Goal: Task Accomplishment & Management: Use online tool/utility

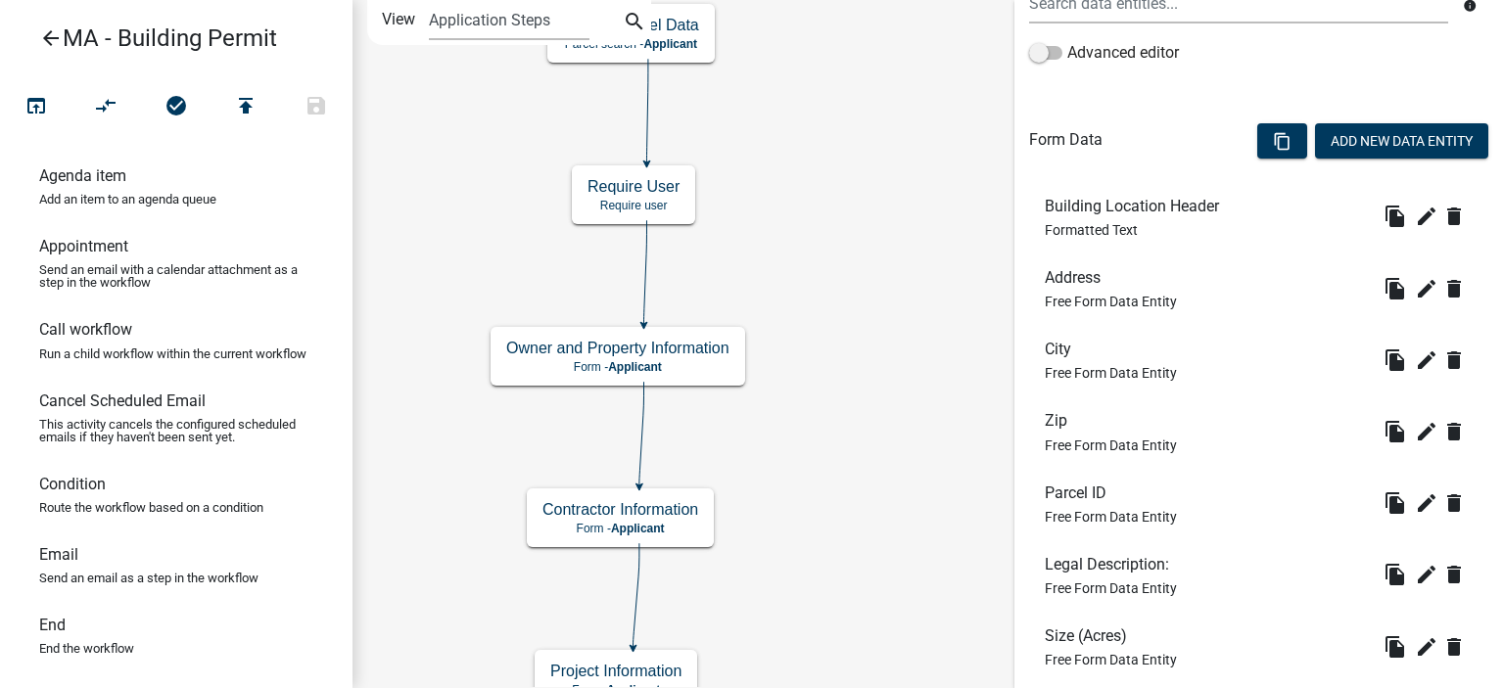
scroll to position [490, 0]
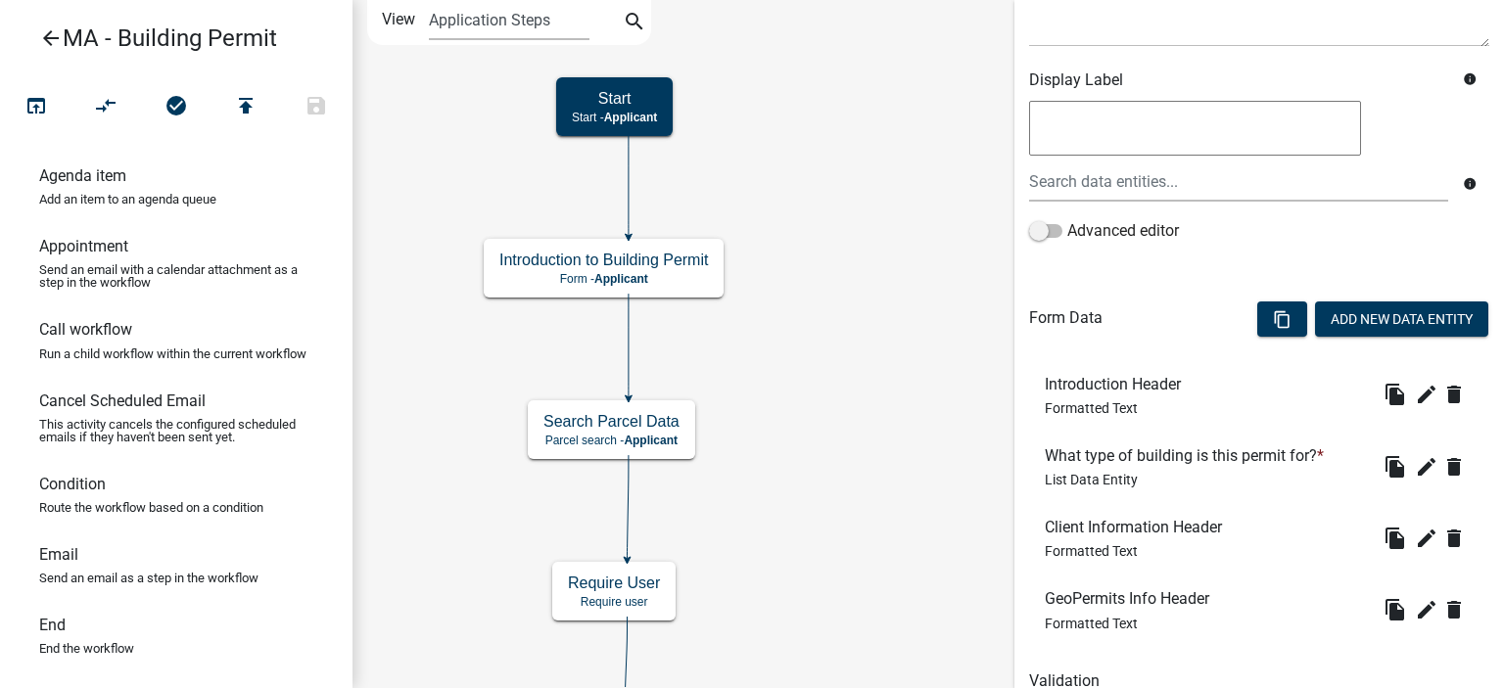
scroll to position [379, 0]
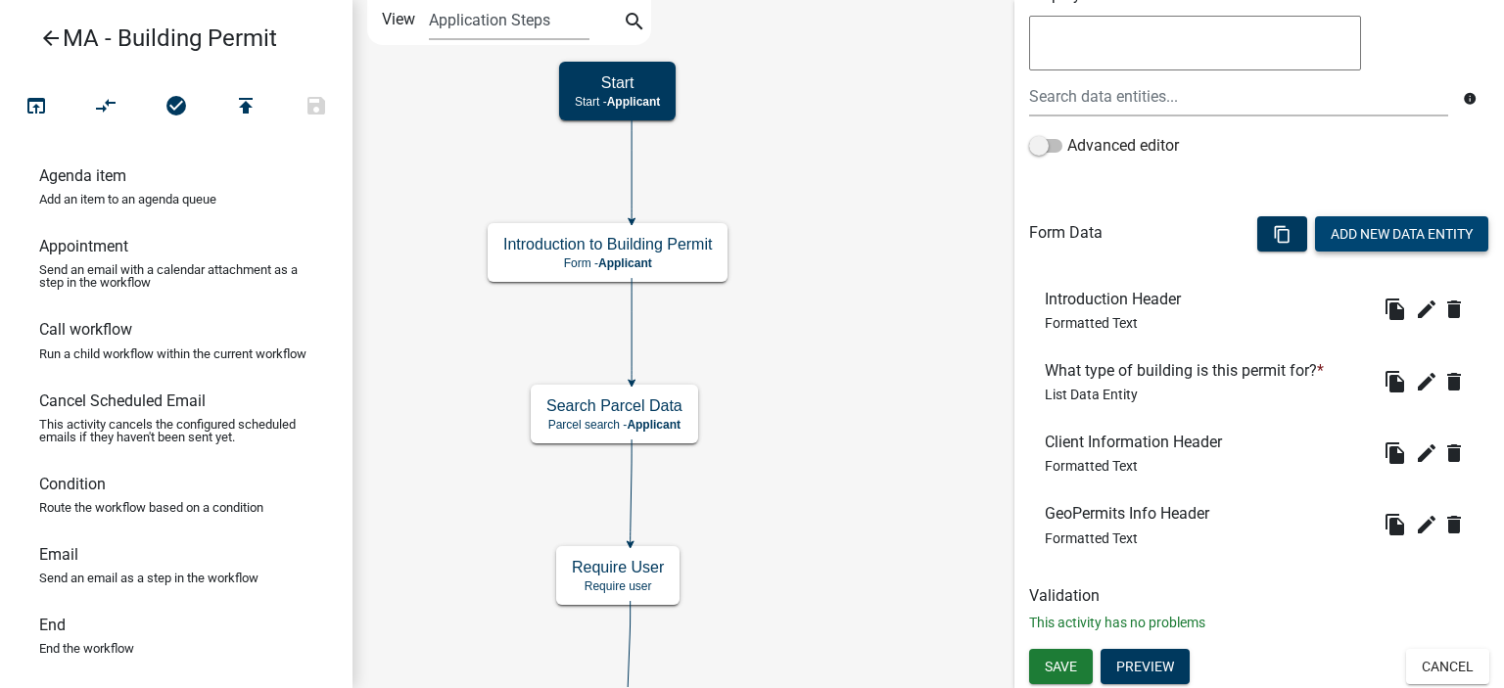
click at [1431, 234] on button "Add New Data Entity" at bounding box center [1401, 233] width 173 height 35
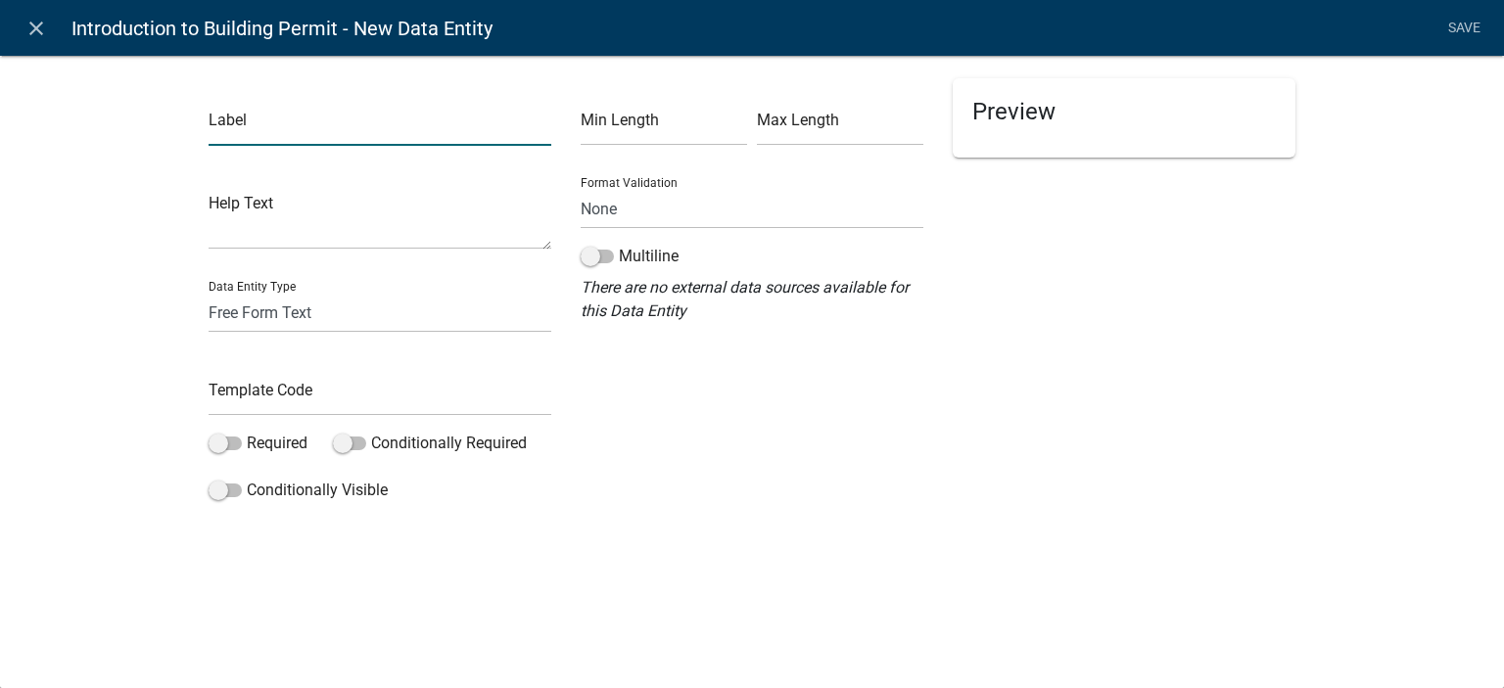
click at [373, 106] on input "text" at bounding box center [380, 126] width 343 height 40
type input "Who will be doing the work for this project?"
click at [369, 394] on input "text" at bounding box center [380, 396] width 343 height 40
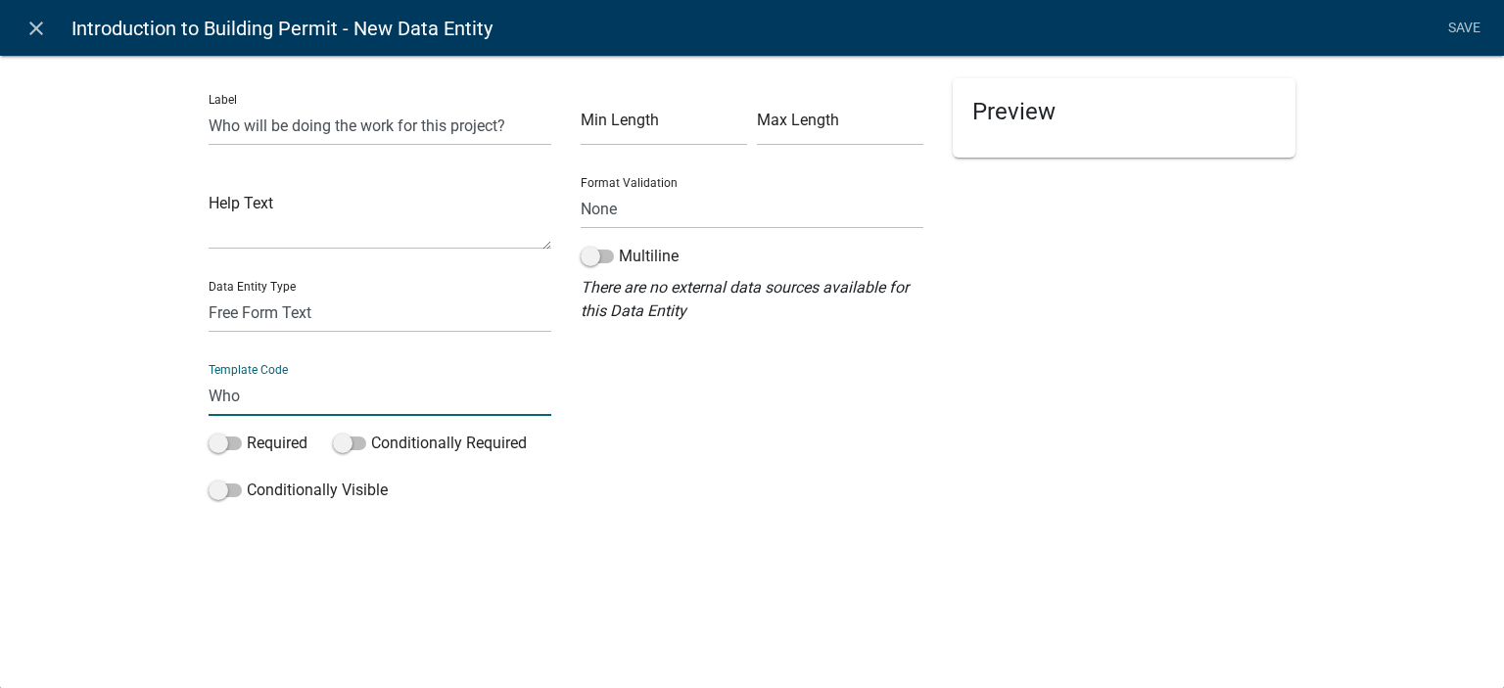
type input "WhoDoesWork"
click at [291, 442] on label "Required" at bounding box center [258, 444] width 99 height 24
click at [247, 432] on input "Required" at bounding box center [247, 432] width 0 height 0
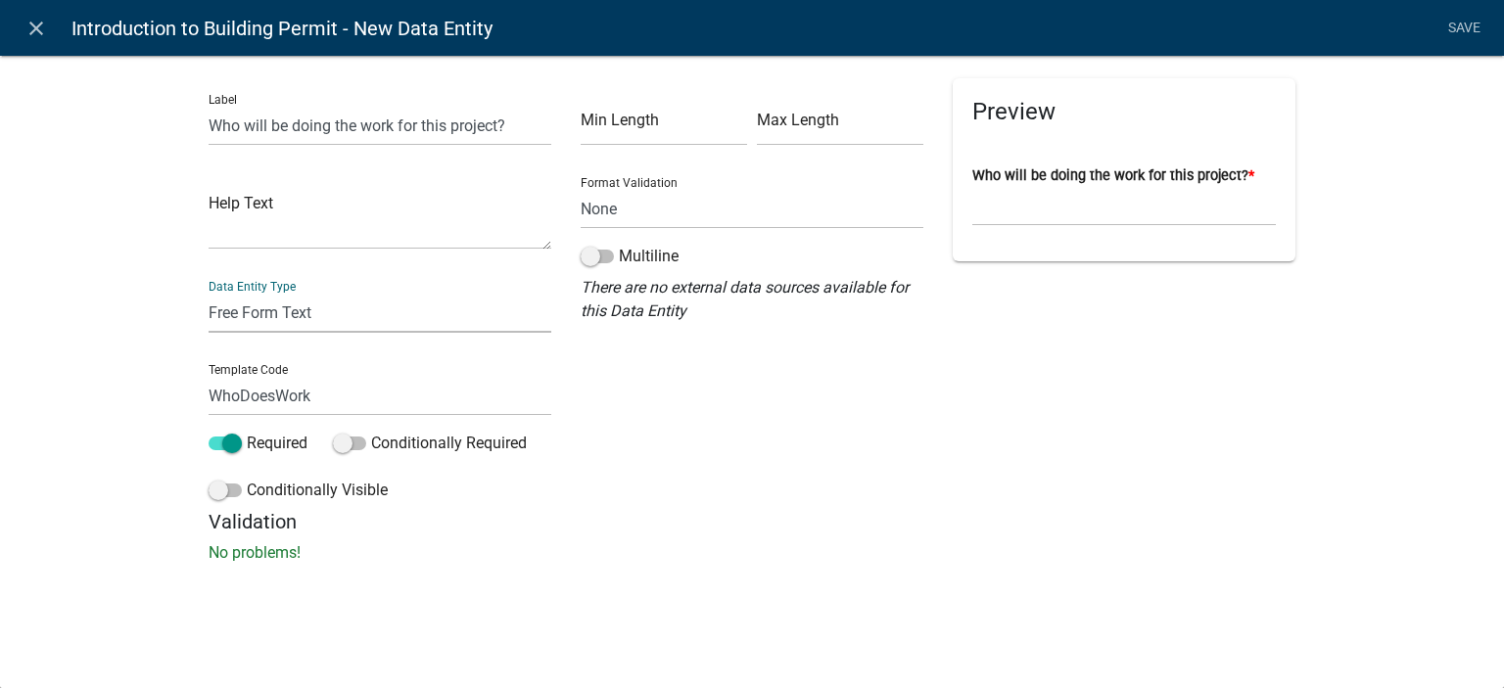
click at [294, 316] on select "Free Form Text Document Display Entity Value Fee Numeric Data Date Map Sketch D…" at bounding box center [380, 313] width 343 height 40
select select "list-data"
click at [209, 293] on select "Free Form Text Document Display Entity Value Fee Numeric Data Date Map Sketch D…" at bounding box center [380, 313] width 343 height 40
select select "list-data"
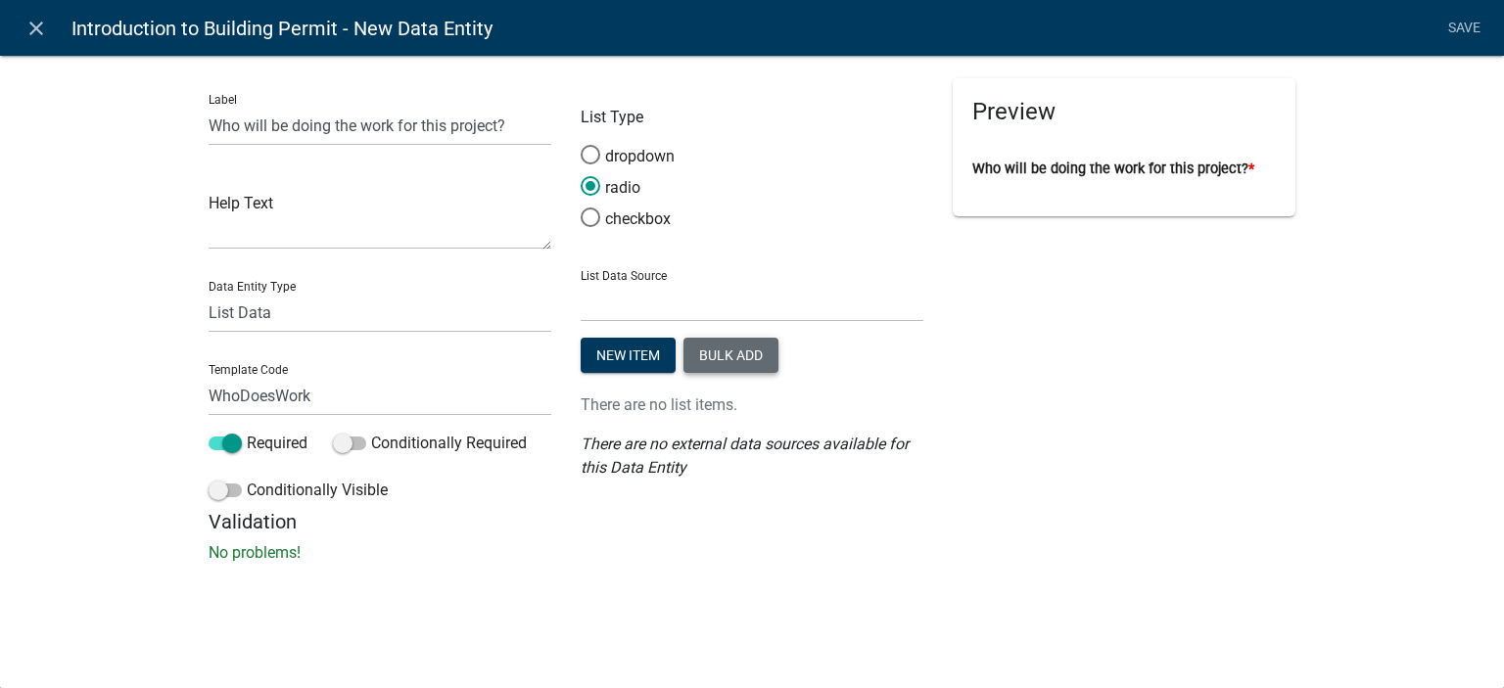
click at [732, 356] on button "Bulk add" at bounding box center [731, 355] width 95 height 35
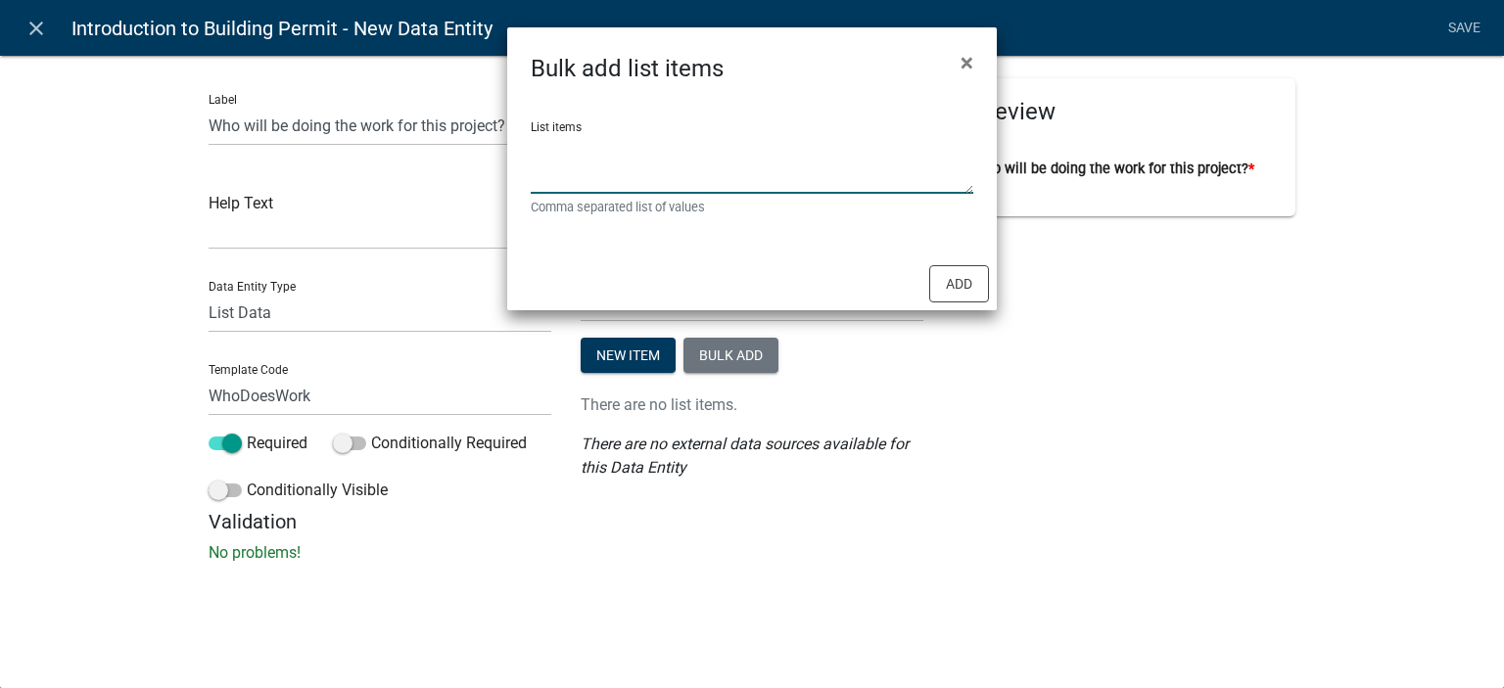
click at [683, 181] on textarea "List items" at bounding box center [752, 163] width 443 height 61
click at [662, 167] on textarea "Contractor, Property" at bounding box center [752, 163] width 443 height 61
drag, startPoint x: 599, startPoint y: 161, endPoint x: 530, endPoint y: 167, distance: 69.9
click at [531, 167] on textarea "Contractor, Property" at bounding box center [752, 163] width 443 height 61
type textarea "Contractor, Homeowner"
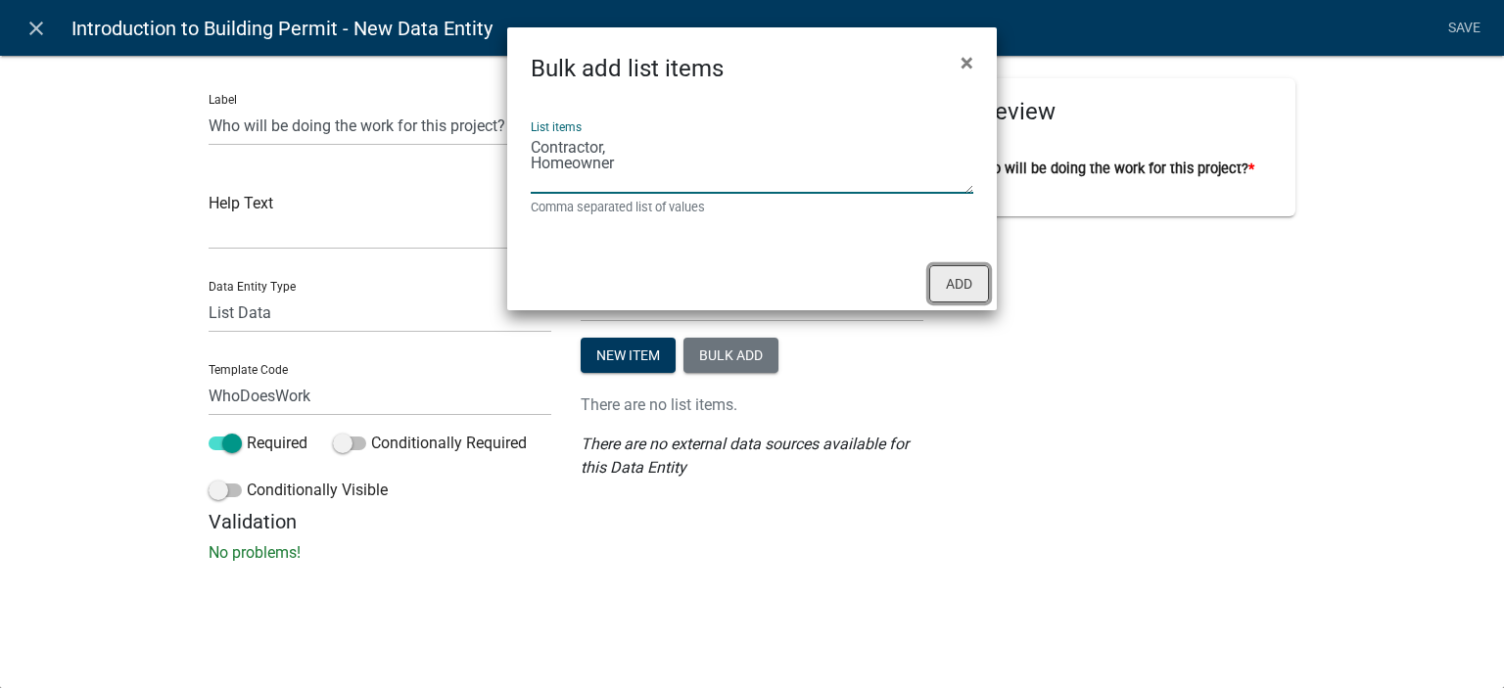
click at [975, 289] on button "Add" at bounding box center [959, 283] width 60 height 37
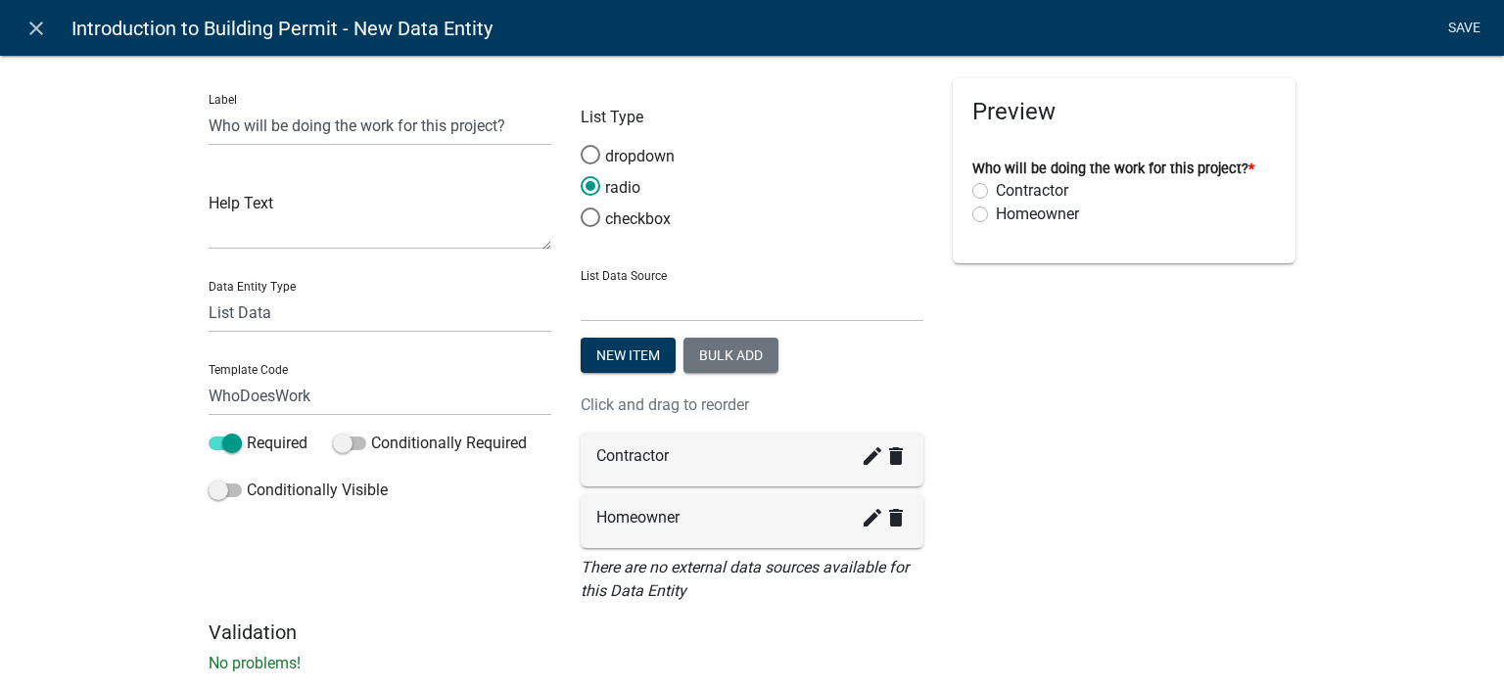
click at [1472, 29] on link "Save" at bounding box center [1464, 28] width 49 height 37
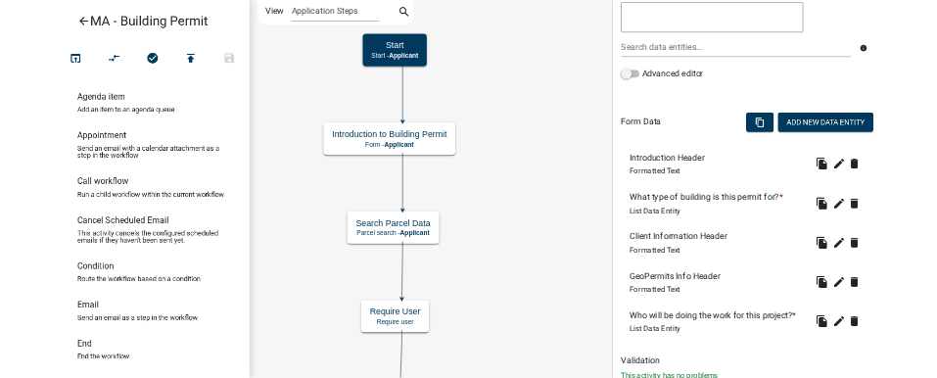
scroll to position [392, 0]
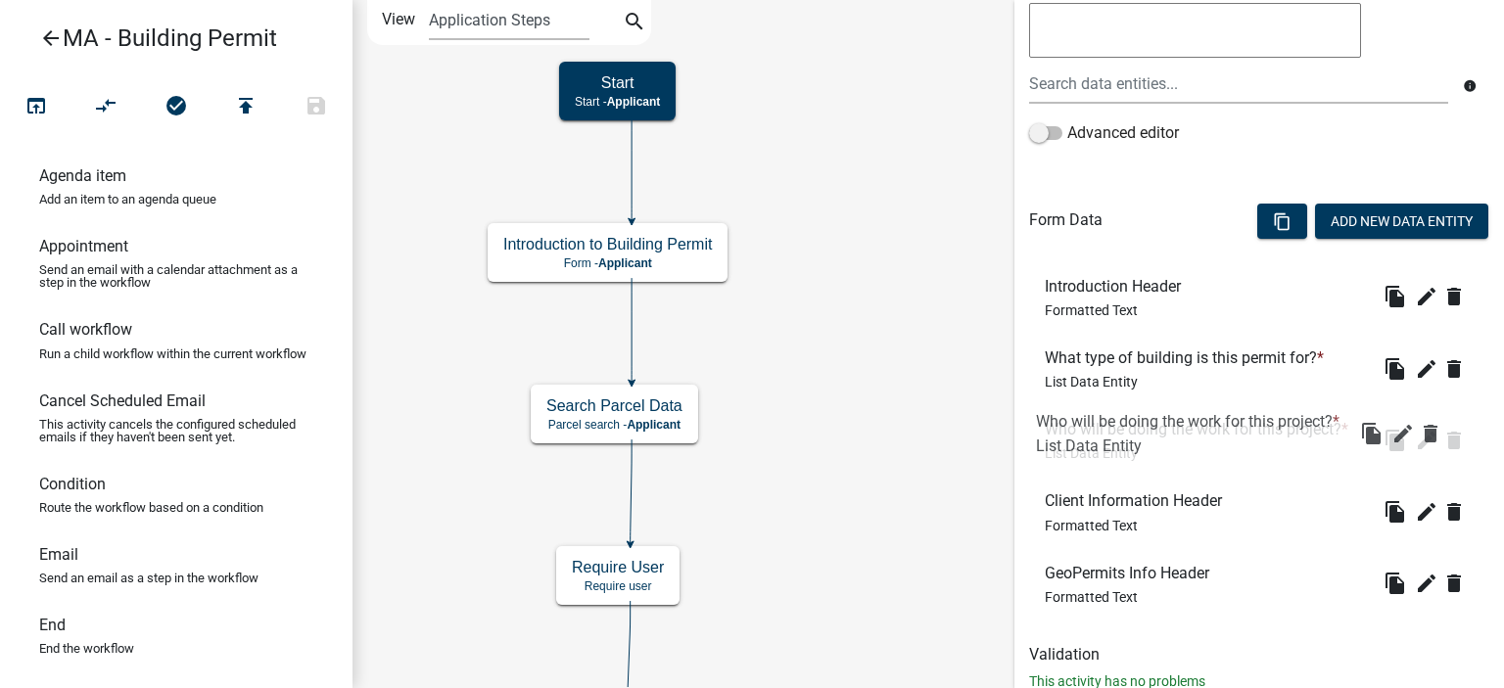
drag, startPoint x: 1200, startPoint y: 568, endPoint x: 1191, endPoint y: 416, distance: 152.0
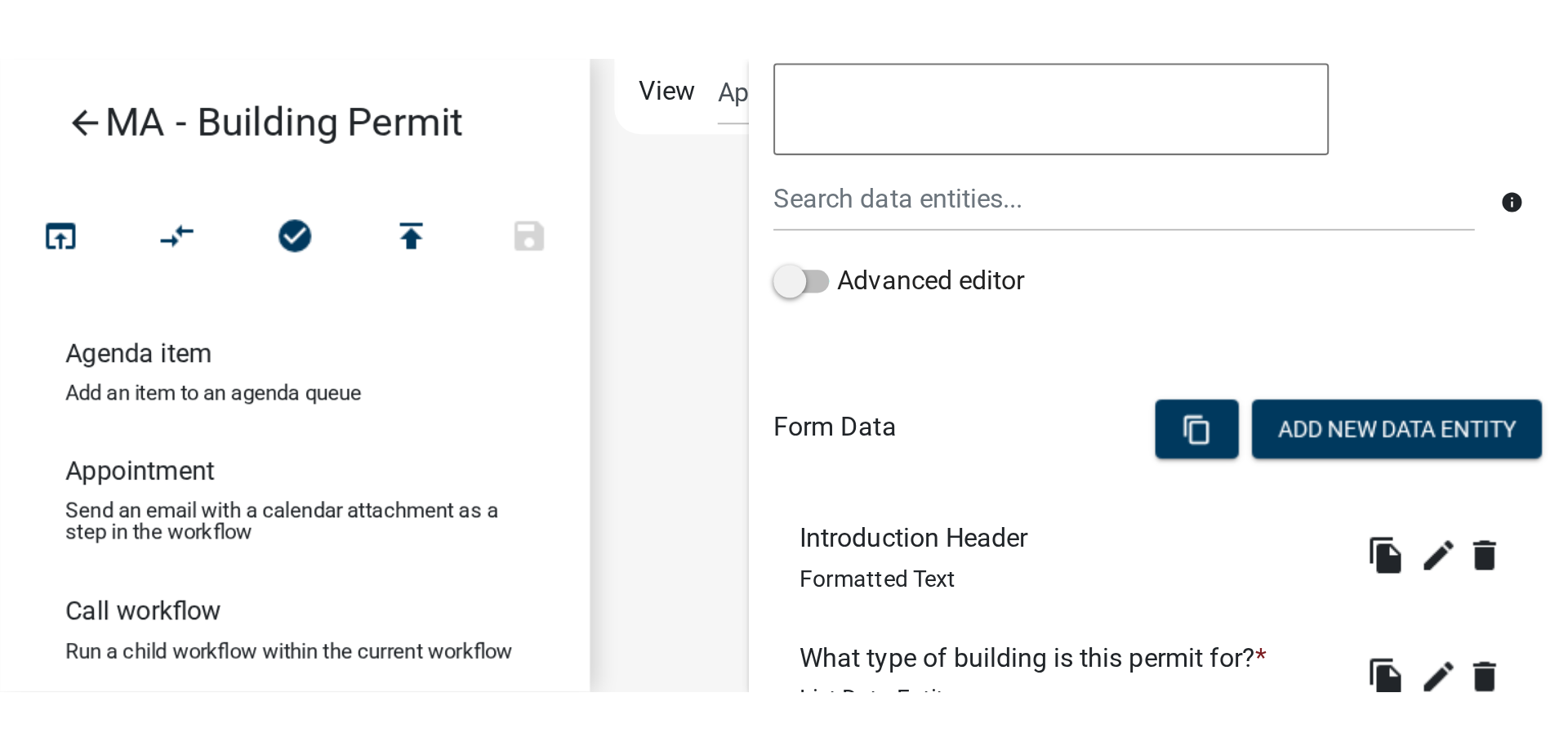
scroll to position [200, 0]
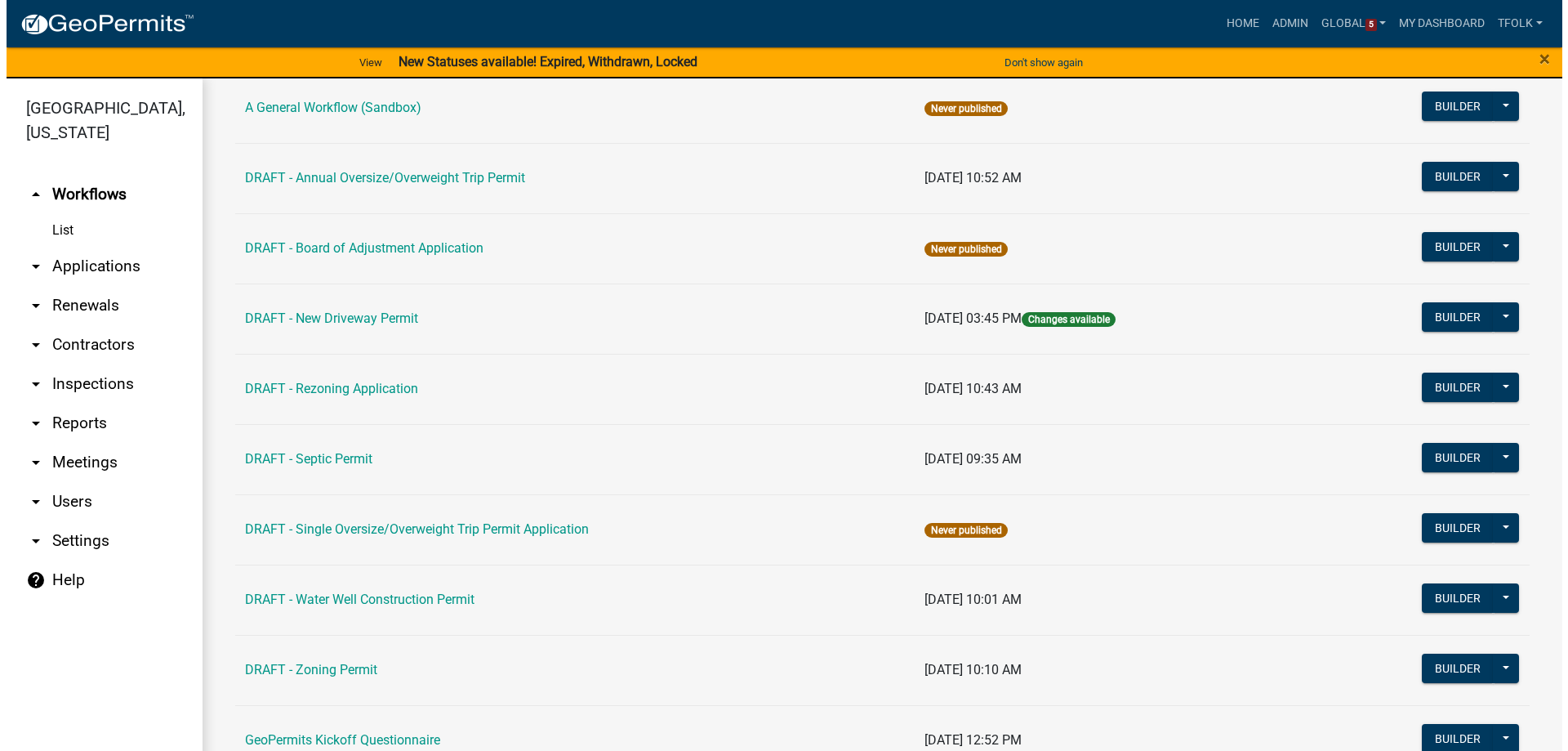
scroll to position [245, 0]
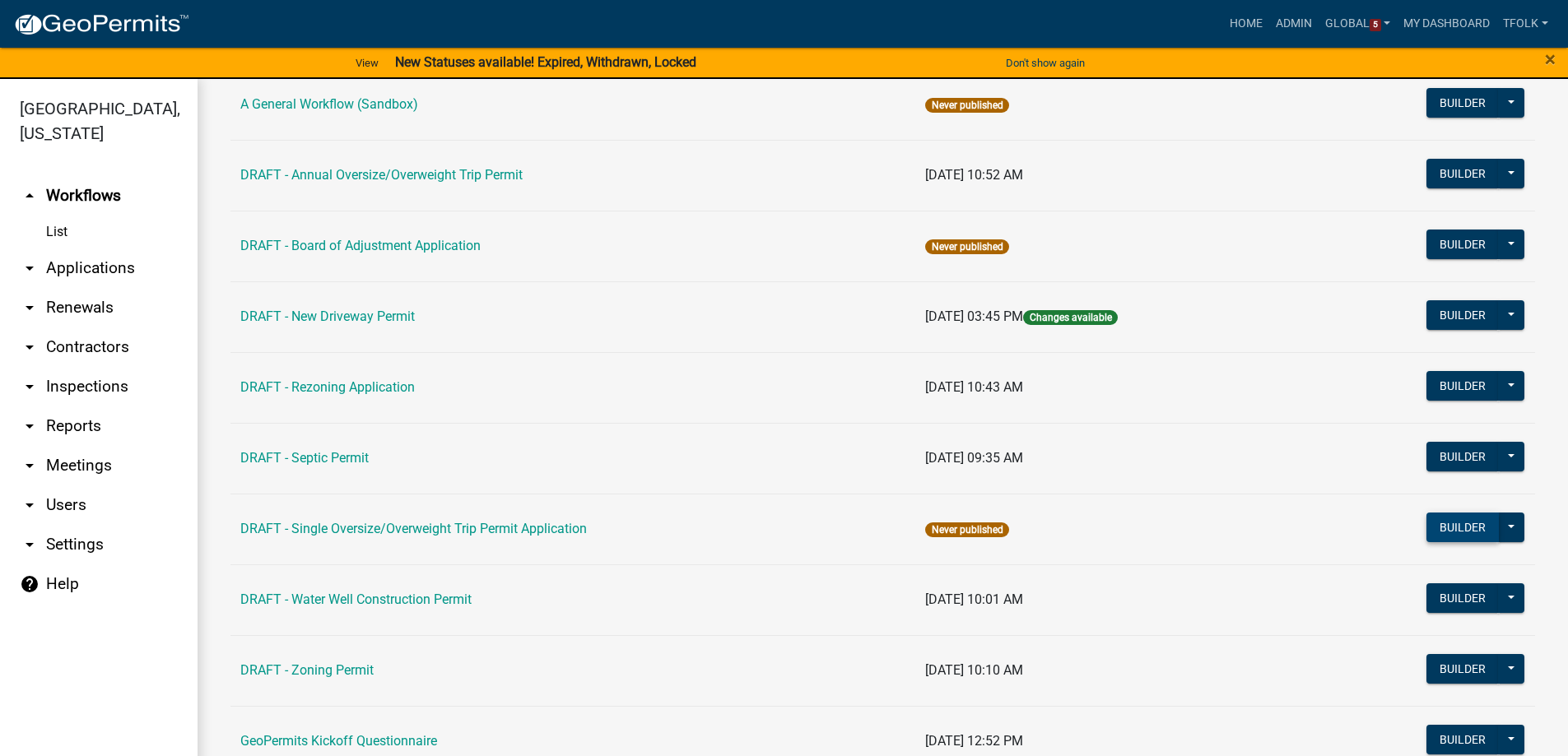
click at [1251, 526] on button "Builder" at bounding box center [1462, 527] width 72 height 29
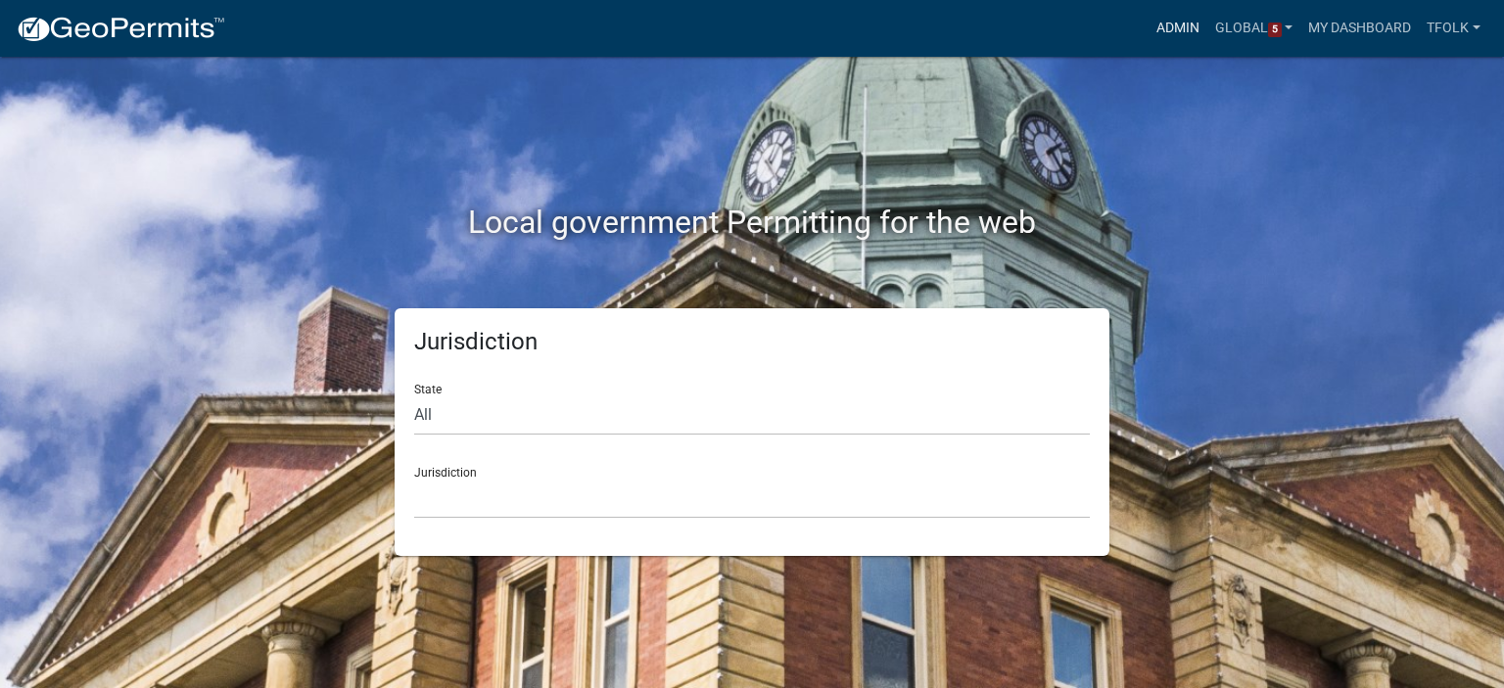
click at [1156, 29] on link "Admin" at bounding box center [1178, 28] width 59 height 37
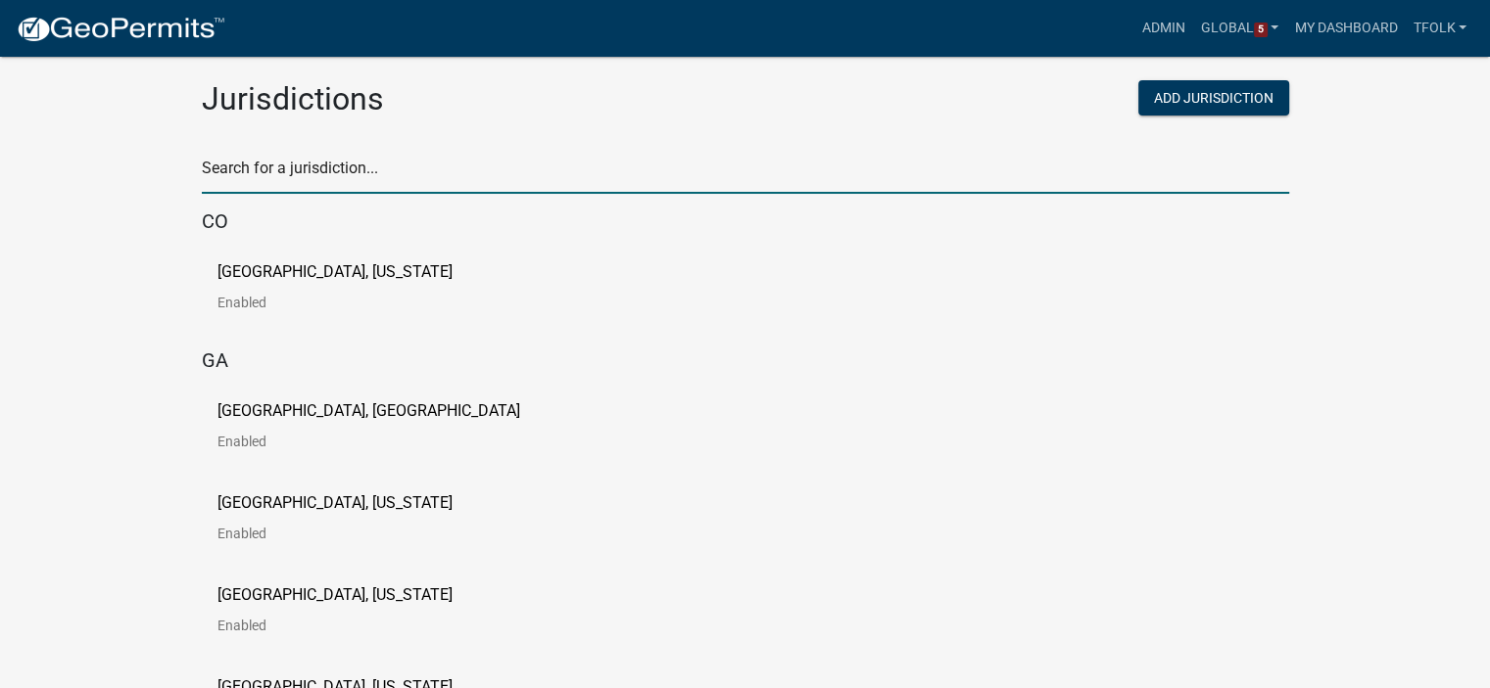
click at [646, 182] on input "text" at bounding box center [745, 174] width 1087 height 40
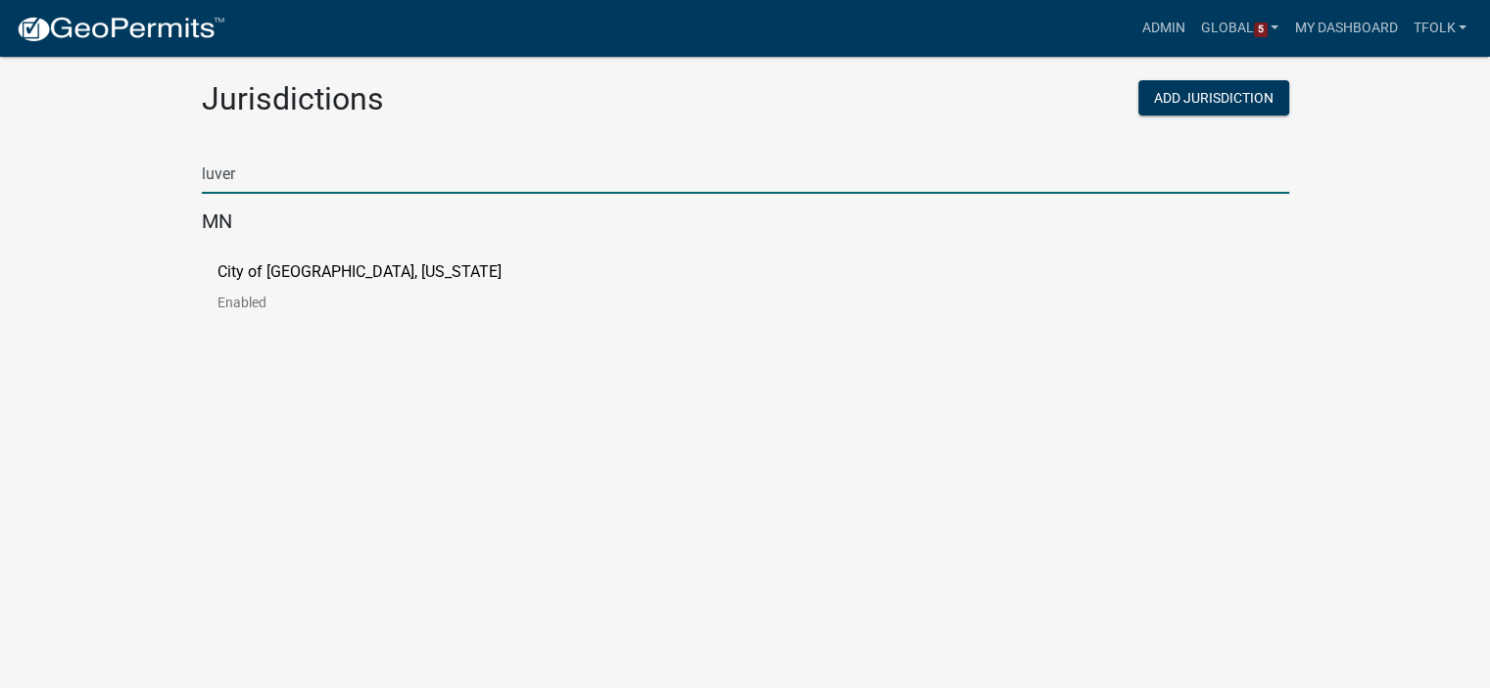
type input "luver"
click at [223, 296] on p "Enabled" at bounding box center [374, 303] width 315 height 14
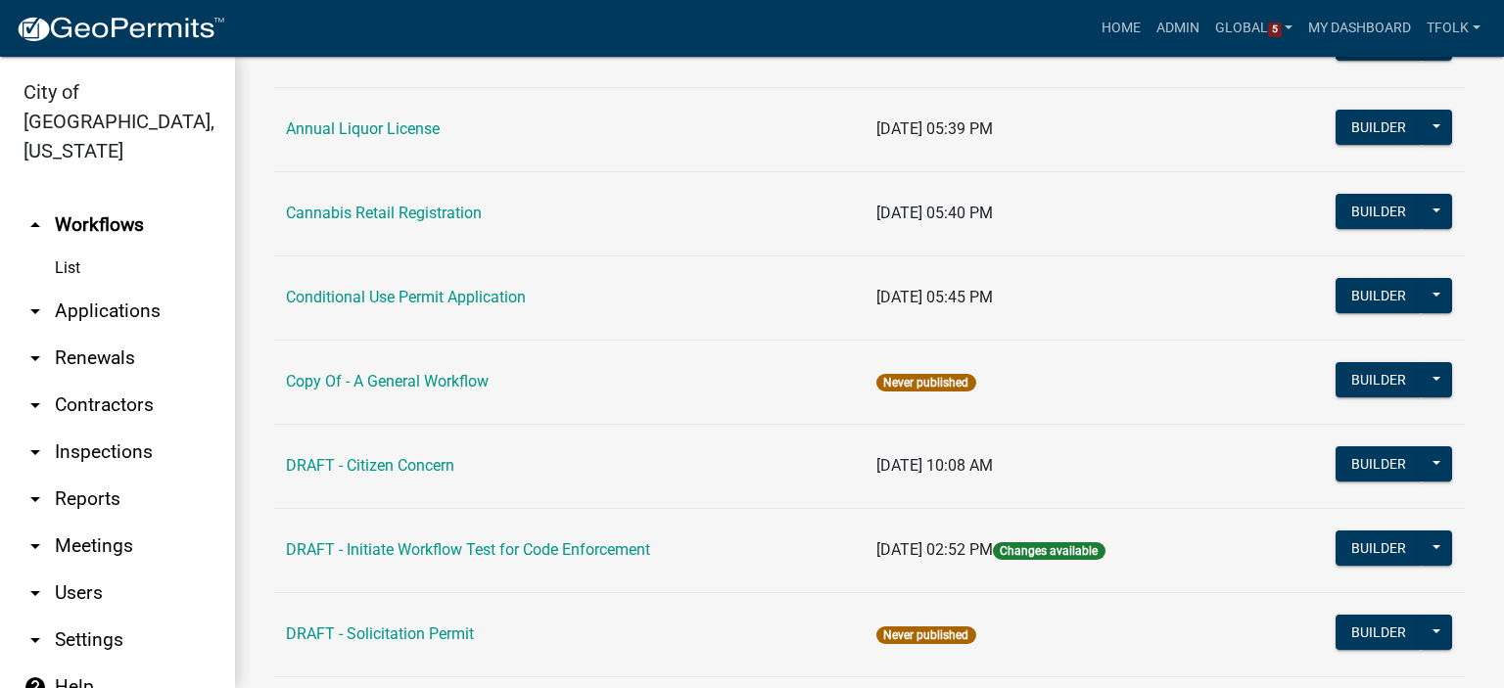
scroll to position [294, 0]
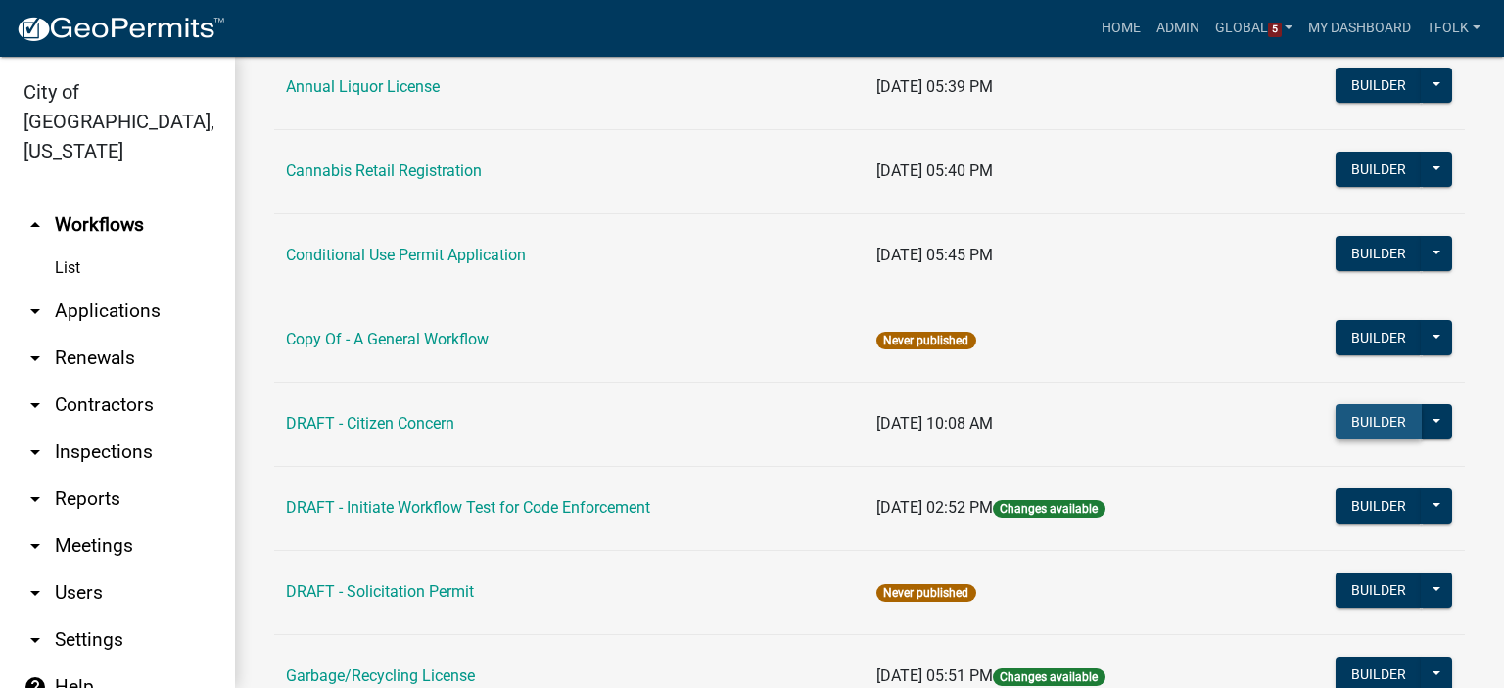
click at [1344, 416] on button "Builder" at bounding box center [1379, 421] width 86 height 35
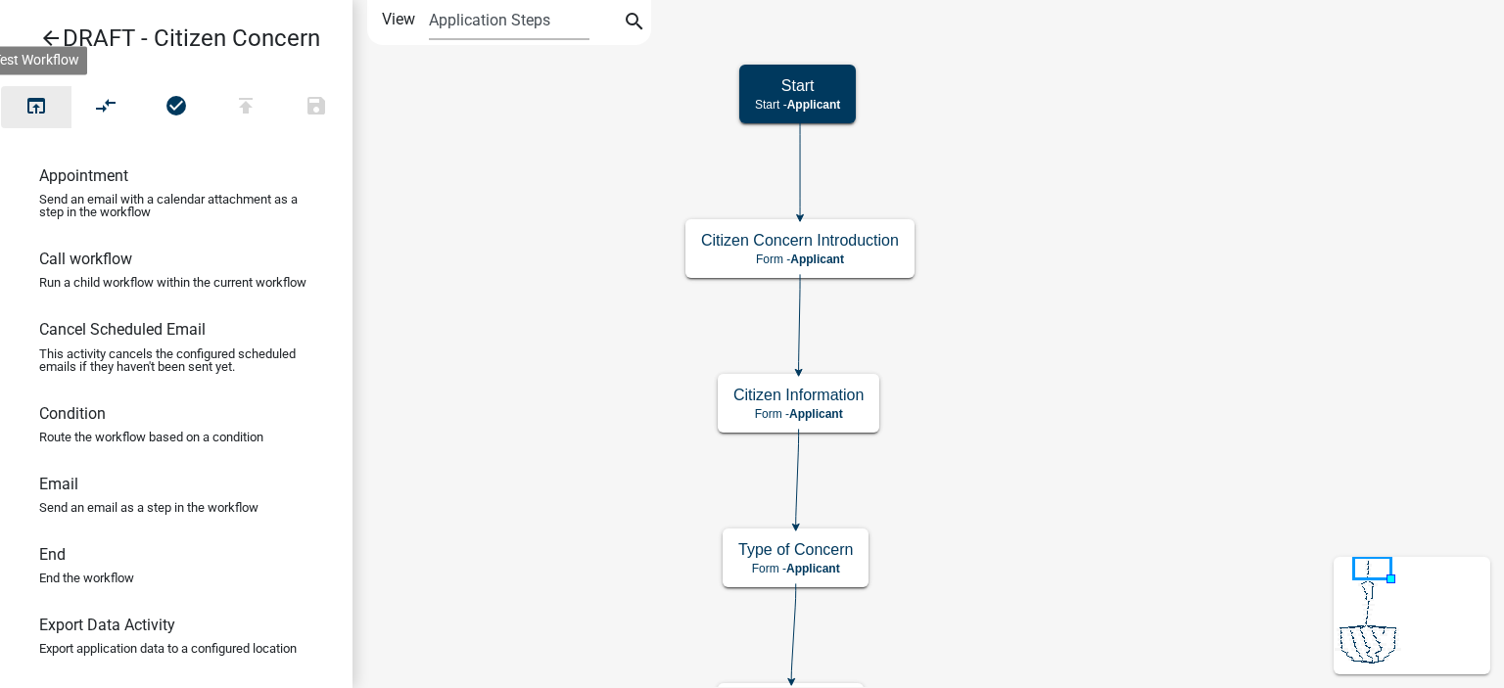
click at [18, 104] on button "open_in_browser" at bounding box center [36, 107] width 71 height 42
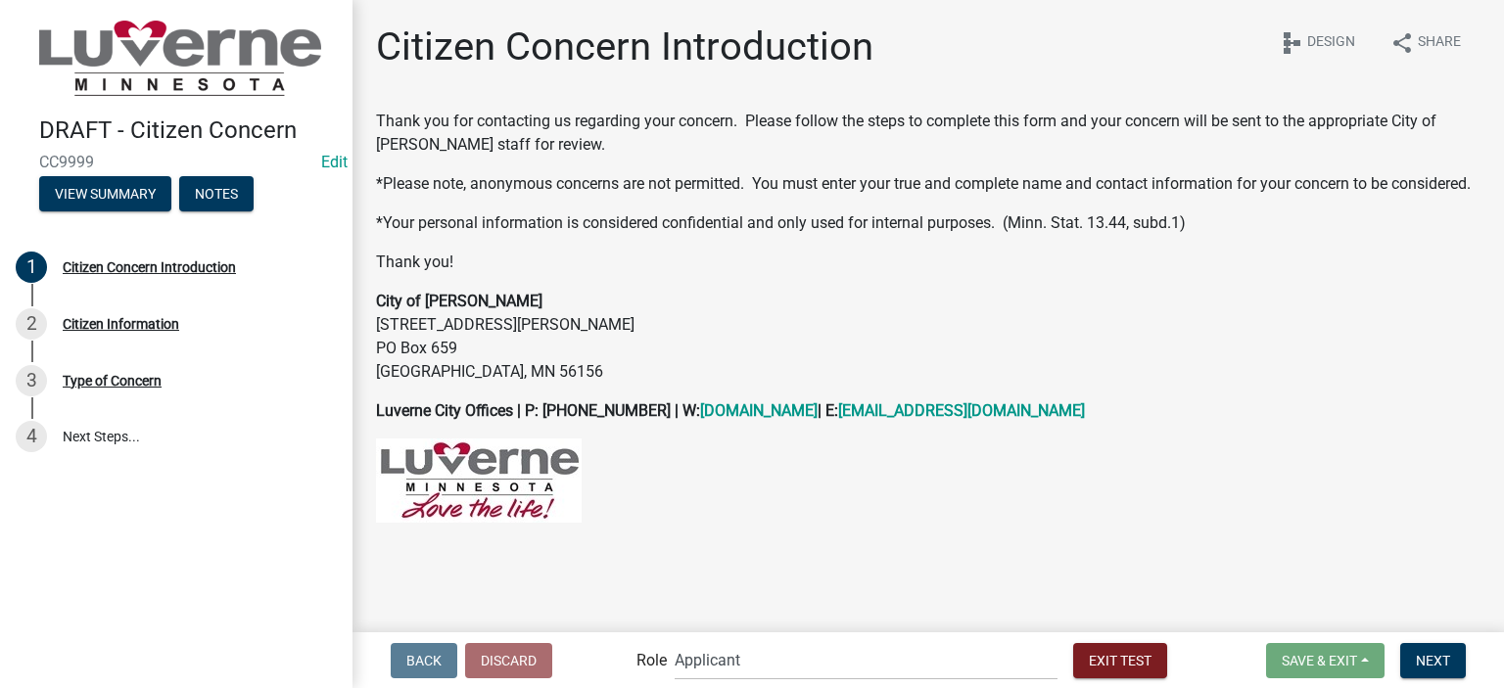
scroll to position [8, 0]
click at [1438, 657] on span "Next" at bounding box center [1433, 660] width 34 height 16
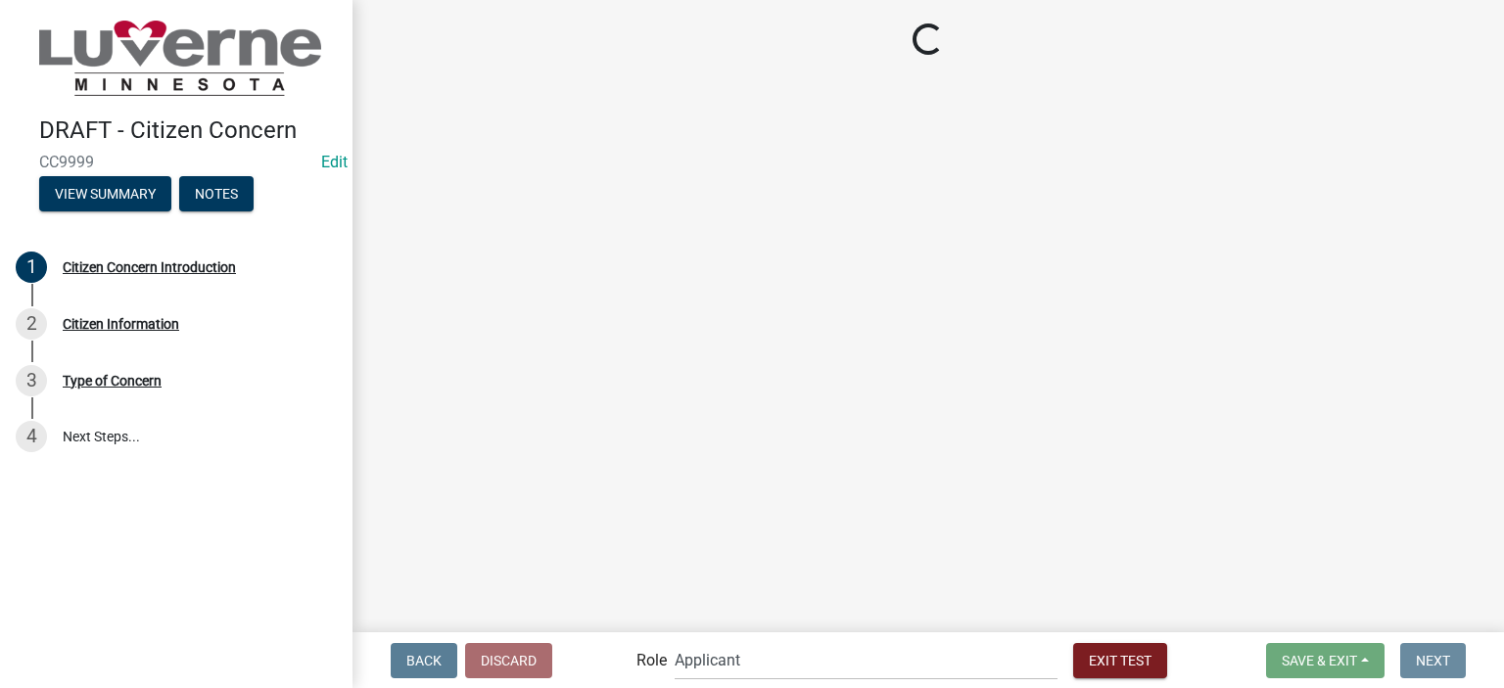
scroll to position [0, 0]
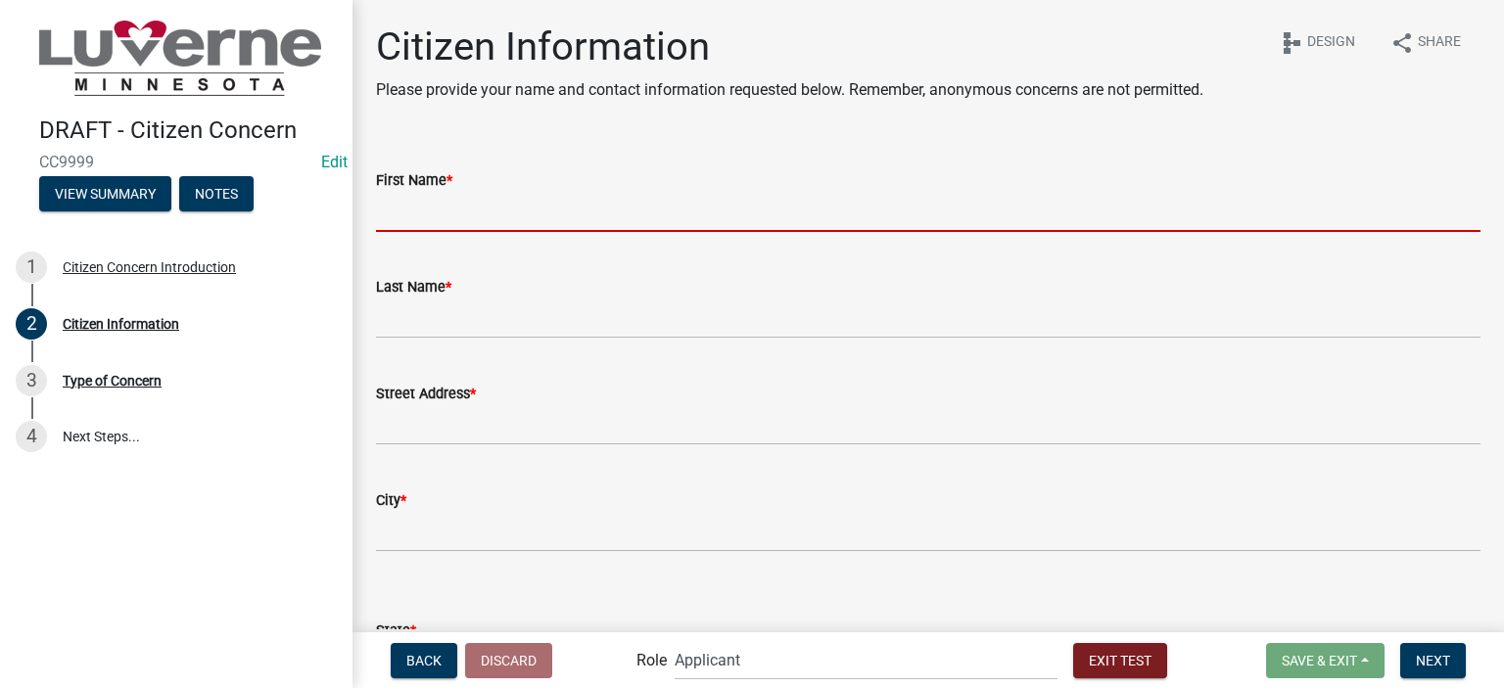
click at [419, 205] on input "First Name *" at bounding box center [928, 212] width 1105 height 40
type input "Tyler"
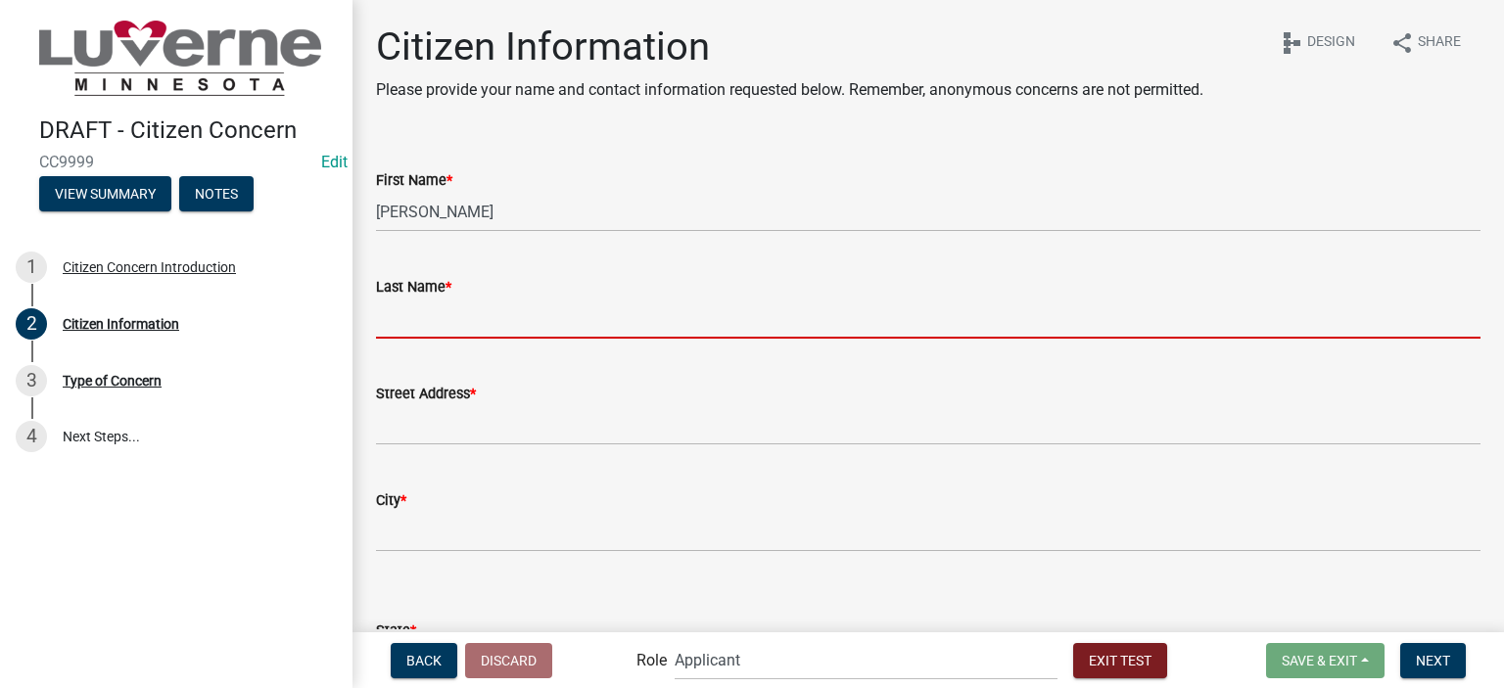
click at [423, 325] on input "Last Name *" at bounding box center [928, 319] width 1105 height 40
type input "Folk"
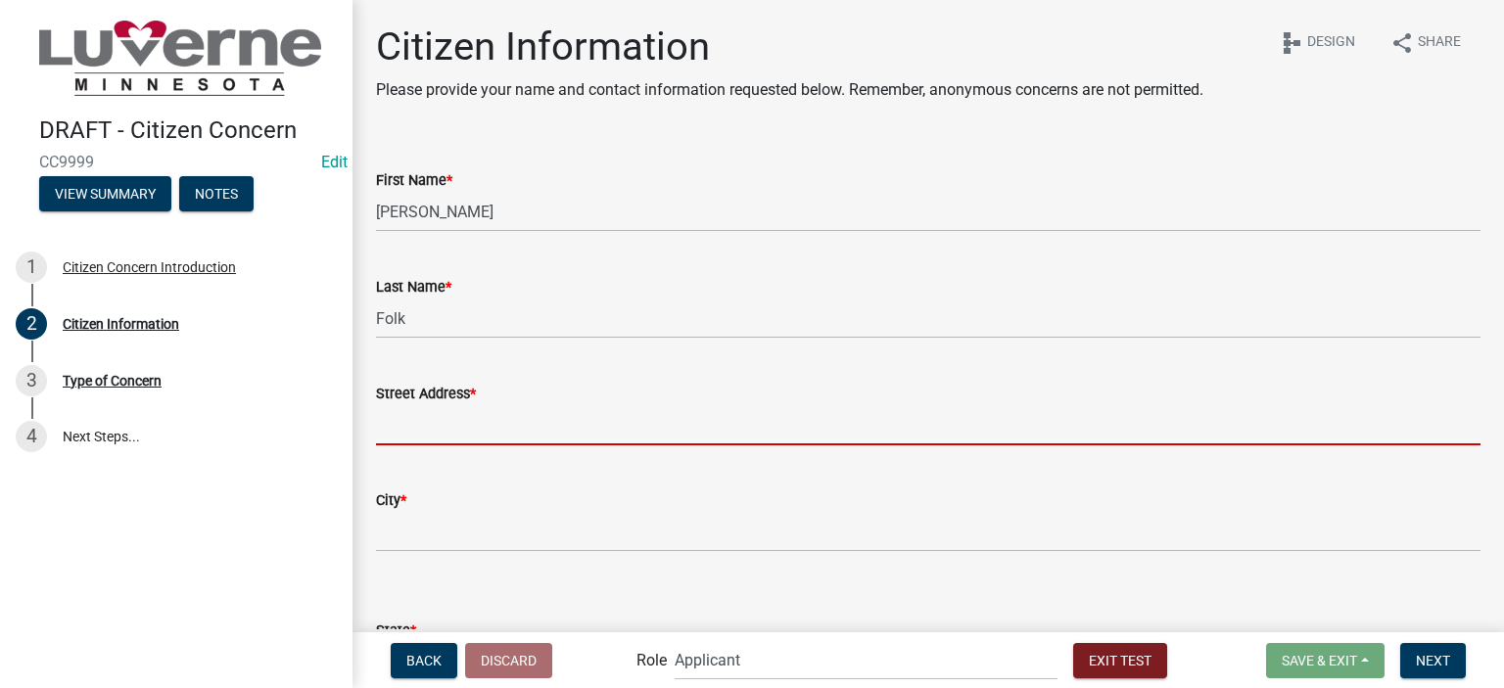
click at [445, 422] on input "Street Address *" at bounding box center [928, 425] width 1105 height 40
type input "2233 HAMILTON DR"
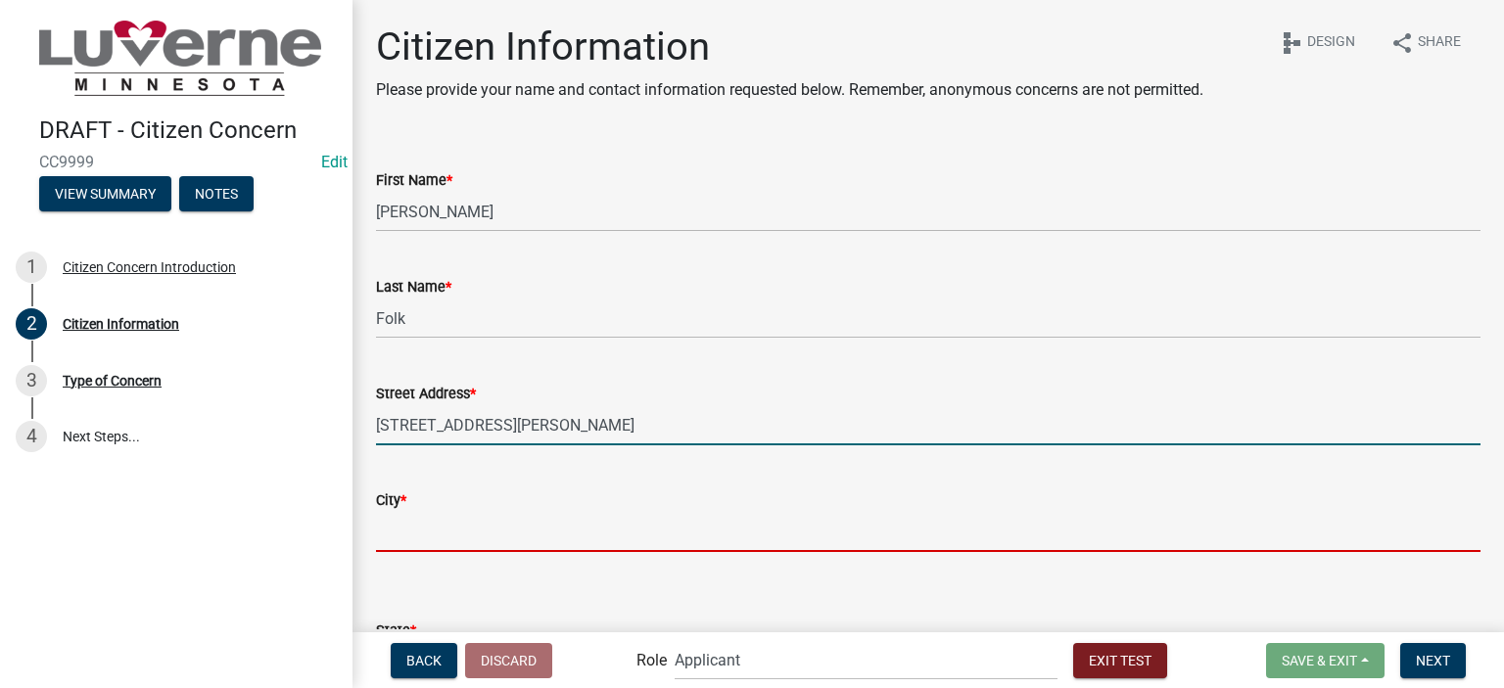
drag, startPoint x: 396, startPoint y: 532, endPoint x: 406, endPoint y: 531, distance: 10.8
click at [396, 532] on input "City *" at bounding box center [928, 532] width 1105 height 40
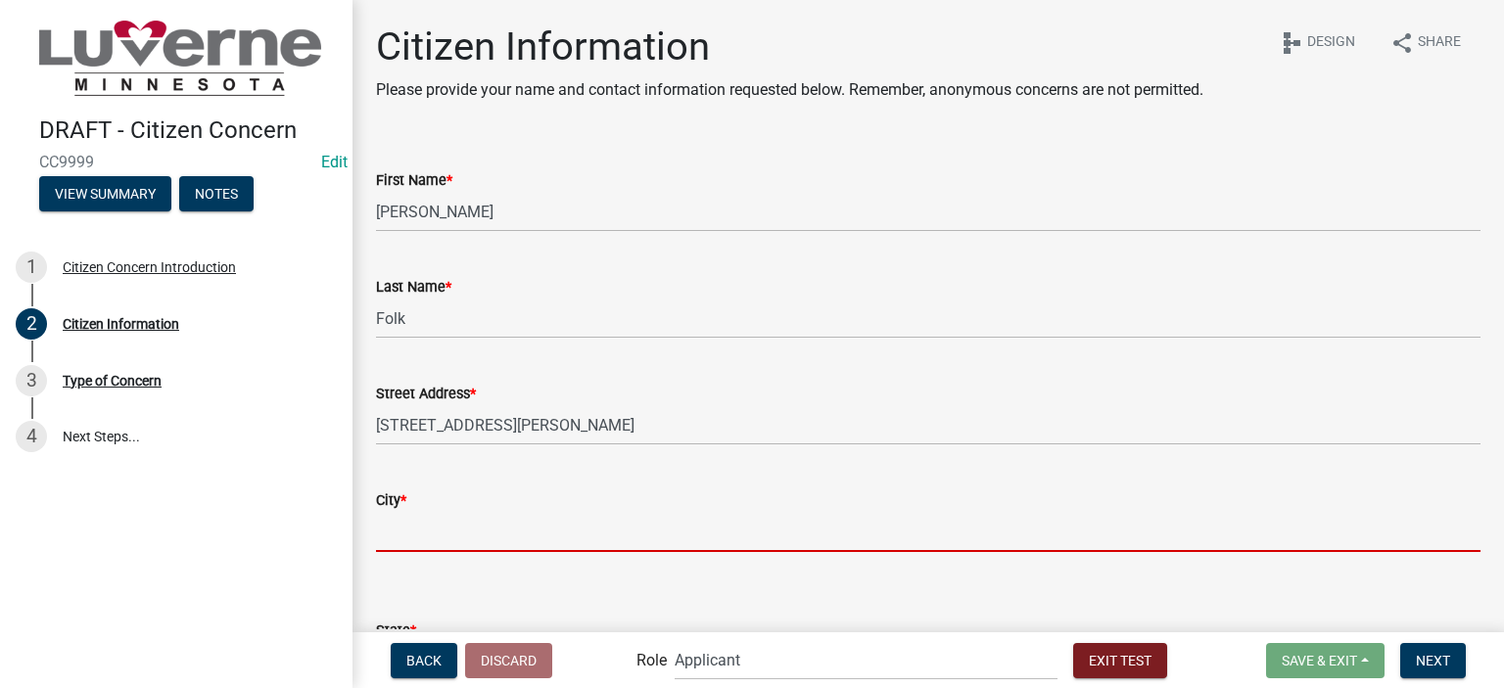
type input "LUVERNE"
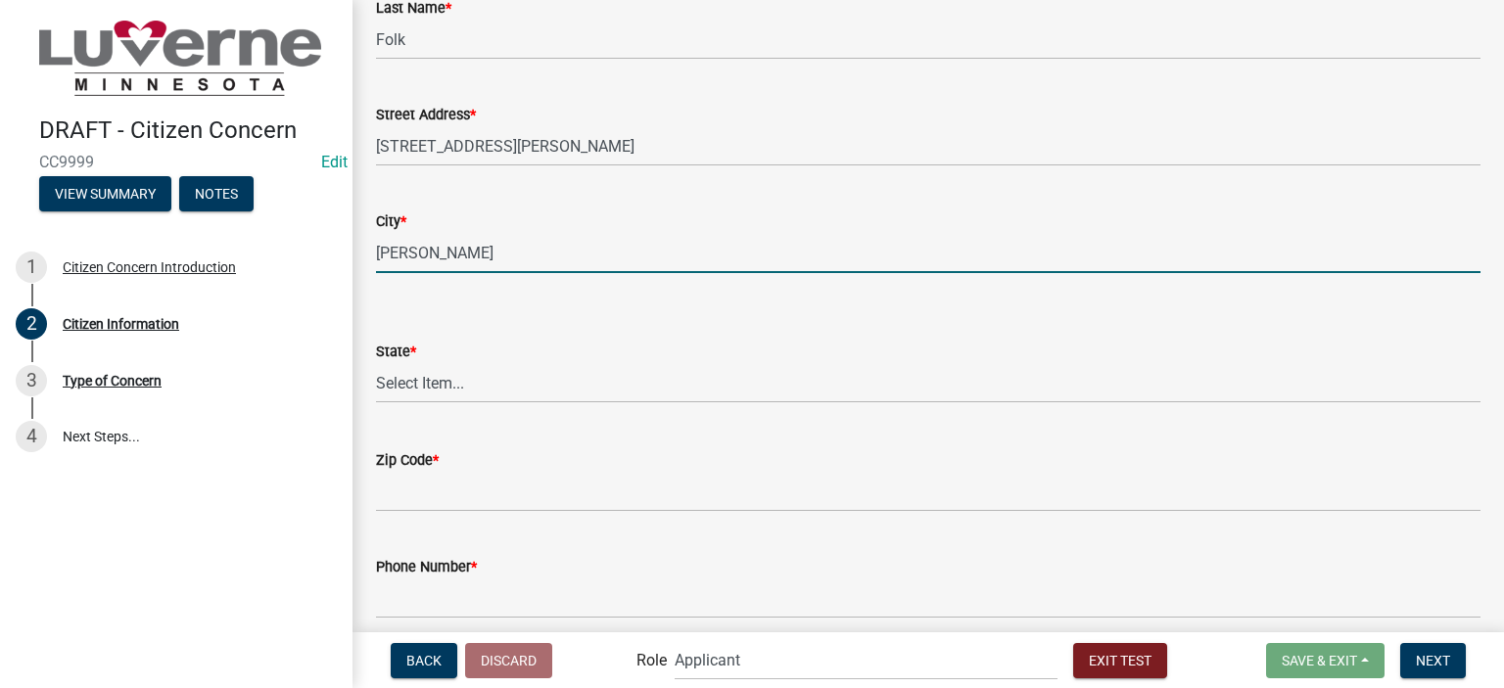
scroll to position [294, 0]
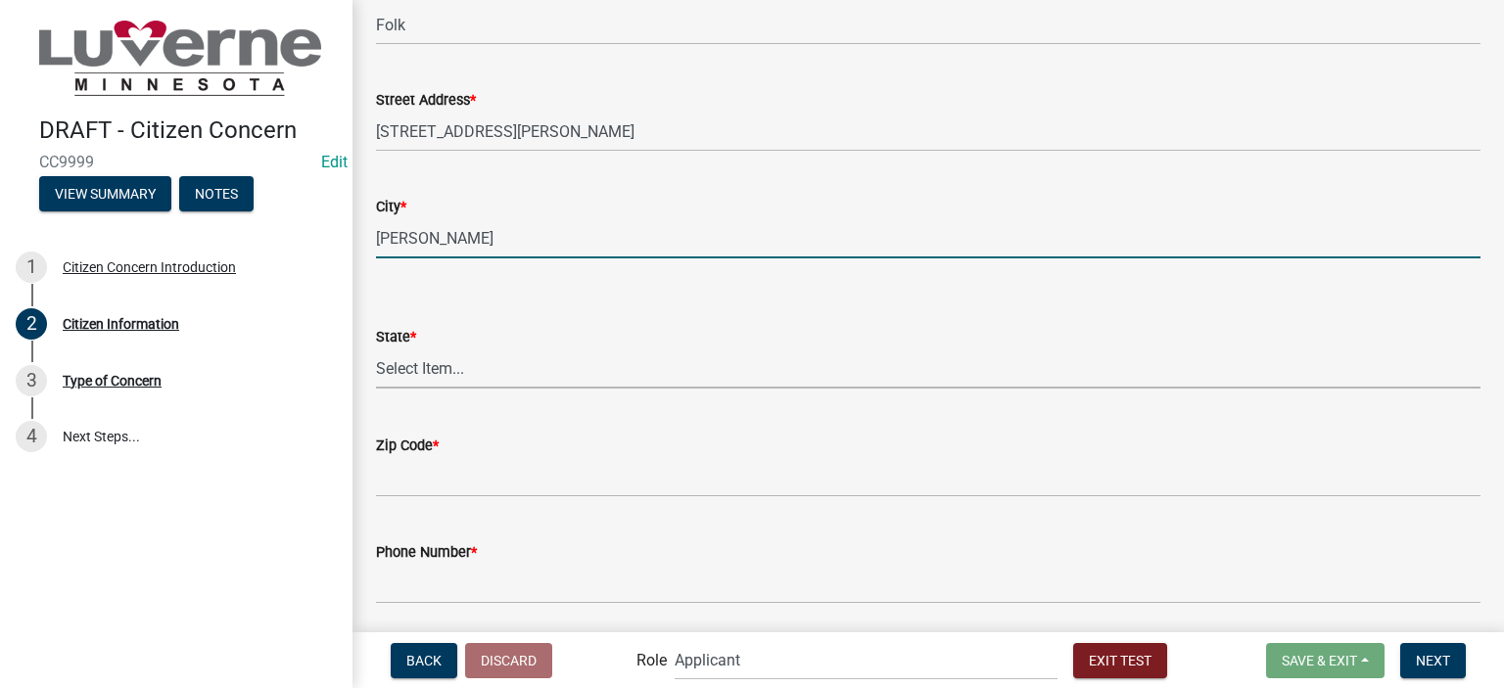
click at [441, 382] on select "Select Item... AL AK AZ AR CA CO CT DE FL GA HI ID IL IN IA KS KY LA ME MD MA M…" at bounding box center [928, 369] width 1105 height 40
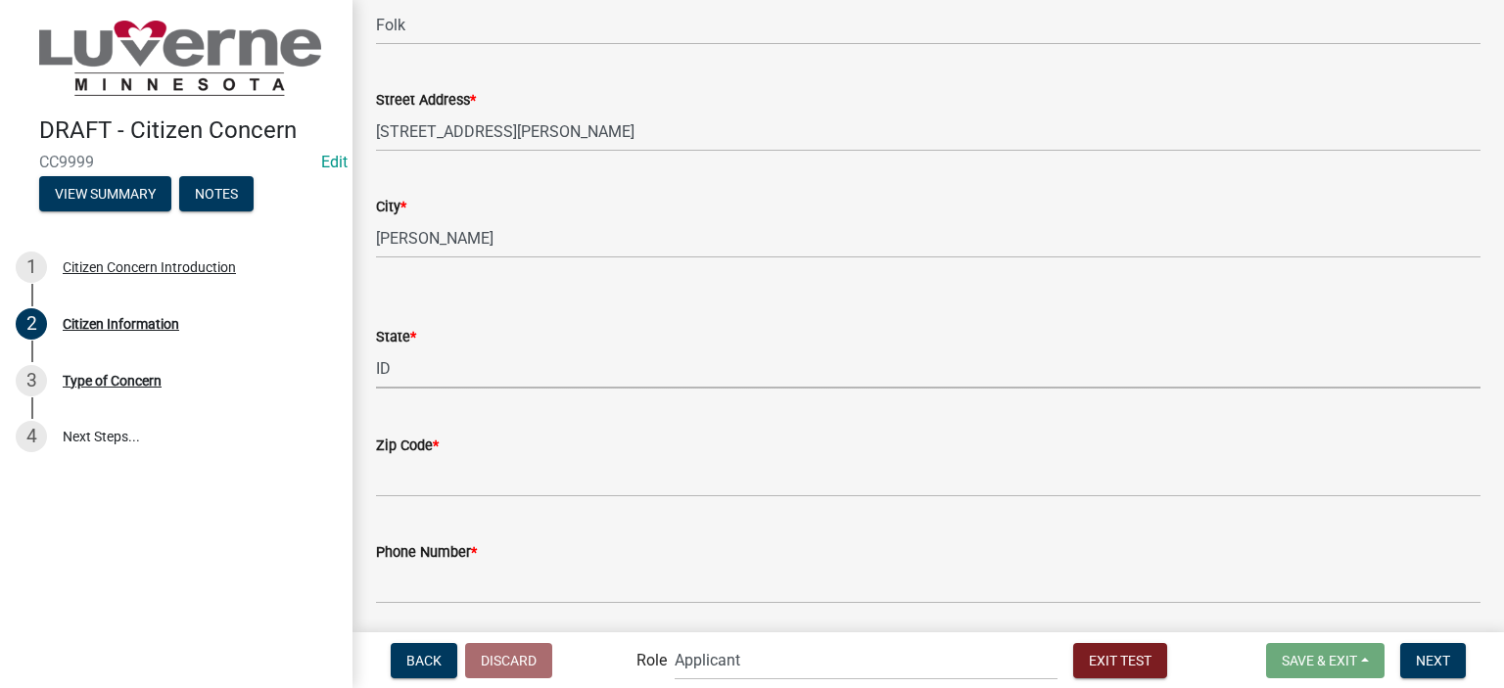
click at [376, 349] on select "Select Item... AL AK AZ AR CA CO CT DE FL GA HI ID IL IN IA KS KY LA ME MD MA M…" at bounding box center [928, 369] width 1105 height 40
select select "fcee1c72-7d97-4eb5-8030-a3e96a51d376"
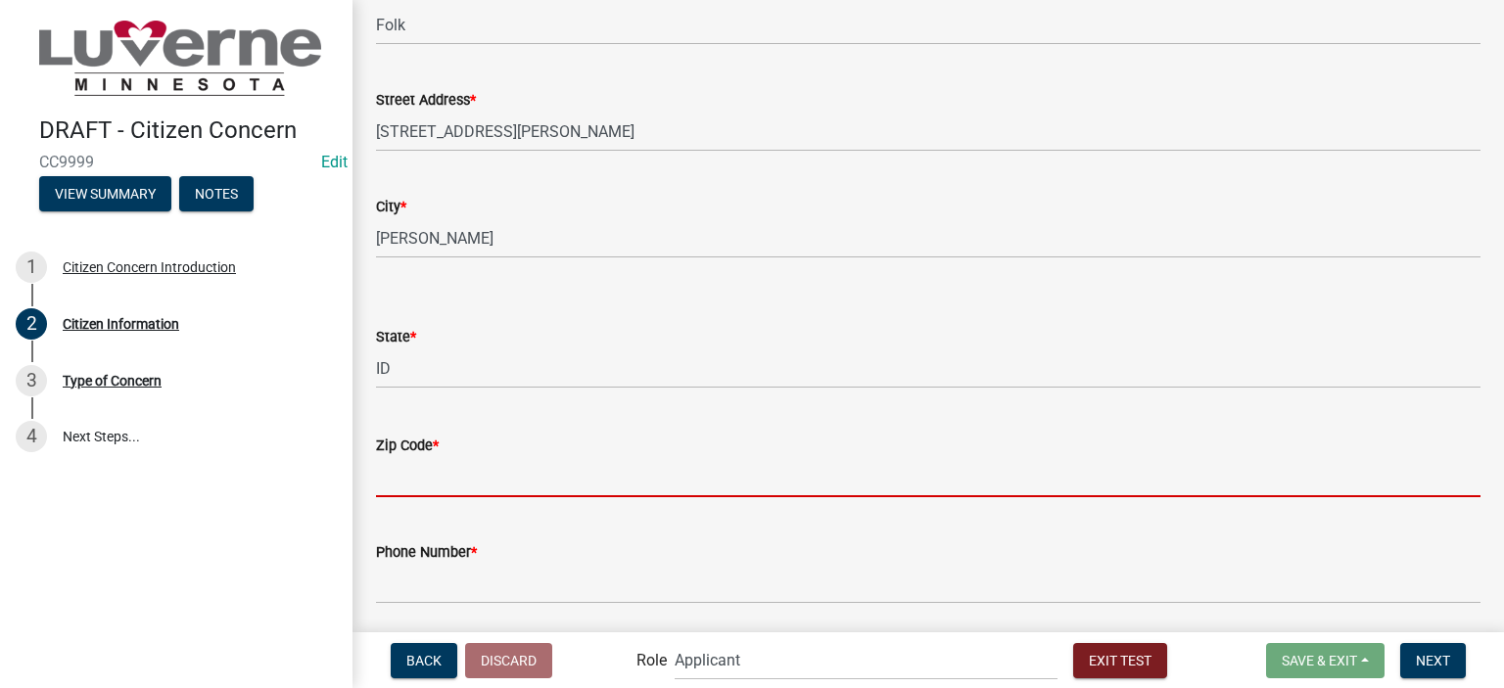
click at [470, 488] on input "Zip Code *" at bounding box center [928, 477] width 1105 height 40
type input "12345"
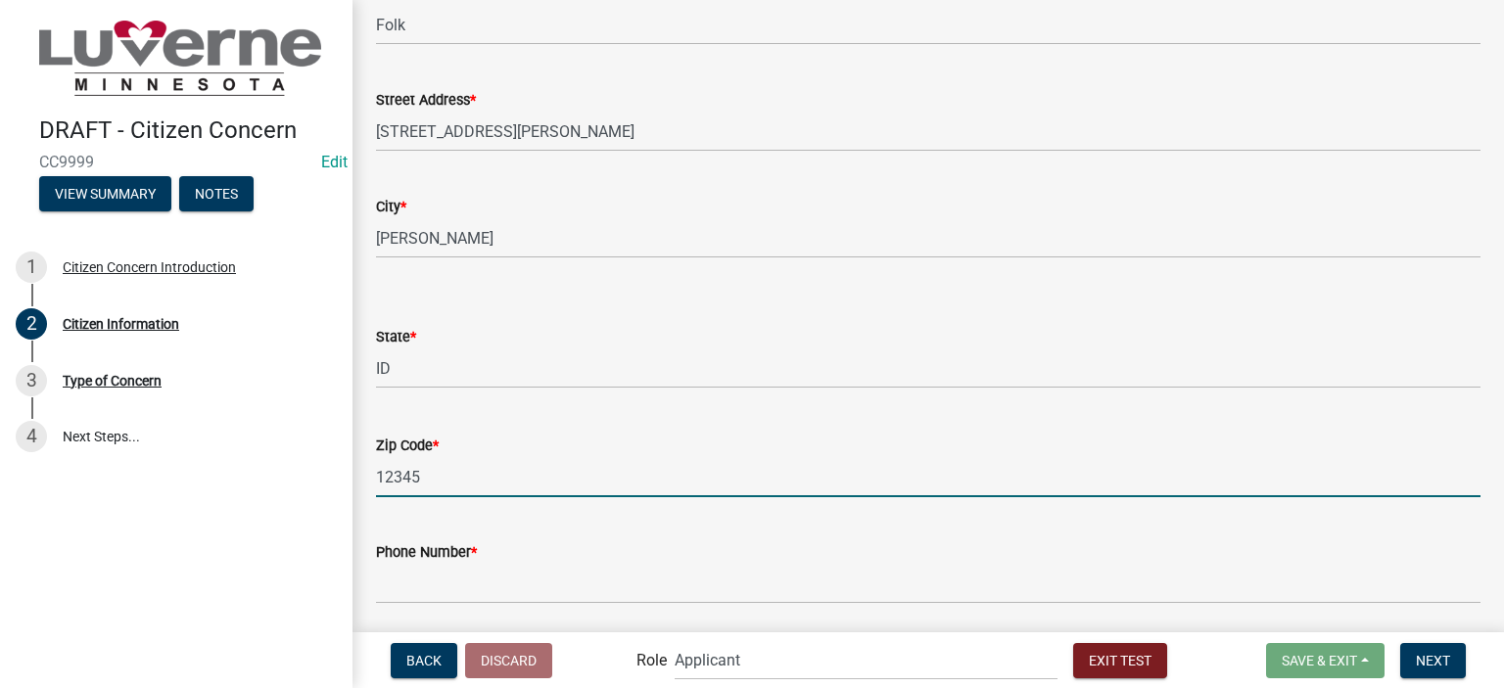
scroll to position [466, 0]
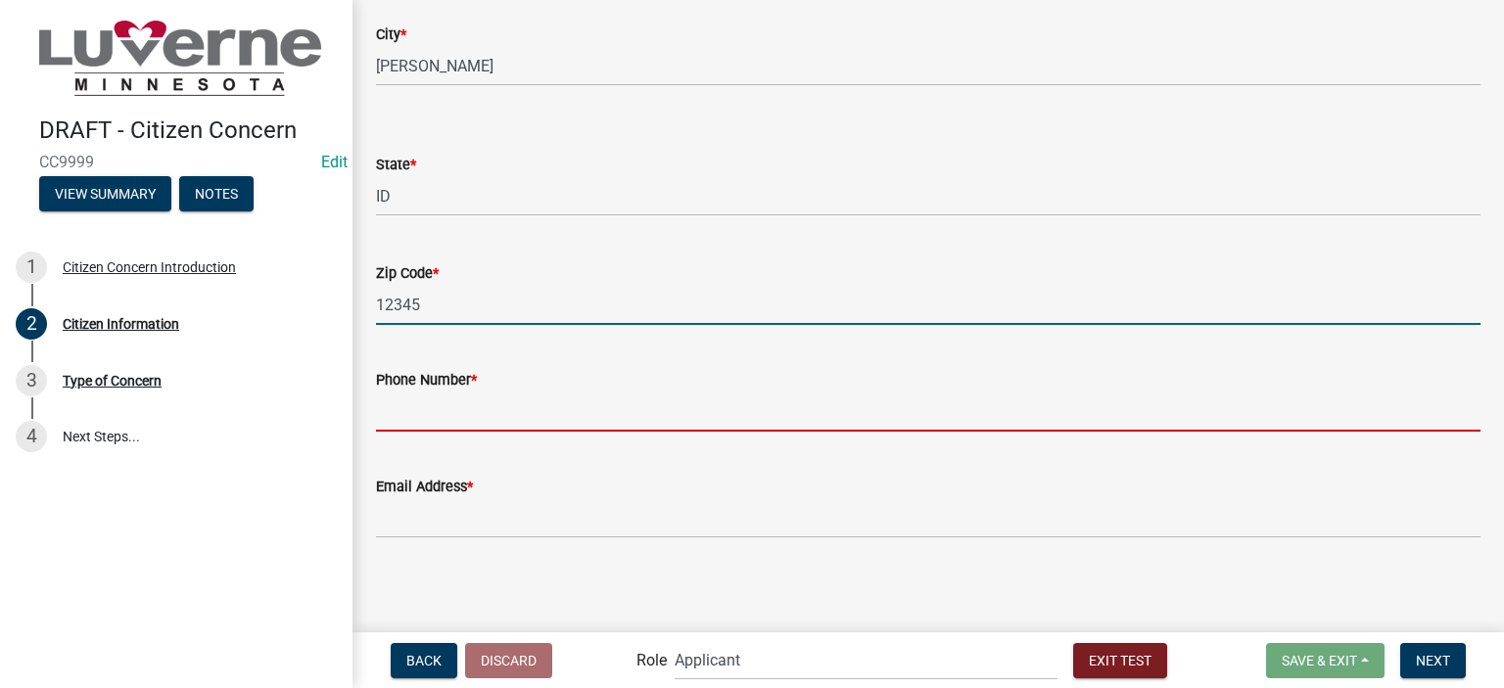
click at [475, 423] on input "Phone Number *" at bounding box center [928, 412] width 1105 height 40
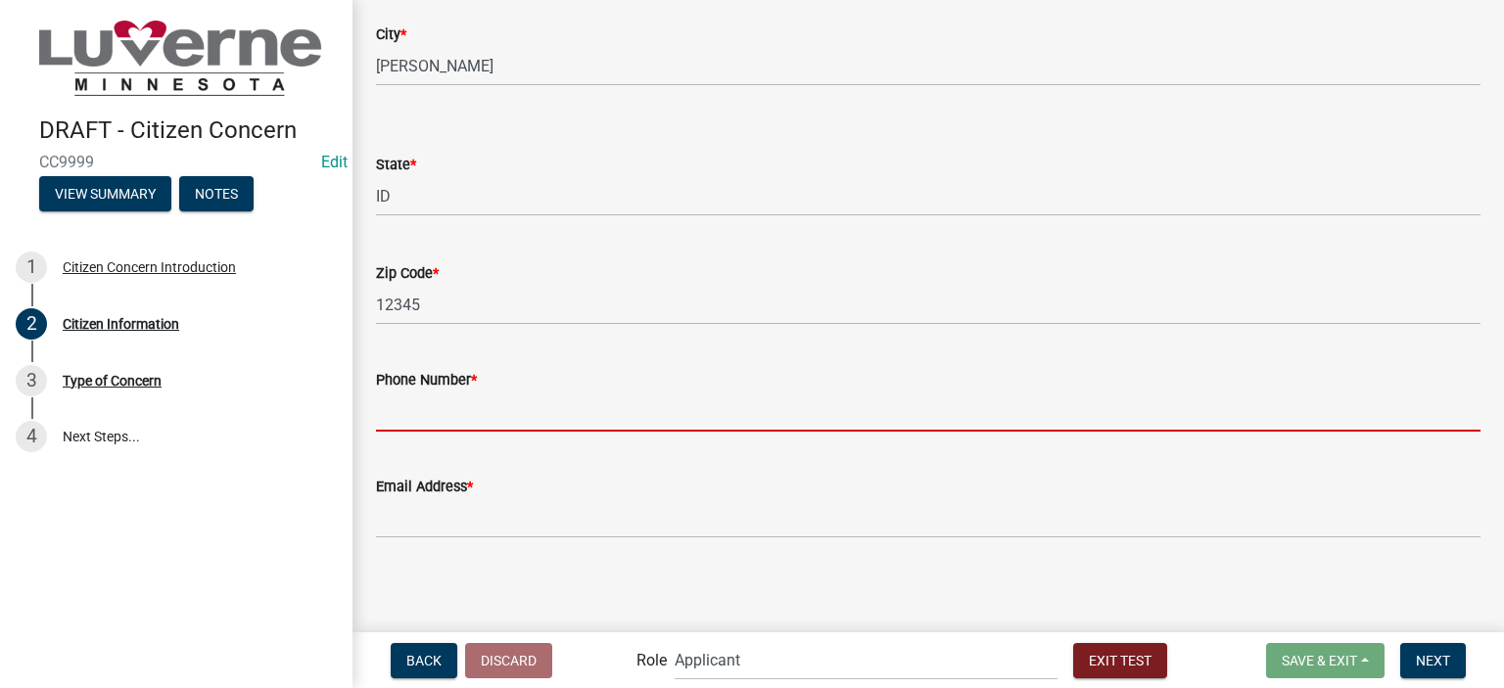
type input "1234567890"
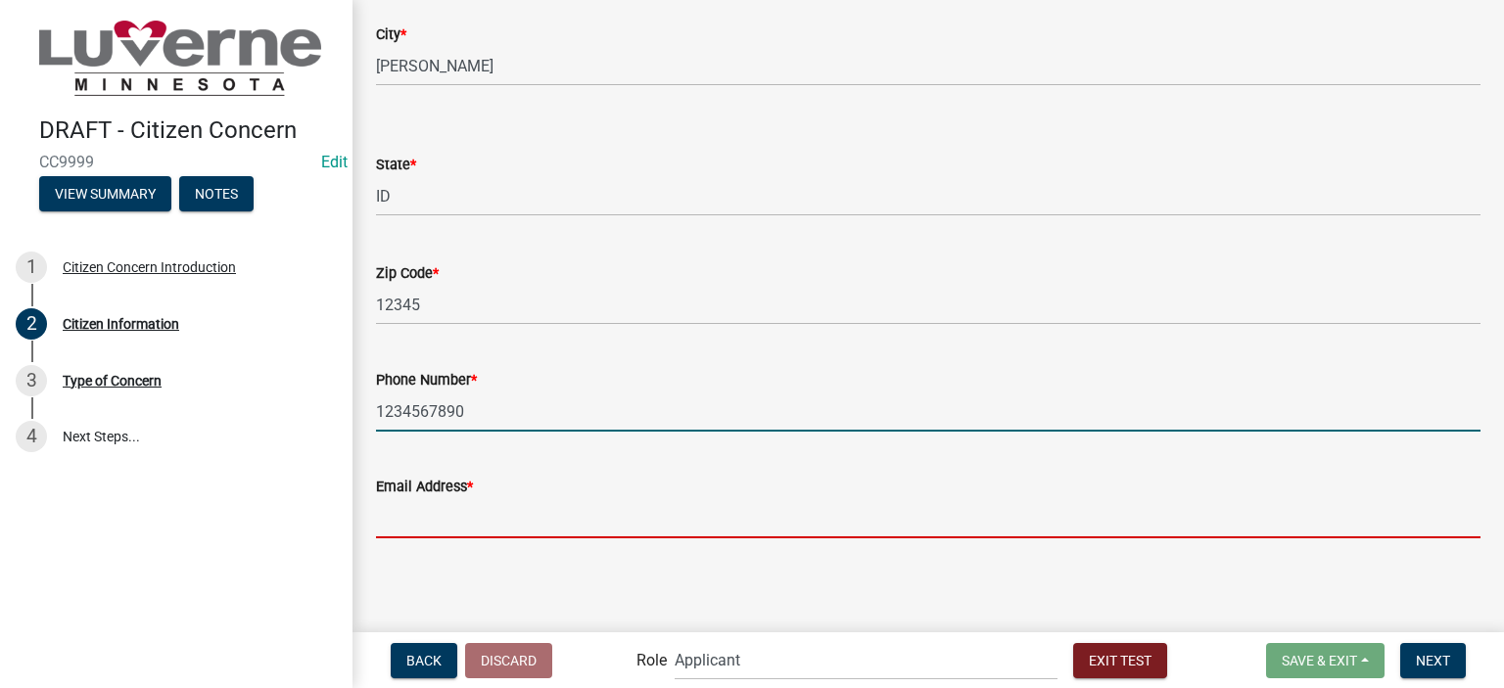
click at [450, 532] on input "Email Address *" at bounding box center [928, 518] width 1105 height 40
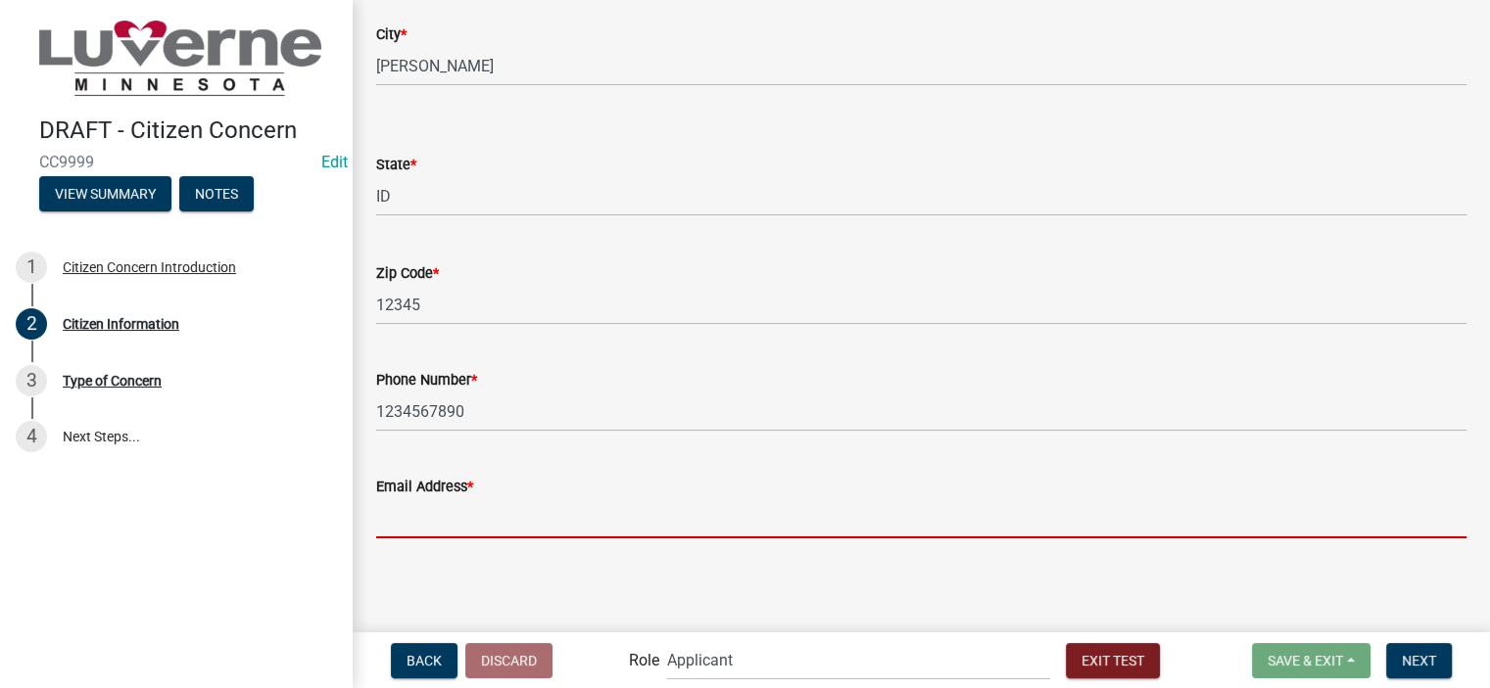
scroll to position [31, 0]
click at [457, 500] on input "Email Address *" at bounding box center [921, 518] width 1090 height 40
type input "test@email.com"
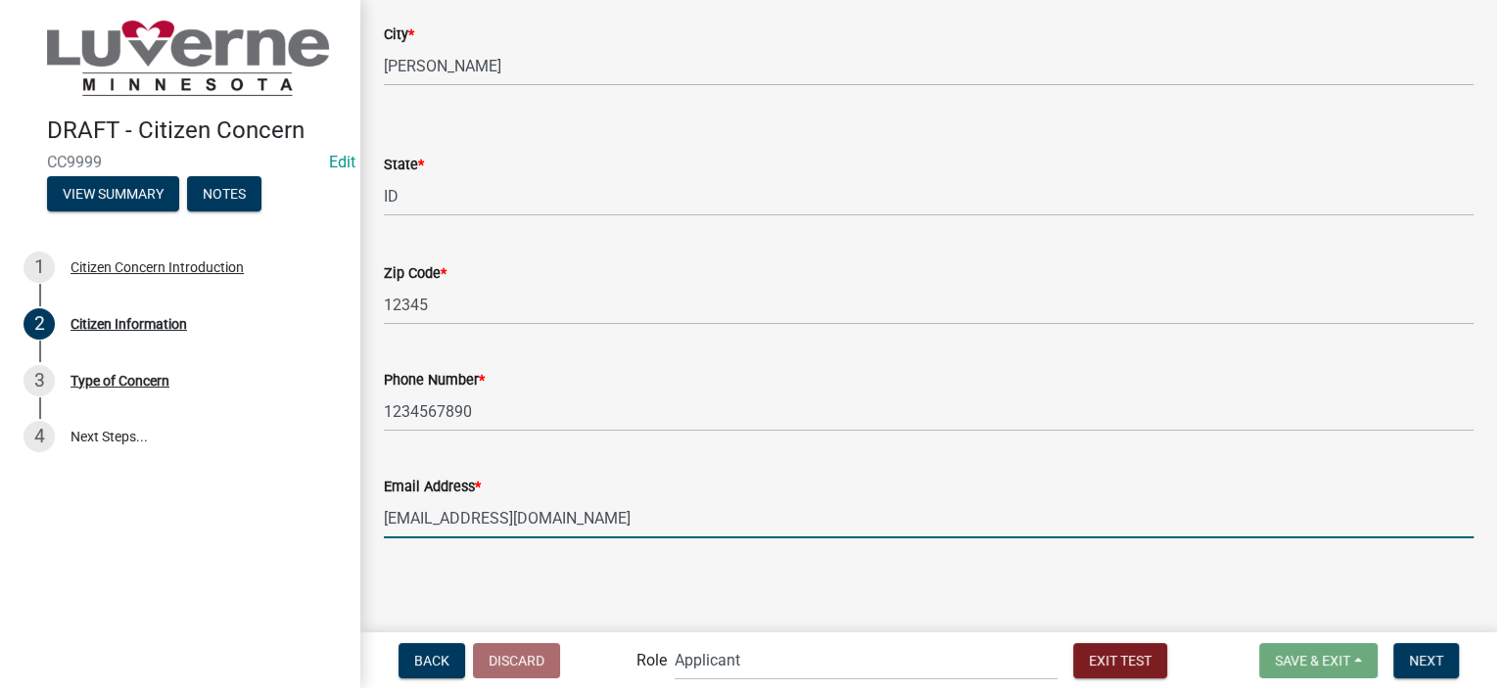
scroll to position [0, 0]
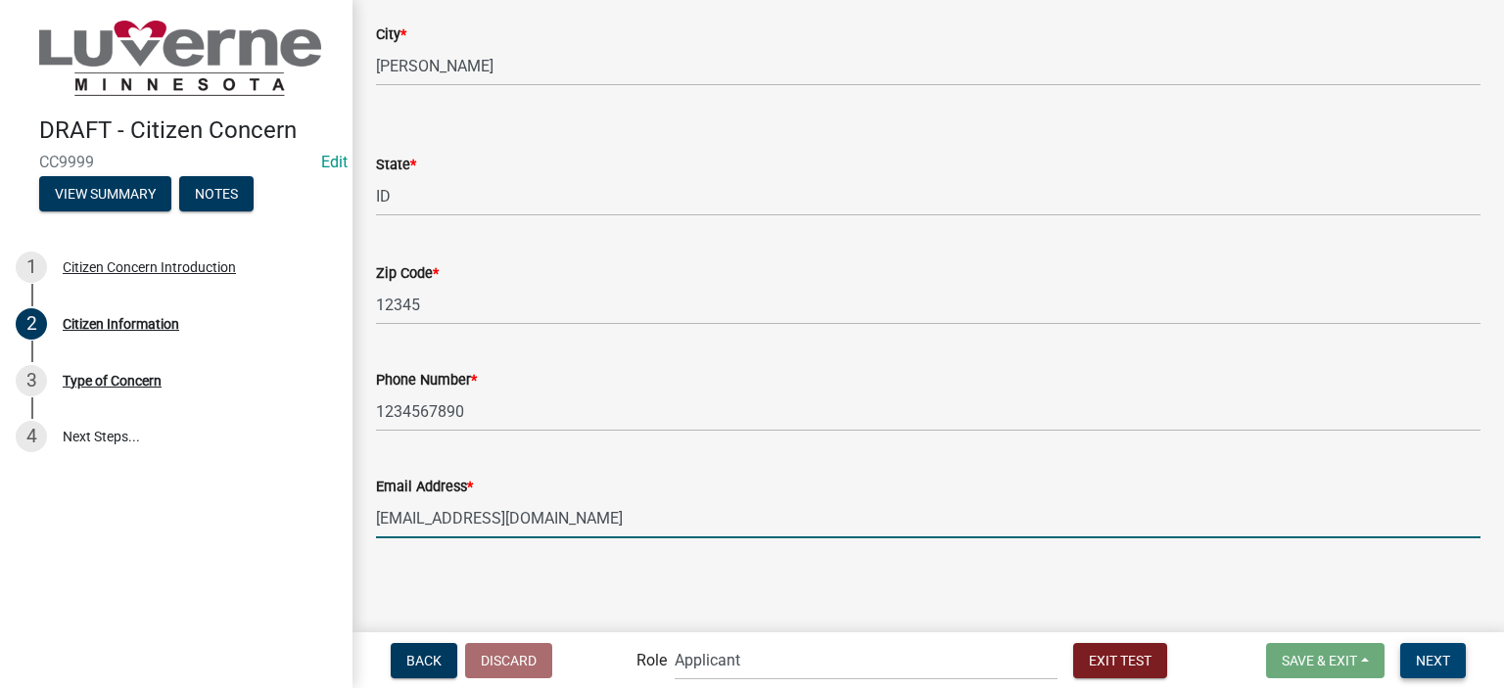
click at [1404, 661] on button "Next" at bounding box center [1433, 660] width 66 height 35
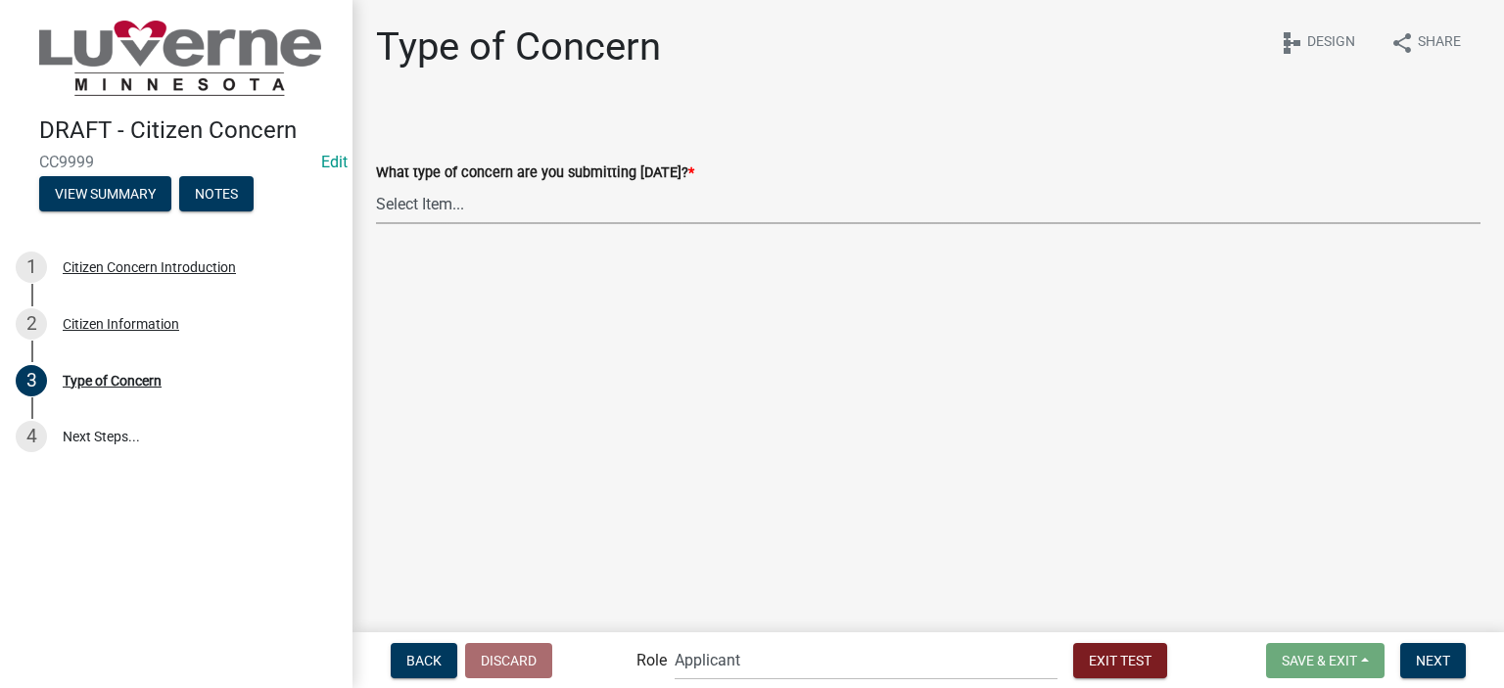
click at [474, 210] on select "Select Item... General Concern or Feedback Specific Parcel or Other Property/St…" at bounding box center [928, 204] width 1105 height 40
click at [376, 184] on select "Select Item... General Concern or Feedback Specific Parcel or Other Property/St…" at bounding box center [928, 204] width 1105 height 40
select select "d576af00-52ec-4945-b76d-b4e3ff7968d8"
click at [1422, 660] on span "Next" at bounding box center [1433, 660] width 34 height 16
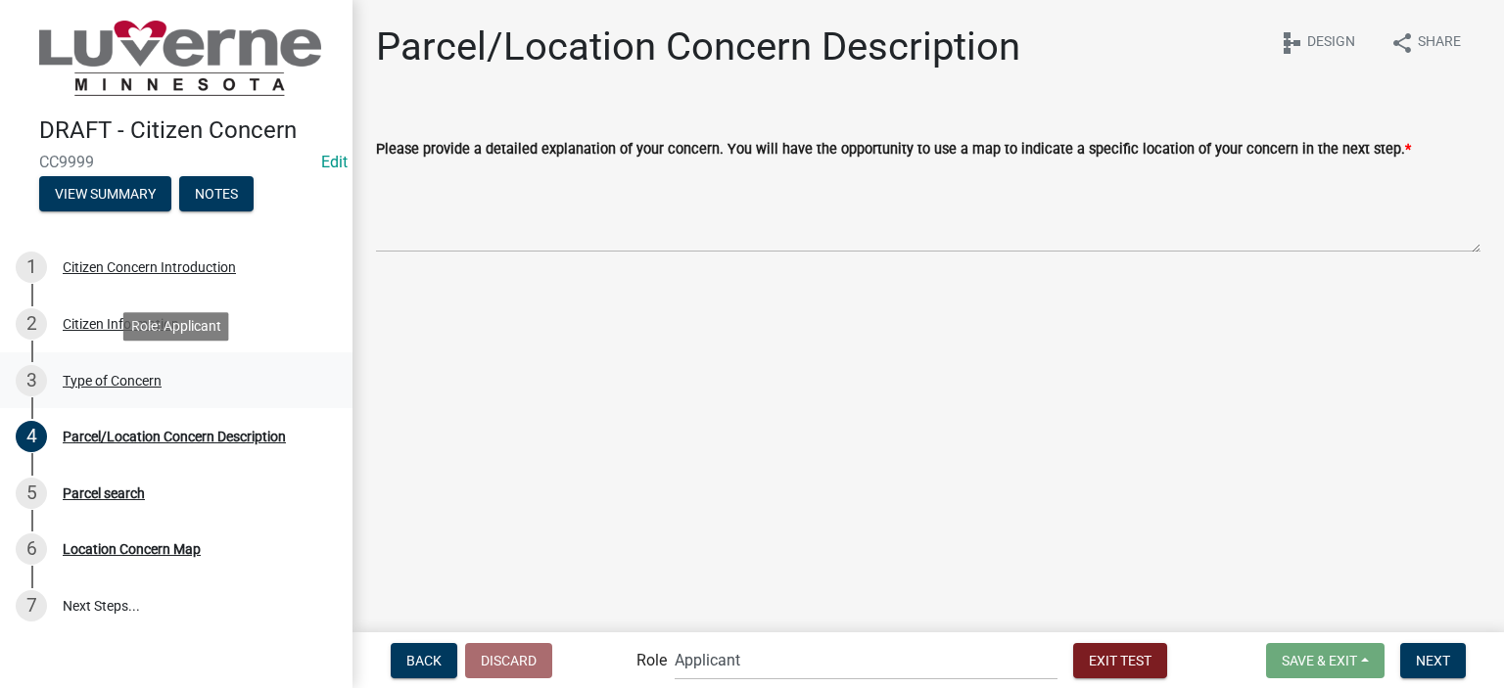
click at [117, 393] on div "3 Type of Concern" at bounding box center [169, 380] width 306 height 31
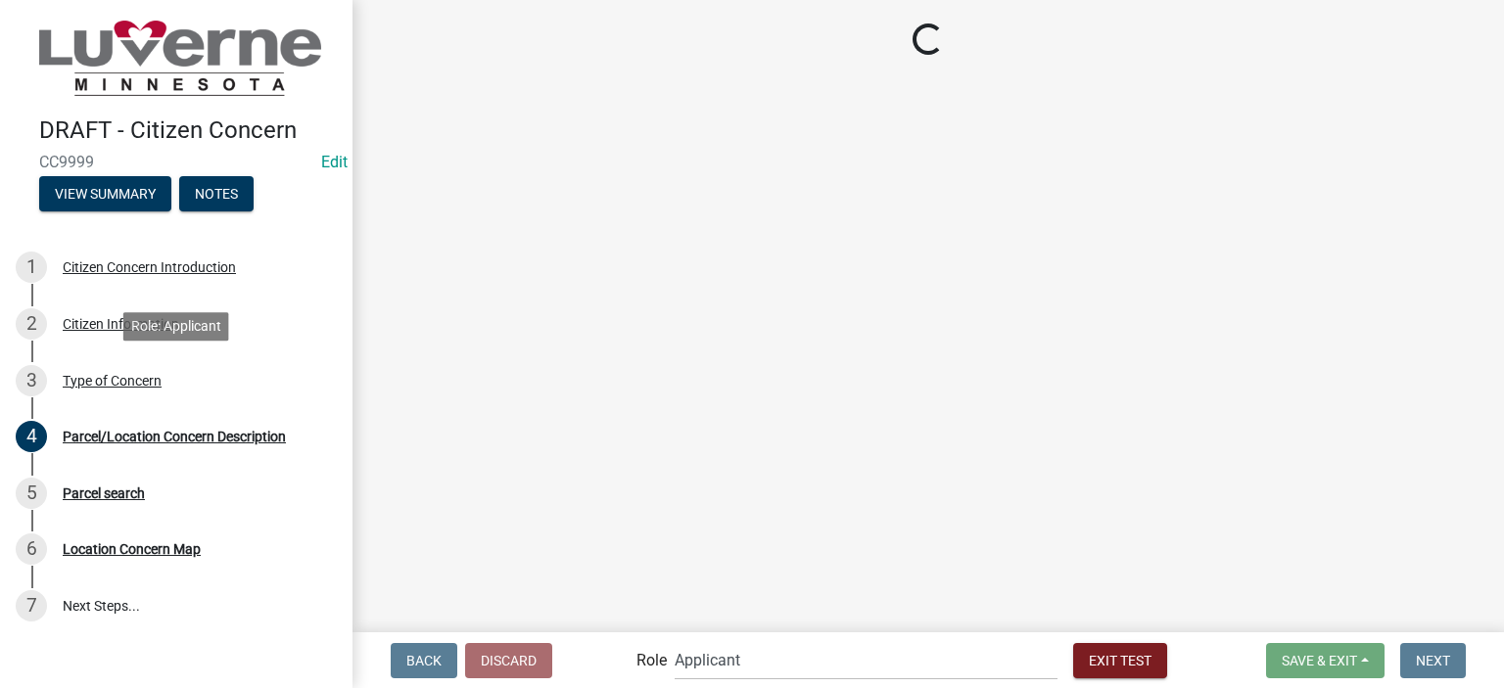
select select "d576af00-52ec-4945-b76d-b4e3ff7968d8"
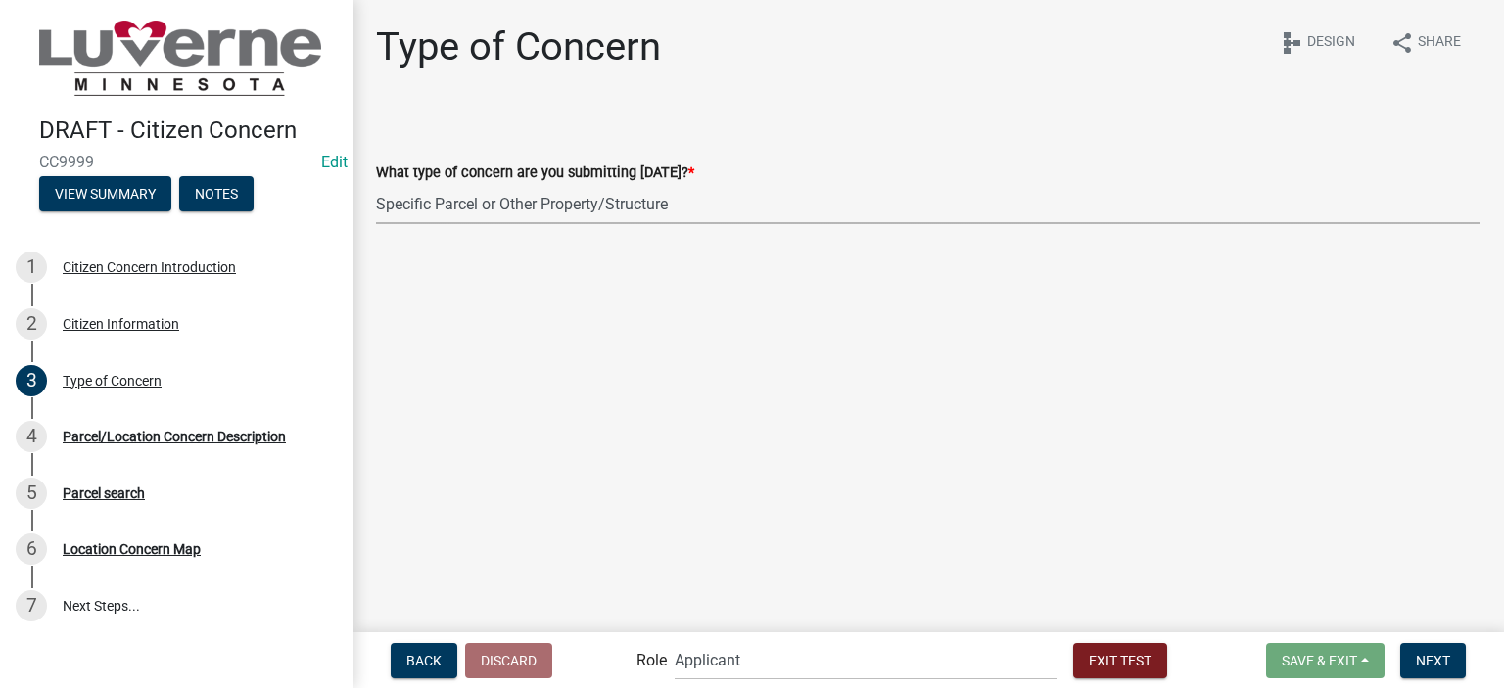
click at [467, 184] on select "Select Item... General Concern or Feedback Specific Parcel or Other Property/St…" at bounding box center [928, 204] width 1105 height 40
click at [376, 184] on select "Select Item... General Concern or Feedback Specific Parcel or Other Property/St…" at bounding box center [928, 204] width 1105 height 40
click at [1426, 657] on span "Next" at bounding box center [1433, 660] width 34 height 16
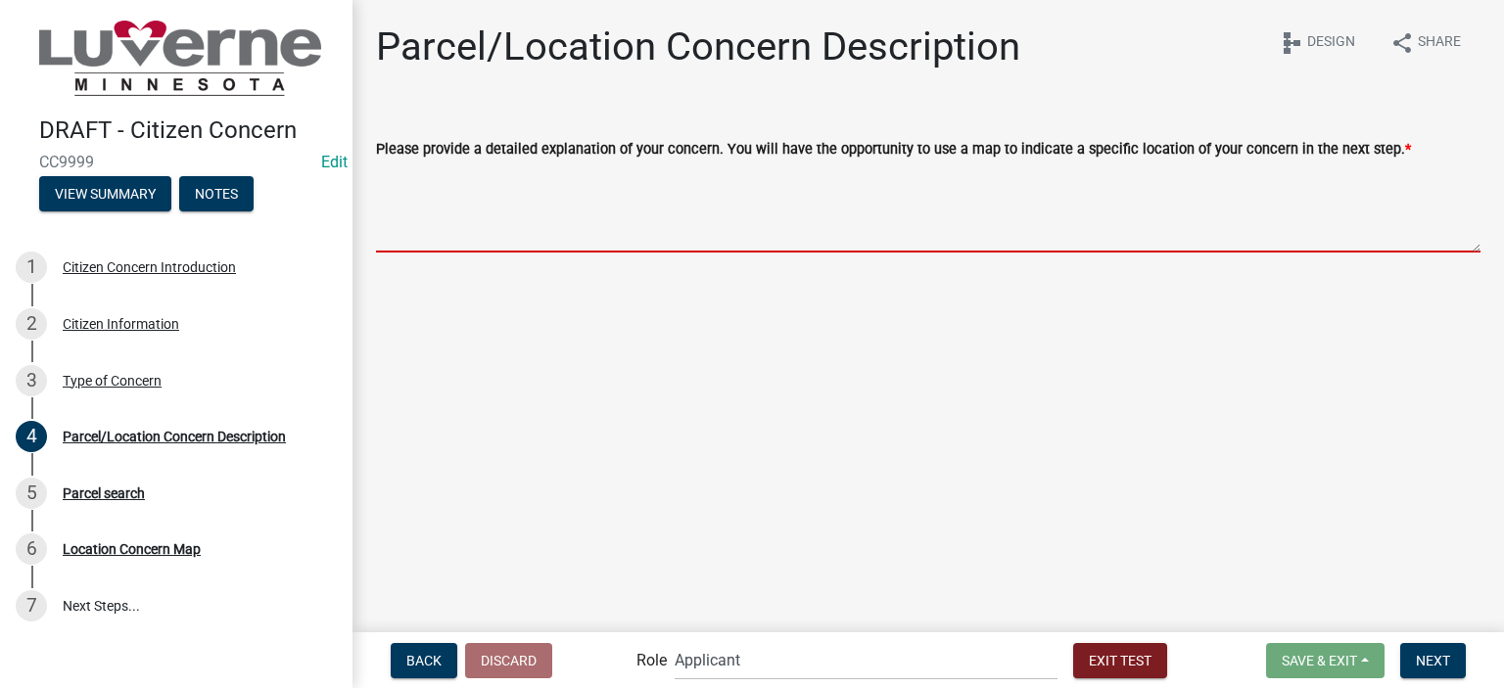
click at [531, 213] on textarea "Please provide a detailed explanation of your concern. You will have the opport…" at bounding box center [928, 207] width 1105 height 92
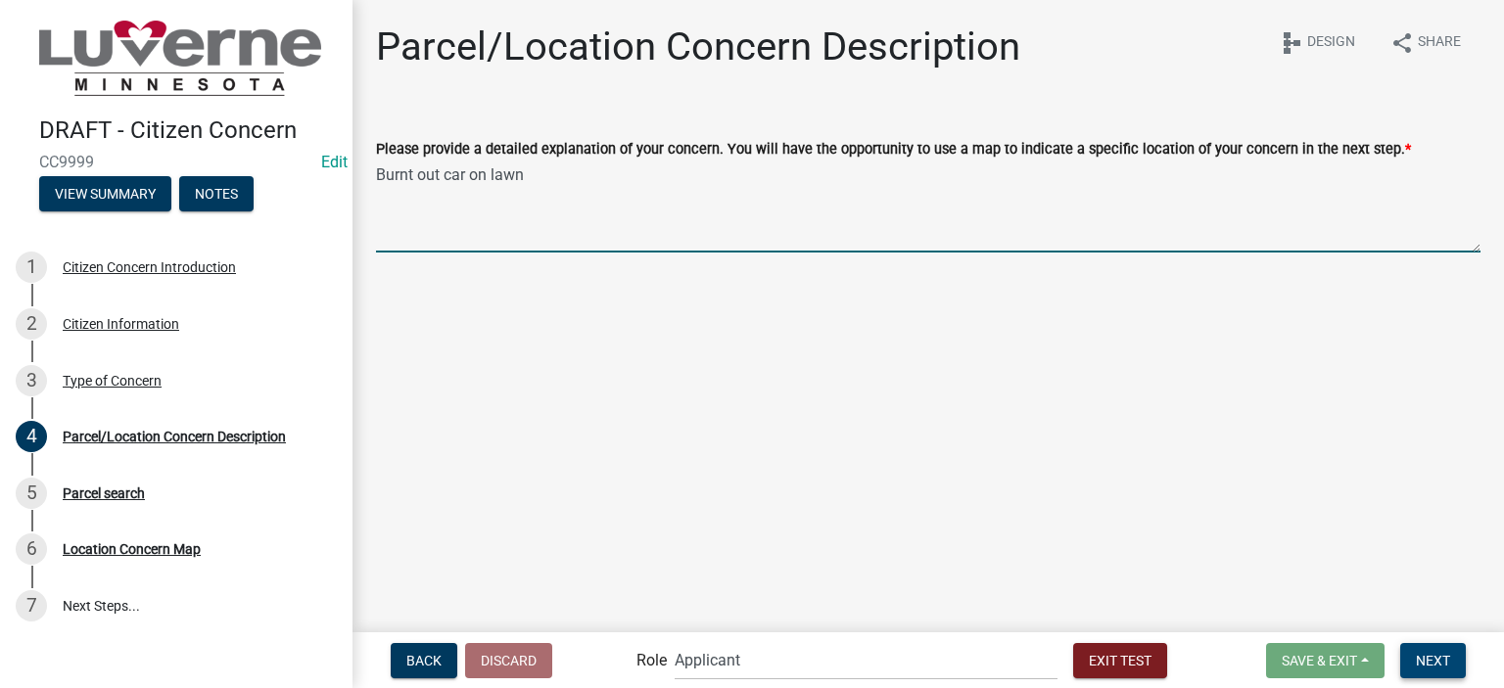
type textarea "Burnt out car on lawn"
click at [1432, 660] on span "Next" at bounding box center [1433, 660] width 34 height 16
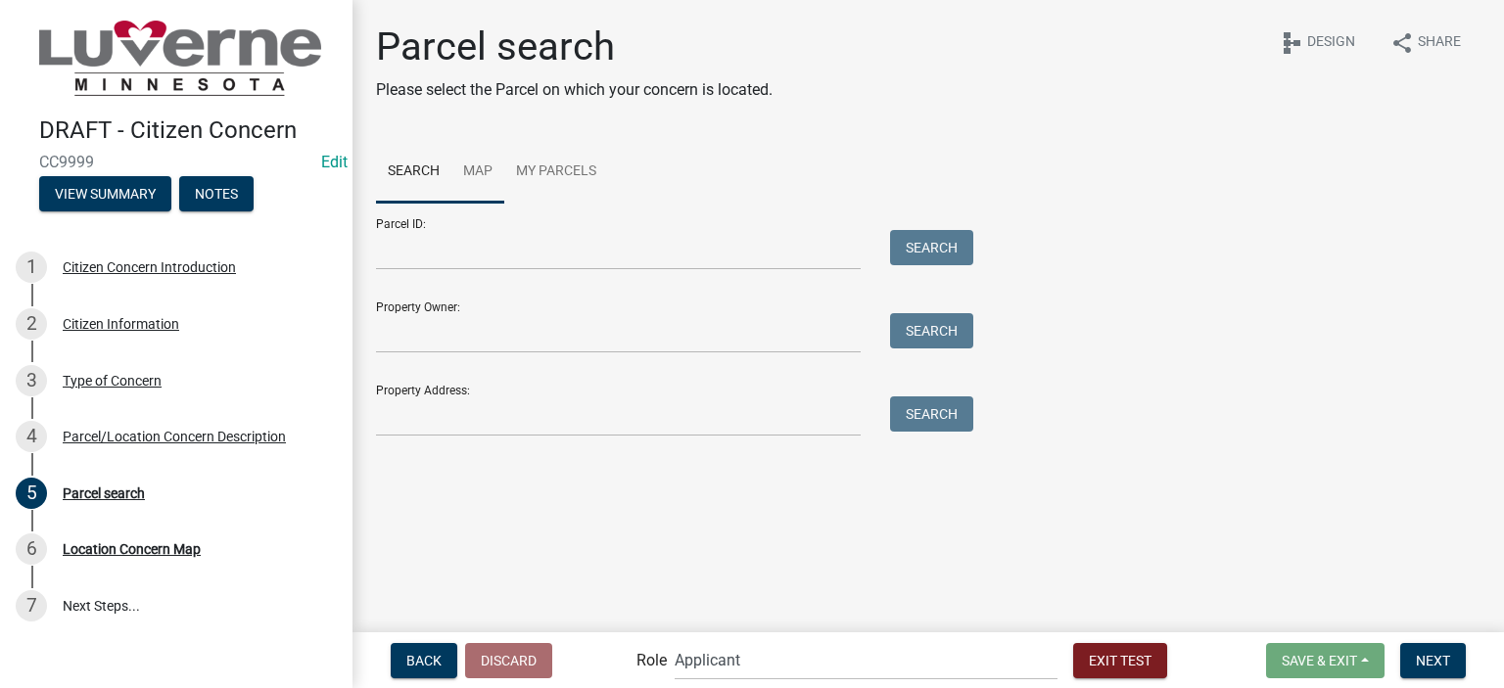
click at [484, 166] on link "Map" at bounding box center [477, 172] width 53 height 63
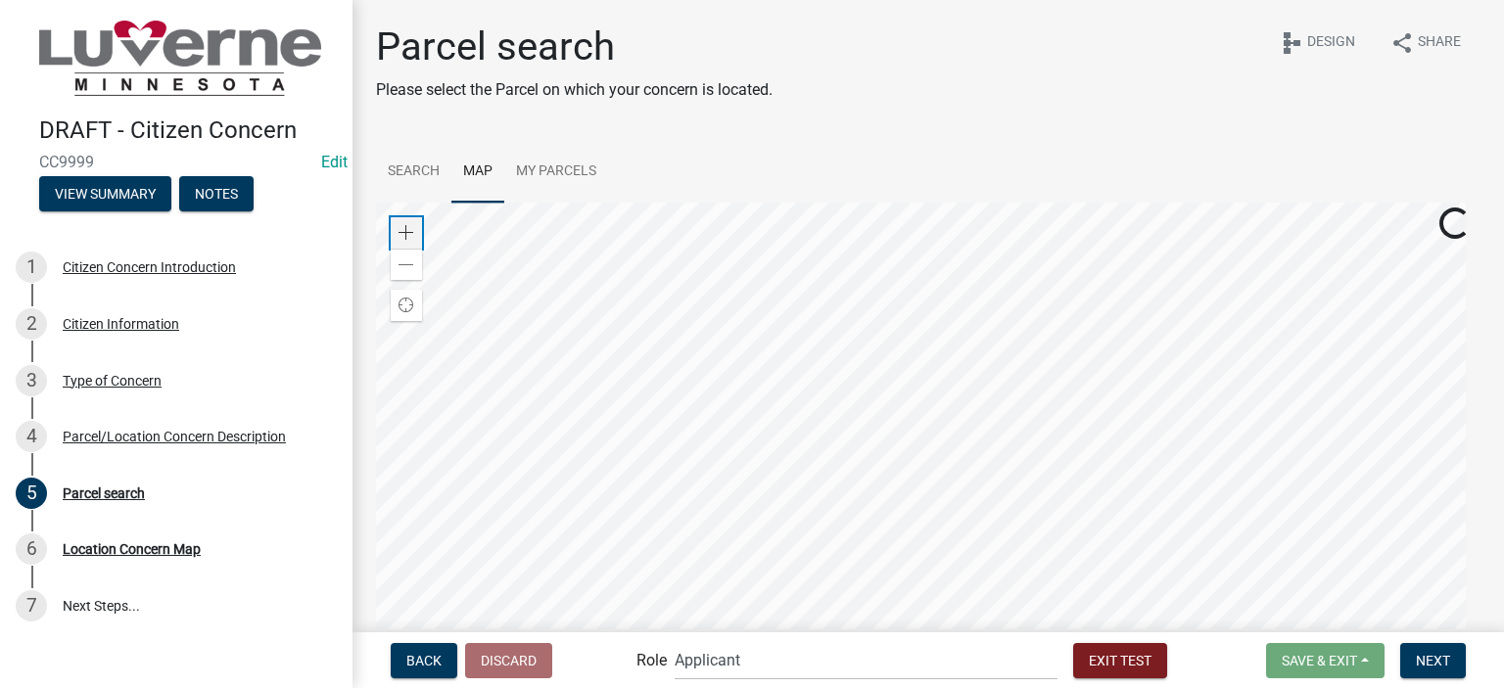
click at [401, 234] on span at bounding box center [407, 233] width 16 height 16
click at [1234, 437] on div at bounding box center [928, 448] width 1105 height 490
click at [412, 235] on span at bounding box center [407, 233] width 16 height 16
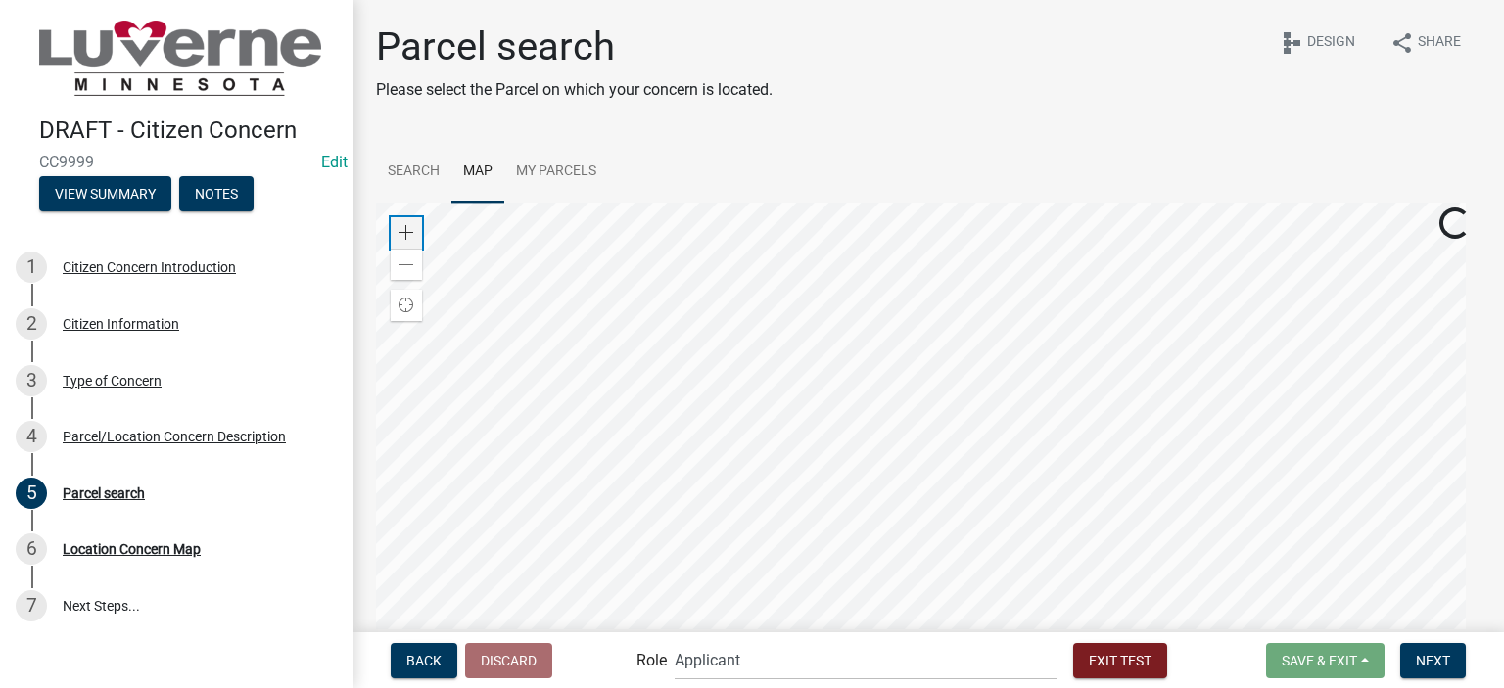
click at [412, 235] on span at bounding box center [407, 233] width 16 height 16
click at [1284, 468] on div at bounding box center [928, 448] width 1105 height 490
click at [948, 366] on div at bounding box center [928, 448] width 1105 height 490
click at [876, 387] on div at bounding box center [928, 448] width 1105 height 490
click at [399, 230] on span at bounding box center [407, 233] width 16 height 16
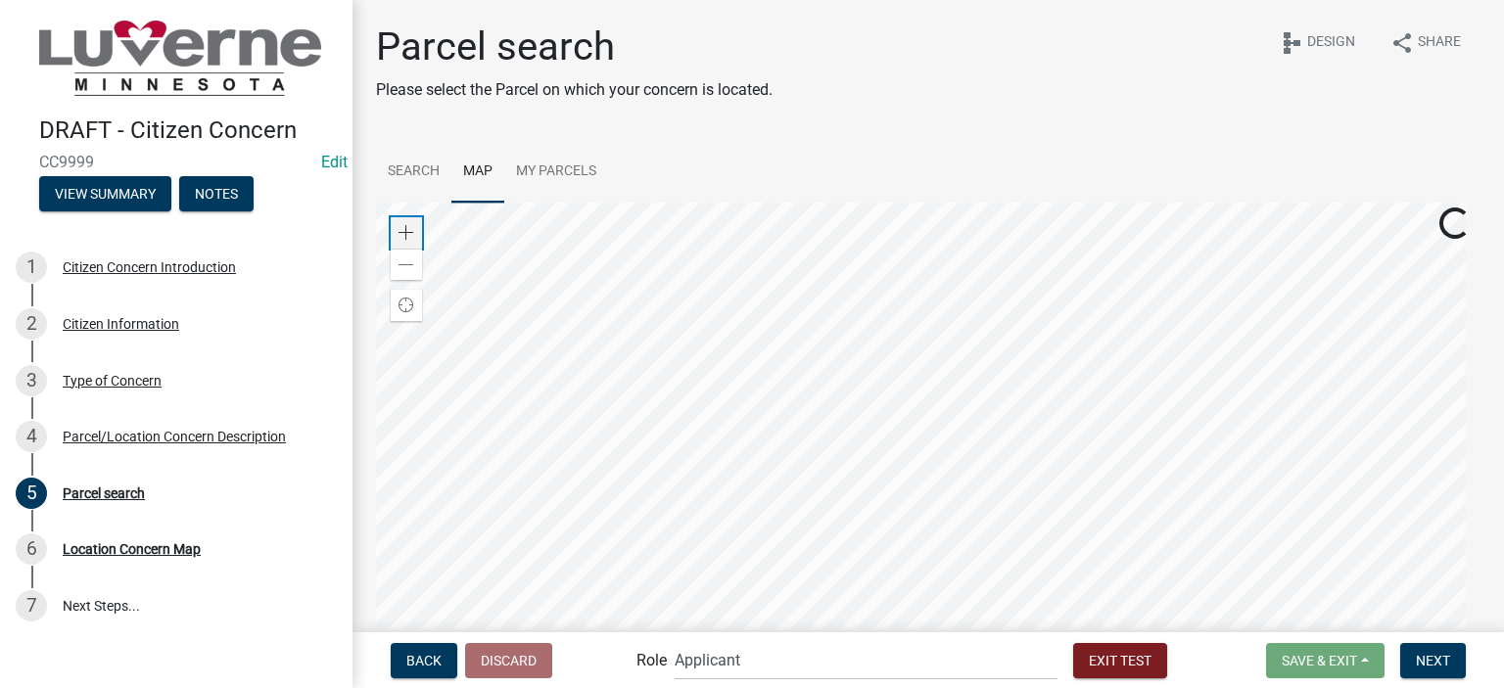
click at [399, 230] on span at bounding box center [407, 233] width 16 height 16
click at [904, 329] on div at bounding box center [928, 448] width 1105 height 490
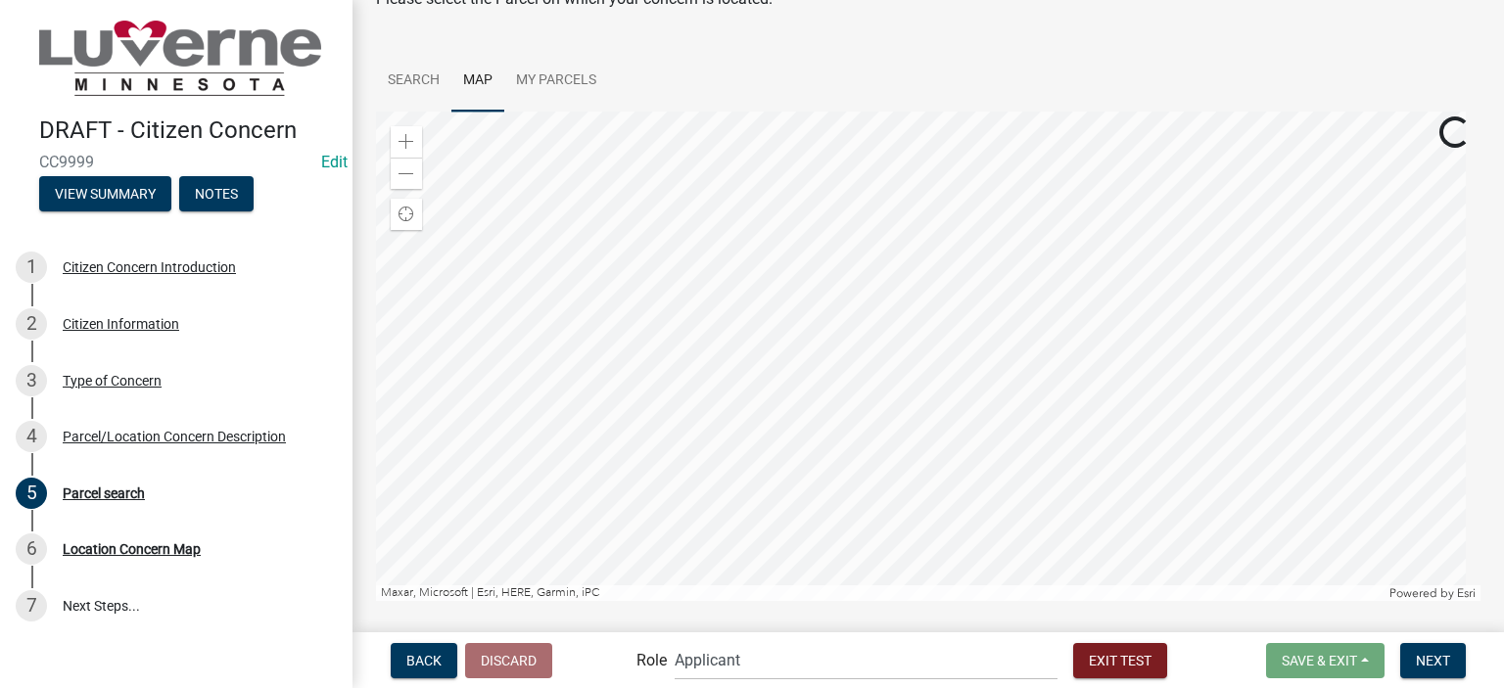
scroll to position [86, 0]
click at [948, 358] on div at bounding box center [928, 362] width 1105 height 490
click at [420, 186] on div "Zoom out" at bounding box center [406, 178] width 31 height 31
click at [822, 391] on div at bounding box center [928, 362] width 1105 height 490
click at [907, 333] on div at bounding box center [928, 362] width 1105 height 490
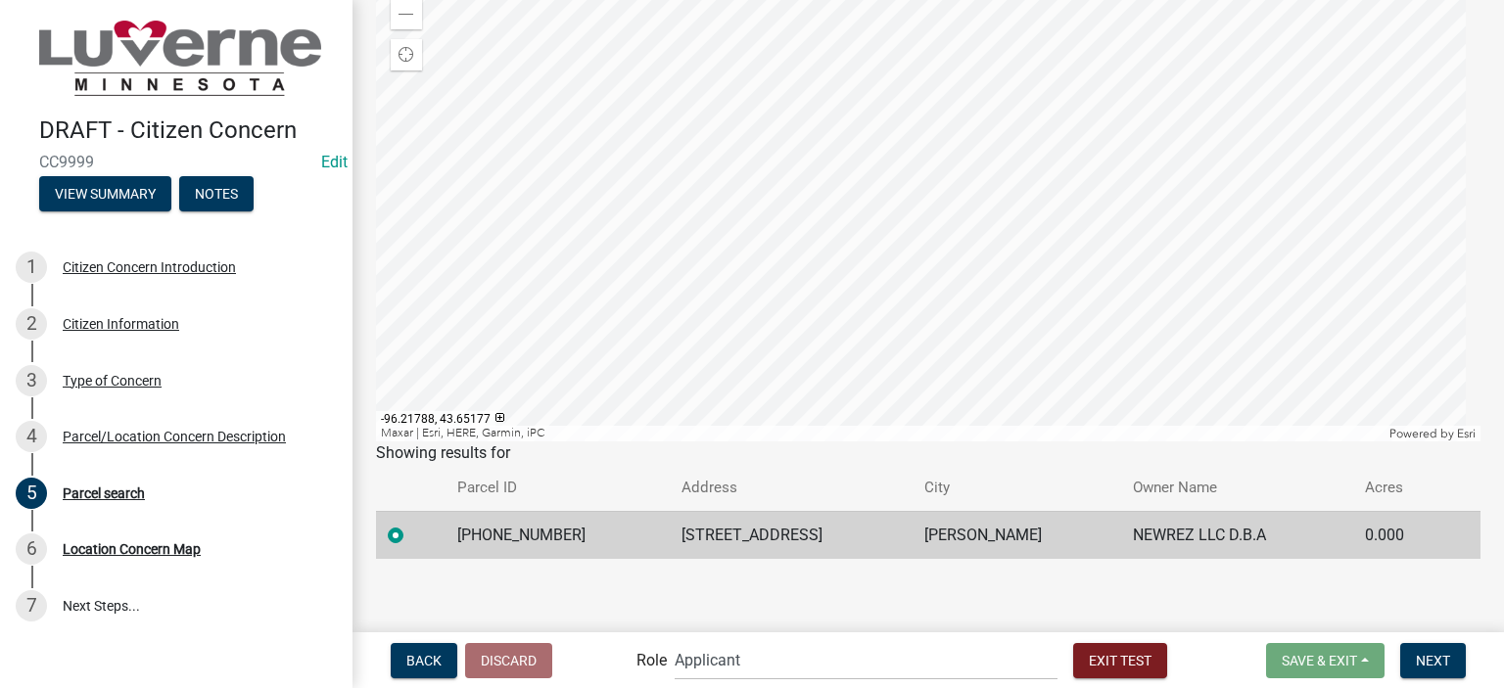
scroll to position [256, 0]
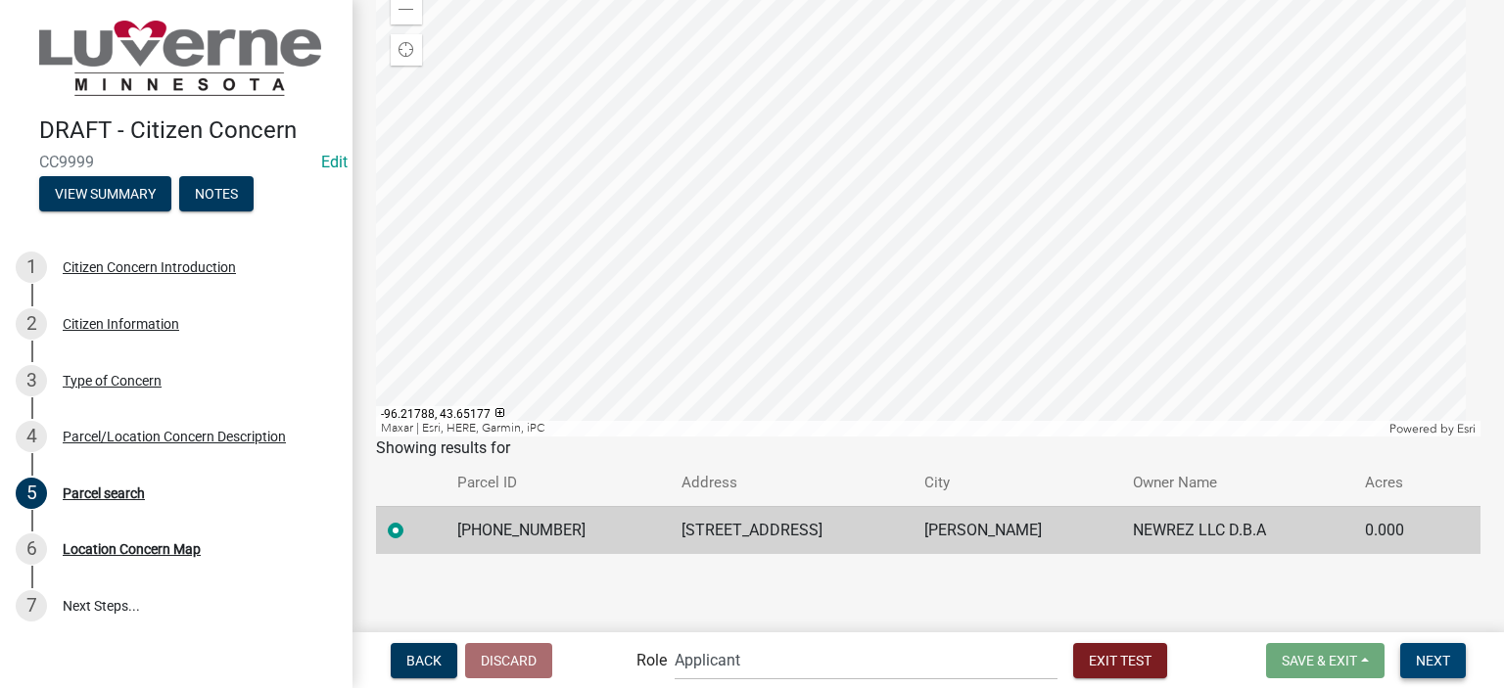
click at [1435, 660] on span "Next" at bounding box center [1433, 660] width 34 height 16
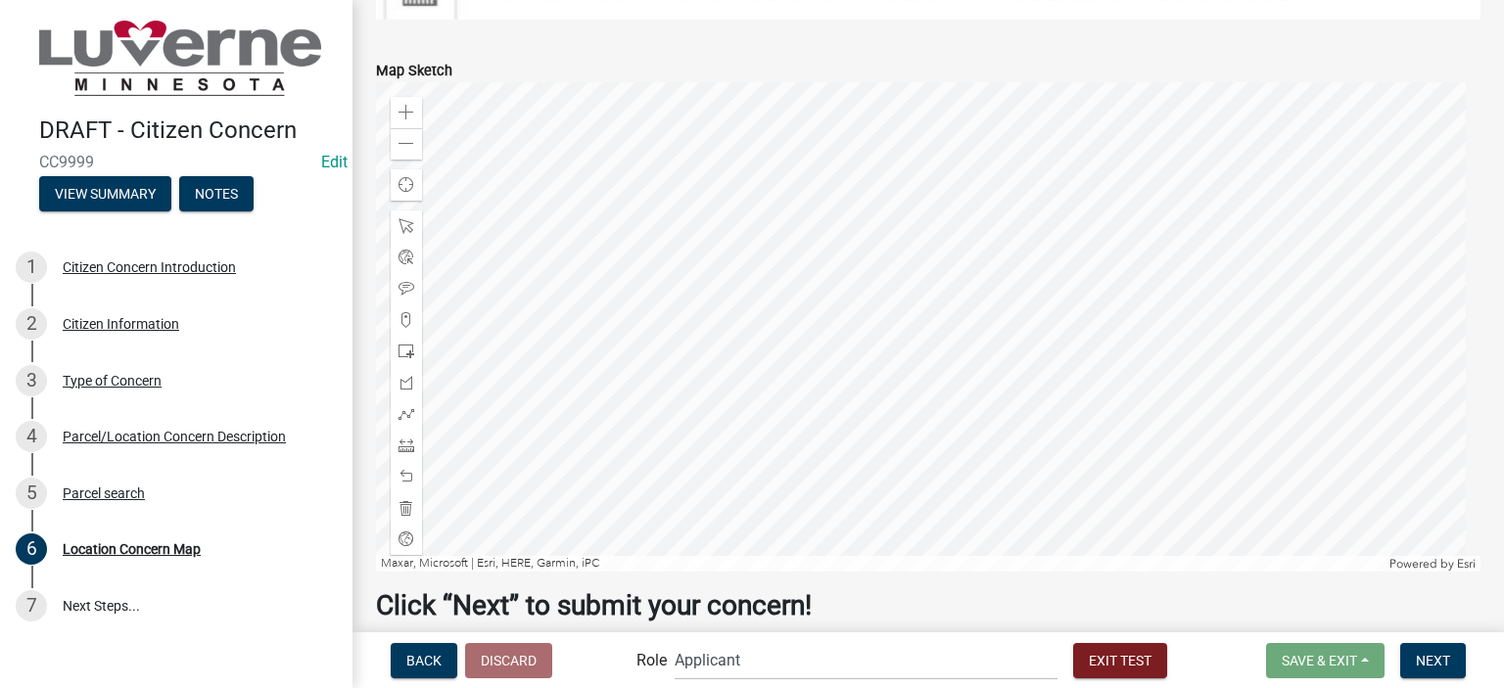
scroll to position [588, 0]
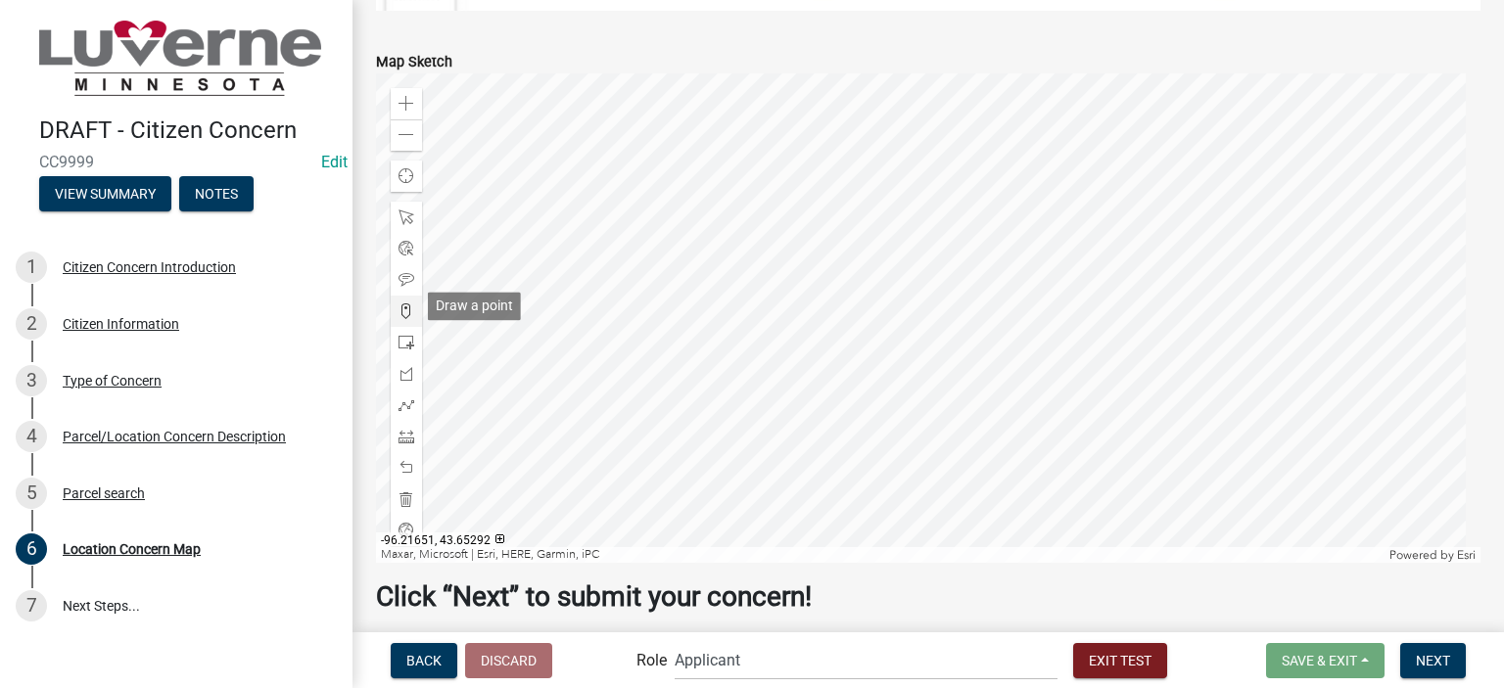
click at [403, 304] on span at bounding box center [407, 312] width 16 height 16
click at [1032, 389] on div at bounding box center [928, 318] width 1105 height 490
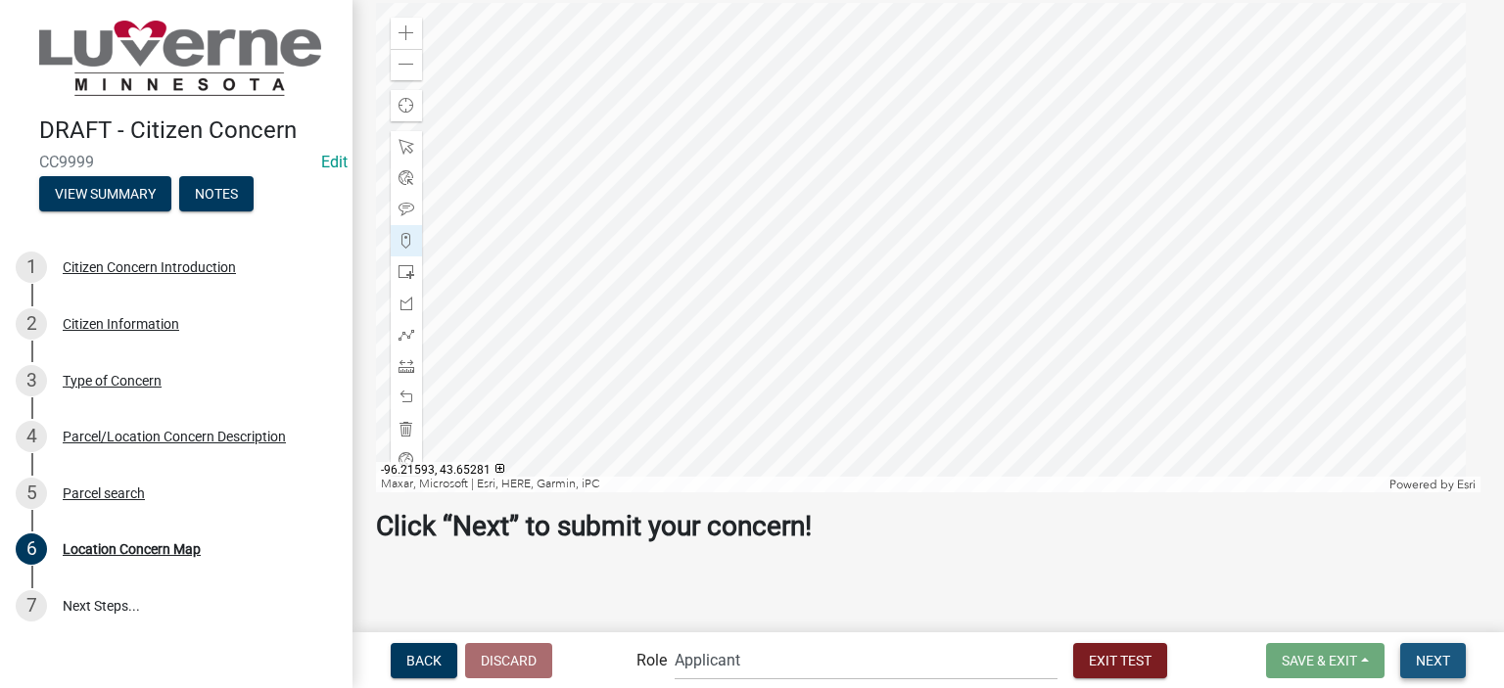
click at [1427, 659] on span "Next" at bounding box center [1433, 660] width 34 height 16
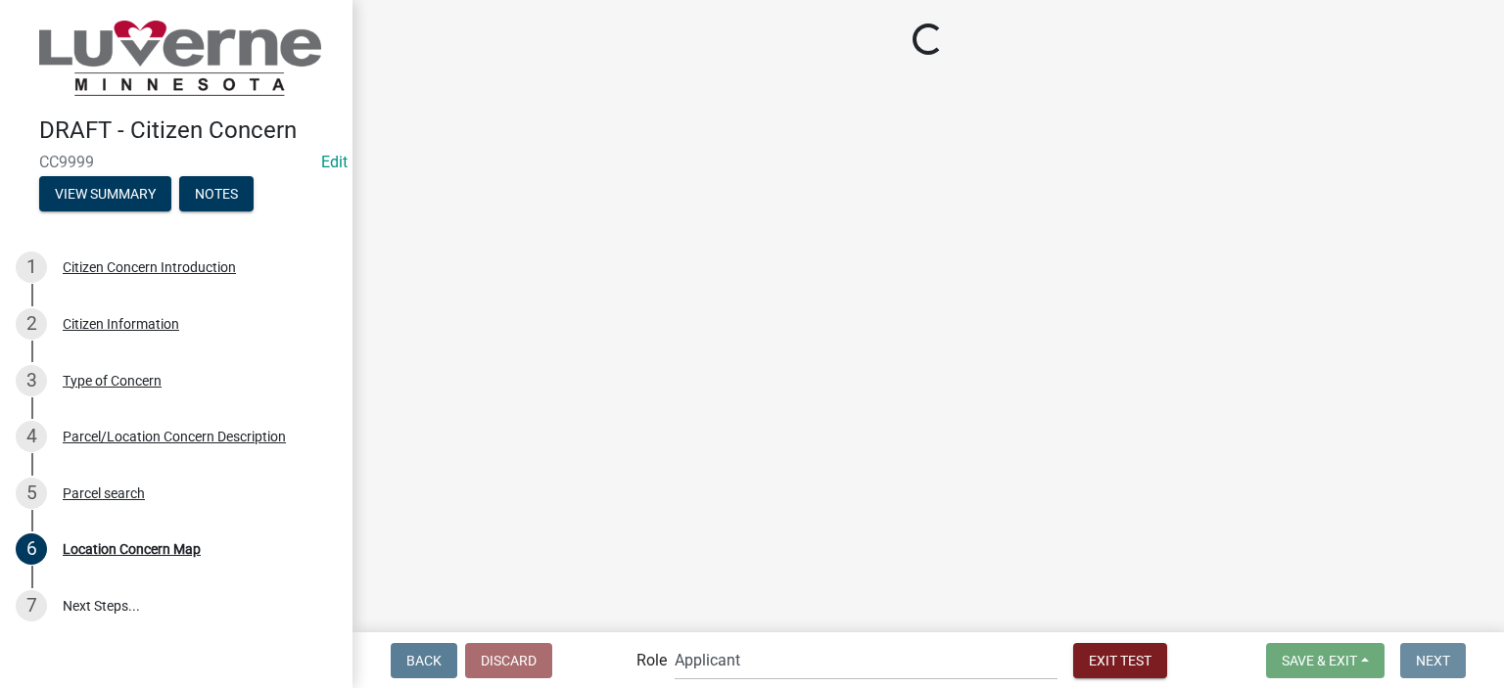
scroll to position [0, 0]
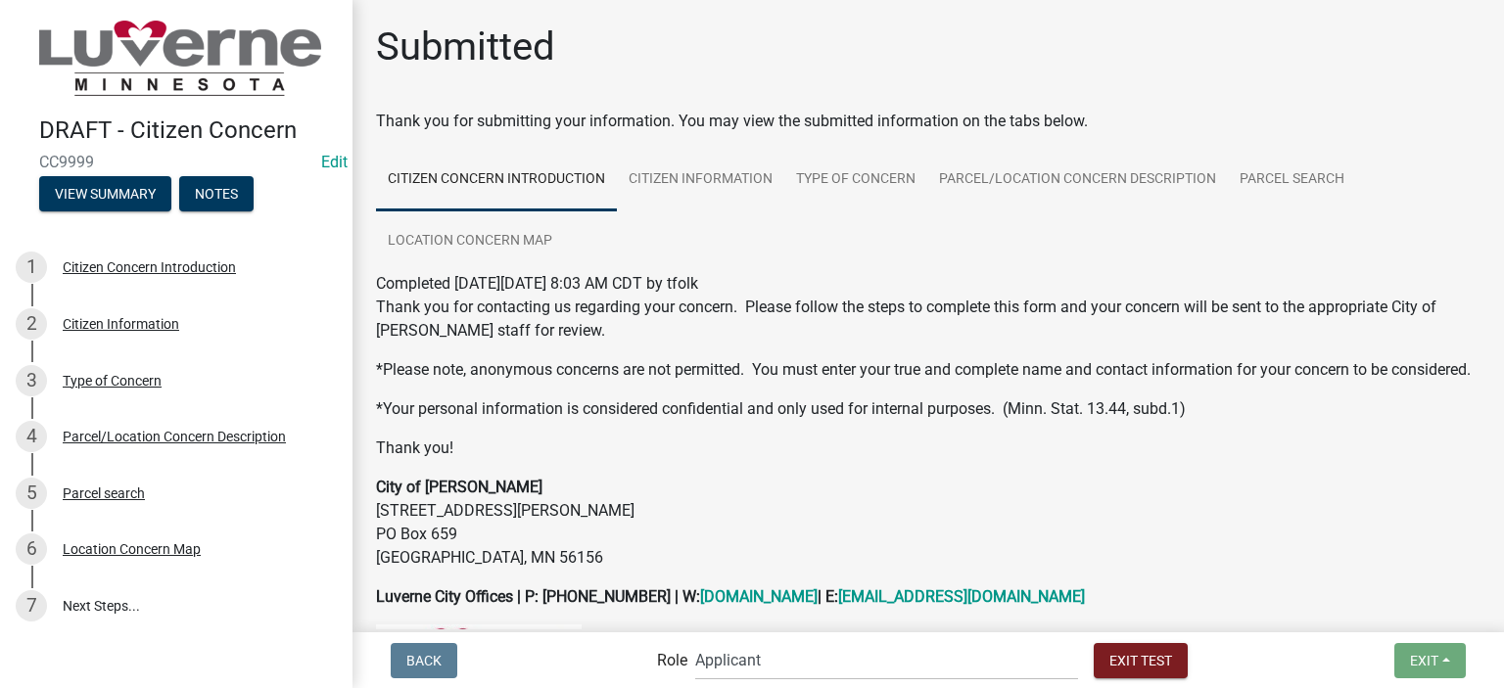
click at [874, 685] on nav "Back Role Applicant Public Works City Clerk Water/Wastewater Department Admin F…" at bounding box center [929, 661] width 1152 height 56
click at [852, 657] on select "Applicant Public Works City Clerk Water/Wastewater Department Admin Front Offic…" at bounding box center [886, 660] width 383 height 40
click at [738, 640] on select "Applicant Public Works City Clerk Water/Wastewater Department Admin Front Offic…" at bounding box center [886, 660] width 383 height 40
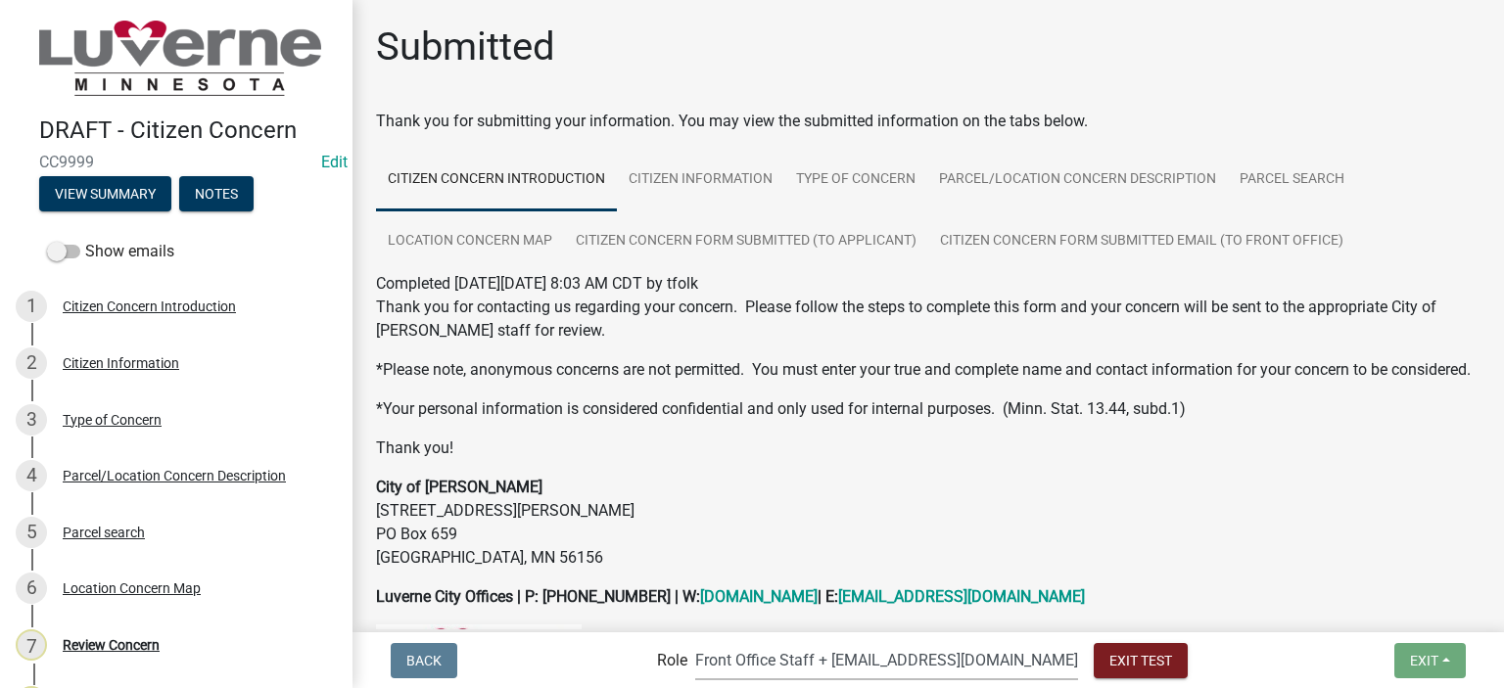
click at [834, 669] on select "Applicant Public Works City Clerk Water/Wastewater Department Admin Front Offic…" at bounding box center [886, 660] width 383 height 40
select select "a2423eb9-0a2b-4d92-bf27-a9021e39dd75"
click at [738, 640] on select "Applicant Public Works City Clerk Water/Wastewater Department Admin Front Offic…" at bounding box center [886, 660] width 383 height 40
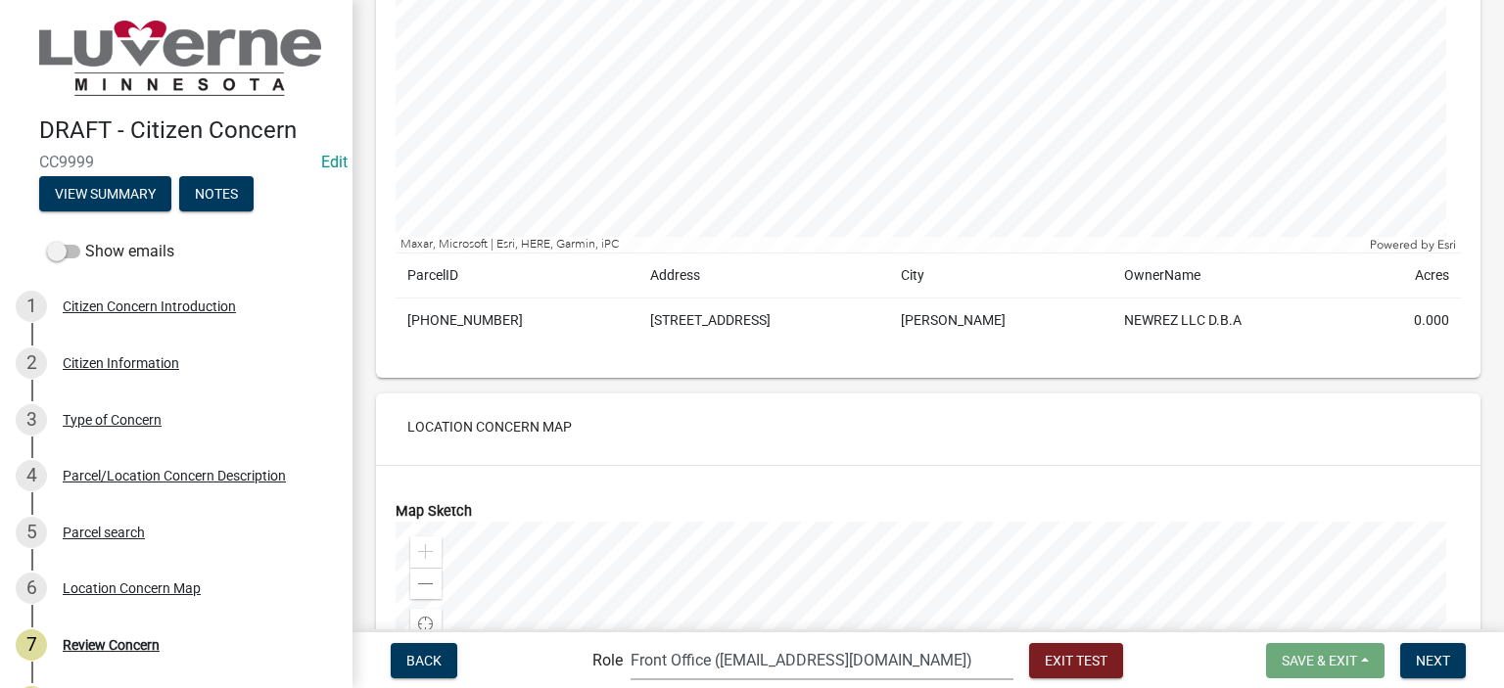
scroll to position [2057, 0]
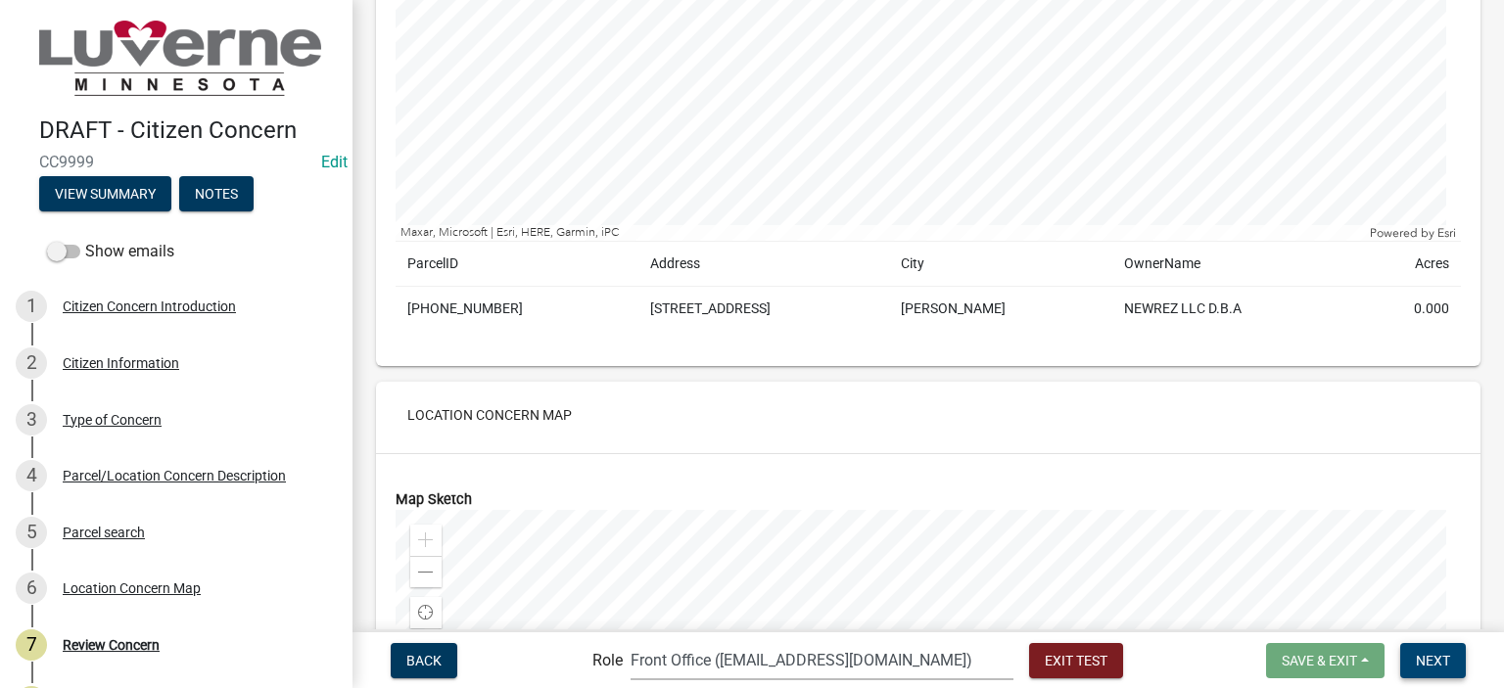
click at [1459, 665] on button "Next" at bounding box center [1433, 660] width 66 height 35
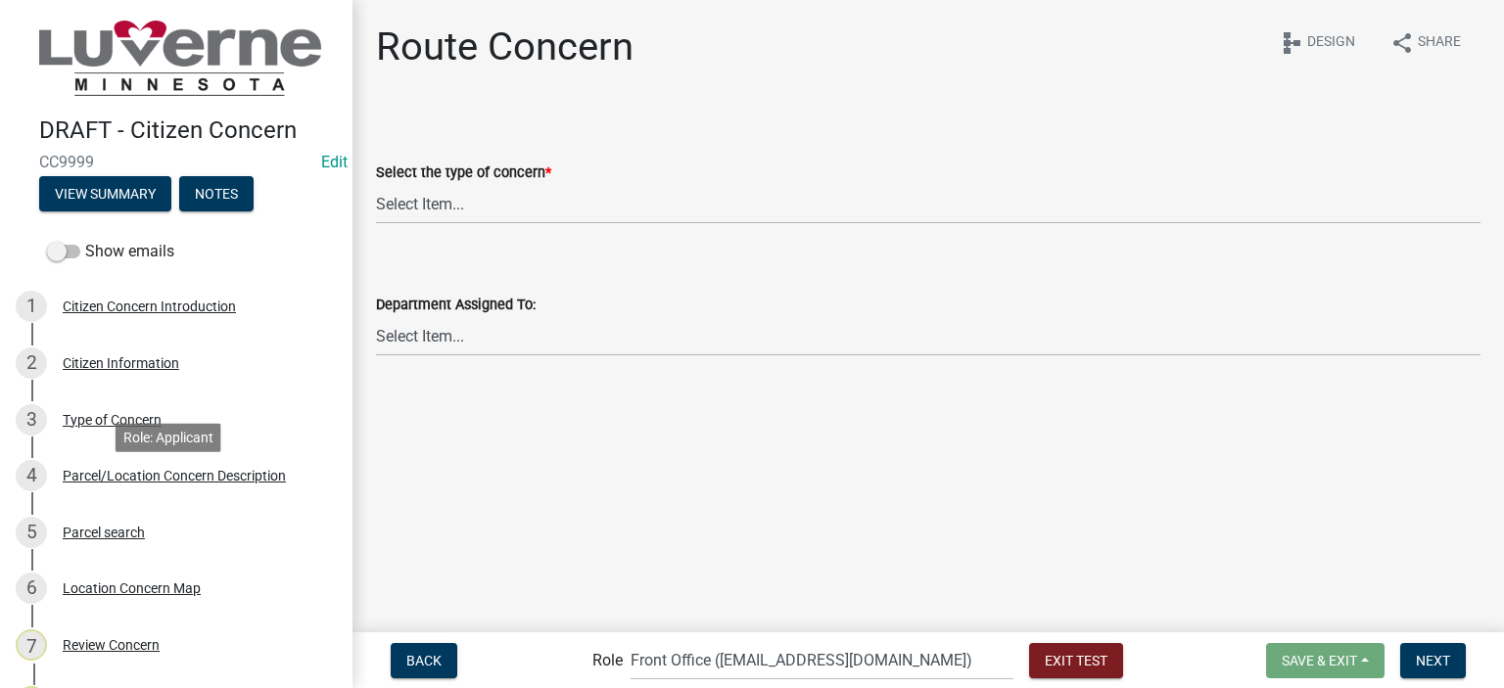
scroll to position [98, 0]
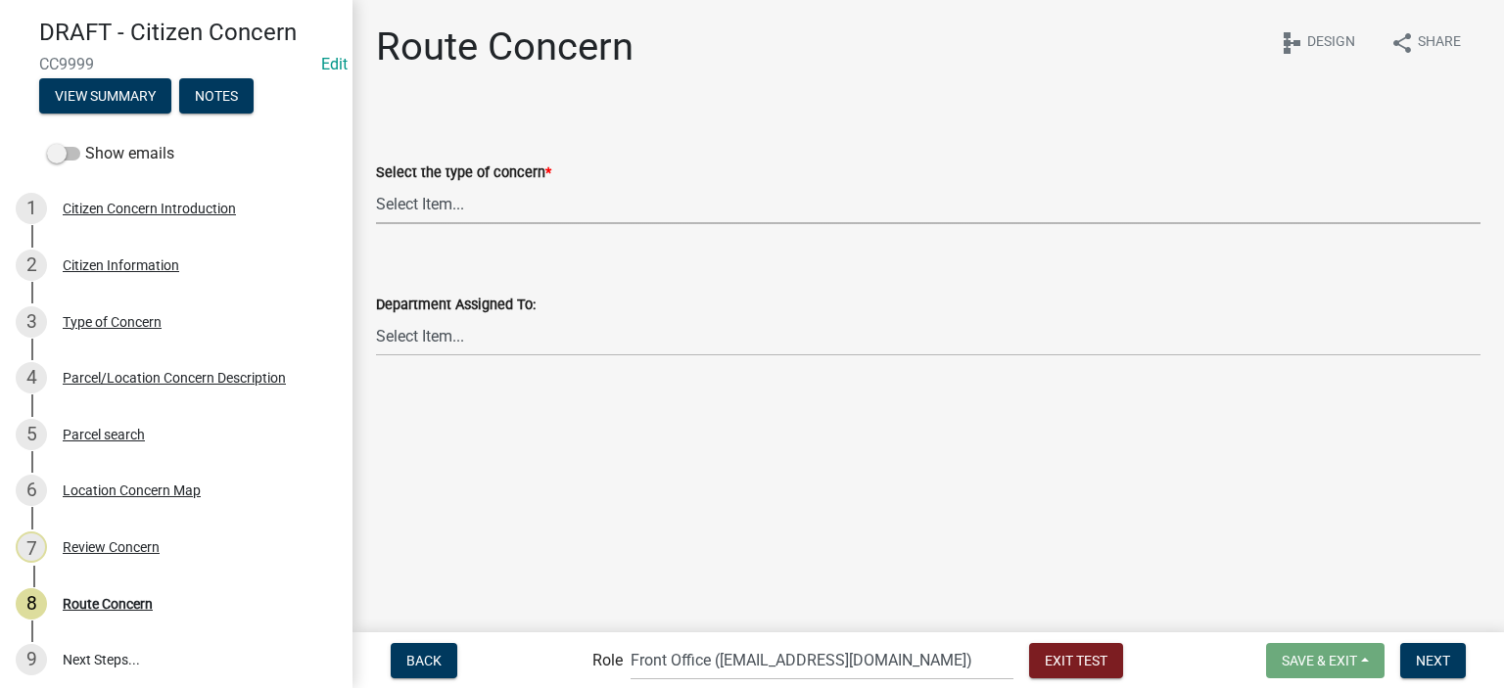
click at [442, 211] on select "Select Item... Street Lights Transformer Conditions Unknown Pole/Box on Private…" at bounding box center [928, 204] width 1105 height 40
click at [376, 184] on select "Select Item... Street Lights Transformer Conditions Unknown Pole/Box on Private…" at bounding box center [928, 204] width 1105 height 40
select select "23c6f637-6176-429c-939a-46394b000eaa"
click at [499, 340] on select "Select Item... Front Office Electric Department Public Works Department Water/W…" at bounding box center [928, 336] width 1105 height 40
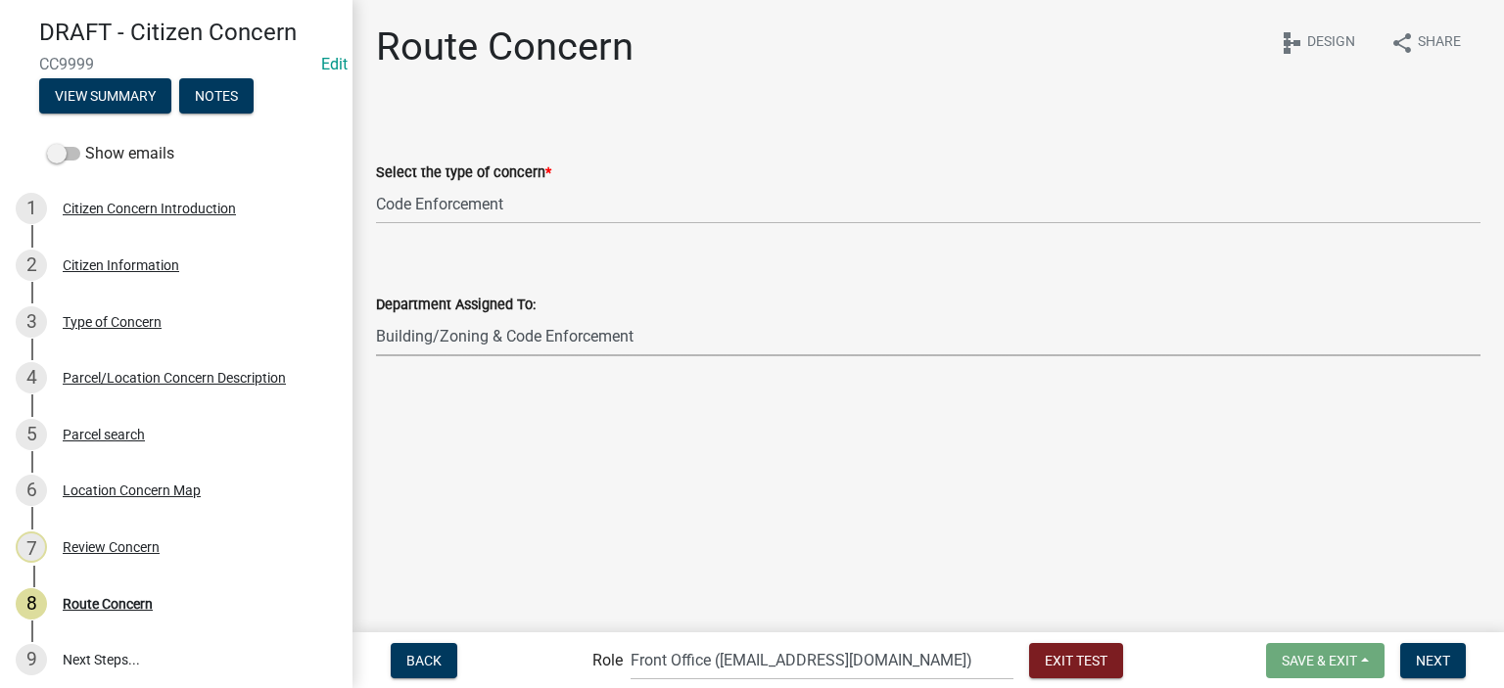
click at [376, 316] on select "Select Item... Front Office Electric Department Public Works Department Water/W…" at bounding box center [928, 336] width 1105 height 40
select select "6d0f7d2d-fcd5-4543-a054-dfc44b5d5db1"
click at [1442, 653] on span "Next" at bounding box center [1433, 660] width 34 height 16
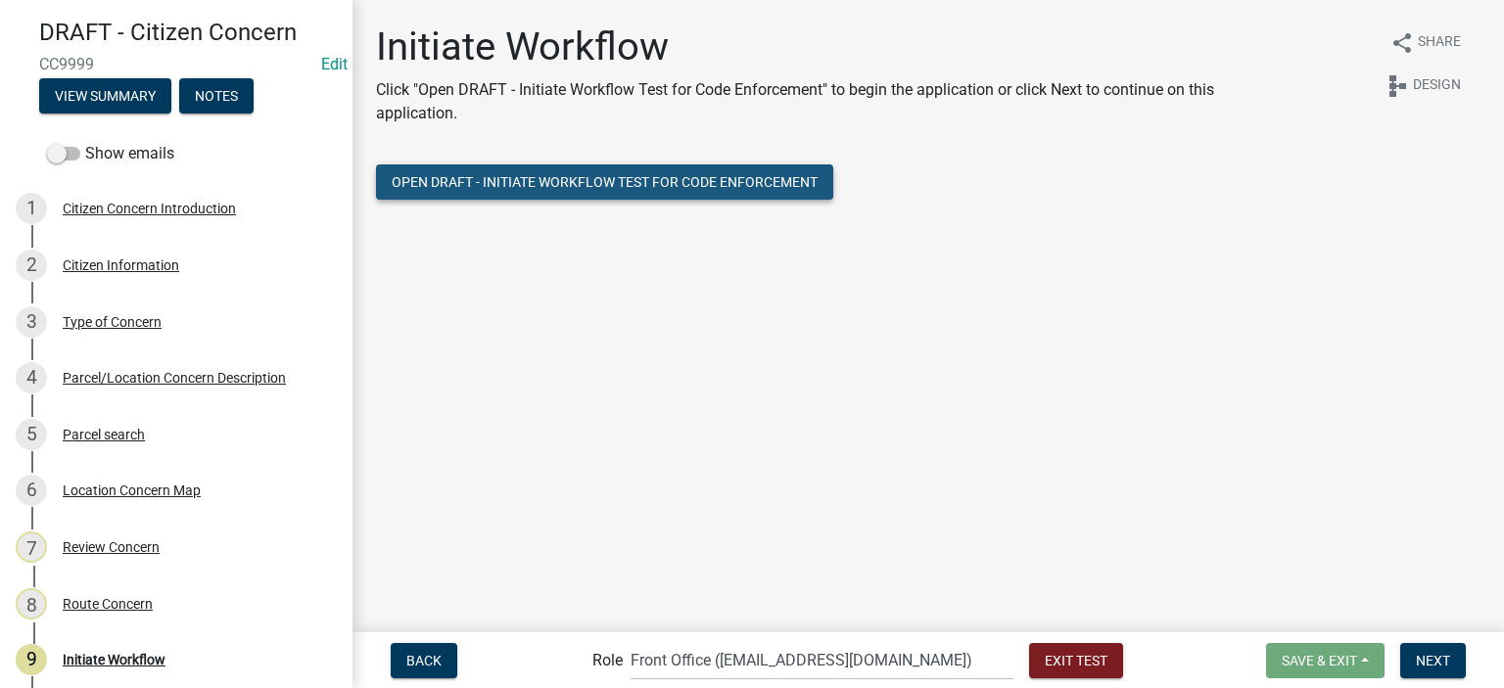
click at [583, 188] on span "Open DRAFT - Initiate Workflow Test for Code Enforcement" at bounding box center [605, 182] width 426 height 16
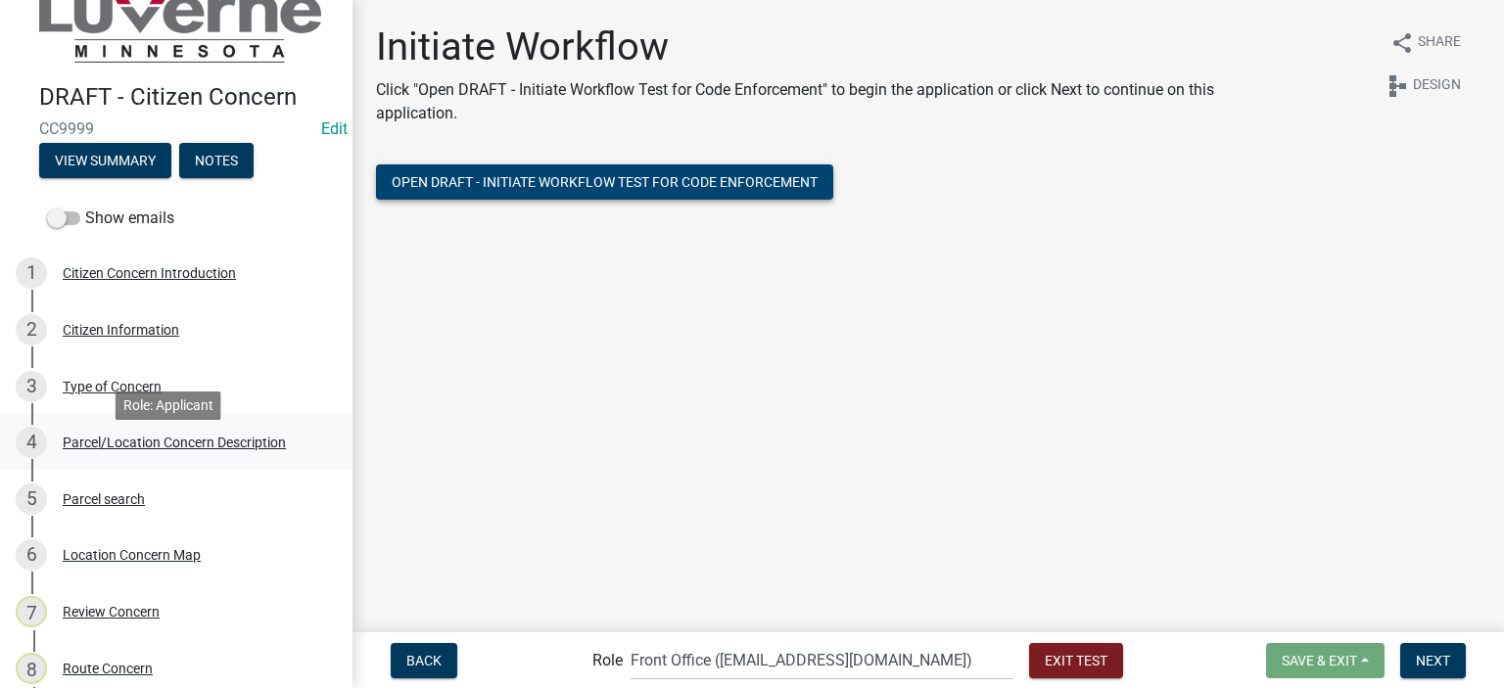
scroll to position [0, 0]
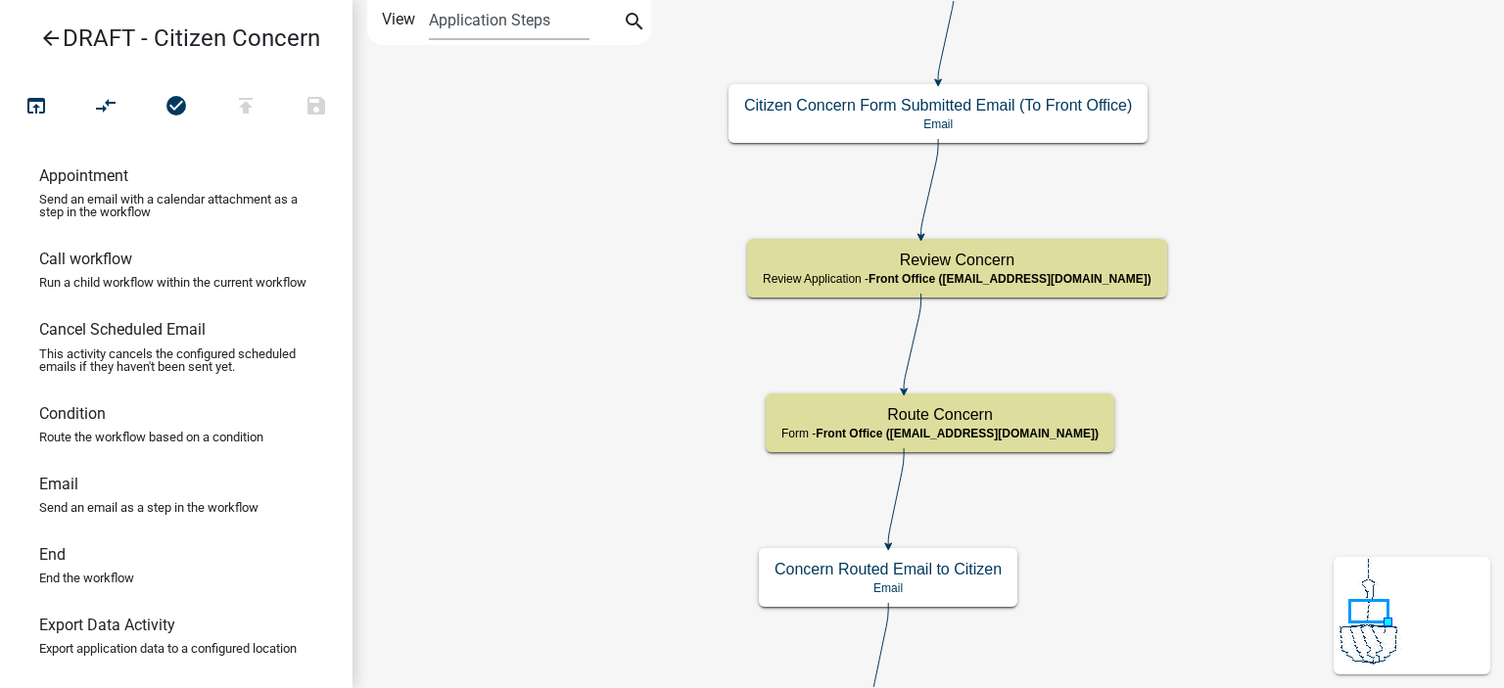
click at [50, 31] on icon "arrow_back" at bounding box center [51, 39] width 24 height 27
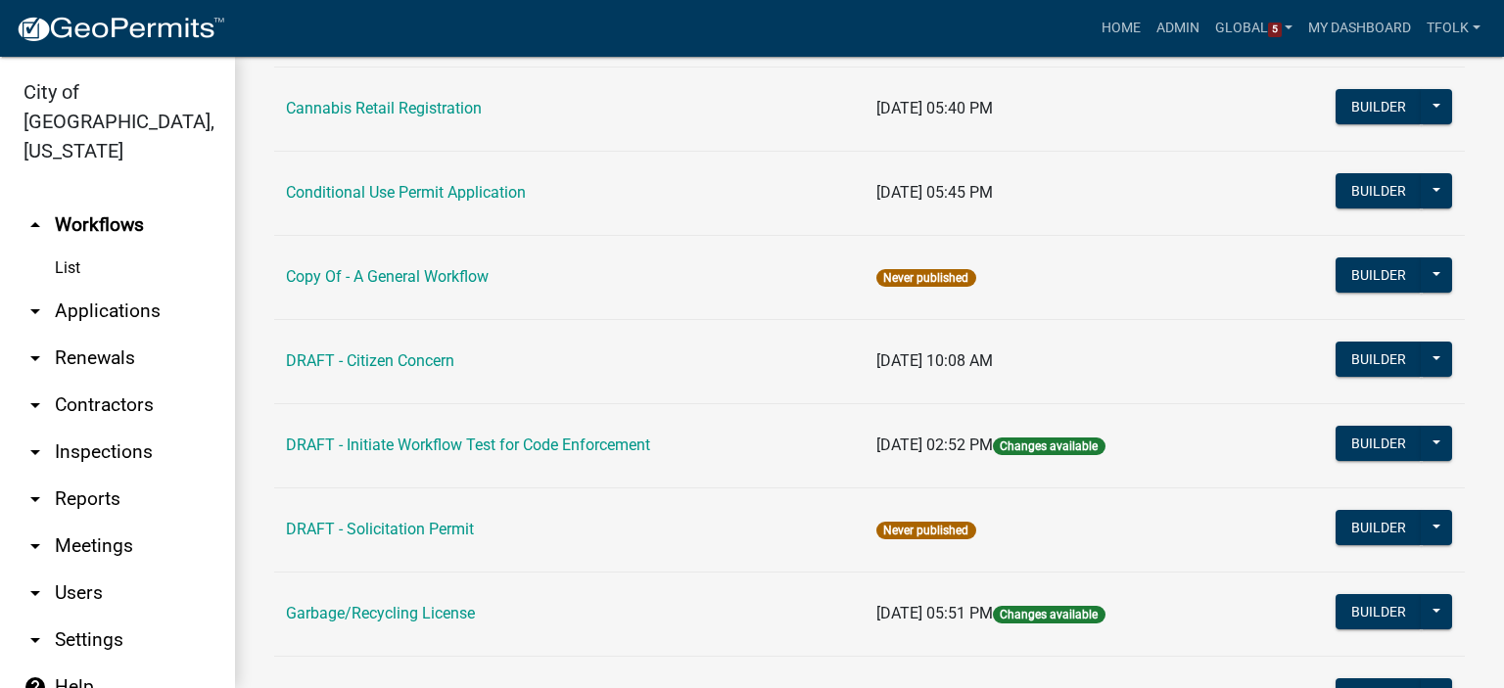
scroll to position [392, 0]
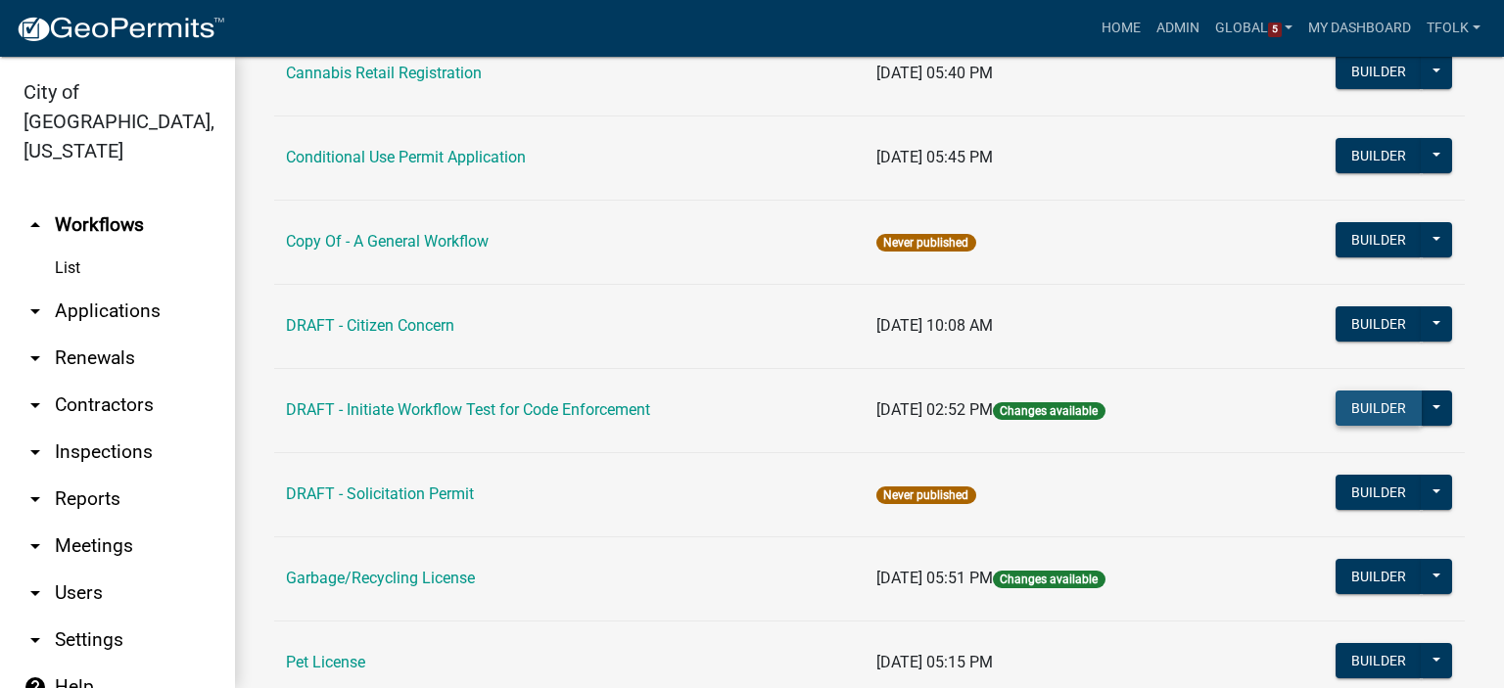
click at [1336, 408] on button "Builder" at bounding box center [1379, 408] width 86 height 35
select select
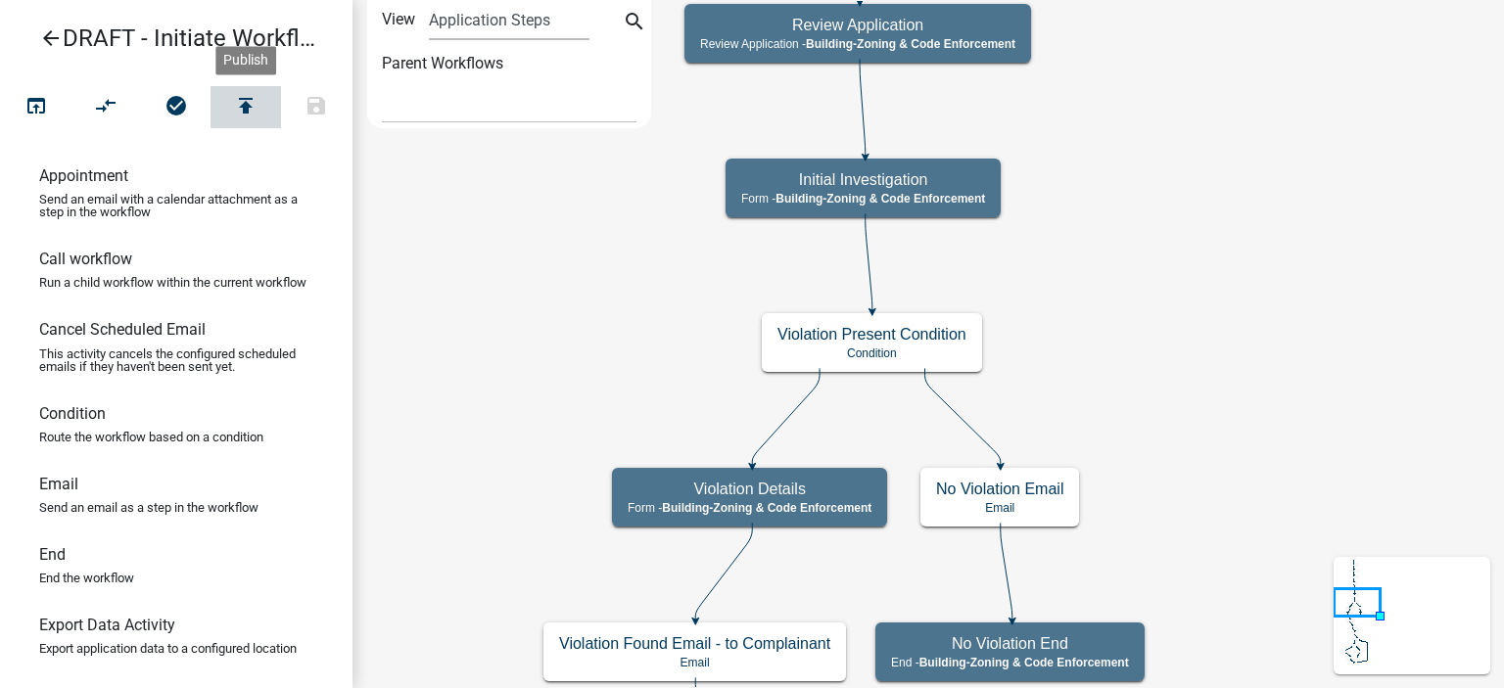
click at [253, 115] on icon "publish" at bounding box center [246, 107] width 24 height 27
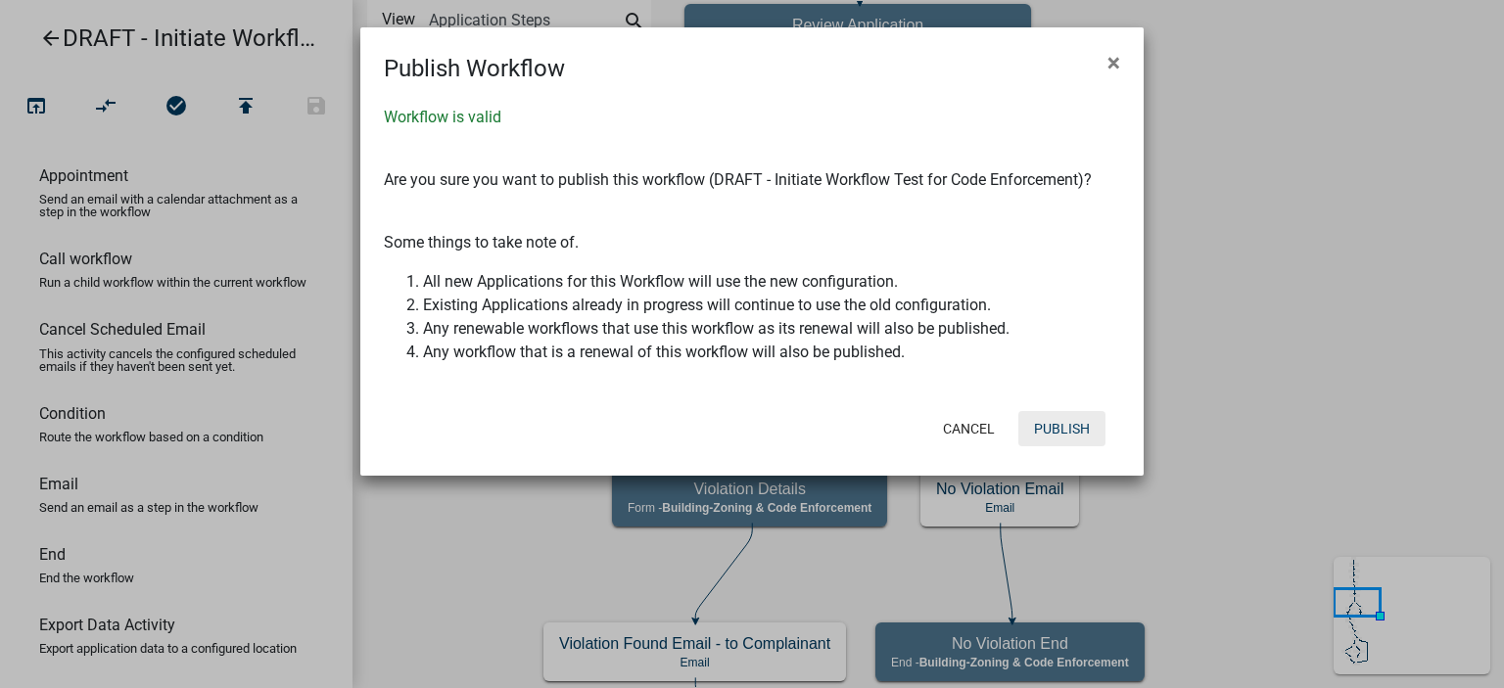
click at [1049, 414] on button "Publish" at bounding box center [1061, 428] width 87 height 35
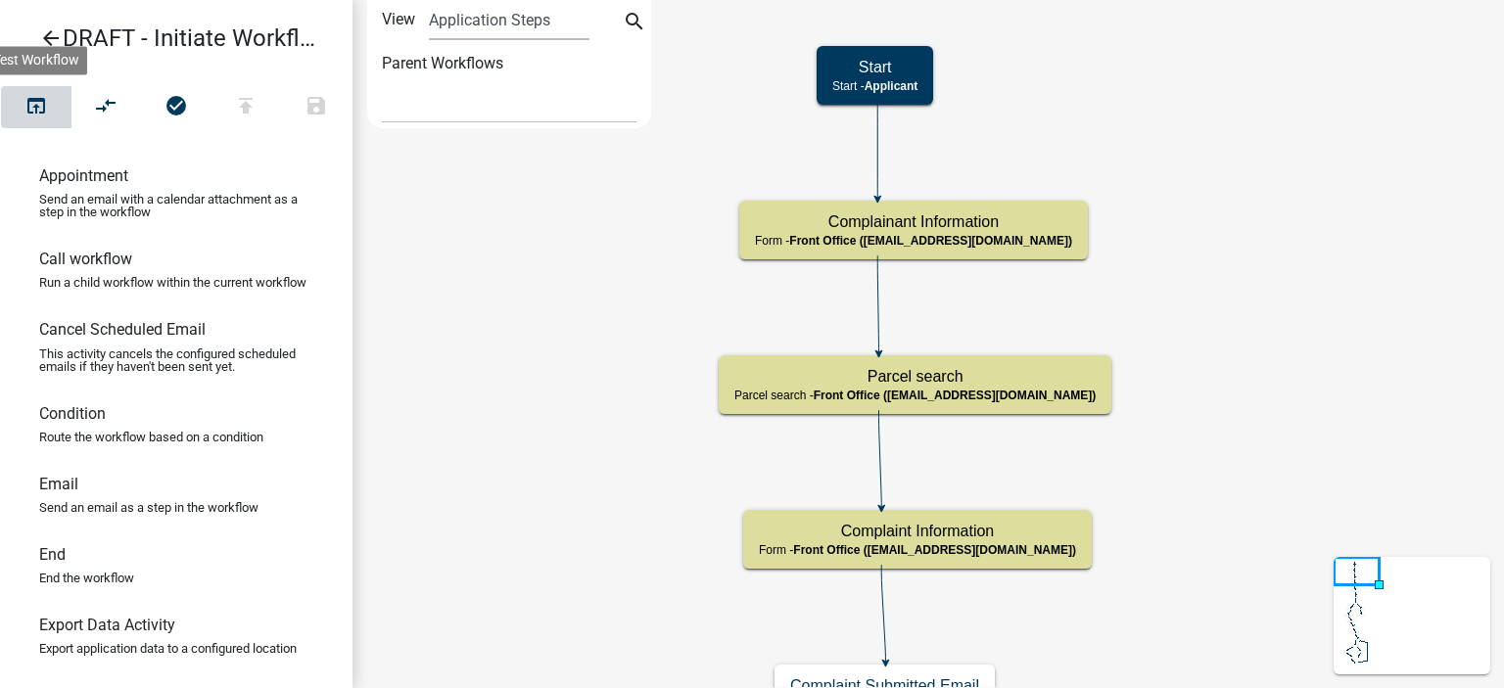
click at [55, 114] on button "open_in_browser" at bounding box center [36, 107] width 71 height 42
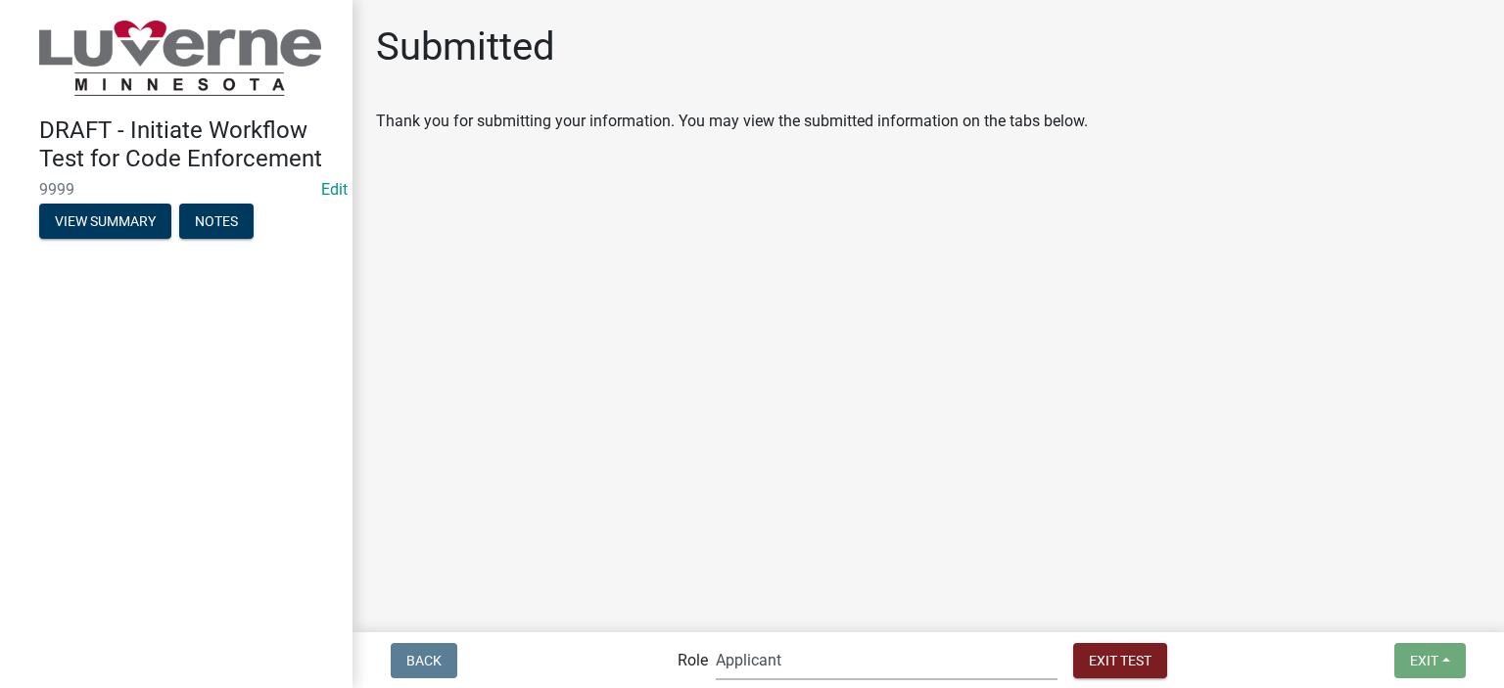
click at [852, 672] on select "Applicant Admin Front Office (info@cityofluverne.org) Building-Zoning & Code En…" at bounding box center [887, 660] width 342 height 40
select select "a2423eb9-0a2b-4d92-bf27-a9021e39dd75"
click at [756, 640] on select "Applicant Admin Front Office (info@cityofluverne.org) Building-Zoning & Code En…" at bounding box center [887, 660] width 342 height 40
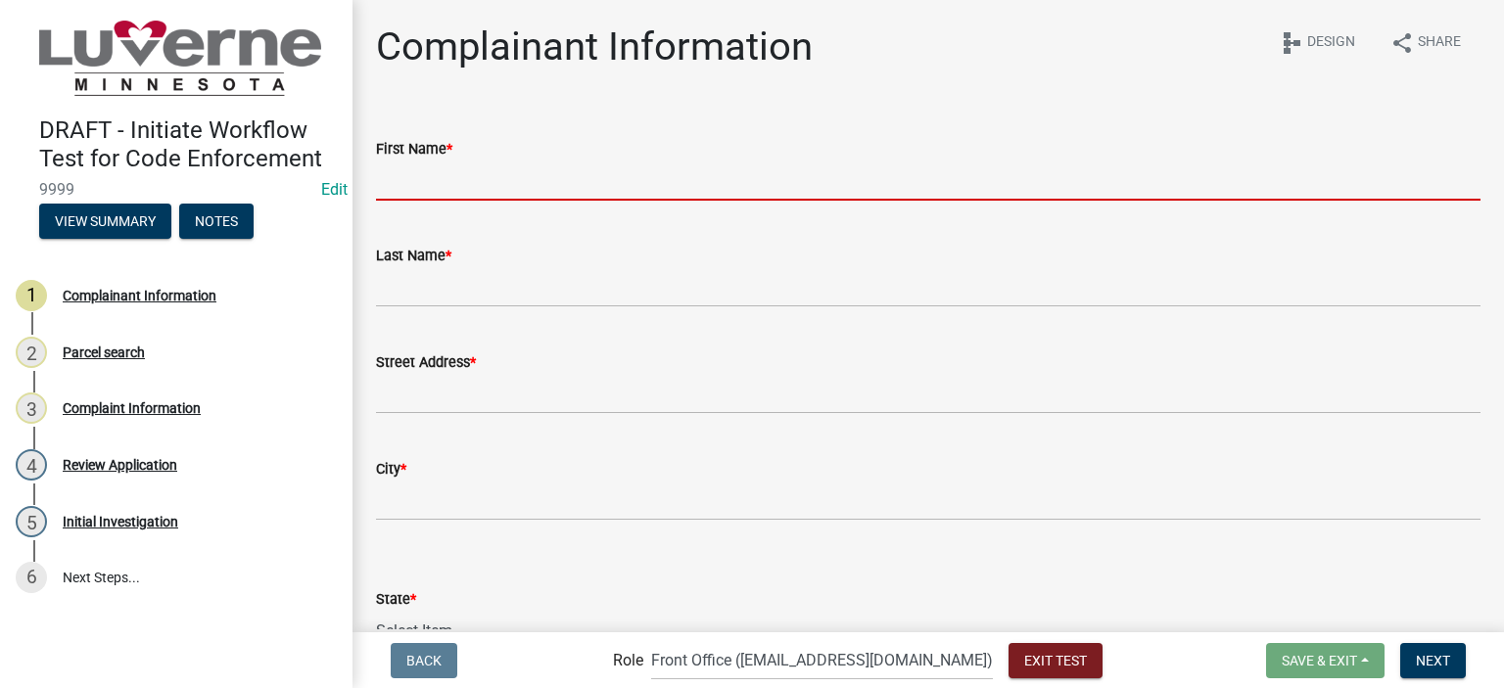
click at [545, 189] on input "First Name *" at bounding box center [928, 181] width 1105 height 40
type input "First Name"
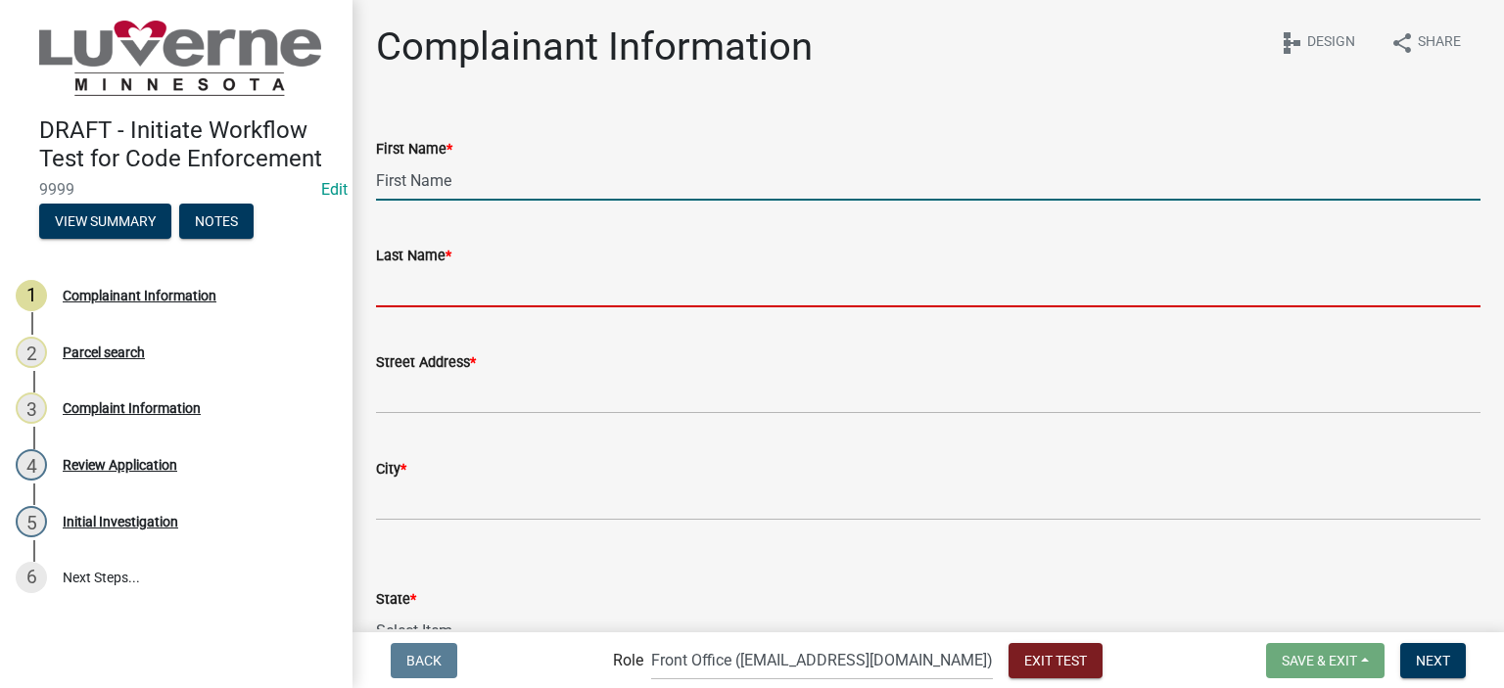
click at [472, 307] on input "Last Name *" at bounding box center [928, 287] width 1105 height 40
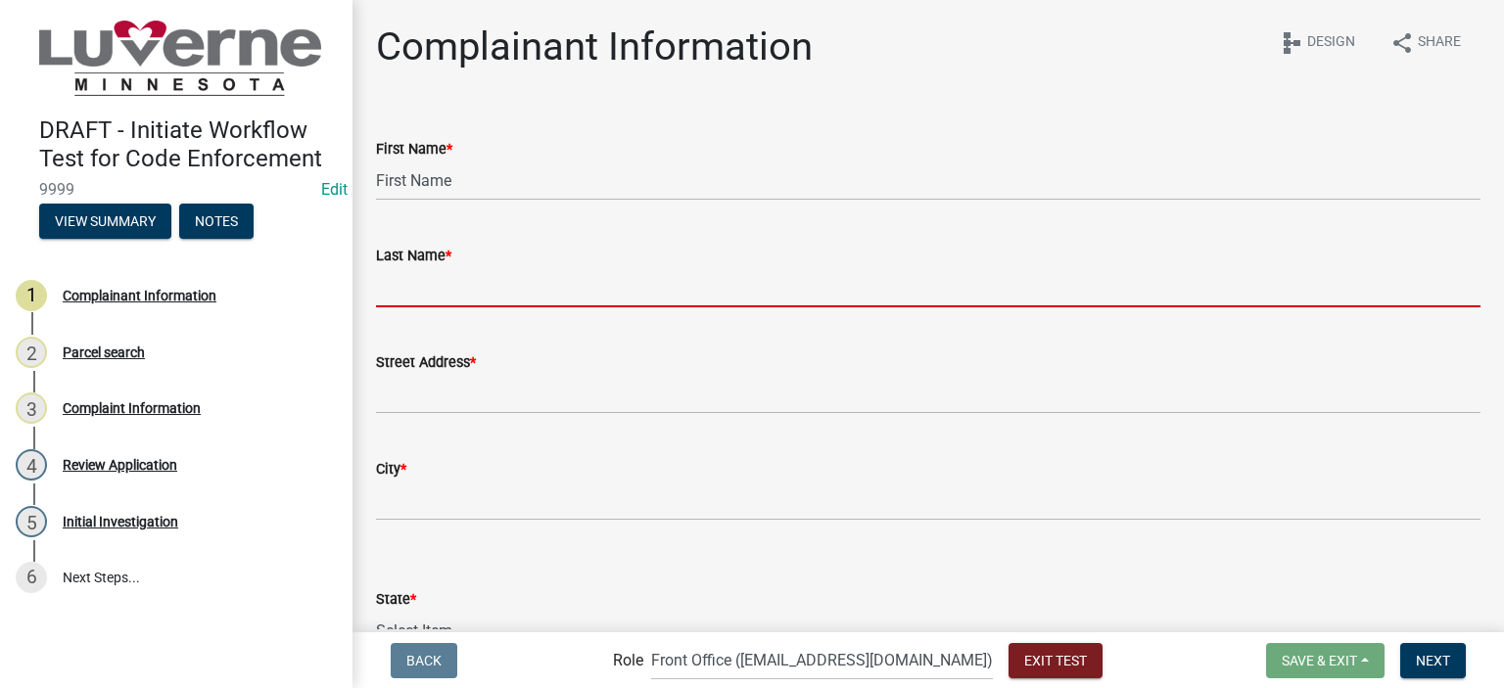
type input "LastName"
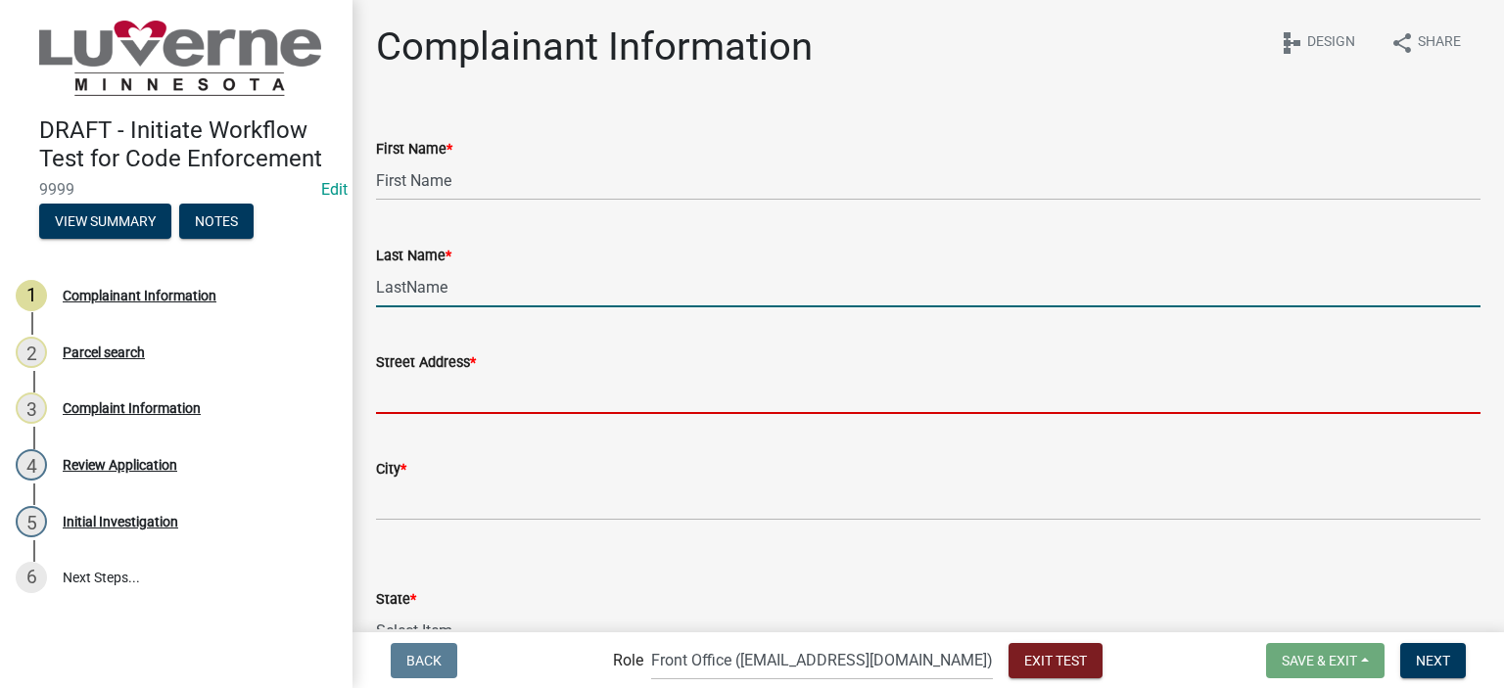
drag, startPoint x: 422, startPoint y: 381, endPoint x: 435, endPoint y: 393, distance: 17.3
click at [422, 381] on input "Street Address *" at bounding box center [928, 394] width 1105 height 40
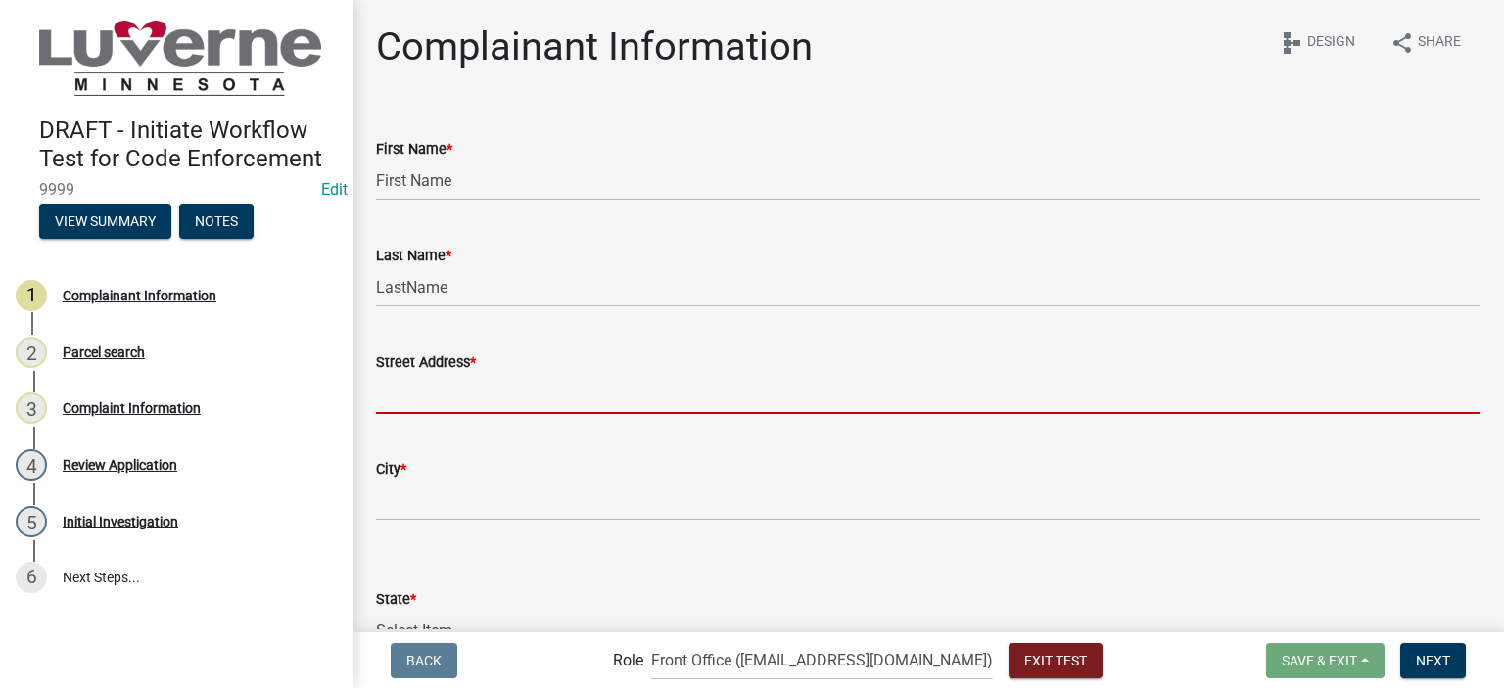
type input "2233 HAMILTON DR"
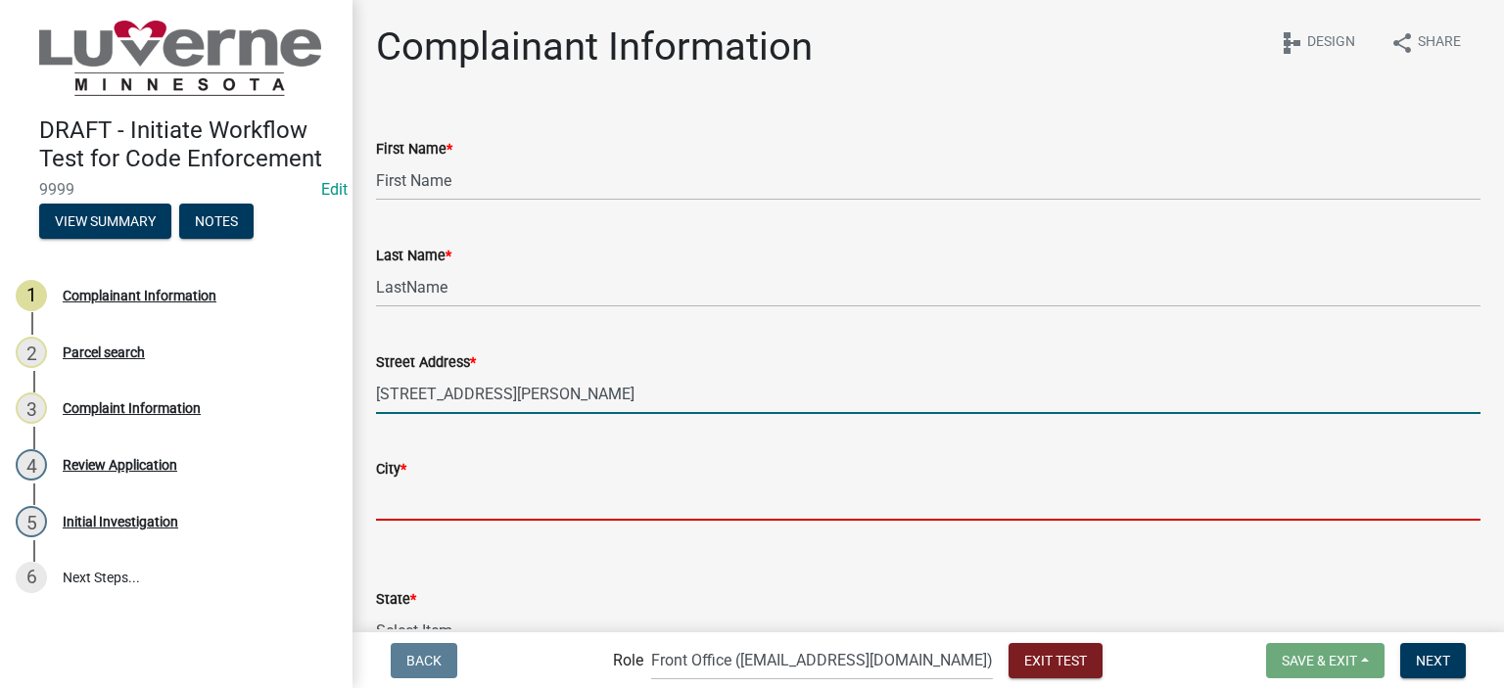
click at [476, 492] on input "City *" at bounding box center [928, 501] width 1105 height 40
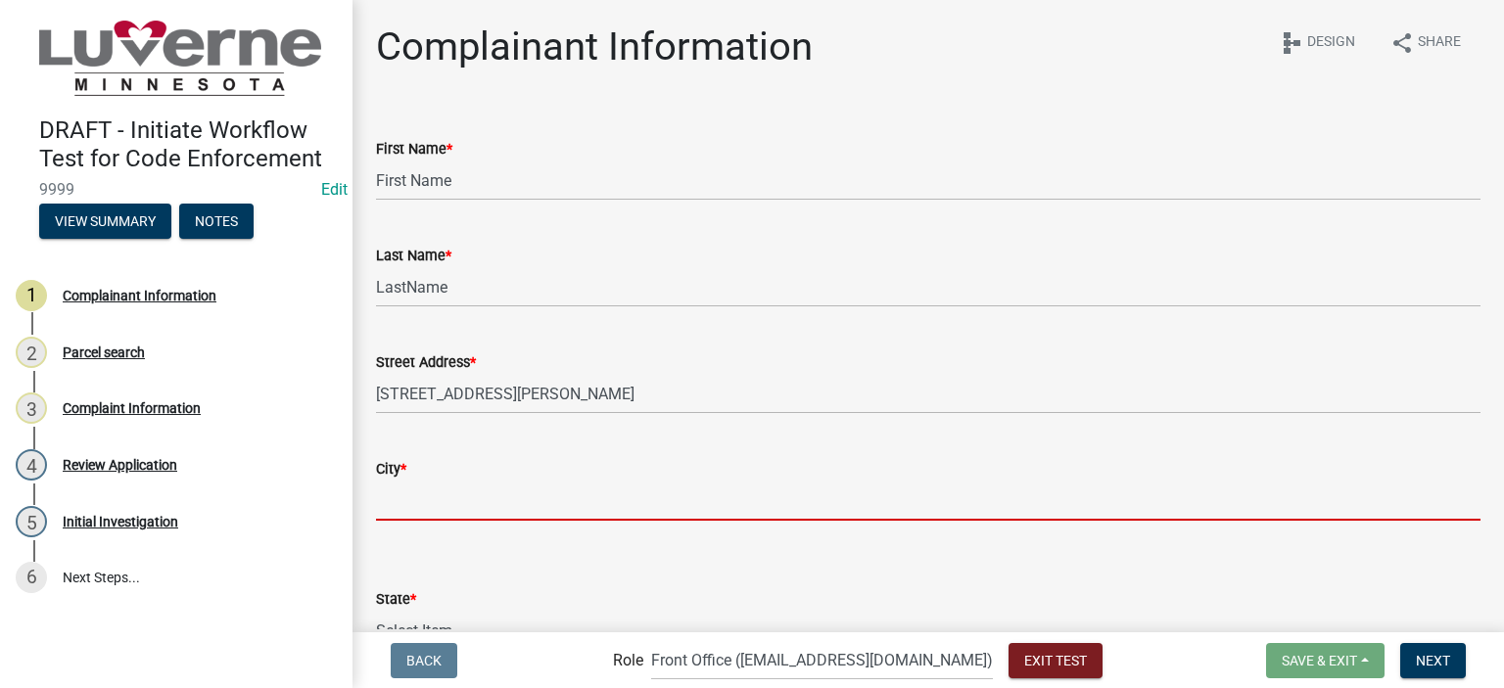
type input "CLOQUET MN"
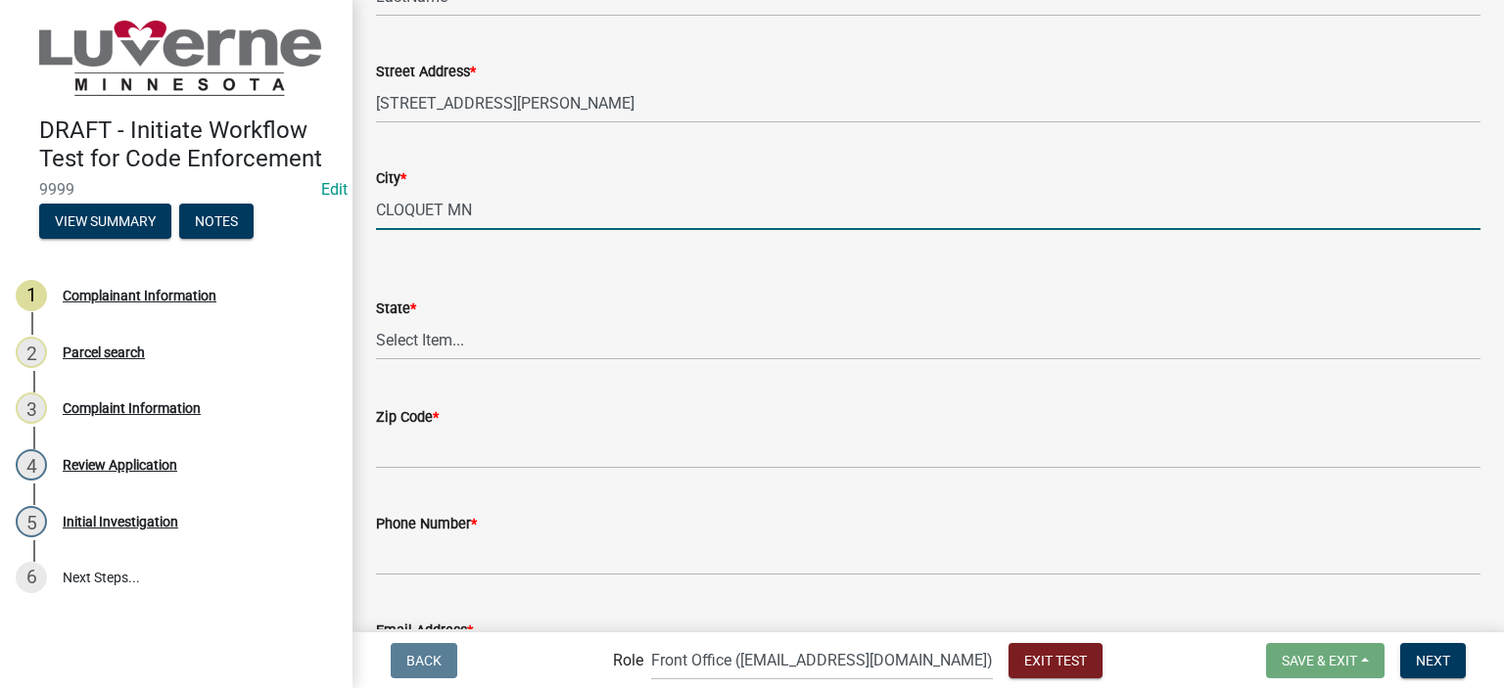
scroll to position [294, 0]
click at [444, 340] on select "Select Item... AL AK AZ AR CA CO CT DE FL GA HI ID IL IN IA KS KY LA ME MD MA M…" at bounding box center [928, 337] width 1105 height 40
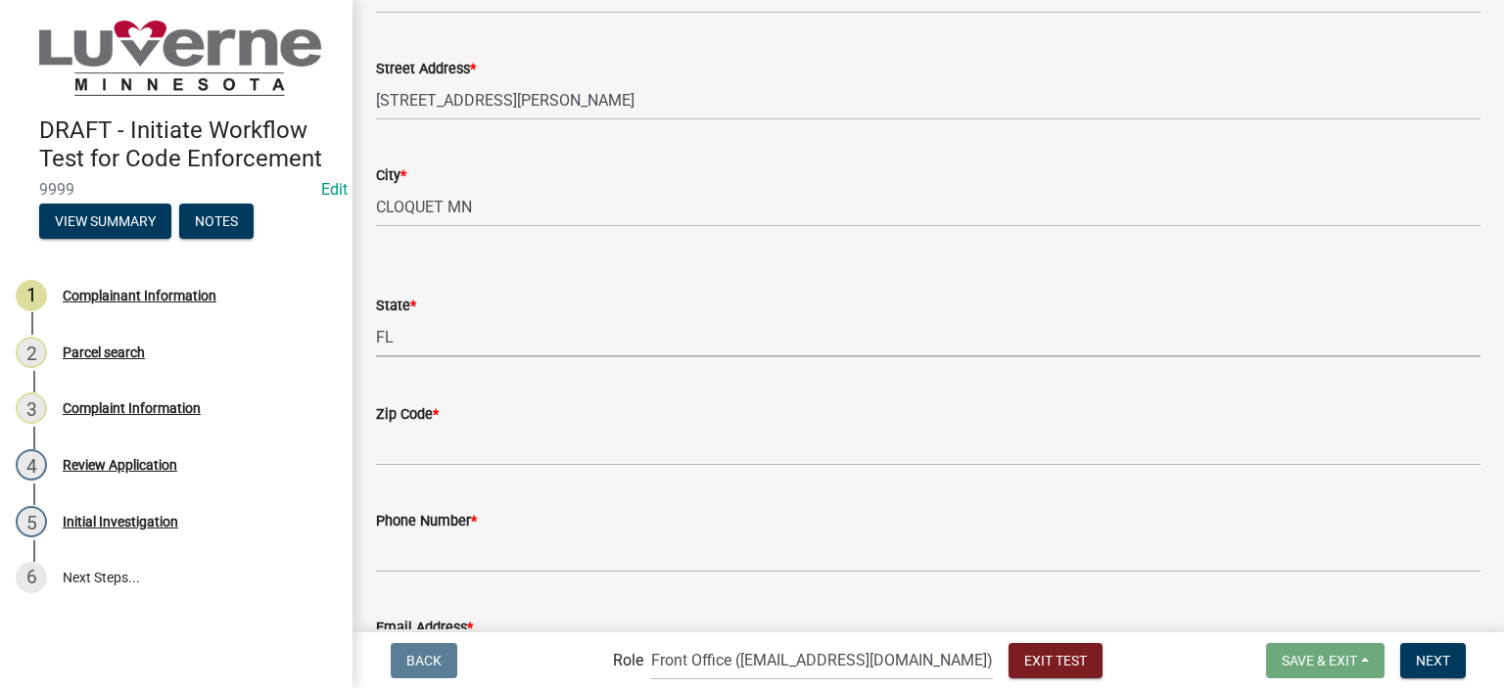
click at [376, 317] on select "Select Item... AL AK AZ AR CA CO CT DE FL GA HI ID IL IN IA KS KY LA ME MD MA M…" at bounding box center [928, 337] width 1105 height 40
select select "3b4c6ecc-0e70-46dd-9a41-87578b4fd843"
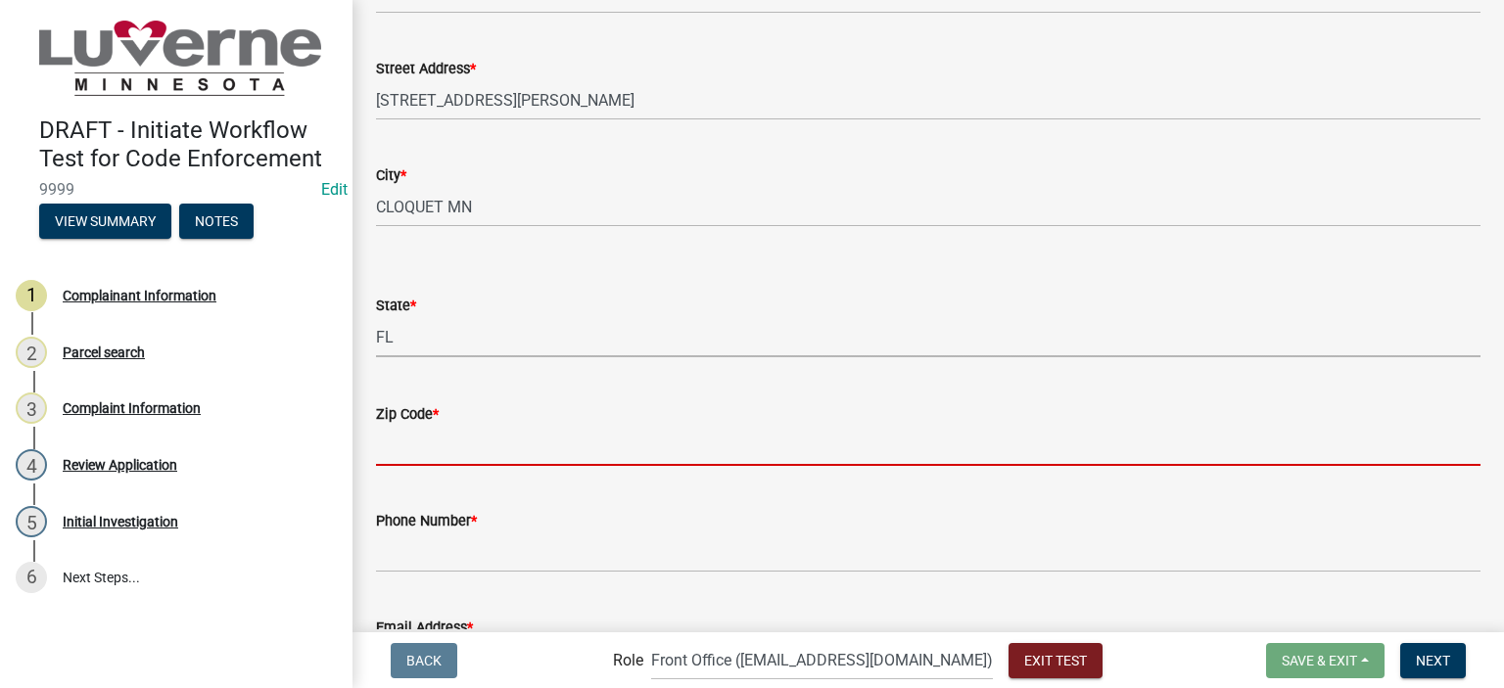
click at [479, 441] on input "Zip Code *" at bounding box center [928, 446] width 1105 height 40
type input "12345"
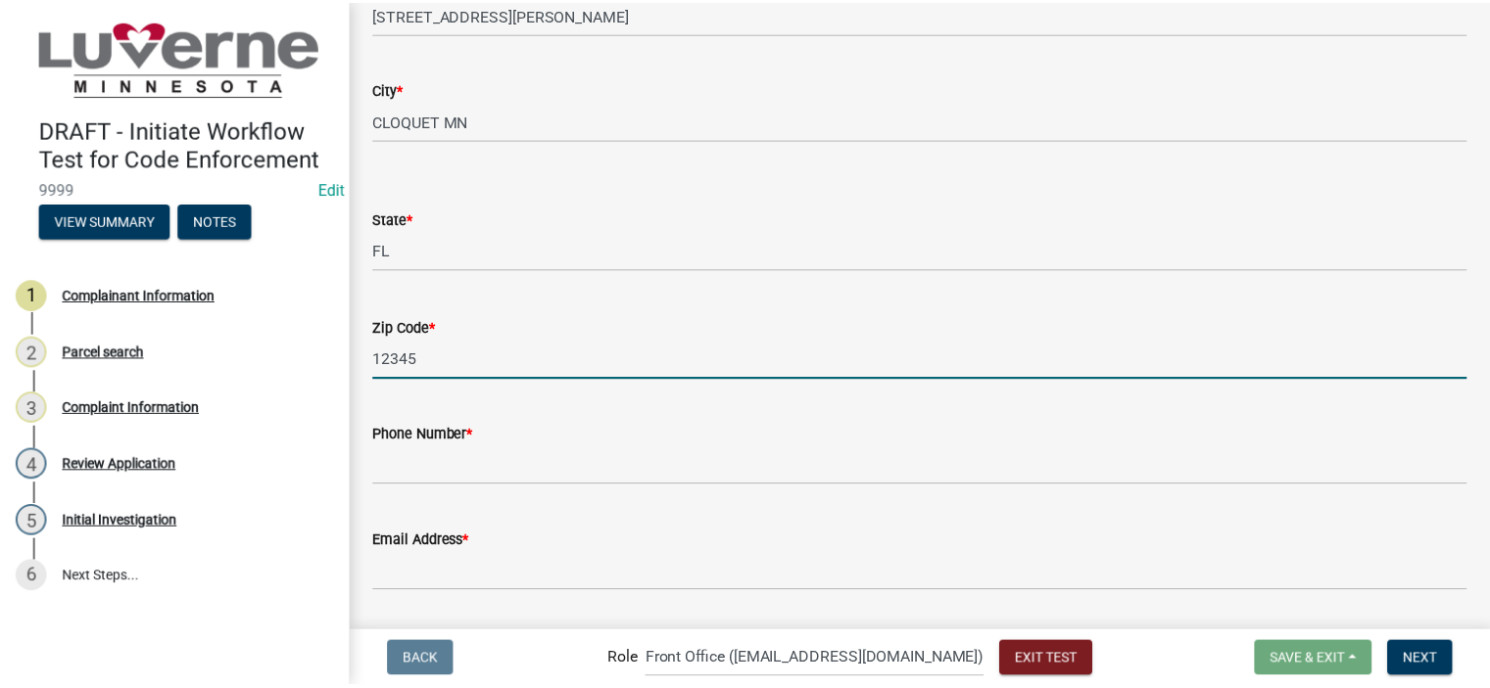
scroll to position [435, 0]
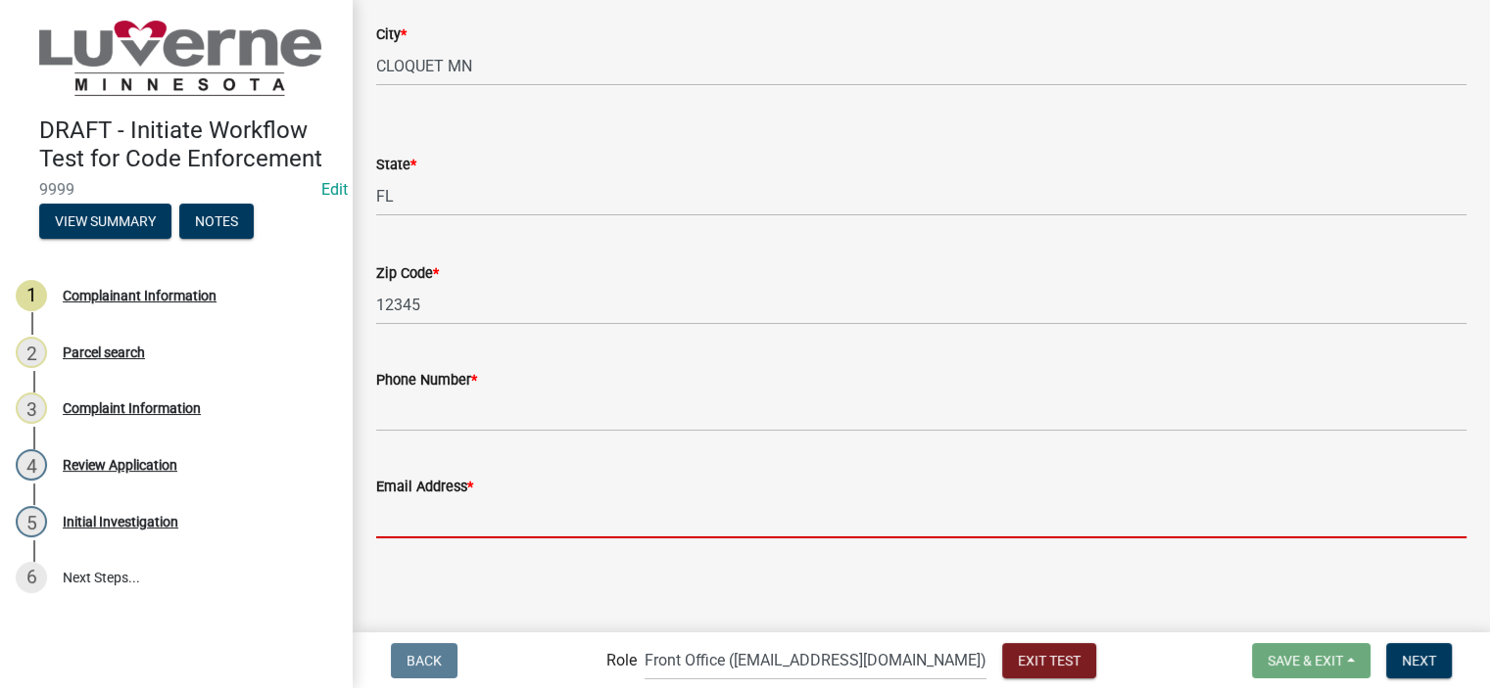
click at [484, 522] on input "Email Address *" at bounding box center [921, 518] width 1090 height 40
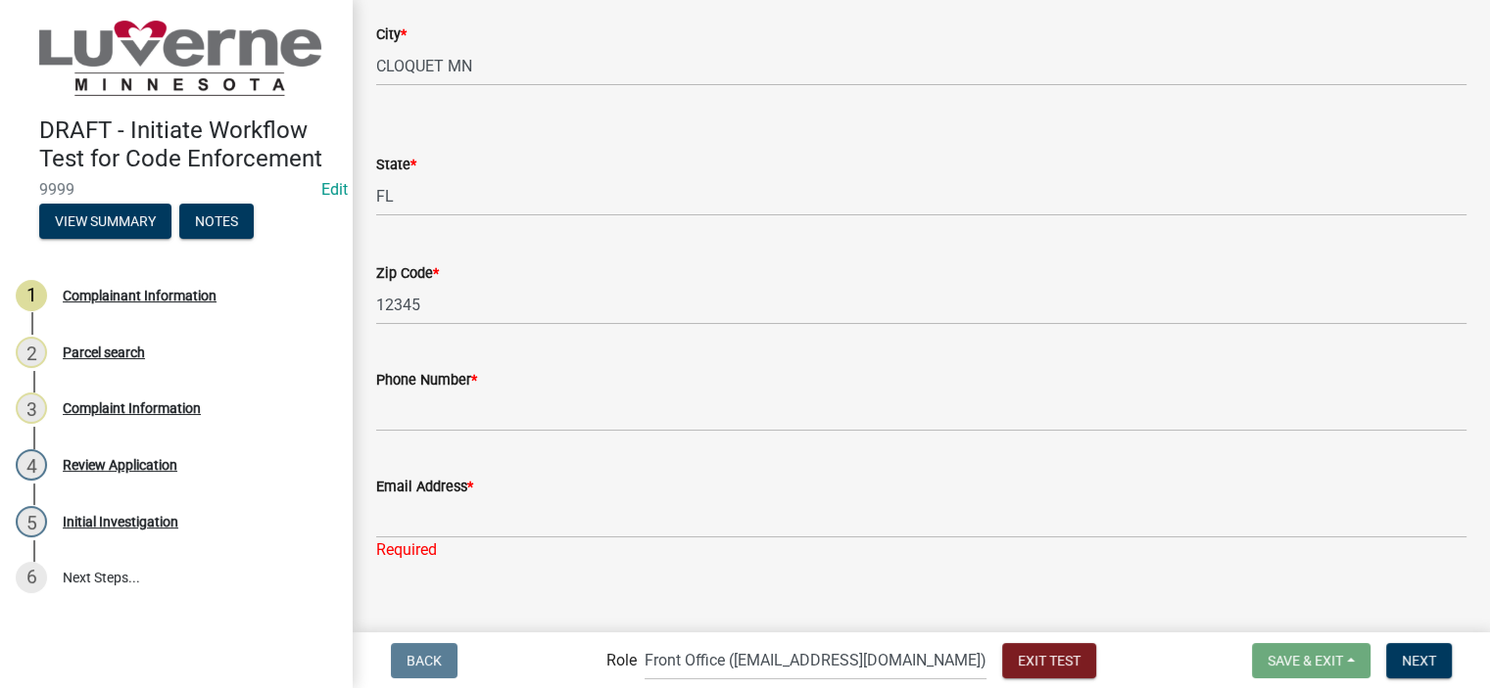
scroll to position [0, 0]
click at [456, 495] on label "Email Address *" at bounding box center [424, 488] width 97 height 14
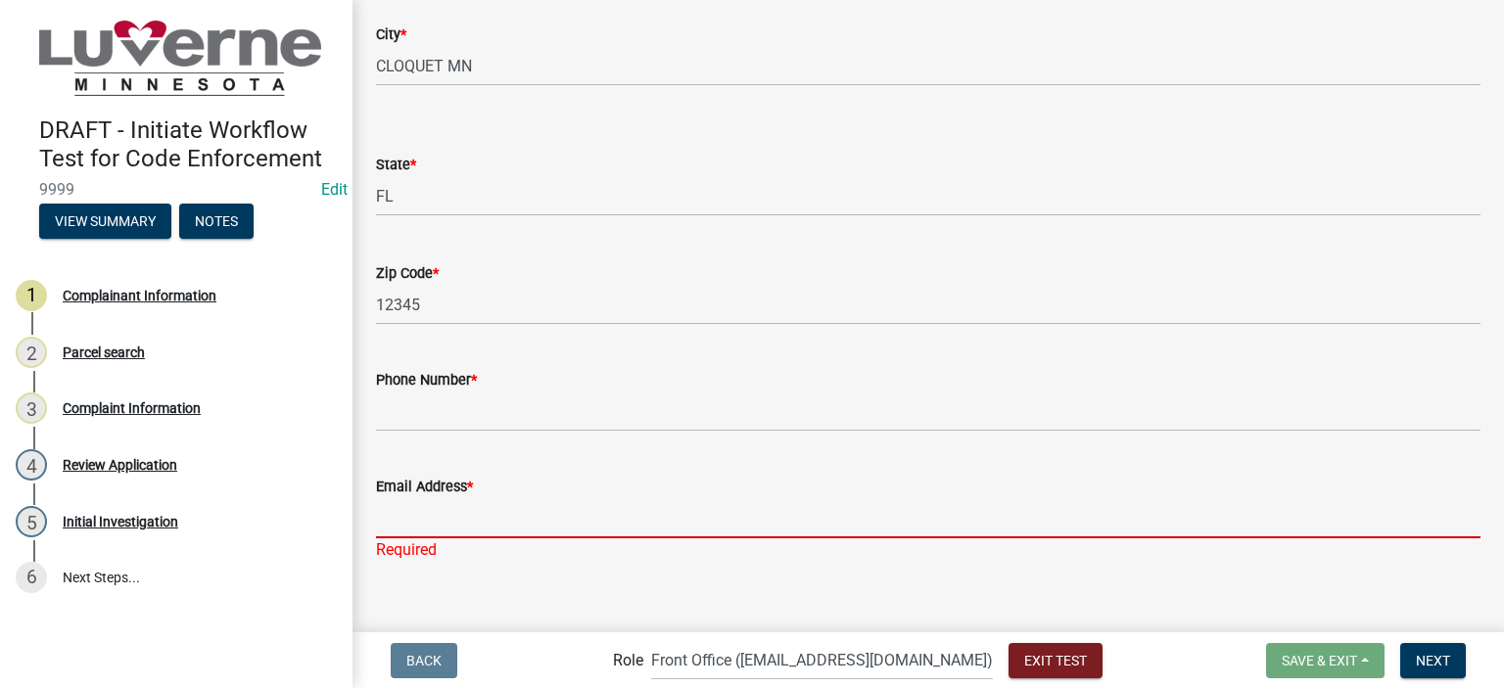
click at [456, 498] on input "Email Address *" at bounding box center [928, 518] width 1105 height 40
click at [464, 511] on input "Email Address *" at bounding box center [921, 518] width 1090 height 40
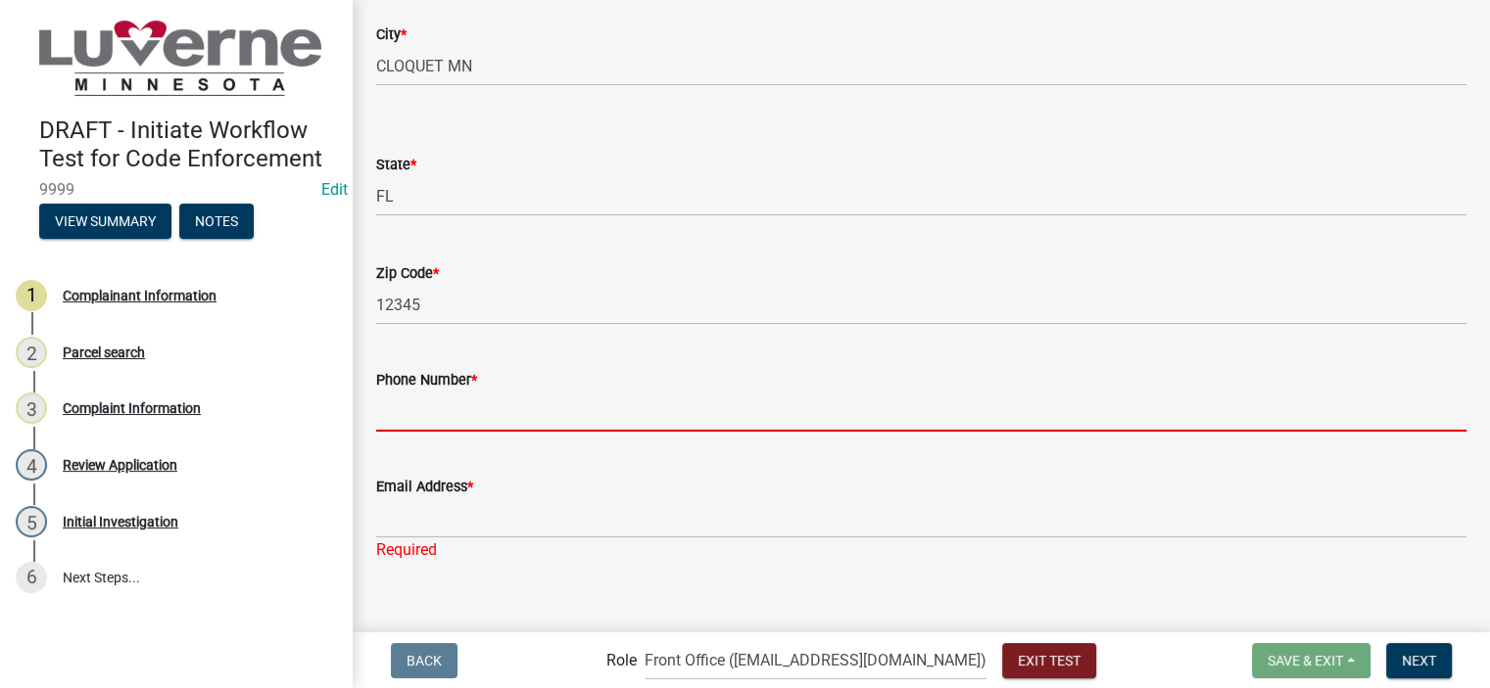
drag, startPoint x: 471, startPoint y: 402, endPoint x: 481, endPoint y: 426, distance: 26.4
click at [471, 404] on input "Phone Number *" at bounding box center [921, 412] width 1090 height 40
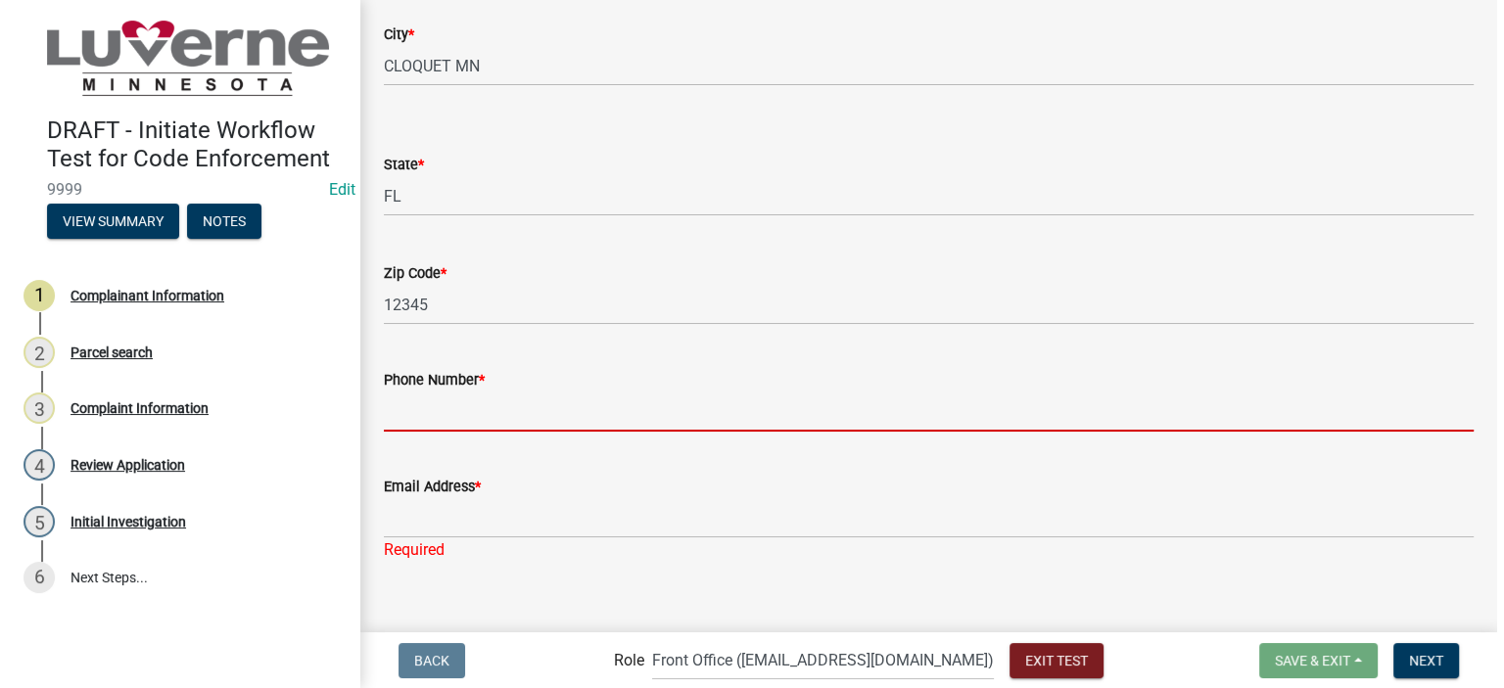
scroll to position [0, 0]
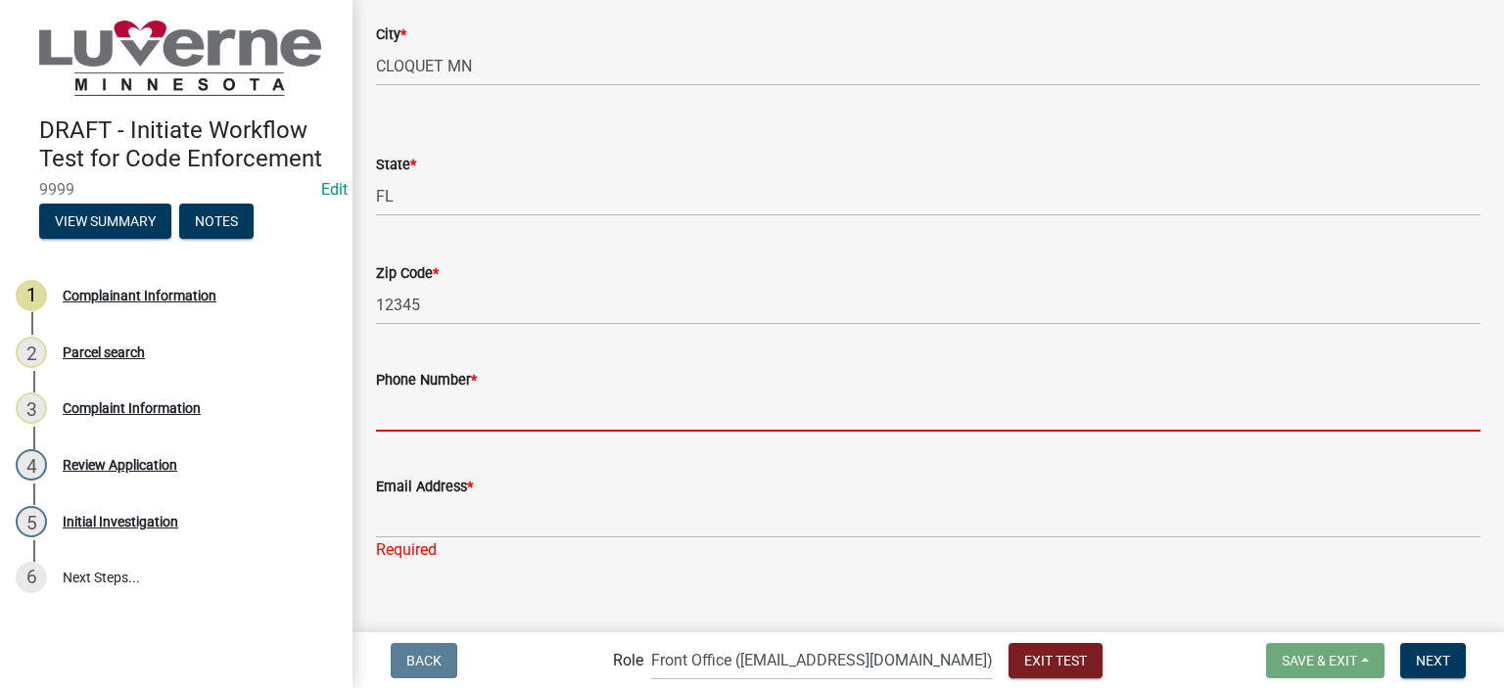
click at [490, 418] on input "Phone Number *" at bounding box center [928, 412] width 1105 height 40
type input "1234567890"
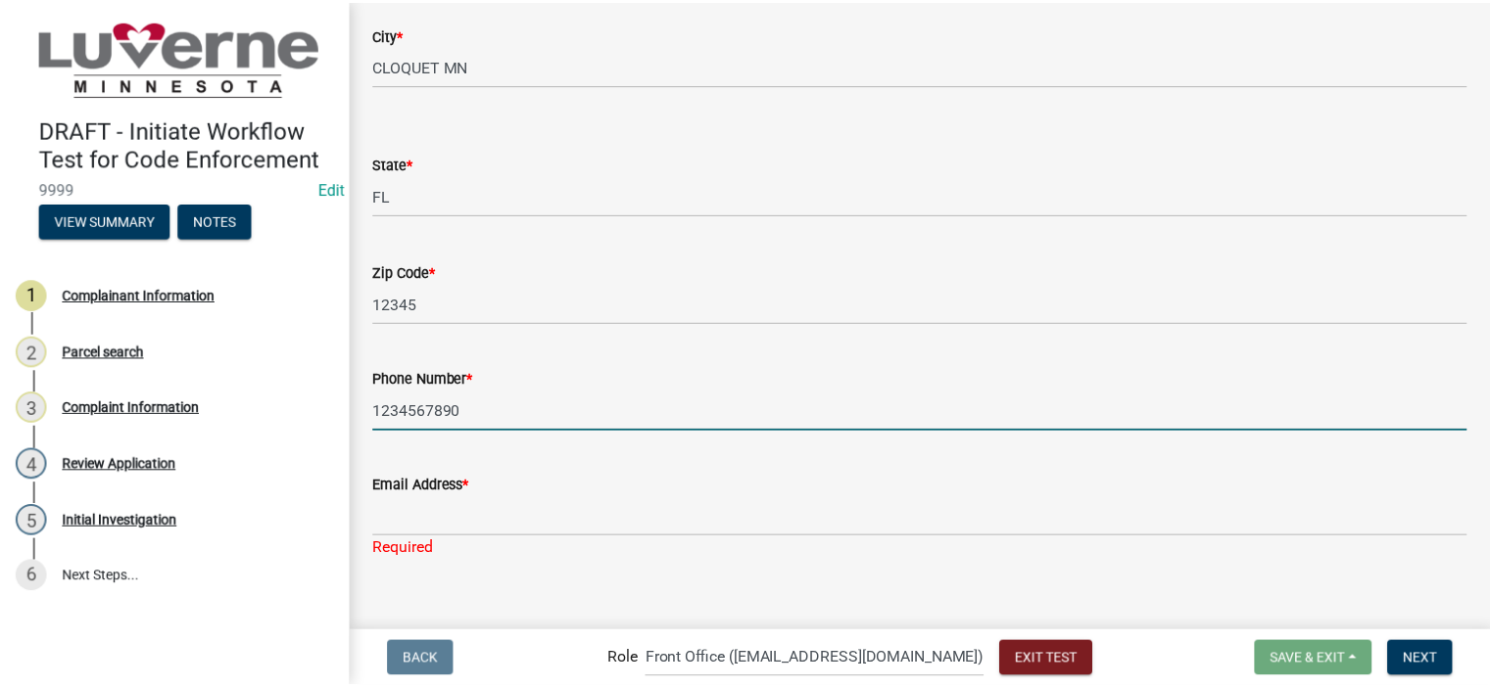
scroll to position [458, 0]
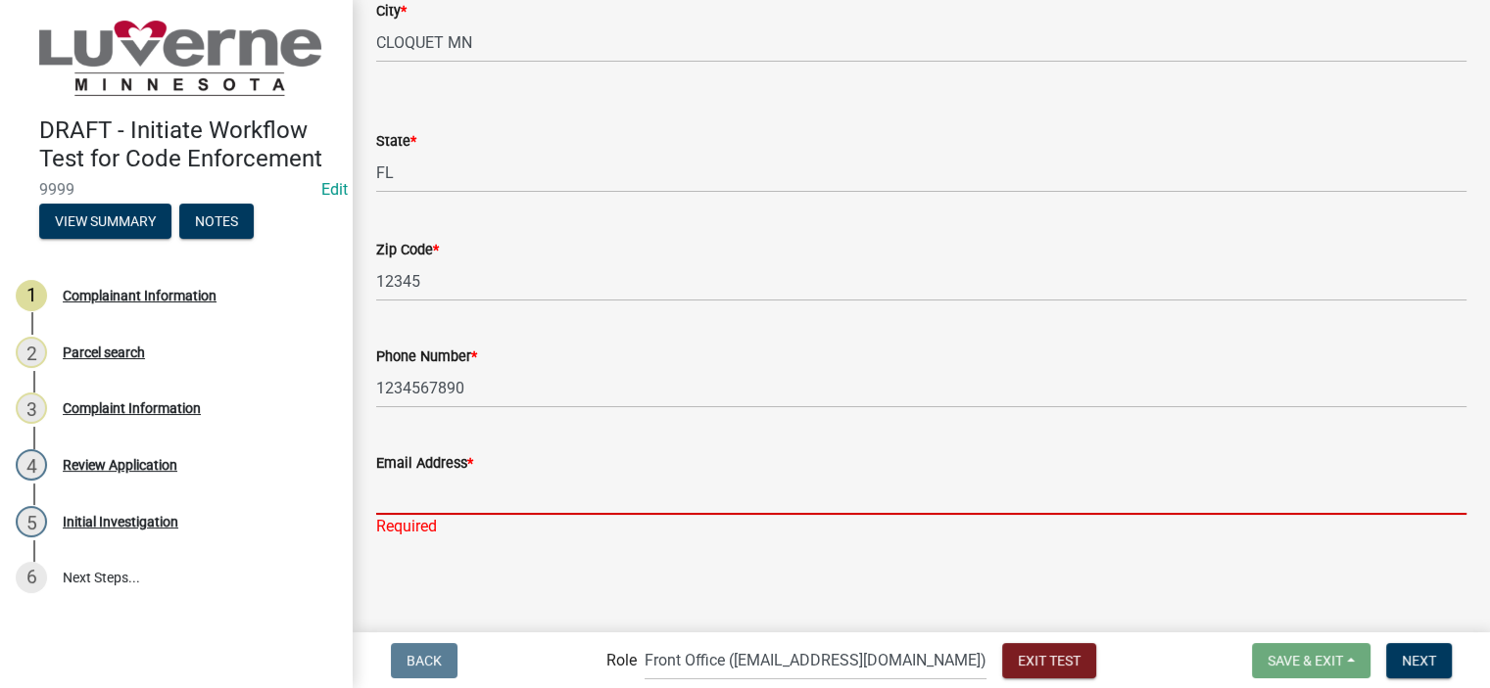
click at [494, 506] on input "Email Address *" at bounding box center [921, 495] width 1090 height 40
click at [498, 486] on input "Email Address *" at bounding box center [921, 495] width 1090 height 40
type input "test@email.com"
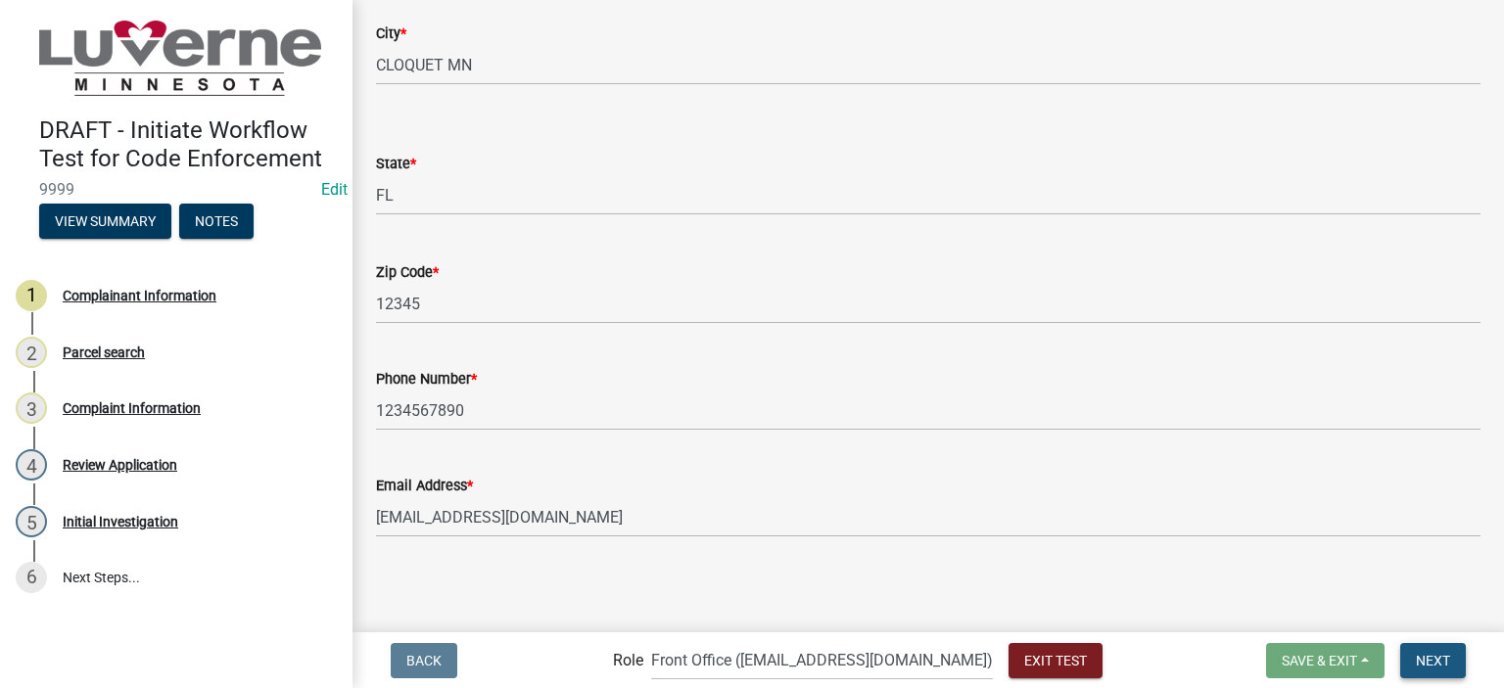
scroll to position [435, 0]
click at [1422, 653] on span "Next" at bounding box center [1433, 660] width 34 height 16
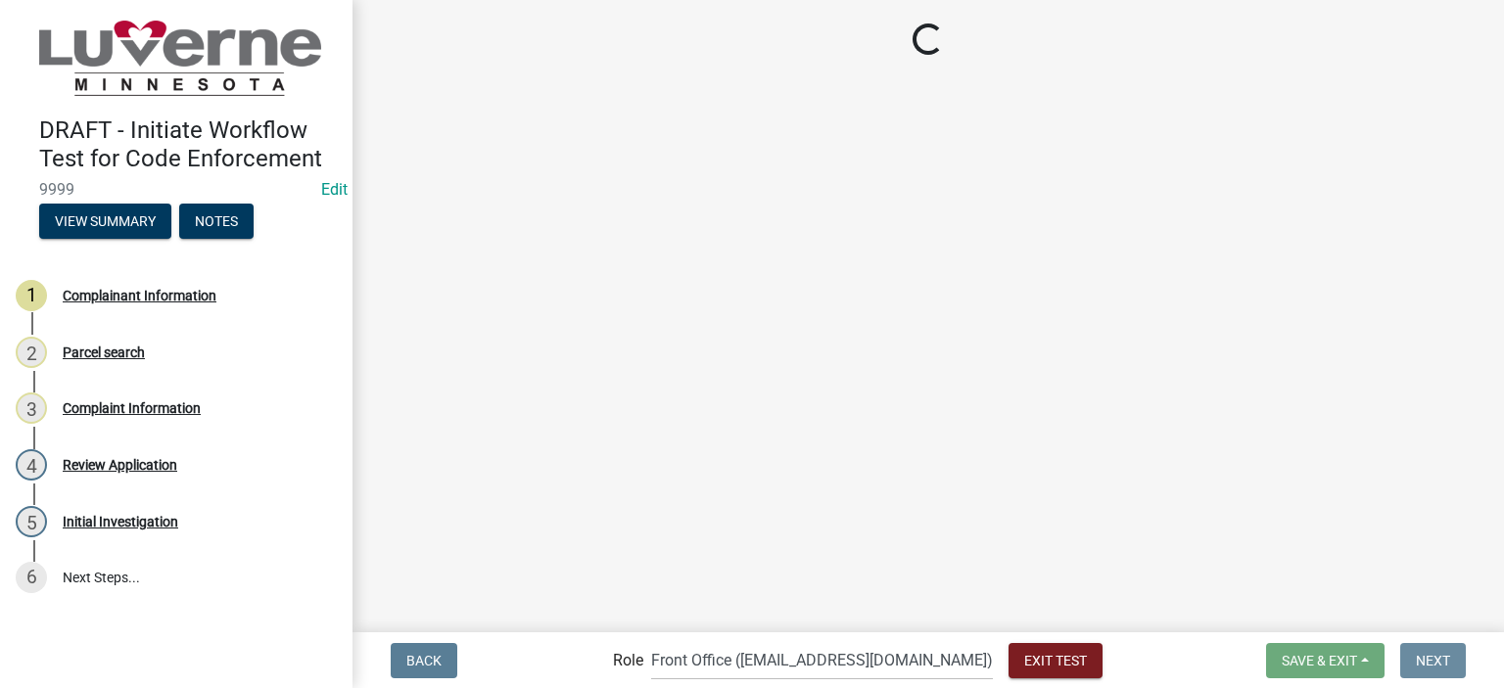
scroll to position [0, 0]
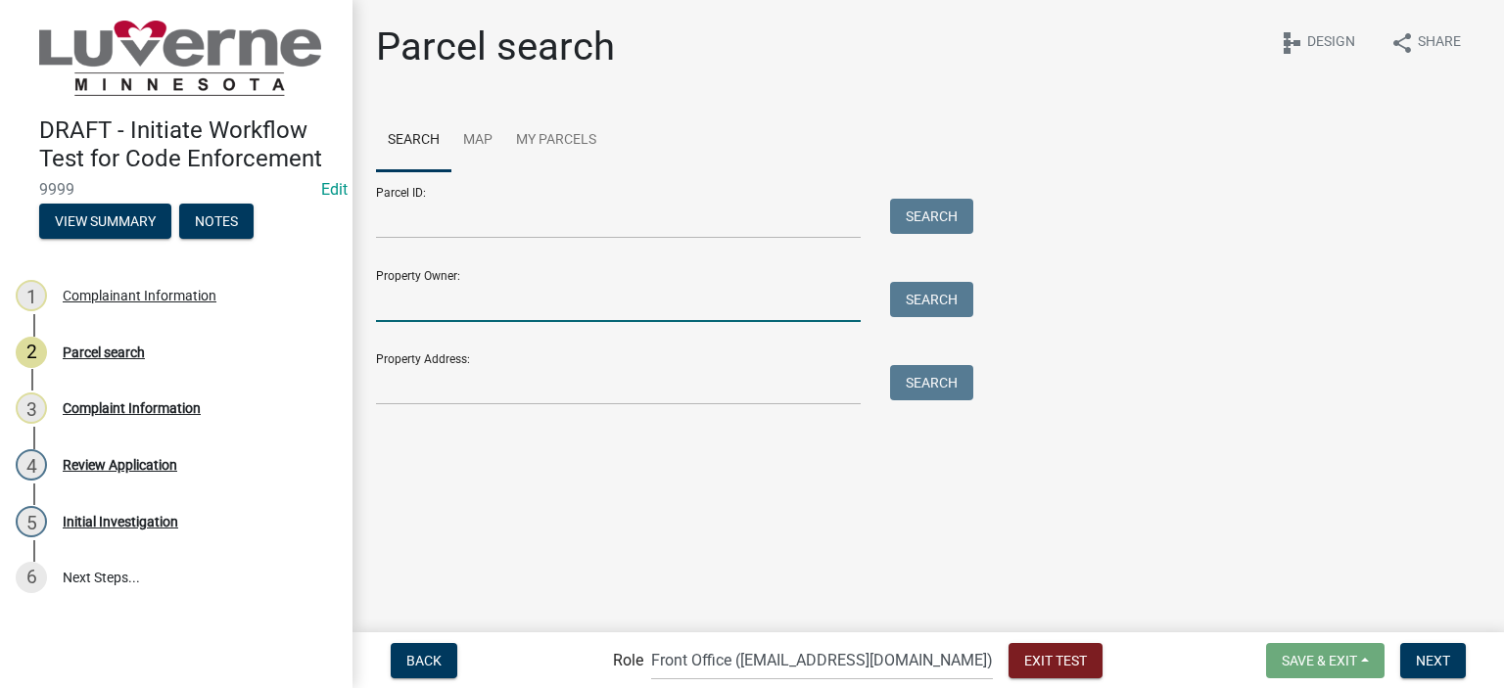
click at [459, 296] on input "Property Owner:" at bounding box center [618, 302] width 485 height 40
type input "smith"
click at [926, 304] on button "Search" at bounding box center [931, 299] width 83 height 35
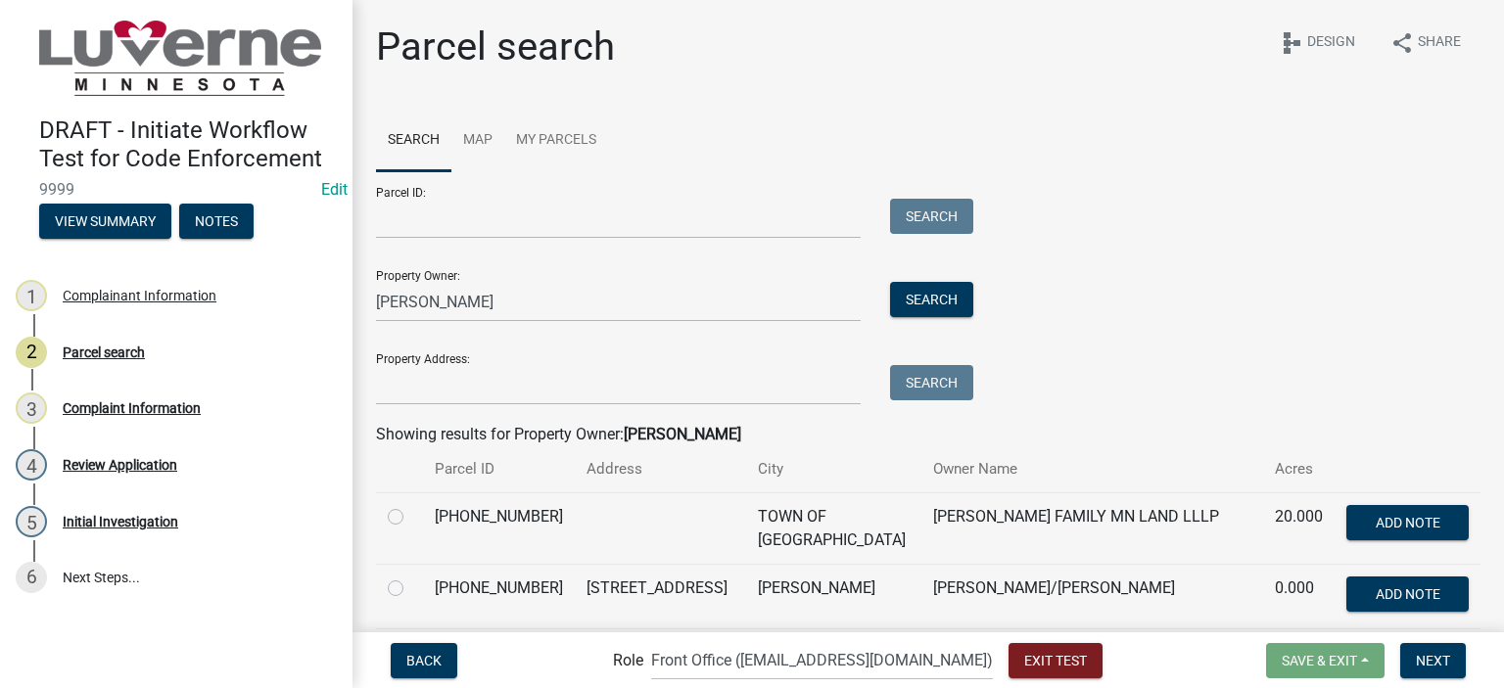
click at [411, 577] on label at bounding box center [411, 577] width 0 height 0
click at [411, 589] on input "radio" at bounding box center [417, 583] width 13 height 13
radio input "true"
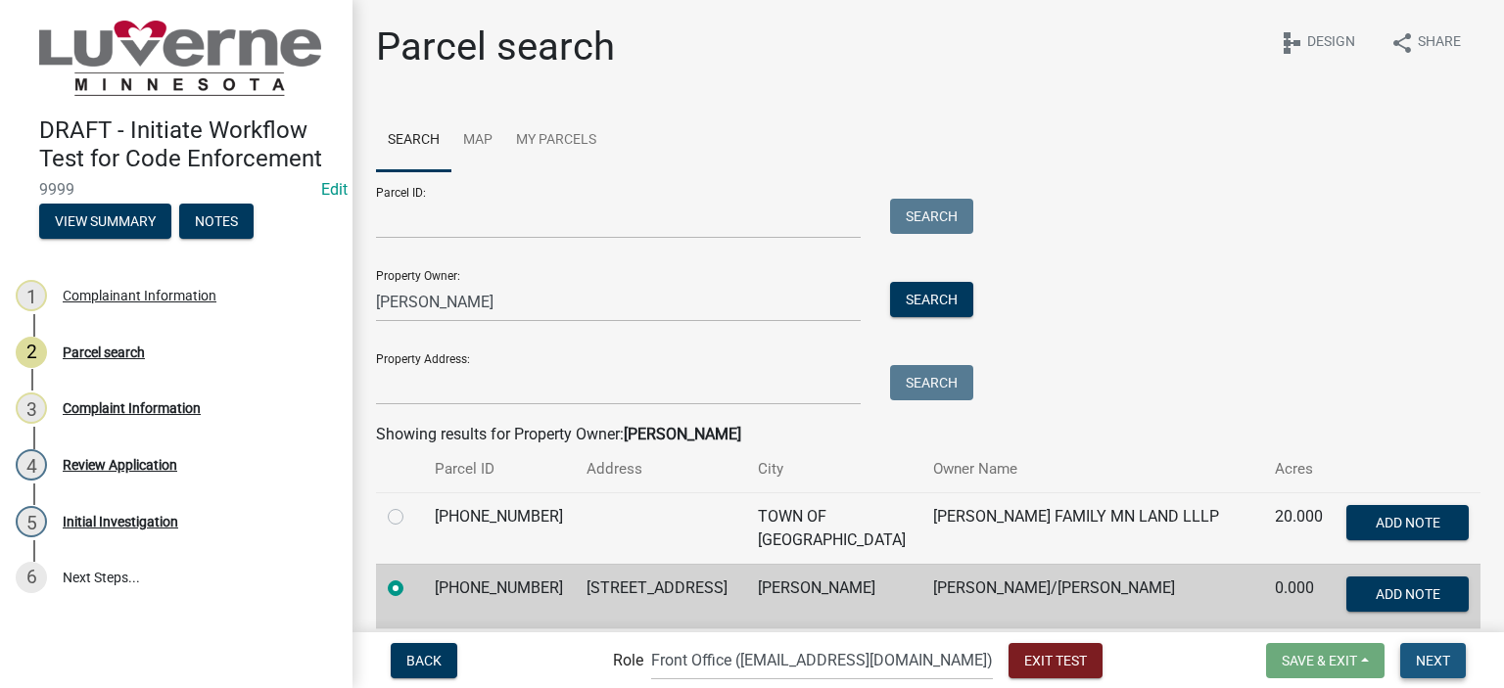
click at [1442, 667] on span "Next" at bounding box center [1433, 660] width 34 height 16
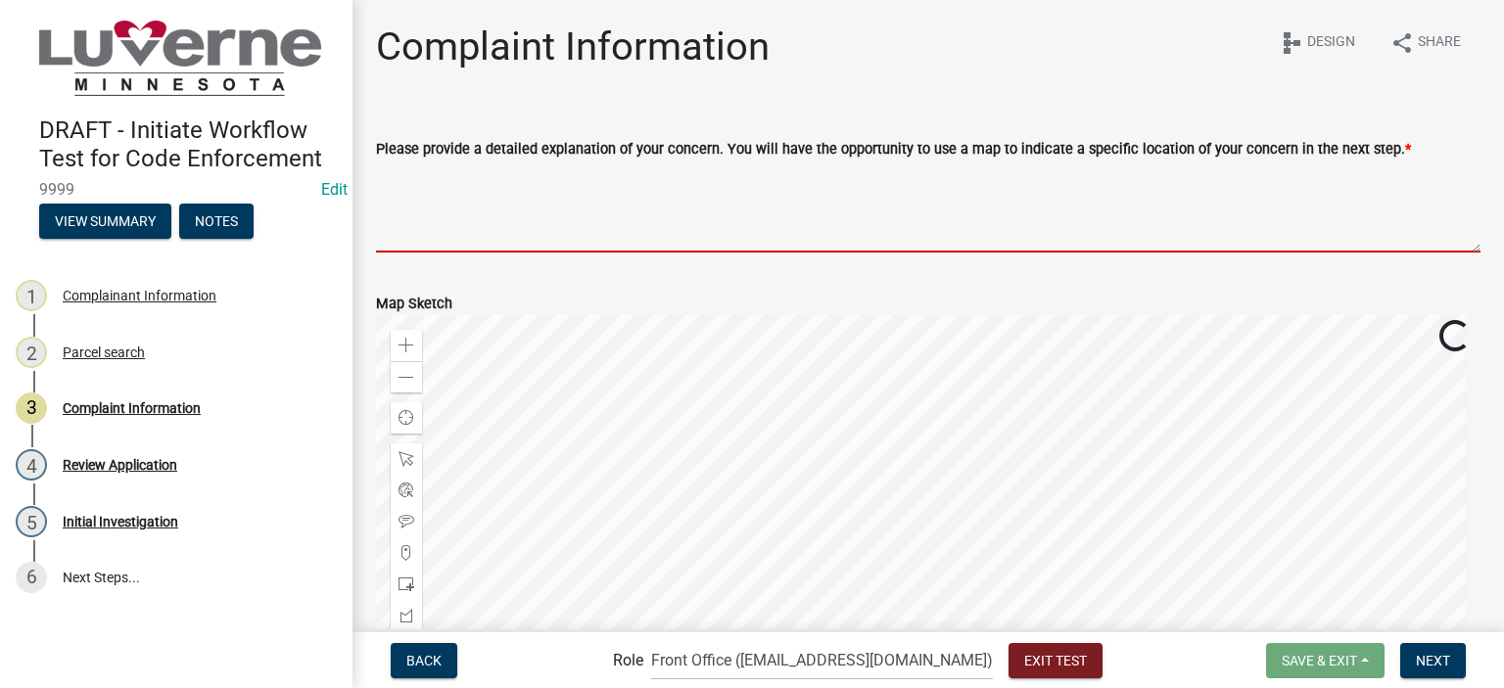
click at [627, 190] on textarea "Please provide a detailed explanation of your concern. You will have the opport…" at bounding box center [928, 207] width 1105 height 92
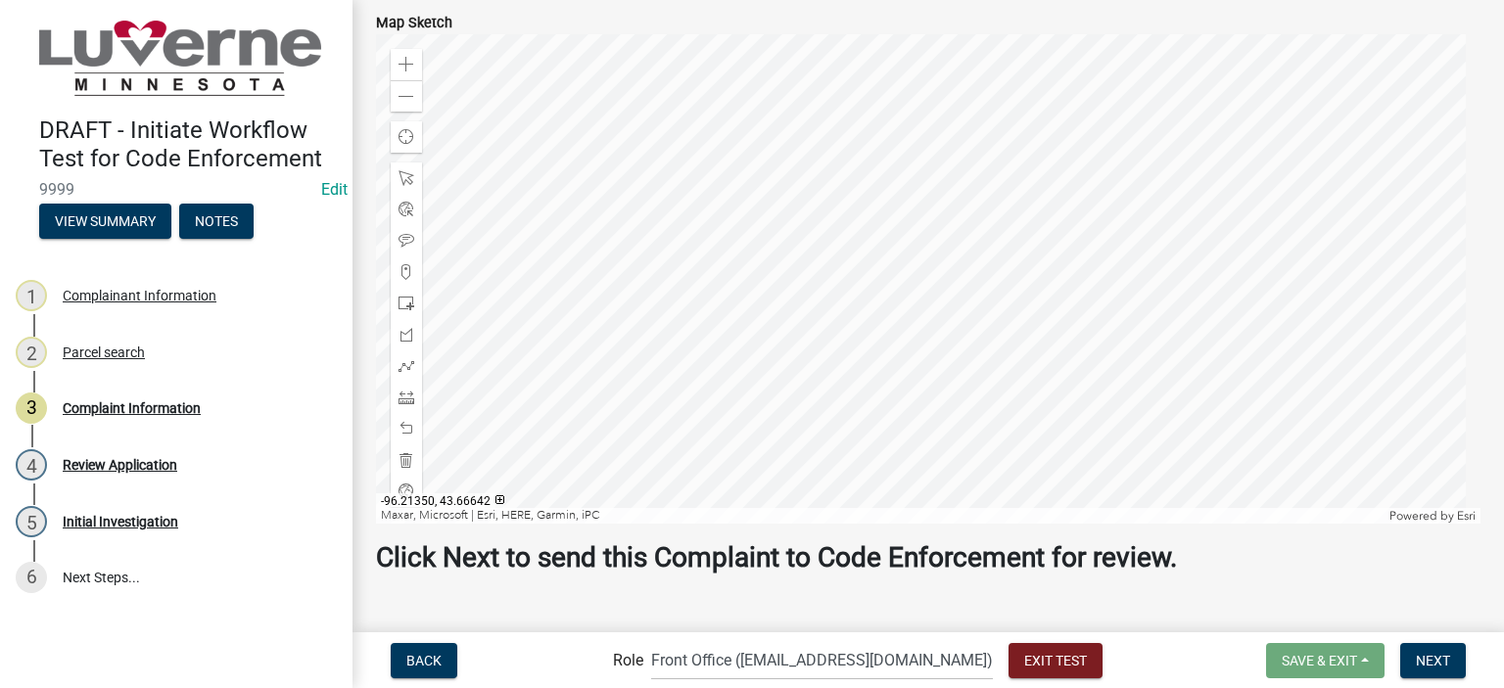
scroll to position [294, 0]
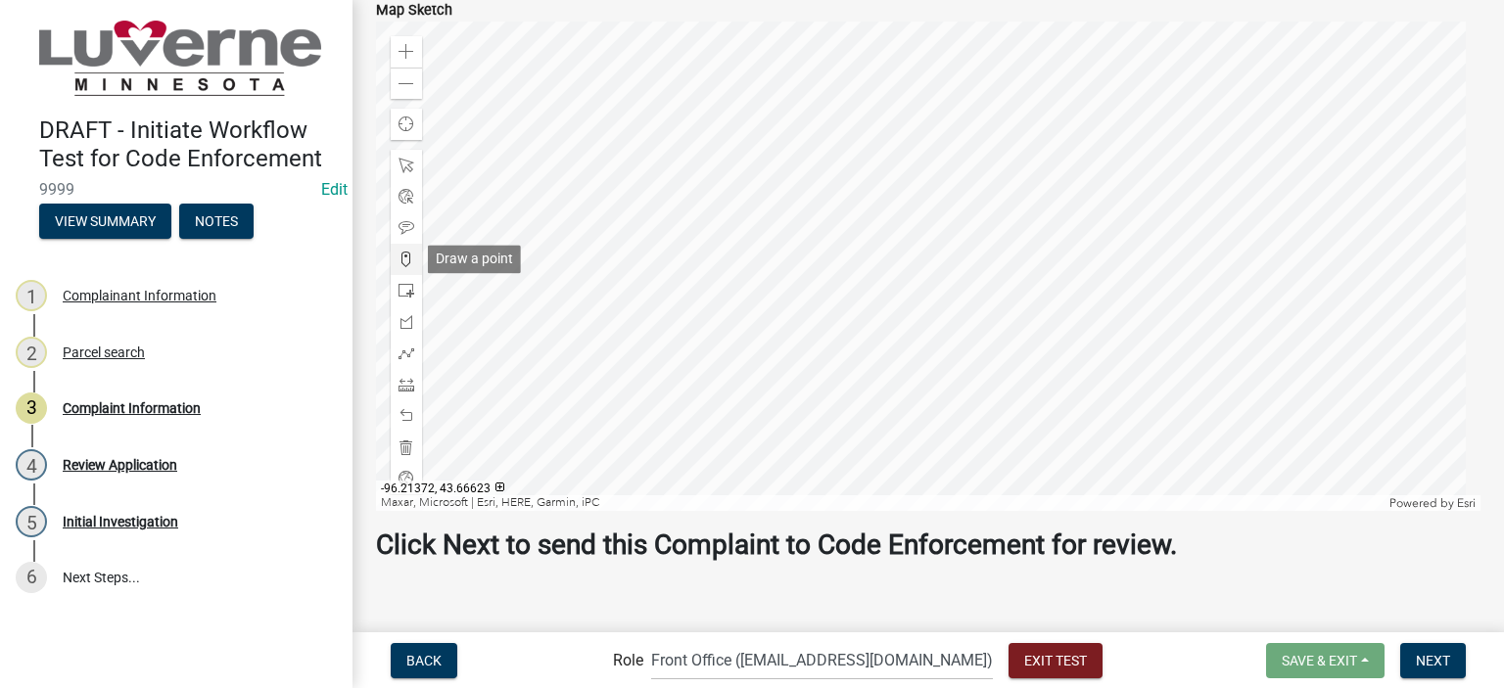
type textarea "Burnt out car"
click at [401, 258] on span at bounding box center [407, 260] width 16 height 16
click at [1034, 279] on div at bounding box center [928, 267] width 1105 height 490
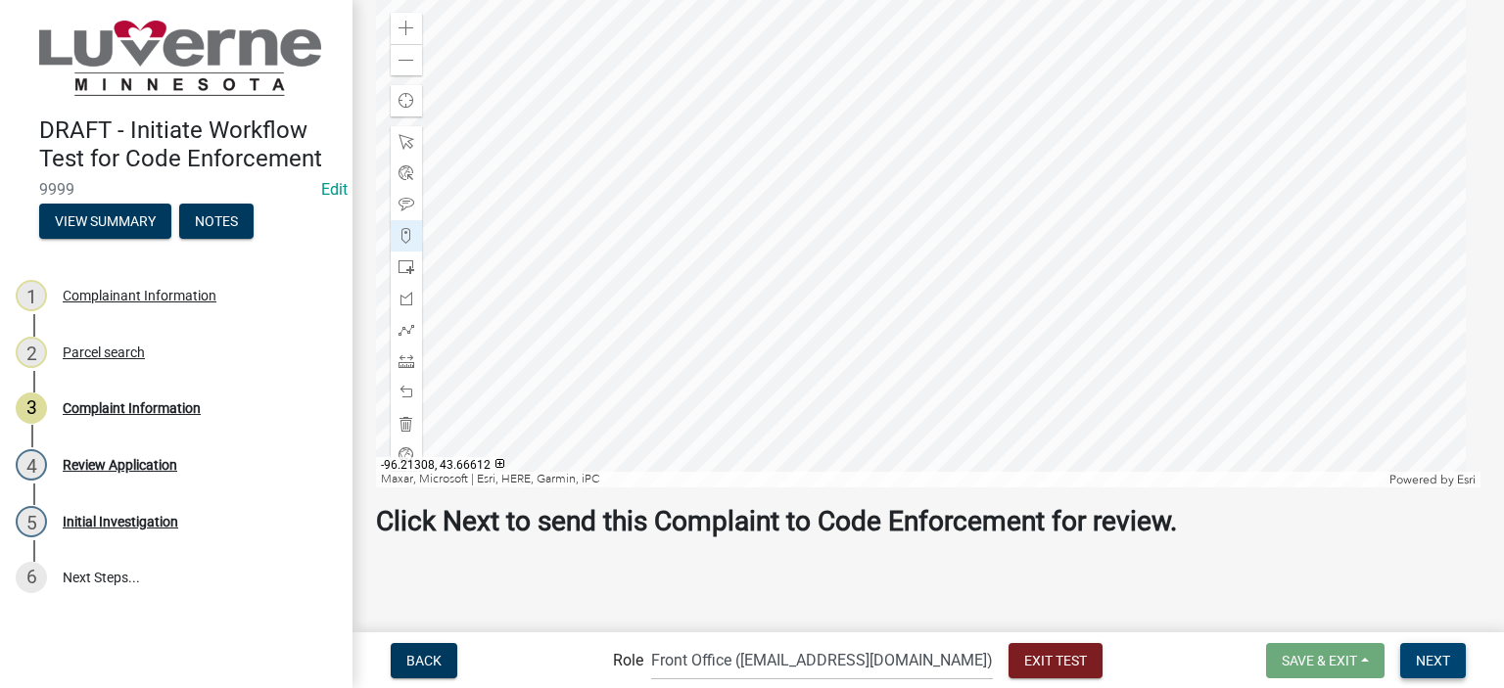
click at [1419, 665] on span "Next" at bounding box center [1433, 660] width 34 height 16
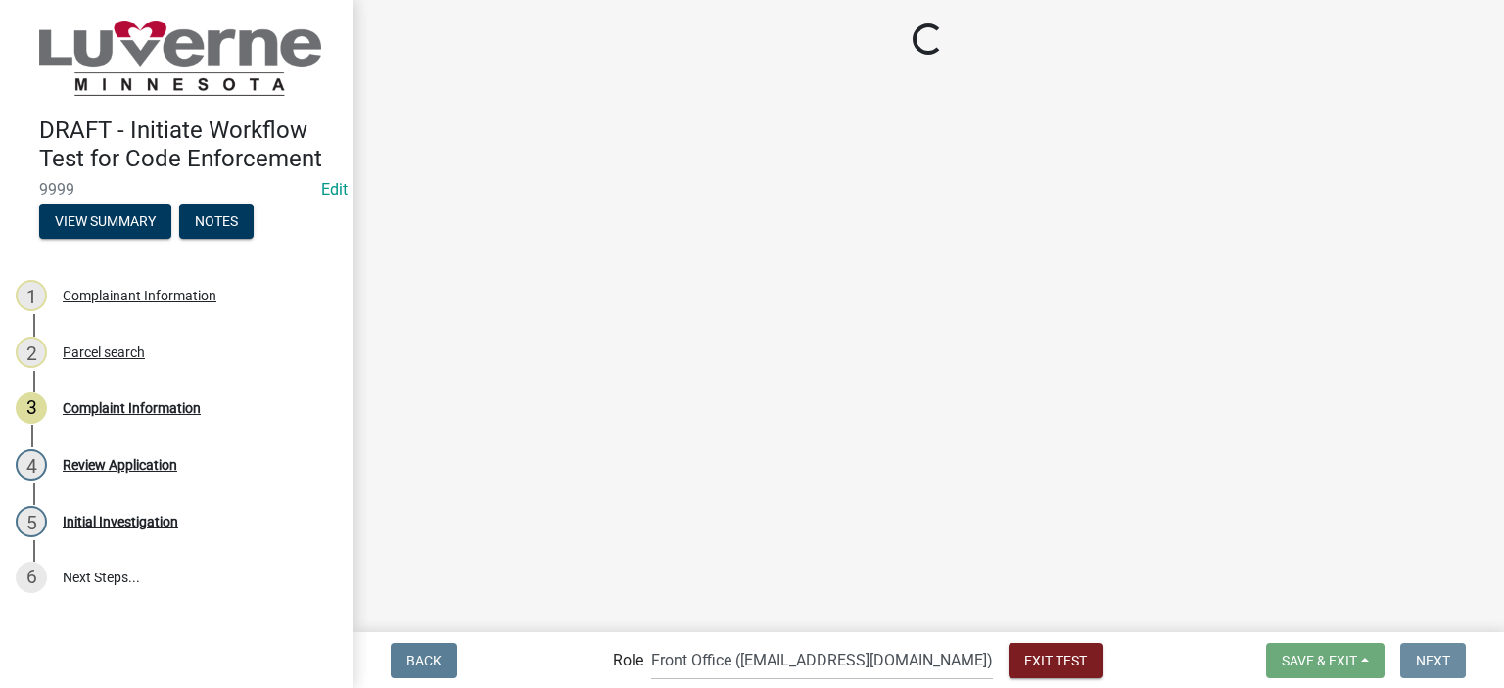
scroll to position [0, 0]
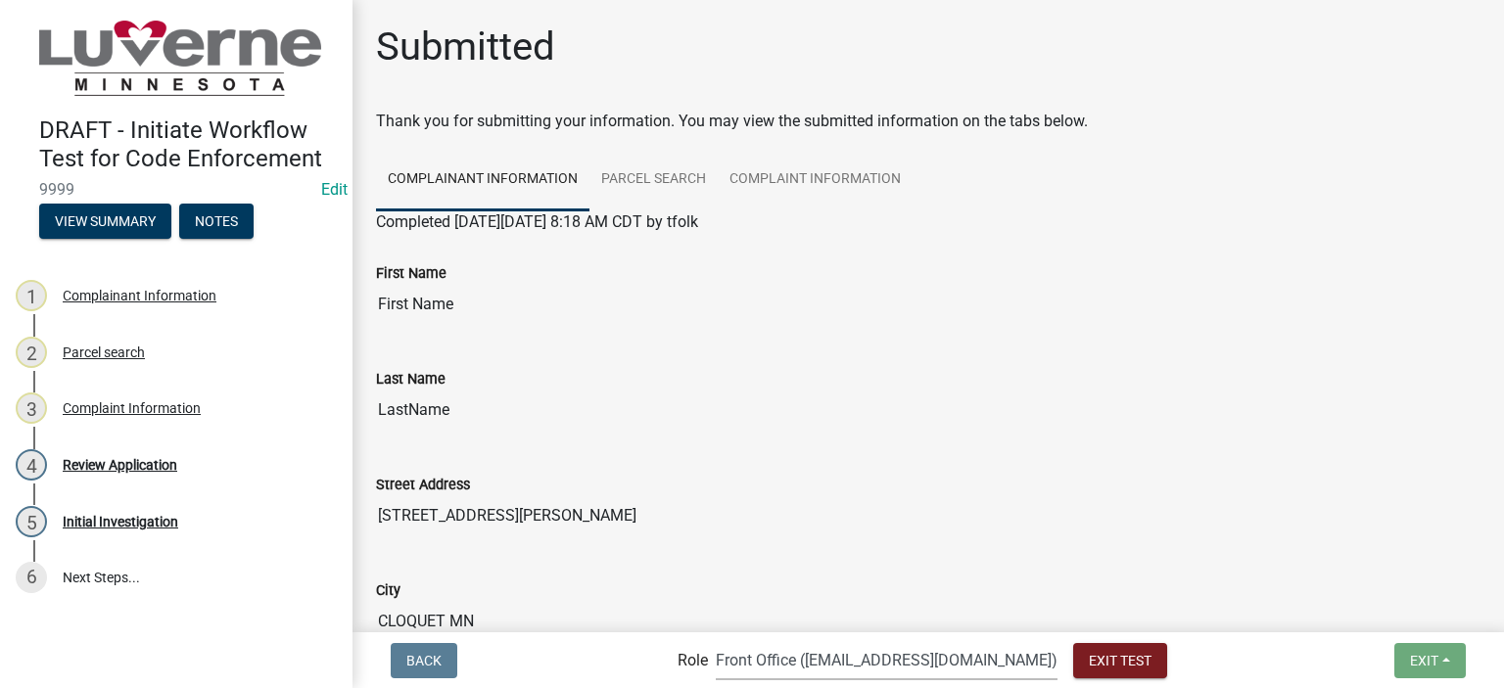
click at [897, 662] on select "Applicant Admin Front Office (info@cityofluverne.org) Building-Zoning & Code En…" at bounding box center [887, 660] width 342 height 40
select select "aa0f0e89-27ad-4056-a8df-c2d0f55e2258"
click at [756, 640] on select "Applicant Admin Front Office (info@cityofluverne.org) Building-Zoning & Code En…" at bounding box center [887, 660] width 342 height 40
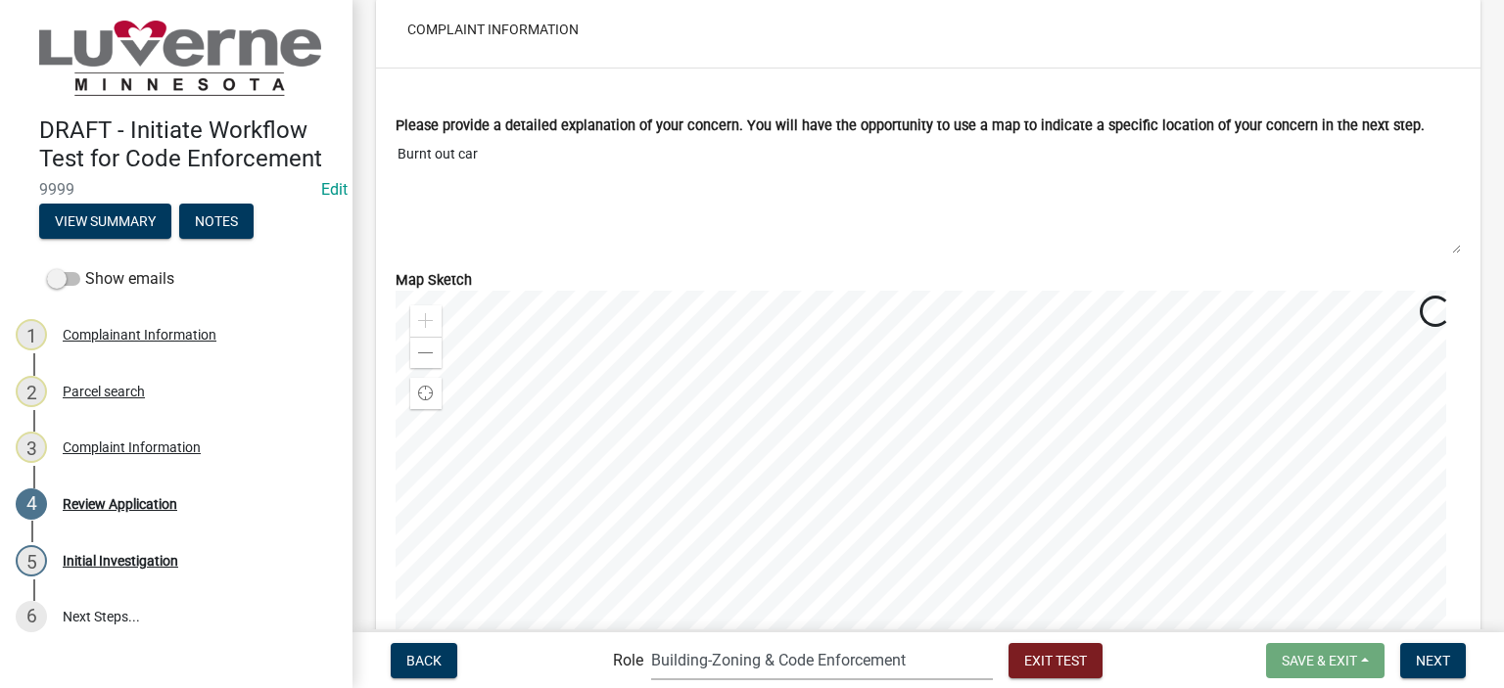
scroll to position [2036, 0]
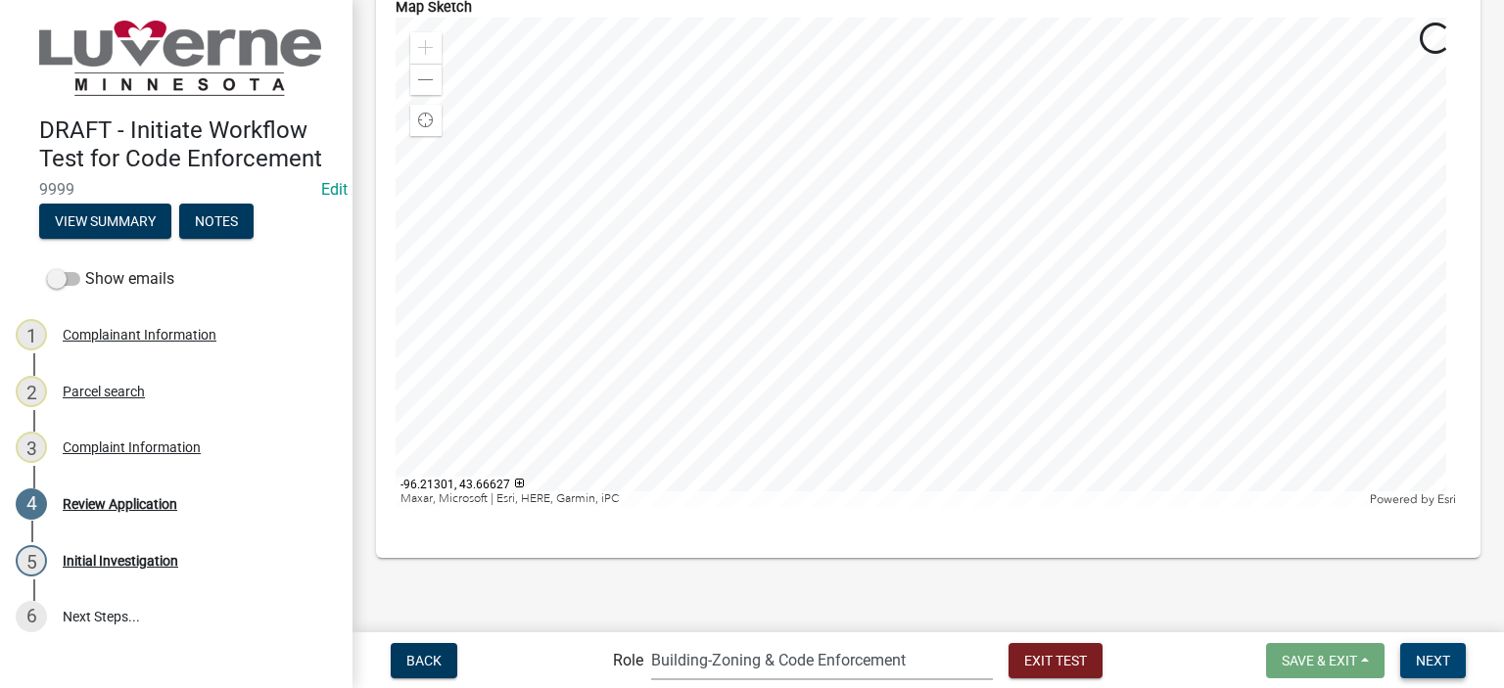
click at [1430, 663] on span "Next" at bounding box center [1433, 660] width 34 height 16
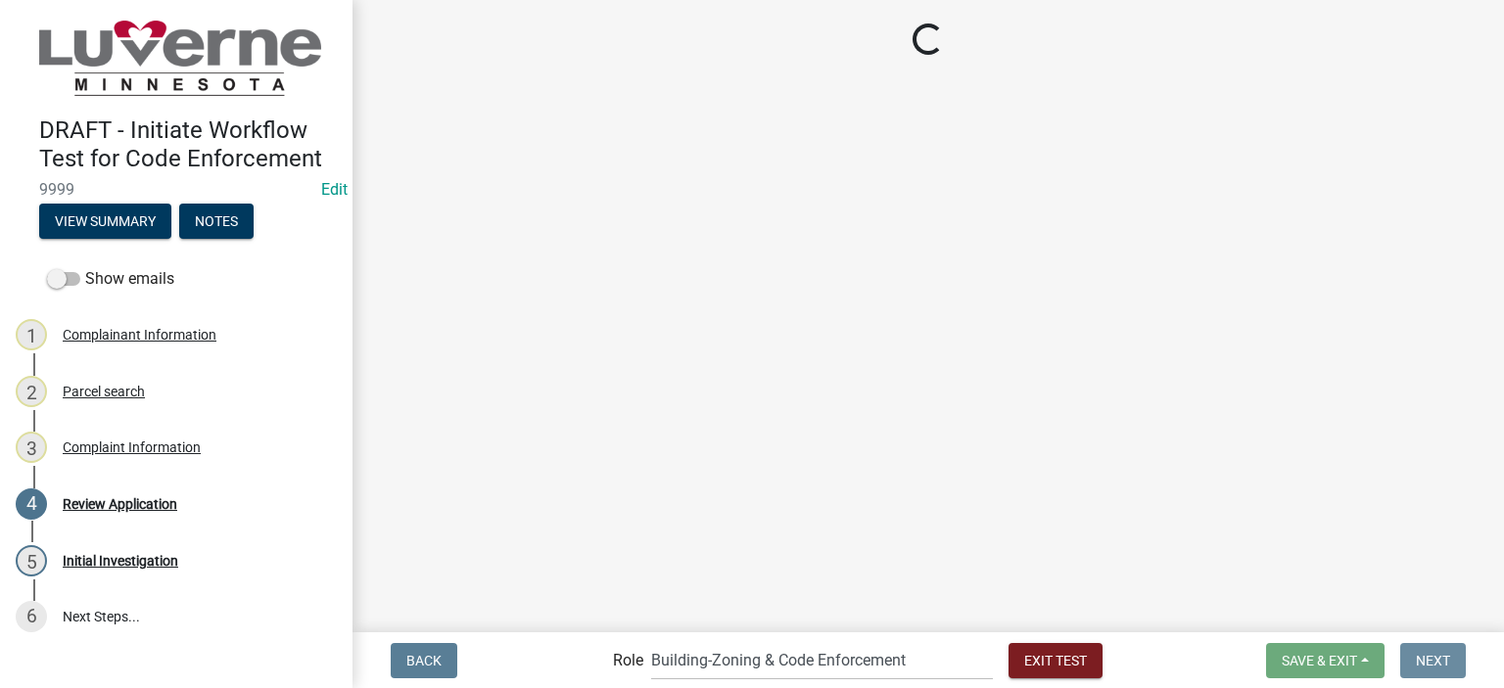
scroll to position [0, 0]
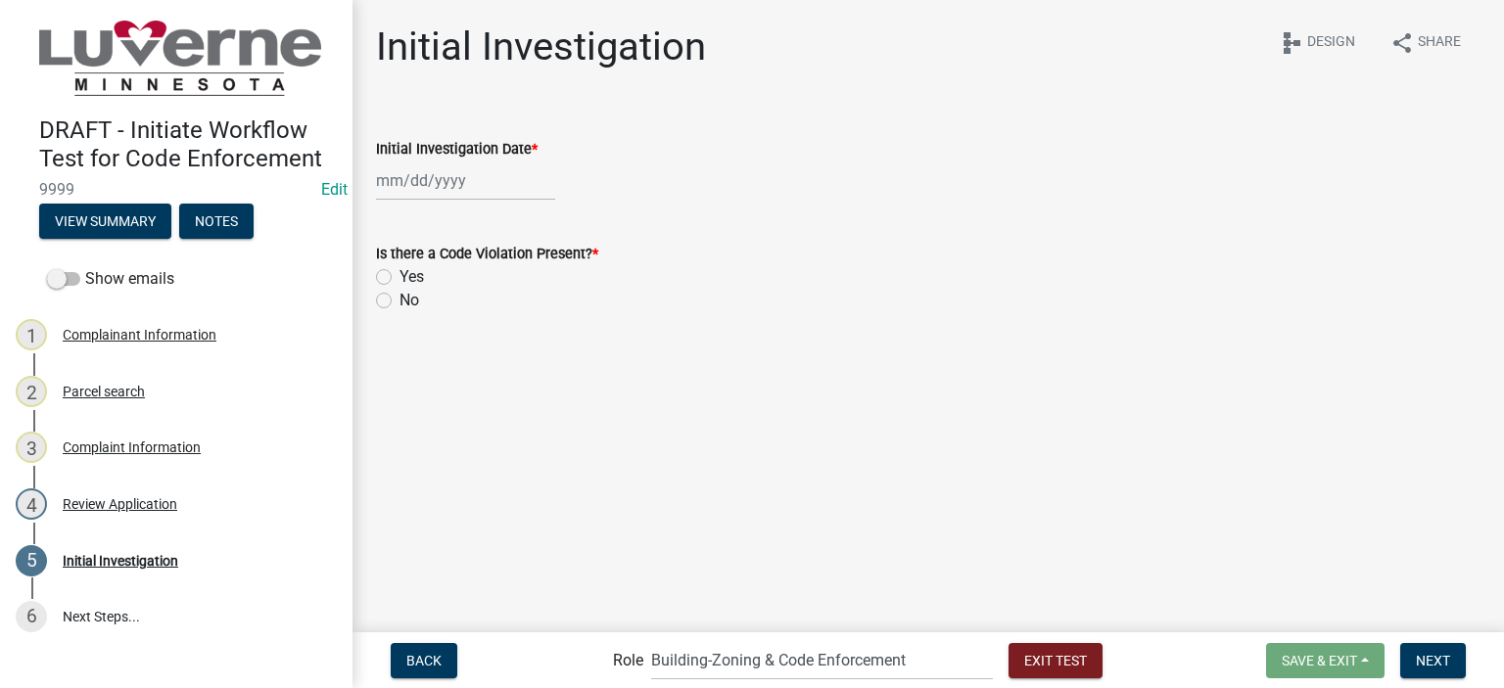
click at [475, 157] on label "Initial Investigation Date *" at bounding box center [457, 150] width 162 height 14
click at [475, 161] on input "Initial Investigation Date *" at bounding box center [465, 181] width 179 height 40
select select "8"
select select "2025"
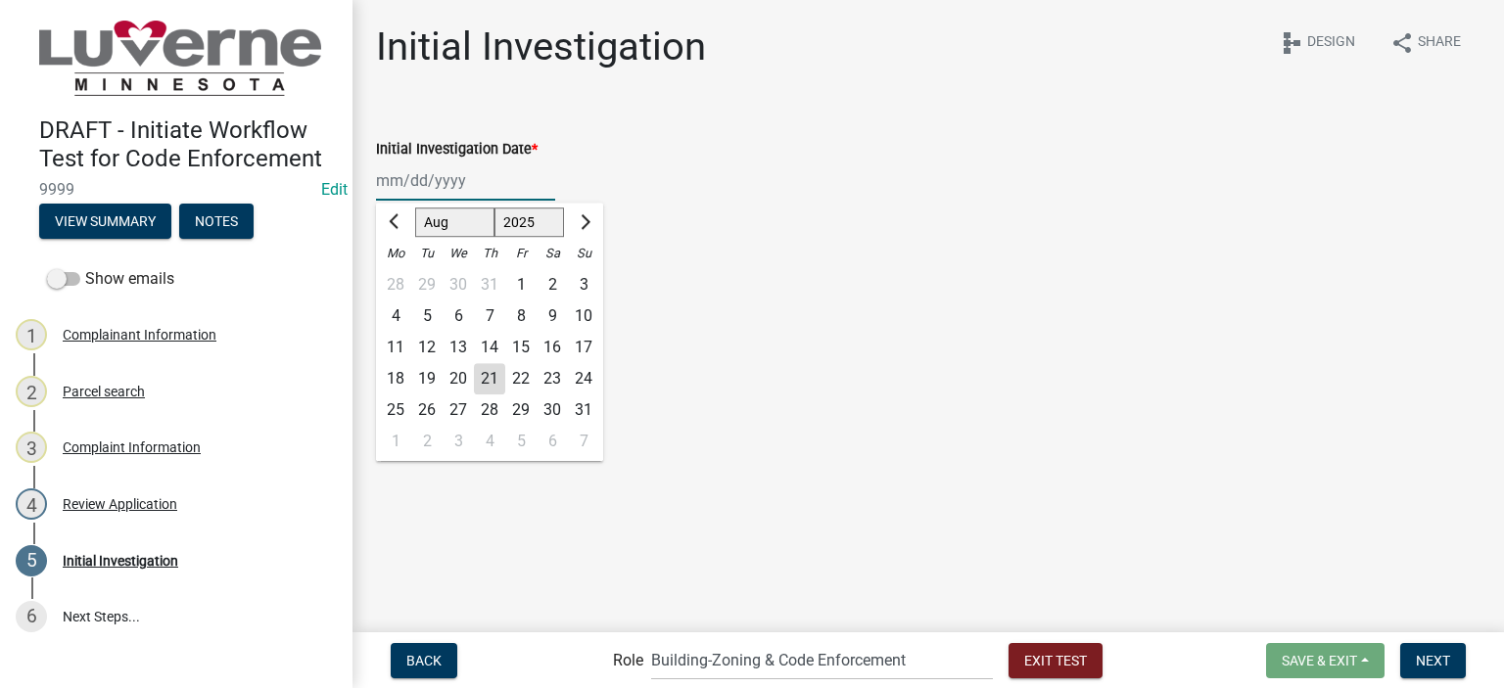
click at [478, 172] on input "Initial Investigation Date *" at bounding box center [465, 181] width 179 height 40
click at [485, 374] on div "21" at bounding box center [489, 378] width 31 height 31
type input "08/21/2025"
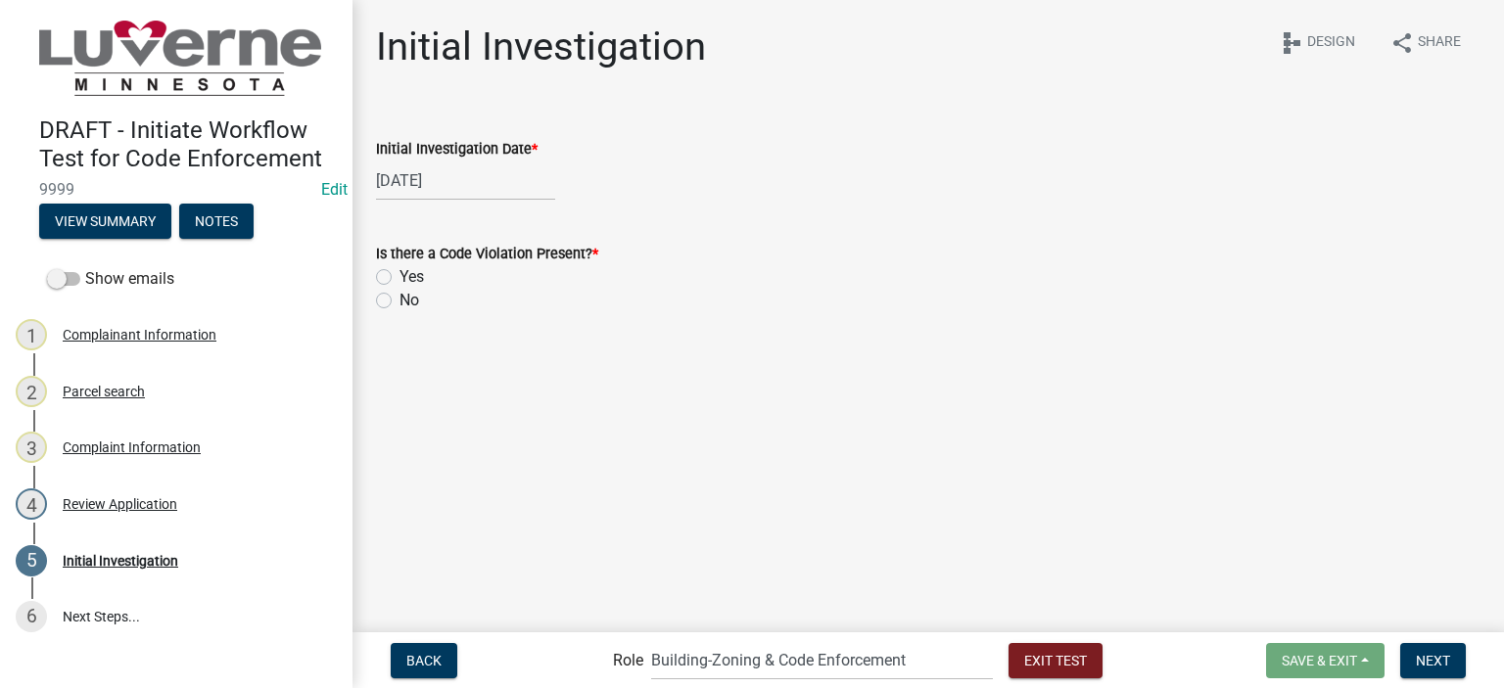
click at [412, 270] on label "Yes" at bounding box center [412, 277] width 24 height 24
click at [412, 270] on input "Yes" at bounding box center [406, 271] width 13 height 13
radio input "true"
click at [1442, 657] on span "Next" at bounding box center [1433, 660] width 34 height 16
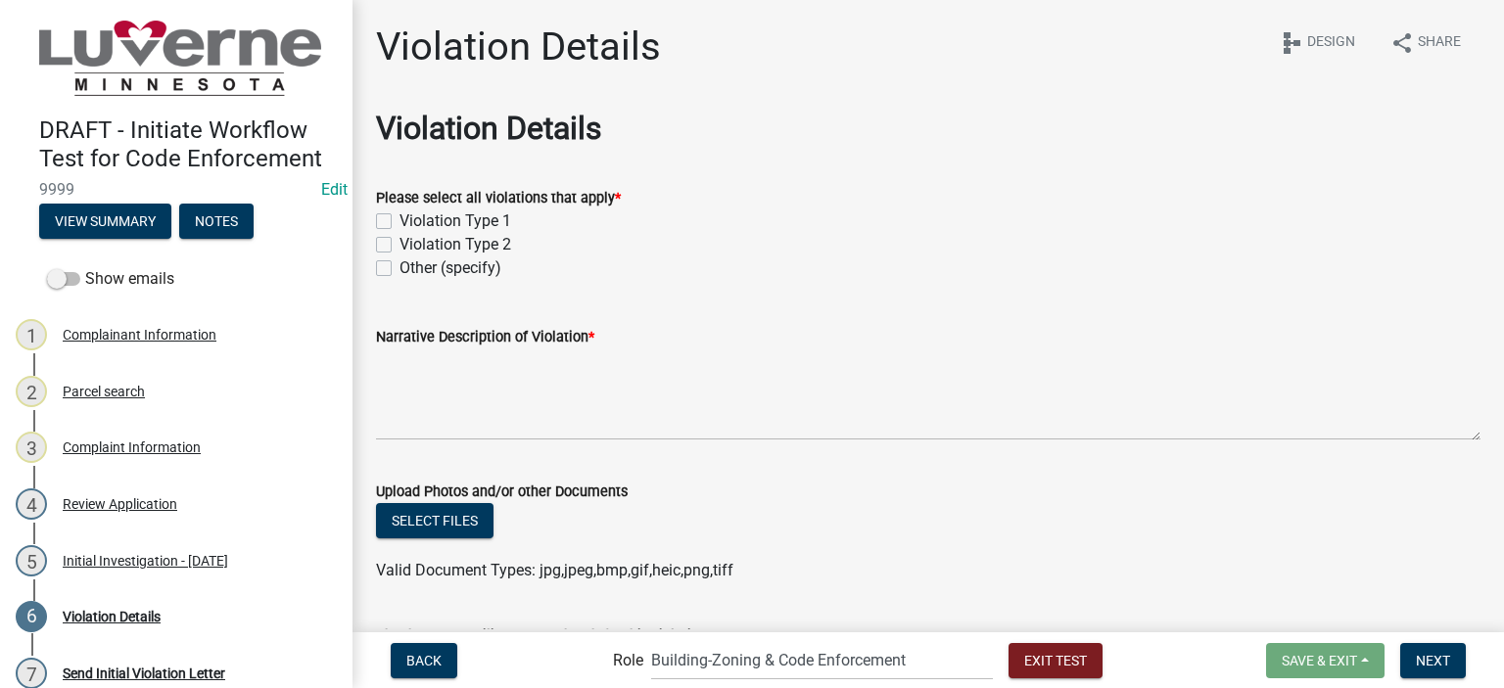
click at [454, 222] on label "Violation Type 1" at bounding box center [456, 222] width 112 height 24
click at [412, 222] on input "Violation Type 1" at bounding box center [406, 216] width 13 height 13
checkbox input "true"
checkbox input "false"
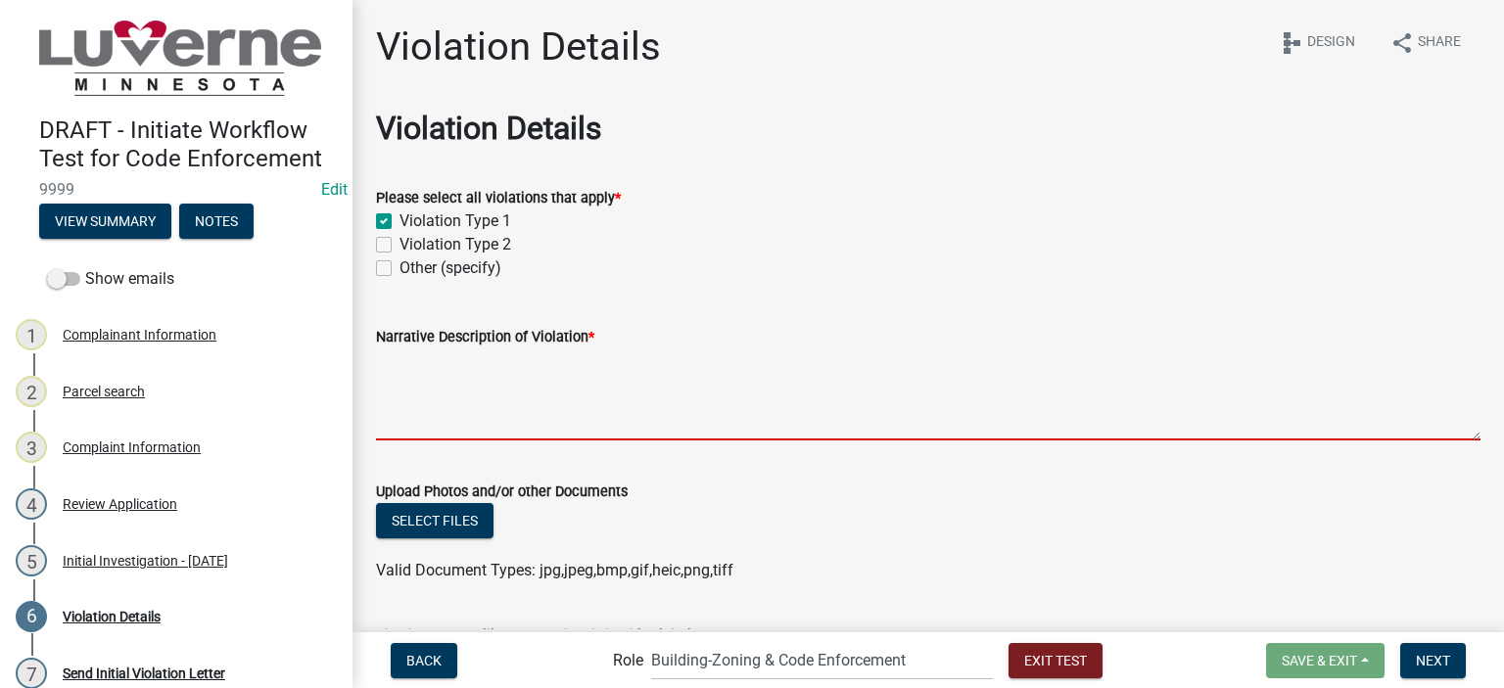
click at [556, 423] on textarea "Narrative Description of Violation *" at bounding box center [928, 395] width 1105 height 92
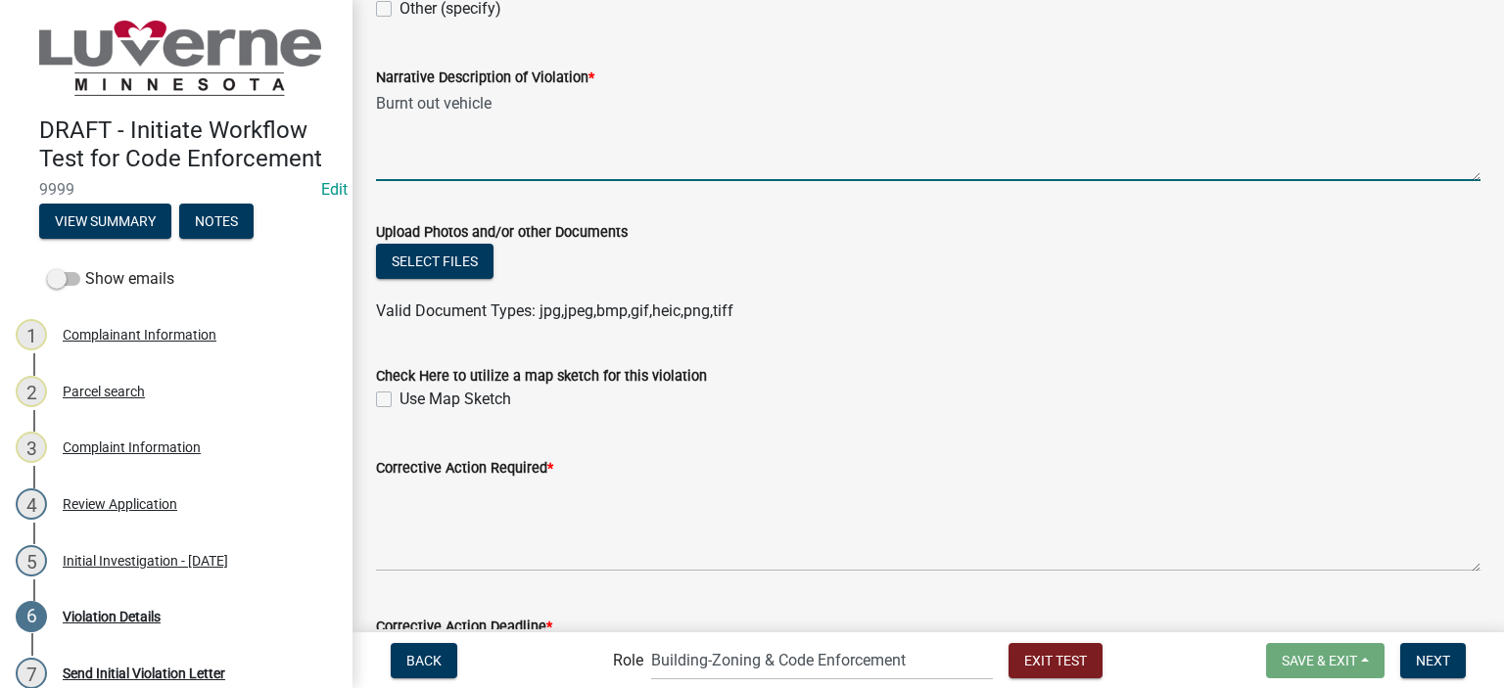
scroll to position [392, 0]
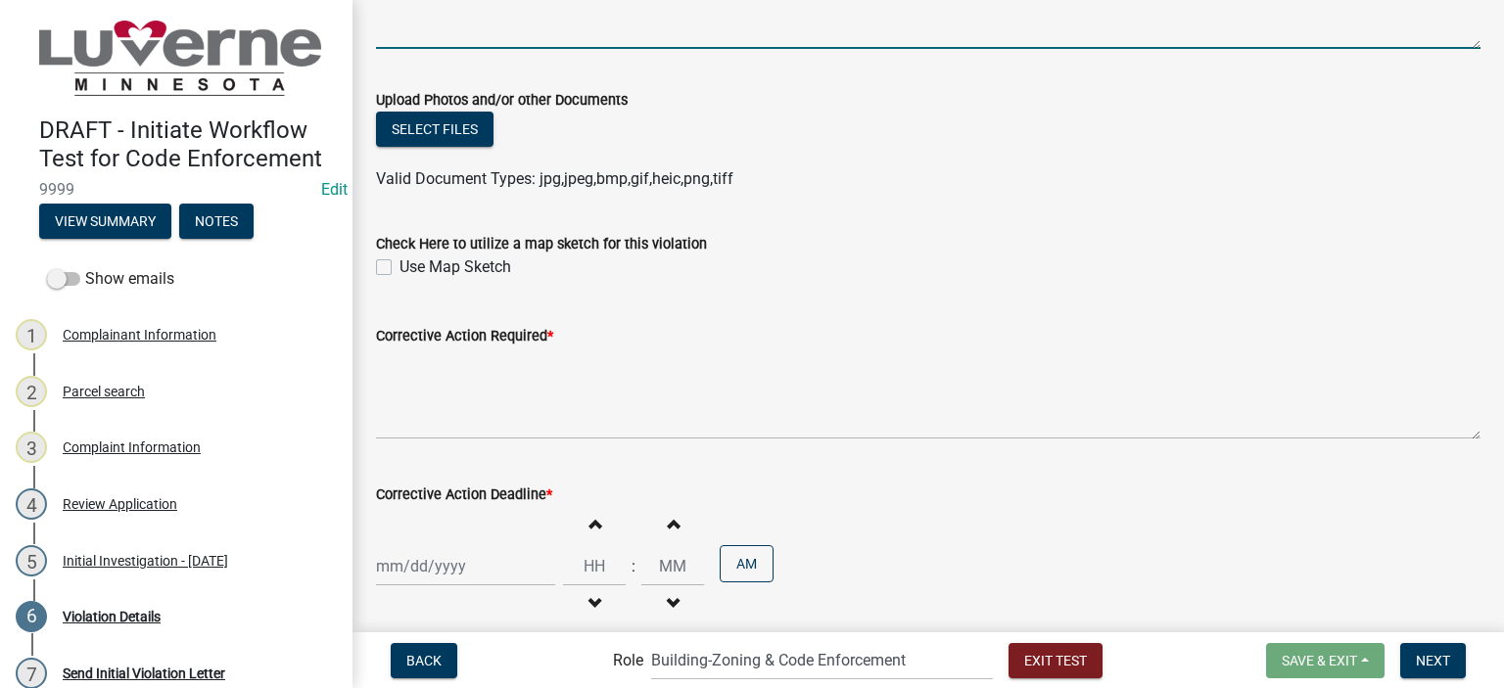
type textarea "Burnt out vehicle"
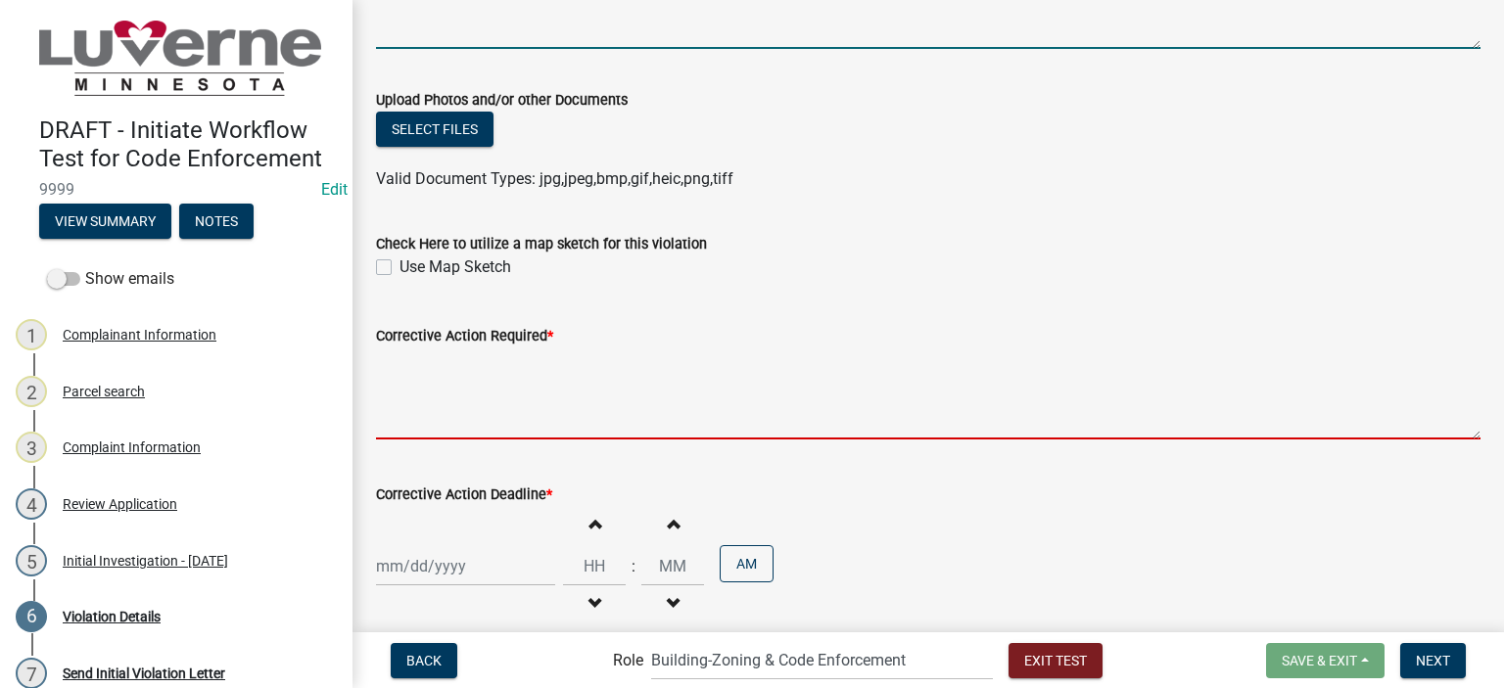
click at [496, 402] on textarea "Corrective Action Required *" at bounding box center [928, 394] width 1105 height 92
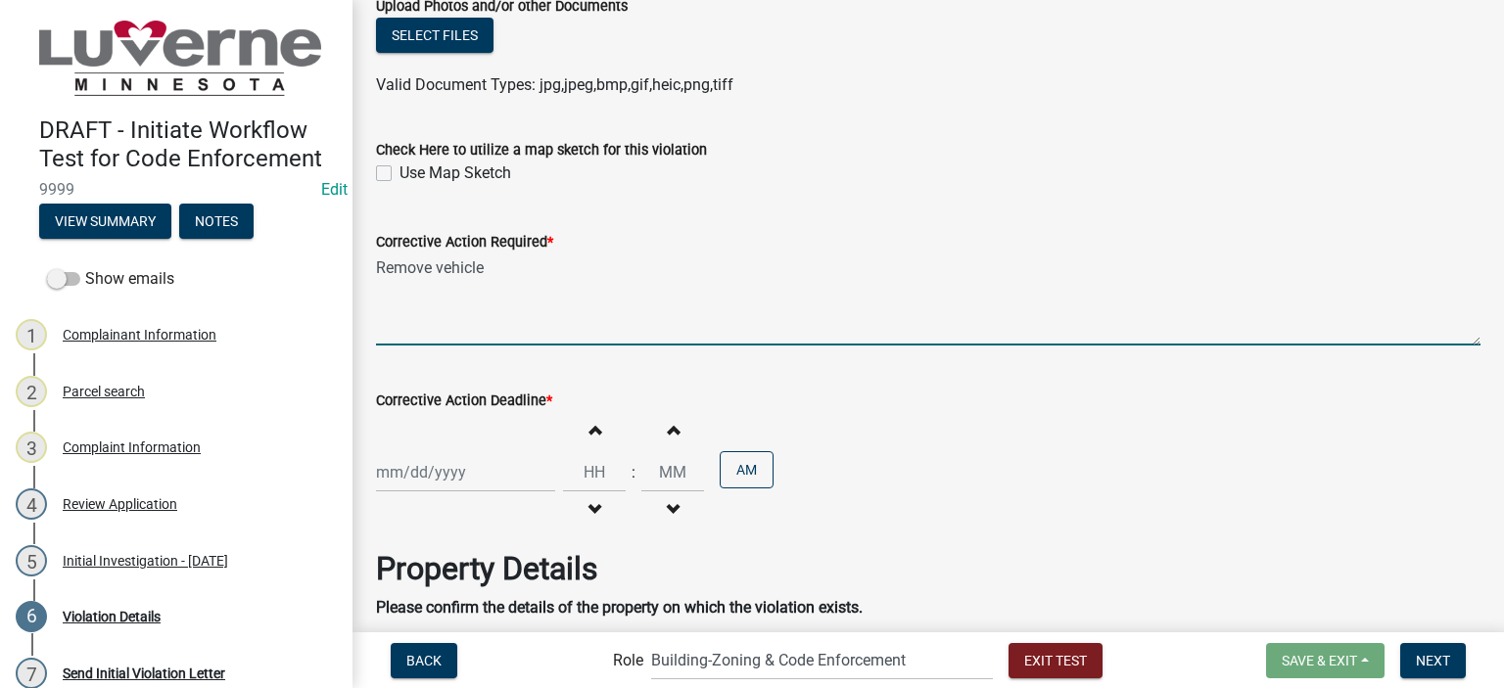
scroll to position [588, 0]
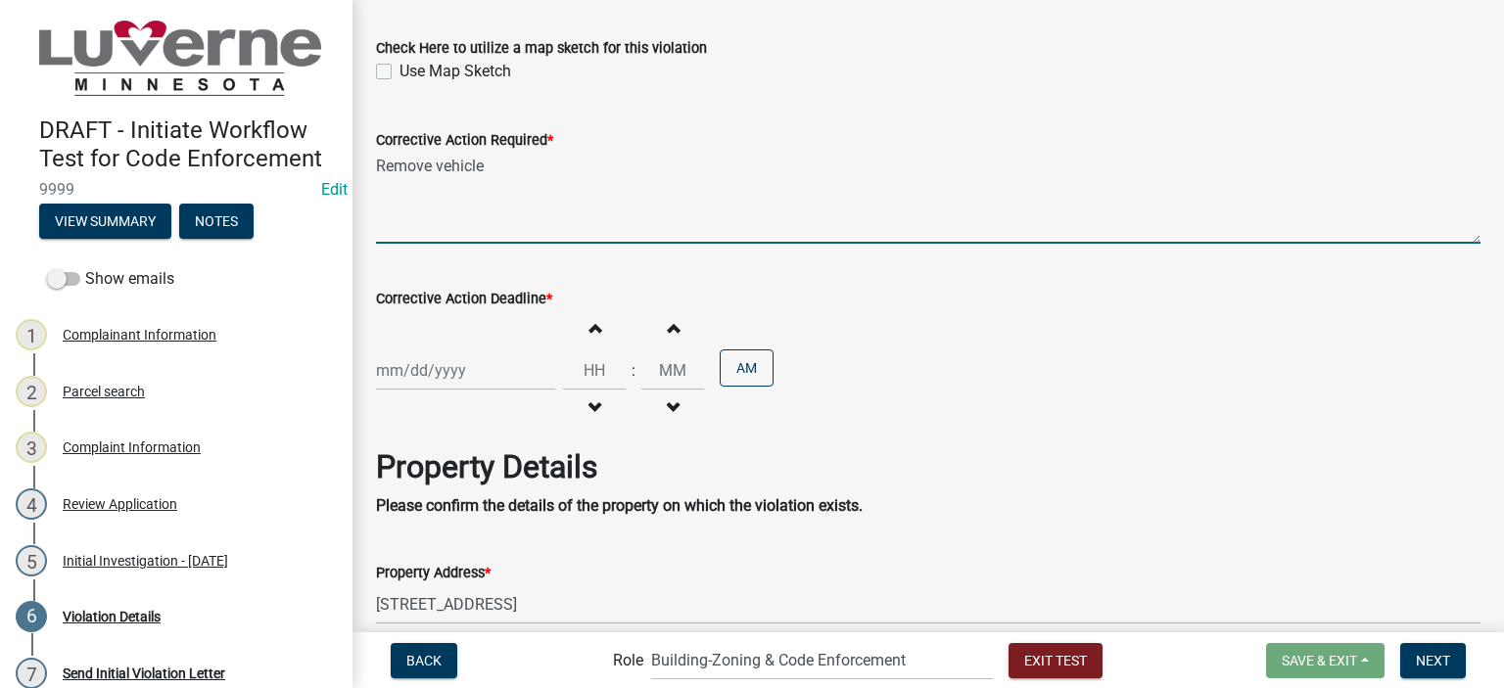
type textarea "Remove vehicle"
click at [454, 385] on div at bounding box center [465, 371] width 179 height 40
select select "8"
select select "2025"
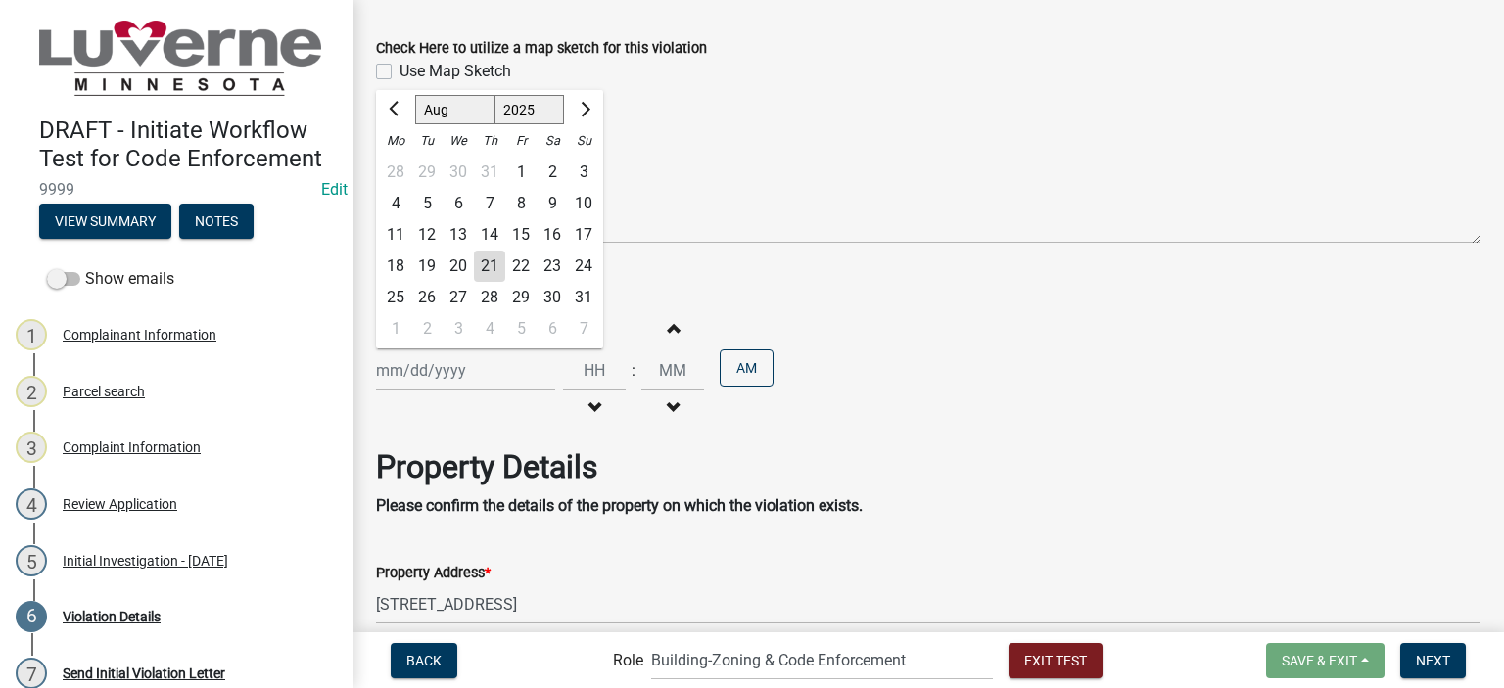
click at [521, 297] on div "29" at bounding box center [520, 297] width 31 height 31
type input "08/29/2025"
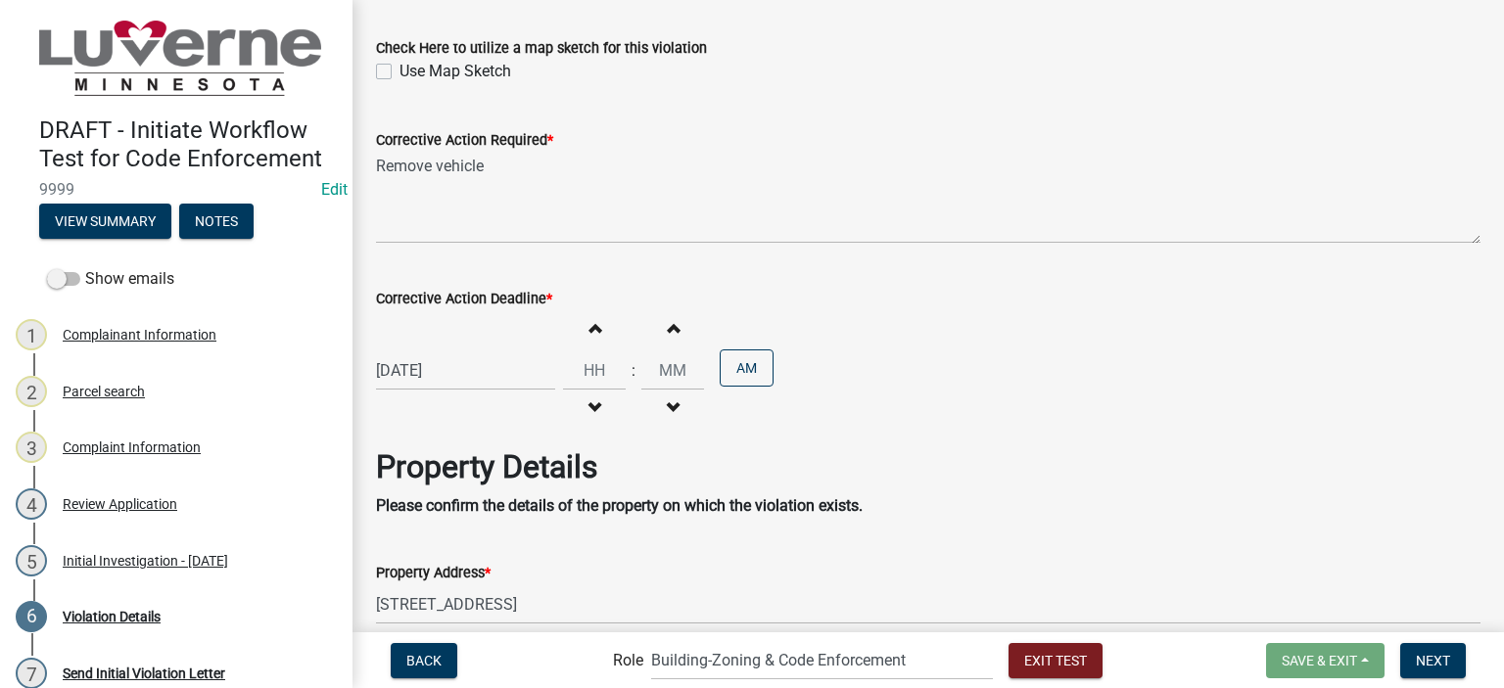
click at [590, 406] on span "button" at bounding box center [595, 409] width 10 height 16
type input "11"
type input "00"
click at [728, 371] on button "PM" at bounding box center [747, 368] width 54 height 37
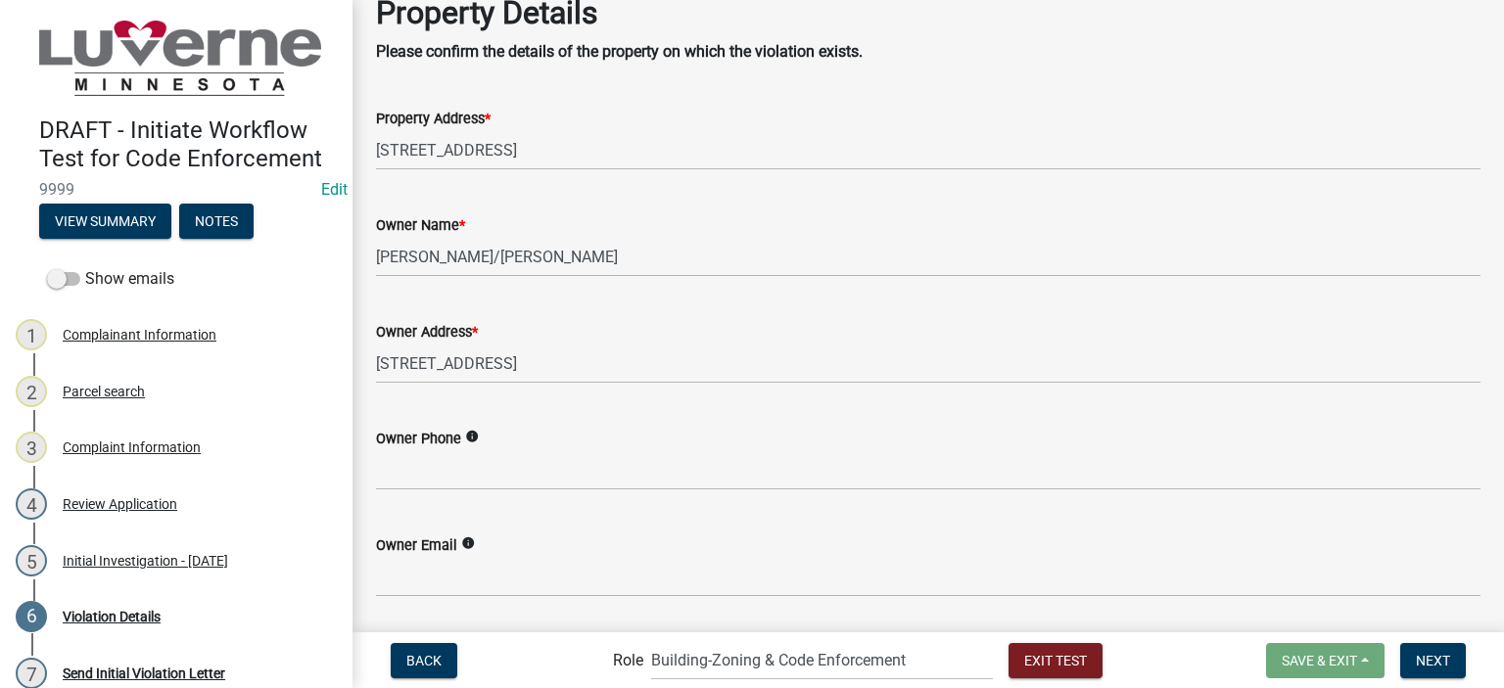
scroll to position [1101, 0]
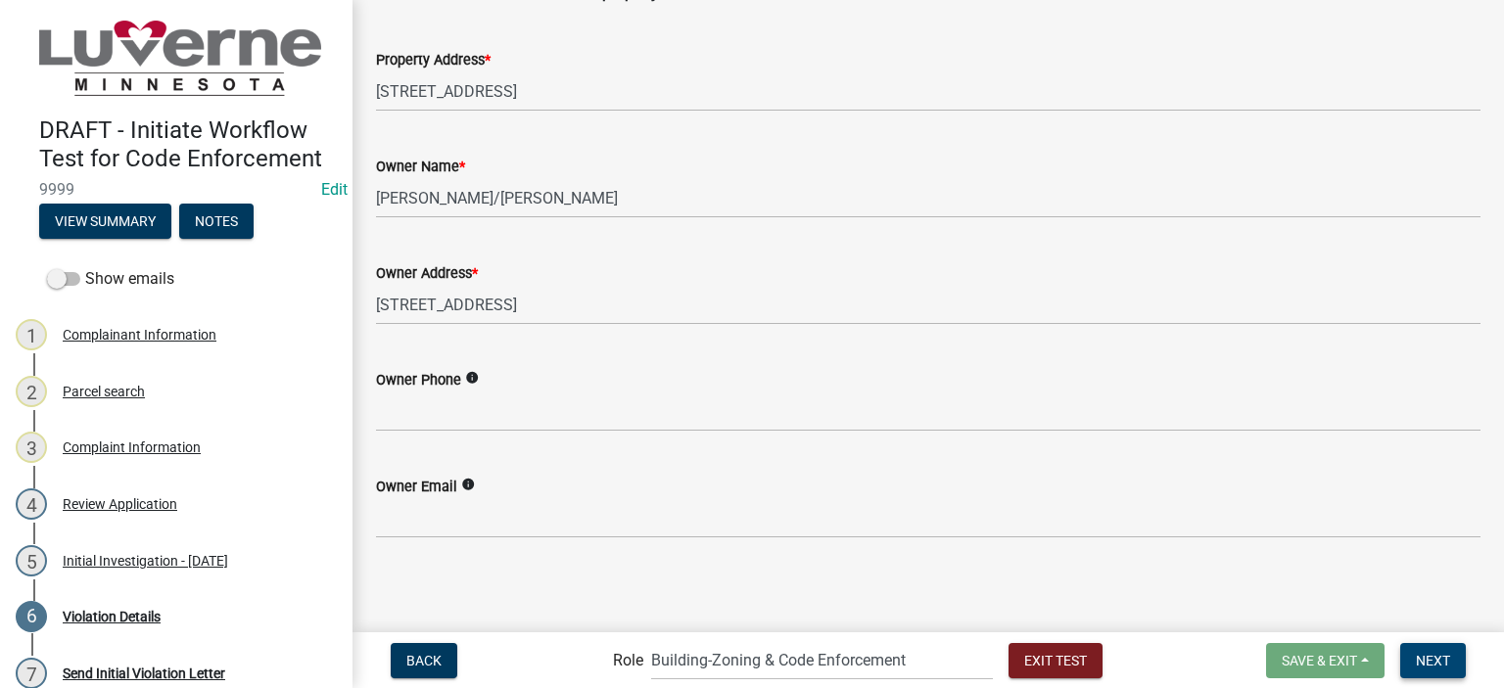
click at [1453, 673] on button "Next" at bounding box center [1433, 660] width 66 height 35
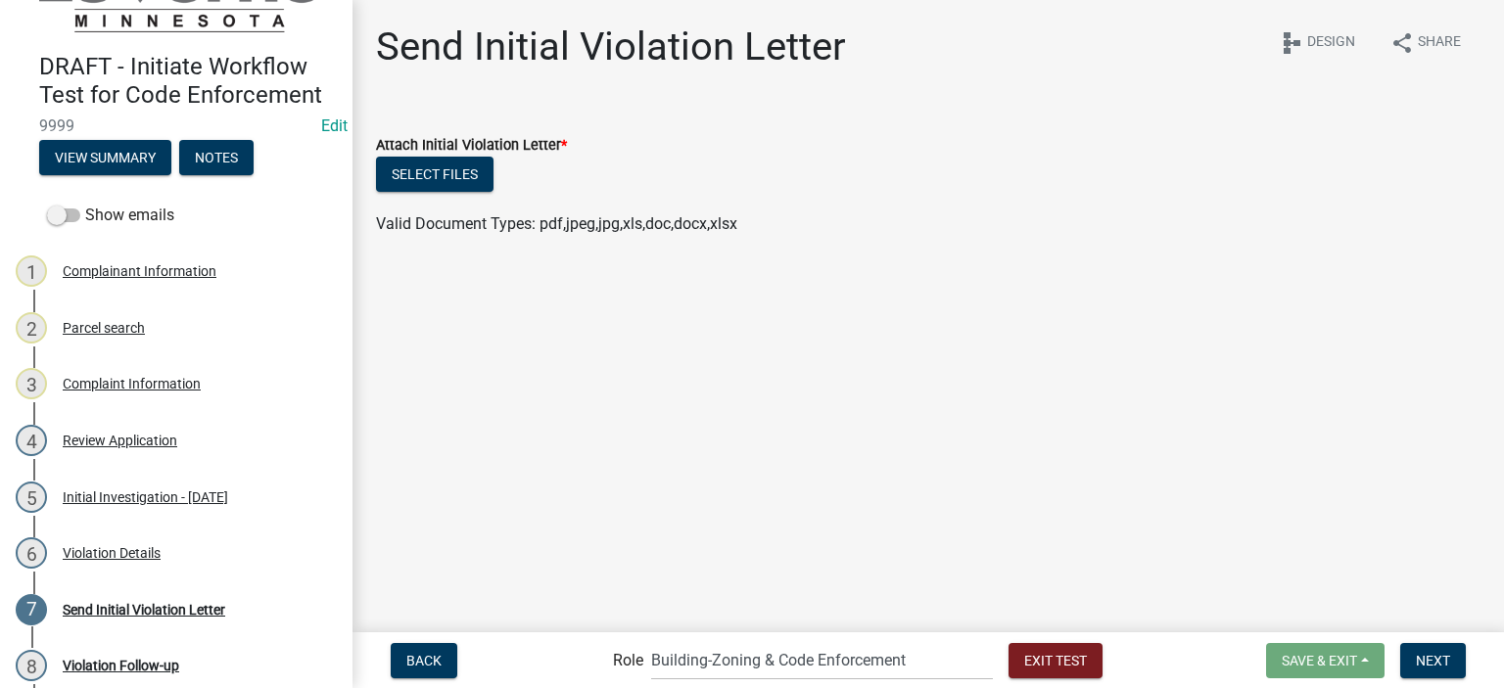
scroll to position [98, 0]
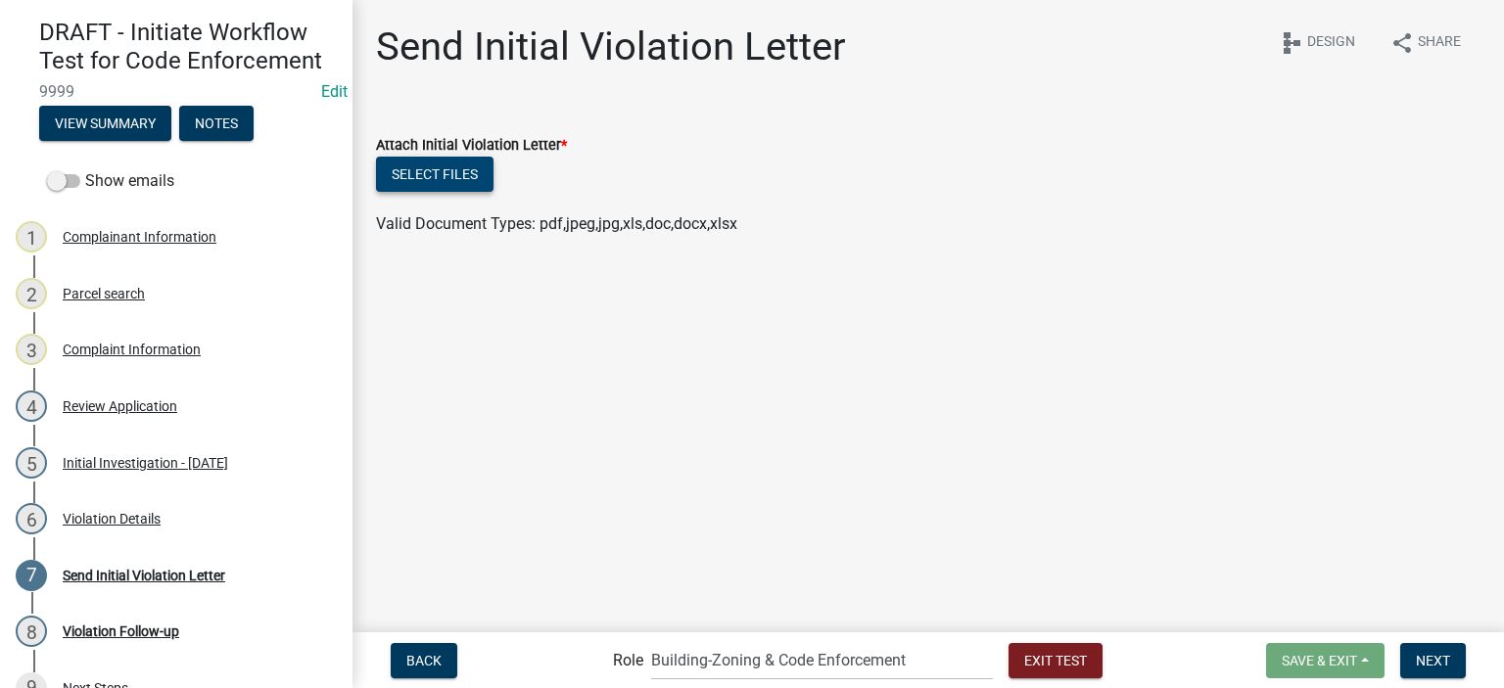
click at [444, 179] on button "Select files" at bounding box center [435, 174] width 118 height 35
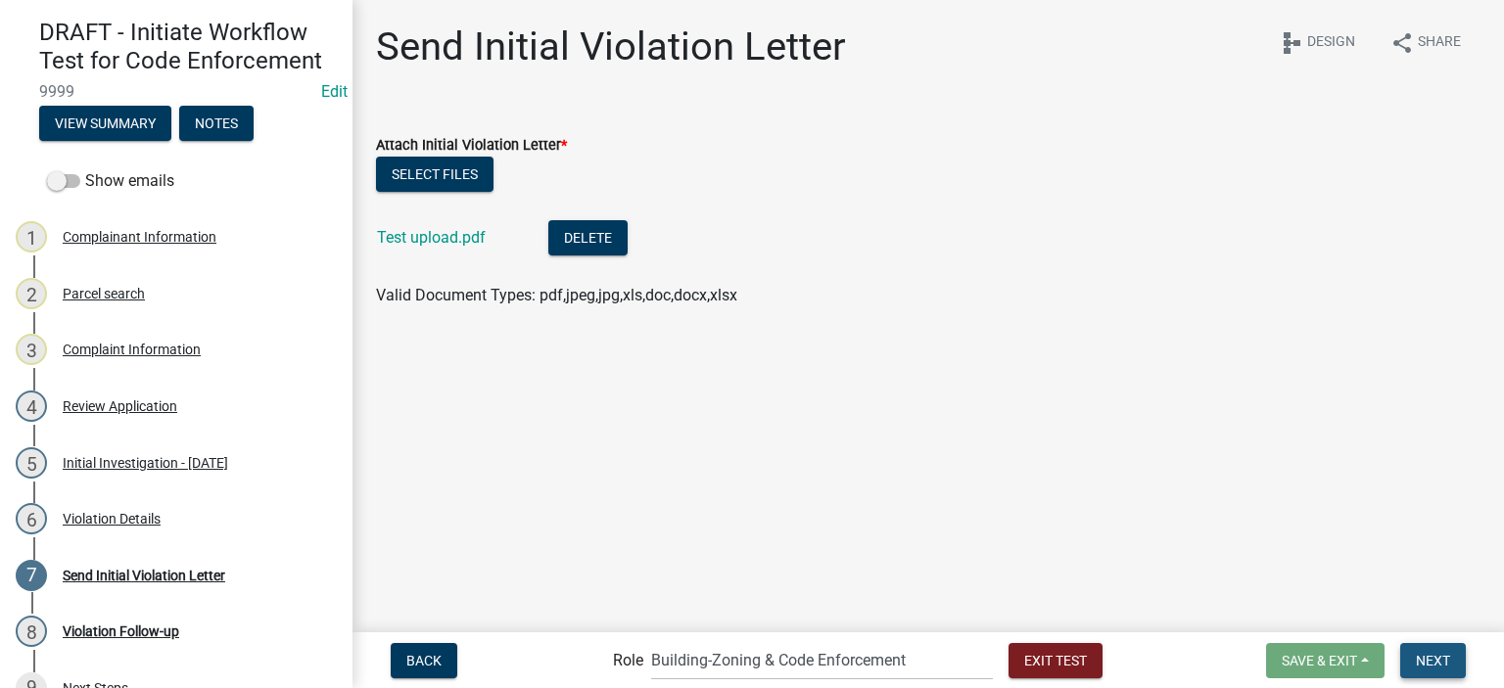
click at [1430, 672] on button "Next" at bounding box center [1433, 660] width 66 height 35
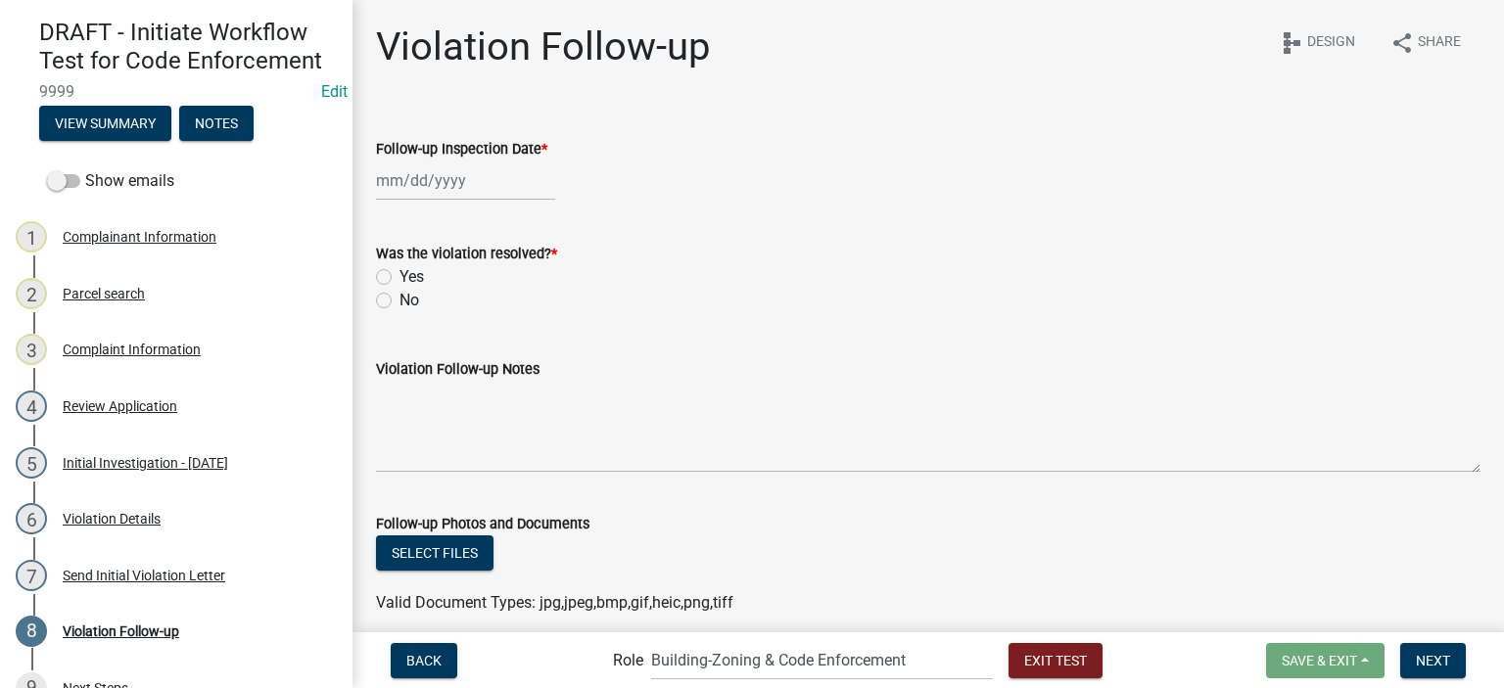
select select "8"
select select "2025"
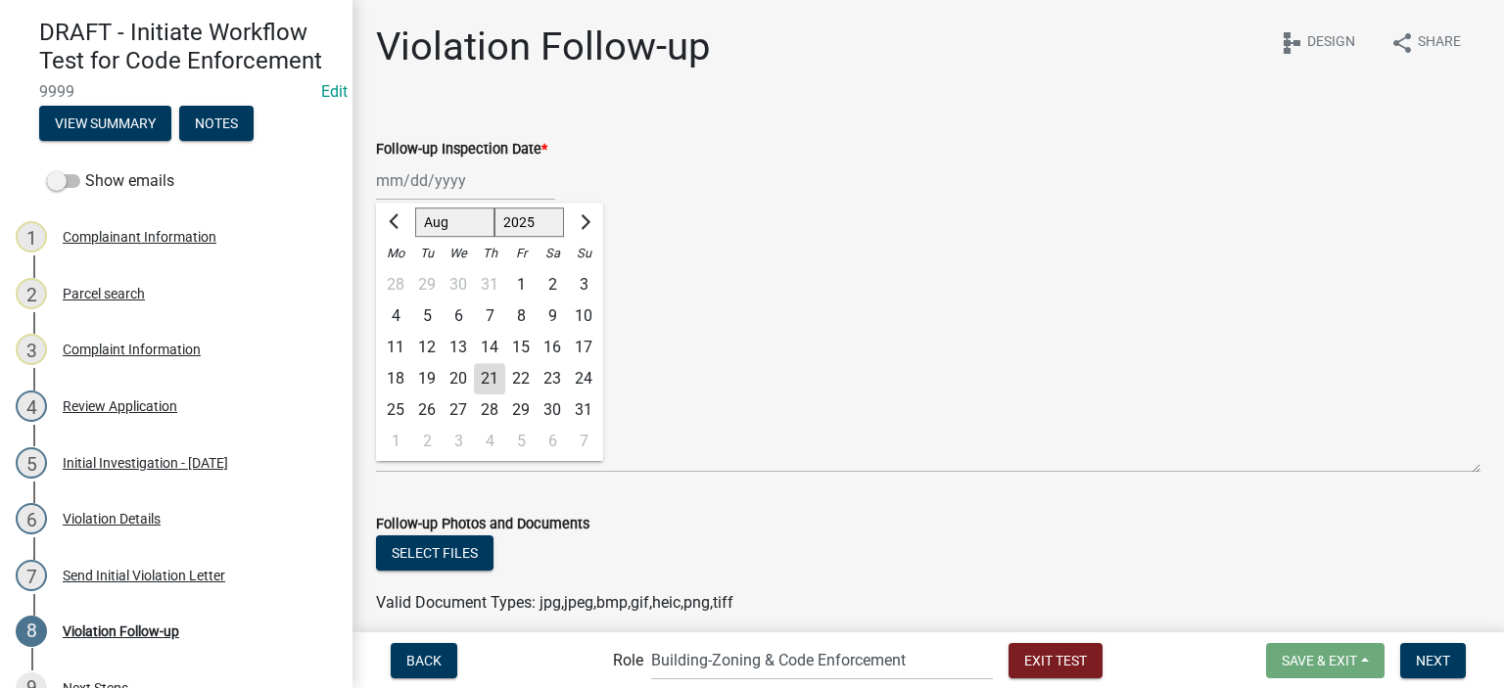
click at [446, 191] on div "Jan Feb Mar Apr May Jun Jul Aug Sep Oct Nov Dec 1525 1526 1527 1528 1529 1530 1…" at bounding box center [465, 181] width 179 height 40
click at [521, 413] on div "29" at bounding box center [520, 410] width 31 height 31
type input "08/29/2025"
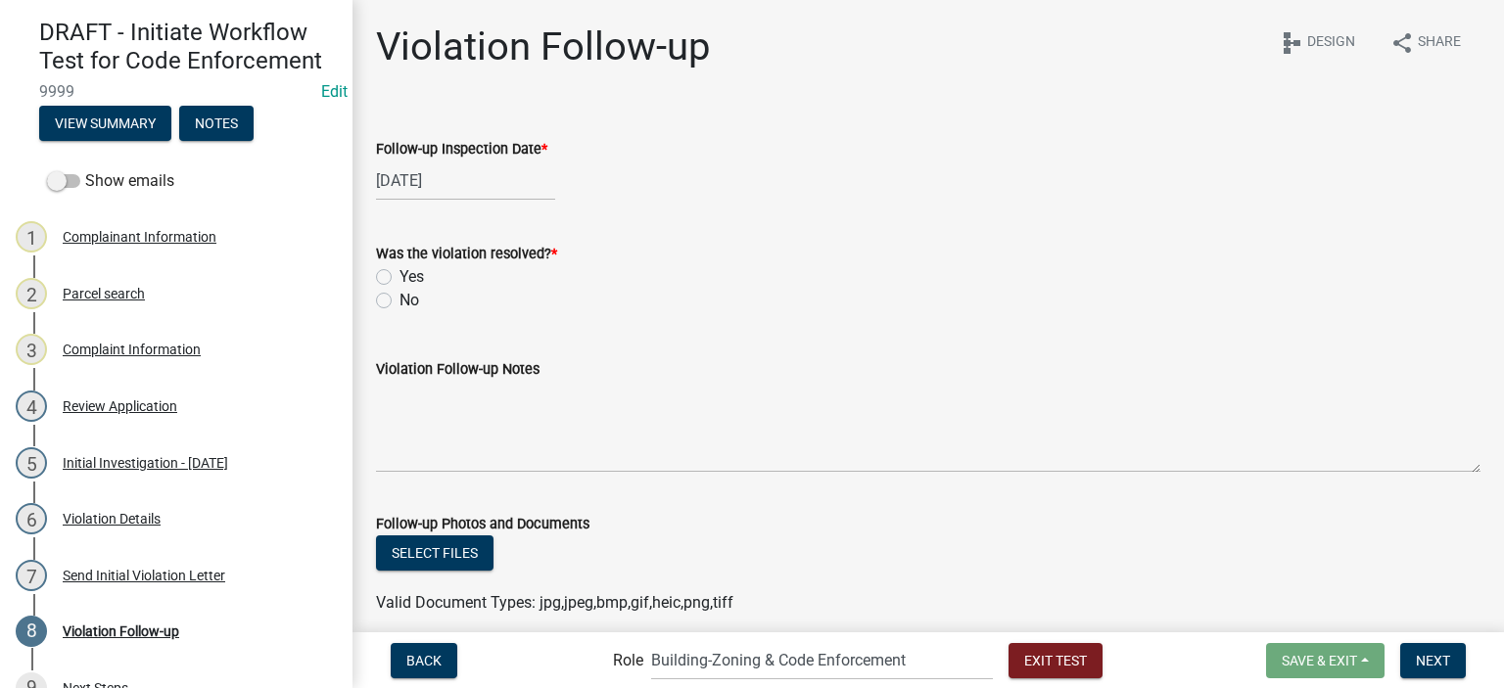
click at [409, 301] on label "No" at bounding box center [410, 301] width 20 height 24
click at [409, 301] on input "No" at bounding box center [406, 295] width 13 height 13
radio input "true"
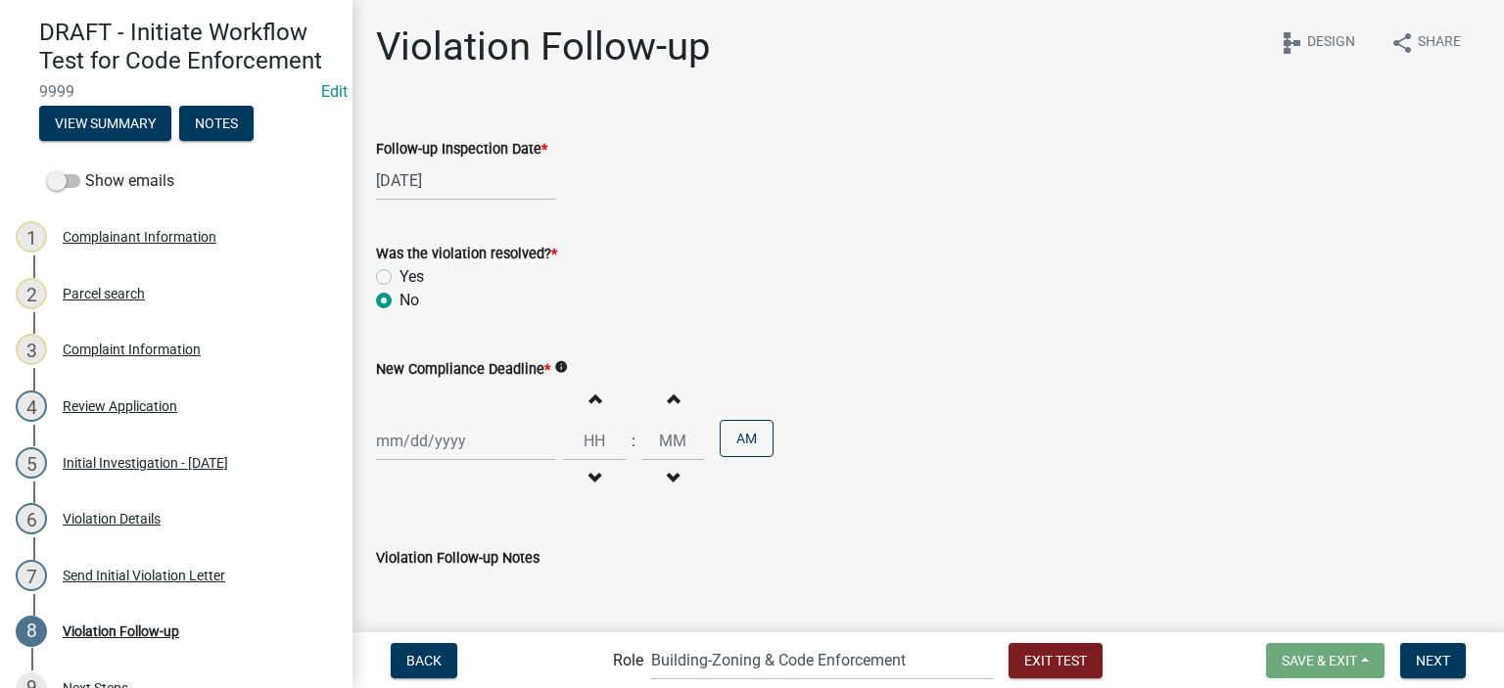
select select "8"
select select "2025"
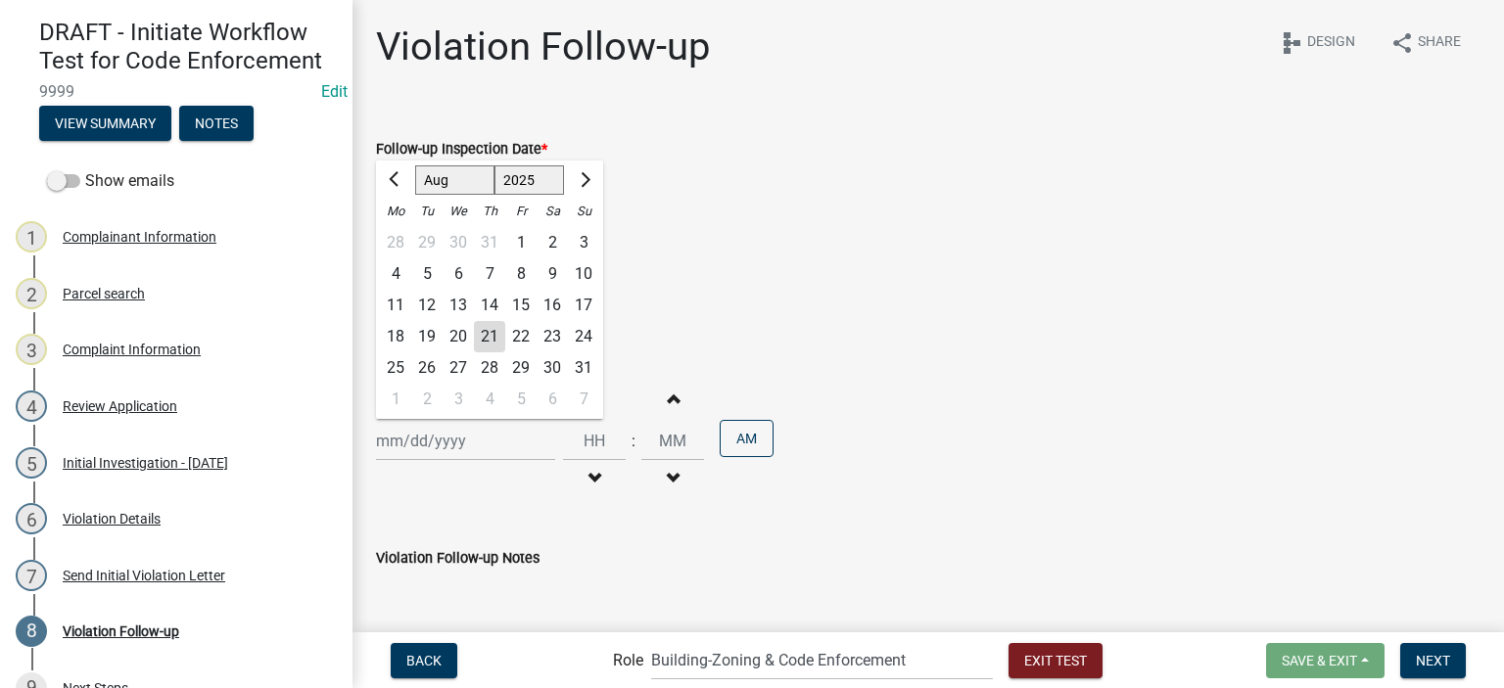
click at [499, 446] on div "Jan Feb Mar Apr May Jun Jul Aug Sep Oct Nov Dec 1525 1526 1527 1528 1529 1530 1…" at bounding box center [465, 441] width 179 height 40
click at [517, 394] on div "5" at bounding box center [520, 399] width 31 height 31
type input "09/05/2025"
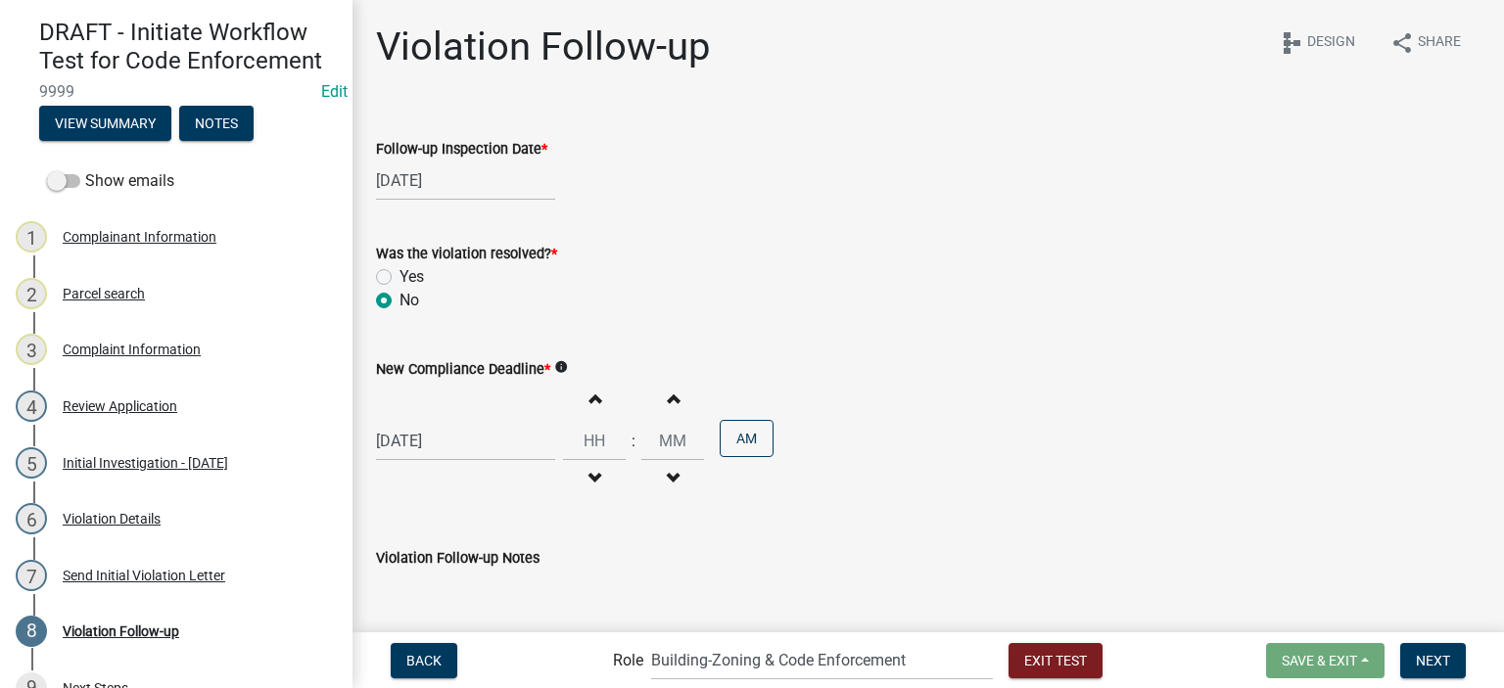
click at [590, 479] on span "button" at bounding box center [595, 479] width 10 height 16
type input "11"
type input "00"
click at [722, 430] on button "PM" at bounding box center [747, 438] width 54 height 37
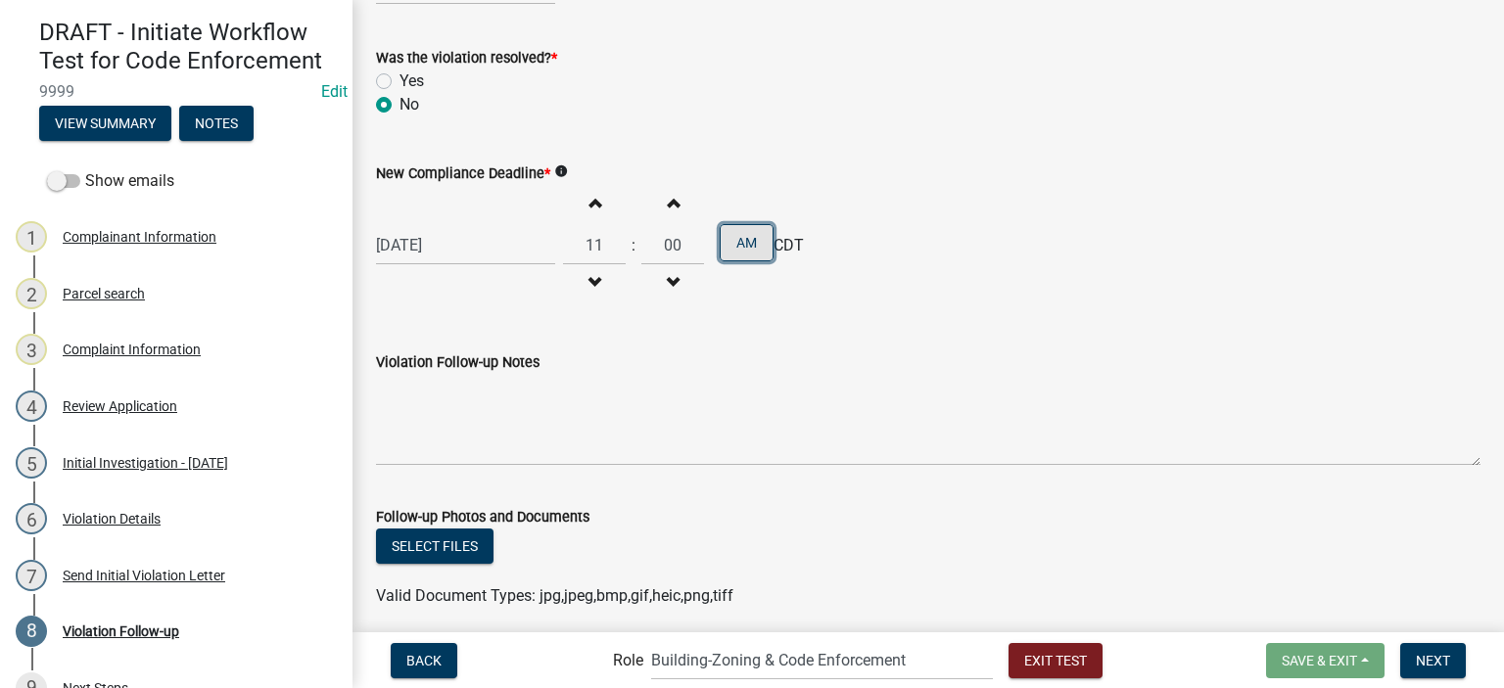
scroll to position [267, 0]
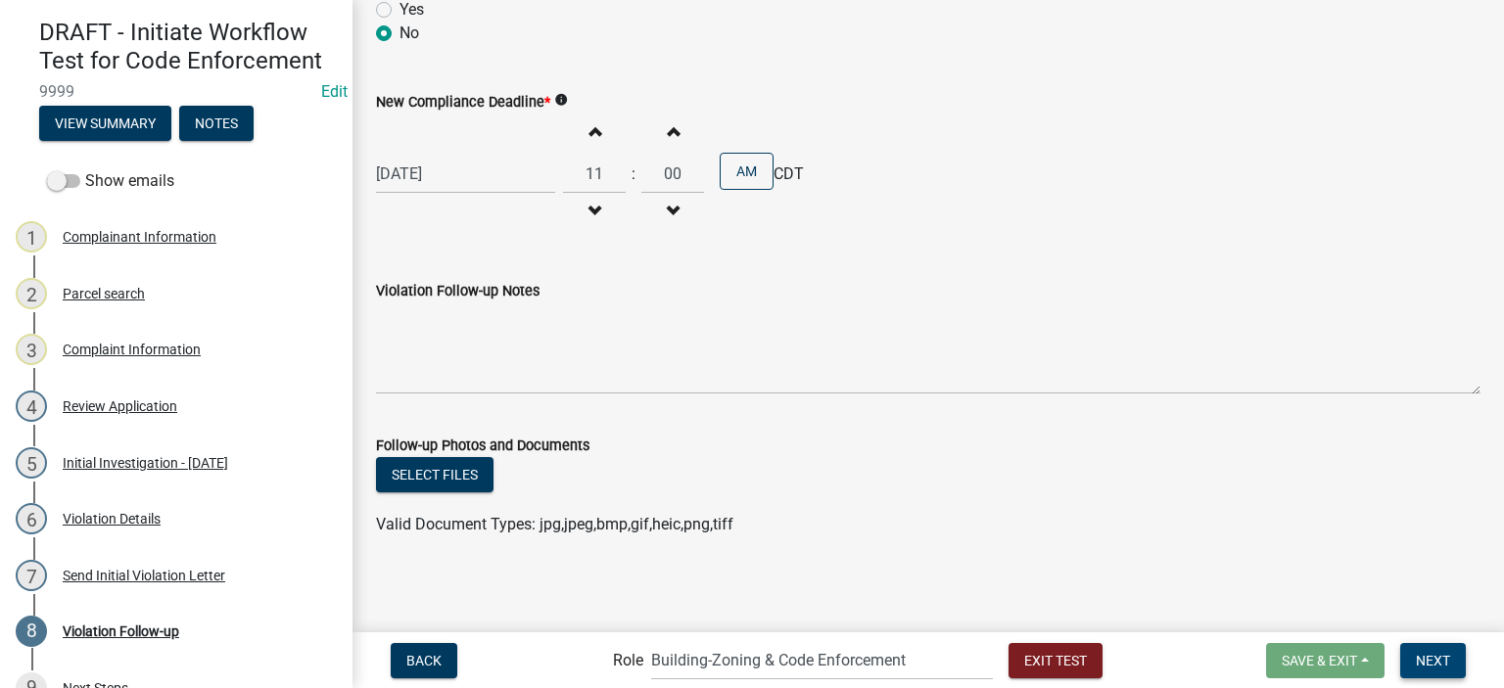
click at [1424, 662] on span "Next" at bounding box center [1433, 660] width 34 height 16
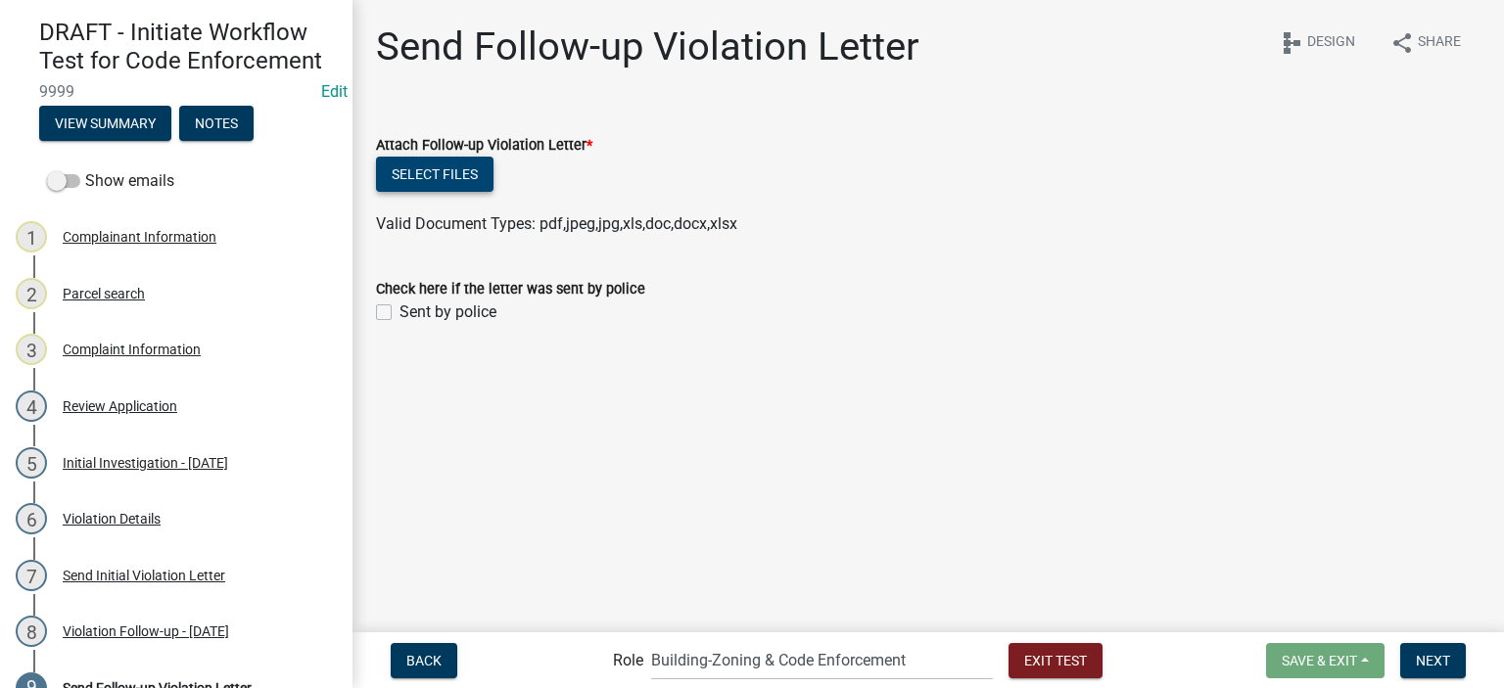
click at [431, 177] on button "Select files" at bounding box center [435, 174] width 118 height 35
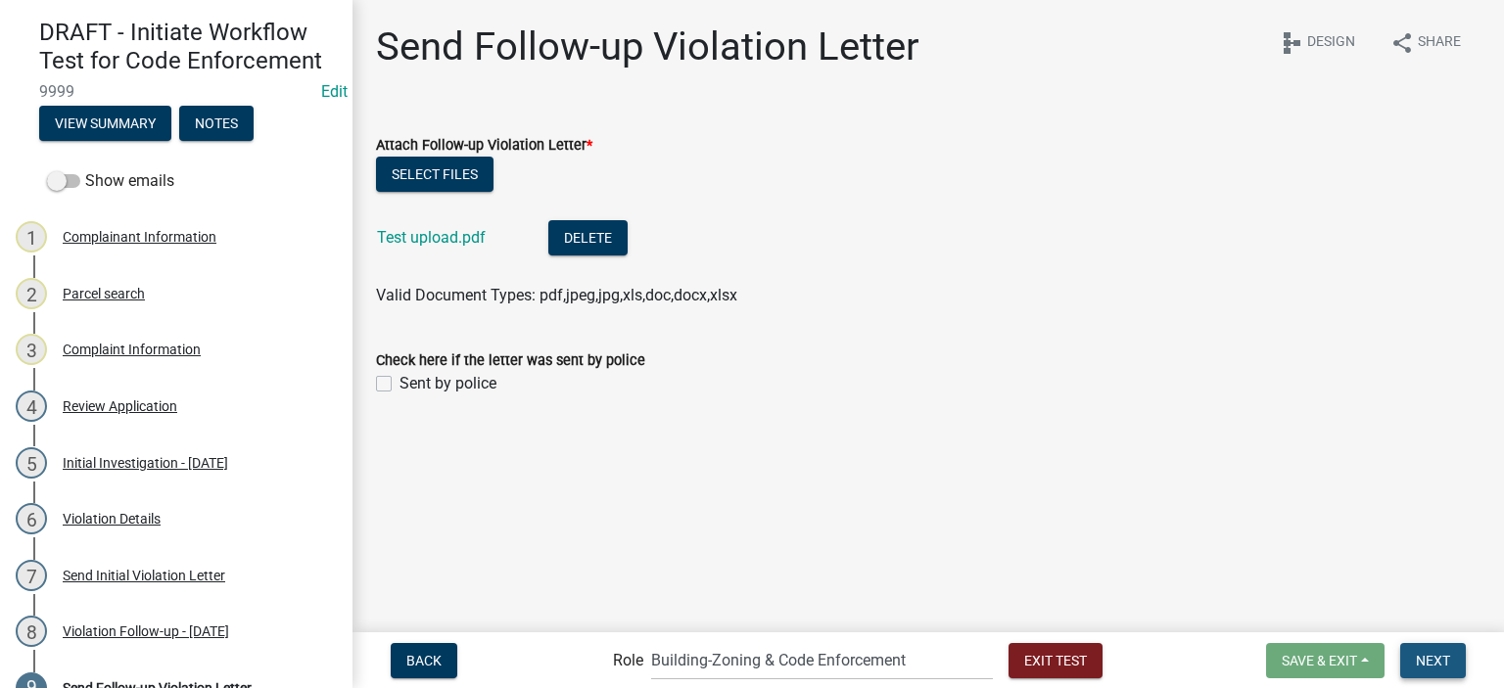
click at [1427, 673] on button "Next" at bounding box center [1433, 660] width 66 height 35
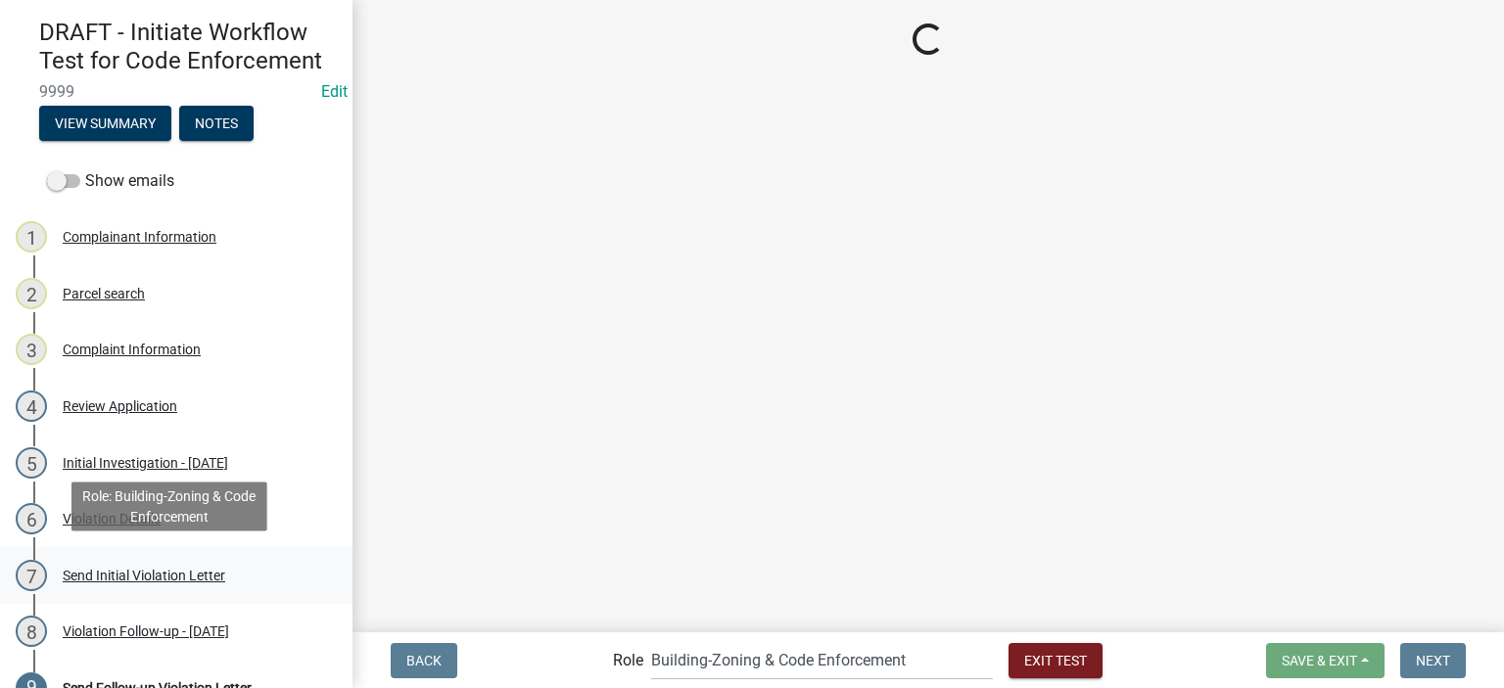
scroll to position [186, 0]
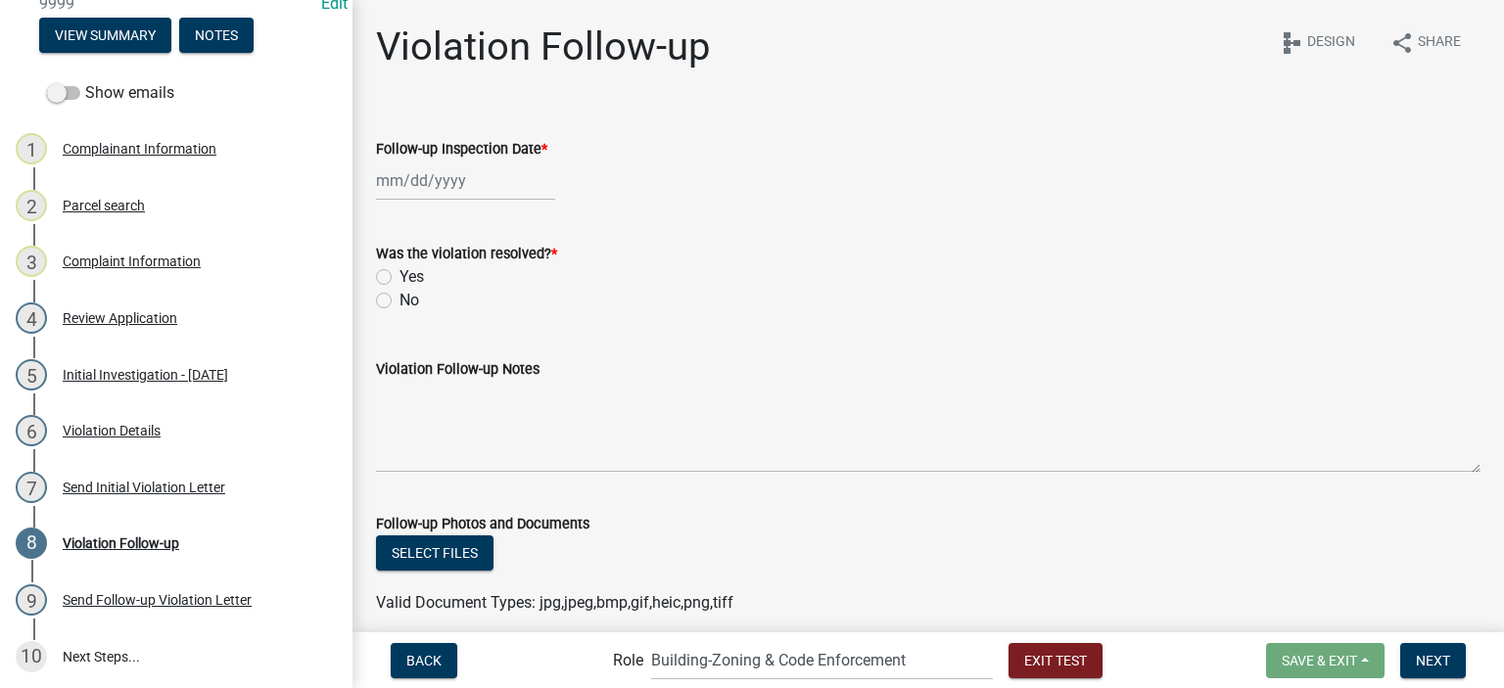
select select "8"
select select "2025"
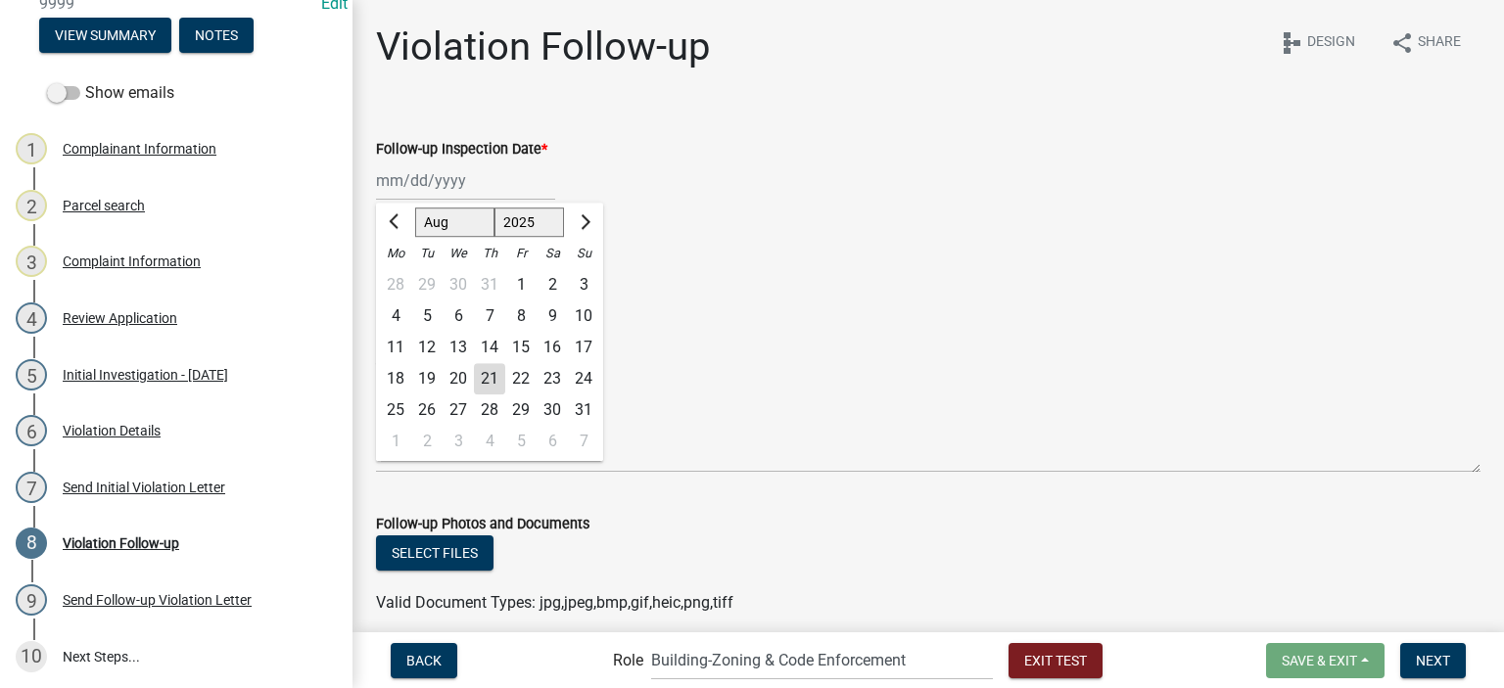
click at [475, 181] on div "Jan Feb Mar Apr May Jun Jul Aug Sep Oct Nov Dec 1525 1526 1527 1528 1529 1530 1…" at bounding box center [465, 181] width 179 height 40
click at [584, 227] on span "Next month" at bounding box center [583, 221] width 15 height 15
select select "9"
click at [525, 316] on div "12" at bounding box center [520, 316] width 31 height 31
type input "09/12/2025"
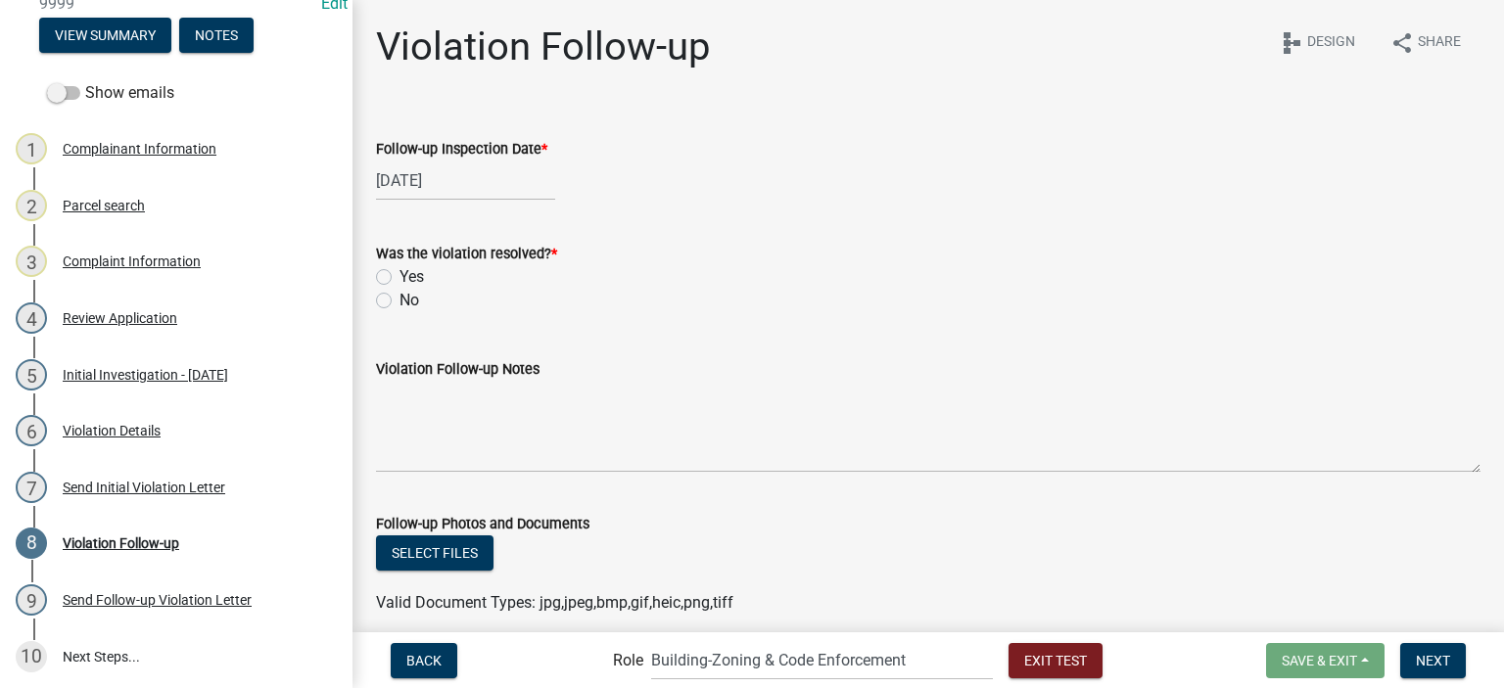
click at [466, 186] on div "09/12/2025" at bounding box center [465, 181] width 179 height 40
select select "9"
select select "2025"
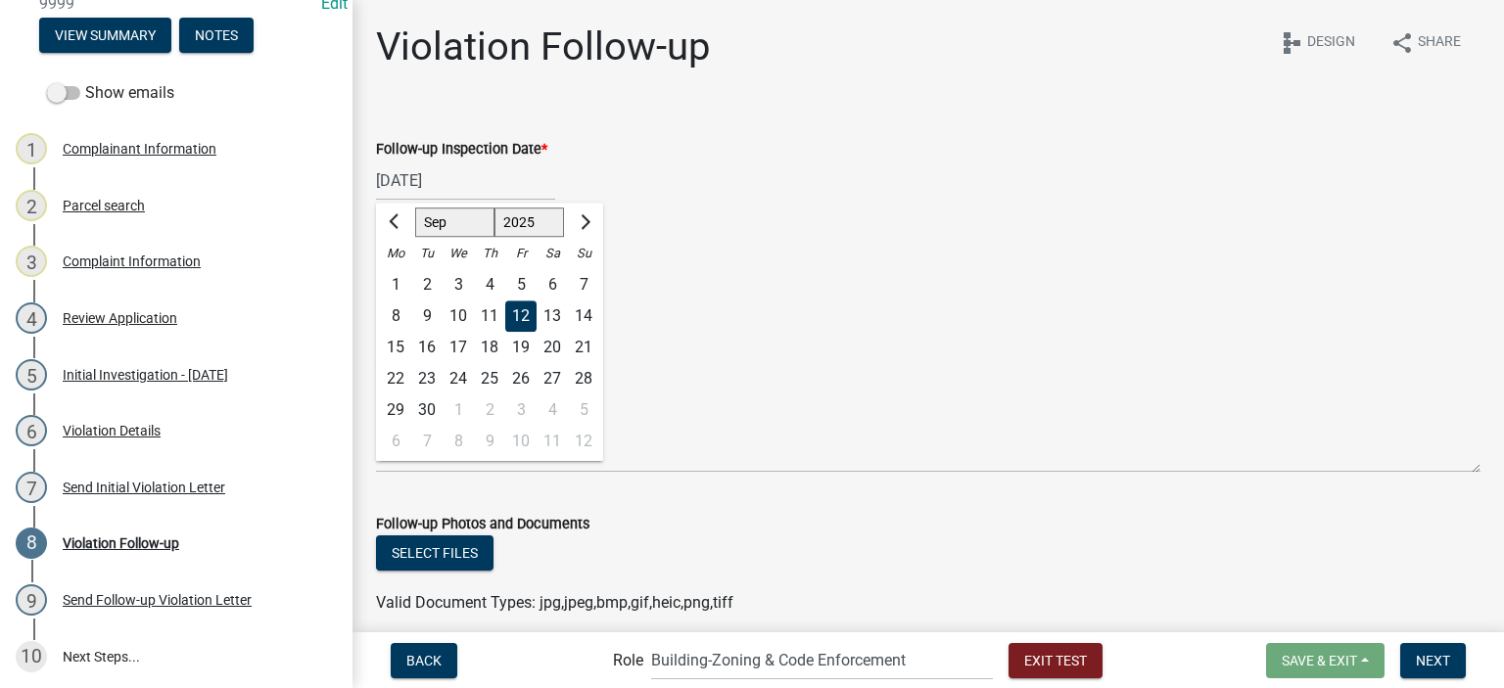
click at [521, 279] on div "5" at bounding box center [520, 284] width 31 height 31
type input "09/05/2025"
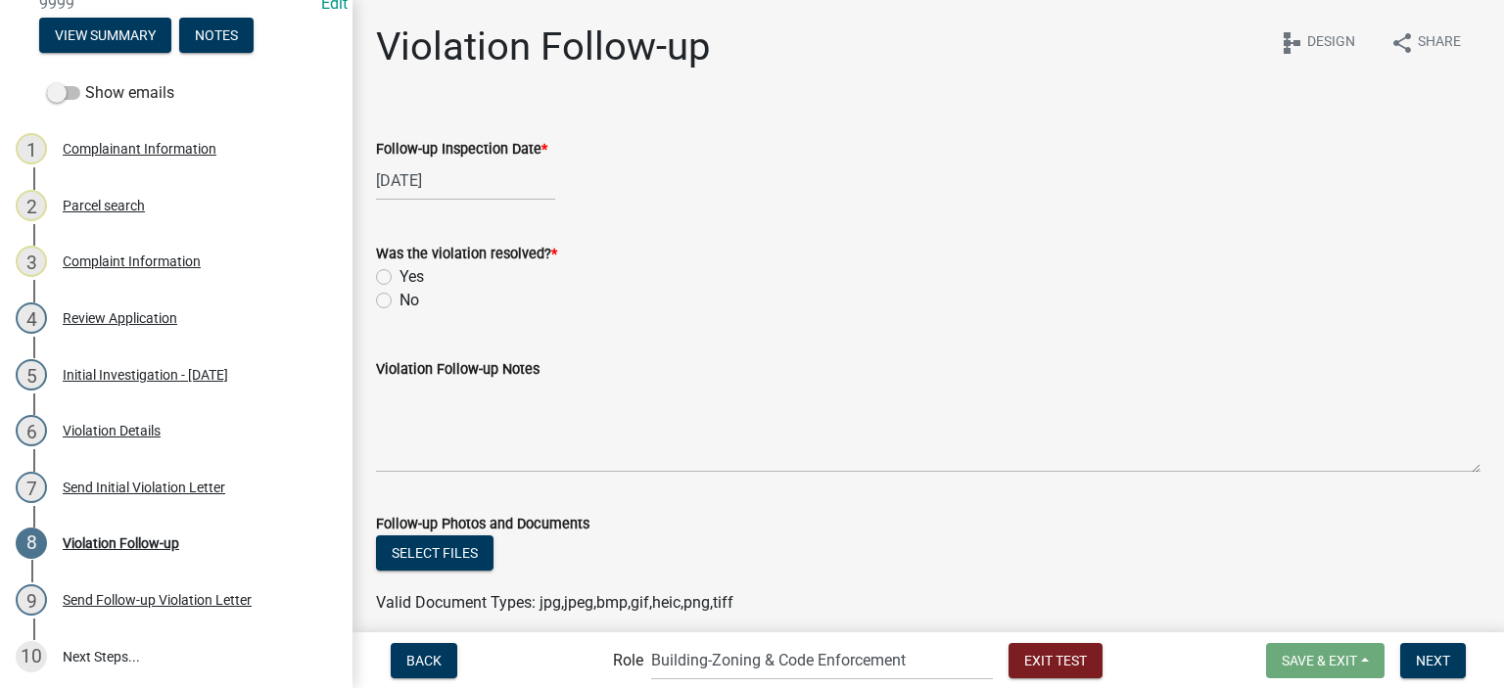
click at [411, 304] on label "No" at bounding box center [410, 301] width 20 height 24
click at [411, 302] on input "No" at bounding box center [406, 295] width 13 height 13
radio input "true"
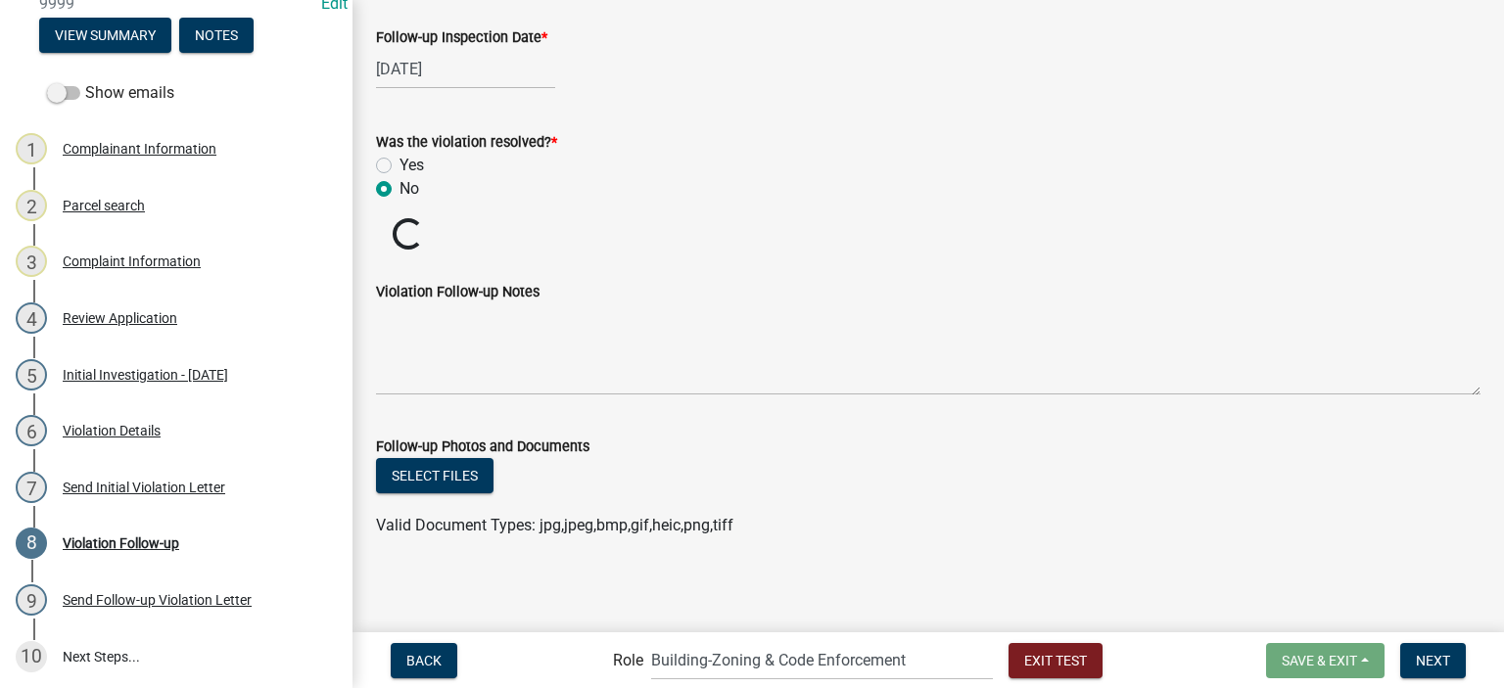
scroll to position [113, 0]
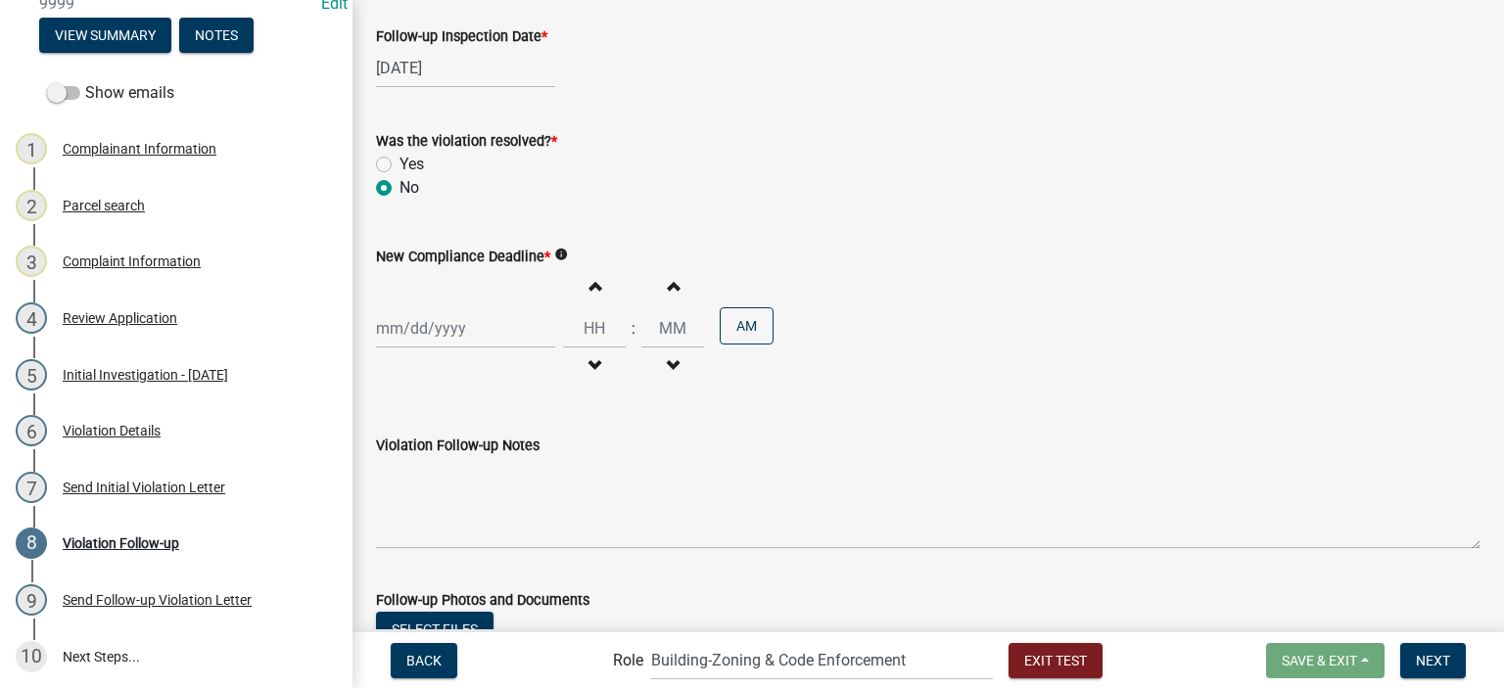
select select "8"
select select "2025"
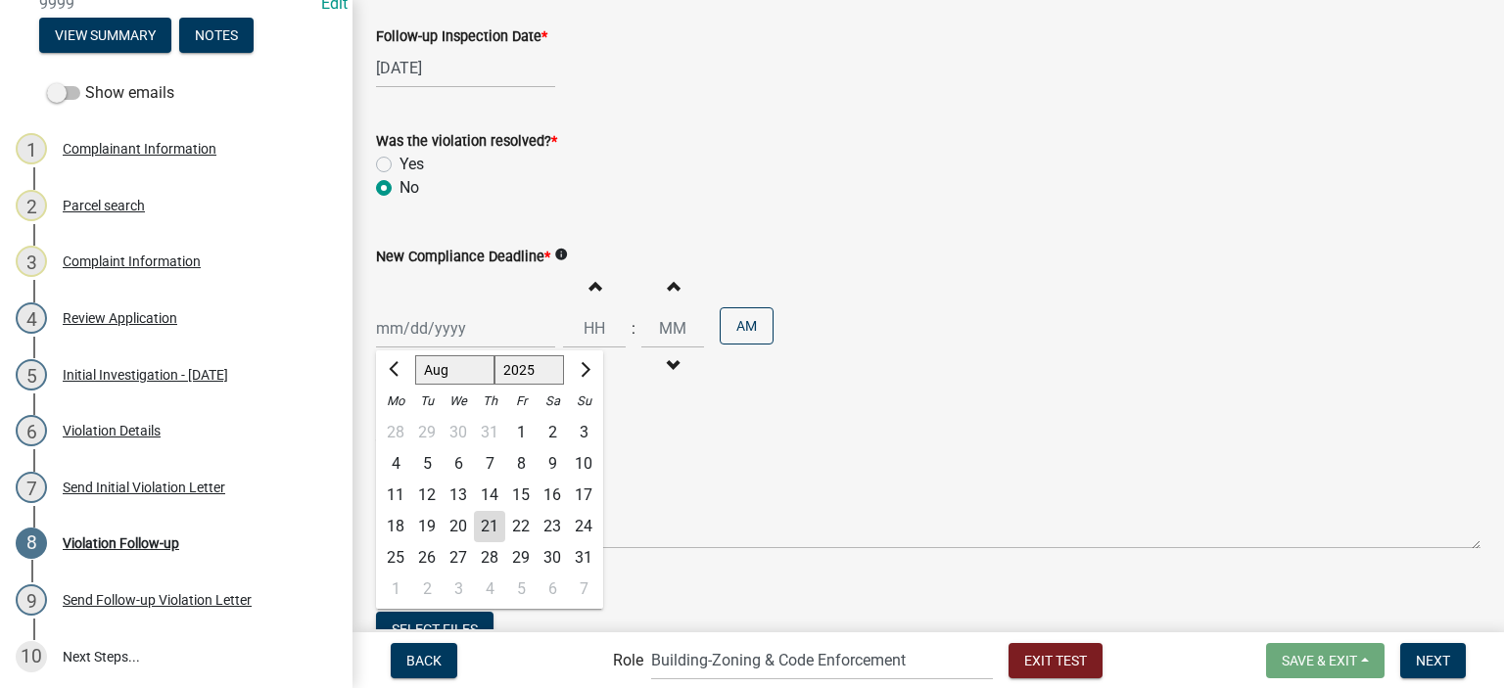
click at [485, 321] on div "Jan Feb Mar Apr May Jun Jul Aug Sep Oct Nov Dec 1525 1526 1527 1528 1529 1530 1…" at bounding box center [465, 328] width 179 height 40
click at [580, 374] on button "Next month" at bounding box center [584, 370] width 24 height 31
select select "9"
click at [525, 469] on div "12" at bounding box center [520, 464] width 31 height 31
type input "09/12/2025"
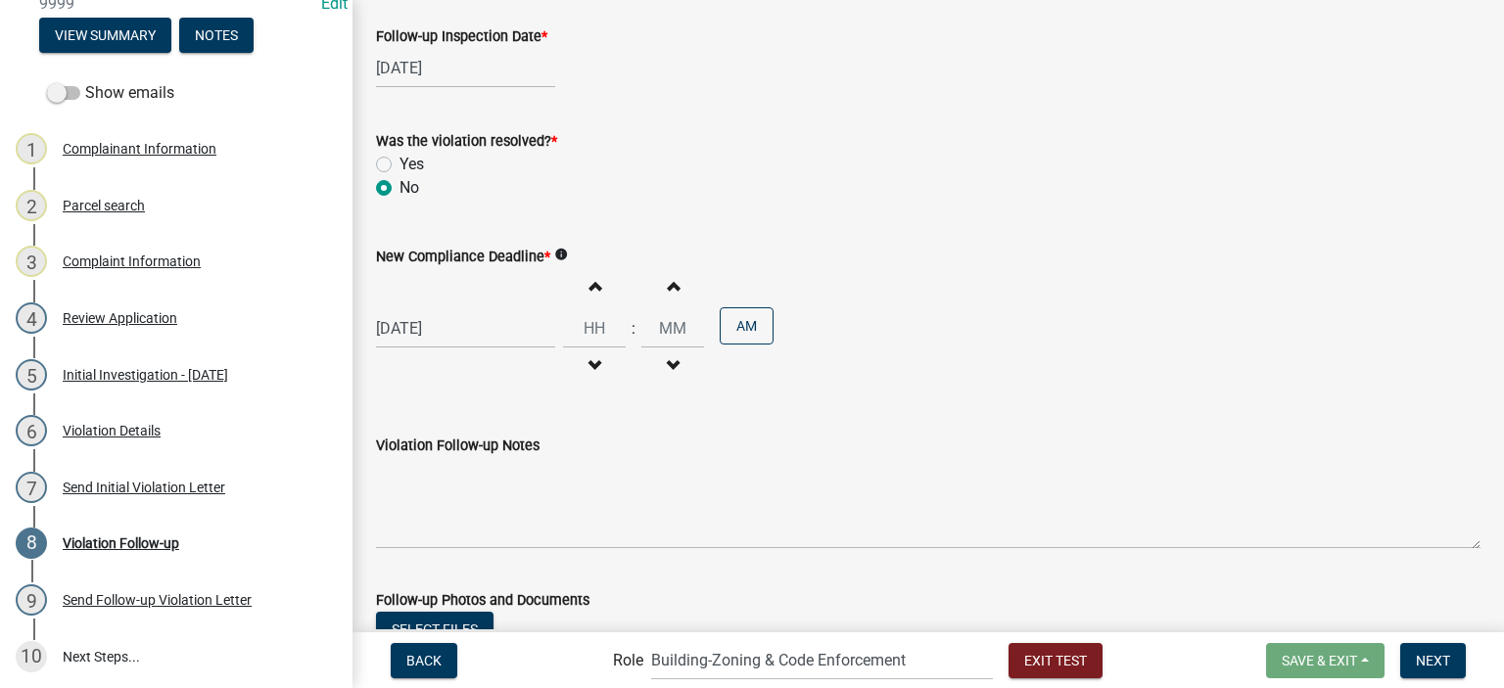
click at [591, 362] on span "button" at bounding box center [595, 366] width 10 height 16
type input "11"
type input "00"
click at [726, 342] on button "PM" at bounding box center [747, 325] width 54 height 37
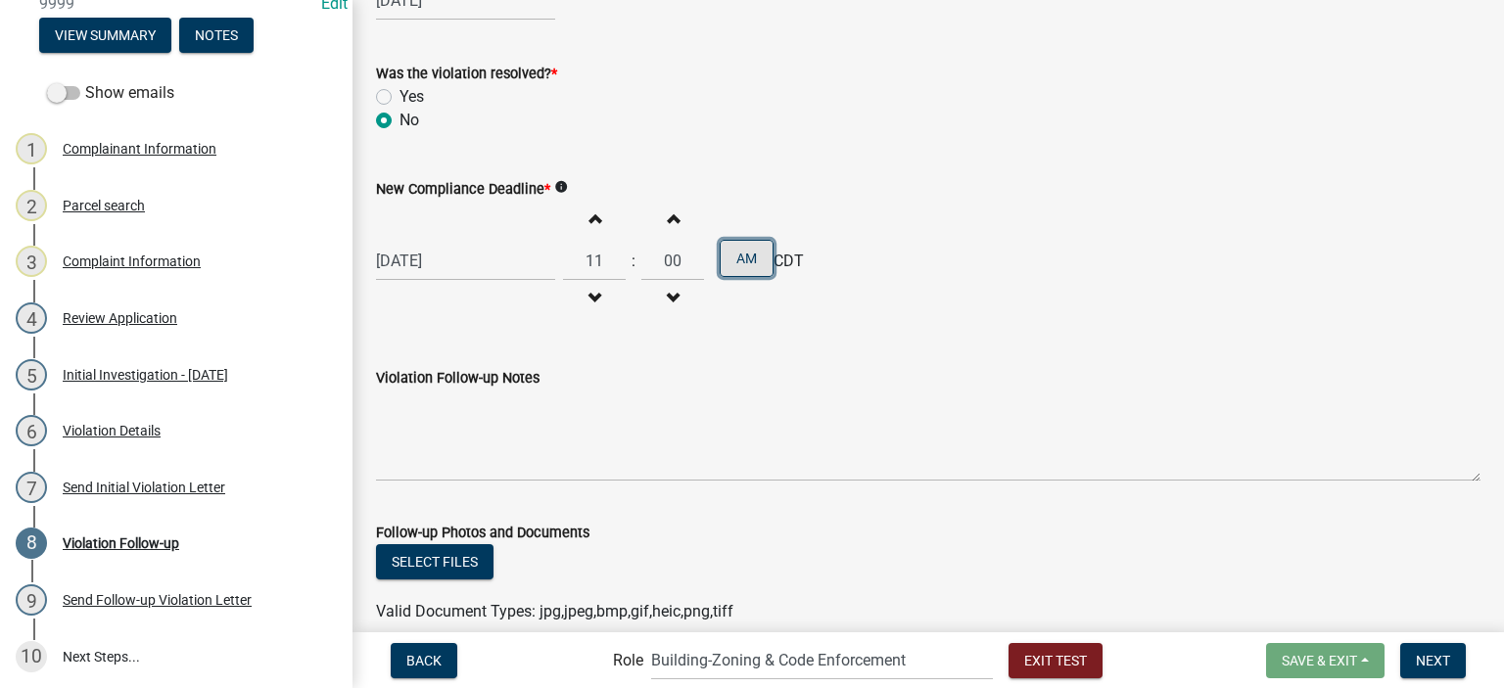
scroll to position [267, 0]
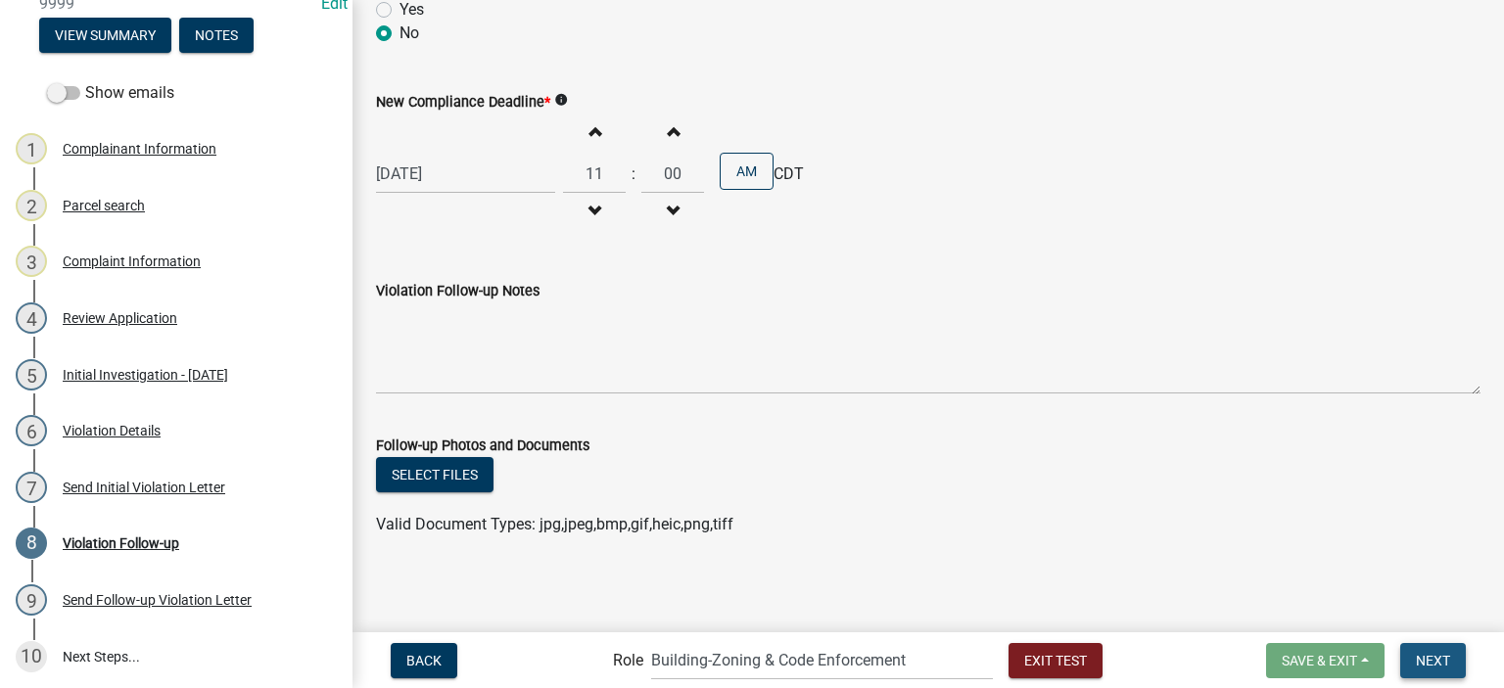
click at [1443, 668] on button "Next" at bounding box center [1433, 660] width 66 height 35
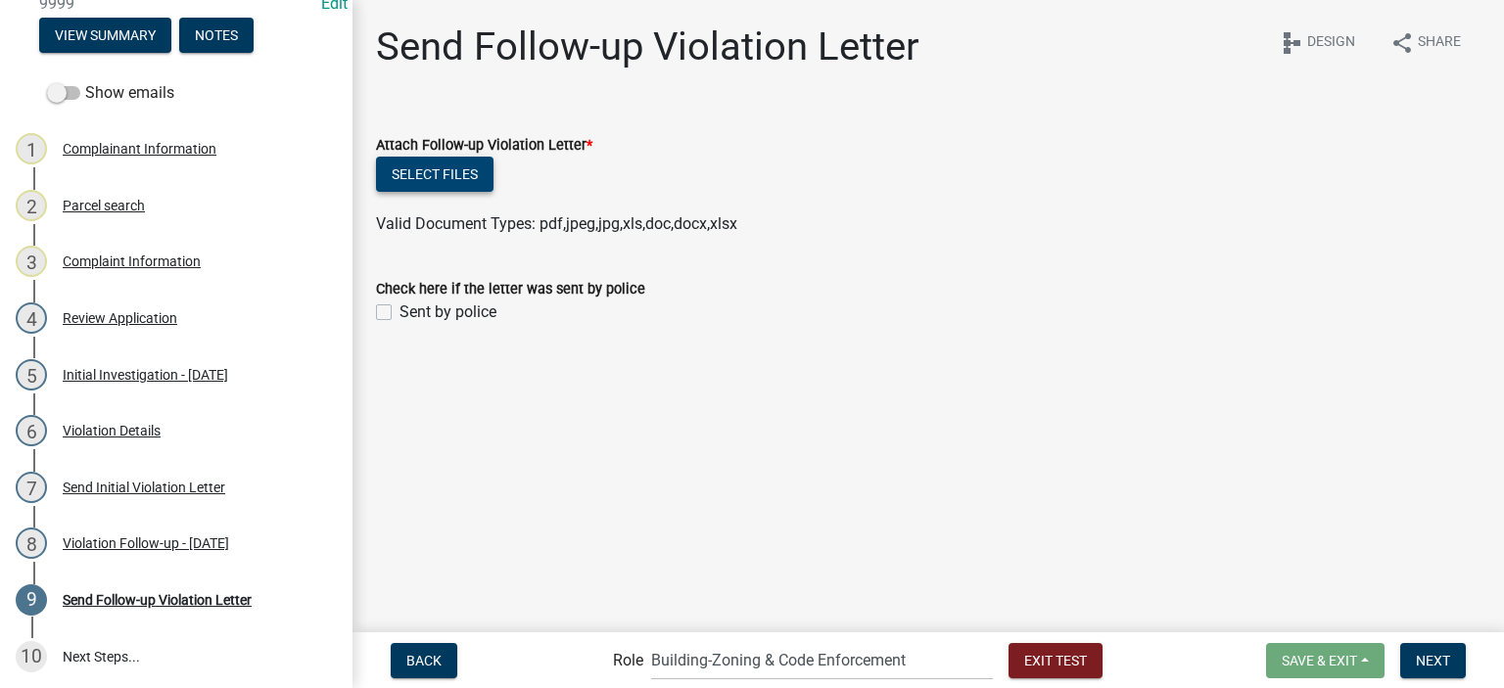
click at [457, 179] on button "Select files" at bounding box center [435, 174] width 118 height 35
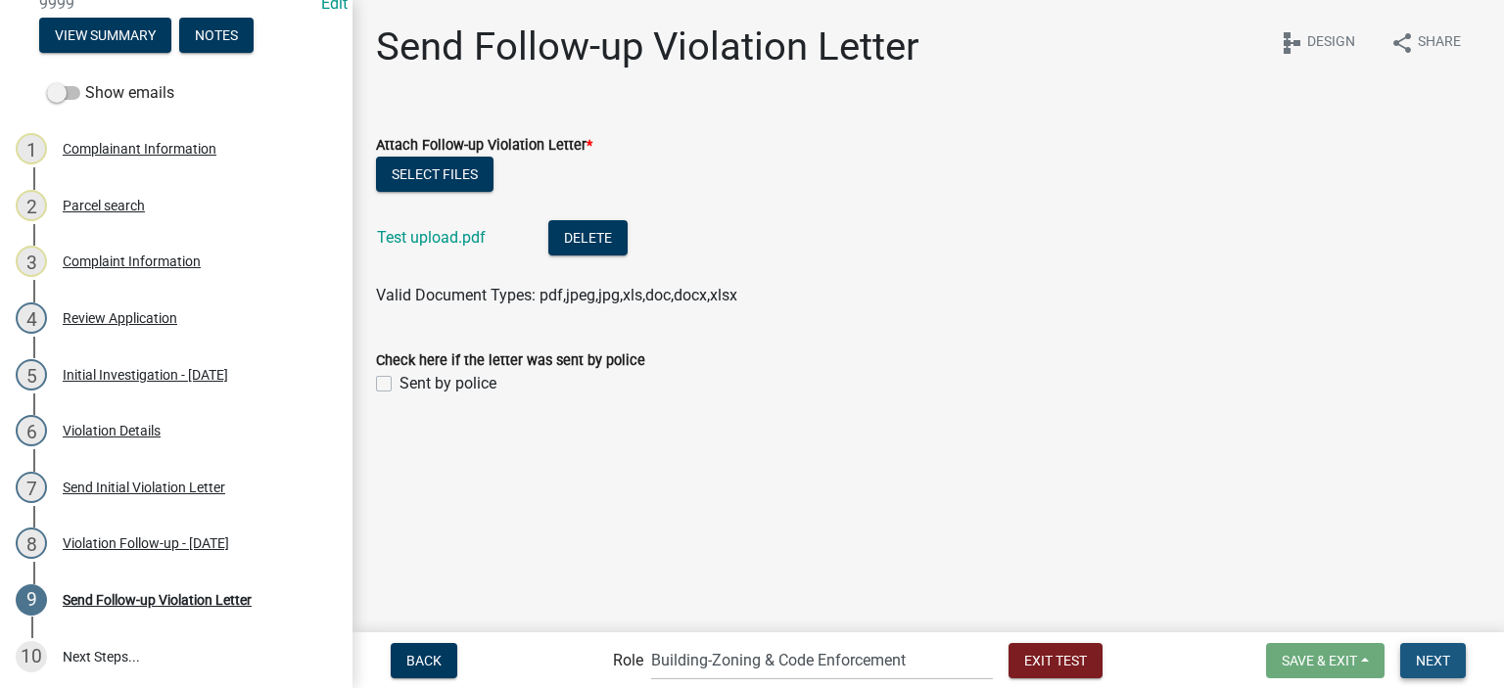
click at [1429, 666] on span "Next" at bounding box center [1433, 660] width 34 height 16
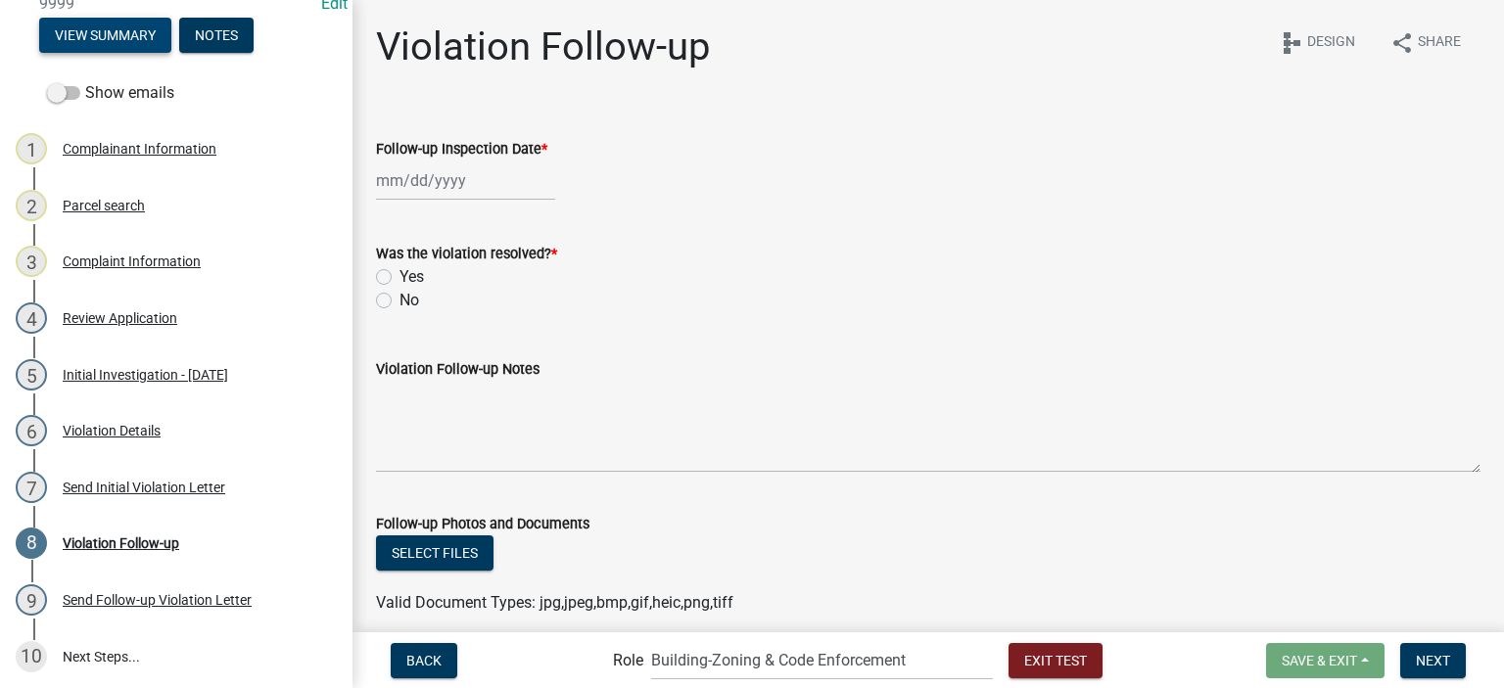
click at [111, 31] on button "View Summary" at bounding box center [105, 35] width 132 height 35
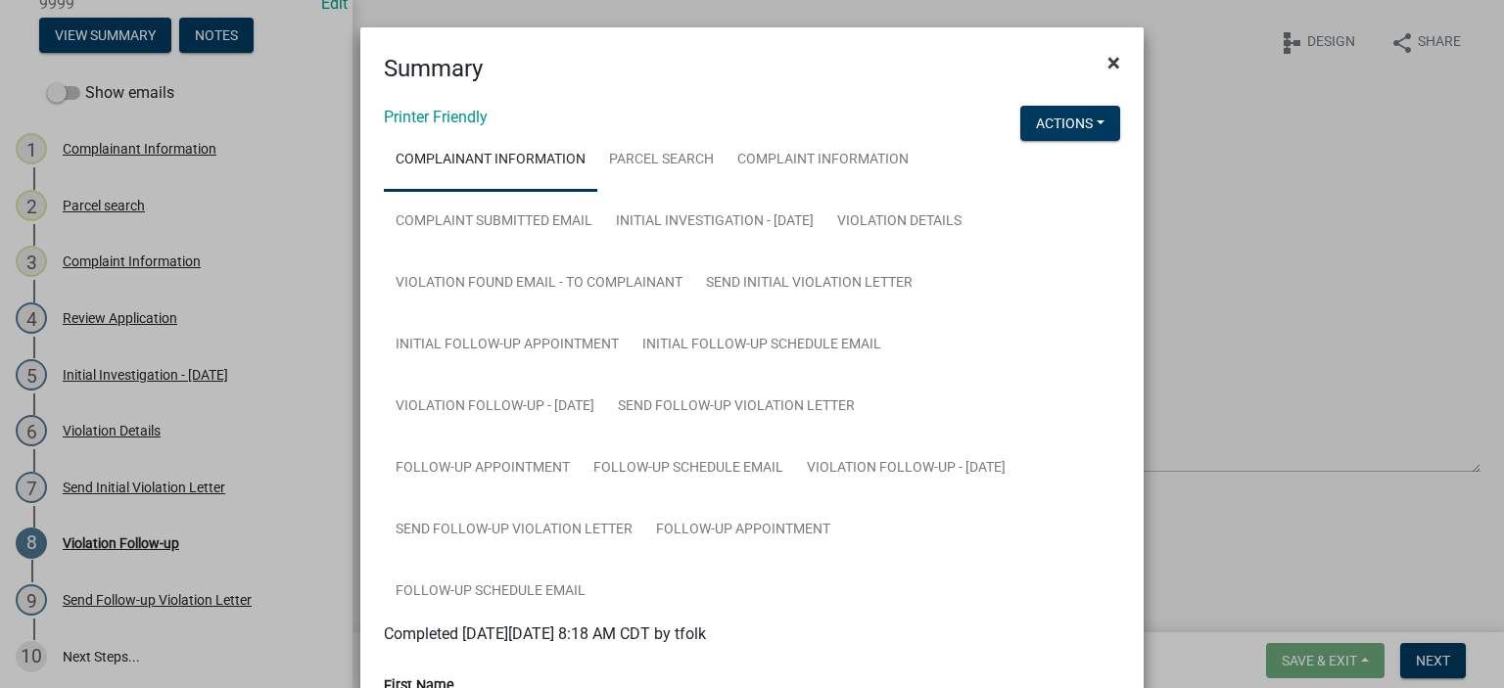
click at [1108, 58] on span "×" at bounding box center [1114, 62] width 13 height 27
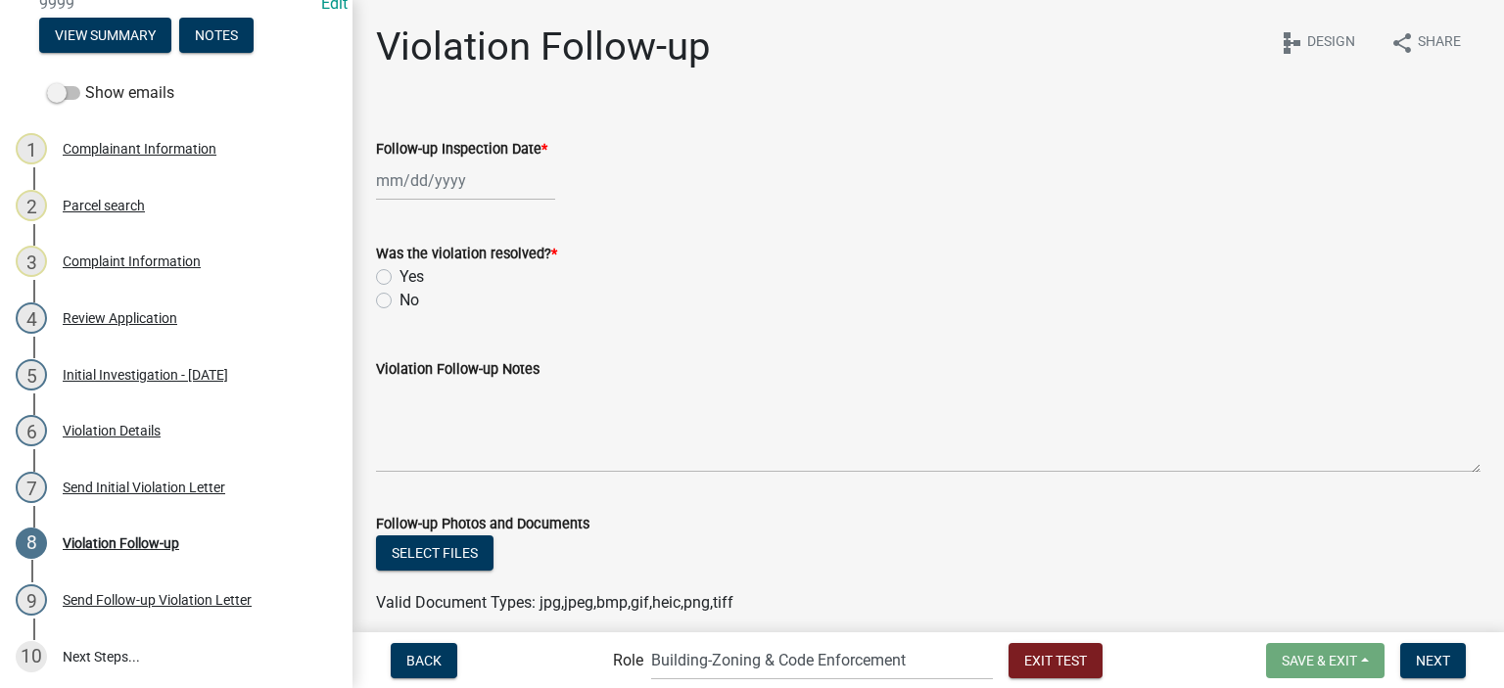
click at [511, 190] on div at bounding box center [465, 181] width 179 height 40
select select "8"
select select "2025"
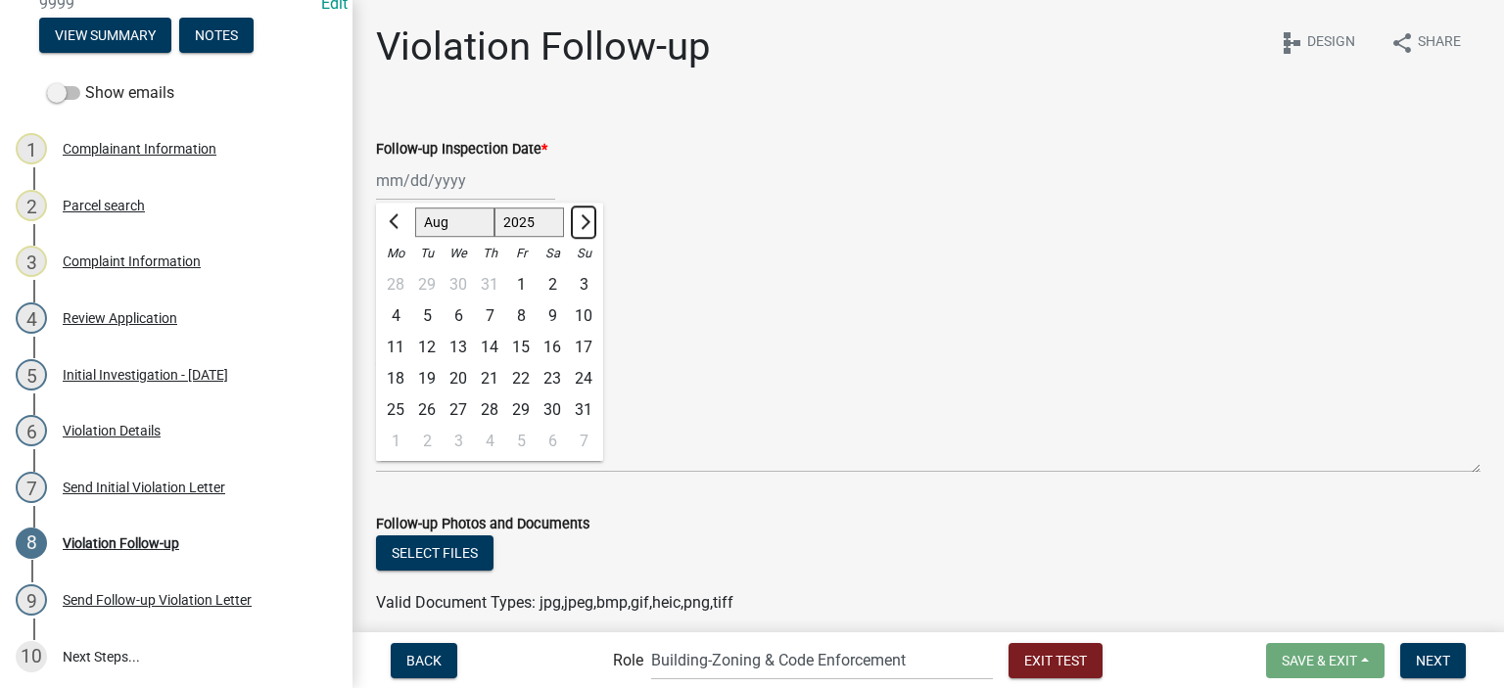
click at [590, 226] on button "Next month" at bounding box center [584, 222] width 24 height 31
select select "9"
click at [524, 317] on div "12" at bounding box center [520, 316] width 31 height 31
type input "09/12/2025"
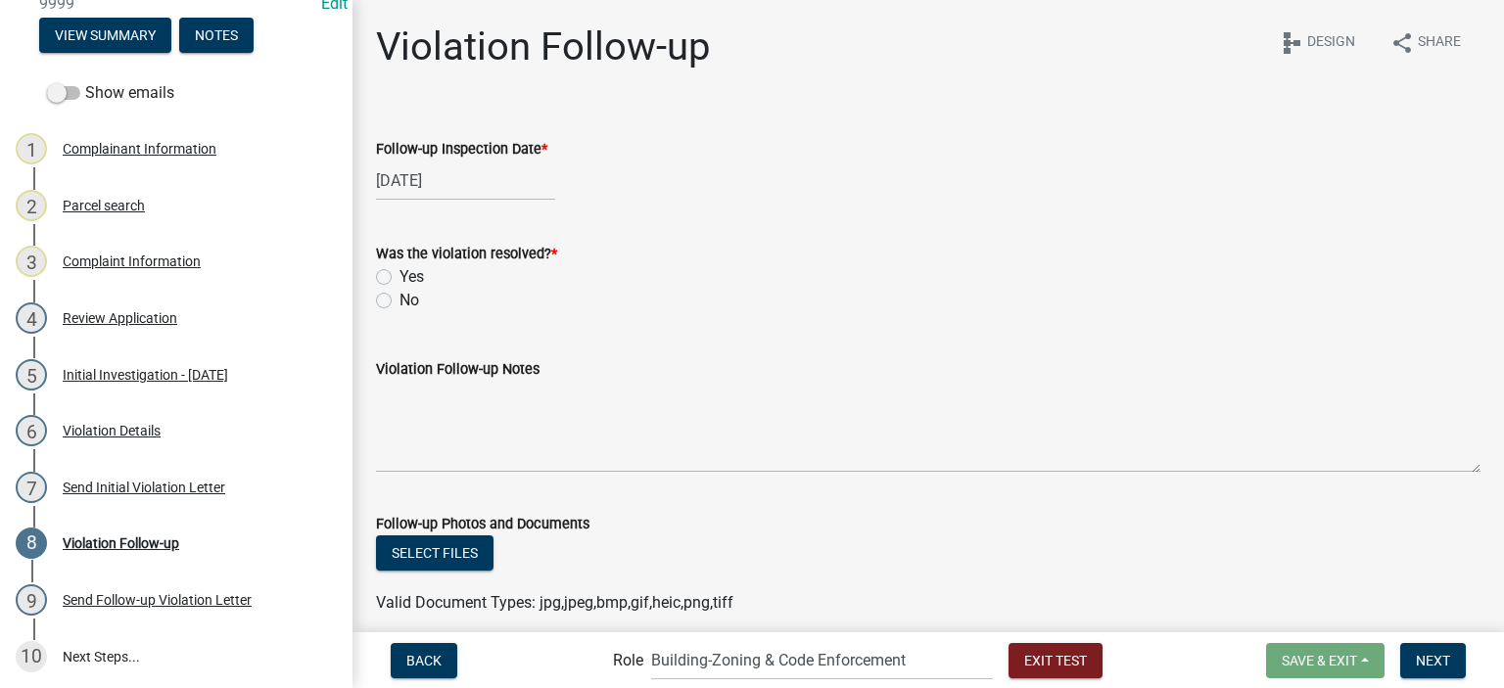
click at [408, 277] on label "Yes" at bounding box center [412, 277] width 24 height 24
click at [408, 277] on input "Yes" at bounding box center [406, 271] width 13 height 13
radio input "true"
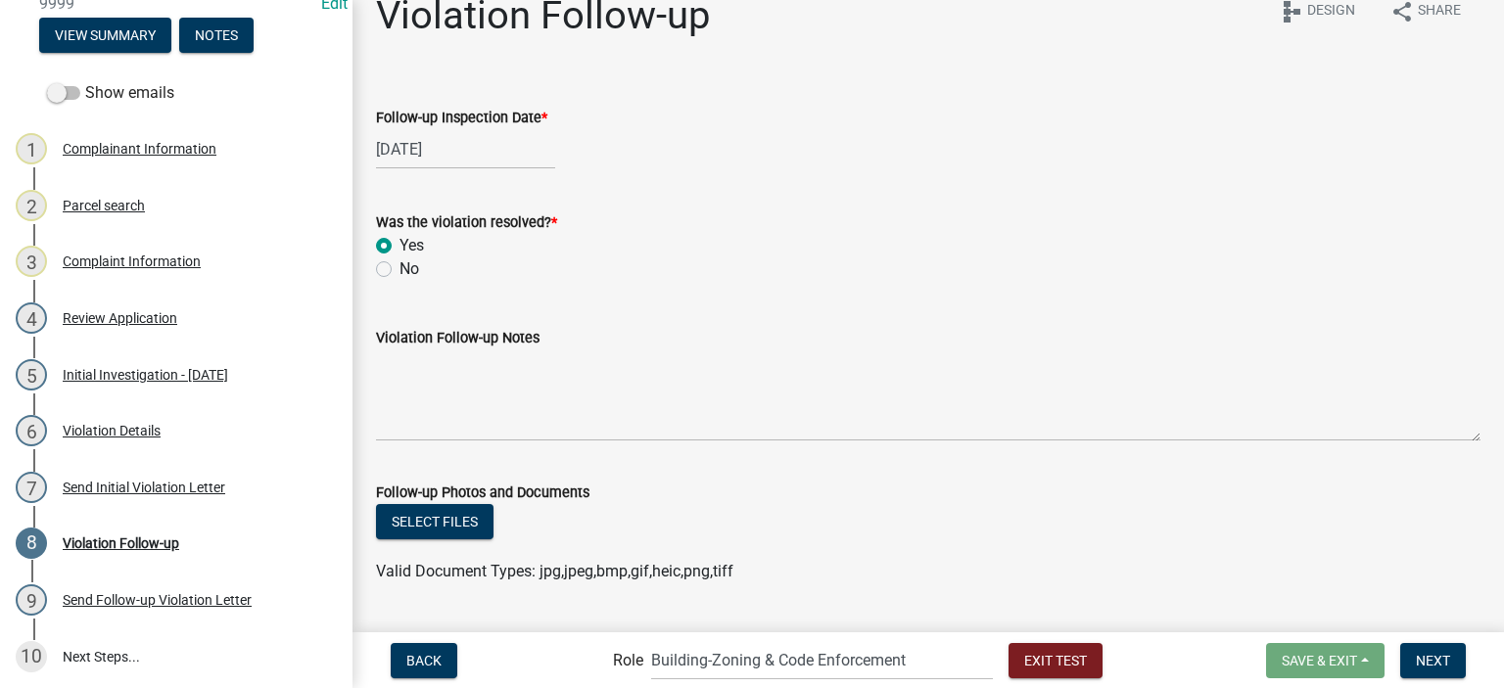
scroll to position [78, 0]
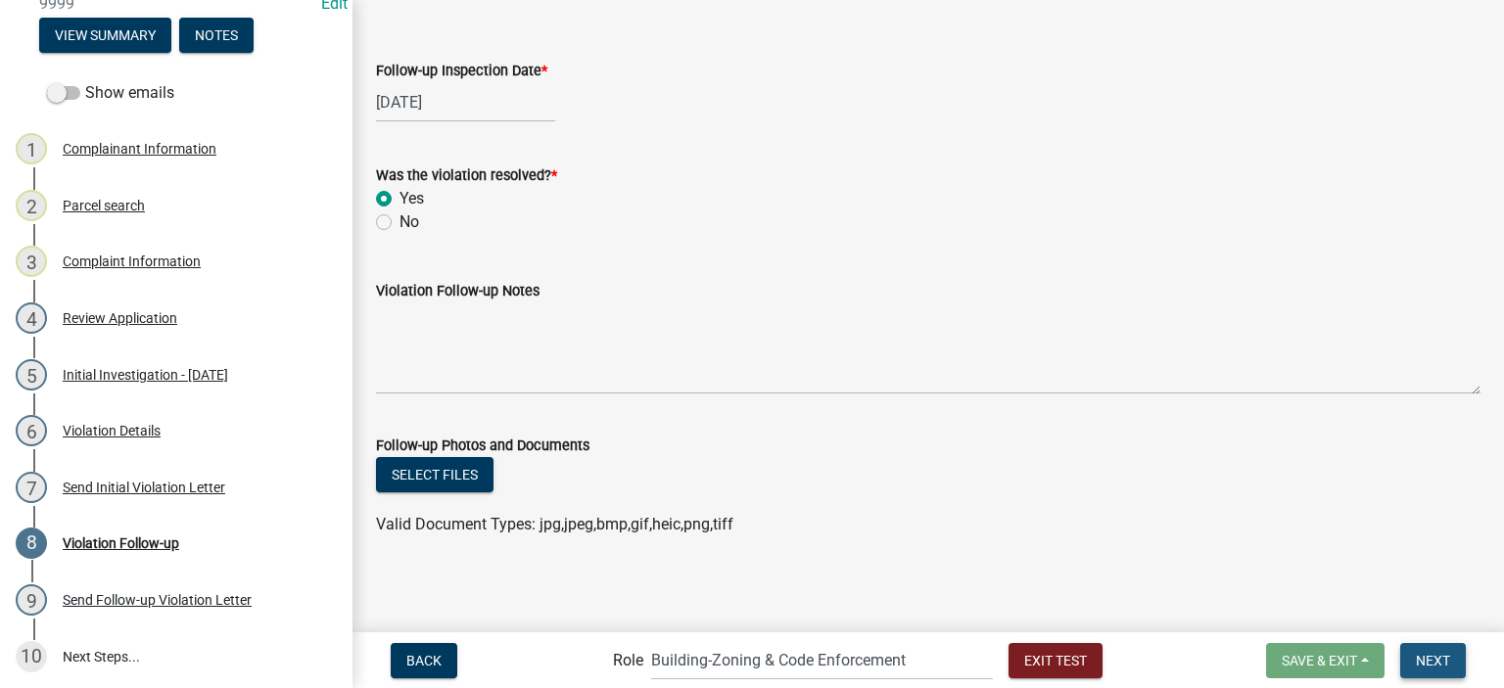
click at [1422, 665] on span "Next" at bounding box center [1433, 660] width 34 height 16
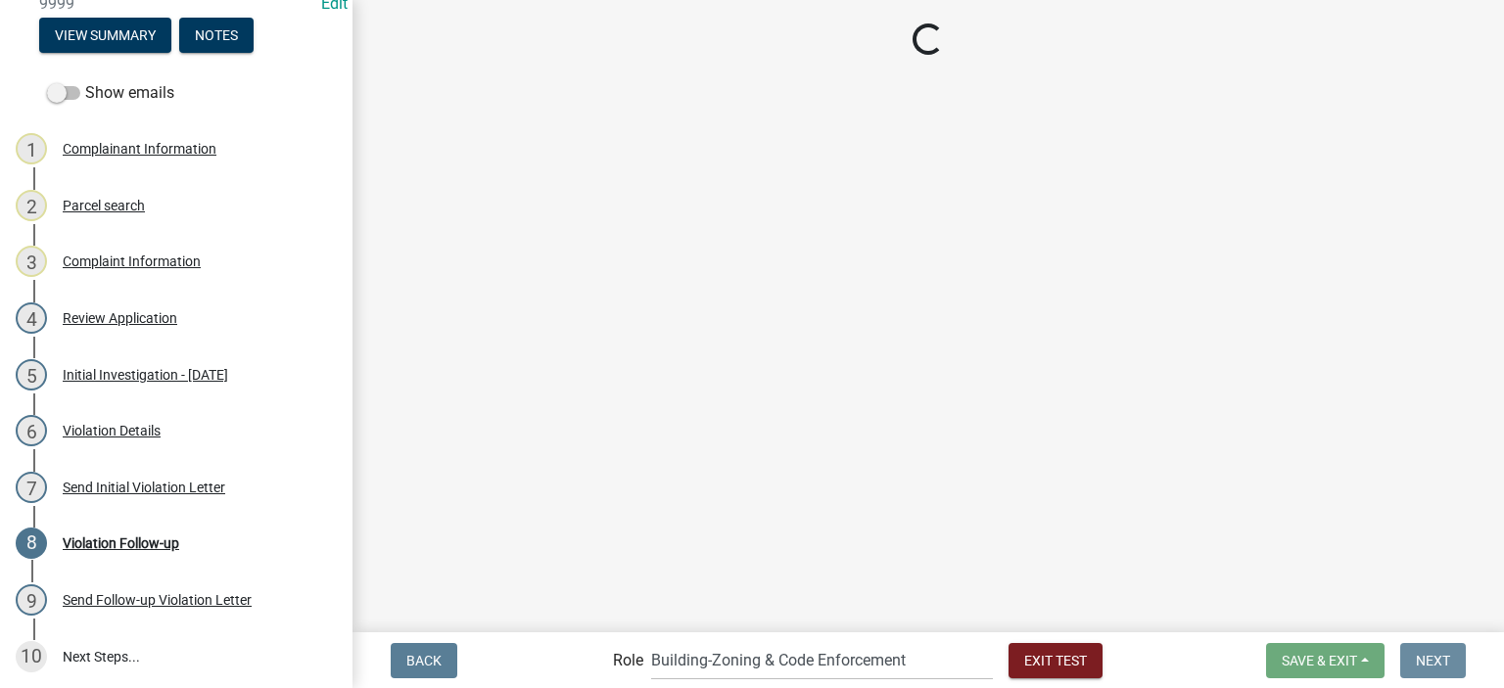
scroll to position [0, 0]
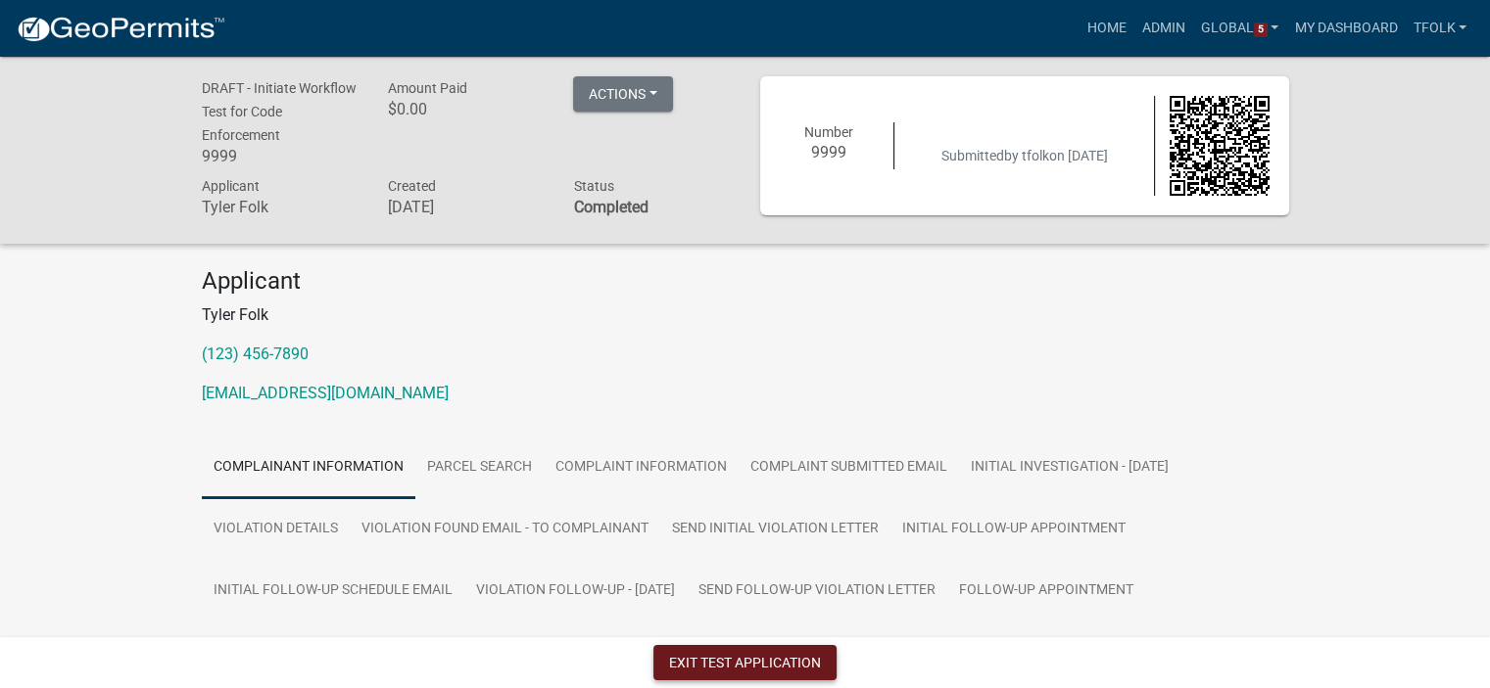
click at [707, 659] on button "Exit Test Application" at bounding box center [744, 662] width 183 height 35
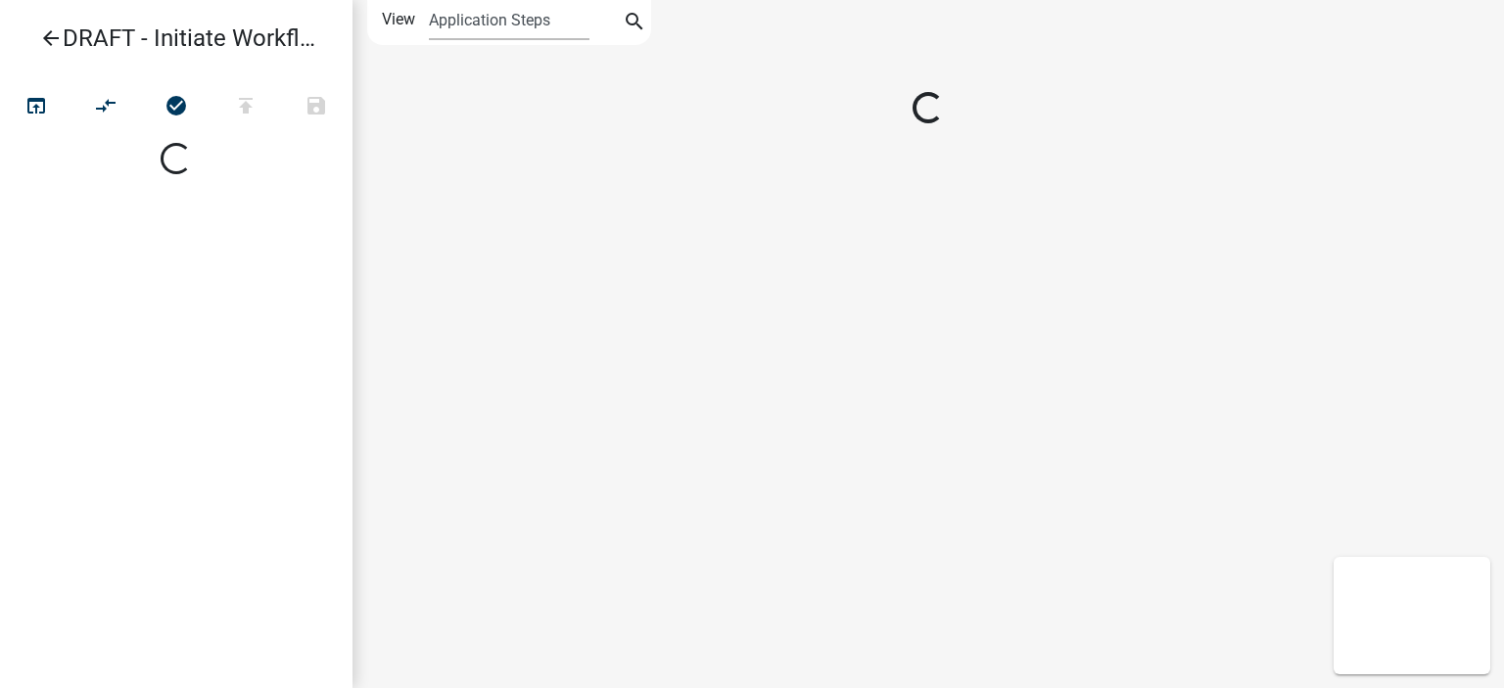
select select
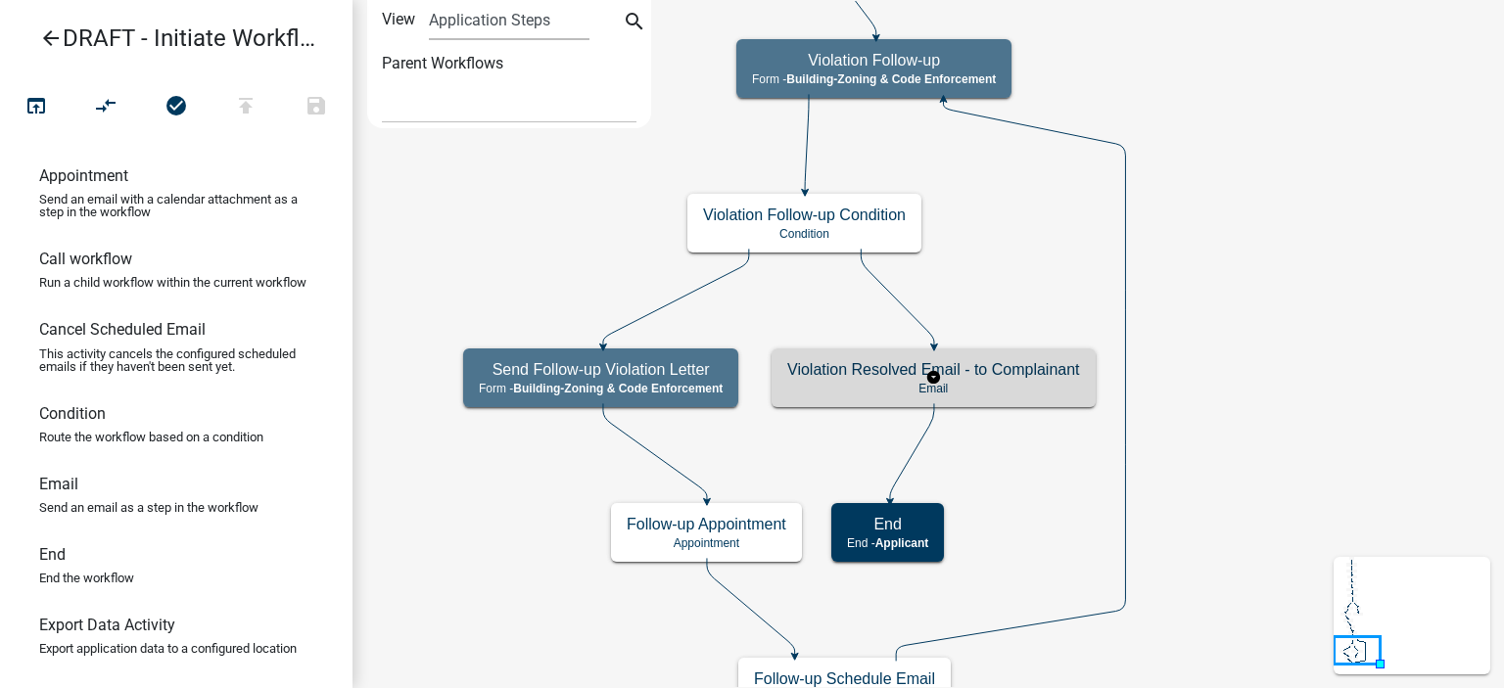
click at [835, 382] on p "Email" at bounding box center [933, 389] width 293 height 14
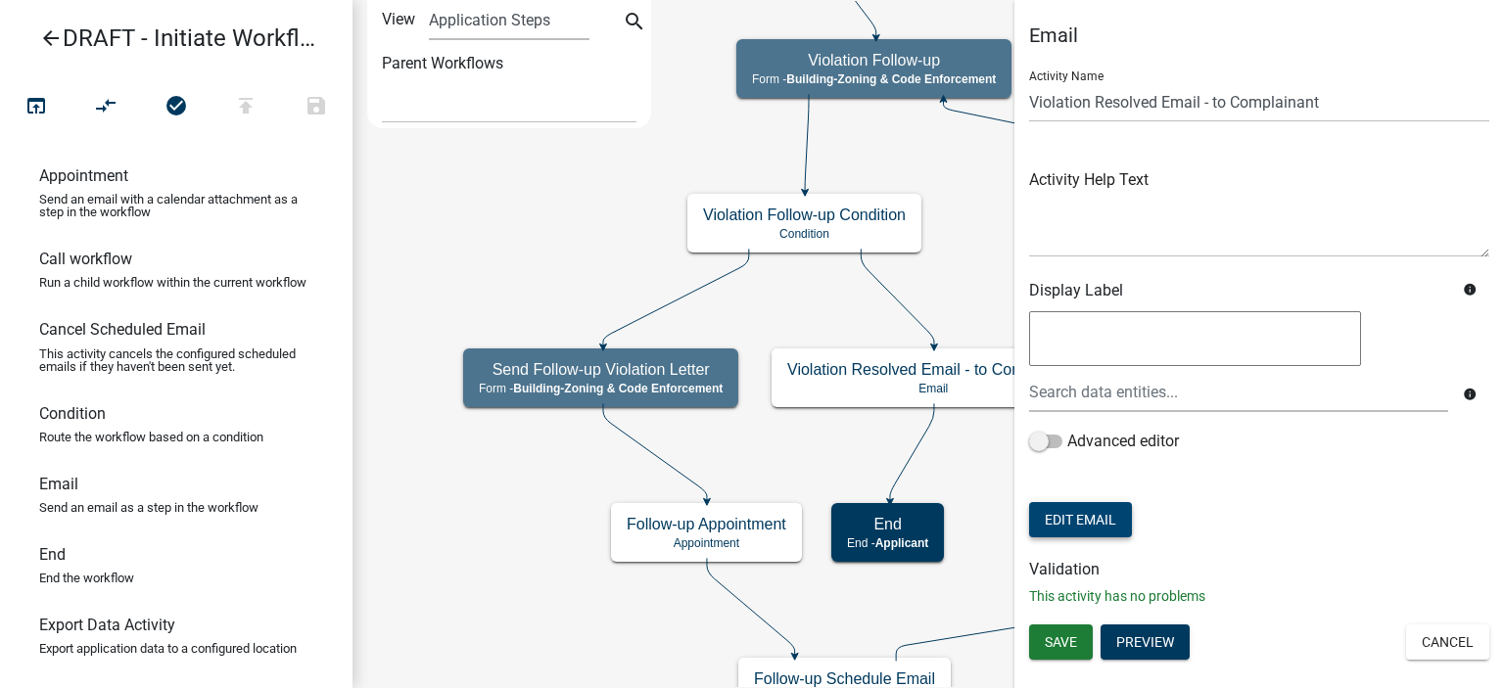
drag, startPoint x: 1062, startPoint y: 500, endPoint x: 1059, endPoint y: 513, distance: 13.1
click at [1059, 512] on form "Activity Name Violation Resolved Email - to Complainant Activity Help Text Disp…" at bounding box center [1259, 299] width 460 height 488
click at [1059, 513] on button "Edit Email" at bounding box center [1080, 519] width 103 height 35
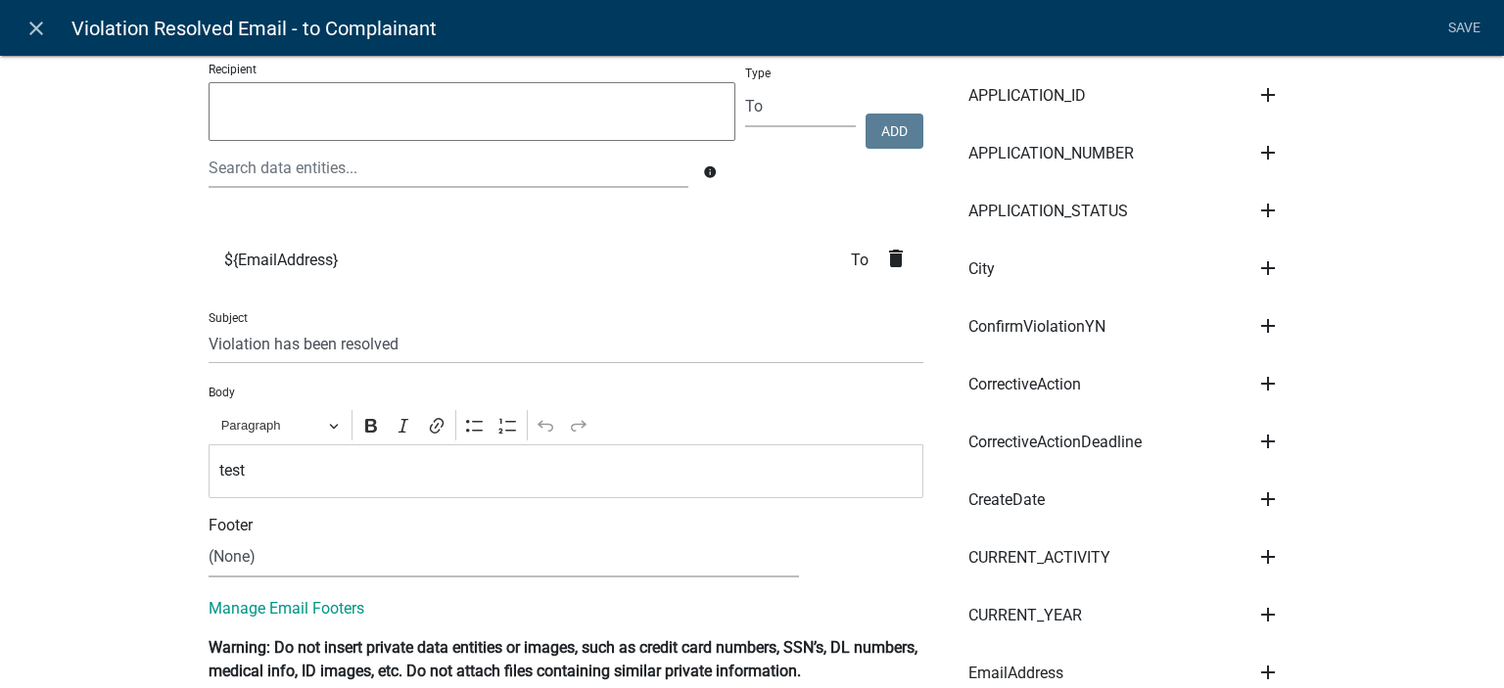
scroll to position [294, 0]
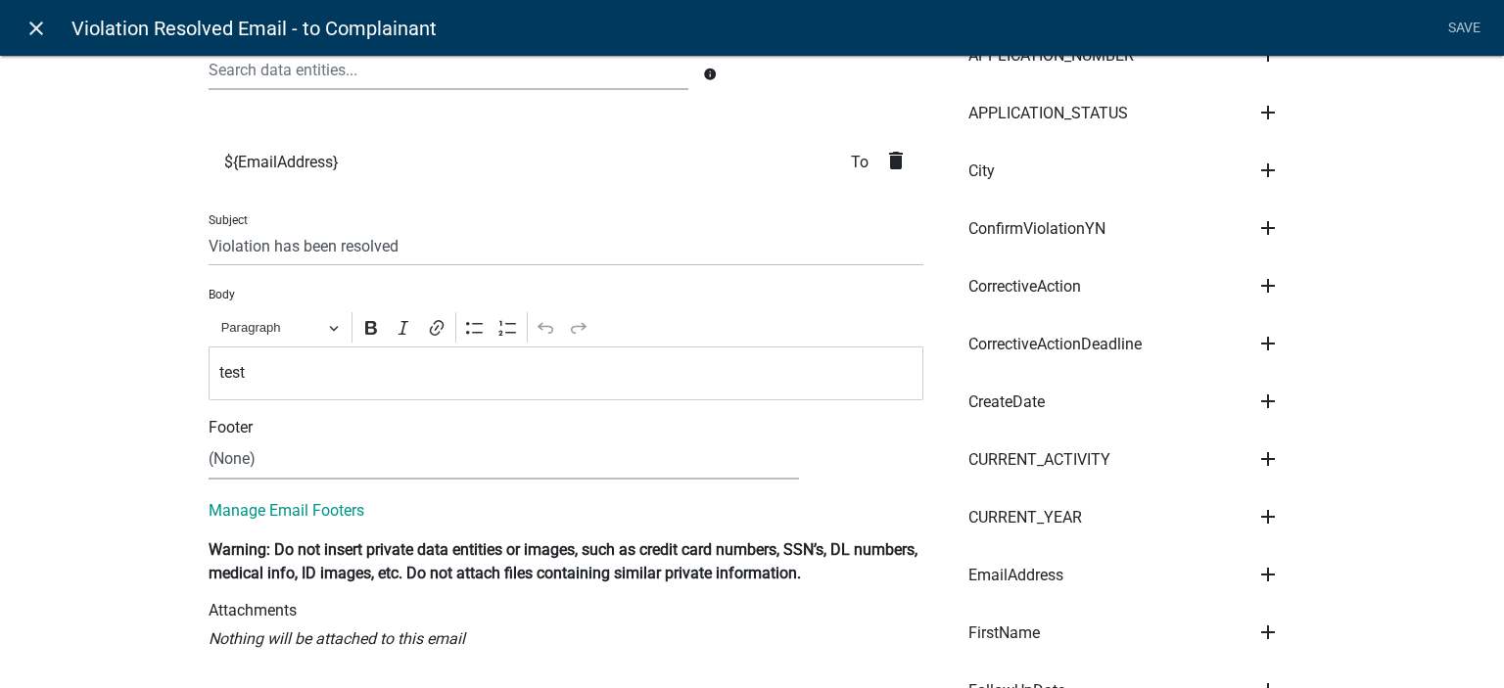
click at [43, 31] on icon "close" at bounding box center [36, 29] width 24 height 24
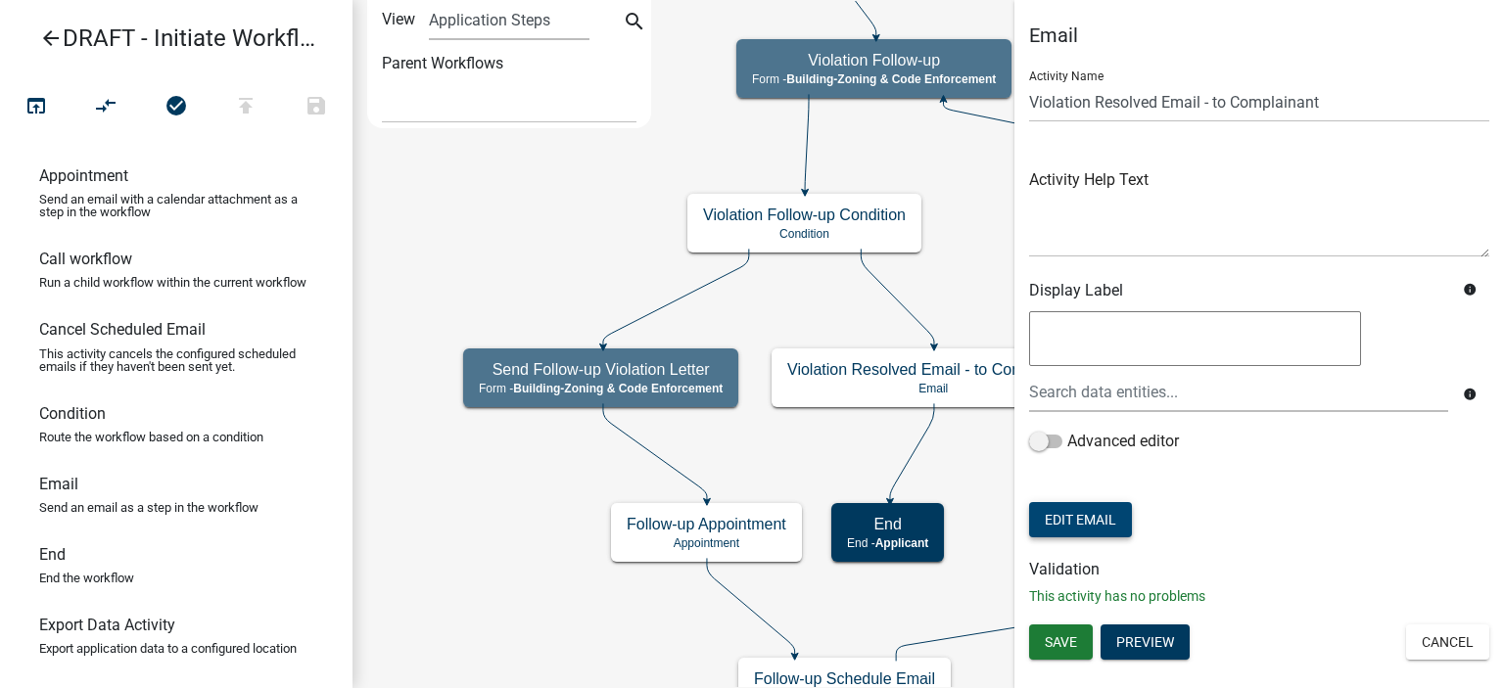
scroll to position [0, 0]
click at [1452, 637] on button "Cancel" at bounding box center [1447, 642] width 83 height 35
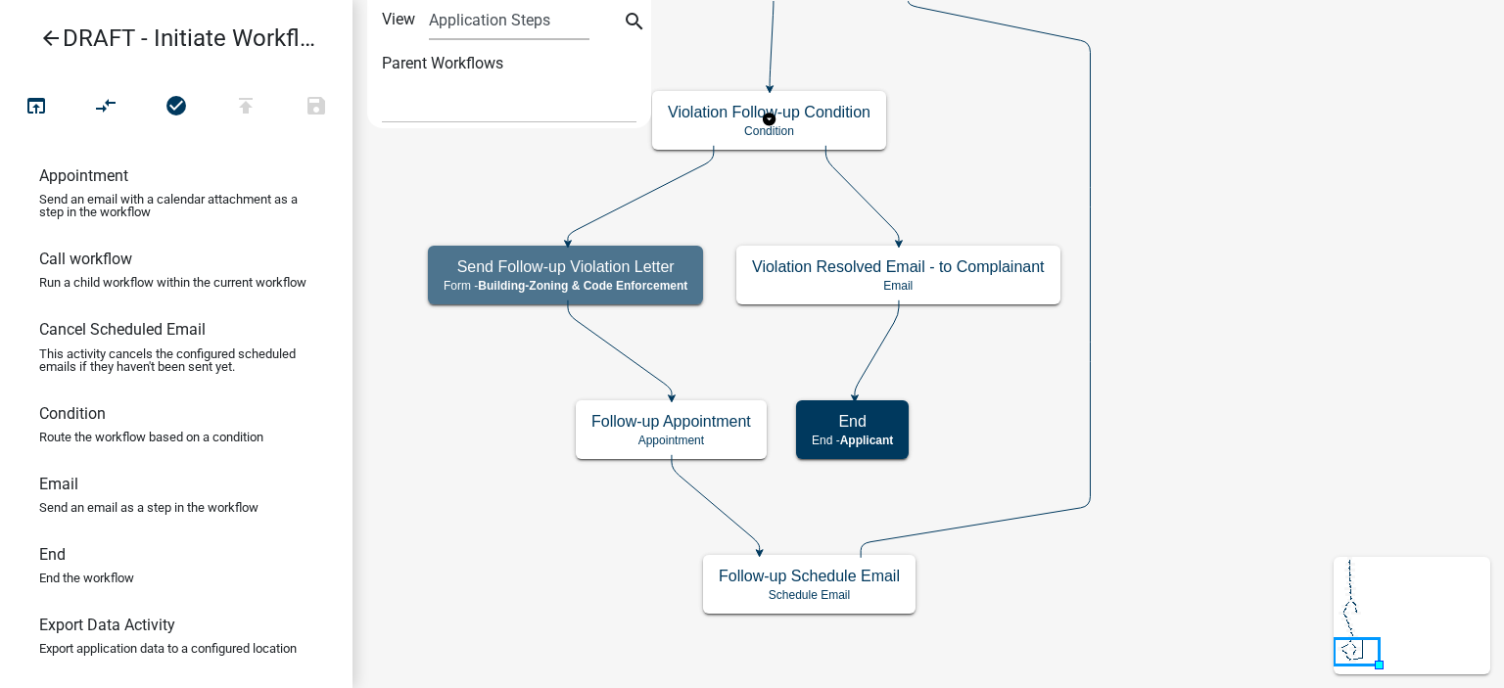
click at [51, 34] on icon "arrow_back" at bounding box center [51, 39] width 24 height 27
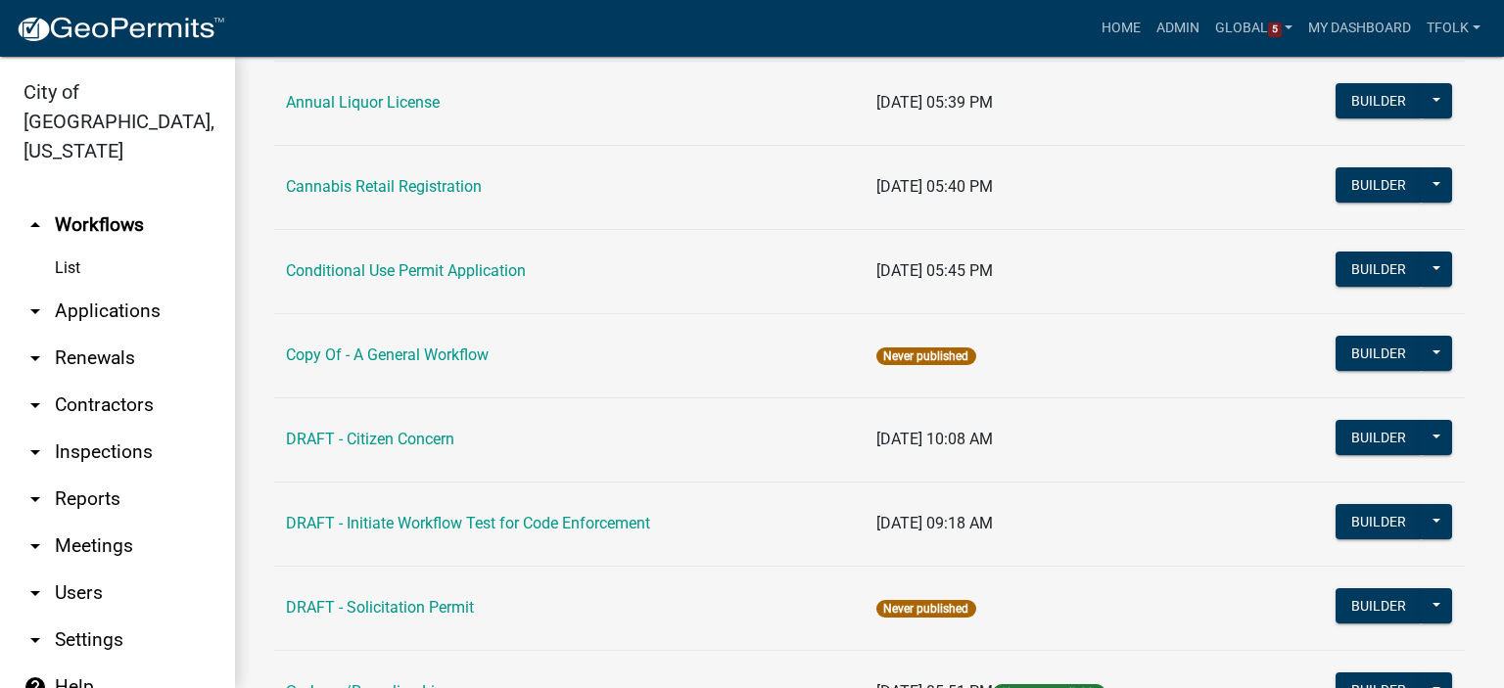
scroll to position [392, 0]
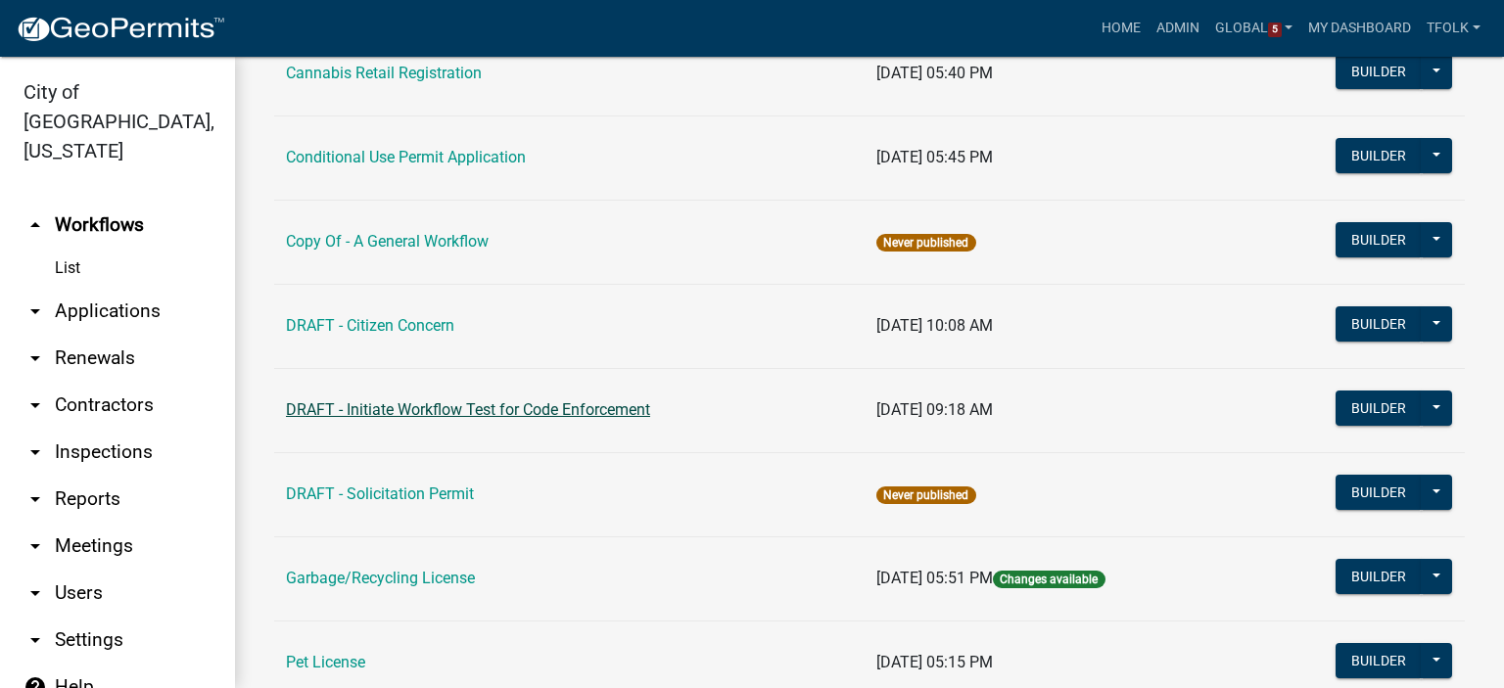
click at [556, 411] on link "DRAFT - Initiate Workflow Test for Code Enforcement" at bounding box center [468, 410] width 364 height 19
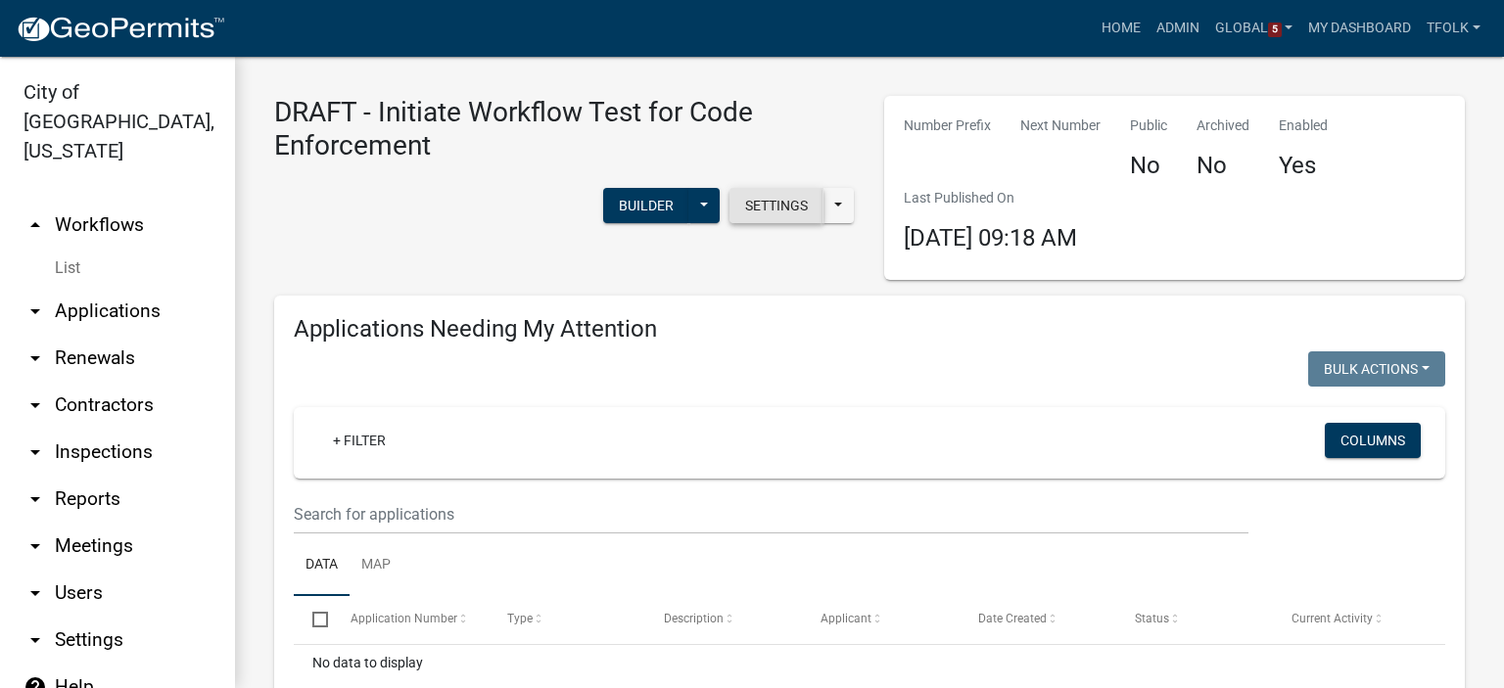
click at [744, 211] on button "Settings" at bounding box center [777, 205] width 94 height 35
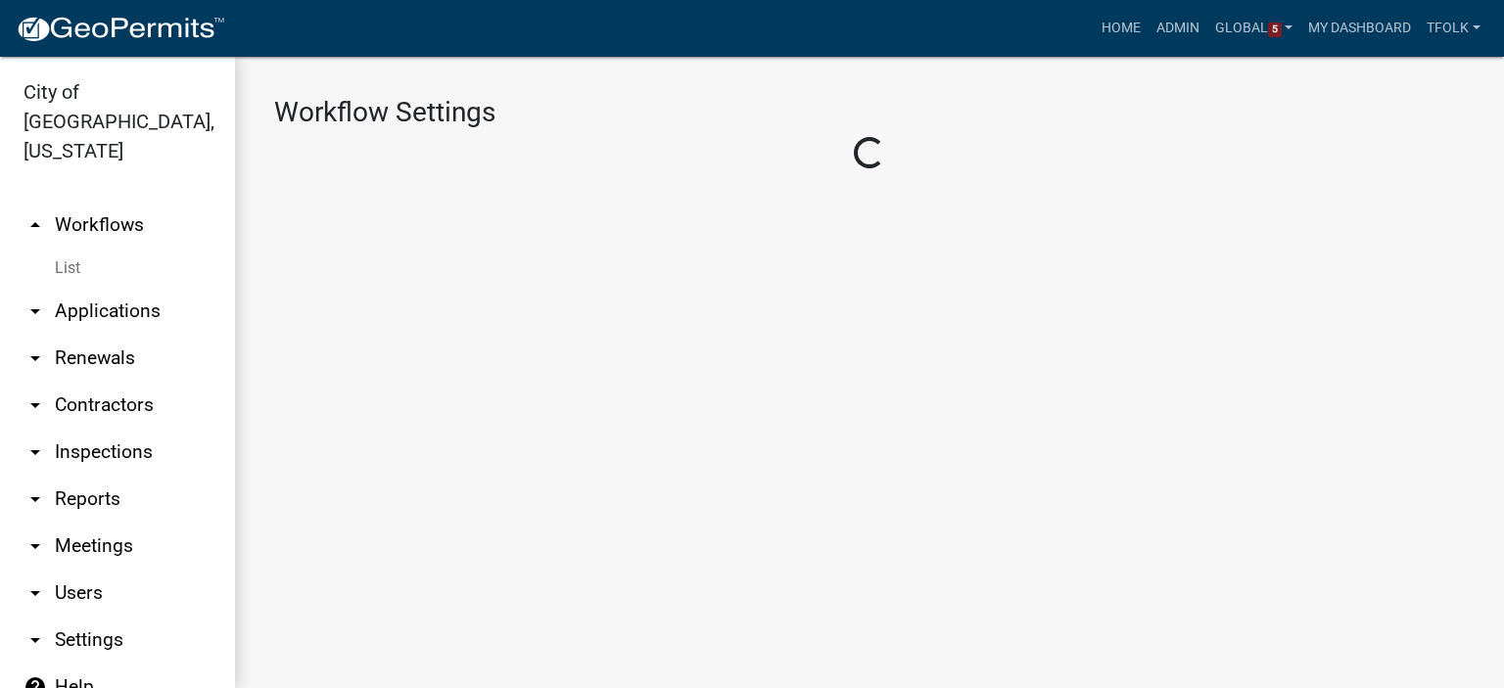
select select "aa0f0e89-27ad-4056-a8df-c2d0f55e2258"
select select "3"
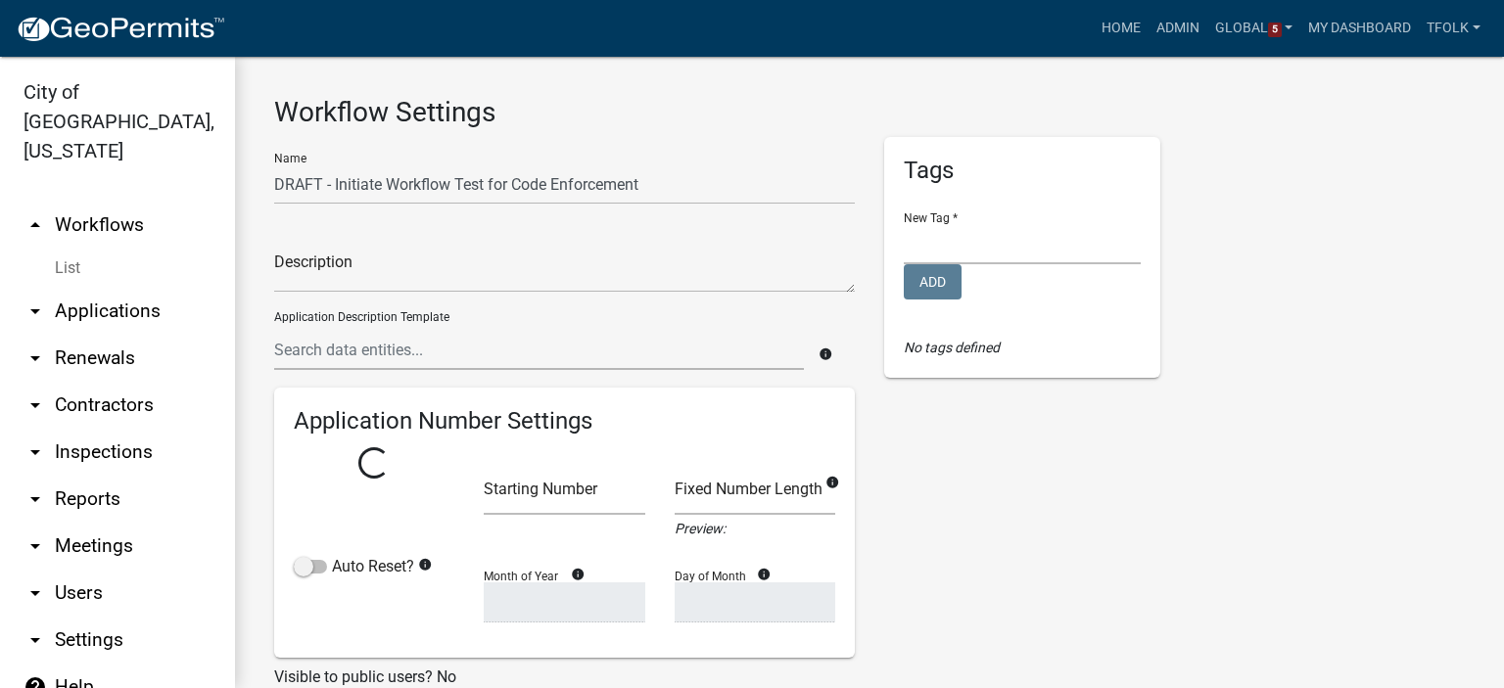
select select
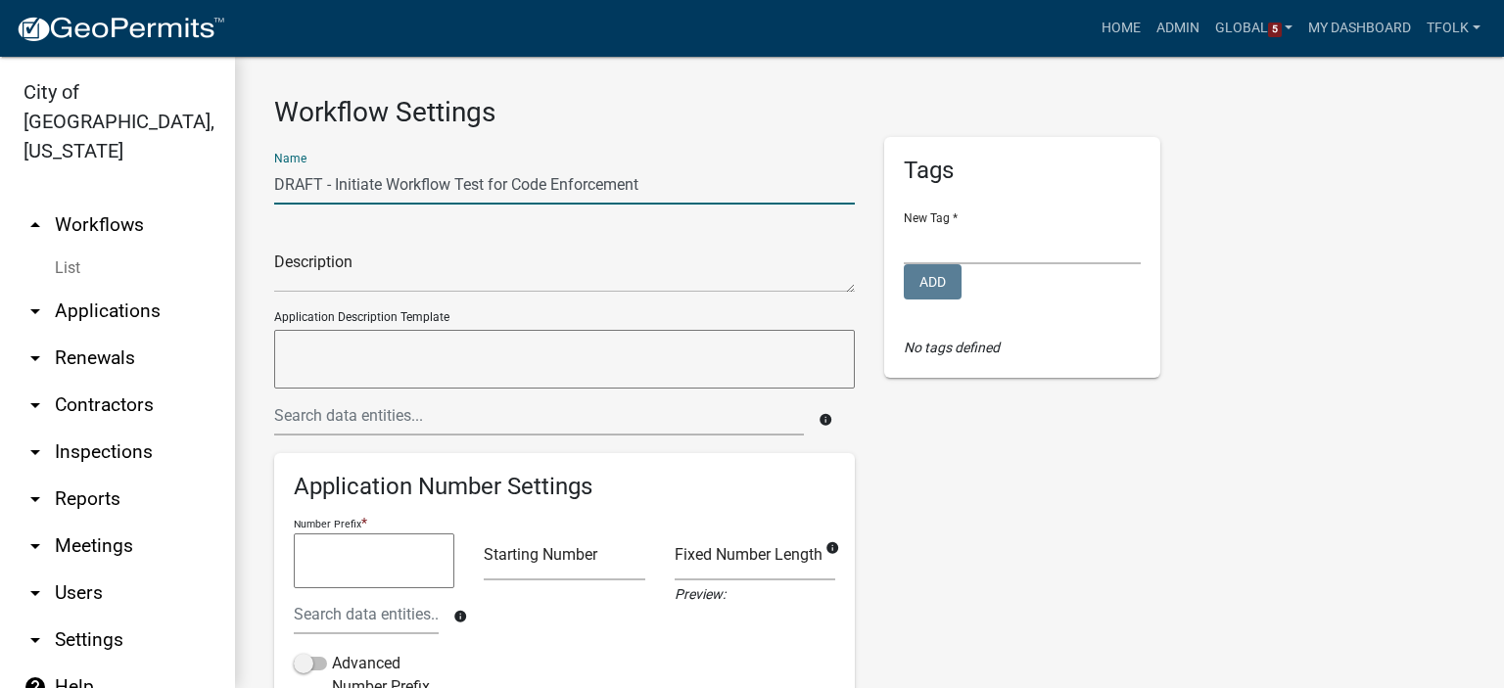
drag, startPoint x: 335, startPoint y: 185, endPoint x: 508, endPoint y: 190, distance: 173.4
click at [508, 190] on input "DRAFT - Initiate Workflow Test for Code Enforcement" at bounding box center [564, 185] width 581 height 40
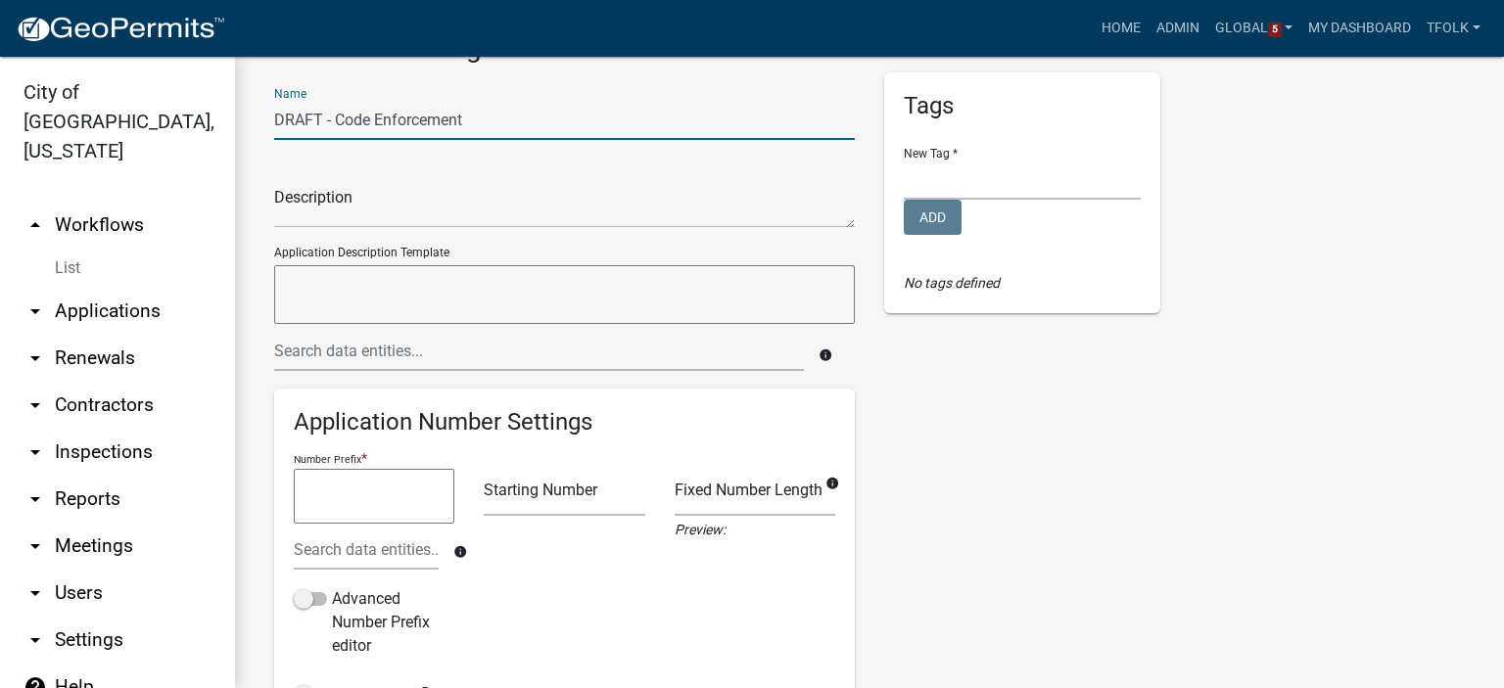
scroll to position [98, 0]
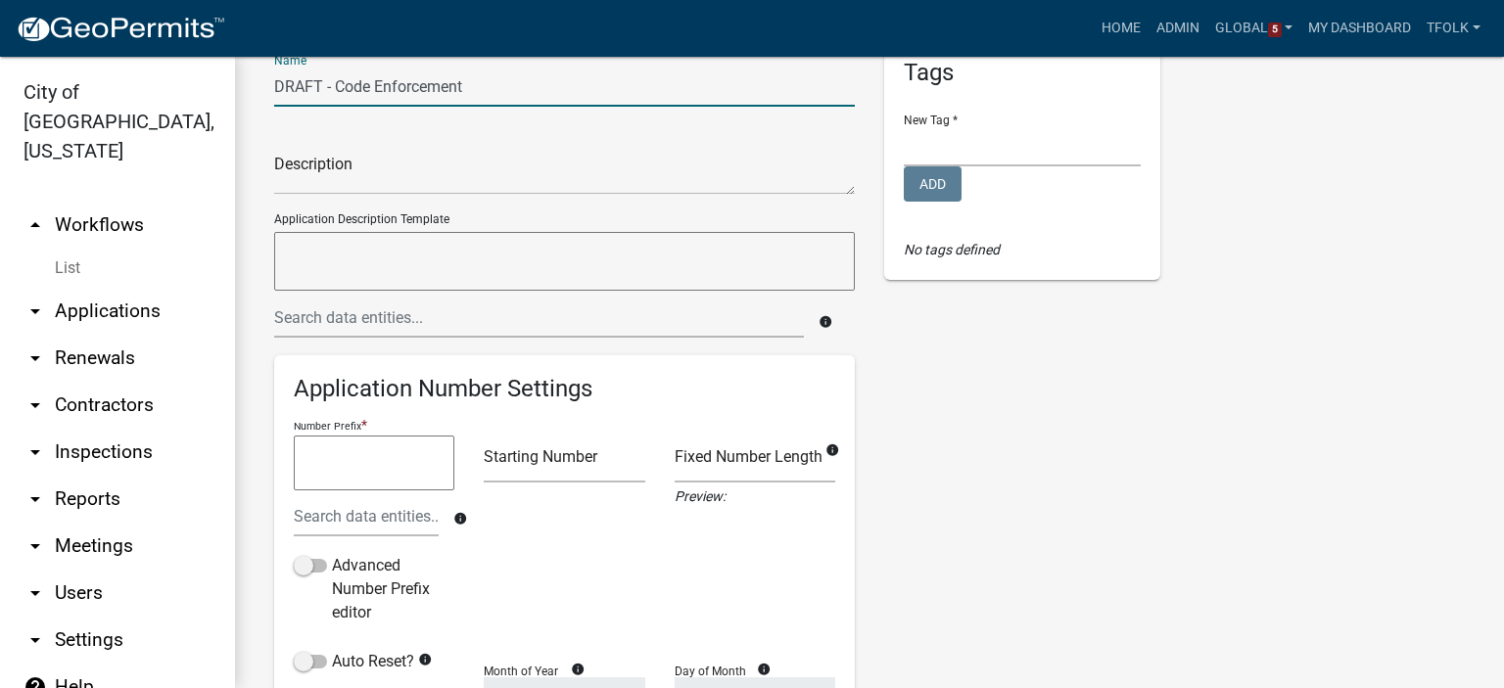
type input "DRAFT - Code Enforcement"
click at [361, 136] on div "Description" at bounding box center [564, 158] width 581 height 72
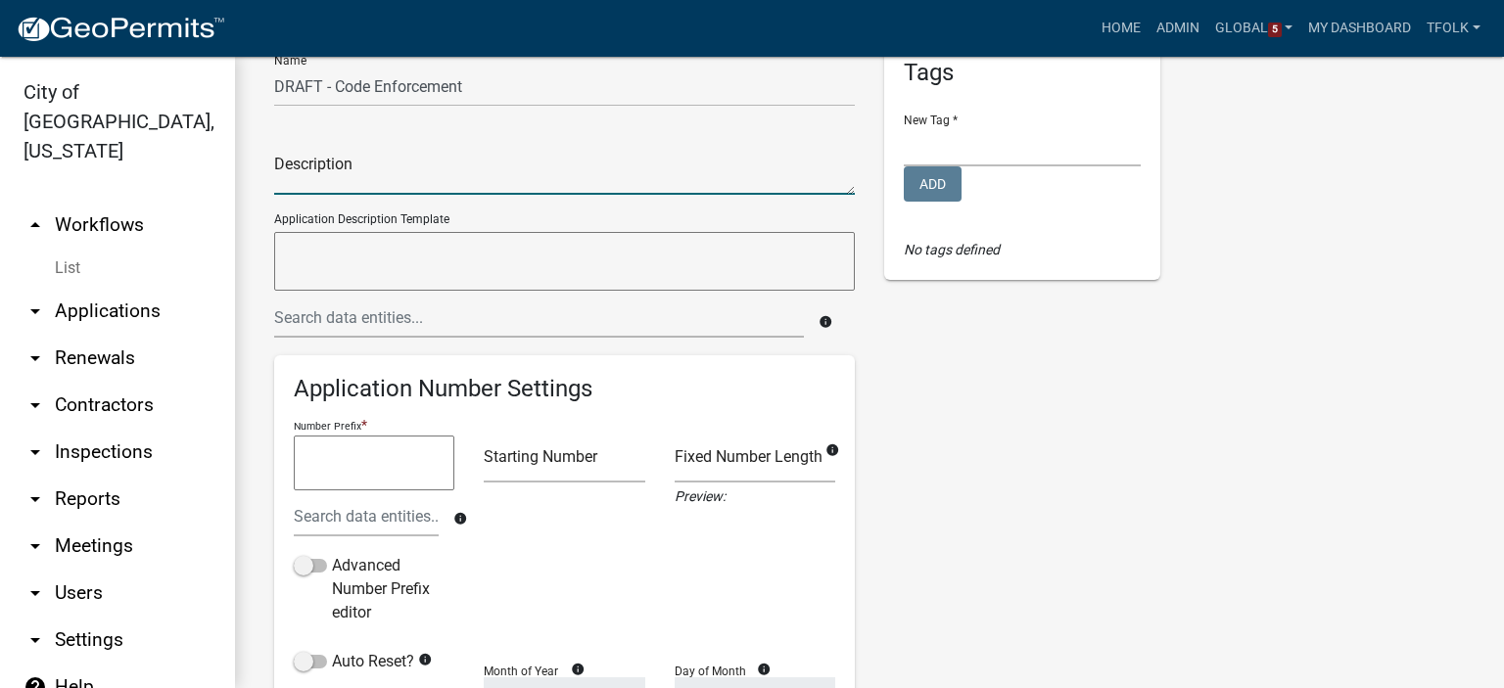
click at [367, 183] on textarea at bounding box center [564, 172] width 581 height 45
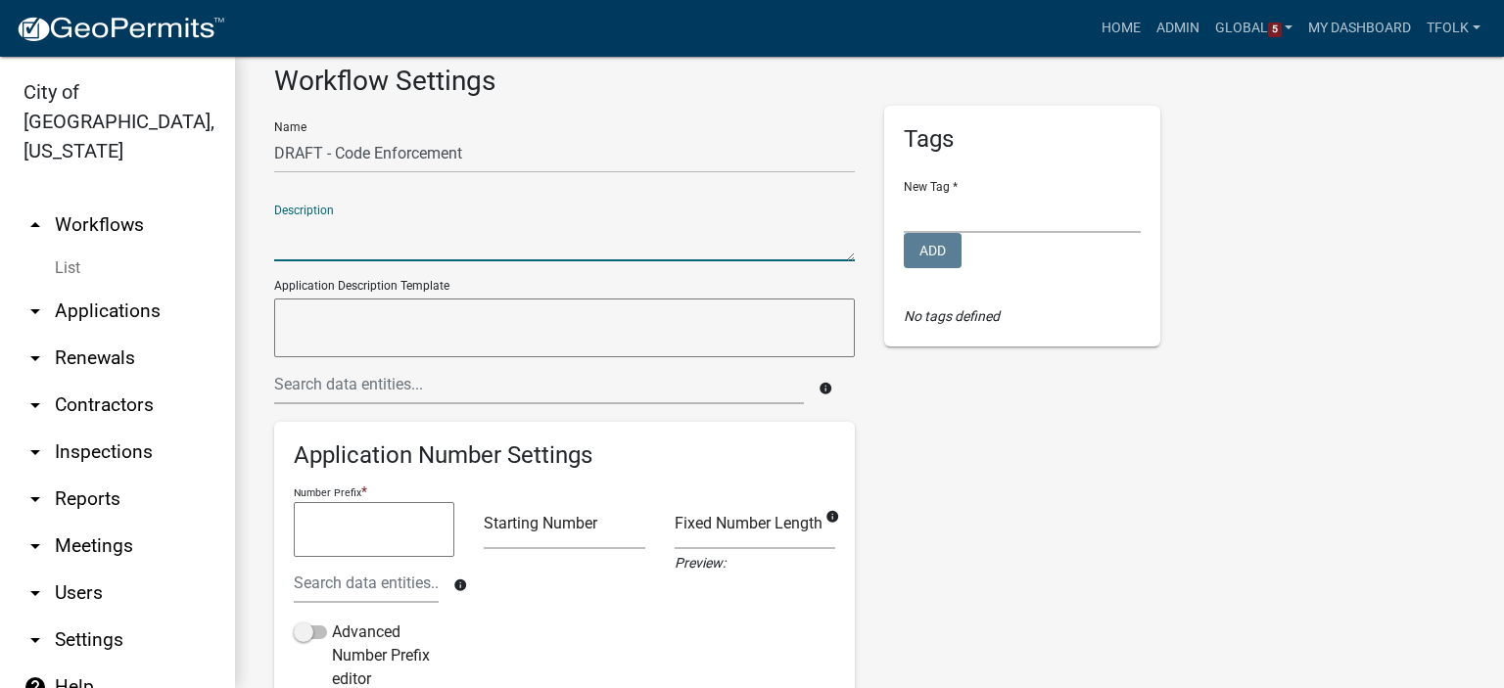
scroll to position [0, 0]
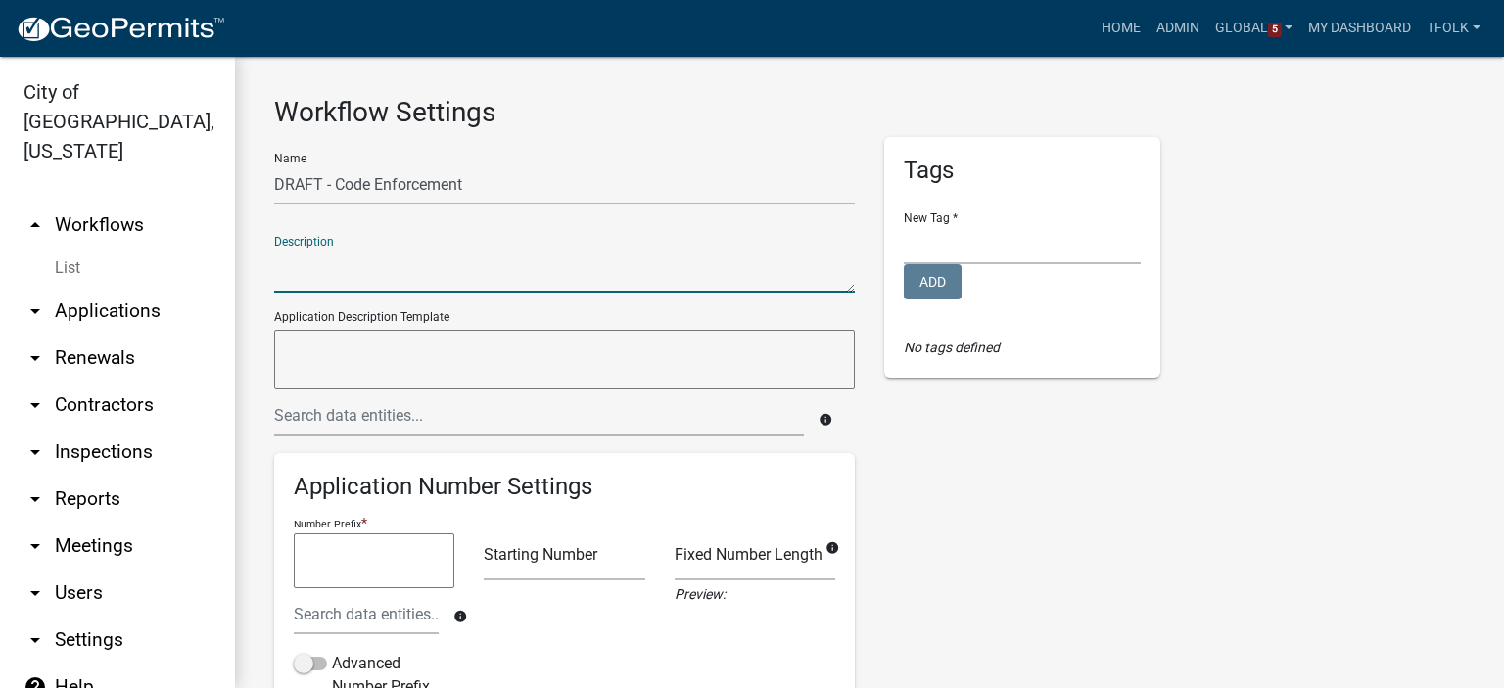
click at [486, 341] on textarea at bounding box center [564, 359] width 581 height 59
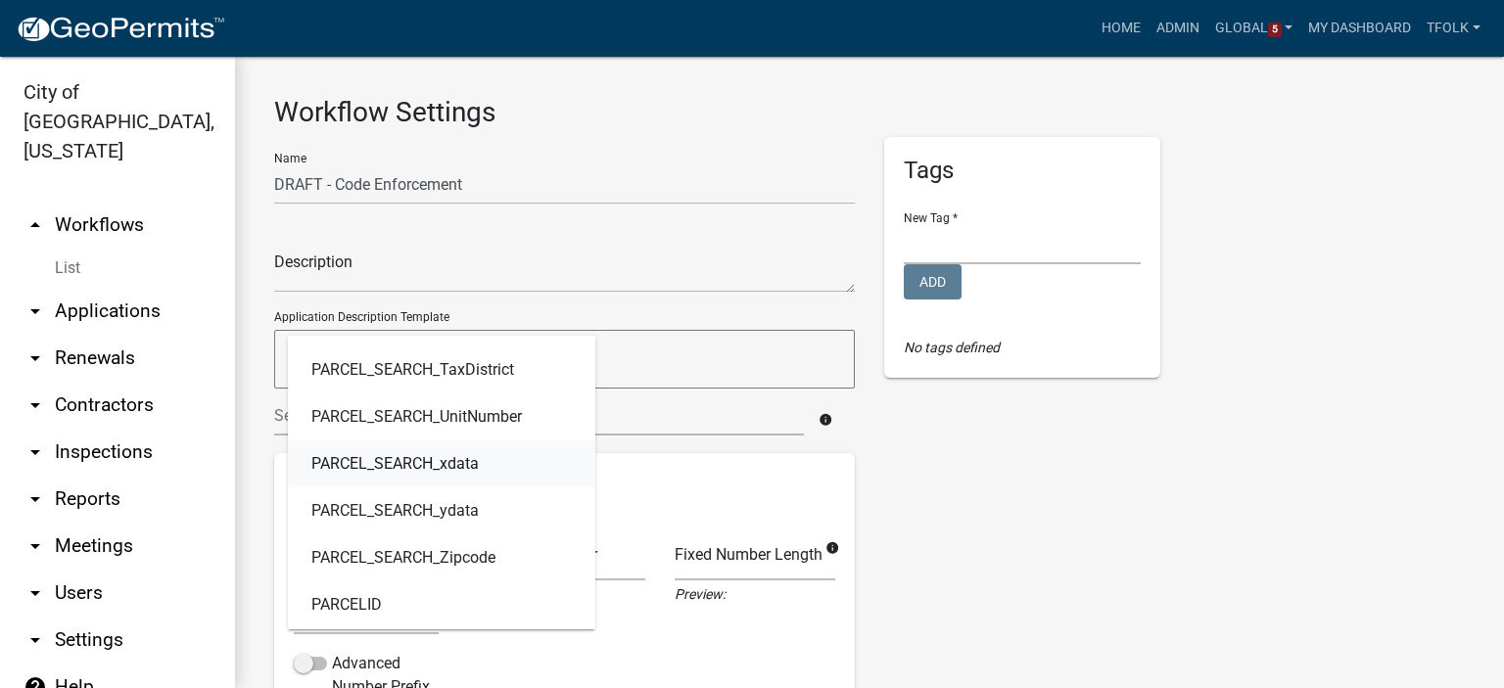
scroll to position [3670, 0]
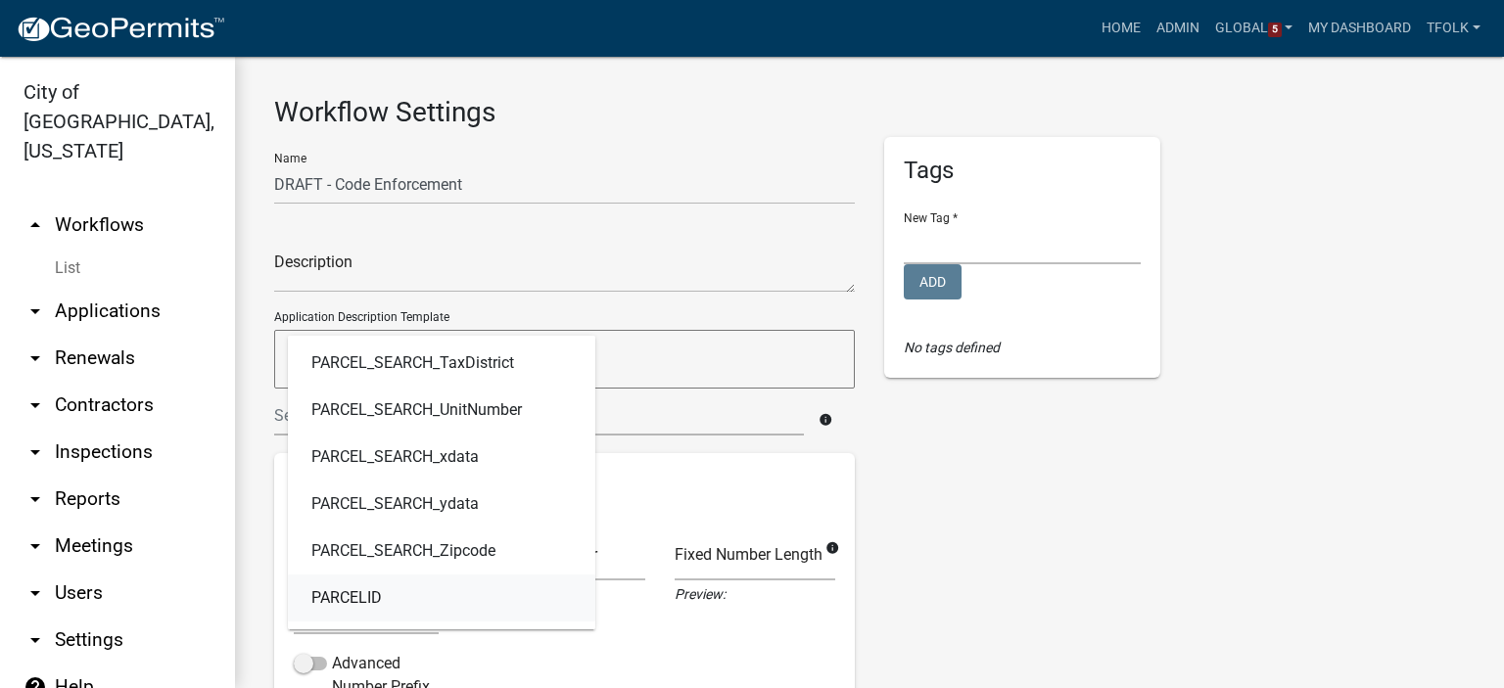
click at [422, 593] on link "PARCELID" at bounding box center [441, 598] width 307 height 47
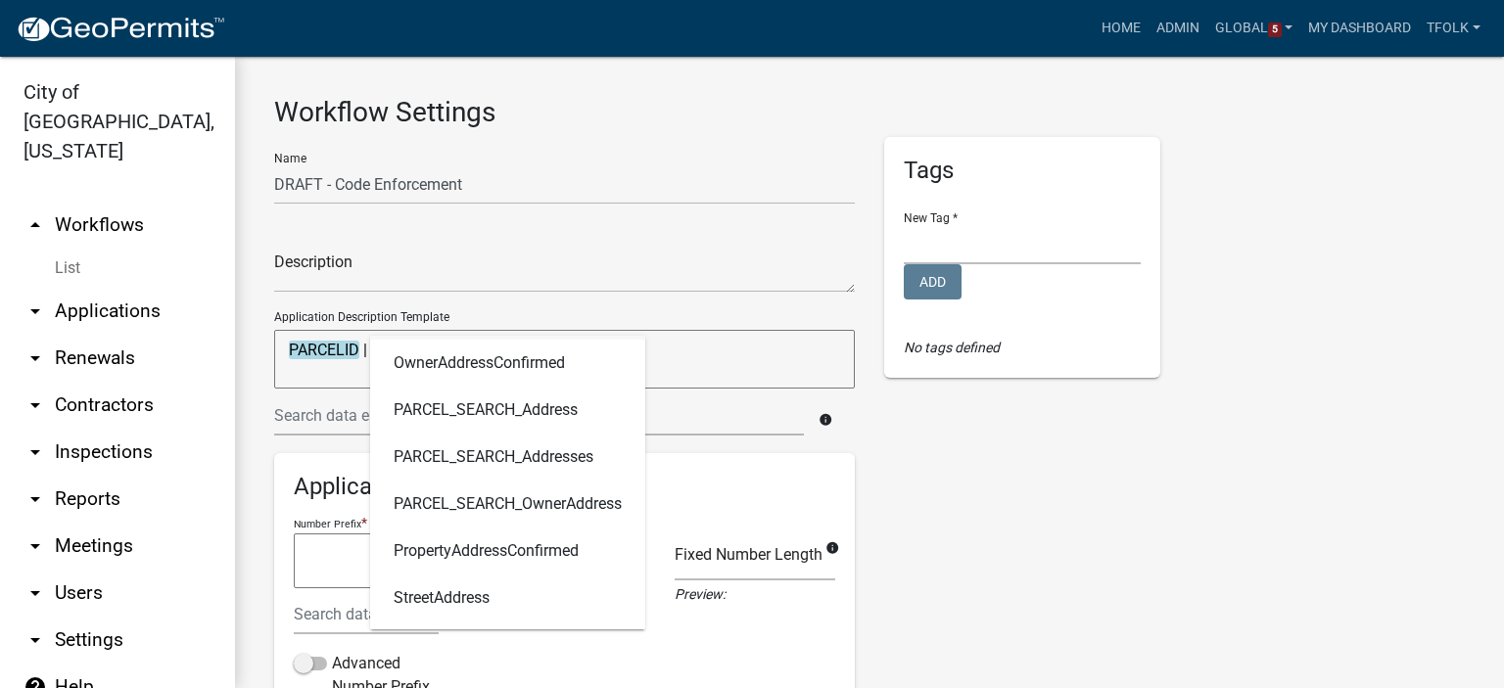
scroll to position [51, 0]
click at [520, 544] on span "PropertyAddressConfirmed" at bounding box center [486, 552] width 185 height 16
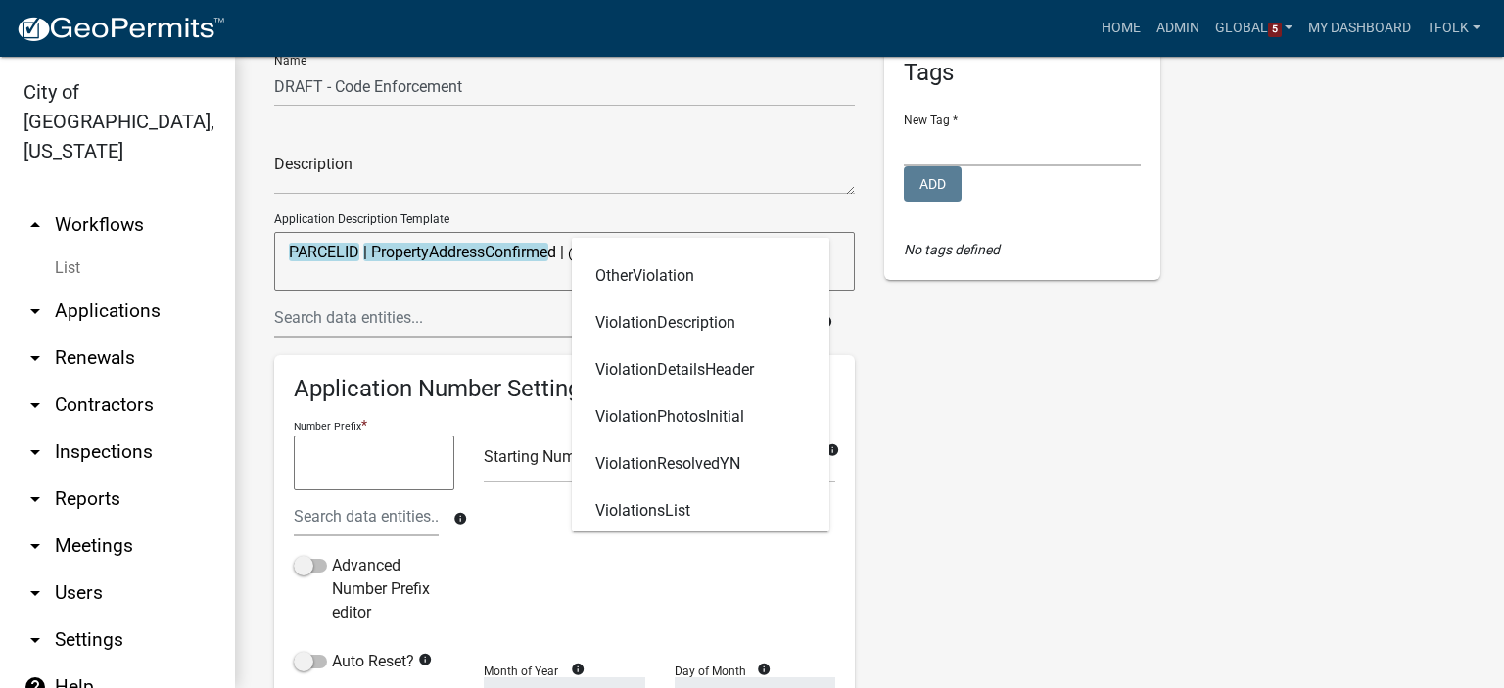
scroll to position [192, 0]
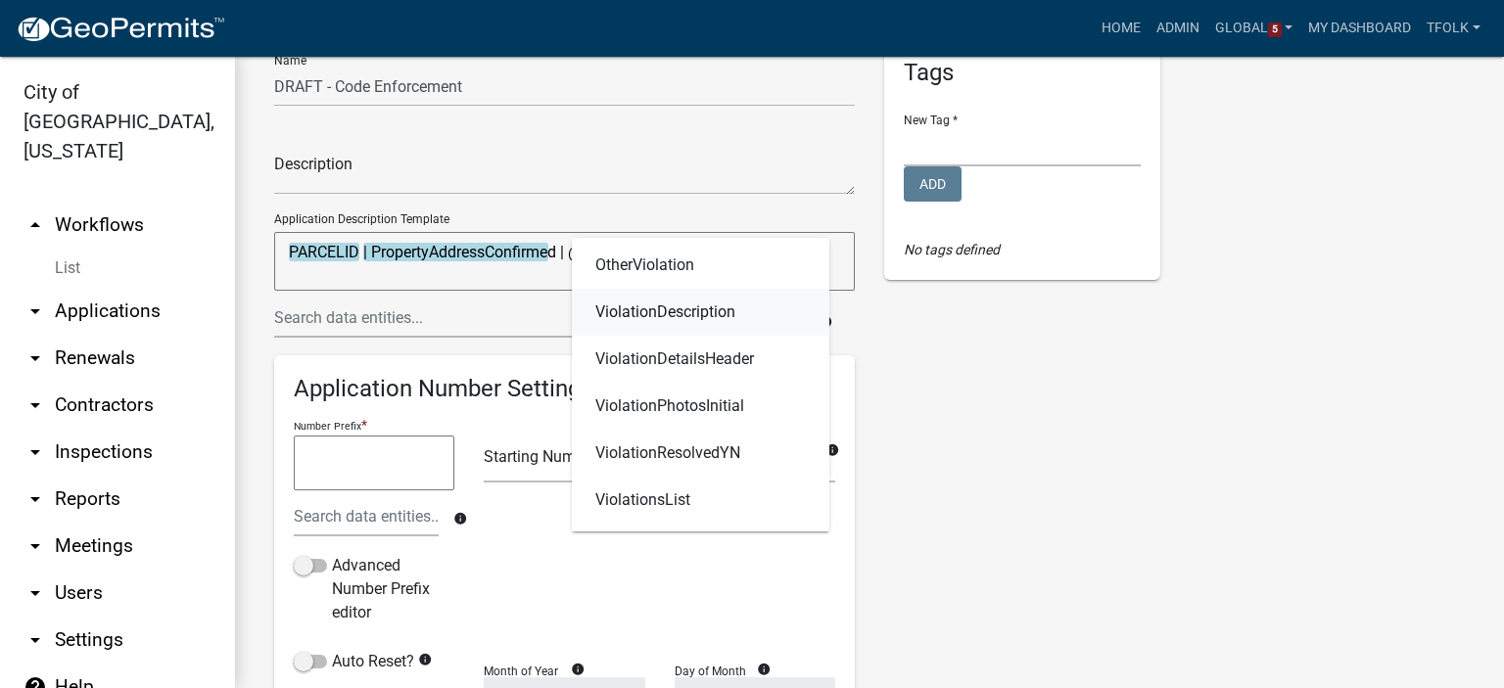
click at [745, 320] on link "ViolationDescription" at bounding box center [701, 312] width 258 height 47
type textarea "PARCELID | PropertyAddressConfirmed | ViolationDescription"
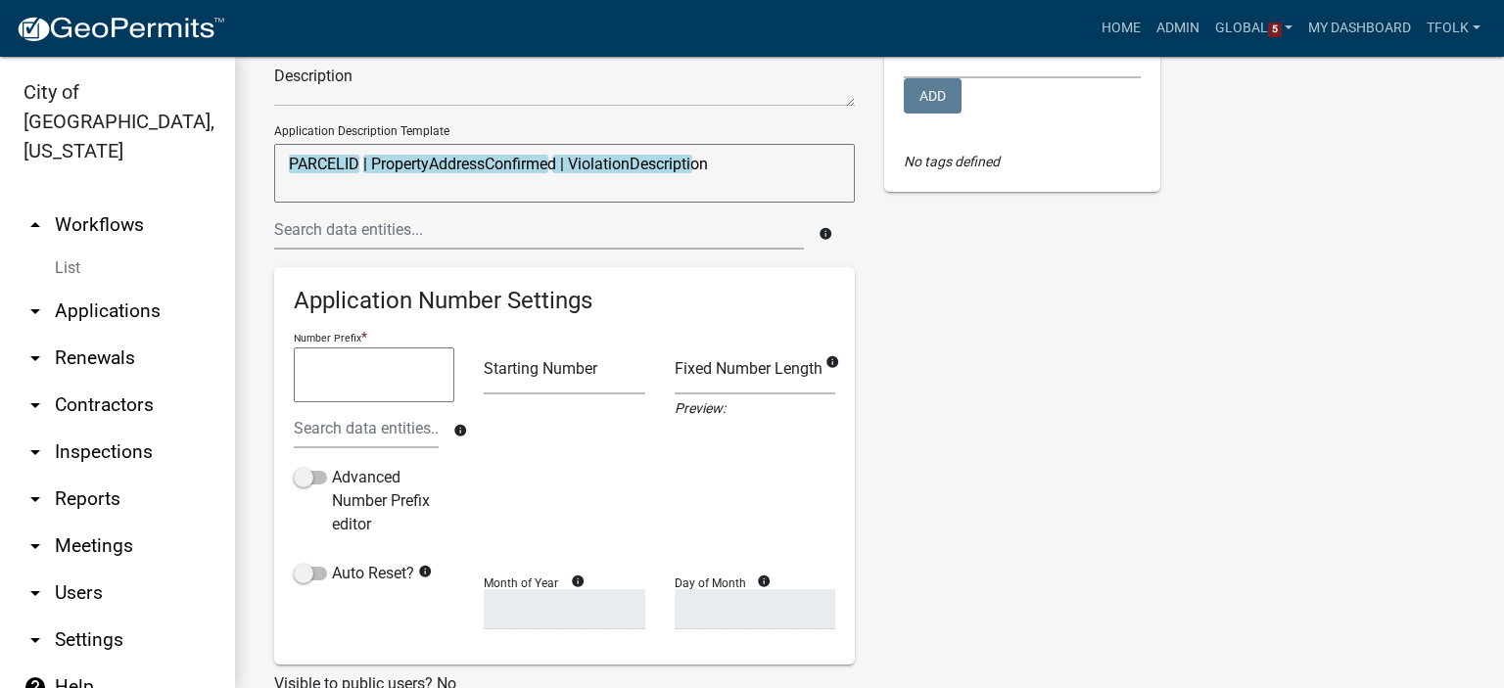
scroll to position [196, 0]
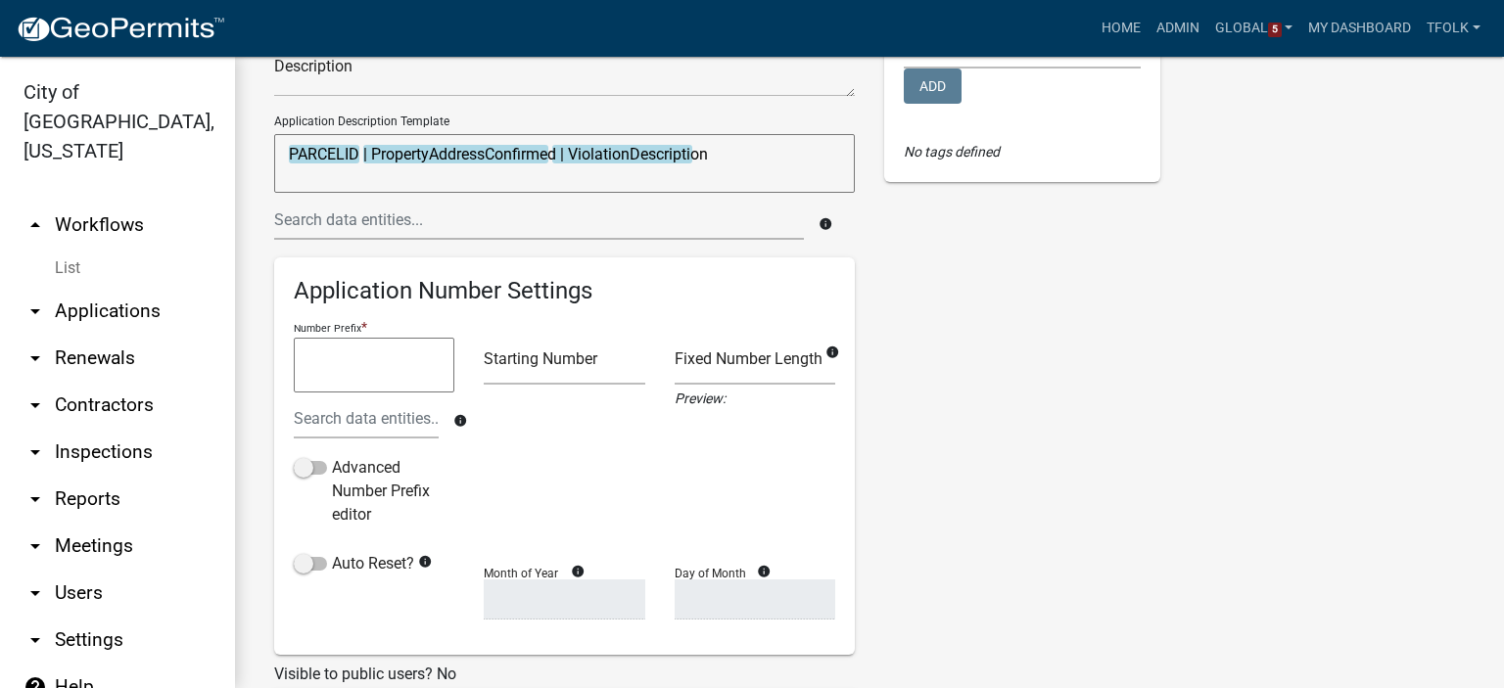
click at [379, 377] on textarea at bounding box center [374, 365] width 161 height 55
click at [458, 430] on link "CURRENT_YEAR" at bounding box center [447, 421] width 189 height 47
type textarea ""CE-" & CURRENT_YEAR & "-""
click at [555, 364] on input "number" at bounding box center [564, 365] width 161 height 40
type input "1"
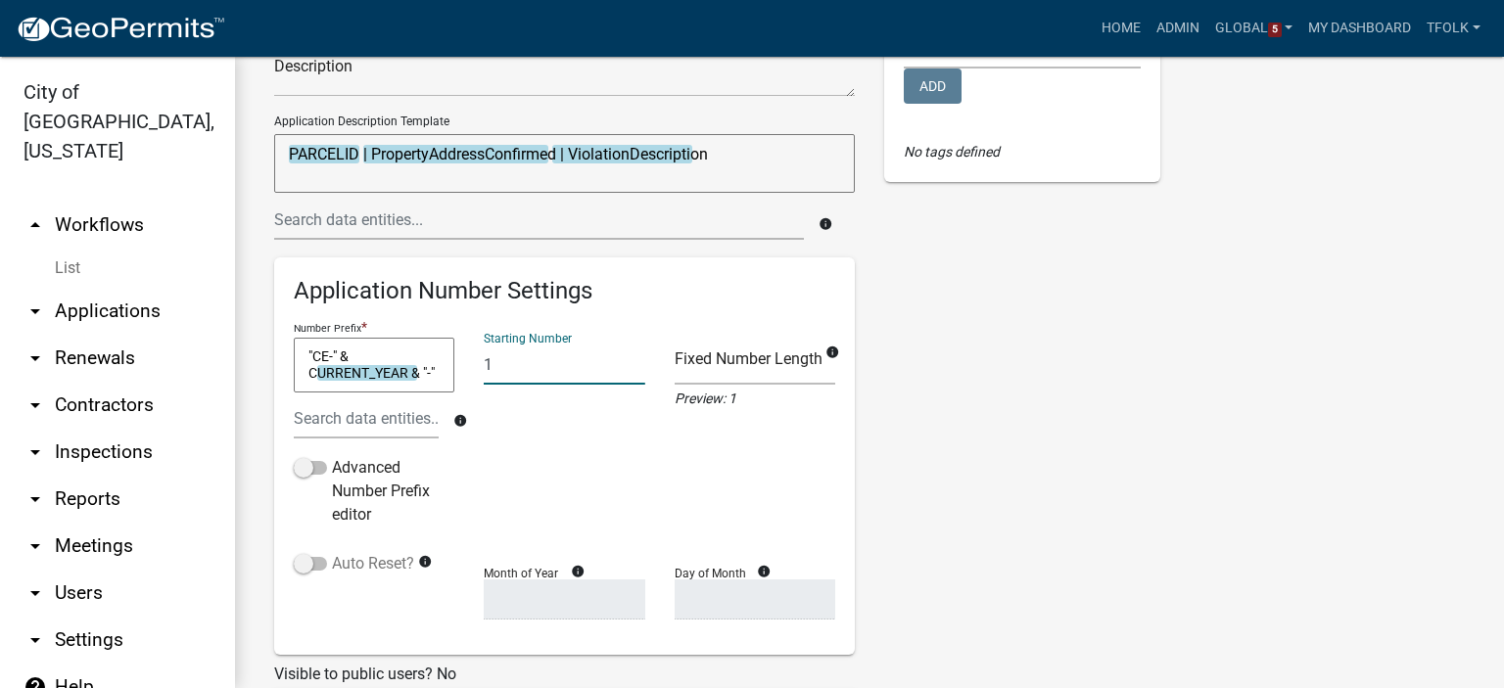
click at [353, 567] on label "Auto Reset?" at bounding box center [354, 564] width 120 height 24
click at [332, 552] on input "Auto Reset?" at bounding box center [332, 552] width 0 height 0
select select
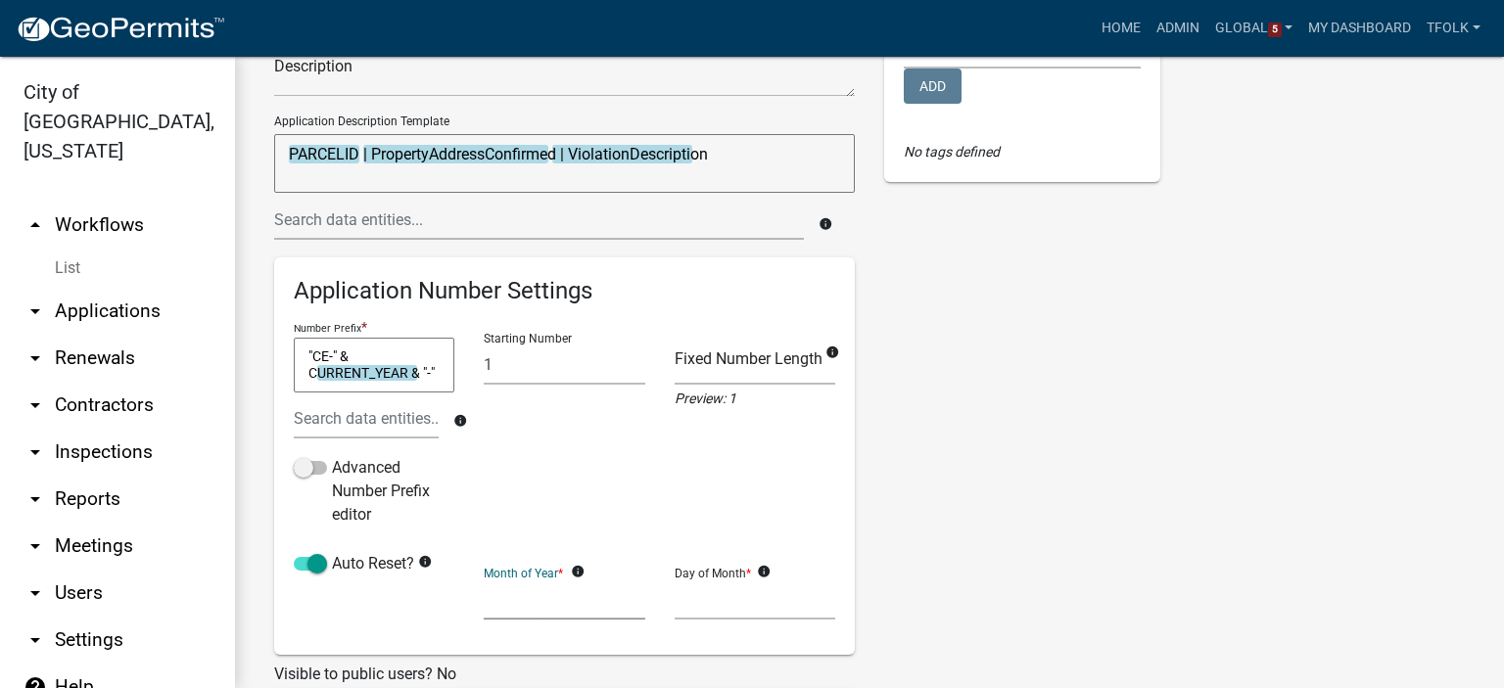
click at [579, 606] on select "January February March April May June July August September October November De…" at bounding box center [564, 600] width 161 height 40
select select "1"
click at [484, 580] on select "January February March April May June July August September October November De…" at bounding box center [564, 600] width 161 height 40
click at [716, 605] on select "1 2 3 4 5 6 7 8 9 10 11 12 13 14 15 16 17 18 19 20 21 22 23 24 25 26 27 28" at bounding box center [755, 600] width 161 height 40
select select "1"
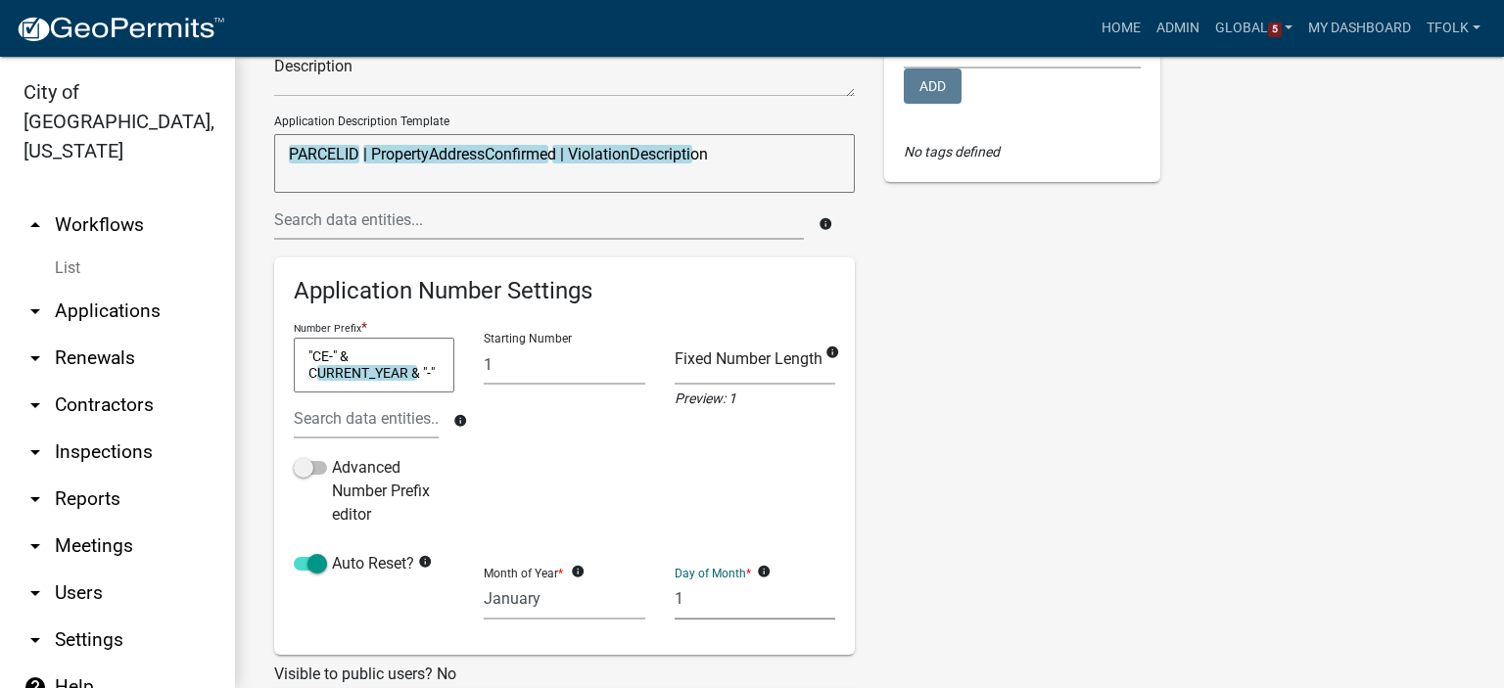
click at [675, 580] on select "1 2 3 4 5 6 7 8 9 10 11 12 13 14 15 16 17 18 19 20 21 22 23 24 25 26 27 28" at bounding box center [755, 600] width 161 height 40
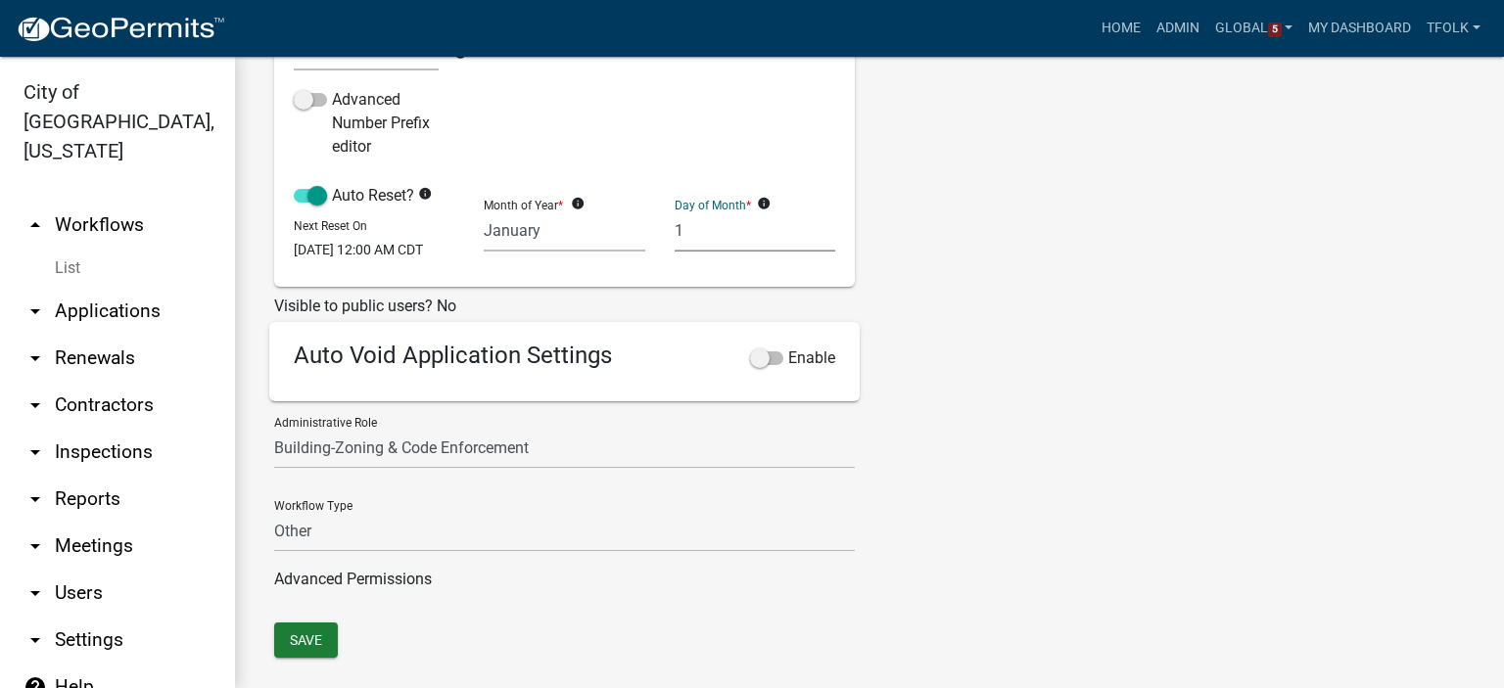
scroll to position [607, 0]
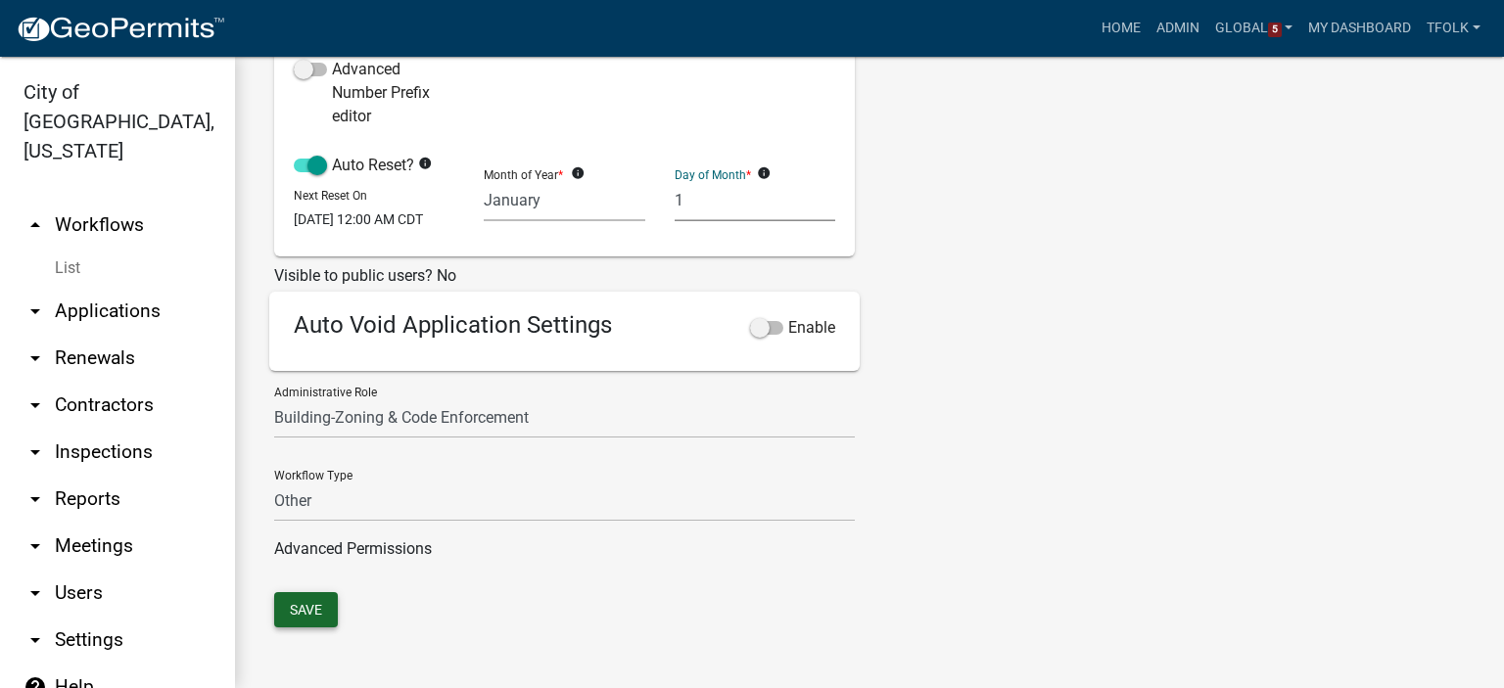
click at [307, 622] on button "Save" at bounding box center [306, 609] width 64 height 35
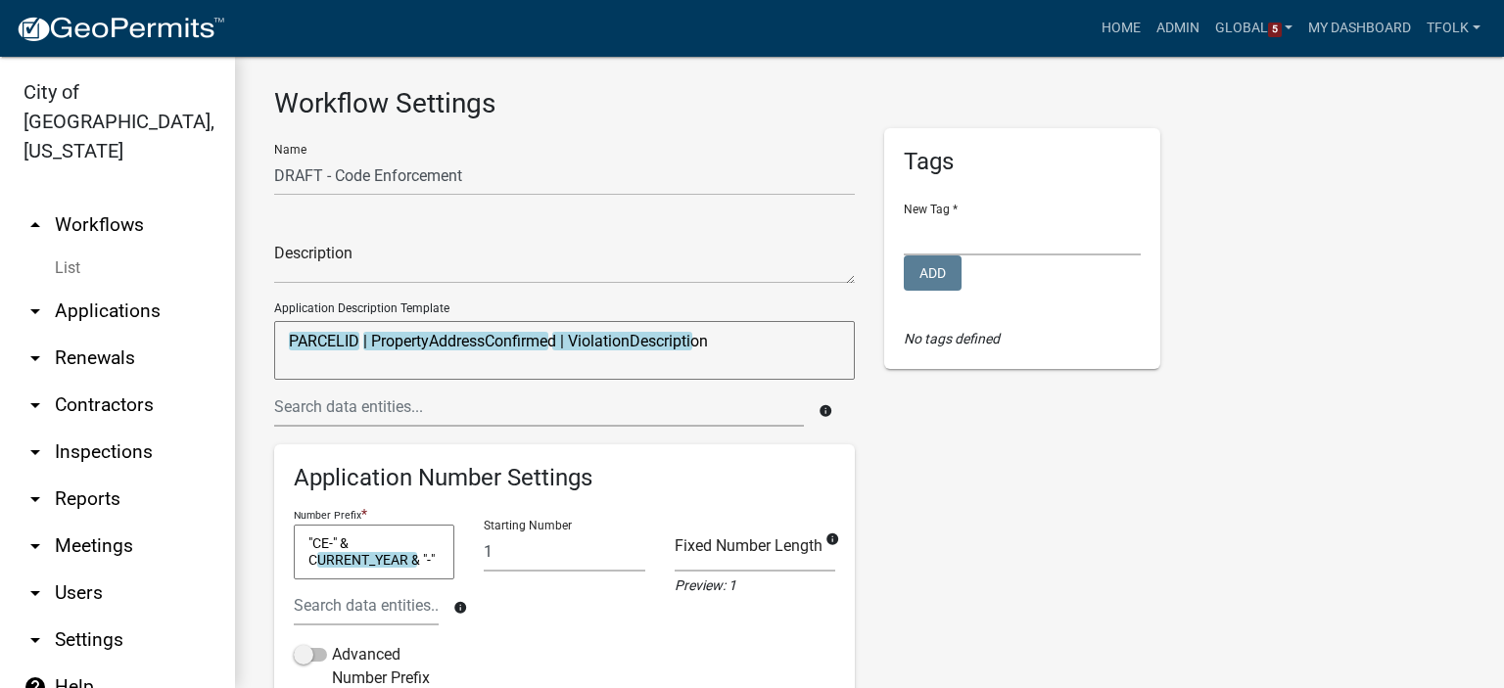
scroll to position [0, 0]
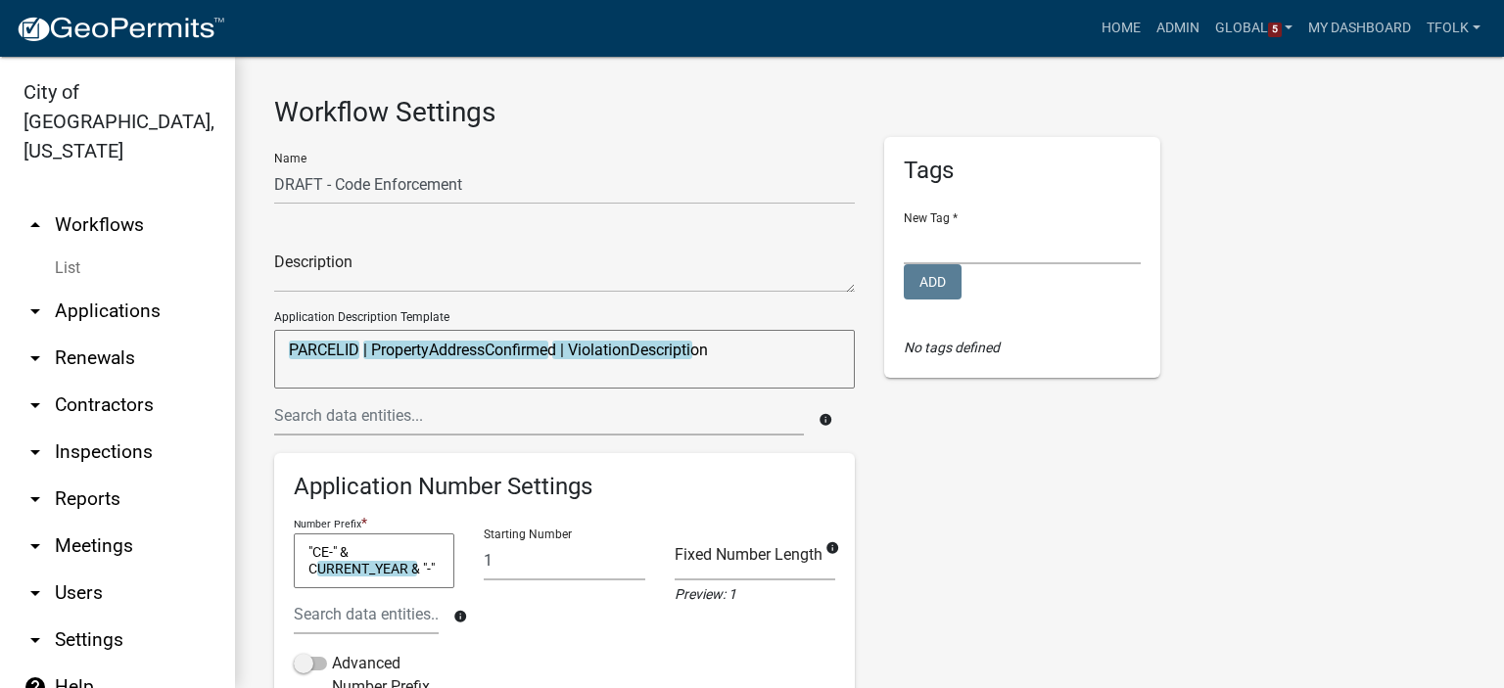
click at [118, 202] on link "arrow_drop_up Workflows" at bounding box center [117, 225] width 235 height 47
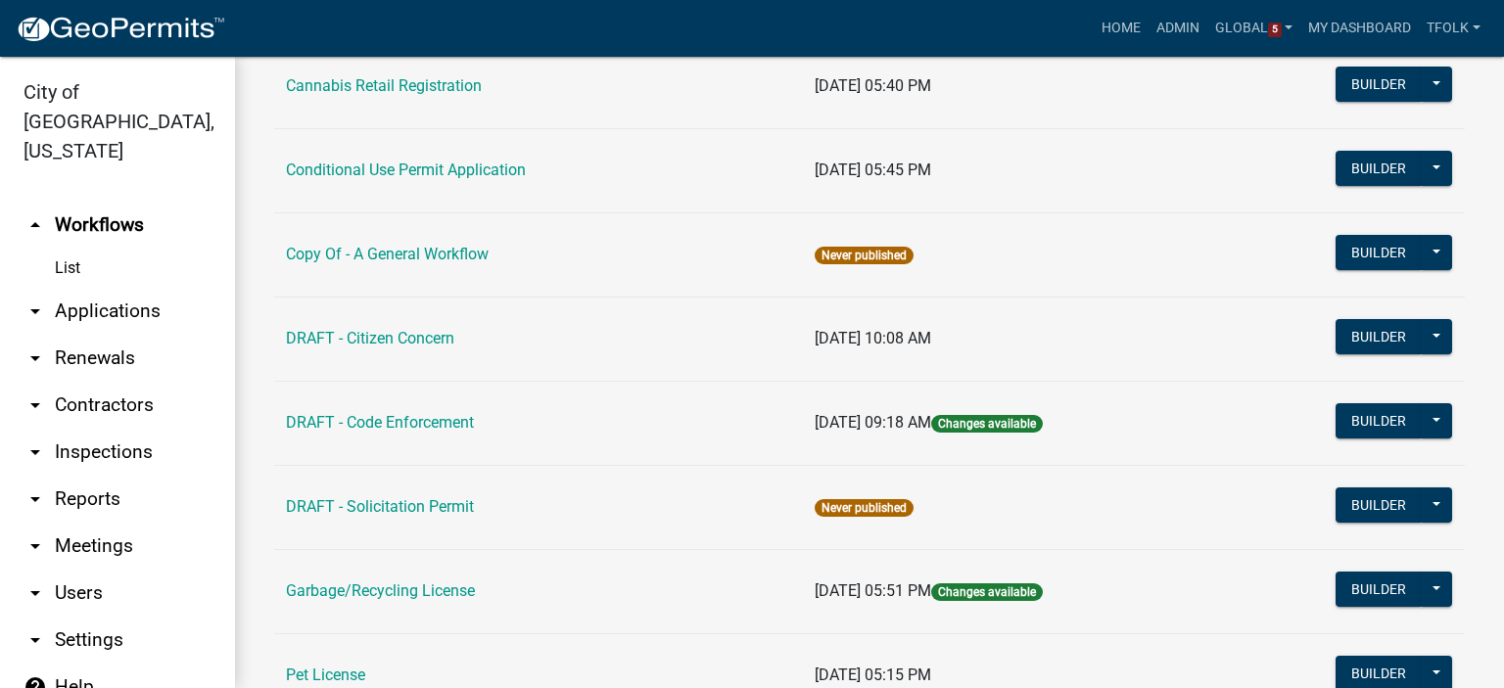
scroll to position [392, 0]
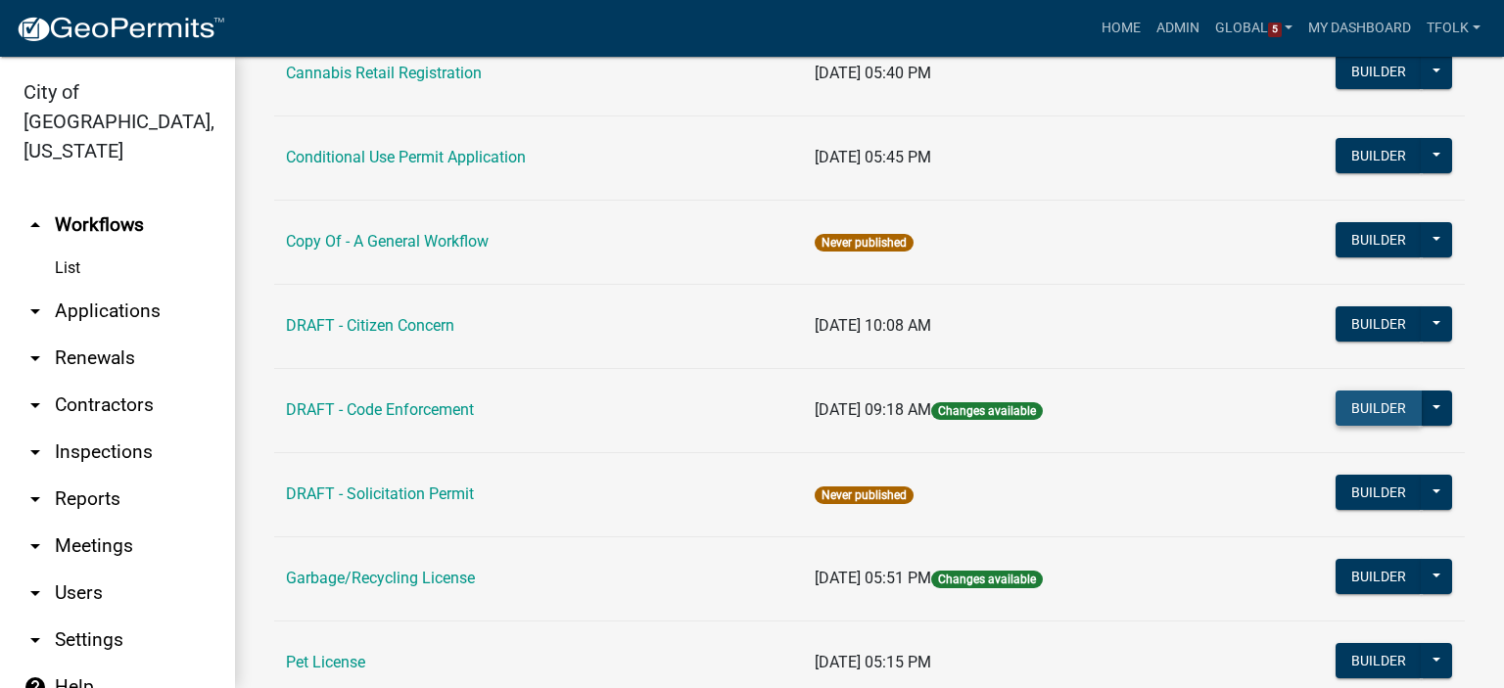
click at [1336, 416] on button "Builder" at bounding box center [1379, 408] width 86 height 35
select select
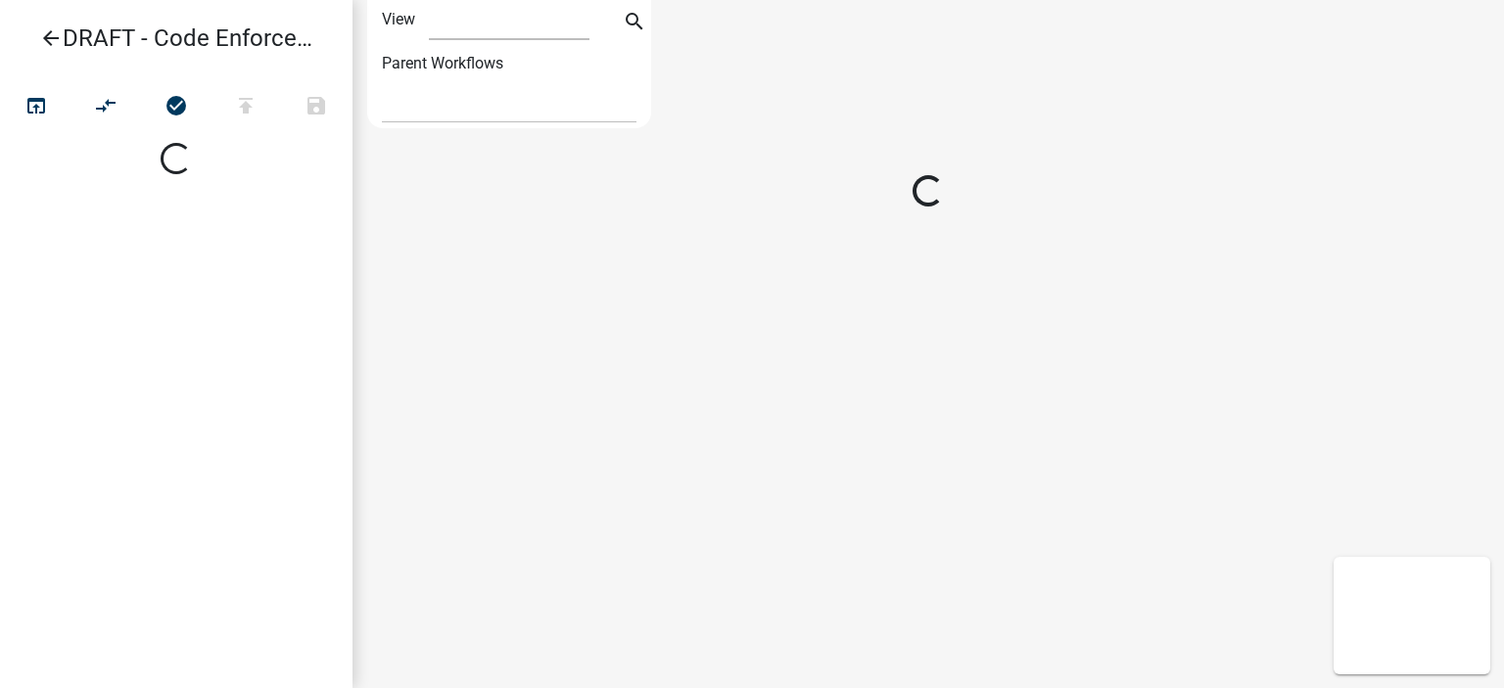
select select "1"
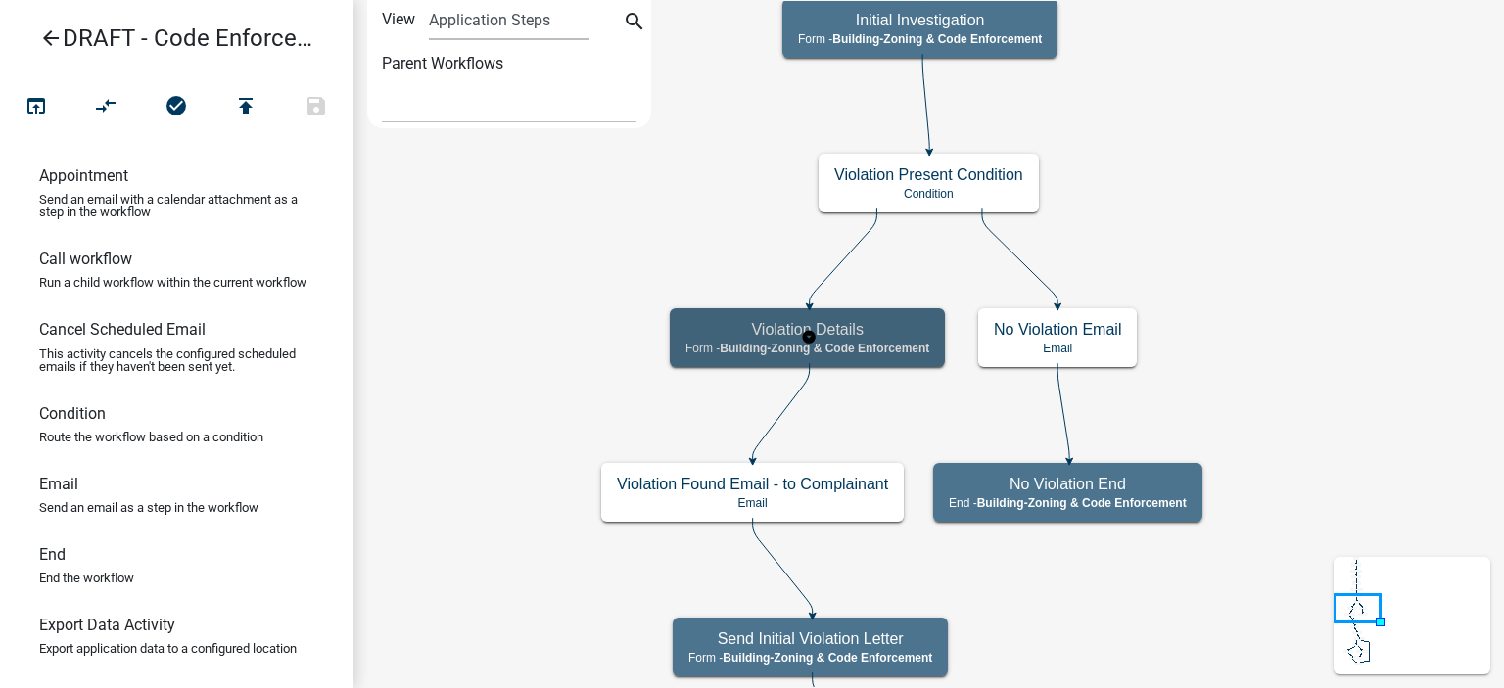
click at [909, 352] on span "Building-Zoning & Code Enforcement" at bounding box center [825, 349] width 210 height 14
select select "AA0F0E89-27AD-4056-A8DF-C2D0F55E2258"
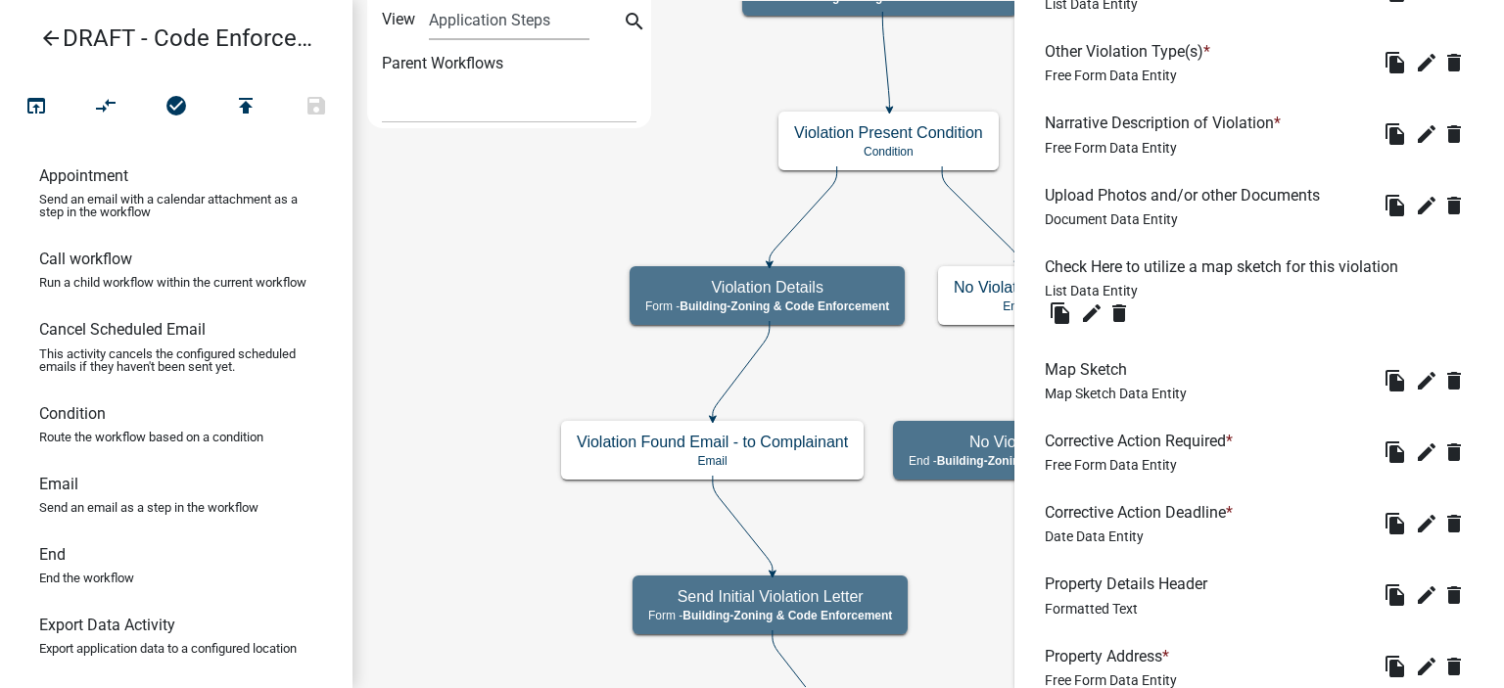
scroll to position [783, 0]
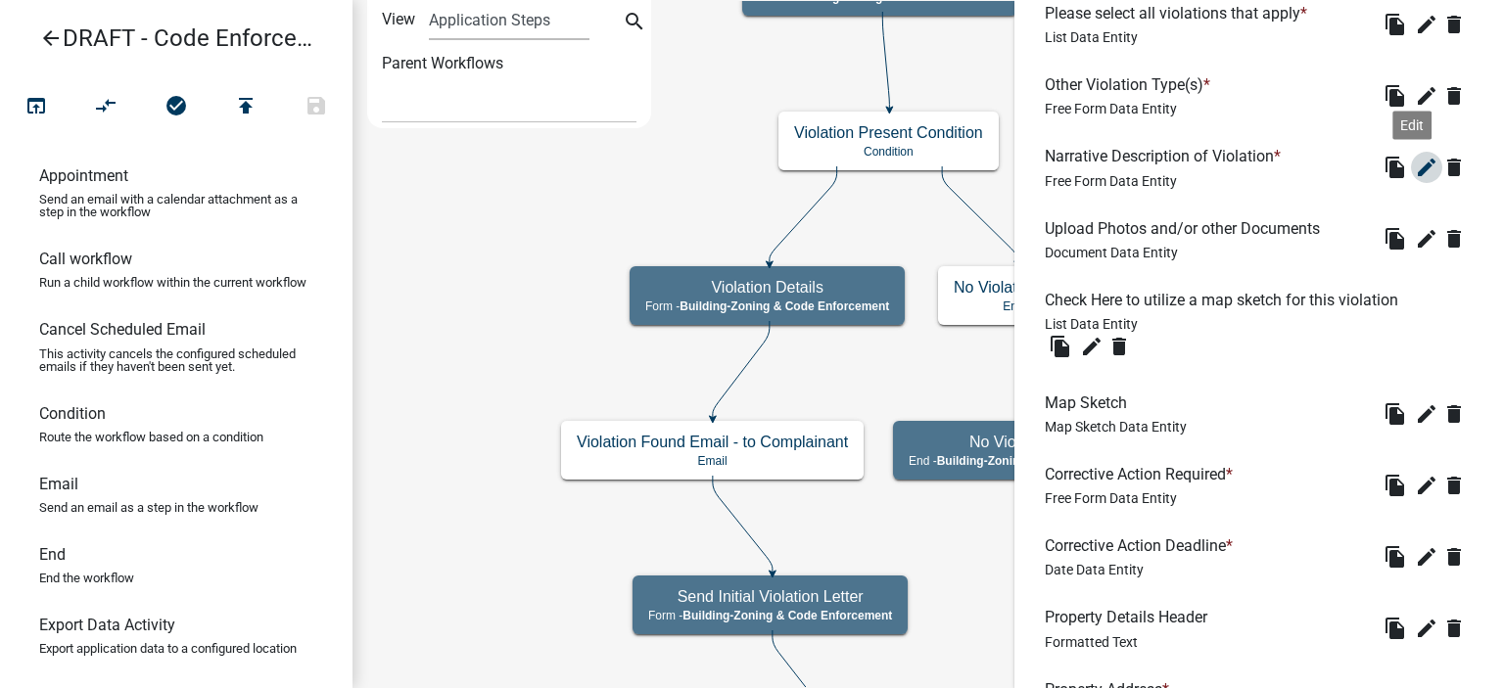
click at [1415, 167] on icon "edit" at bounding box center [1427, 168] width 24 height 24
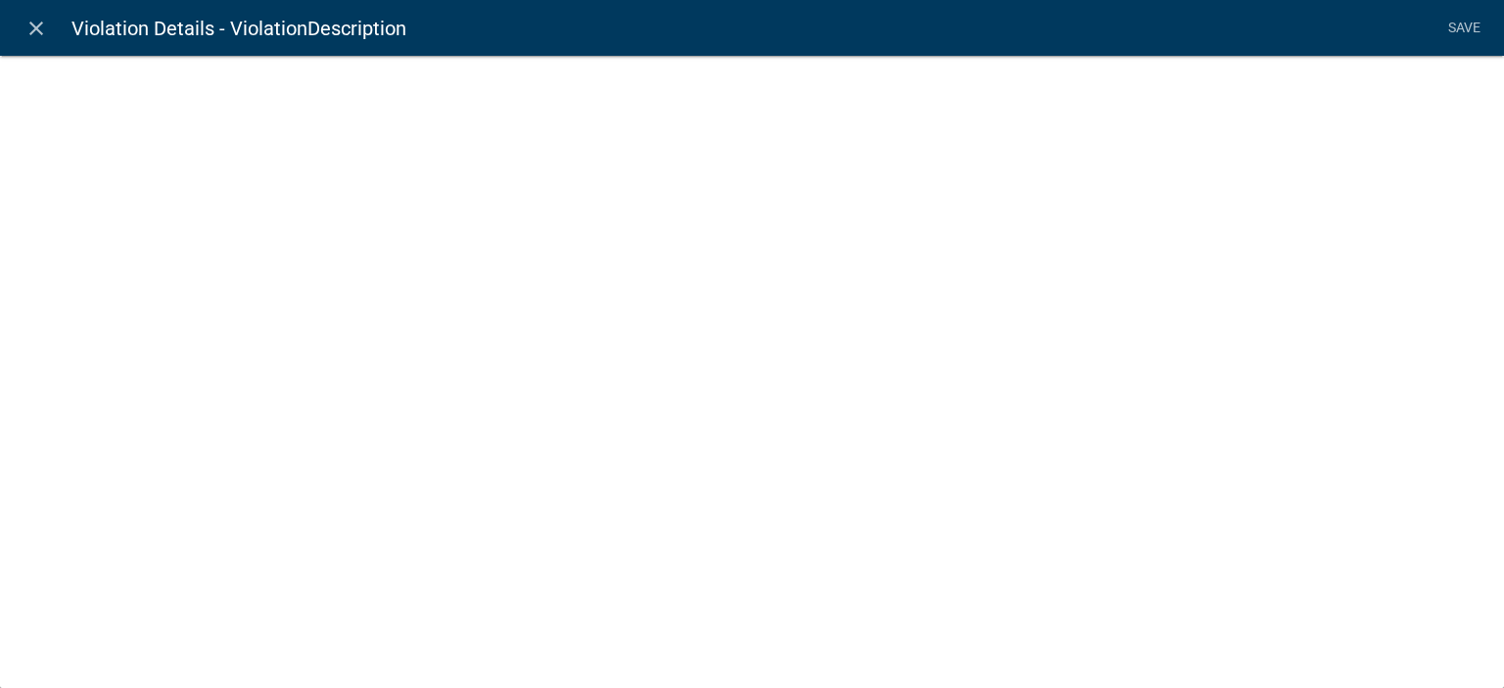
select select
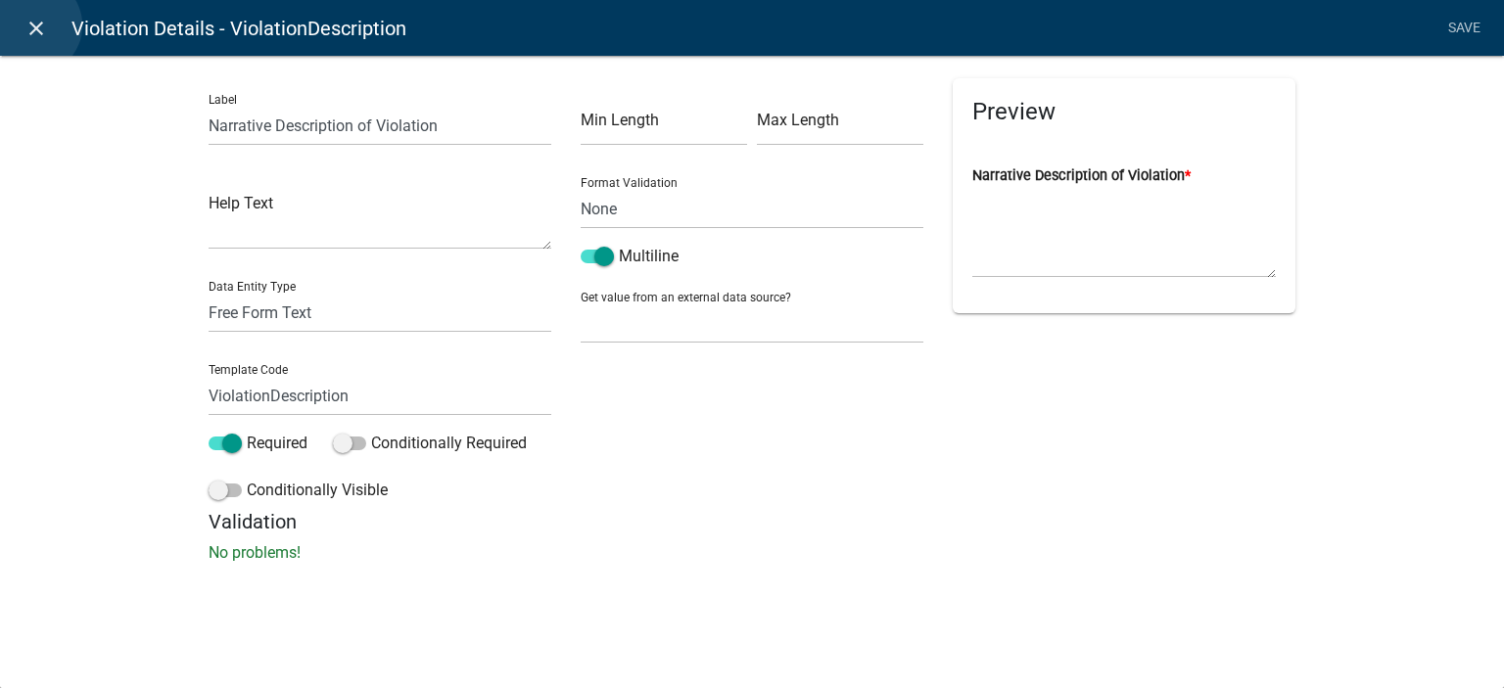
click at [32, 25] on icon "close" at bounding box center [36, 29] width 24 height 24
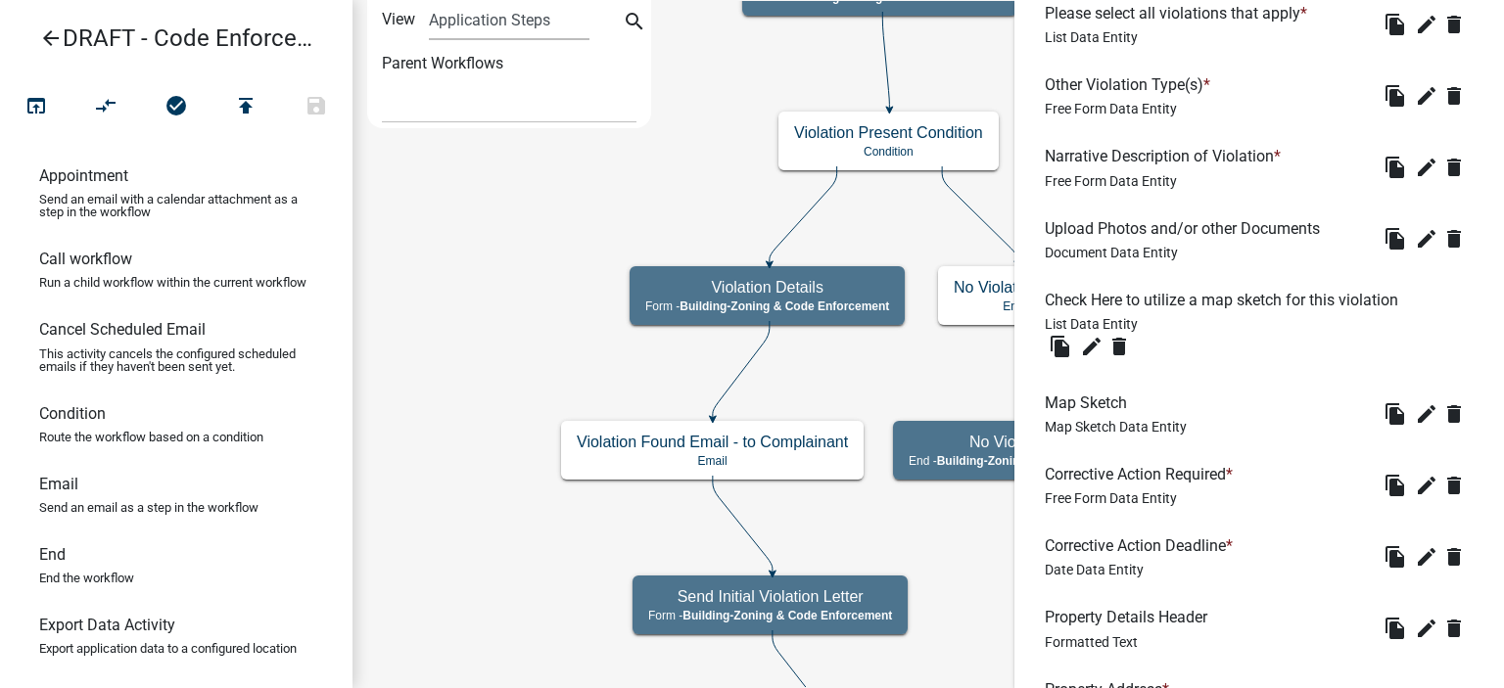
scroll to position [1246, 0]
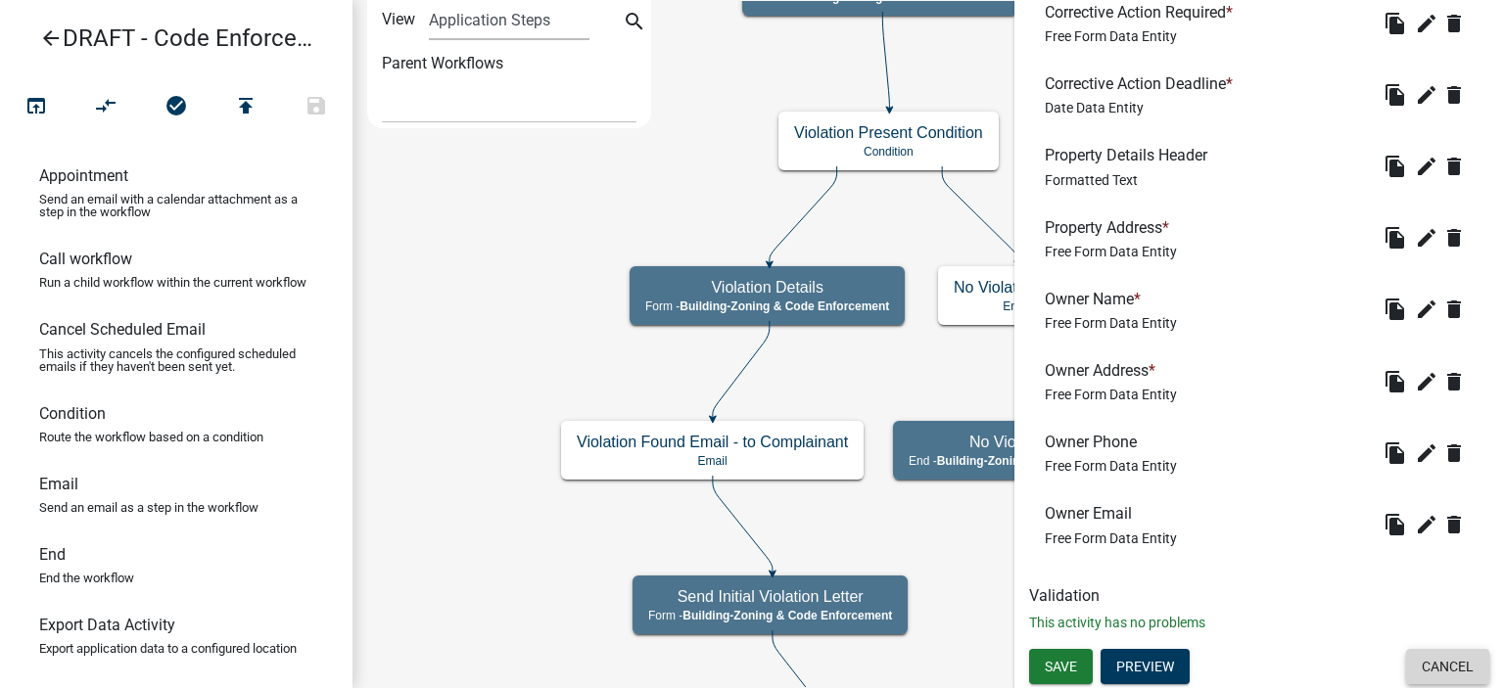
click at [1454, 662] on button "Cancel" at bounding box center [1447, 666] width 83 height 35
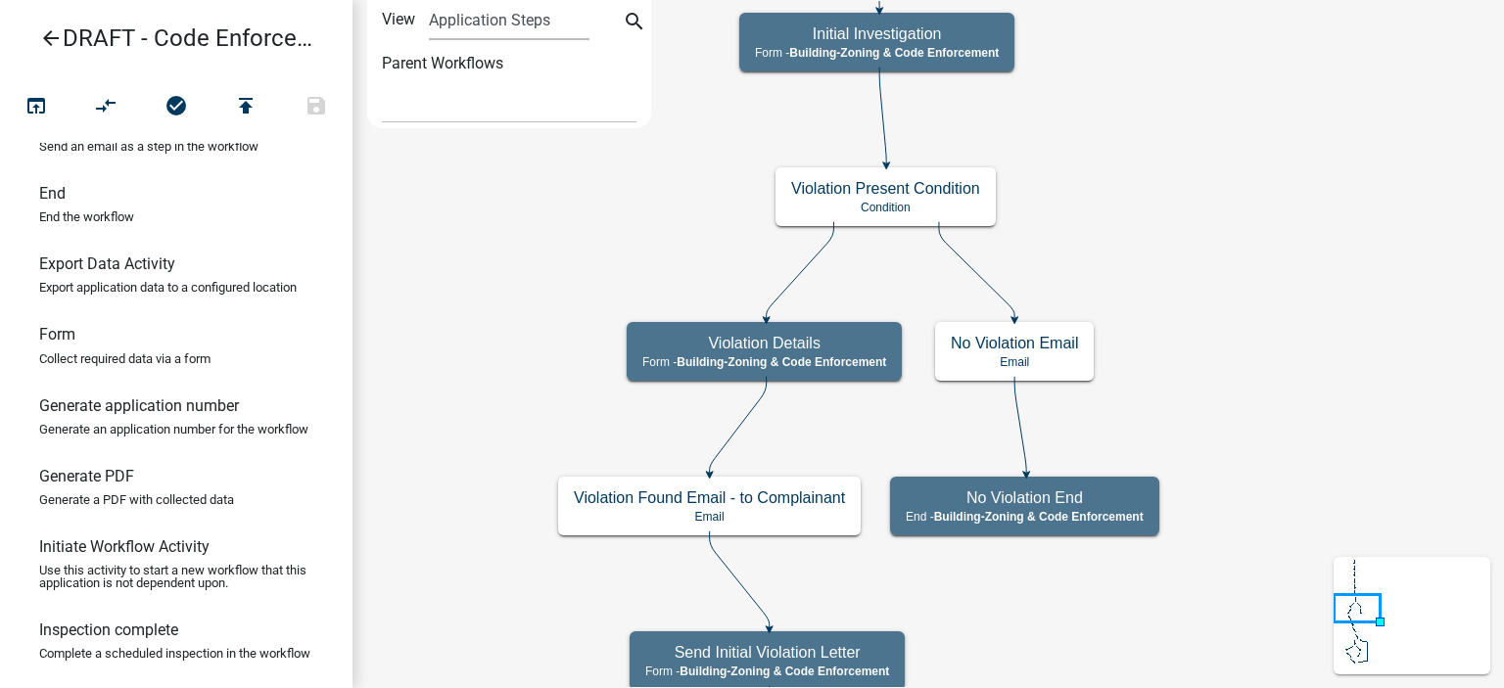
scroll to position [392, 0]
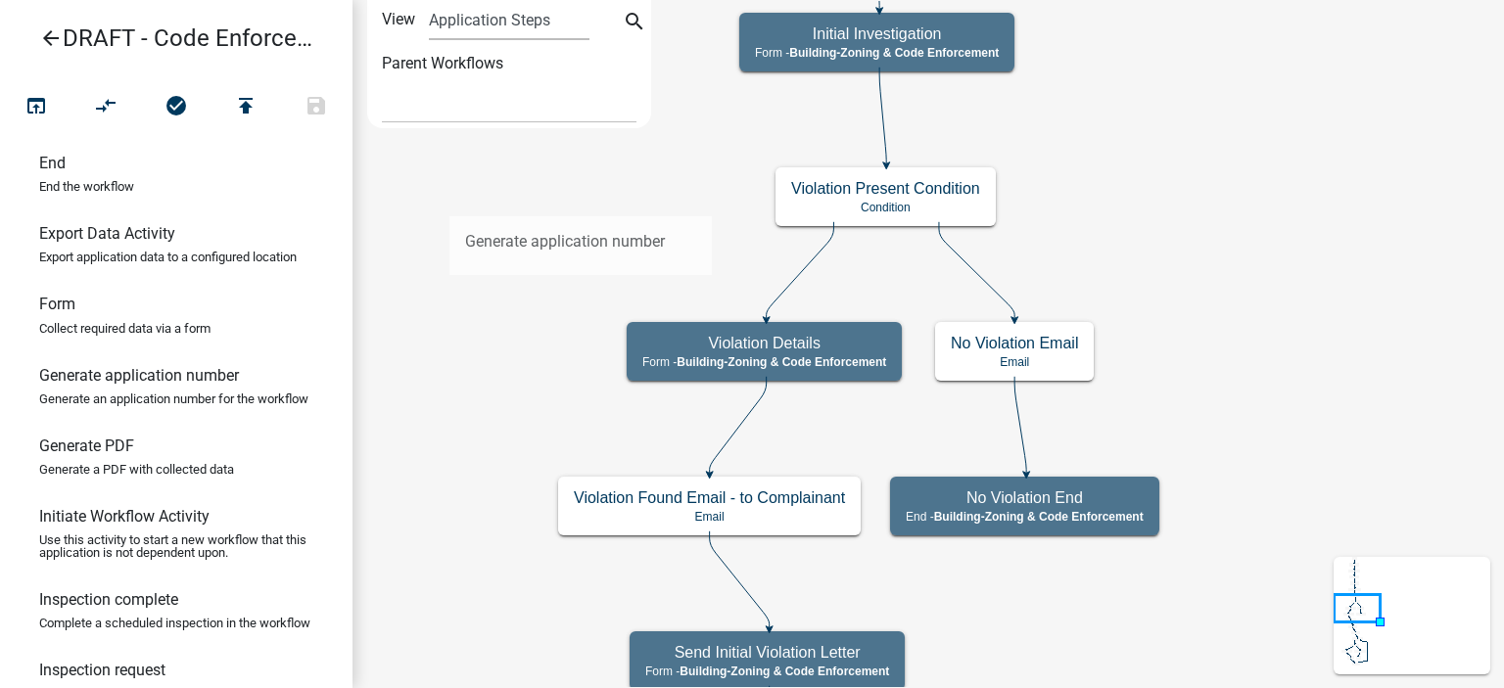
drag, startPoint x: 154, startPoint y: 429, endPoint x: 449, endPoint y: 201, distance: 373.5
click at [449, 201] on div "arrow_back DRAFT - Code Enforcement open_in_browser compare_arrows check_circle…" at bounding box center [752, 344] width 1504 height 688
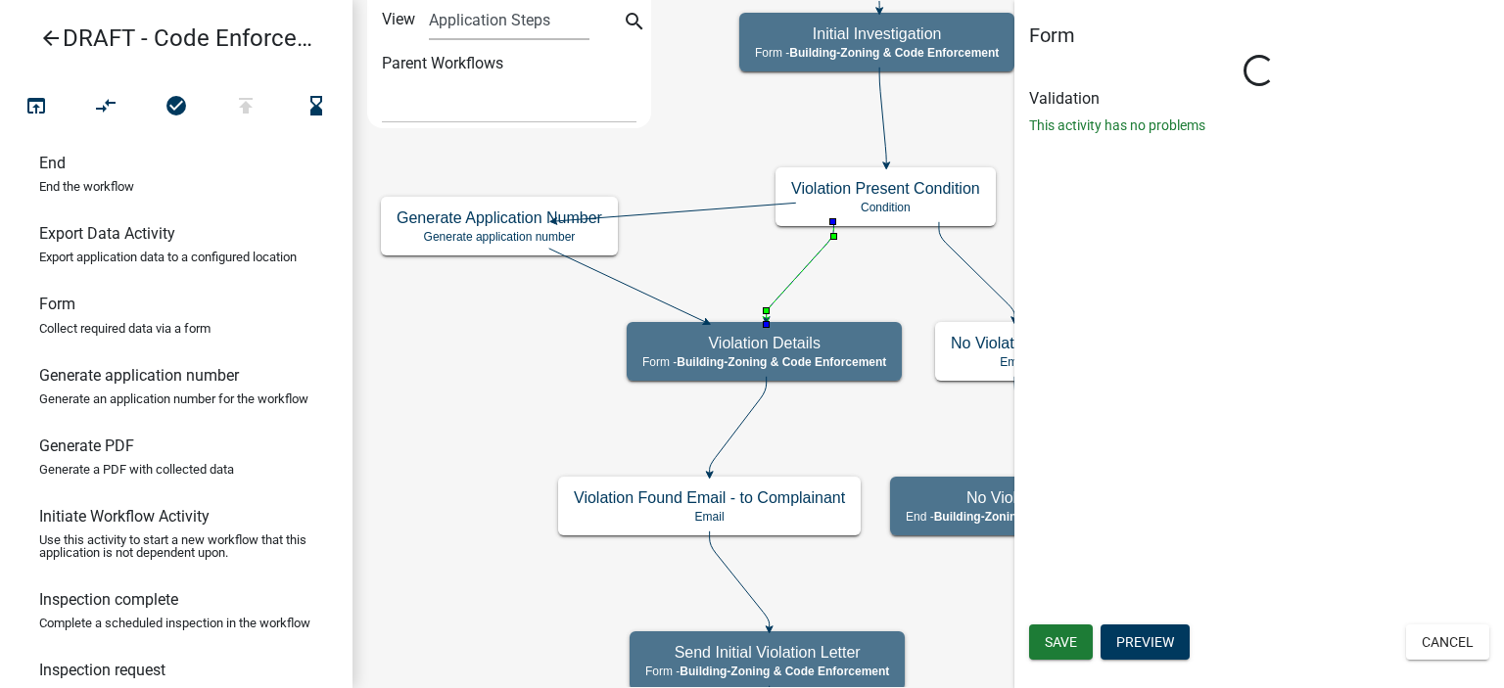
click at [788, 279] on icon at bounding box center [801, 270] width 68 height 97
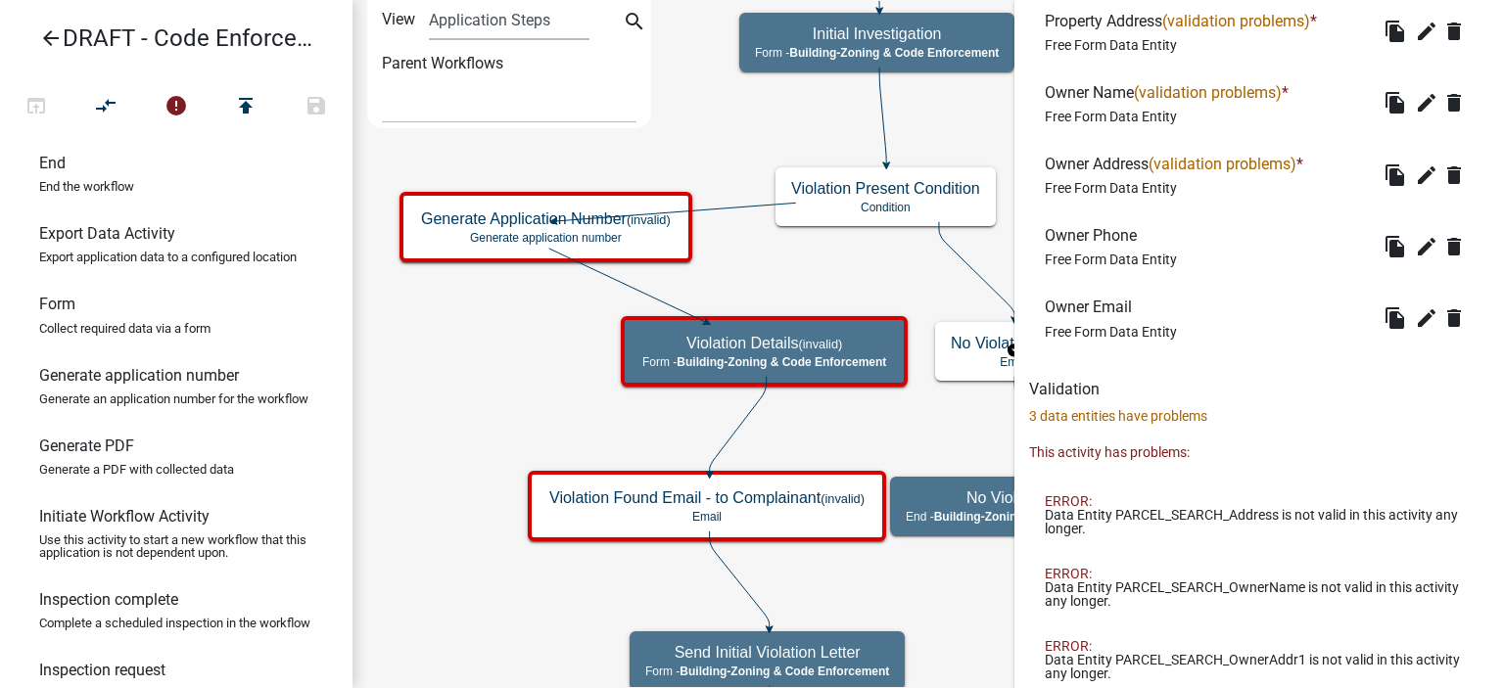
scroll to position [1499, 0]
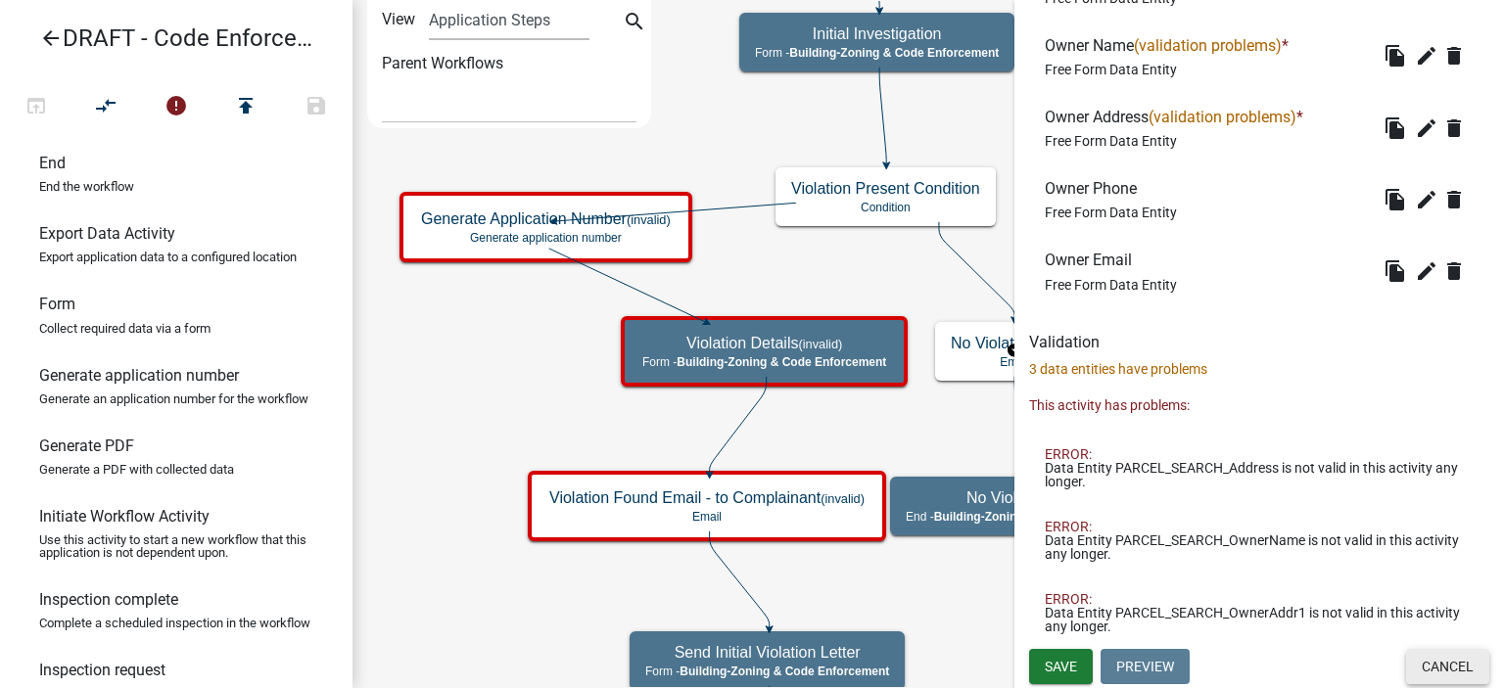
click at [1415, 672] on button "Cancel" at bounding box center [1447, 666] width 83 height 35
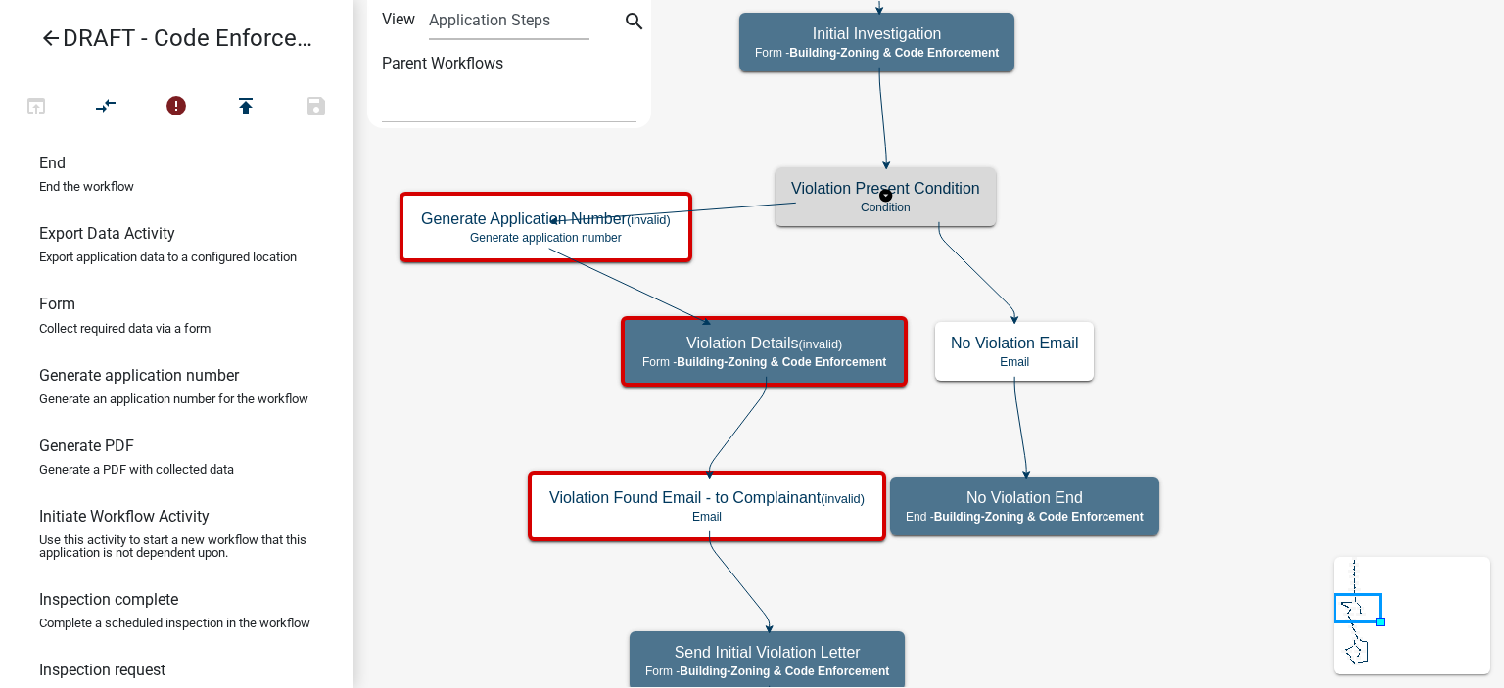
click at [943, 195] on h5 "Violation Present Condition" at bounding box center [885, 188] width 189 height 19
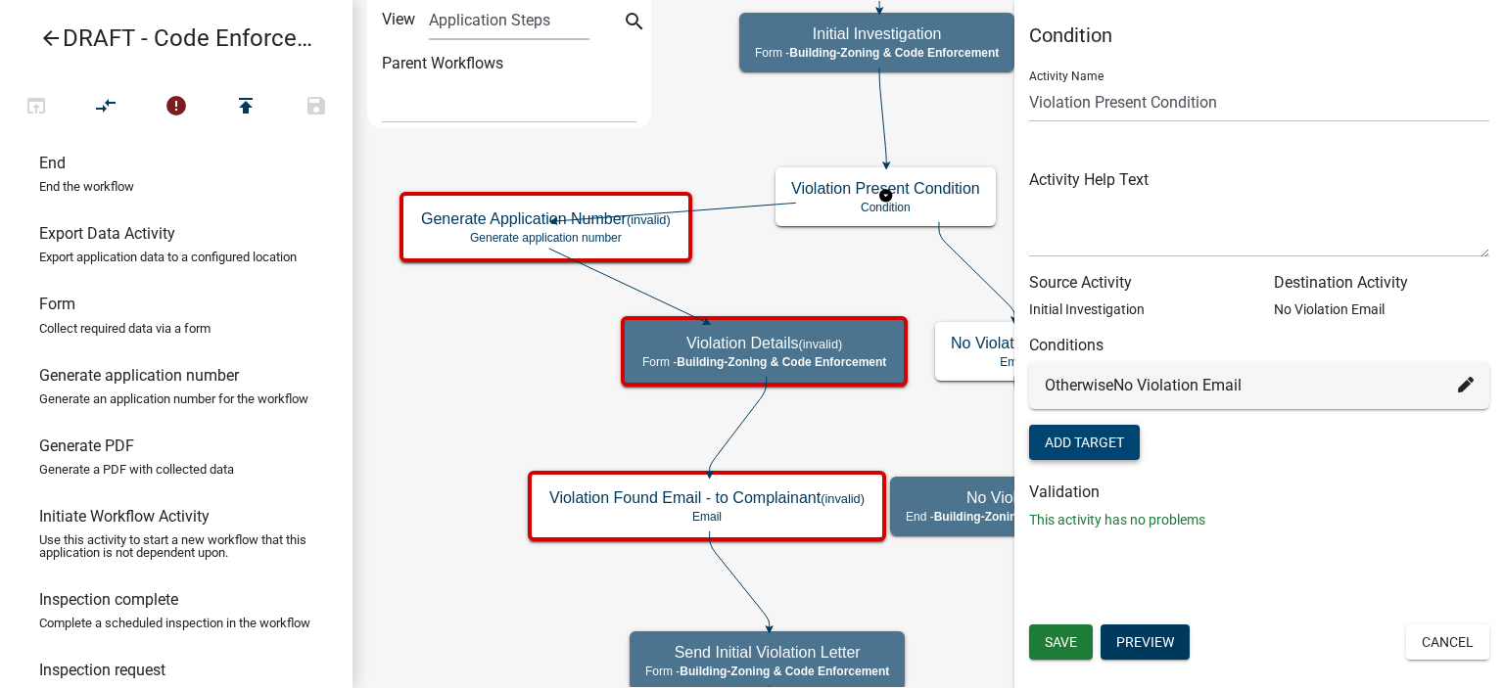
click at [1112, 448] on button "Add Target" at bounding box center [1084, 442] width 111 height 35
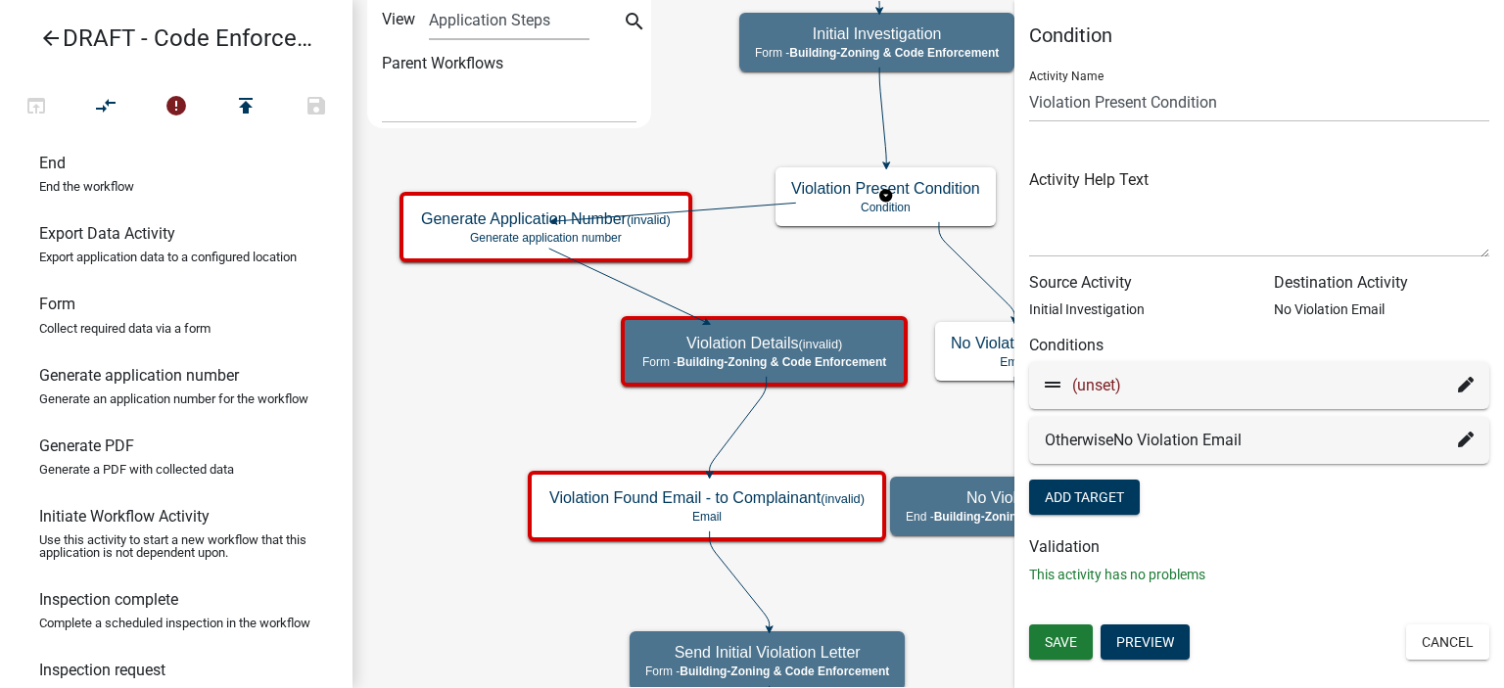
drag, startPoint x: 1234, startPoint y: 515, endPoint x: 1218, endPoint y: 508, distance: 17.1
click at [1218, 508] on form "Activity Name Violation Present Condition Activity Help Text Source Activity In…" at bounding box center [1259, 287] width 460 height 465
click at [1218, 507] on form "Activity Name Violation Present Condition Activity Help Text Source Activity In…" at bounding box center [1259, 287] width 460 height 465
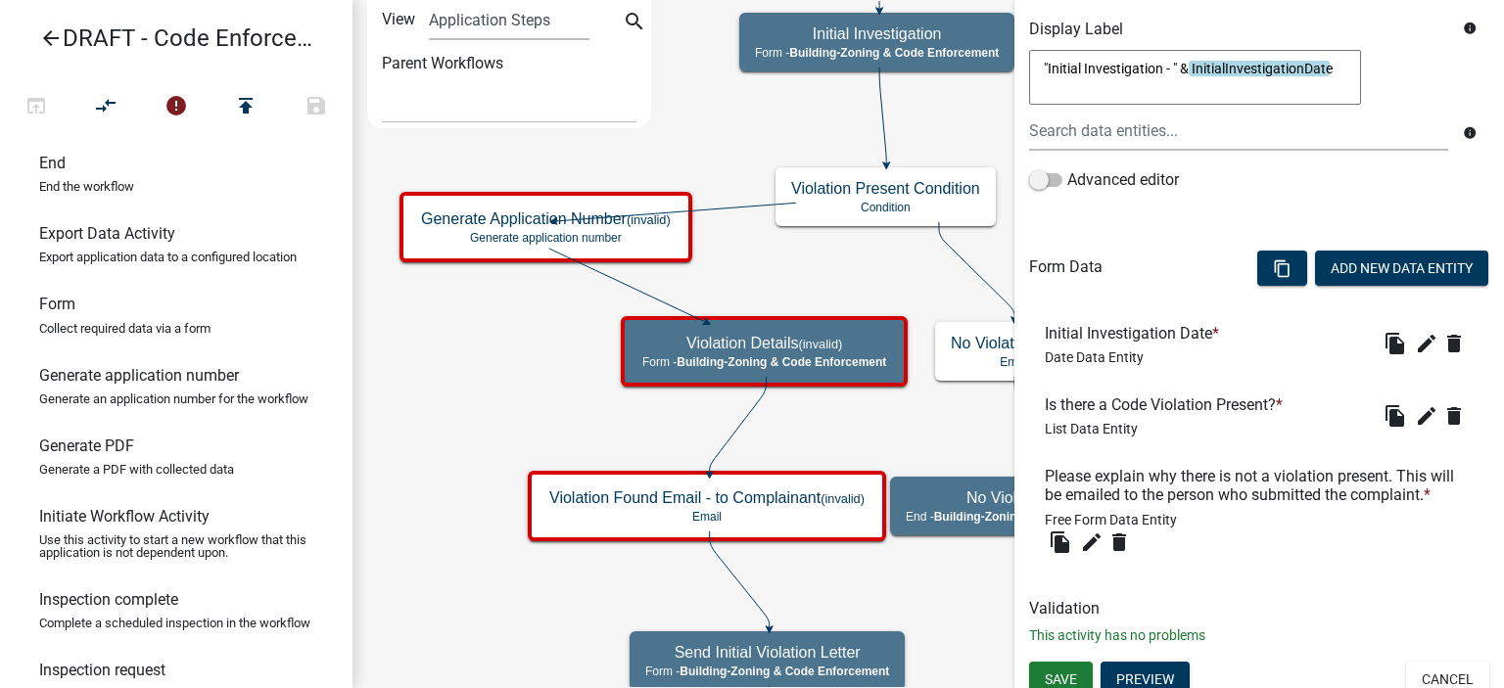
scroll to position [403, 0]
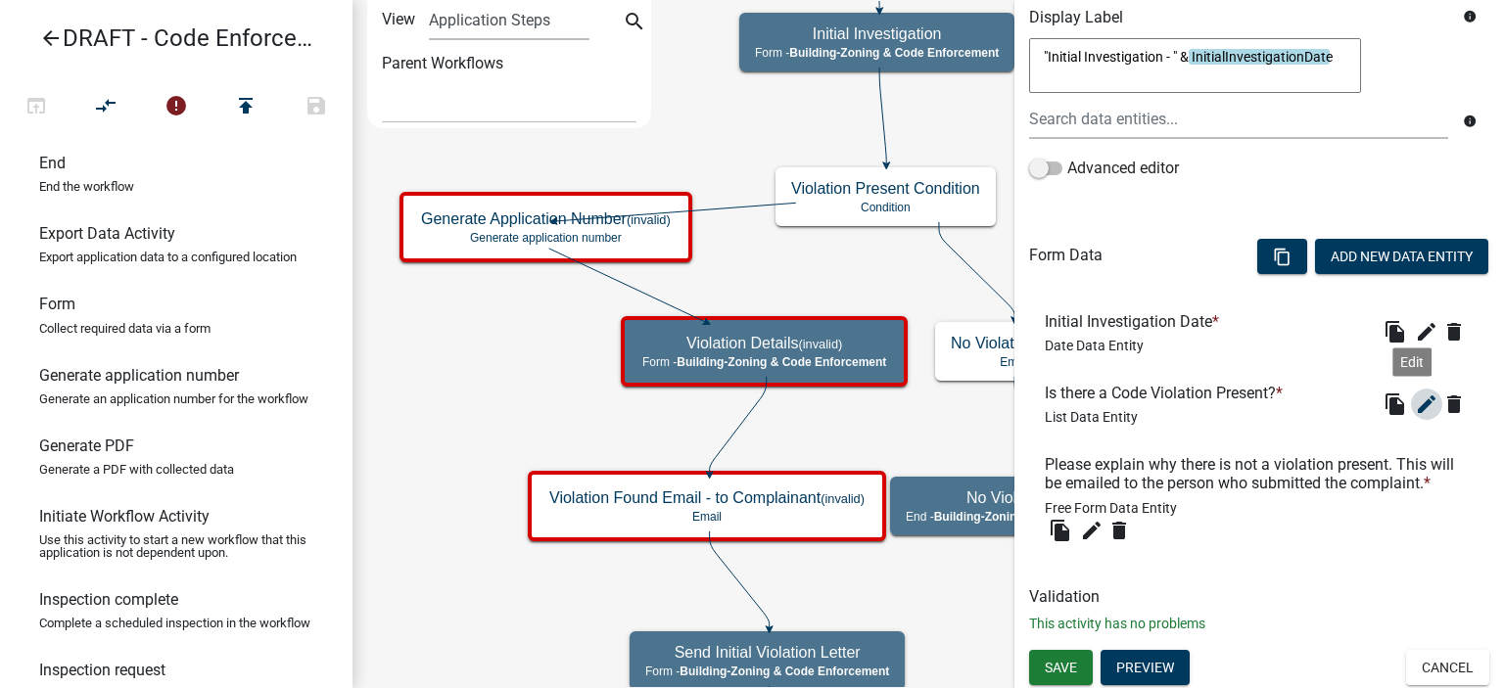
click at [1415, 411] on icon "edit" at bounding box center [1427, 405] width 24 height 24
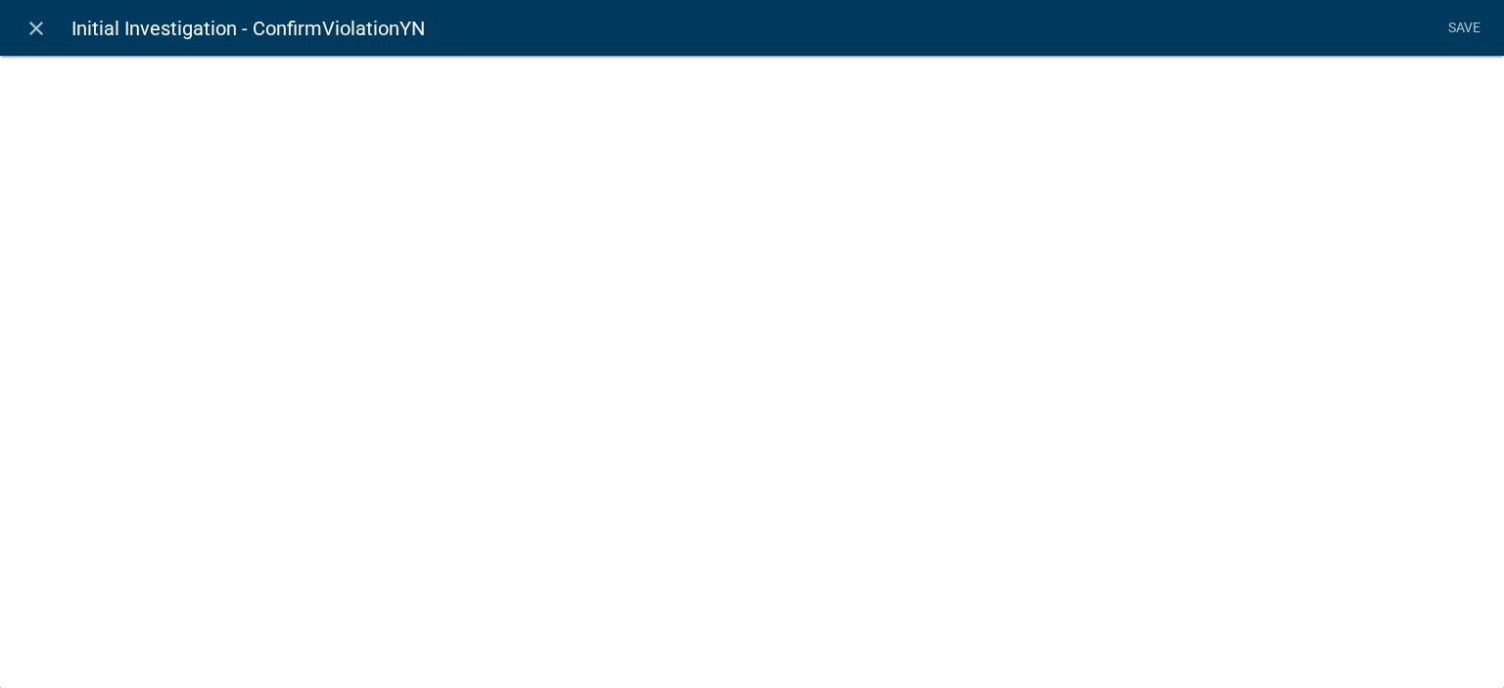
select select "list-data"
select select
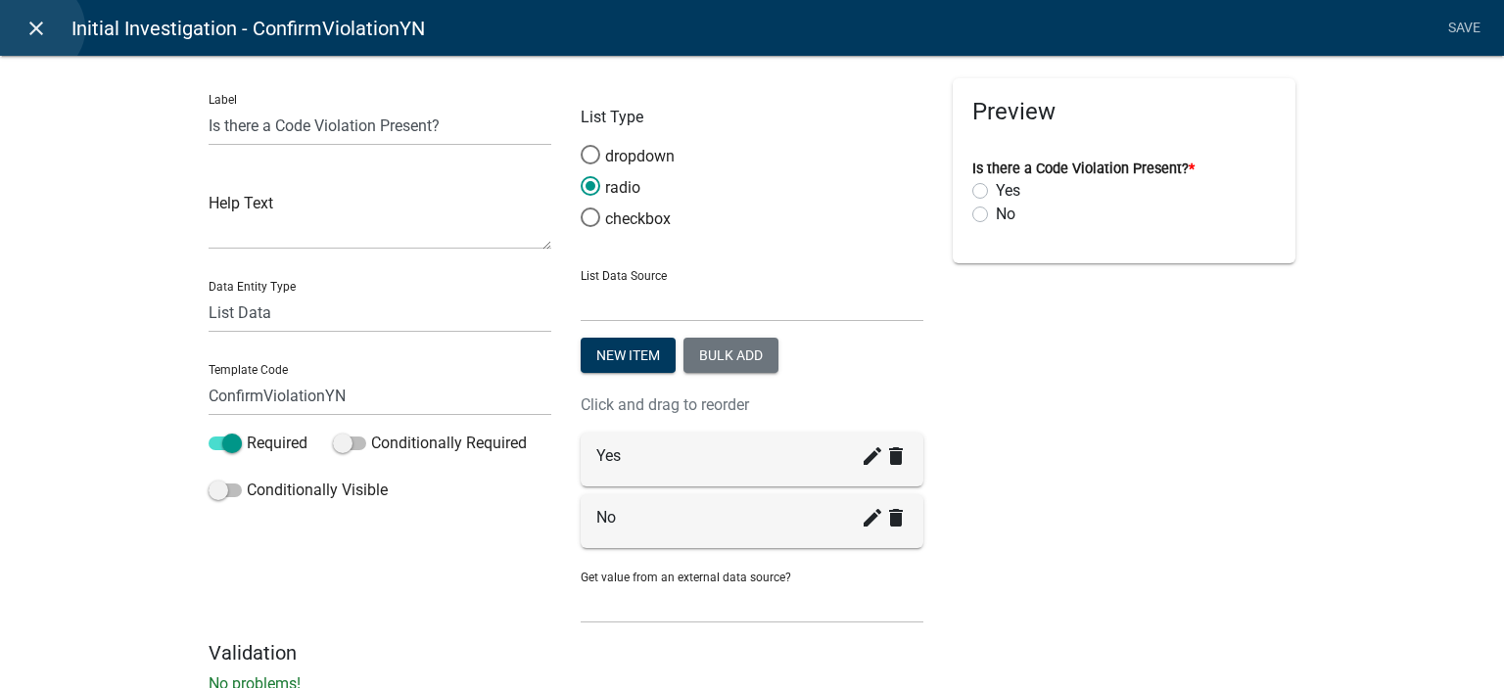
click at [35, 28] on icon "close" at bounding box center [36, 29] width 24 height 24
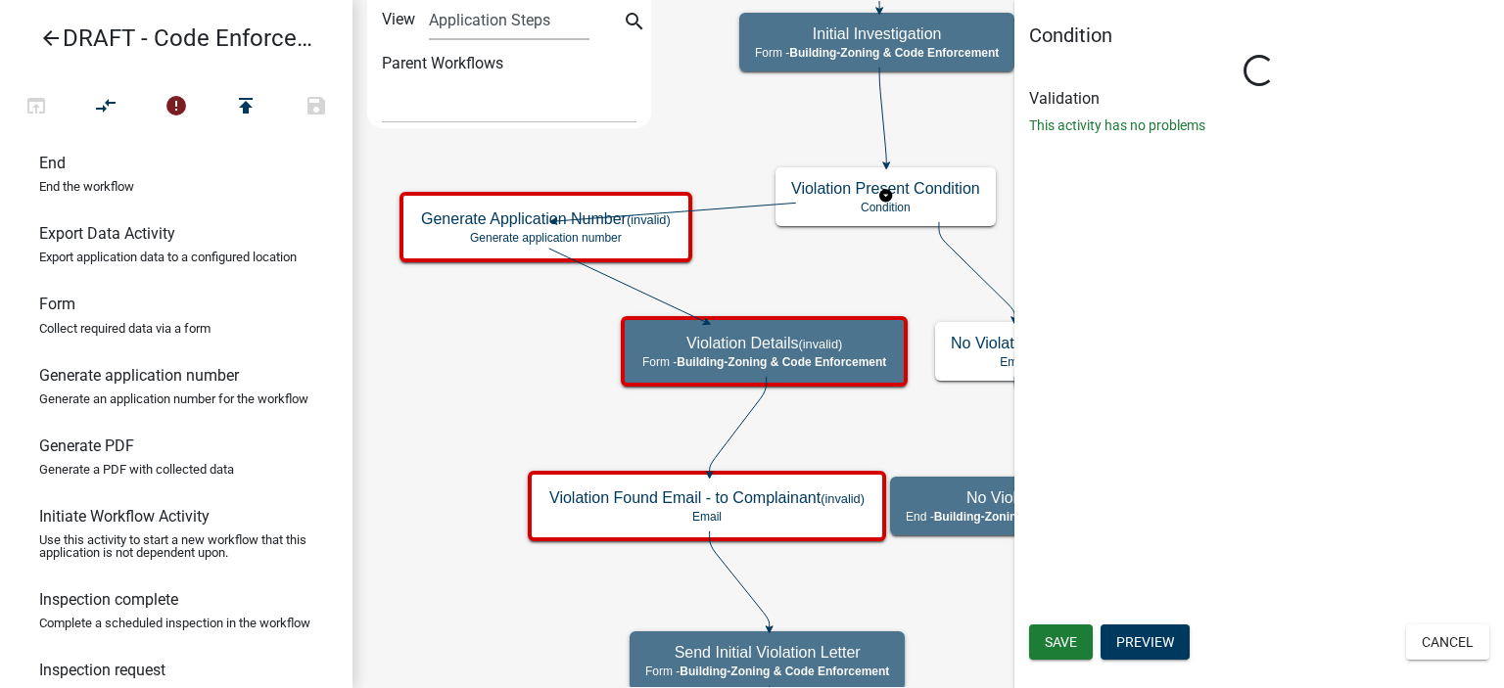
scroll to position [0, 0]
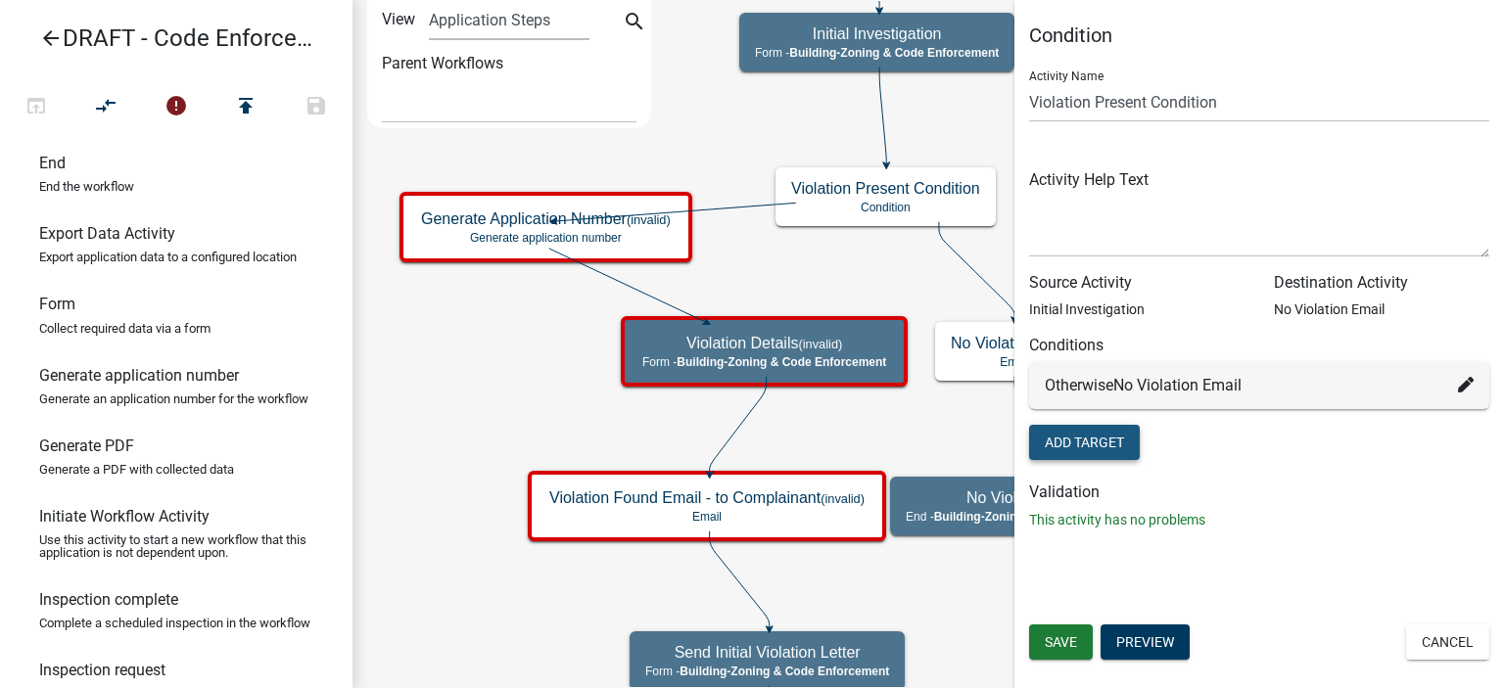
drag, startPoint x: 1100, startPoint y: 441, endPoint x: 1130, endPoint y: 446, distance: 30.8
click at [1100, 442] on button "Add Target" at bounding box center [1084, 442] width 111 height 35
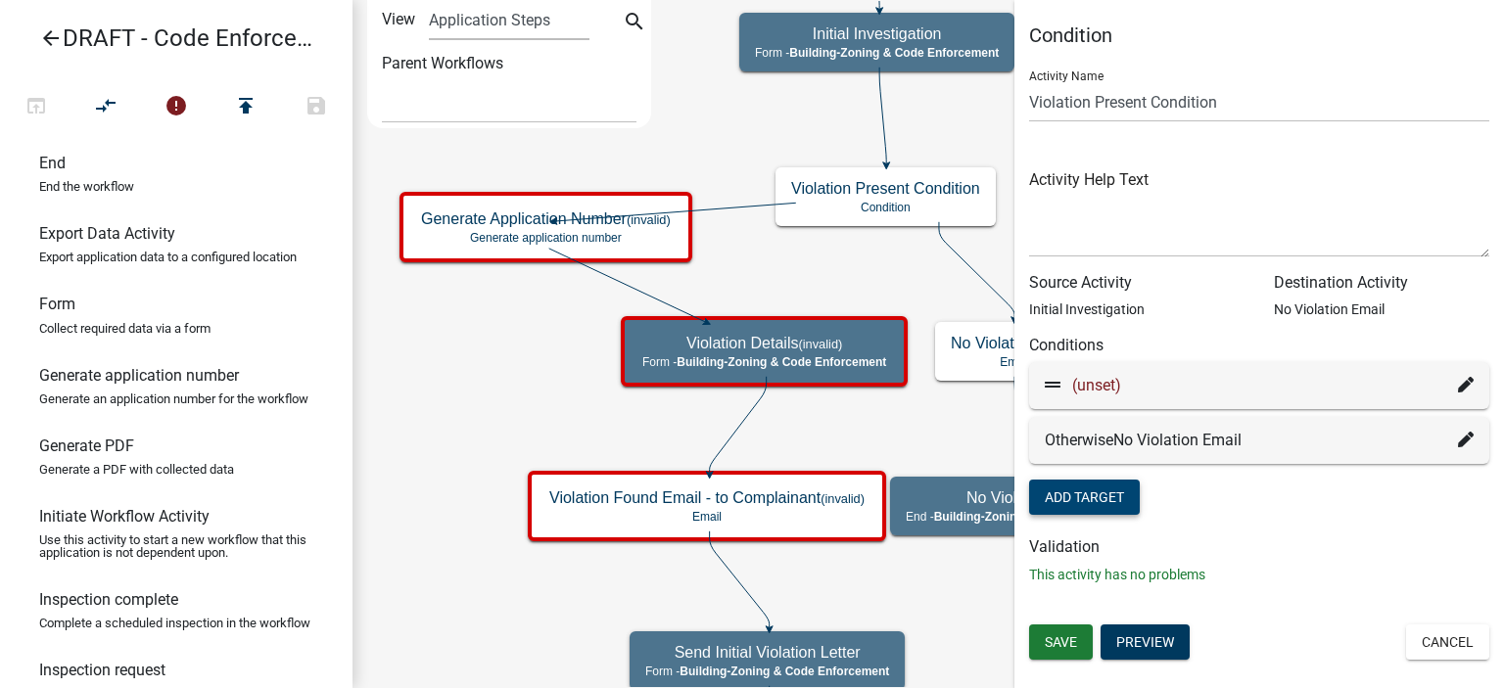
click at [1461, 393] on icon at bounding box center [1466, 385] width 16 height 16
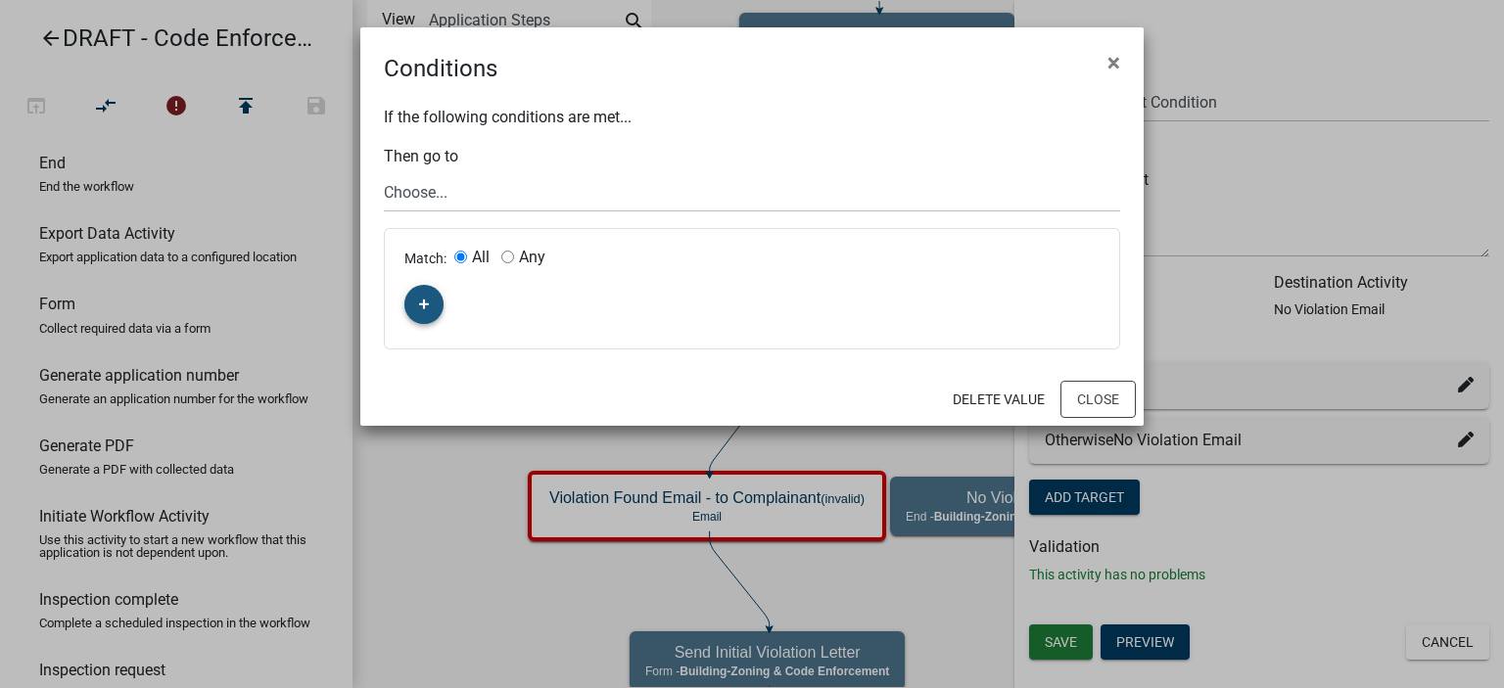
click at [414, 308] on button "button" at bounding box center [423, 304] width 39 height 39
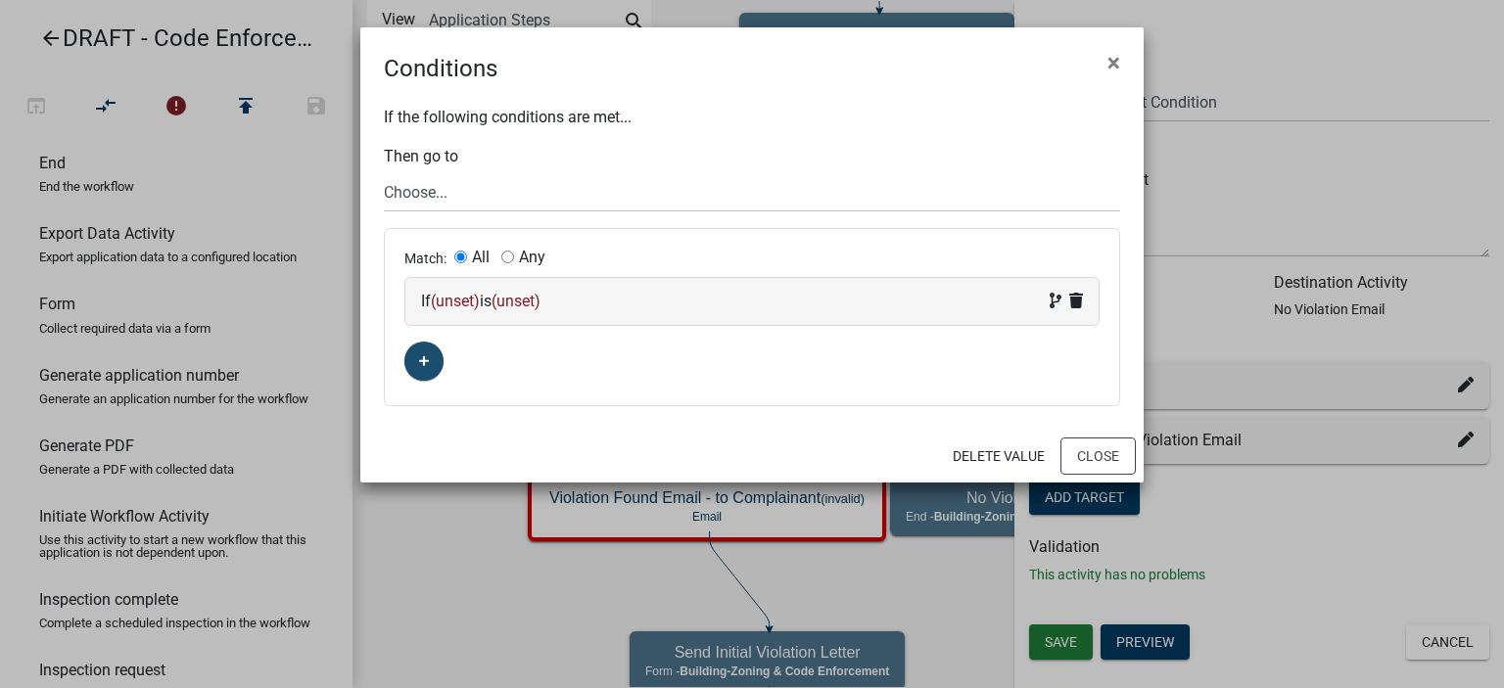
click at [441, 312] on div "If (unset) is (unset)" at bounding box center [752, 302] width 662 height 24
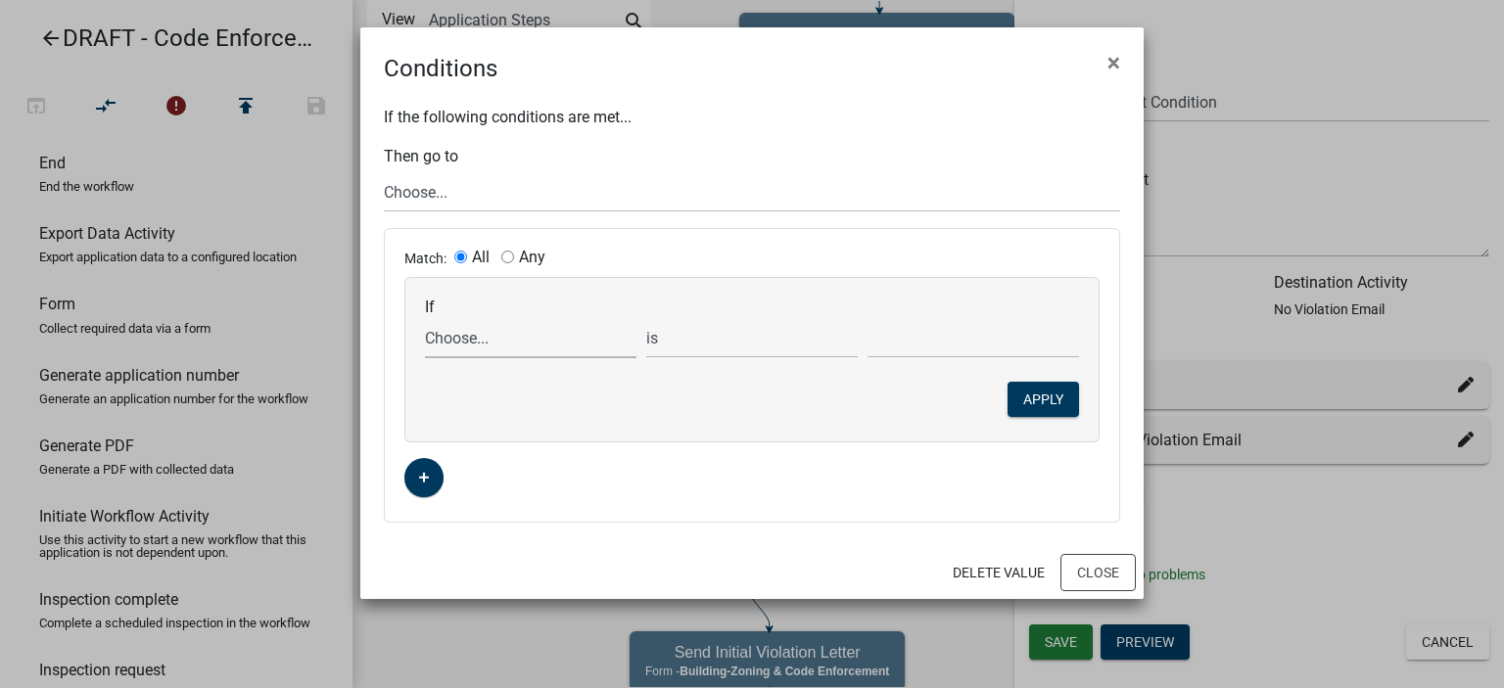
click at [463, 337] on select "Choose... ALL_FEE_RECIPIENTS APPLICATION_ID APPLICATION_NUMBER APPLICATION_STAT…" at bounding box center [531, 338] width 212 height 40
select select "7: ConfirmViolationYN"
click at [425, 318] on select "Choose... ALL_FEE_RECIPIENTS APPLICATION_ID APPLICATION_NUMBER APPLICATION_STAT…" at bounding box center [531, 338] width 212 height 40
click at [915, 336] on select "Choose... No Yes" at bounding box center [974, 338] width 212 height 40
select select "2: Yes"
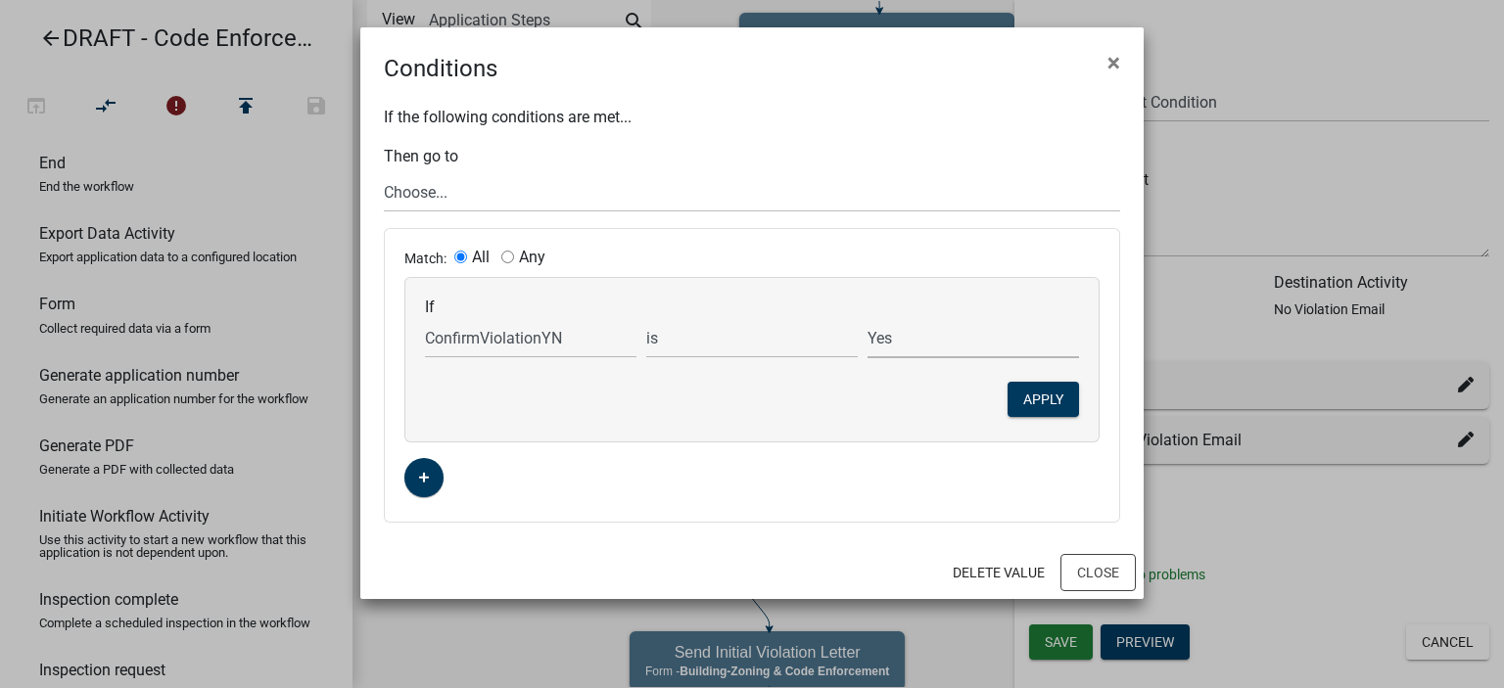
click at [868, 318] on select "Choose... No Yes" at bounding box center [974, 338] width 212 height 40
click at [1053, 387] on button "Apply" at bounding box center [1043, 399] width 71 height 35
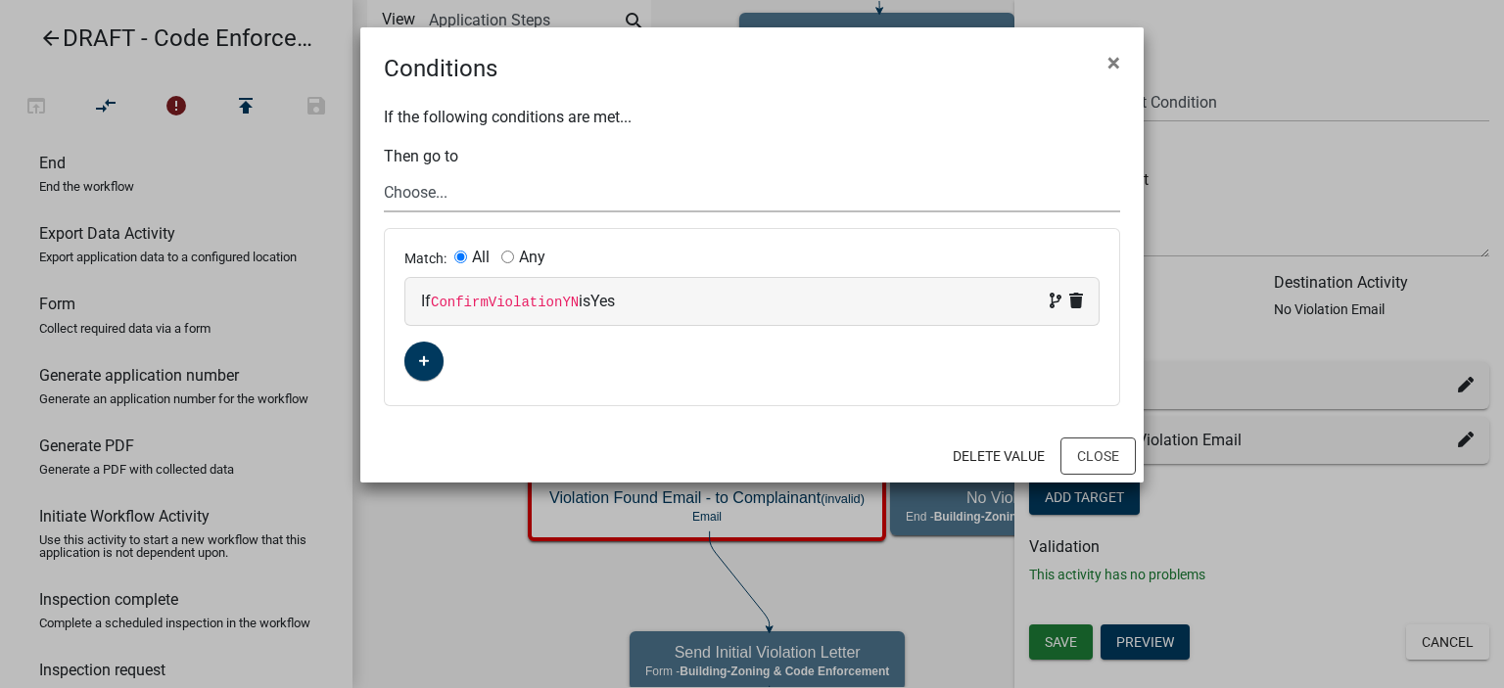
click at [660, 206] on select "Choose... Start Complainant Information Parcel search Complaint Information Com…" at bounding box center [752, 192] width 736 height 40
select select "21: e8497ef4-89f5-494c-8f78-12e3e170fc1f"
click at [384, 172] on select "Choose... Start Complainant Information Parcel search Complaint Information Com…" at bounding box center [752, 192] width 736 height 40
click at [1096, 453] on button "Close" at bounding box center [1098, 456] width 75 height 37
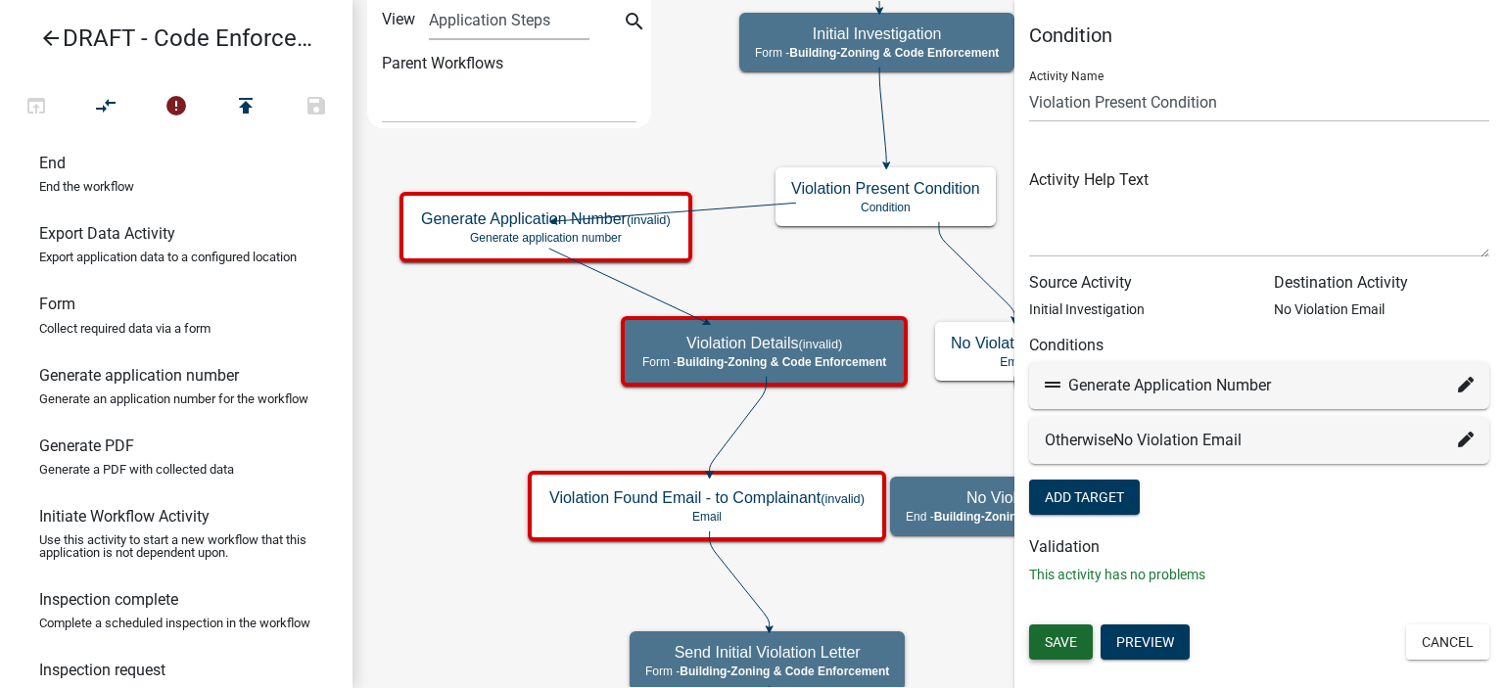
click at [1049, 641] on span "Save" at bounding box center [1061, 643] width 32 height 16
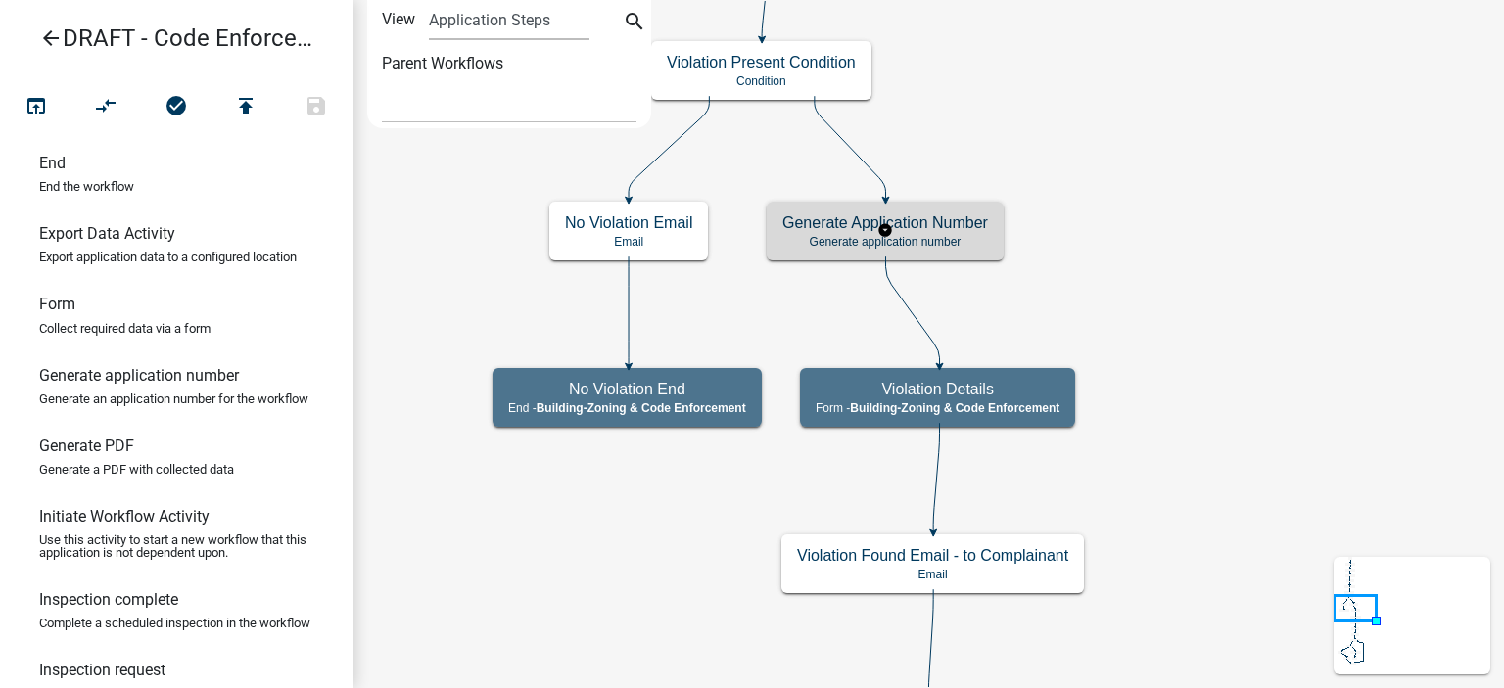
click at [963, 233] on div "Generate Application Number Generate application number" at bounding box center [885, 231] width 237 height 59
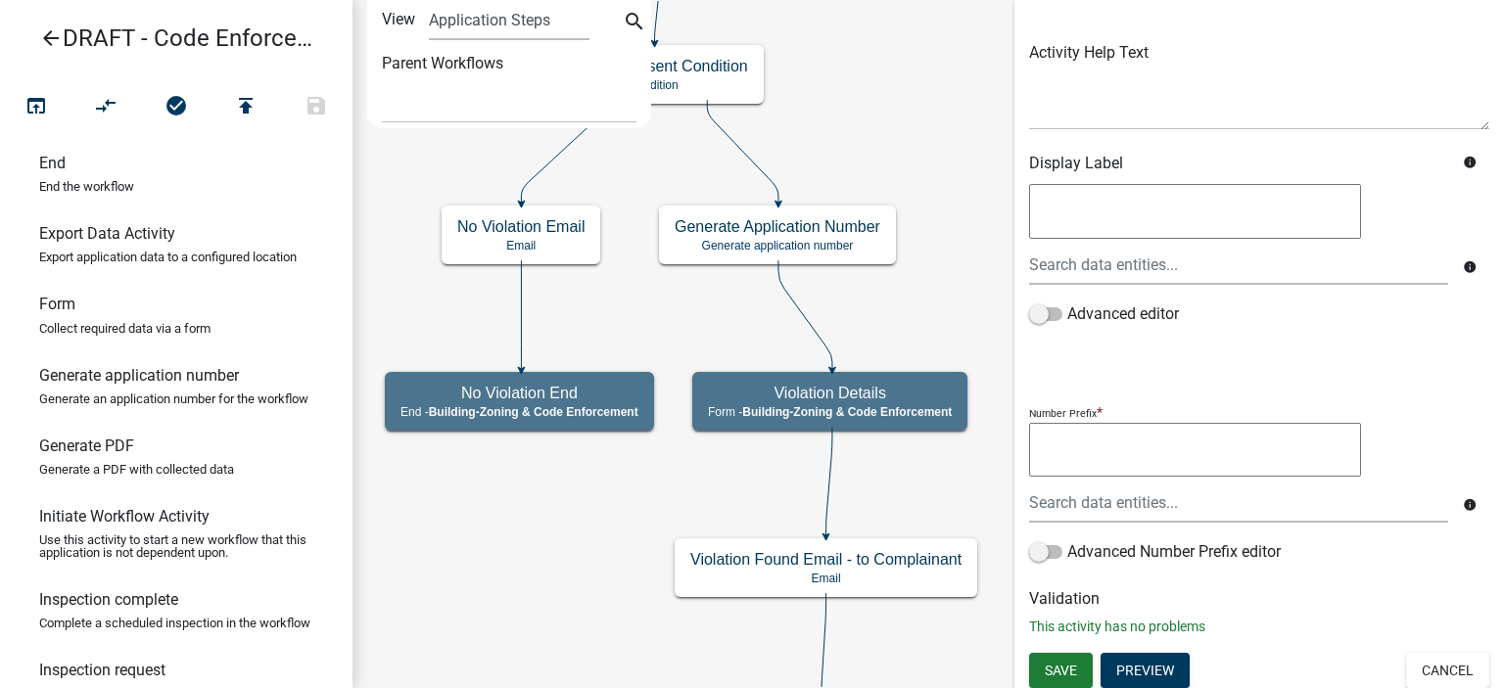
scroll to position [130, 0]
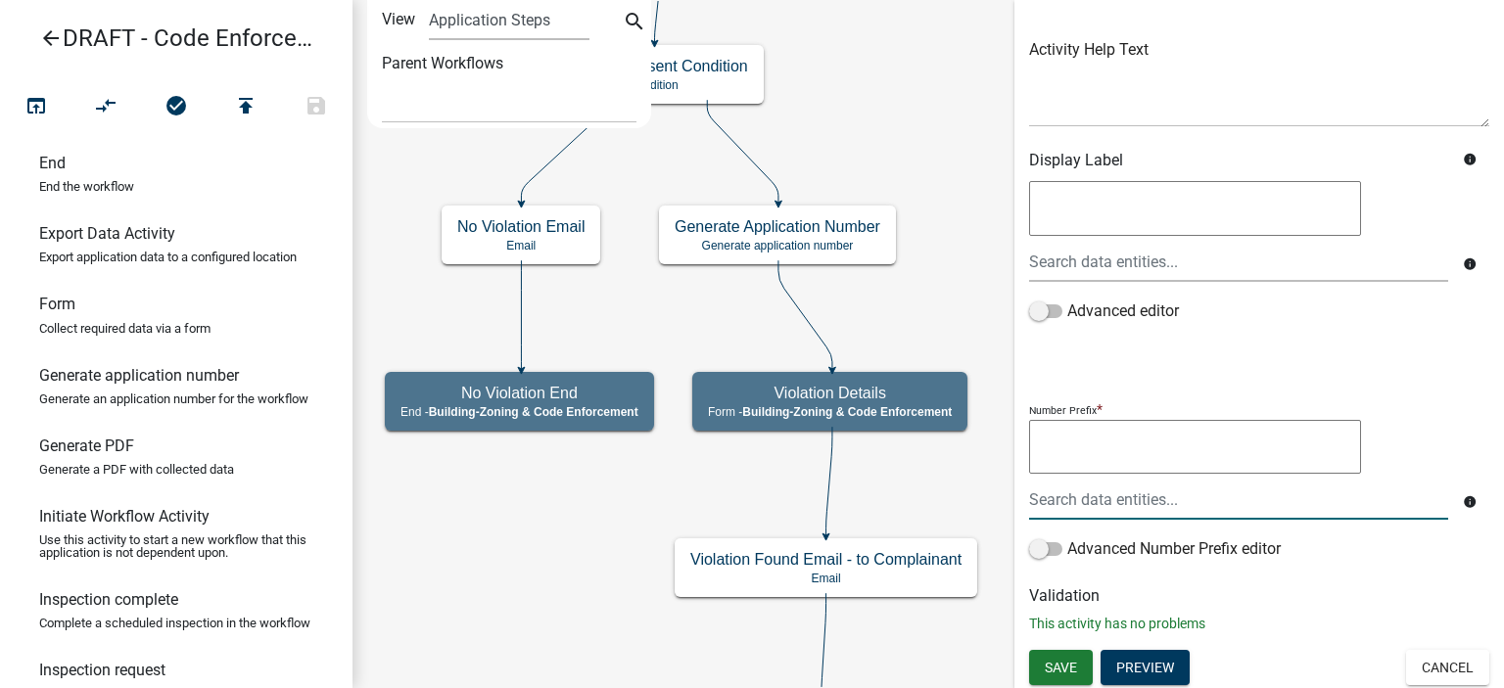
click at [1128, 458] on textarea at bounding box center [1195, 447] width 332 height 55
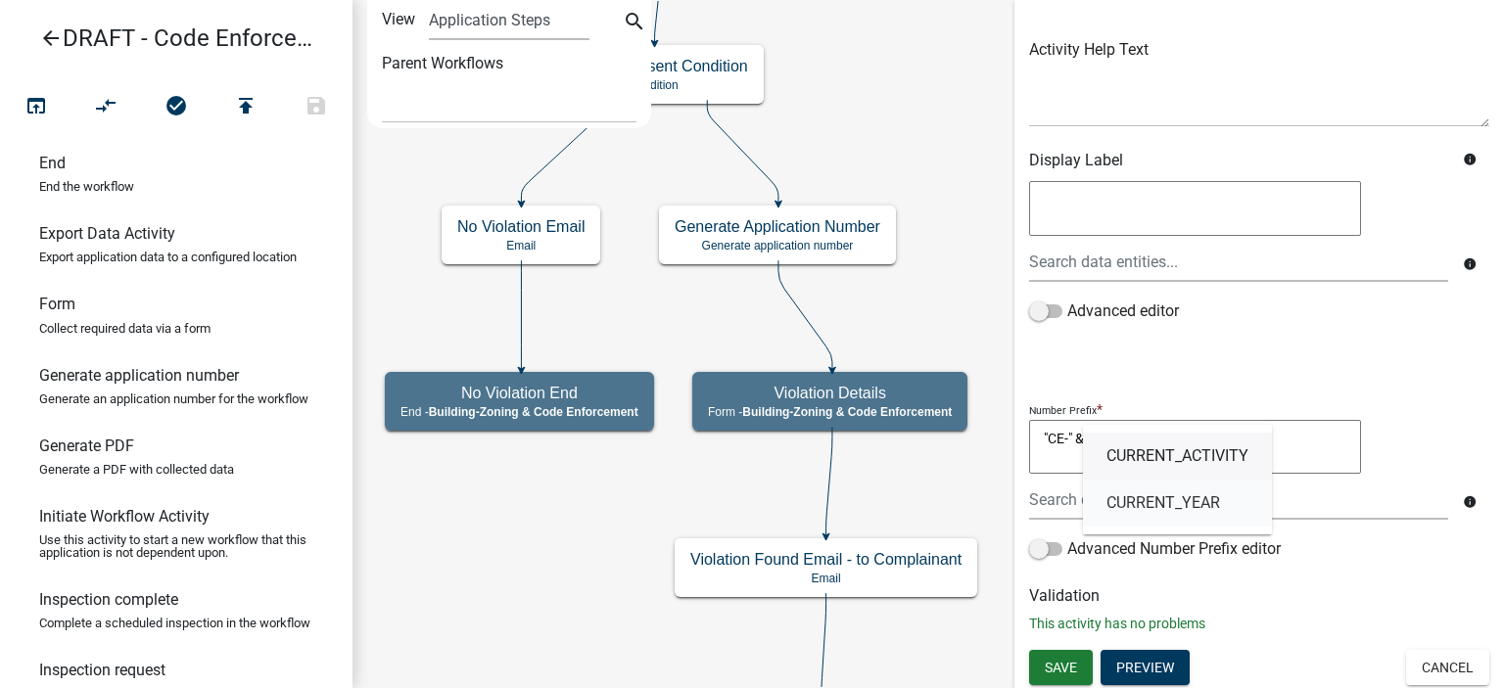
click at [1120, 510] on span "CURRENT_YEAR" at bounding box center [1164, 504] width 114 height 16
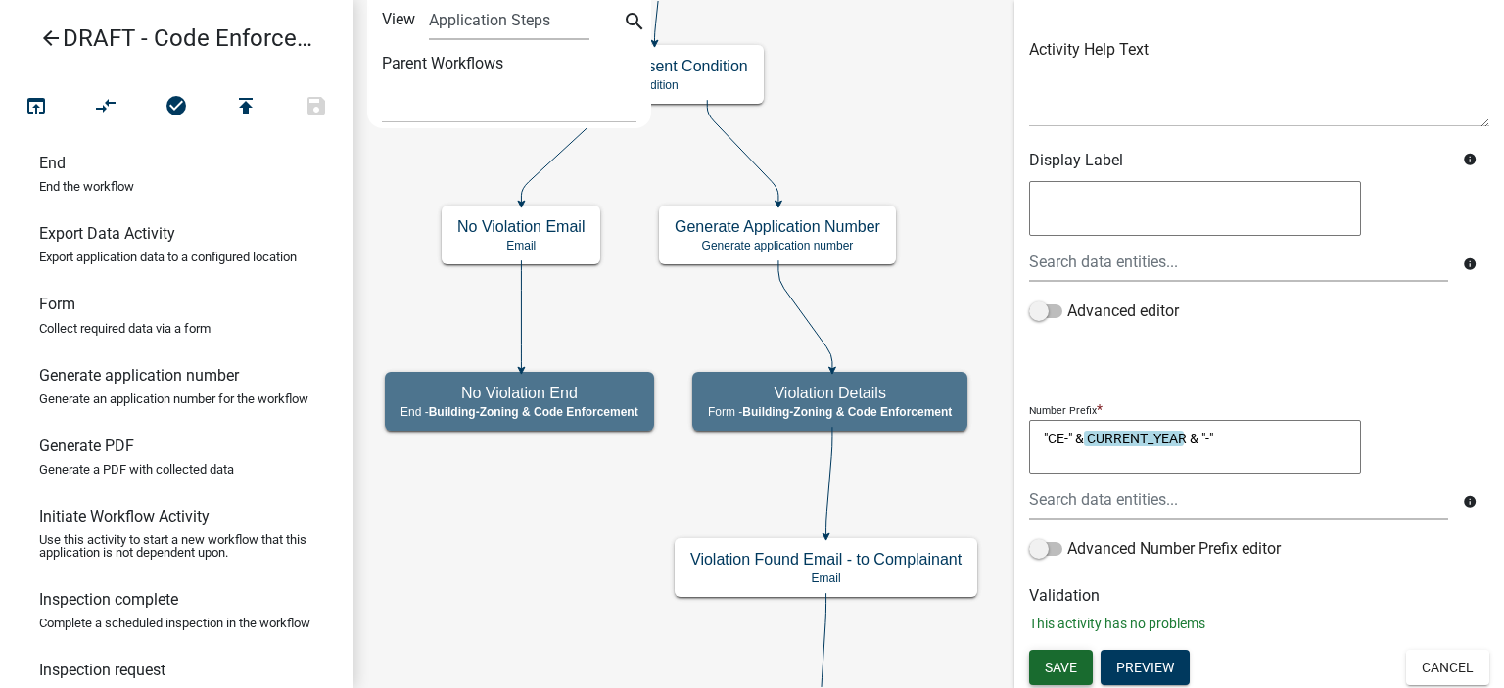
type textarea ""CE-" & CURRENT_YEAR & "-""
click at [1067, 660] on span "Save" at bounding box center [1061, 667] width 32 height 16
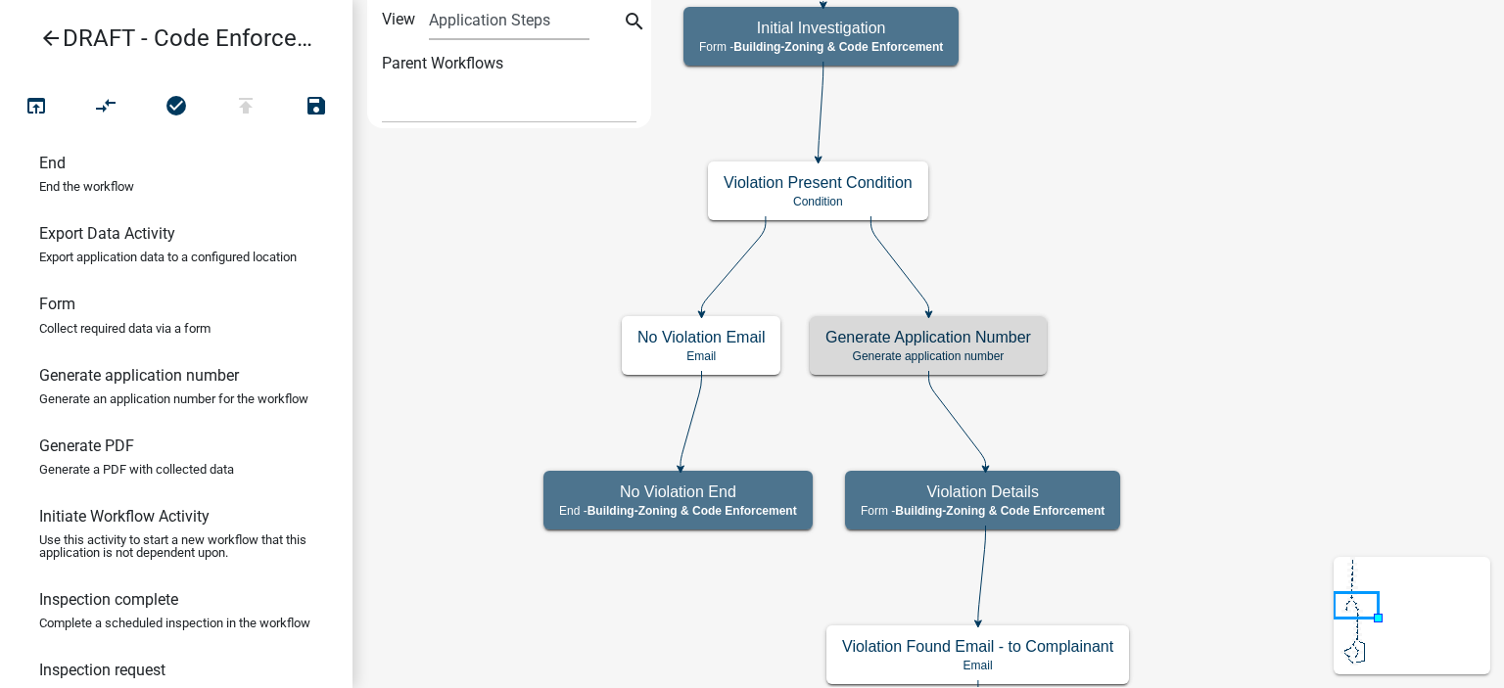
scroll to position [0, 0]
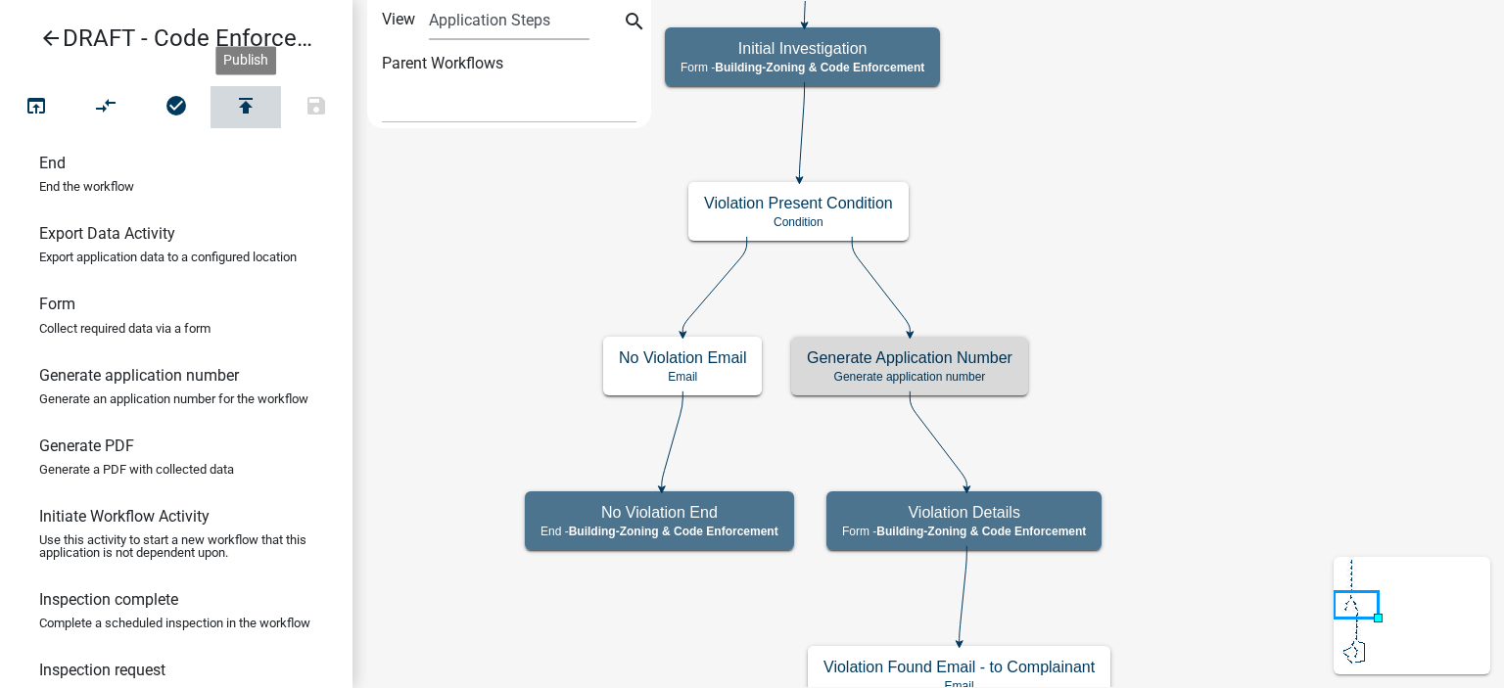
click at [260, 109] on button "publish" at bounding box center [246, 107] width 71 height 42
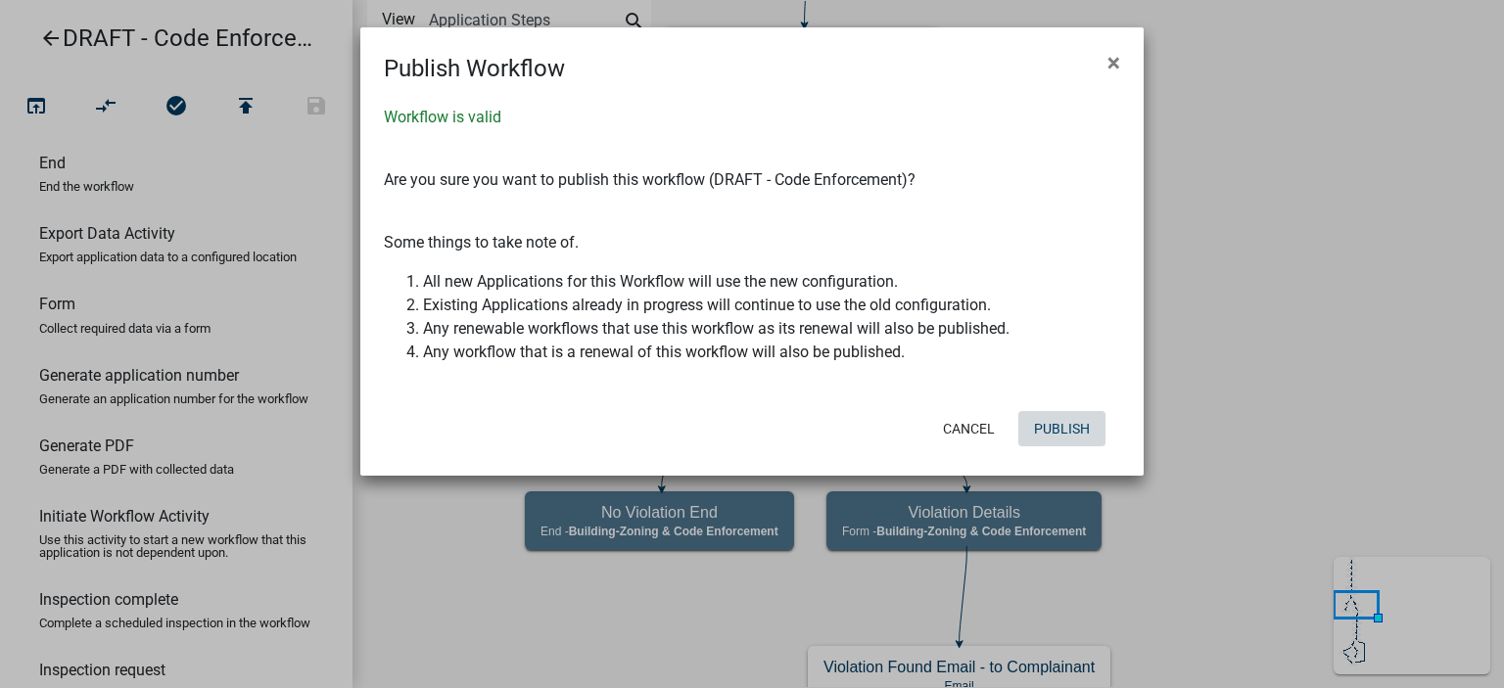
click at [1065, 429] on button "Publish" at bounding box center [1061, 428] width 87 height 35
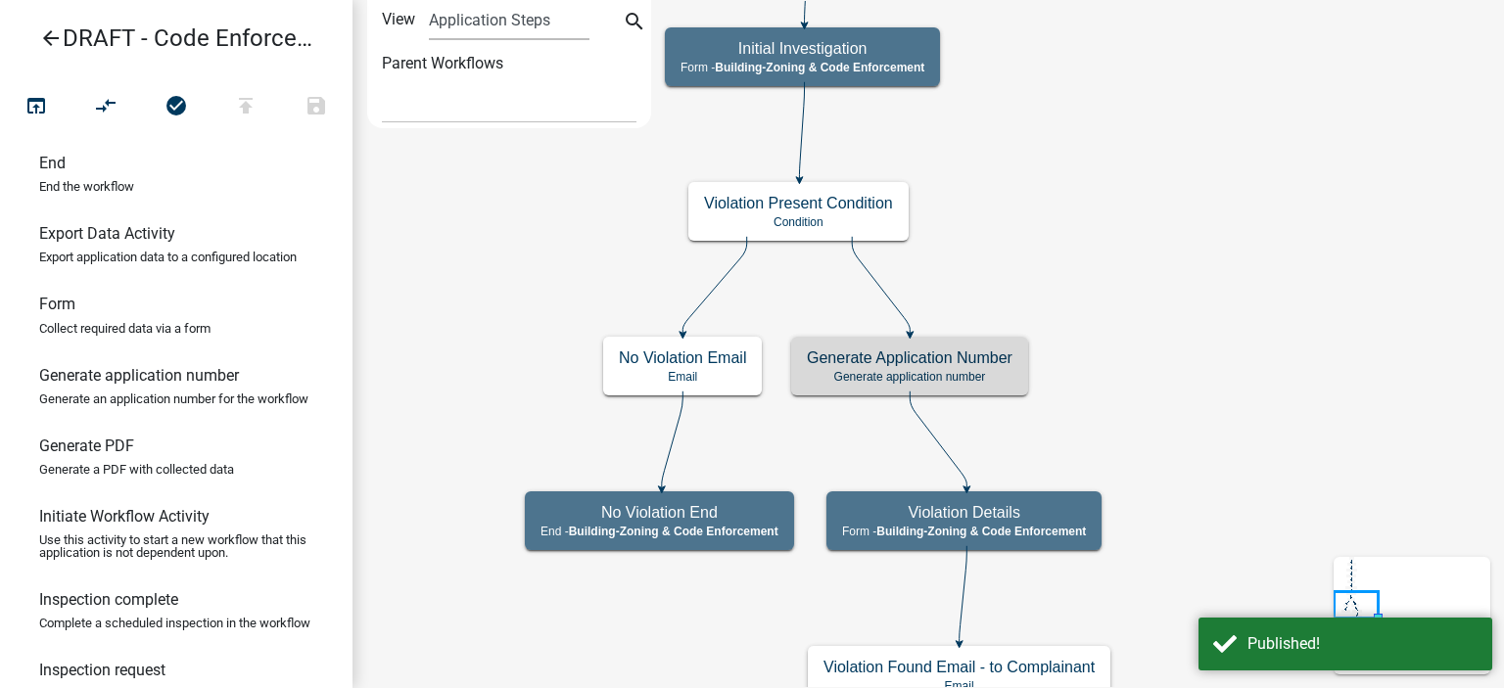
click at [47, 38] on icon "arrow_back" at bounding box center [51, 39] width 24 height 27
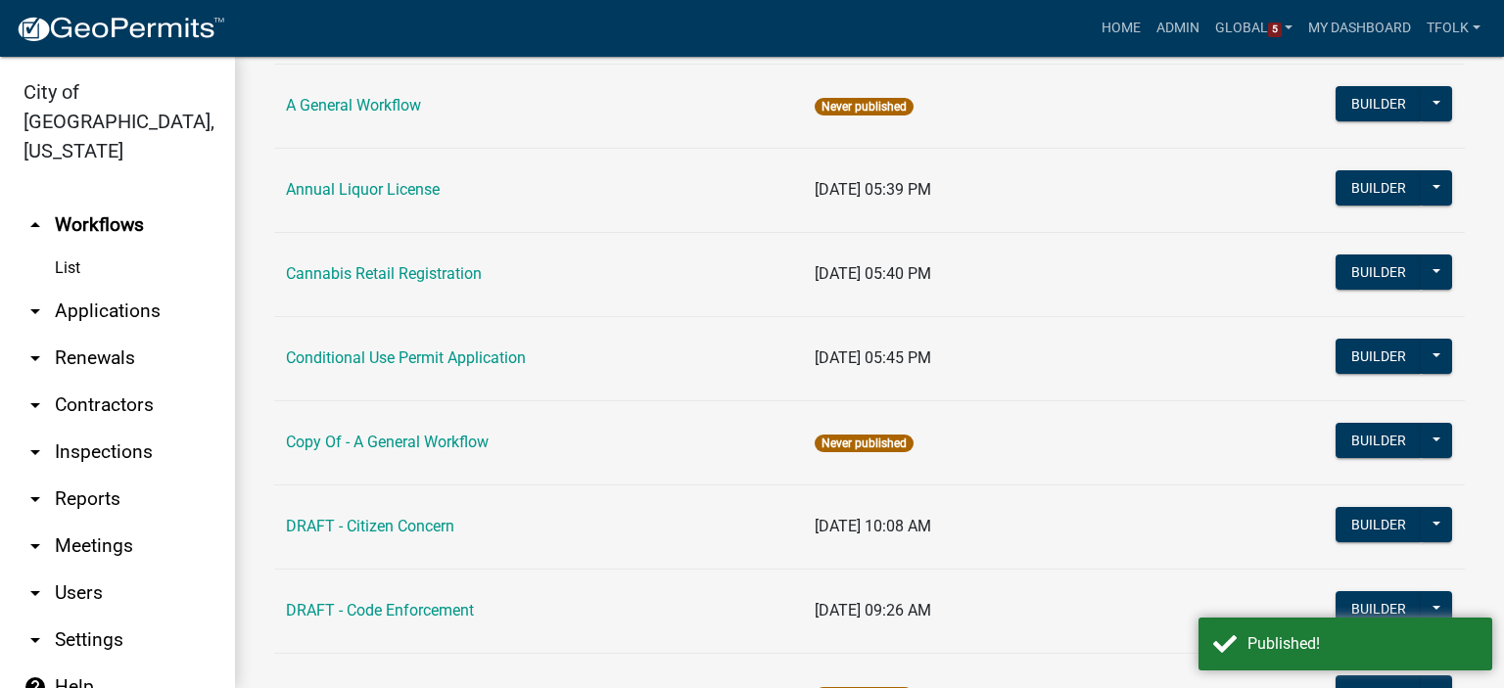
scroll to position [294, 0]
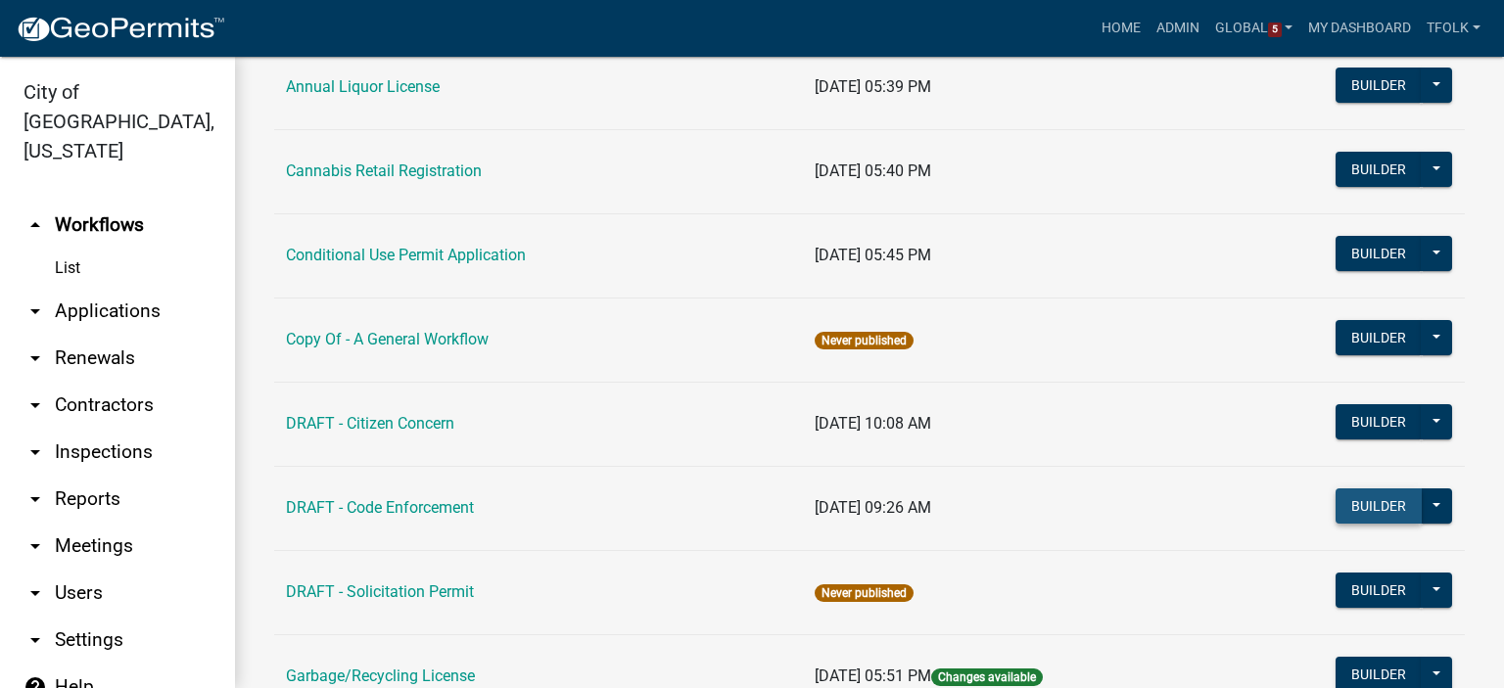
click at [1357, 497] on button "Builder" at bounding box center [1379, 506] width 86 height 35
select select
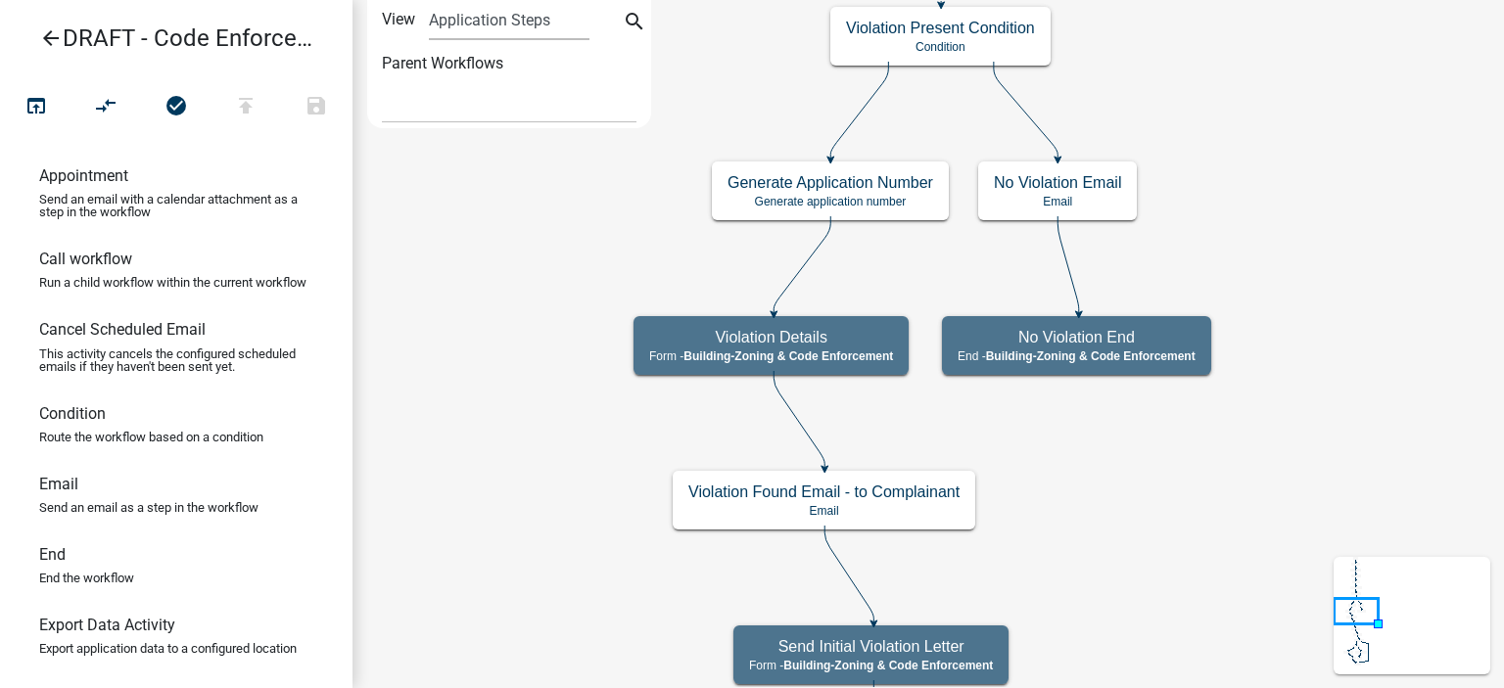
click at [55, 38] on icon "arrow_back" at bounding box center [51, 39] width 24 height 27
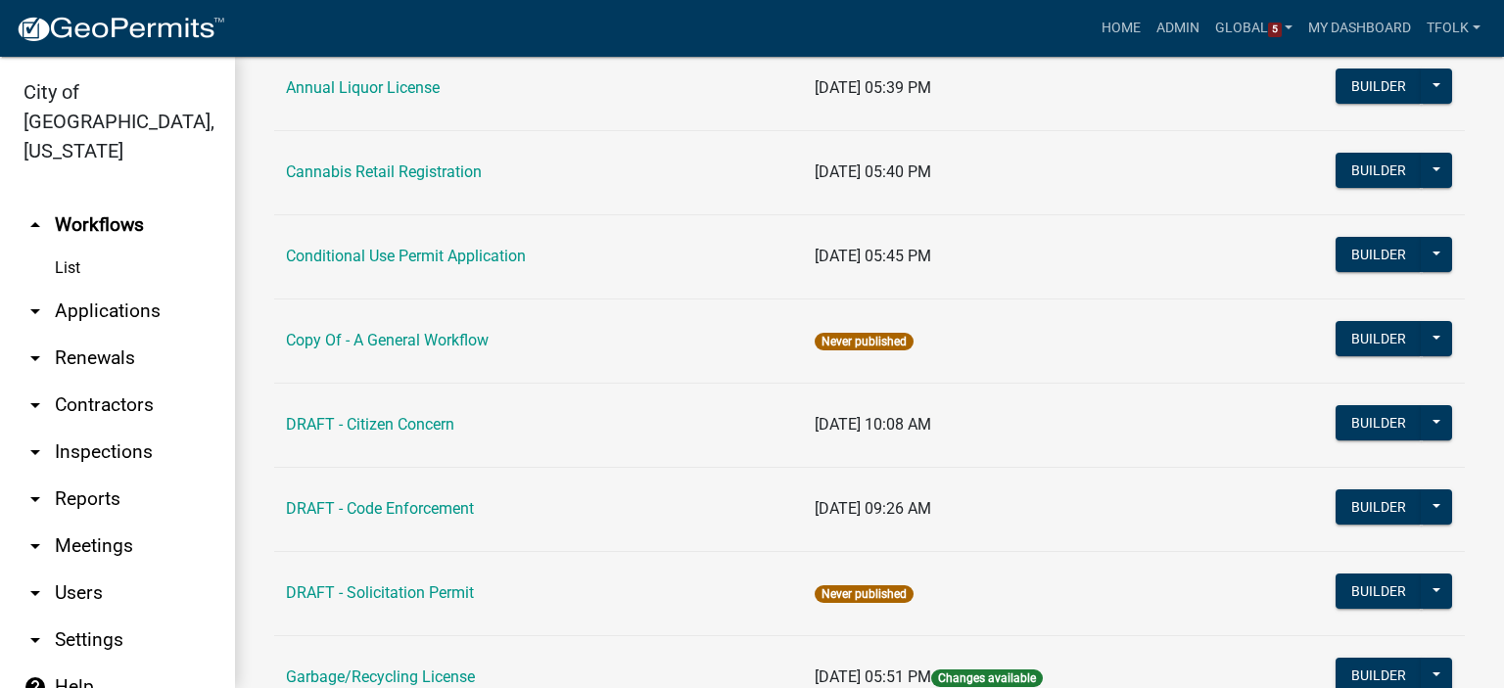
scroll to position [294, 0]
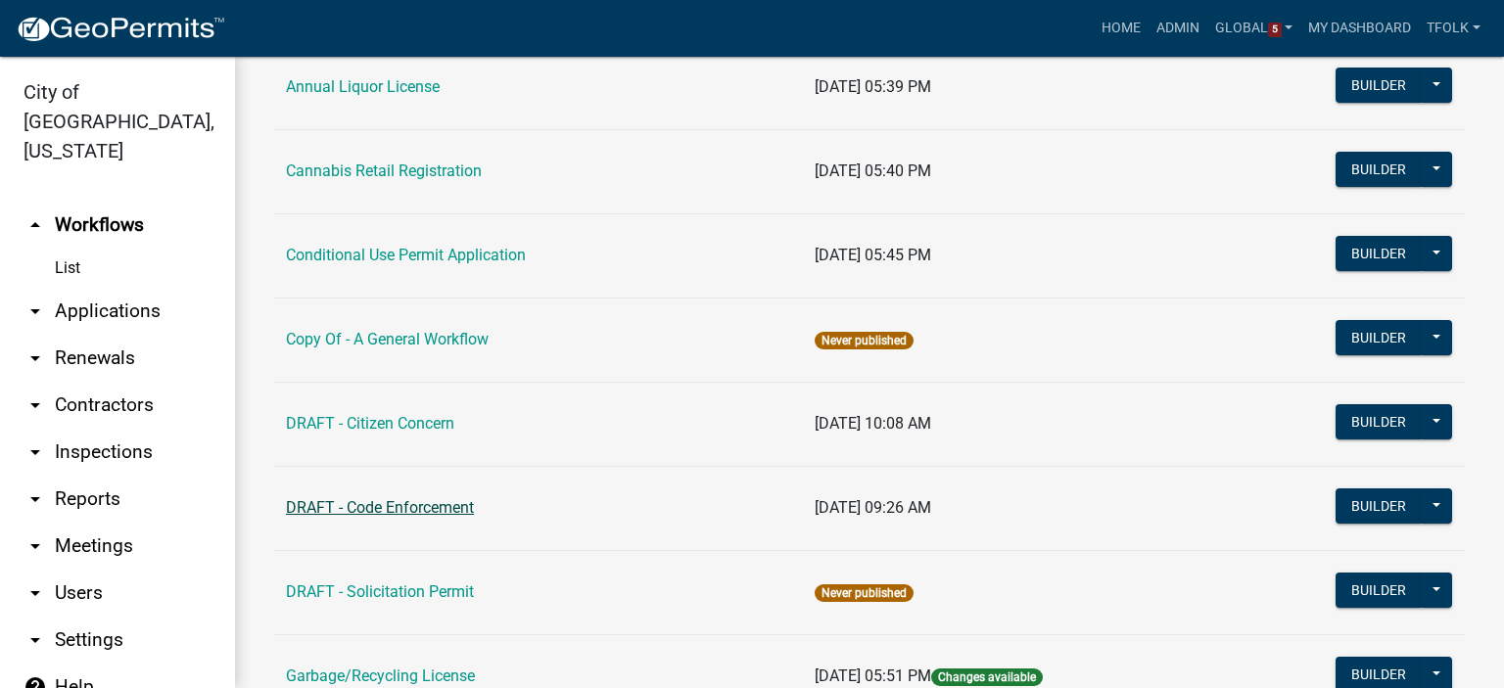
click at [429, 506] on link "DRAFT - Code Enforcement" at bounding box center [380, 507] width 188 height 19
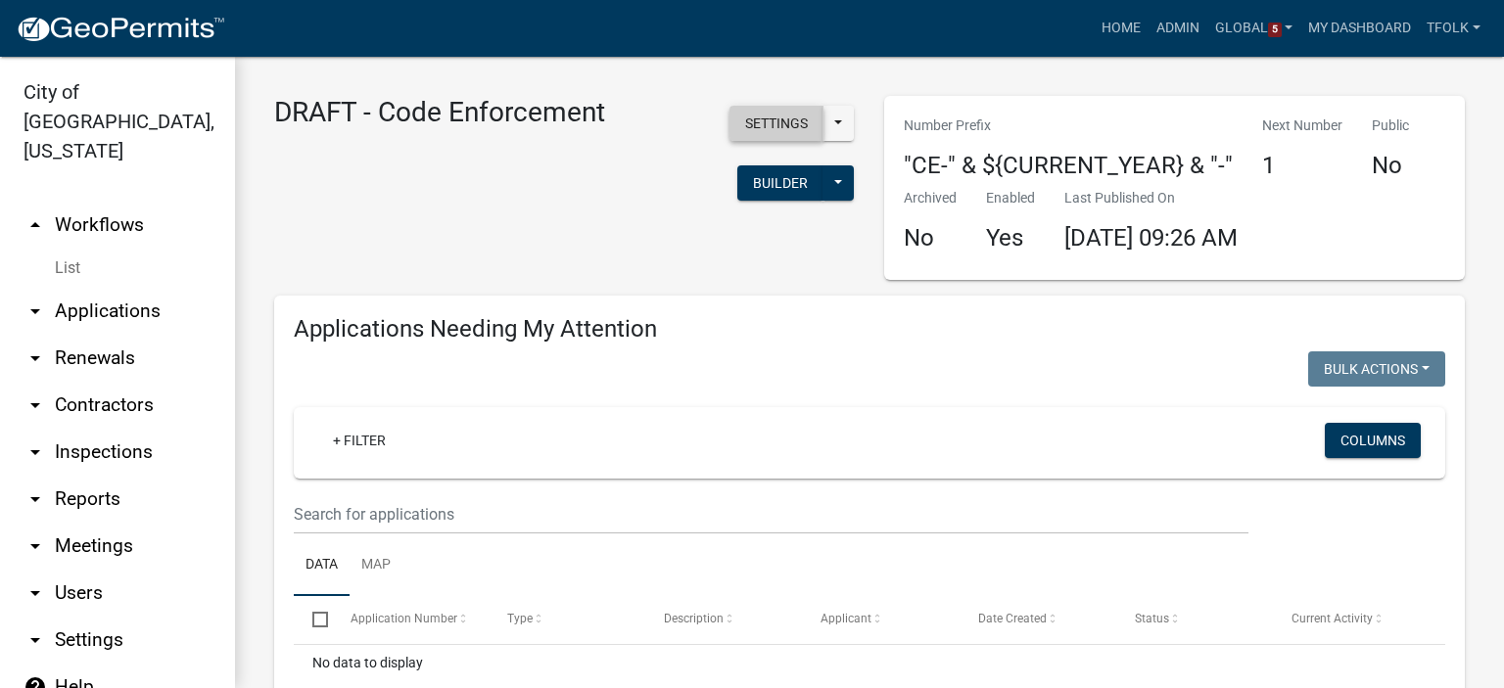
click at [731, 134] on button "Settings" at bounding box center [777, 123] width 94 height 35
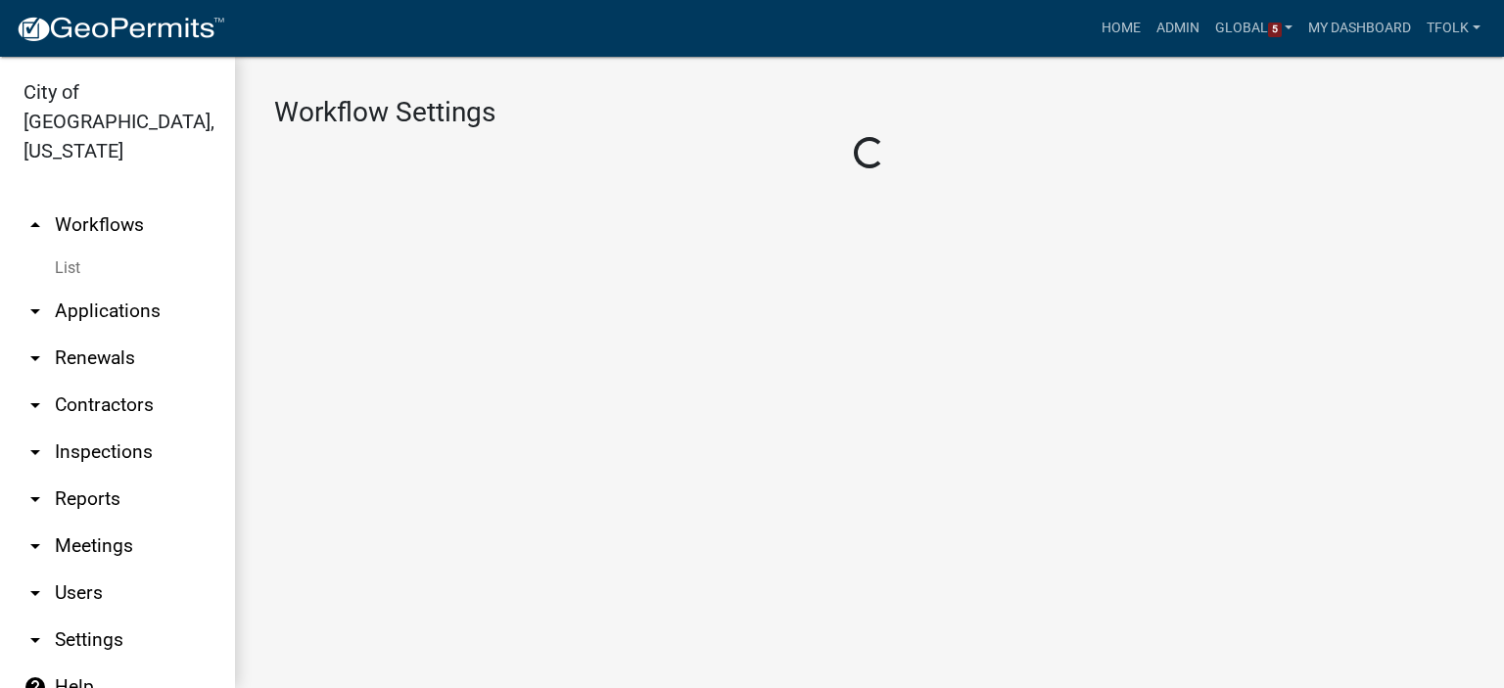
select select "1"
select select "aa0f0e89-27ad-4056-a8df-c2d0f55e2258"
select select "3"
select select
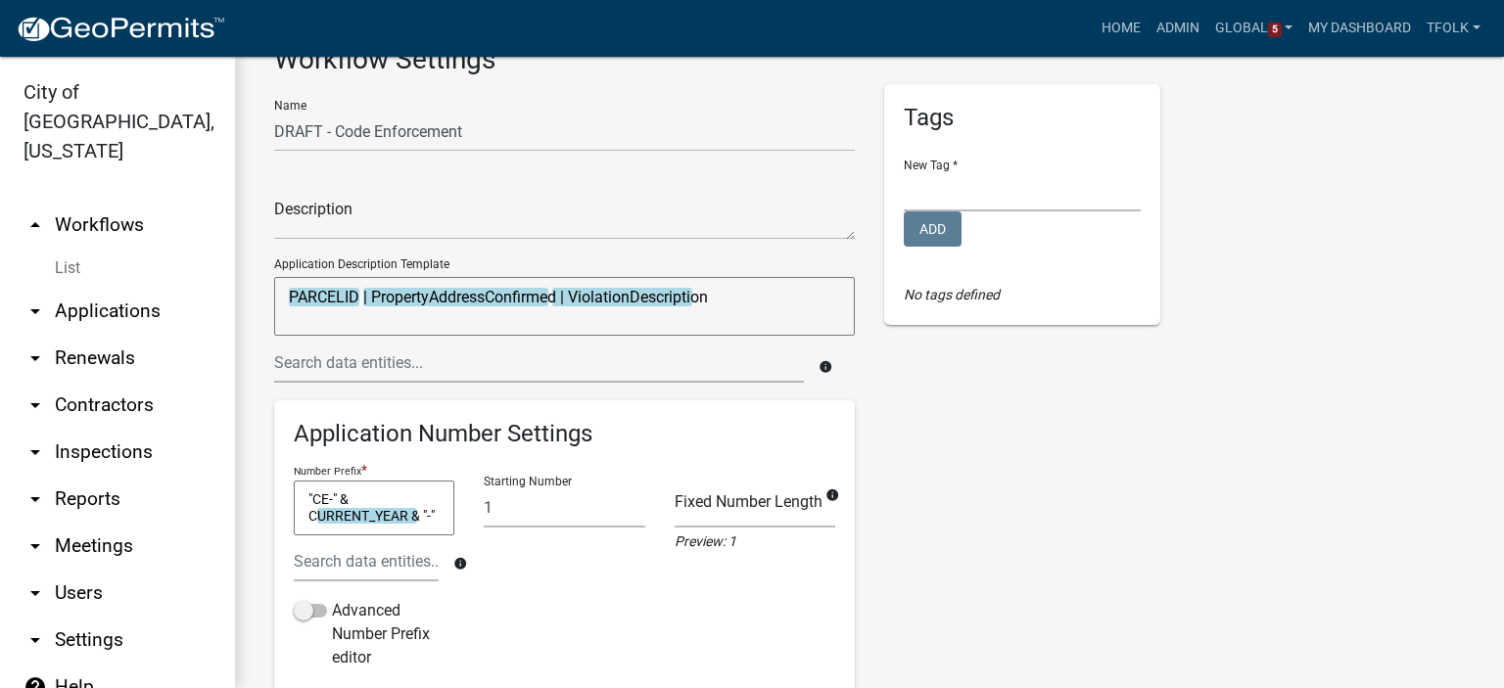
scroll to position [98, 0]
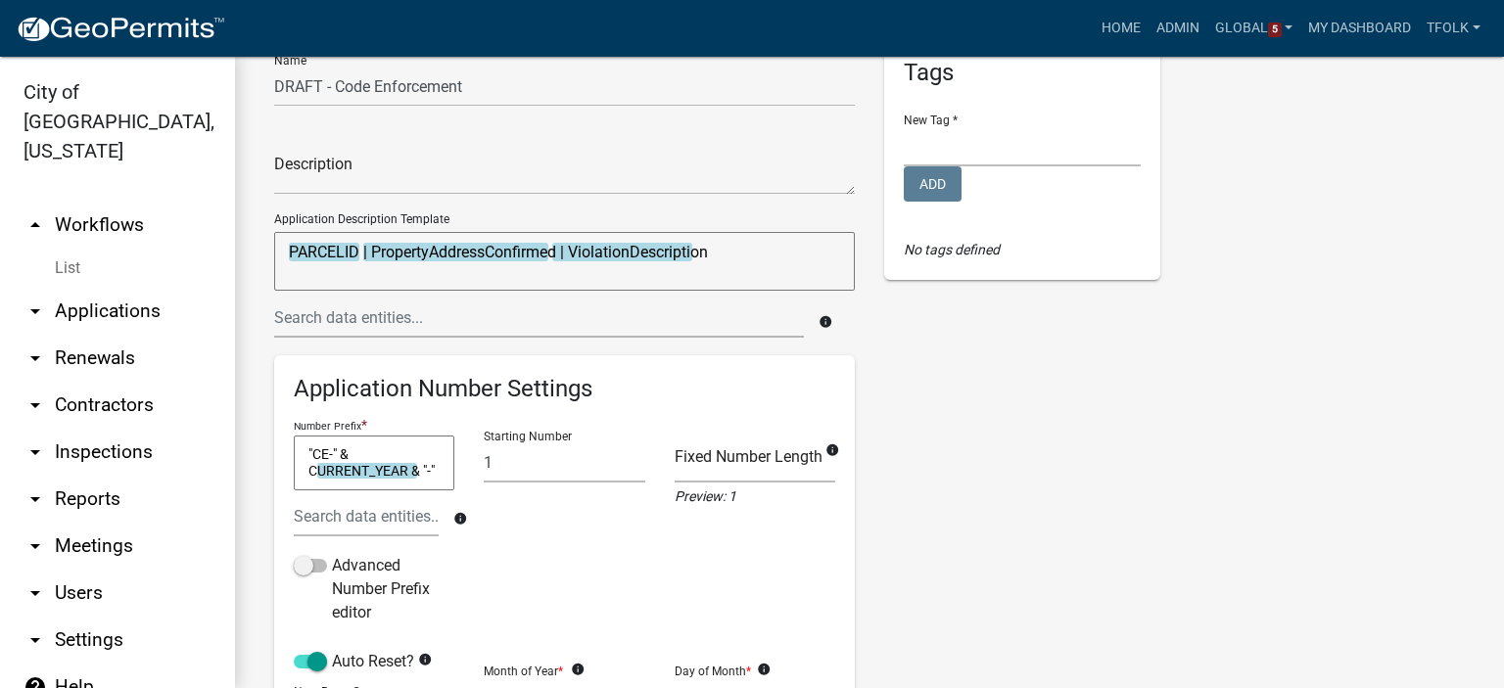
drag, startPoint x: 443, startPoint y: 470, endPoint x: 290, endPoint y: 450, distance: 154.0
click at [290, 450] on div "Number Prefix * "CE-" & CURRENT_YEAR & "-" "CE-" & CURRENT_YEAR & "-" info" at bounding box center [374, 484] width 170 height 139
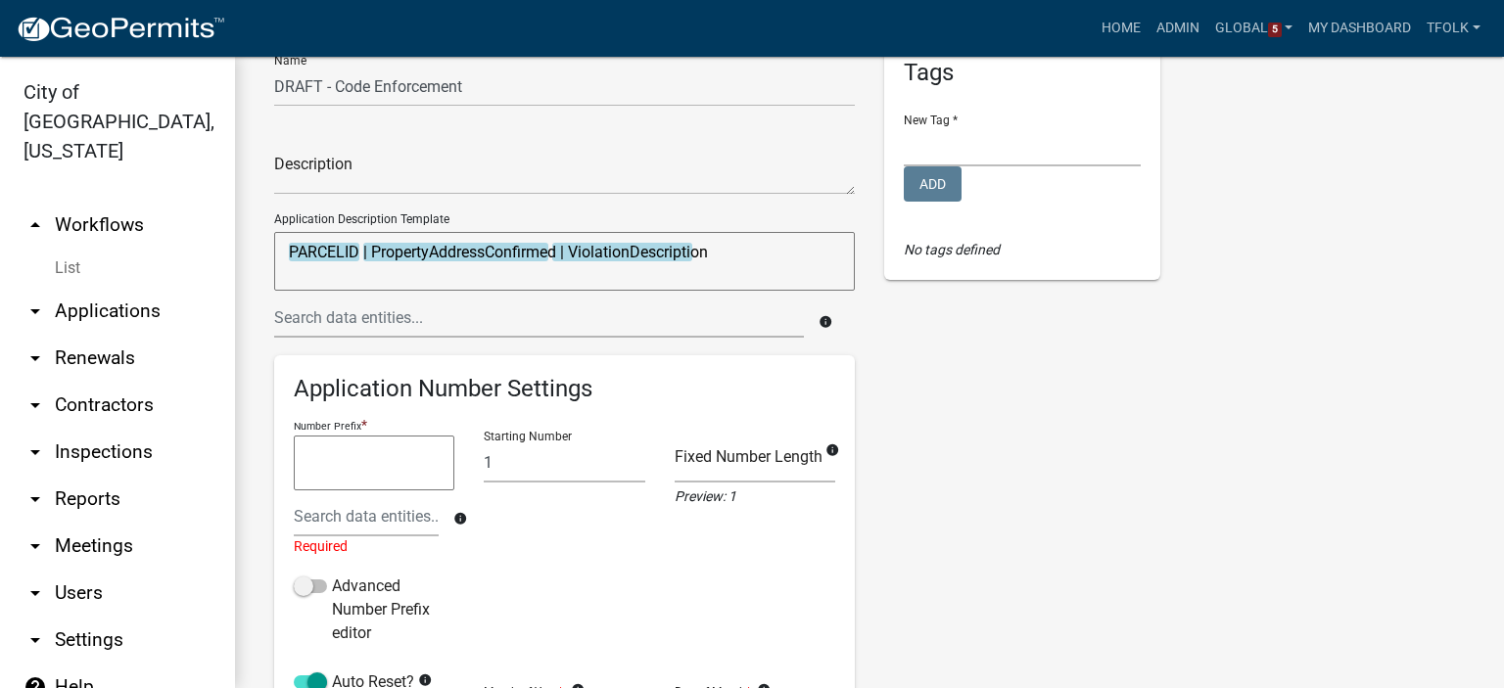
click at [398, 399] on h6 "Application Number Settings" at bounding box center [565, 389] width 542 height 28
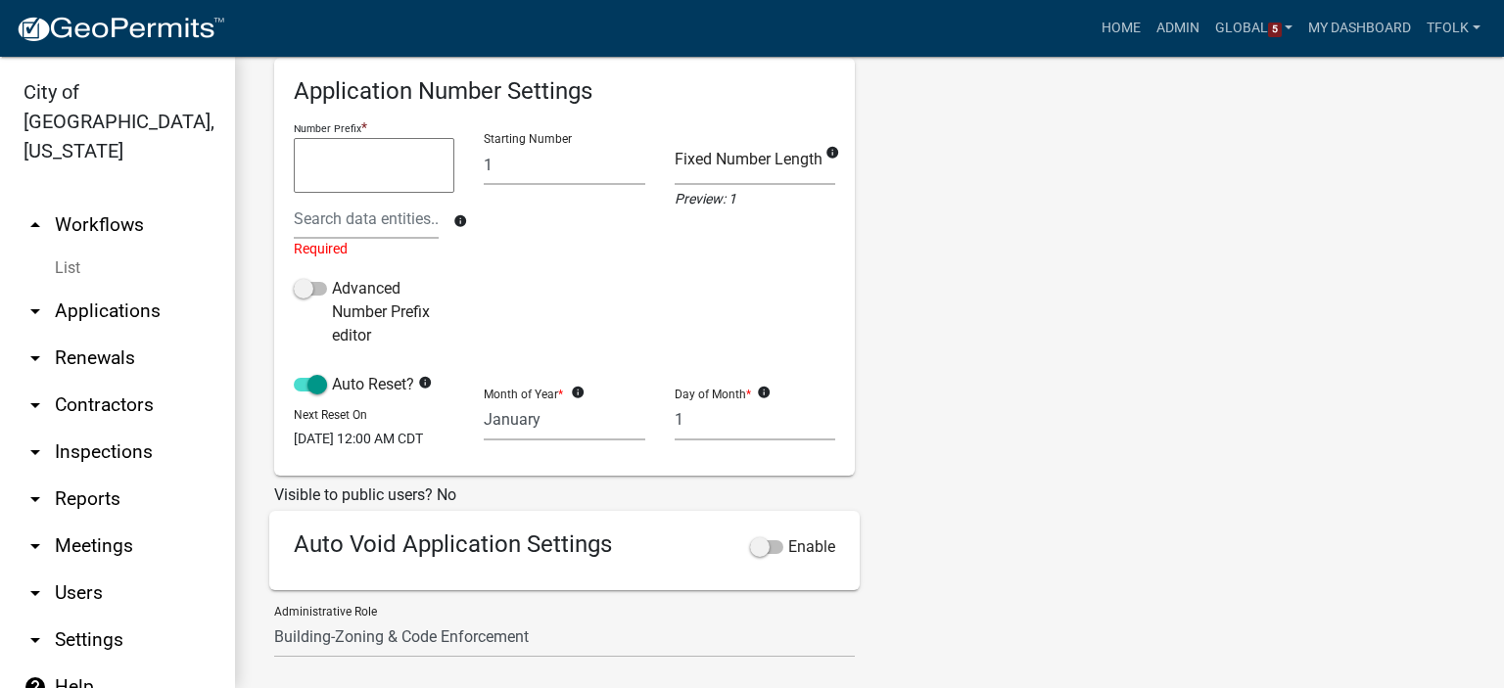
scroll to position [628, 0]
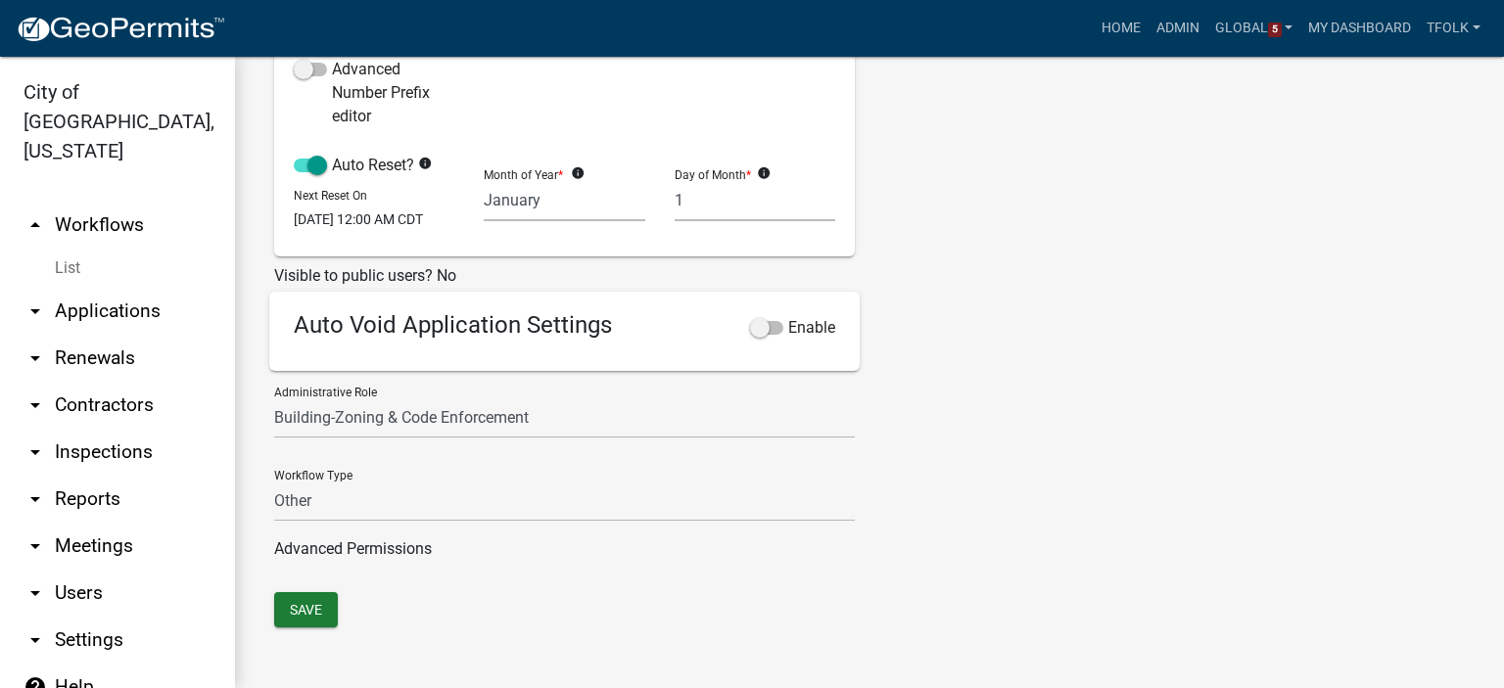
click at [273, 607] on div "Save" at bounding box center [870, 612] width 1220 height 40
click at [292, 605] on button "Save" at bounding box center [306, 609] width 64 height 35
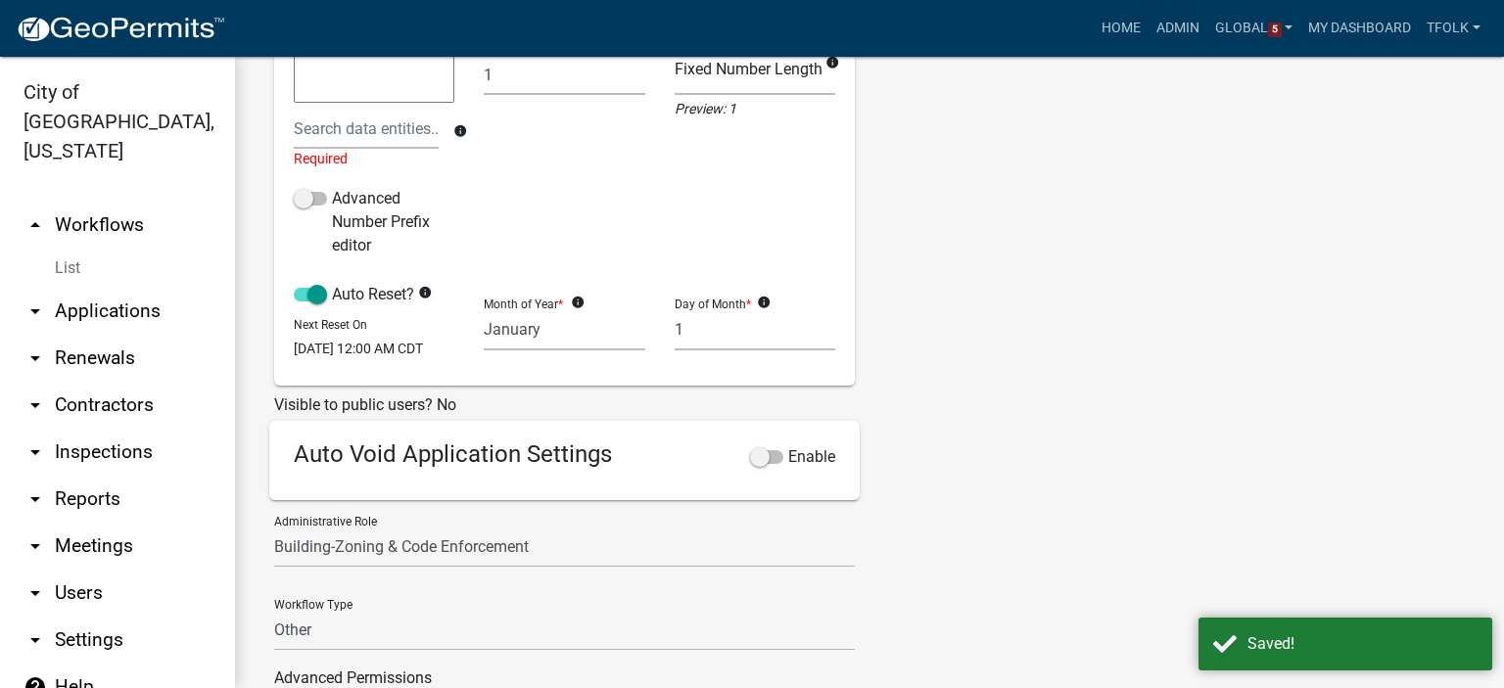
scroll to position [236, 0]
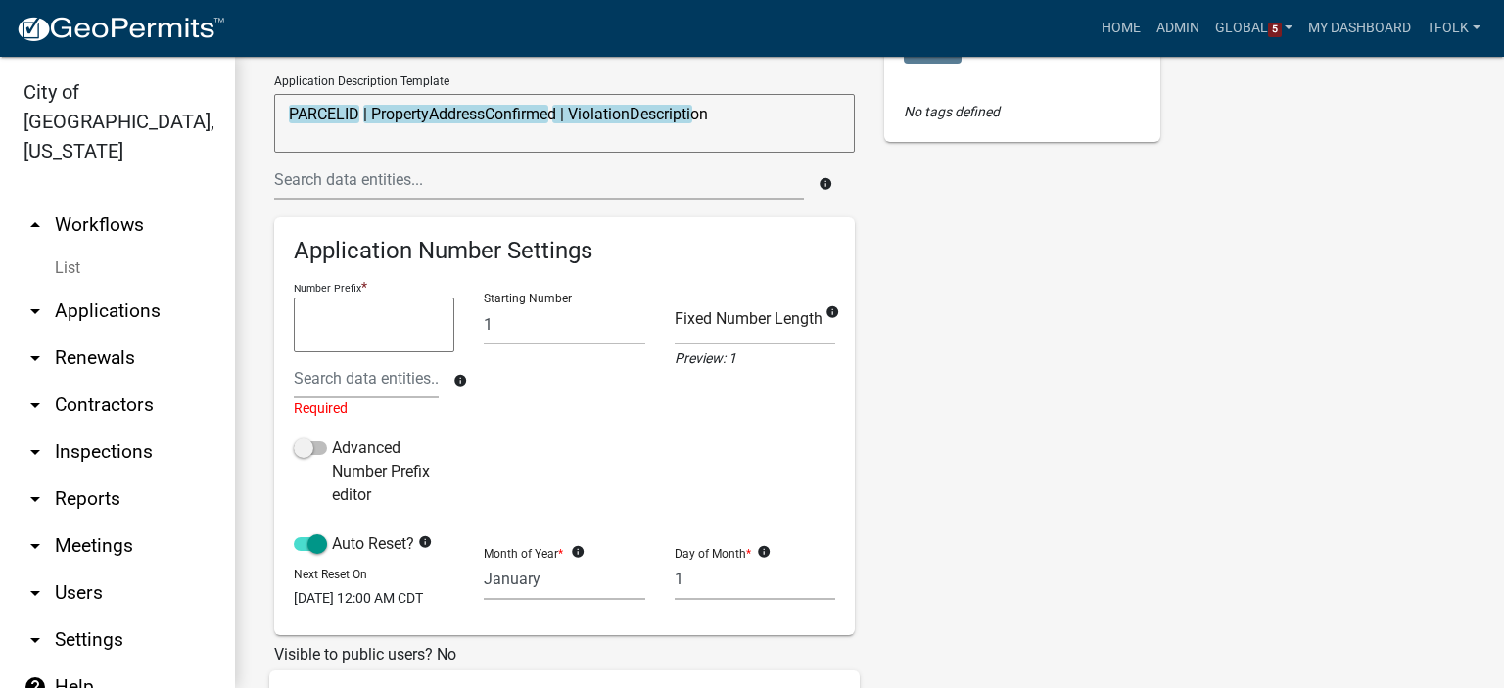
click at [1200, 406] on div "Name DRAFT - Code Enforcement Description Application Description Template PARC…" at bounding box center [870, 436] width 1220 height 1070
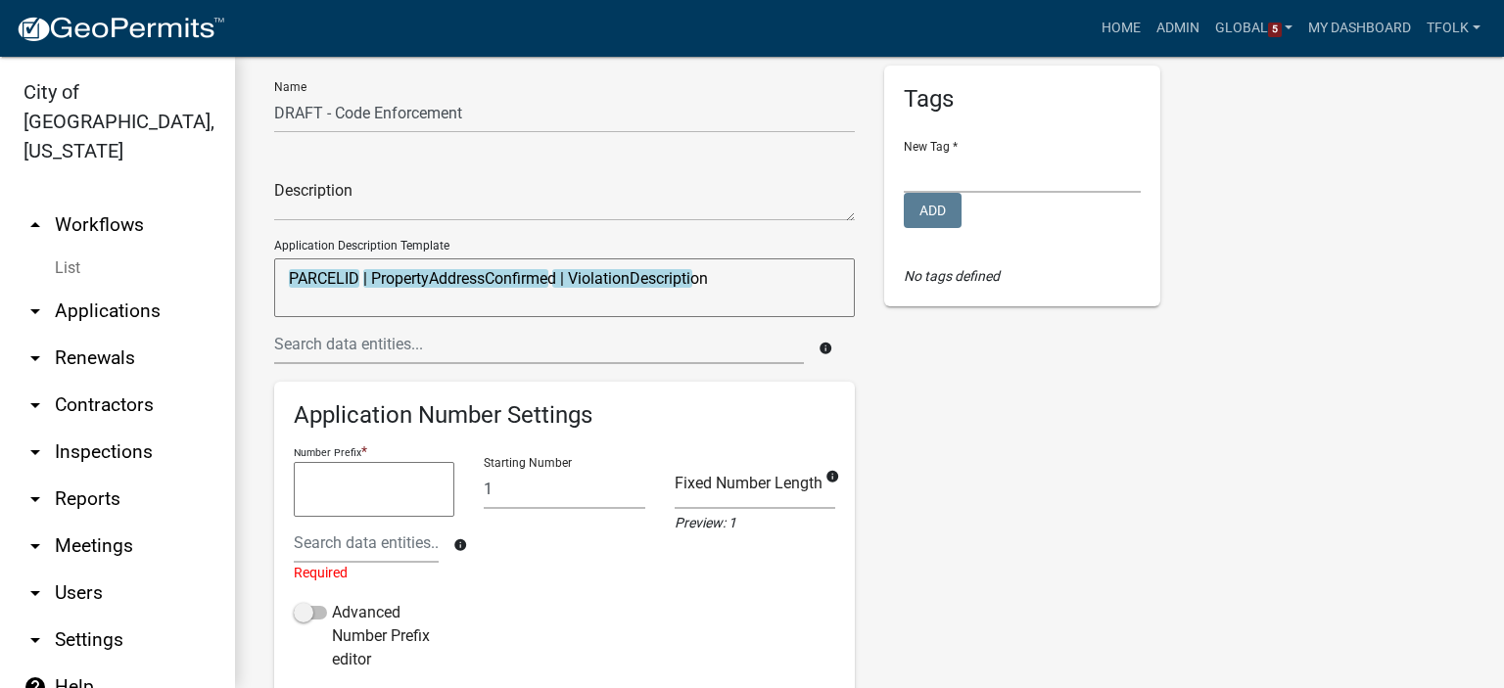
scroll to position [0, 0]
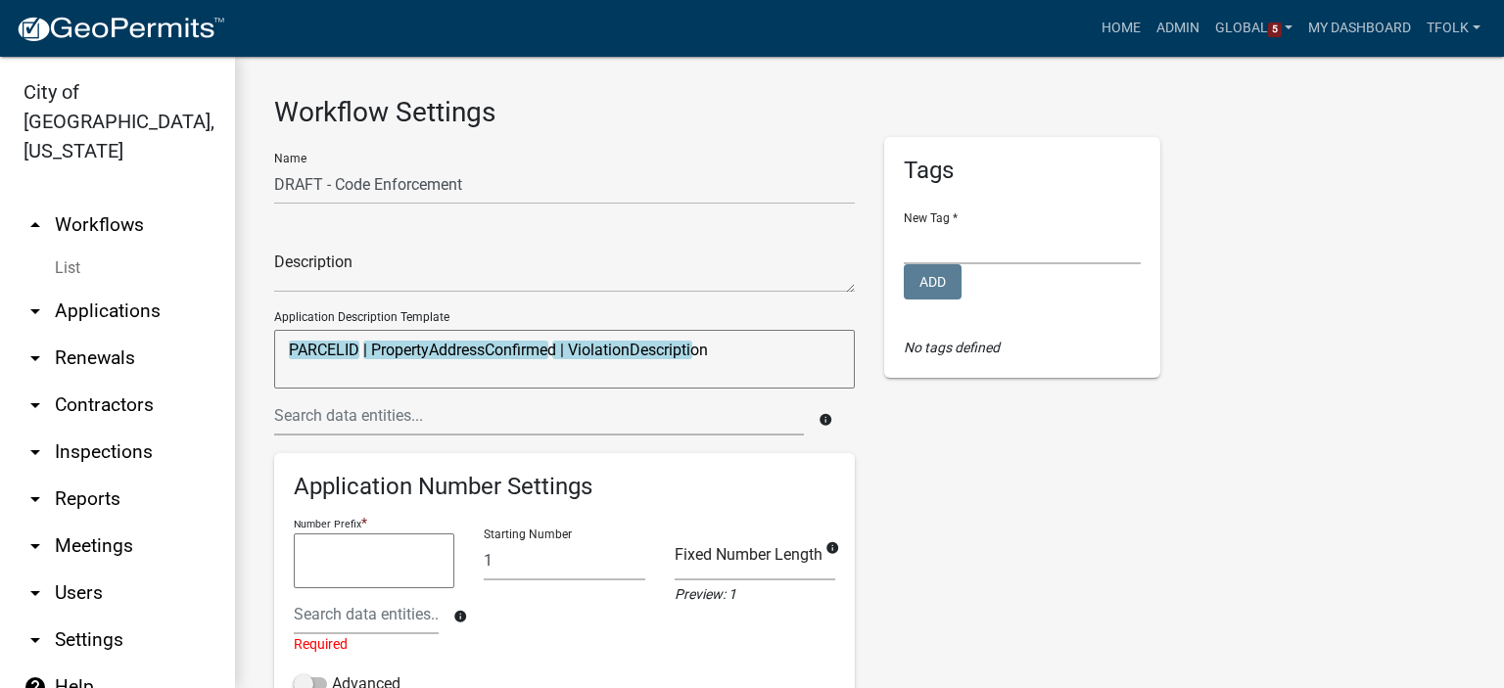
click at [132, 205] on link "arrow_drop_up Workflows" at bounding box center [117, 225] width 235 height 47
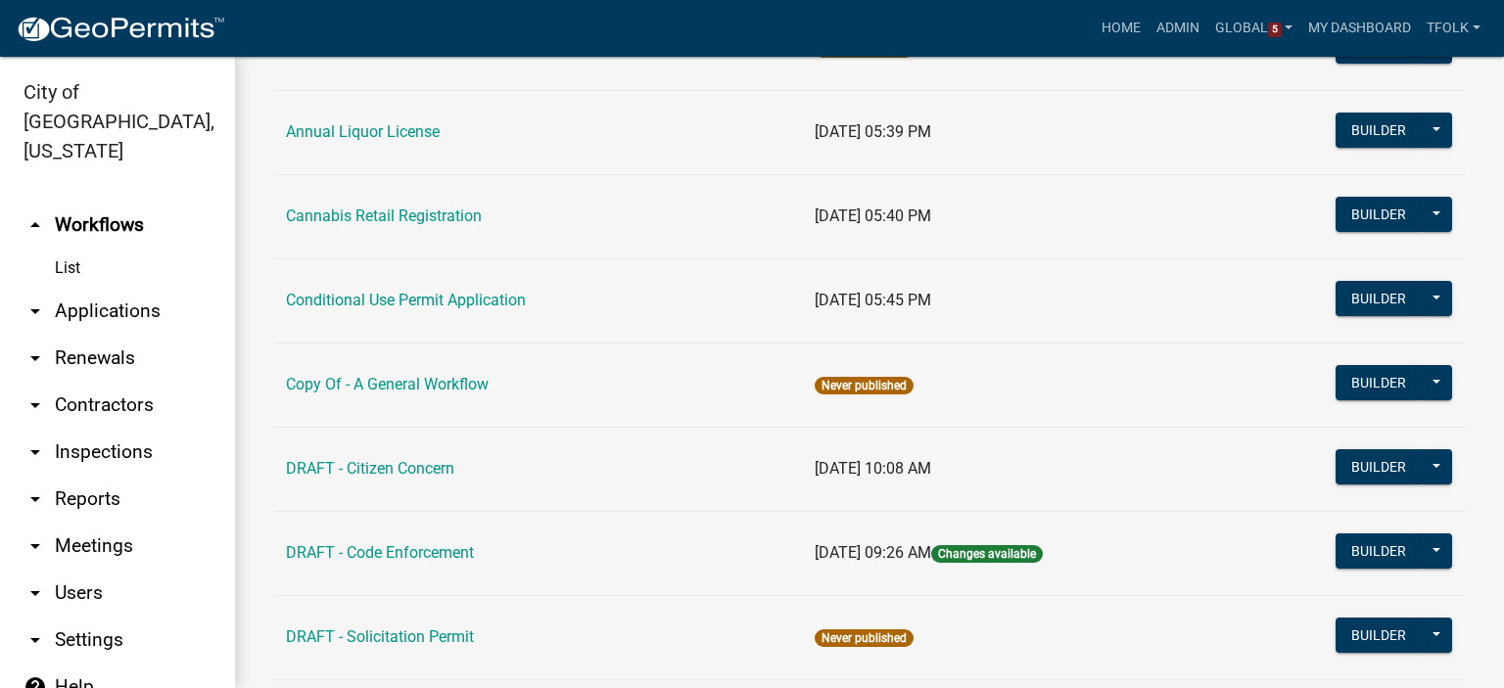
scroll to position [294, 0]
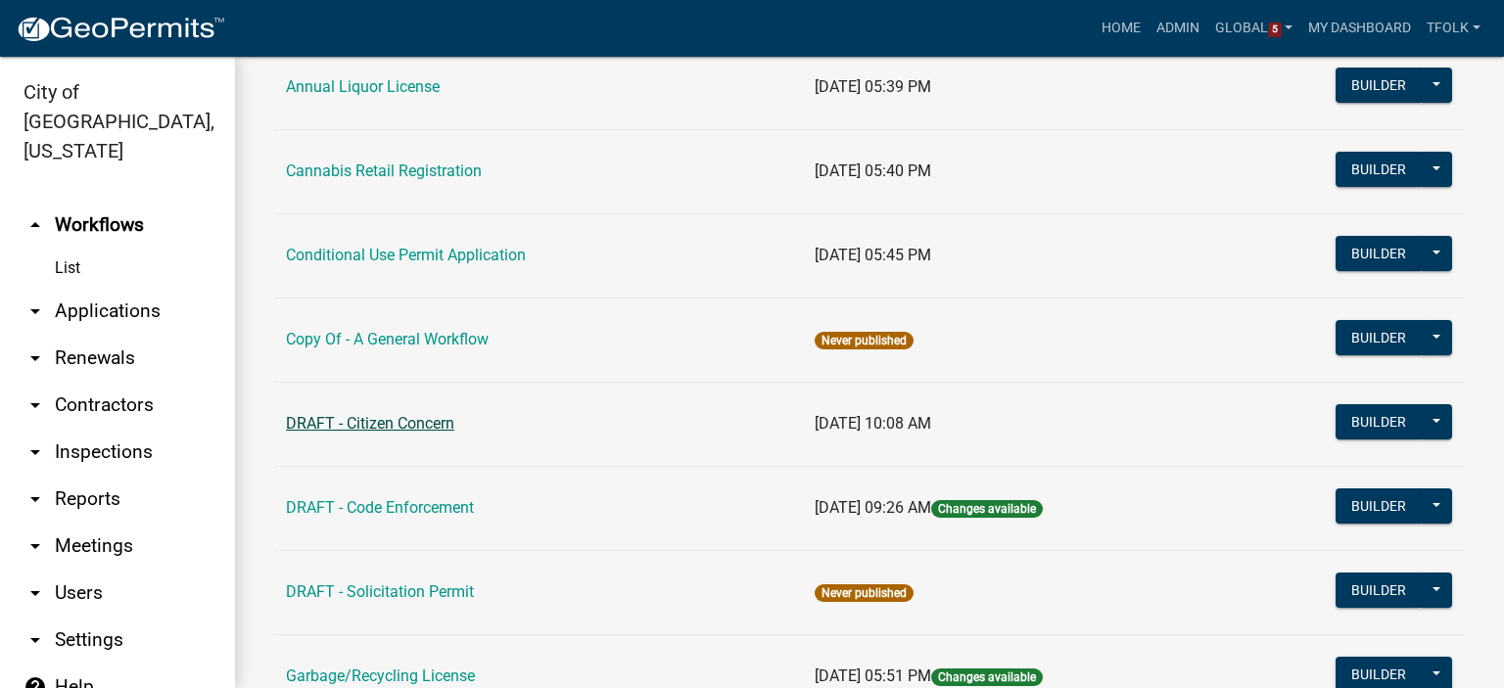
click at [383, 414] on link "DRAFT - Citizen Concern" at bounding box center [370, 423] width 168 height 19
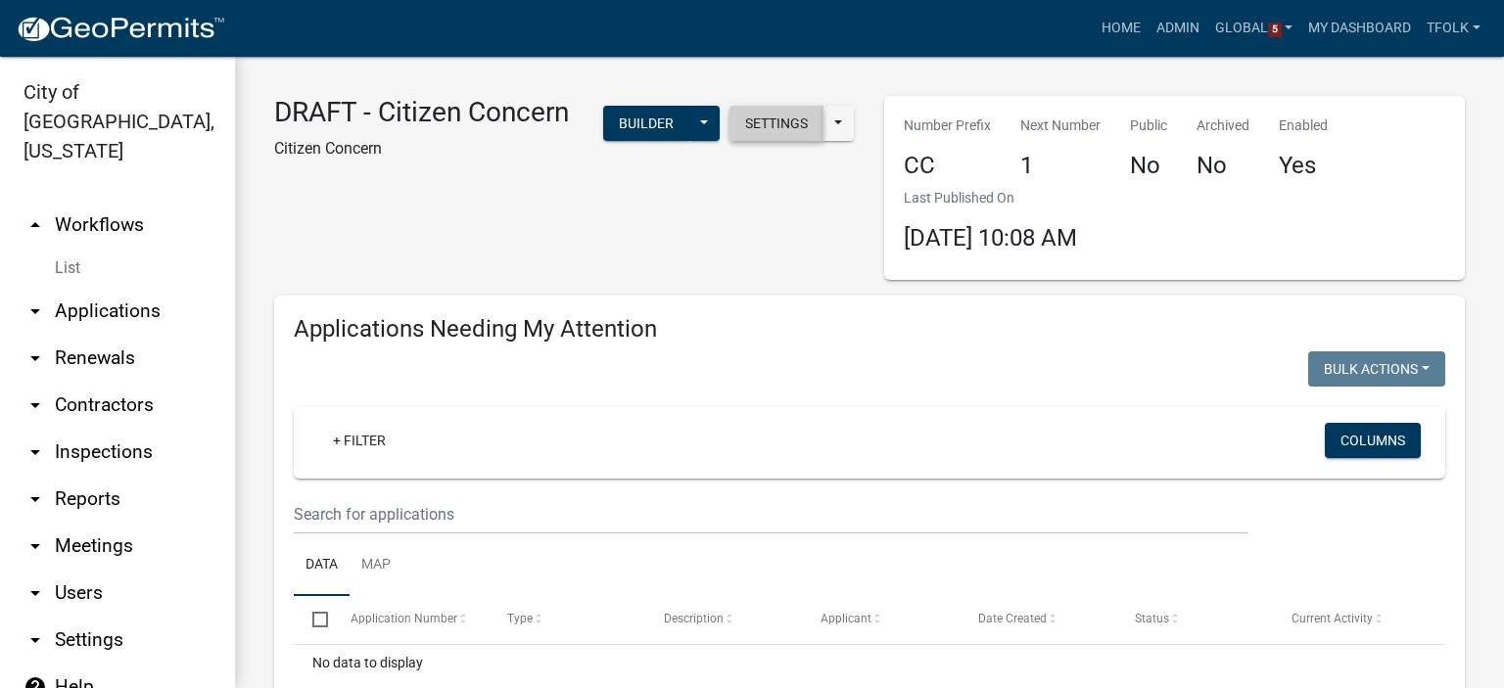
click at [764, 135] on button "Settings" at bounding box center [777, 123] width 94 height 35
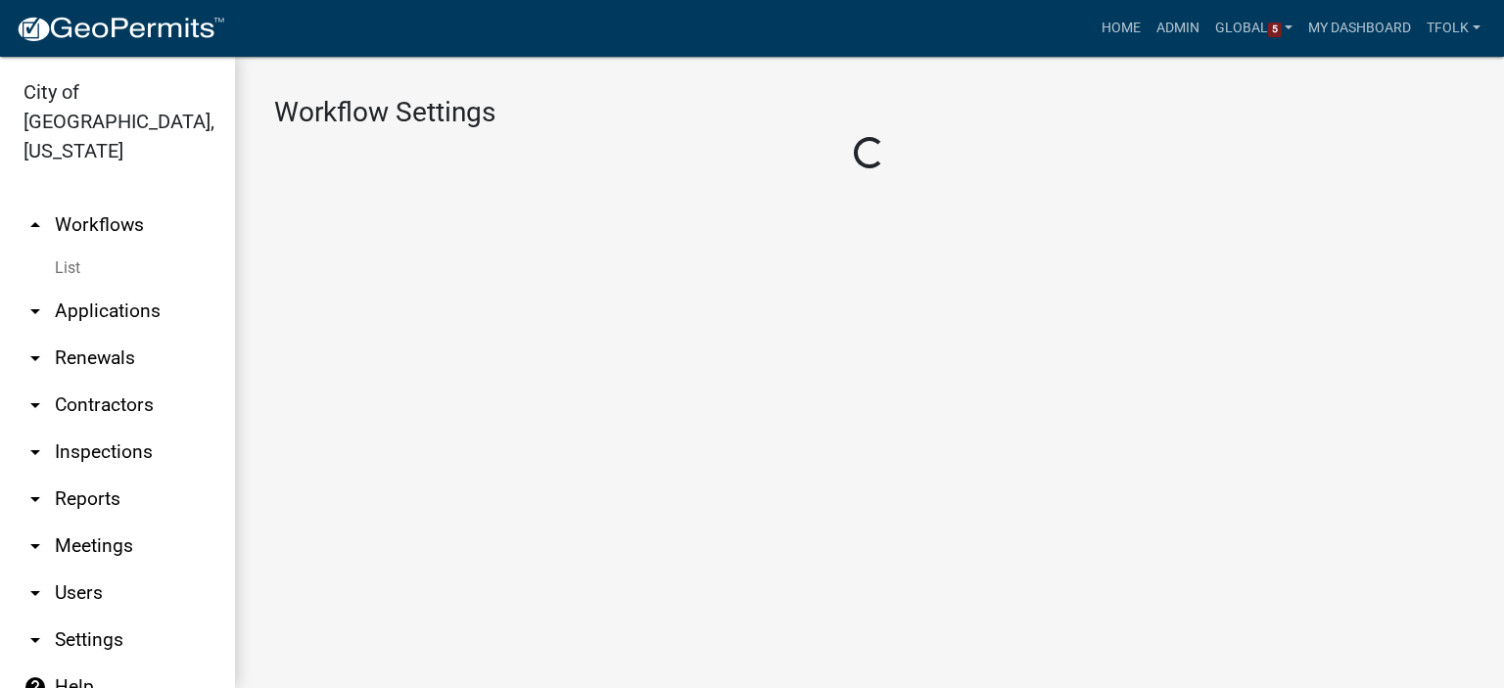
select select "119d60fc-3df9-44b5-b89b-48e598585173"
select select "3"
select select
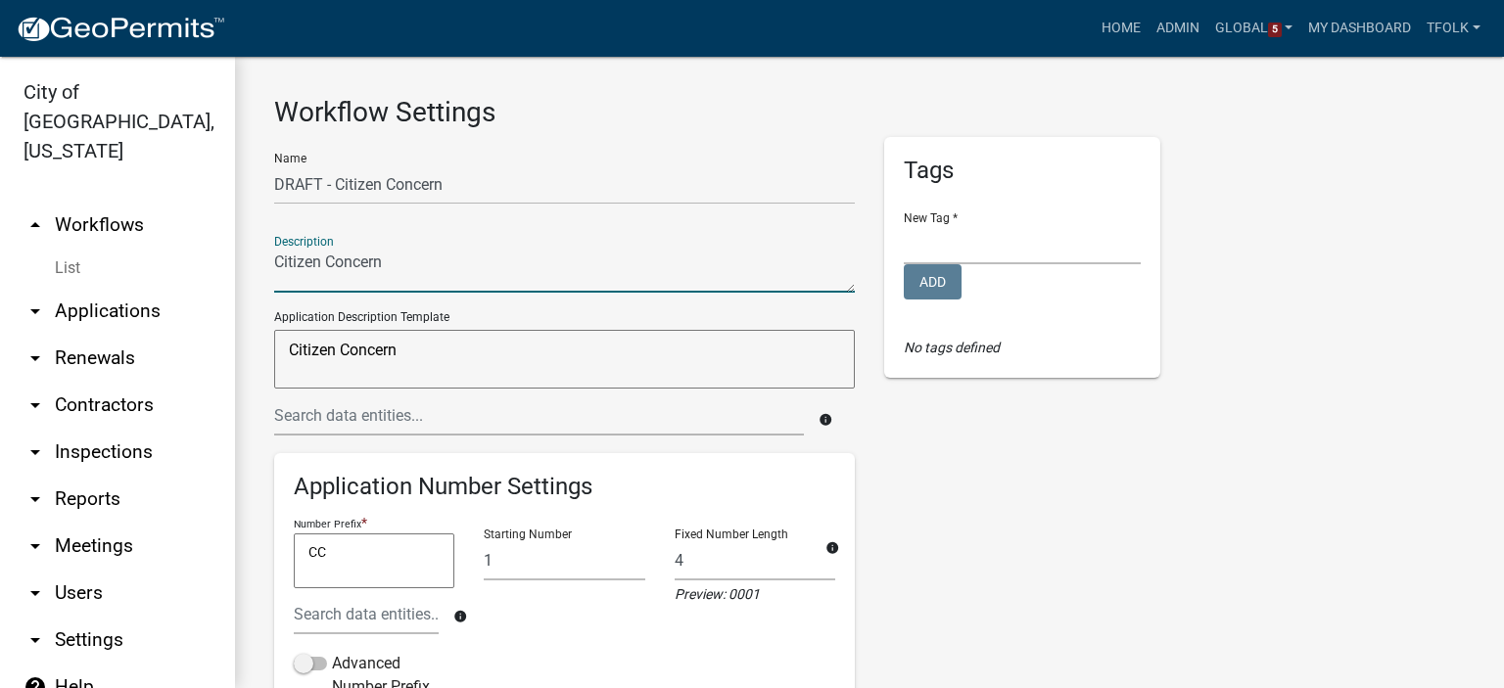
click at [454, 259] on textarea at bounding box center [564, 270] width 581 height 45
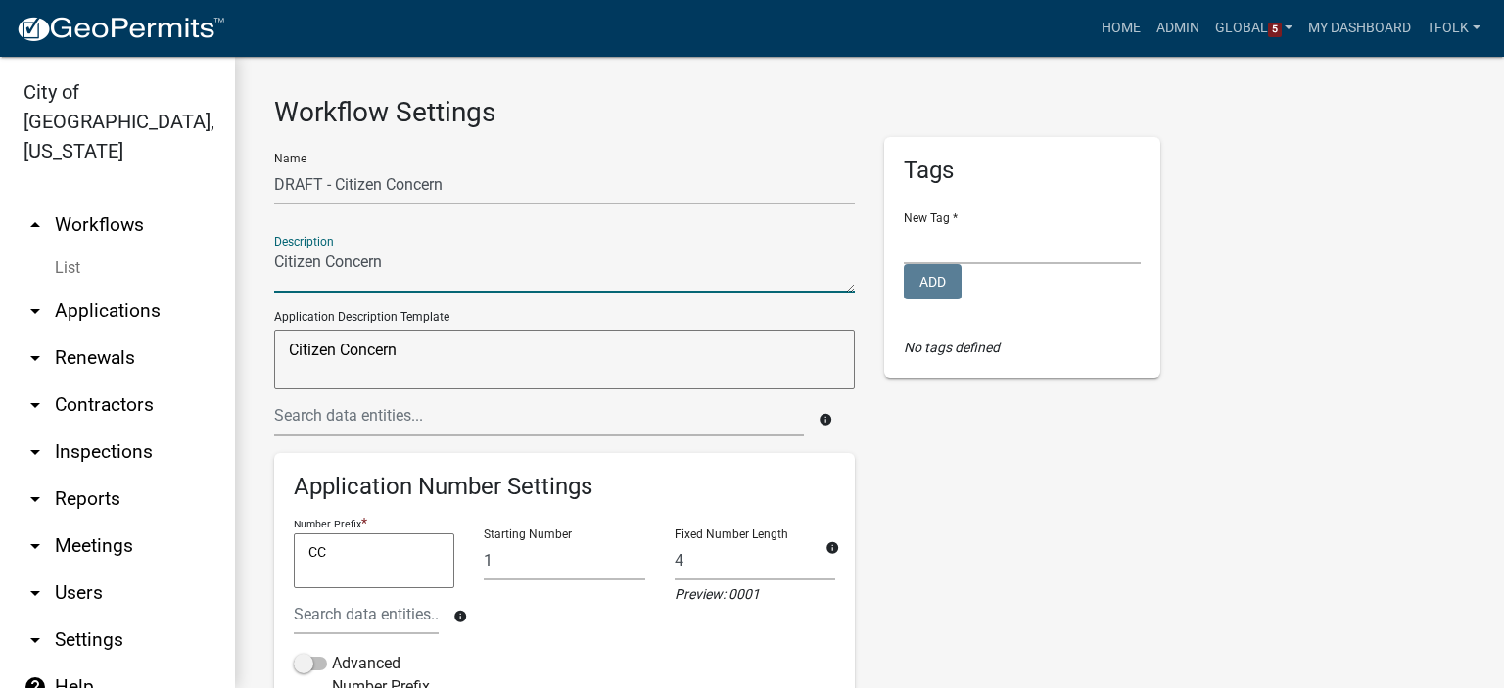
click at [454, 259] on textarea at bounding box center [564, 270] width 581 height 45
type textarea "Submit a concern or comment to the City of Luverne, MN"
click at [436, 348] on textarea "Citizen Concern" at bounding box center [564, 359] width 581 height 59
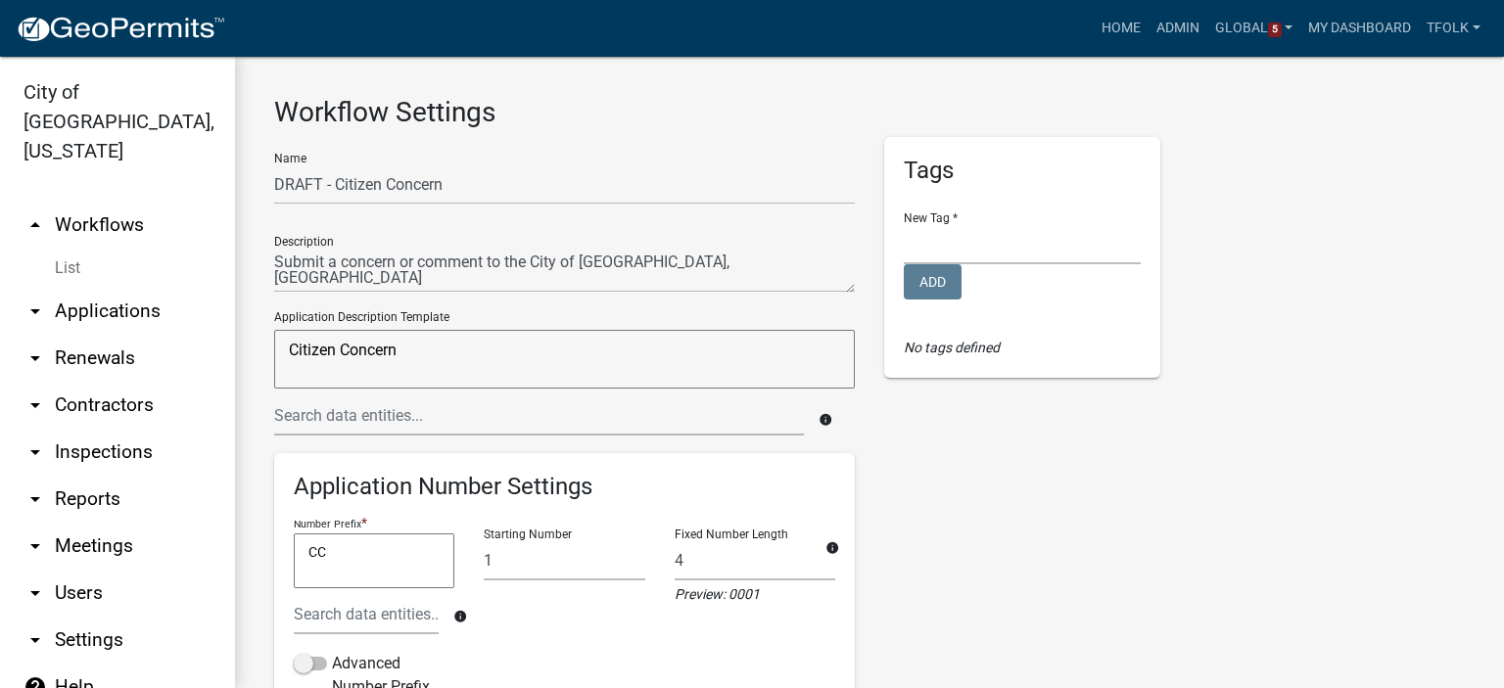
click at [436, 348] on textarea "Citizen Concern" at bounding box center [564, 359] width 581 height 59
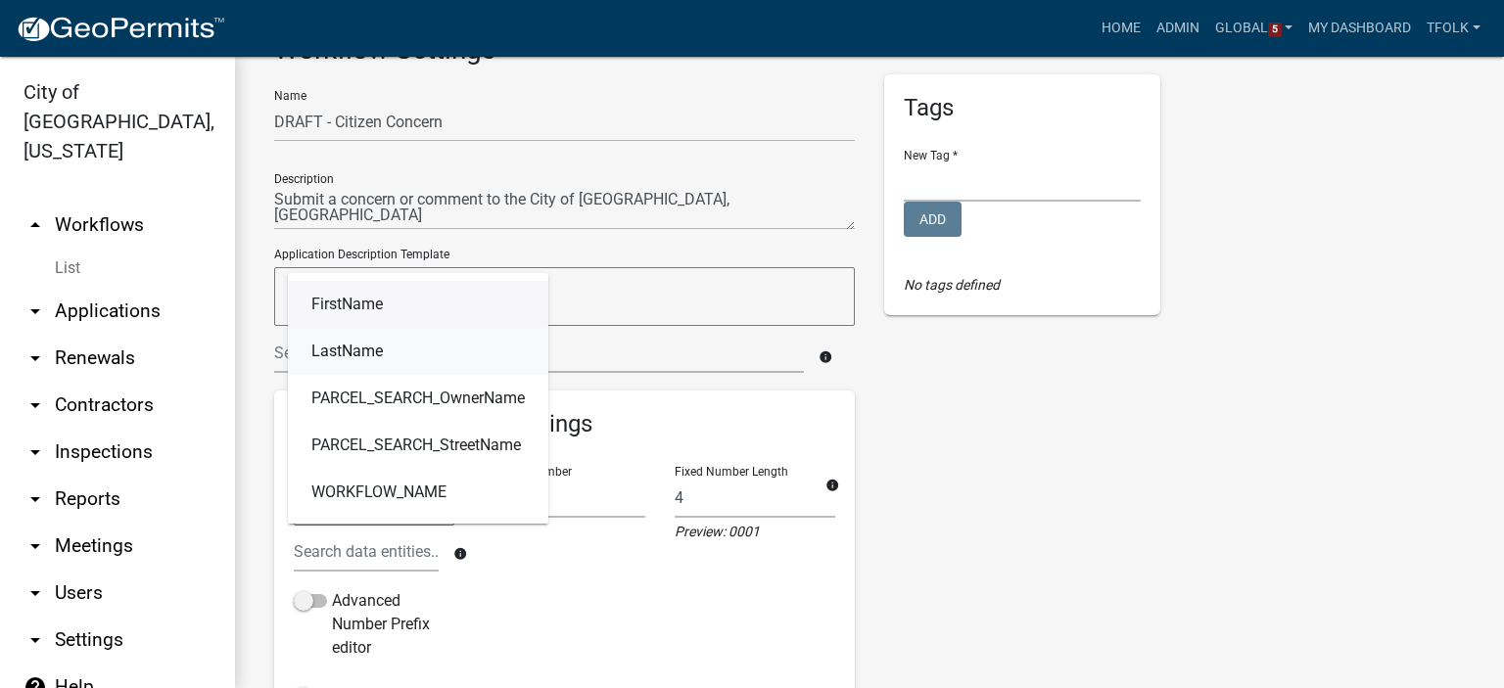
scroll to position [98, 0]
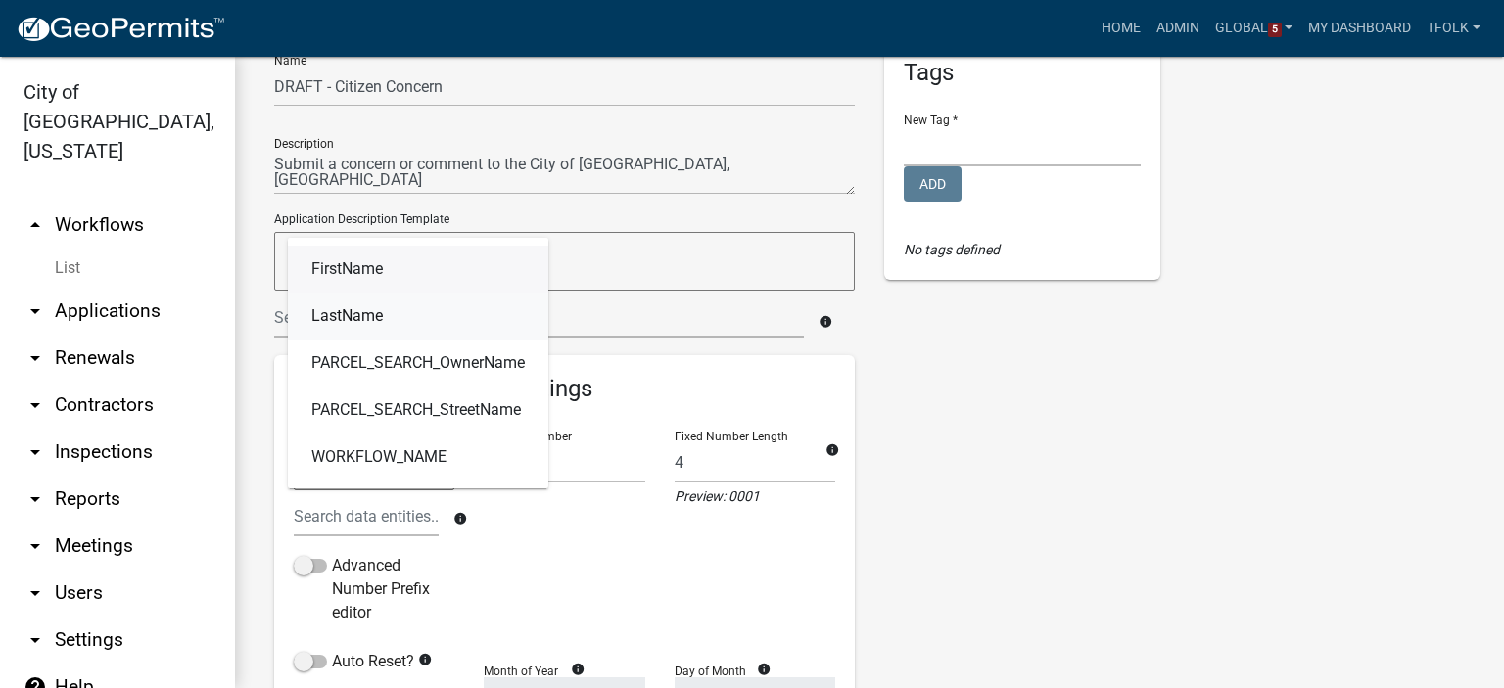
click at [406, 324] on link "LastName" at bounding box center [418, 316] width 260 height 47
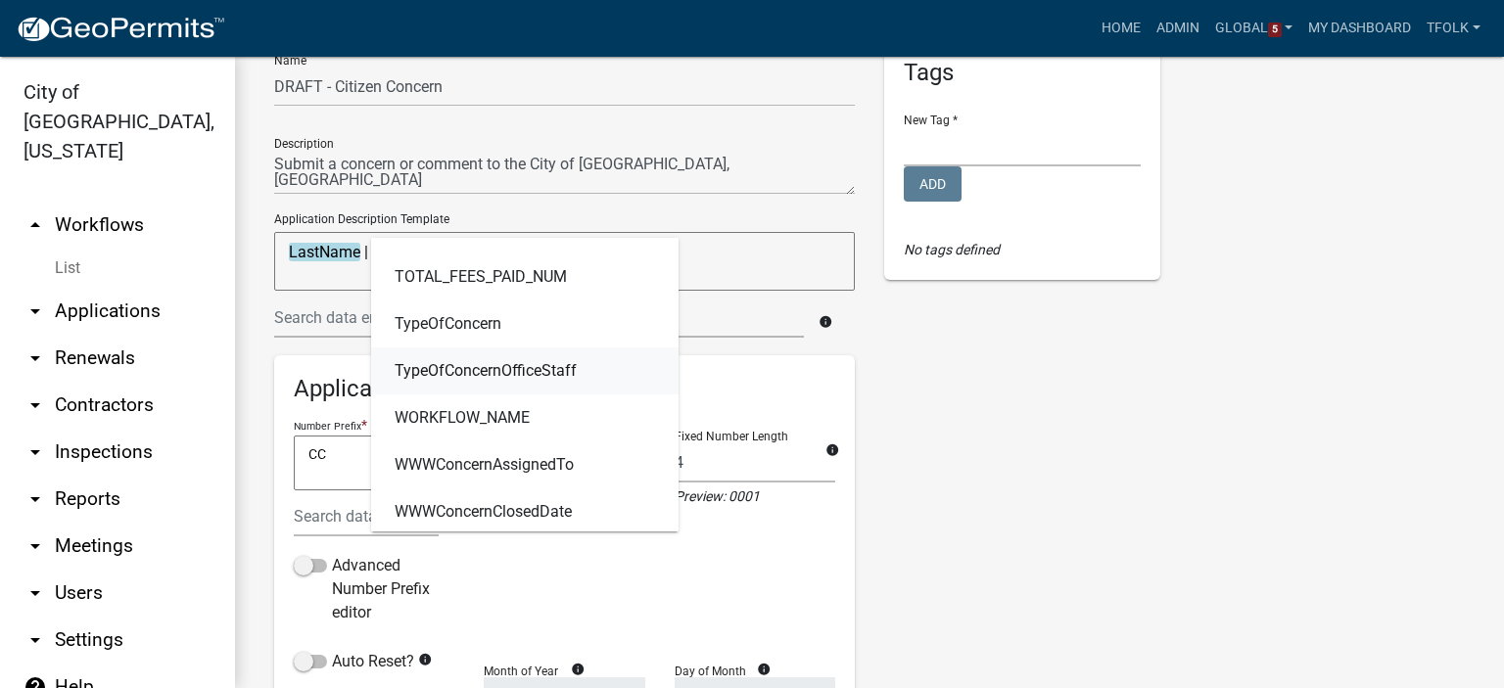
scroll to position [6738, 0]
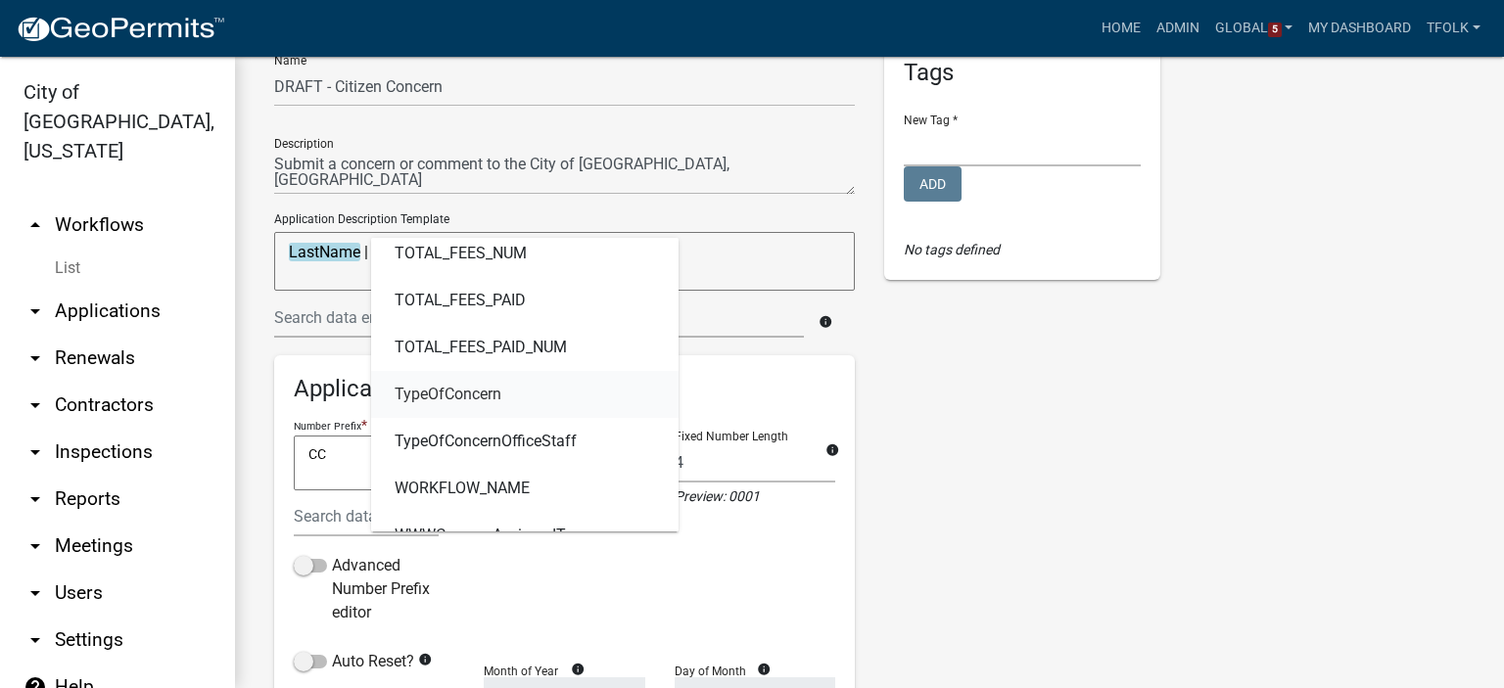
click at [555, 395] on link "TypeOfConcern" at bounding box center [524, 394] width 307 height 47
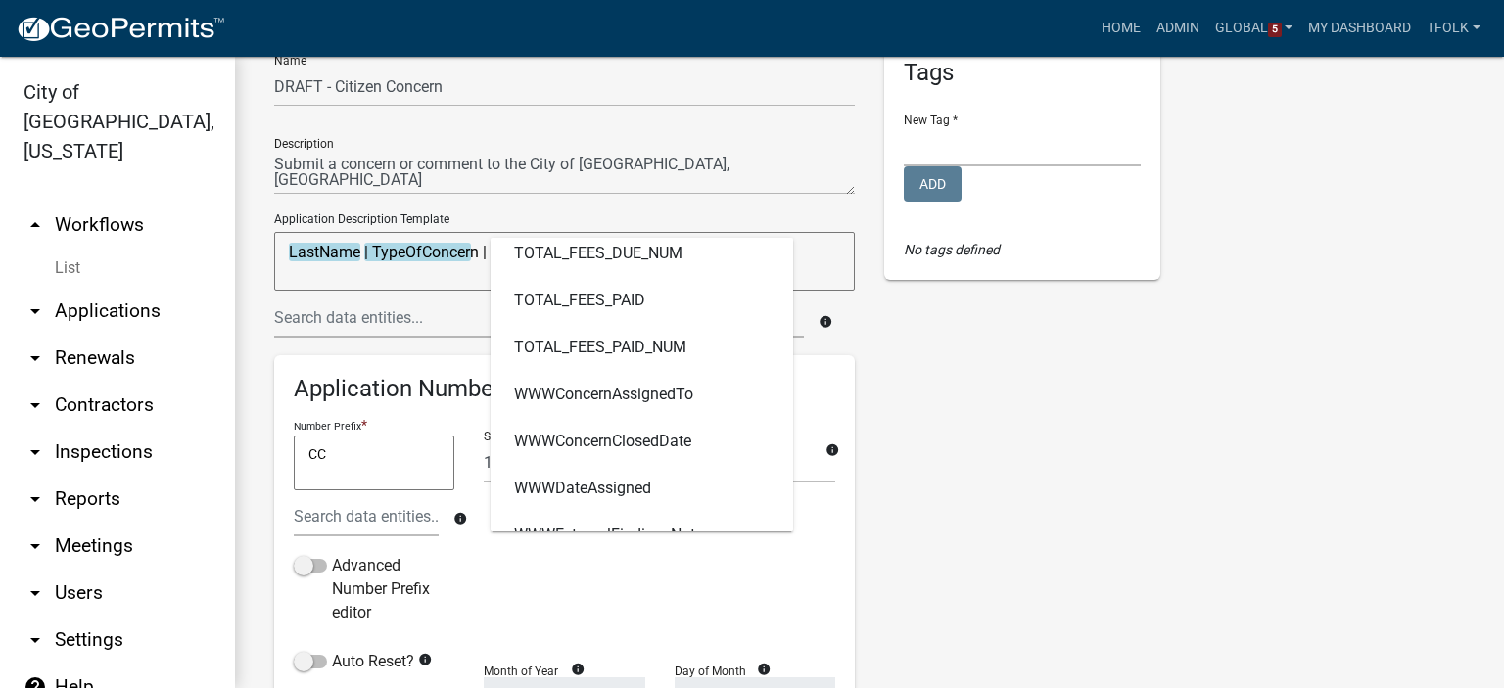
scroll to position [0, 0]
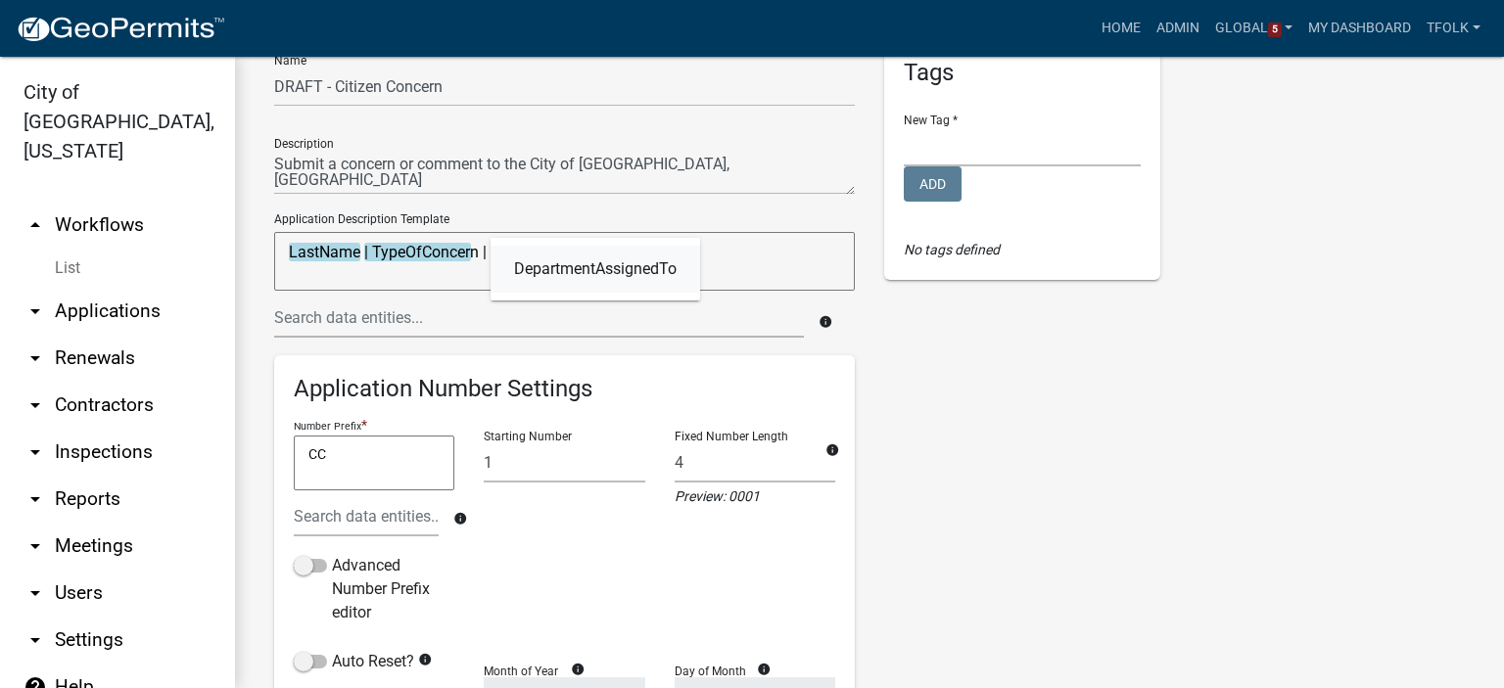
click at [587, 254] on link "DepartmentAssignedTo" at bounding box center [596, 269] width 210 height 47
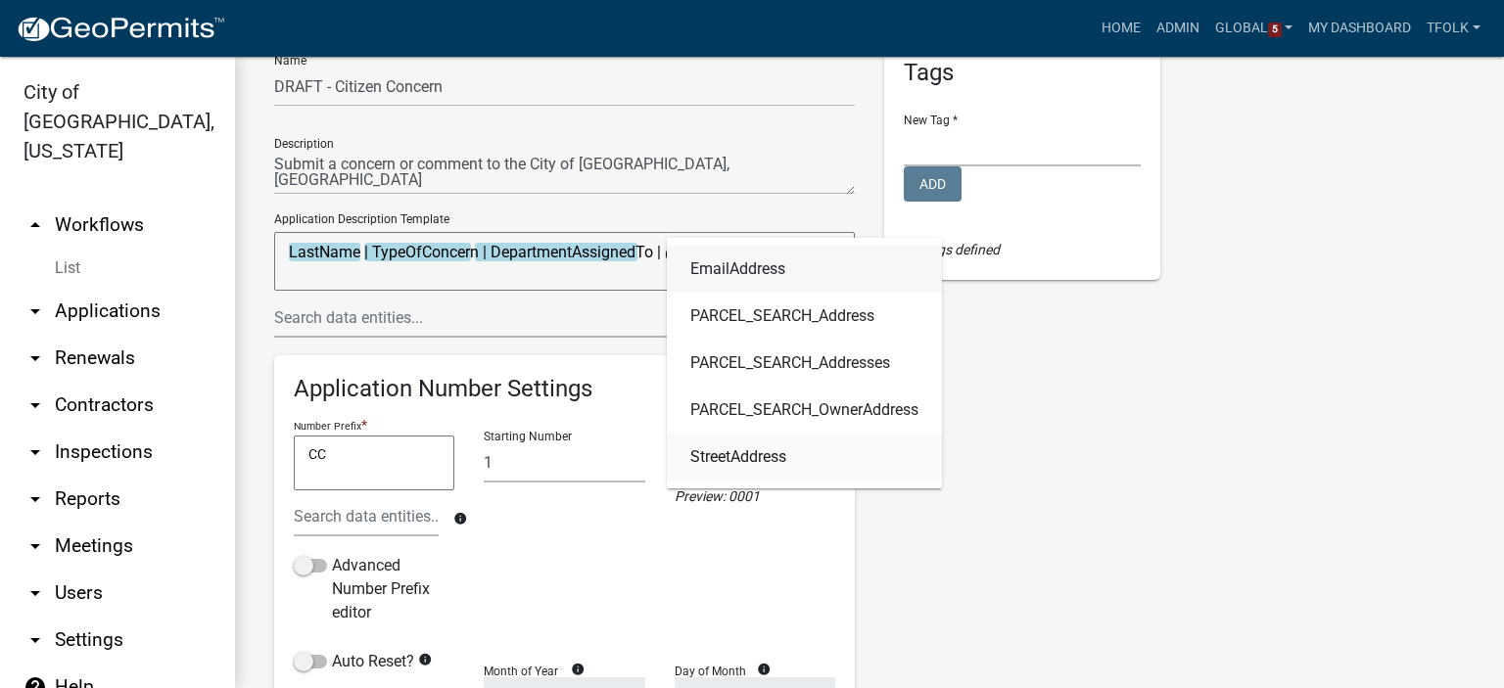
click at [735, 461] on span "StreetAddress" at bounding box center [738, 457] width 96 height 16
type textarea "LastName | TypeOfConcern | DepartmentAssignedTo | StreetAddress"
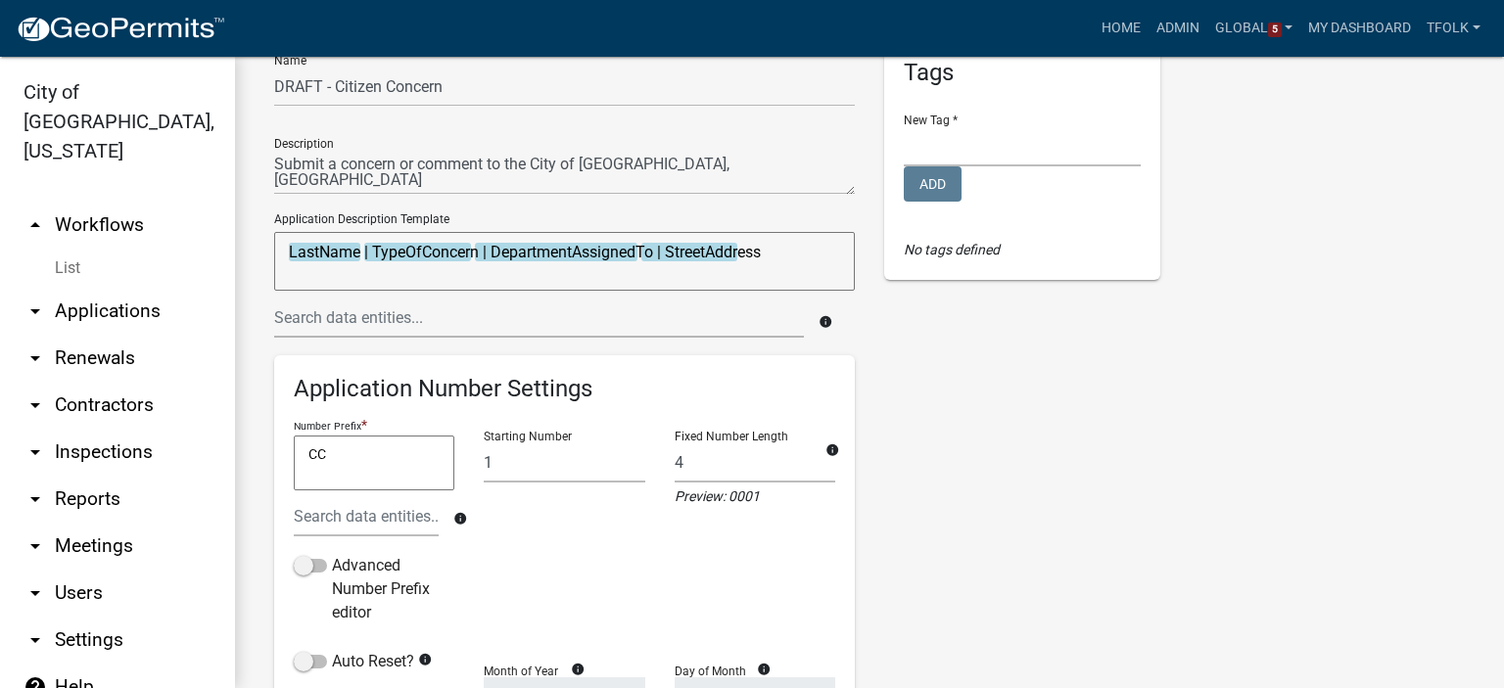
click at [943, 407] on div "Tags New Tag * Contractor Registration Internal Forms Licenses Permits Add No t…" at bounding box center [1023, 564] width 306 height 1050
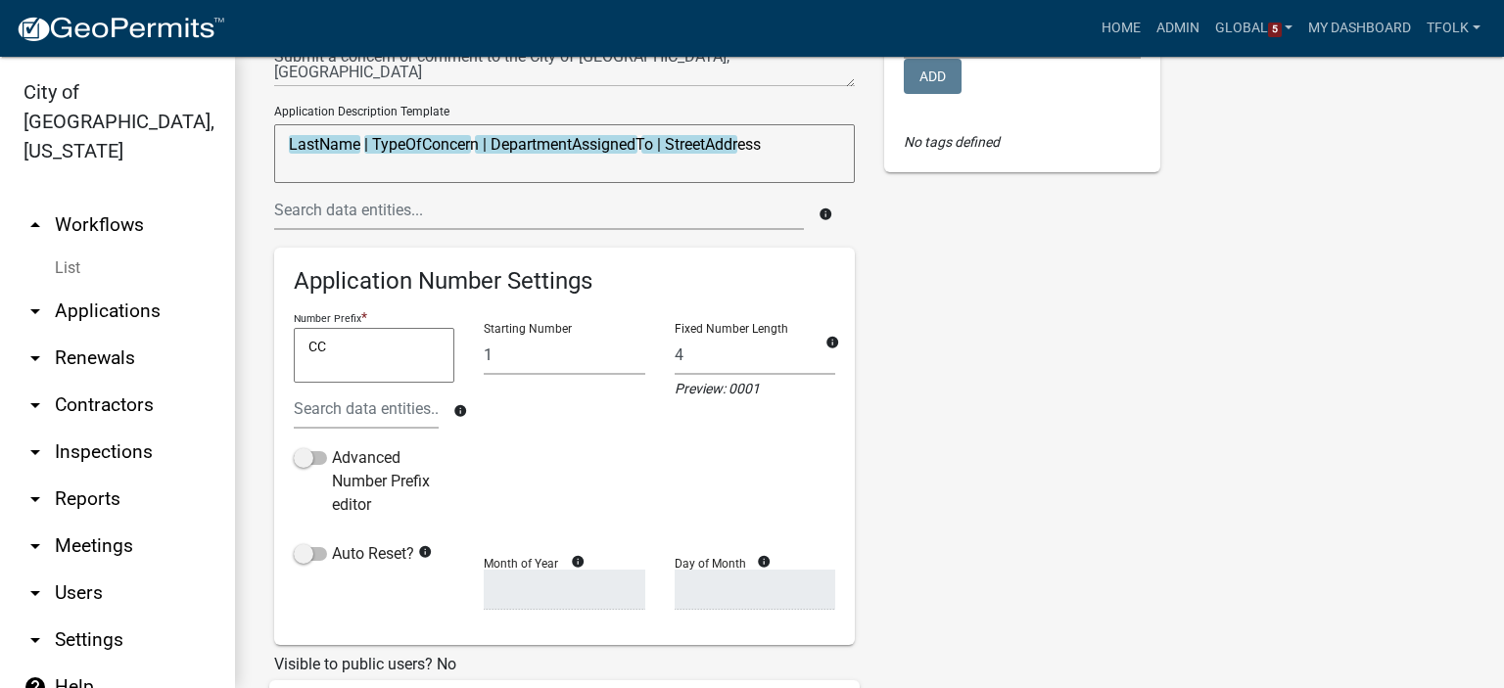
scroll to position [196, 0]
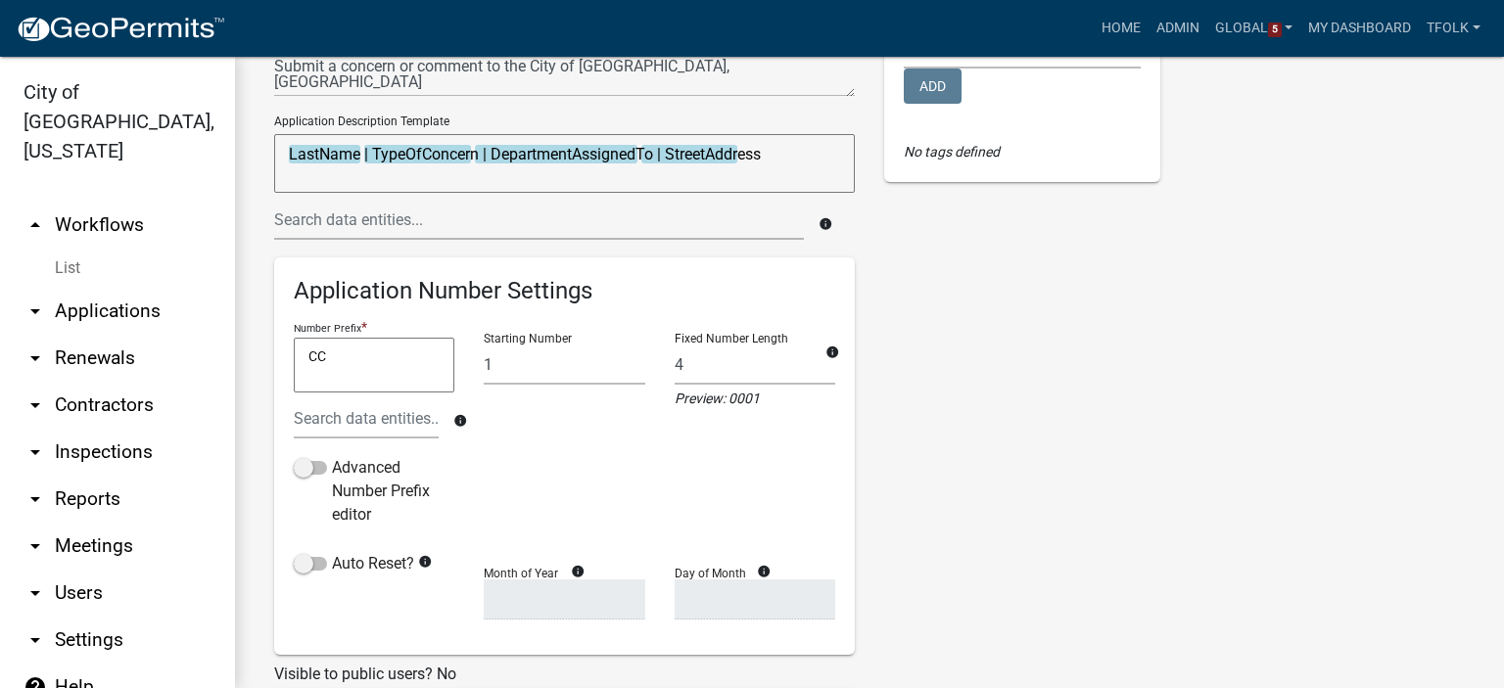
click at [358, 356] on textarea "CC" at bounding box center [374, 365] width 161 height 55
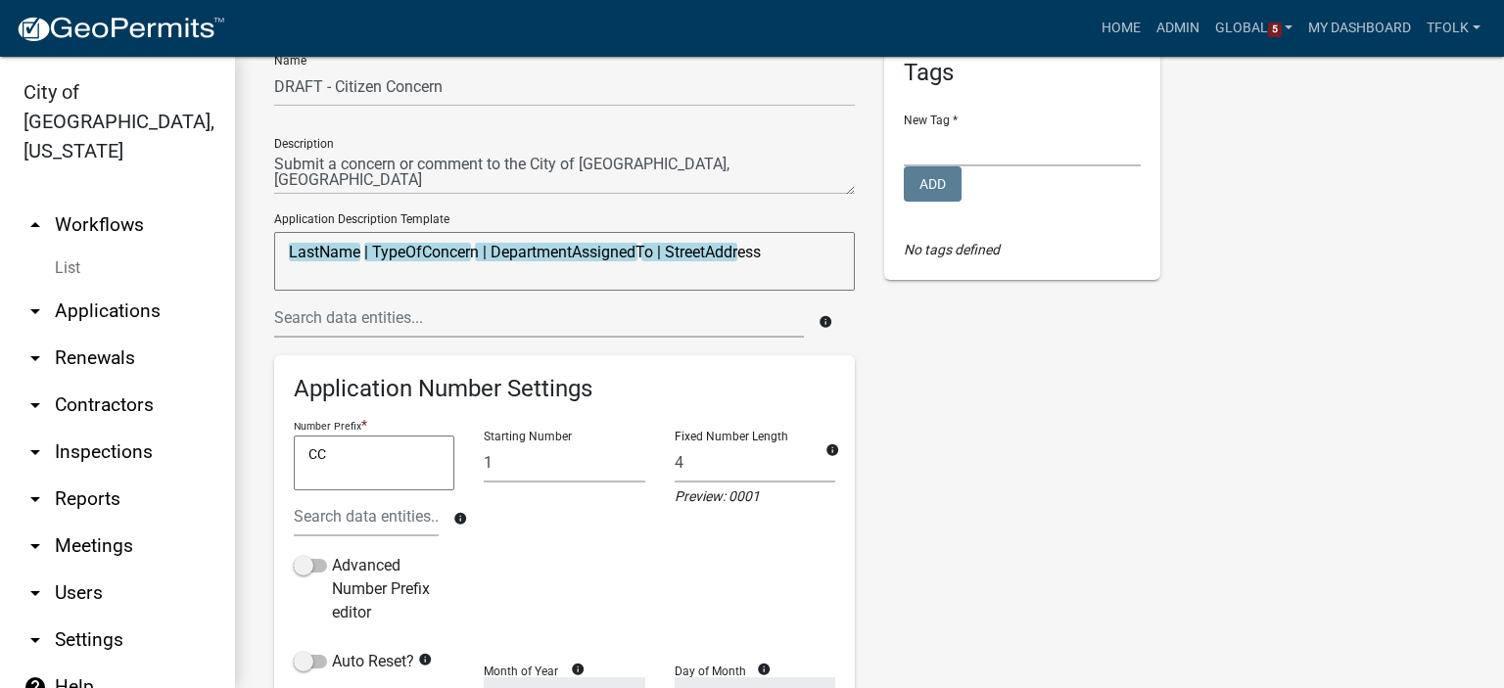
click at [345, 453] on textarea "CC" at bounding box center [374, 463] width 161 height 55
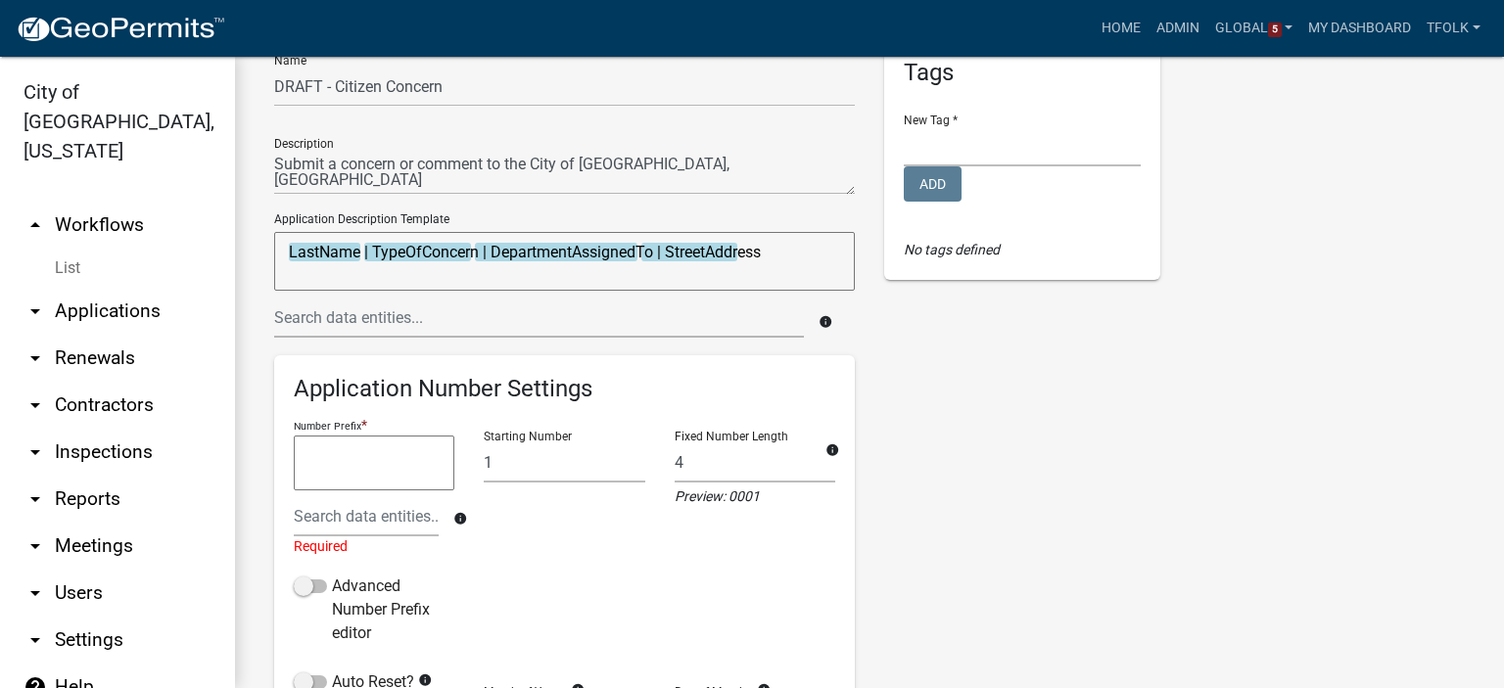
click at [1102, 563] on div "Tags New Tag * Contractor Registration Internal Forms Licenses Permits Add No t…" at bounding box center [1023, 574] width 306 height 1070
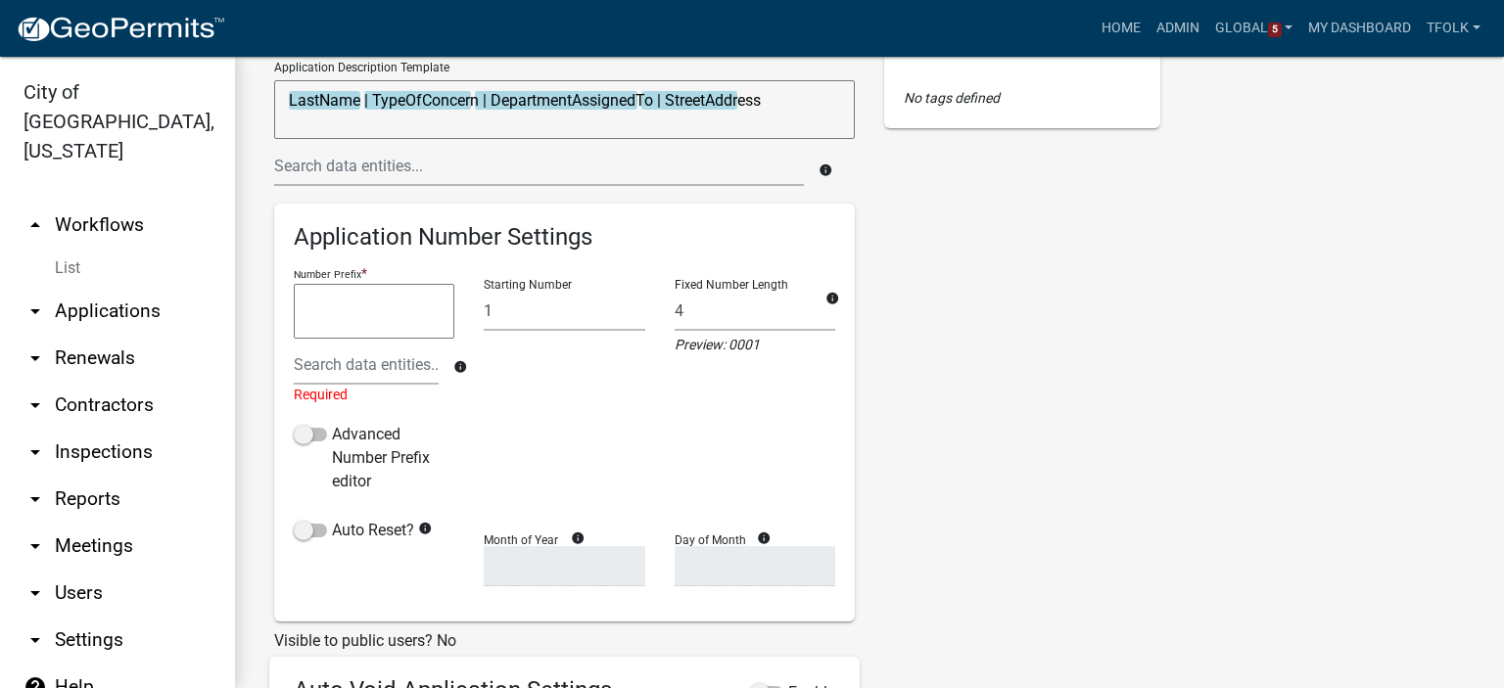
scroll to position [294, 0]
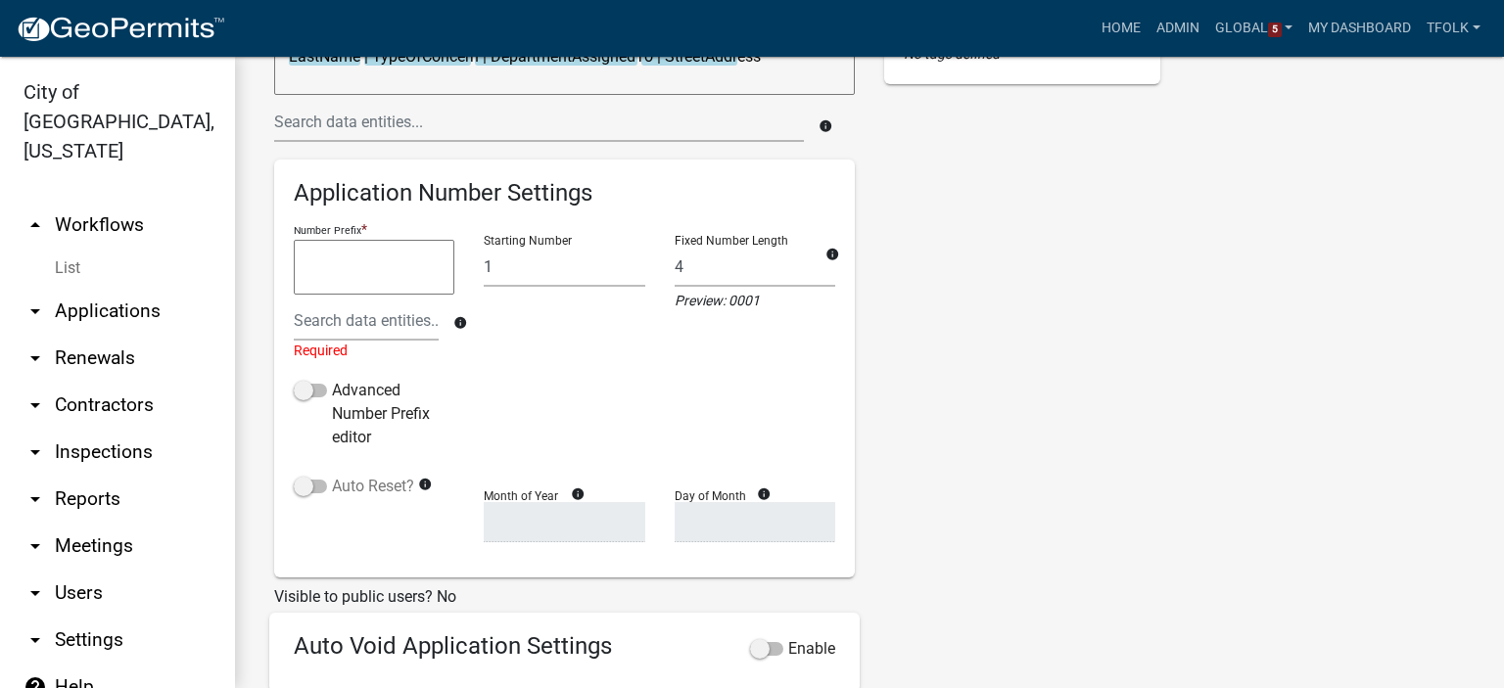
click at [347, 485] on label "Auto Reset?" at bounding box center [354, 487] width 120 height 24
click at [332, 475] on input "Auto Reset?" at bounding box center [332, 475] width 0 height 0
select select
click at [514, 524] on select "January February March April May June July August September October November De…" at bounding box center [564, 522] width 161 height 40
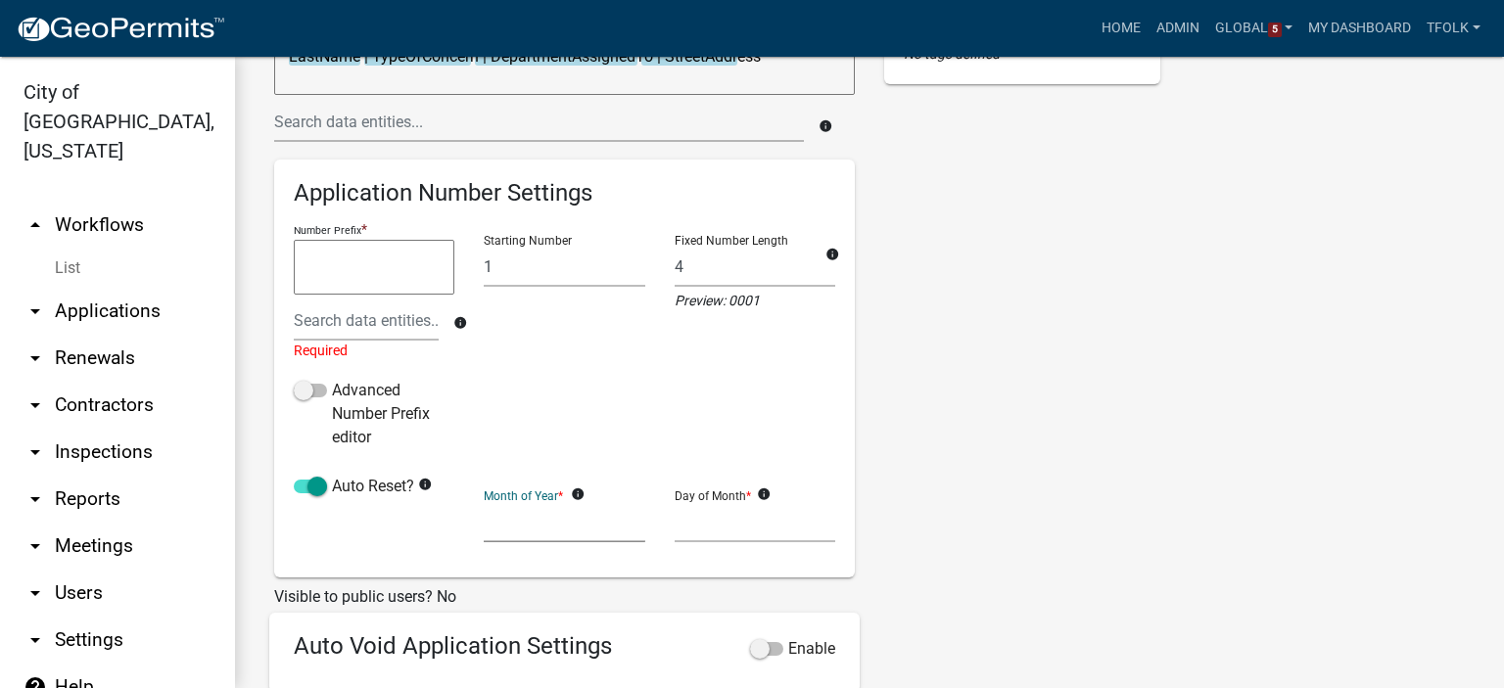
select select "1"
click at [484, 502] on select "January February March April May June July August September October November De…" at bounding box center [564, 522] width 161 height 40
click at [736, 530] on select "1 2 3 4 5 6 7 8 9 10 11 12 13 14 15 16 17 18 19 20 21 22 23 24 25 26 27 28" at bounding box center [755, 522] width 161 height 40
select select "1"
click at [675, 502] on select "1 2 3 4 5 6 7 8 9 10 11 12 13 14 15 16 17 18 19 20 21 22 23 24 25 26 27 28" at bounding box center [755, 522] width 161 height 40
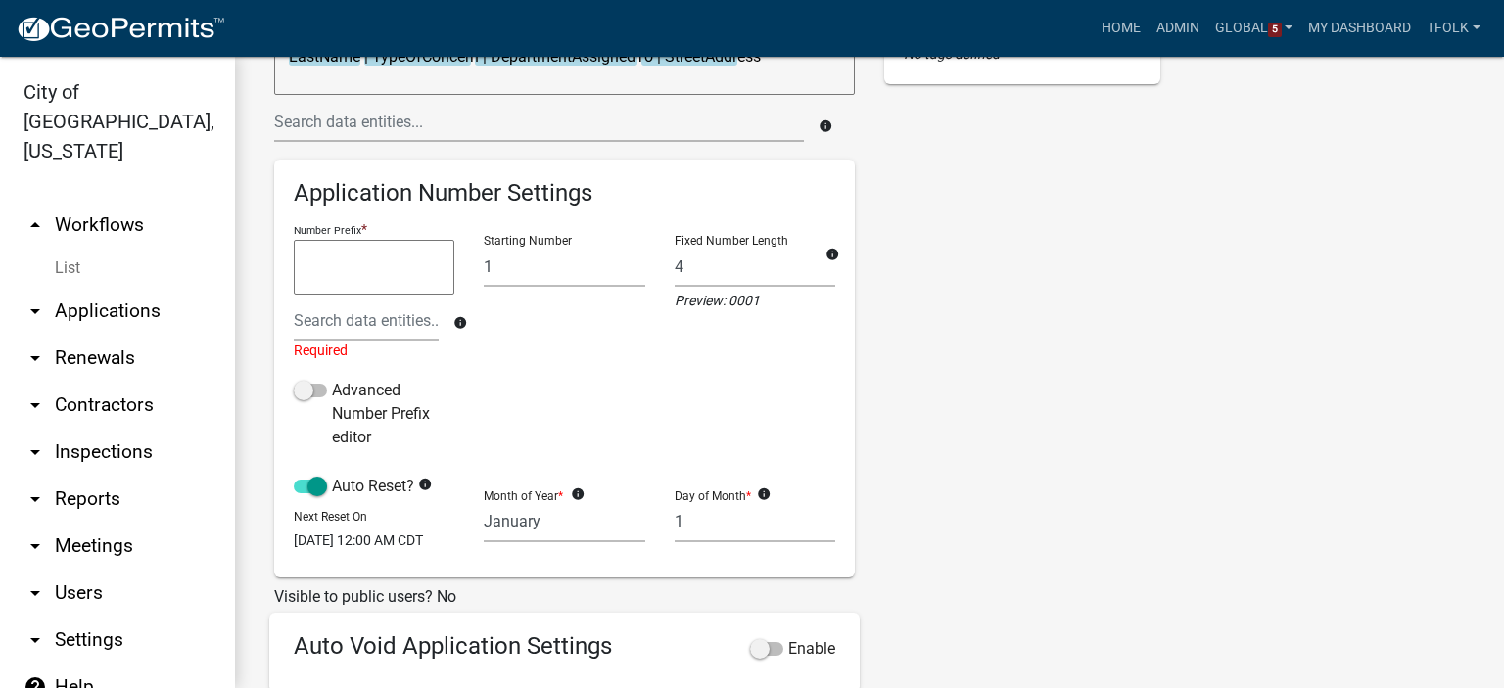
click at [1034, 378] on div "Tags New Tag * Contractor Registration Internal Forms Licenses Permits Add No t…" at bounding box center [1023, 378] width 306 height 1070
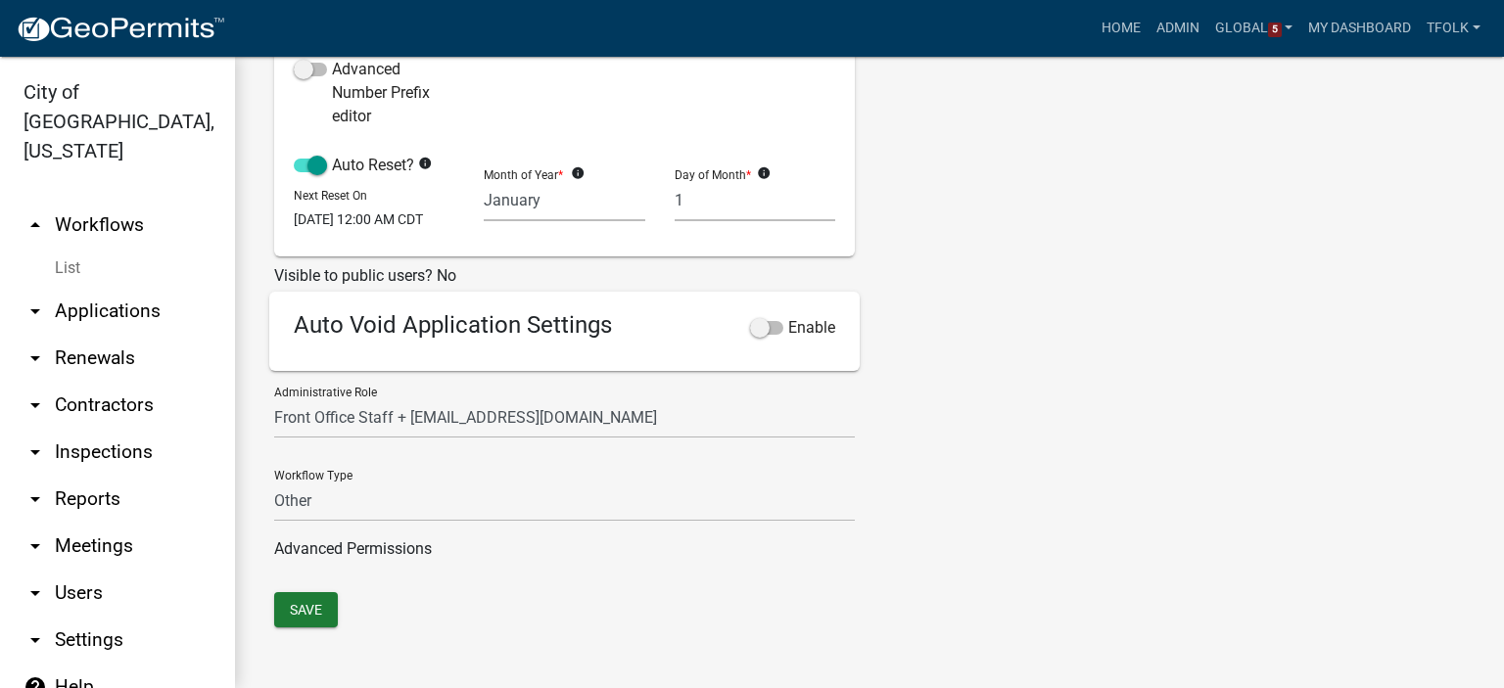
scroll to position [628, 0]
click at [763, 331] on span at bounding box center [766, 328] width 33 height 14
click at [788, 316] on input "Enable" at bounding box center [788, 316] width 0 height 0
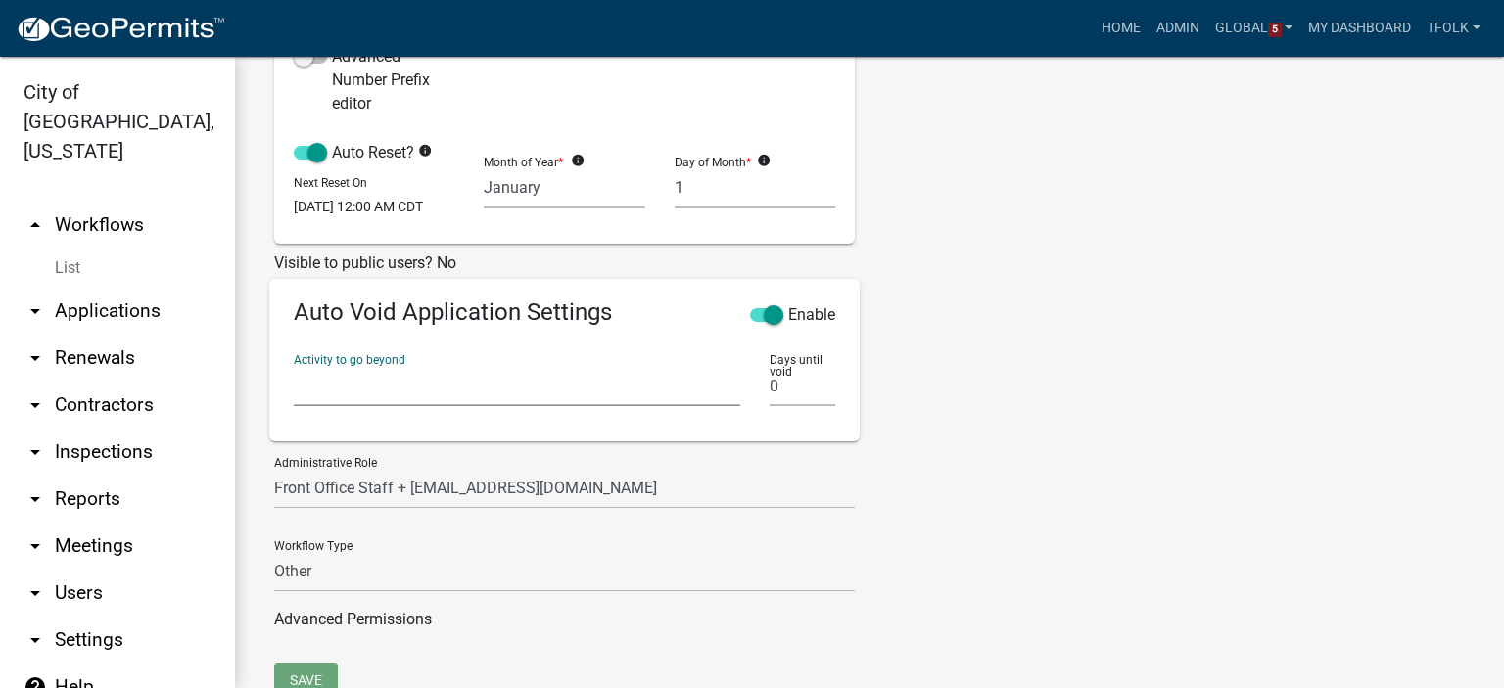
click at [396, 400] on select "Citizen Concern Introduction Citizen Information Type of Concern General Admini…" at bounding box center [517, 386] width 447 height 40
click at [1312, 361] on div "Name DRAFT - Citizen Concern Description Application Description Template LastN…" at bounding box center [870, 86] width 1220 height 1154
click at [450, 402] on select "Citizen Concern Introduction Citizen Information Type of Concern General Admini…" at bounding box center [517, 386] width 447 height 40
select select "22c4e74c-9dcb-41e8-89af-0d11a66da371"
click at [294, 377] on select "Citizen Concern Introduction Citizen Information Type of Concern General Admini…" at bounding box center [517, 386] width 447 height 40
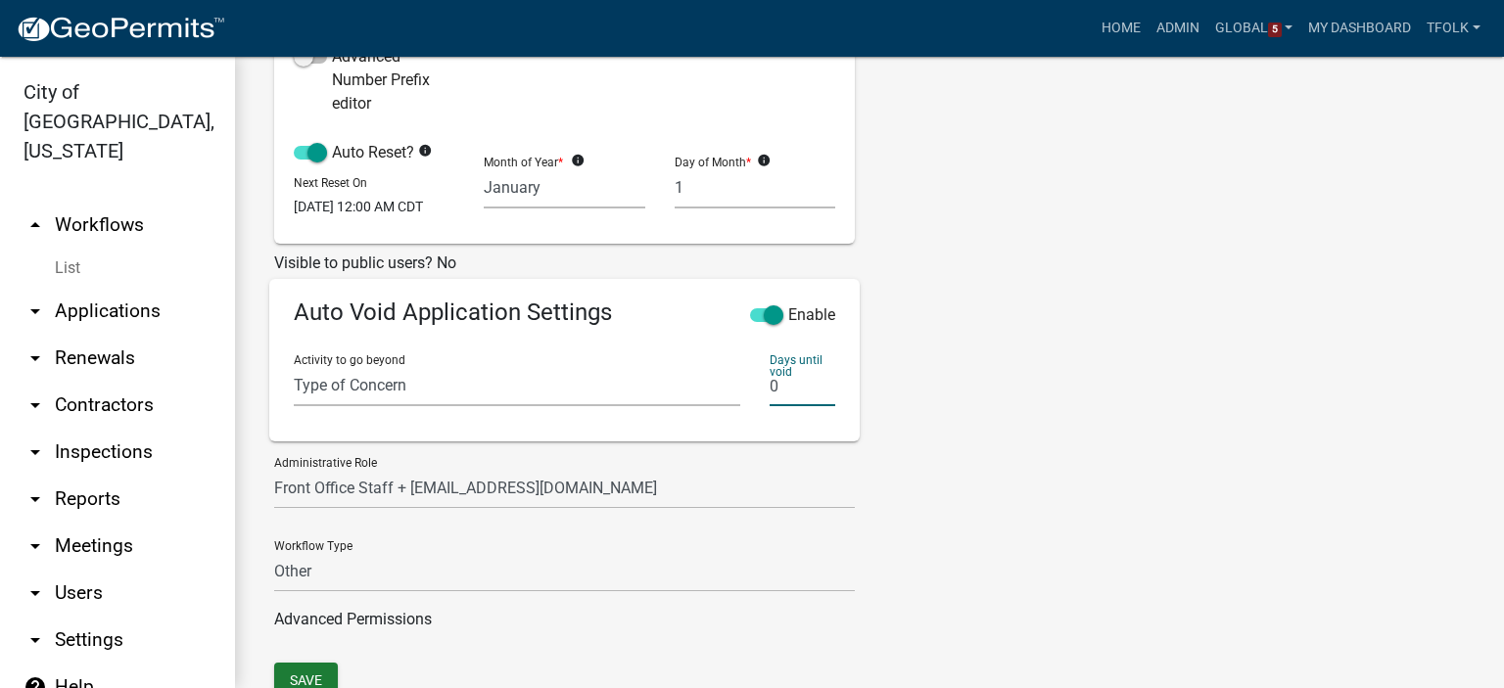
click at [781, 402] on input "0" at bounding box center [803, 386] width 66 height 40
click at [781, 401] on input "0" at bounding box center [803, 386] width 66 height 40
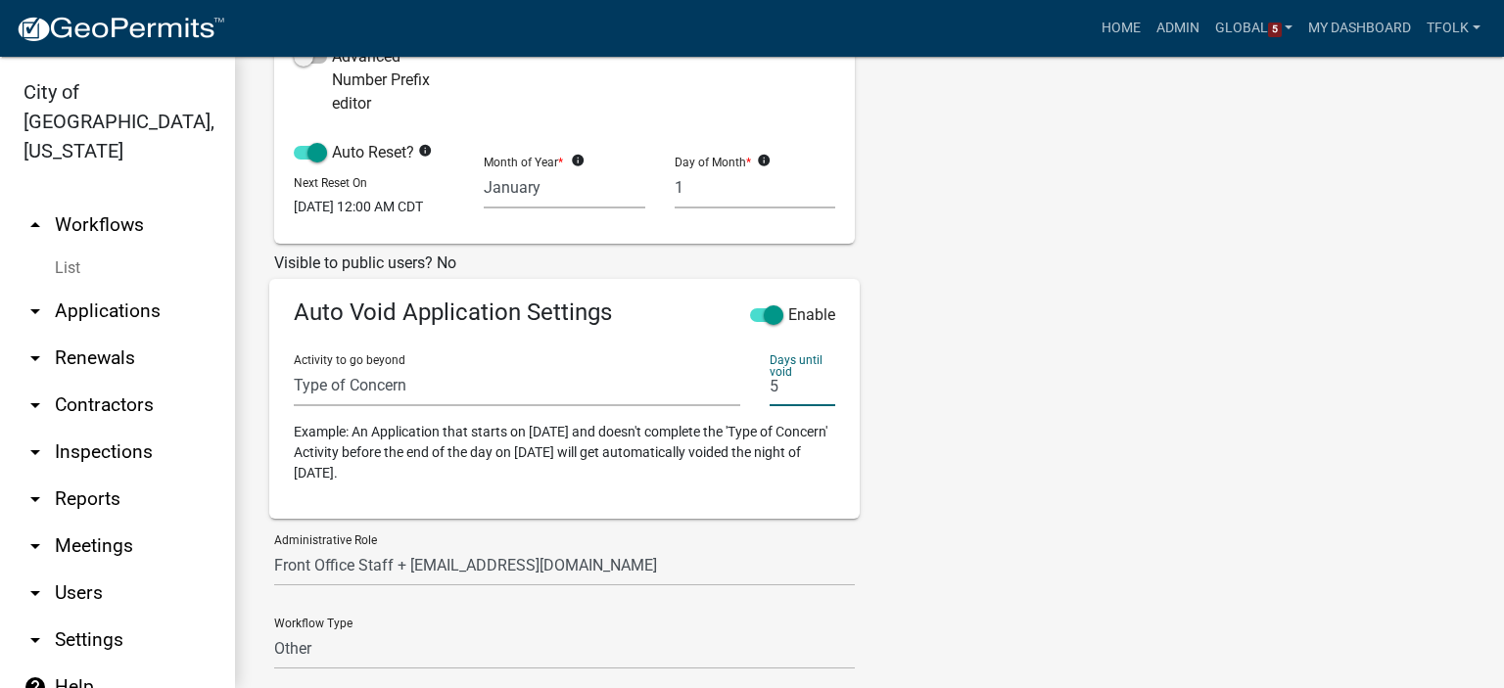
type input "5"
click at [1223, 406] on div "Name DRAFT - Citizen Concern Description Application Description Template LastN…" at bounding box center [870, 124] width 1220 height 1231
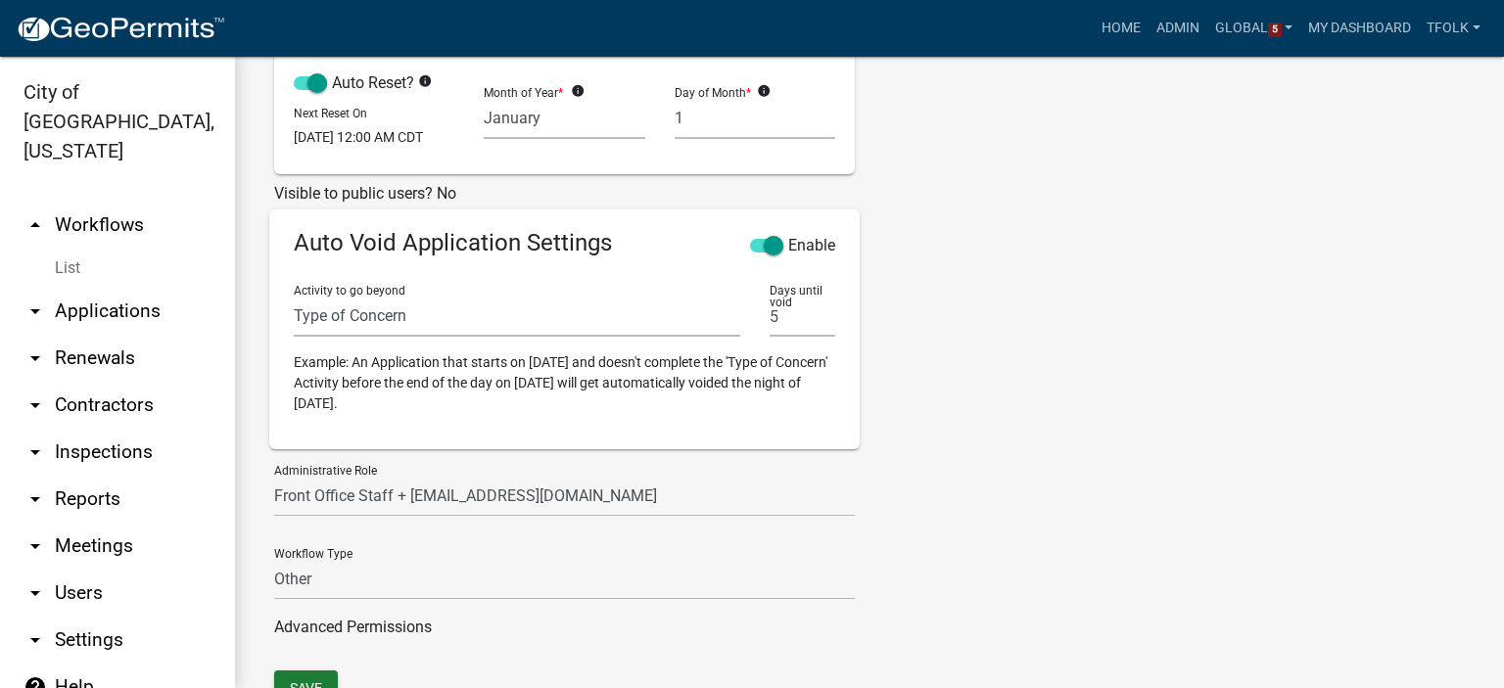
scroll to position [788, 0]
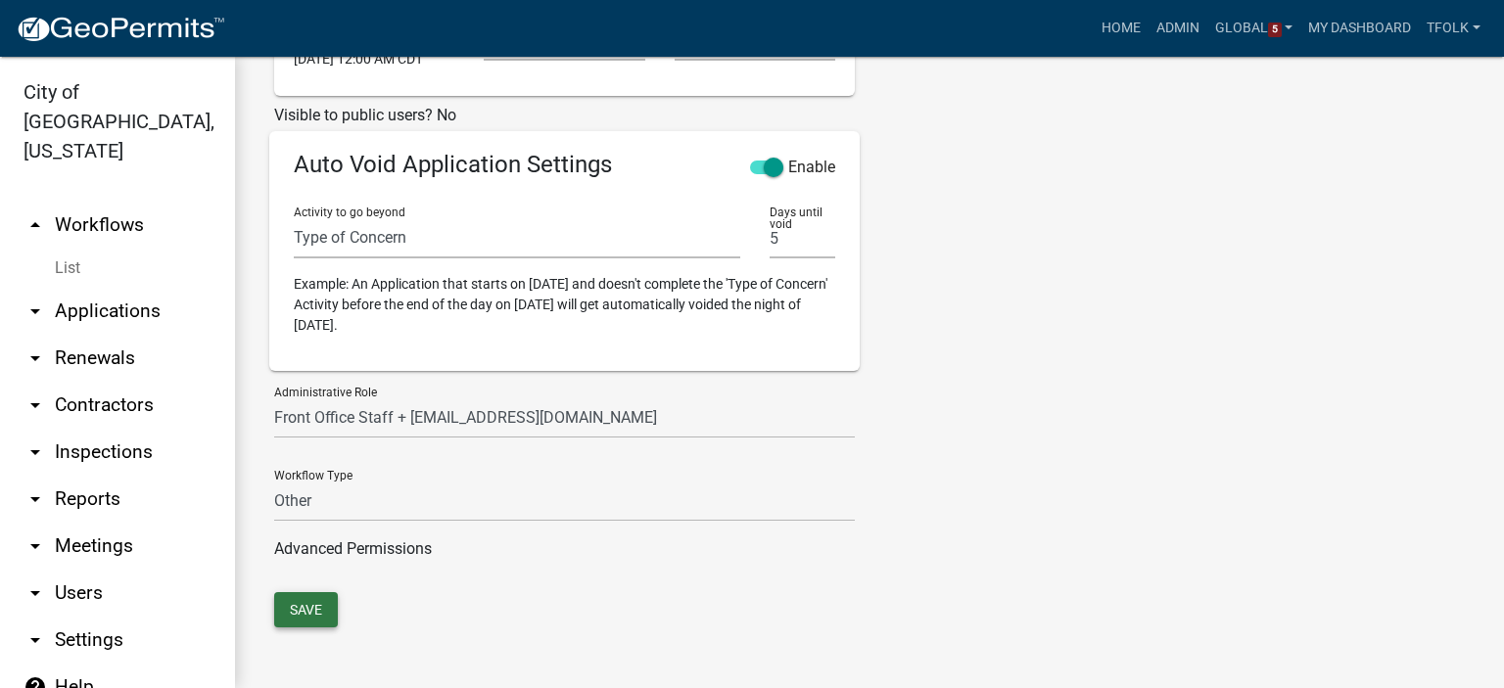
click at [309, 608] on button "Save" at bounding box center [306, 609] width 64 height 35
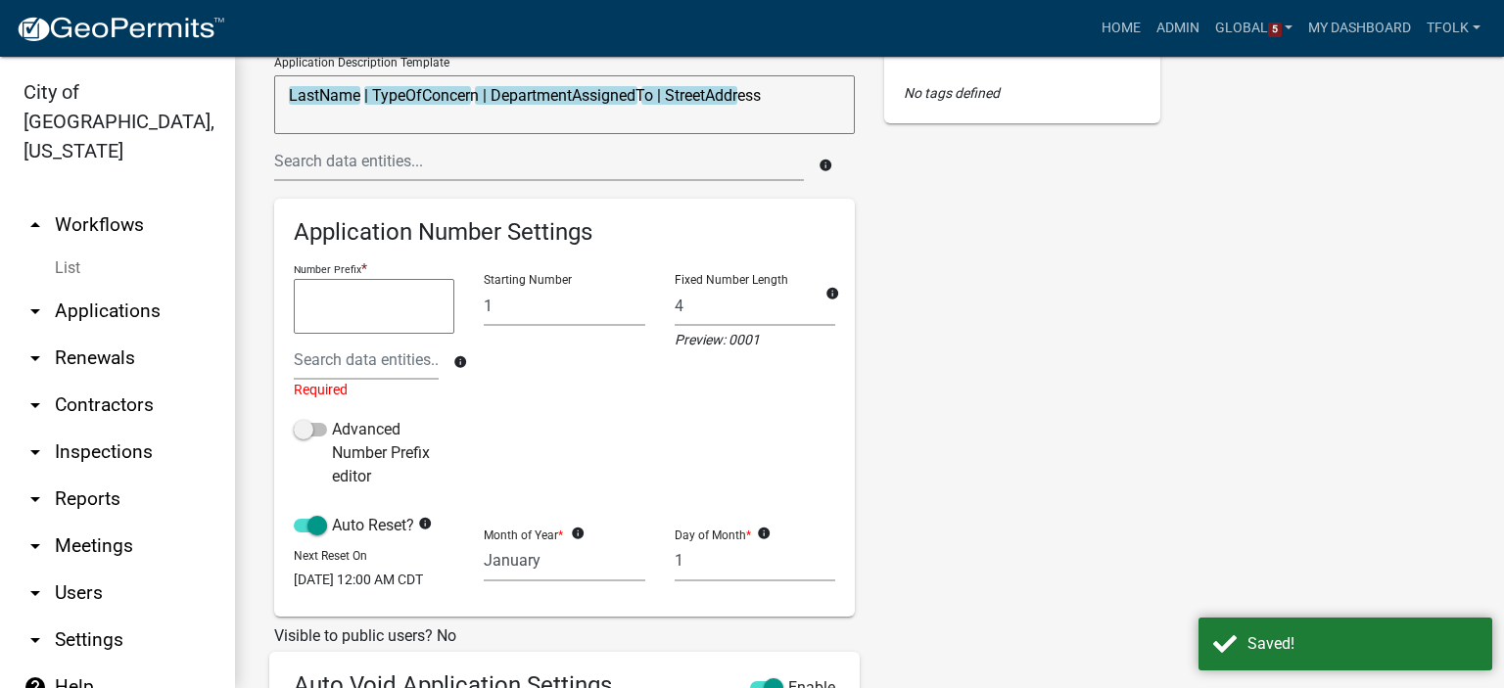
scroll to position [201, 0]
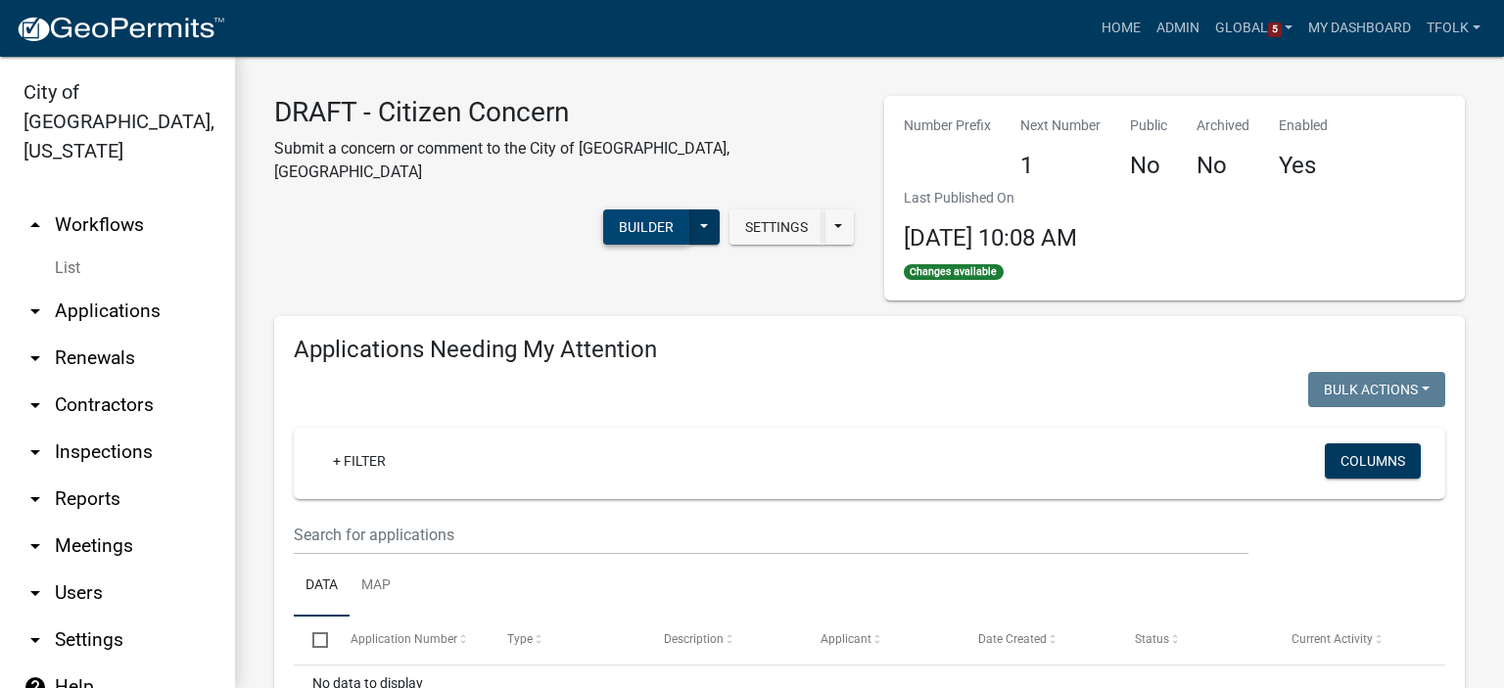
click at [689, 210] on button "Builder" at bounding box center [646, 227] width 86 height 35
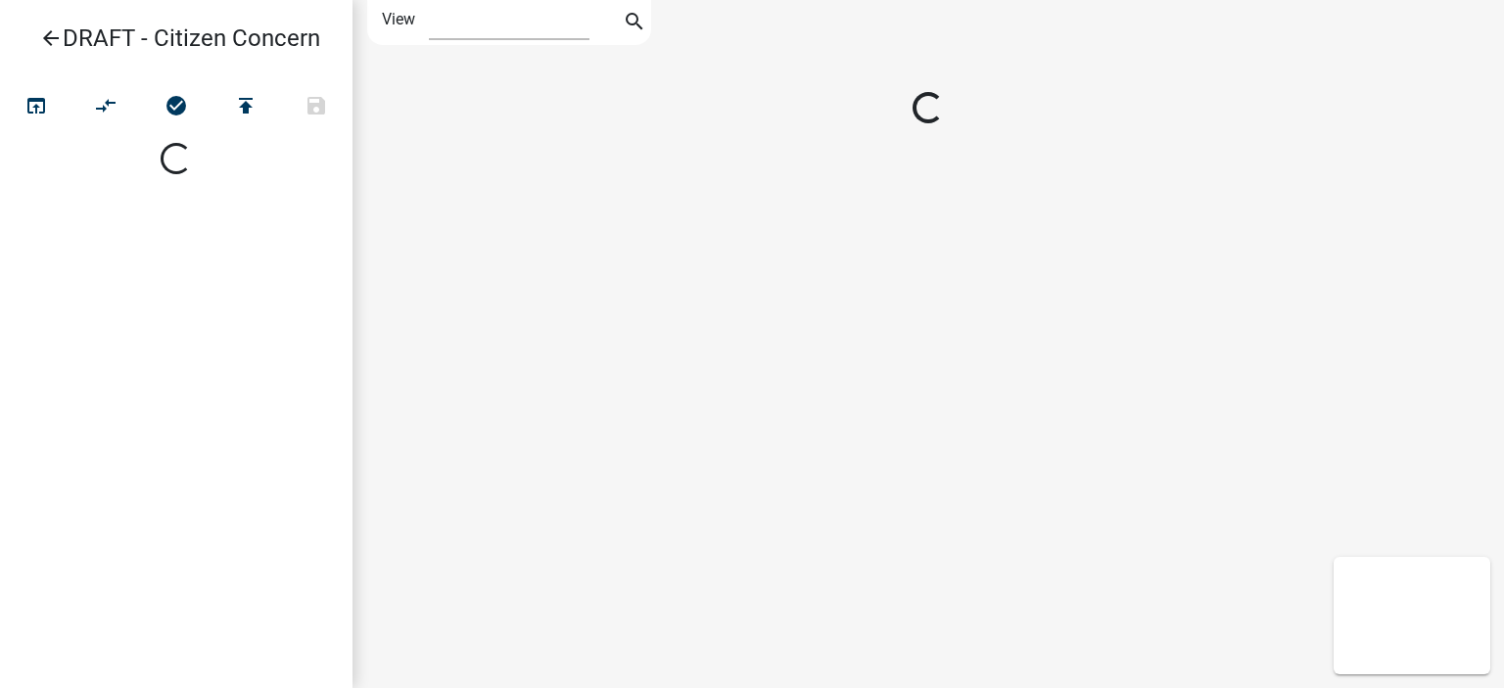
select select "1"
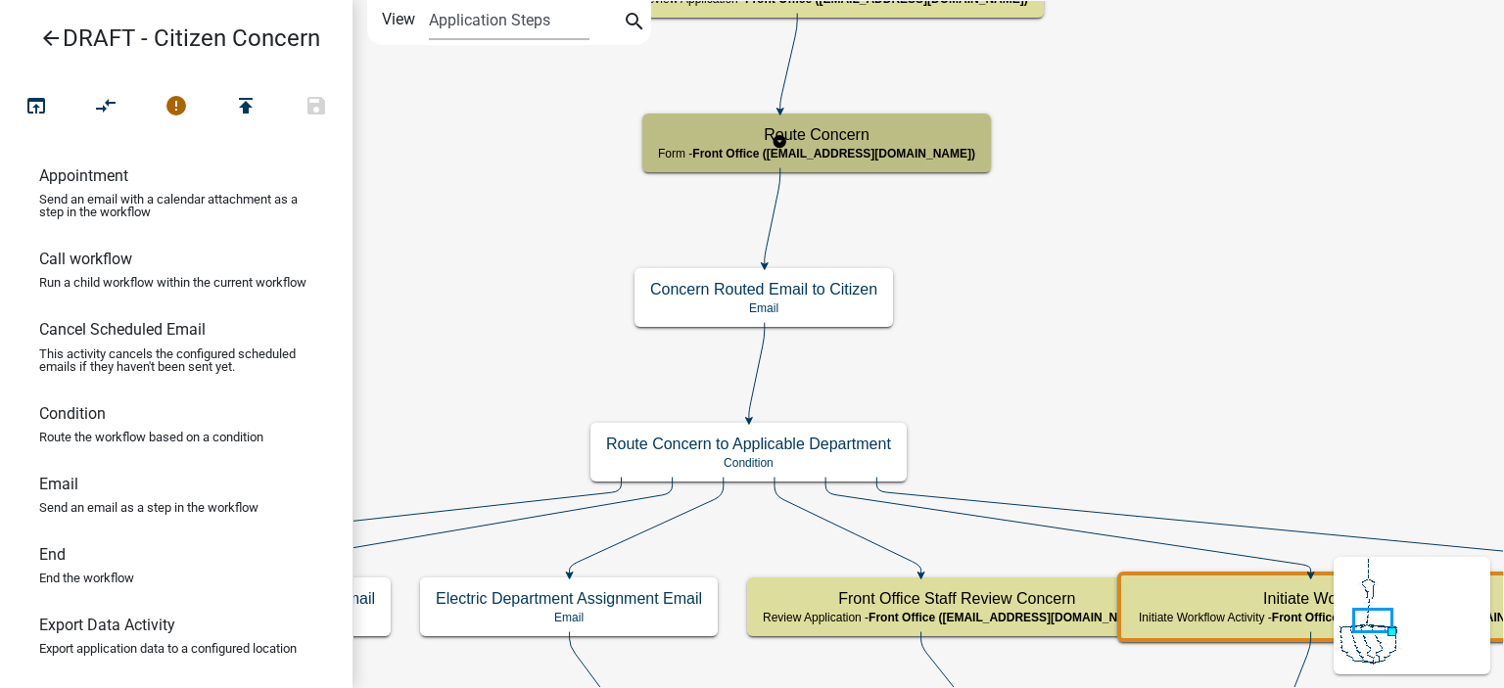
click at [846, 147] on span "Front Office ([EMAIL_ADDRESS][DOMAIN_NAME])" at bounding box center [833, 154] width 283 height 14
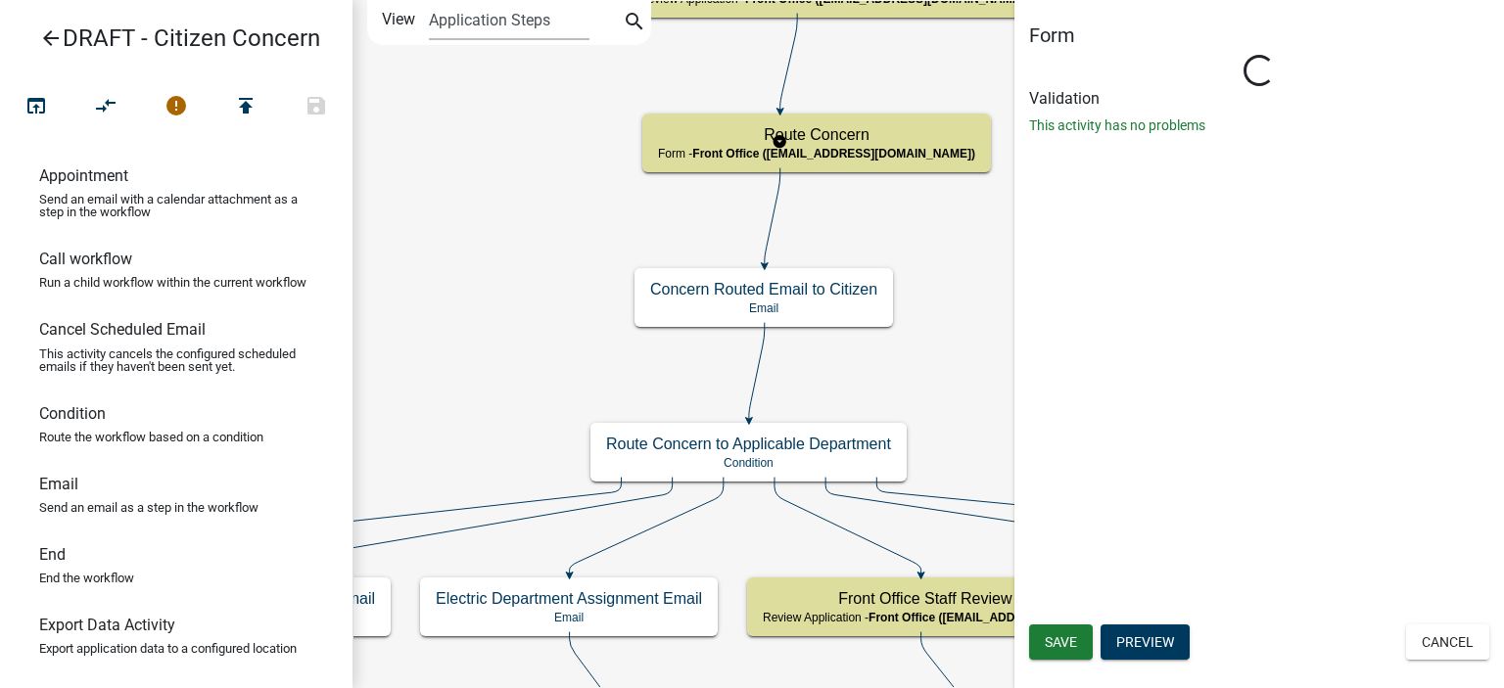
select select "A2423EB9-0A2B-4D92-BF27-A9021E39DD75"
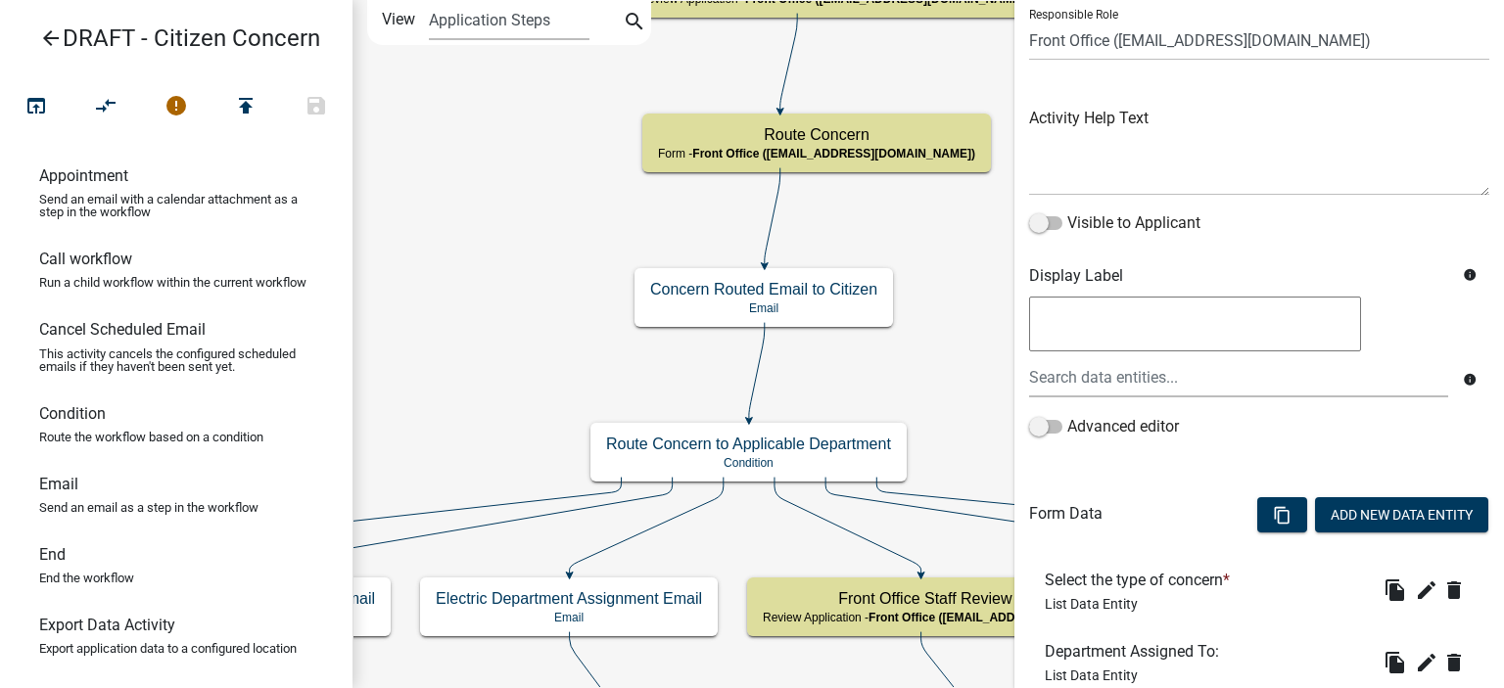
scroll to position [282, 0]
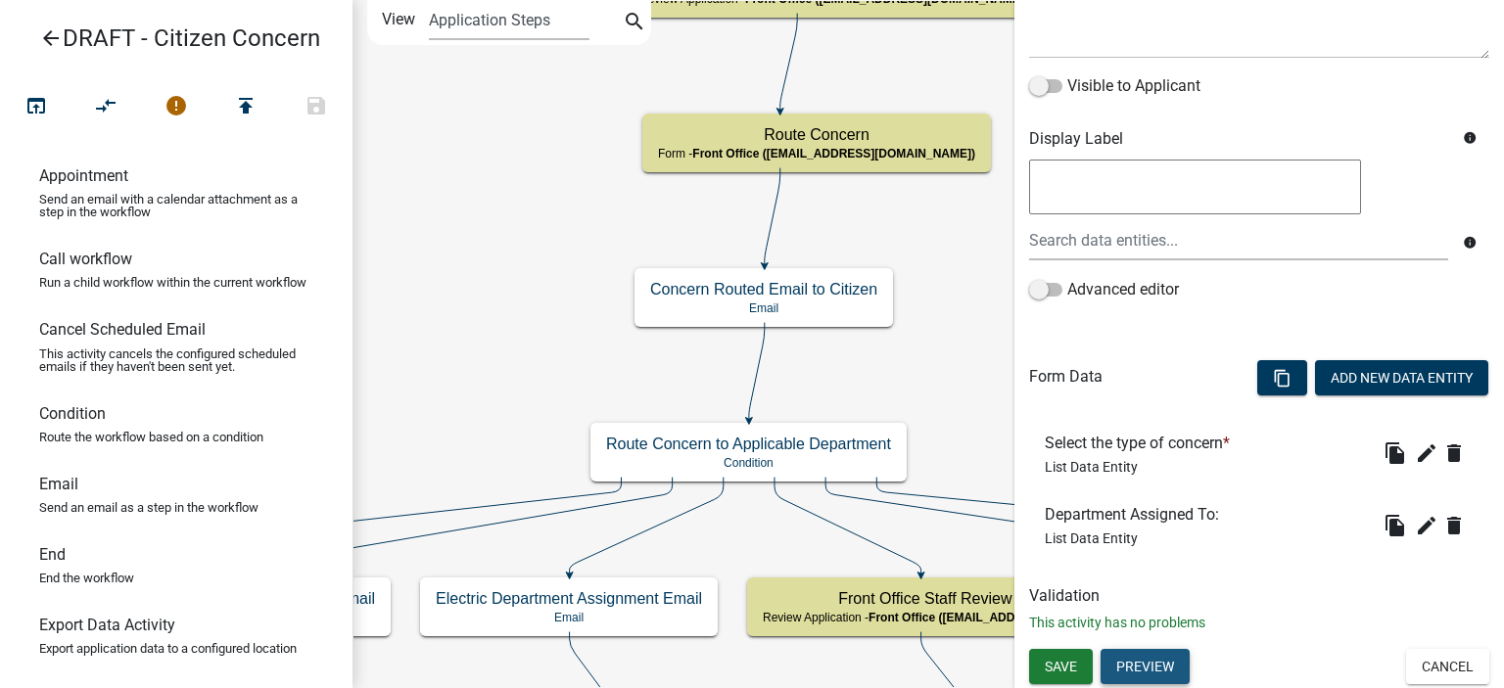
click at [1157, 684] on button "Preview" at bounding box center [1145, 666] width 89 height 35
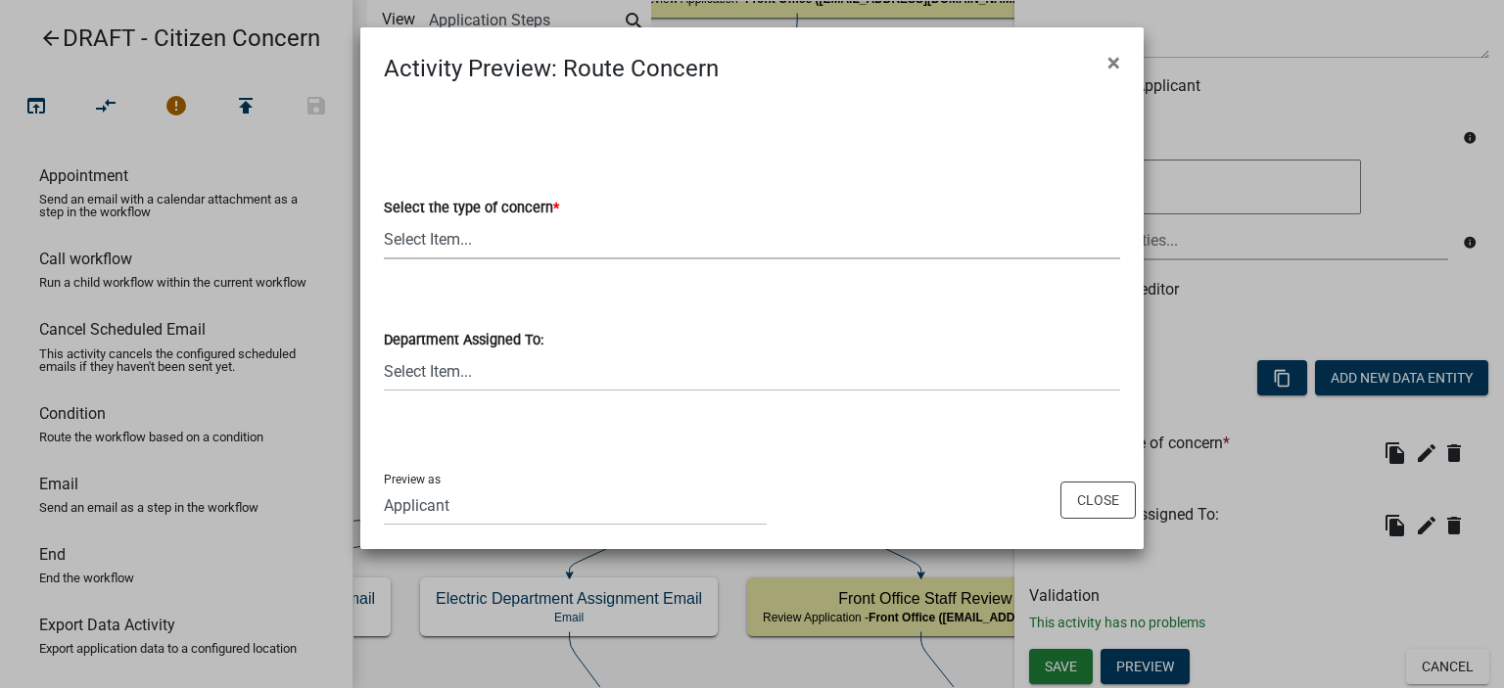
click at [599, 248] on select "Select Item... Street Lights Transformer Conditions Unknown Pole/Box on Private…" at bounding box center [752, 239] width 736 height 40
click at [596, 234] on select "Select Item... Street Lights Transformer Conditions Unknown Pole/Box on Private…" at bounding box center [752, 239] width 736 height 40
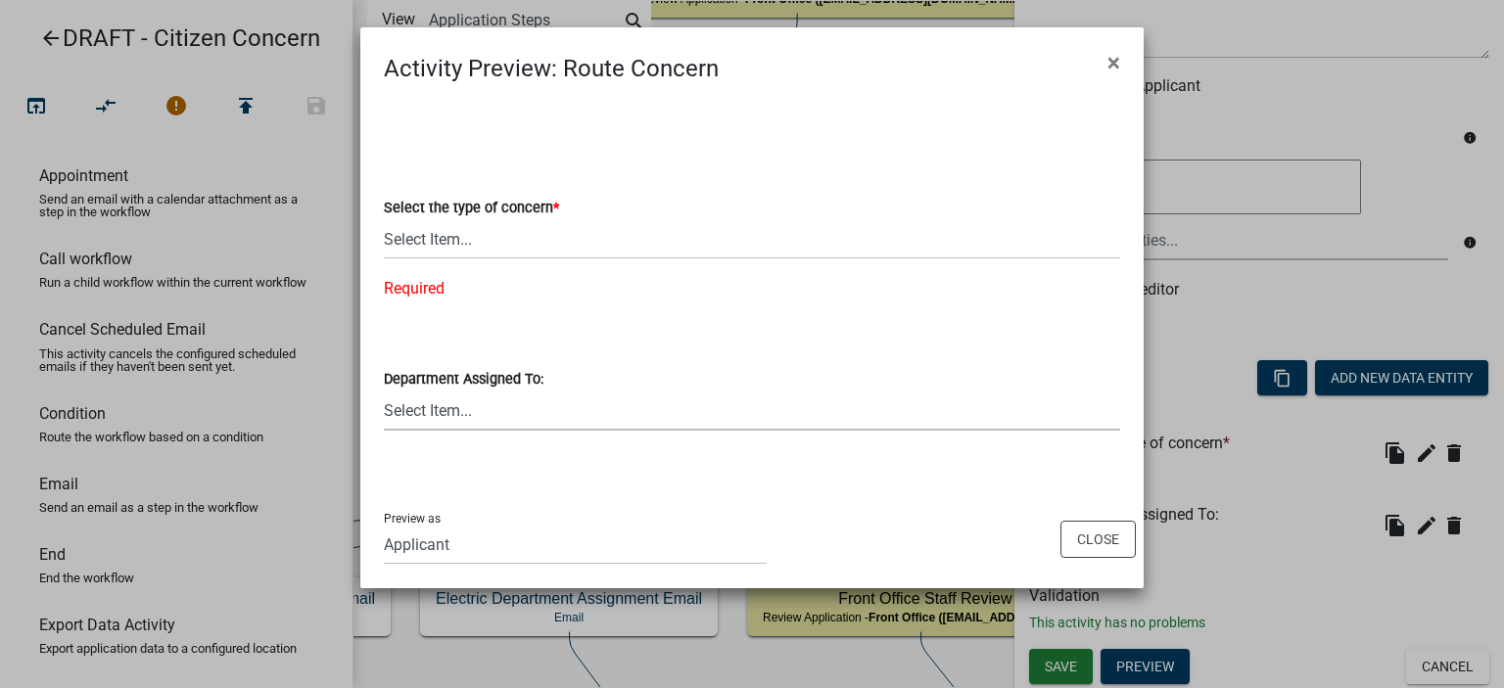
click at [569, 387] on div "Department Assigned To: Select Item... Front Office Electric Department Public …" at bounding box center [752, 399] width 736 height 64
click at [566, 414] on select "Select Item... Front Office Electric Department Public Works Department Water/W…" at bounding box center [752, 411] width 736 height 40
click at [1103, 70] on button "×" at bounding box center [1114, 62] width 44 height 55
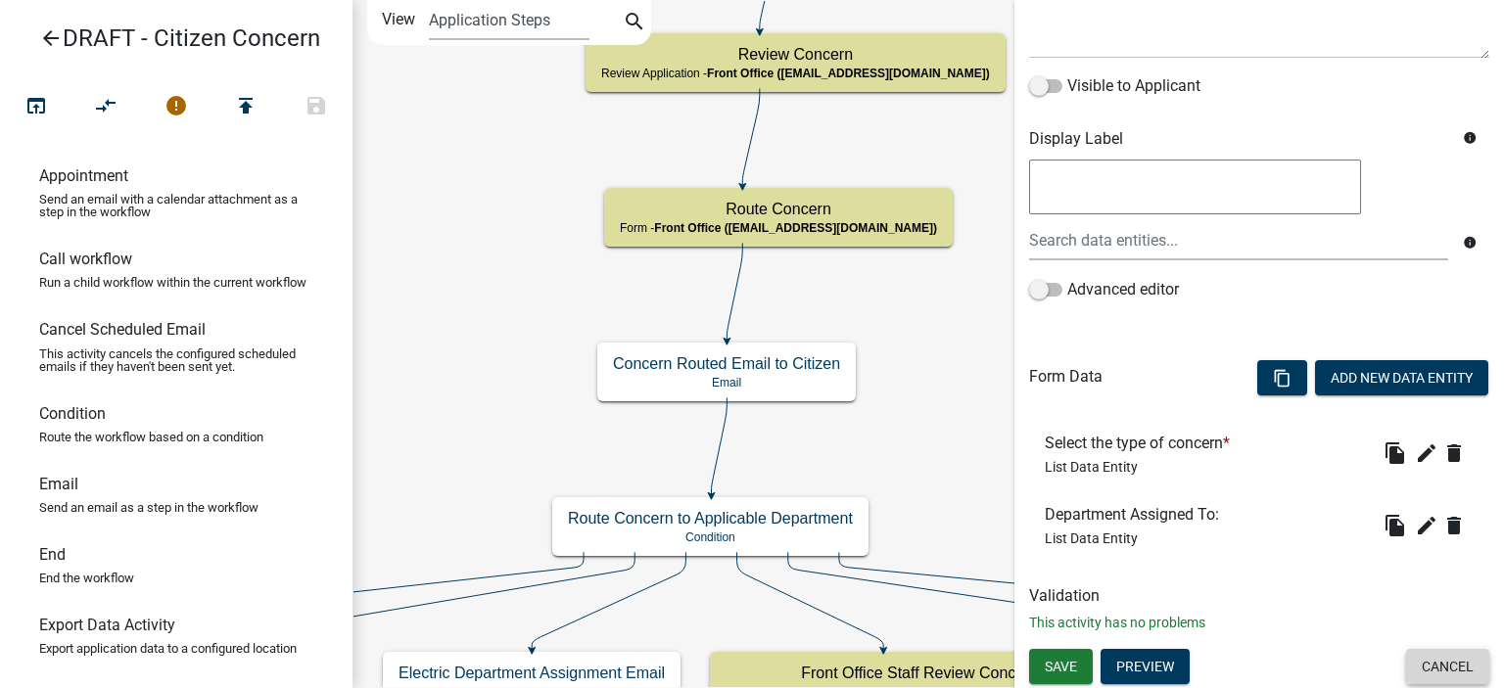
click at [1436, 663] on button "Cancel" at bounding box center [1447, 666] width 83 height 35
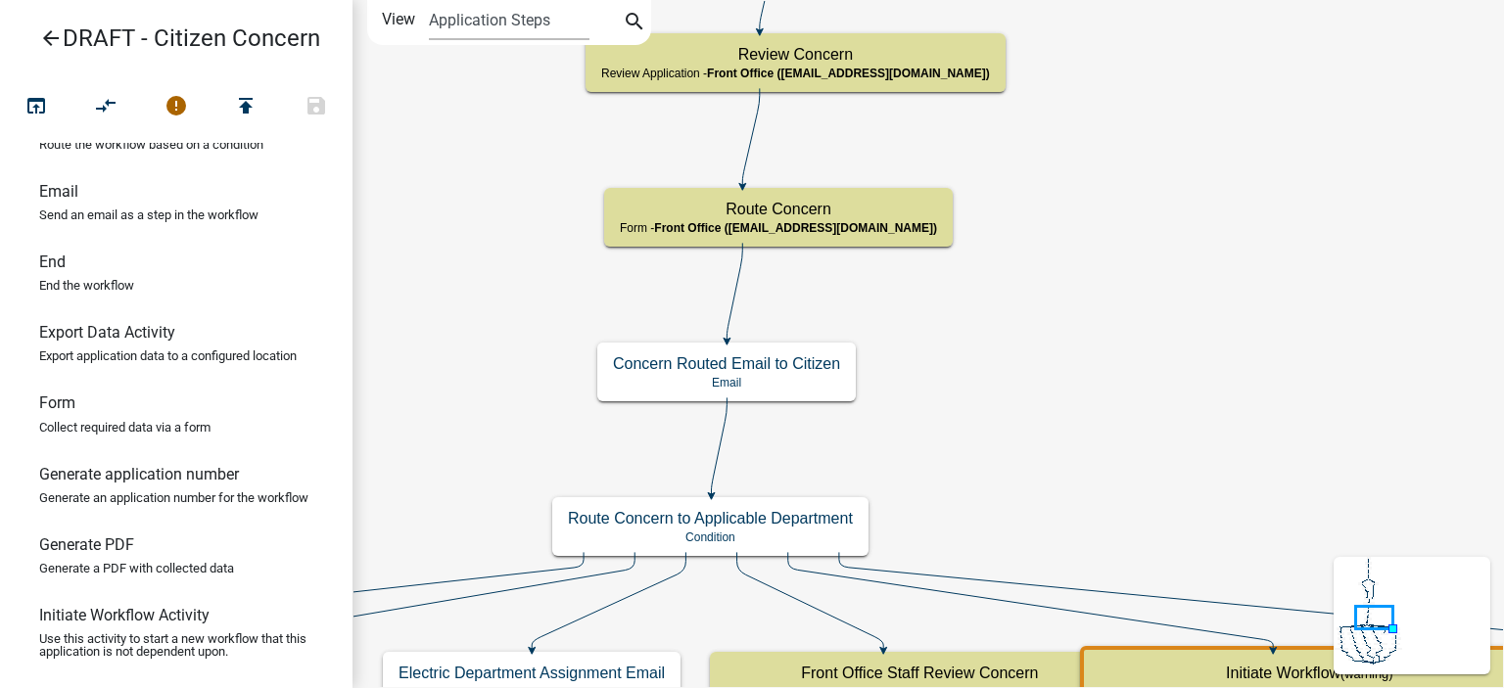
scroll to position [294, 0]
drag, startPoint x: 146, startPoint y: 545, endPoint x: 970, endPoint y: 294, distance: 862.1
click at [970, 294] on div "arrow_back DRAFT - Citizen Concern open_in_browser compare_arrows error publish…" at bounding box center [752, 344] width 1504 height 688
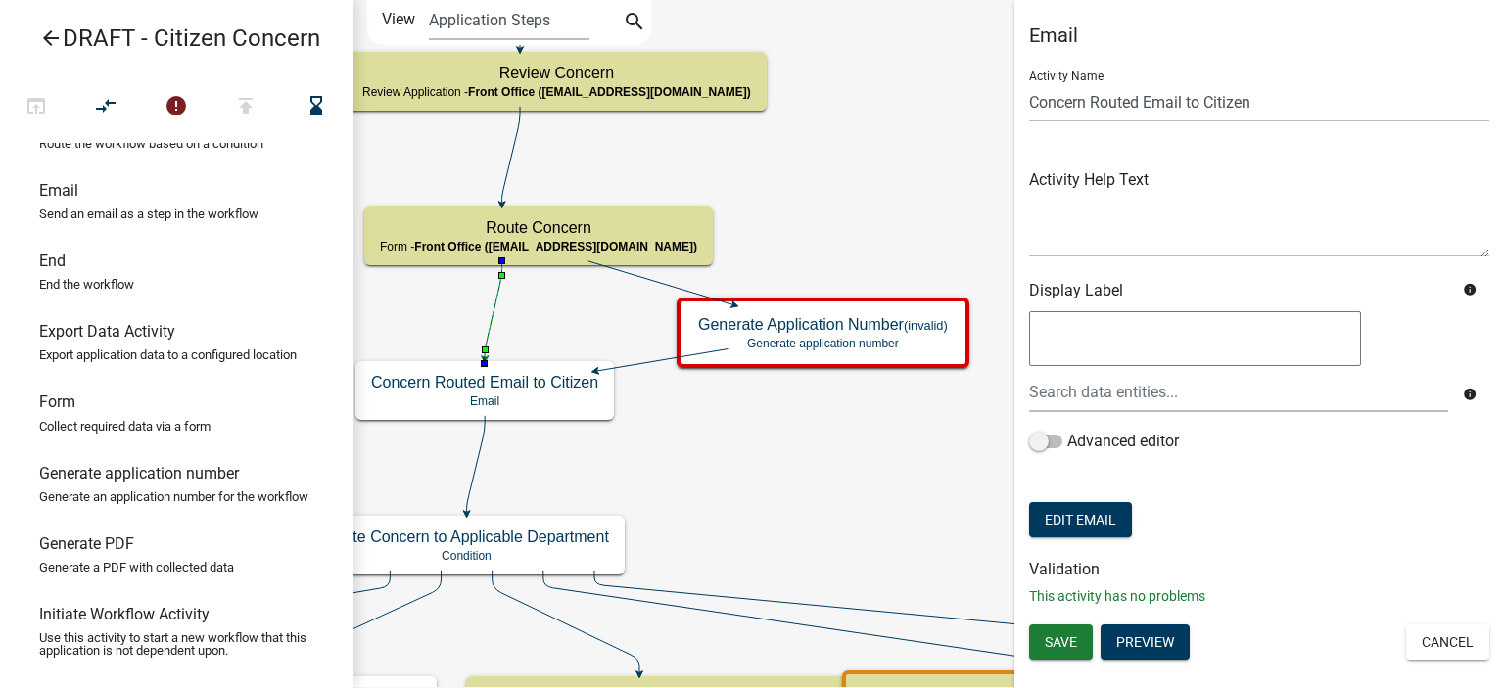
click at [490, 316] on icon at bounding box center [493, 309] width 17 height 97
click at [118, 111] on icon "compare_arrows" at bounding box center [107, 107] width 24 height 27
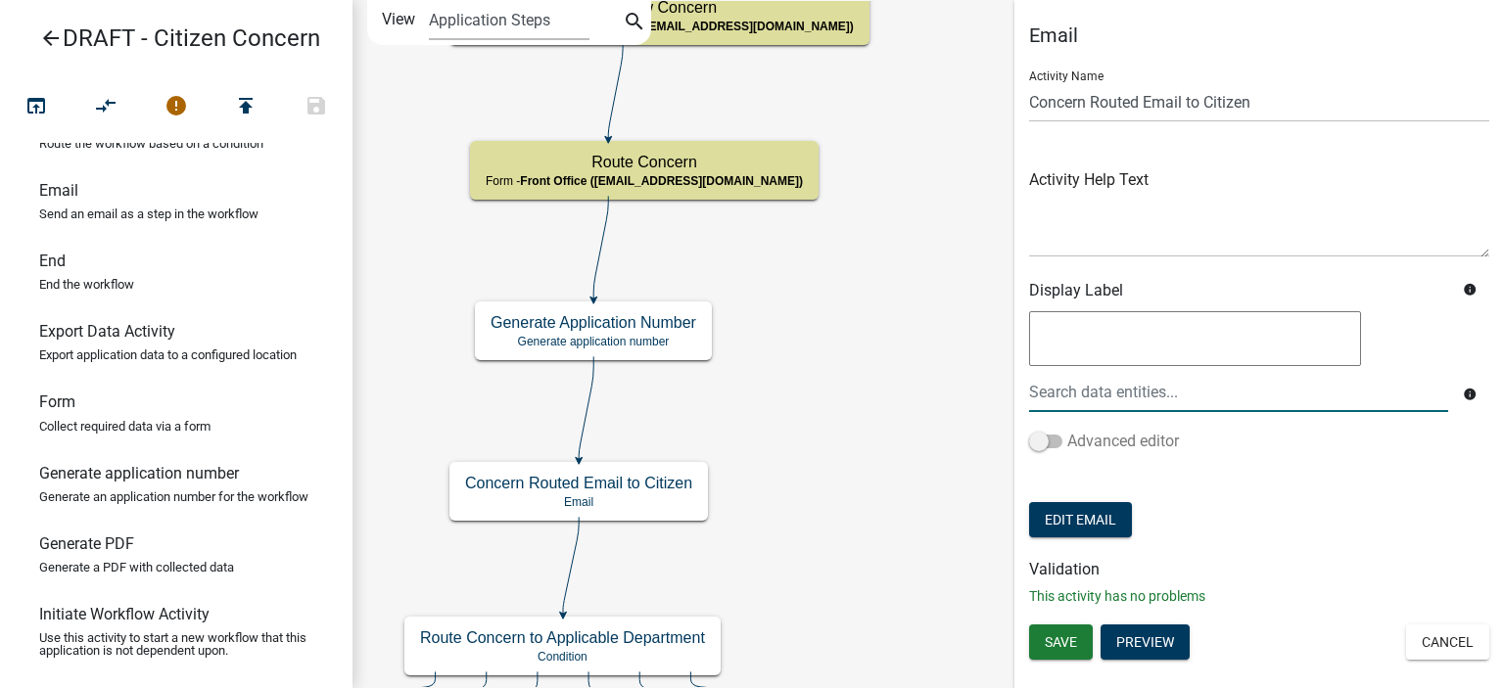
click at [1147, 446] on label "Advanced editor" at bounding box center [1104, 442] width 150 height 24
click at [1067, 430] on input "Advanced editor" at bounding box center [1067, 430] width 0 height 0
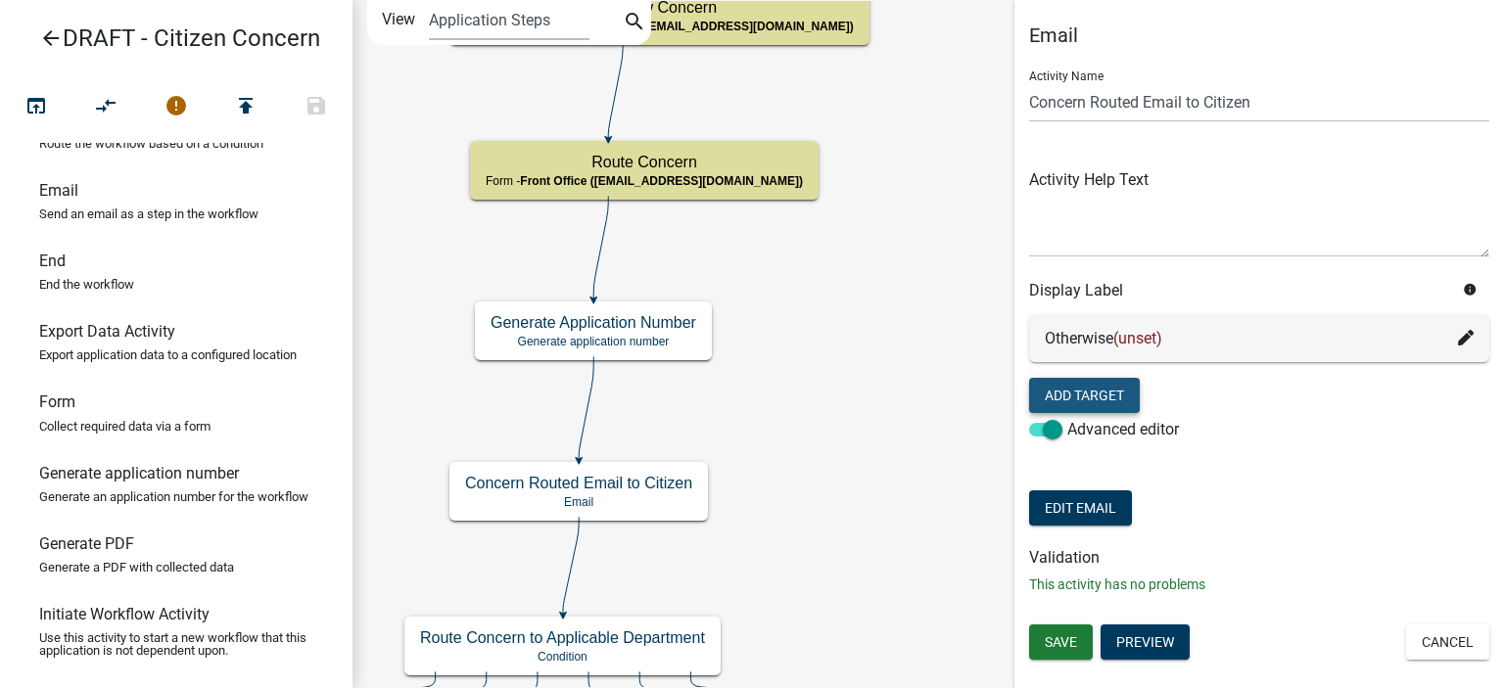
click at [1115, 400] on button "Add Target" at bounding box center [1084, 395] width 111 height 35
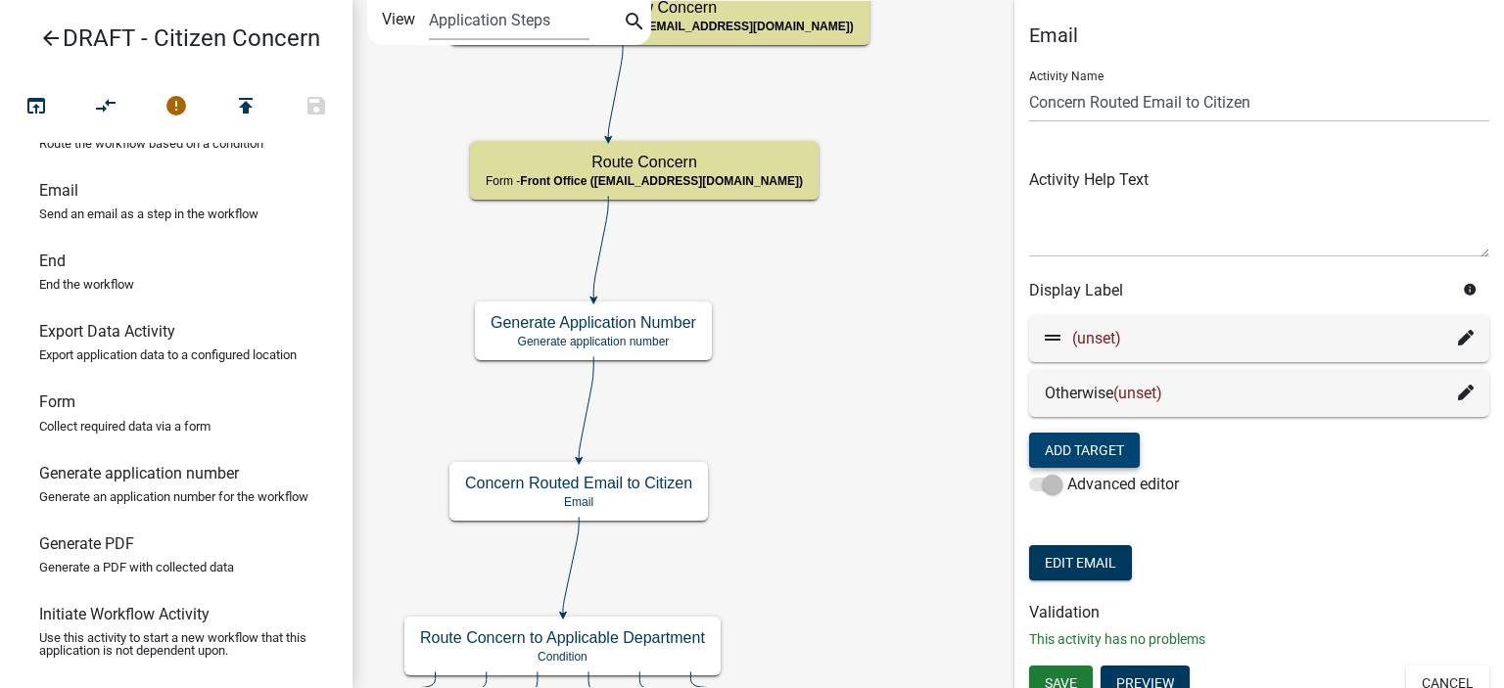
click at [1458, 343] on icon at bounding box center [1466, 338] width 16 height 16
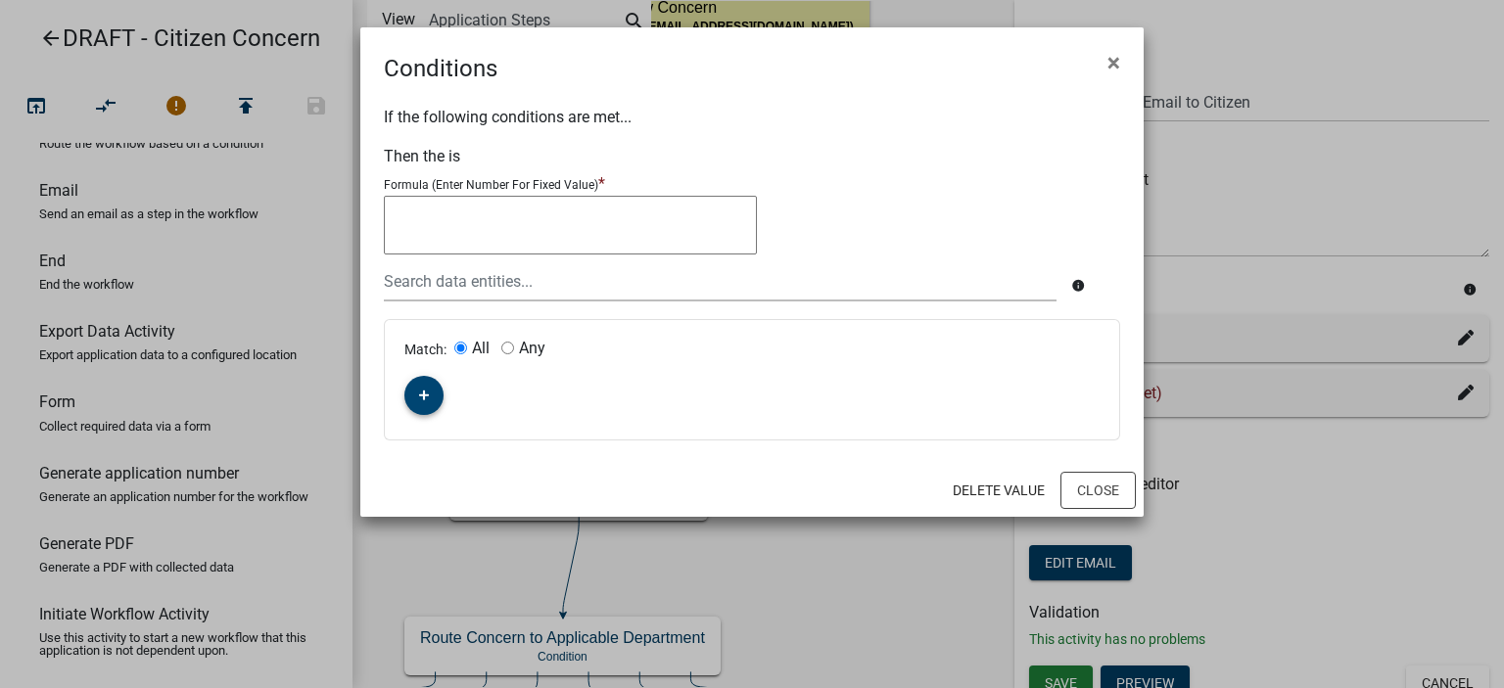
click at [423, 391] on icon "button" at bounding box center [424, 396] width 11 height 11
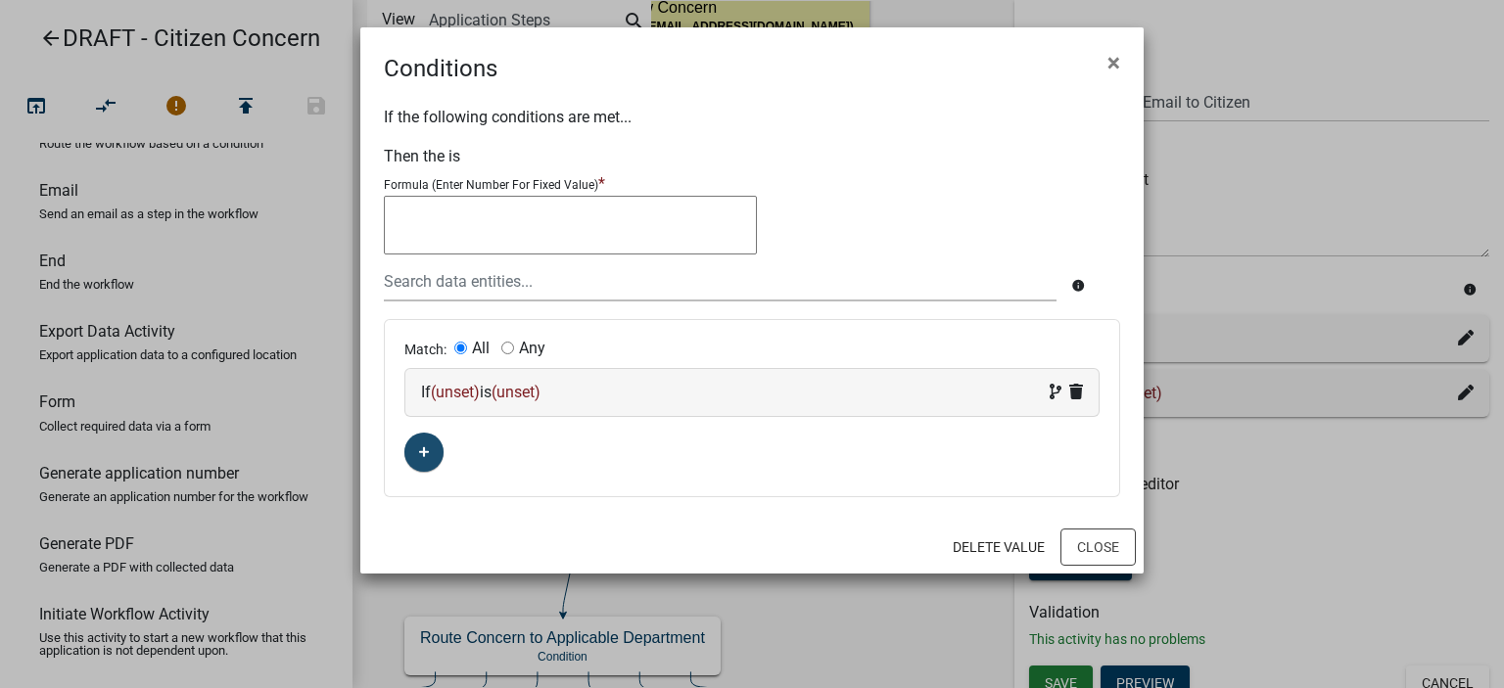
click at [452, 399] on span "(unset)" at bounding box center [455, 392] width 49 height 19
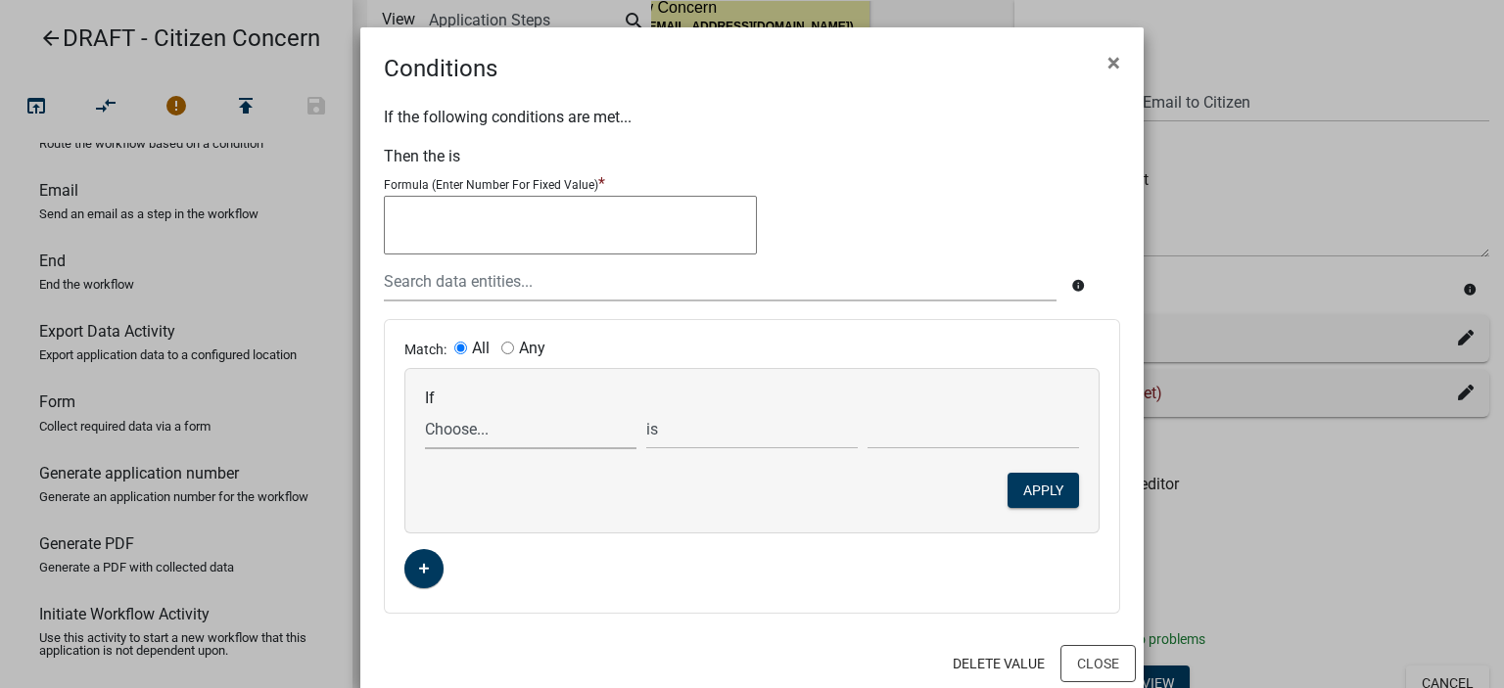
click at [477, 444] on select "Choose... ALL_FEE_RECIPIENTS APPLICATION_ID APPLICATION_NUMBER APPLICATION_STAT…" at bounding box center [531, 429] width 212 height 40
select select "11: DepartmentAssignedTo"
click at [425, 409] on select "Choose... ALL_FEE_RECIPIENTS APPLICATION_ID APPLICATION_NUMBER APPLICATION_STAT…" at bounding box center [531, 429] width 212 height 40
click at [868, 411] on select "Choose... Administration Department Building/Zoning & Code Enforcement Electric…" at bounding box center [974, 429] width 212 height 40
select select "1: Administration Department"
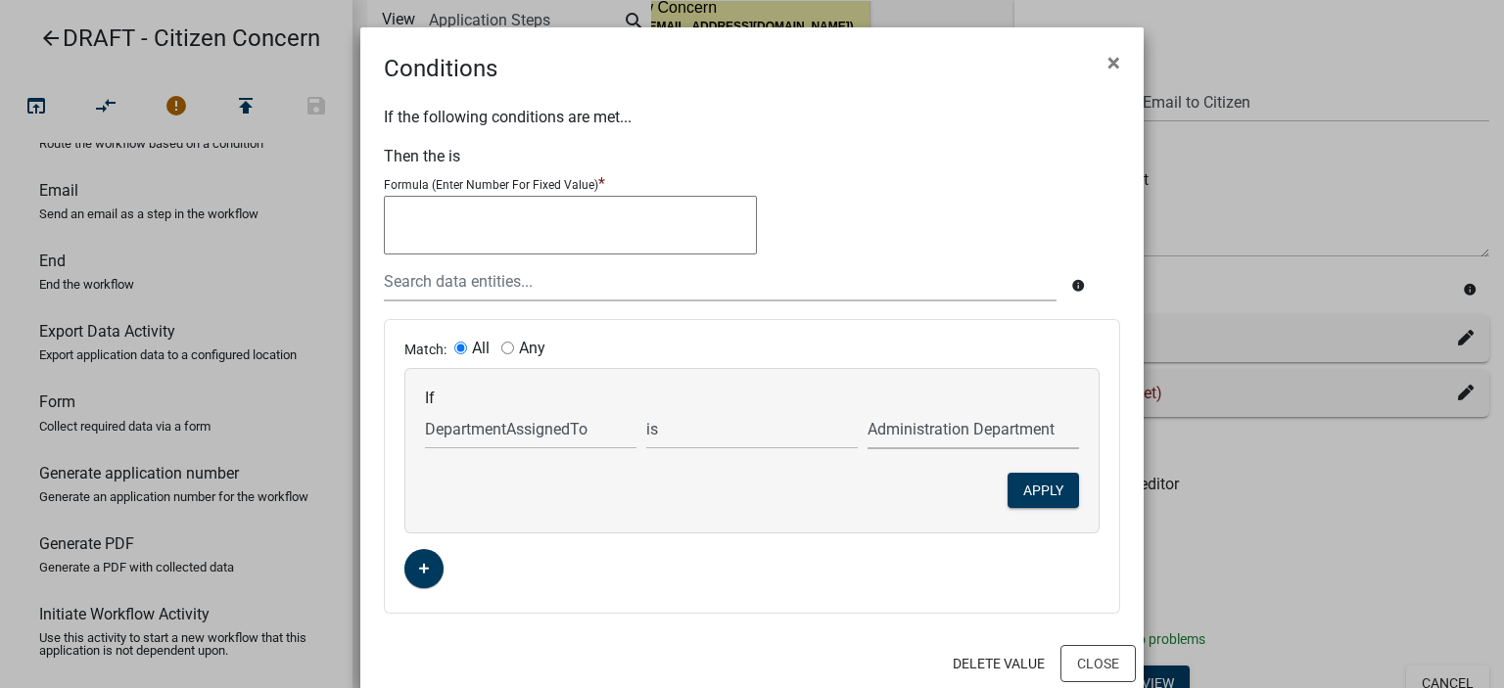
click at [868, 409] on select "Choose... Administration Department Building/Zoning & Code Enforcement Electric…" at bounding box center [974, 429] width 212 height 40
click at [1111, 54] on span "×" at bounding box center [1114, 62] width 13 height 27
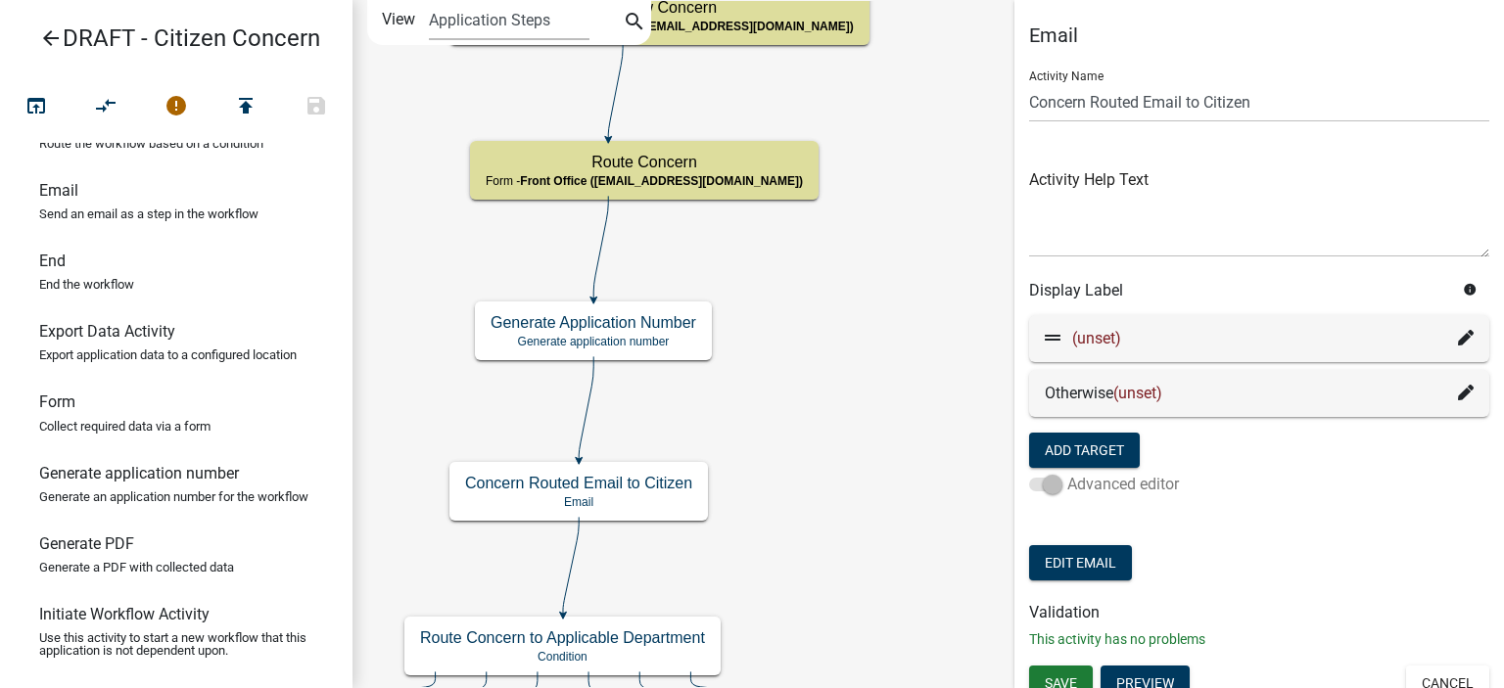
click at [1062, 485] on span at bounding box center [1045, 485] width 33 height 14
click at [1458, 338] on icon at bounding box center [1466, 338] width 16 height 16
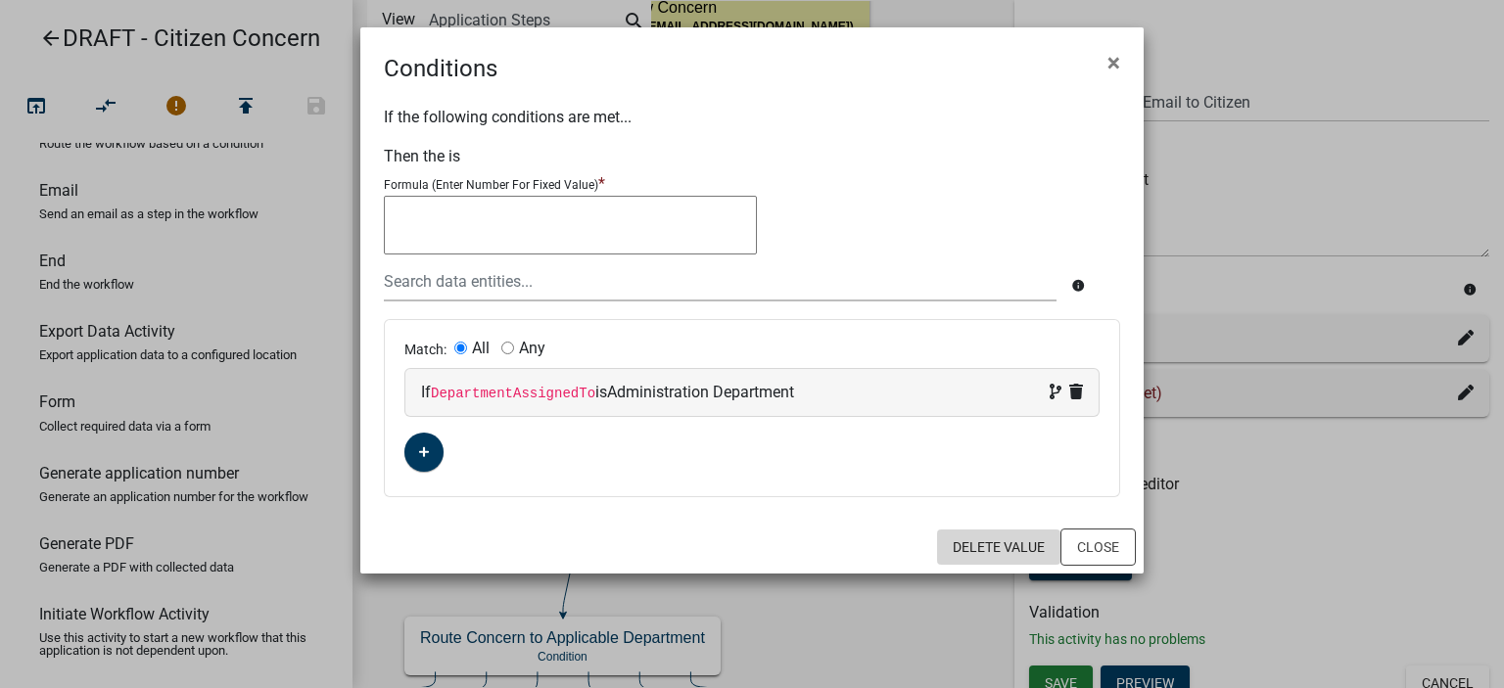
click at [1005, 548] on button "Delete Value" at bounding box center [998, 547] width 123 height 35
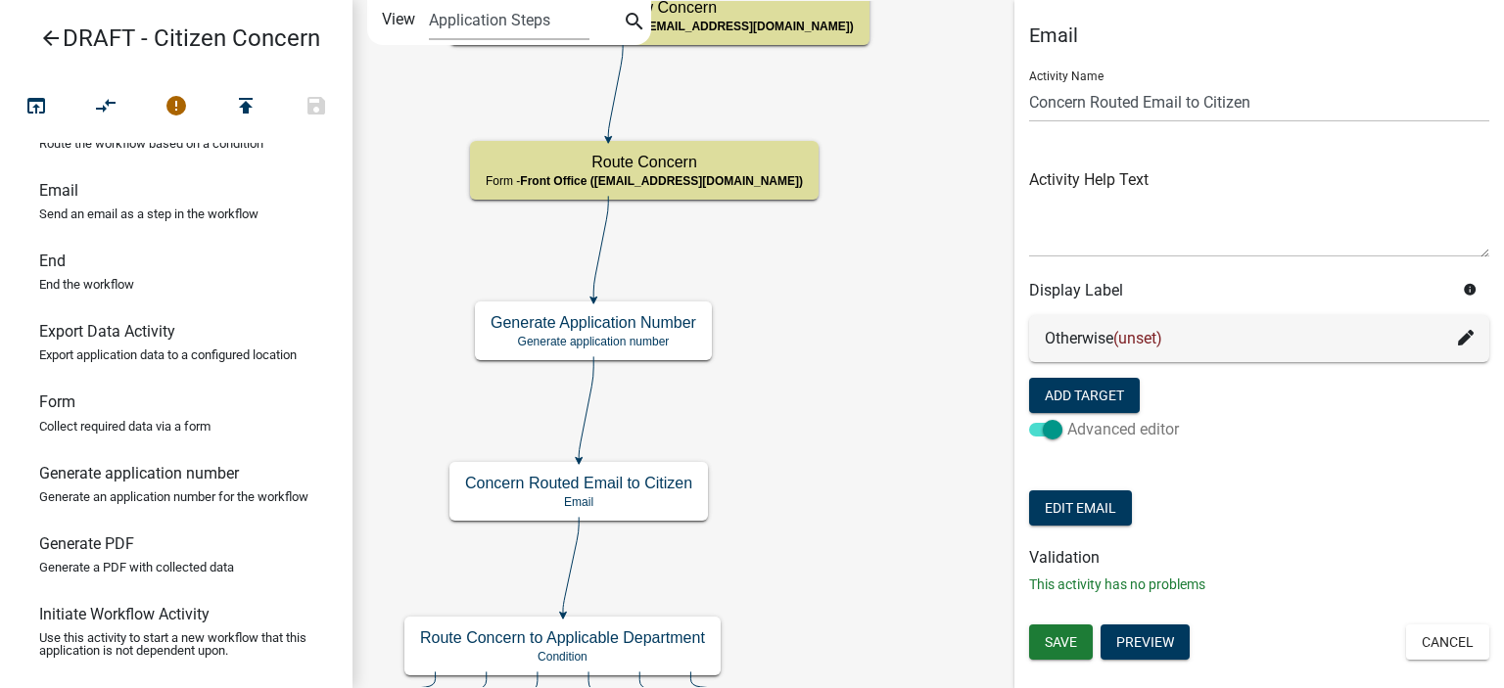
click at [1069, 438] on label "Advanced editor" at bounding box center [1104, 430] width 150 height 24
click at [1067, 418] on input "Advanced editor" at bounding box center [1067, 418] width 0 height 0
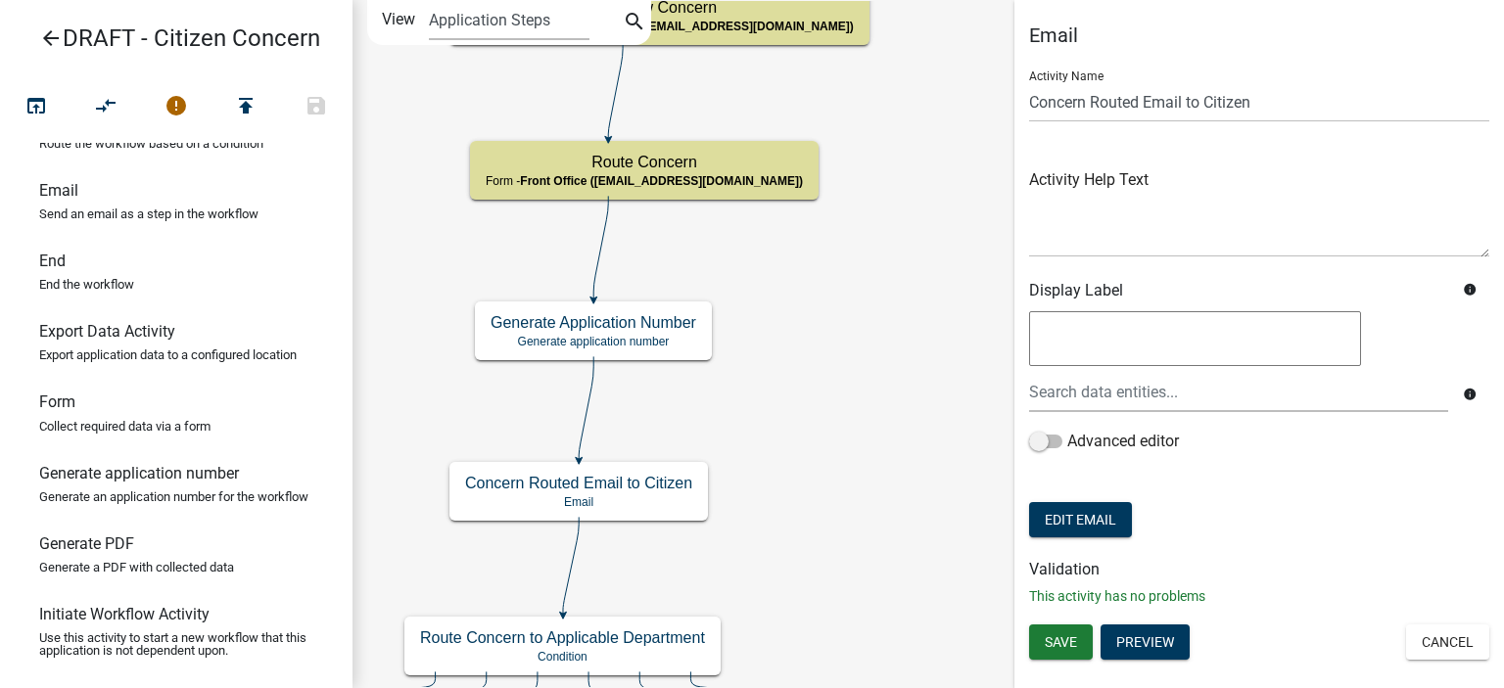
click at [1123, 326] on textarea at bounding box center [1195, 338] width 332 height 55
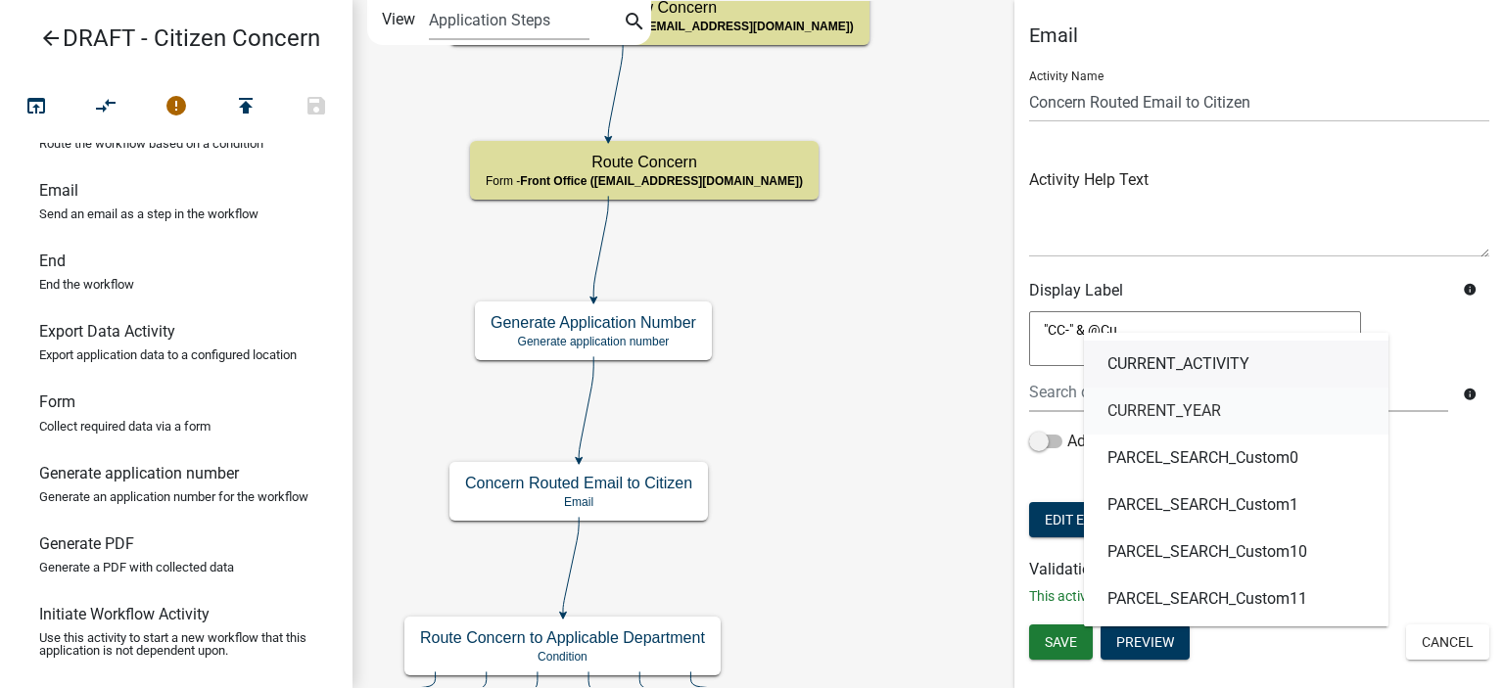
click at [1167, 426] on link "CURRENT_YEAR" at bounding box center [1236, 411] width 305 height 47
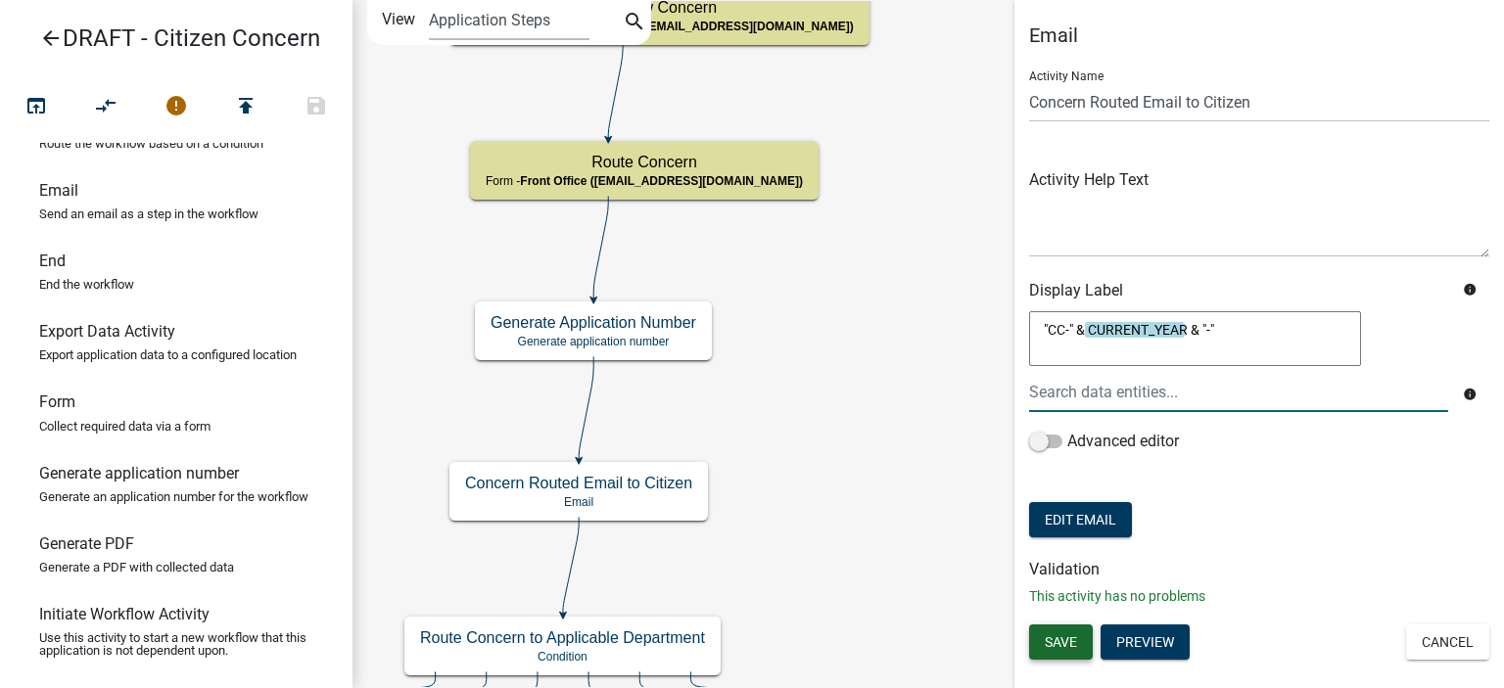
type textarea ""CC-" & CURRENT_YEAR & "-""
click at [1055, 645] on span "Save" at bounding box center [1061, 643] width 32 height 16
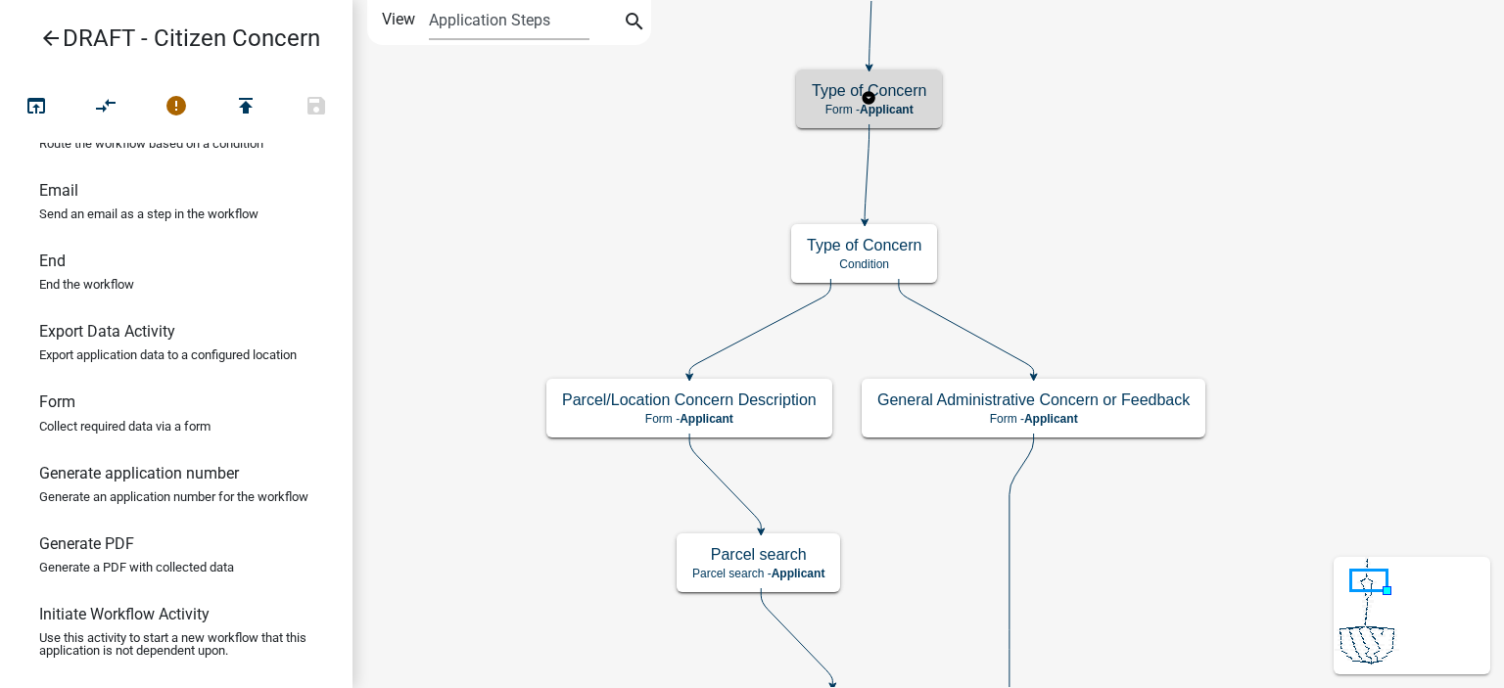
click at [908, 96] on h5 "Type of Concern" at bounding box center [869, 90] width 115 height 19
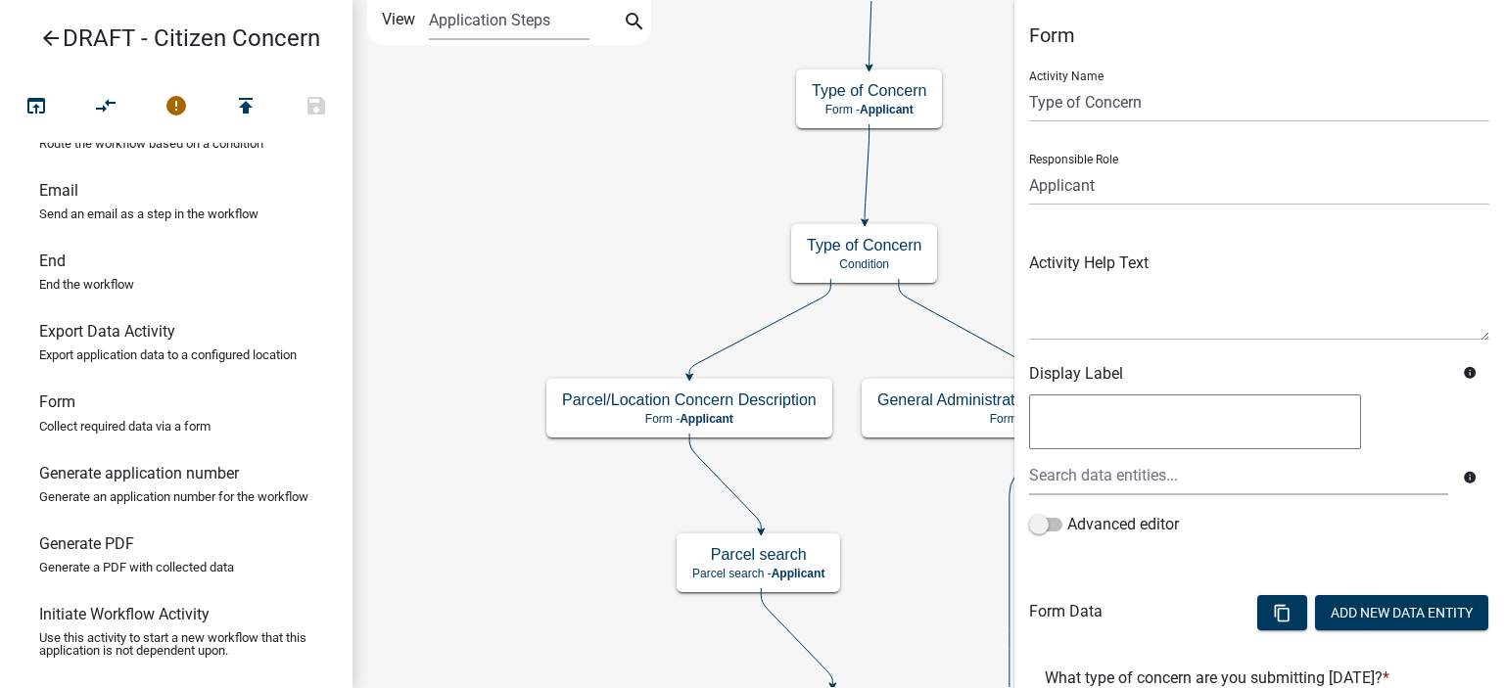
scroll to position [195, 0]
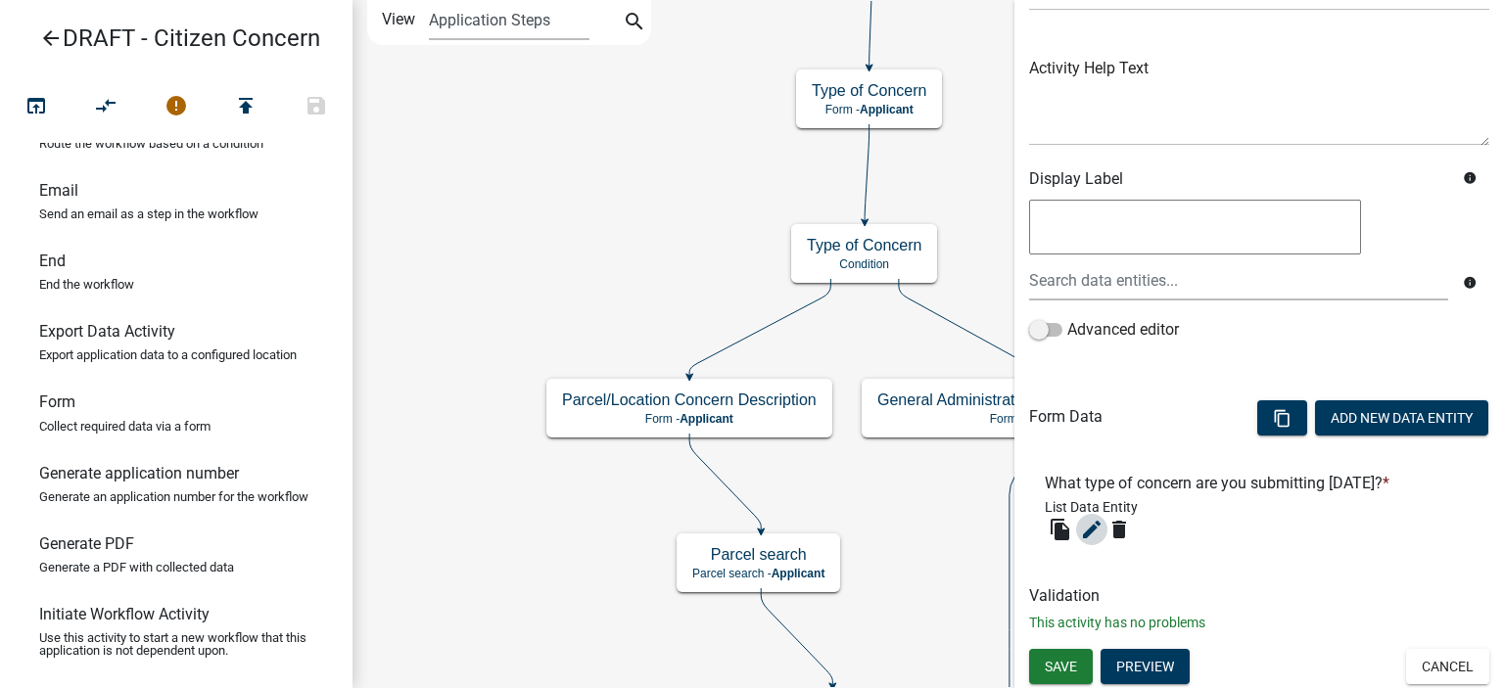
click at [1100, 532] on icon "edit" at bounding box center [1092, 530] width 24 height 24
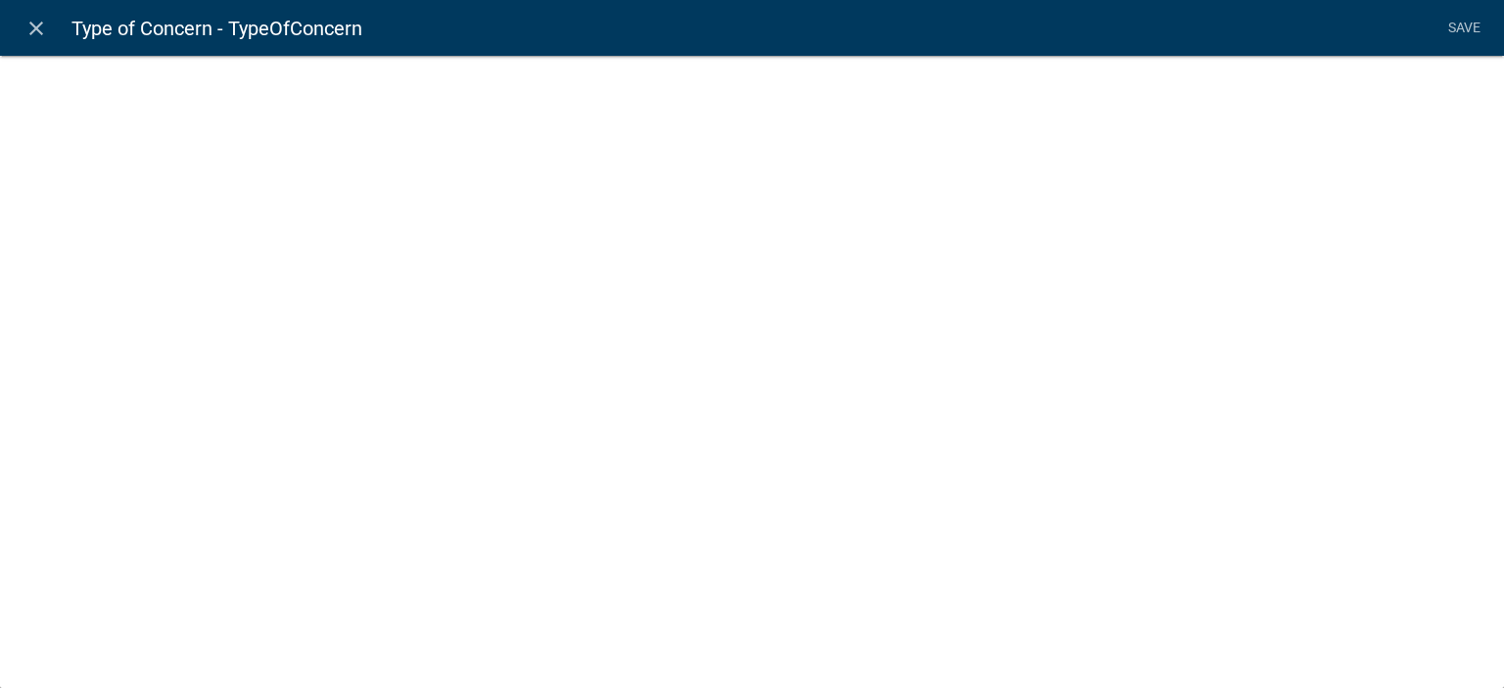
select select "list-data"
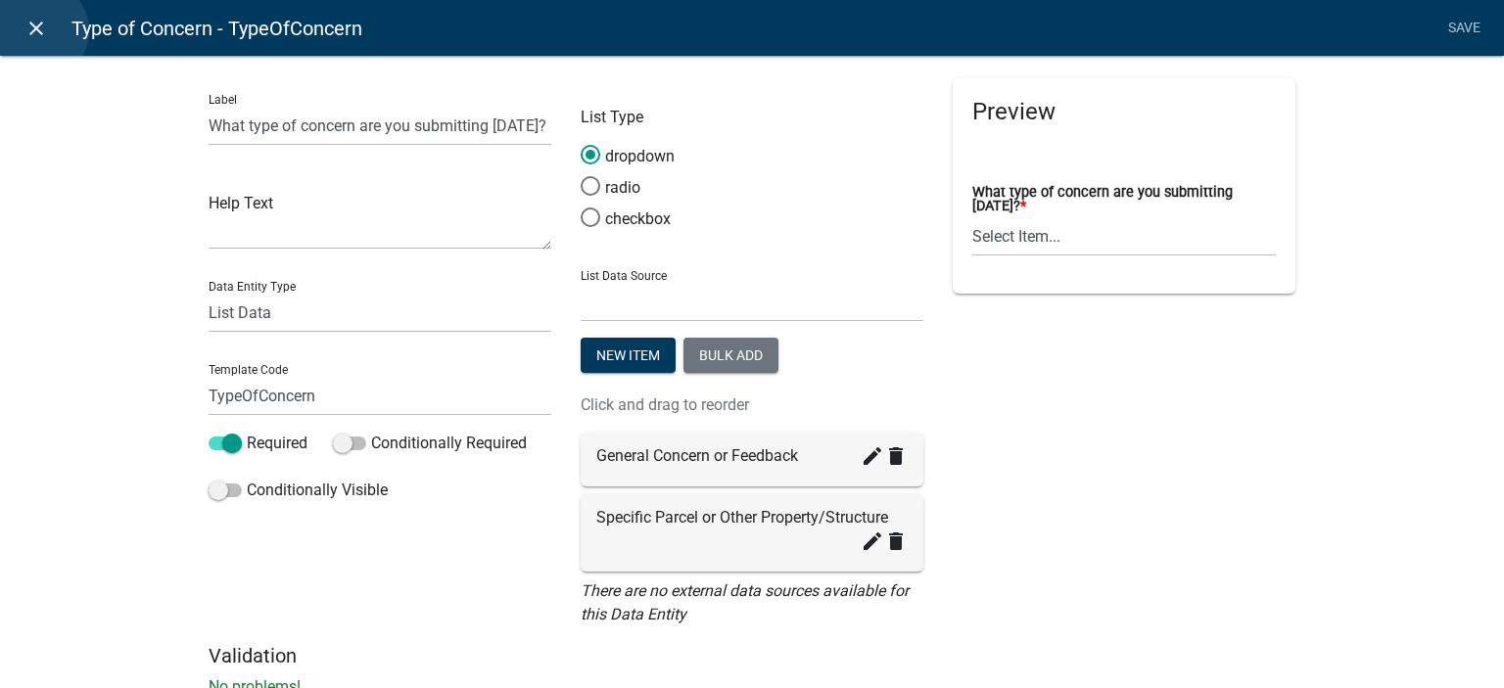
click at [39, 30] on icon "close" at bounding box center [36, 29] width 24 height 24
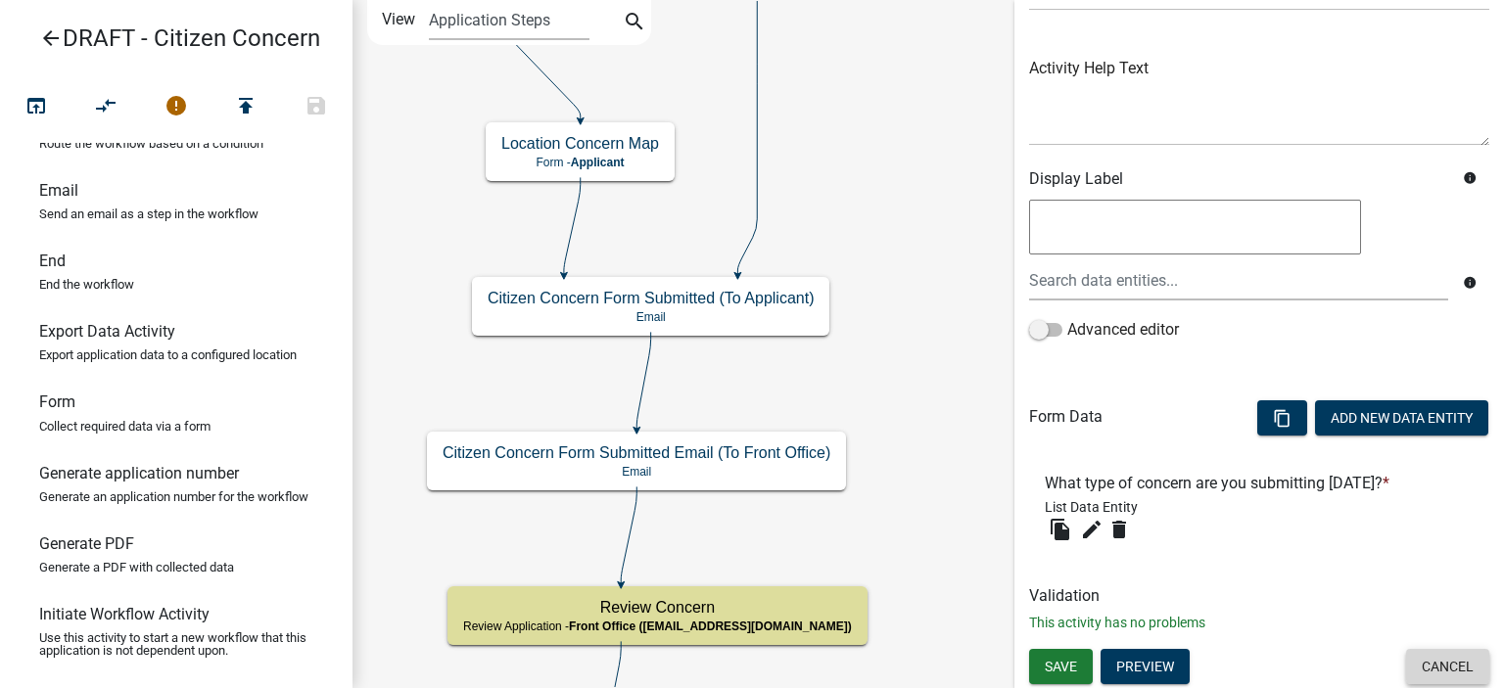
click at [1444, 658] on button "Cancel" at bounding box center [1447, 666] width 83 height 35
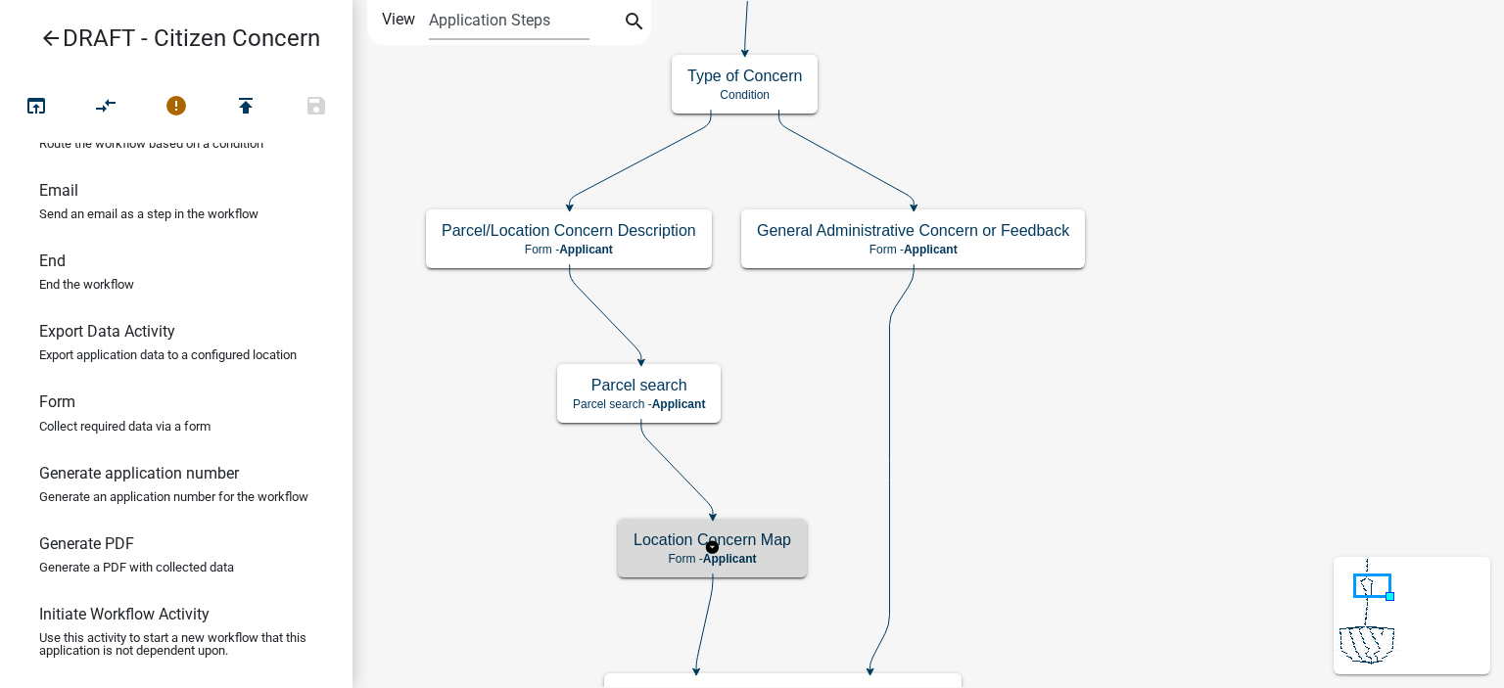
click at [760, 539] on h5 "Location Concern Map" at bounding box center [713, 540] width 158 height 19
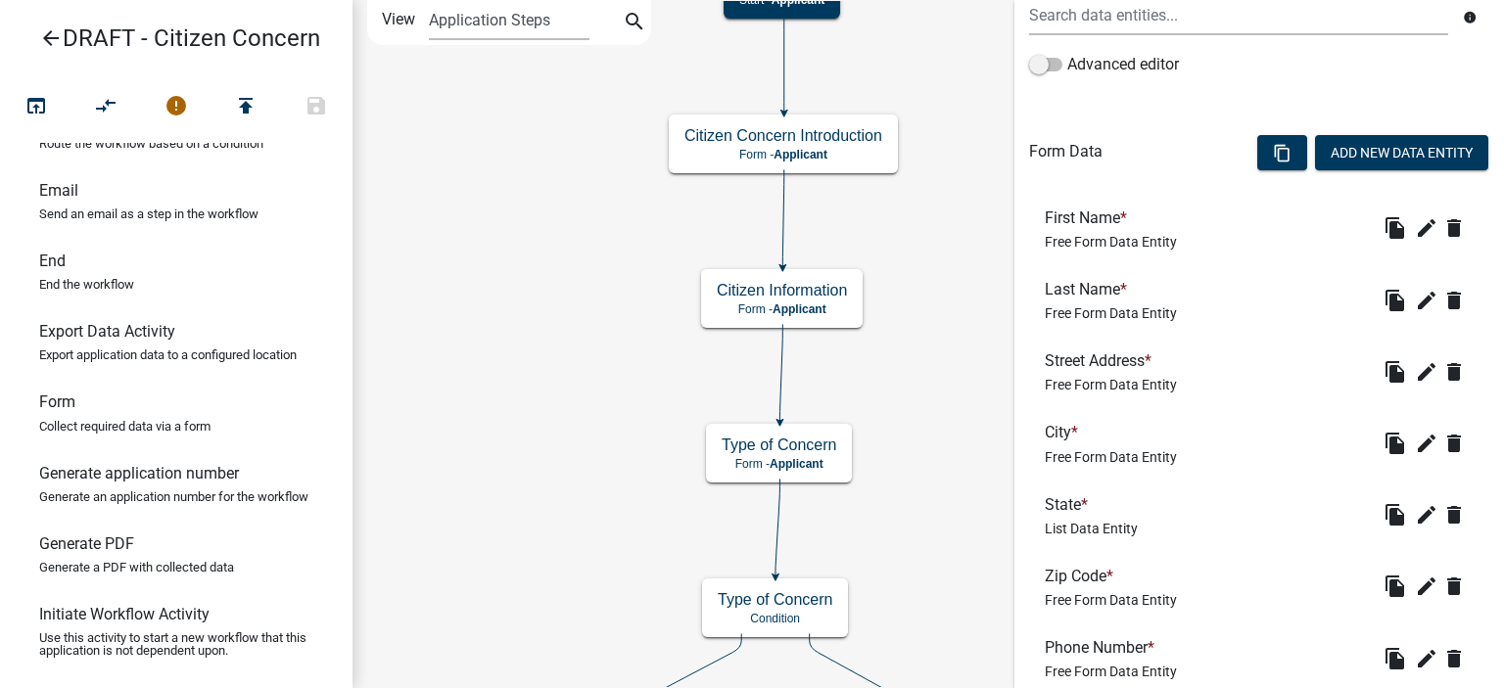
scroll to position [490, 0]
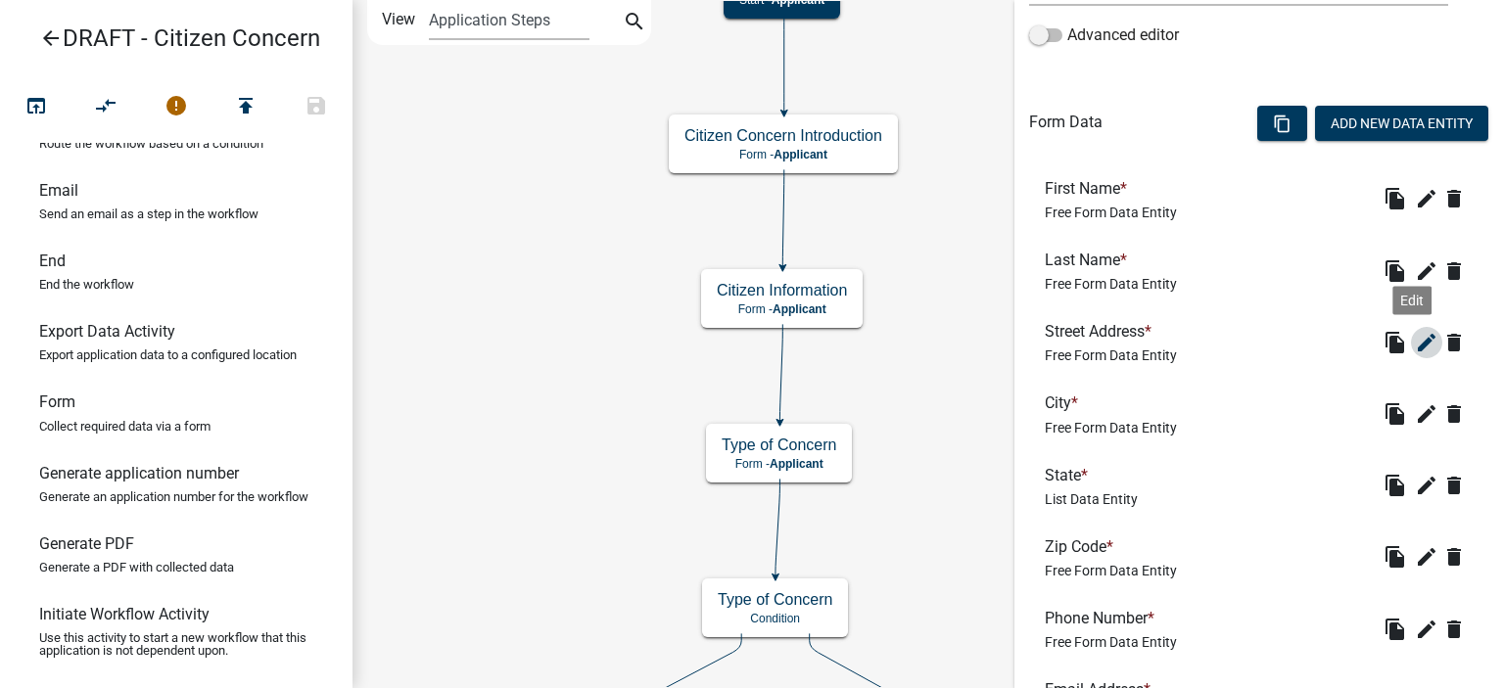
click at [1415, 352] on icon "edit" at bounding box center [1427, 343] width 24 height 24
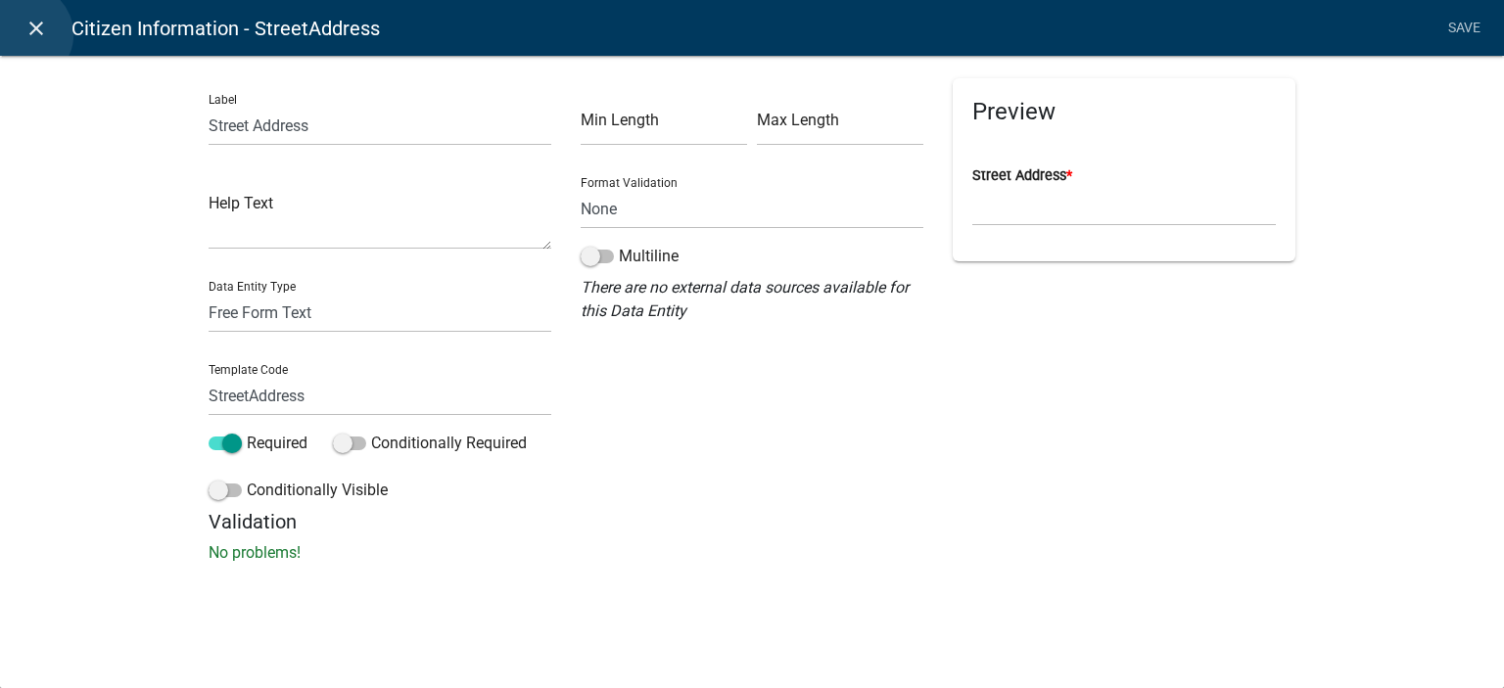
click at [24, 34] on icon "close" at bounding box center [36, 29] width 24 height 24
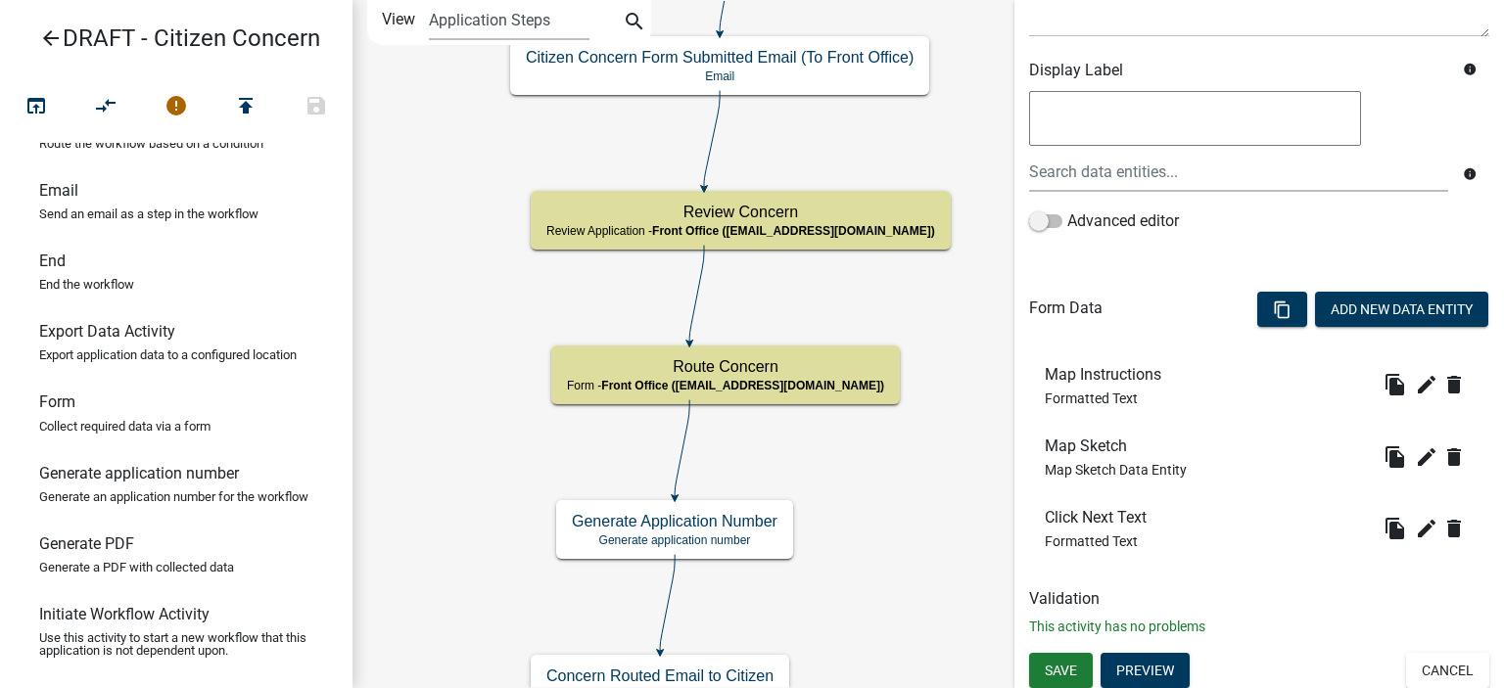
scroll to position [307, 0]
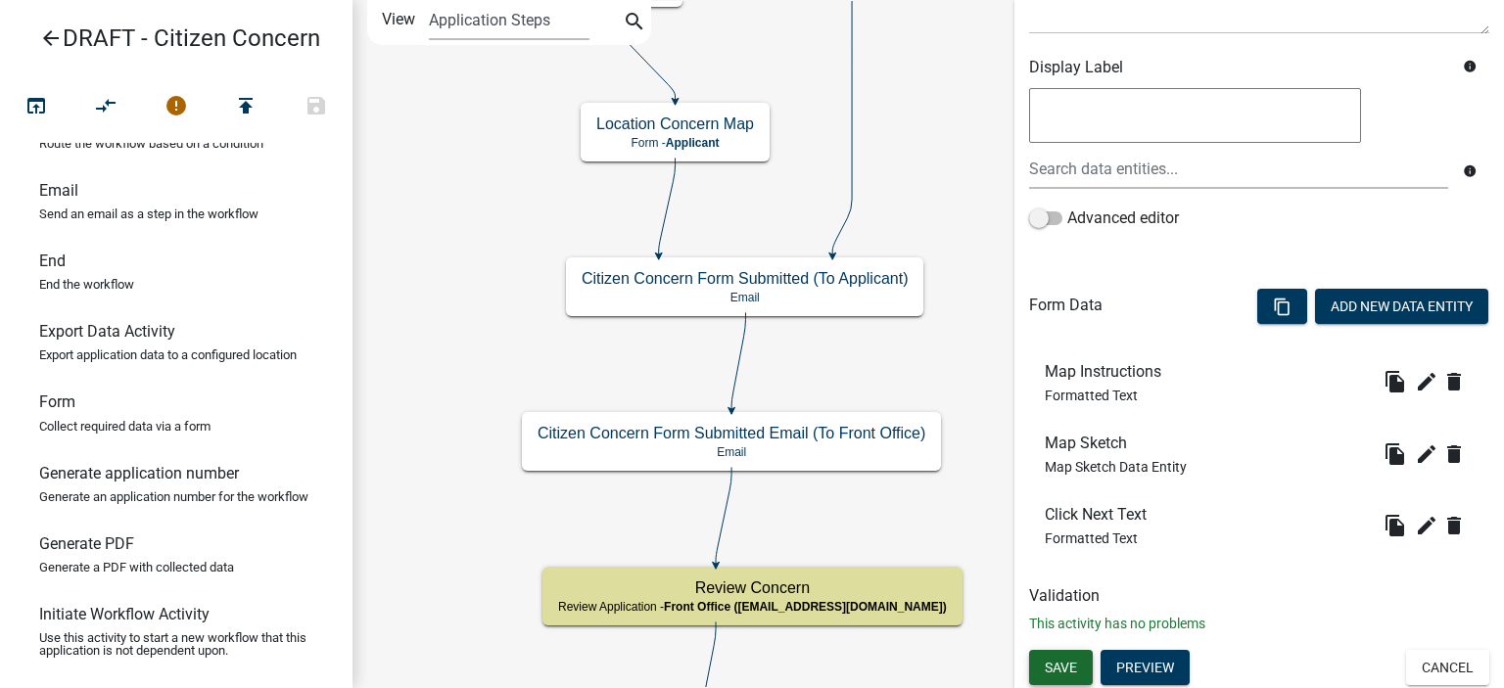
click at [1054, 672] on span "Save" at bounding box center [1061, 667] width 32 height 16
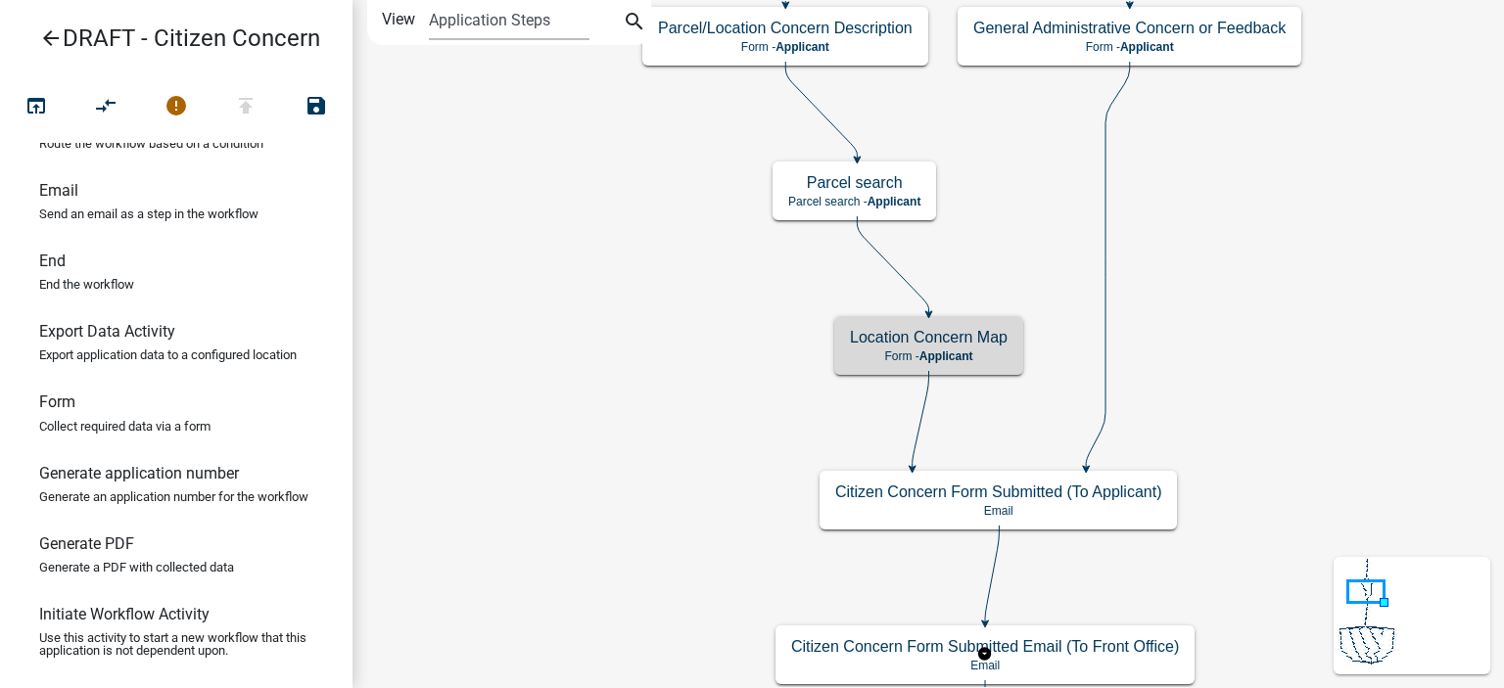
scroll to position [0, 0]
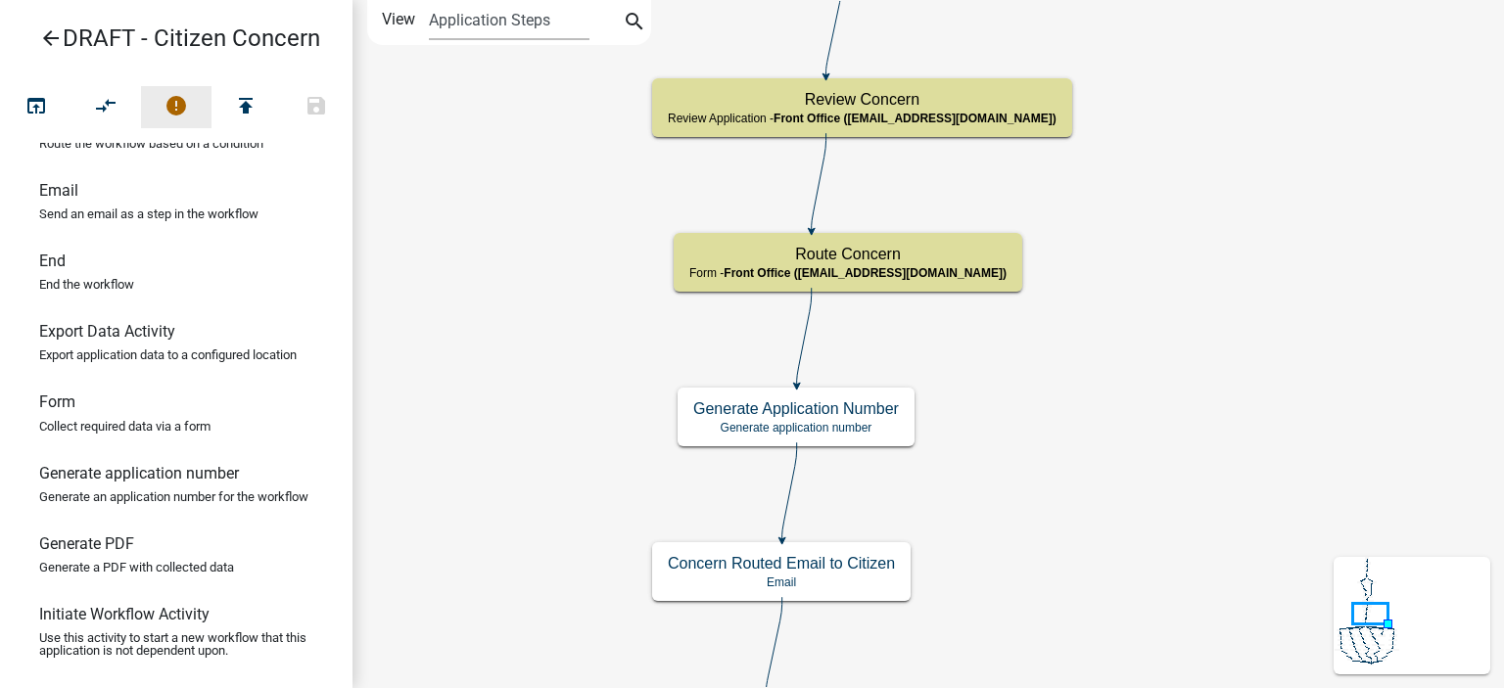
click at [185, 120] on icon "error" at bounding box center [177, 107] width 24 height 27
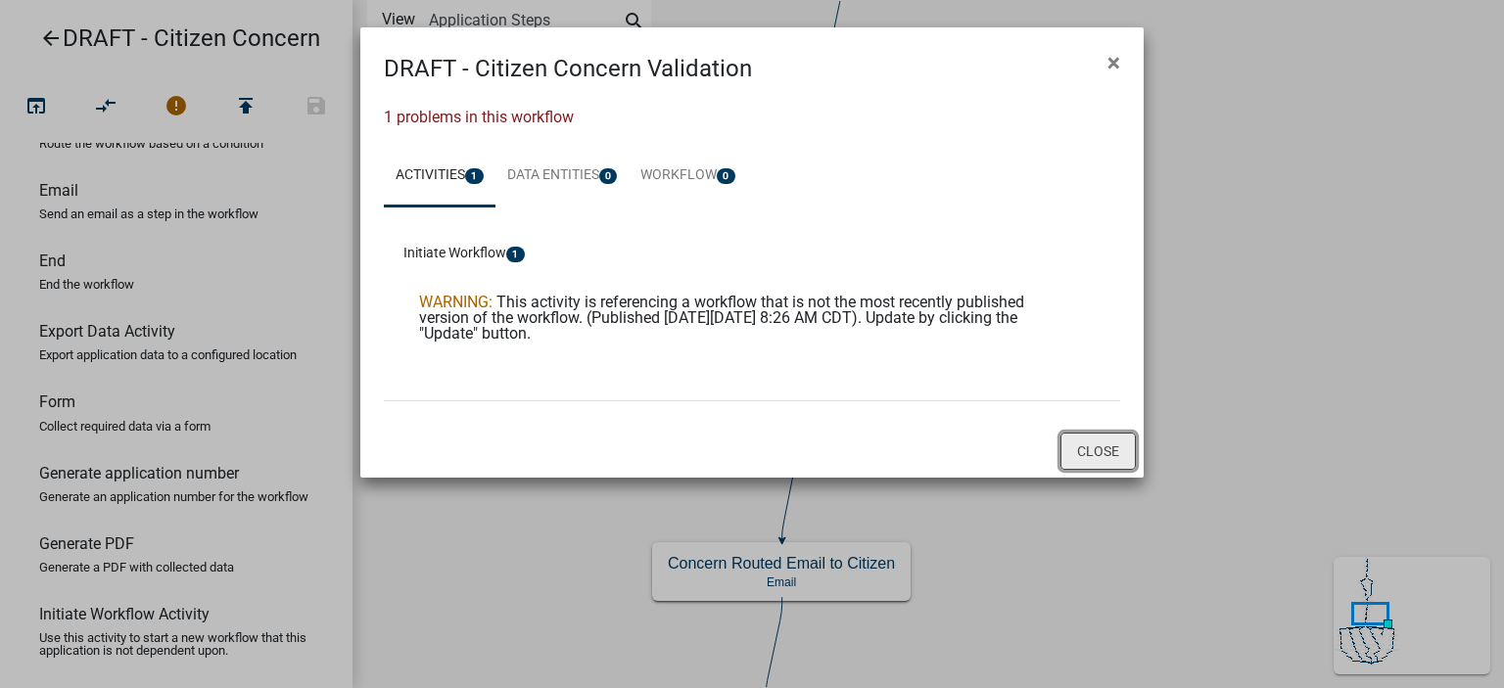
click at [1099, 453] on button "Close" at bounding box center [1098, 451] width 75 height 37
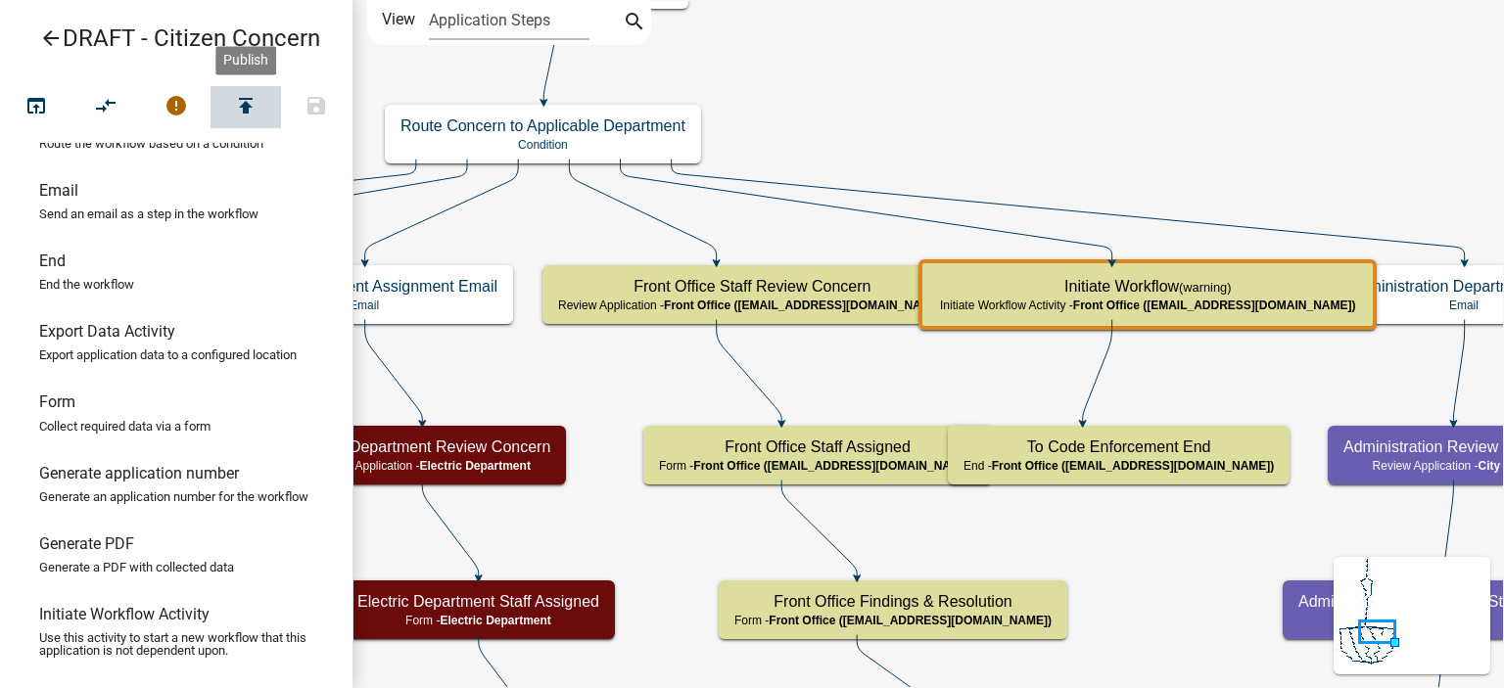
click at [244, 109] on icon "publish" at bounding box center [246, 107] width 24 height 27
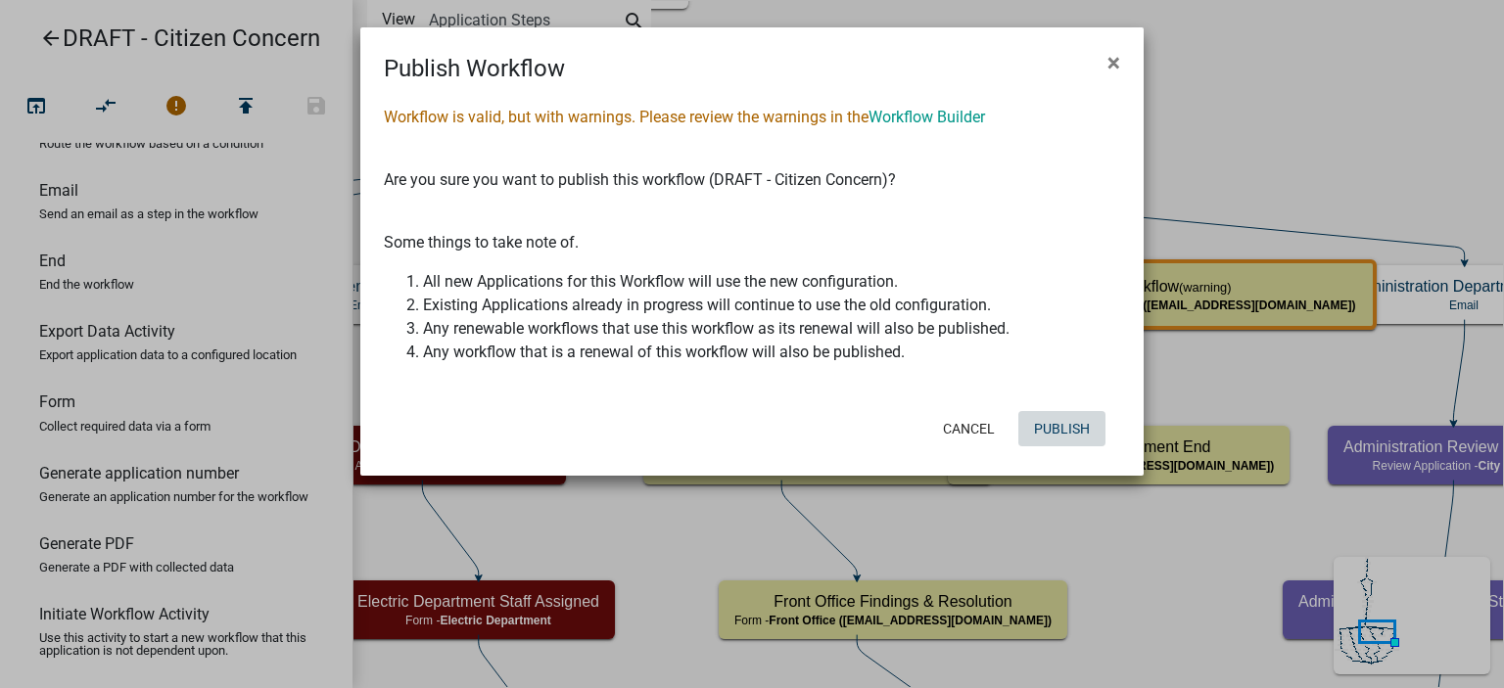
click at [1066, 431] on button "Publish" at bounding box center [1061, 428] width 87 height 35
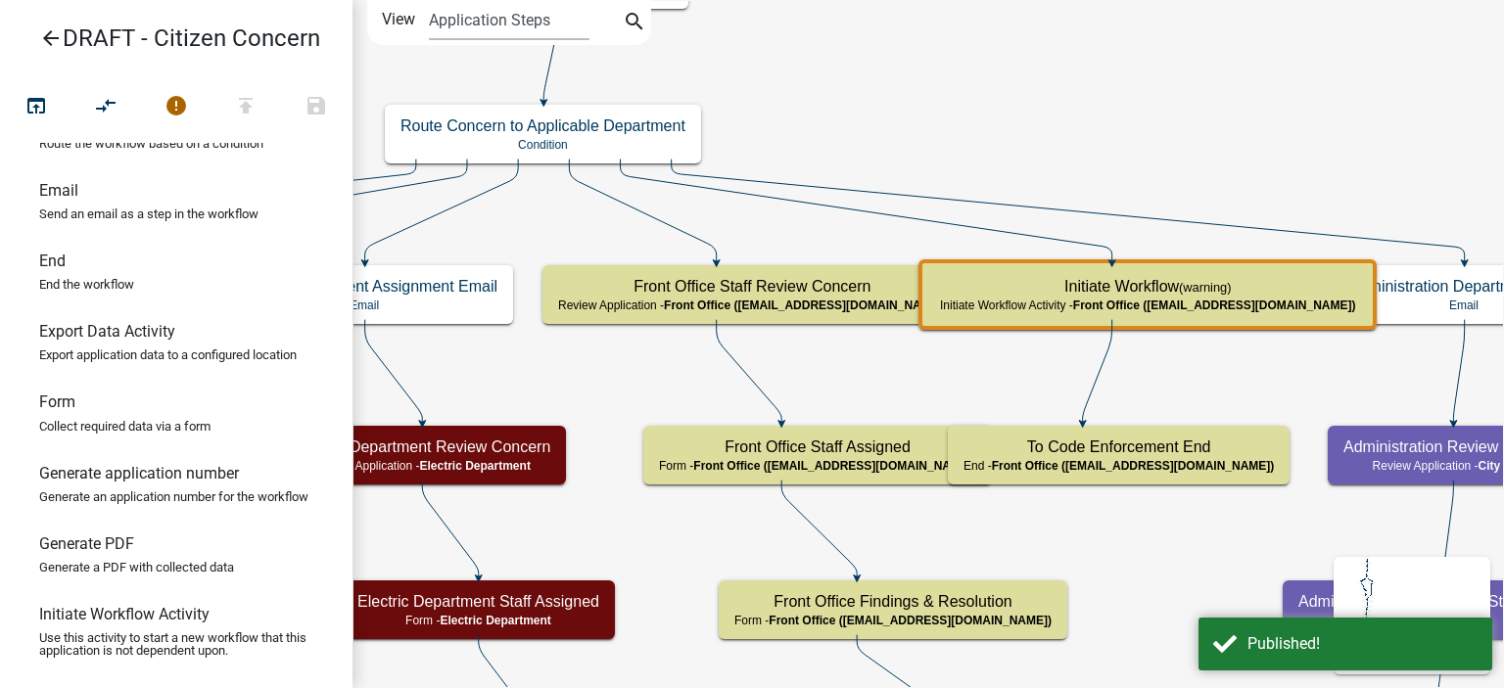
click at [50, 39] on icon "arrow_back" at bounding box center [51, 39] width 24 height 27
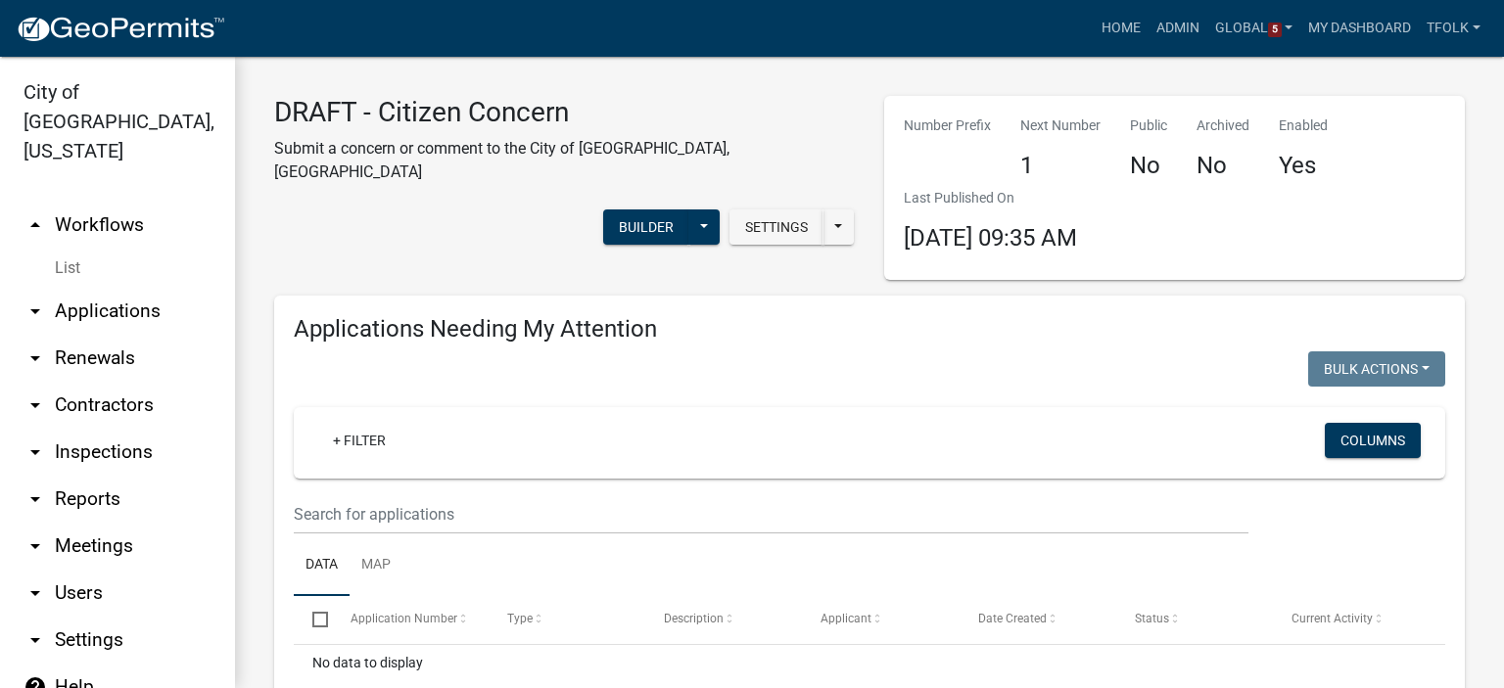
click at [96, 208] on link "arrow_drop_up Workflows" at bounding box center [117, 225] width 235 height 47
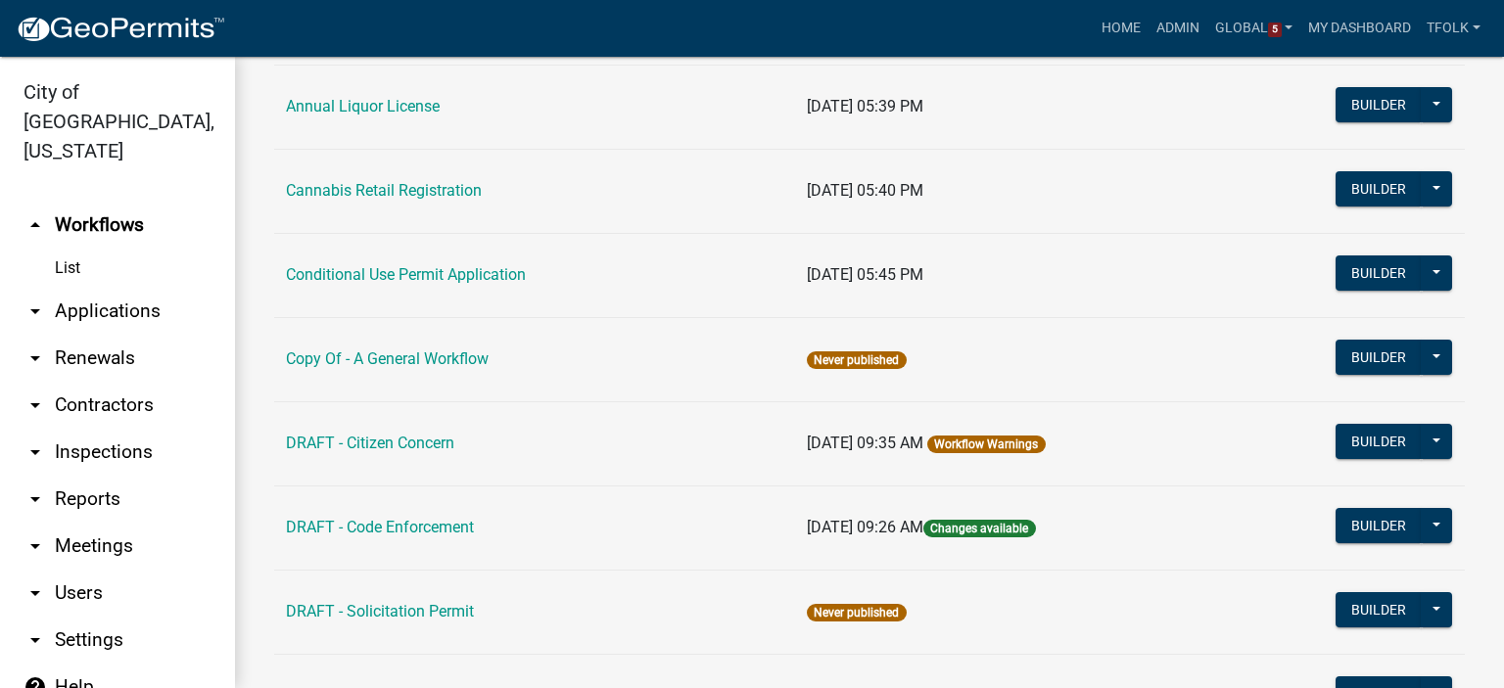
scroll to position [490, 0]
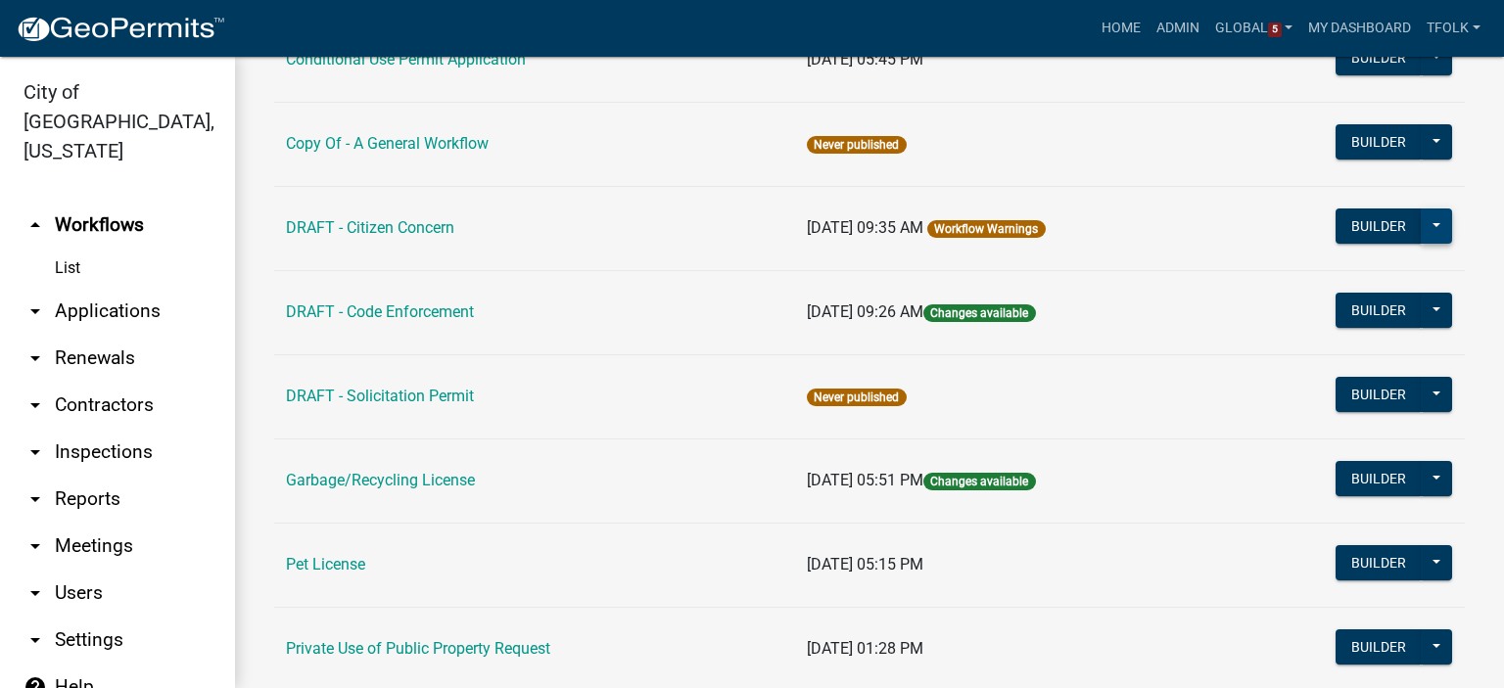
click at [1425, 230] on button at bounding box center [1436, 226] width 31 height 35
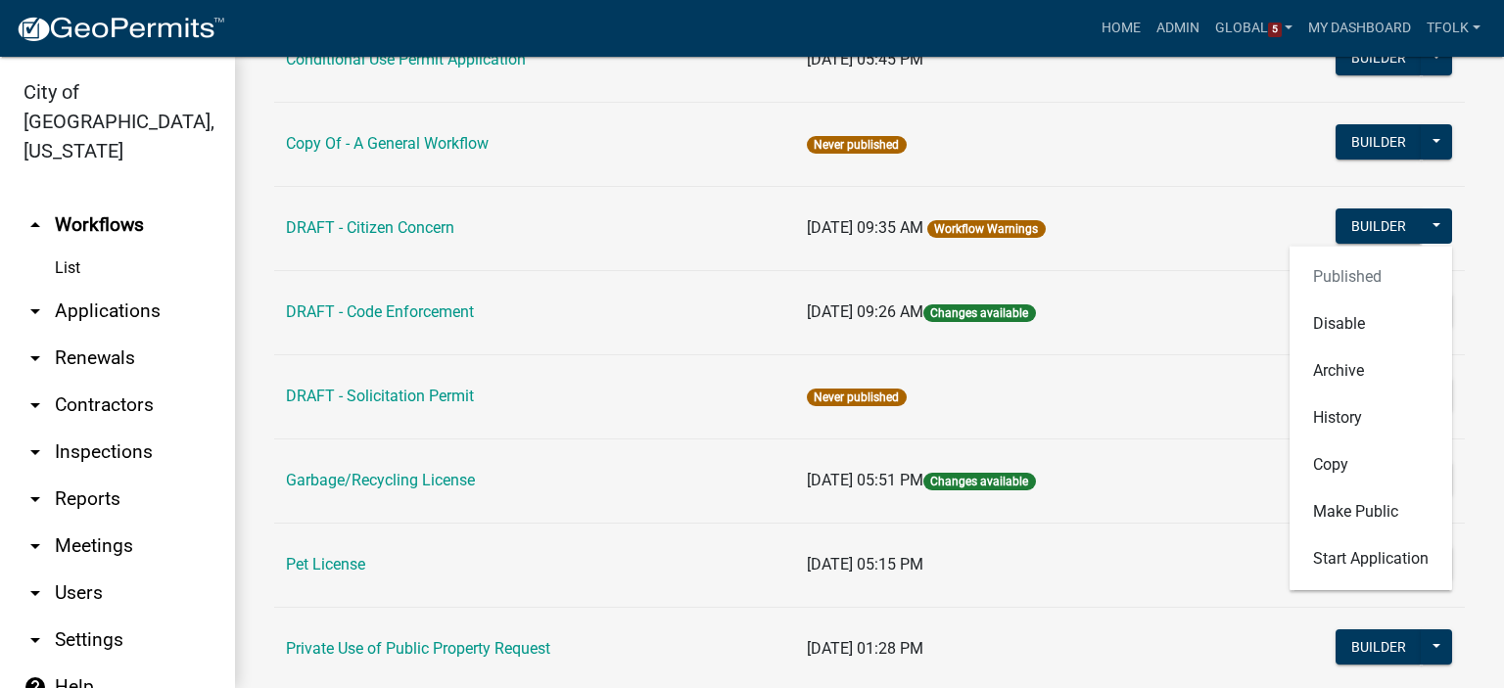
click at [1152, 246] on td "08/21/2025, 09:35 AM Workflow Warnings" at bounding box center [1012, 228] width 434 height 84
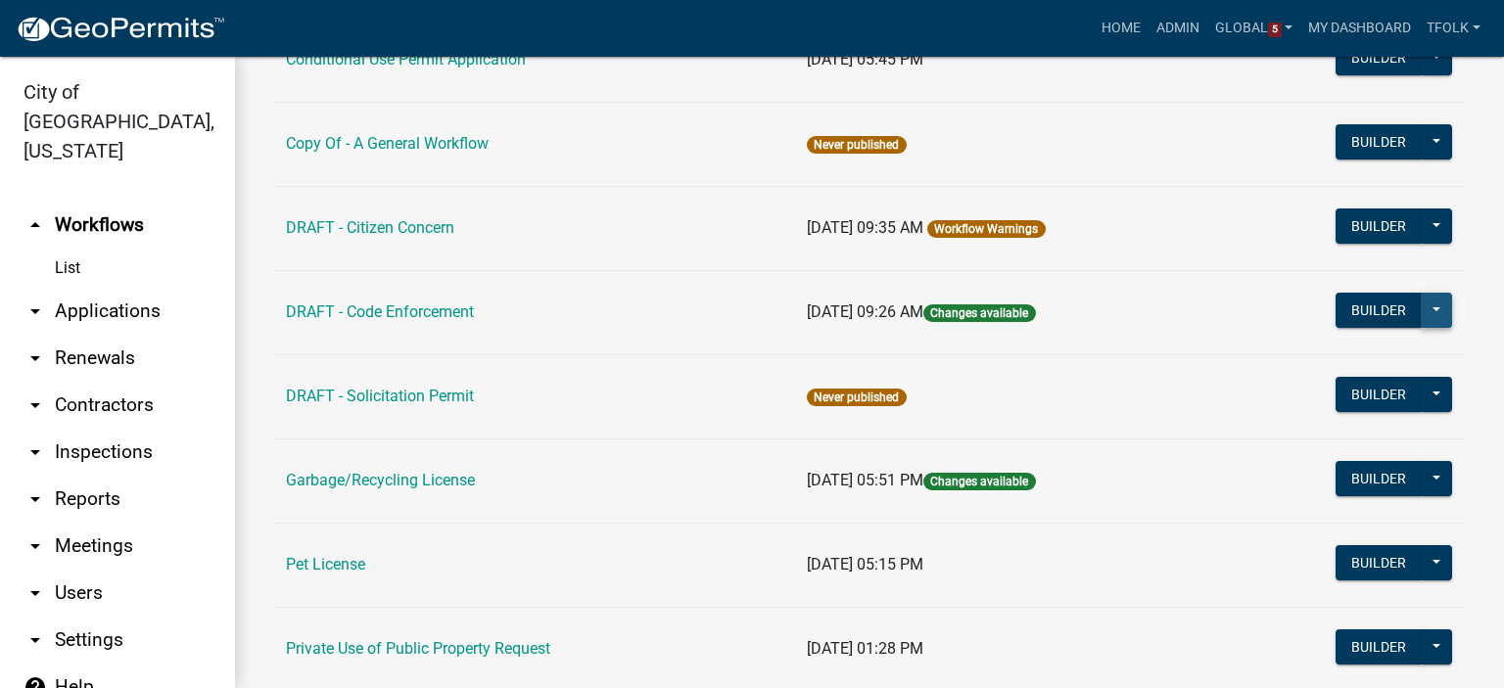
click at [1426, 306] on button at bounding box center [1436, 310] width 31 height 35
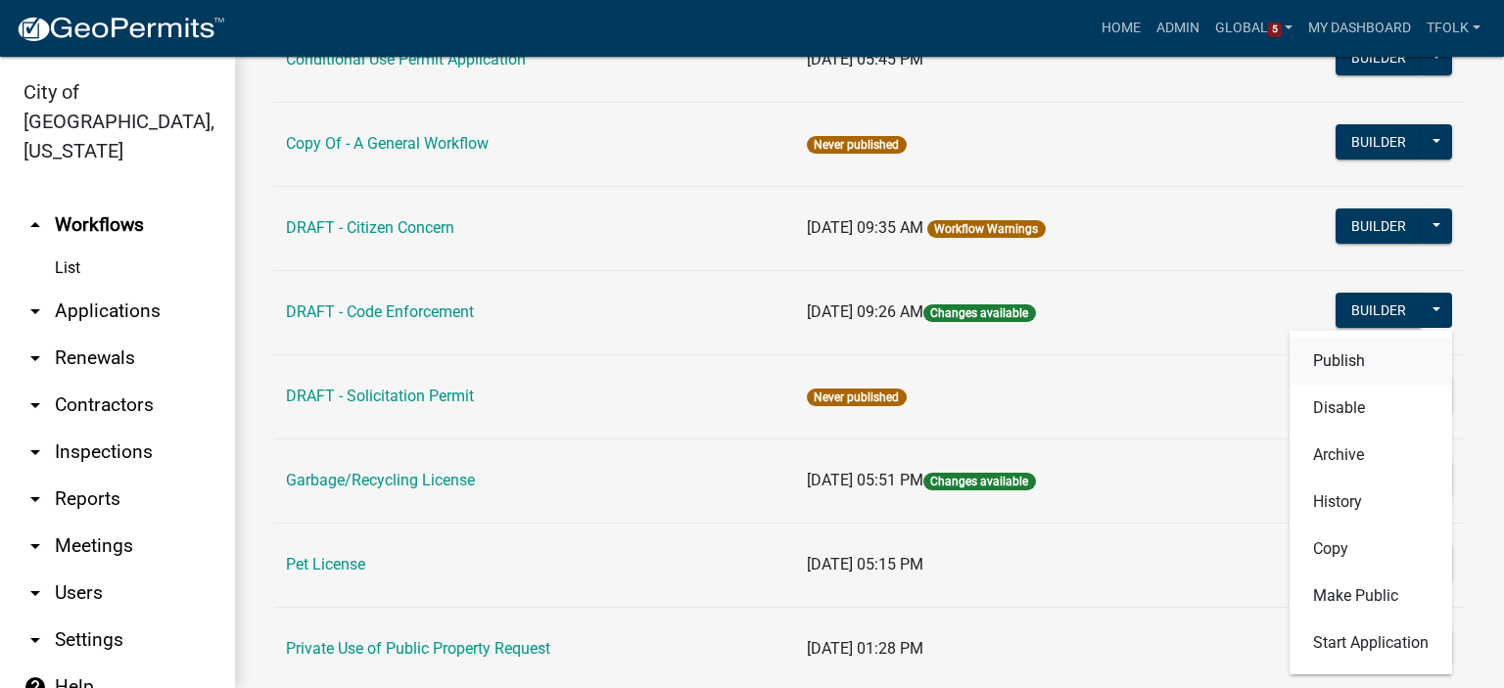
click at [1354, 363] on button "Publish" at bounding box center [1371, 361] width 163 height 47
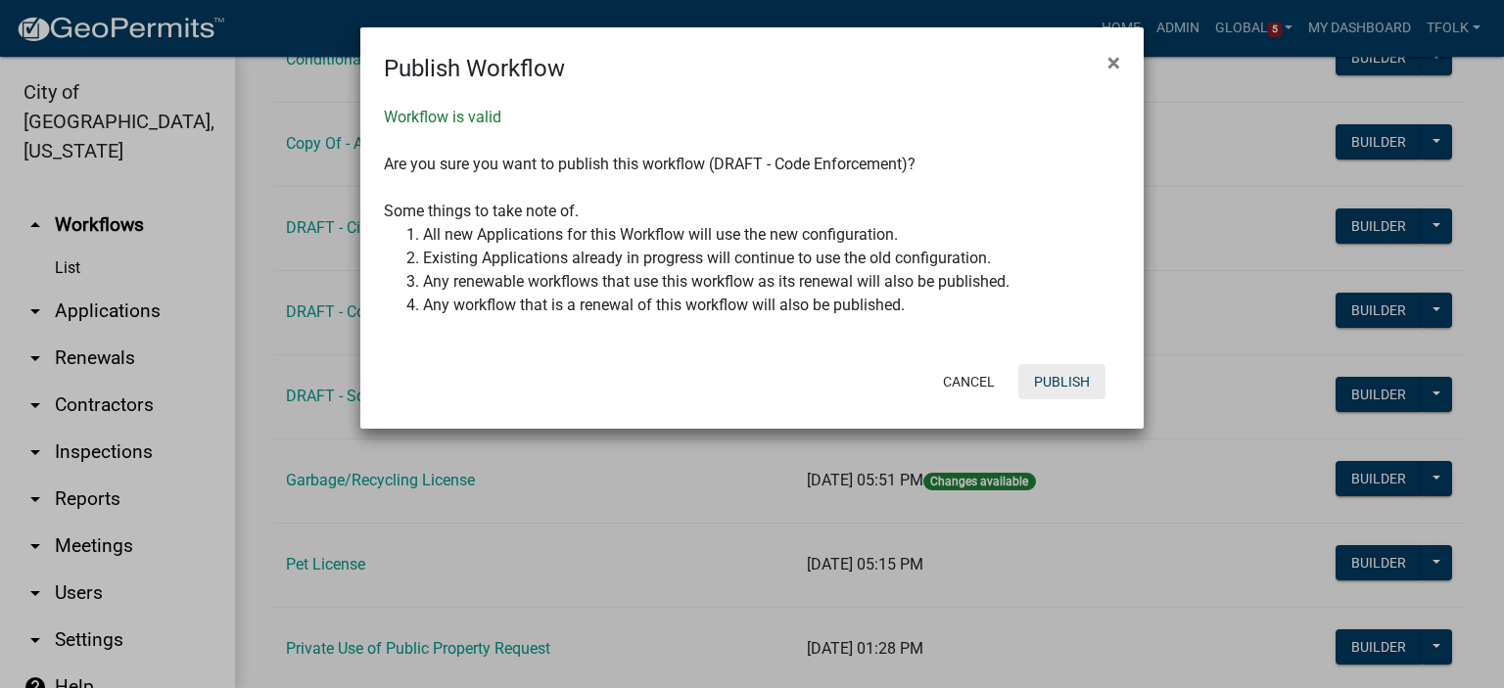
click at [1064, 387] on button "Publish" at bounding box center [1061, 381] width 87 height 35
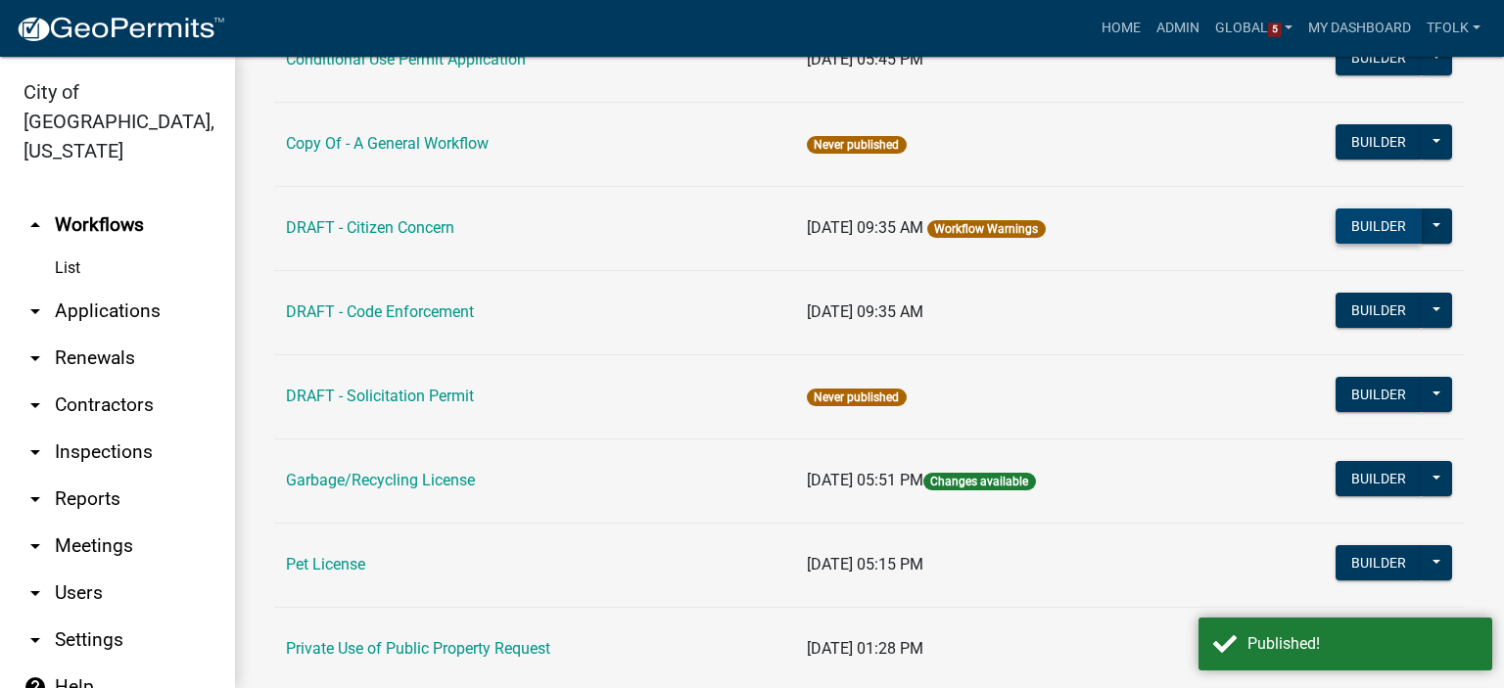
click at [1348, 230] on button "Builder" at bounding box center [1379, 226] width 86 height 35
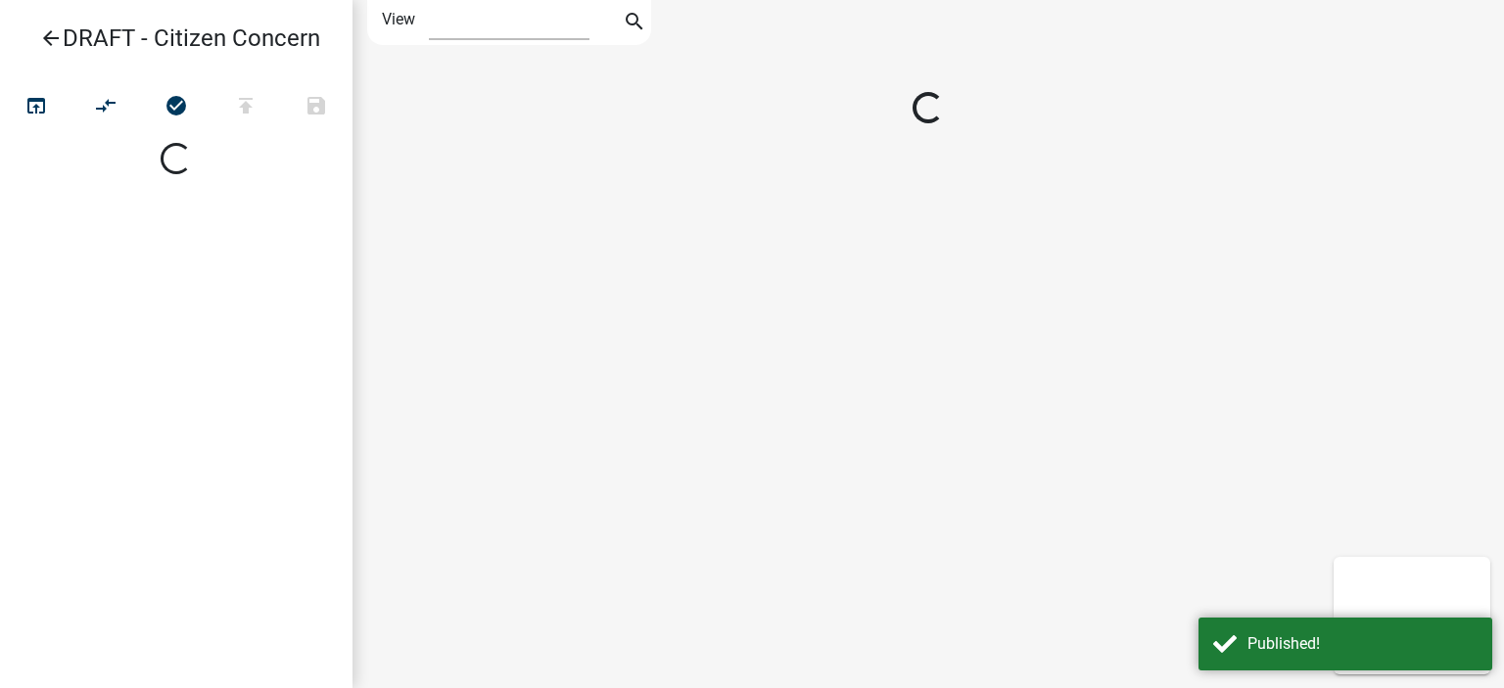
select select "1"
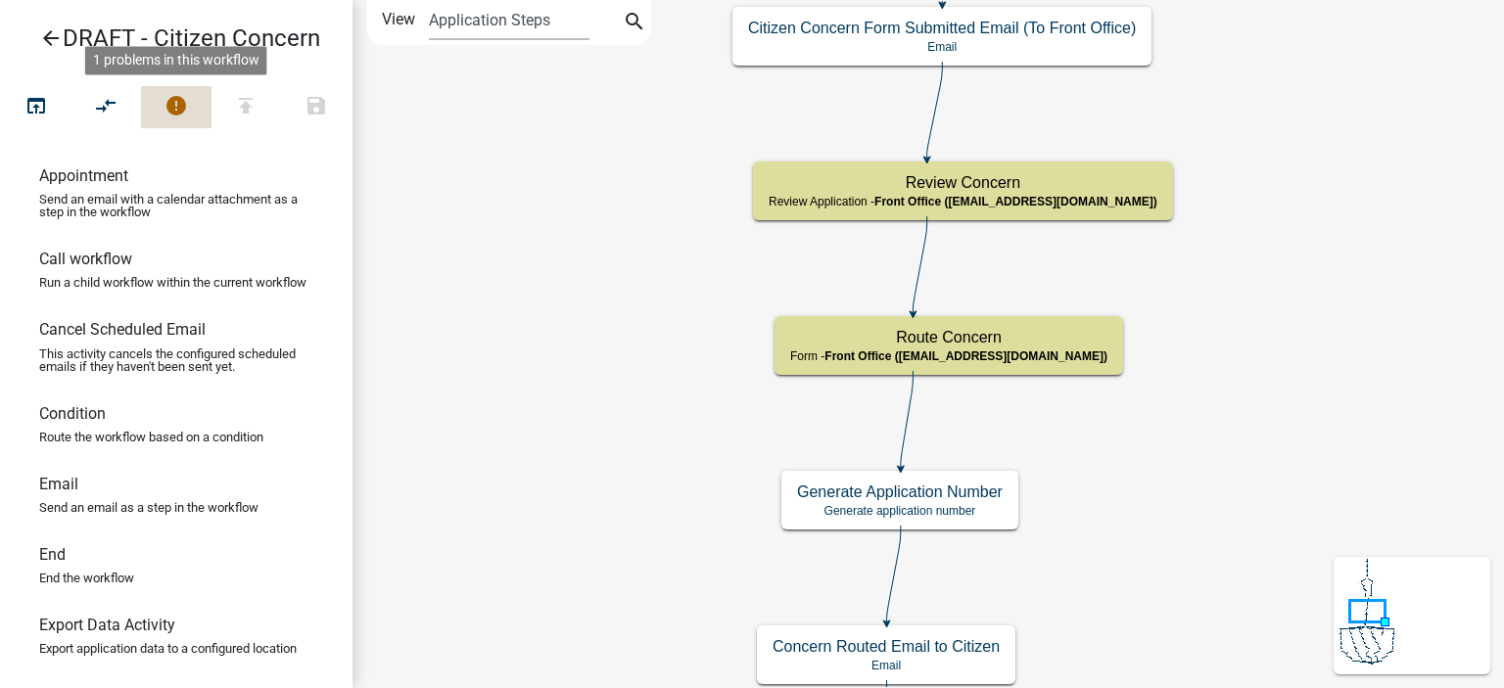
click at [190, 100] on button "error" at bounding box center [176, 107] width 71 height 42
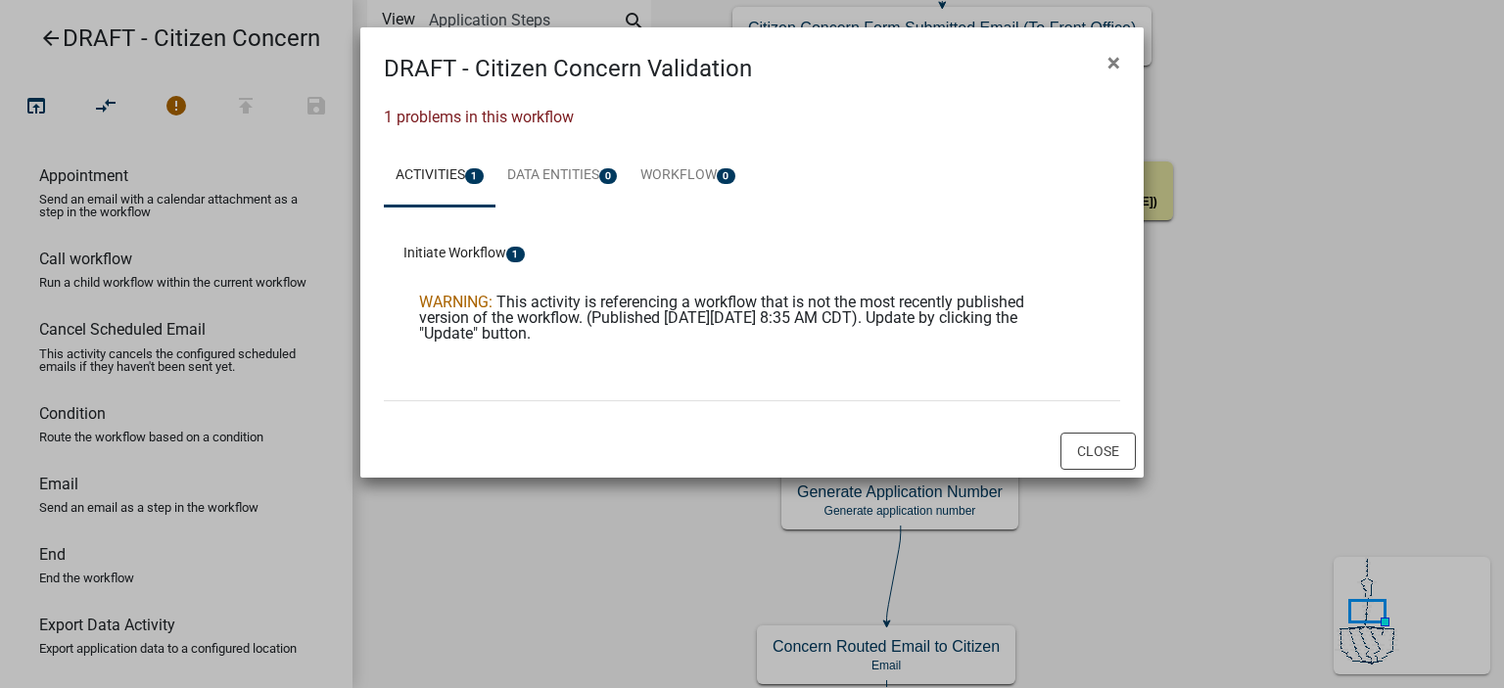
click at [711, 310] on span "This activity is referencing a workflow that is not the most recently published…" at bounding box center [721, 318] width 605 height 50
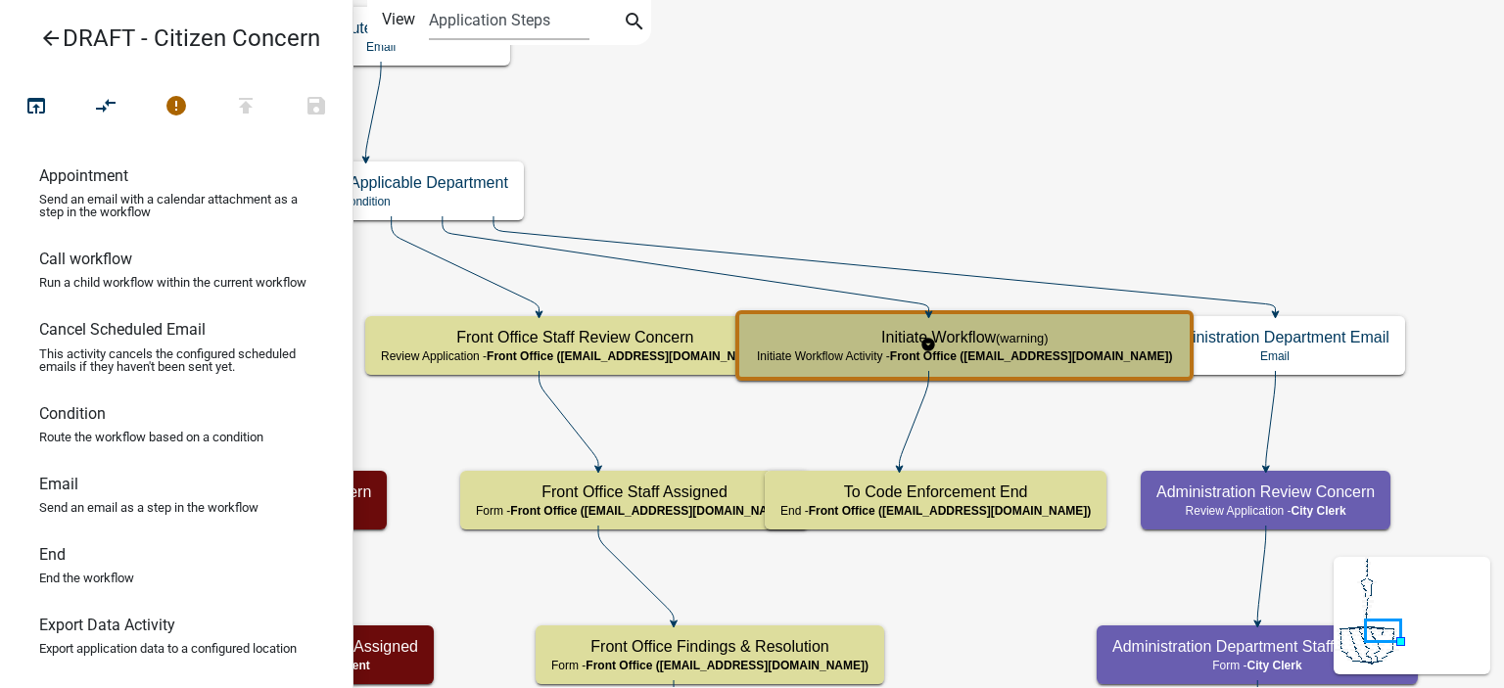
click at [1018, 355] on span "Front Office ([EMAIL_ADDRESS][DOMAIN_NAME])" at bounding box center [1031, 357] width 283 height 14
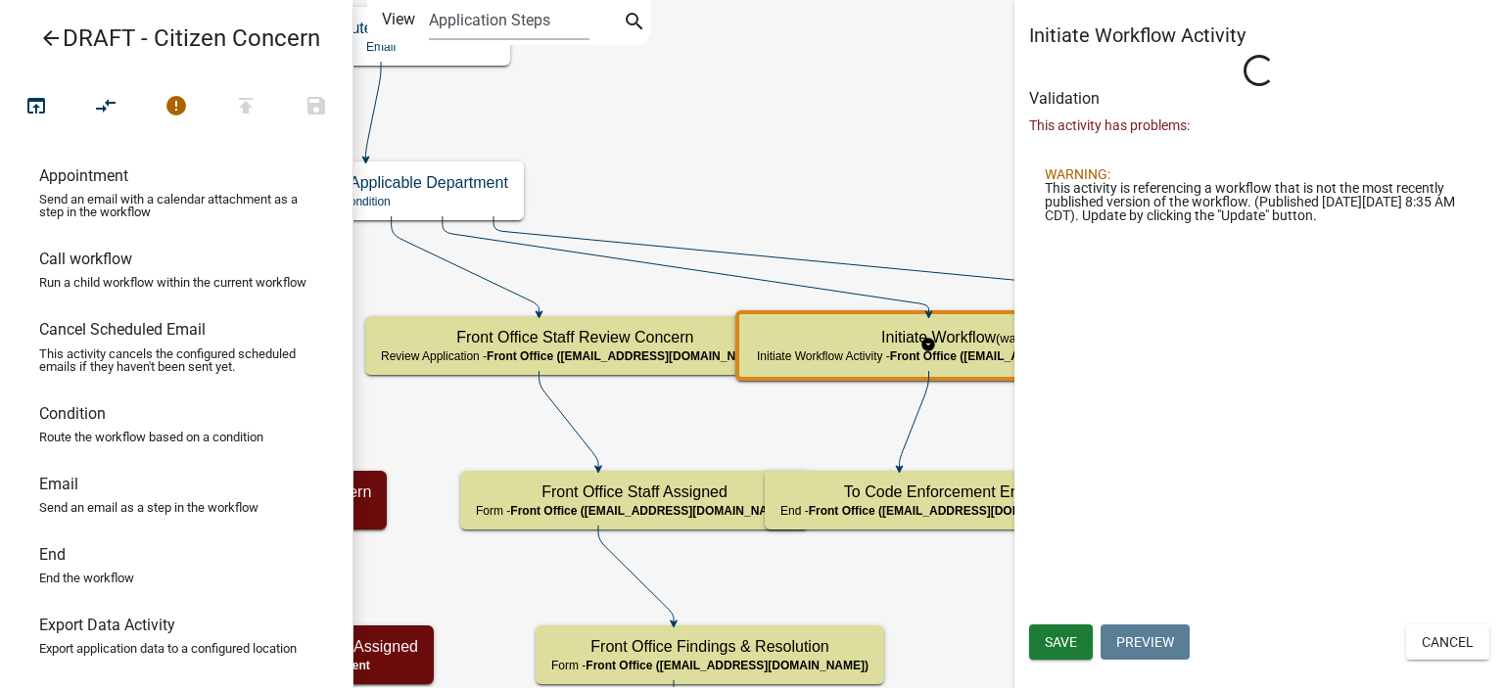
select select "A2423EB9-0A2B-4D92-BF27-A9021E39DD75"
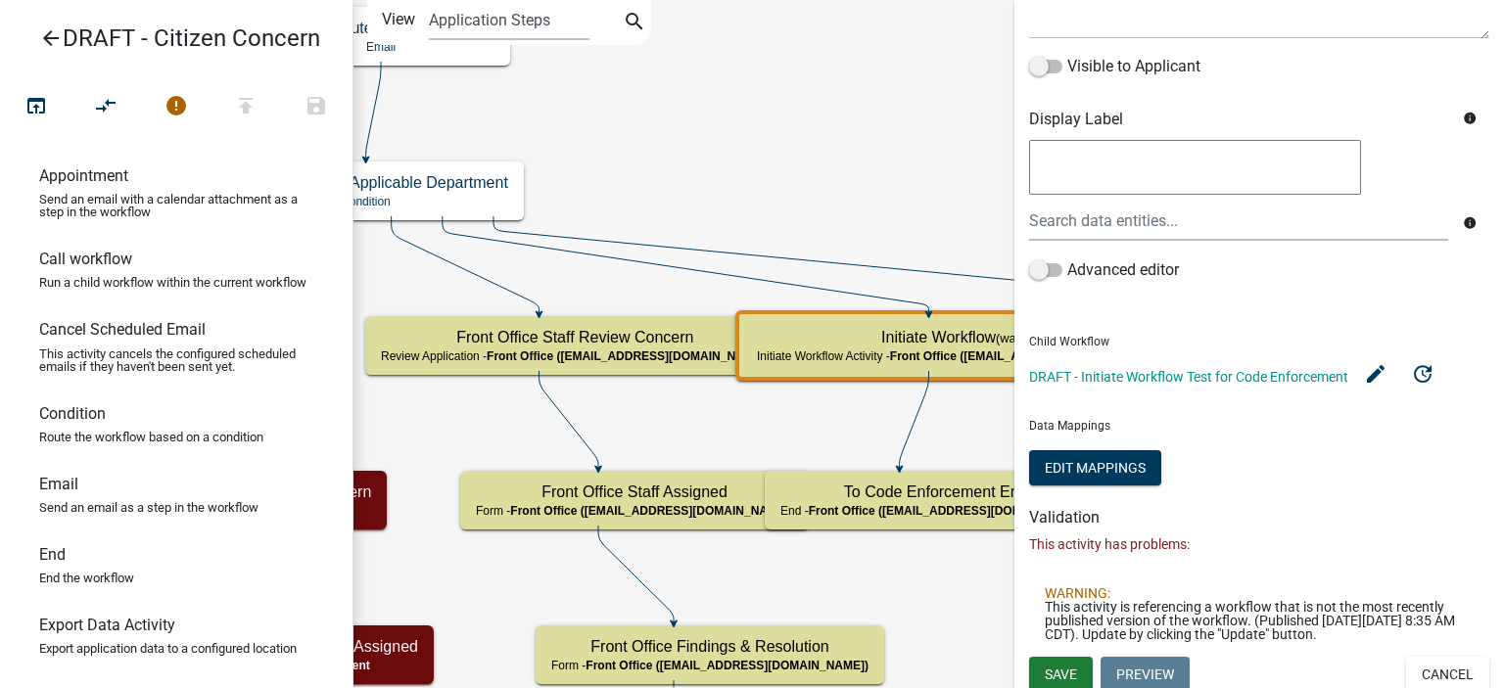
scroll to position [310, 0]
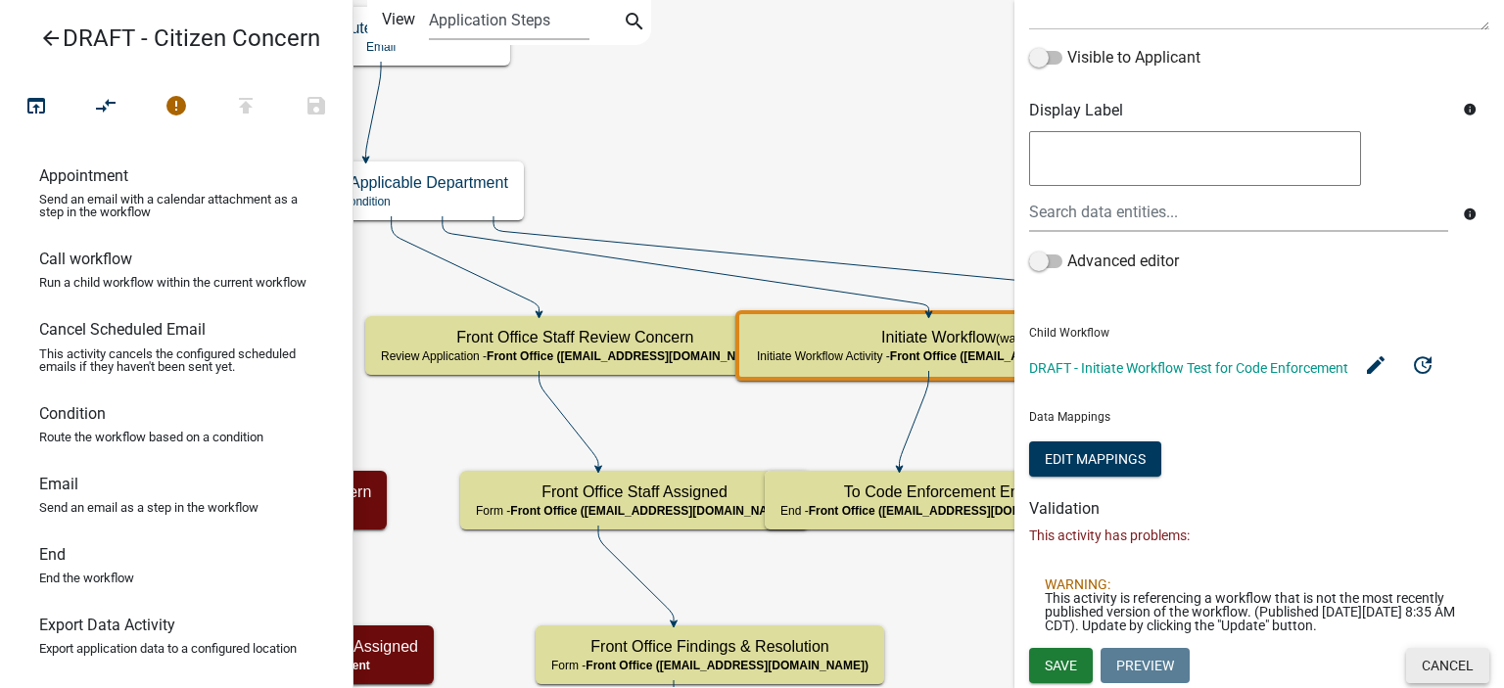
click at [1414, 657] on button "Cancel" at bounding box center [1447, 665] width 83 height 35
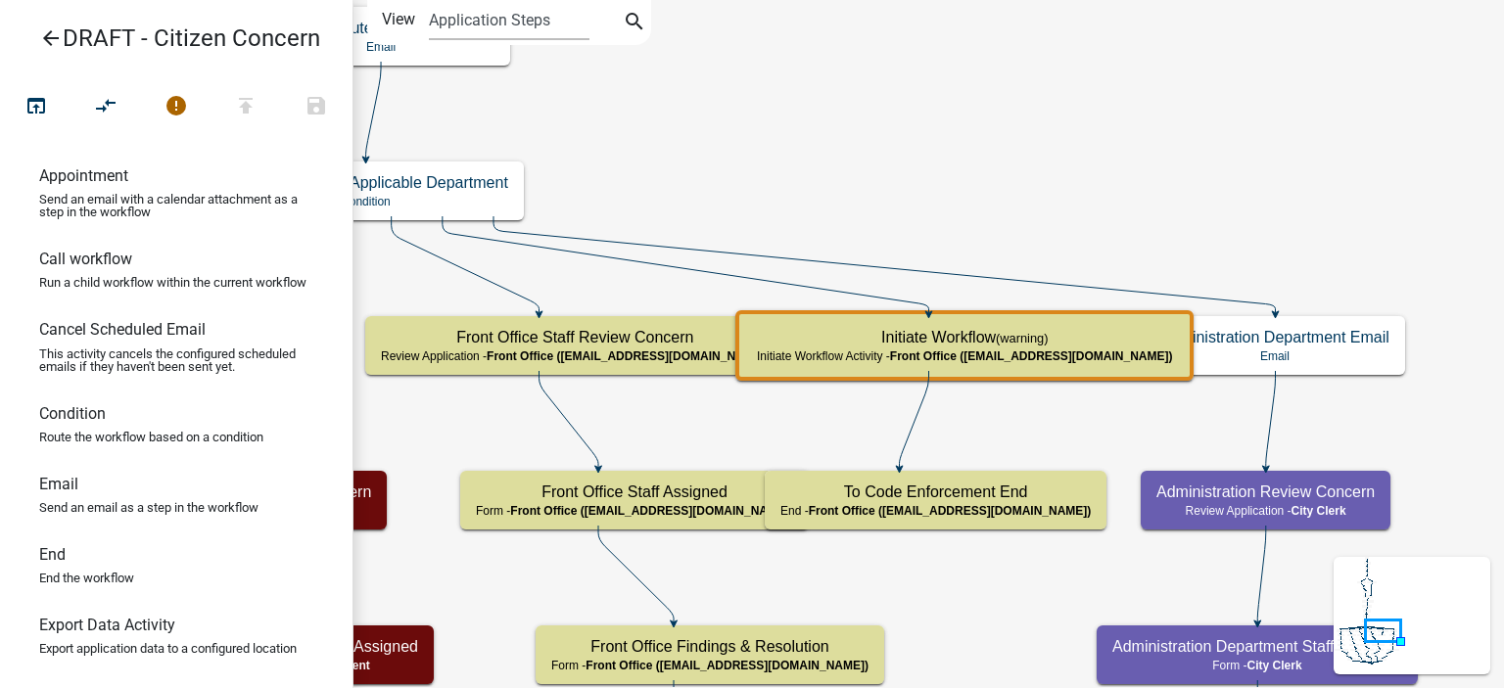
scroll to position [0, 0]
click at [48, 38] on icon "arrow_back" at bounding box center [51, 39] width 24 height 27
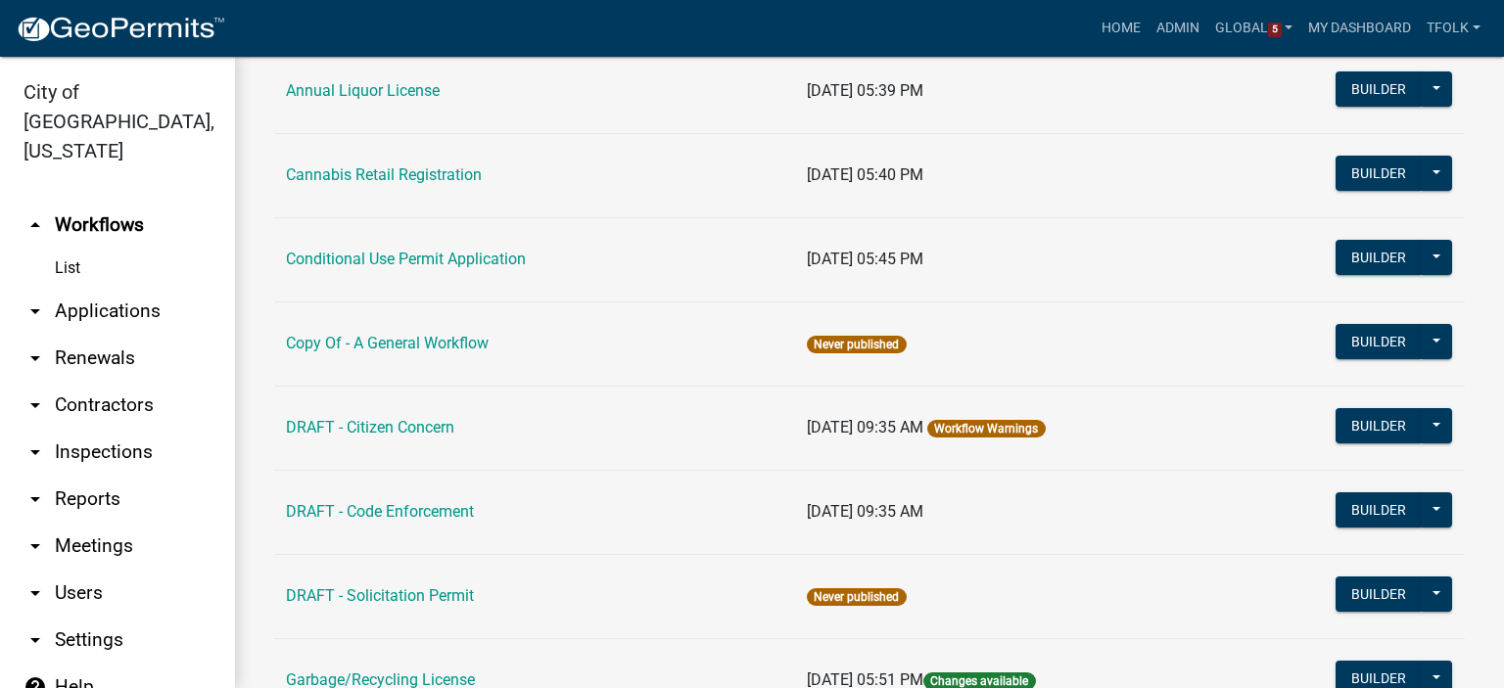
scroll to position [294, 0]
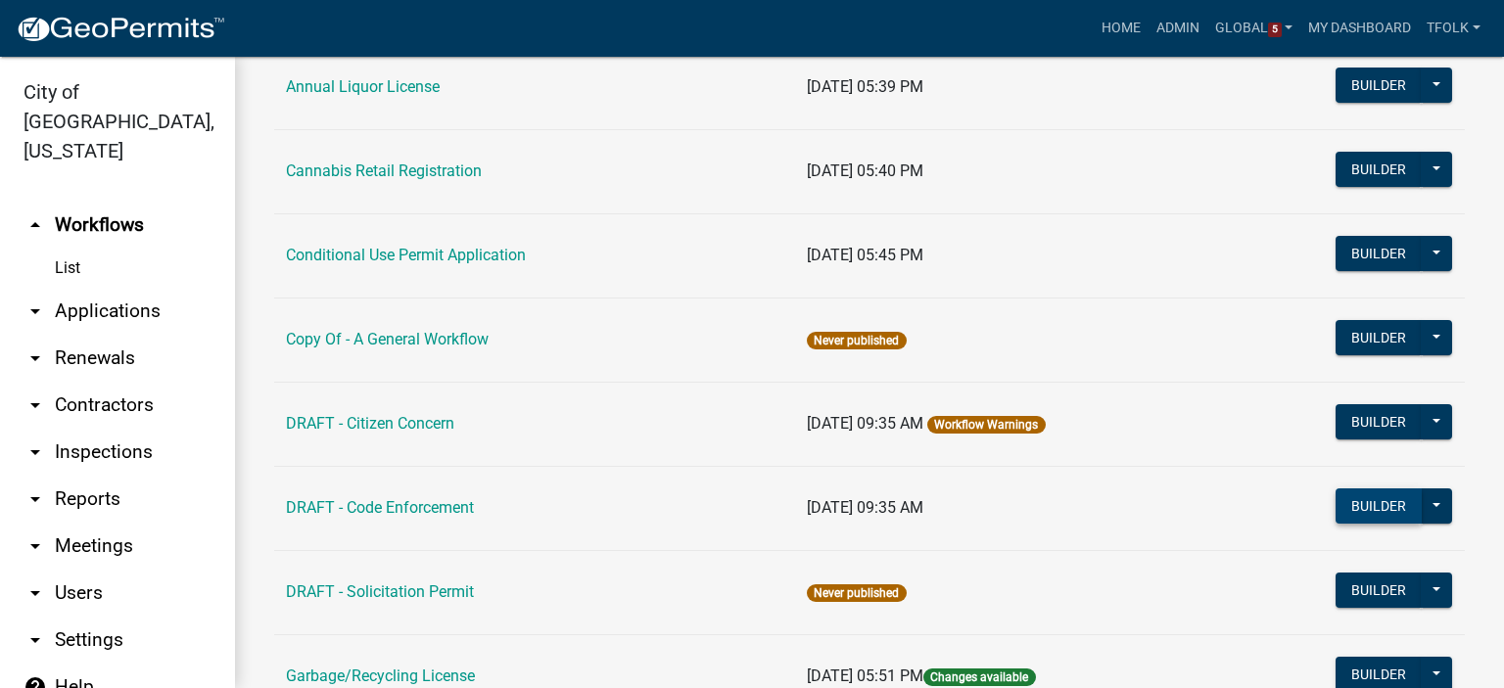
click at [1348, 521] on button "Builder" at bounding box center [1379, 506] width 86 height 35
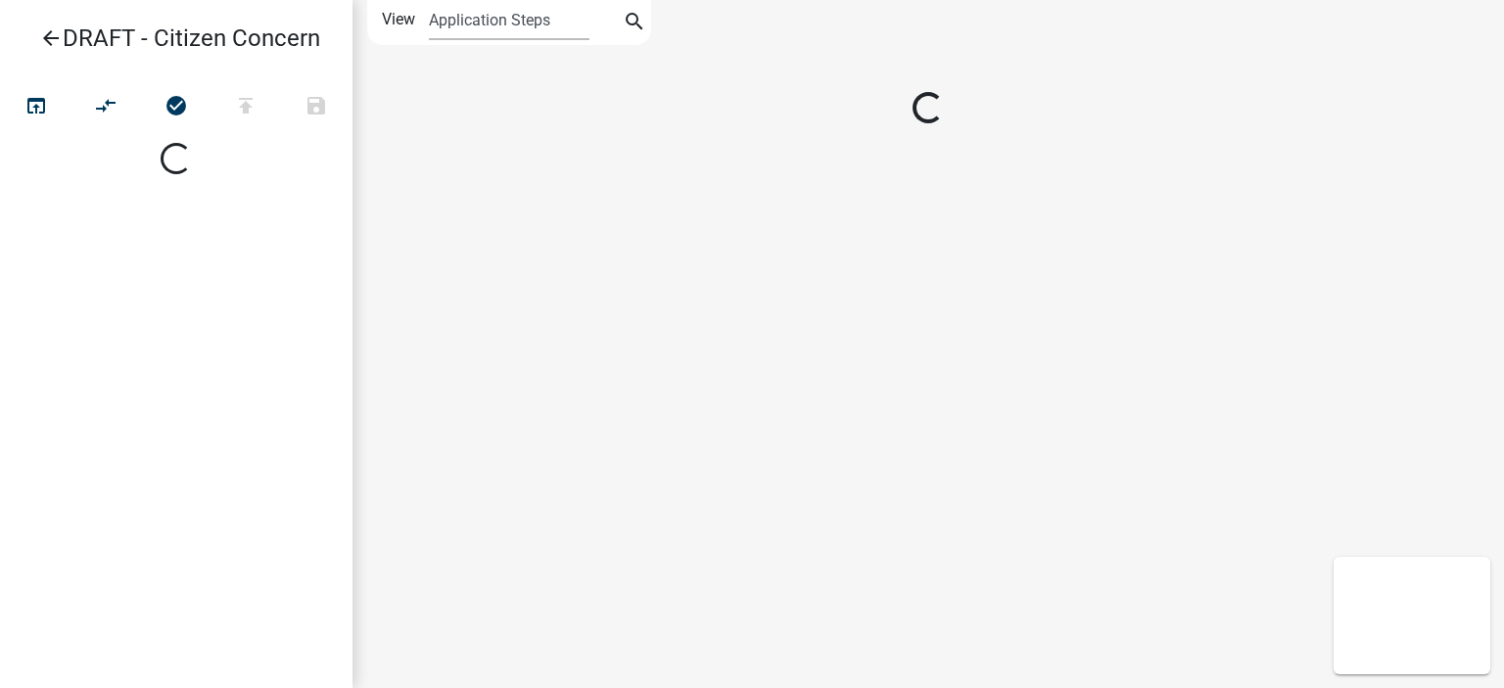
select select
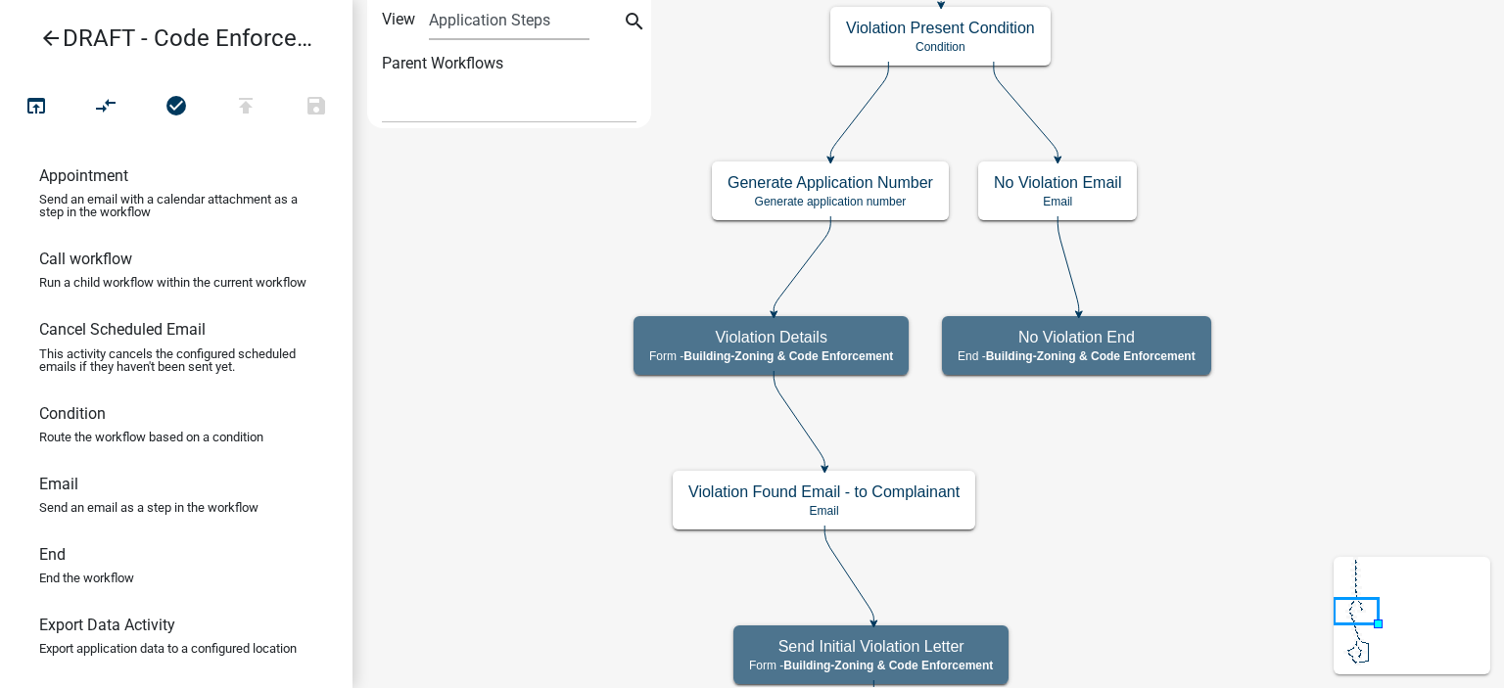
click at [42, 34] on icon "arrow_back" at bounding box center [51, 39] width 24 height 27
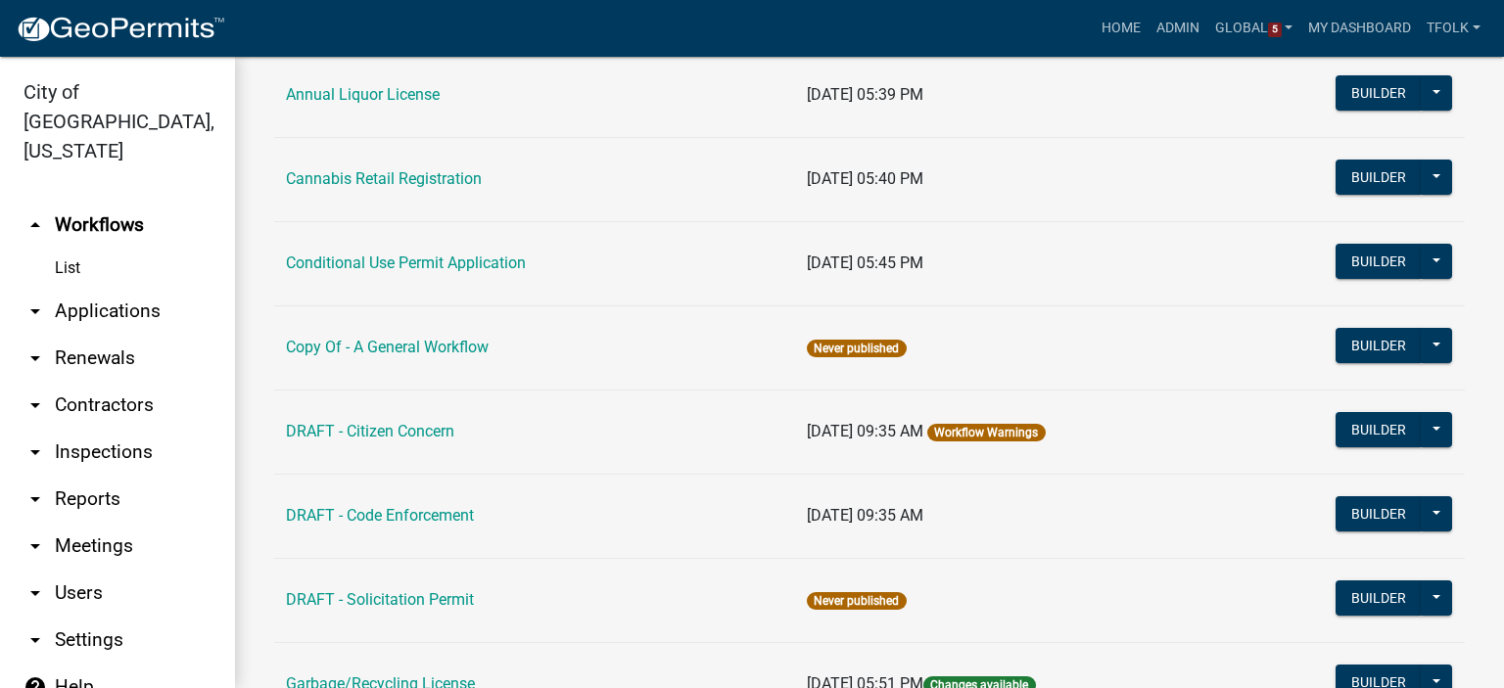
scroll to position [294, 0]
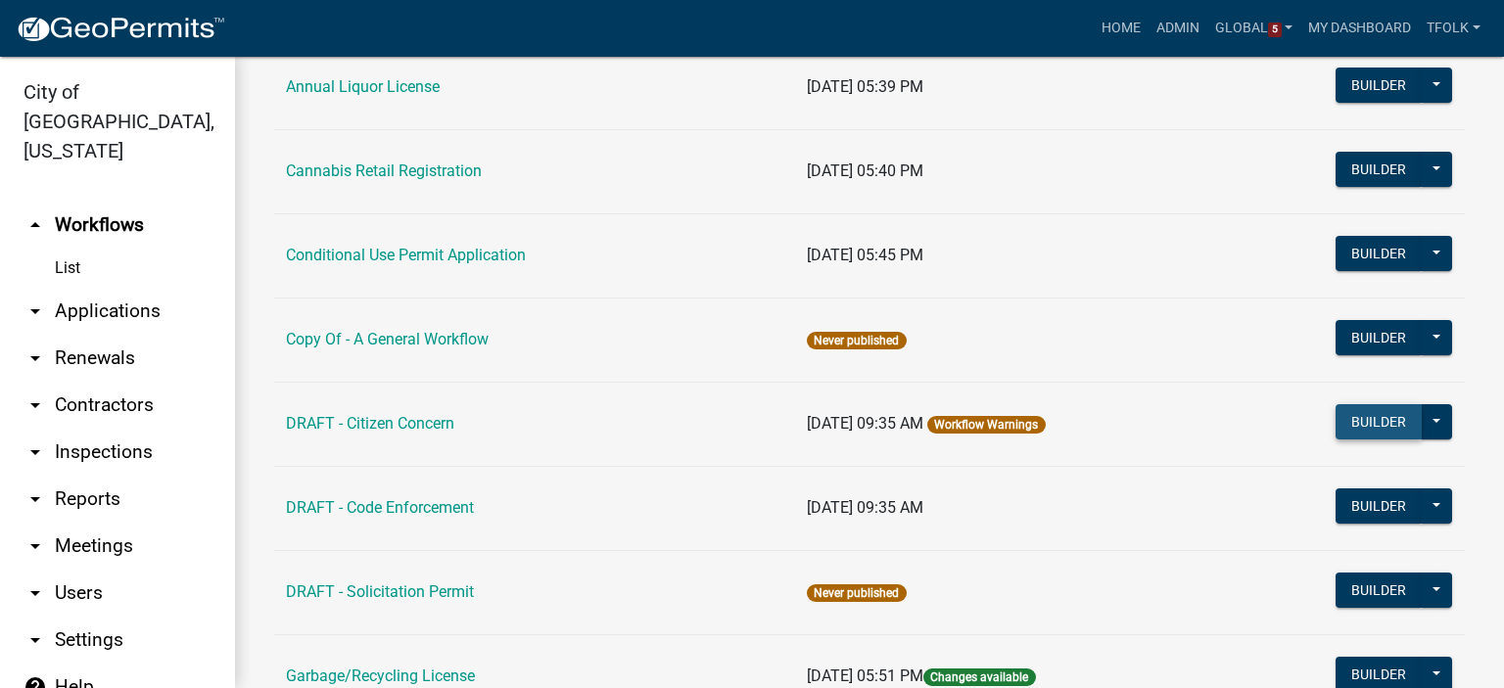
click at [1339, 422] on button "Builder" at bounding box center [1379, 421] width 86 height 35
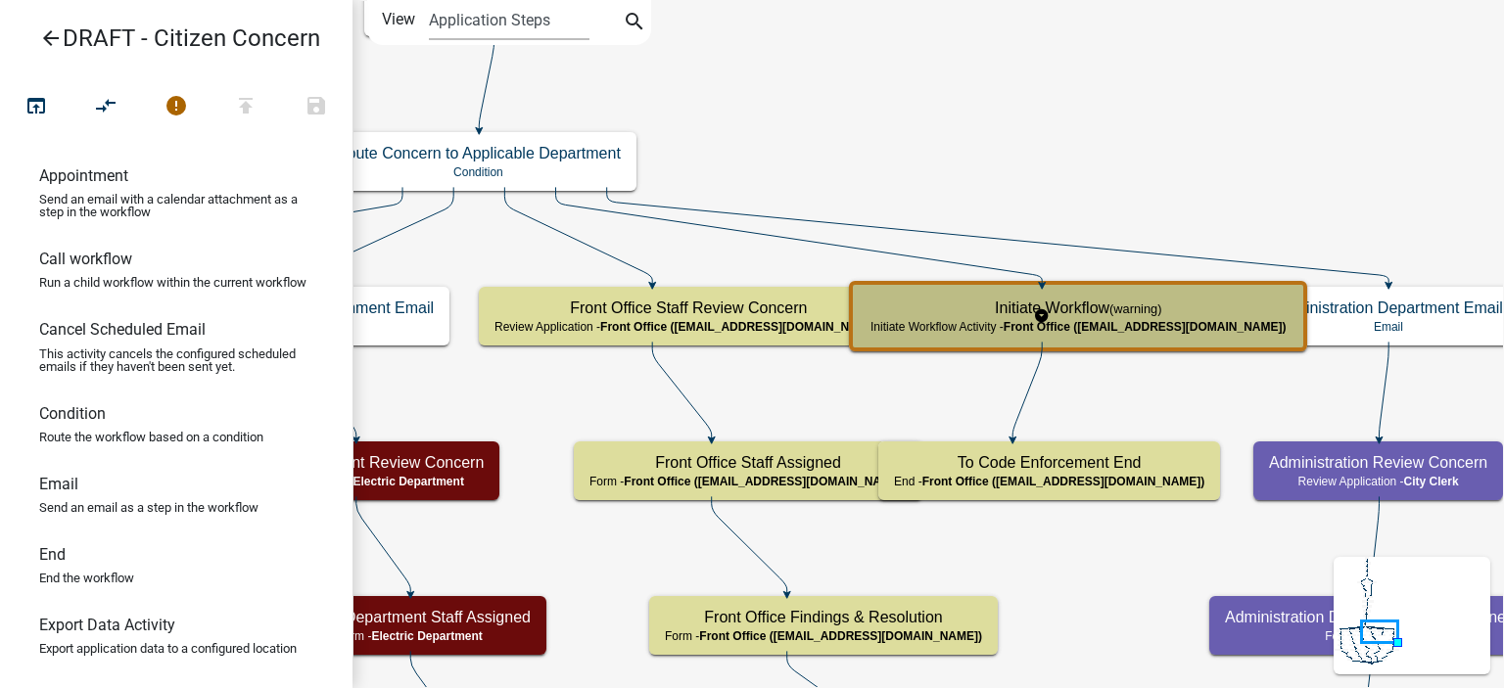
click at [949, 340] on div "Initiate Workflow (warning) Initiate Workflow Activity - Front Office (info@cit…" at bounding box center [1078, 316] width 447 height 59
select select "A2423EB9-0A2B-4D92-BF27-A9021E39DD75"
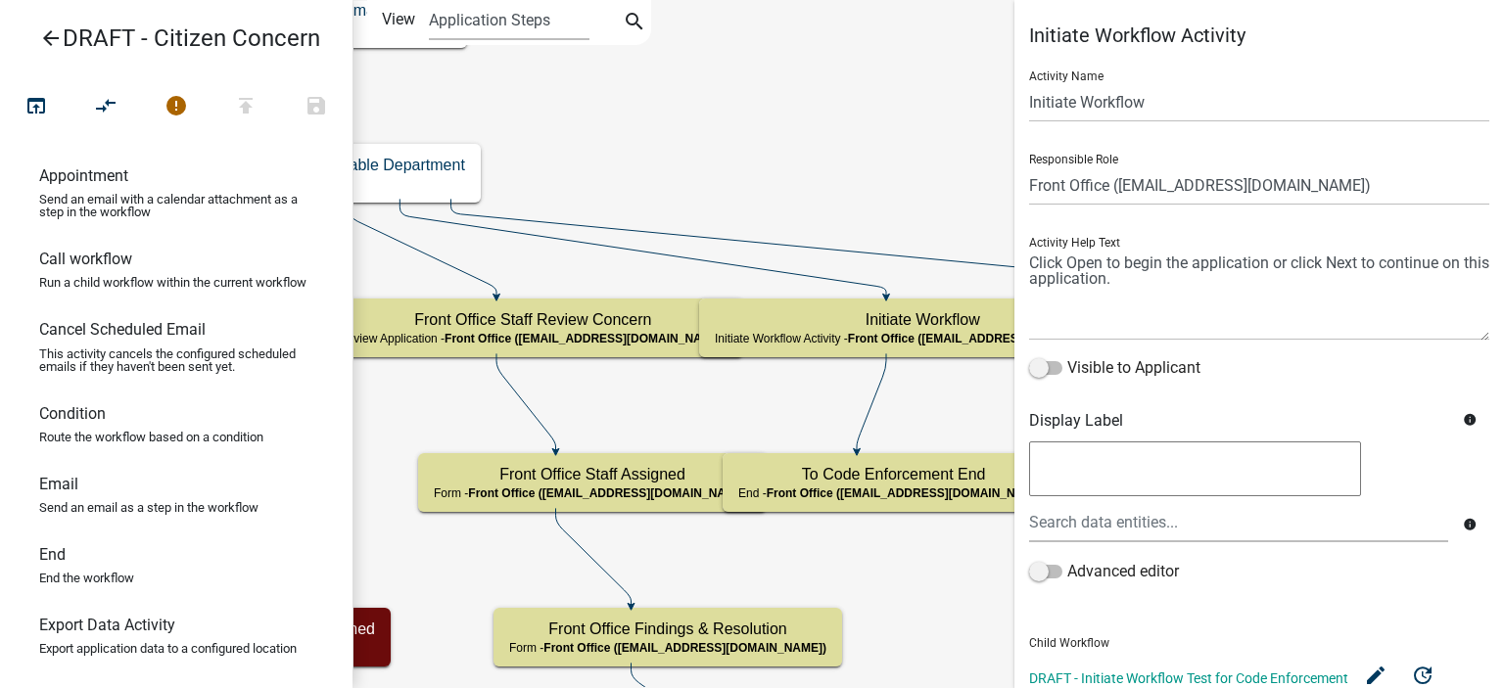
scroll to position [310, 0]
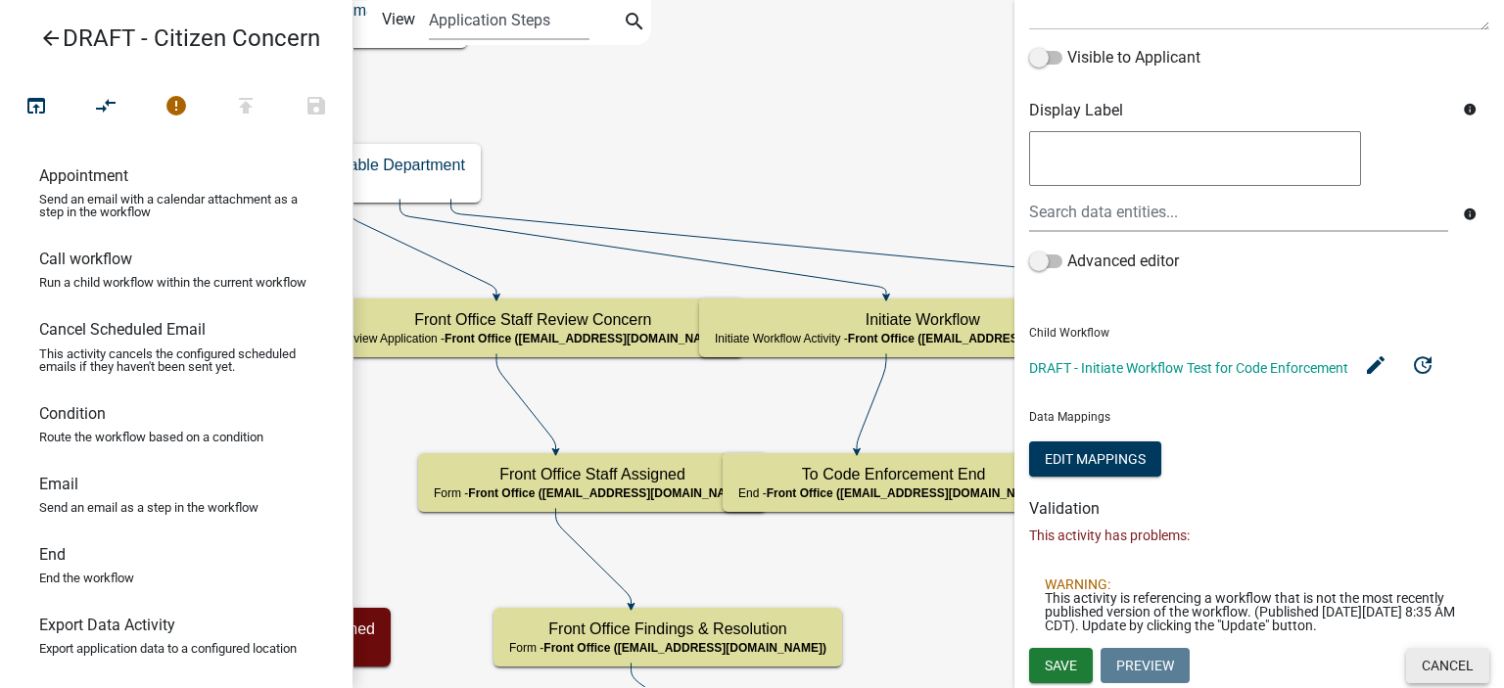
click at [1414, 661] on button "Cancel" at bounding box center [1447, 665] width 83 height 35
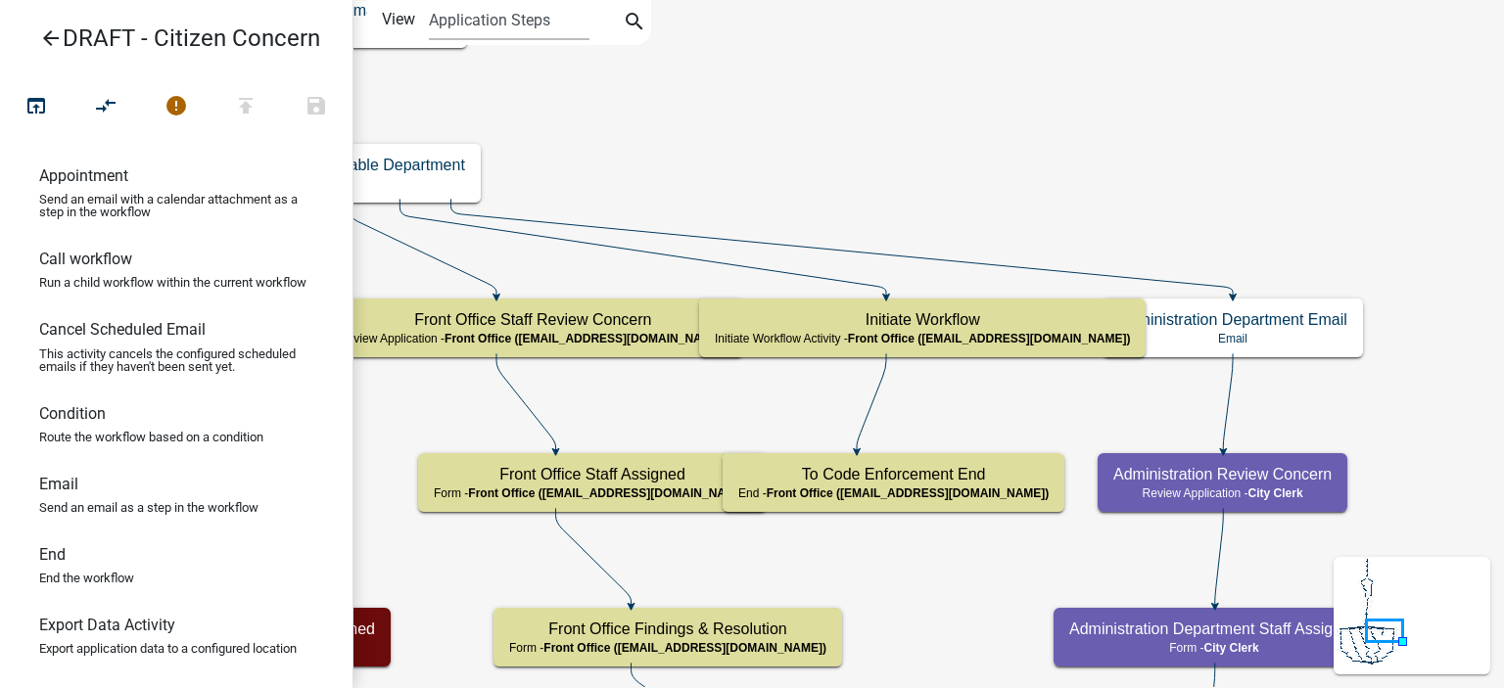
scroll to position [0, 0]
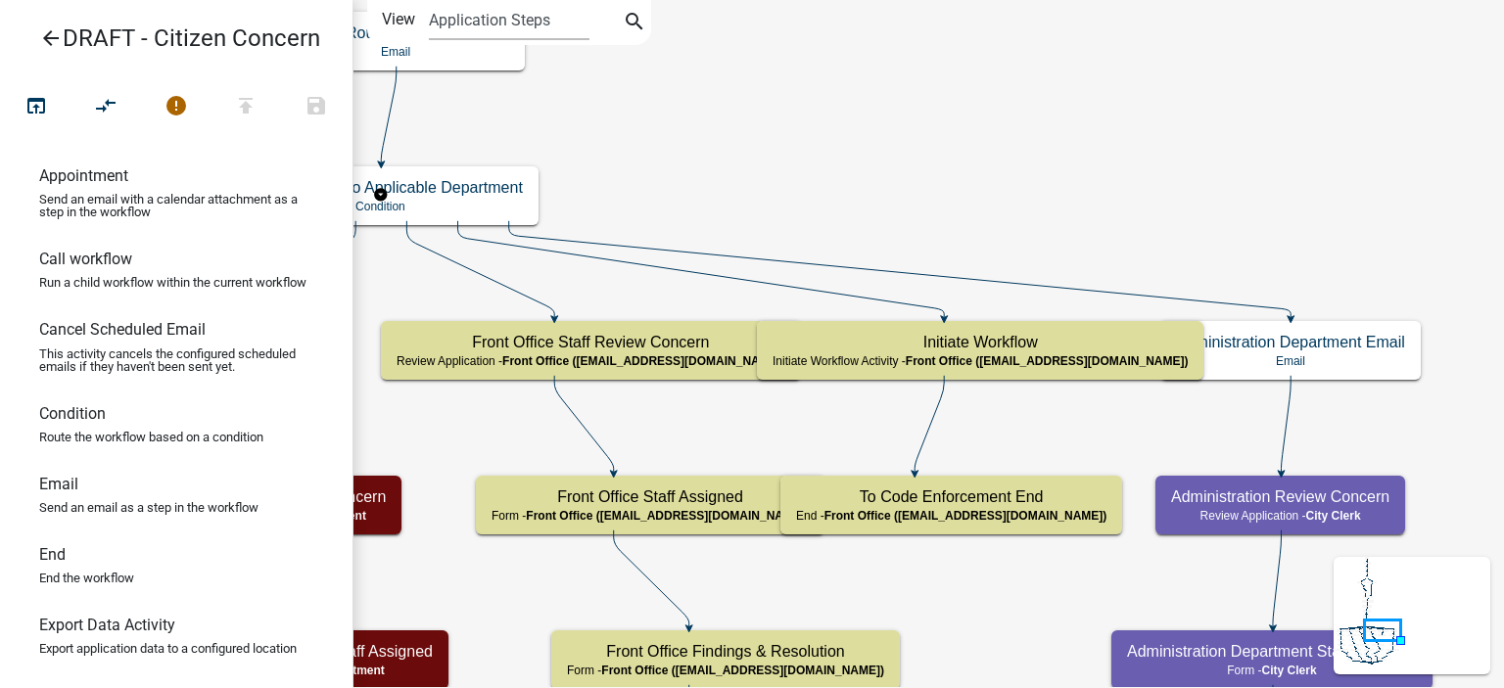
click at [51, 42] on icon "arrow_back" at bounding box center [51, 39] width 24 height 27
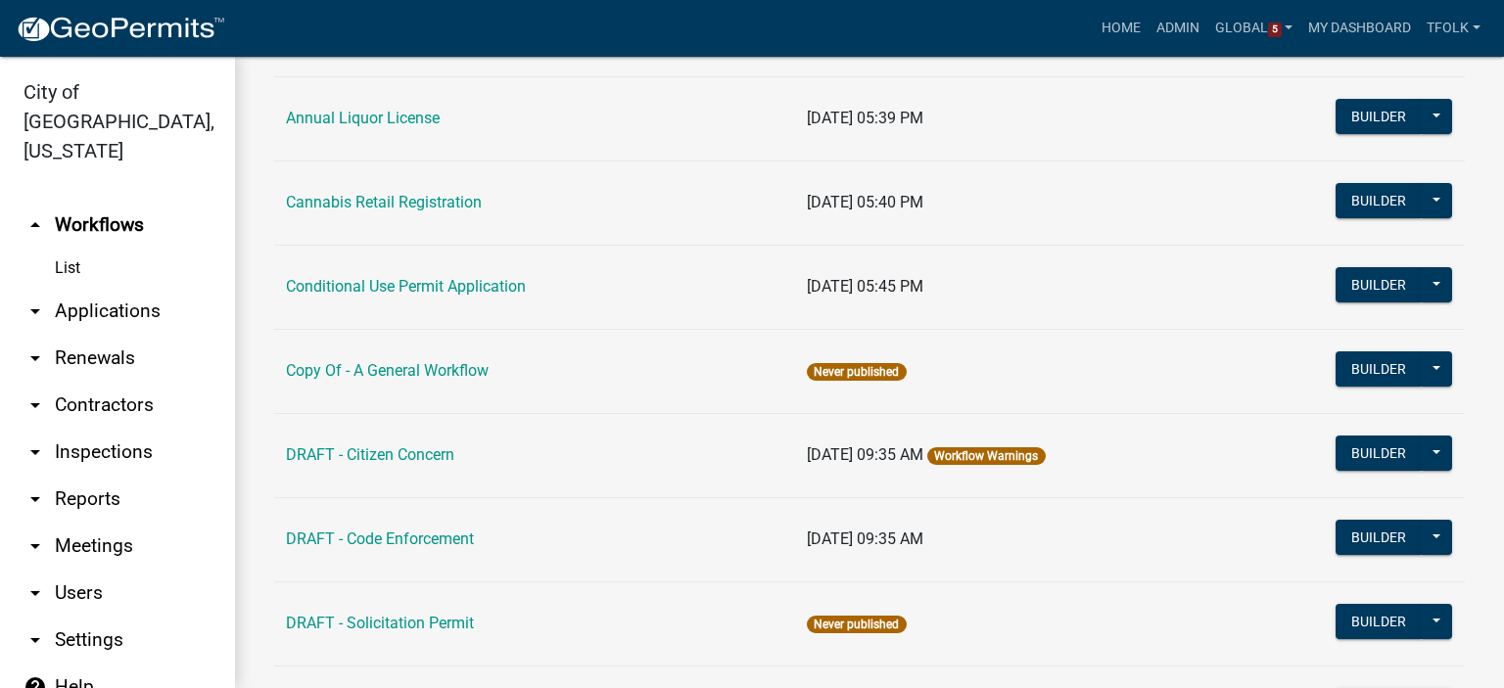
scroll to position [294, 0]
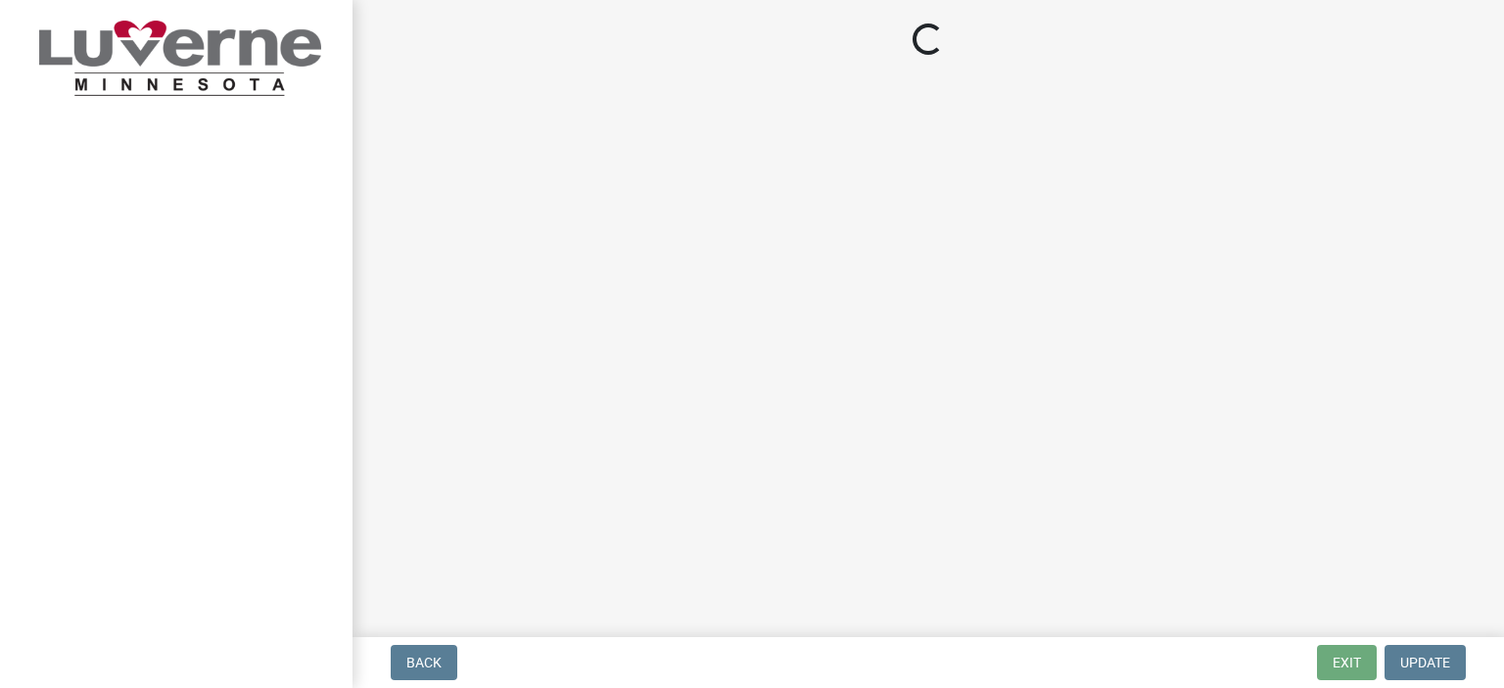
select select "fcee1c72-7d97-4eb5-8030-a3e96a51d376"
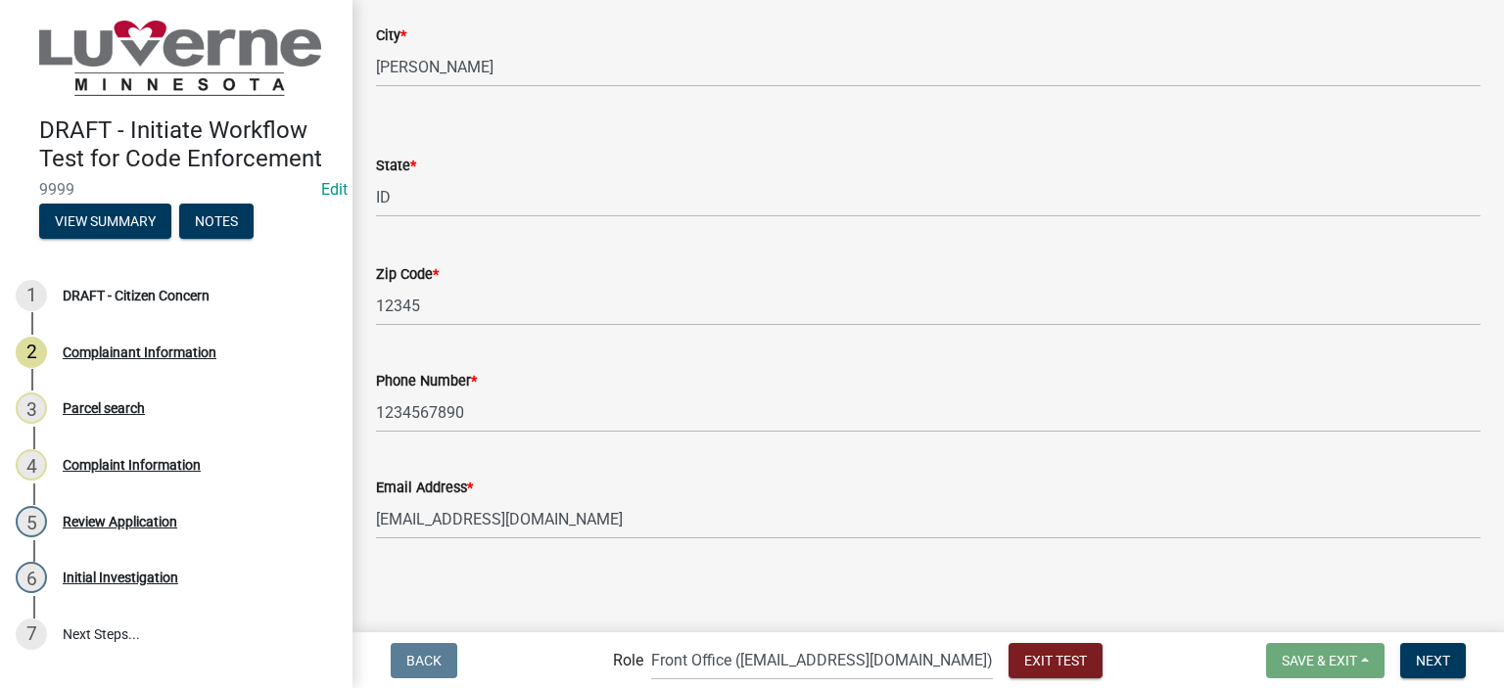
scroll to position [435, 0]
click at [1455, 657] on button "Next" at bounding box center [1433, 660] width 66 height 35
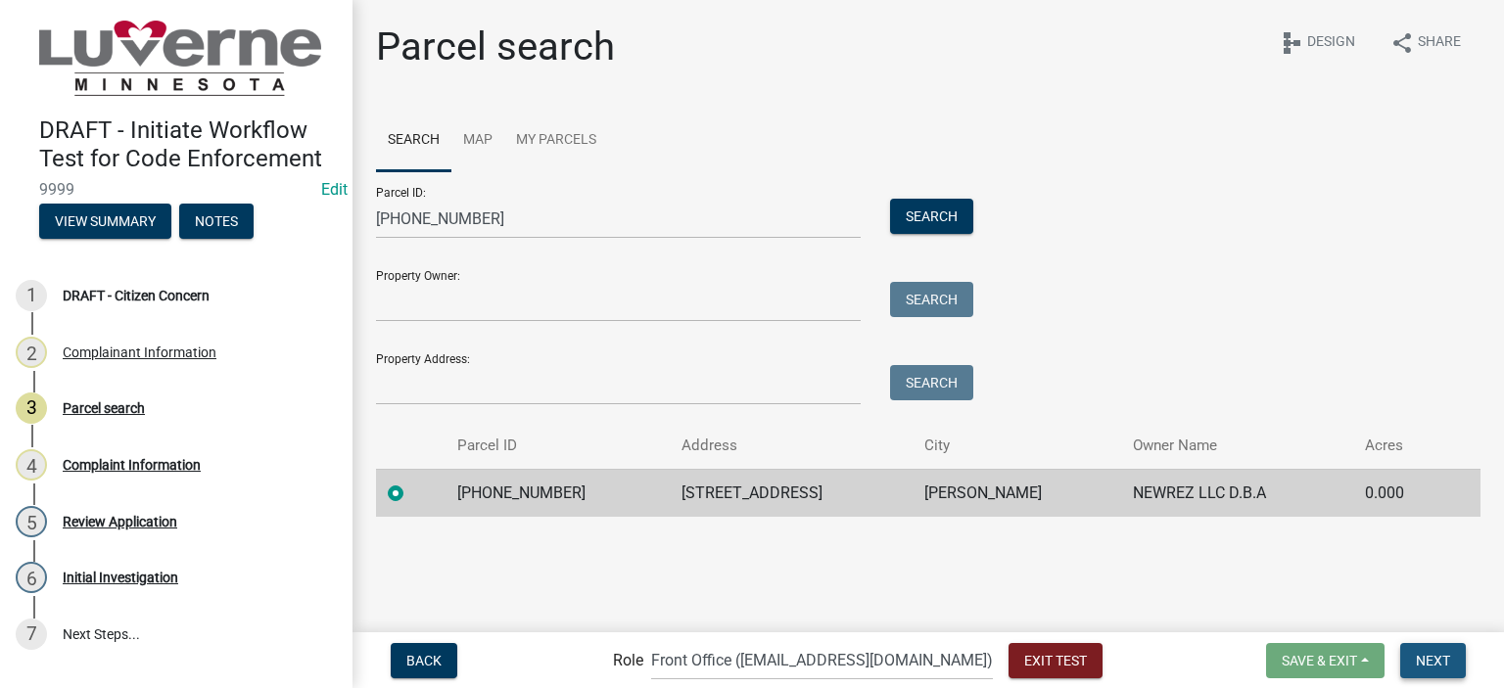
click at [1439, 654] on span "Next" at bounding box center [1433, 660] width 34 height 16
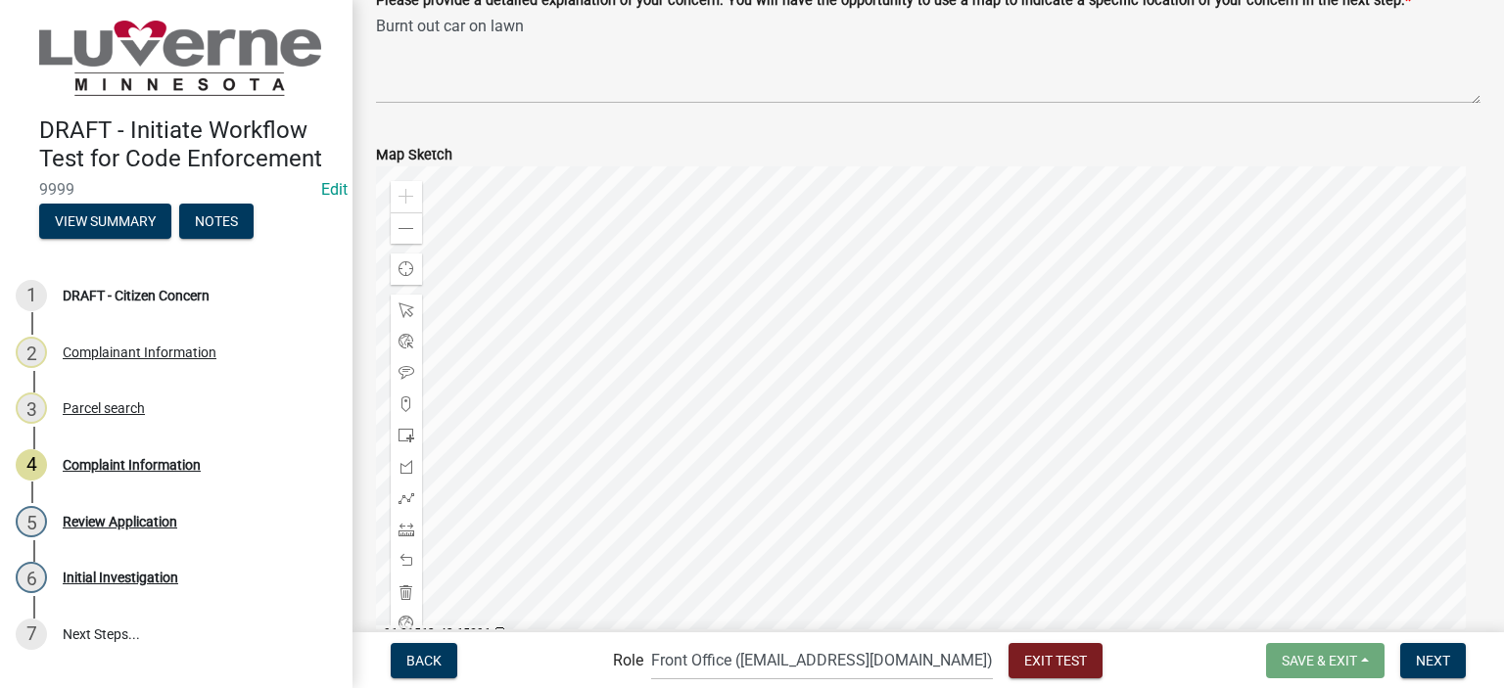
scroll to position [196, 0]
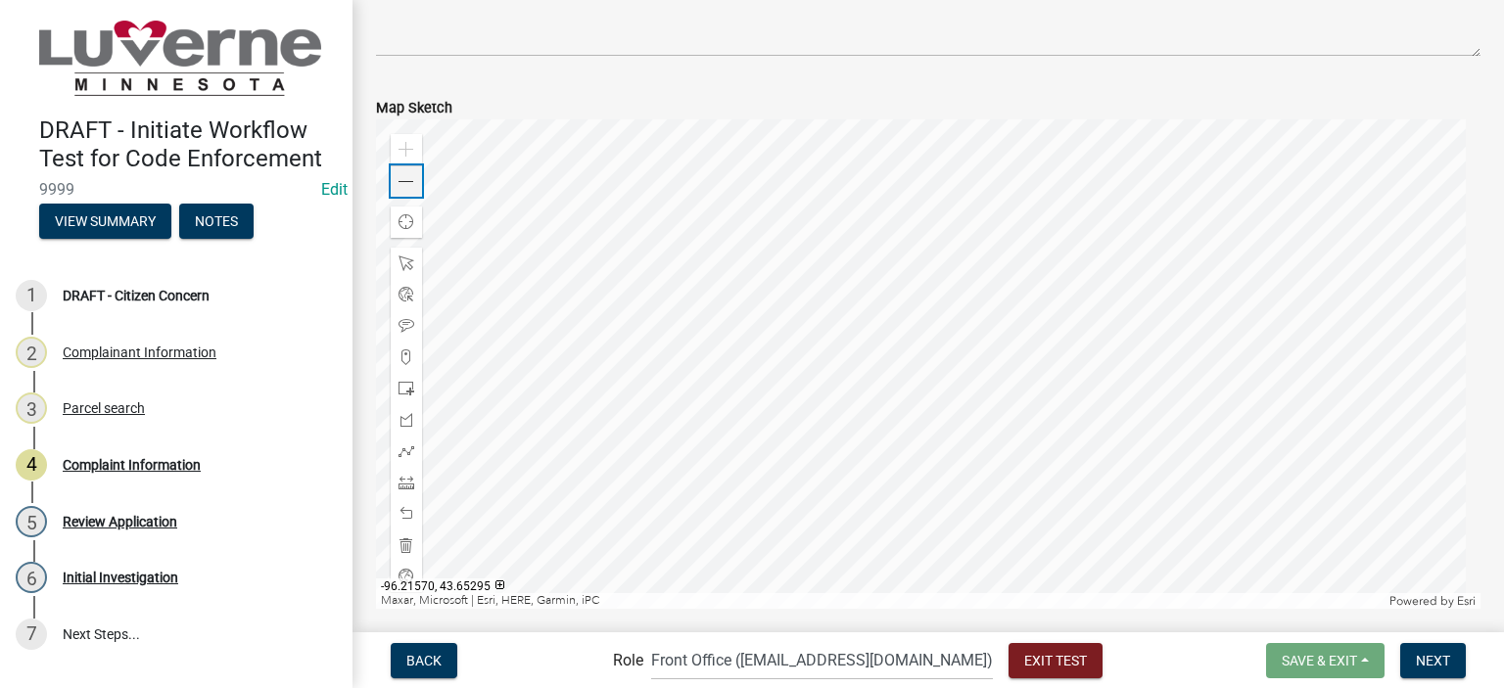
click at [395, 179] on div "Zoom out" at bounding box center [406, 181] width 31 height 31
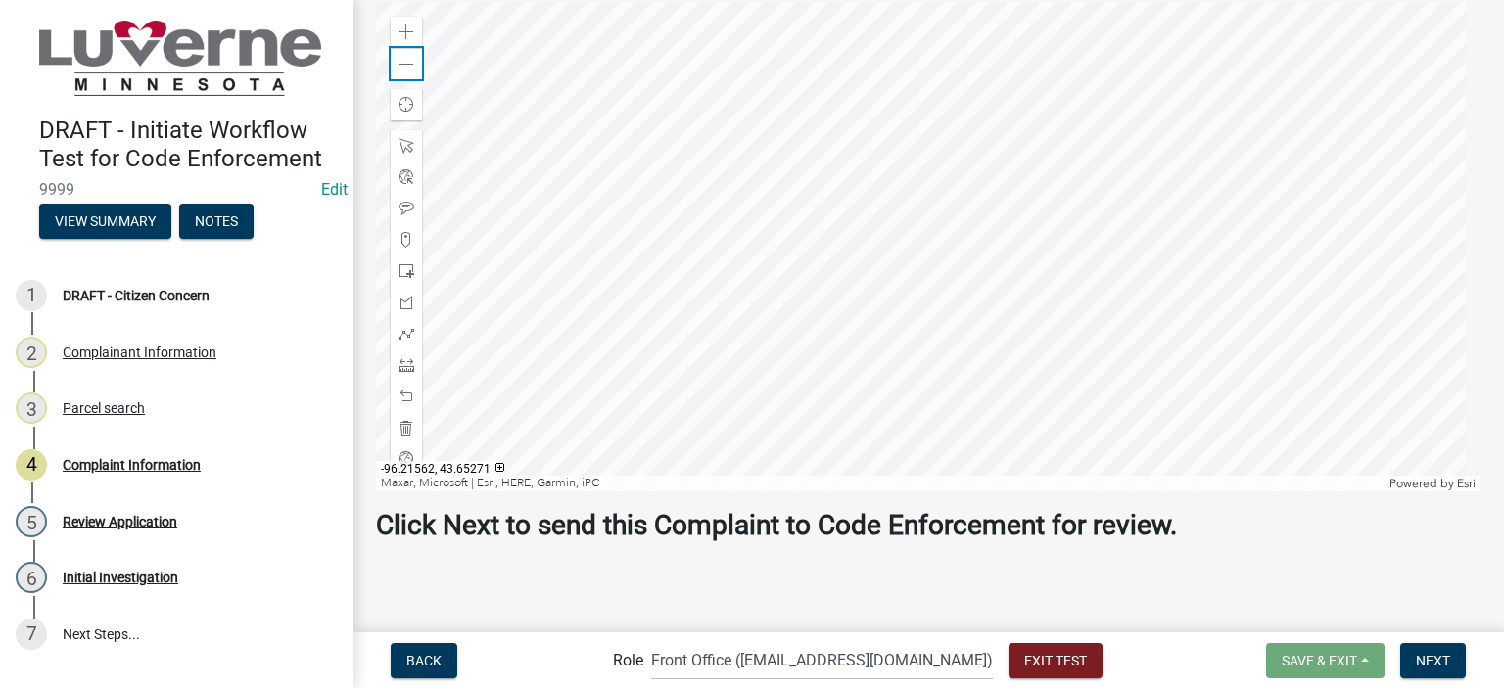
scroll to position [317, 0]
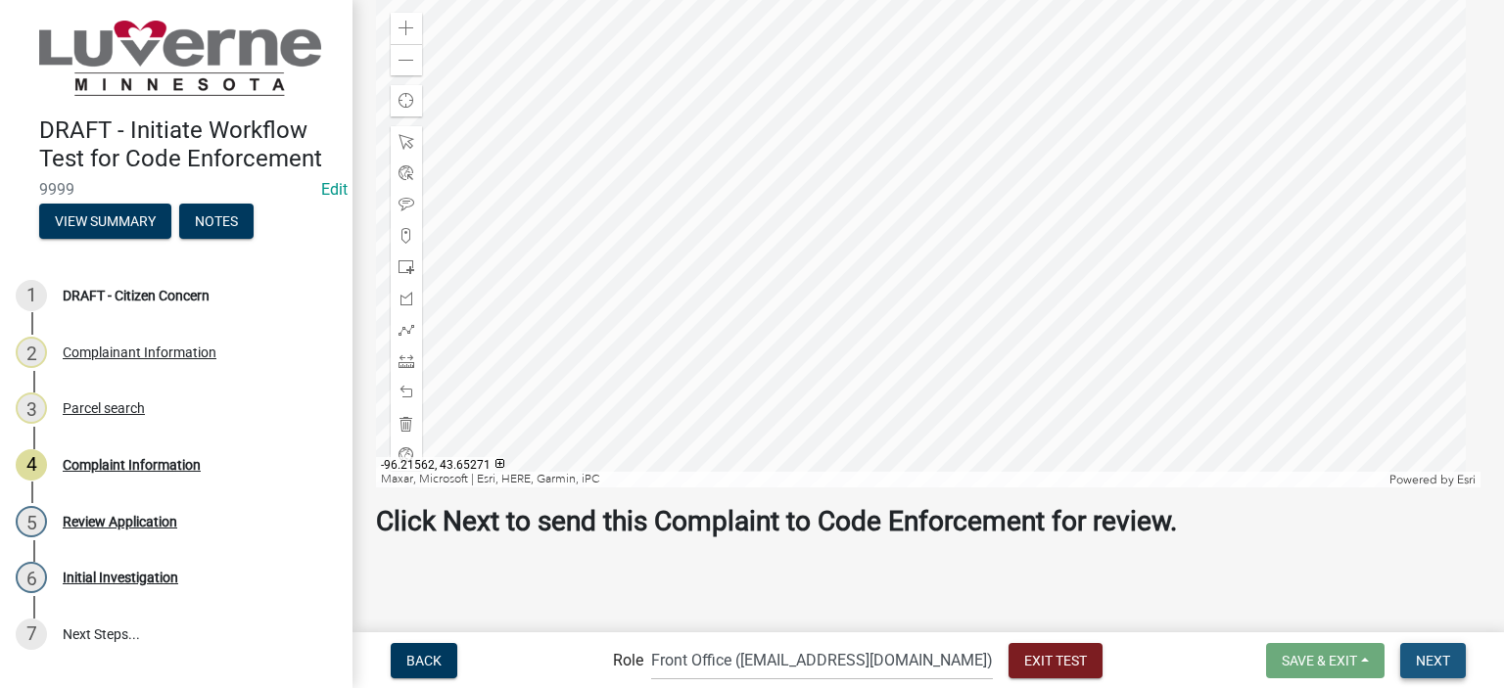
click at [1443, 654] on span "Next" at bounding box center [1433, 660] width 34 height 16
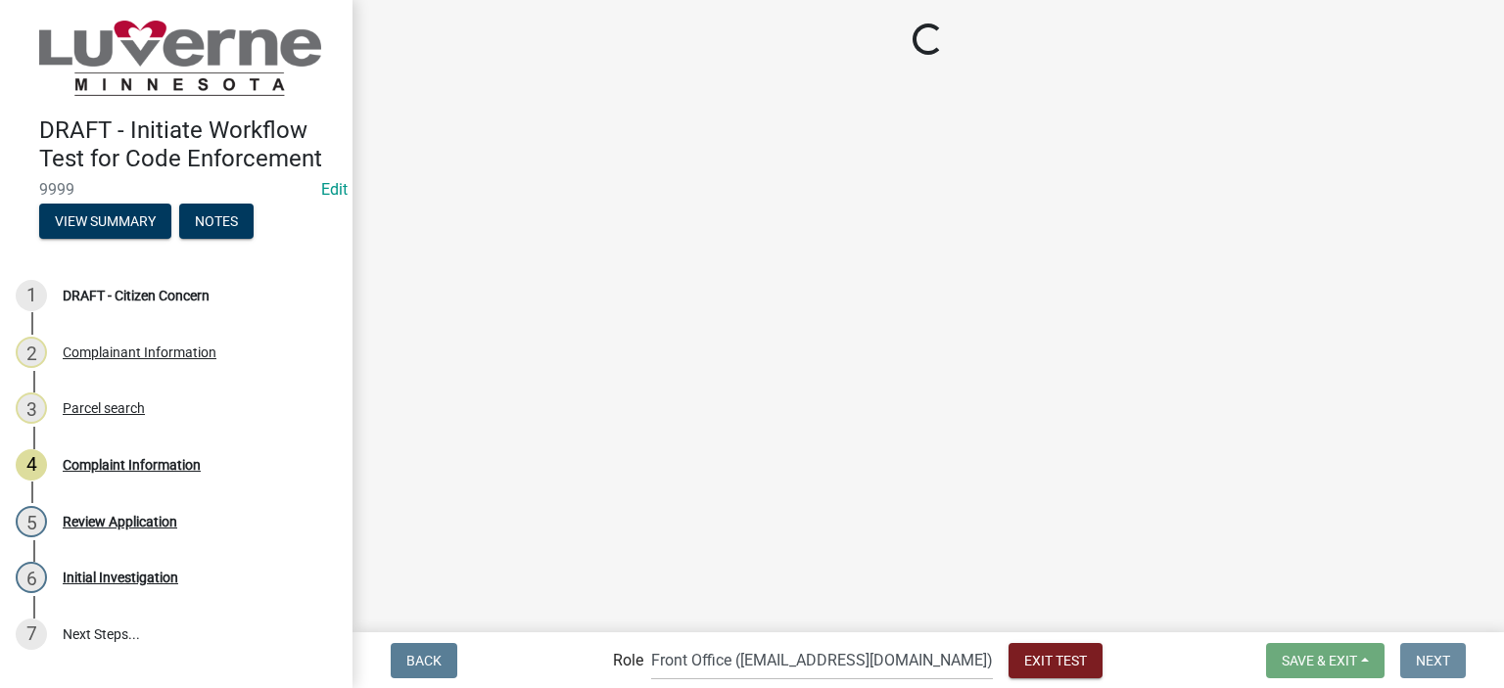
scroll to position [0, 0]
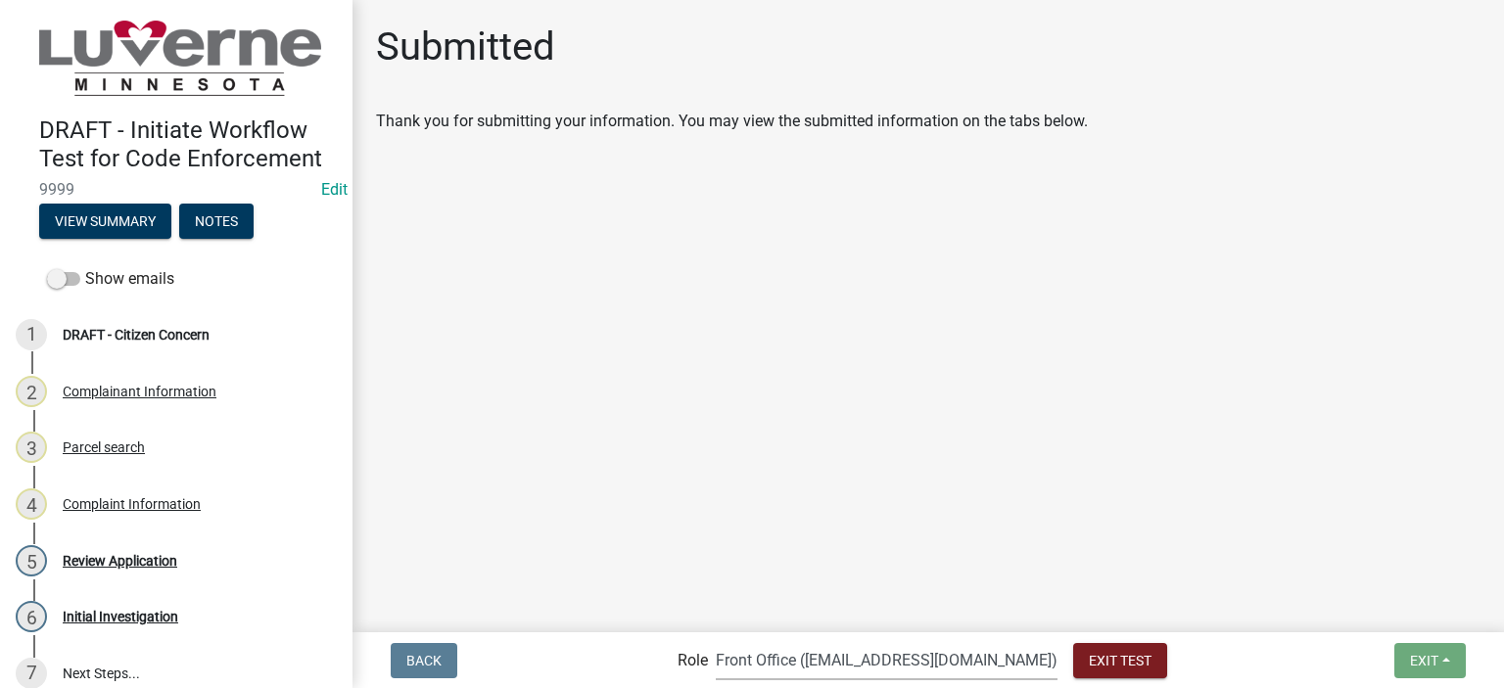
click at [867, 657] on select "Applicant Admin Front Office (info@cityofluverne.org) Building-Zoning & Code En…" at bounding box center [887, 660] width 342 height 40
select select "aa0f0e89-27ad-4056-a8df-c2d0f55e2258"
click at [756, 640] on select "Applicant Admin Front Office (info@cityofluverne.org) Building-Zoning & Code En…" at bounding box center [887, 660] width 342 height 40
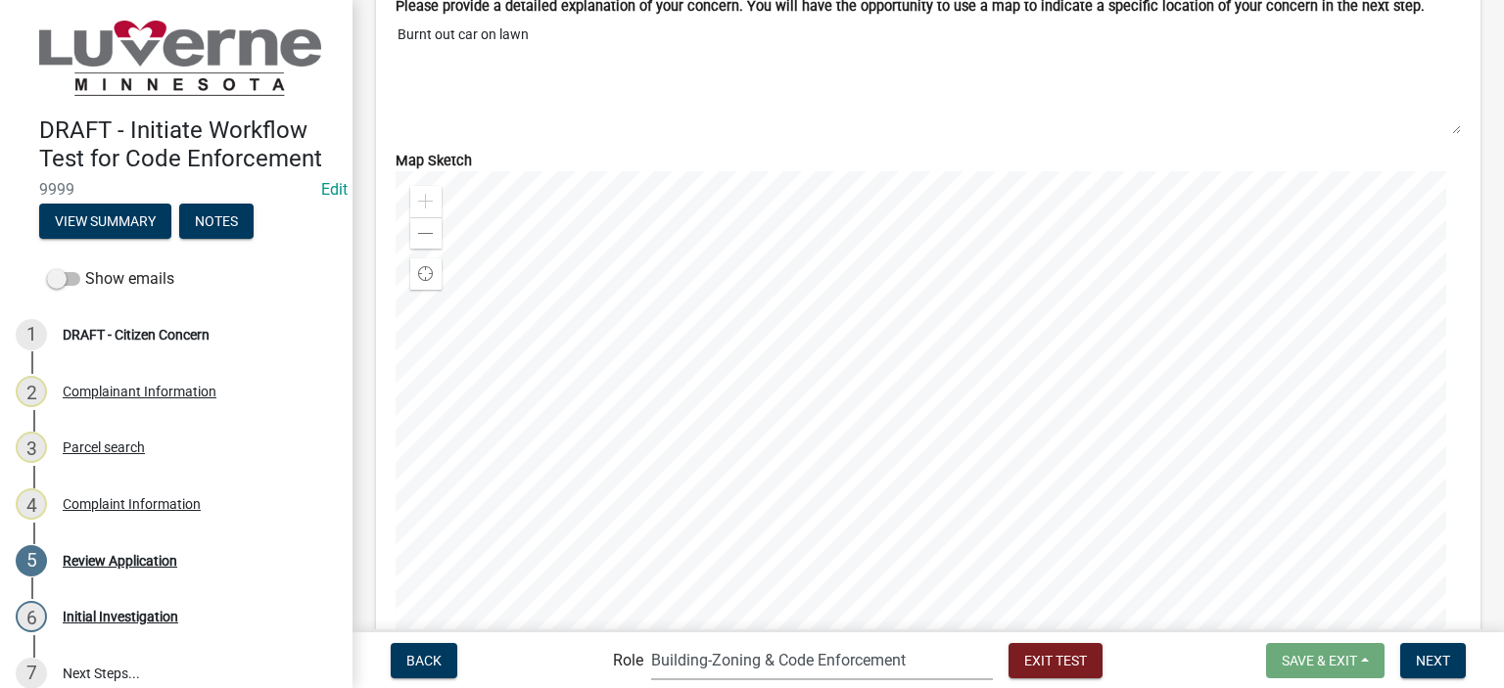
scroll to position [2036, 0]
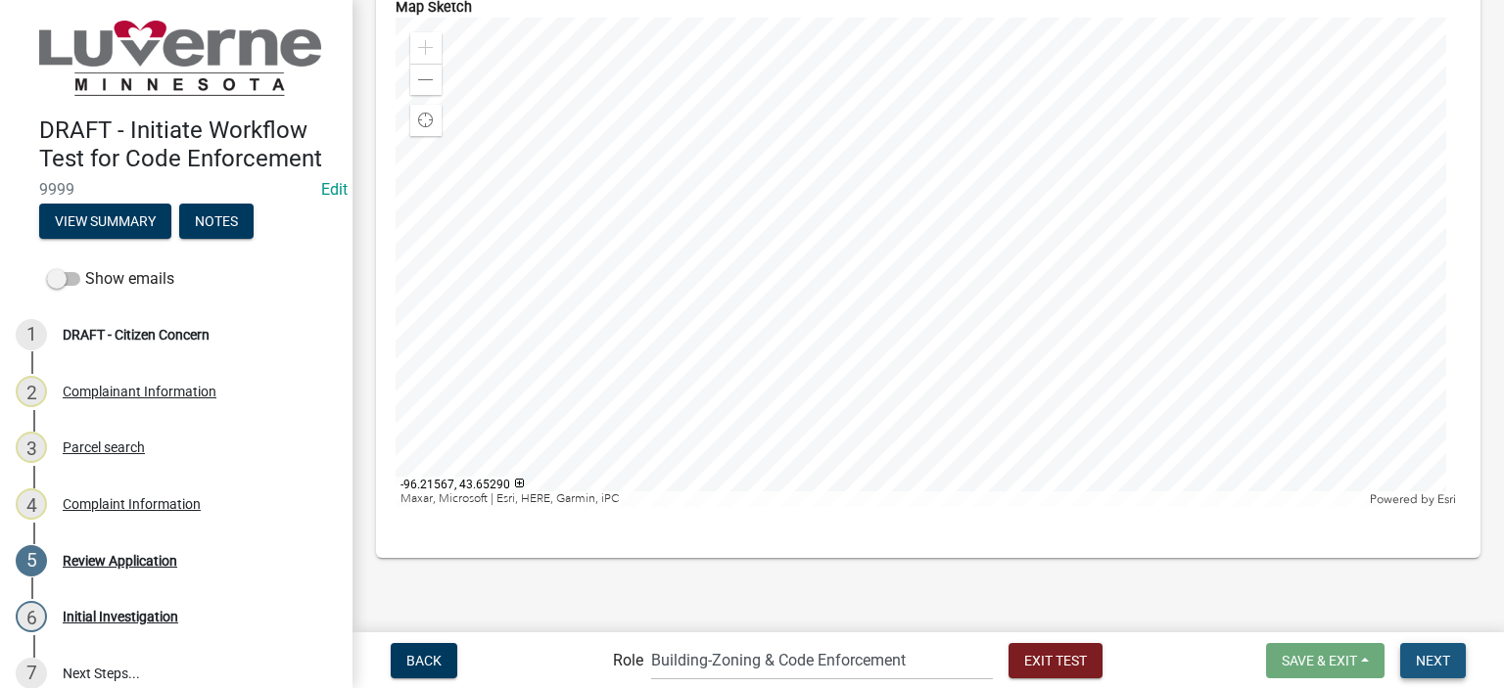
click at [1448, 665] on span "Next" at bounding box center [1433, 660] width 34 height 16
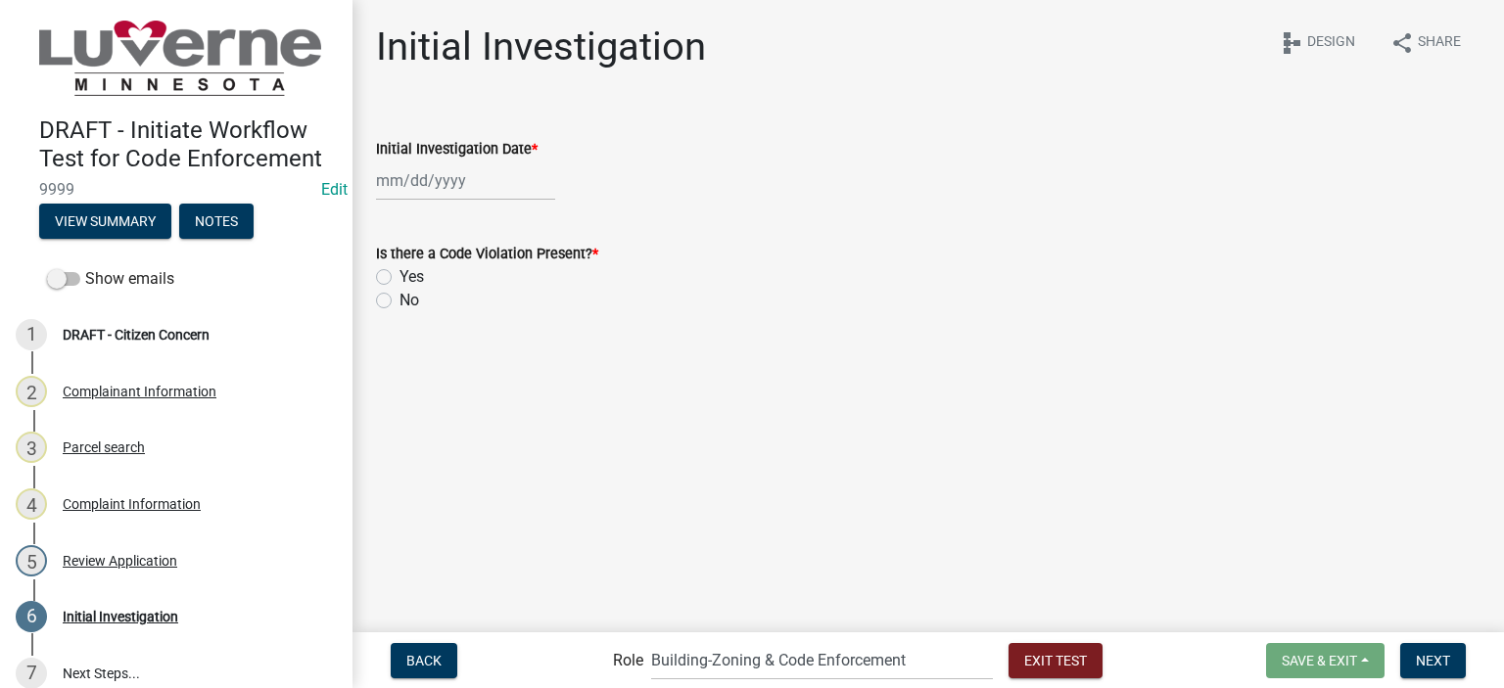
select select "8"
select select "2025"
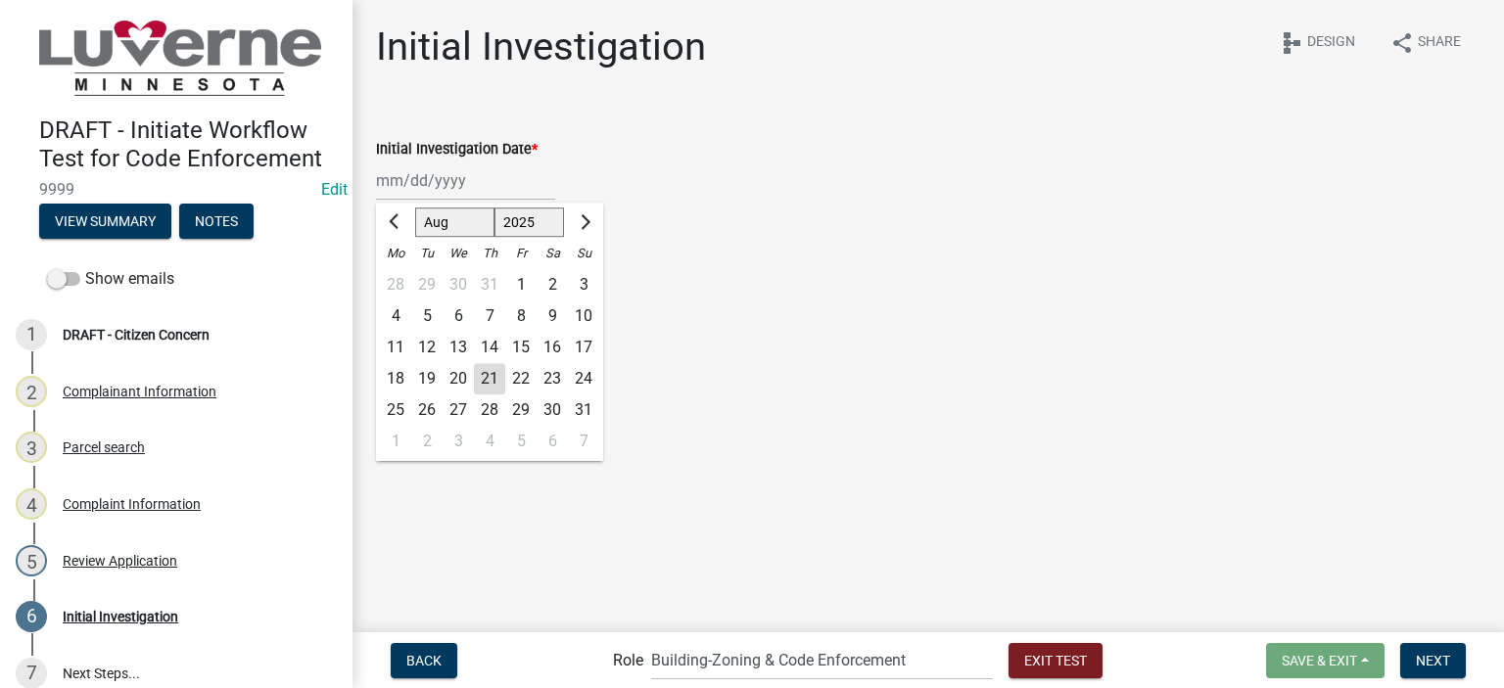
click at [458, 178] on div "Jan Feb Mar Apr May Jun Jul Aug Sep Oct Nov Dec 1525 1526 1527 1528 1529 1530 1…" at bounding box center [465, 181] width 179 height 40
click at [519, 383] on div "22" at bounding box center [520, 378] width 31 height 31
type input "08/22/2025"
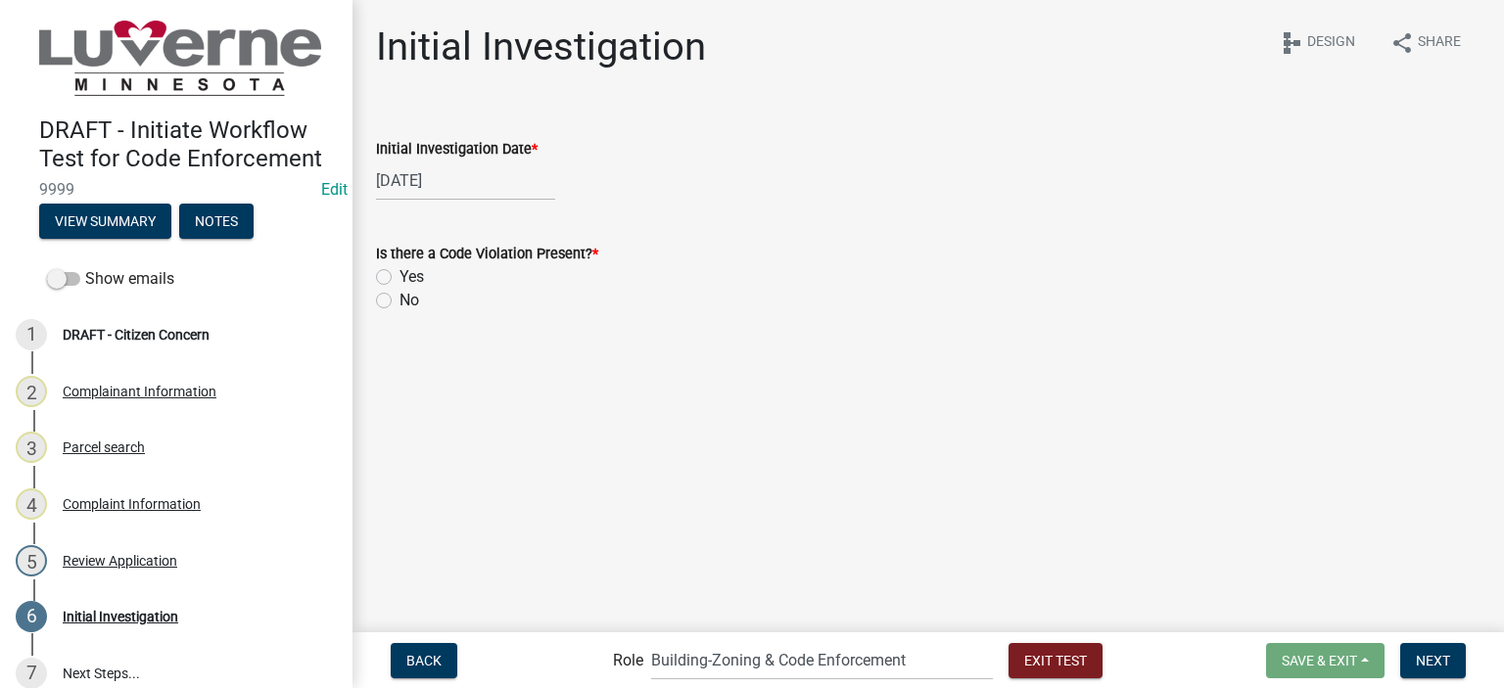
click at [419, 273] on label "Yes" at bounding box center [412, 277] width 24 height 24
click at [412, 273] on input "Yes" at bounding box center [406, 271] width 13 height 13
radio input "true"
click at [393, 297] on div "No" at bounding box center [928, 301] width 1105 height 24
click at [400, 301] on label "No" at bounding box center [410, 301] width 20 height 24
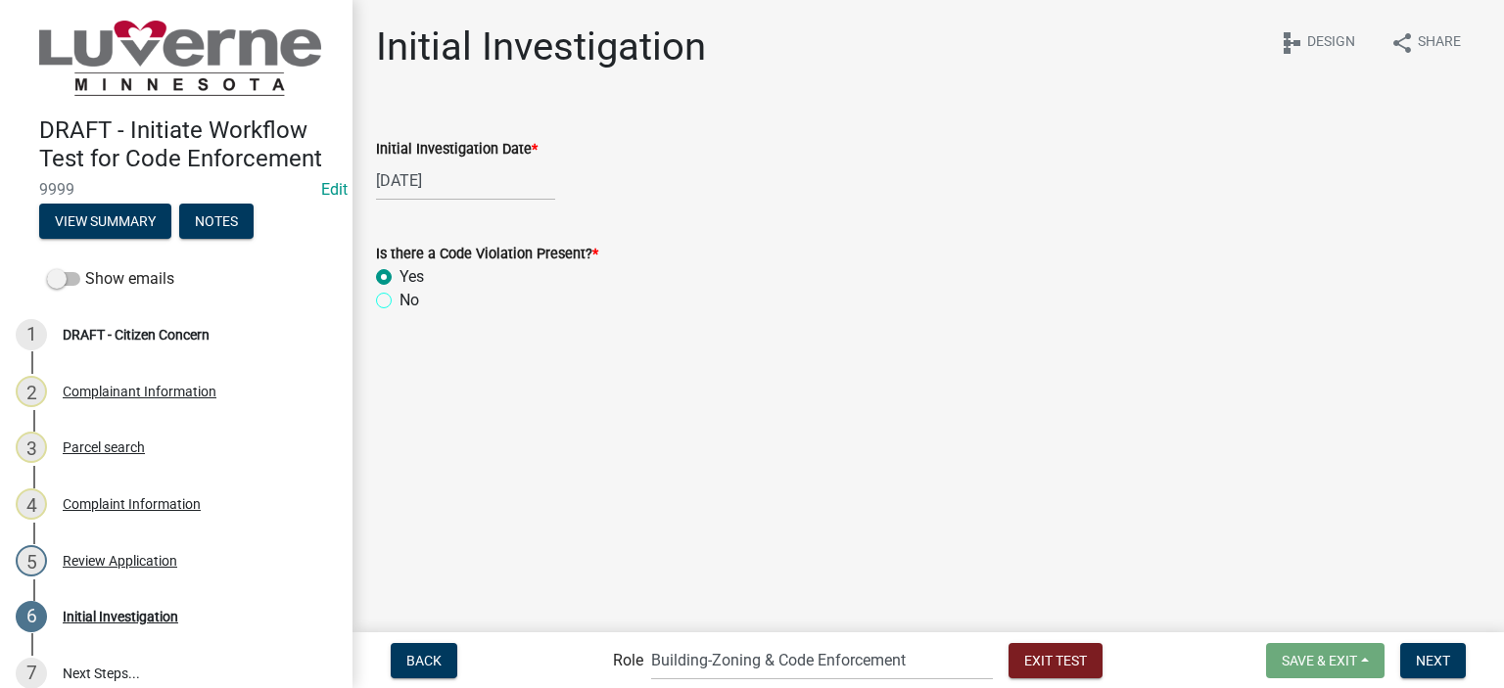
click at [400, 301] on input "No" at bounding box center [406, 295] width 13 height 13
radio input "true"
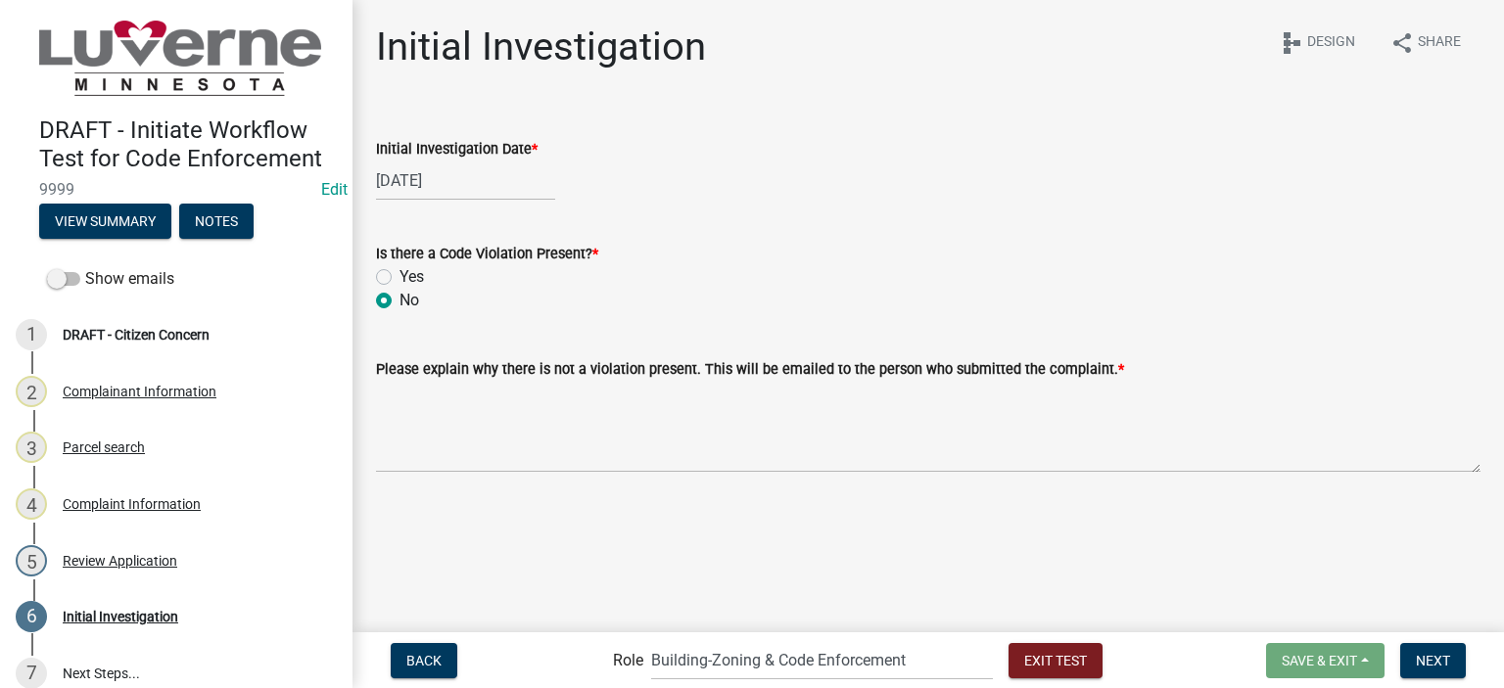
click at [400, 278] on label "Yes" at bounding box center [412, 277] width 24 height 24
click at [400, 278] on input "Yes" at bounding box center [406, 271] width 13 height 13
radio input "true"
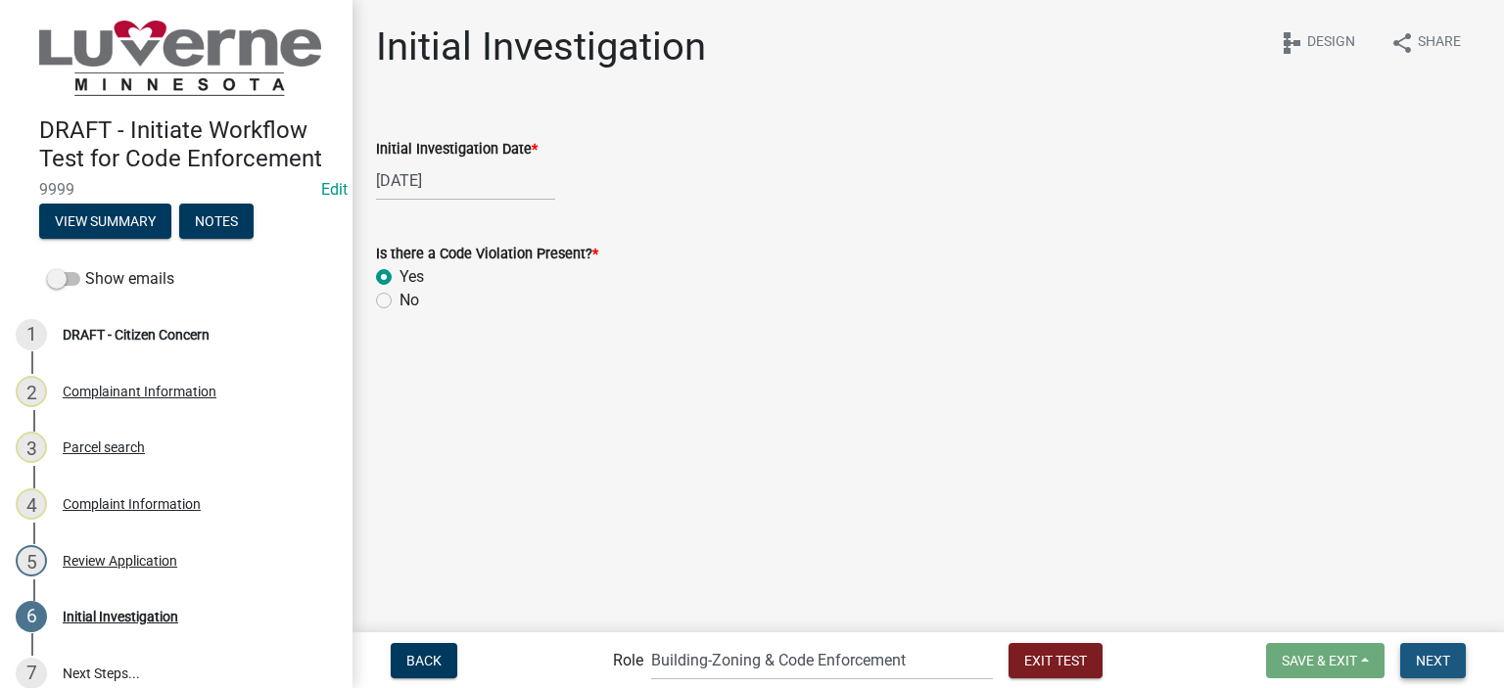
click at [1445, 665] on span "Next" at bounding box center [1433, 660] width 34 height 16
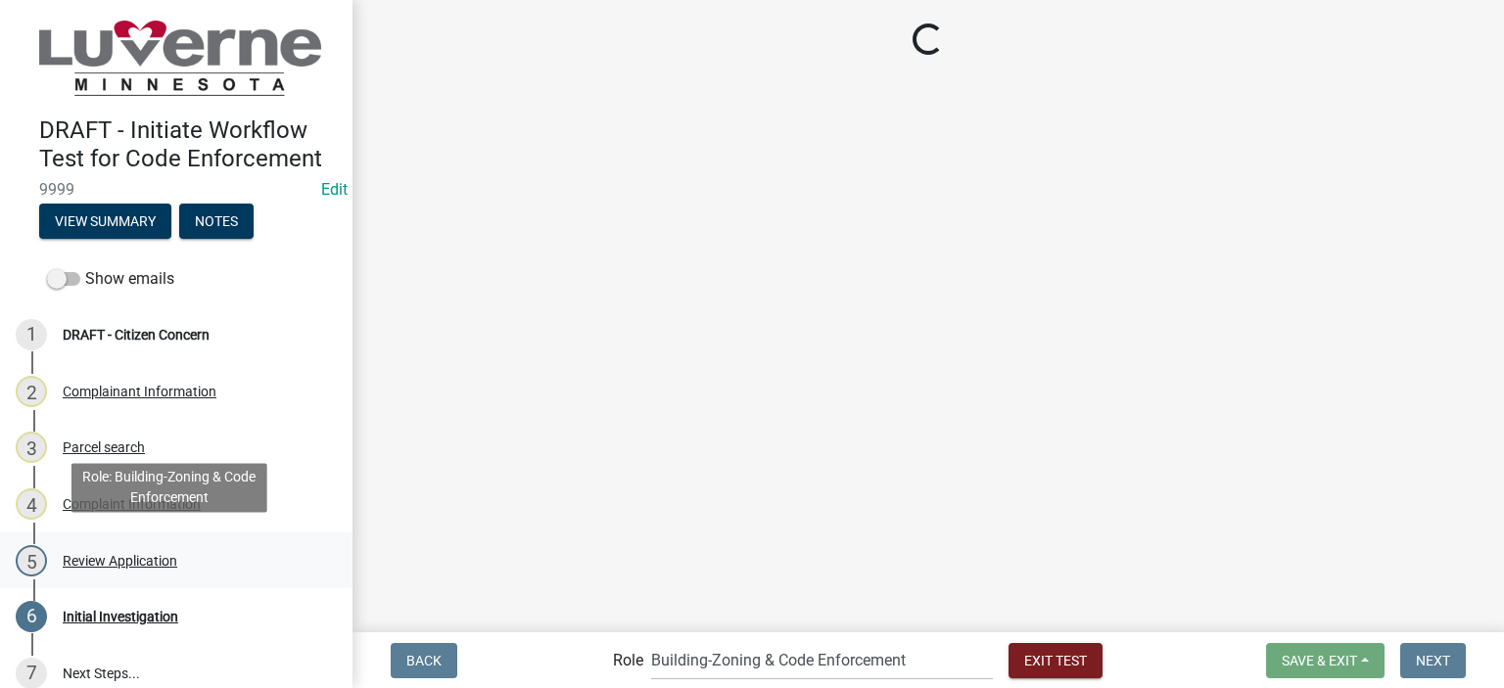
scroll to position [17, 0]
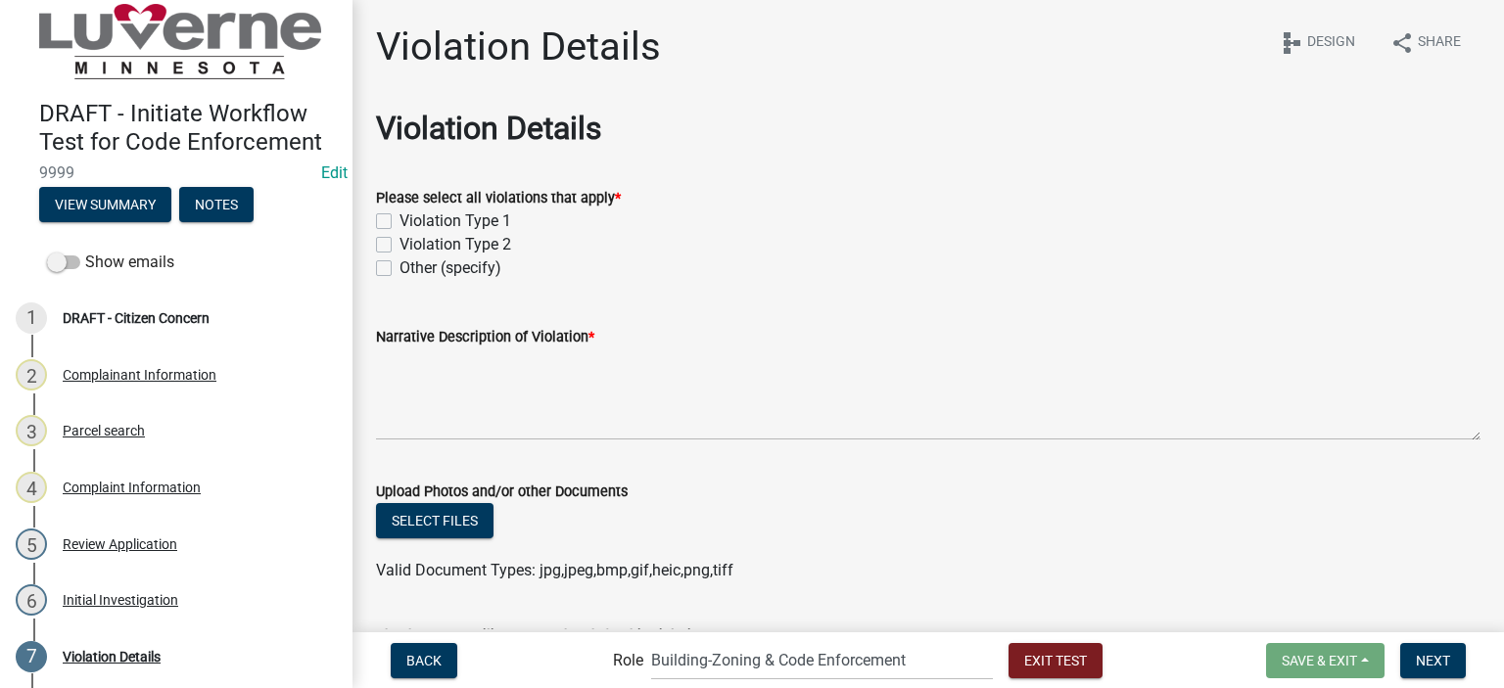
click at [400, 269] on label "Other (specify)" at bounding box center [451, 269] width 102 height 24
click at [400, 269] on input "Other (specify)" at bounding box center [406, 263] width 13 height 13
checkbox input "true"
checkbox input "false"
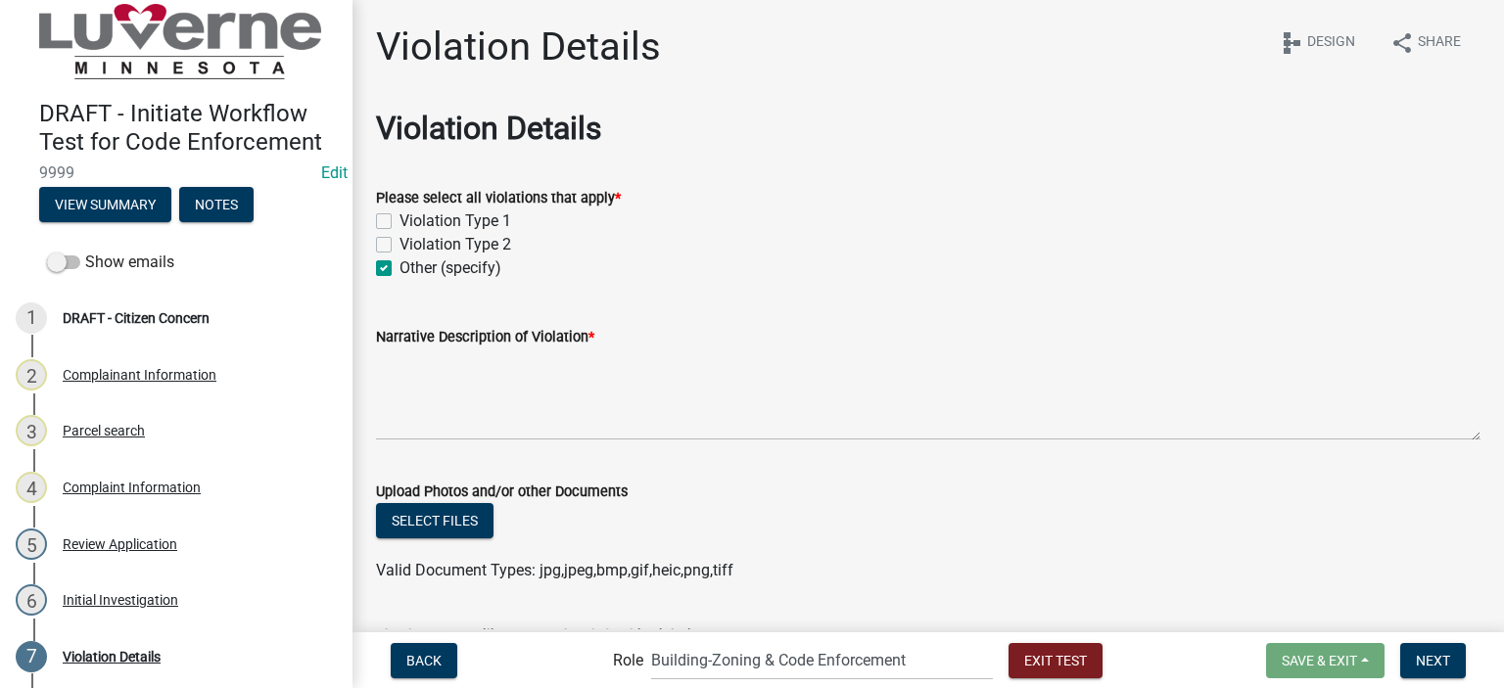
checkbox input "true"
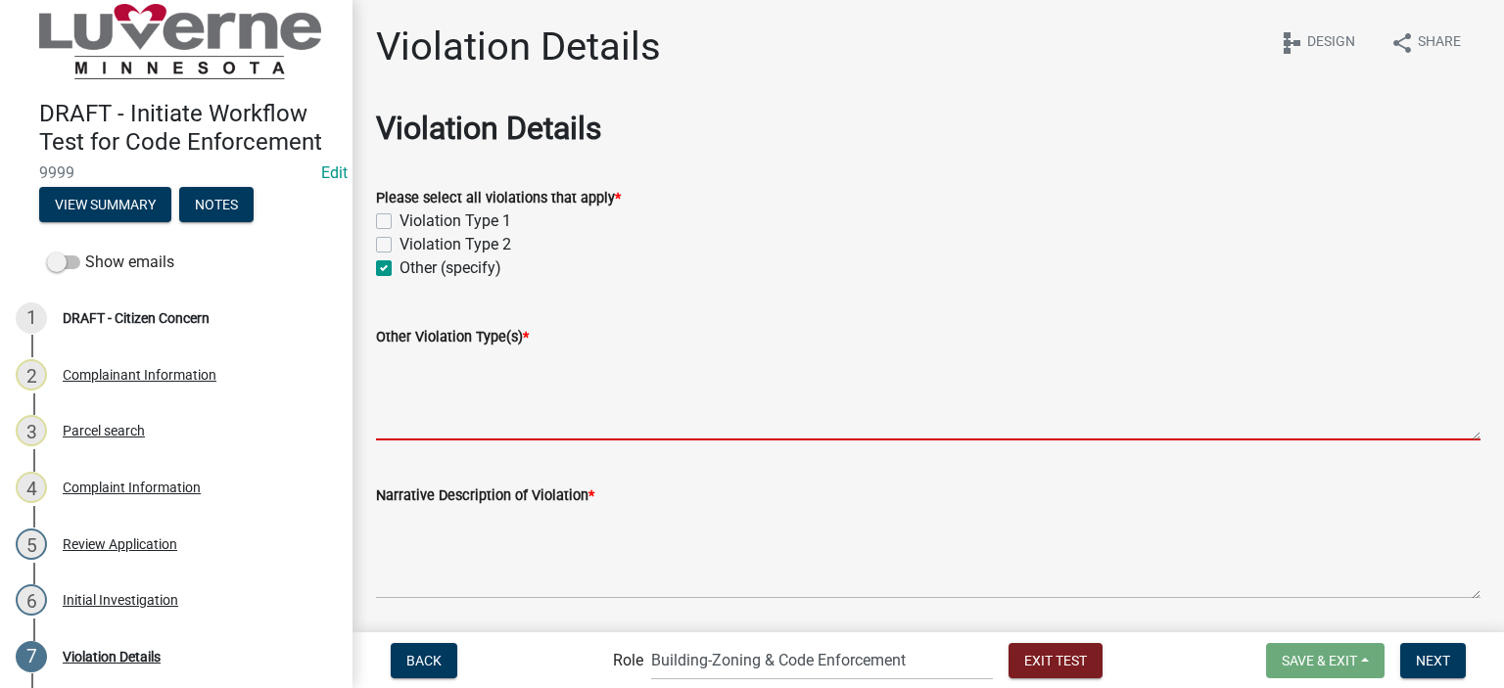
click at [495, 395] on textarea "Other Violation Type(s) *" at bounding box center [928, 395] width 1105 height 92
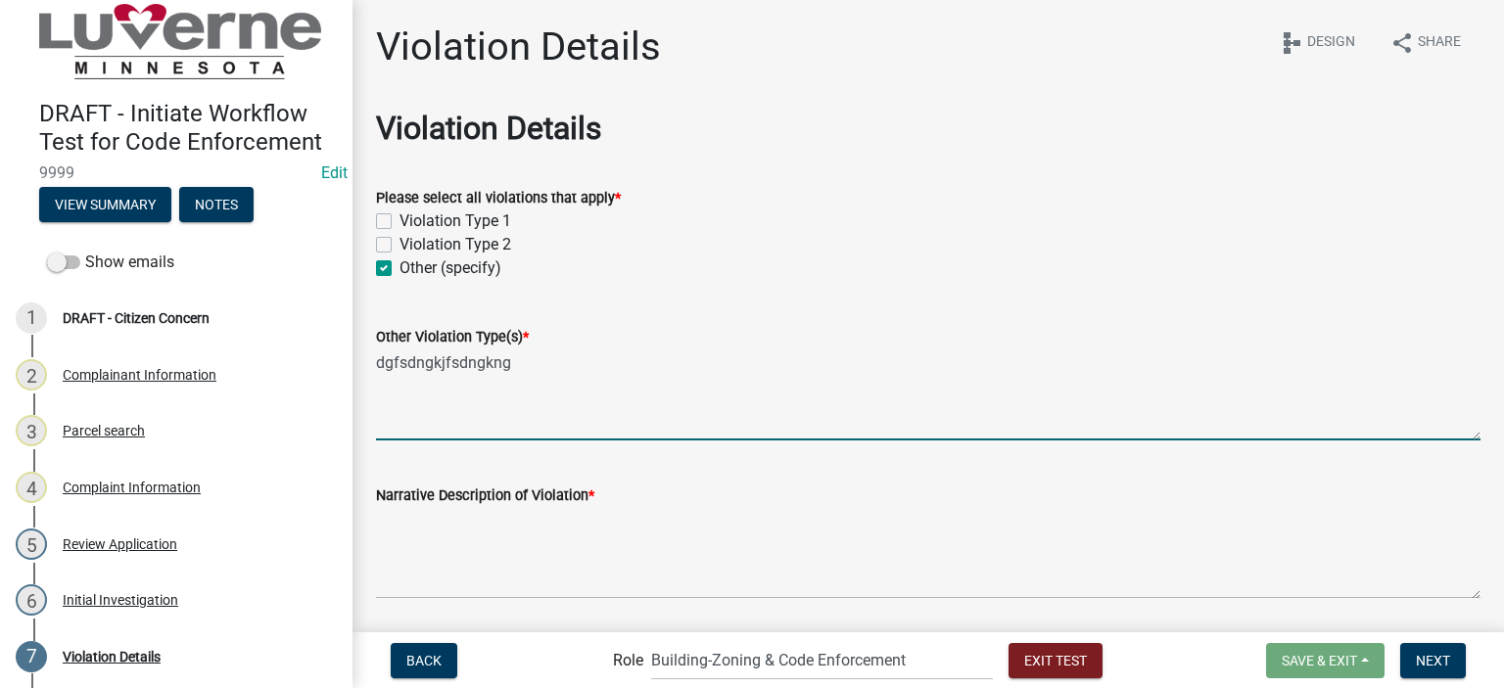
type textarea "dgfsdngkjfsdngkng"
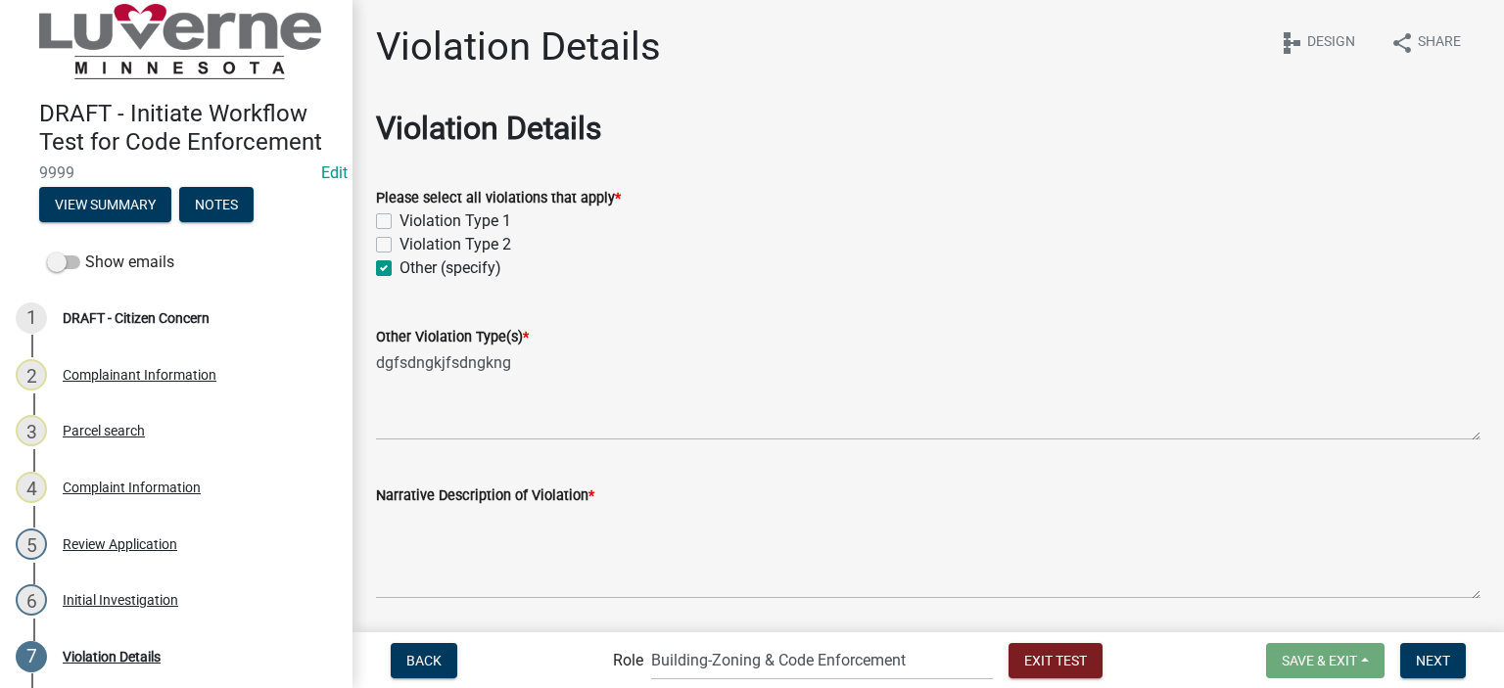
click at [400, 223] on label "Violation Type 1" at bounding box center [456, 222] width 112 height 24
click at [400, 222] on input "Violation Type 1" at bounding box center [406, 216] width 13 height 13
checkbox input "true"
checkbox input "false"
checkbox input "true"
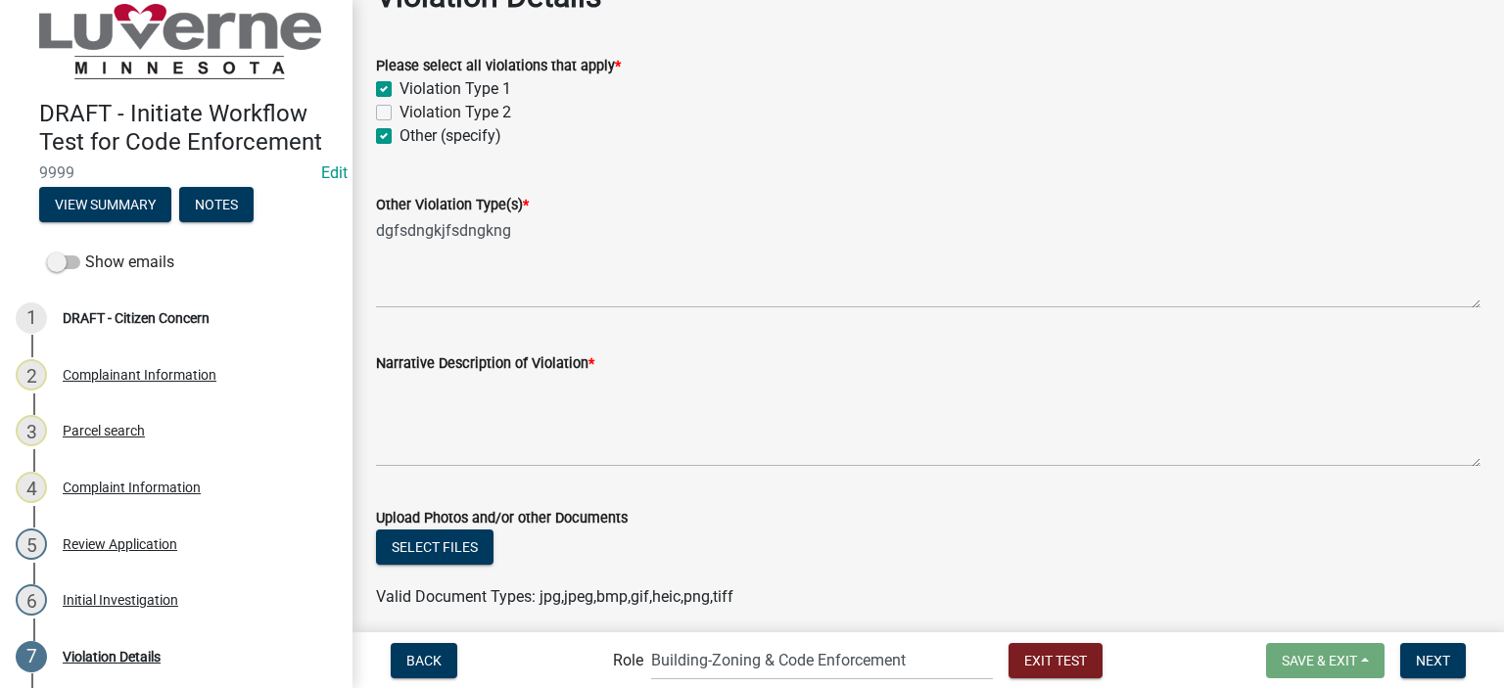
scroll to position [196, 0]
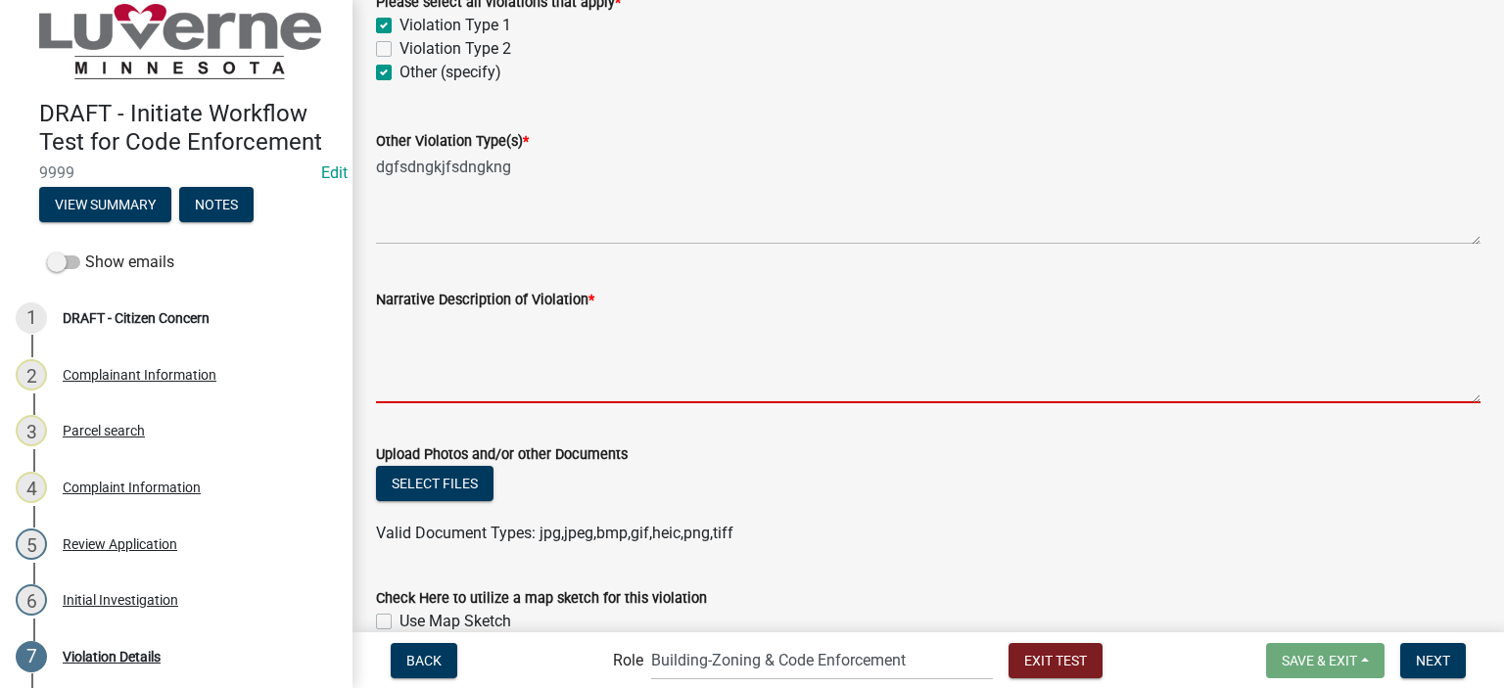
click at [498, 355] on textarea "Narrative Description of Violation *" at bounding box center [928, 357] width 1105 height 92
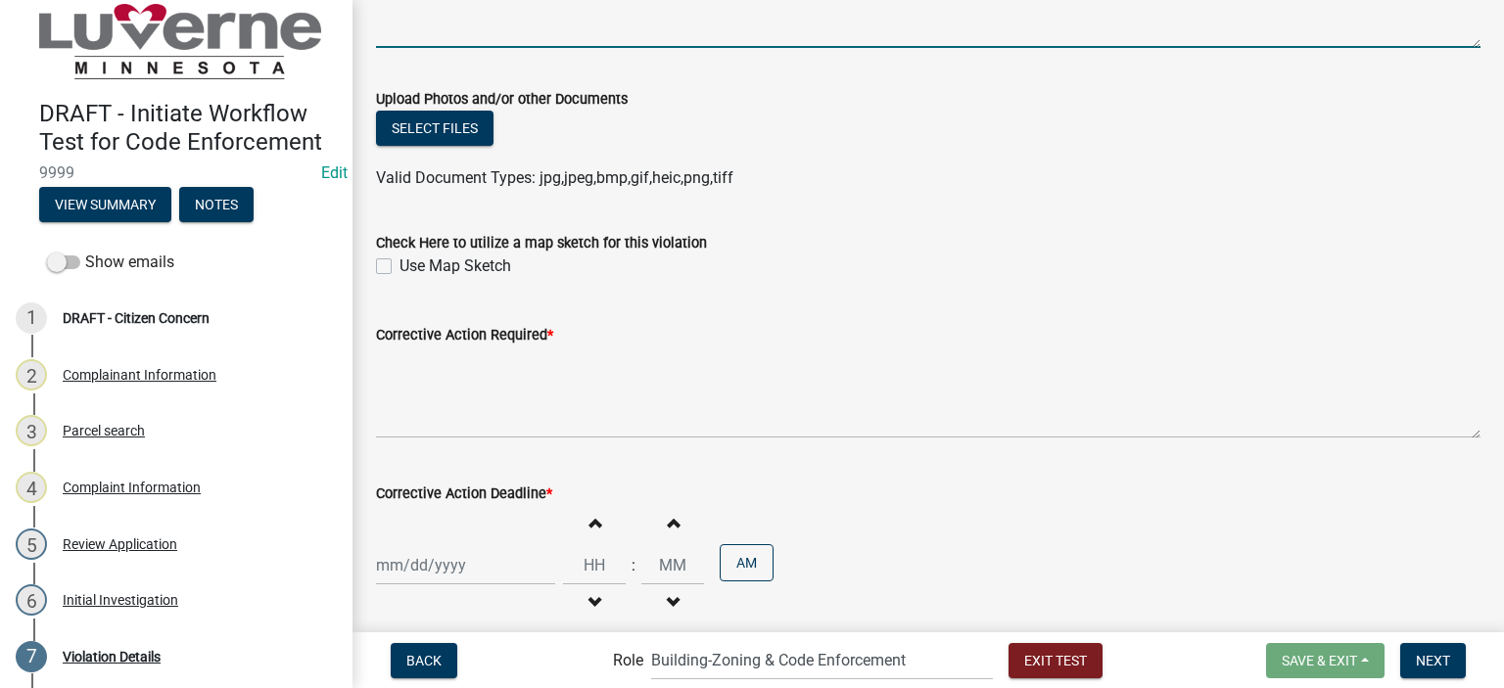
scroll to position [588, 0]
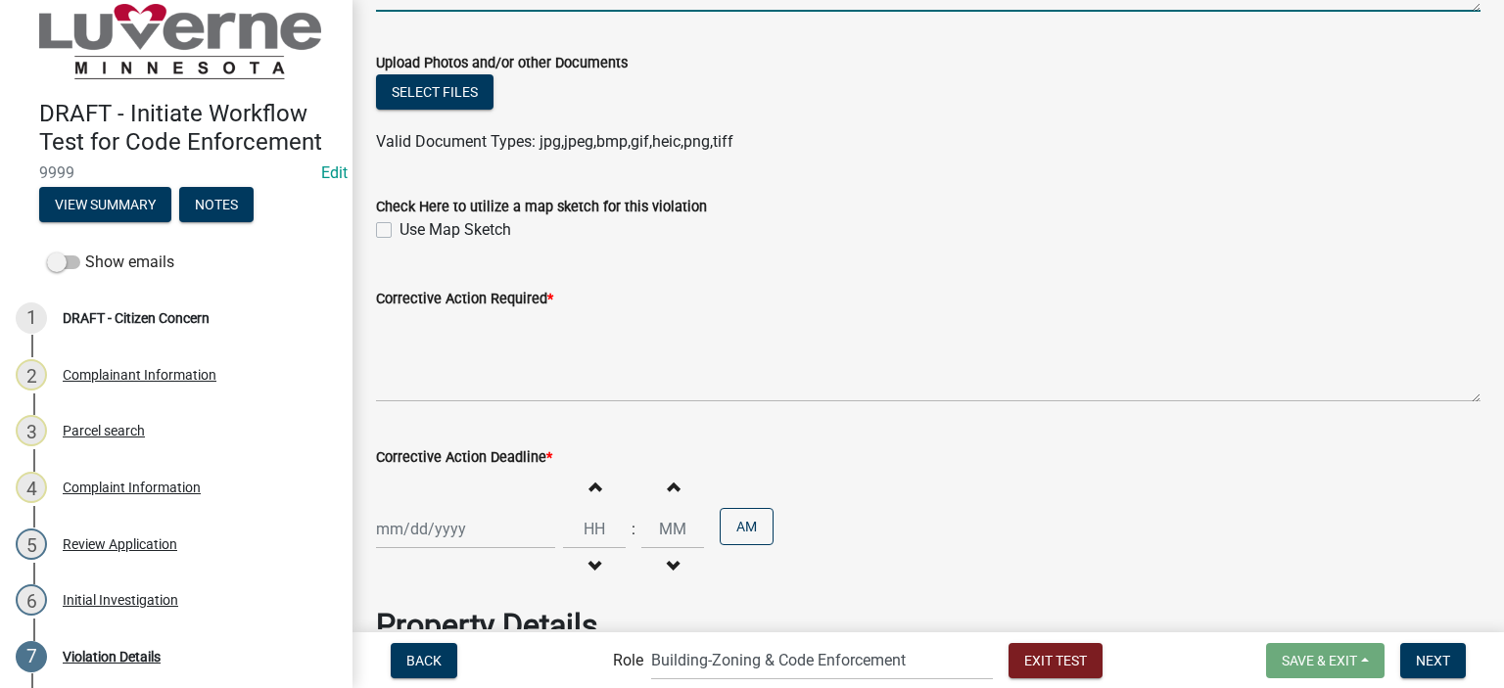
type textarea "Burnt out vehicle in front lawn"
click at [400, 230] on label "Use Map Sketch" at bounding box center [456, 230] width 112 height 24
click at [400, 230] on input "Use Map Sketch" at bounding box center [406, 224] width 13 height 13
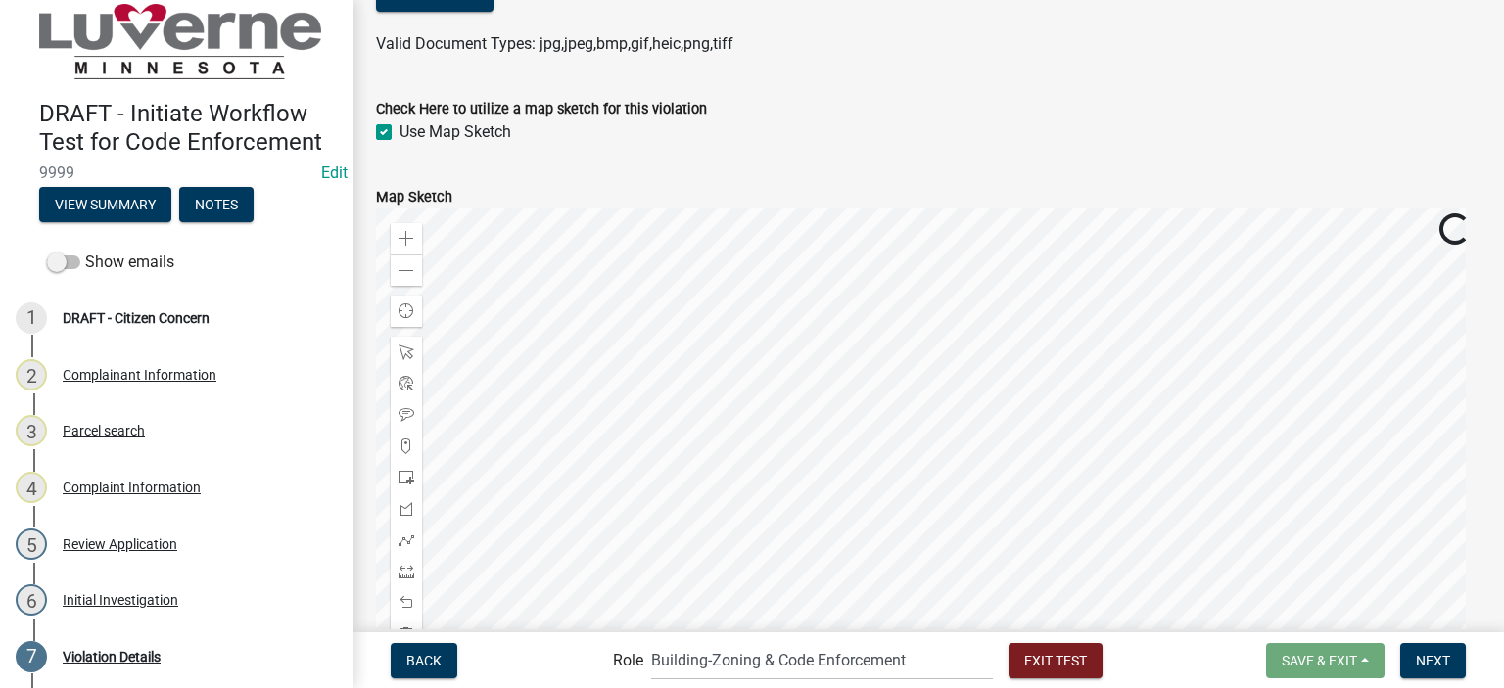
scroll to position [783, 0]
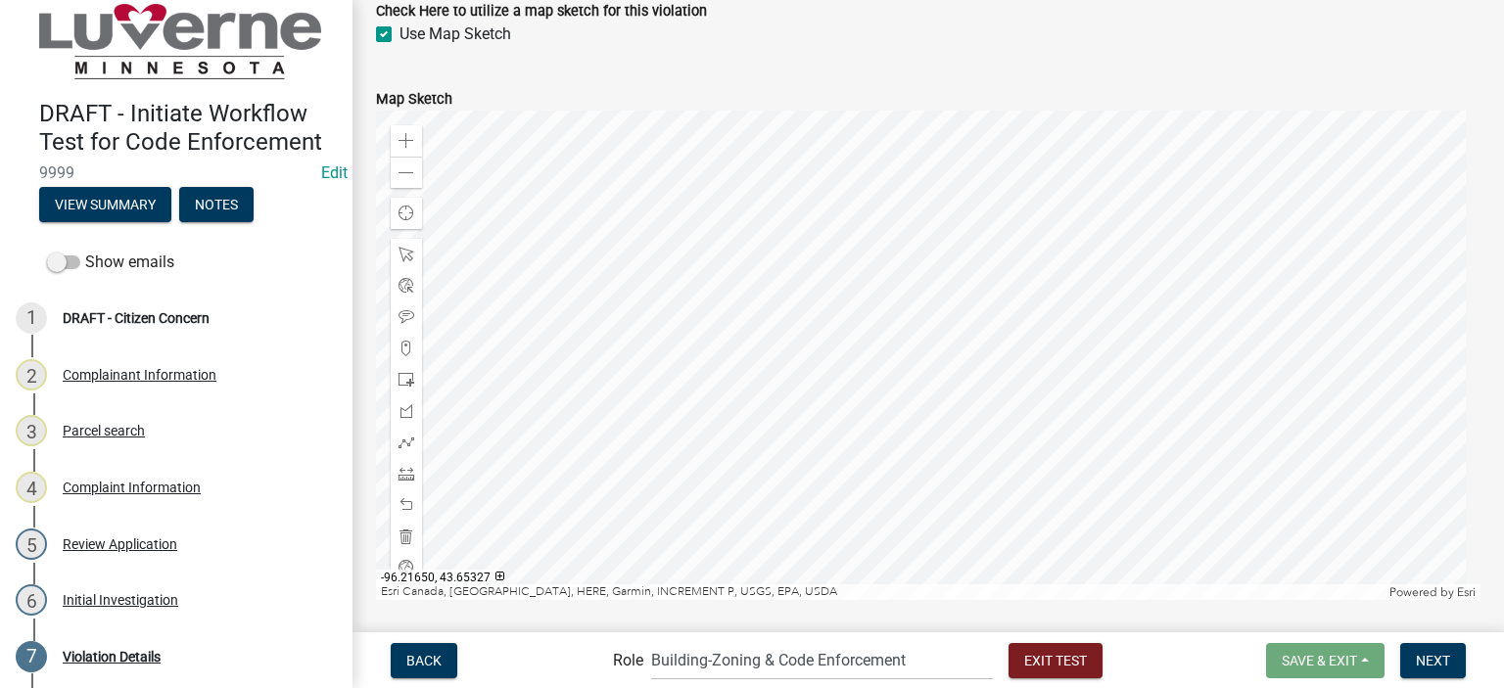
click at [400, 36] on label "Use Map Sketch" at bounding box center [456, 35] width 112 height 24
click at [400, 35] on input "Use Map Sketch" at bounding box center [406, 29] width 13 height 13
checkbox input "false"
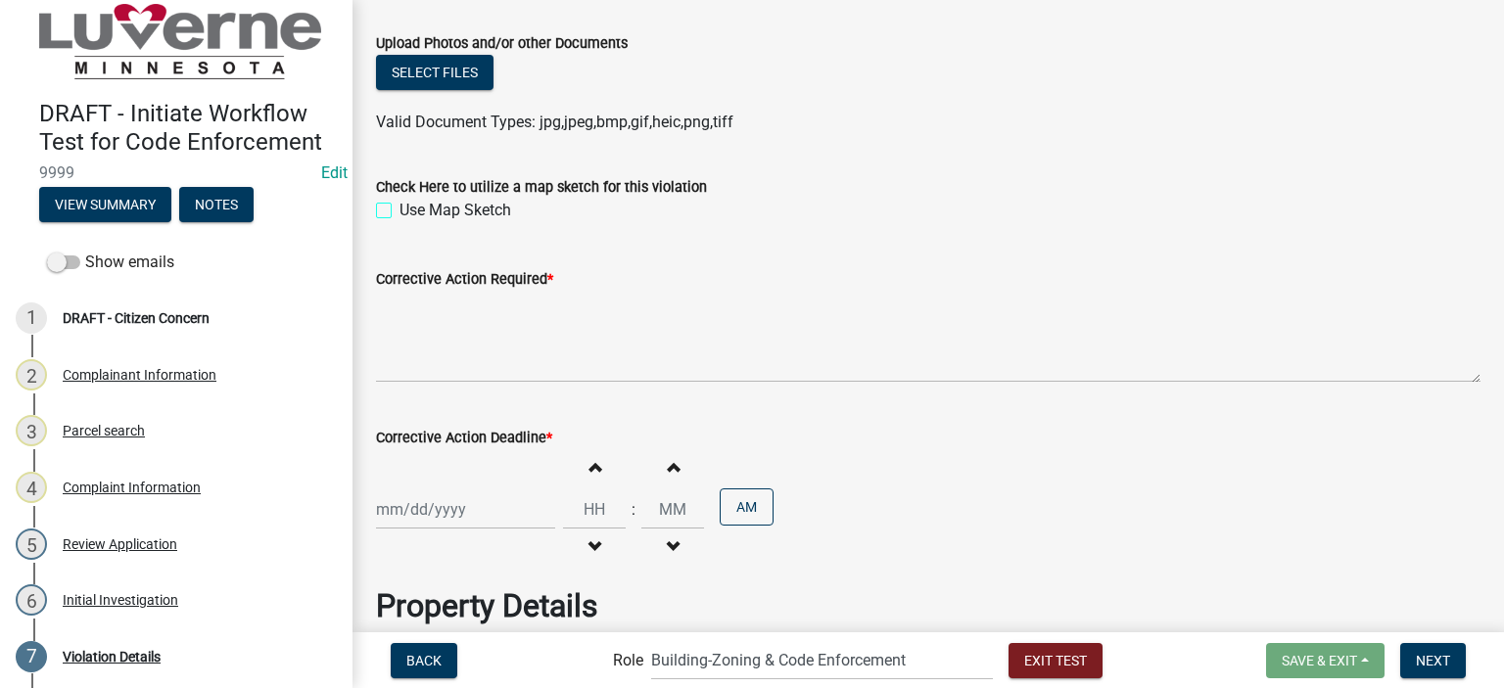
scroll to position [588, 0]
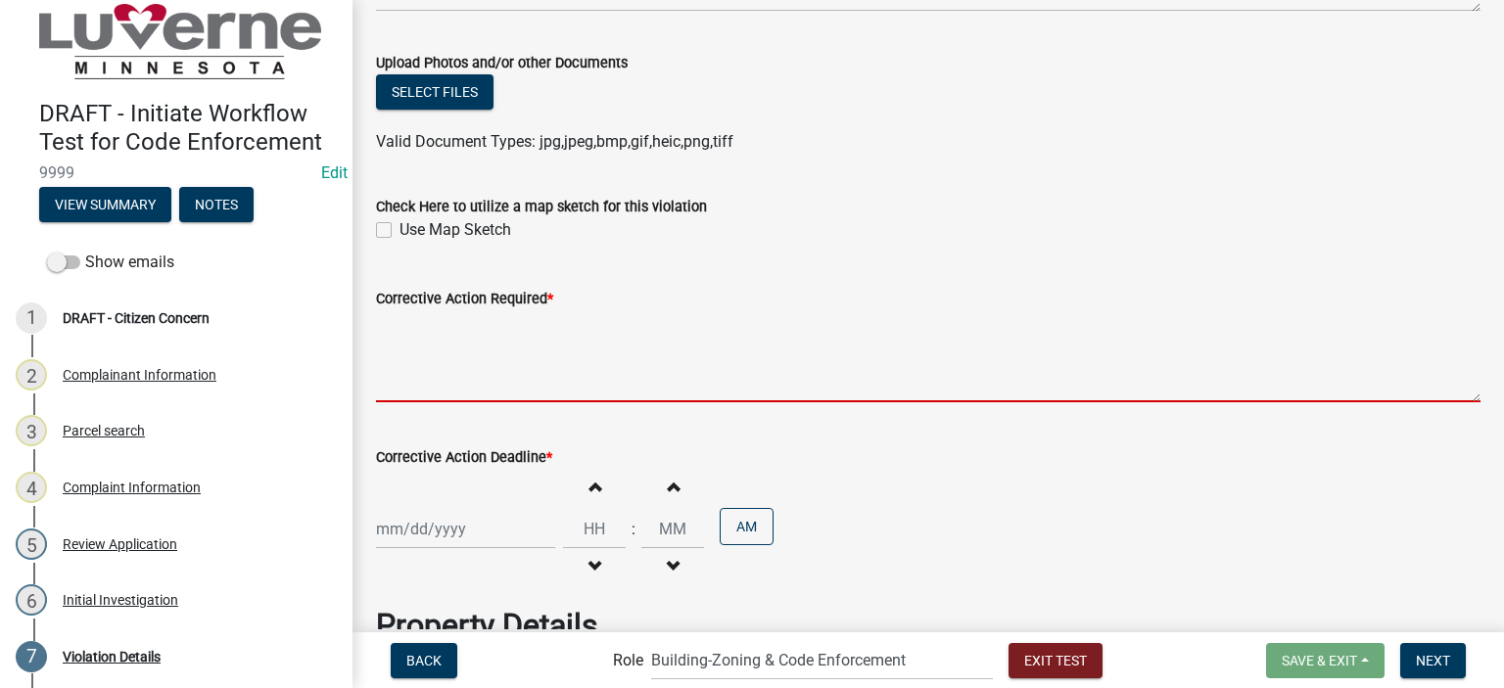
click at [476, 344] on textarea "Corrective Action Required *" at bounding box center [928, 356] width 1105 height 92
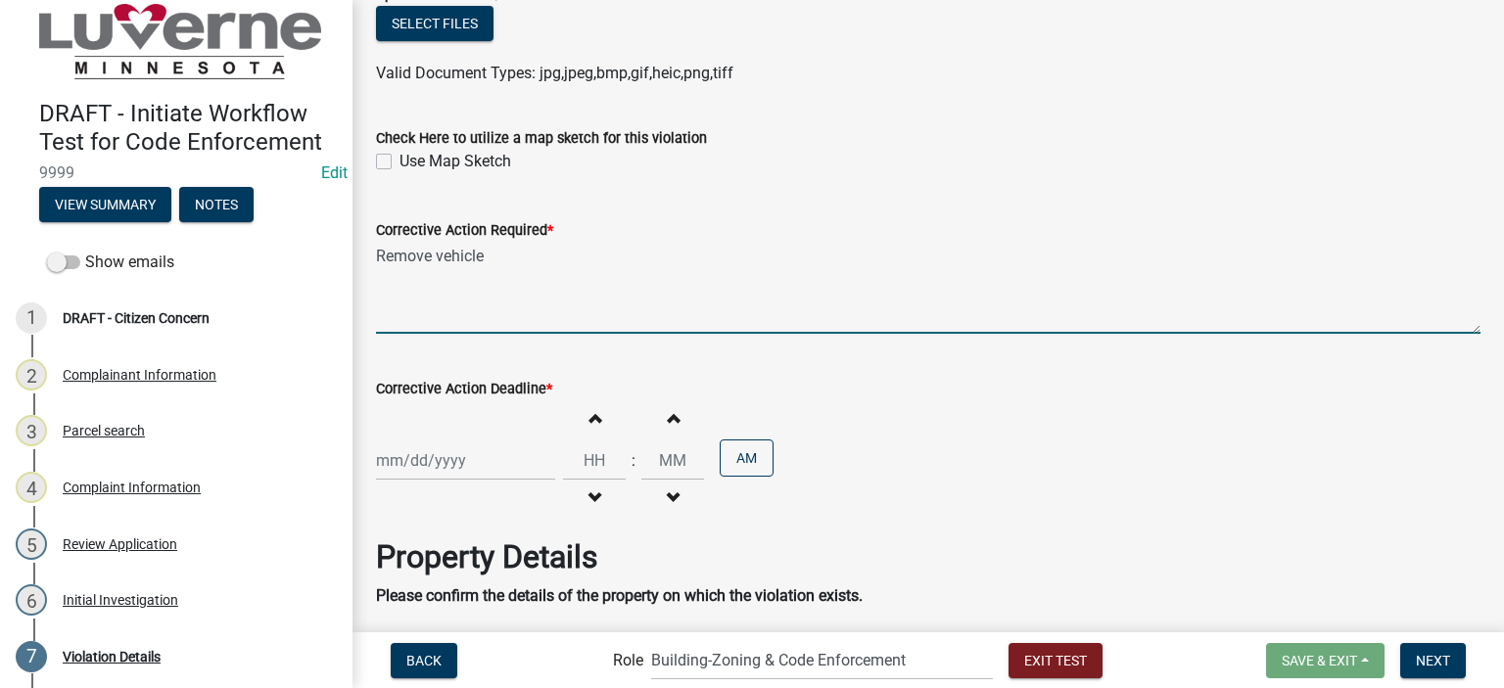
scroll to position [686, 0]
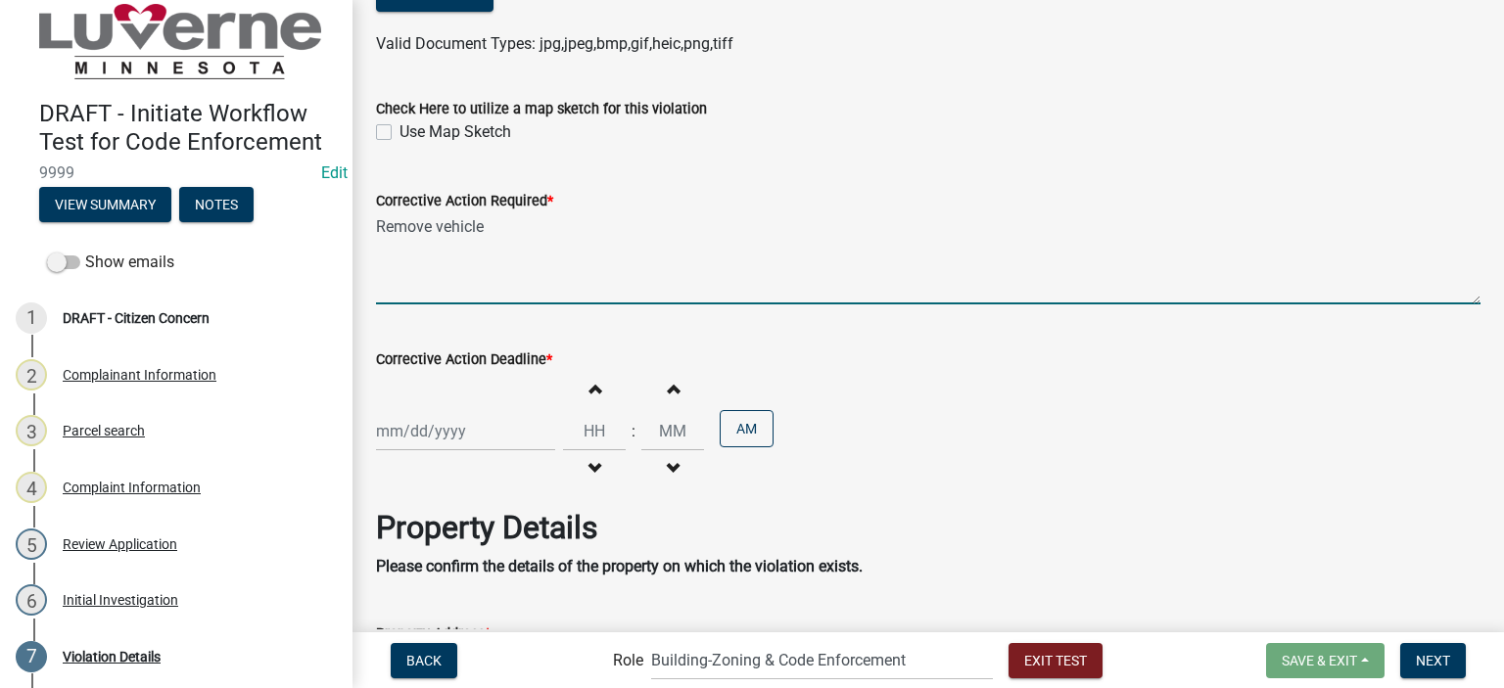
type textarea "Remove vehicle"
click at [452, 434] on div at bounding box center [465, 431] width 179 height 40
select select "8"
select select "2025"
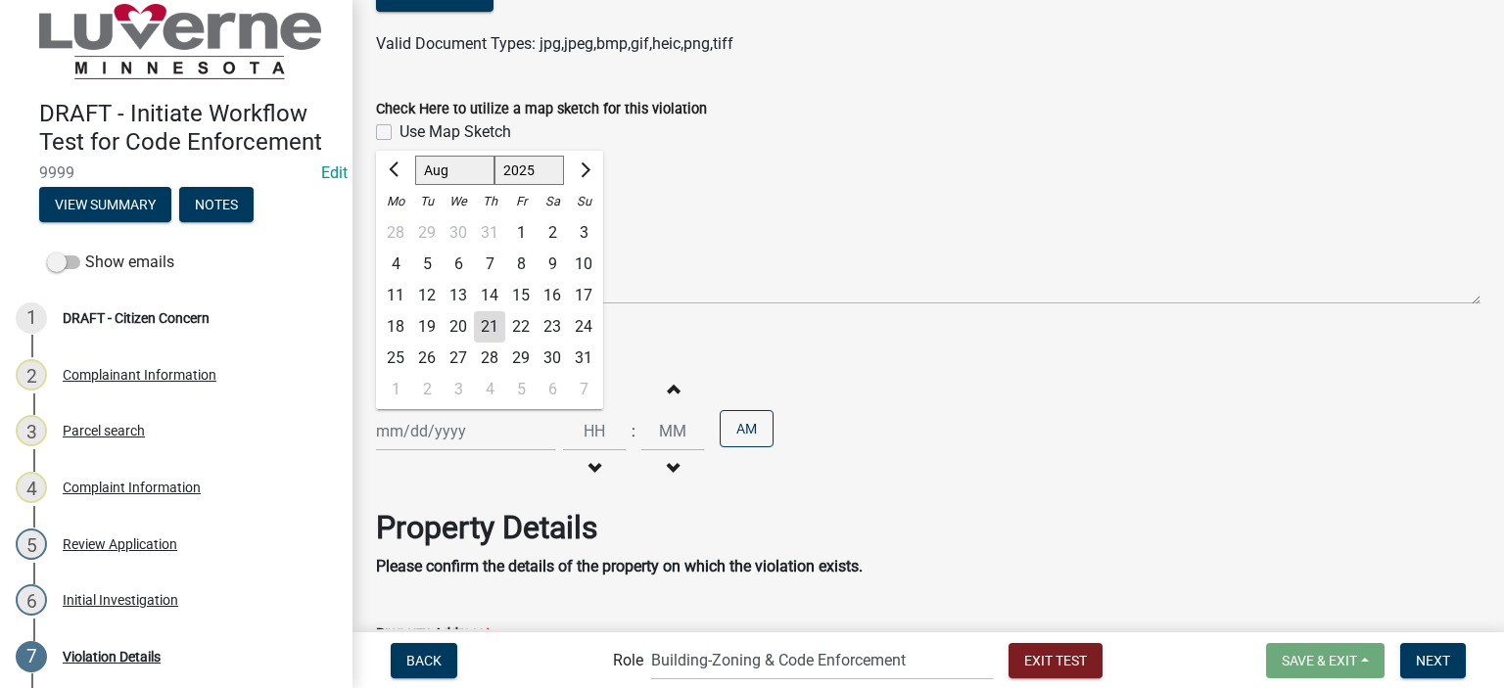
click at [518, 356] on div "29" at bounding box center [520, 358] width 31 height 31
type input "08/29/2025"
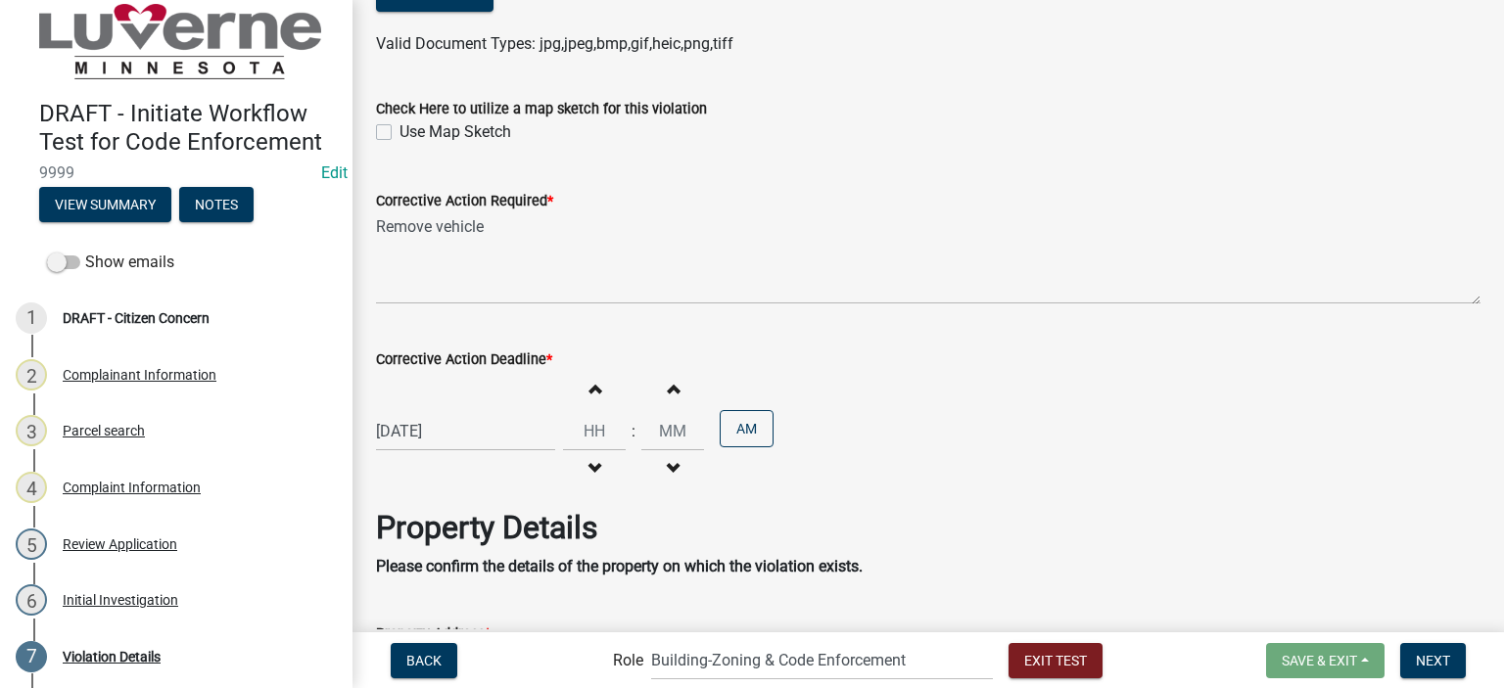
click at [591, 388] on span "button" at bounding box center [595, 389] width 10 height 16
type input "01"
type input "00"
click at [603, 478] on div "Increment hours 01 Decrement hours" at bounding box center [594, 431] width 63 height 120
click at [597, 473] on button "Decrement hours" at bounding box center [594, 468] width 41 height 35
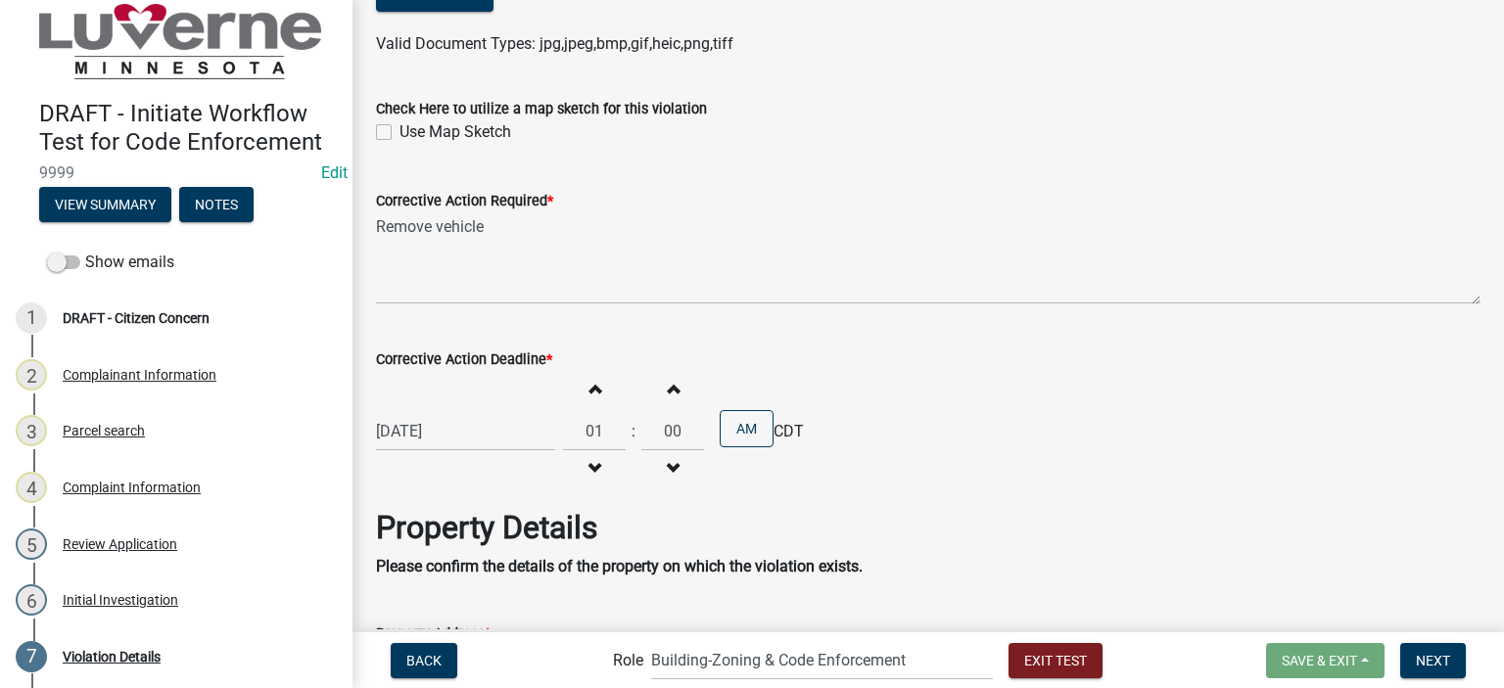
type input "12"
click at [735, 427] on button "AM" at bounding box center [747, 428] width 54 height 37
click at [948, 453] on div "08/29/2025 Increment hours 12 Decrement hours : Increment minutes 00 Decrement …" at bounding box center [928, 431] width 1105 height 120
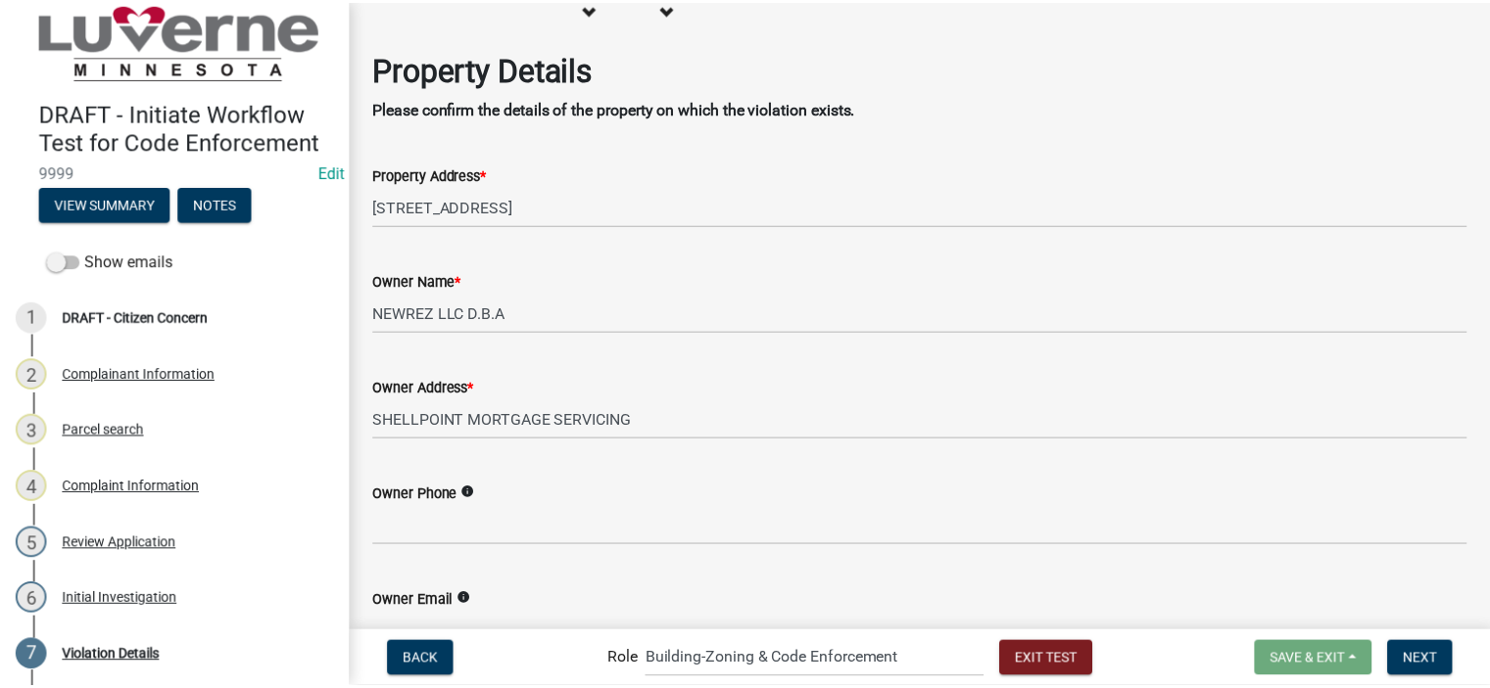
scroll to position [1175, 0]
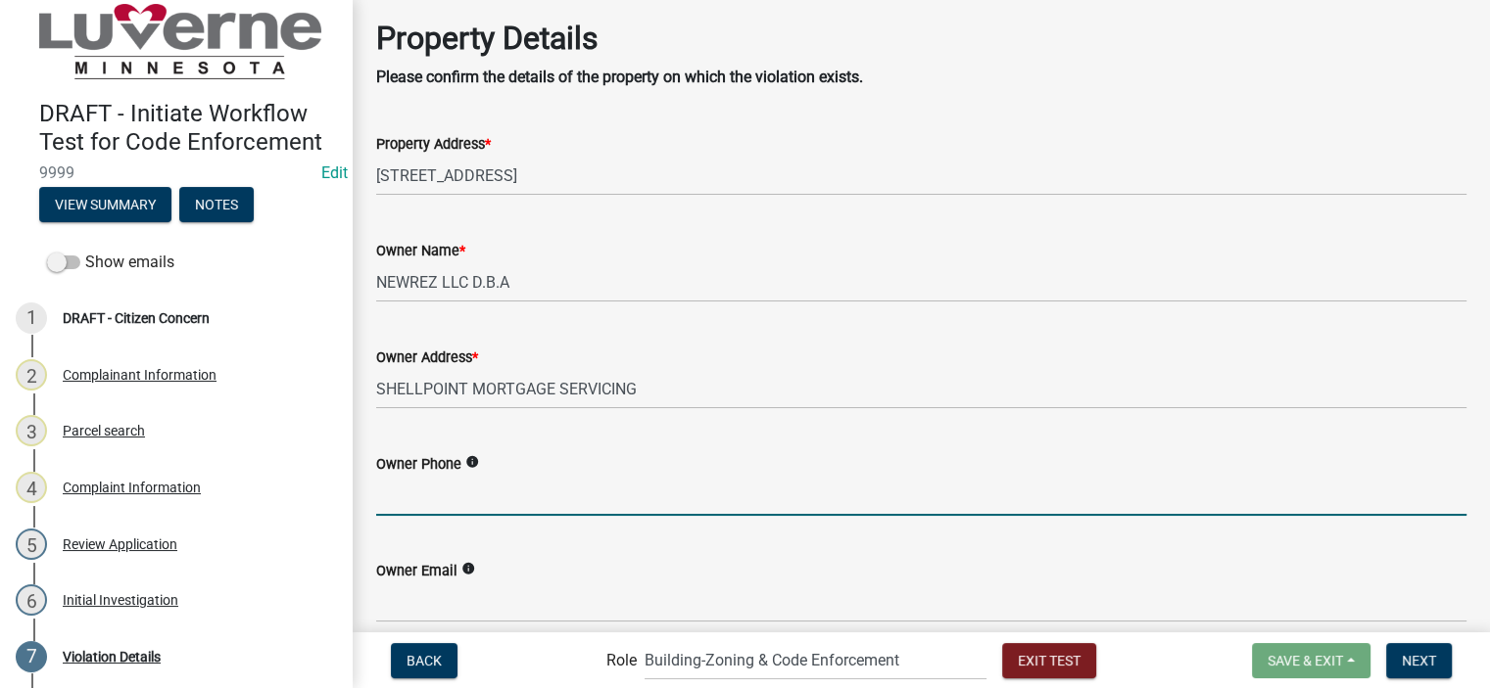
click at [478, 508] on input "Owner Phone" at bounding box center [921, 496] width 1090 height 40
click at [482, 502] on input "Owner Phone" at bounding box center [921, 496] width 1090 height 40
type input "123-456-7890"
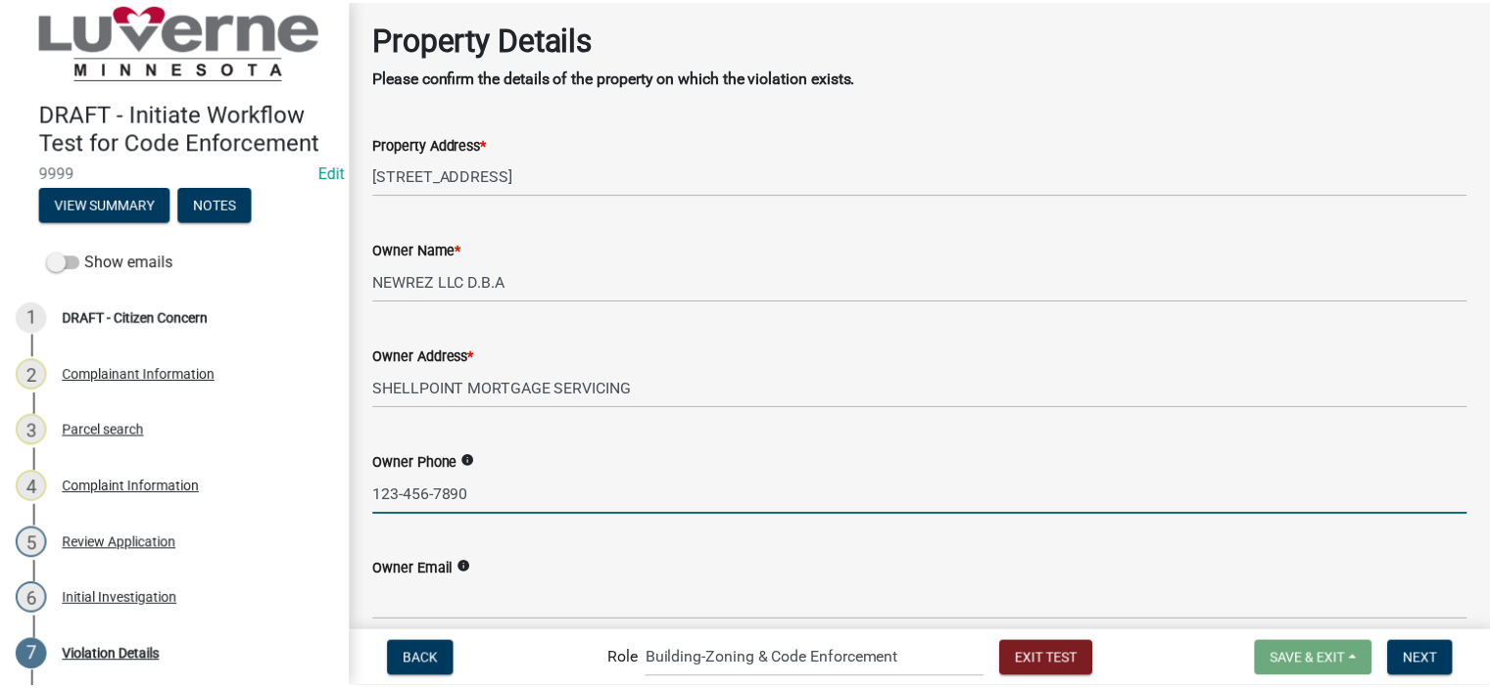
scroll to position [1259, 0]
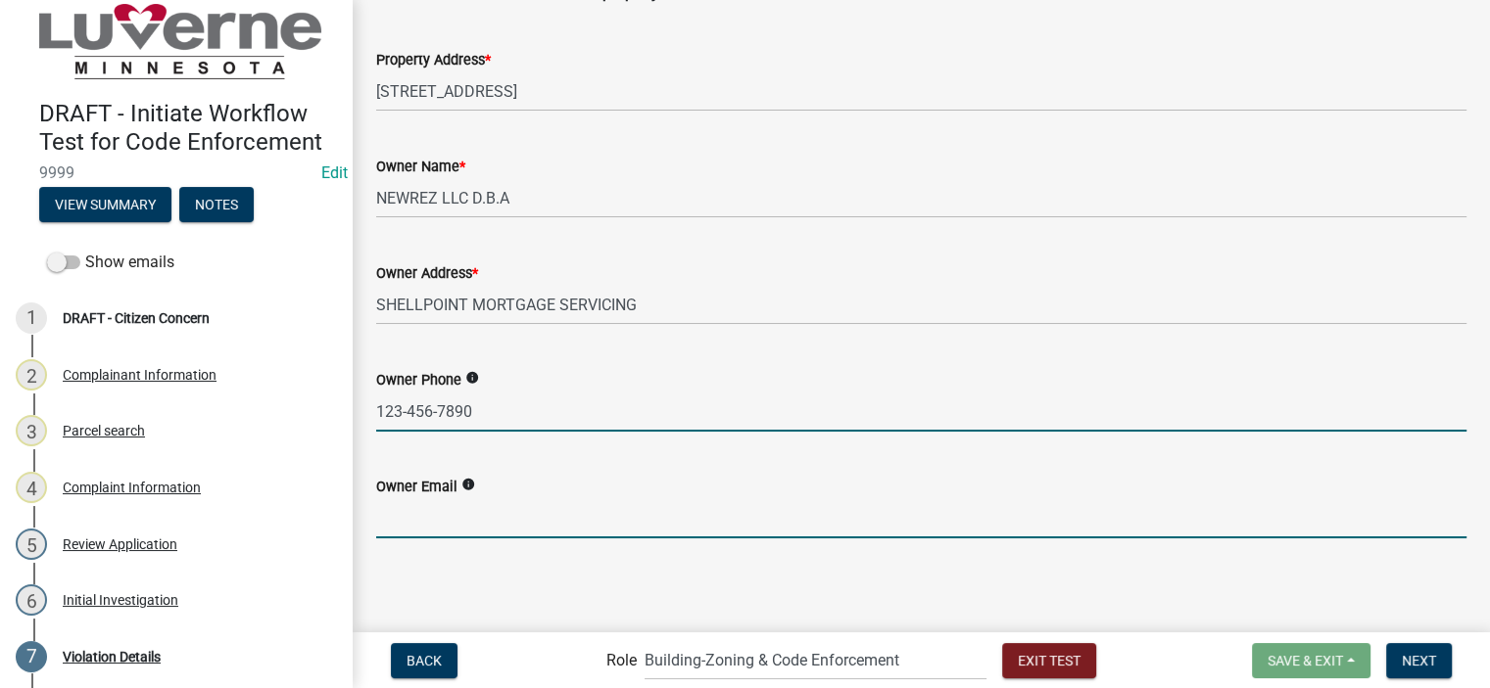
click at [457, 521] on input "Owner Email" at bounding box center [921, 518] width 1090 height 40
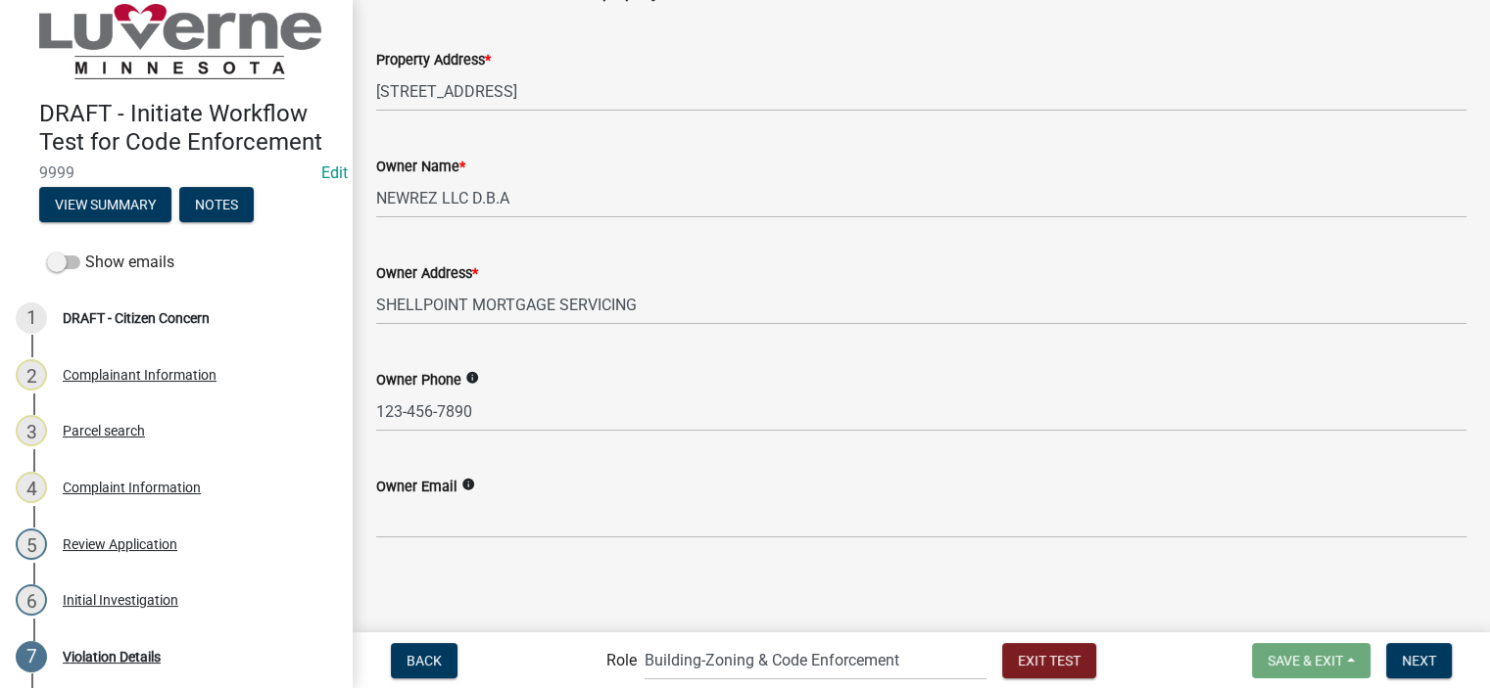
scroll to position [0, 0]
click at [477, 488] on div "Owner Email info" at bounding box center [928, 487] width 1105 height 24
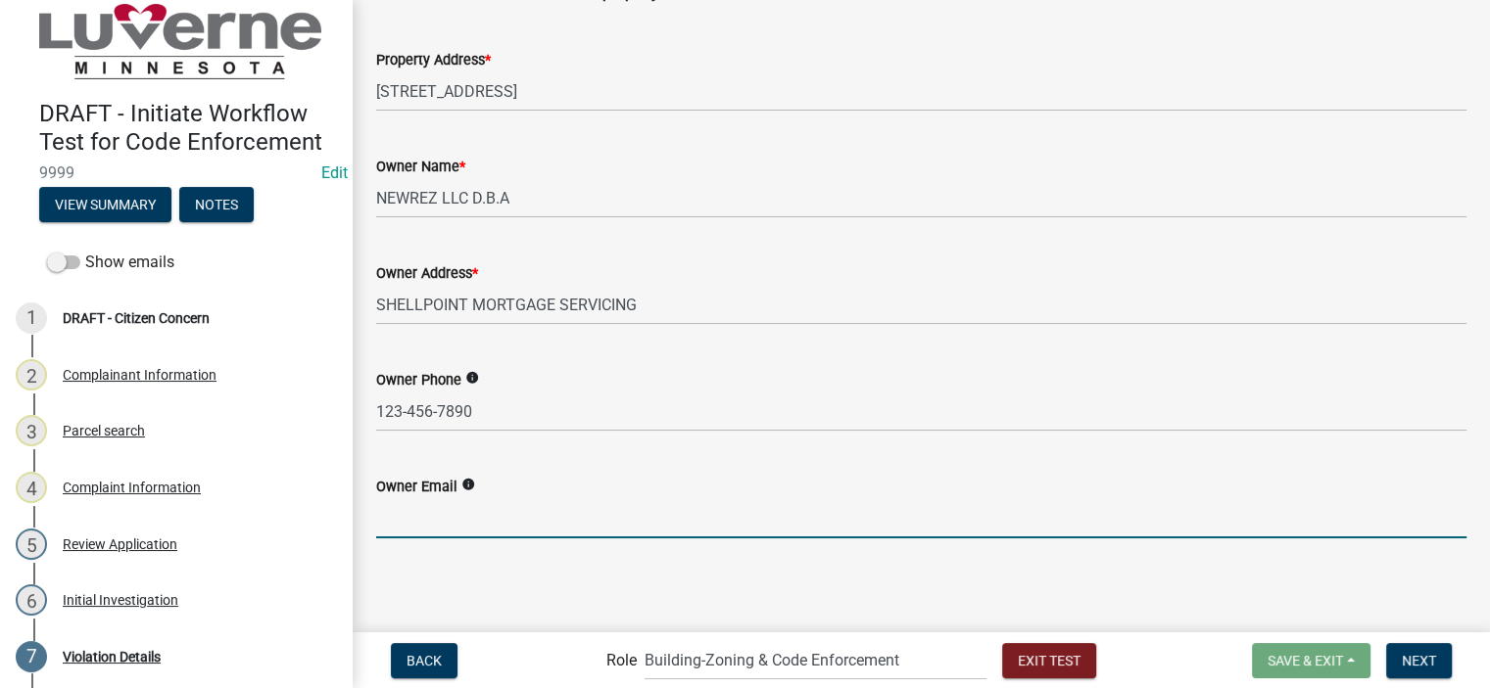
click at [470, 498] on input "Owner Email" at bounding box center [921, 518] width 1090 height 40
click at [475, 500] on input "Owner Email" at bounding box center [921, 518] width 1090 height 40
type input "owner@email.com"
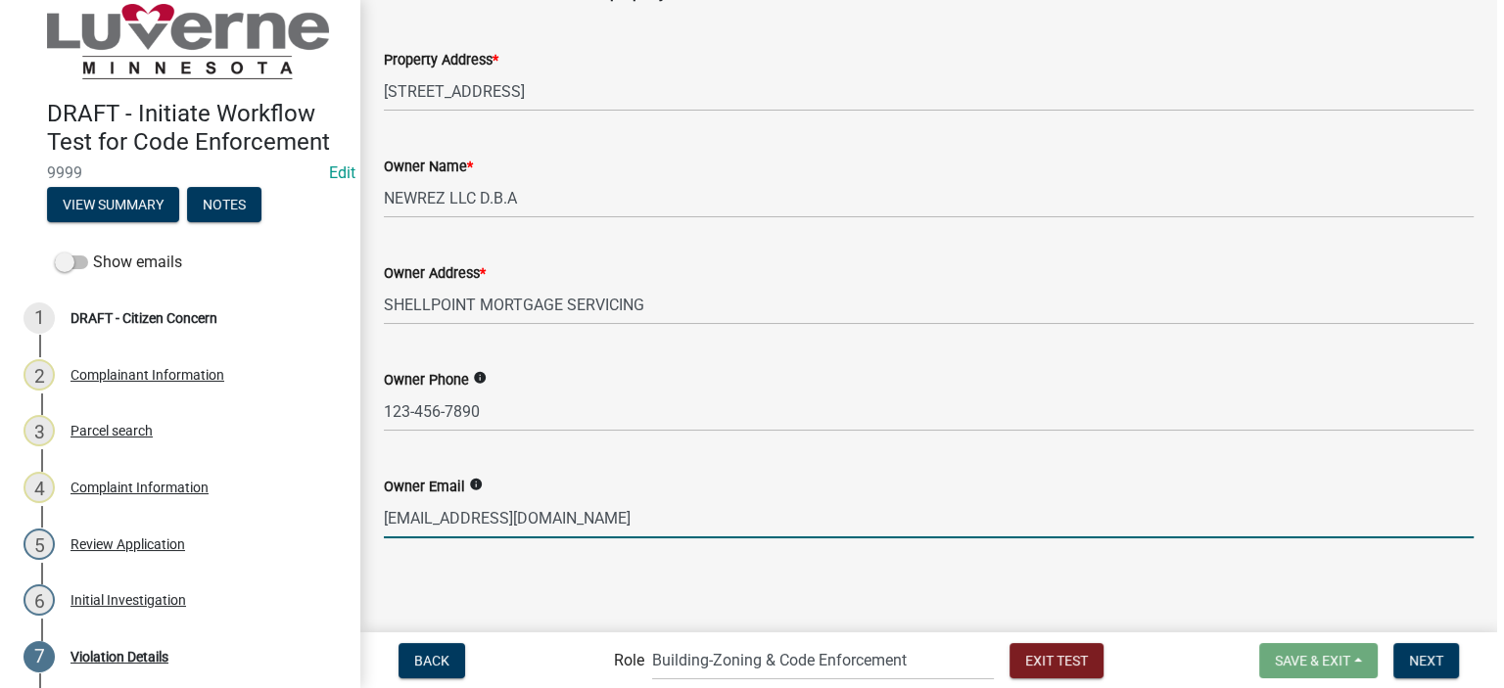
scroll to position [0, 0]
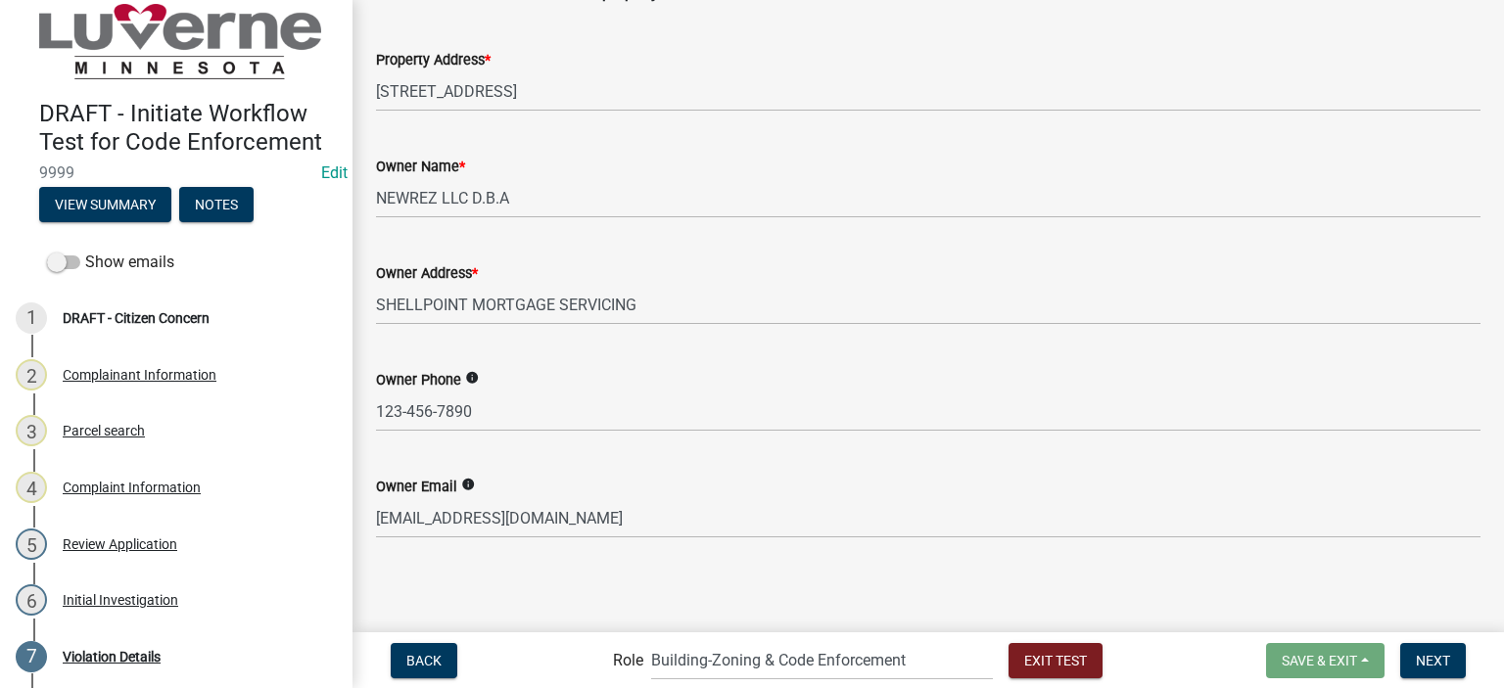
click at [533, 550] on wm-data-entity-input "Owner Email info owner@email.com" at bounding box center [928, 501] width 1105 height 107
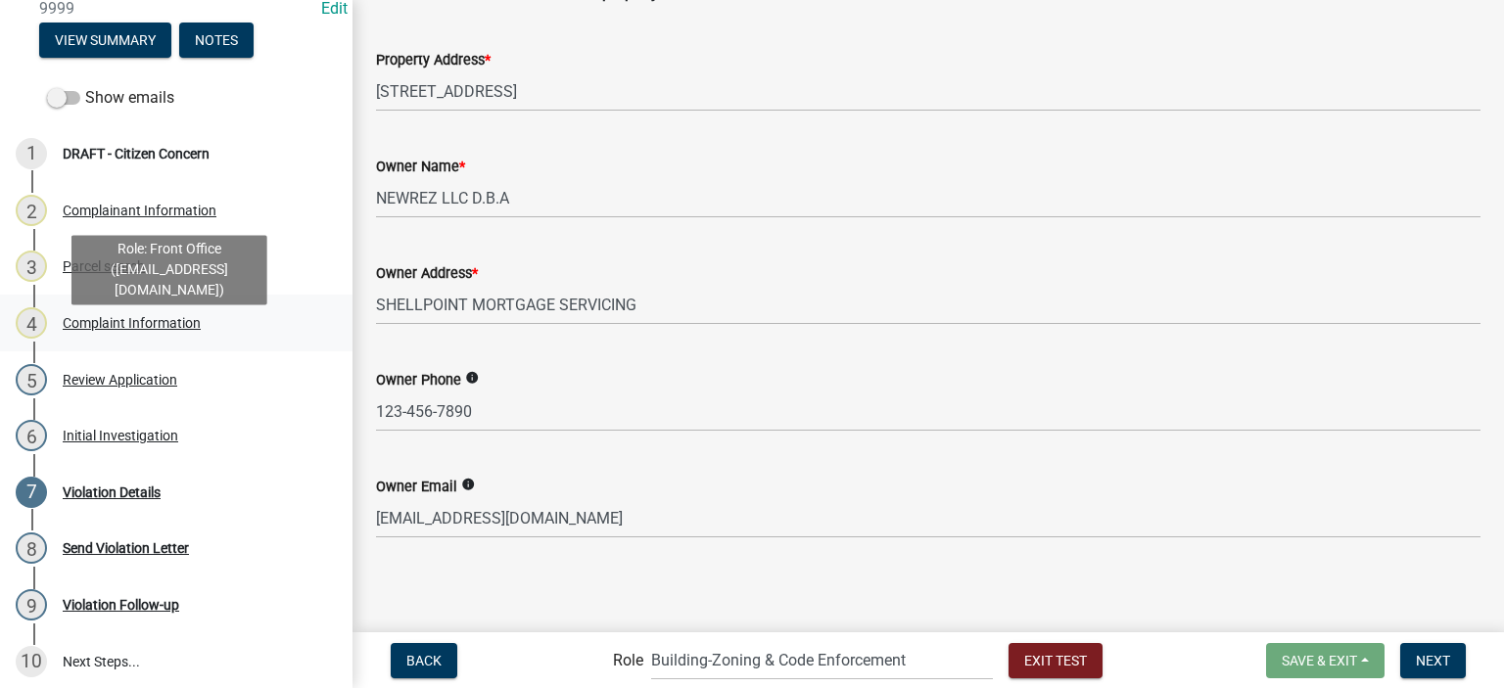
scroll to position [186, 0]
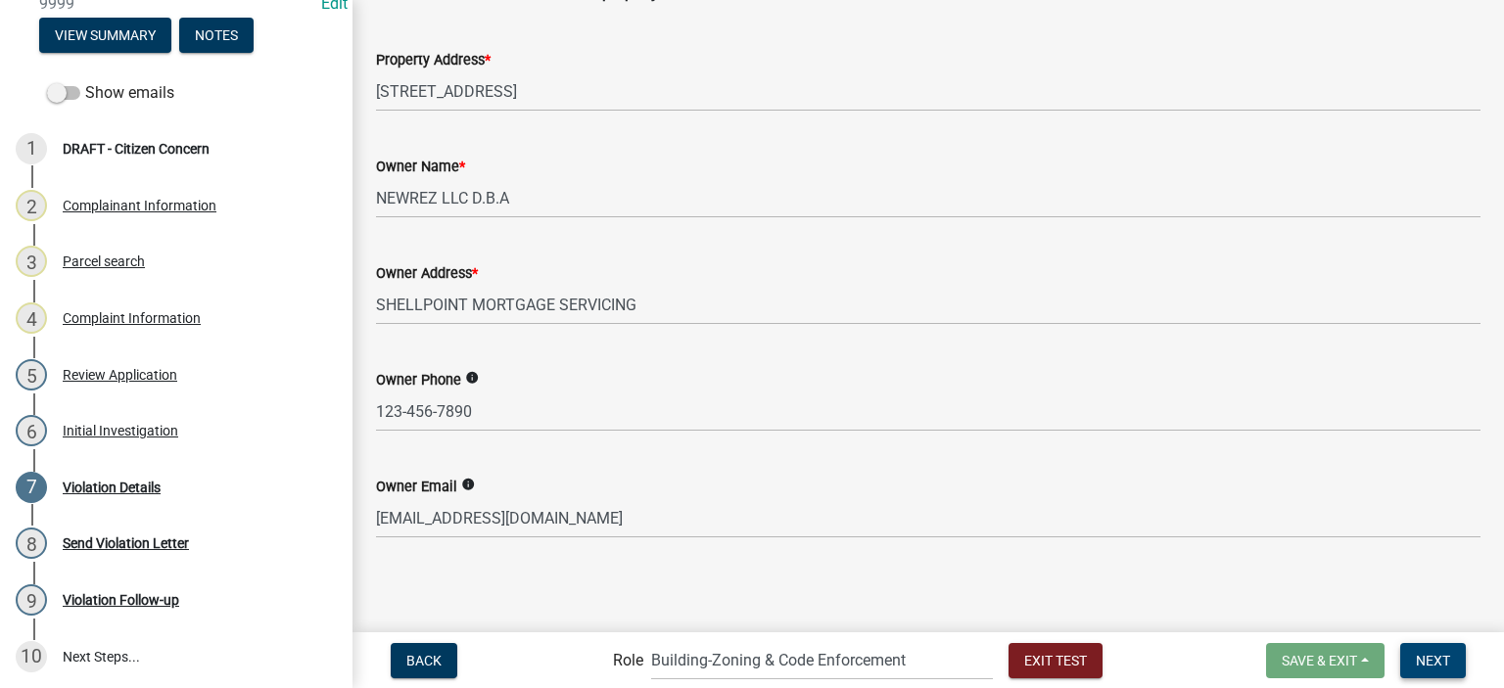
click at [1437, 657] on span "Next" at bounding box center [1433, 660] width 34 height 16
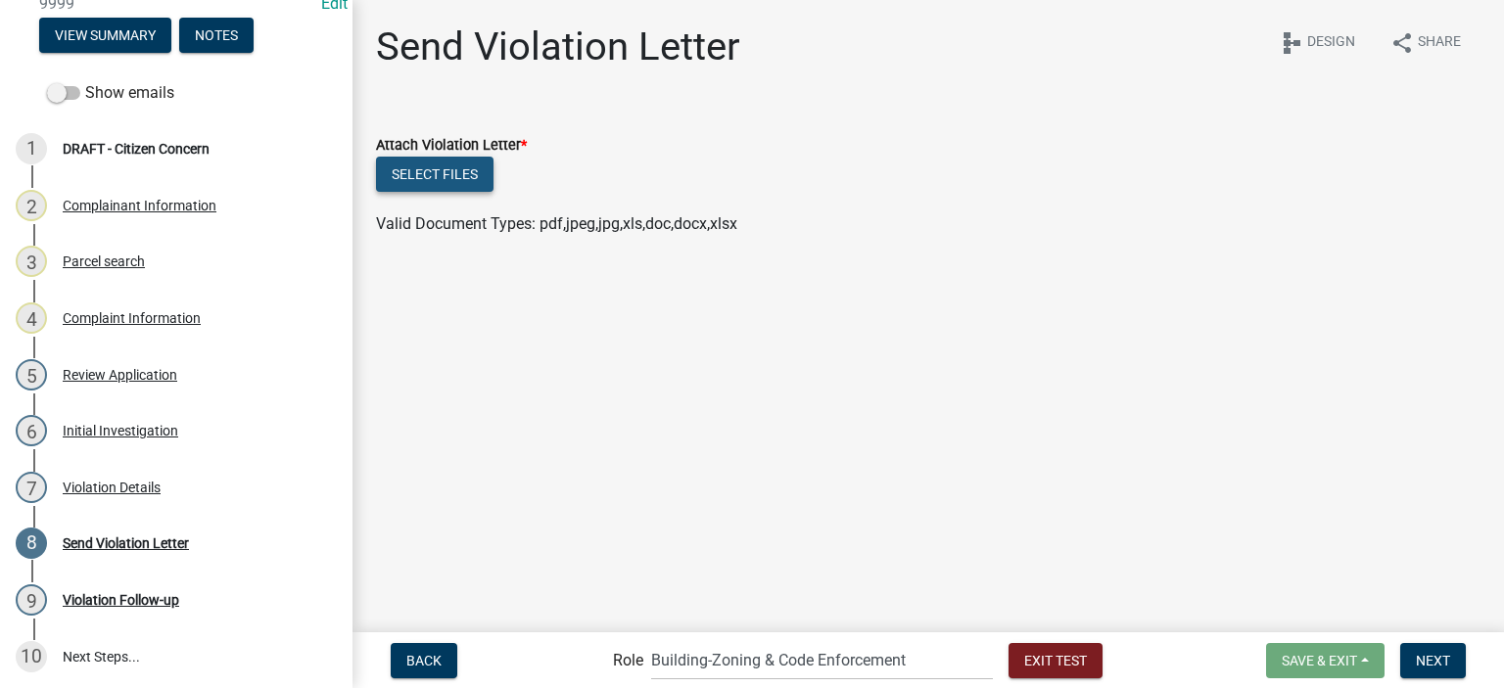
click at [451, 158] on button "Select files" at bounding box center [435, 174] width 118 height 35
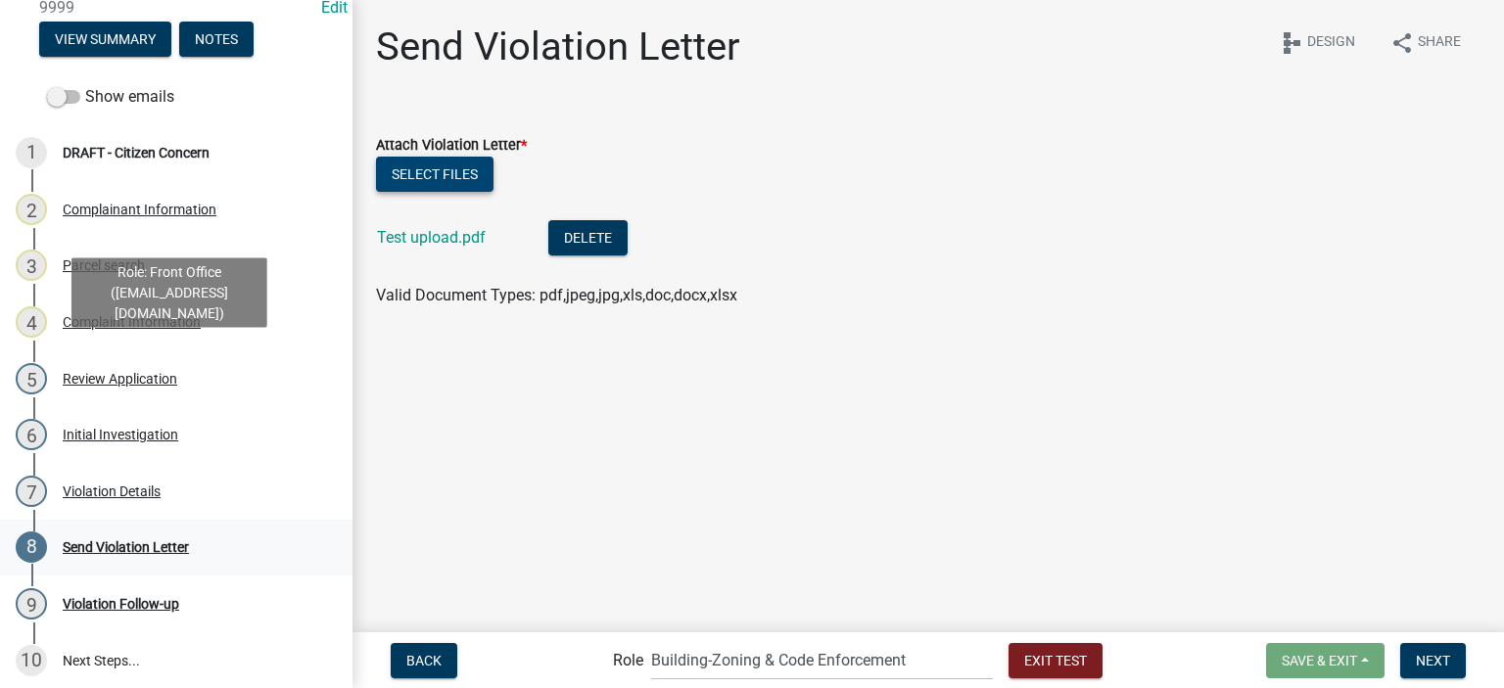
scroll to position [186, 0]
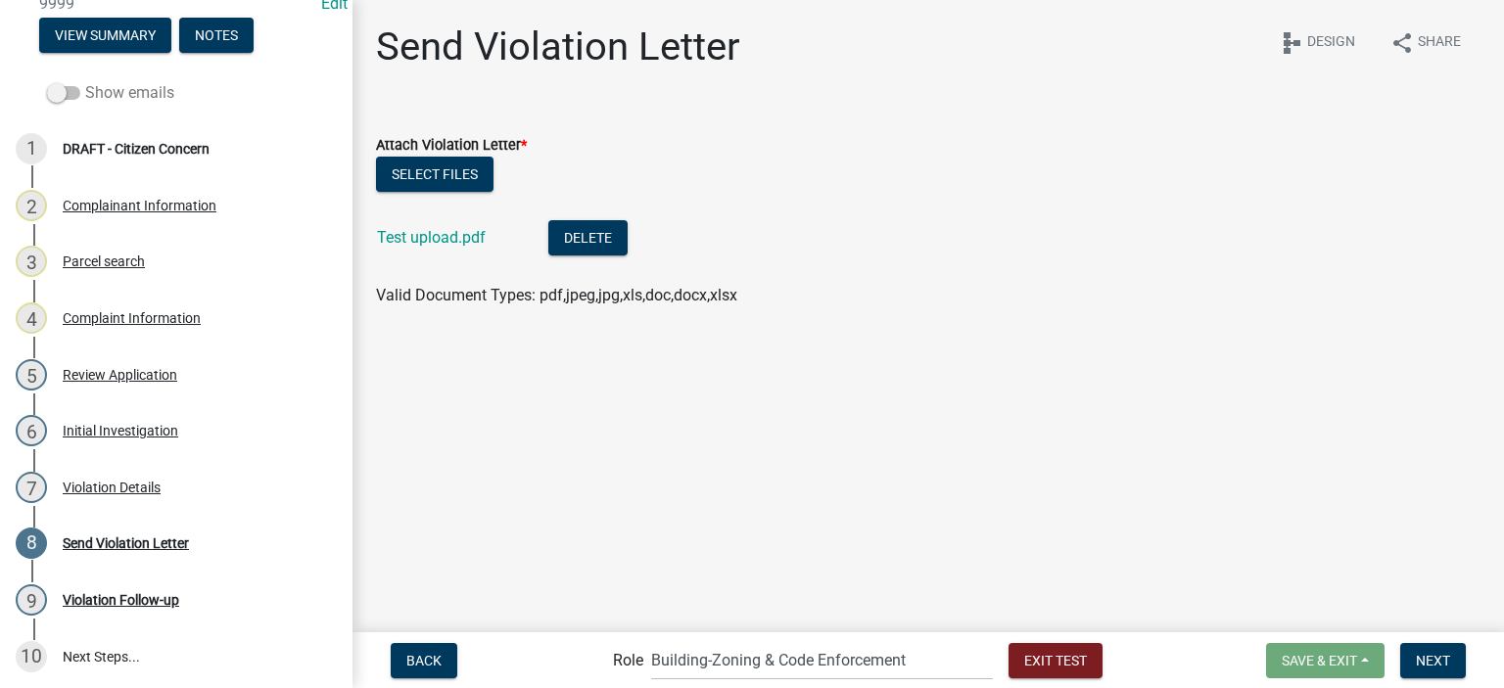
click at [102, 92] on label "Show emails" at bounding box center [110, 93] width 127 height 24
click at [85, 81] on input "Show emails" at bounding box center [85, 81] width 0 height 0
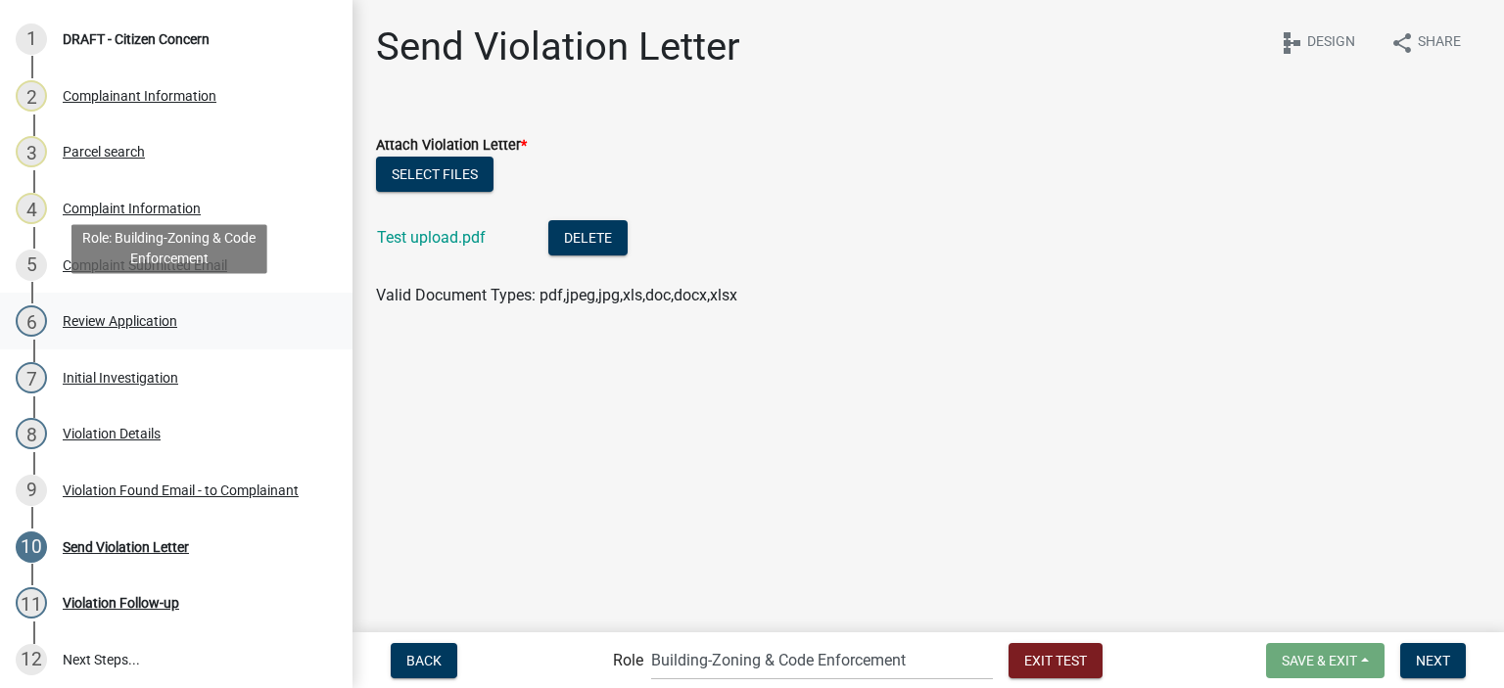
scroll to position [299, 0]
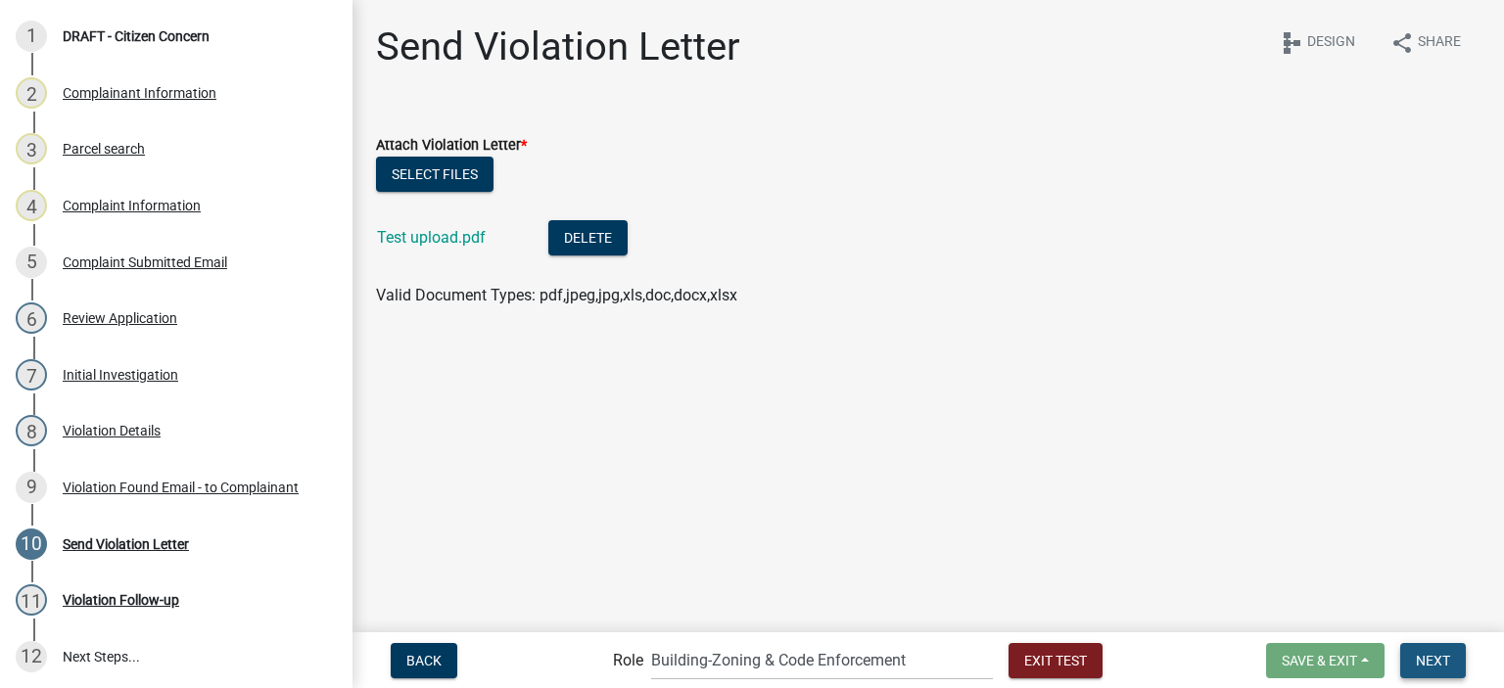
click at [1430, 656] on span "Next" at bounding box center [1433, 660] width 34 height 16
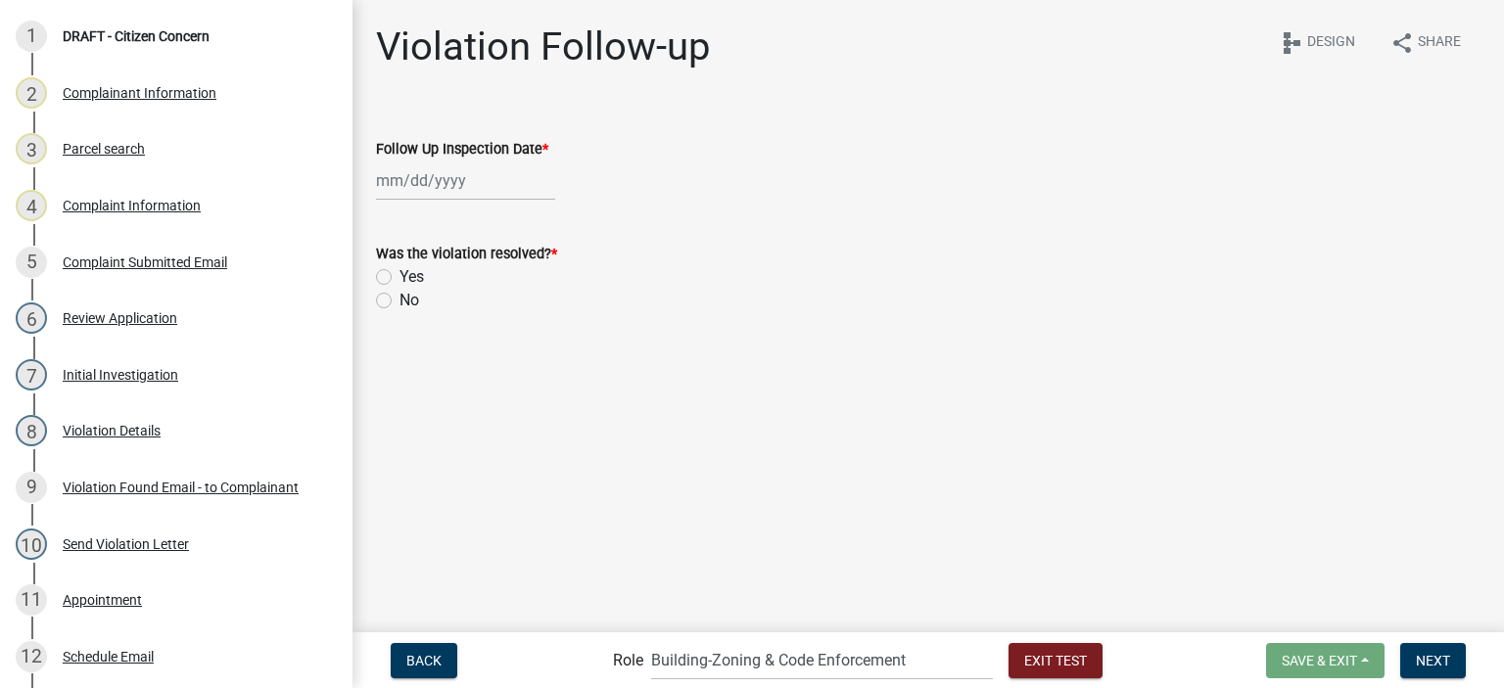
scroll to position [411, 0]
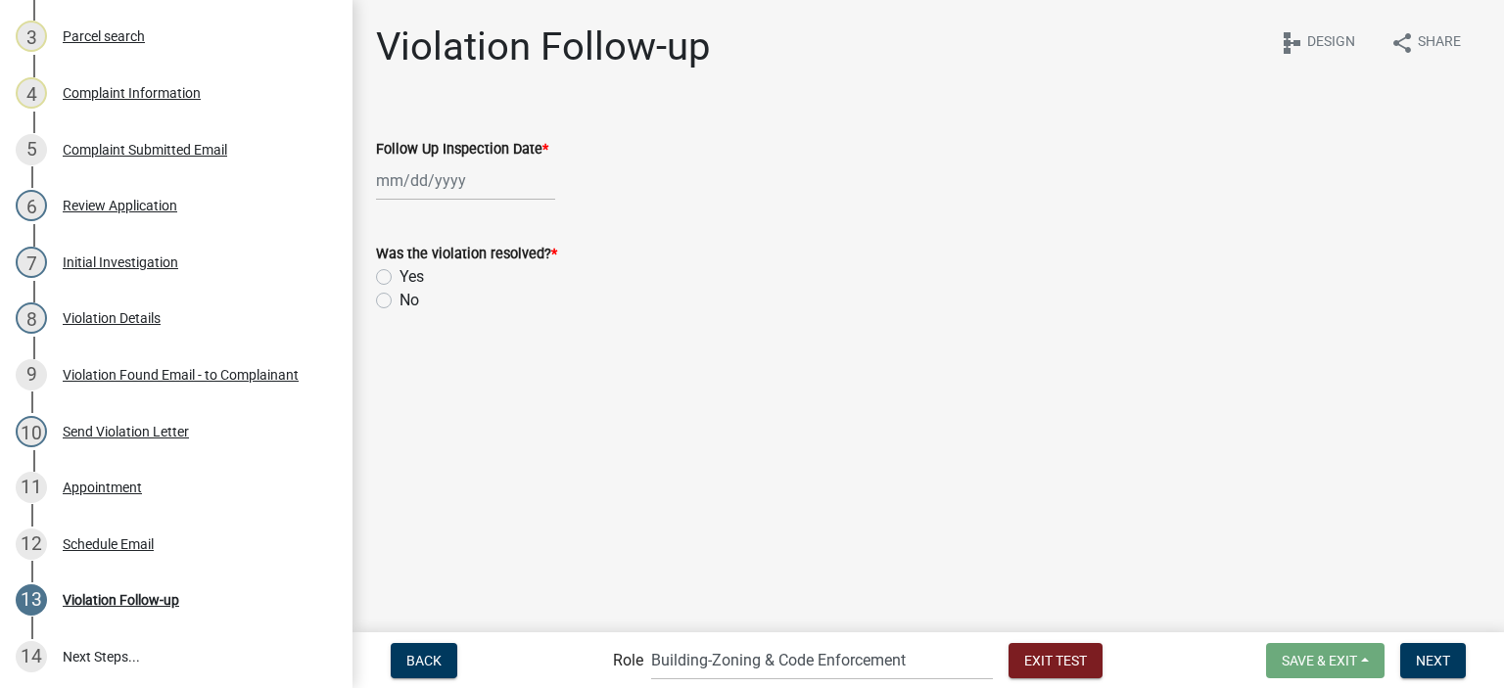
click at [468, 184] on div at bounding box center [465, 181] width 179 height 40
select select "8"
select select "2025"
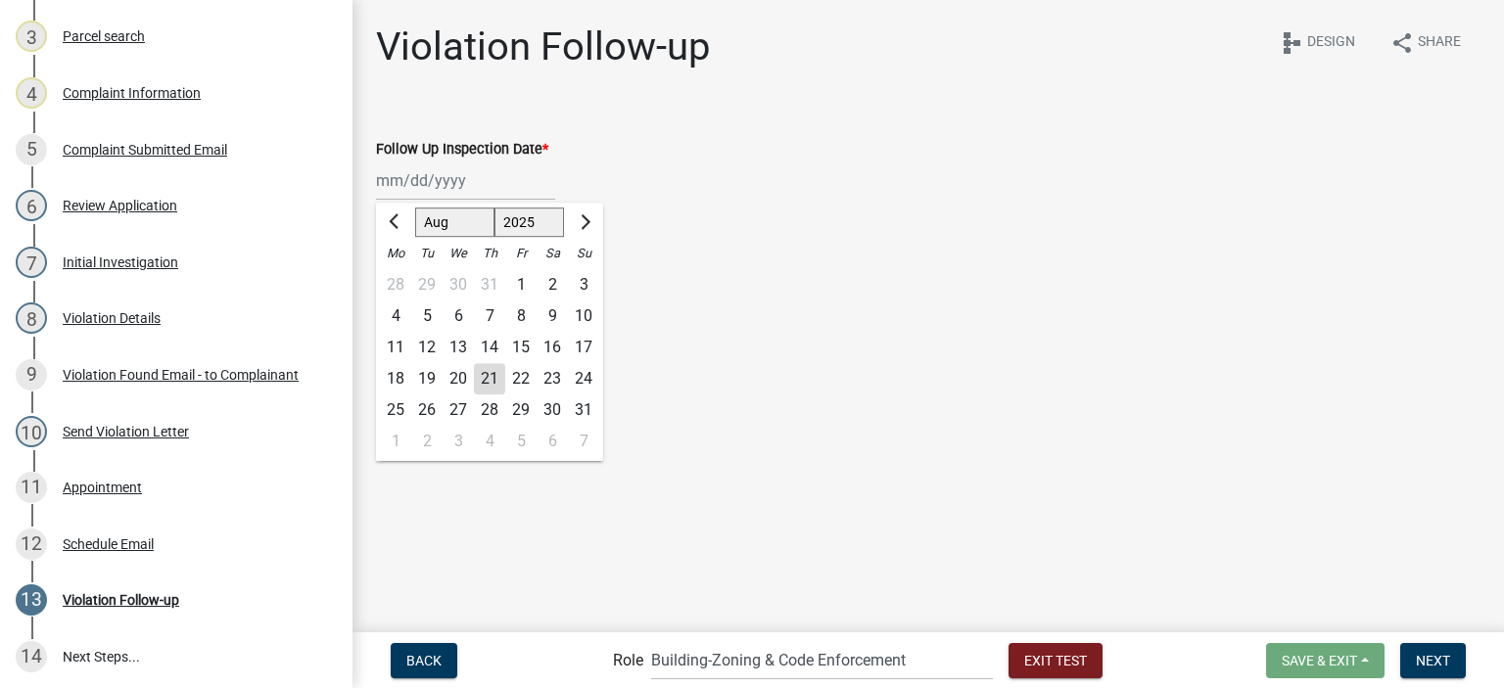
click at [521, 411] on div "29" at bounding box center [520, 410] width 31 height 31
type input "08/29/2025"
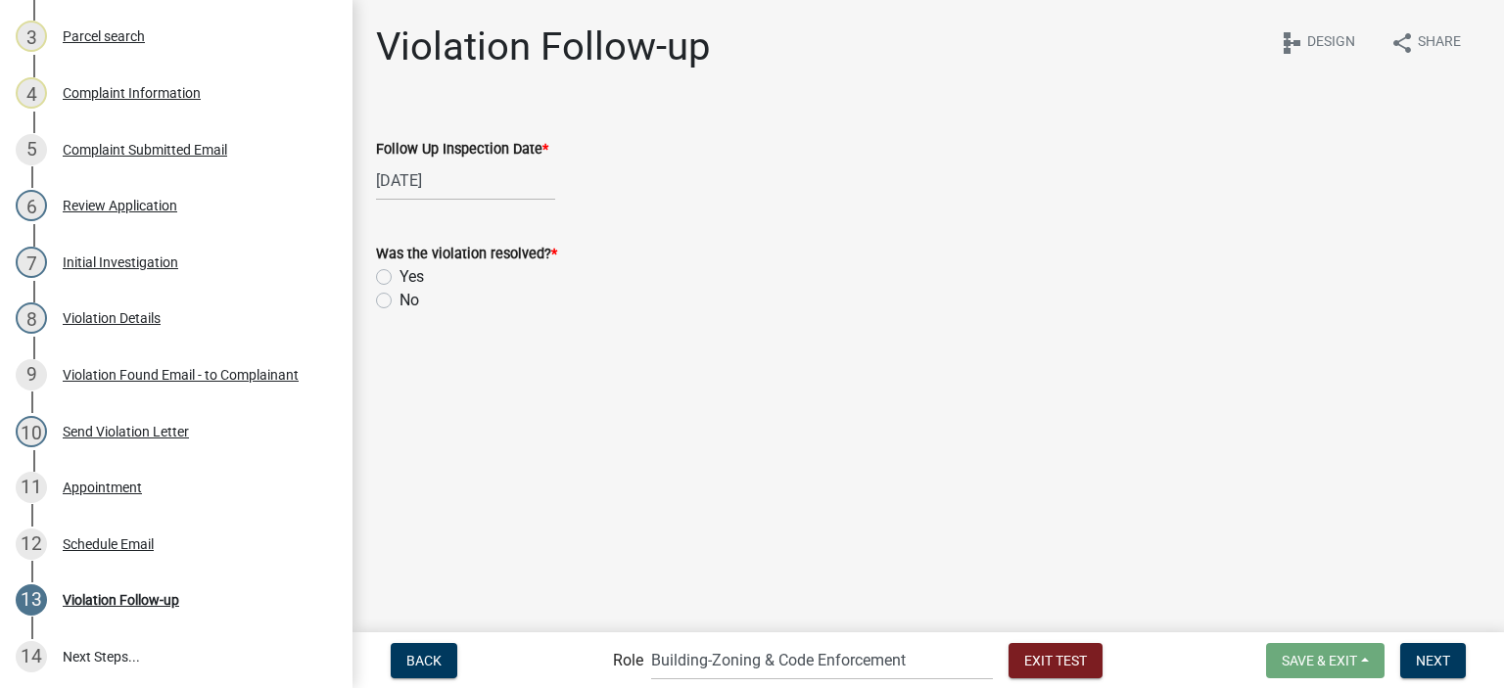
click at [411, 301] on label "No" at bounding box center [410, 301] width 20 height 24
click at [411, 301] on input "No" at bounding box center [406, 295] width 13 height 13
radio input "true"
click at [1443, 661] on span "Next" at bounding box center [1433, 660] width 34 height 16
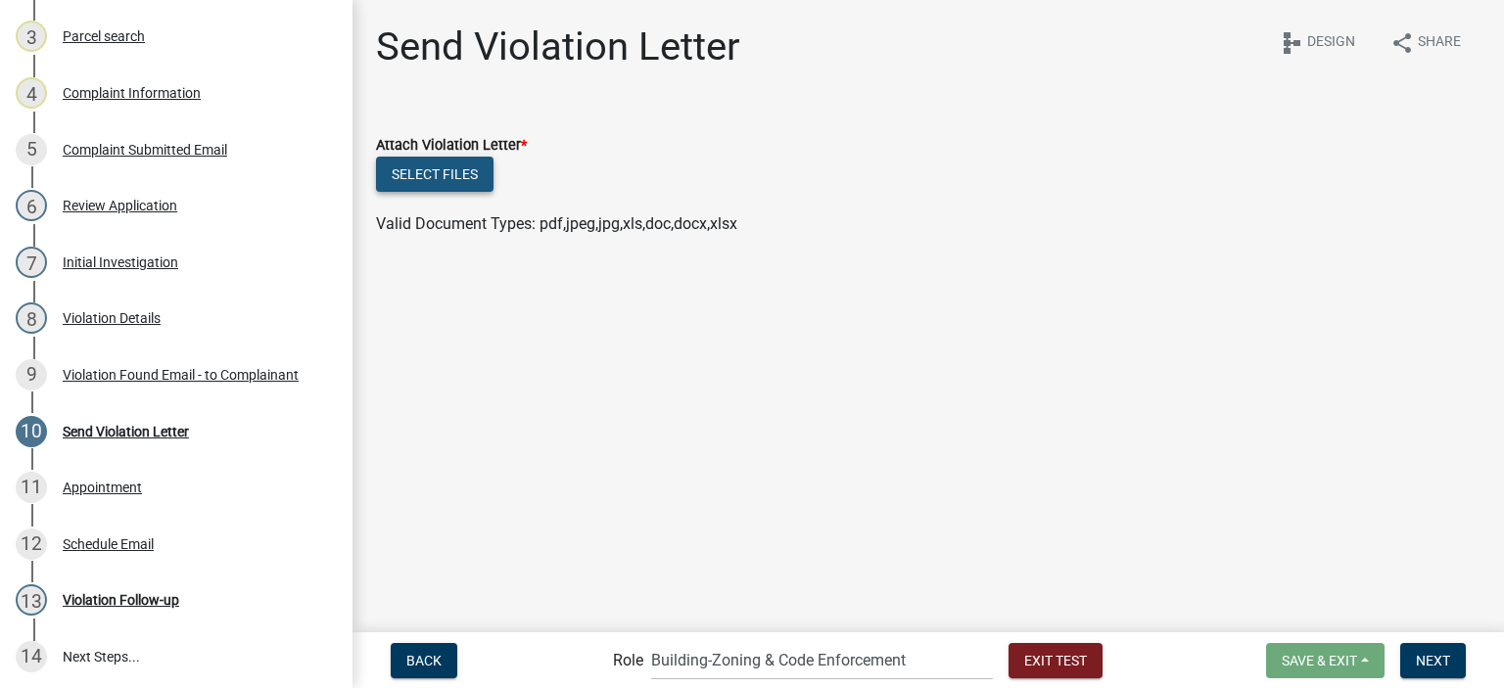
click at [443, 171] on button "Select files" at bounding box center [435, 174] width 118 height 35
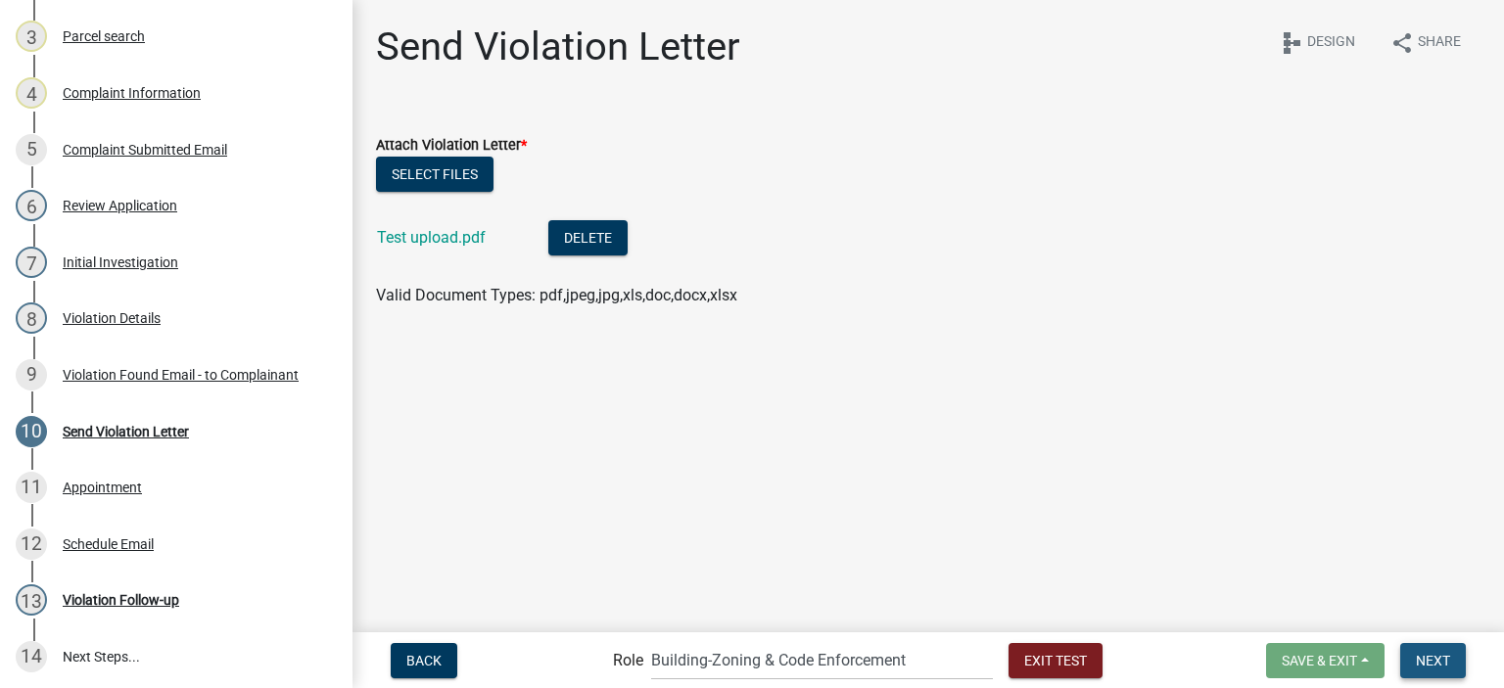
click at [1426, 661] on span "Next" at bounding box center [1433, 660] width 34 height 16
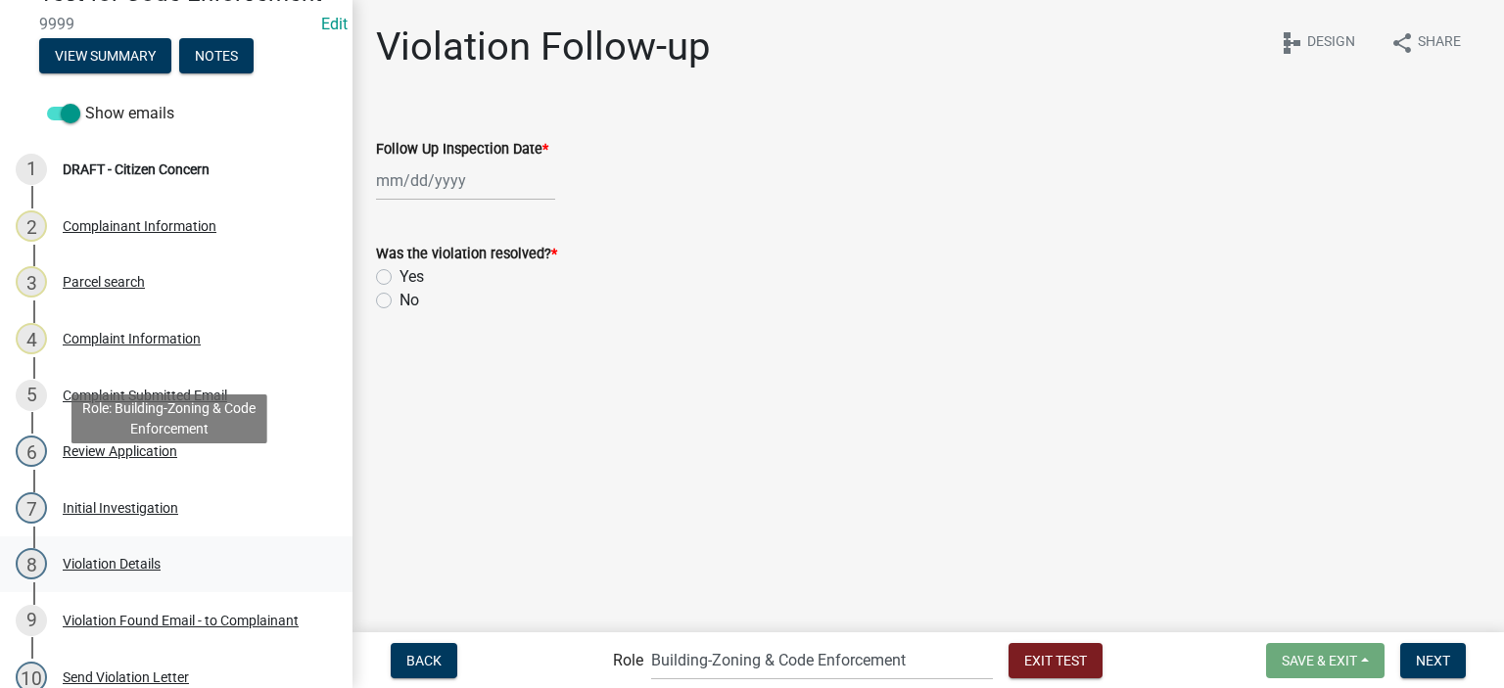
scroll to position [0, 0]
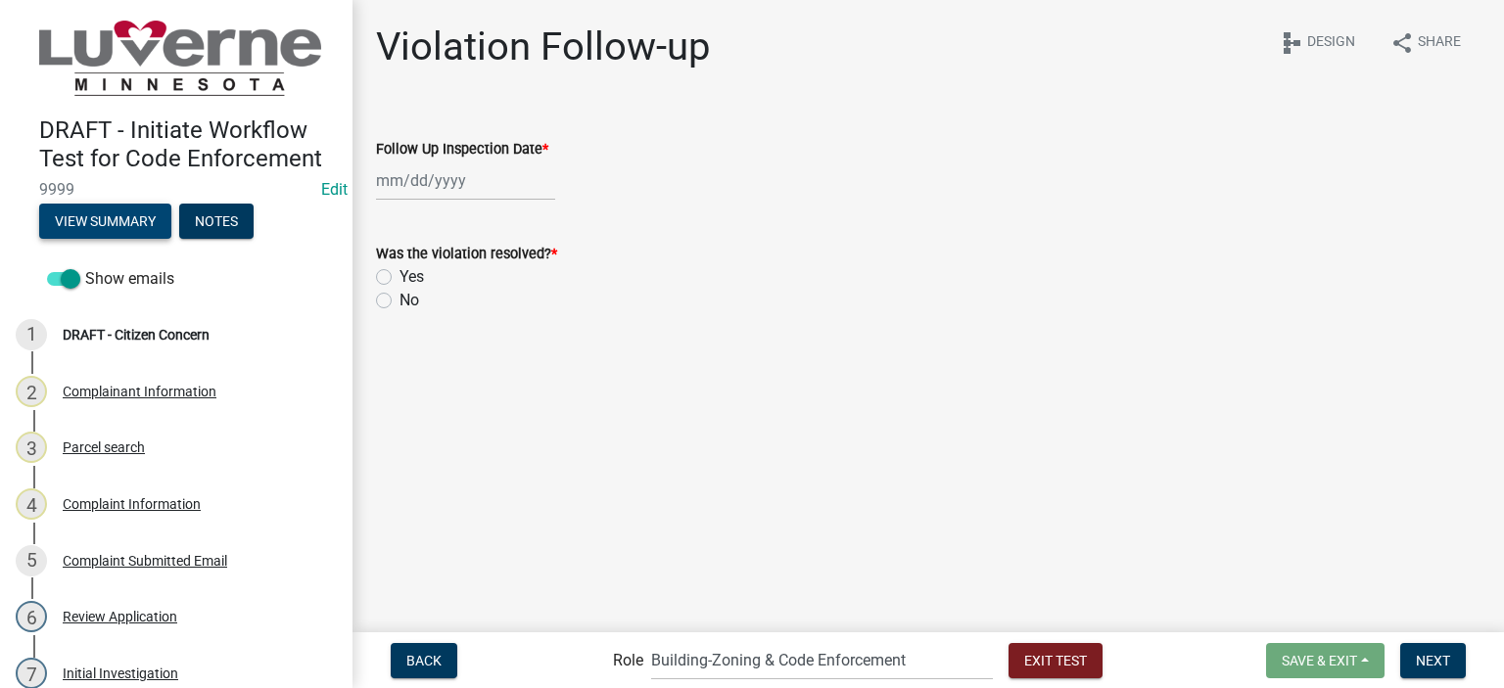
click at [131, 210] on button "View Summary" at bounding box center [105, 221] width 132 height 35
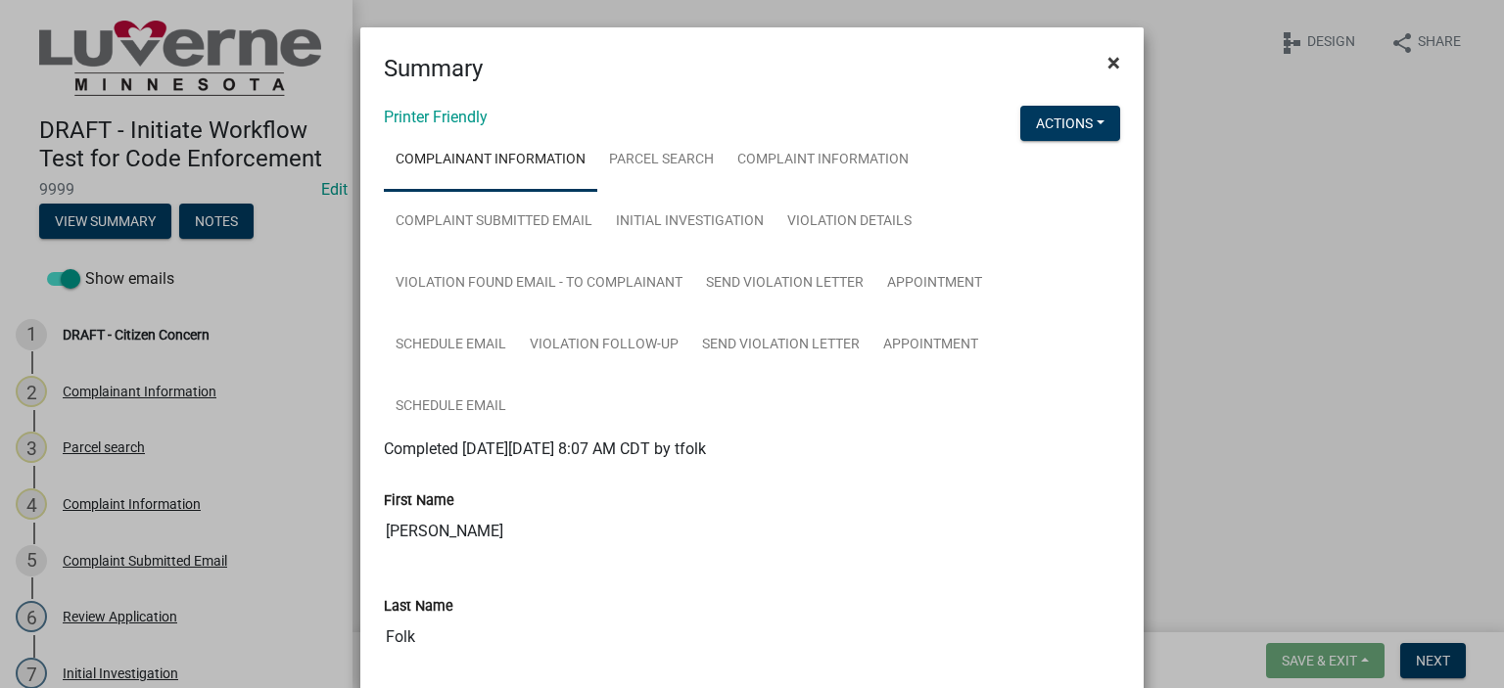
click at [1108, 63] on span "×" at bounding box center [1114, 62] width 13 height 27
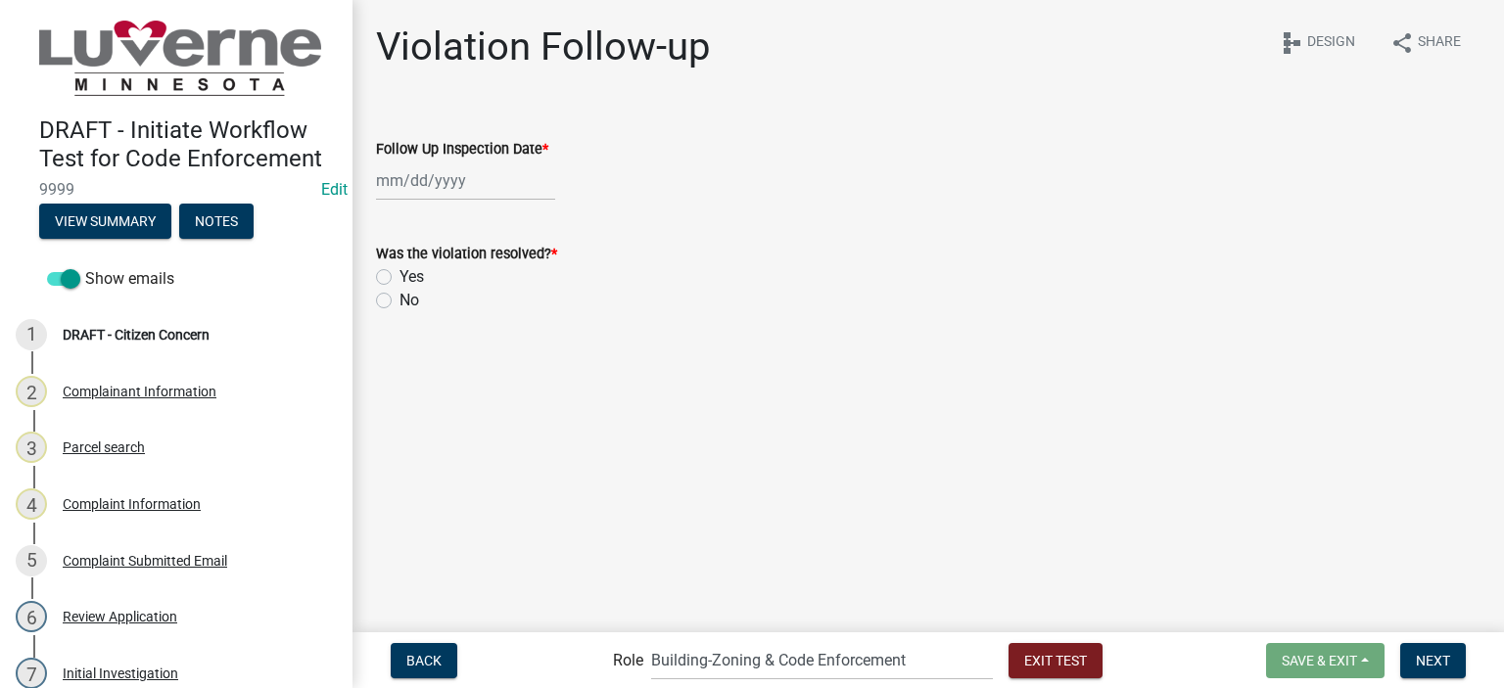
click at [479, 193] on div at bounding box center [465, 181] width 179 height 40
select select "8"
select select "2025"
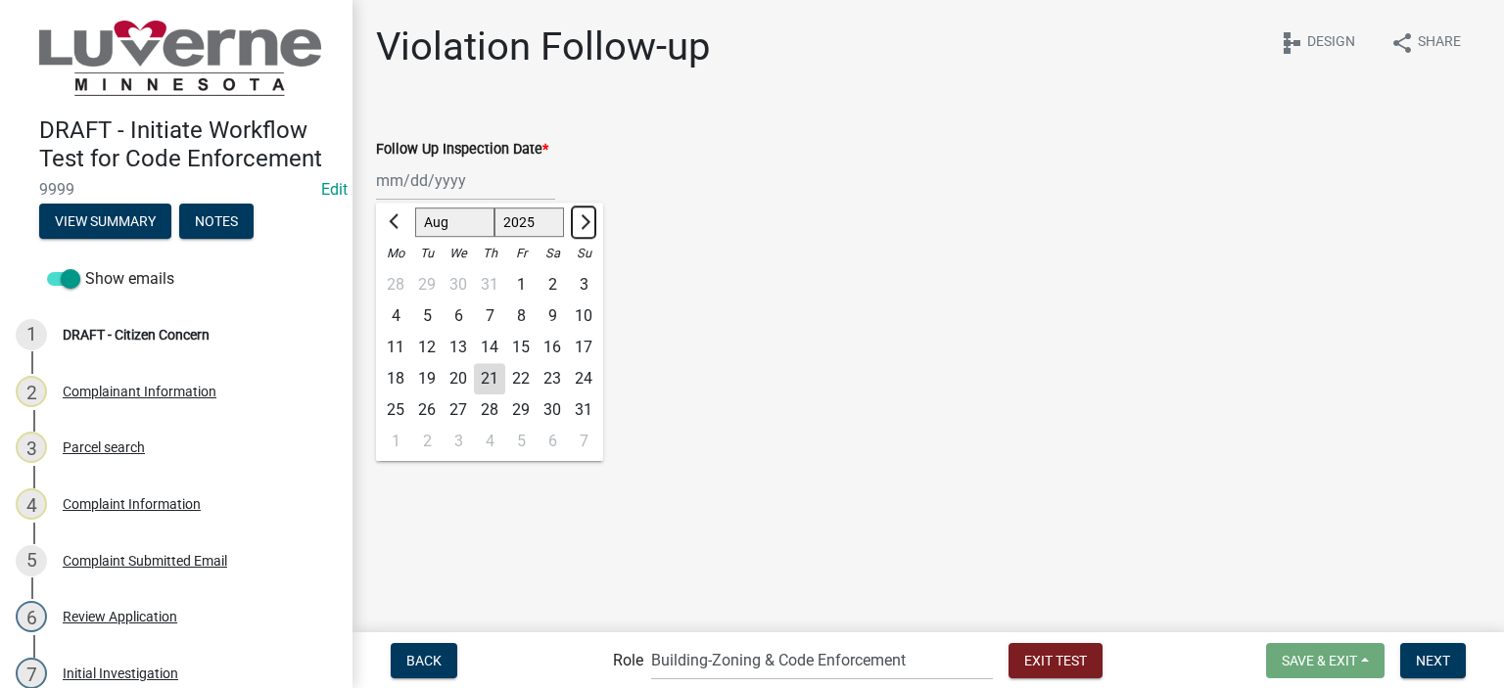
click at [591, 218] on button "Next month" at bounding box center [584, 222] width 24 height 31
select select "9"
click at [517, 285] on div "5" at bounding box center [520, 284] width 31 height 31
type input "09/05/2025"
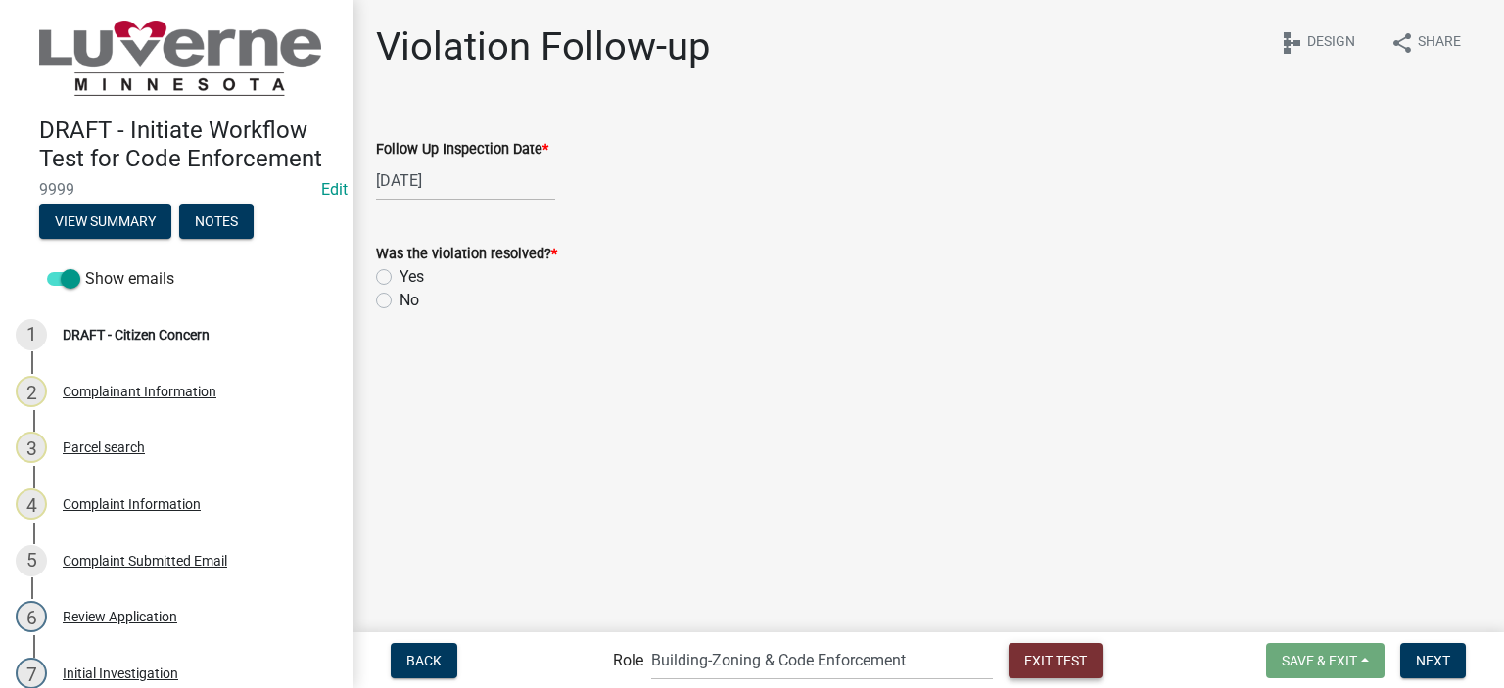
click at [1024, 657] on span "Exit Test" at bounding box center [1055, 660] width 63 height 16
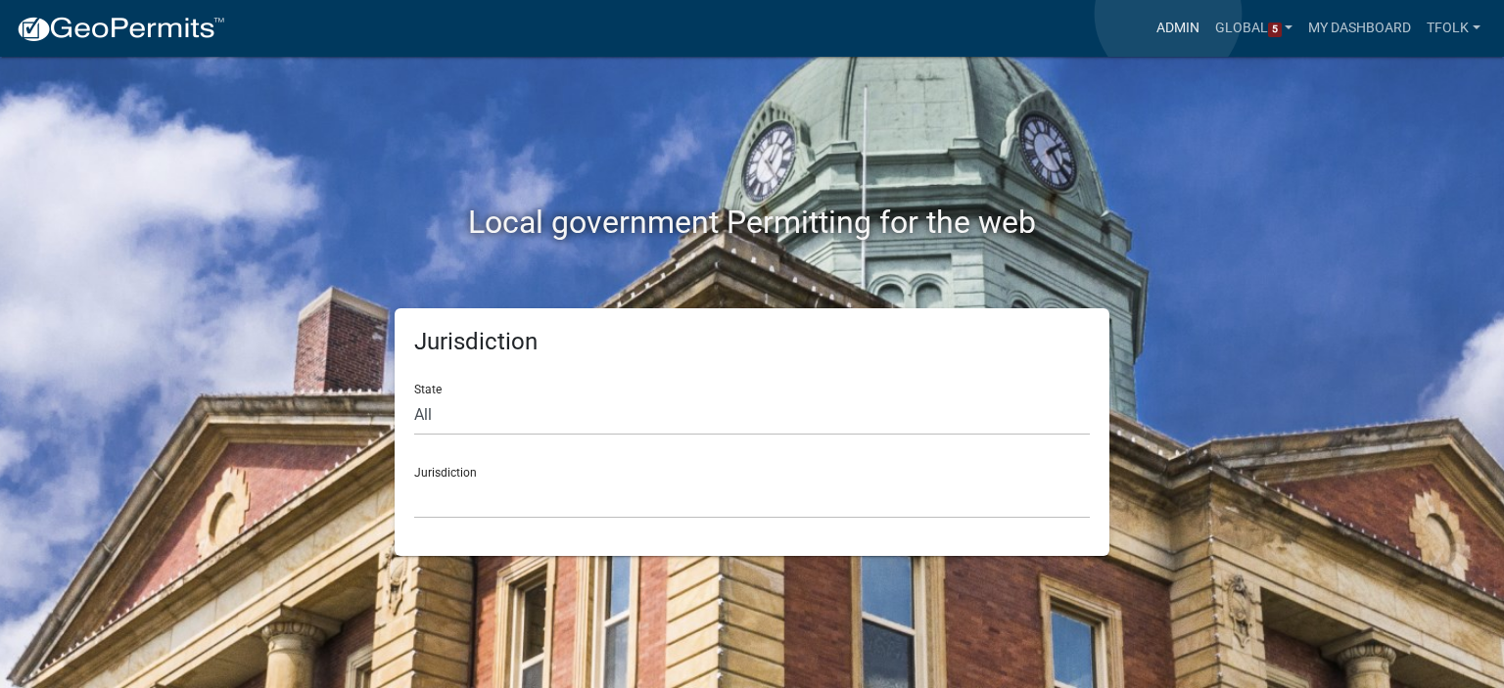
click at [1168, 13] on link "Admin" at bounding box center [1178, 28] width 59 height 37
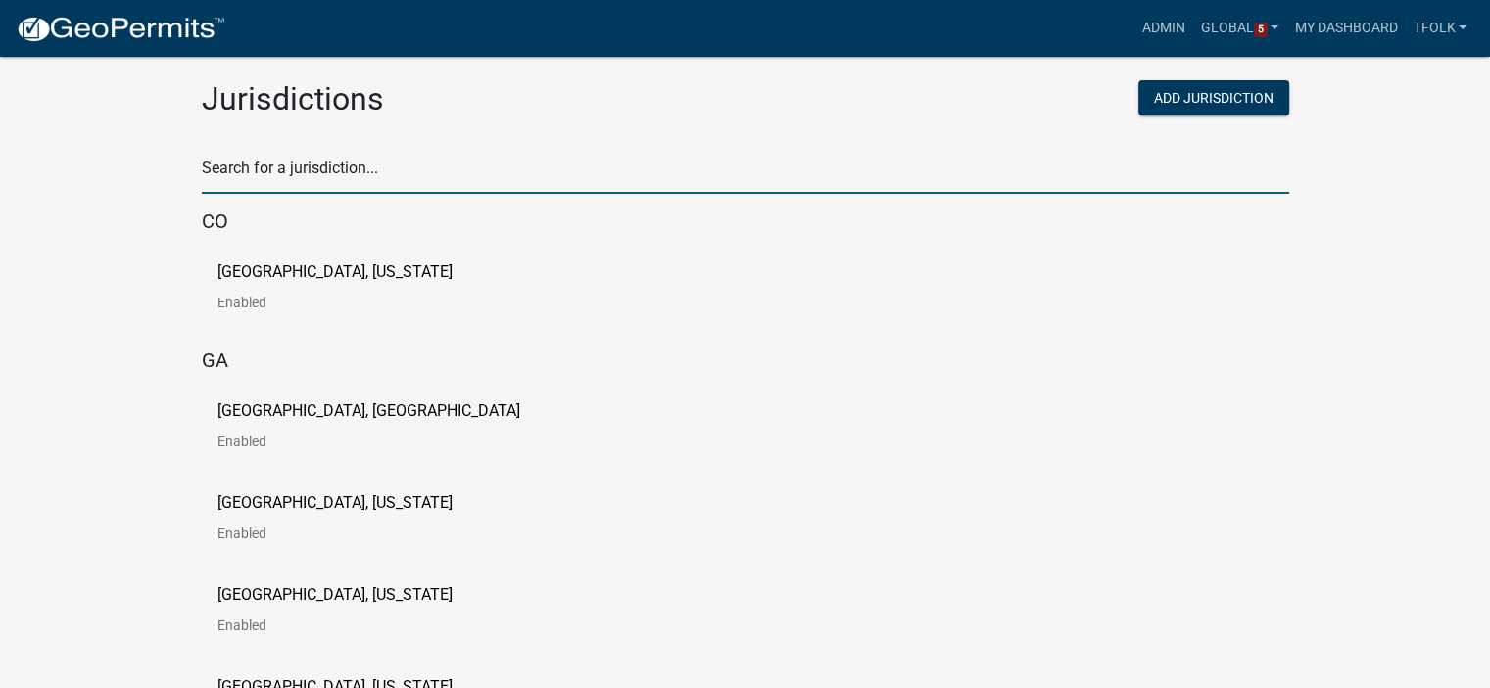
click at [497, 182] on input "text" at bounding box center [745, 174] width 1087 height 40
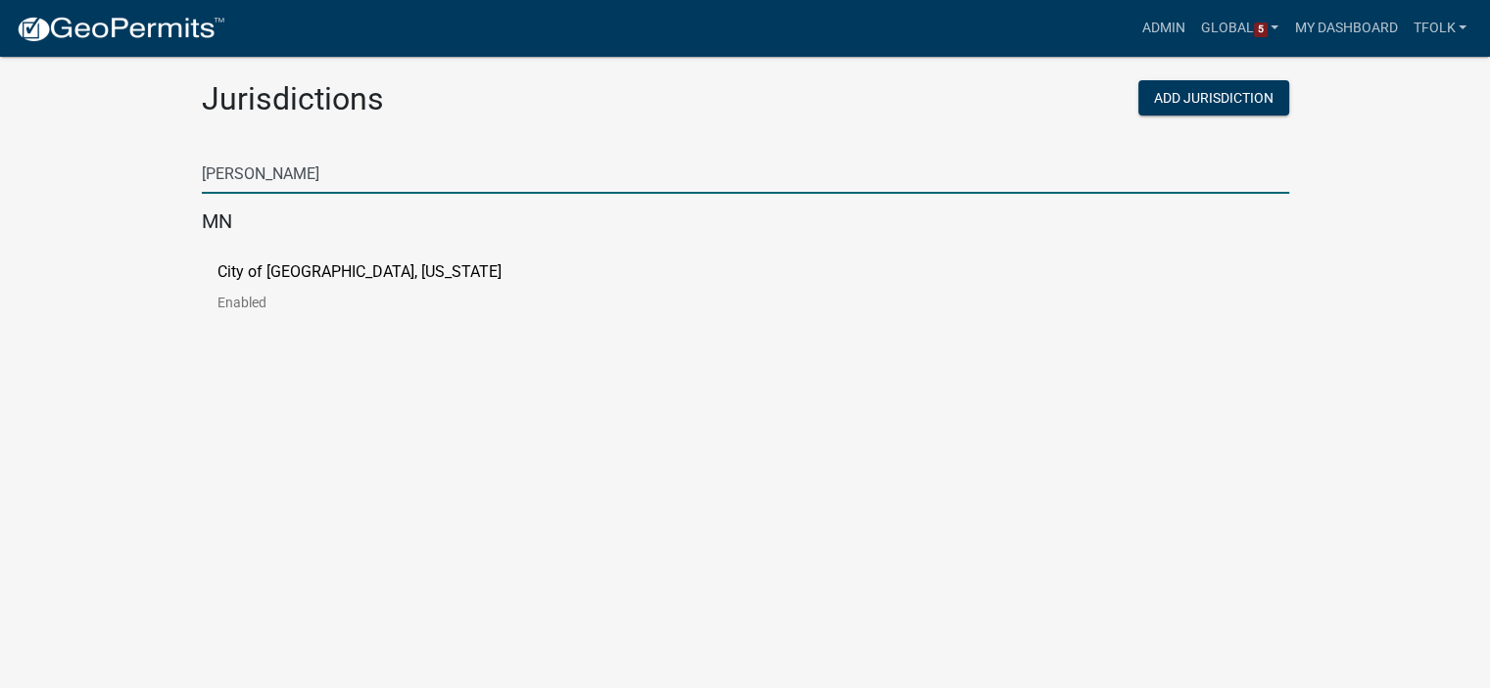
type input "[PERSON_NAME]"
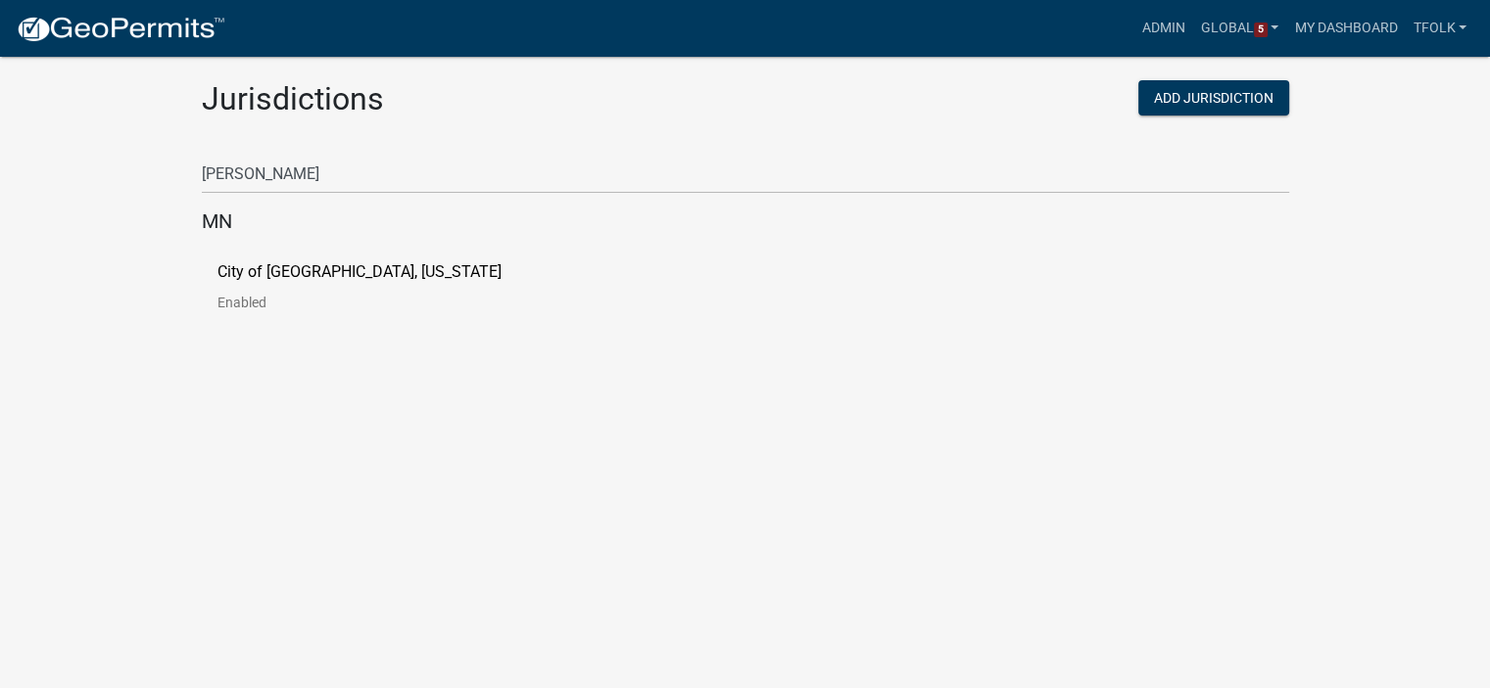
click at [260, 276] on p "City of [GEOGRAPHIC_DATA], [US_STATE]" at bounding box center [359, 272] width 284 height 16
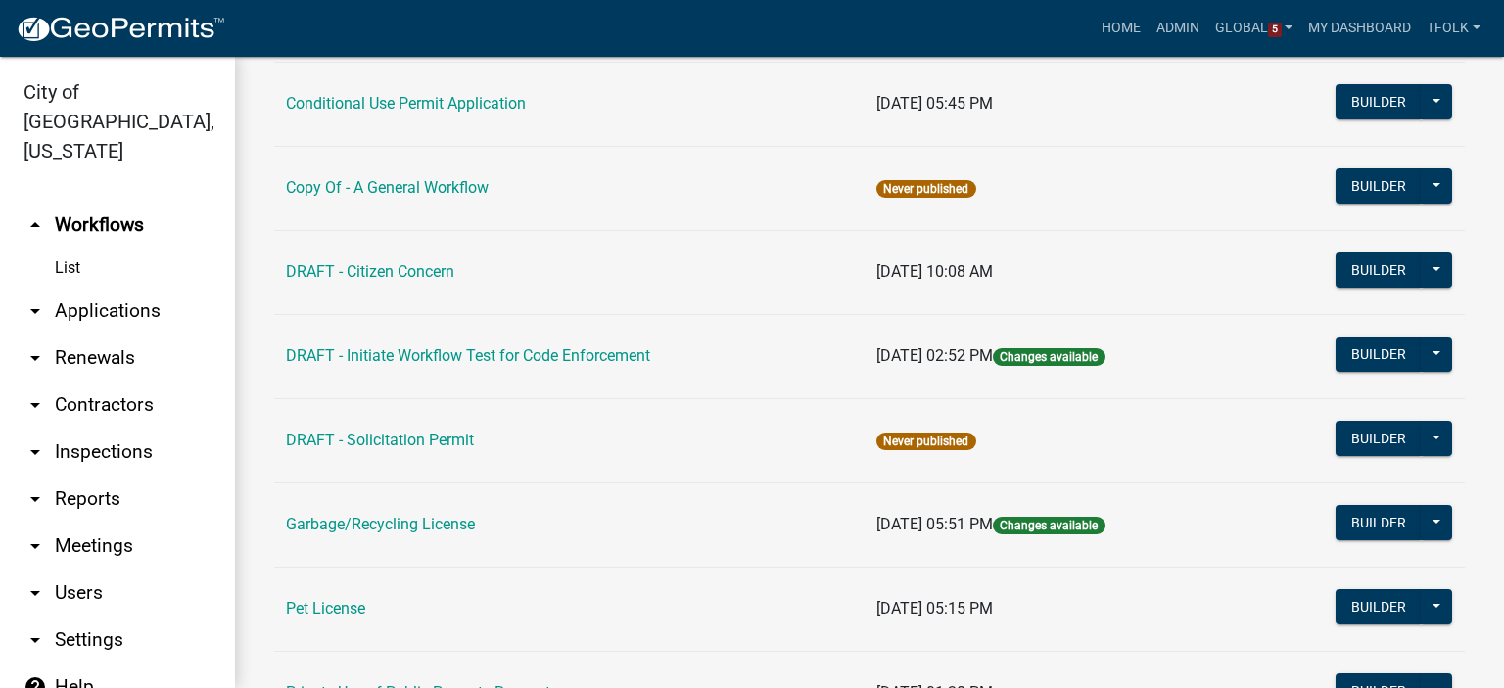
scroll to position [490, 0]
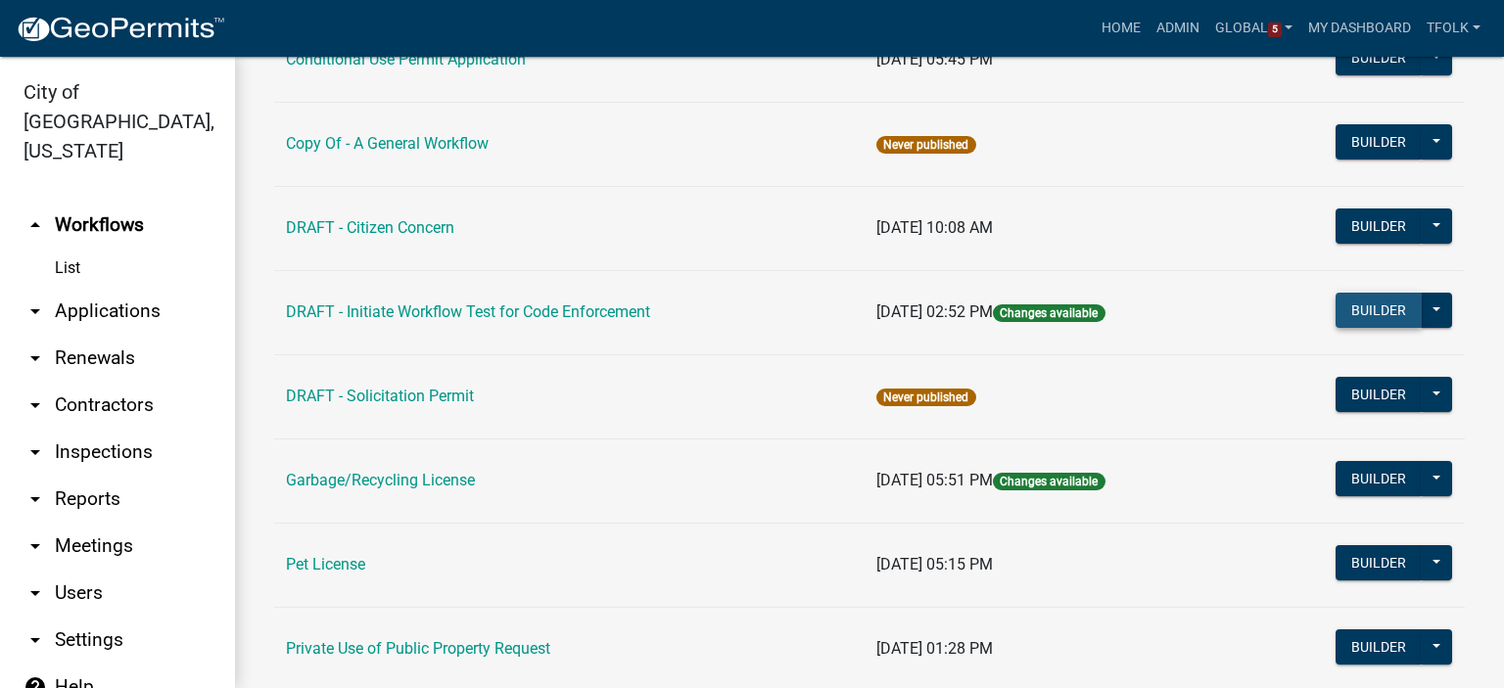
click at [1346, 312] on button "Builder" at bounding box center [1379, 310] width 86 height 35
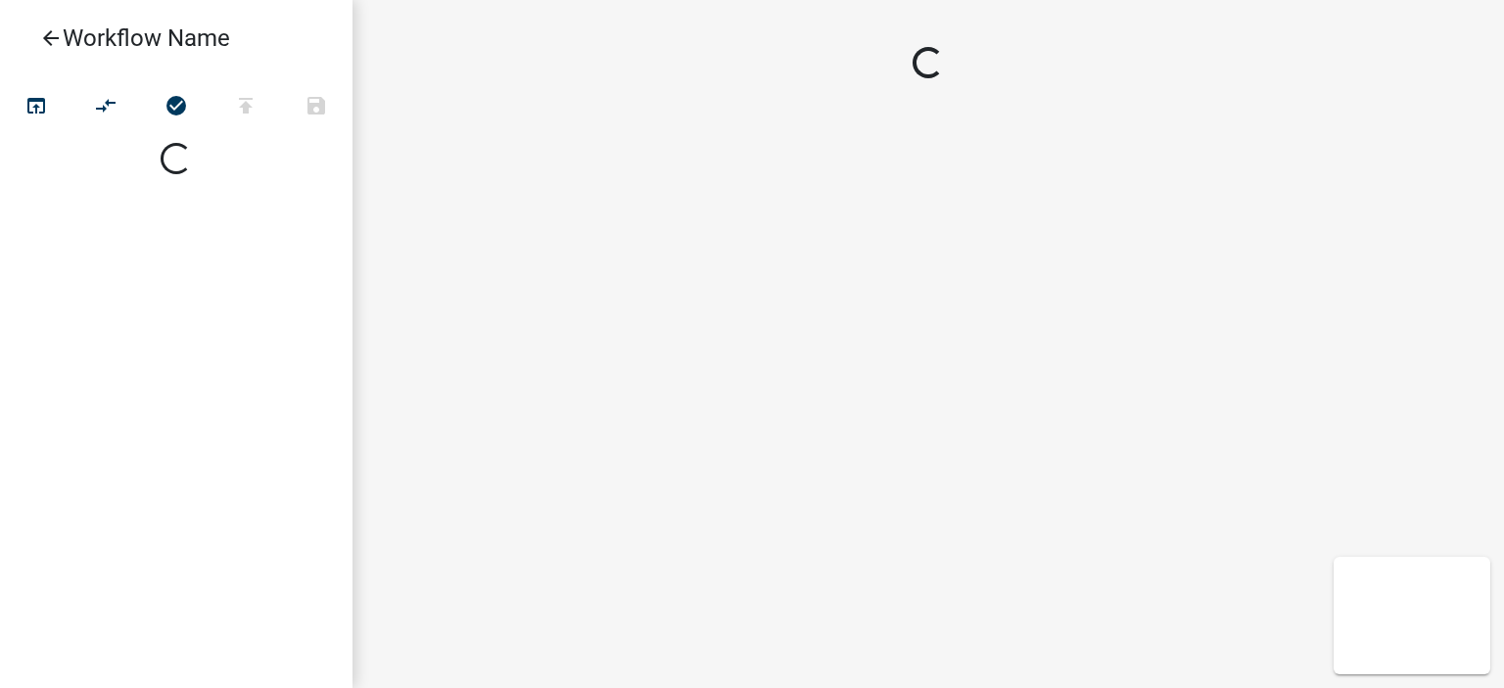
select select
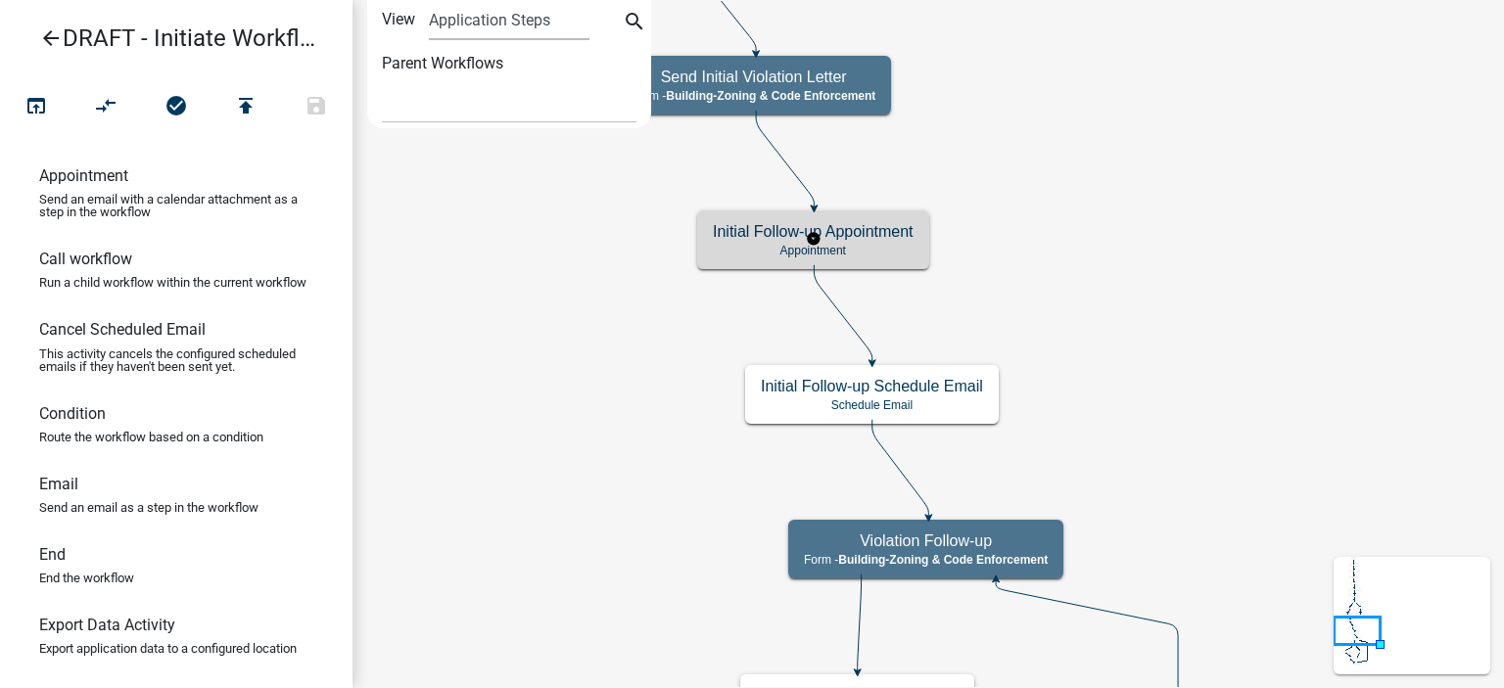
click at [748, 263] on div "Initial Follow-up Appointment Appointment" at bounding box center [813, 240] width 232 height 59
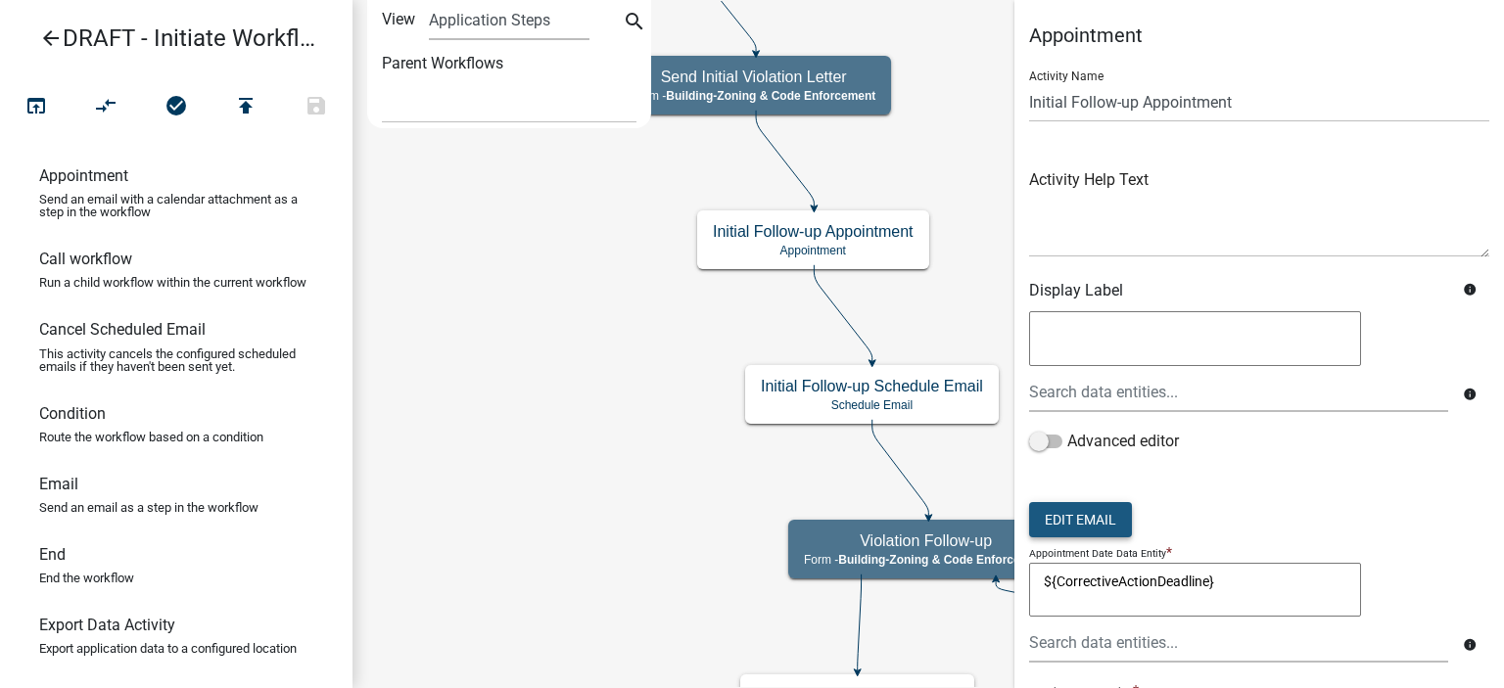
click at [1093, 520] on button "Edit Email" at bounding box center [1080, 519] width 103 height 35
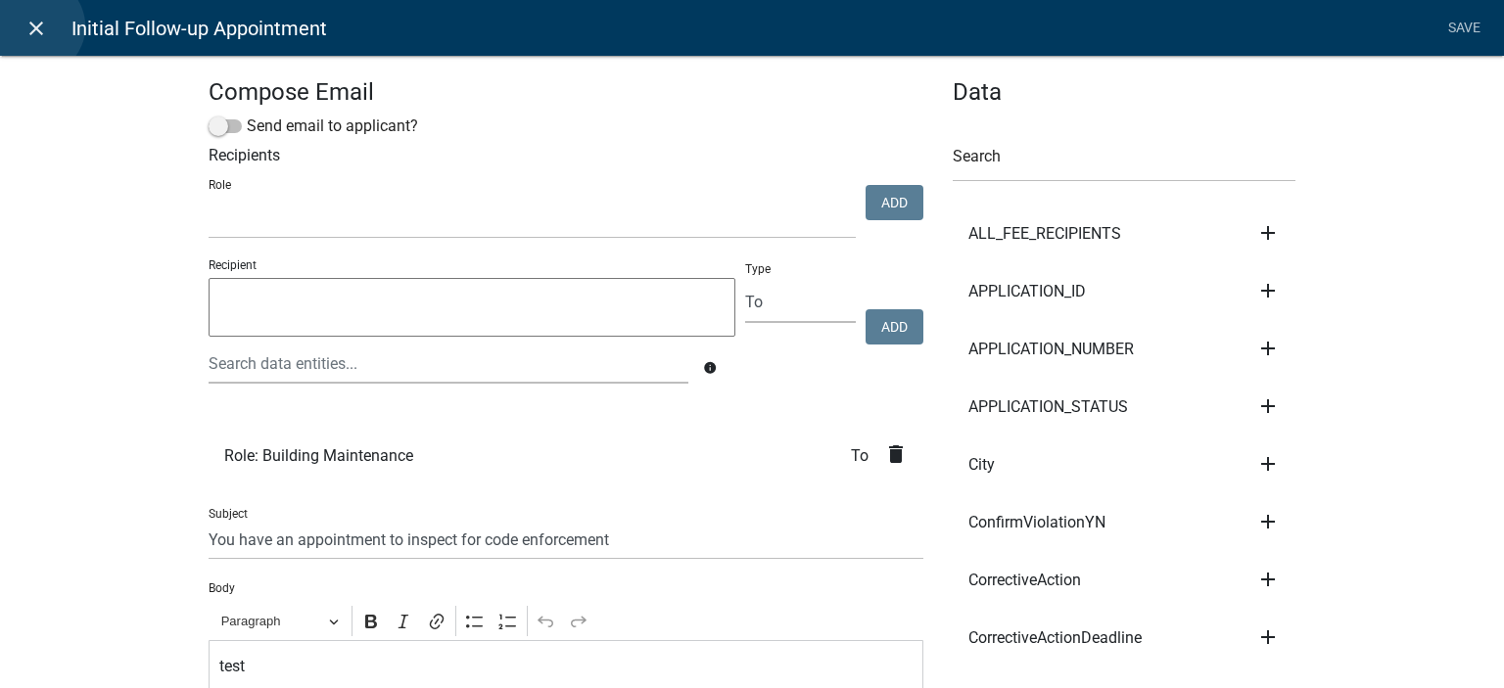
click at [35, 26] on icon "close" at bounding box center [36, 29] width 24 height 24
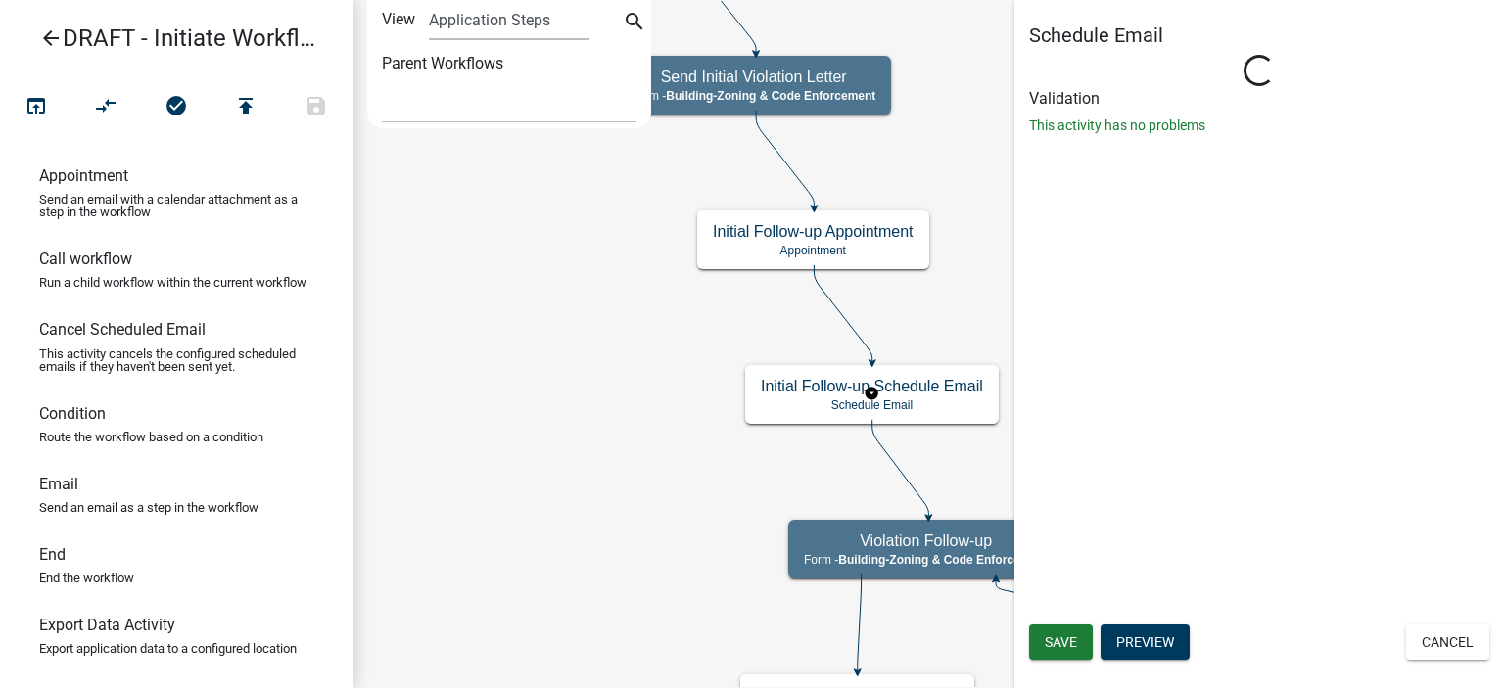
select select
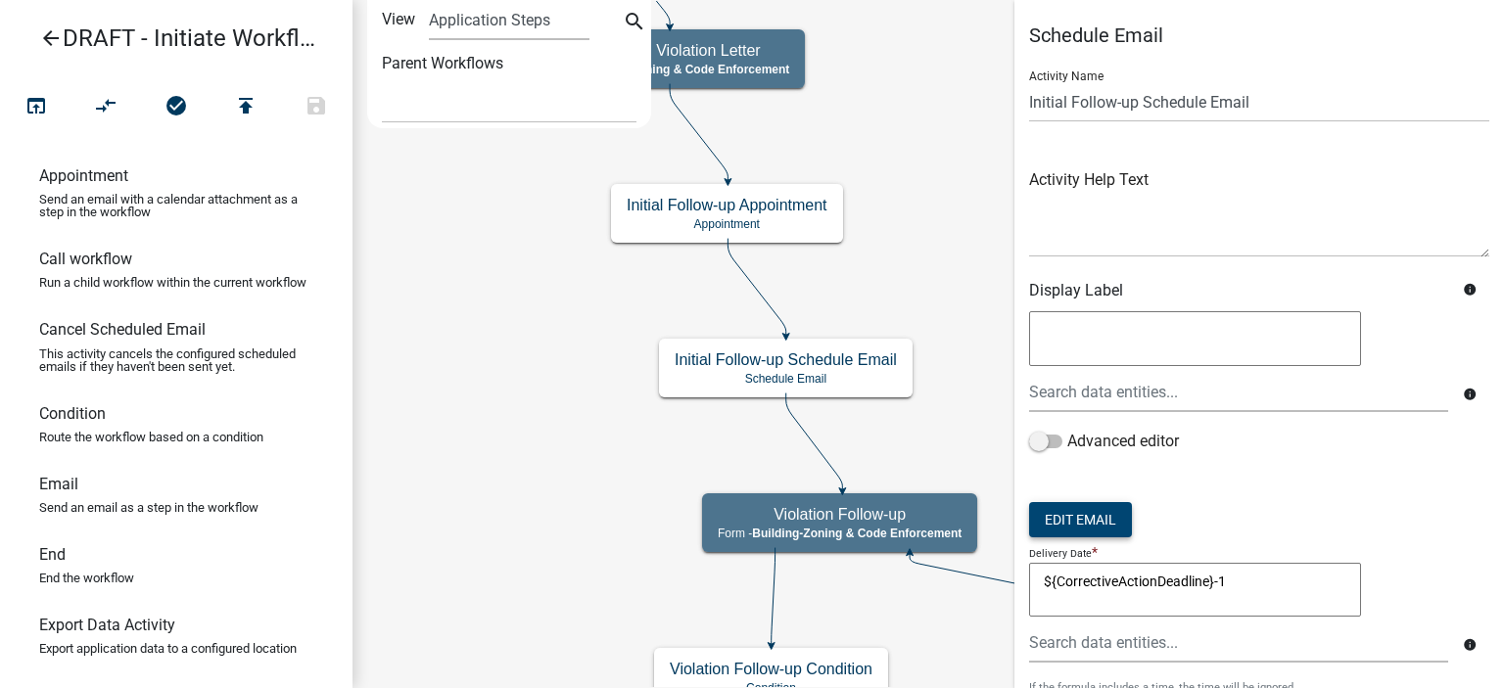
click at [1112, 512] on button "Edit Email" at bounding box center [1080, 519] width 103 height 35
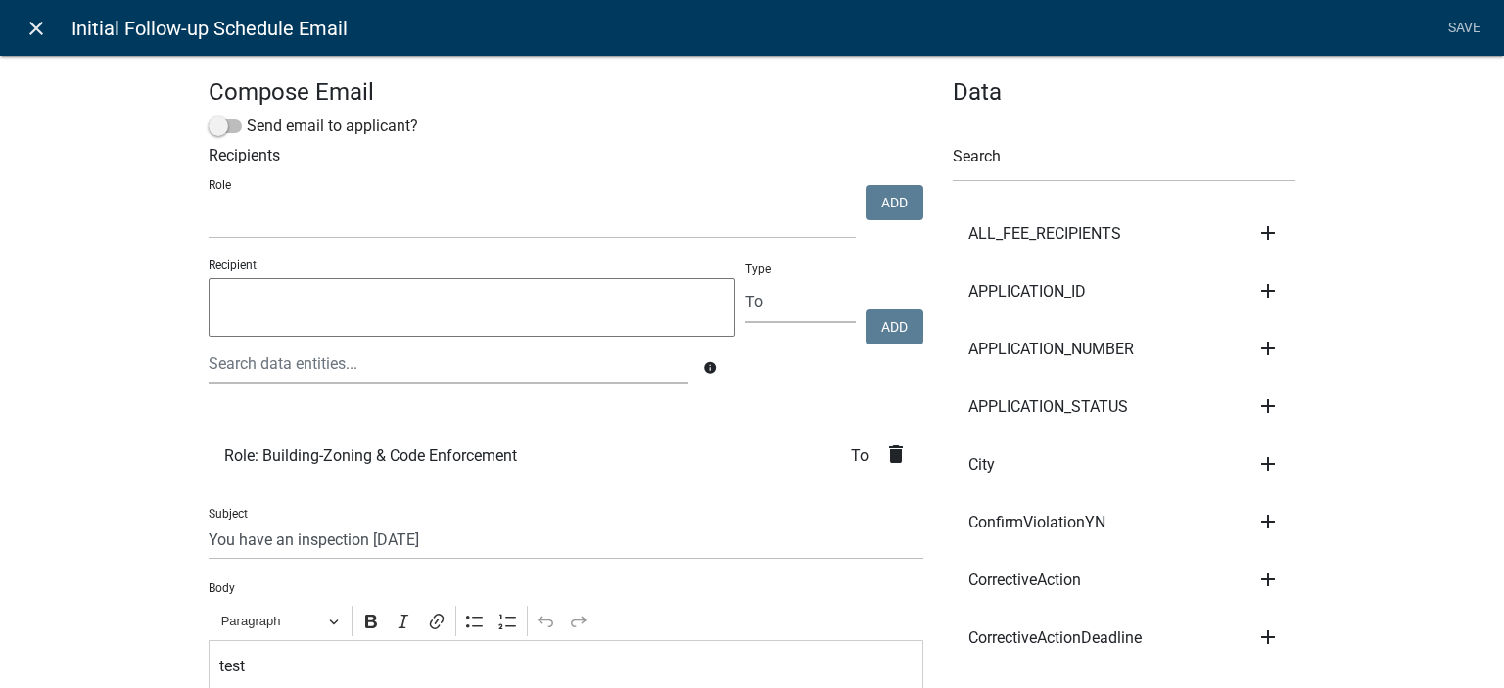
click at [37, 40] on link "close" at bounding box center [36, 28] width 40 height 40
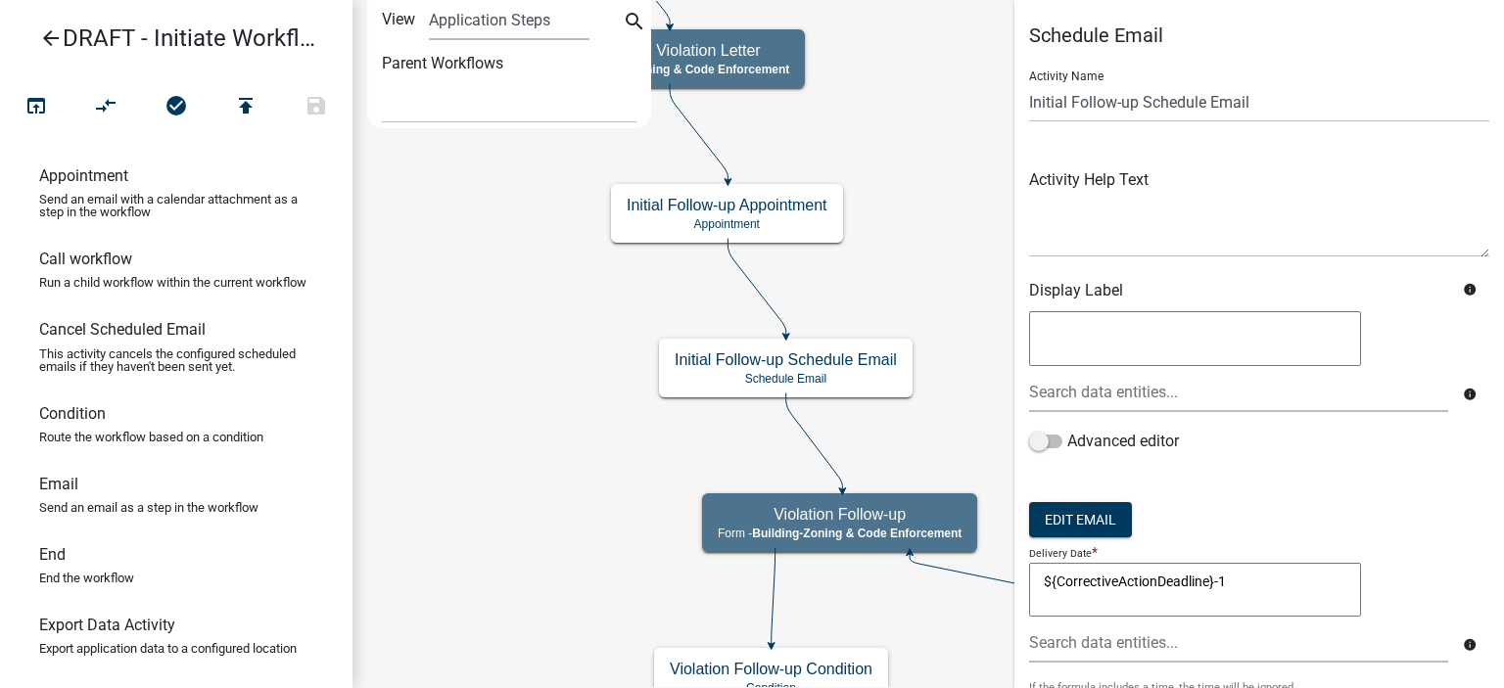
click at [1249, 579] on textarea "${CorrectiveActionDeadline}-1" at bounding box center [1195, 590] width 332 height 55
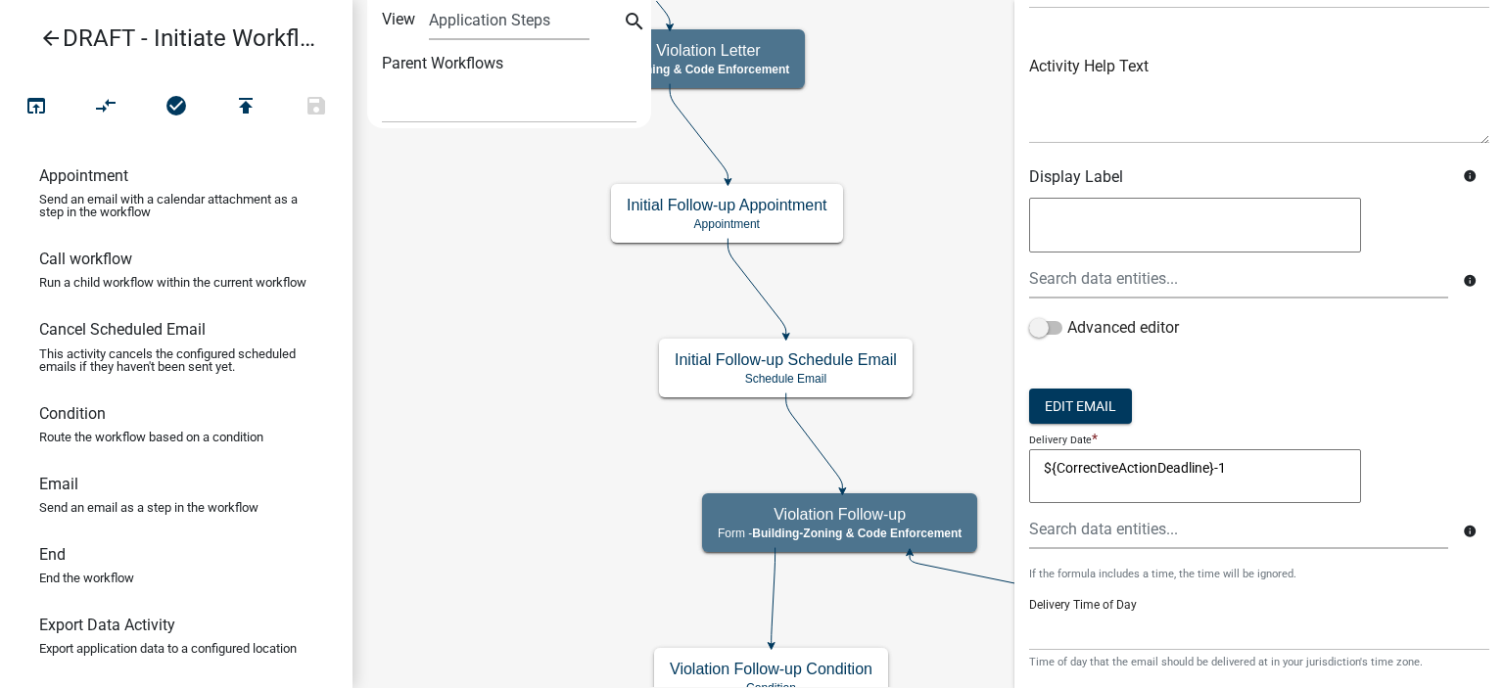
scroll to position [215, 0]
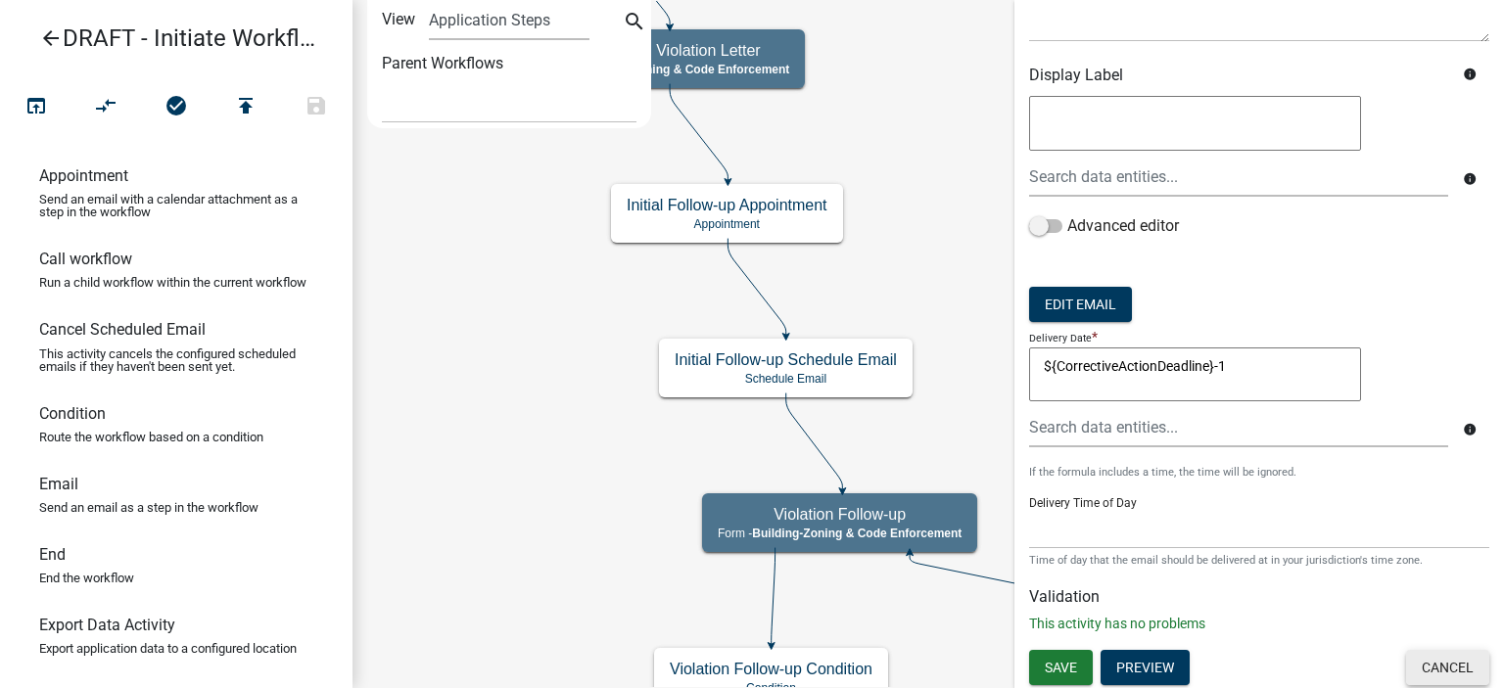
click at [1457, 663] on button "Cancel" at bounding box center [1447, 667] width 83 height 35
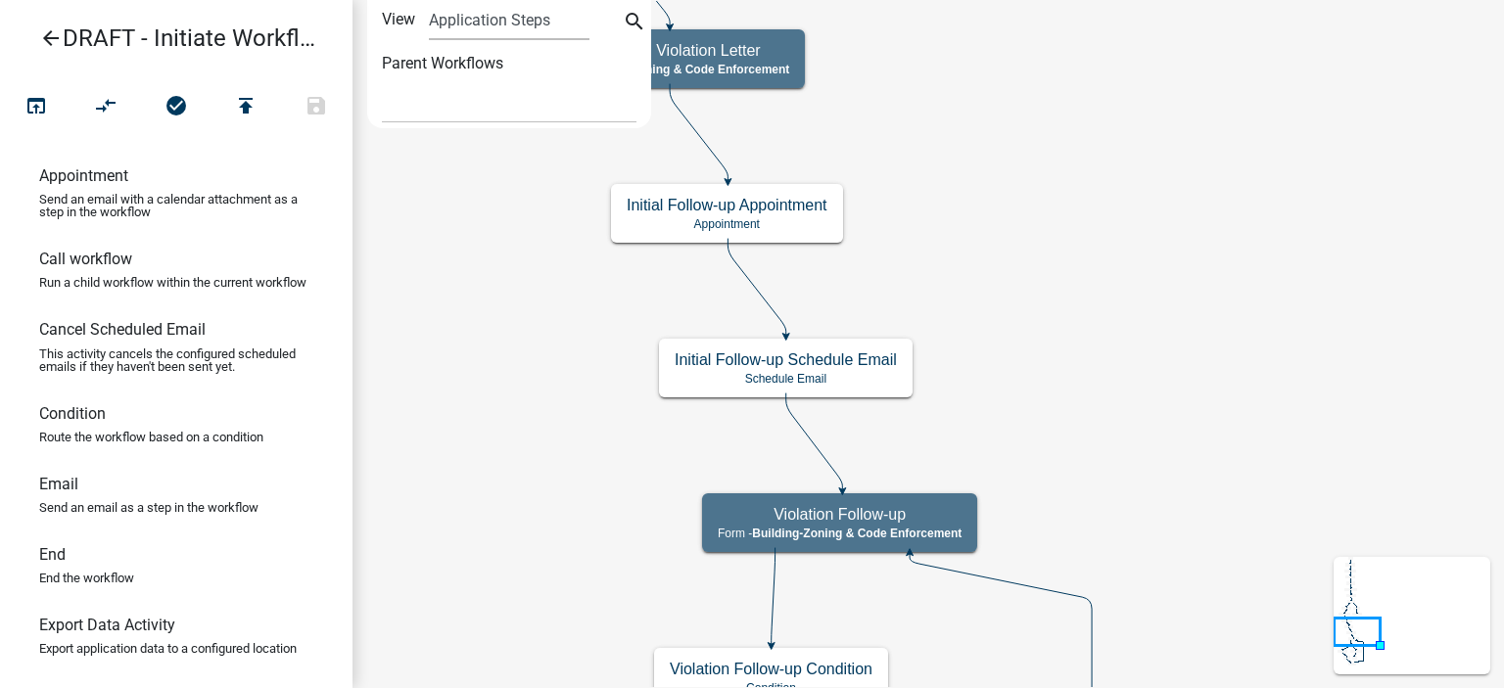
scroll to position [0, 0]
click at [1106, 328] on icon "Start Start - Applicant Complainant Information Form - Front Office ([EMAIL_ADD…" at bounding box center [929, 585] width 1150 height 1168
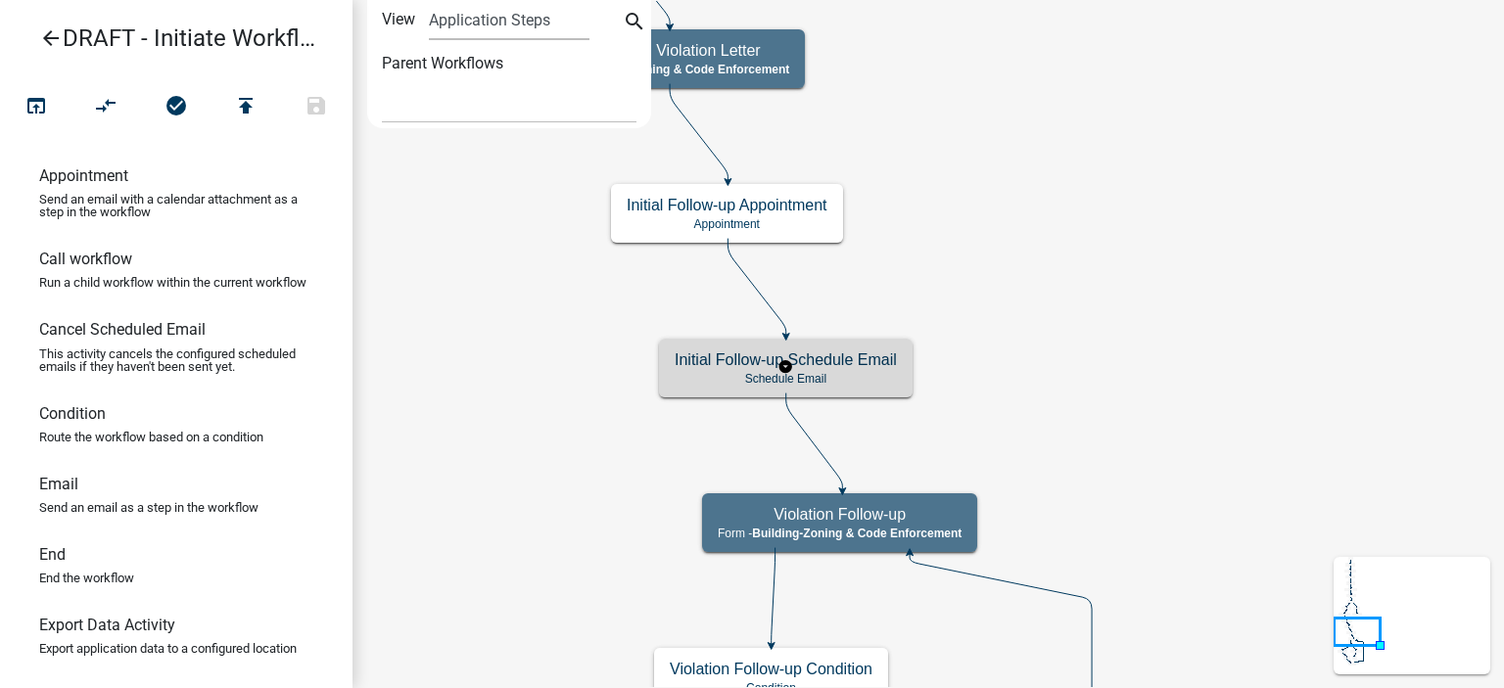
click at [872, 357] on h5 "Initial Follow-up Schedule Email" at bounding box center [786, 360] width 222 height 19
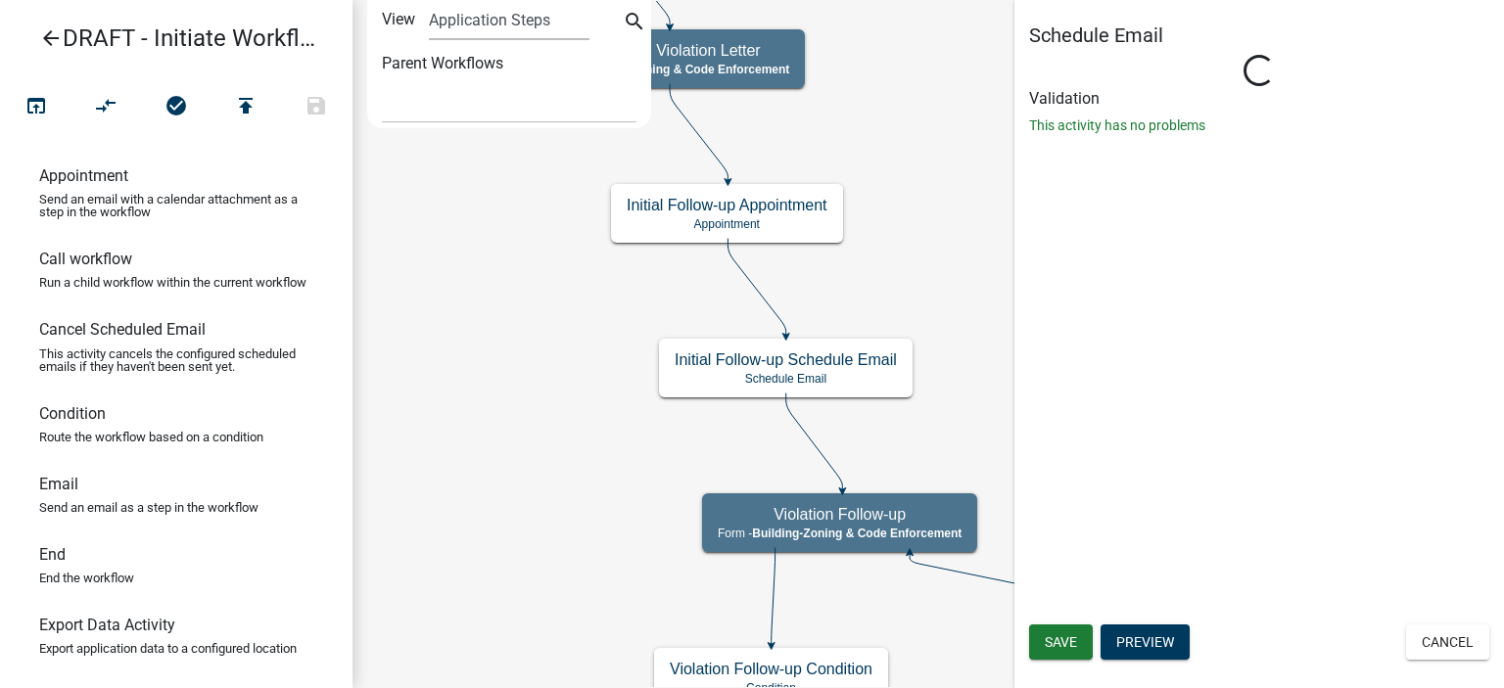
select select
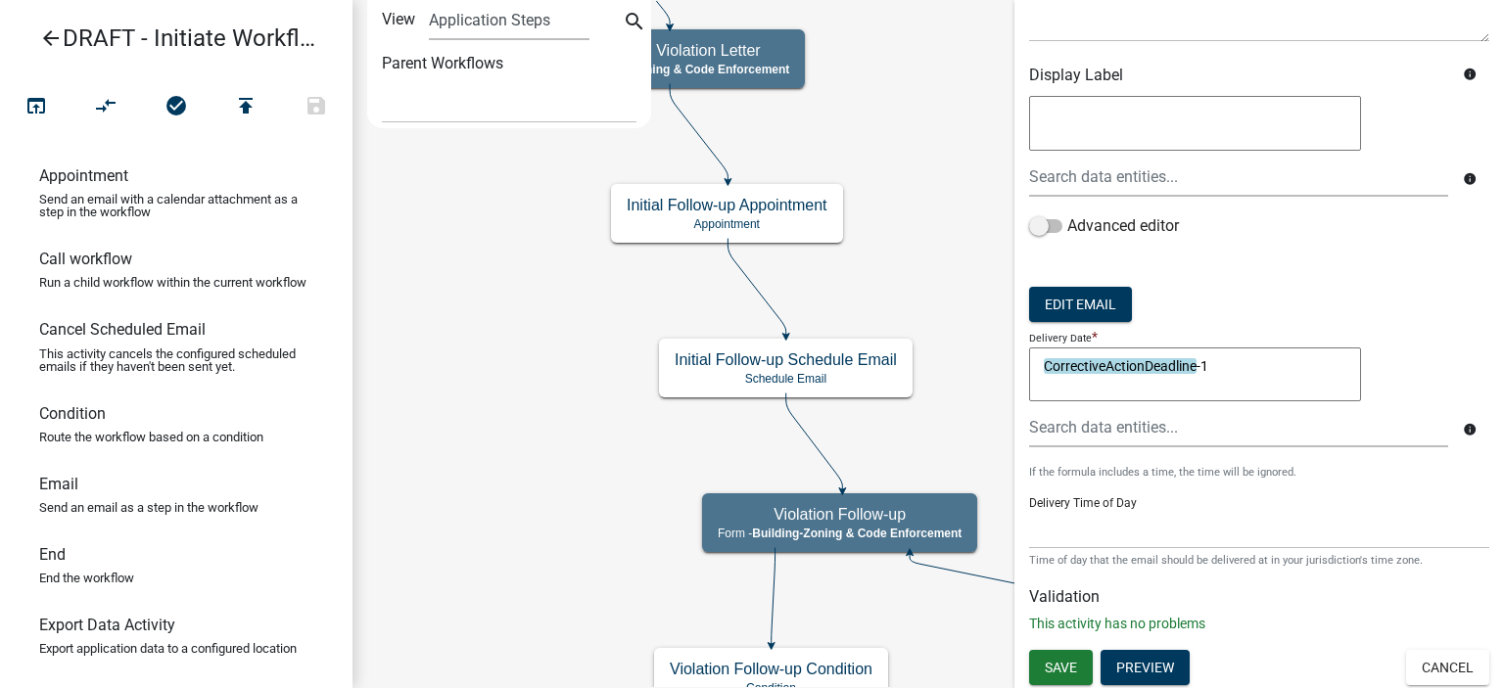
scroll to position [215, 0]
click at [1411, 654] on button "Cancel" at bounding box center [1447, 667] width 83 height 35
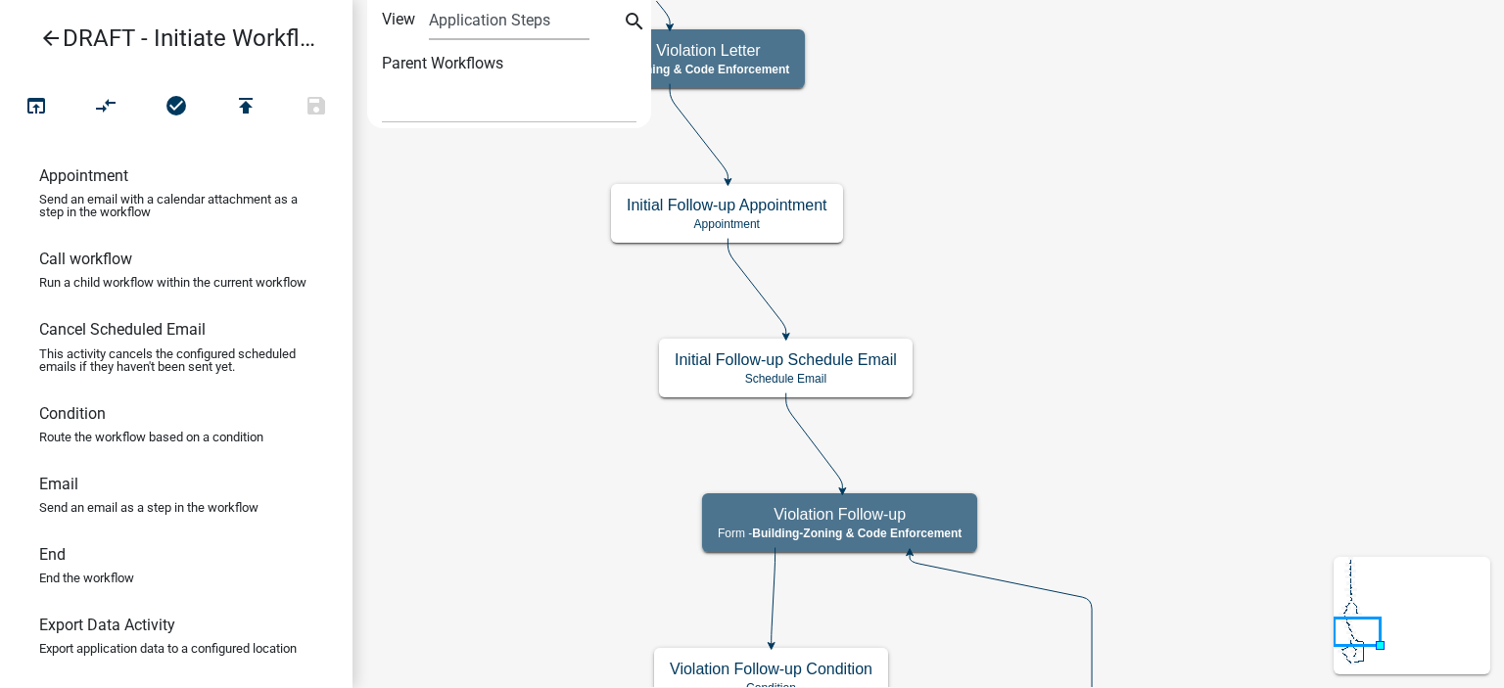
scroll to position [0, 0]
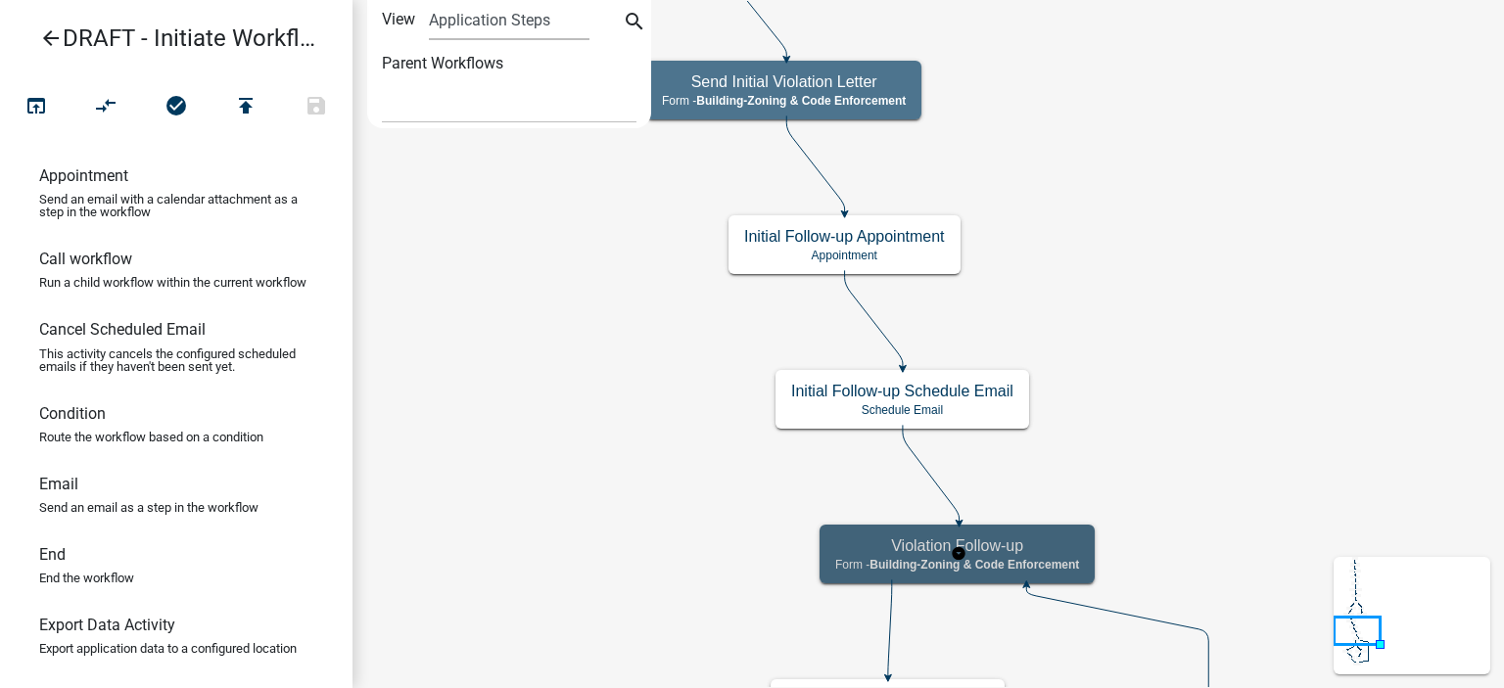
click at [932, 559] on span "Building-Zoning & Code Enforcement" at bounding box center [975, 565] width 210 height 14
select select "AA0F0E89-27AD-4056-A8DF-C2D0F55E2258"
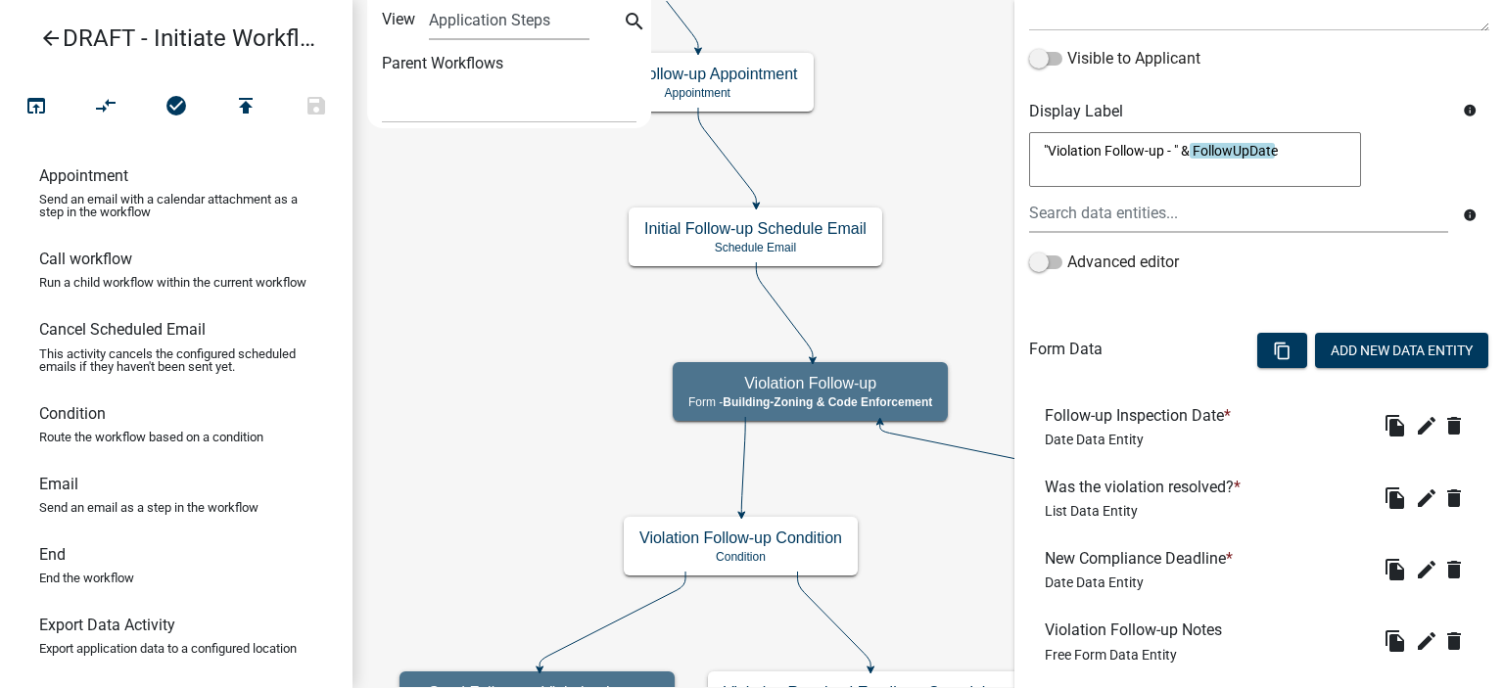
scroll to position [497, 0]
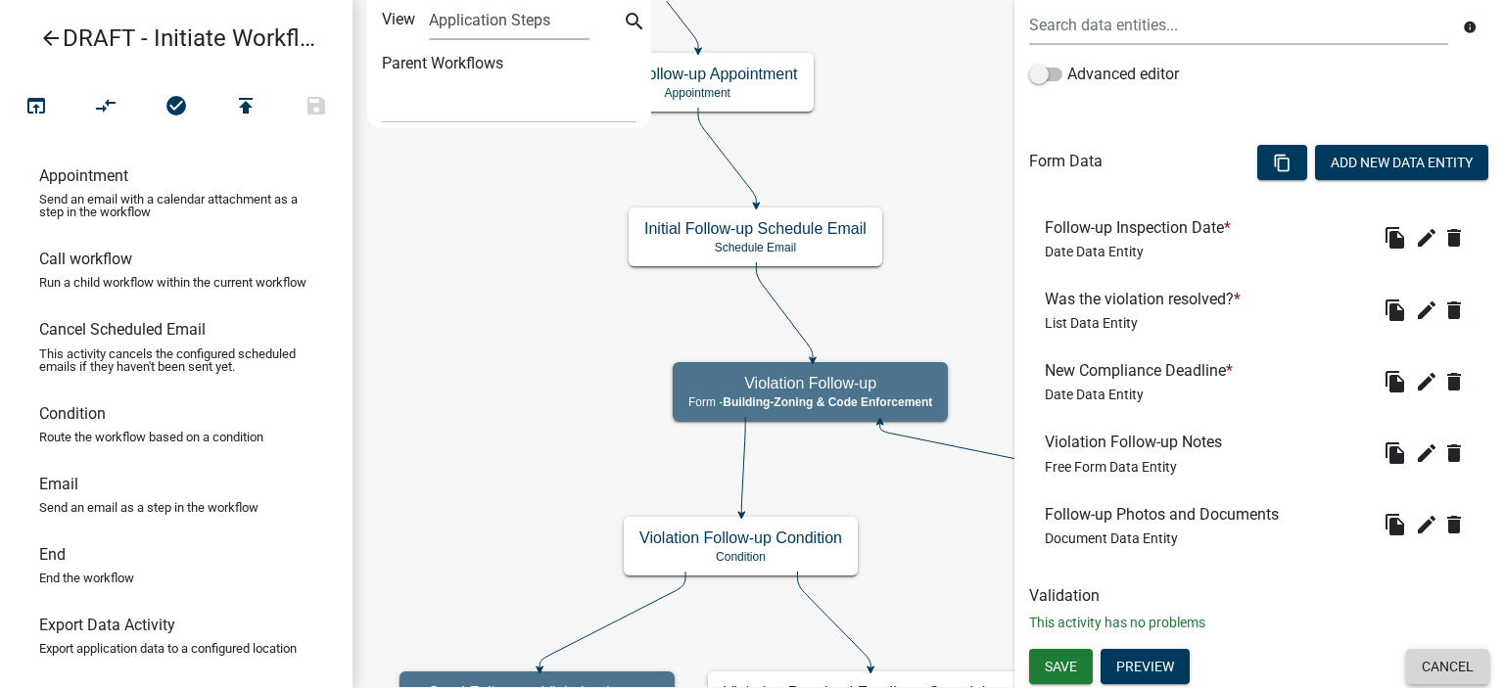
click at [1453, 670] on button "Cancel" at bounding box center [1447, 666] width 83 height 35
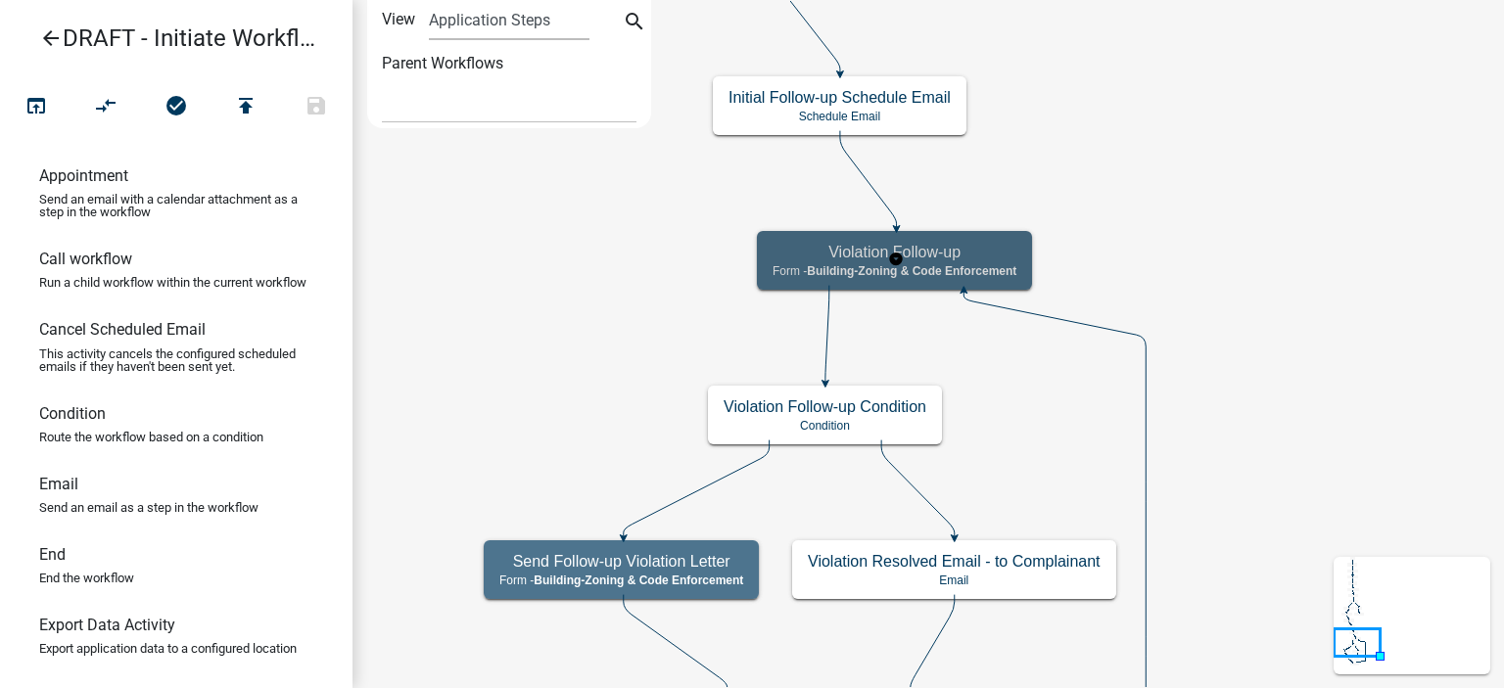
click at [979, 265] on span "Building-Zoning & Code Enforcement" at bounding box center [912, 271] width 210 height 14
select select "AA0F0E89-27AD-4056-A8DF-C2D0F55E2258"
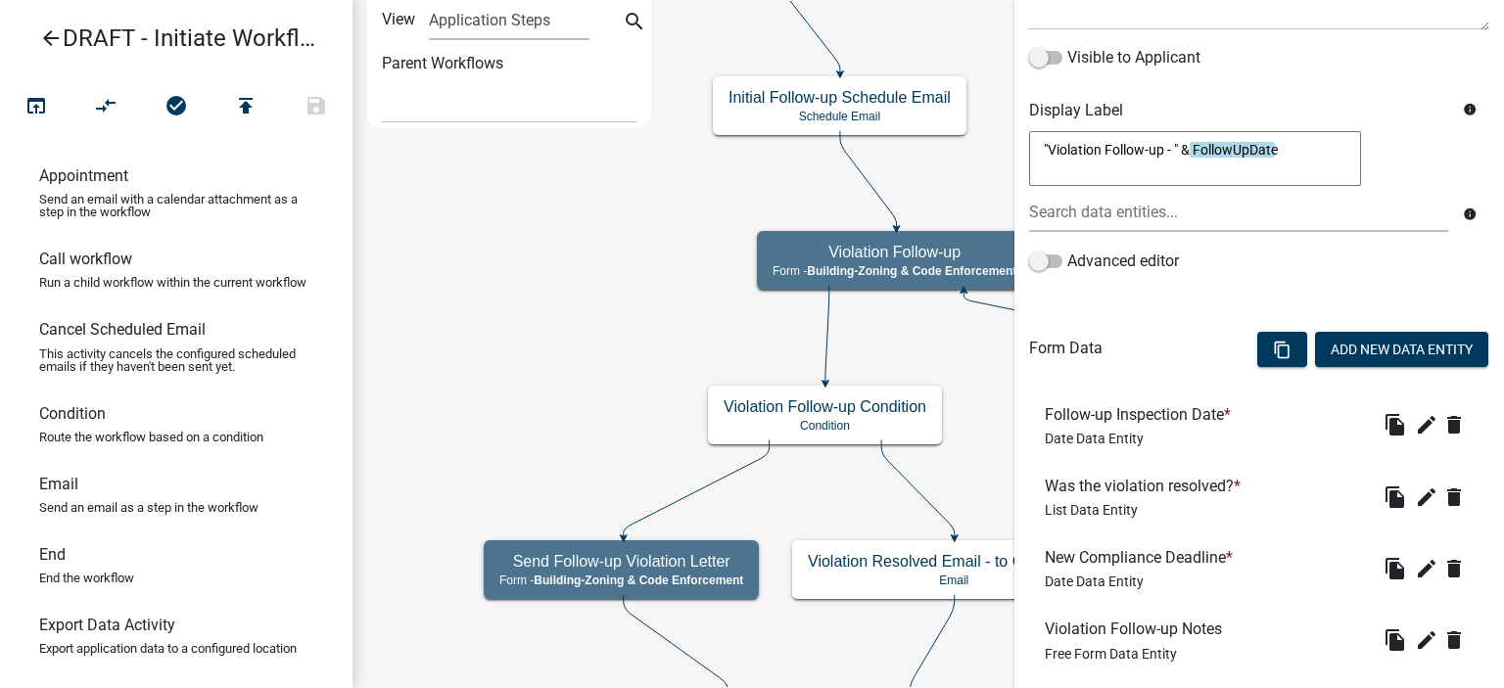
scroll to position [490, 0]
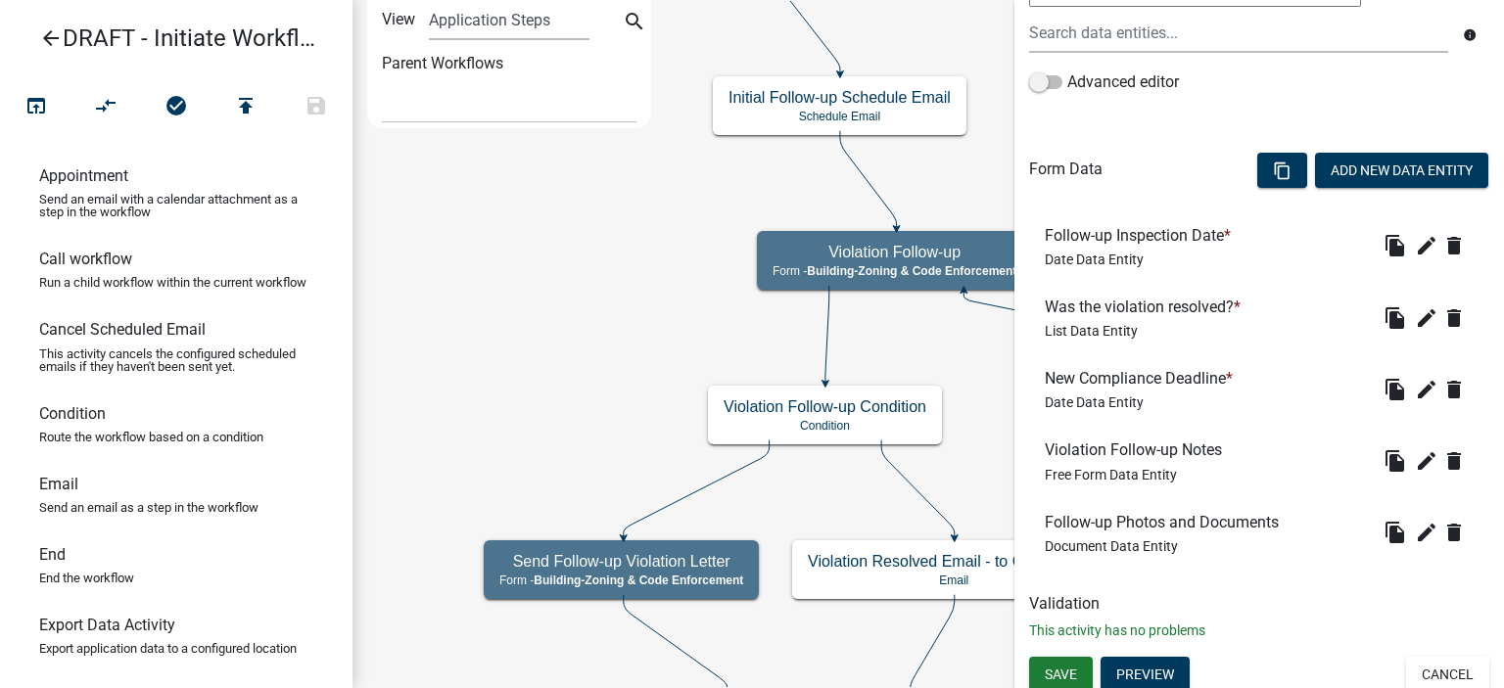
click at [53, 38] on icon "arrow_back" at bounding box center [51, 39] width 24 height 27
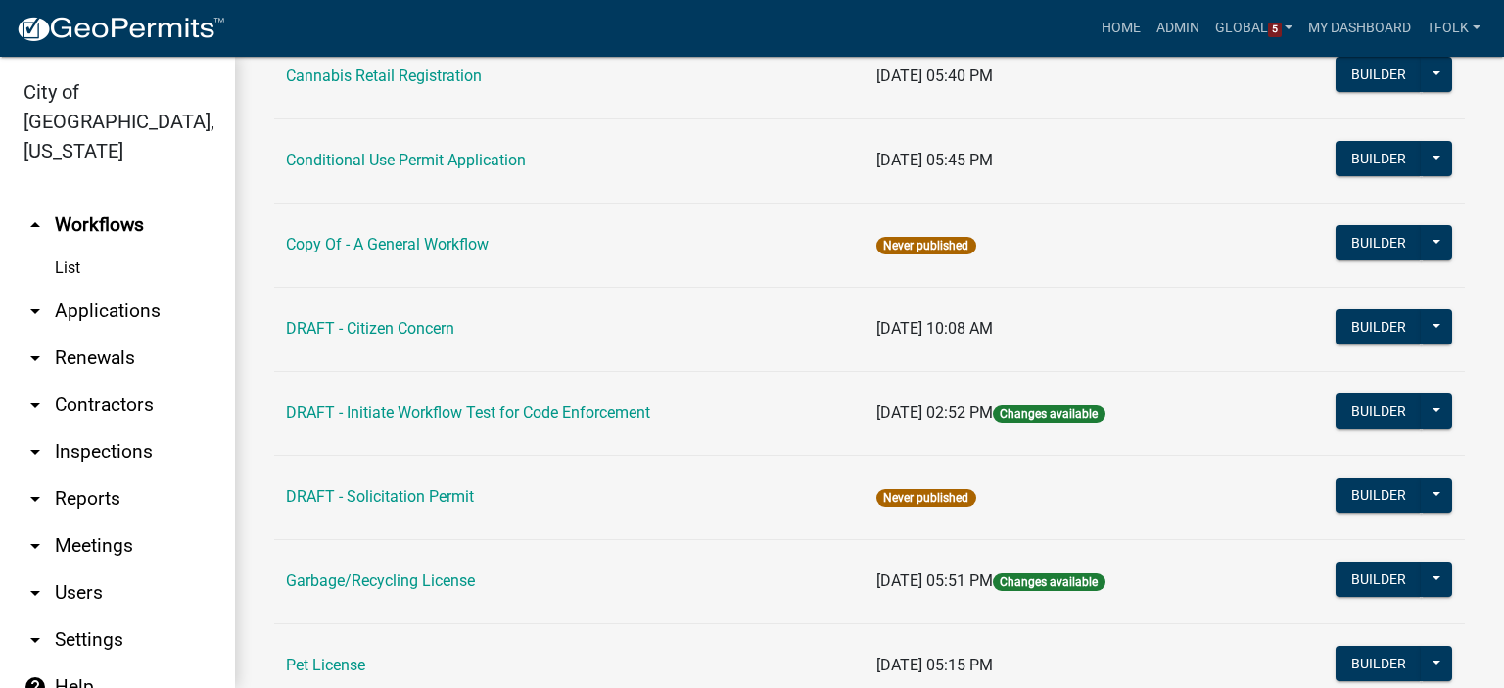
scroll to position [392, 0]
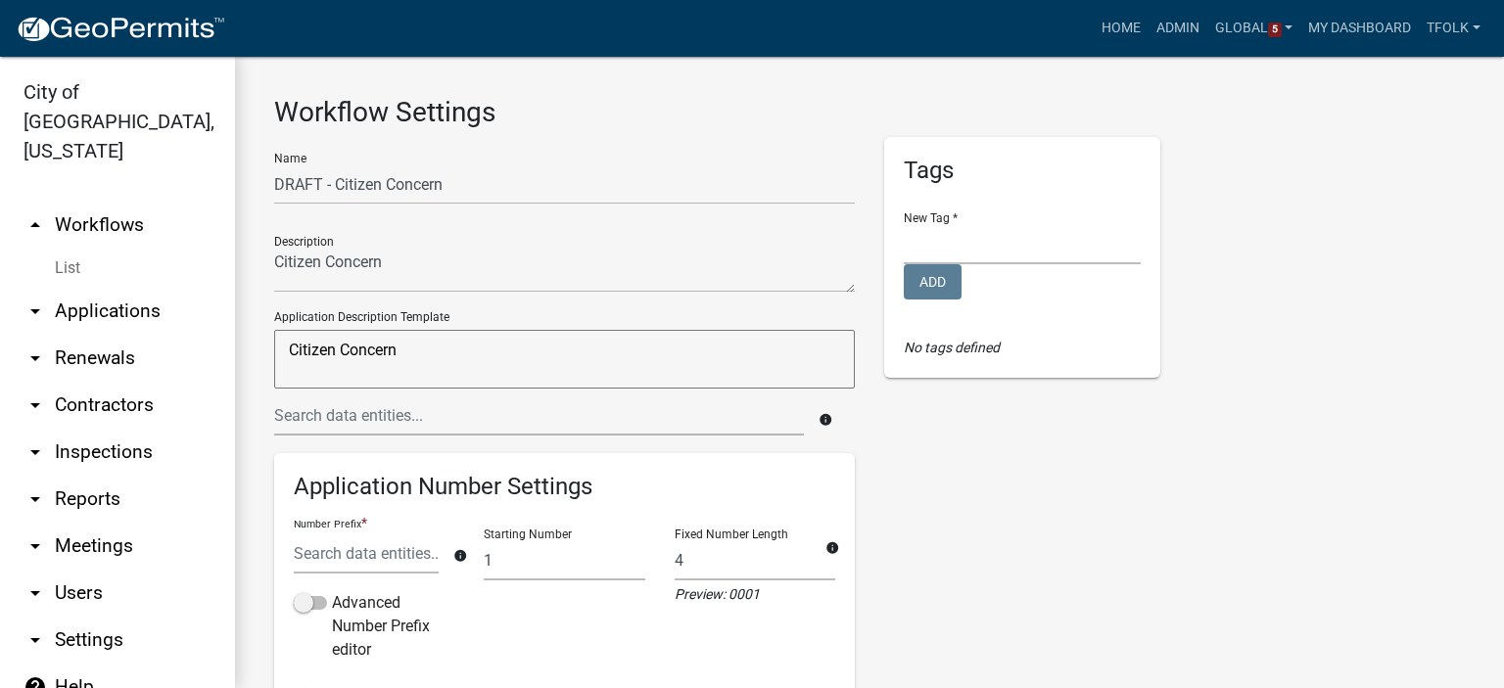
select select "119d60fc-3df9-44b5-b89b-48e598585173"
select select "3"
select select
click at [90, 202] on link "arrow_drop_up Workflows" at bounding box center [117, 225] width 235 height 47
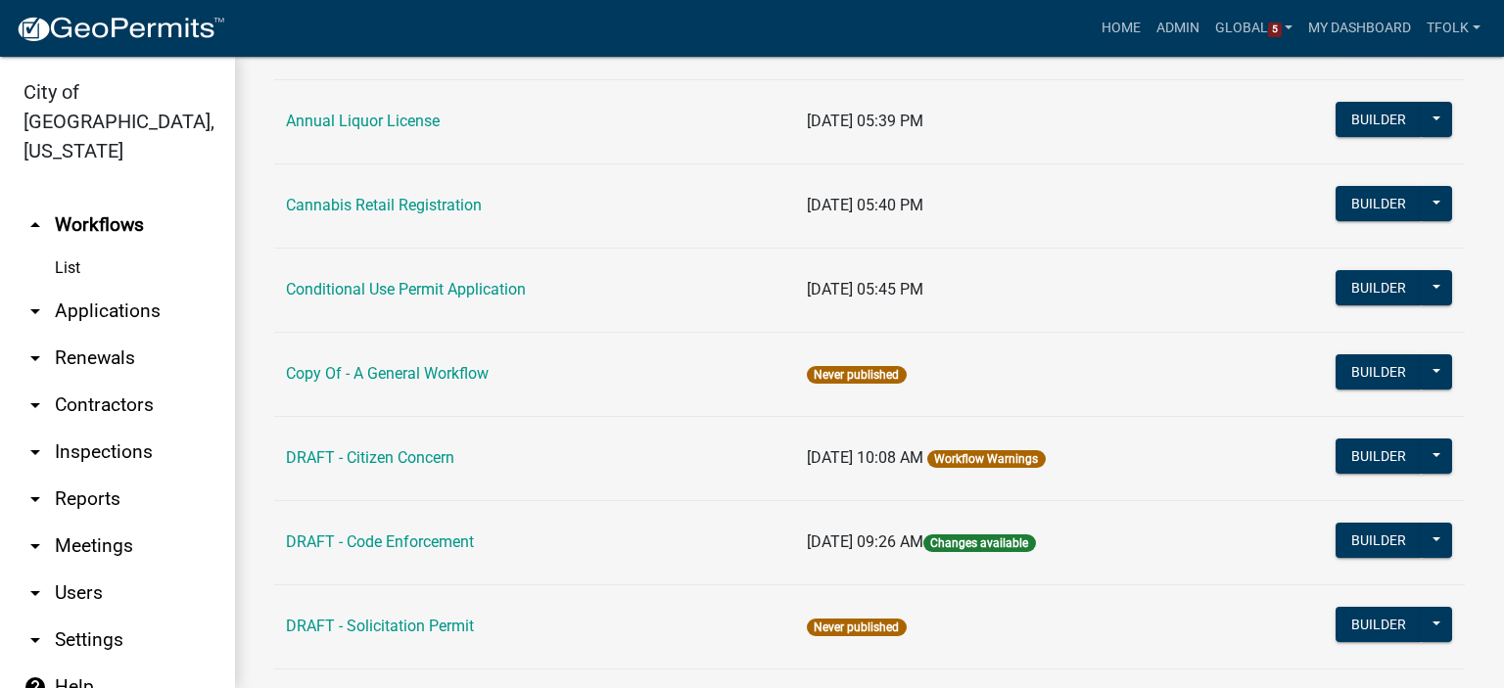
scroll to position [294, 0]
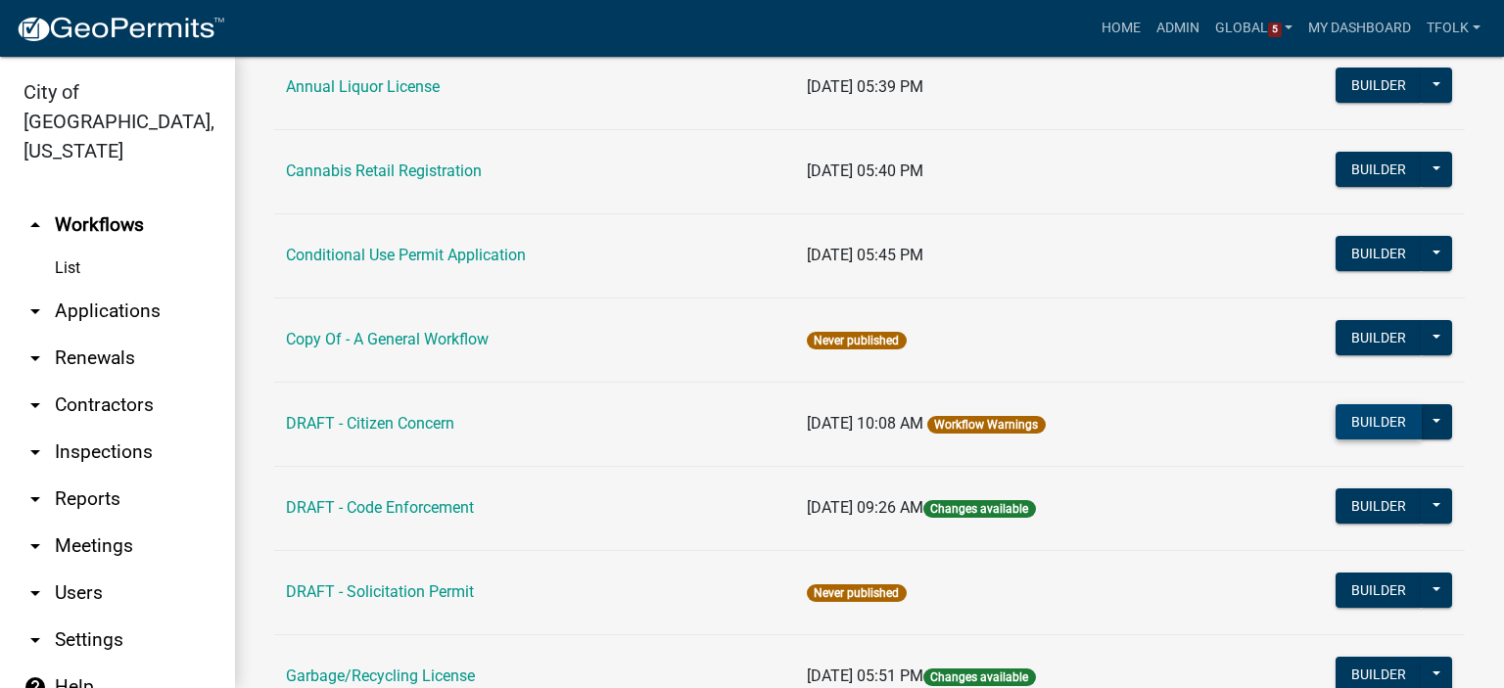
click at [1343, 428] on button "Builder" at bounding box center [1379, 421] width 86 height 35
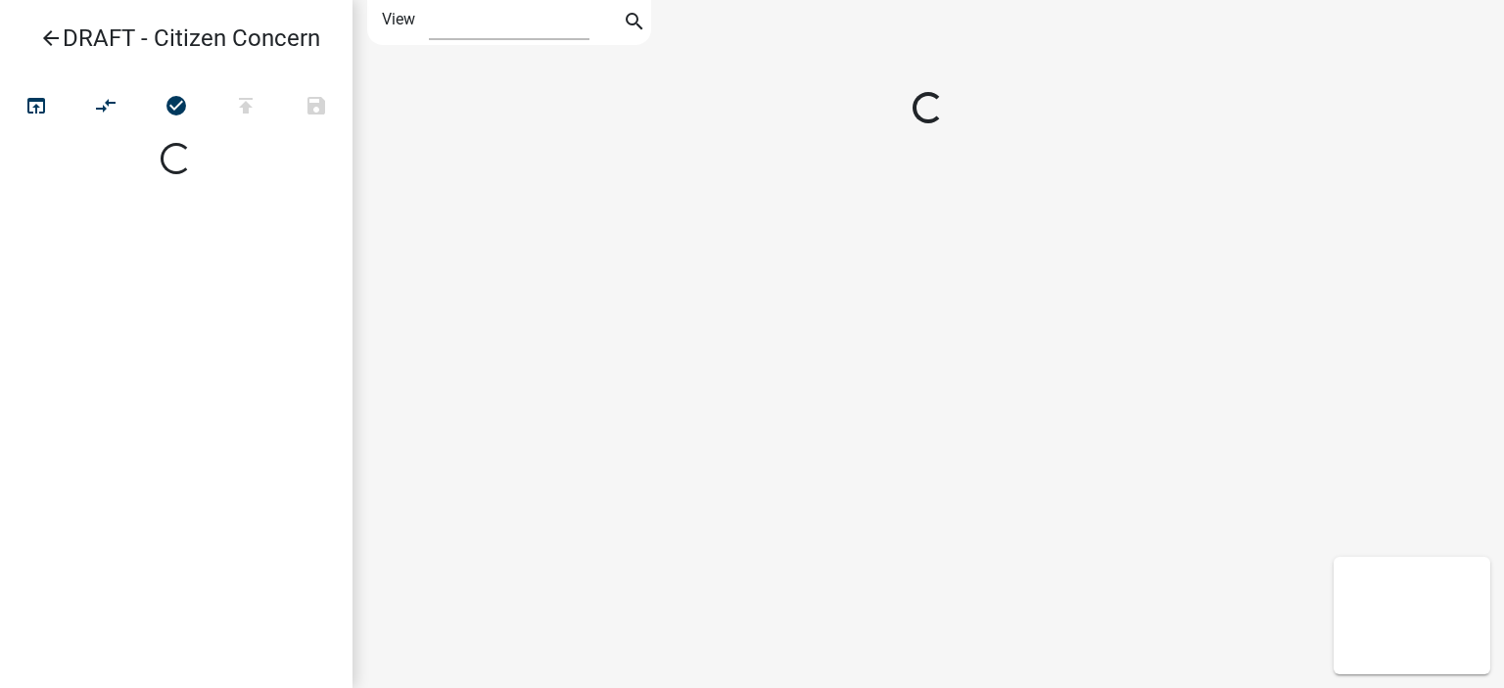
select select "1"
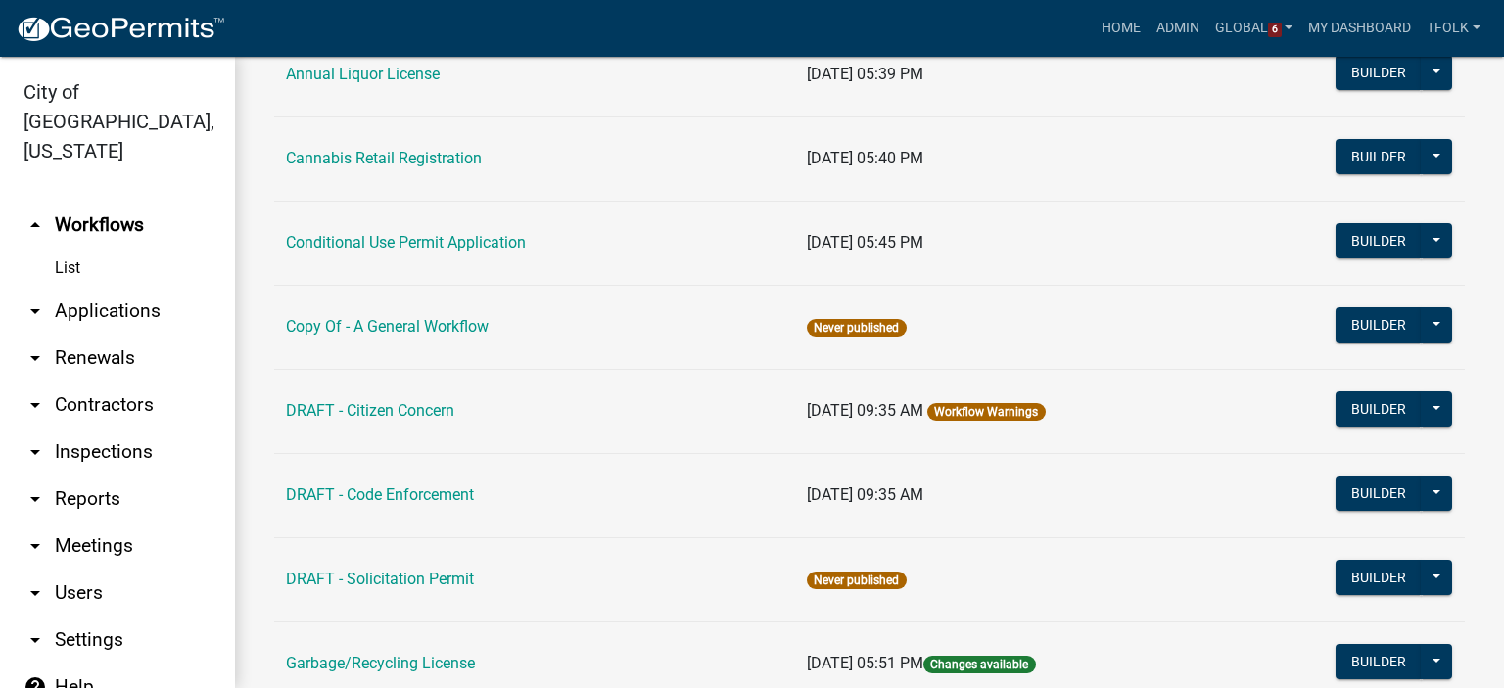
scroll to position [392, 0]
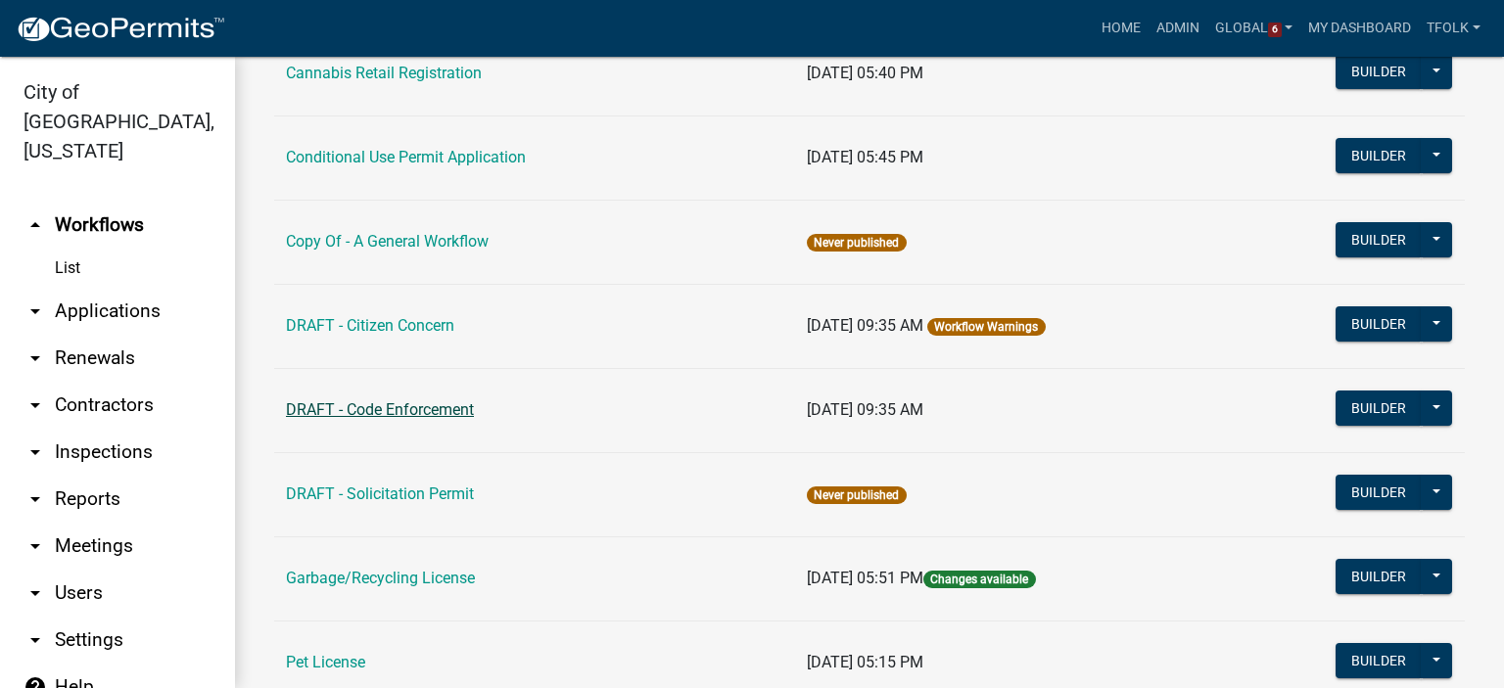
click at [403, 404] on link "DRAFT - Code Enforcement" at bounding box center [380, 410] width 188 height 19
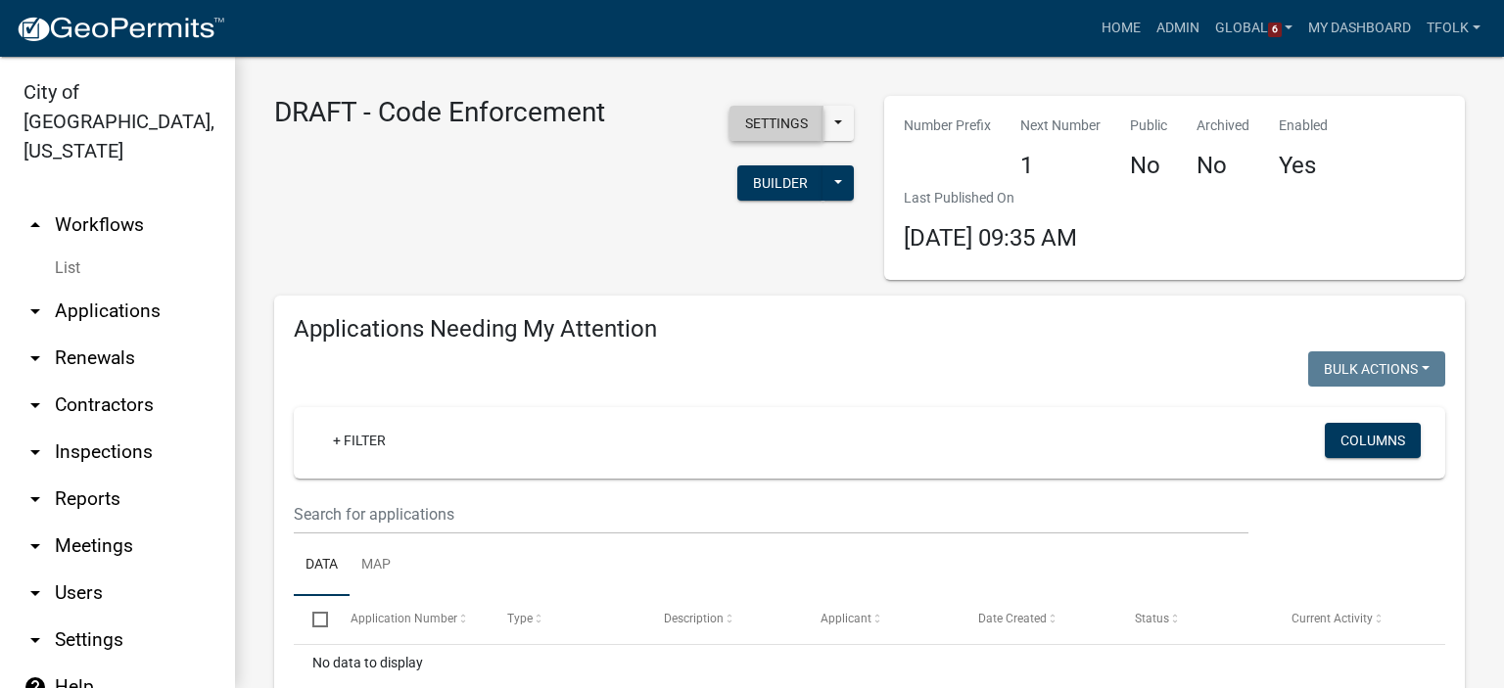
click at [748, 137] on button "Settings" at bounding box center [777, 123] width 94 height 35
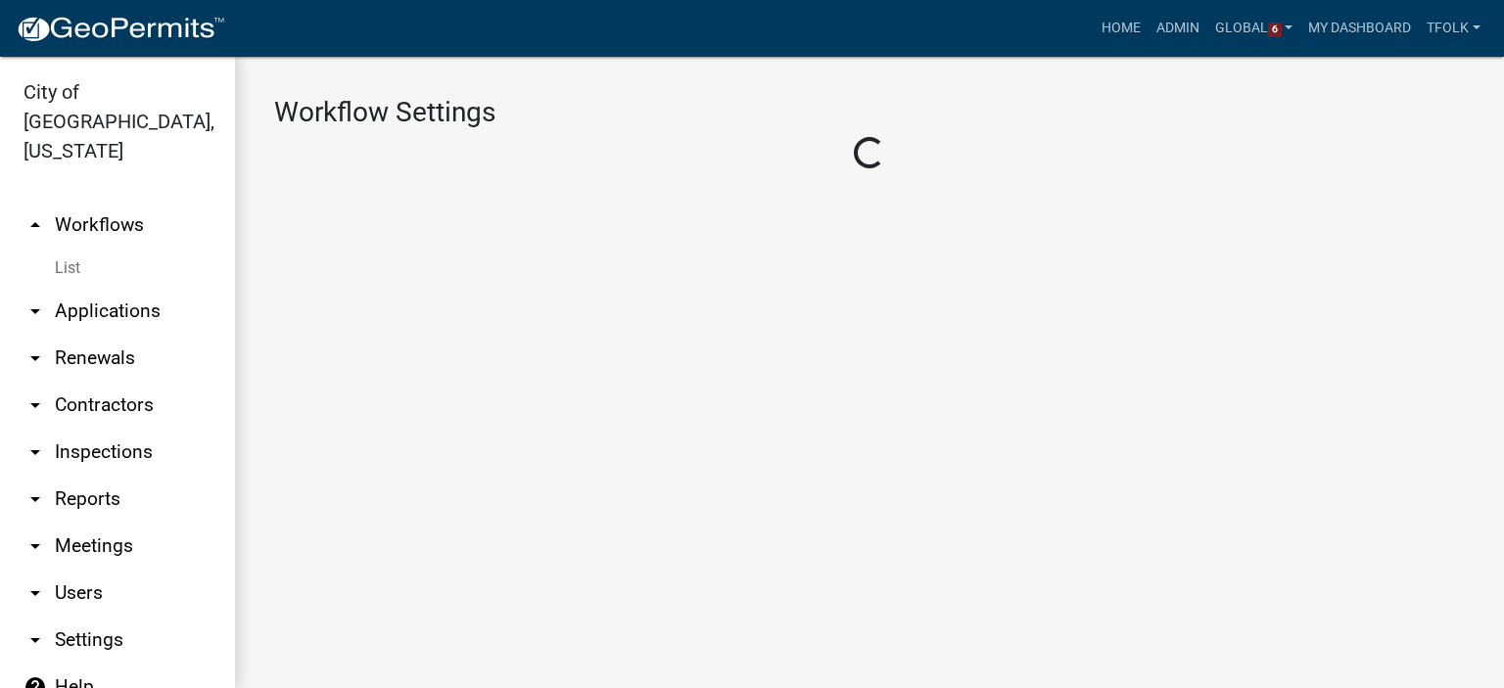
select select "1"
select select "aa0f0e89-27ad-4056-a8df-c2d0f55e2258"
select select "3"
select select
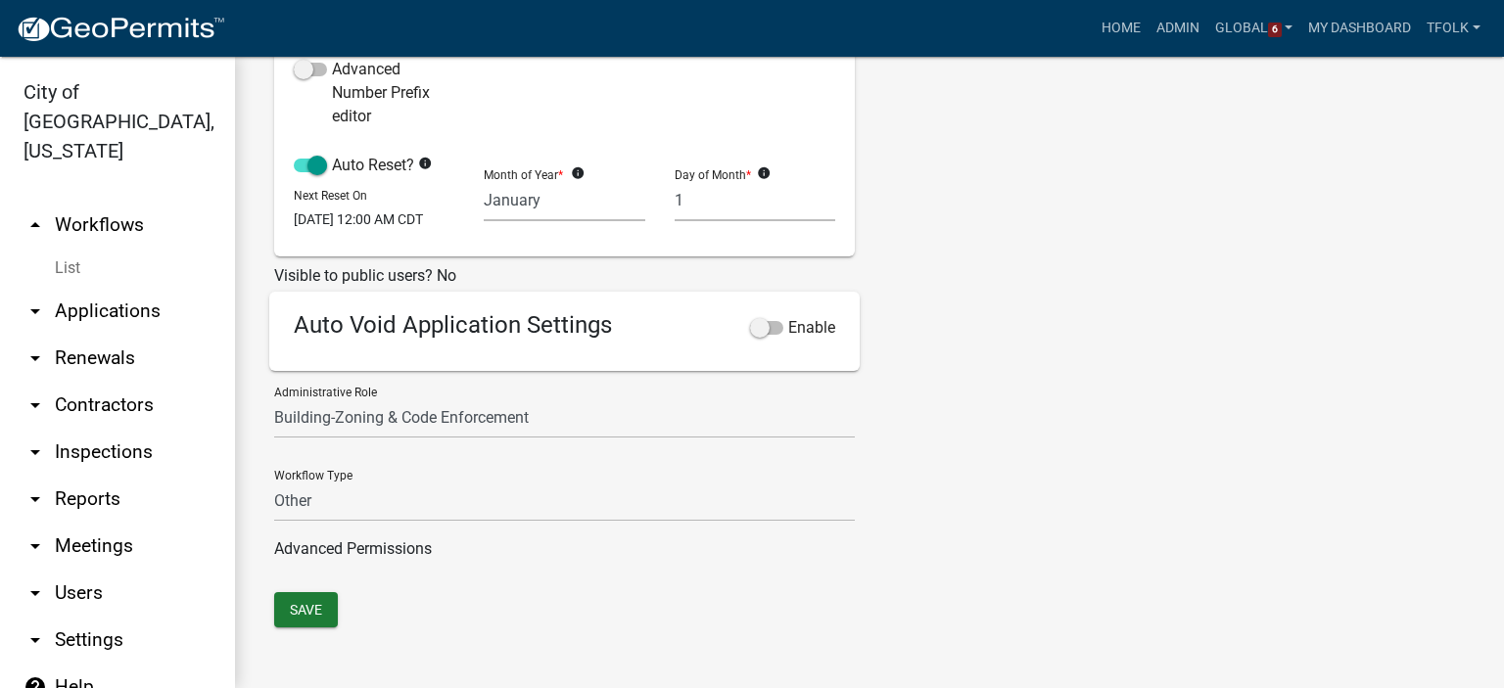
scroll to position [607, 0]
click at [312, 610] on button "Save" at bounding box center [306, 609] width 64 height 35
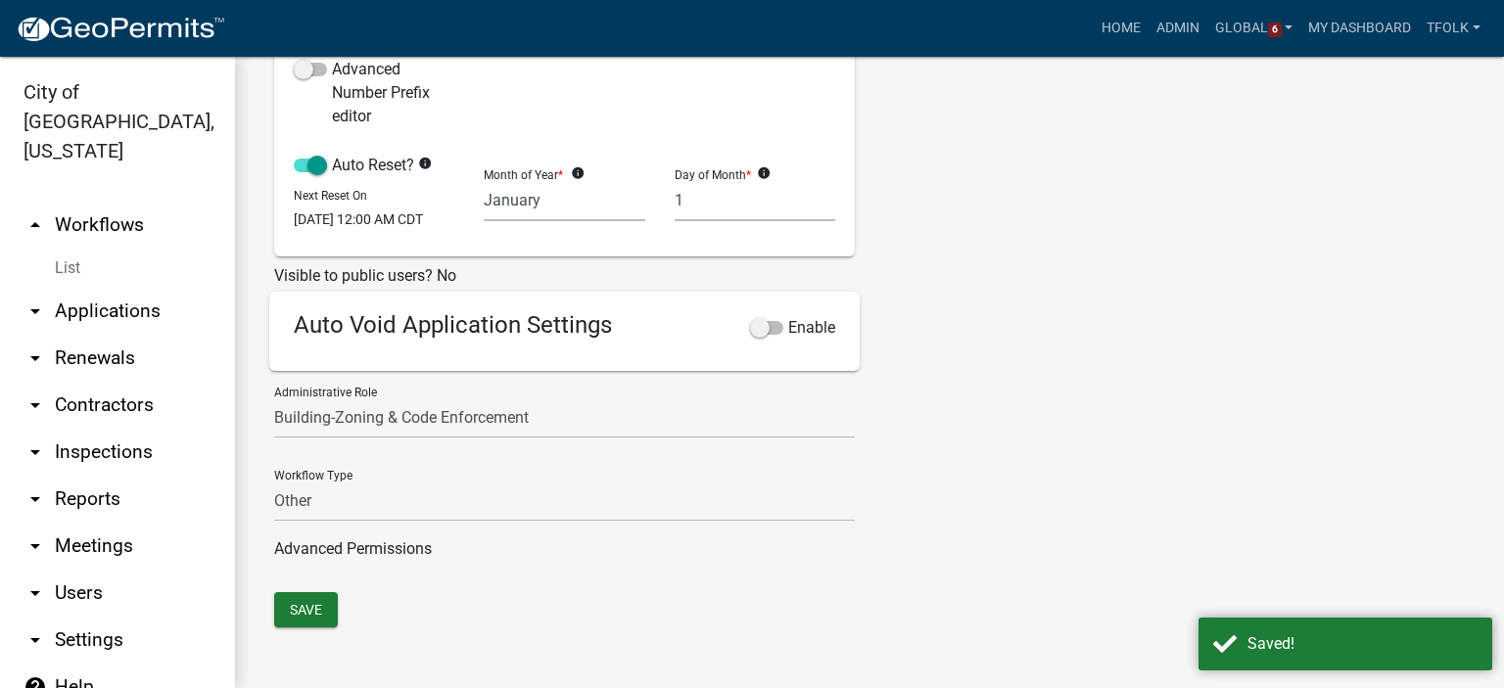
scroll to position [20, 0]
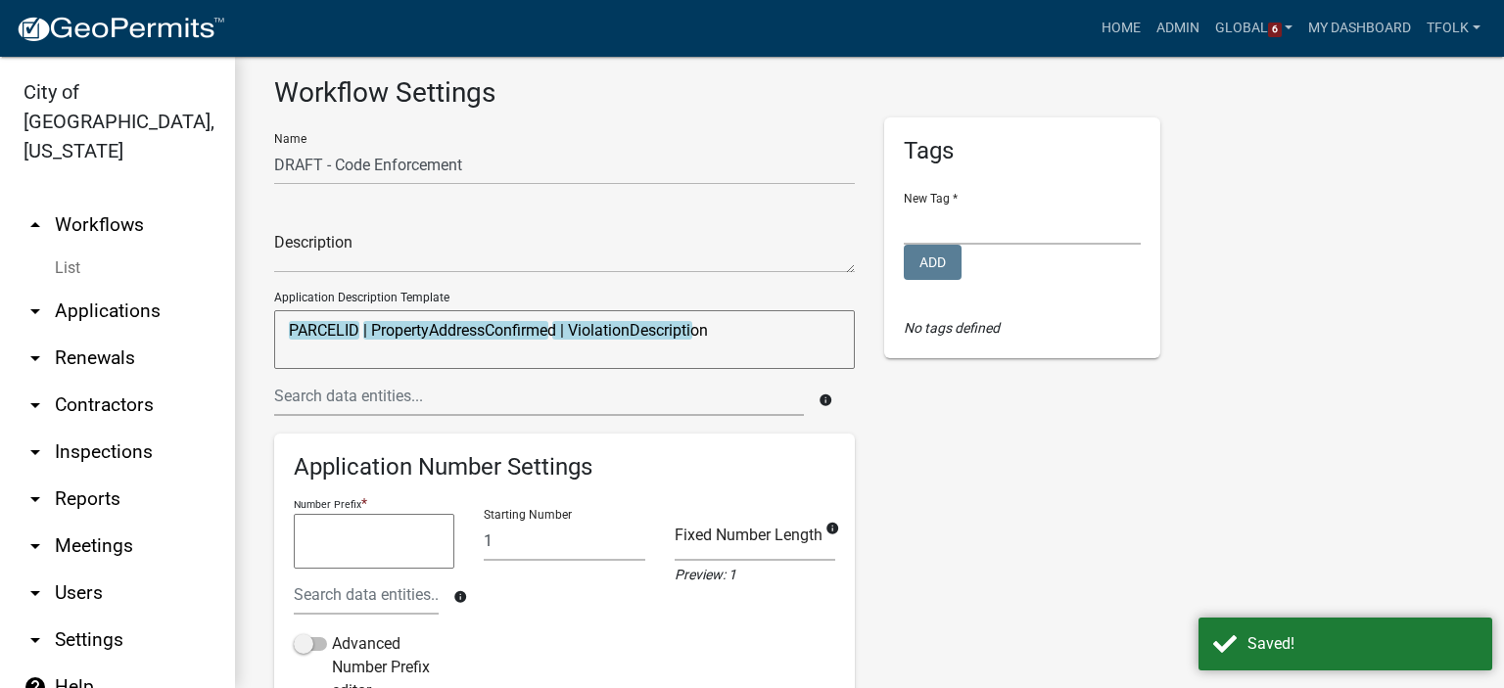
click at [94, 202] on link "arrow_drop_up Workflows" at bounding box center [117, 225] width 235 height 47
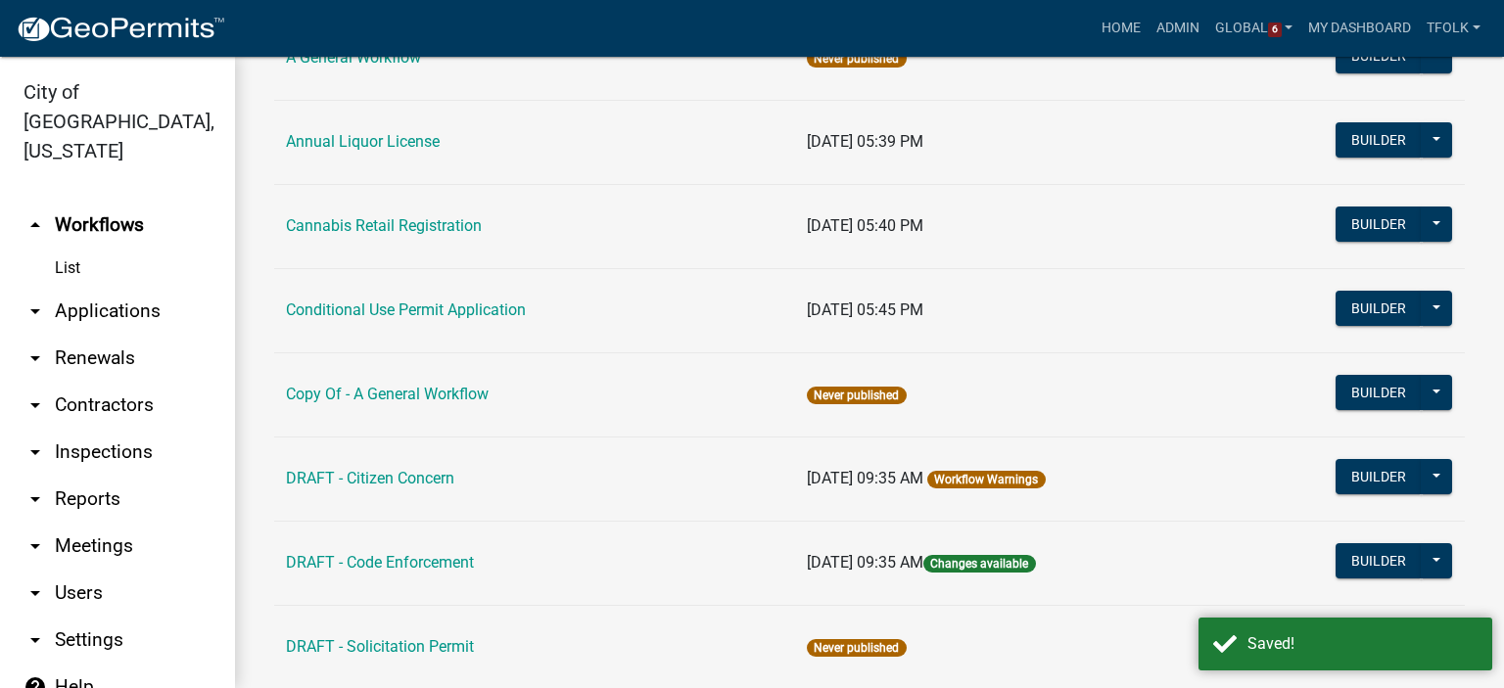
scroll to position [294, 0]
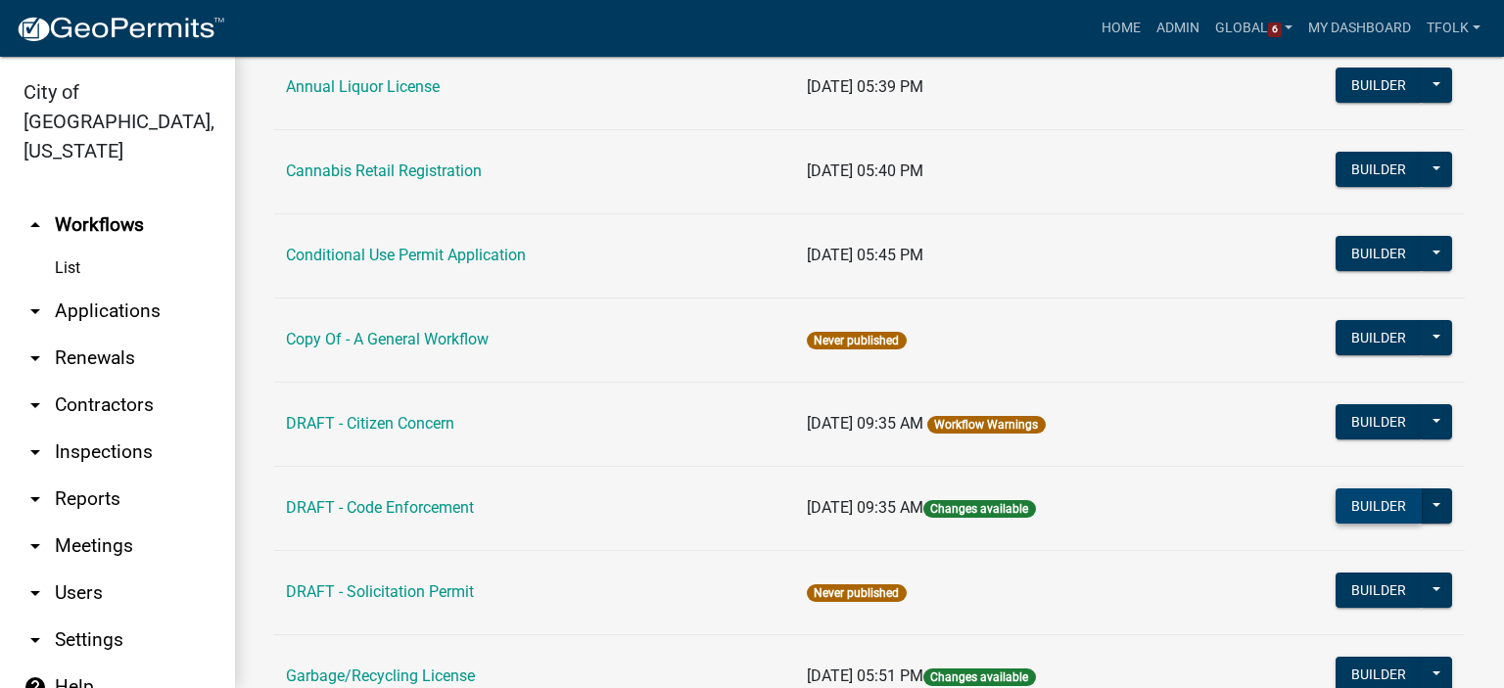
click at [1371, 496] on button "Builder" at bounding box center [1379, 506] width 86 height 35
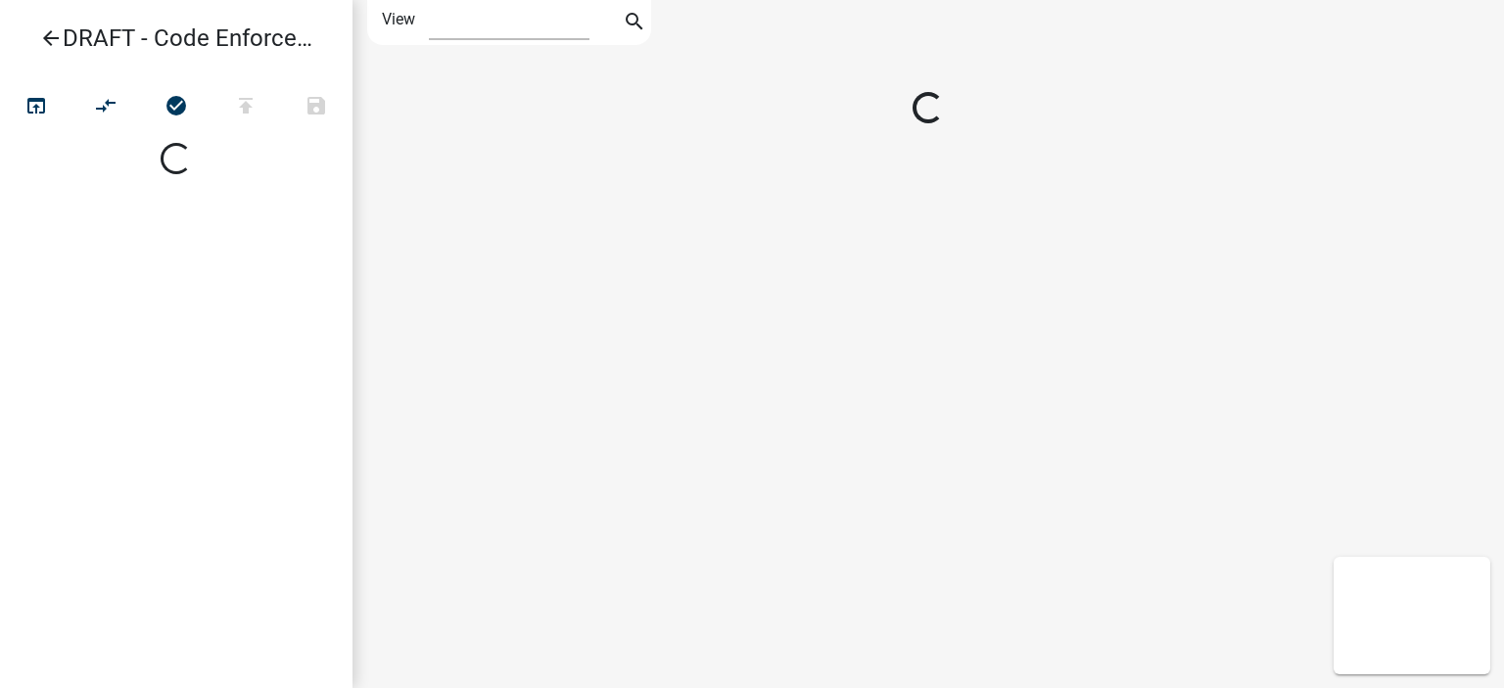
select select "1"
select select
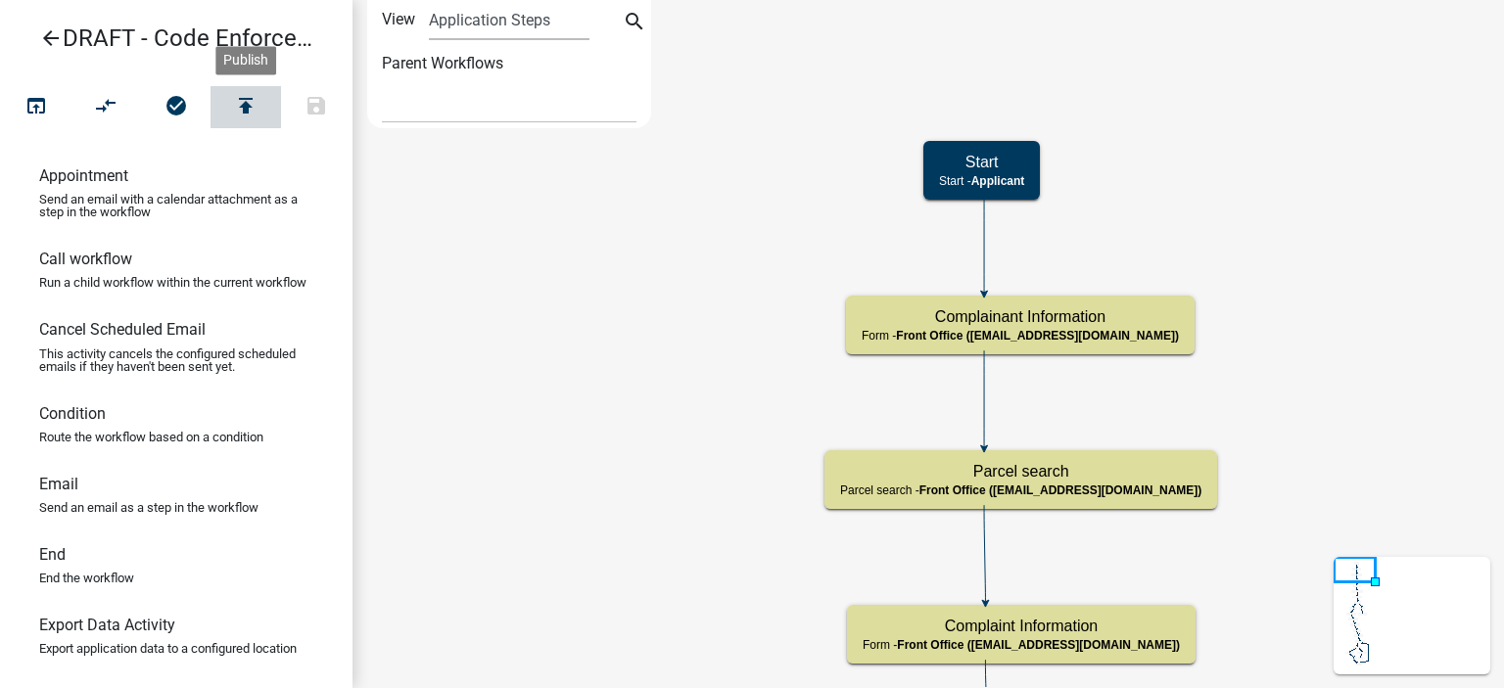
click at [234, 117] on icon "publish" at bounding box center [246, 107] width 24 height 27
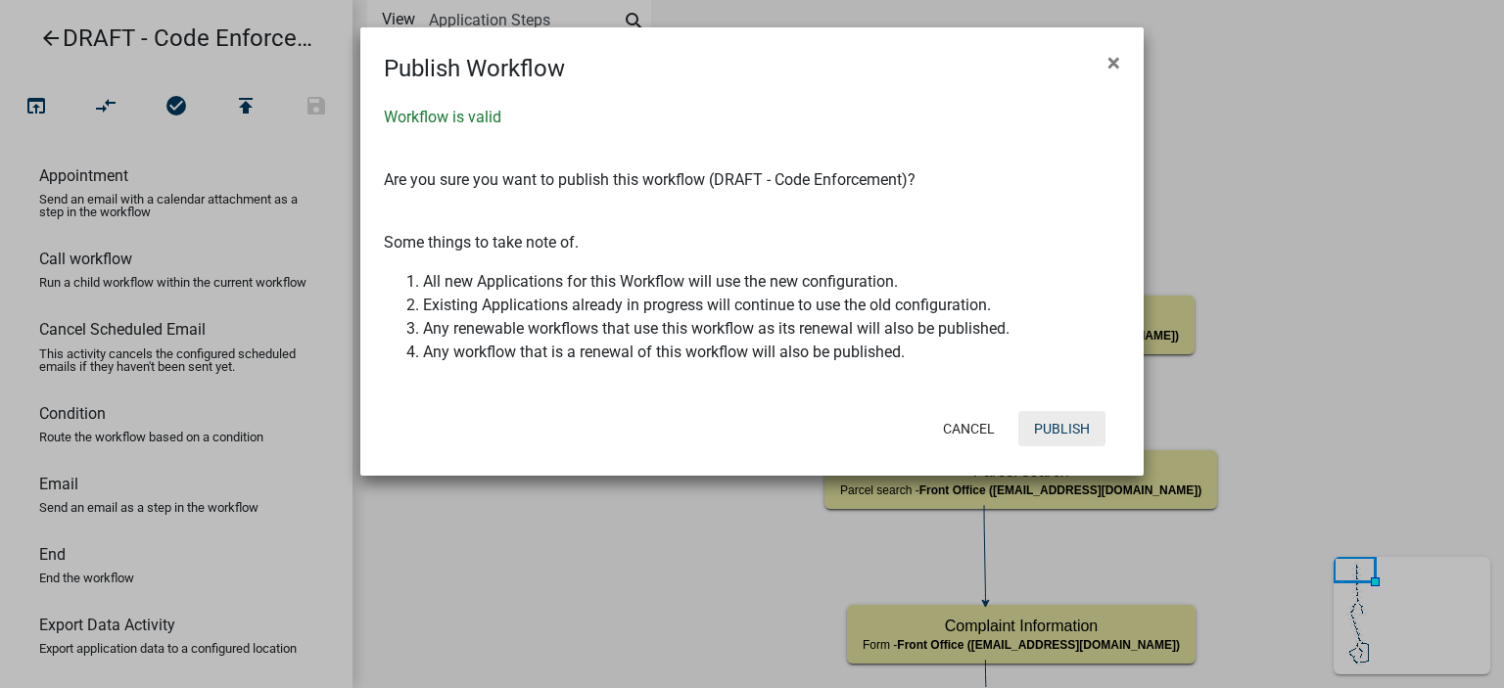
click at [1062, 424] on button "Publish" at bounding box center [1061, 428] width 87 height 35
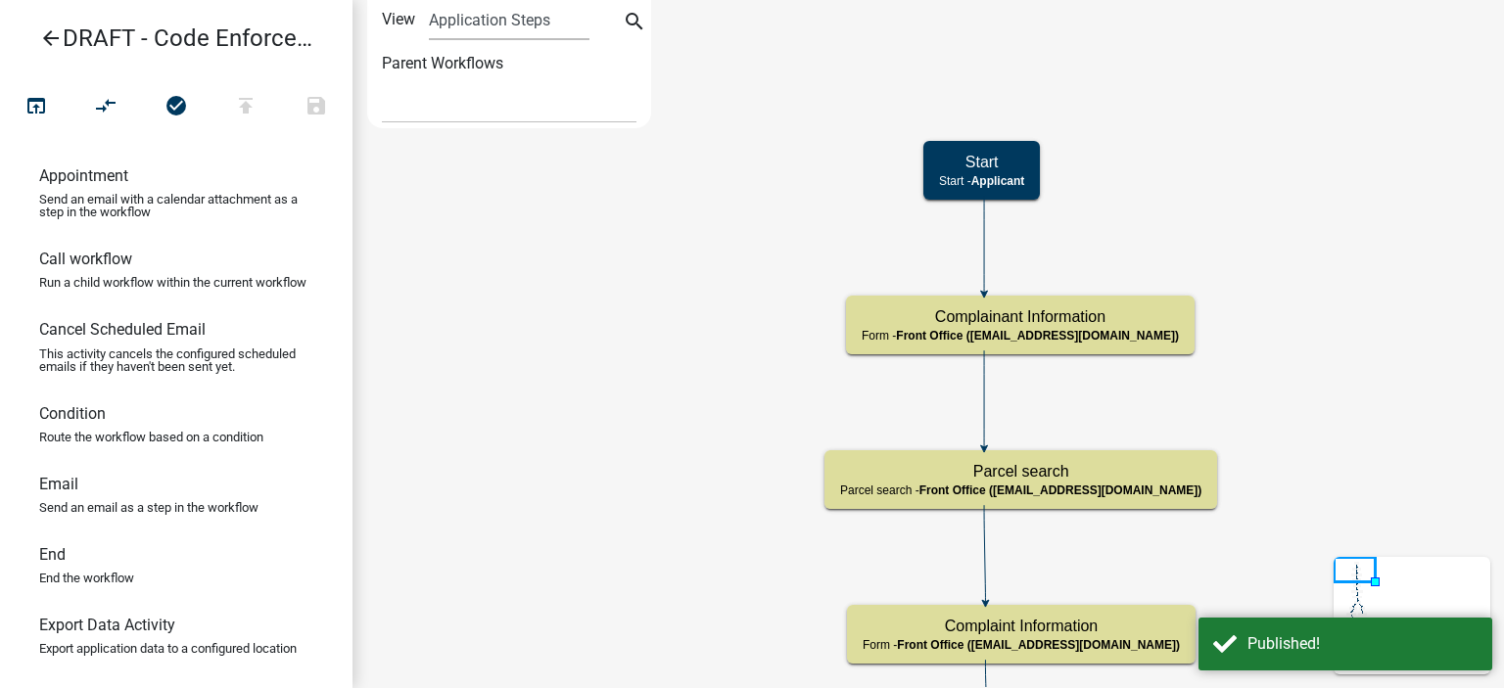
click at [51, 38] on icon "arrow_back" at bounding box center [51, 39] width 24 height 27
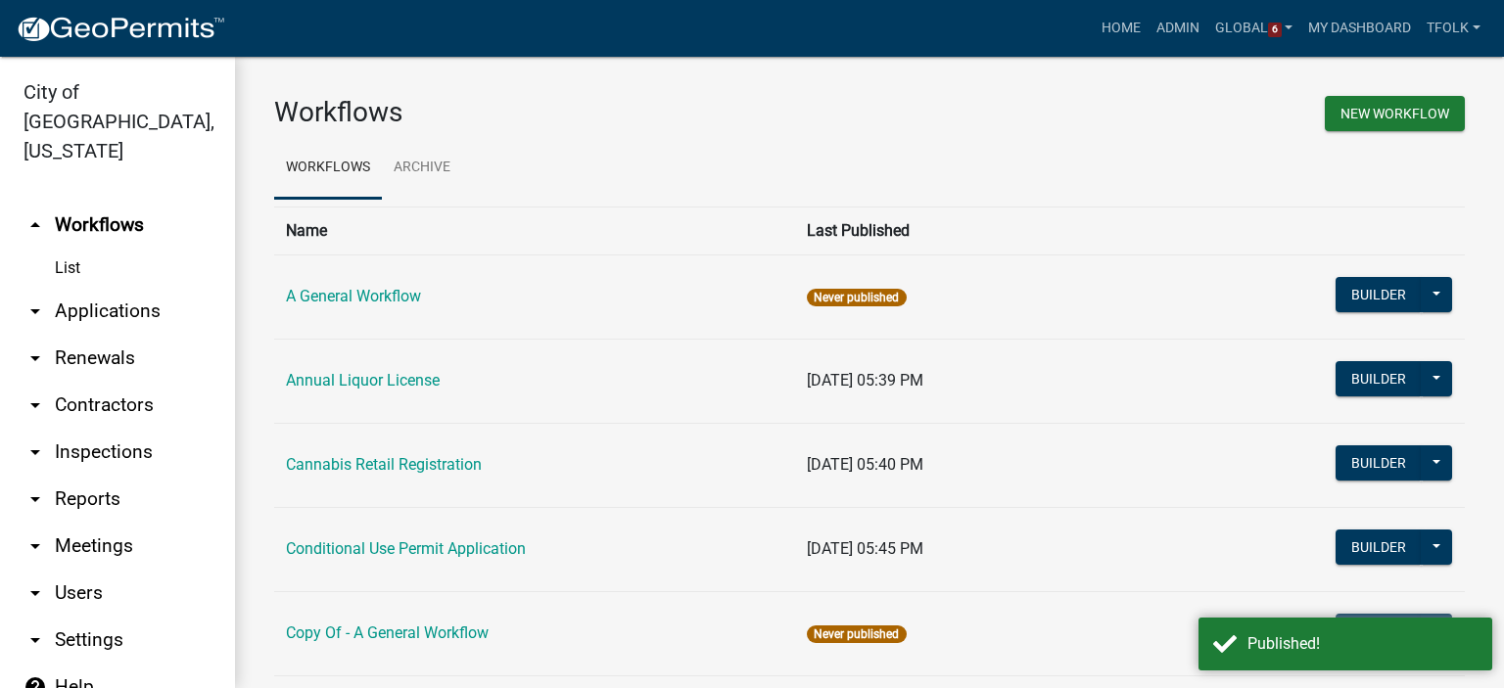
scroll to position [196, 0]
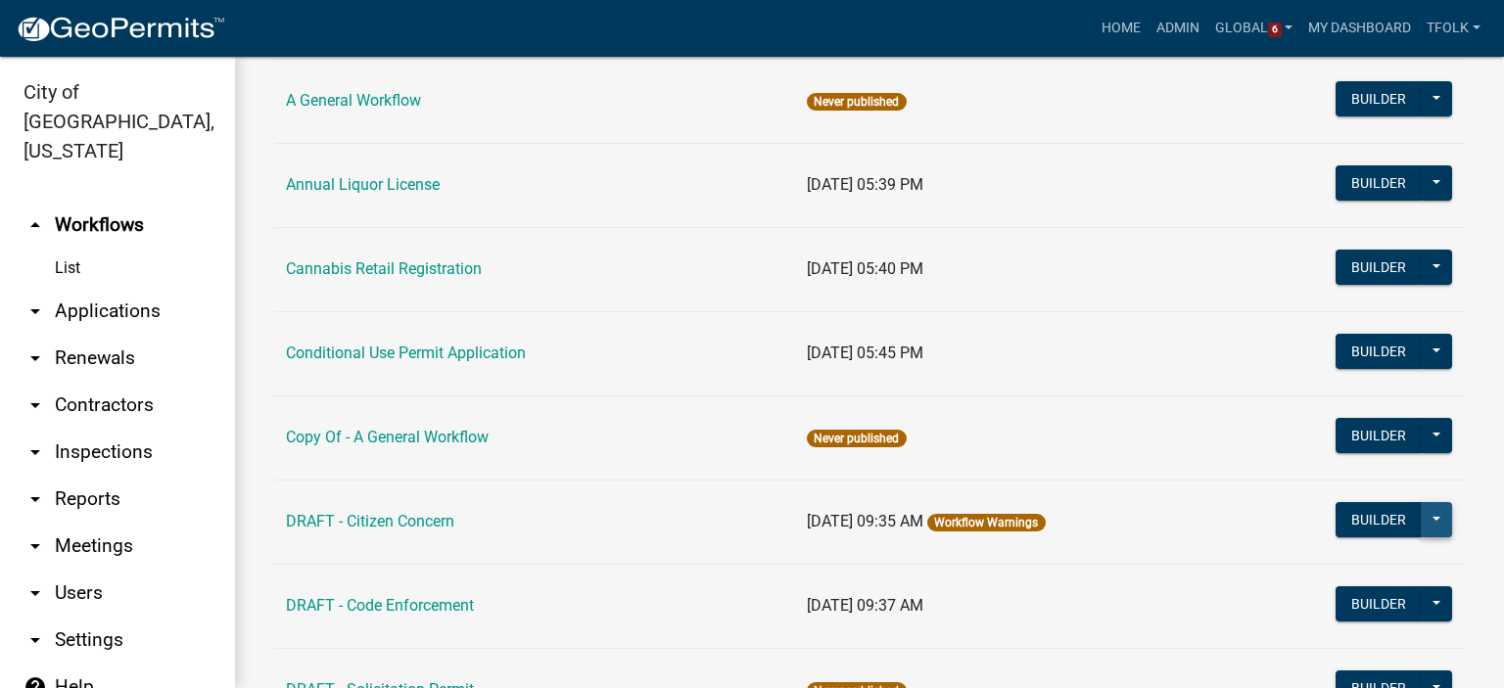
click at [1437, 520] on button at bounding box center [1436, 519] width 31 height 35
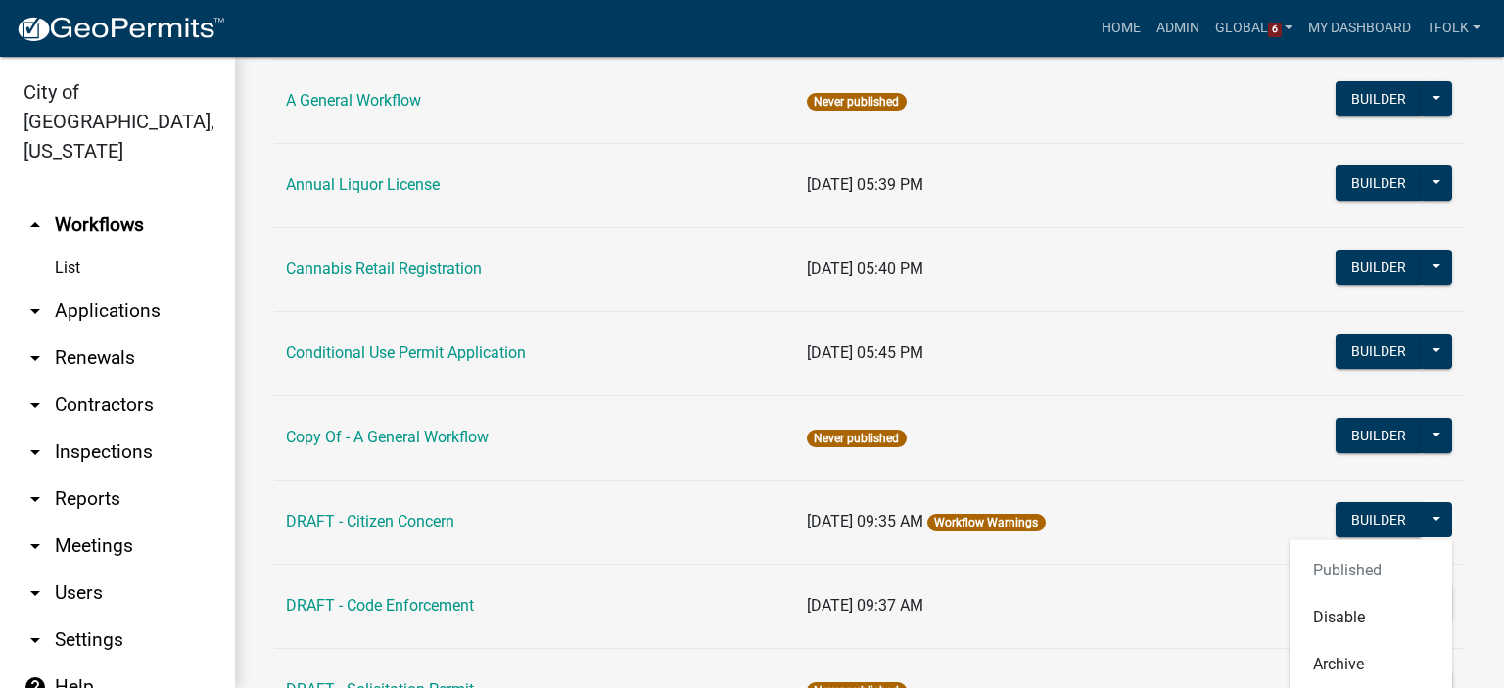
click at [1146, 500] on td "08/21/2025, 09:35 AM Workflow Warnings" at bounding box center [1012, 522] width 434 height 84
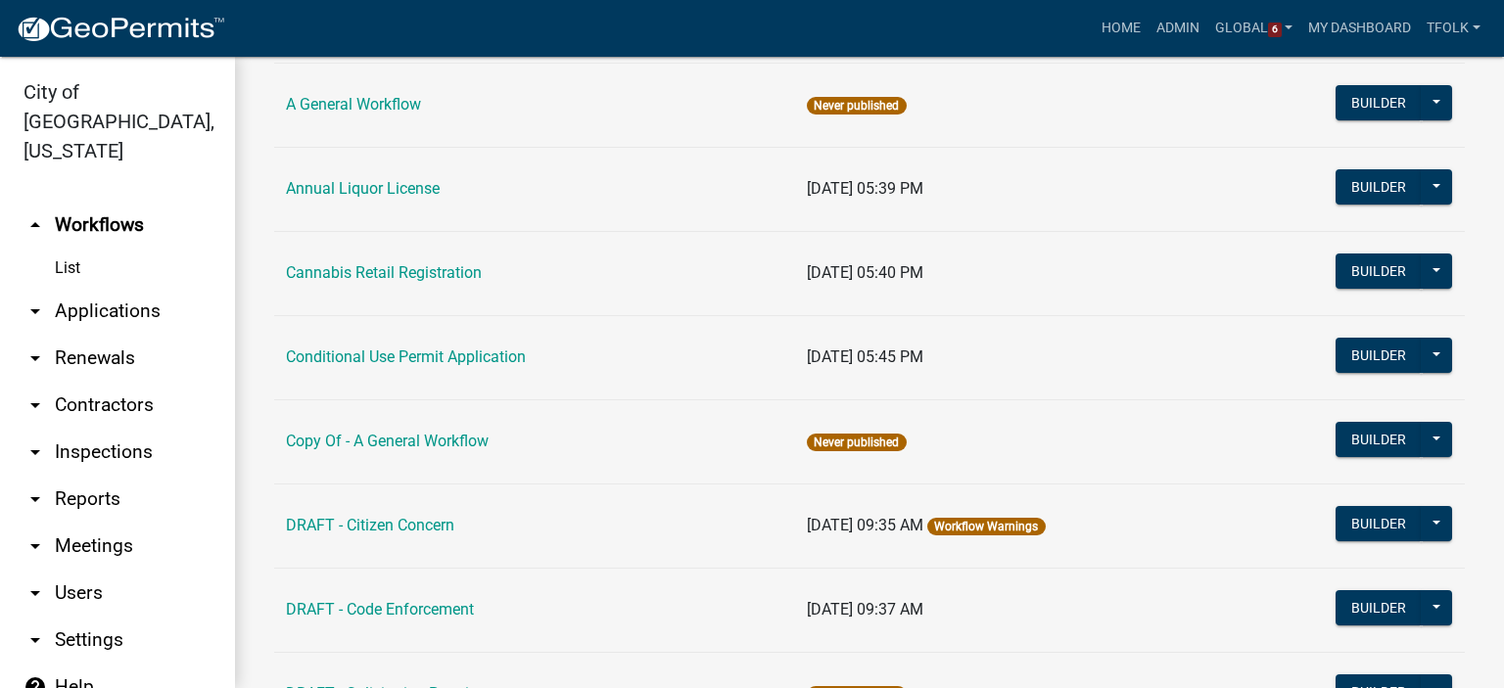
scroll to position [196, 0]
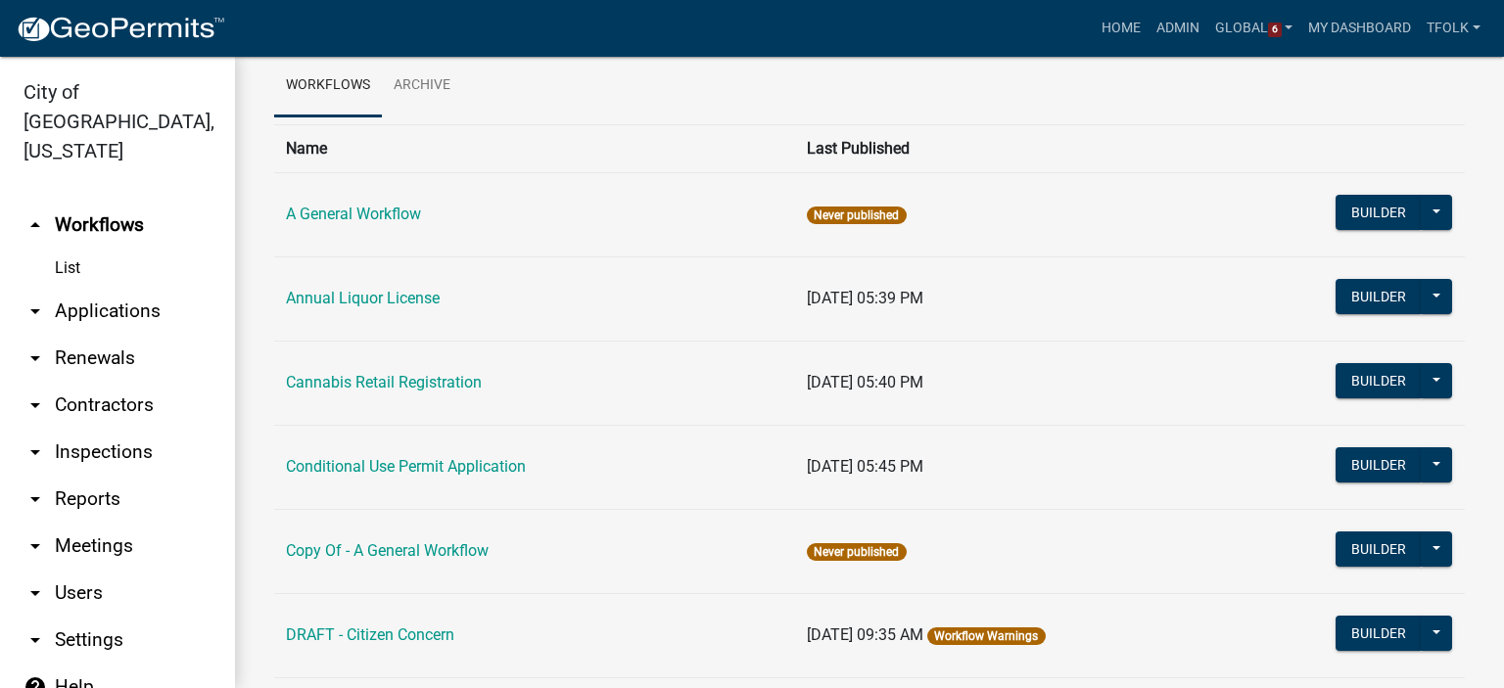
scroll to position [196, 0]
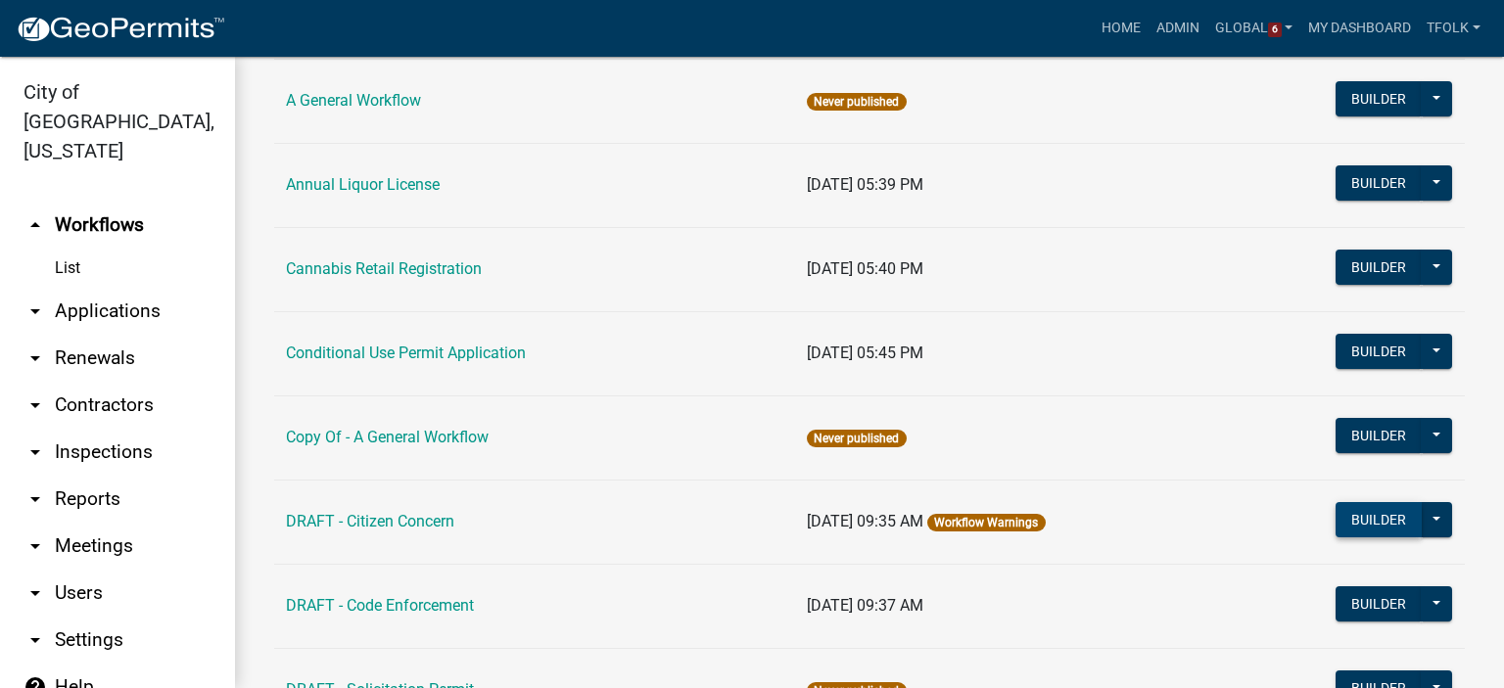
click at [1336, 526] on button "Builder" at bounding box center [1379, 519] width 86 height 35
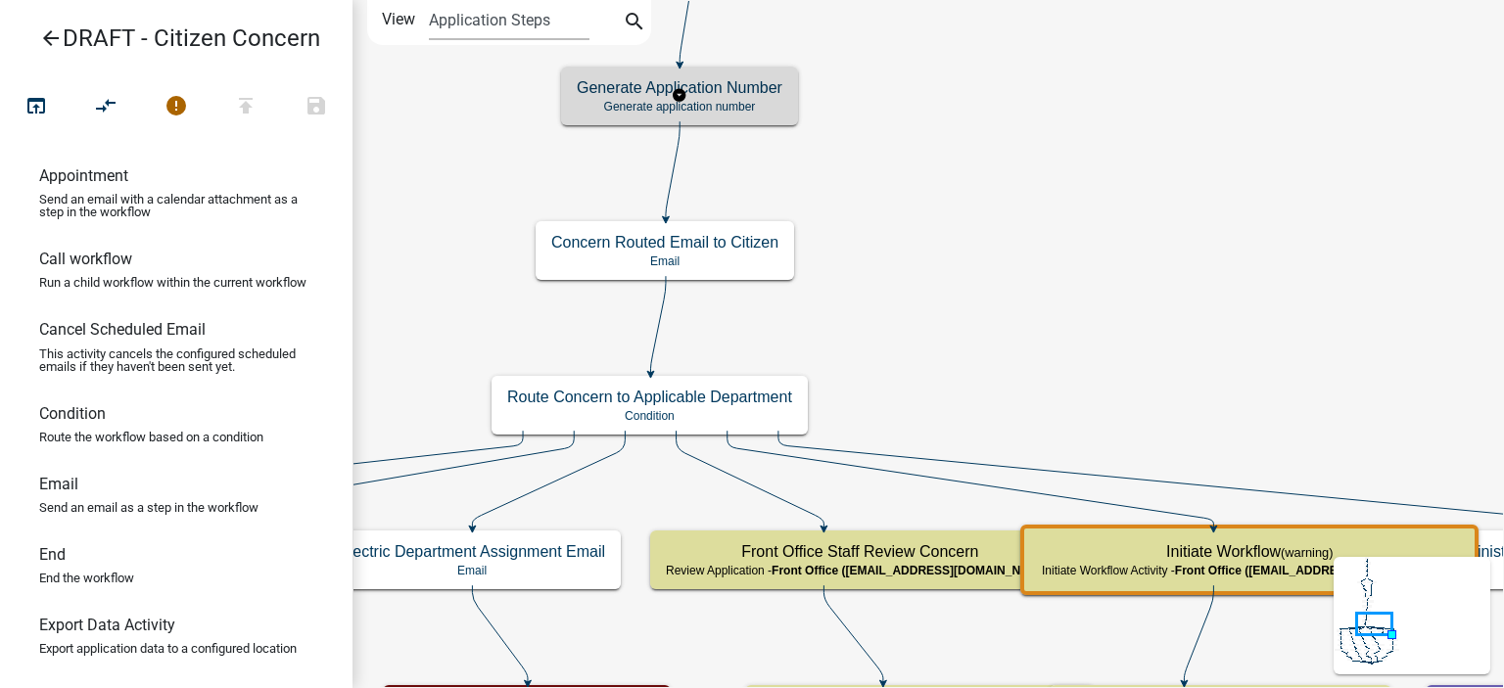
click at [651, 86] on h5 "Generate Application Number" at bounding box center [680, 87] width 206 height 19
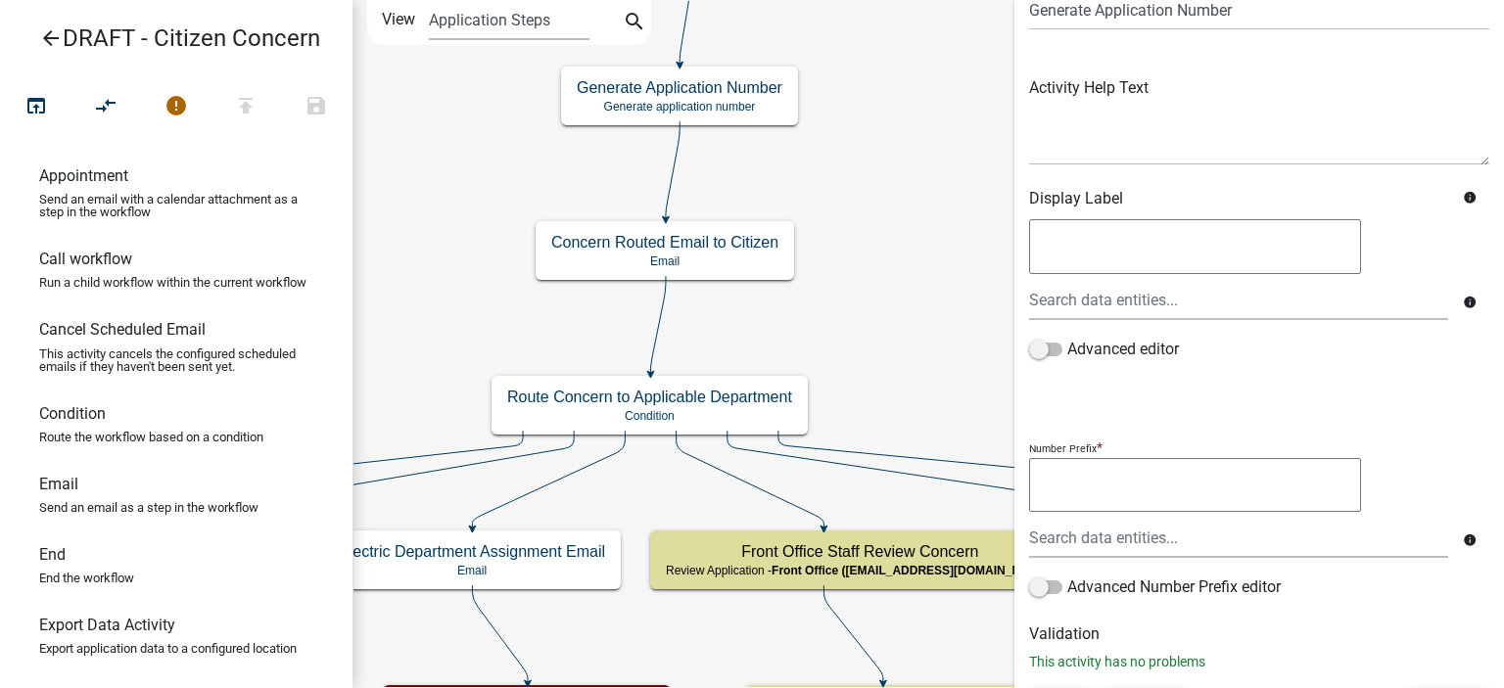
scroll to position [130, 0]
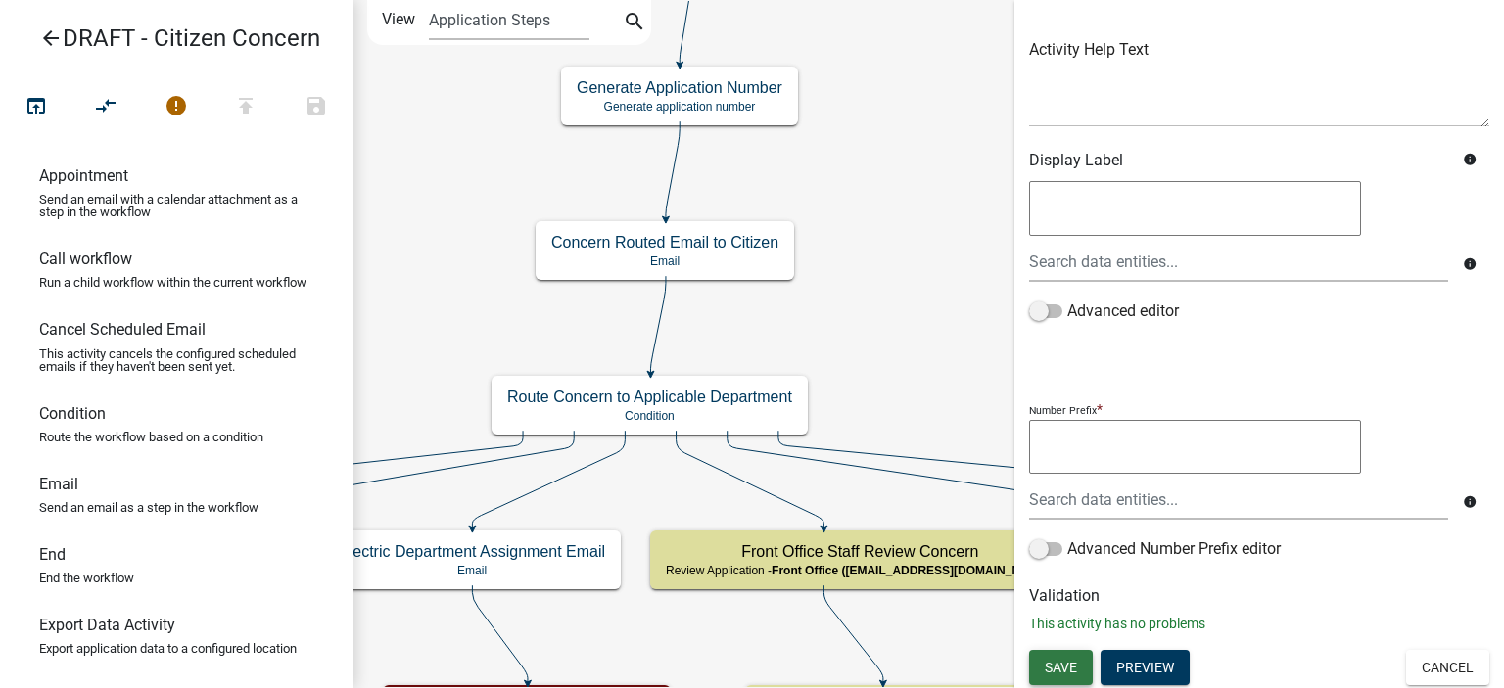
click at [1053, 662] on span "Save" at bounding box center [1061, 667] width 32 height 16
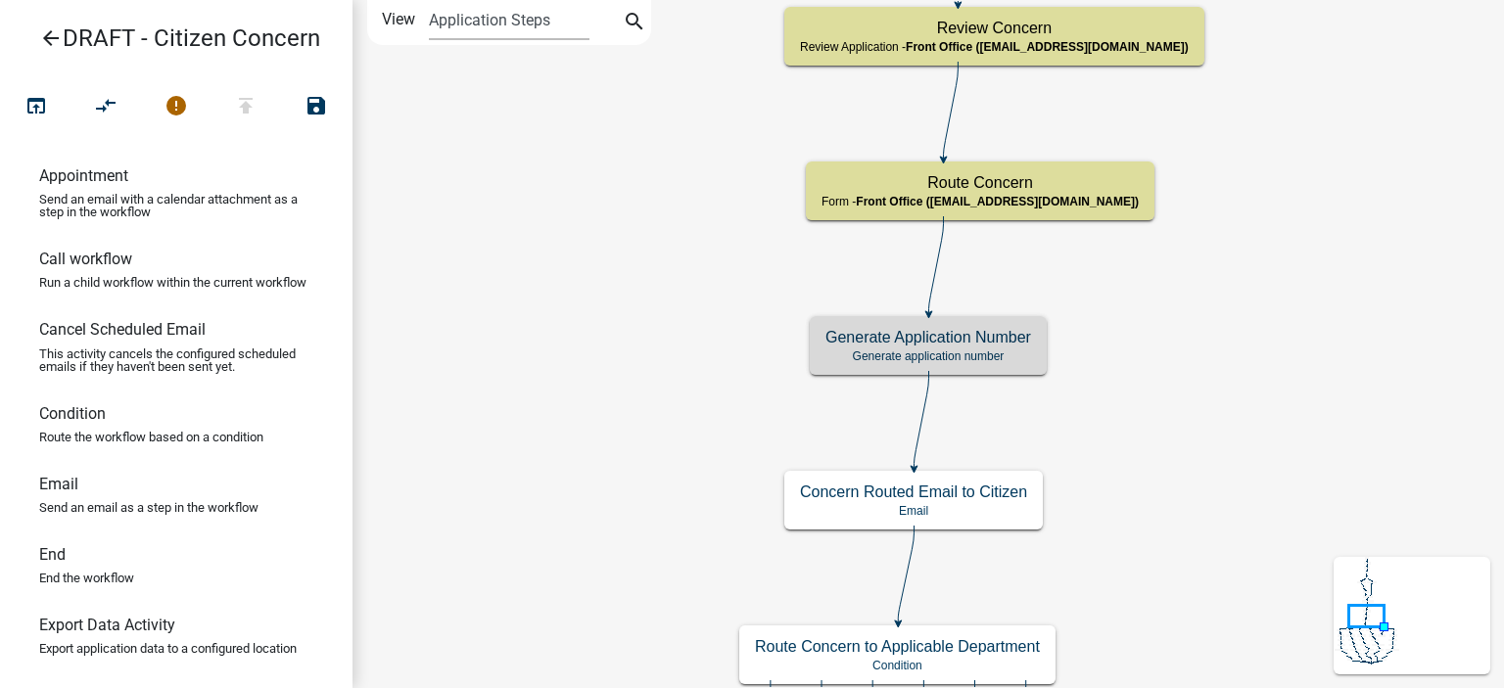
scroll to position [0, 0]
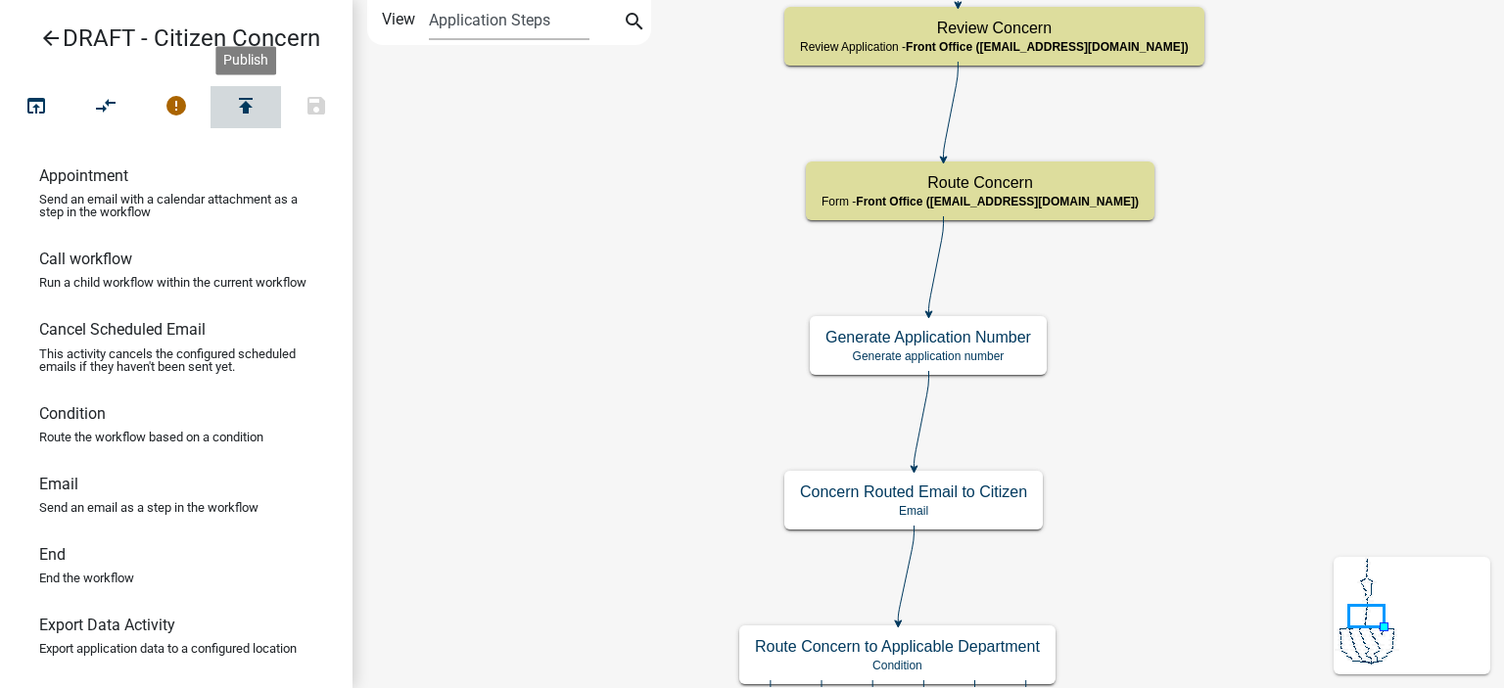
click at [242, 108] on icon "publish" at bounding box center [246, 107] width 24 height 27
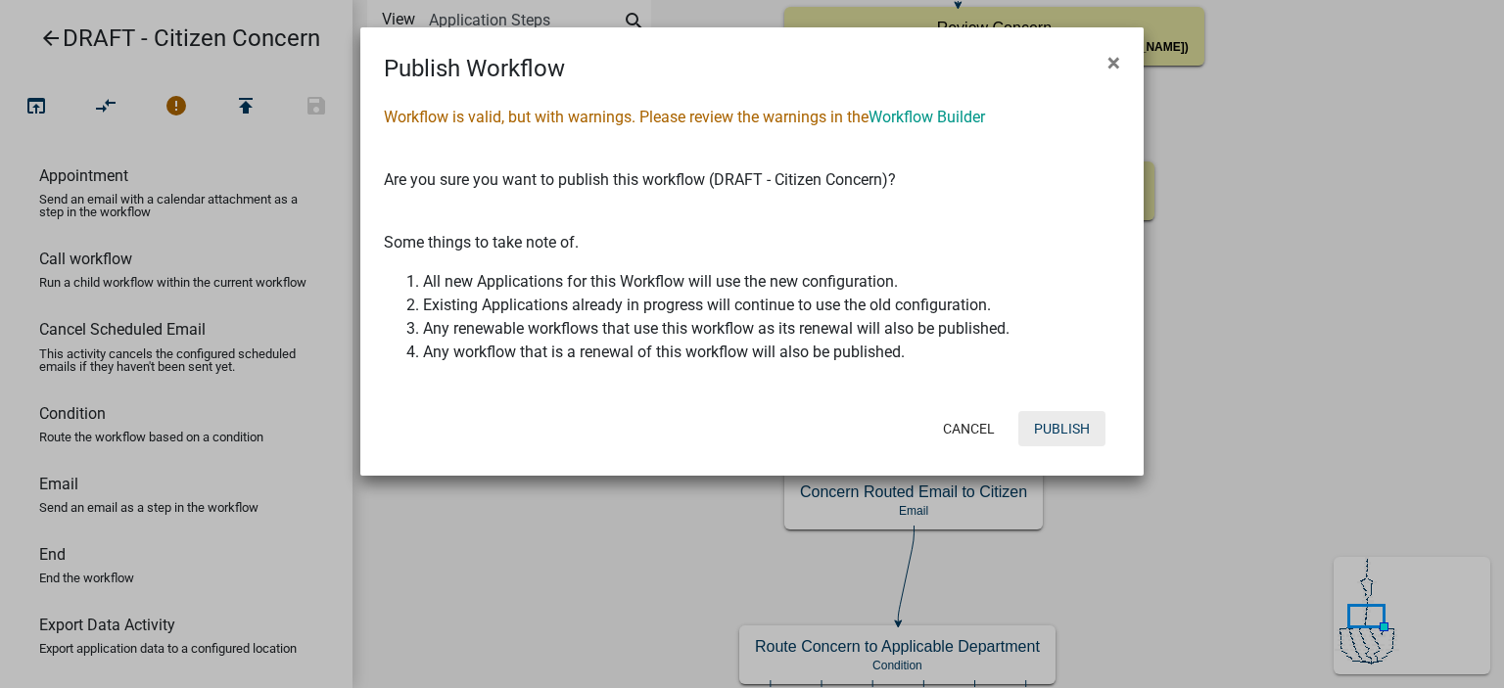
click at [1066, 427] on button "Publish" at bounding box center [1061, 428] width 87 height 35
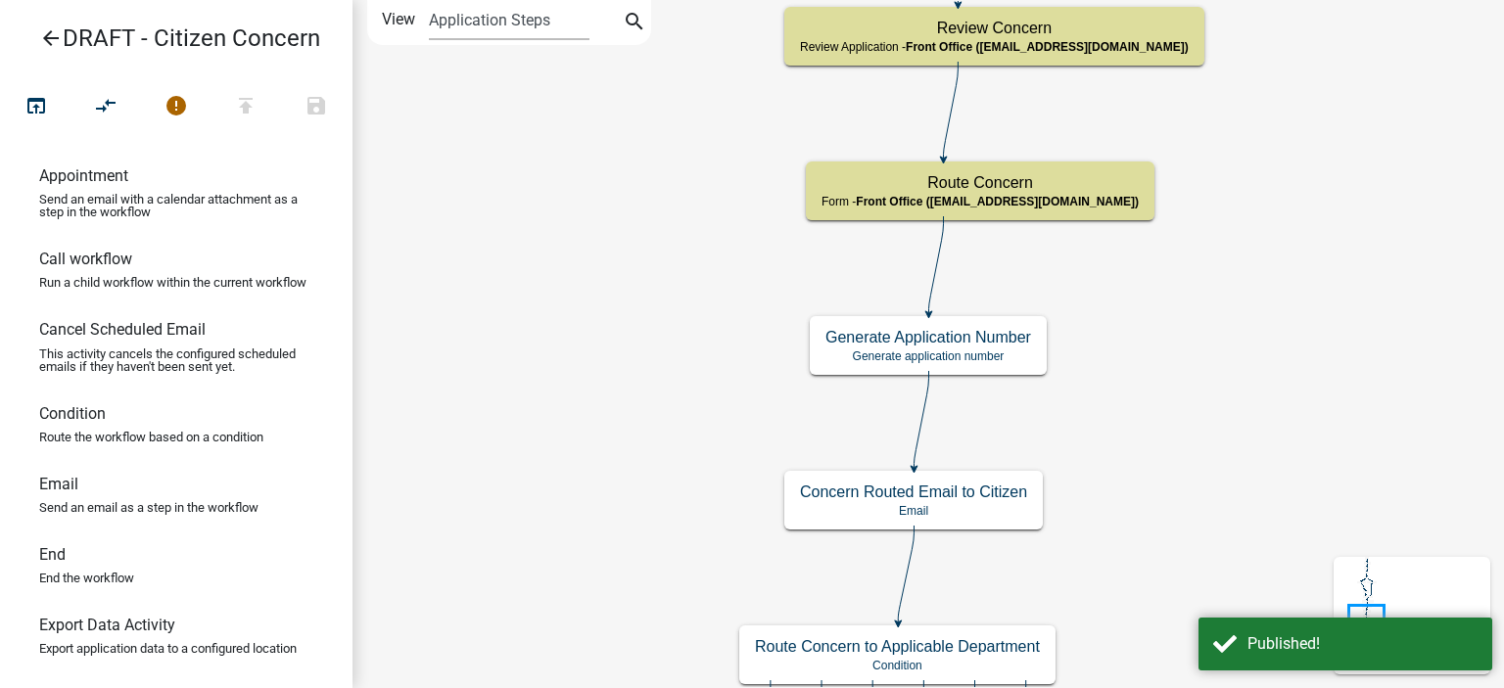
click at [49, 30] on icon "arrow_back" at bounding box center [51, 39] width 24 height 27
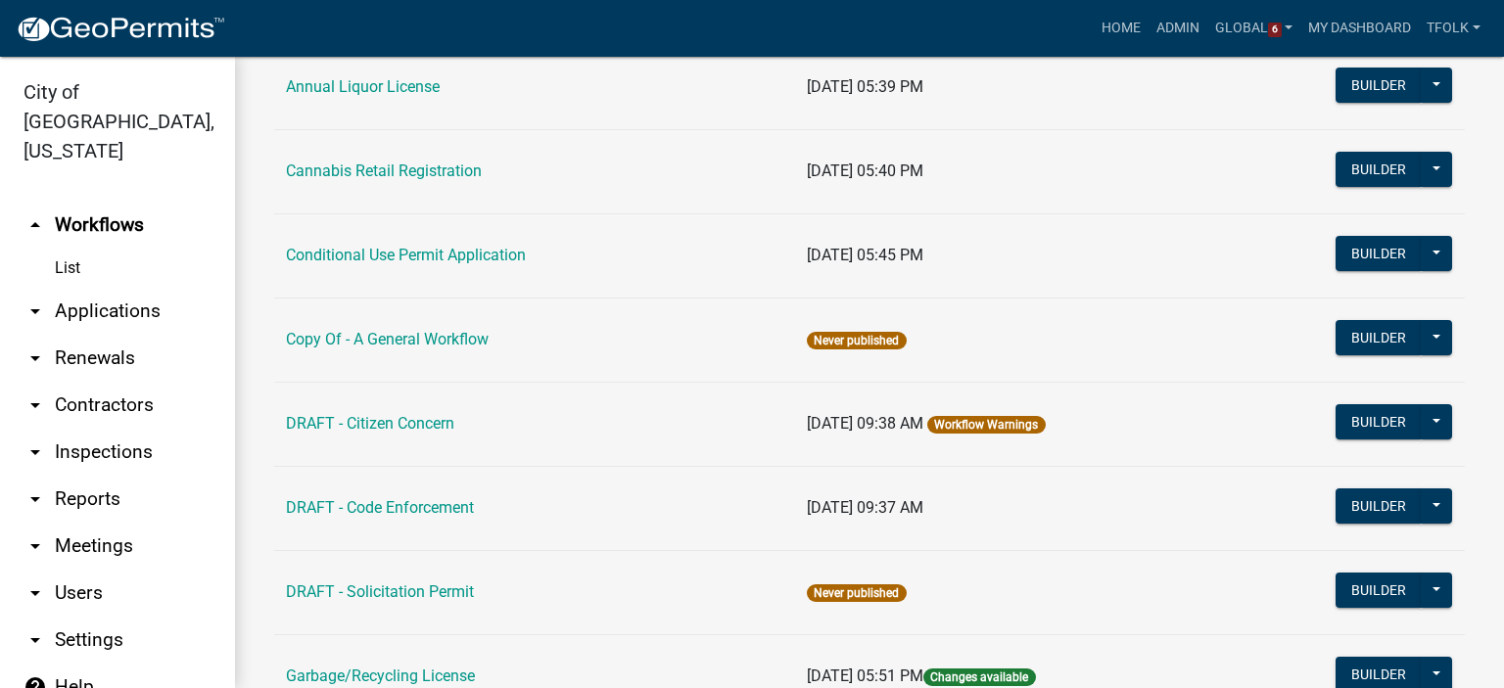
scroll to position [392, 0]
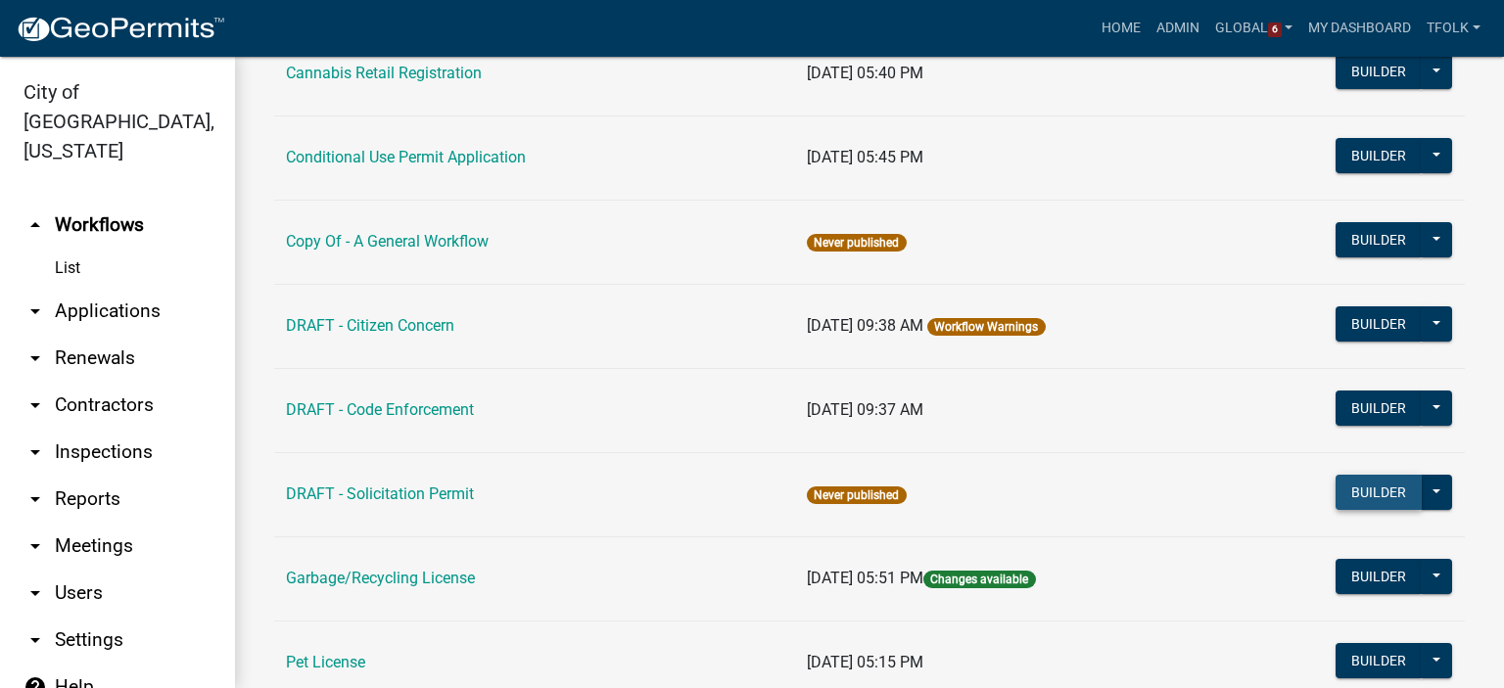
click at [1368, 489] on button "Builder" at bounding box center [1379, 492] width 86 height 35
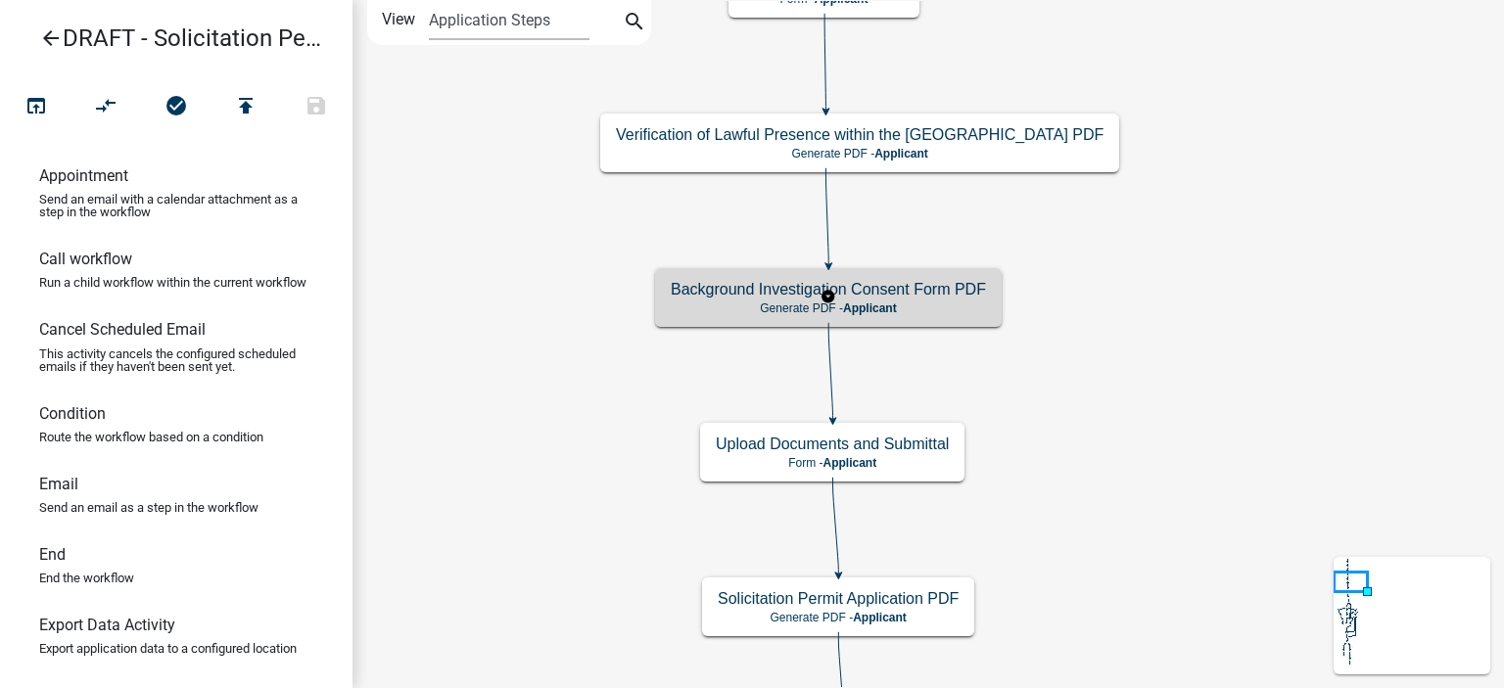
click at [713, 320] on div "Background Investigation Consent Form PDF Generate PDF - Applicant" at bounding box center [828, 297] width 347 height 59
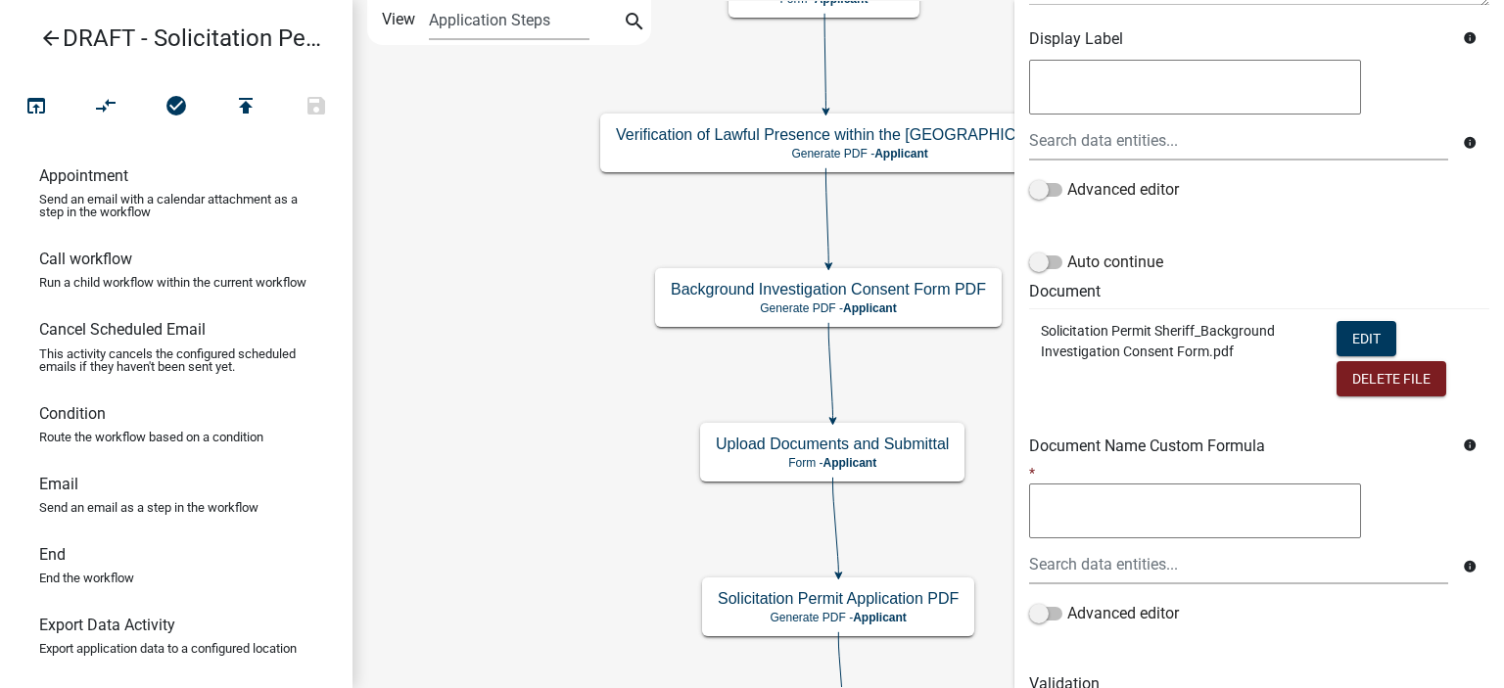
scroll to position [392, 0]
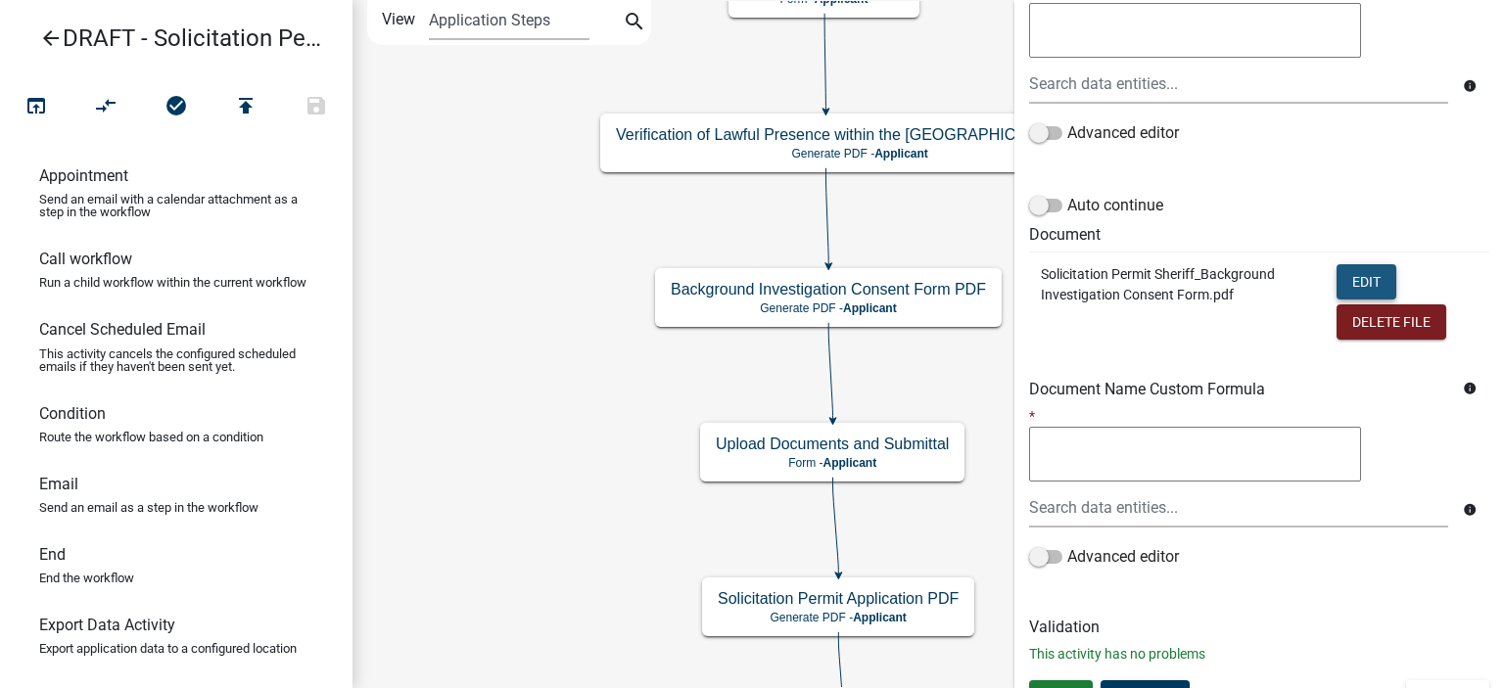
click at [1351, 279] on button "Edit" at bounding box center [1367, 281] width 60 height 35
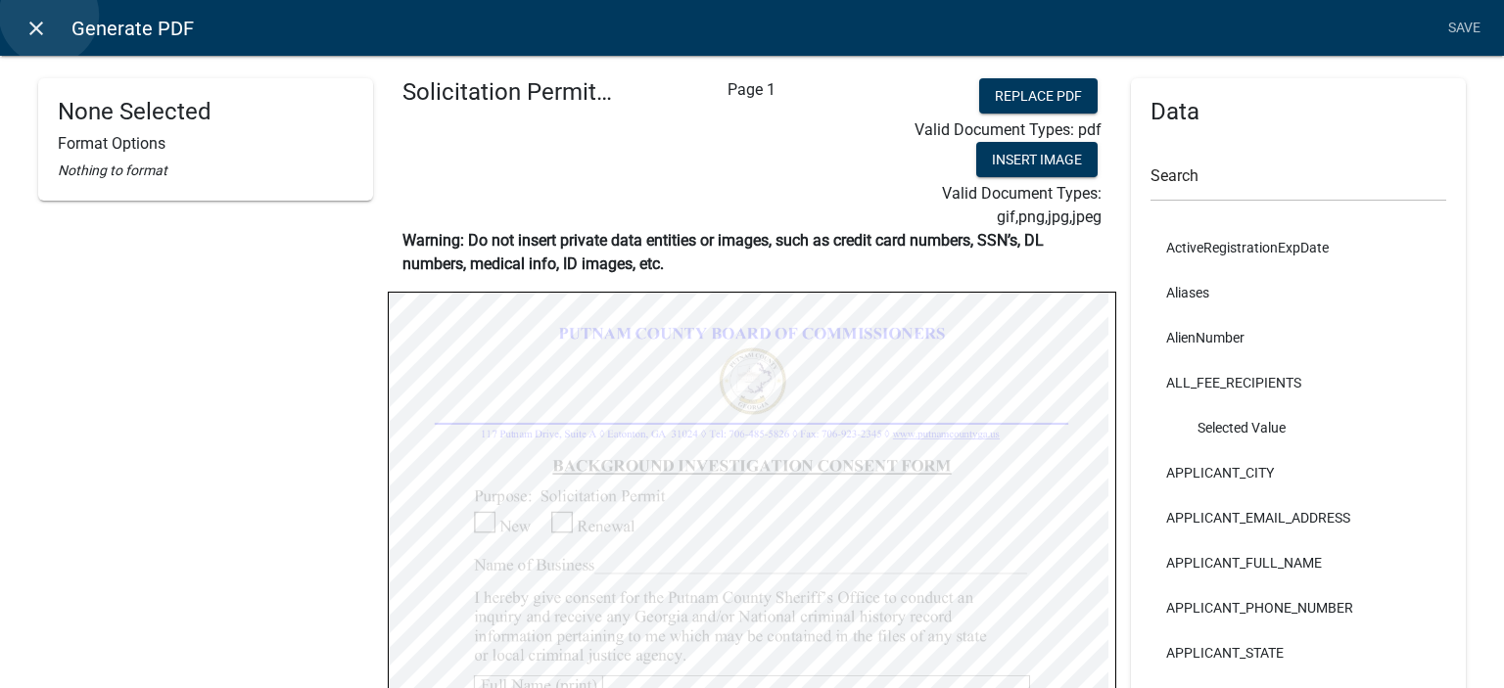
click at [49, 15] on link "close" at bounding box center [36, 28] width 40 height 40
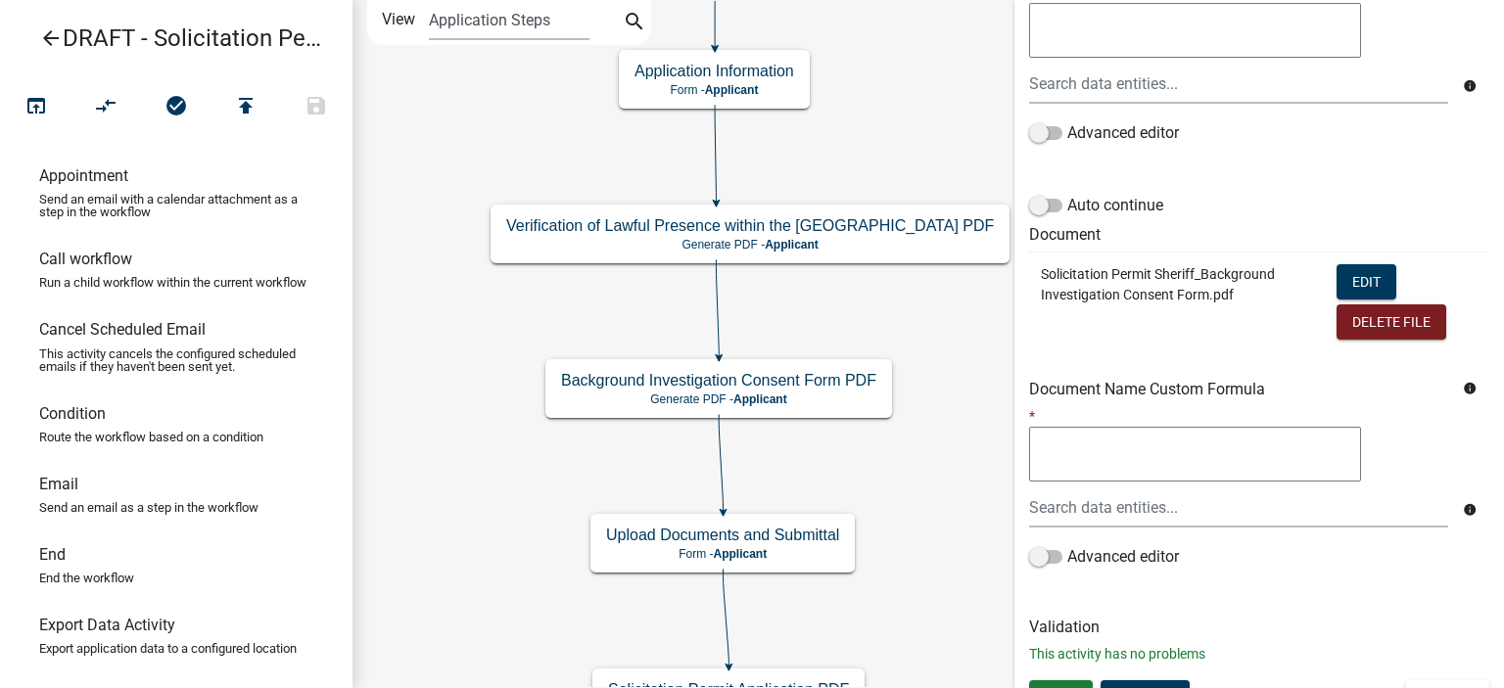
scroll to position [422, 0]
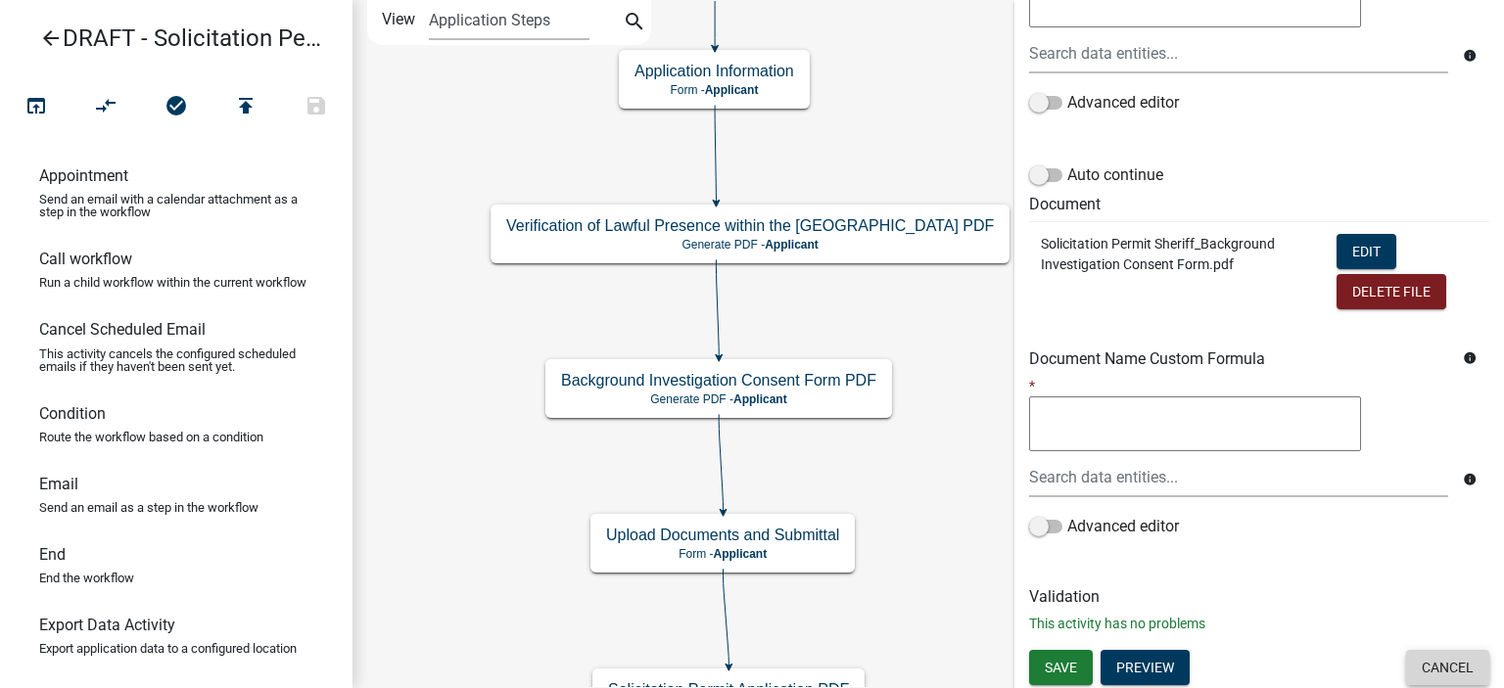
click at [1454, 668] on button "Cancel" at bounding box center [1447, 667] width 83 height 35
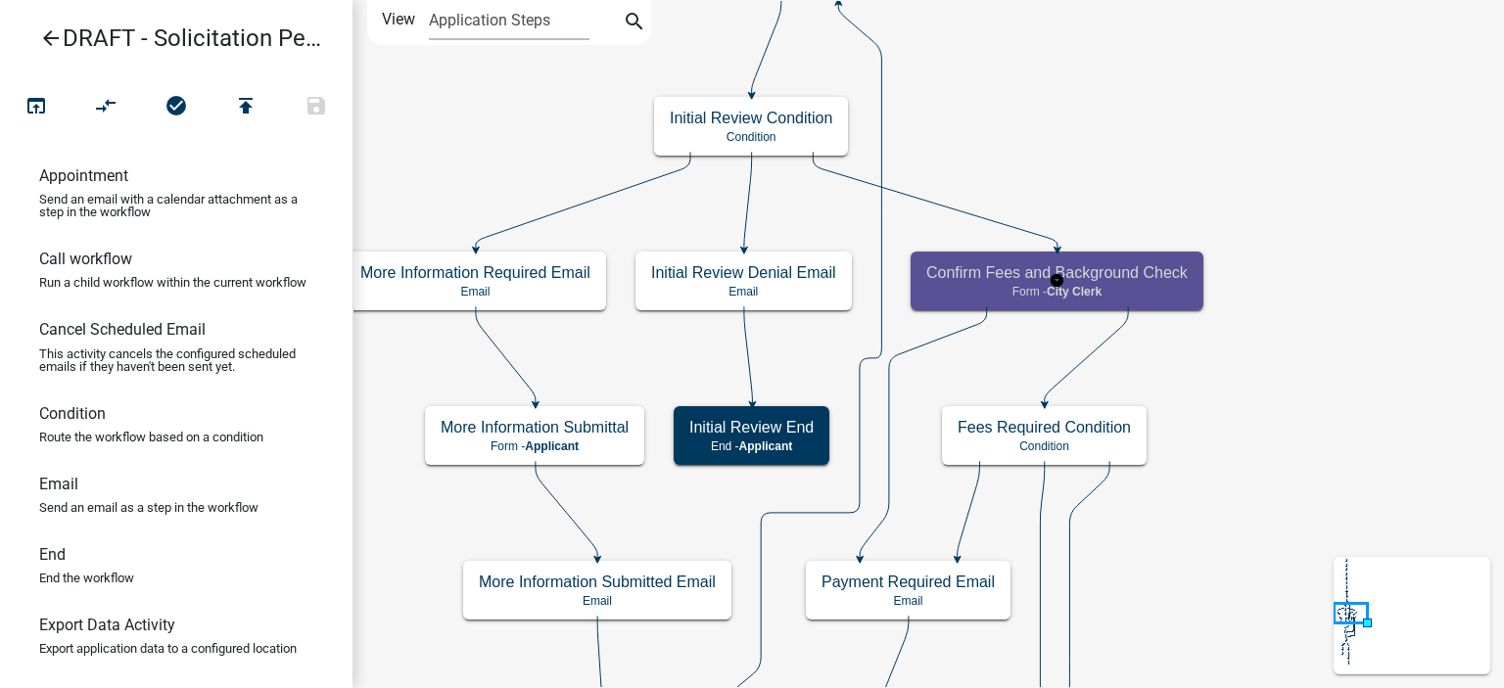
click at [1178, 287] on p "Form - City Clerk" at bounding box center [1056, 292] width 261 height 14
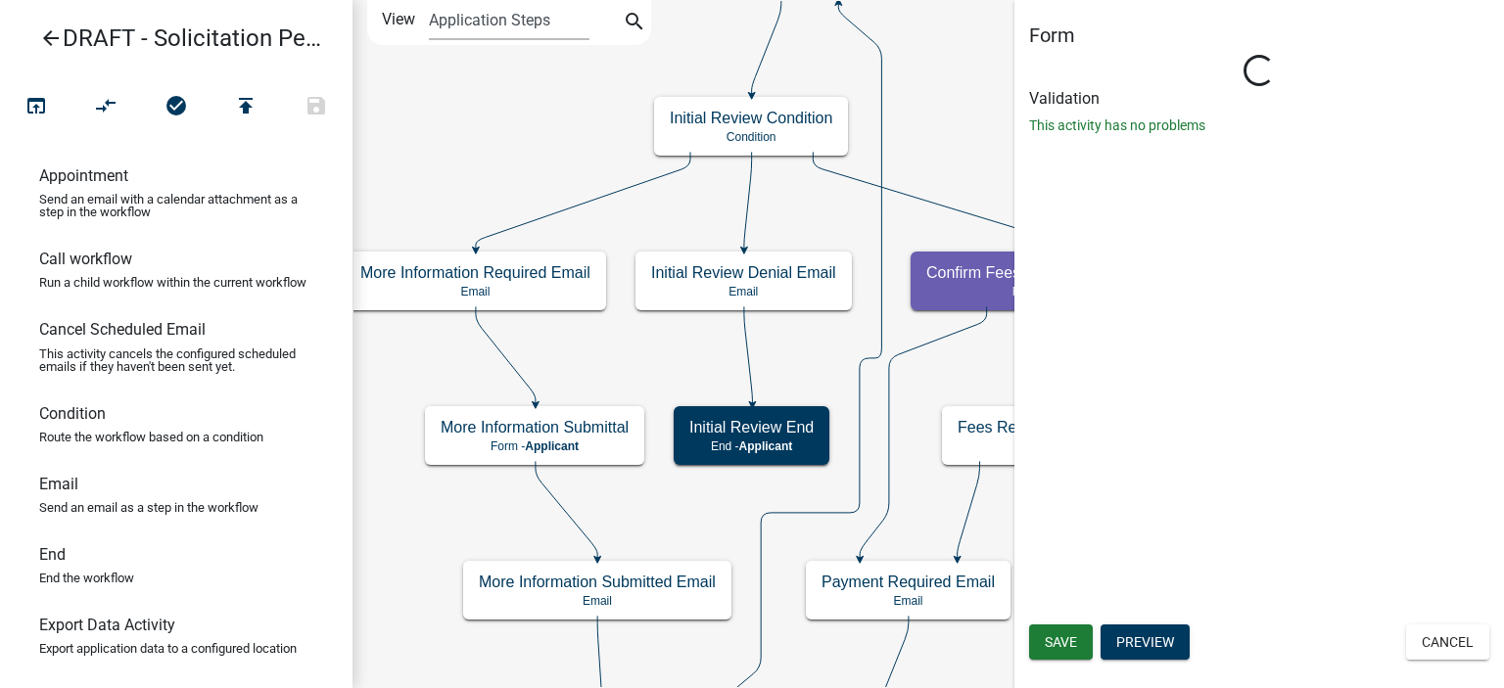
select select "510DAC6A-3646-4F14-B049-18FE2023224D"
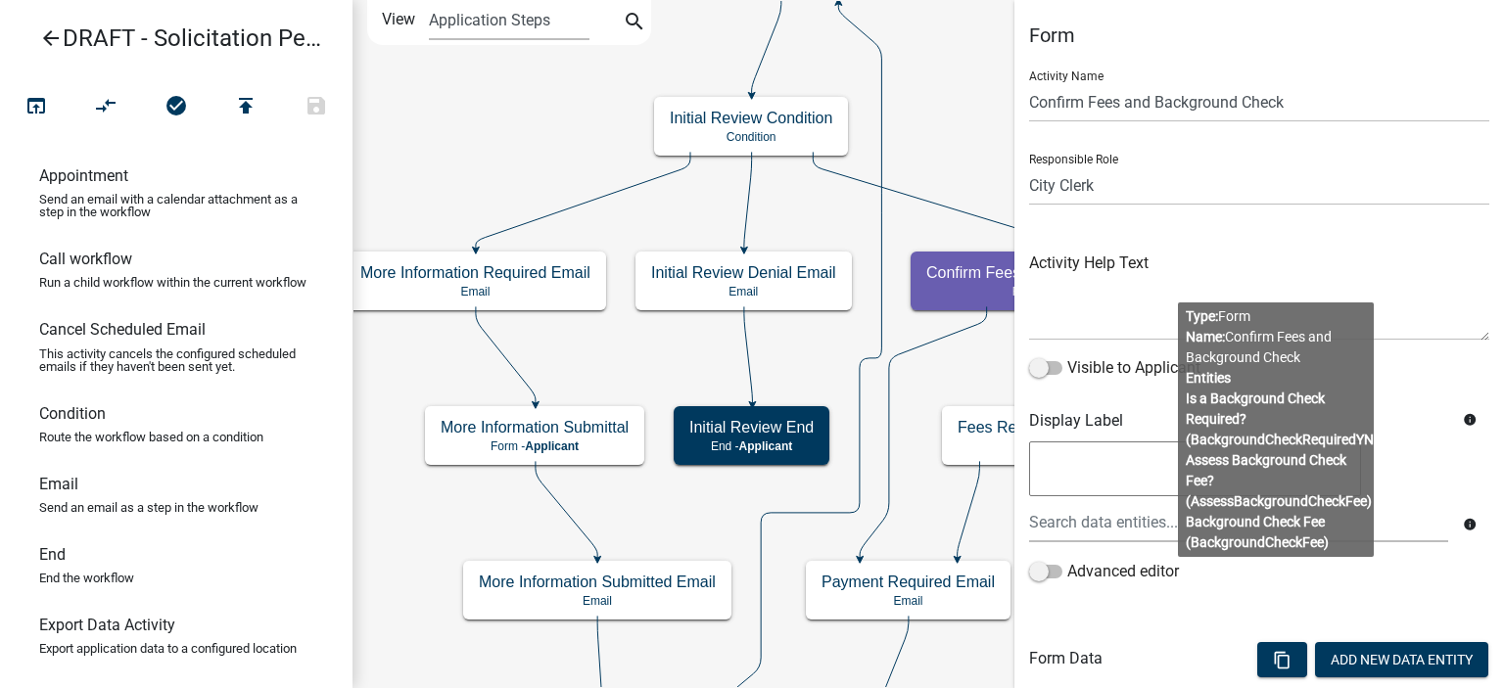
scroll to position [354, 0]
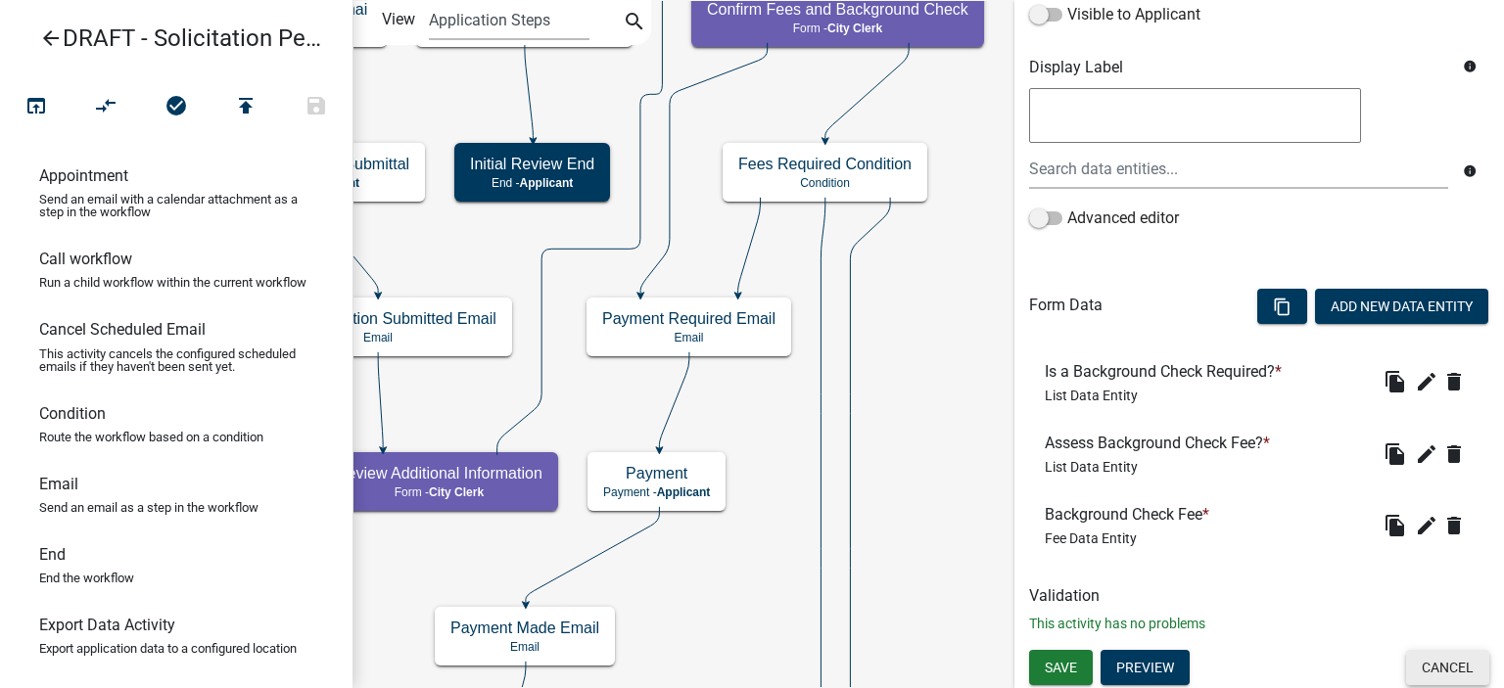
click at [1433, 671] on button "Cancel" at bounding box center [1447, 667] width 83 height 35
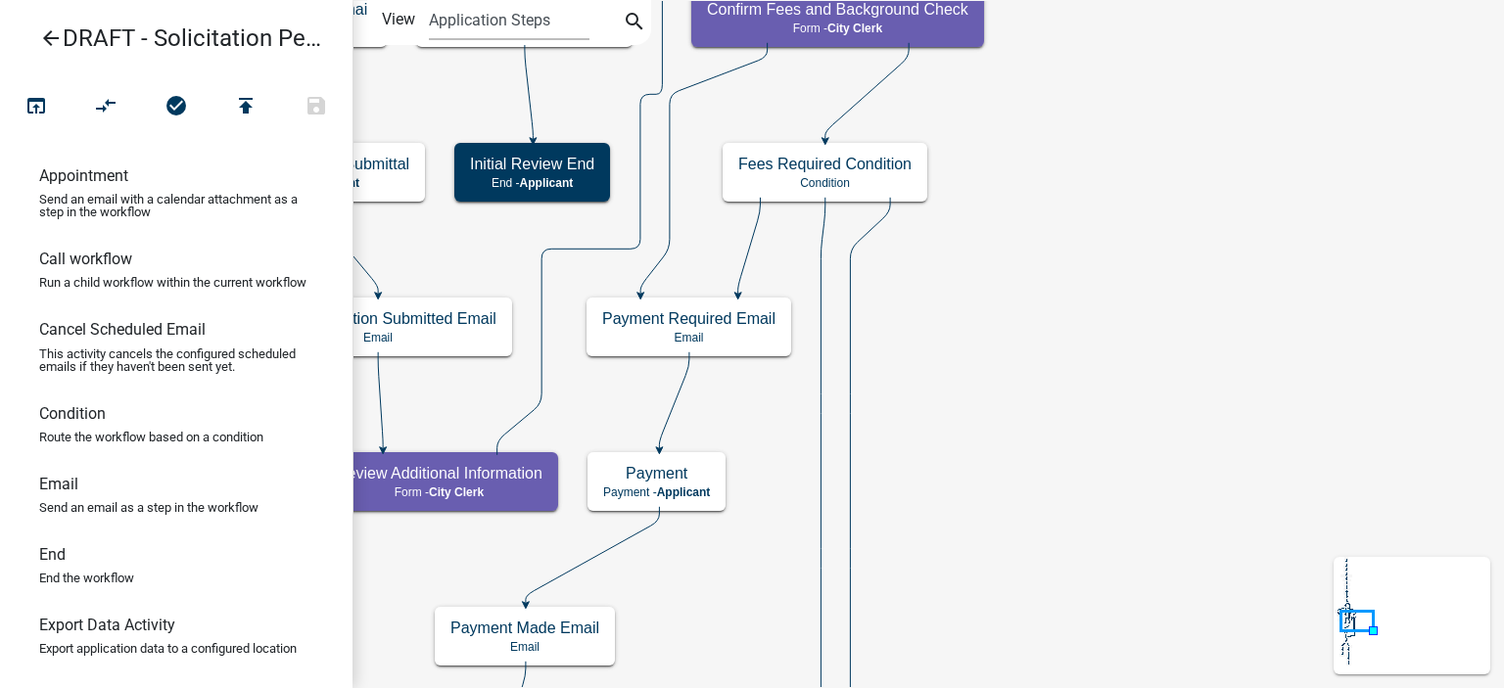
scroll to position [0, 0]
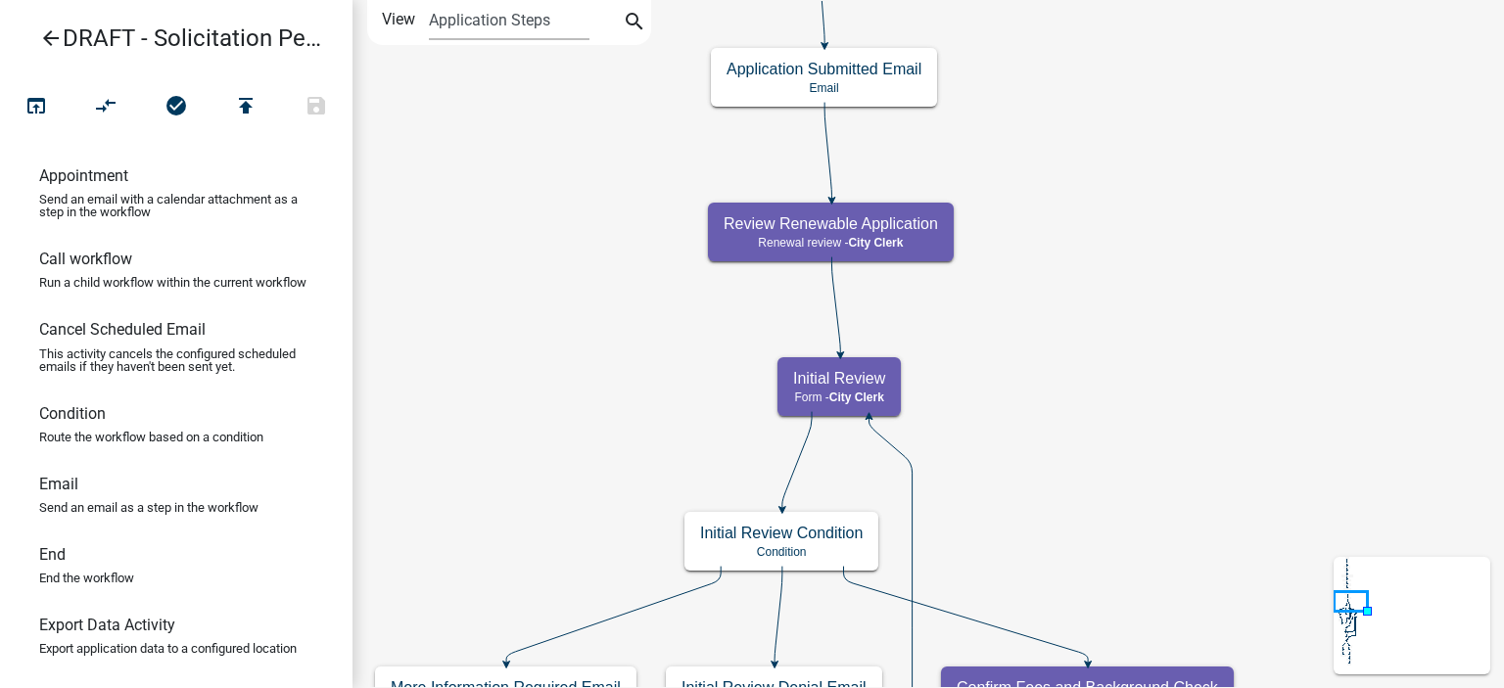
click at [53, 34] on icon "arrow_back" at bounding box center [51, 39] width 24 height 27
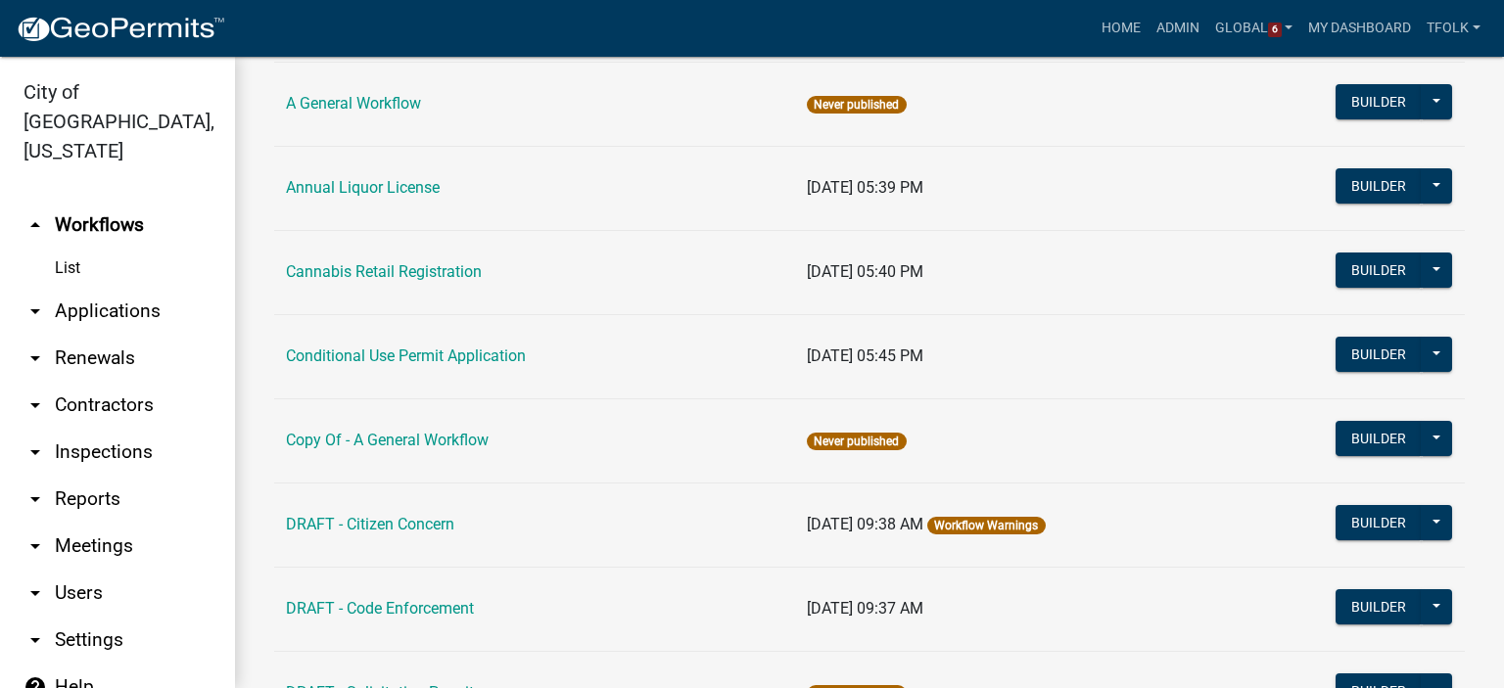
scroll to position [196, 0]
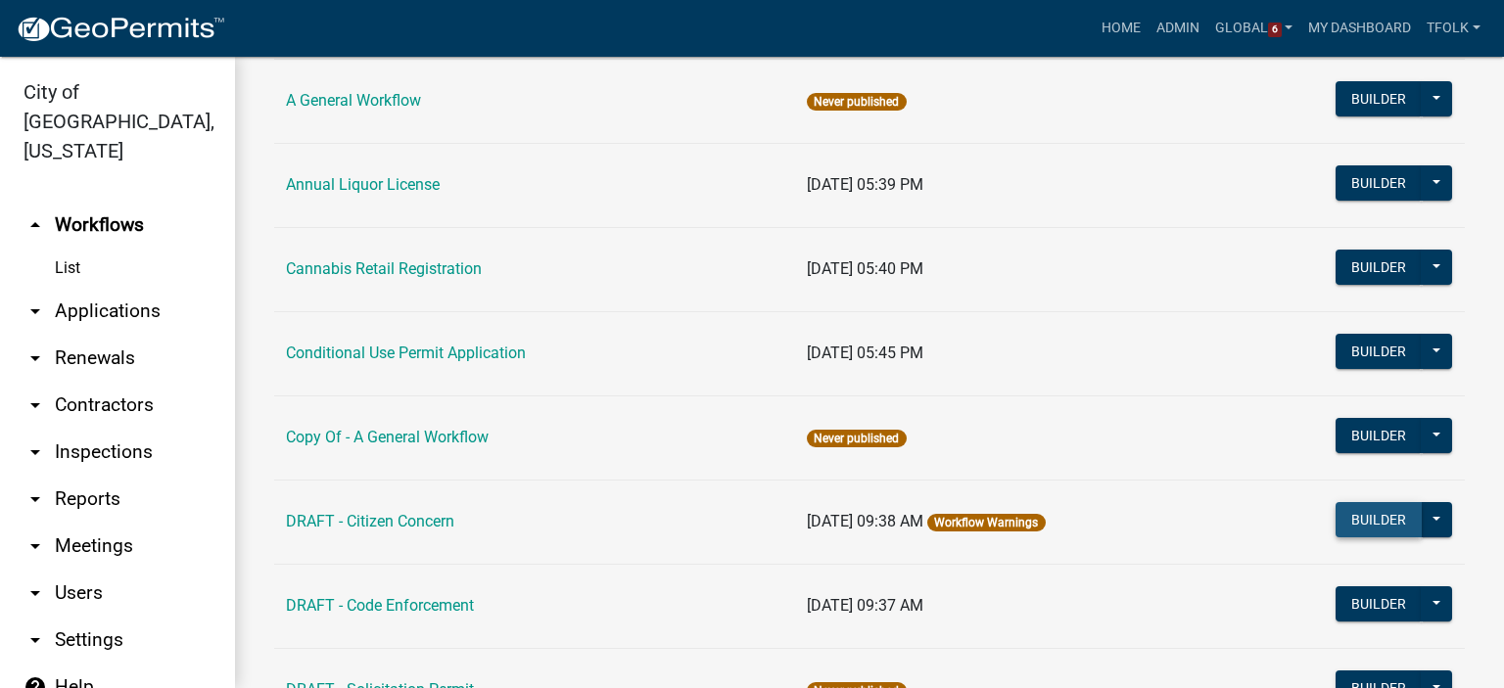
click at [1348, 511] on button "Builder" at bounding box center [1379, 519] width 86 height 35
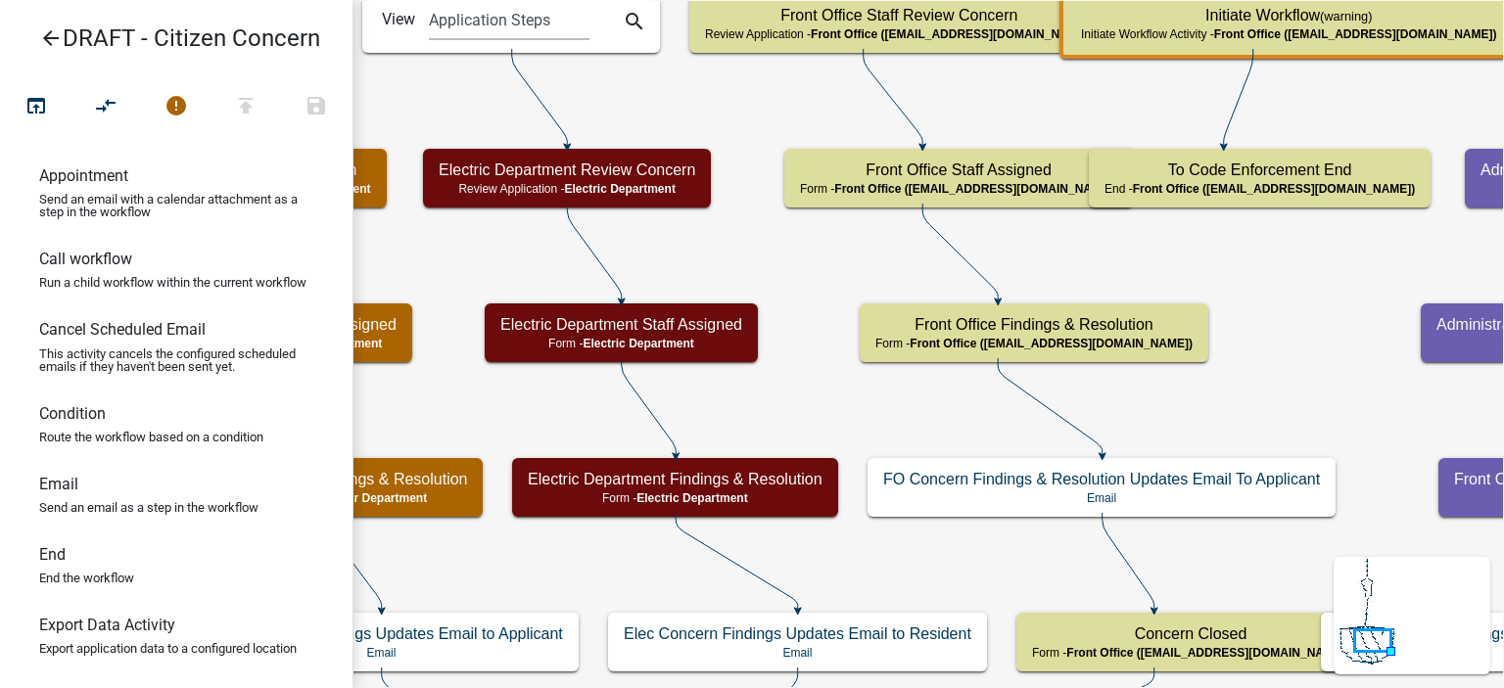
click at [44, 33] on icon "arrow_back" at bounding box center [51, 39] width 24 height 27
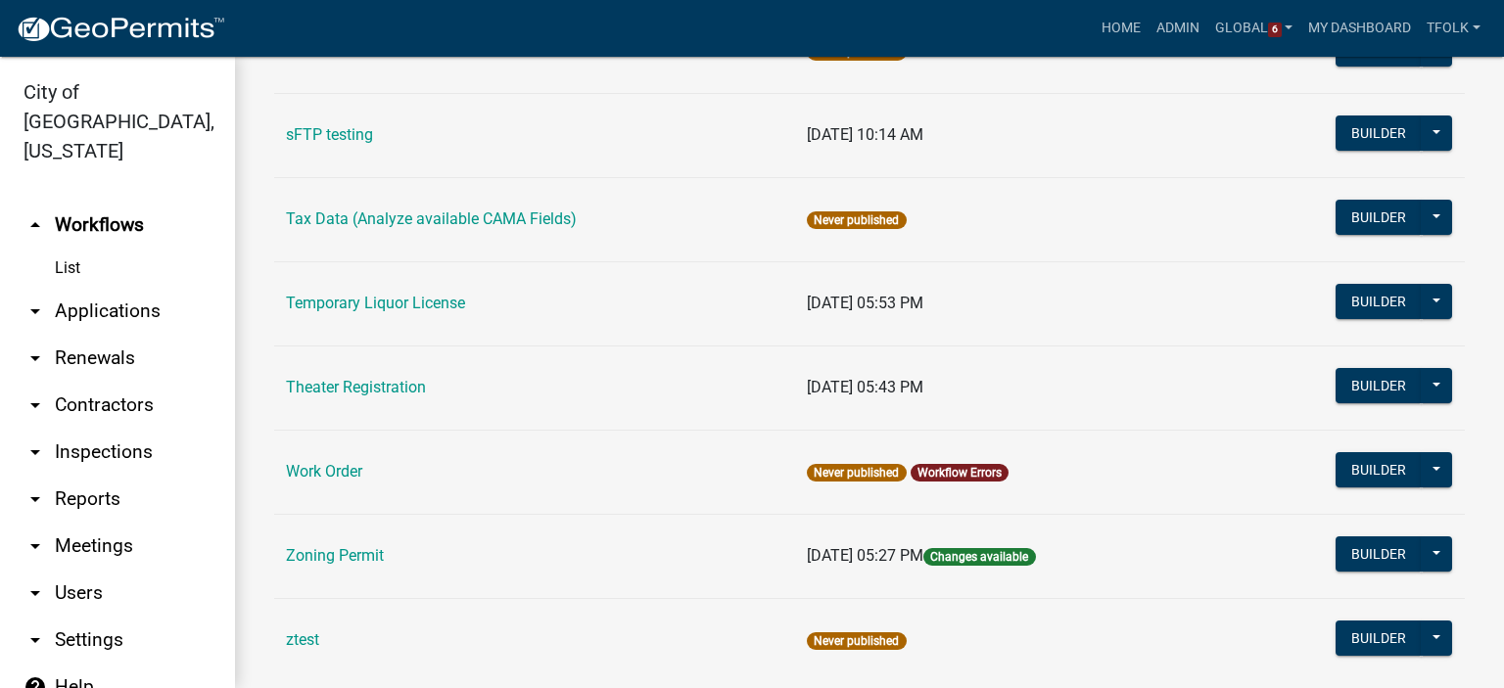
scroll to position [1175, 0]
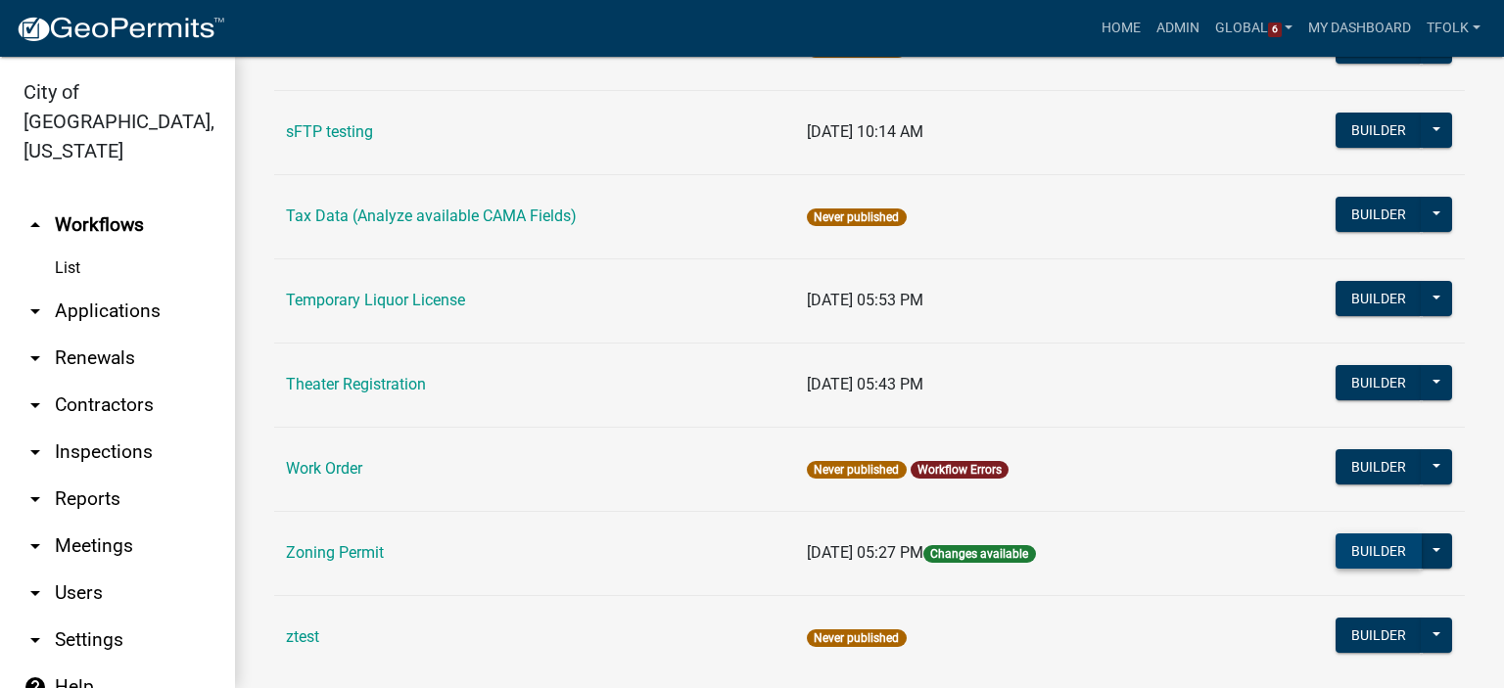
click at [1357, 534] on button "Builder" at bounding box center [1379, 551] width 86 height 35
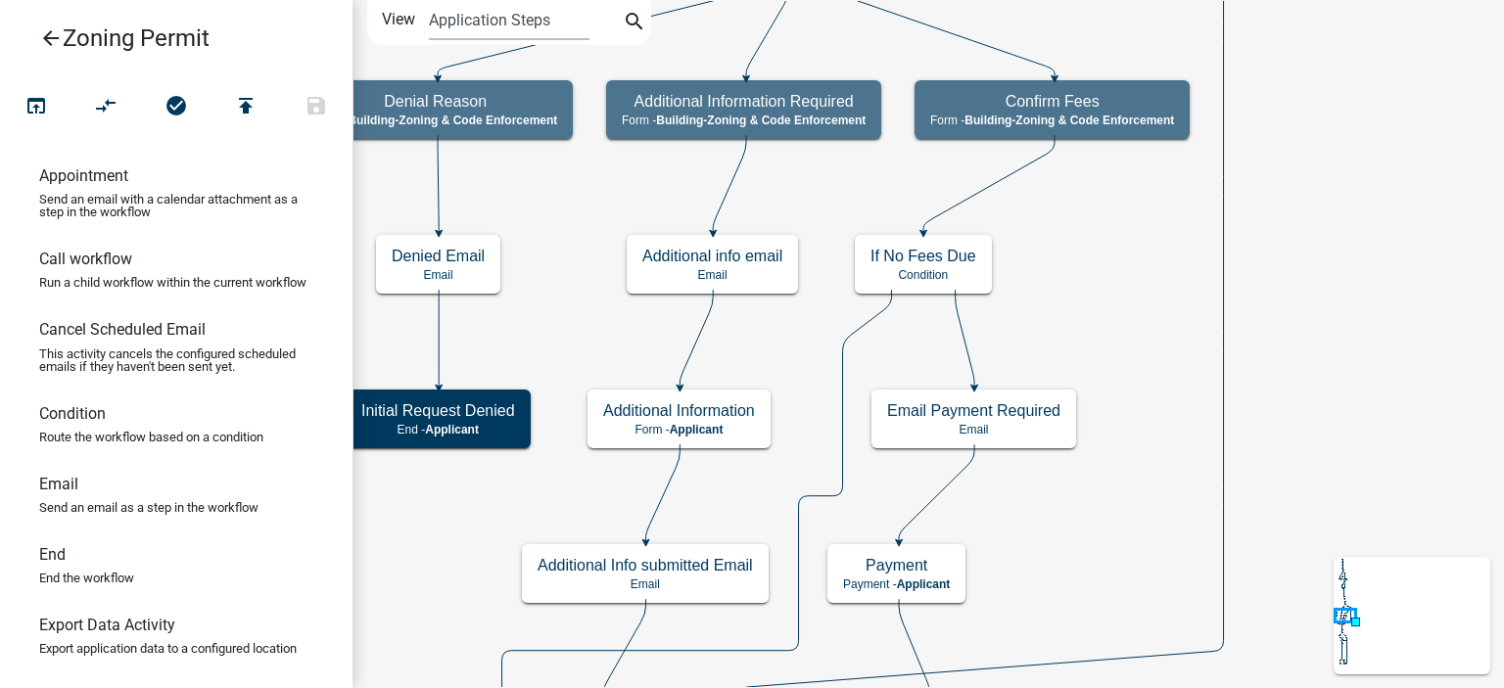
click at [48, 32] on icon "arrow_back" at bounding box center [51, 39] width 24 height 27
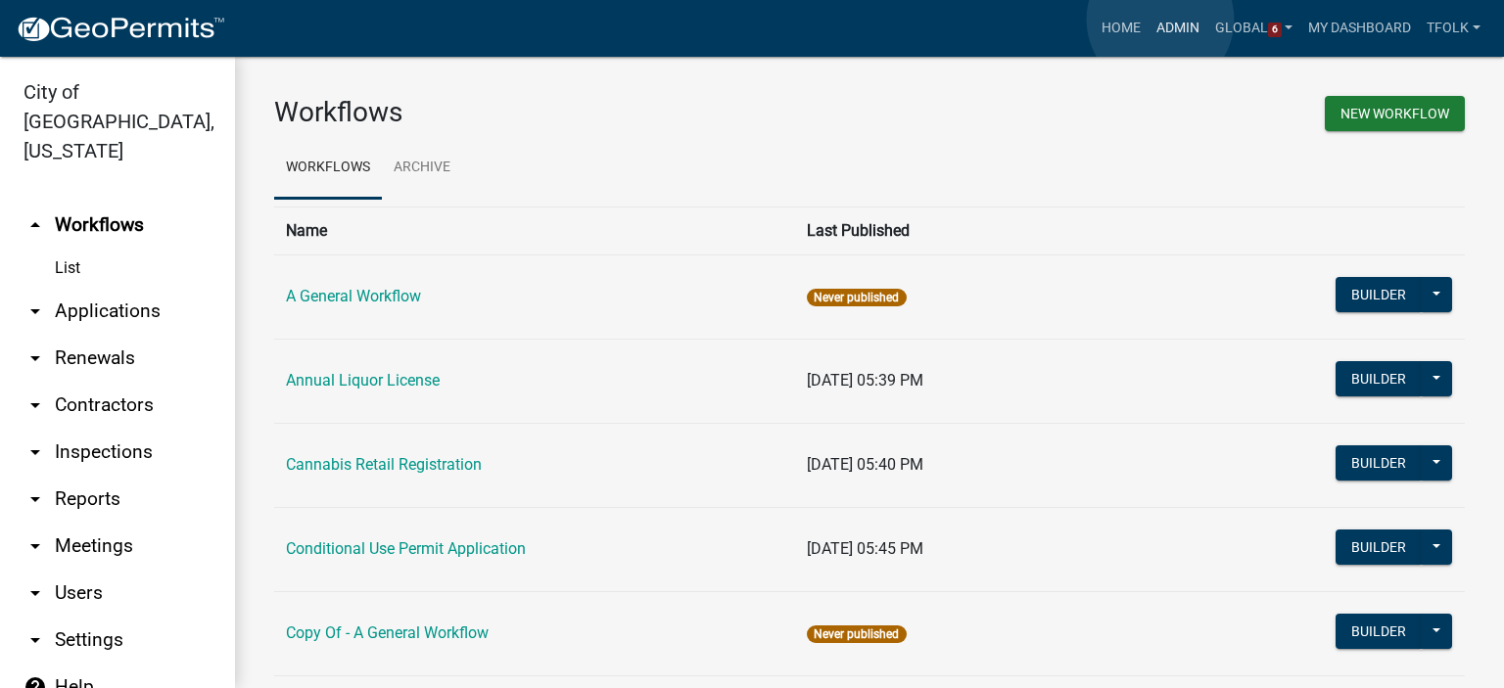
click at [1160, 20] on link "Admin" at bounding box center [1178, 28] width 59 height 37
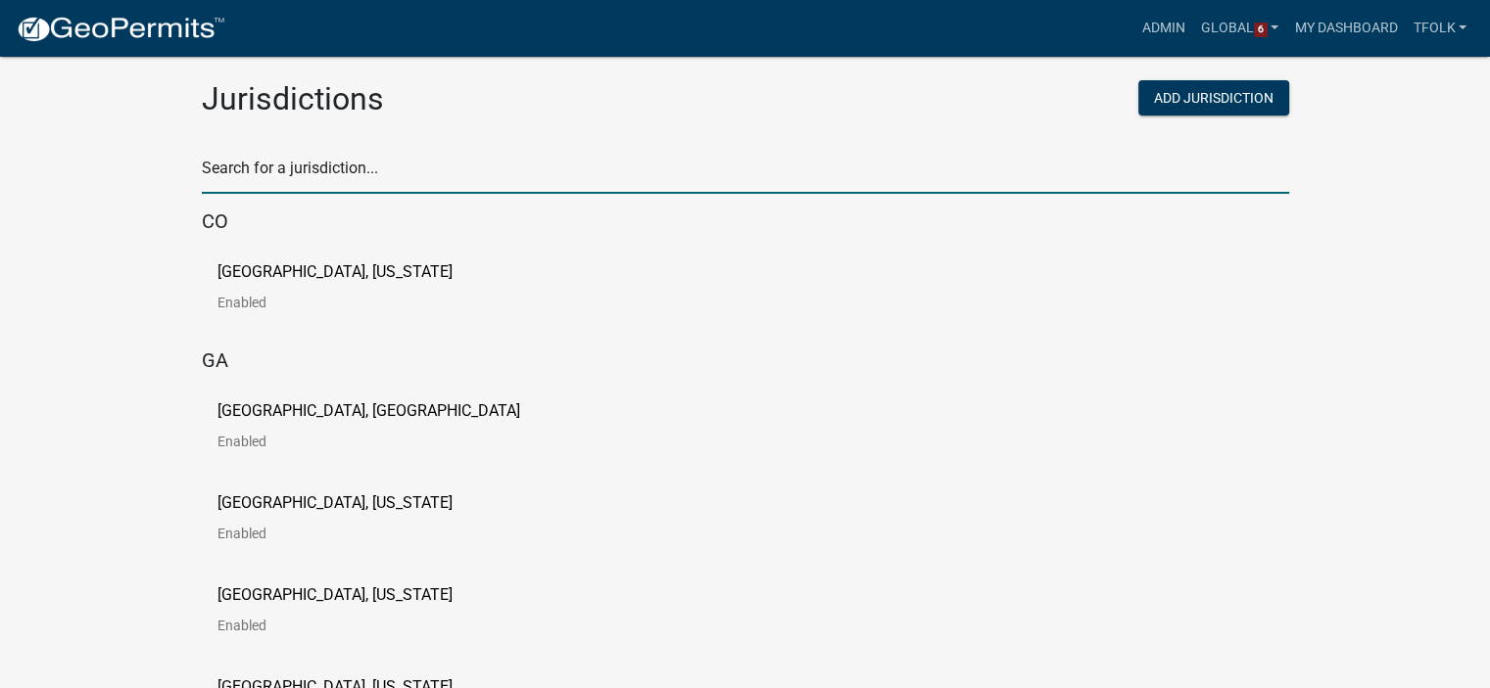
click at [750, 187] on input "text" at bounding box center [745, 174] width 1087 height 40
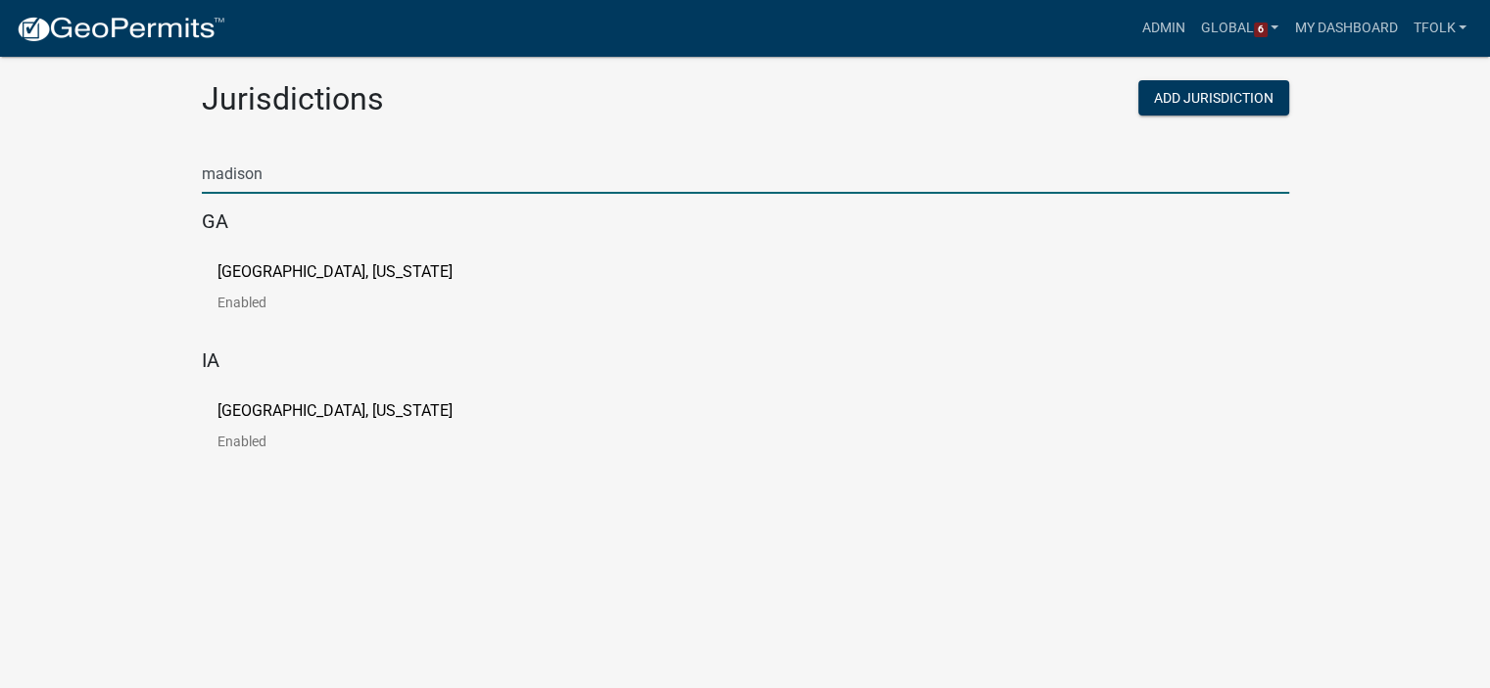
type input "madison"
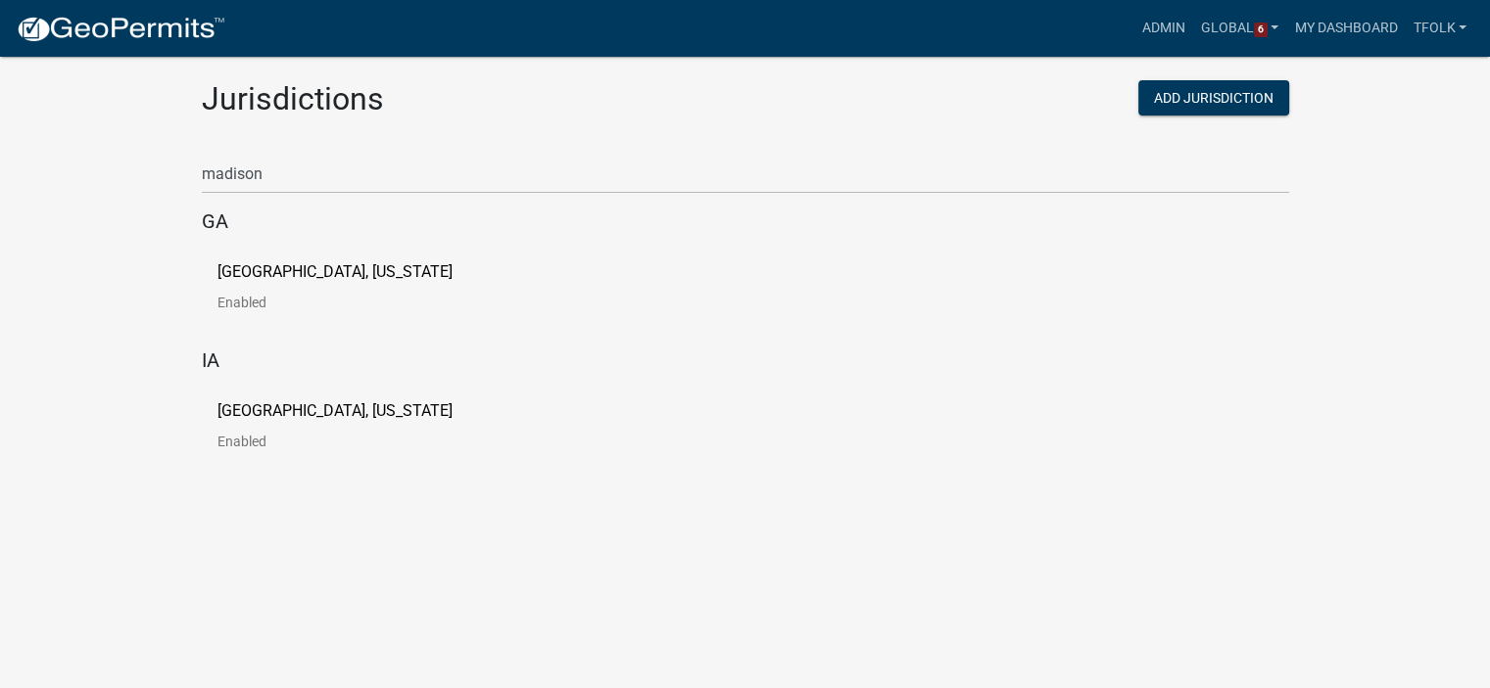
click at [243, 285] on link "[GEOGRAPHIC_DATA], [US_STATE] Enabled" at bounding box center [350, 294] width 266 height 61
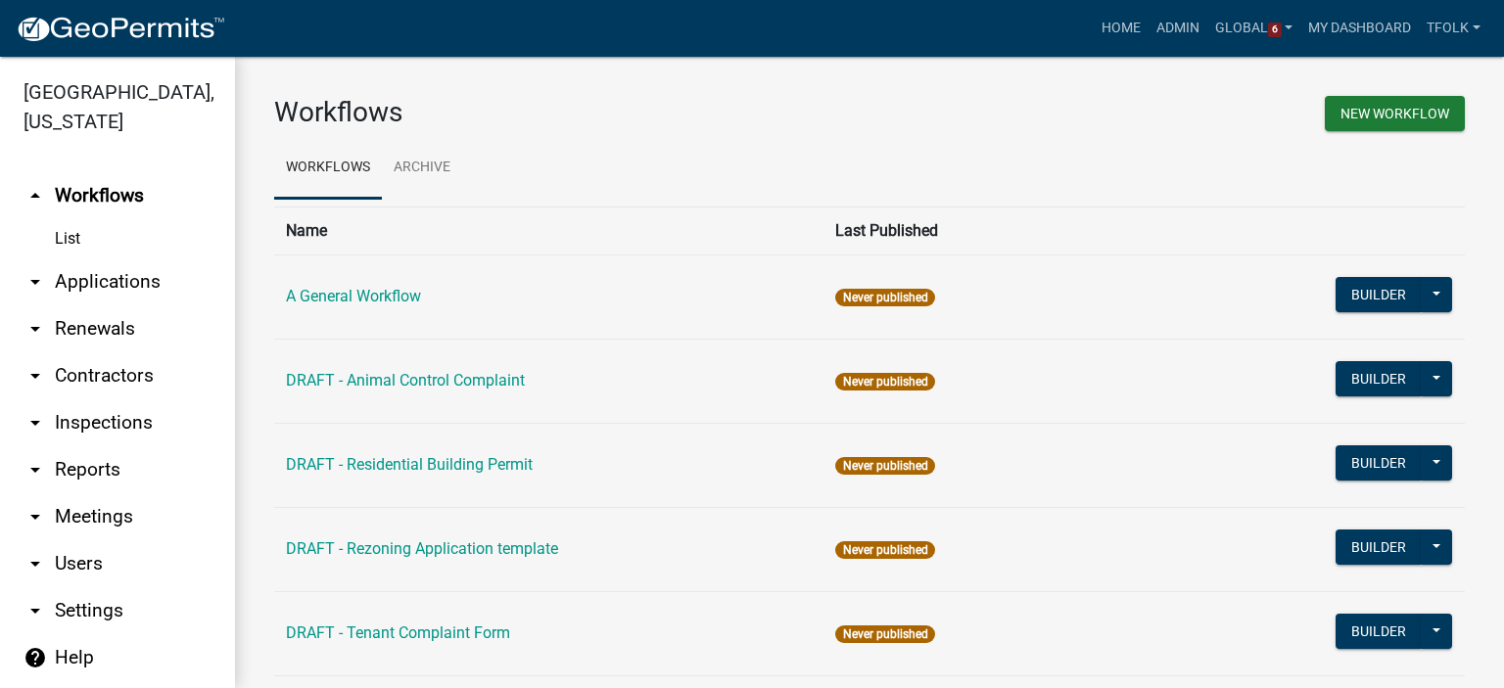
scroll to position [98, 0]
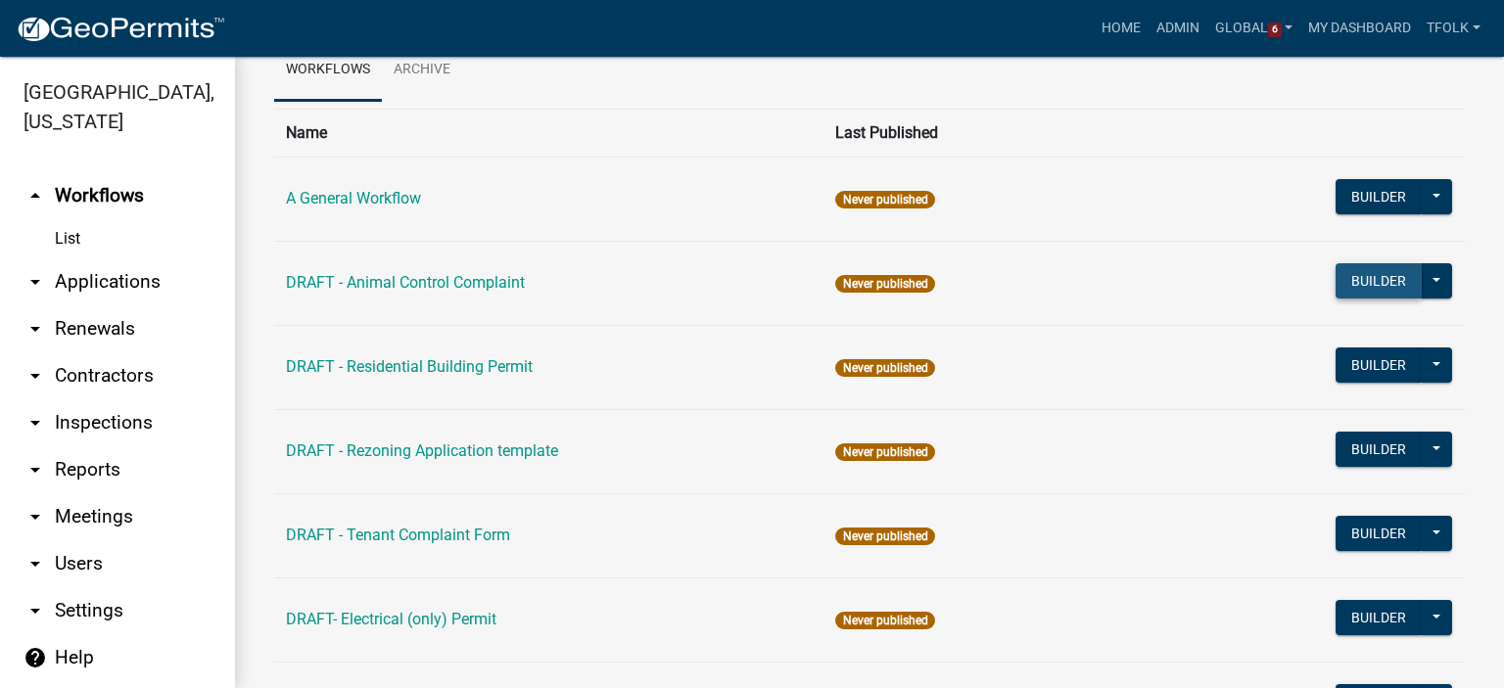
click at [1348, 289] on button "Builder" at bounding box center [1379, 280] width 86 height 35
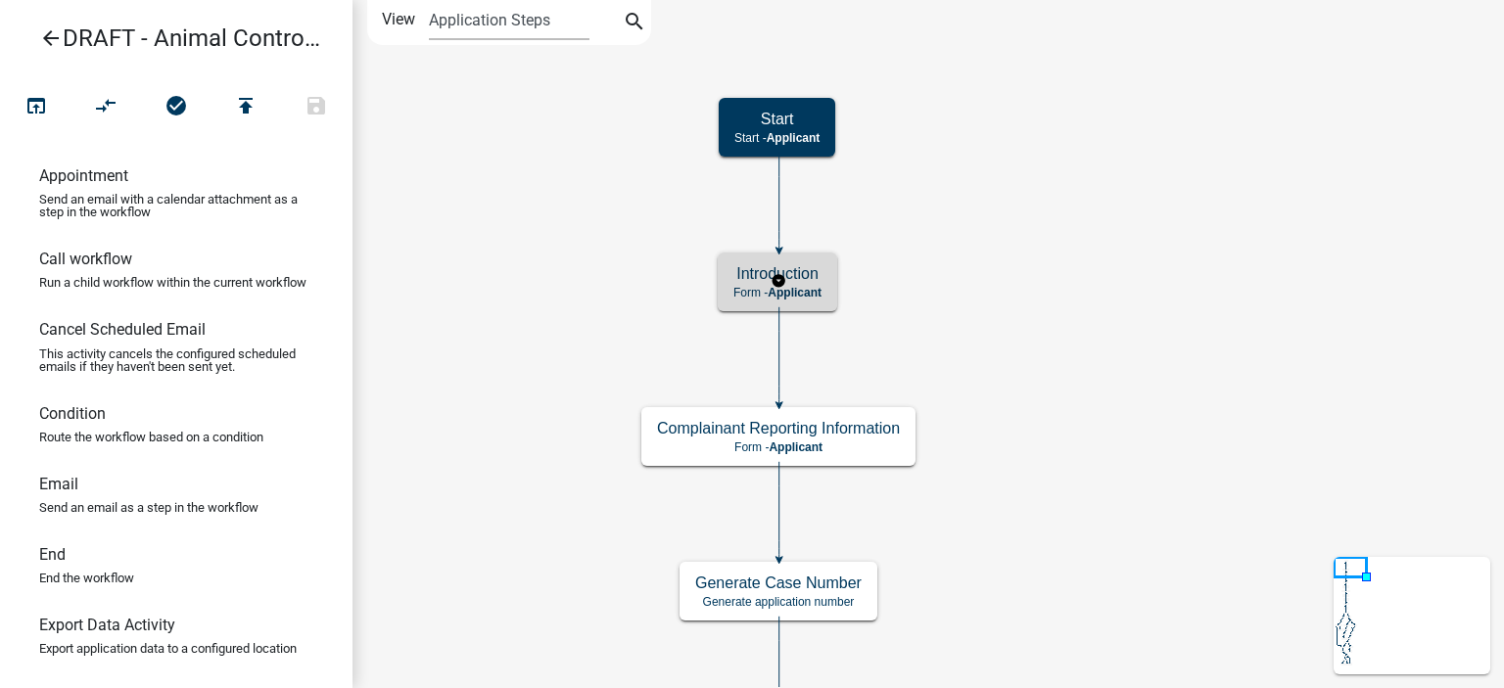
click at [830, 295] on div "Introduction Form - Applicant" at bounding box center [777, 282] width 119 height 59
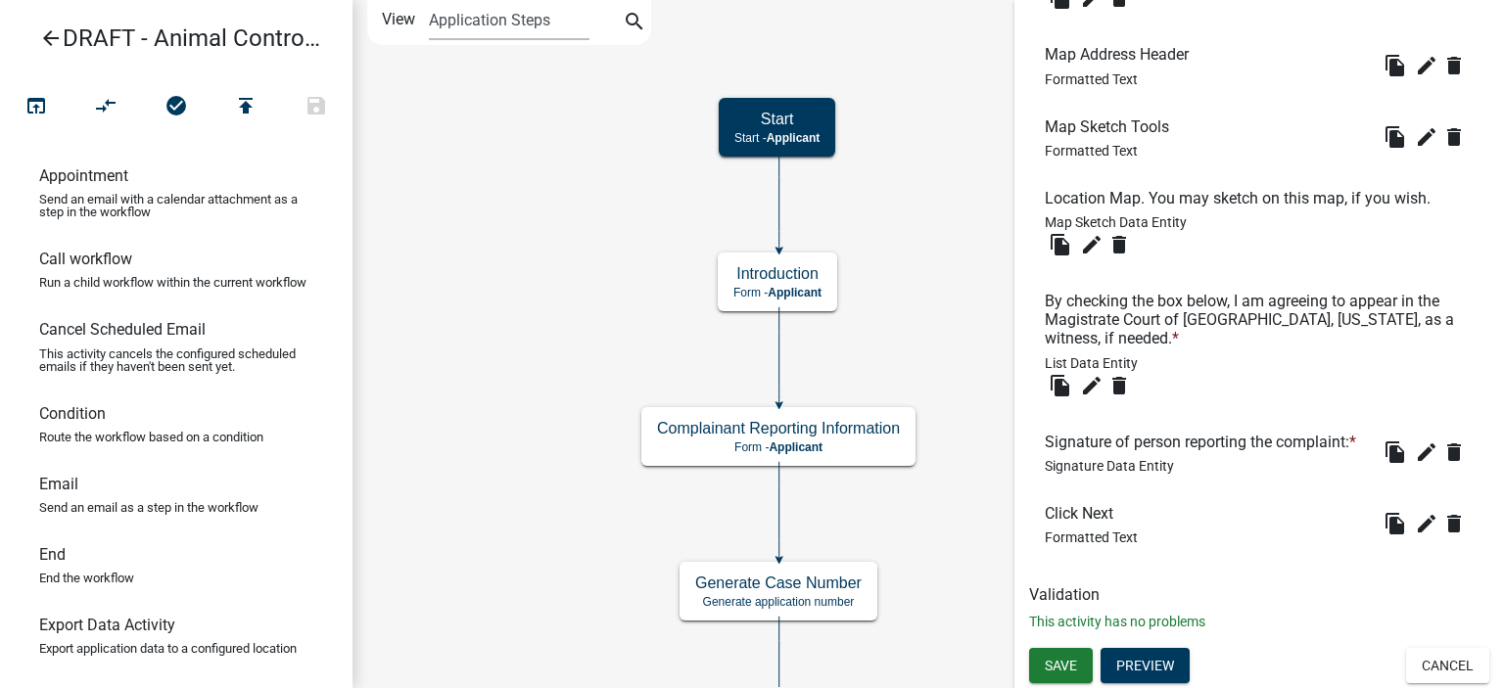
scroll to position [2546, 0]
click at [1176, 649] on button "Preview" at bounding box center [1145, 665] width 89 height 35
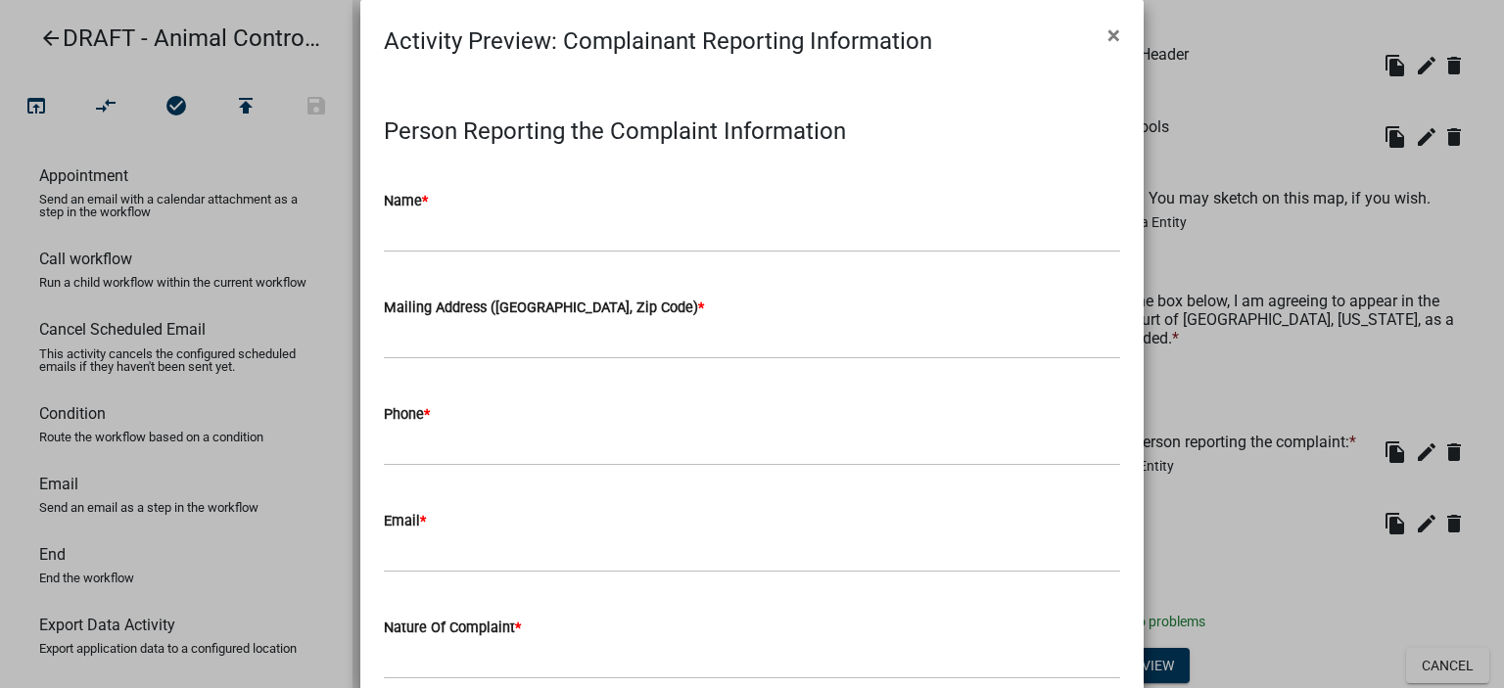
scroll to position [0, 0]
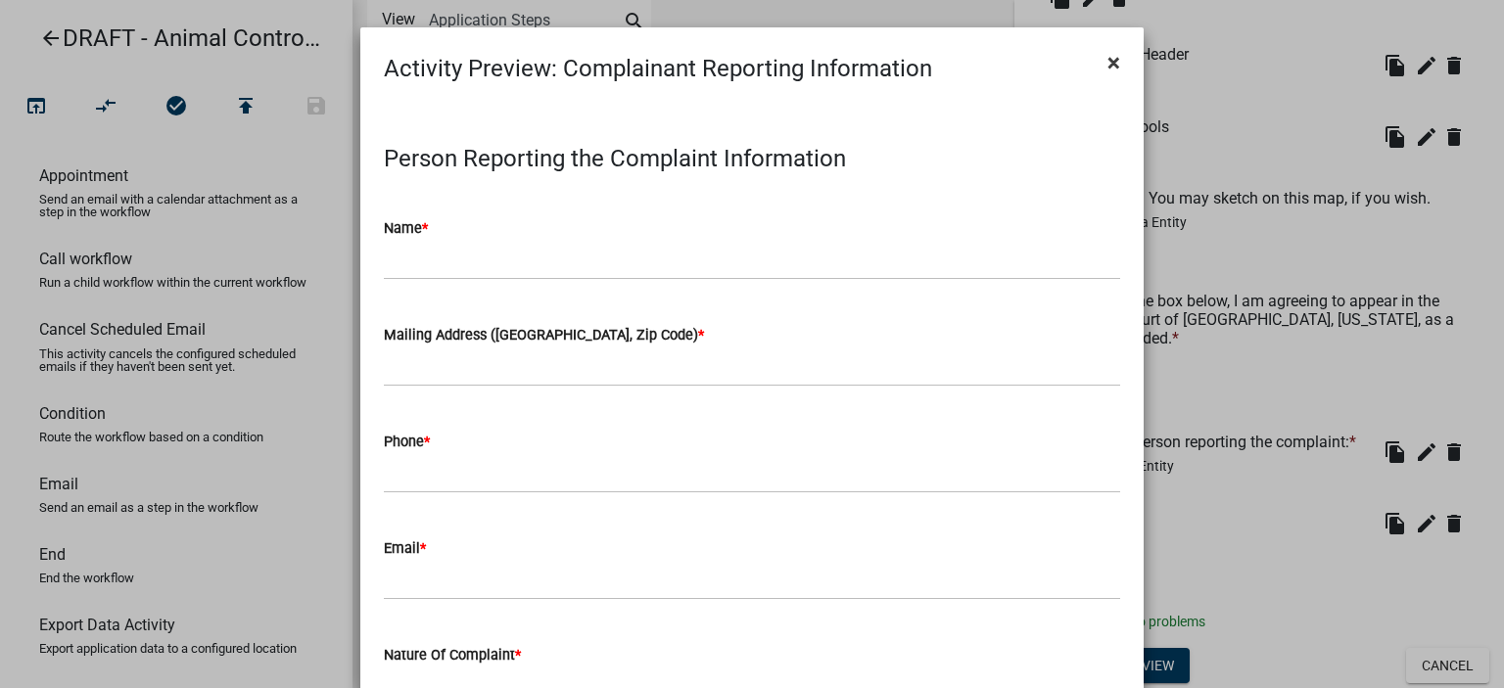
click at [1108, 67] on span "×" at bounding box center [1114, 62] width 13 height 27
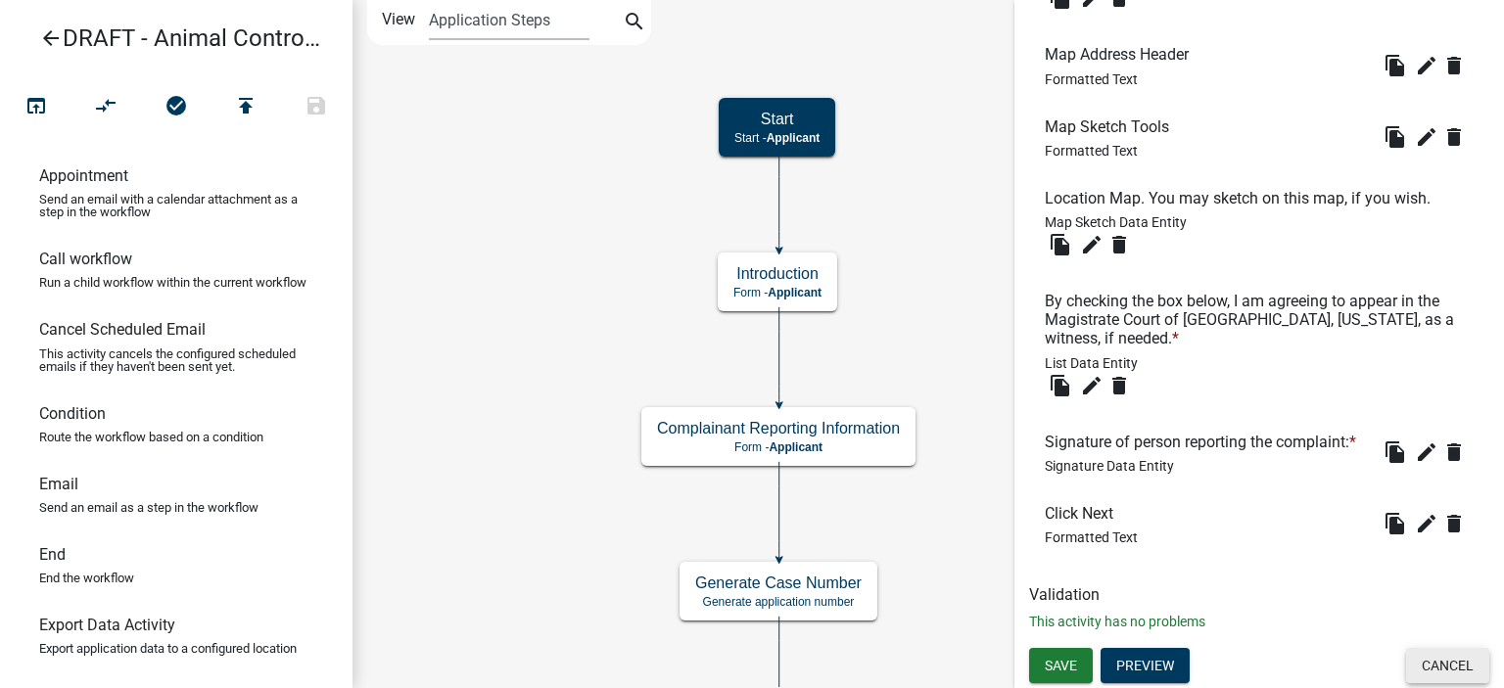
click at [1453, 671] on button "Cancel" at bounding box center [1447, 665] width 83 height 35
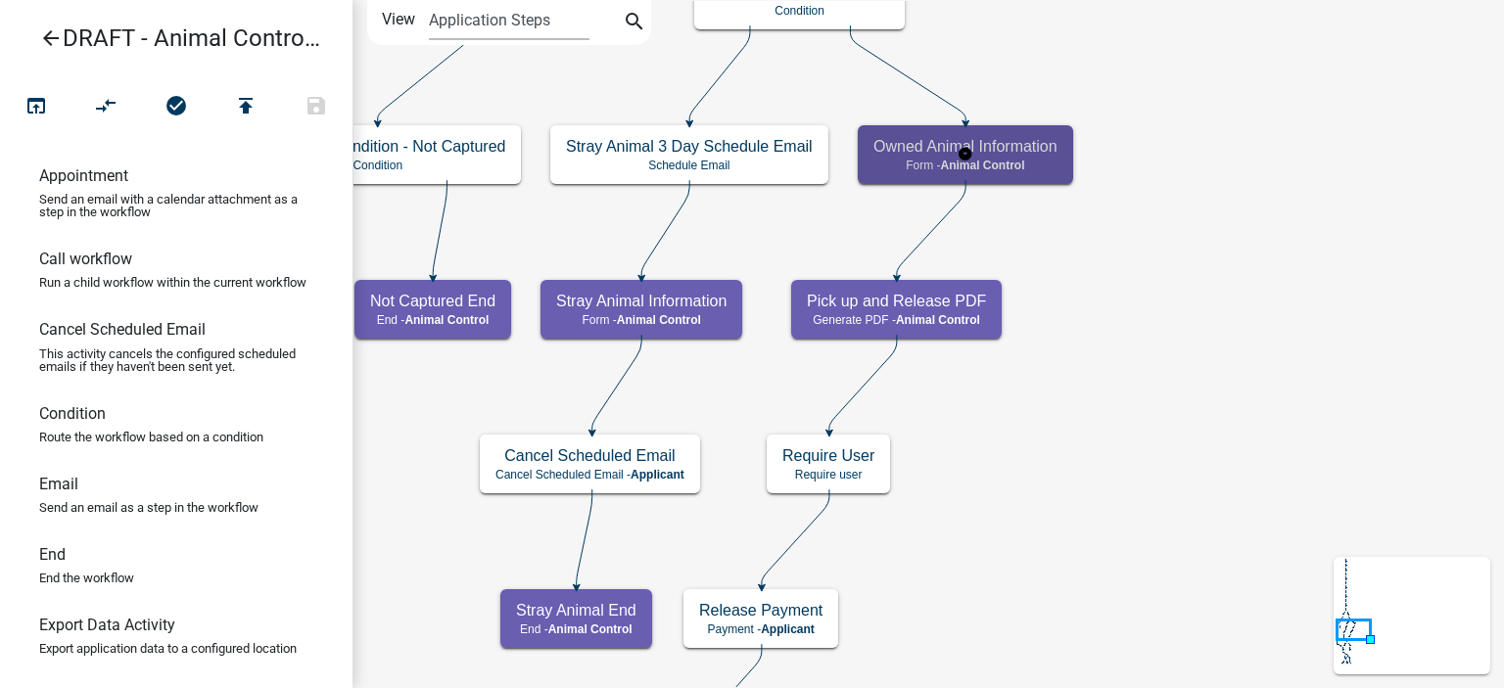
click at [1055, 152] on h5 "Owned Animal Information" at bounding box center [966, 146] width 184 height 19
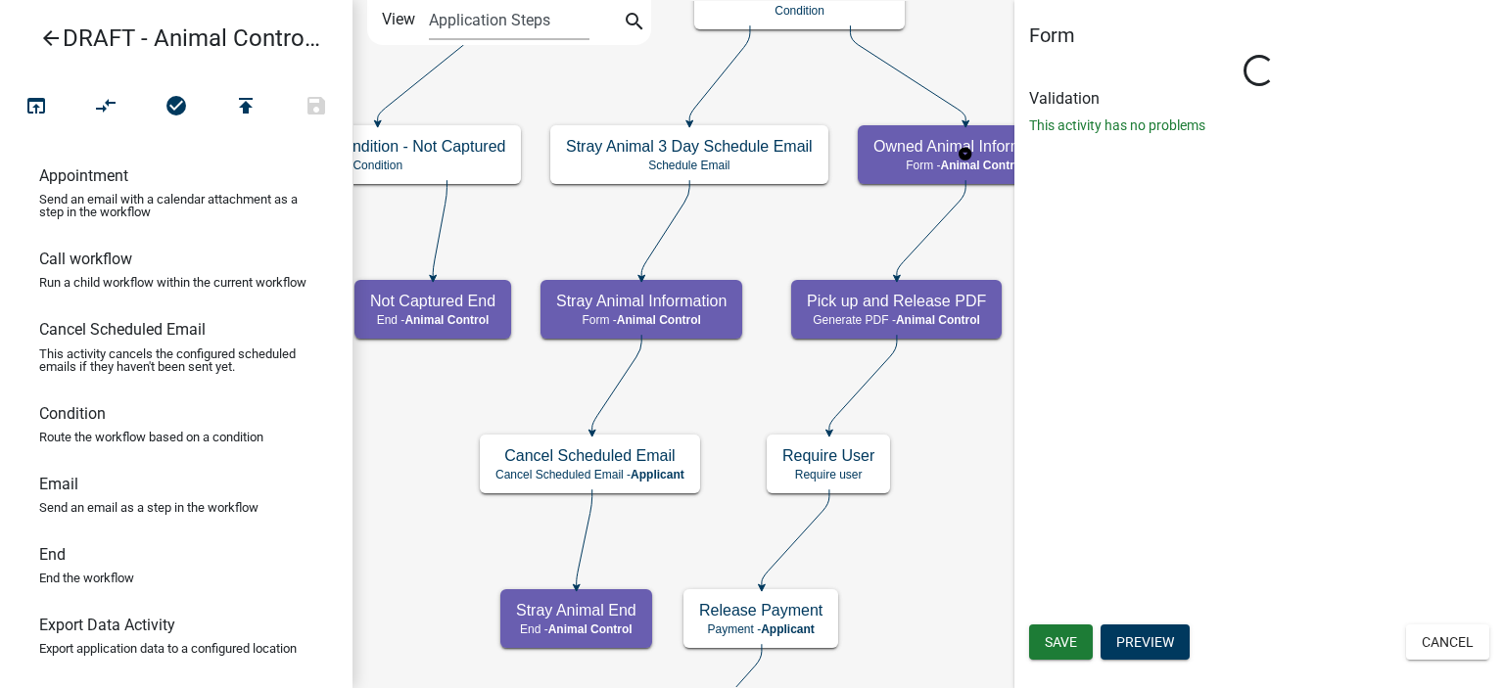
select select "CF90C5DF-2F39-437D-9A89-1F38DA938B57"
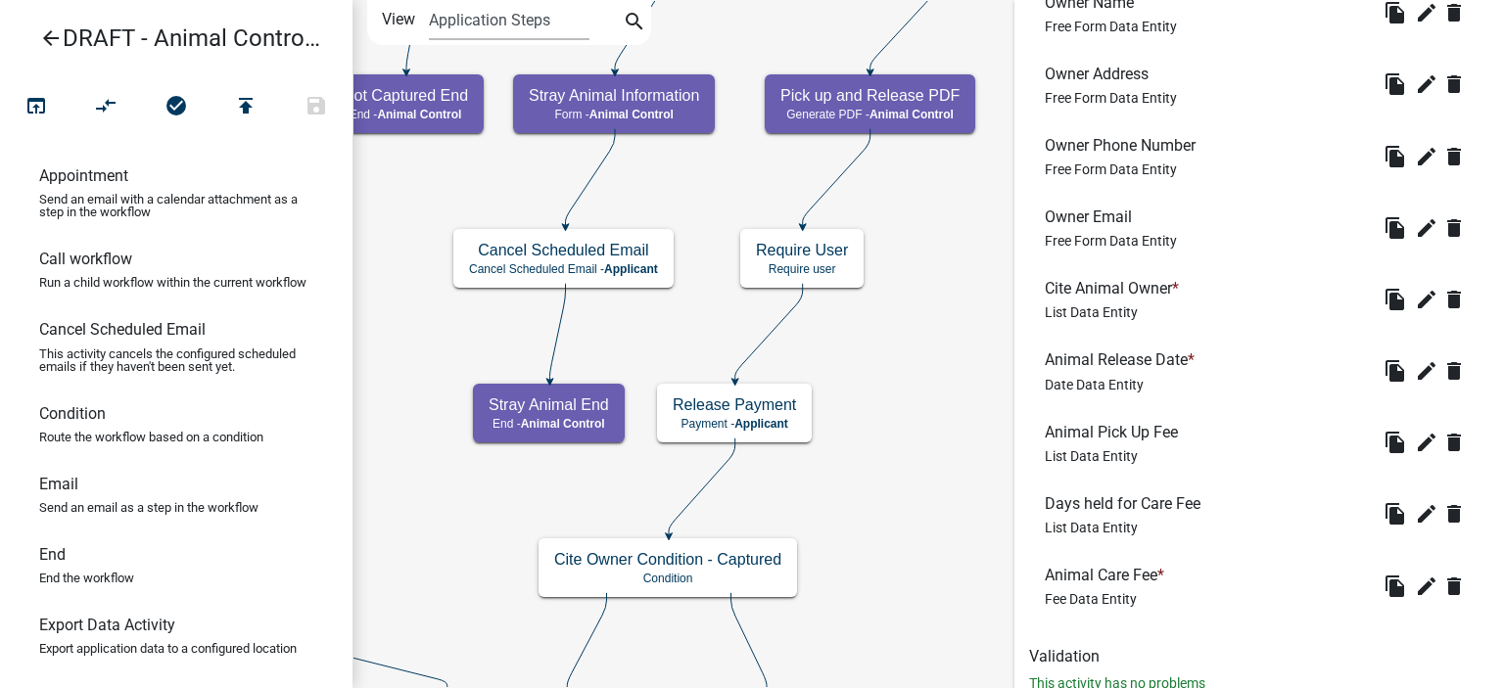
scroll to position [1070, 0]
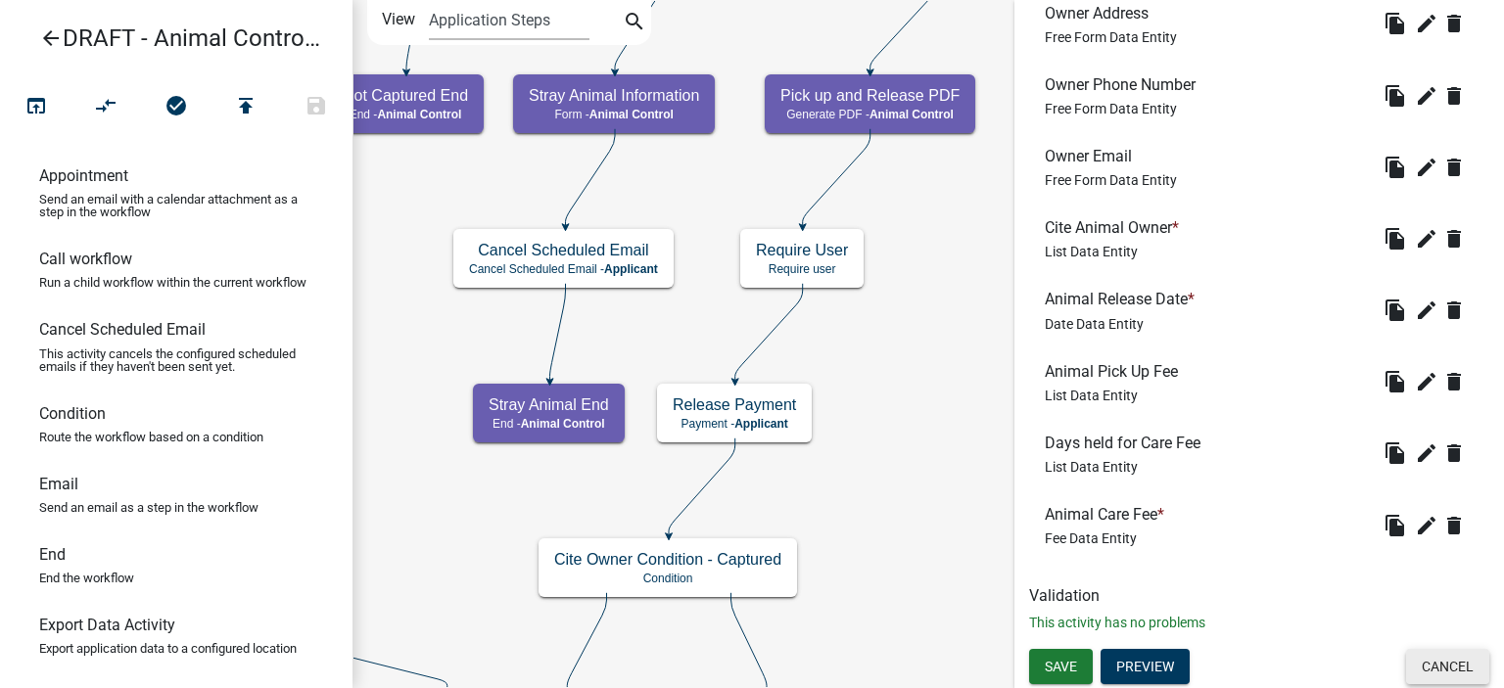
click at [1436, 676] on button "Cancel" at bounding box center [1447, 666] width 83 height 35
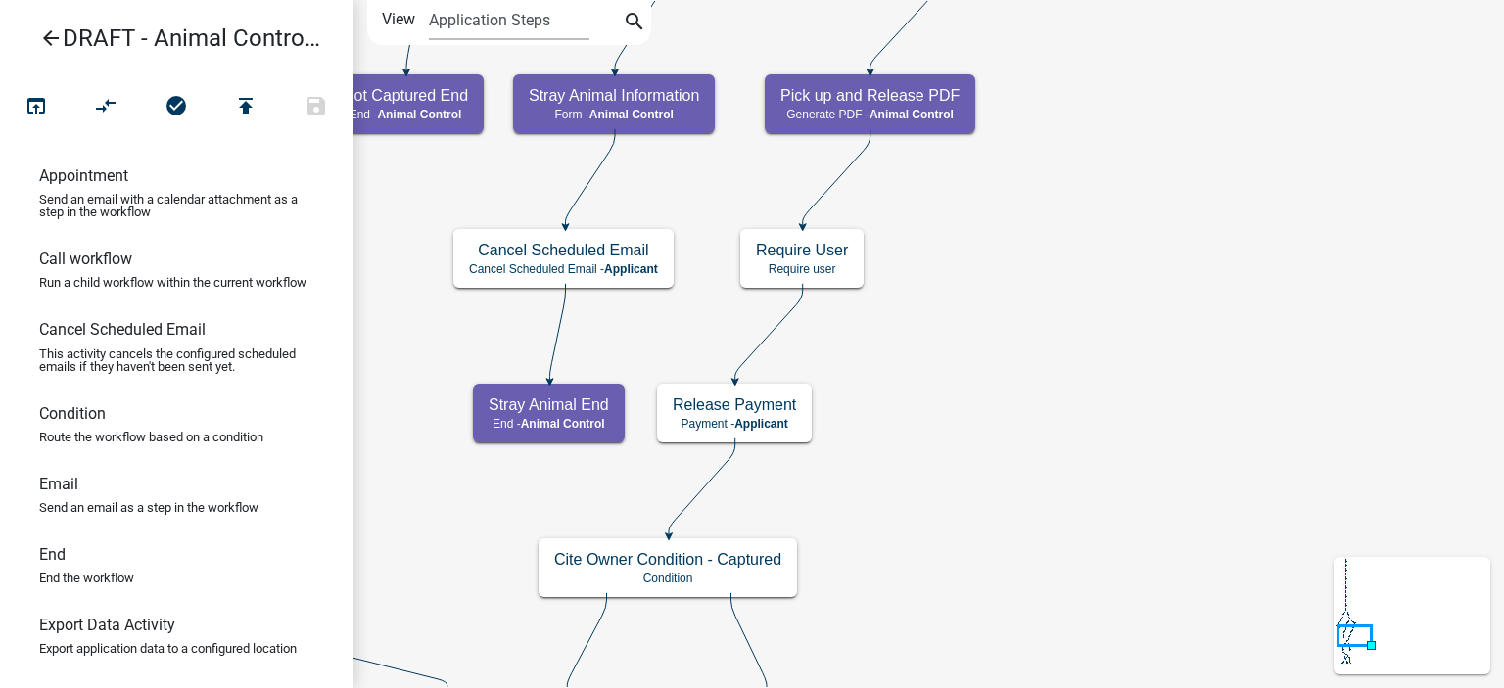
scroll to position [0, 0]
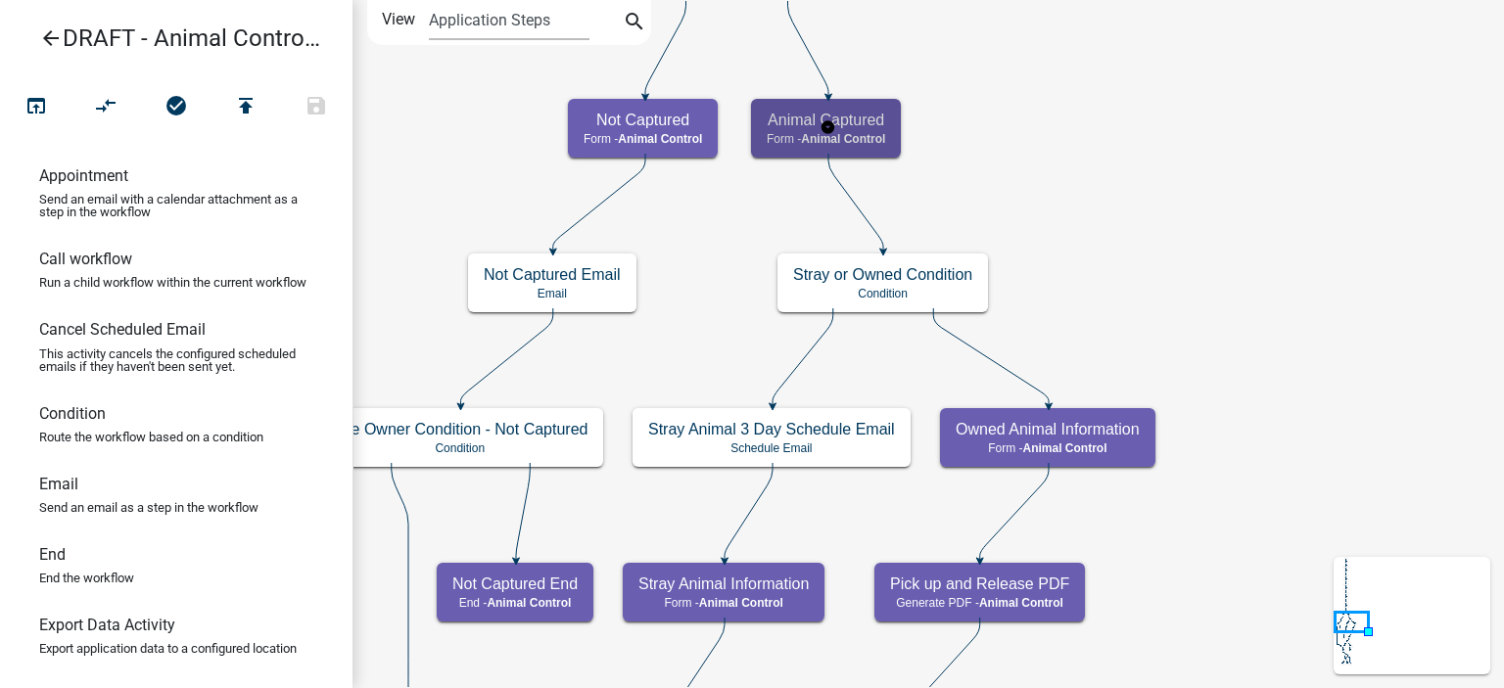
click at [872, 128] on h5 "Animal Captured" at bounding box center [826, 120] width 118 height 19
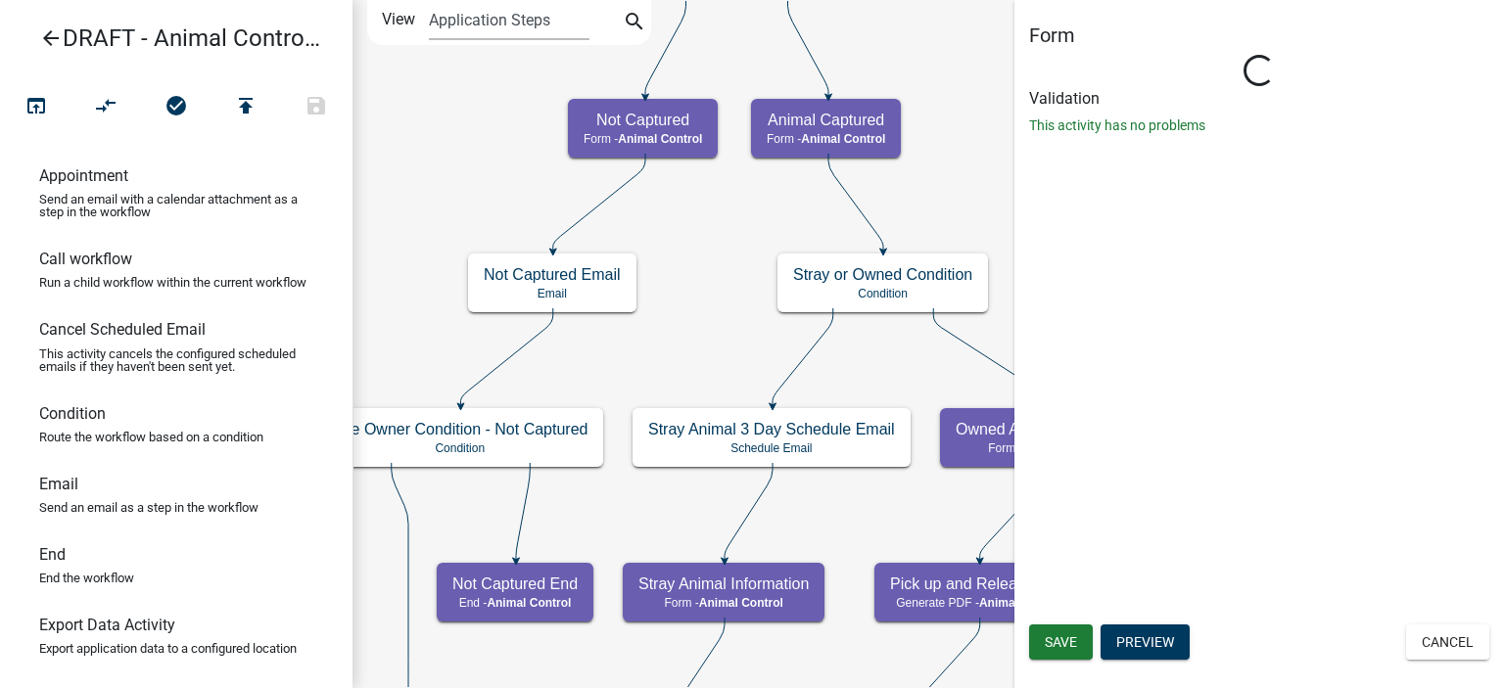
select select "CF90C5DF-2F39-437D-9A89-1F38DA938B57"
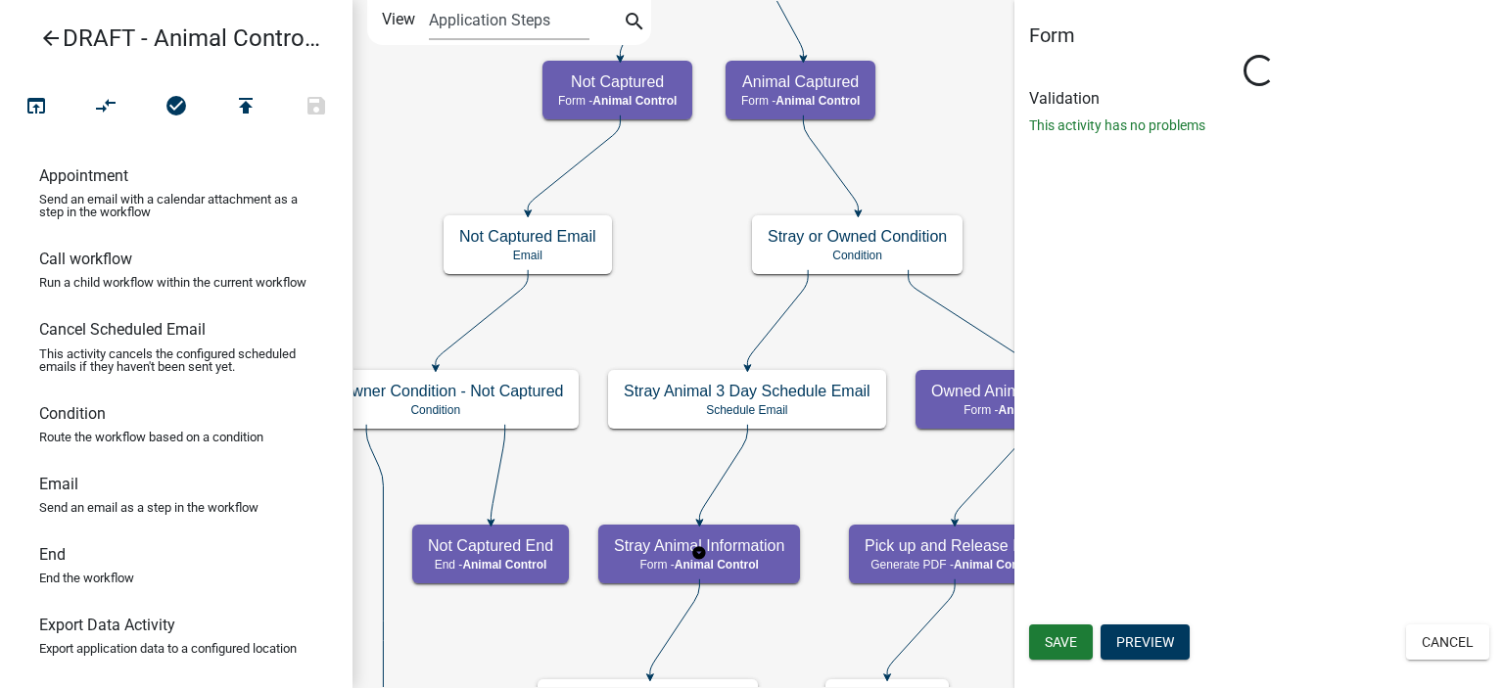
select select "CF90C5DF-2F39-437D-9A89-1F38DA938B57"
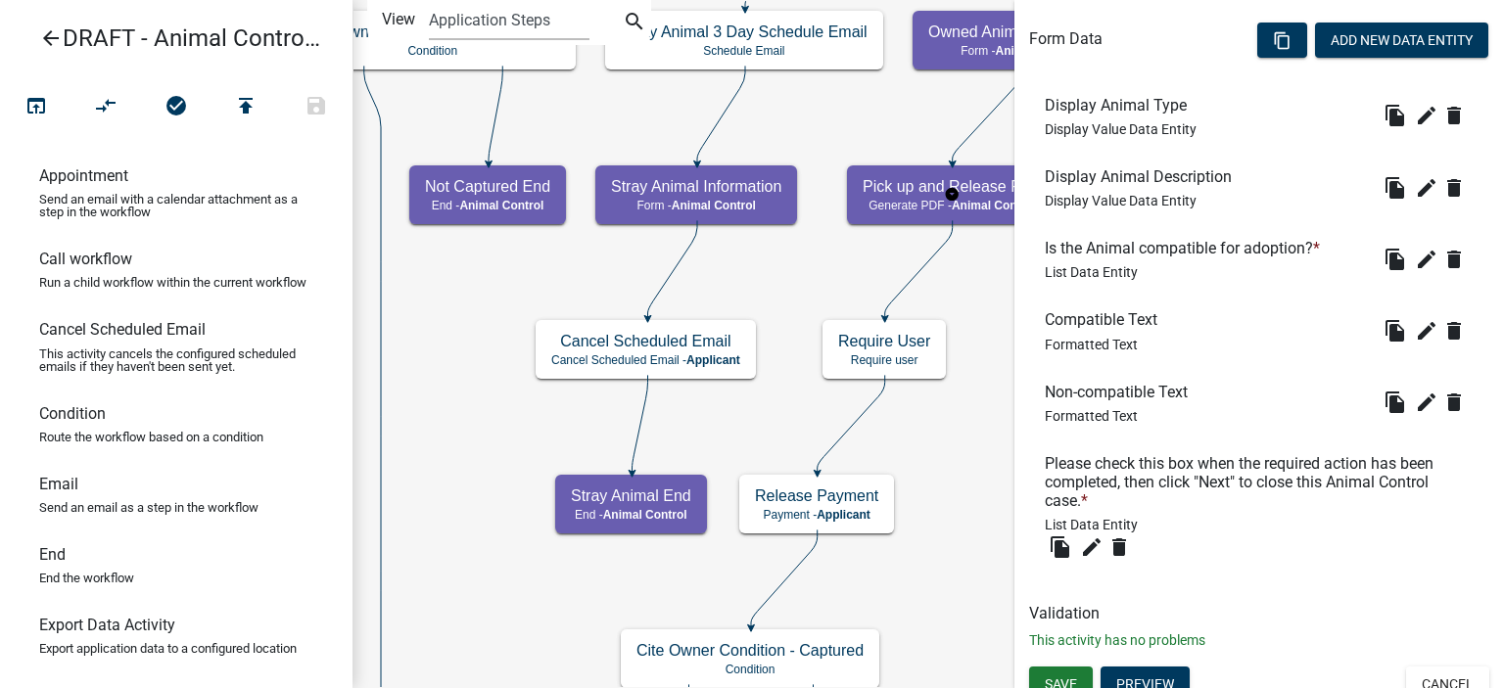
scroll to position [639, 0]
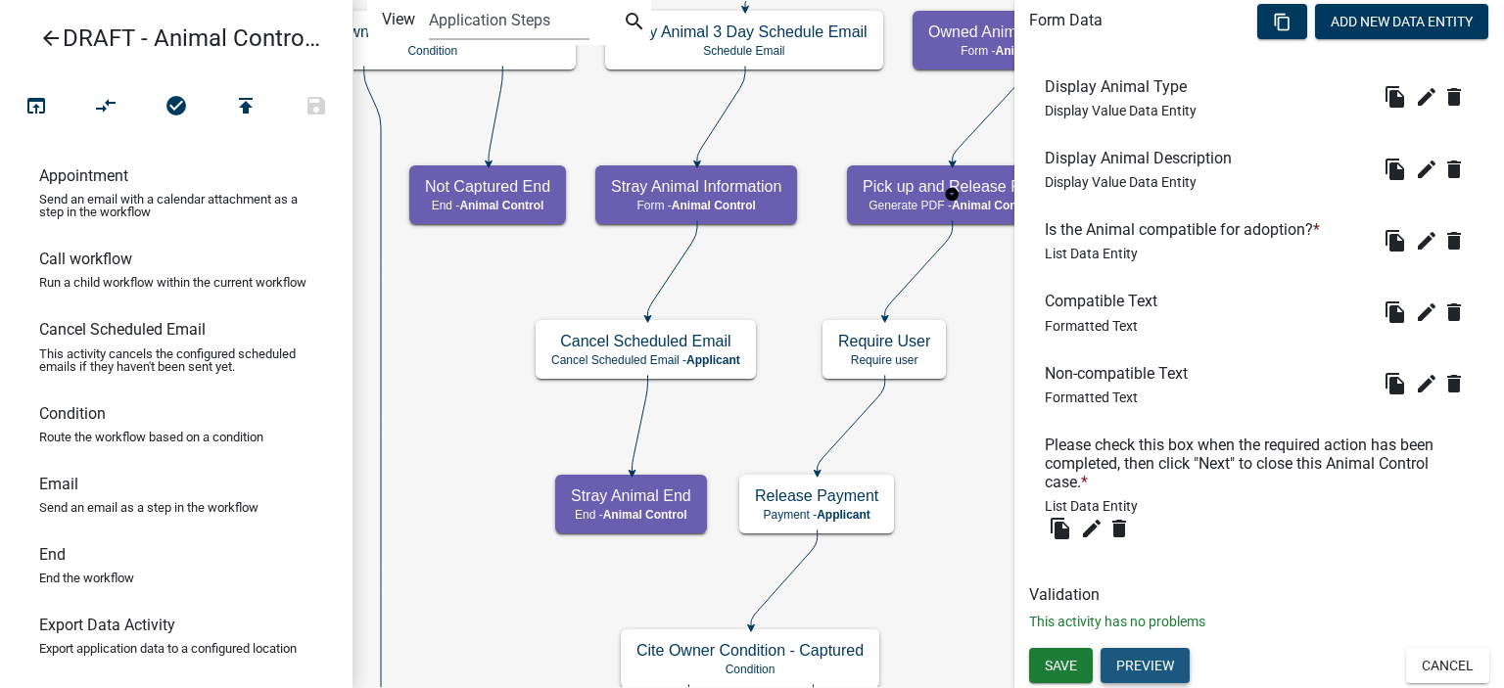
click at [1154, 666] on button "Preview" at bounding box center [1145, 665] width 89 height 35
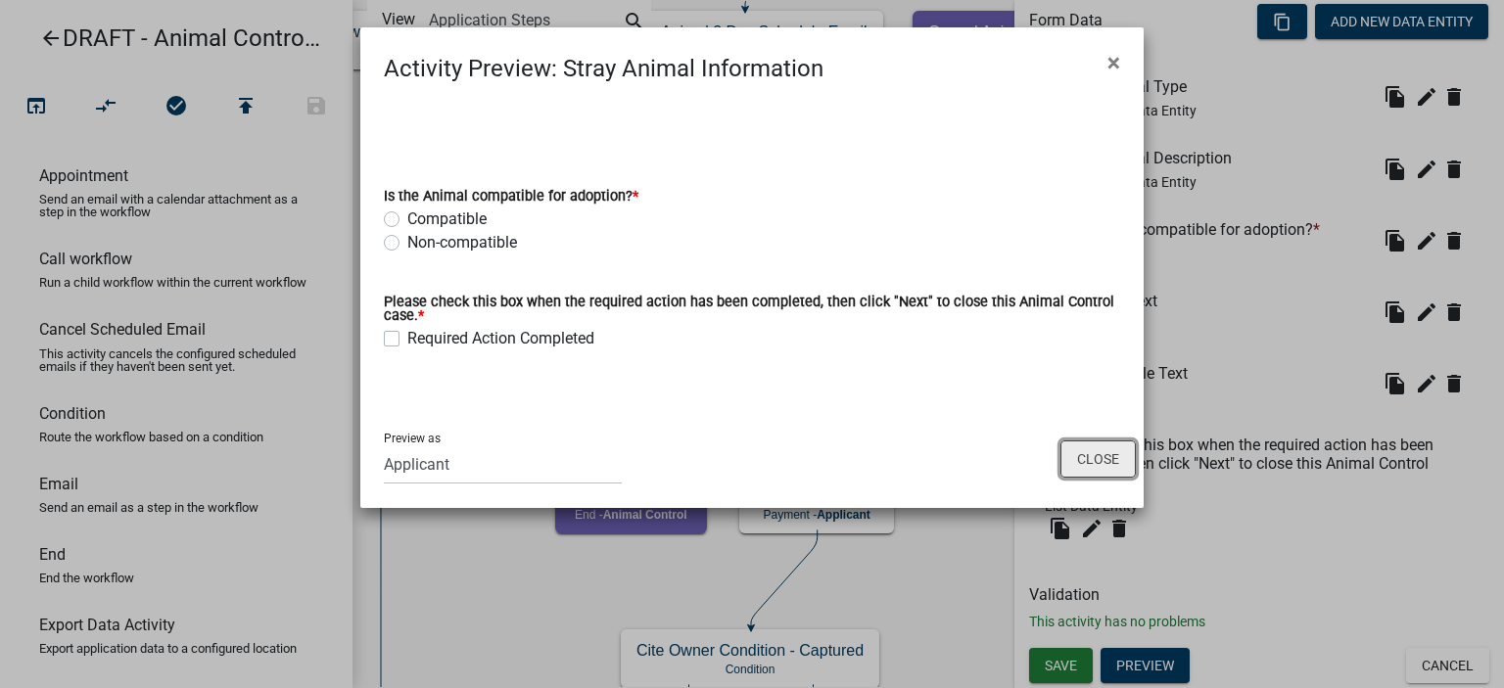
click at [1111, 465] on button "Close" at bounding box center [1098, 459] width 75 height 37
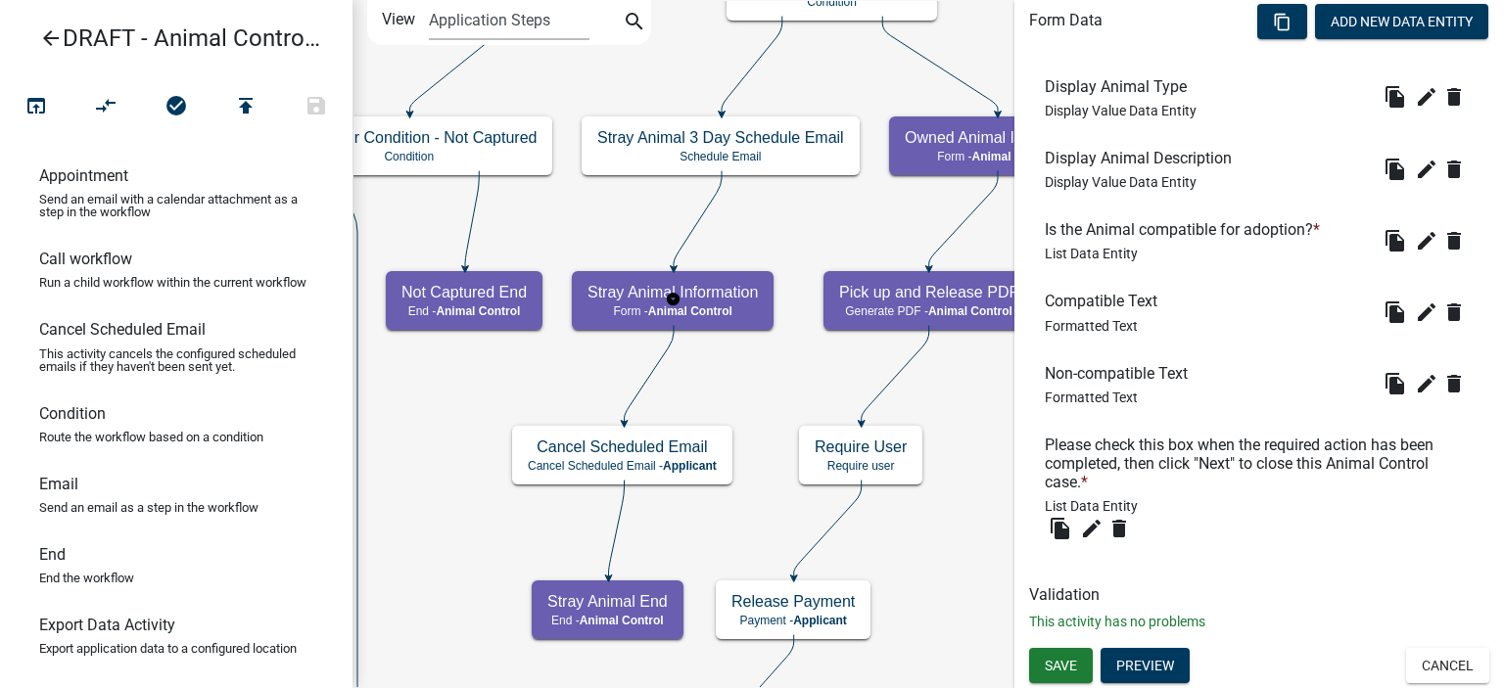
scroll to position [0, 0]
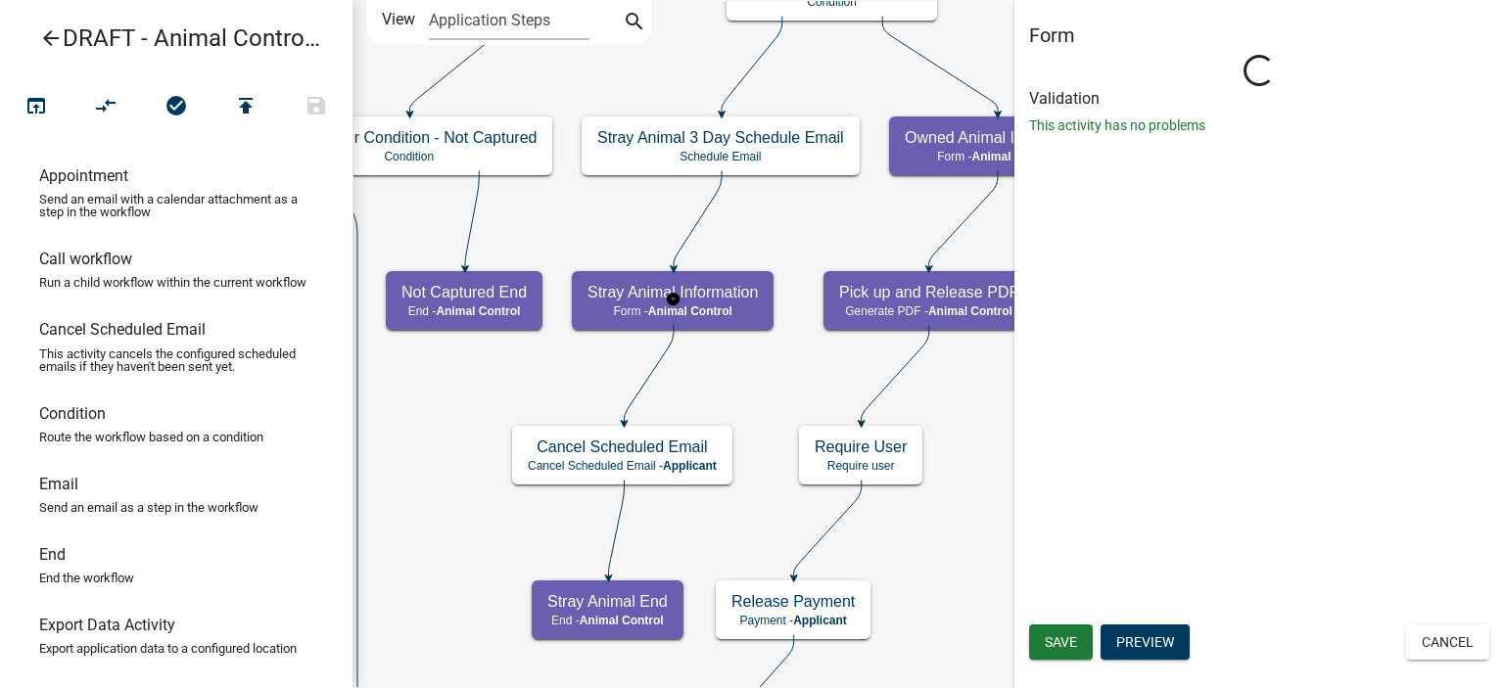
select select "CF90C5DF-2F39-437D-9A89-1F38DA938B57"
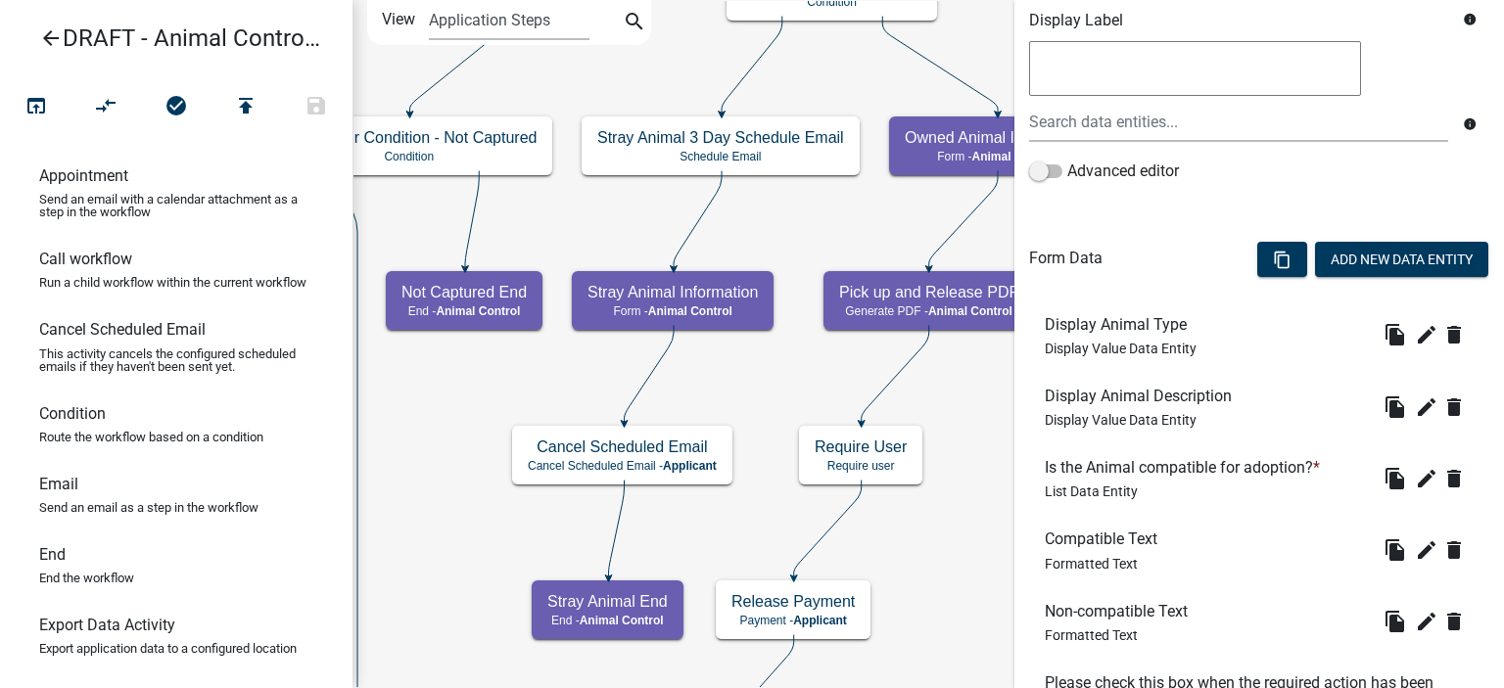
scroll to position [639, 0]
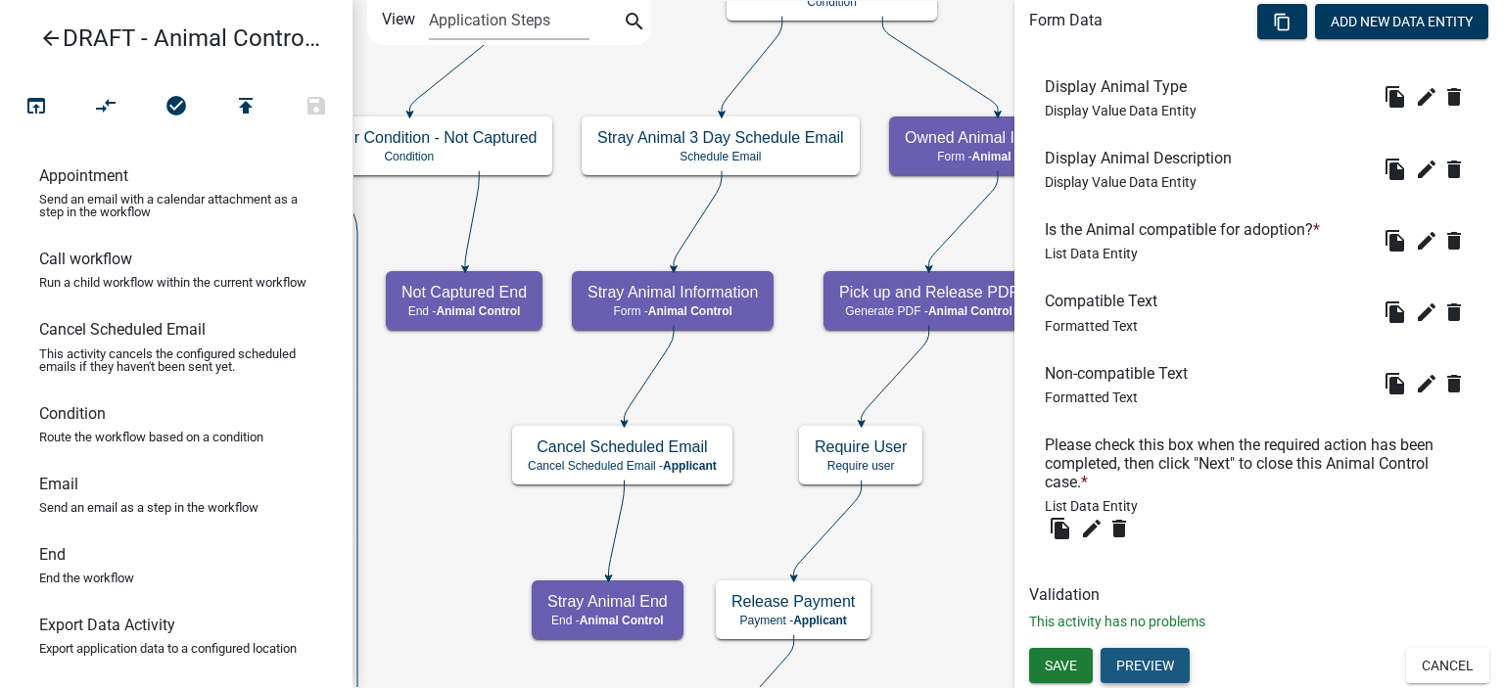
click at [1171, 661] on button "Preview" at bounding box center [1145, 665] width 89 height 35
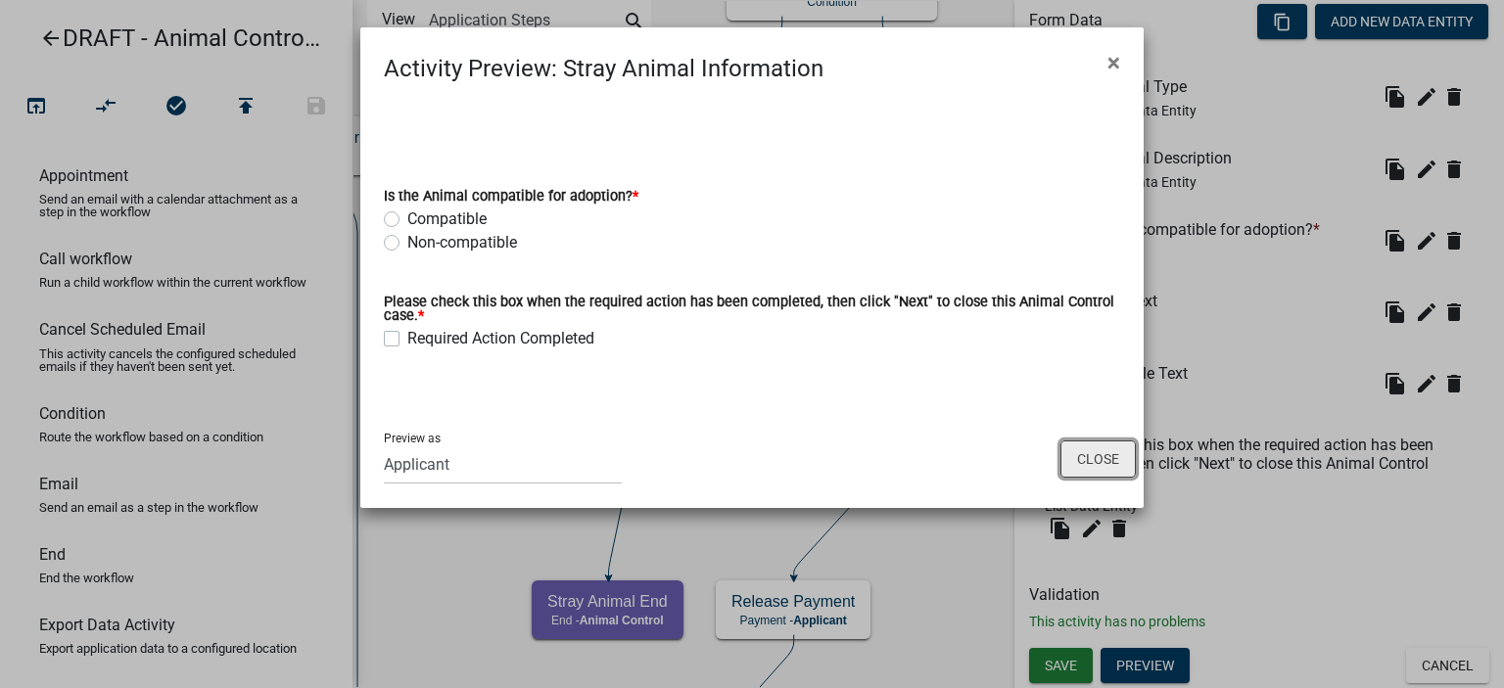
click at [1093, 460] on button "Close" at bounding box center [1098, 459] width 75 height 37
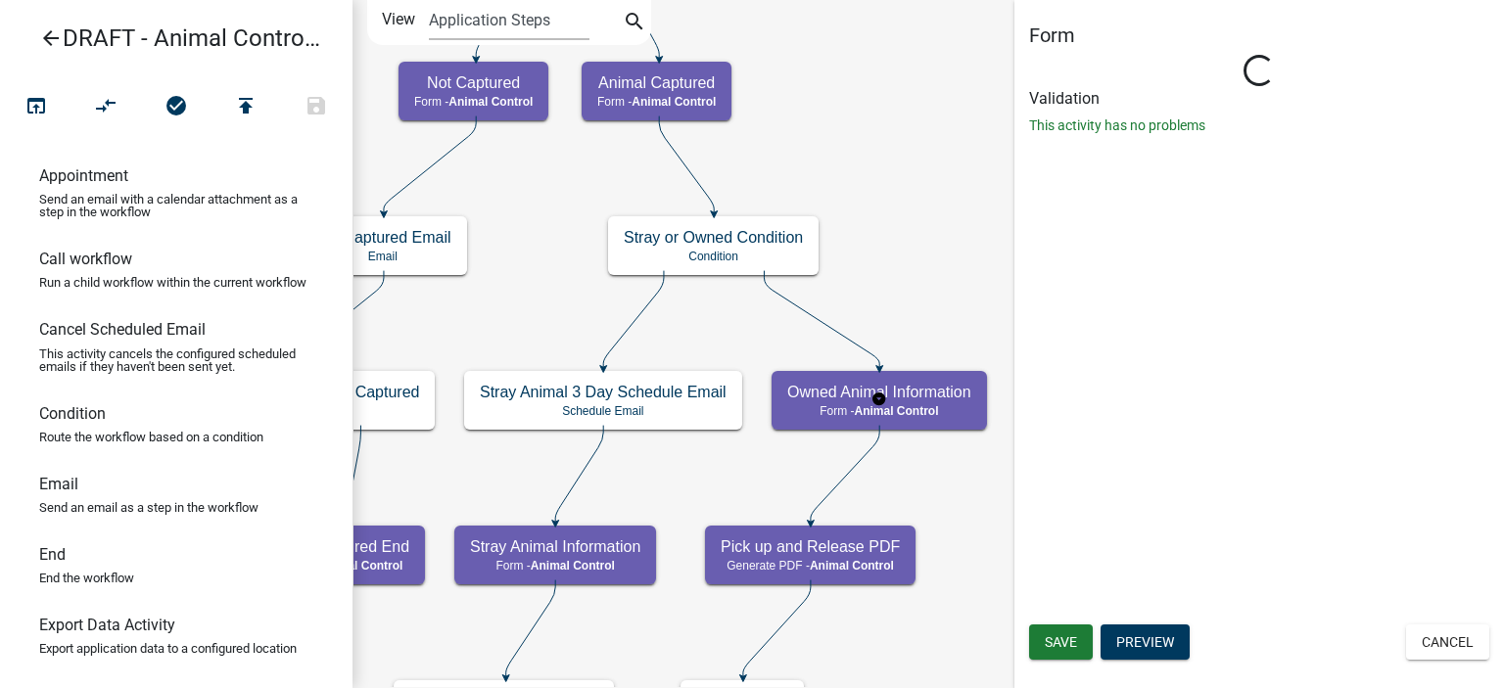
scroll to position [0, 0]
select select "CF90C5DF-2F39-437D-9A89-1F38DA938B57"
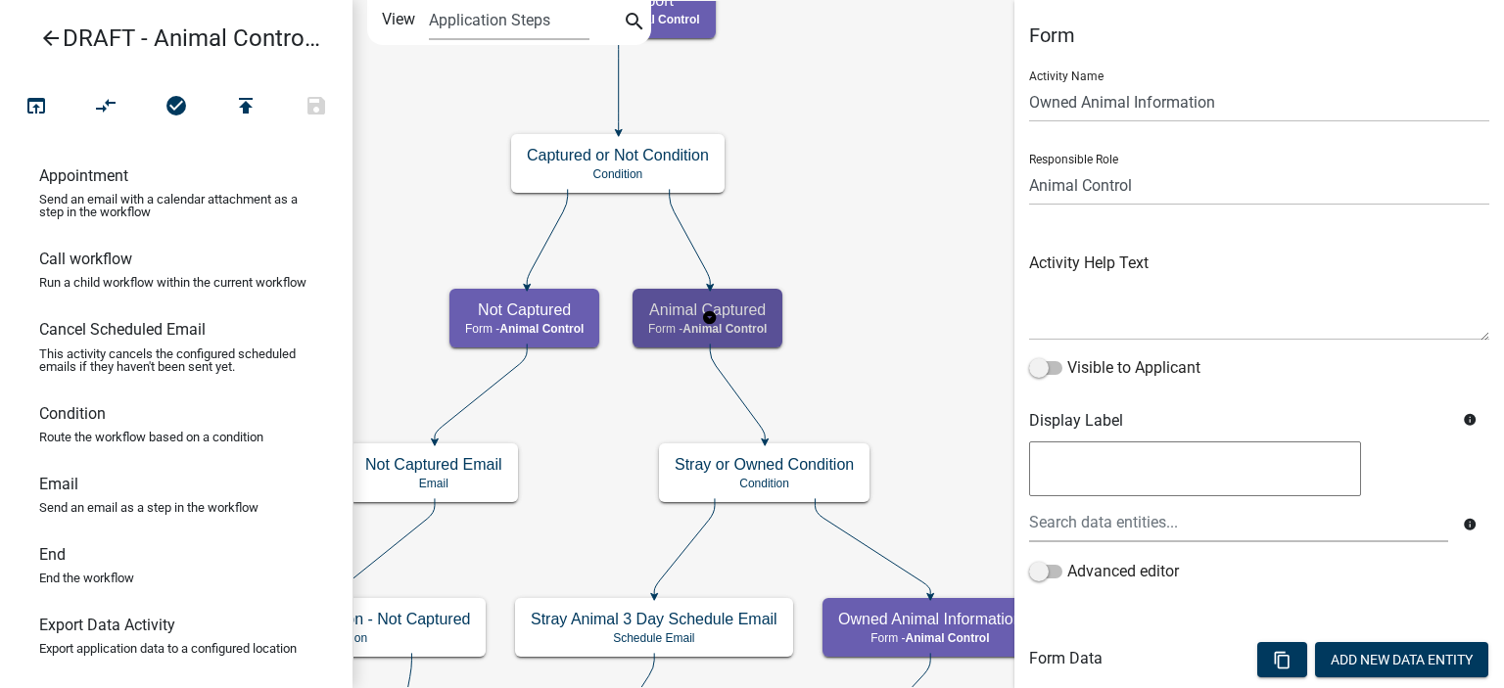
select select "CF90C5DF-2F39-437D-9A89-1F38DA938B57"
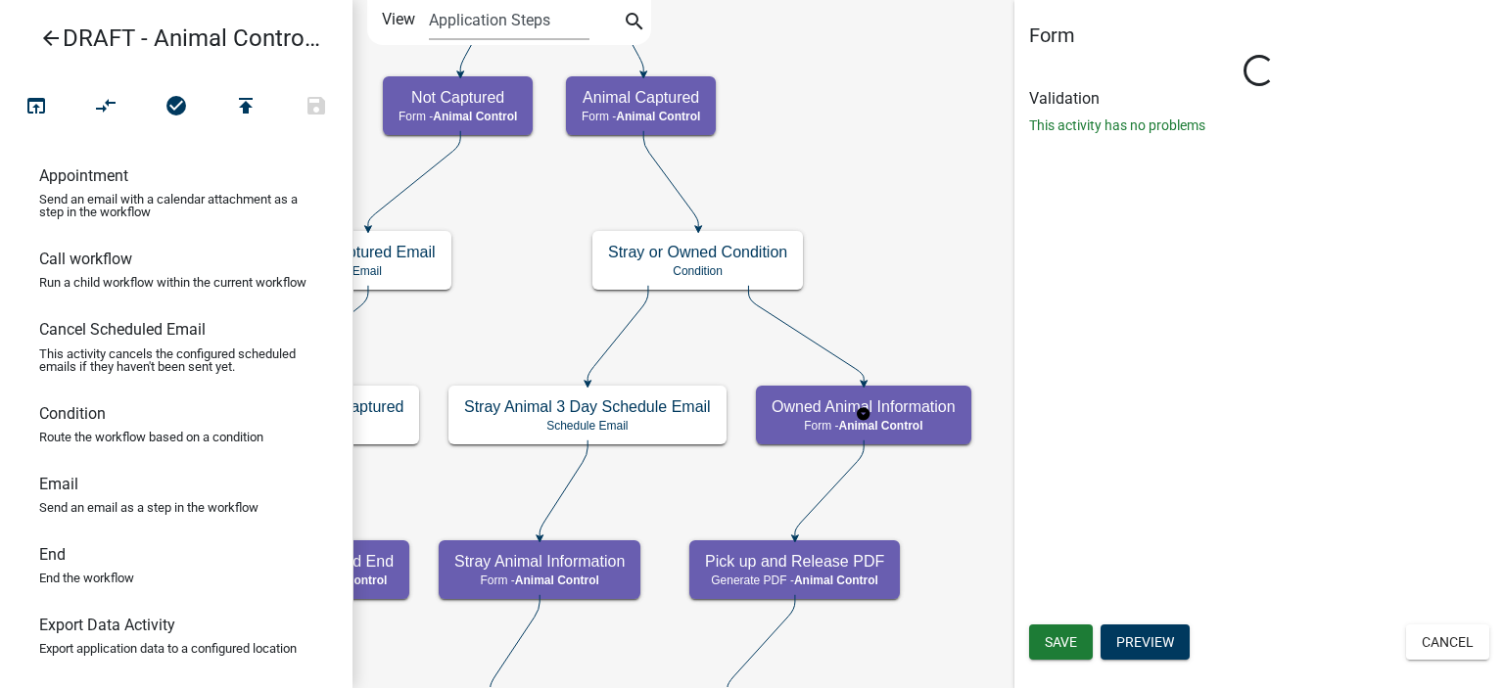
select select "CF90C5DF-2F39-437D-9A89-1F38DA938B57"
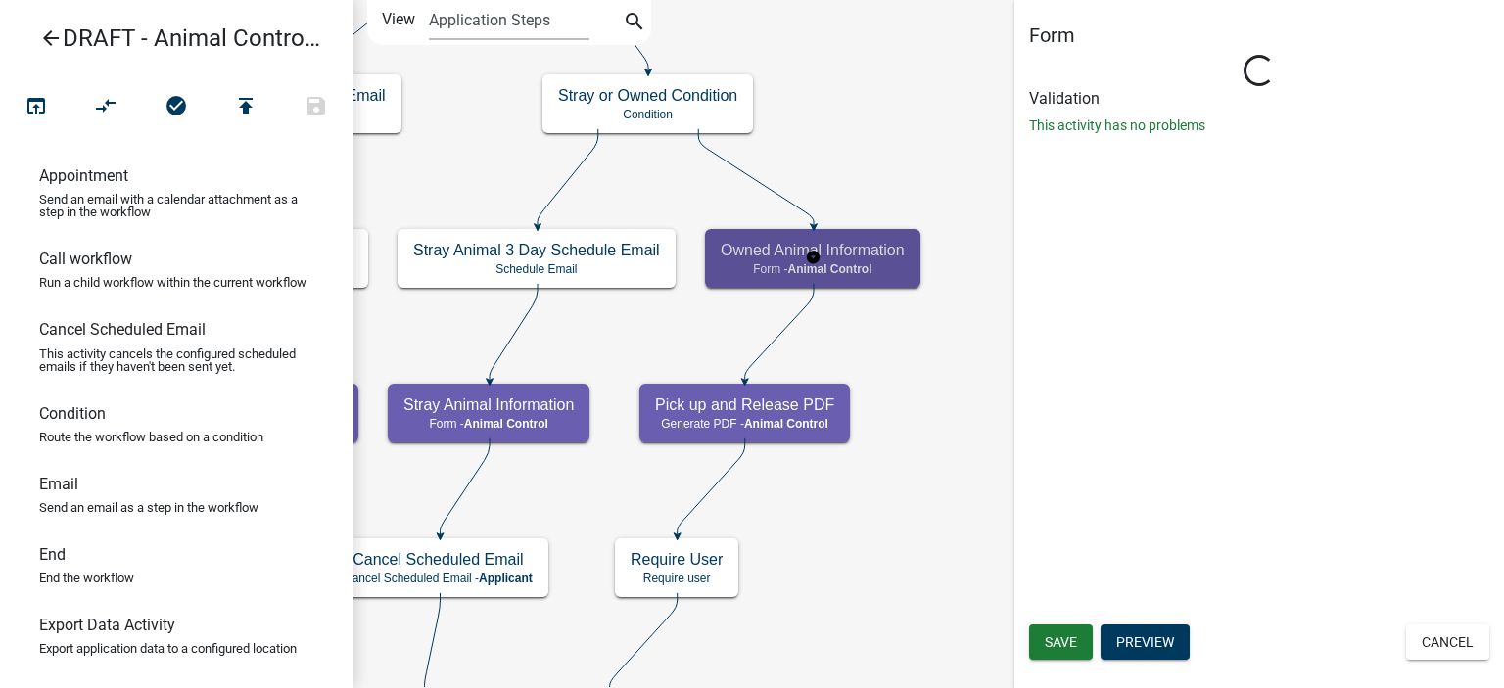
select select "CF90C5DF-2F39-437D-9A89-1F38DA938B57"
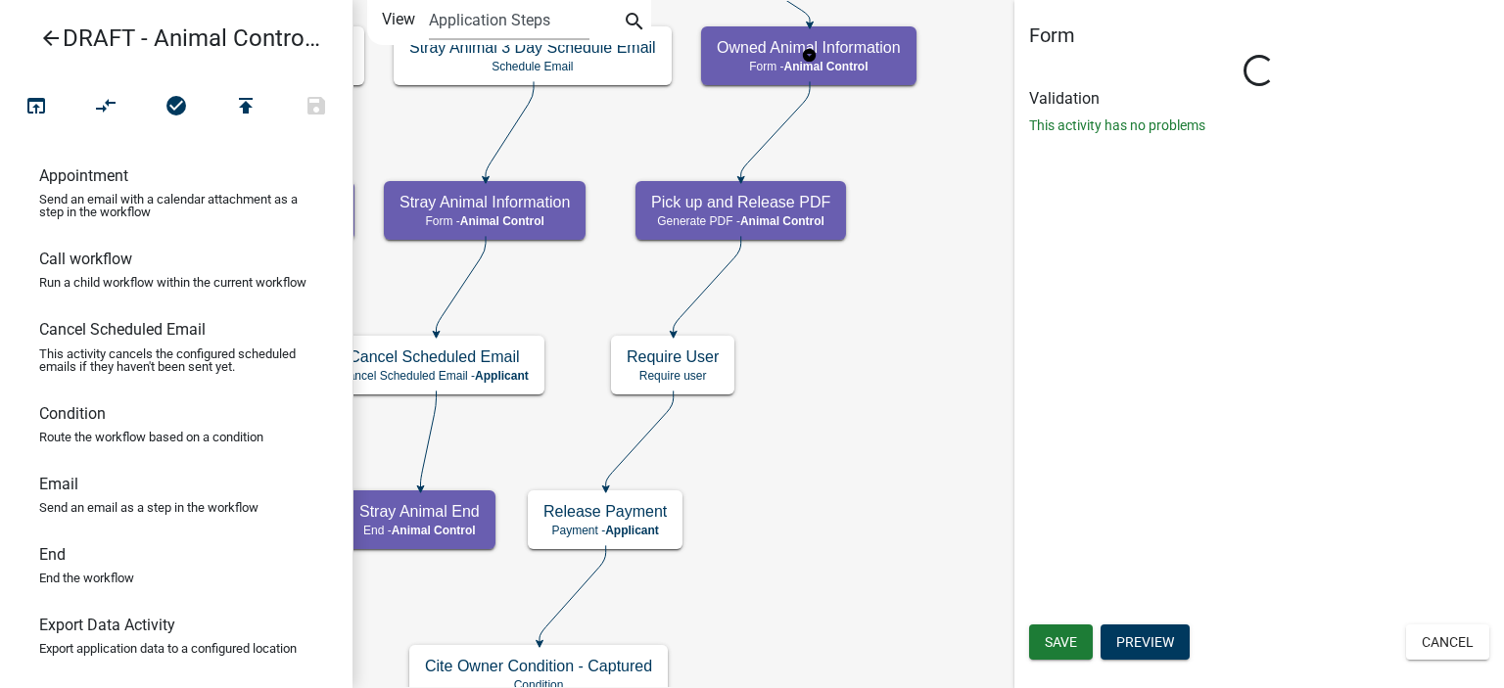
select select "CF90C5DF-2F39-437D-9A89-1F38DA938B57"
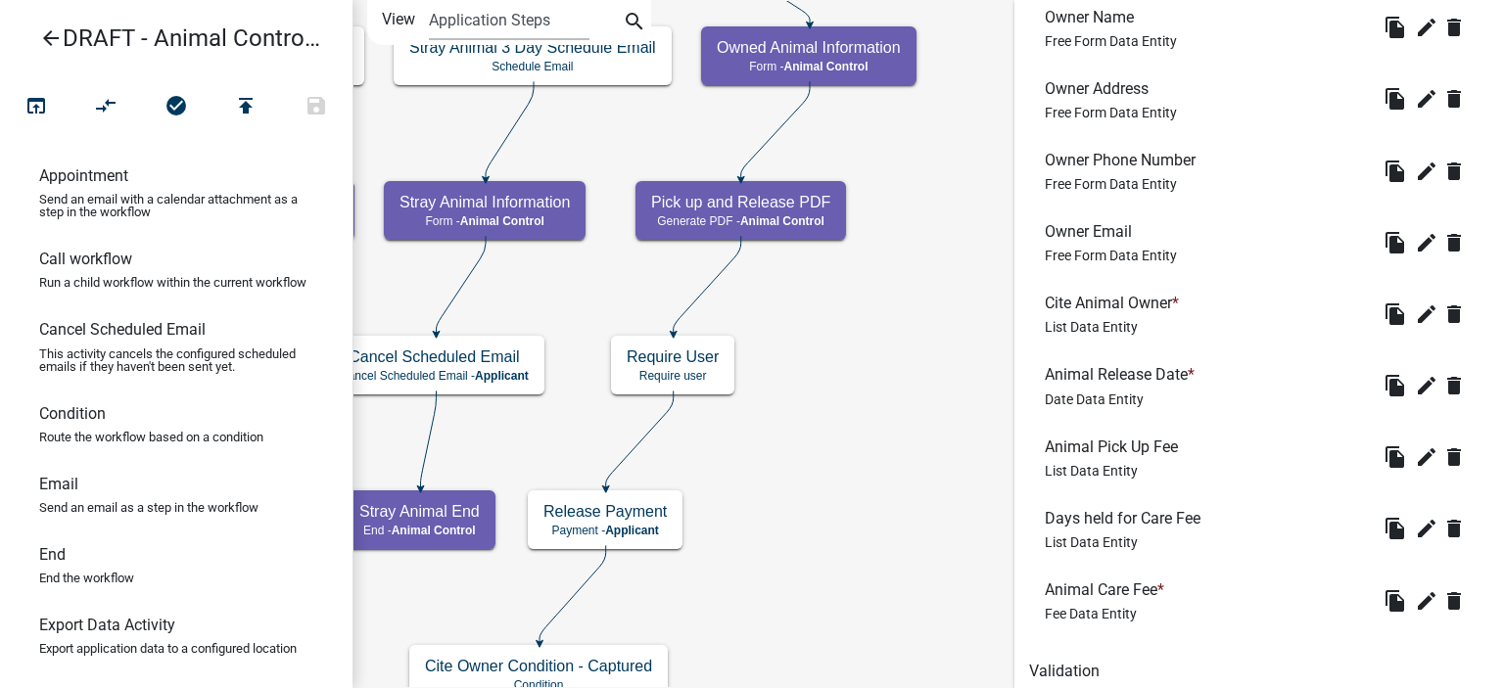
scroll to position [1070, 0]
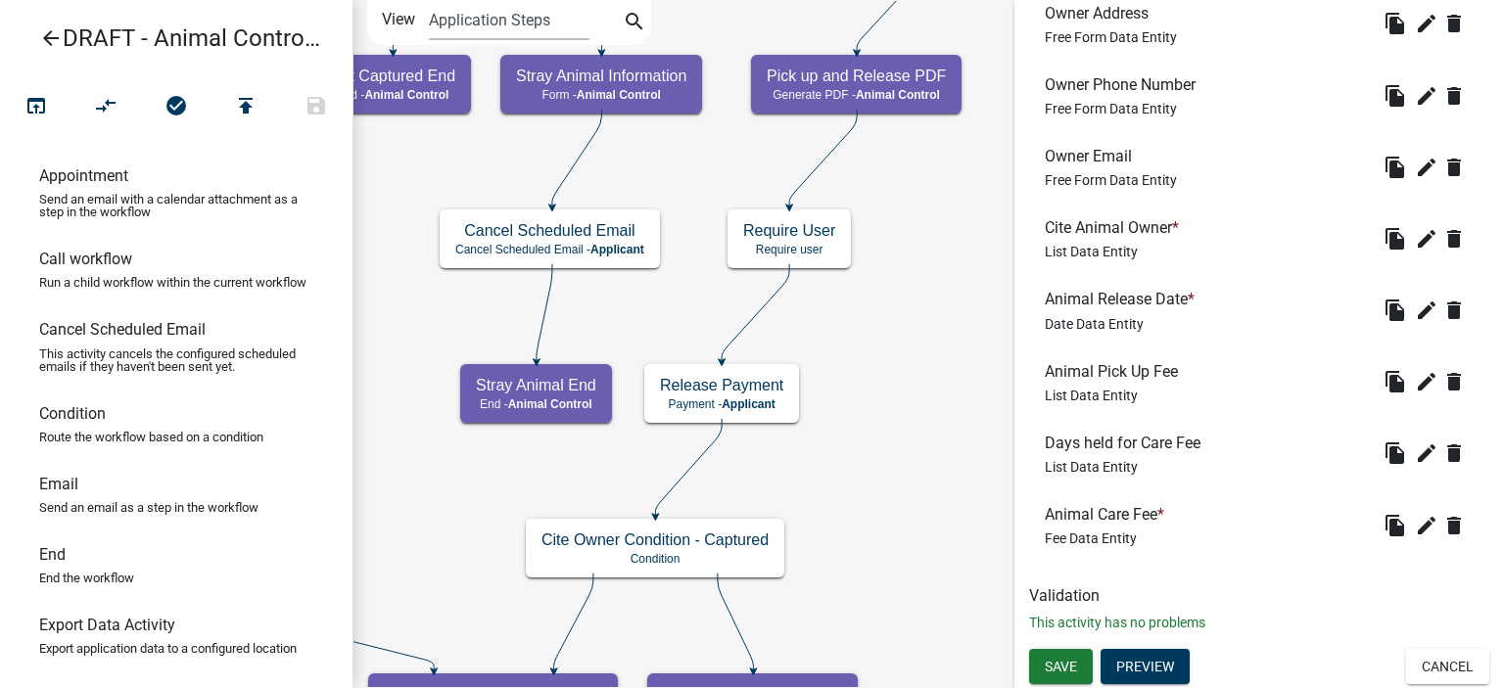
click at [8, 48] on header "arrow_back DRAFT - Animal Control Complaint" at bounding box center [176, 38] width 353 height 76
click at [43, 33] on icon "arrow_back" at bounding box center [51, 39] width 24 height 27
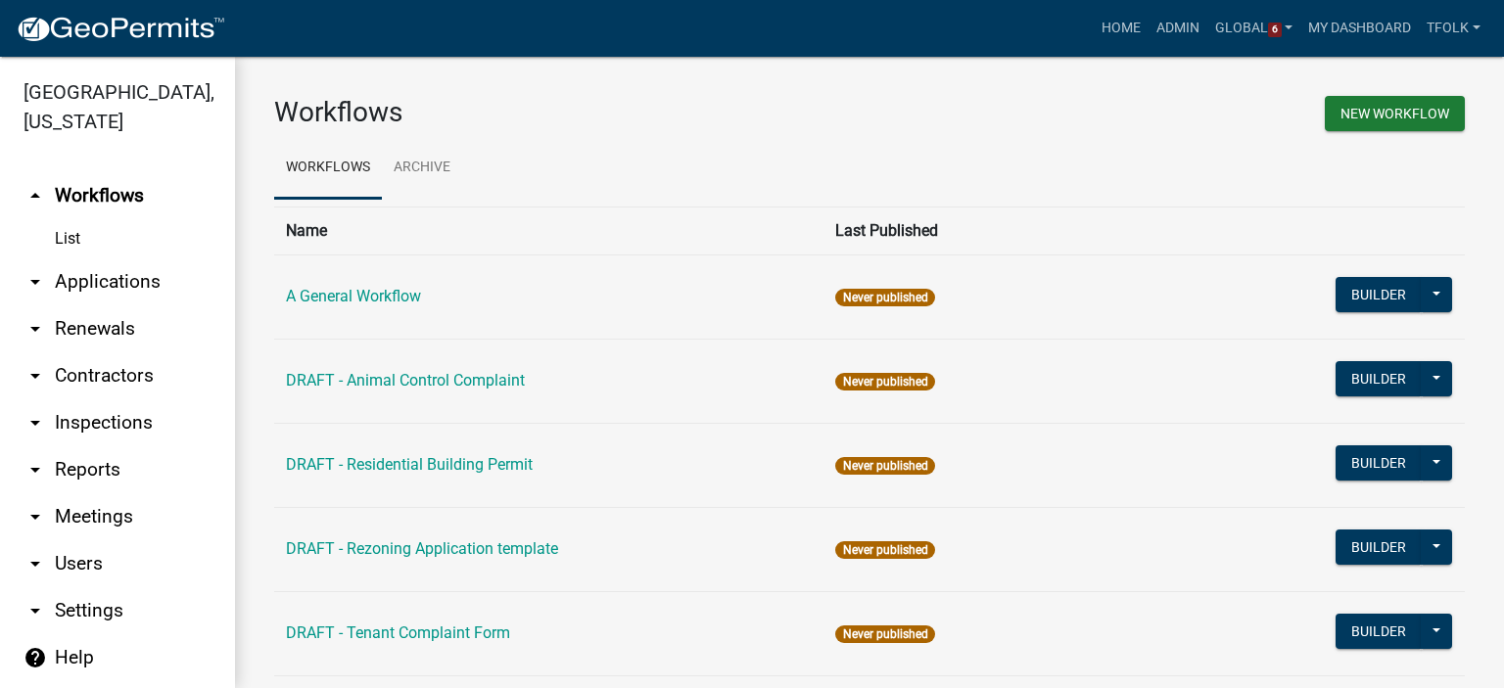
click at [118, 613] on link "arrow_drop_down Settings" at bounding box center [117, 611] width 235 height 47
select select "GA"
select select "Eastern Standard Time"
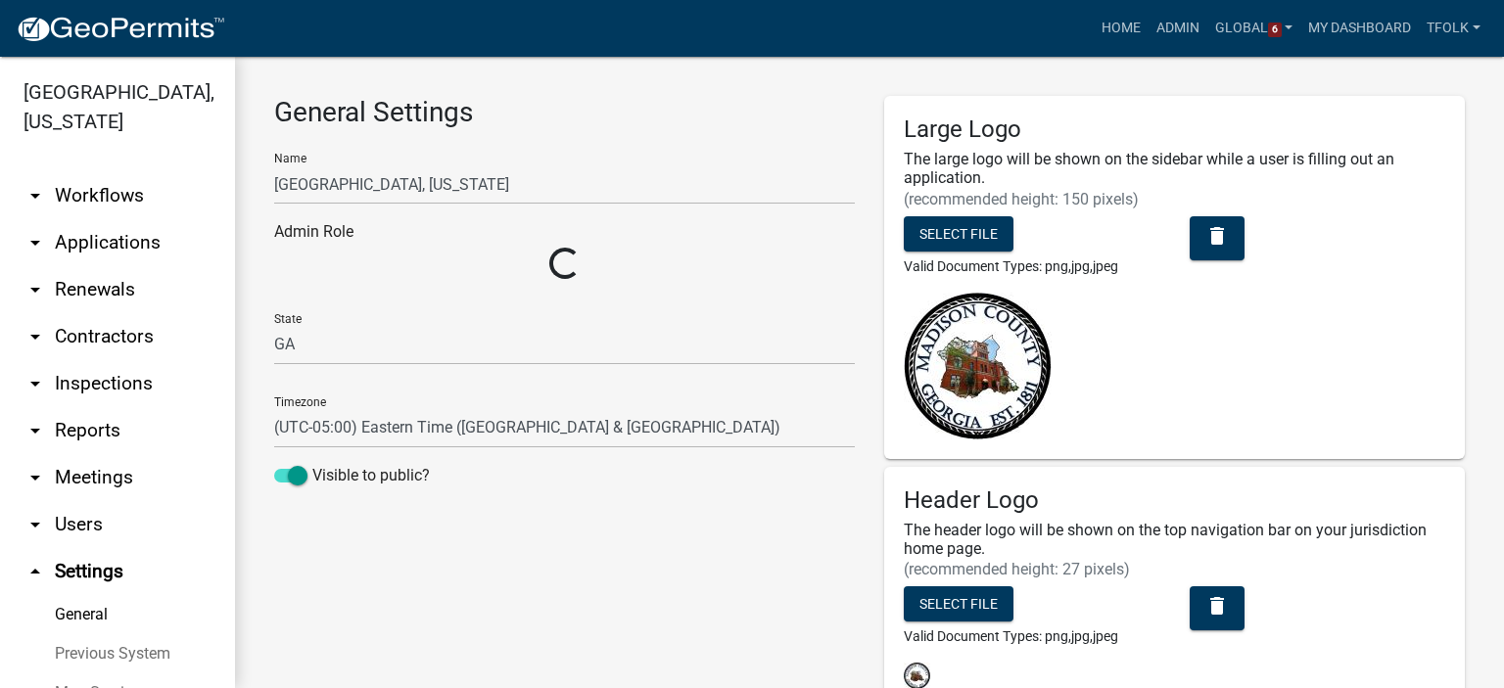
select select "7670adba-a95f-4cb1-9c24-effdf5e7eb9d"
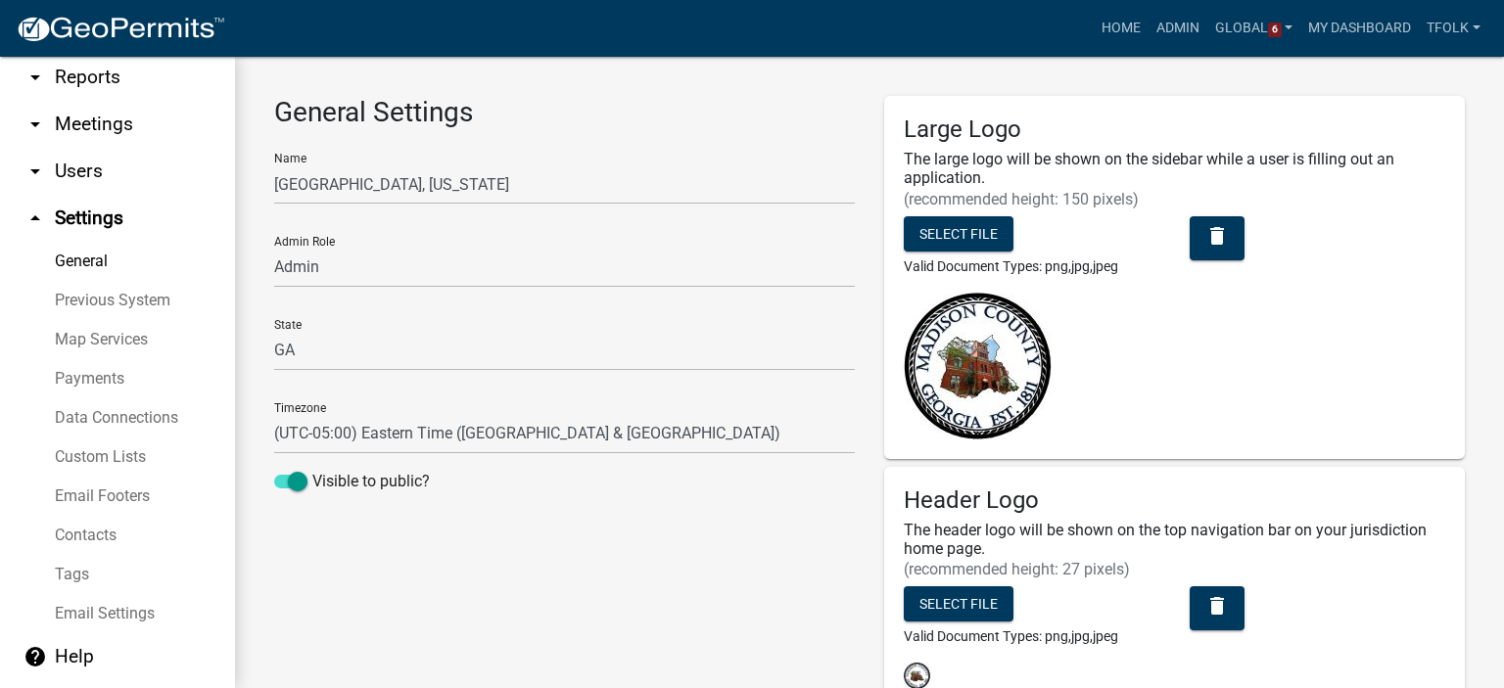
click at [86, 172] on link "arrow_drop_down Users" at bounding box center [117, 171] width 235 height 47
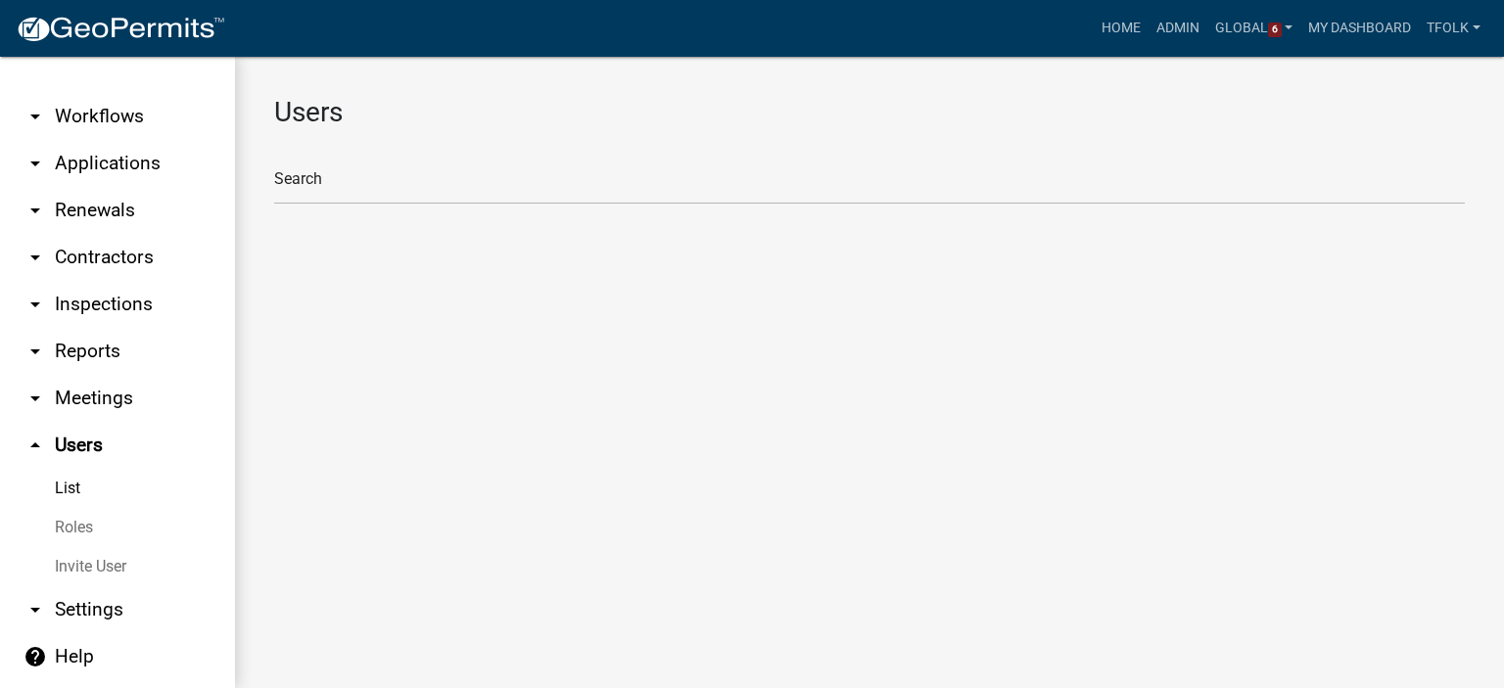
scroll to position [79, 0]
click at [83, 527] on link "Roles" at bounding box center [117, 527] width 235 height 39
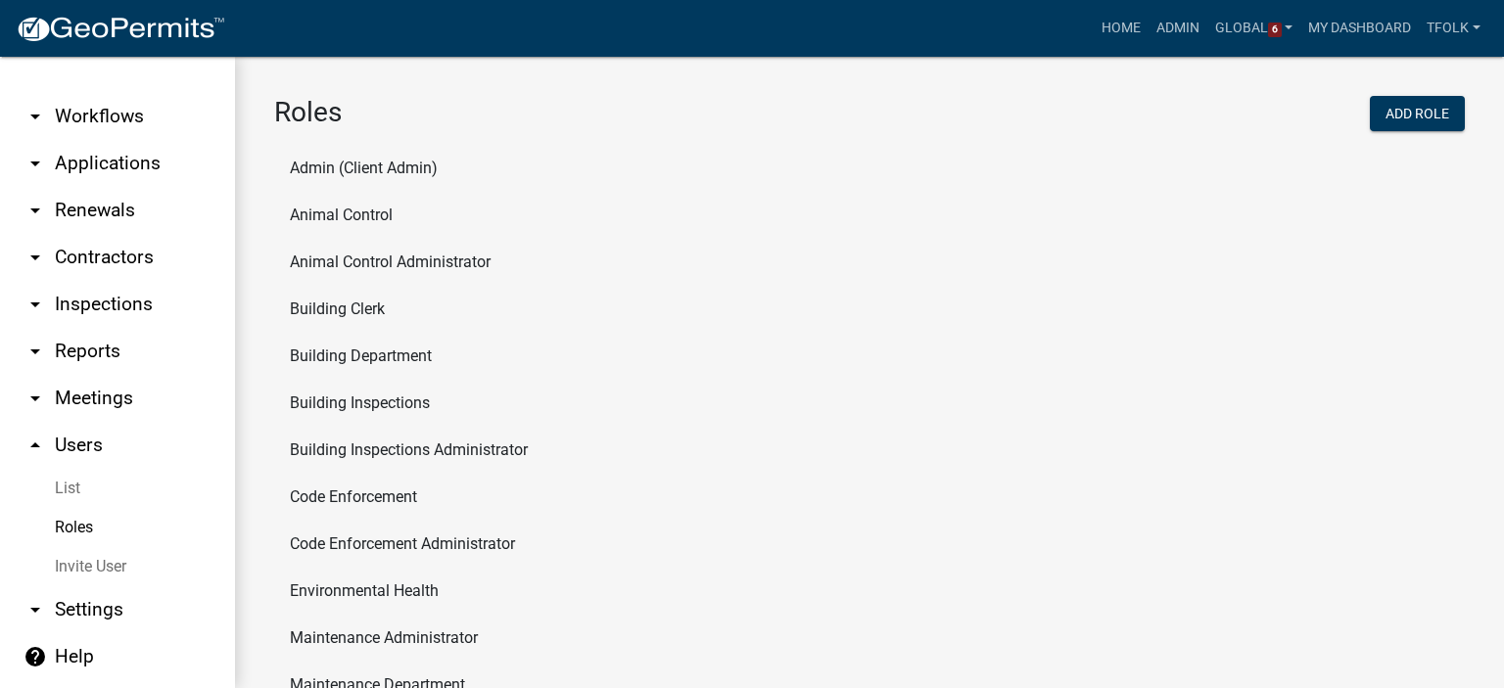
click at [366, 205] on li "Animal Control" at bounding box center [869, 215] width 1191 height 47
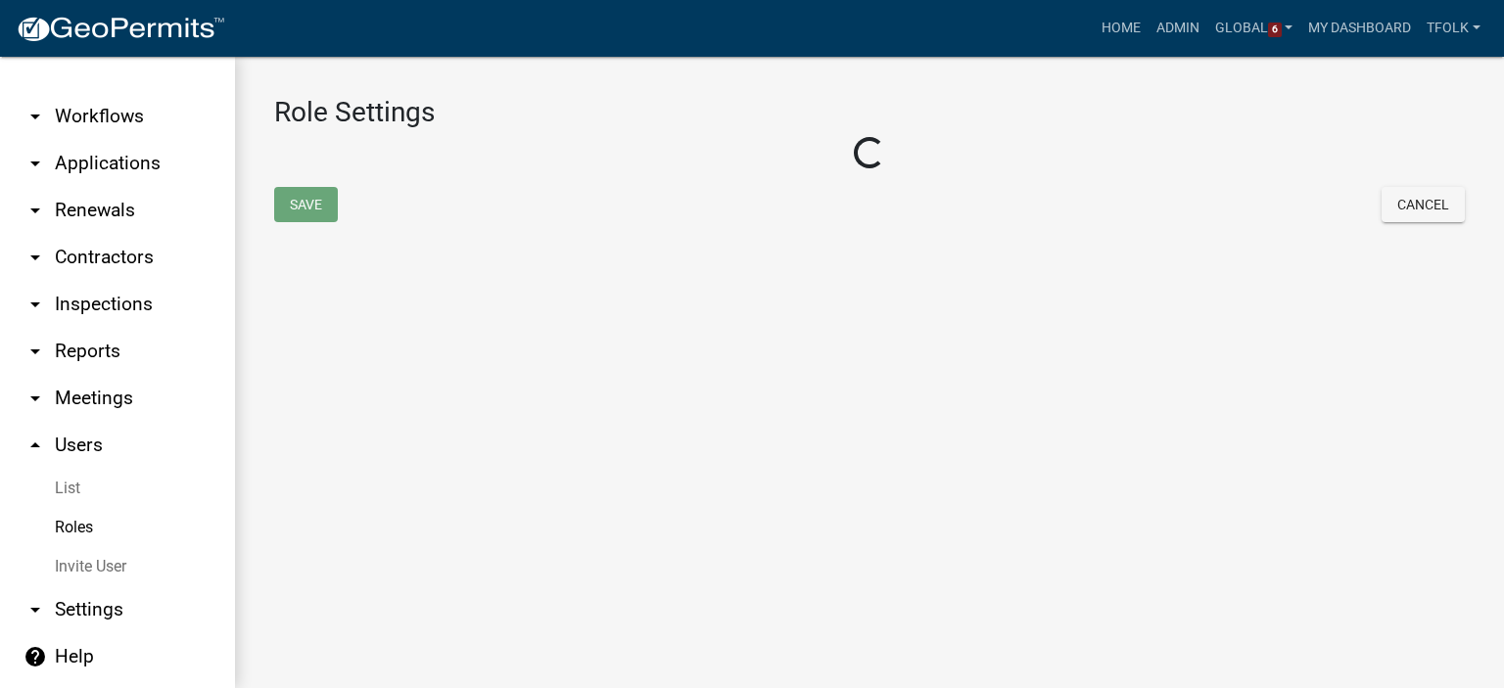
select select "5: purple"
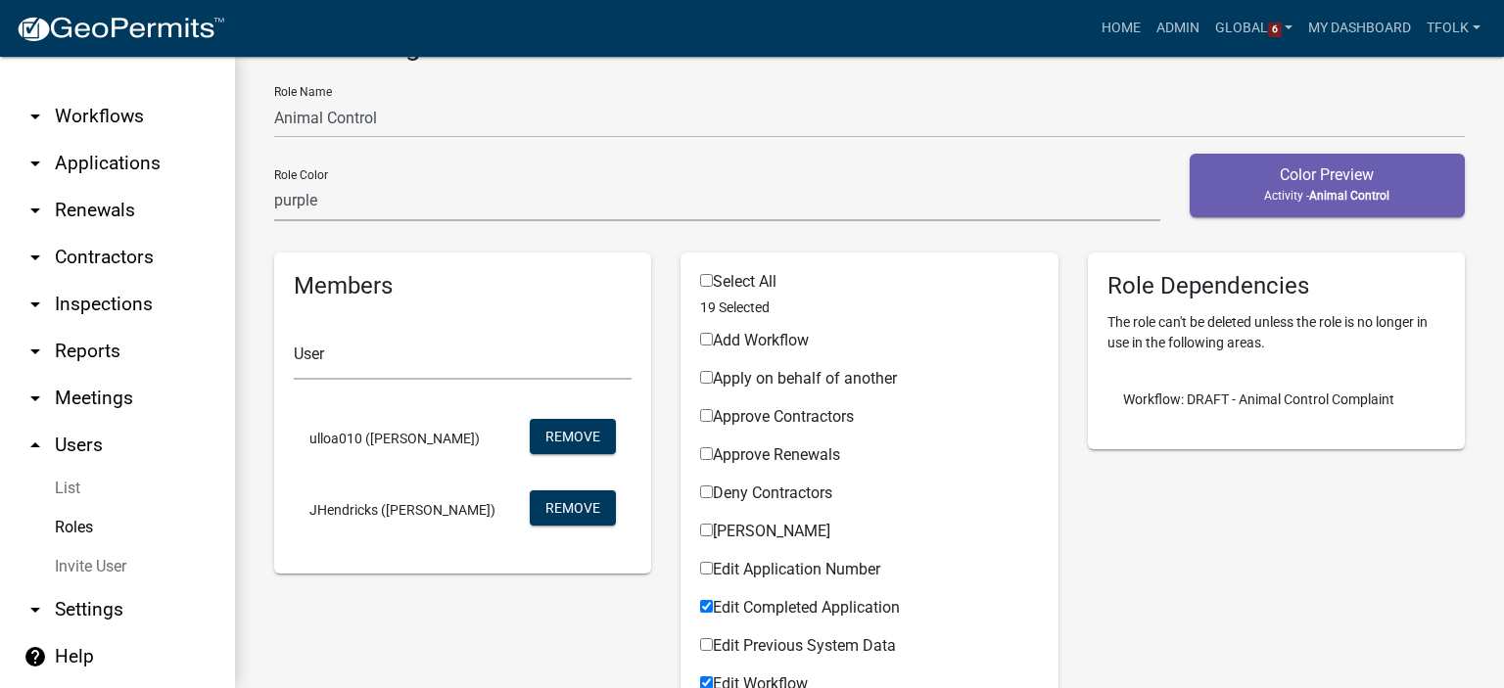
scroll to position [98, 0]
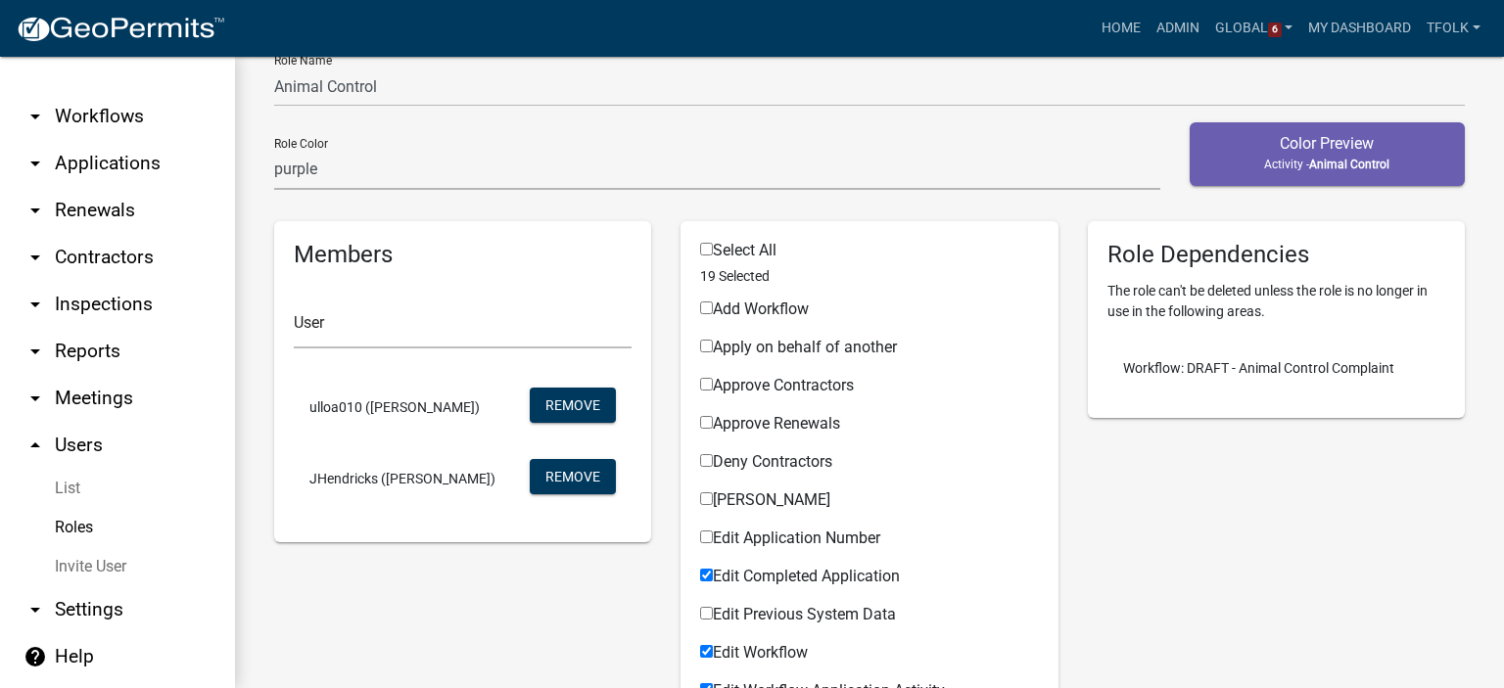
click at [85, 532] on link "Roles" at bounding box center [117, 527] width 235 height 39
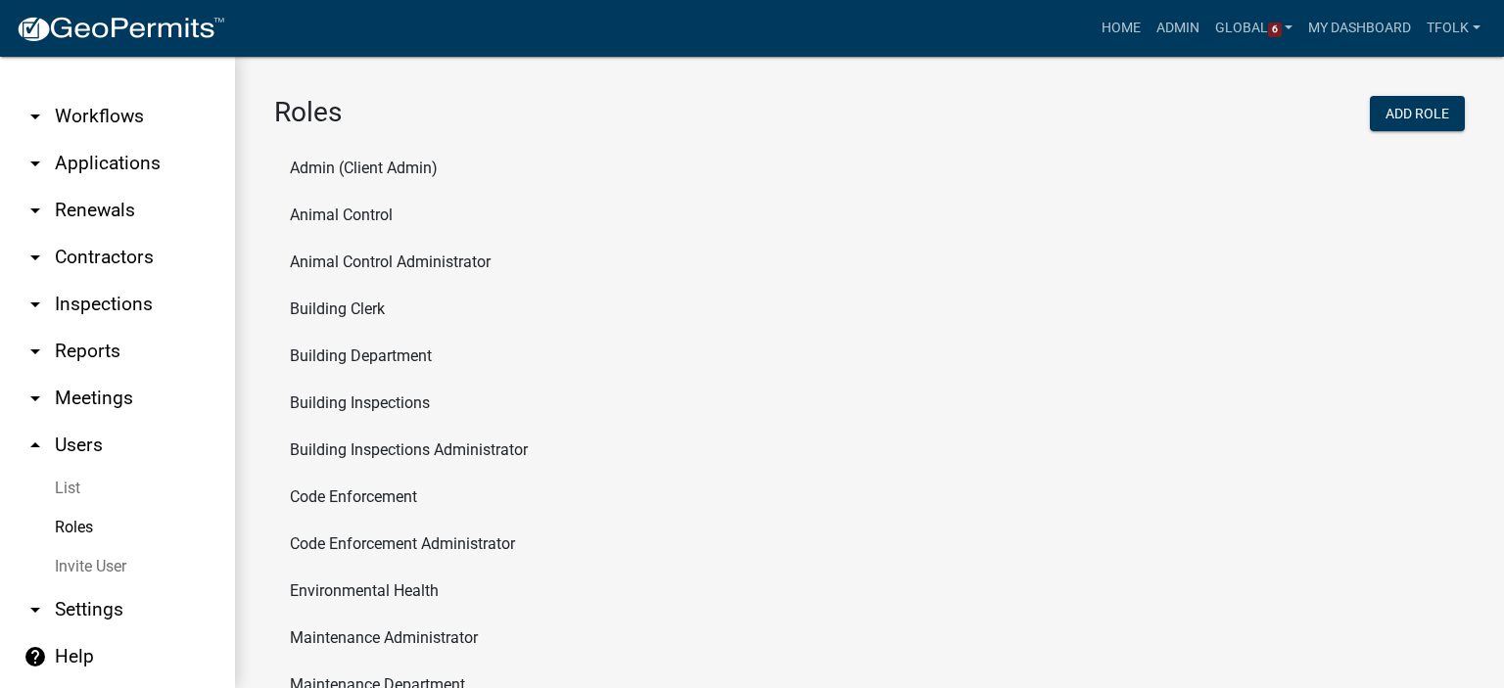
click at [469, 259] on li "Animal Control Administrator" at bounding box center [869, 262] width 1191 height 47
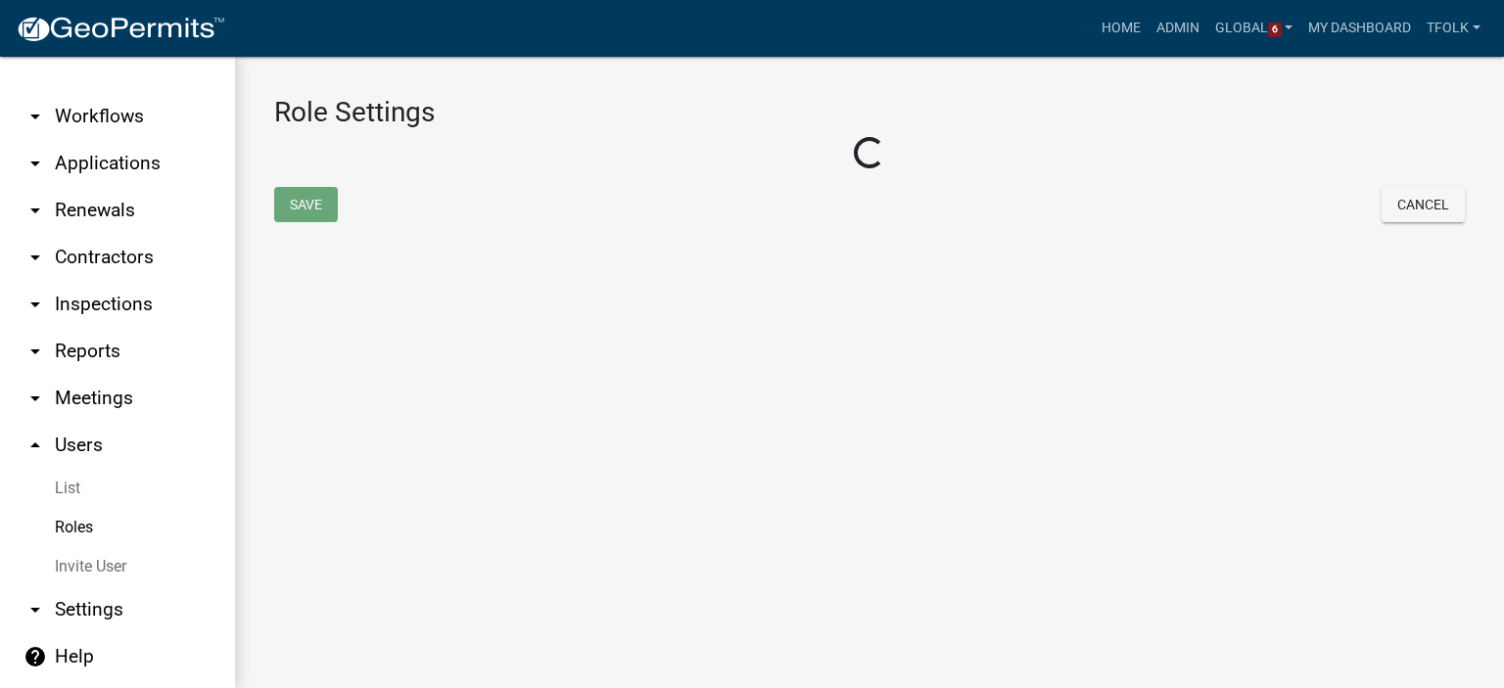
select select "3: orange"
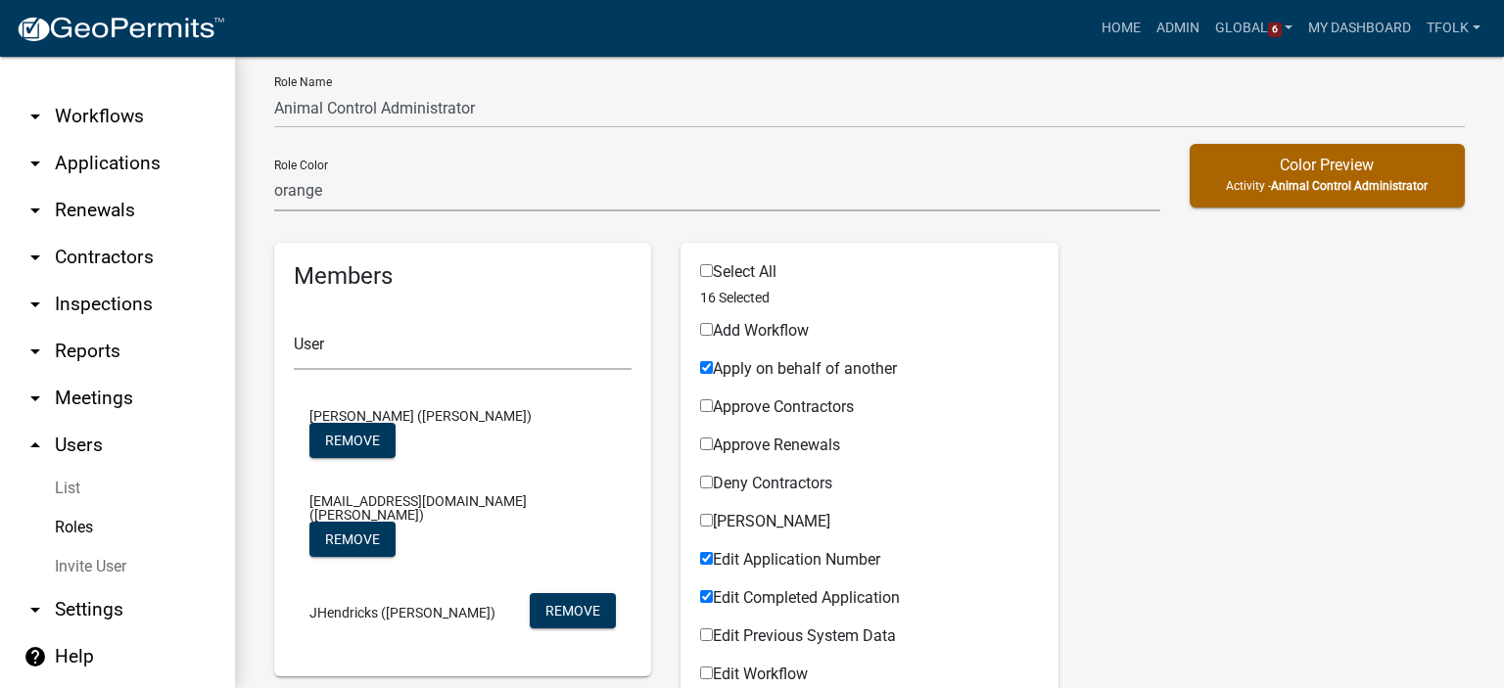
scroll to position [196, 0]
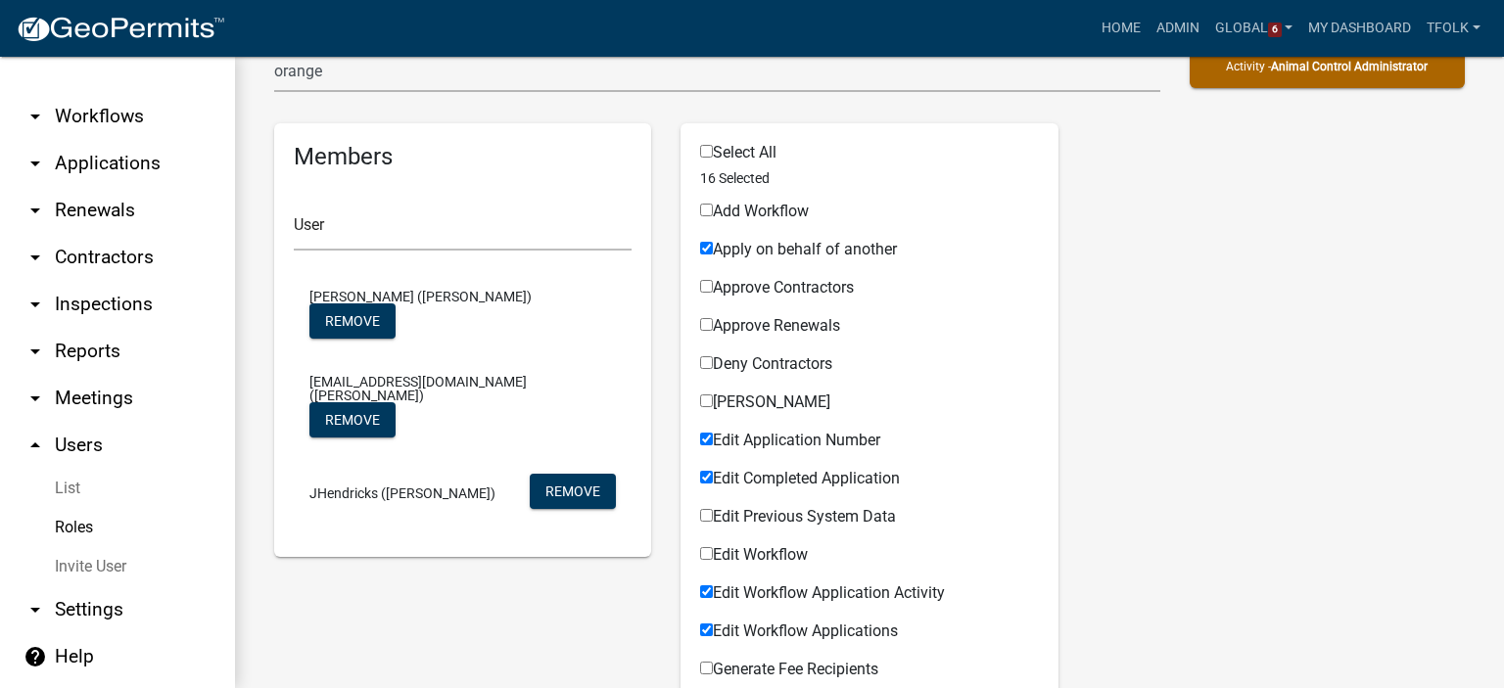
click at [84, 534] on link "Roles" at bounding box center [117, 527] width 235 height 39
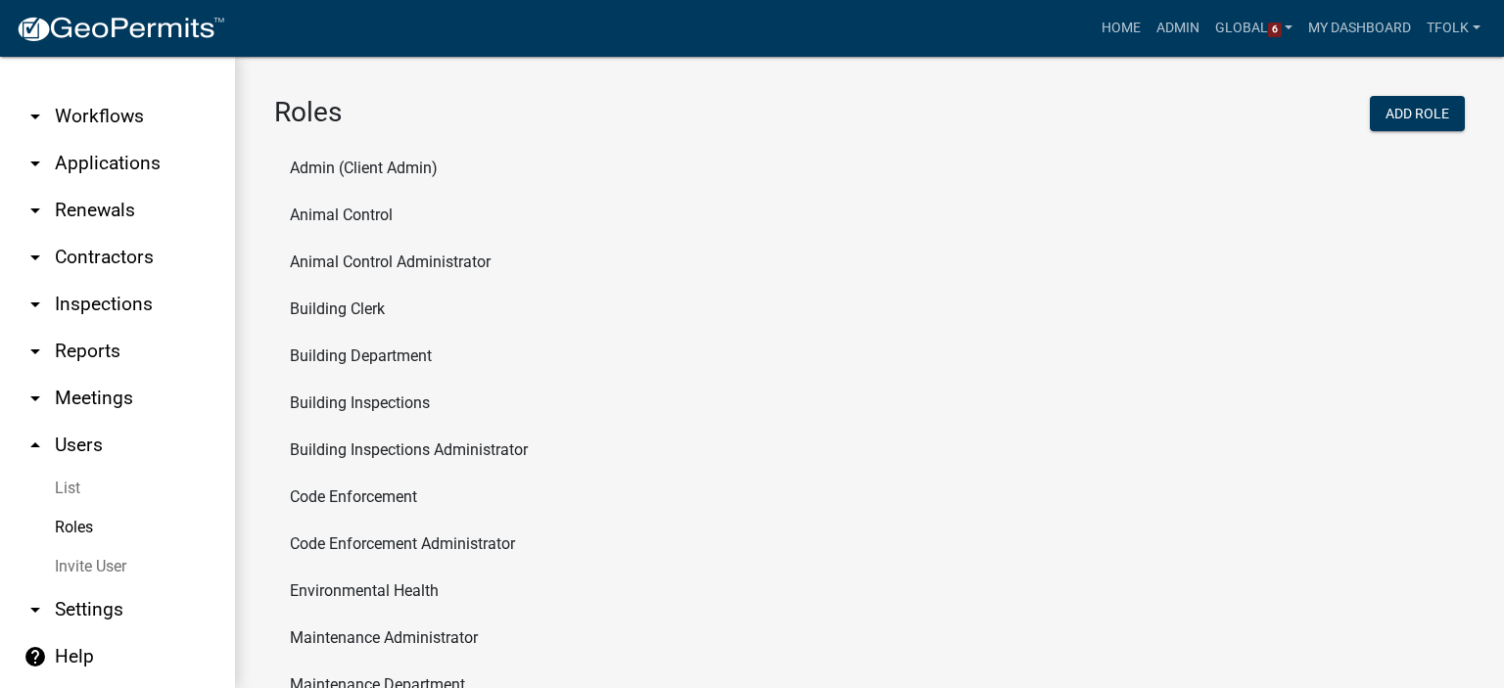
click at [347, 215] on li "Animal Control" at bounding box center [869, 215] width 1191 height 47
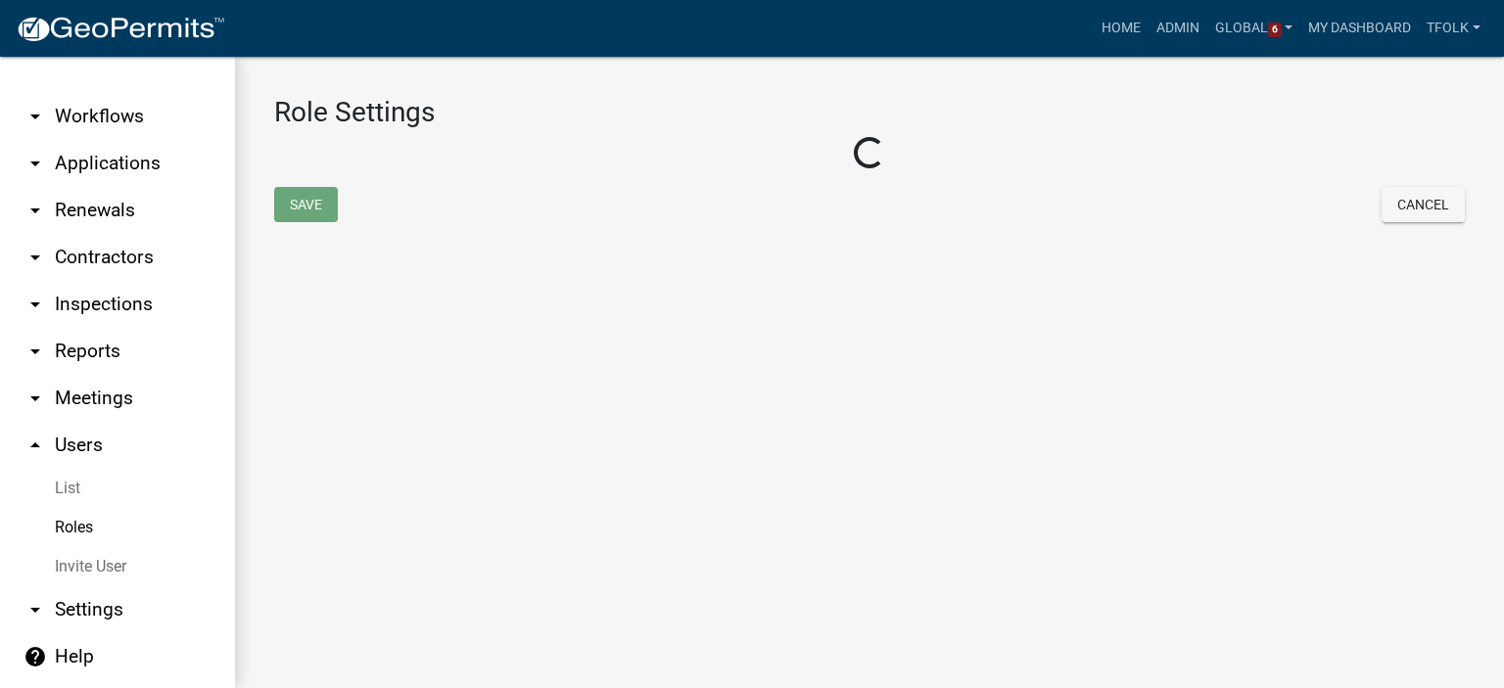
select select "5: purple"
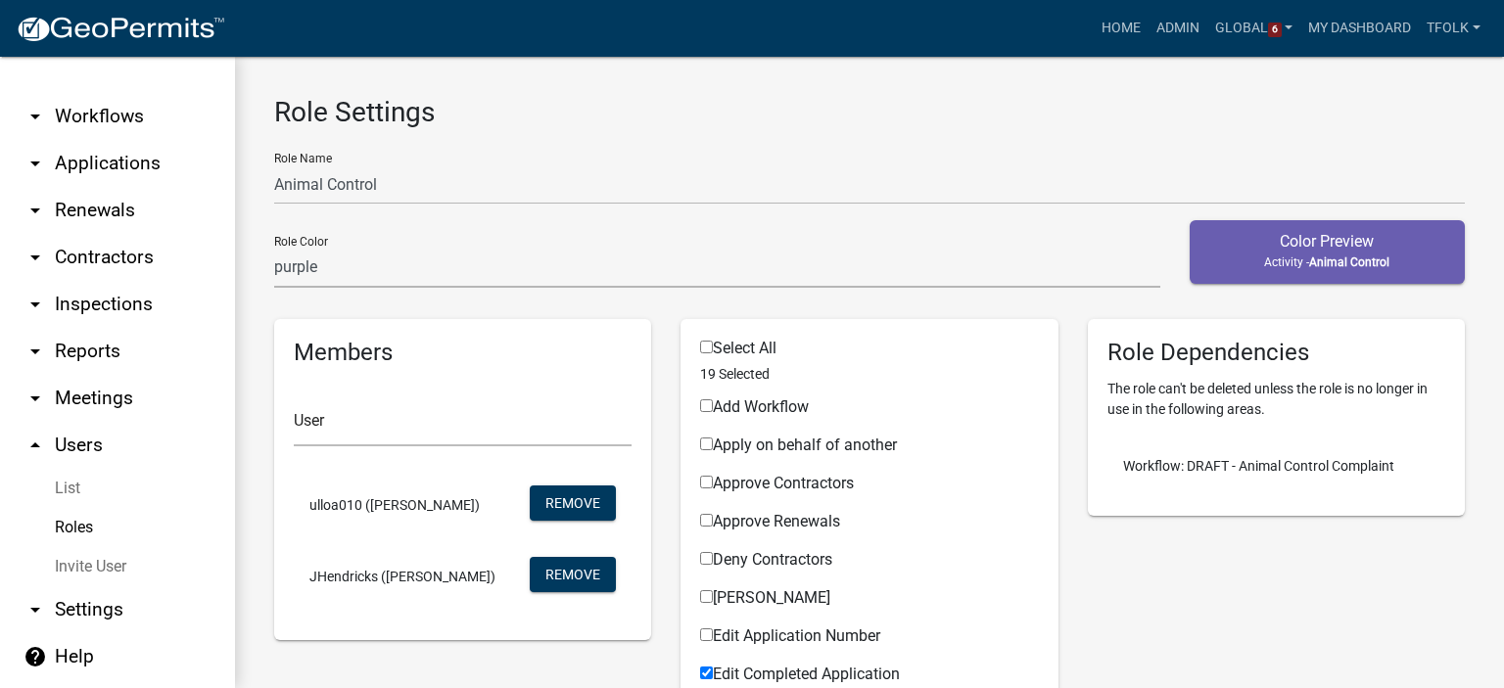
click at [89, 116] on link "arrow_drop_down Workflows" at bounding box center [117, 116] width 235 height 47
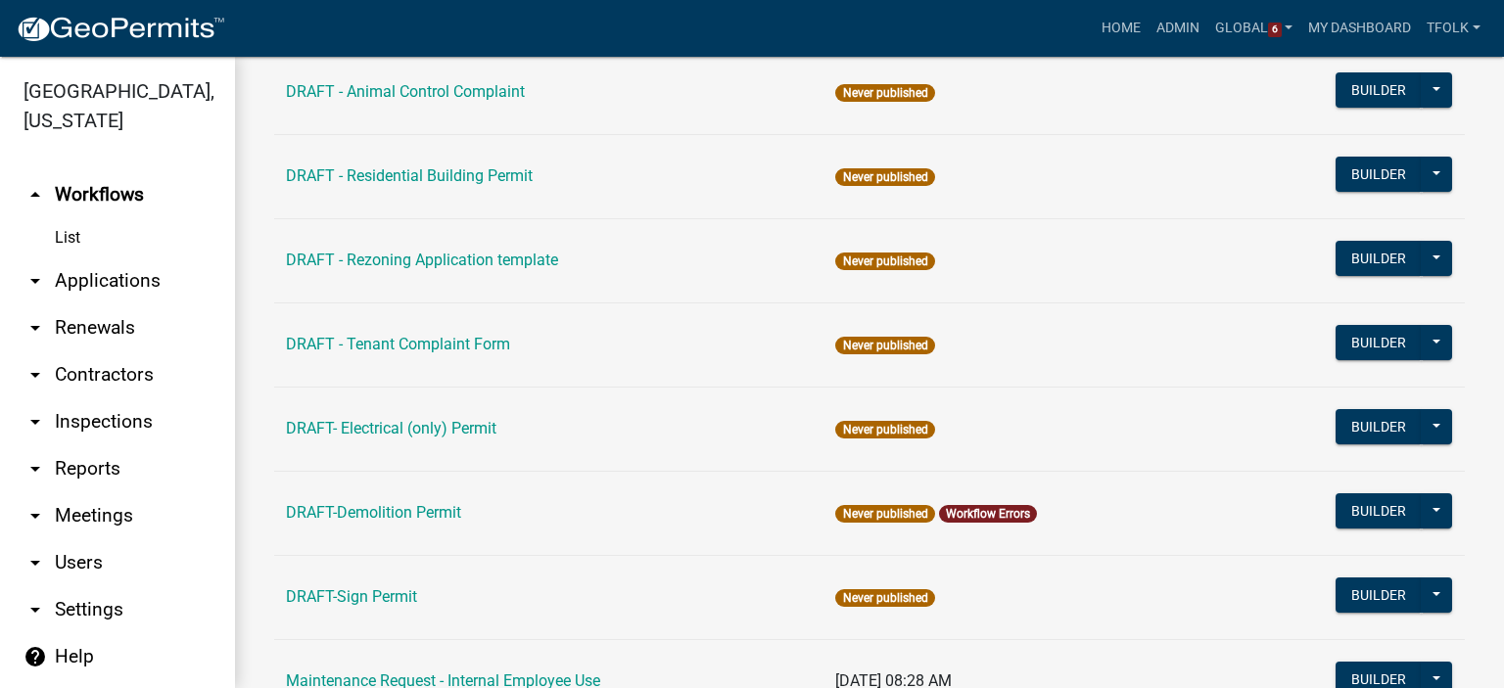
scroll to position [294, 0]
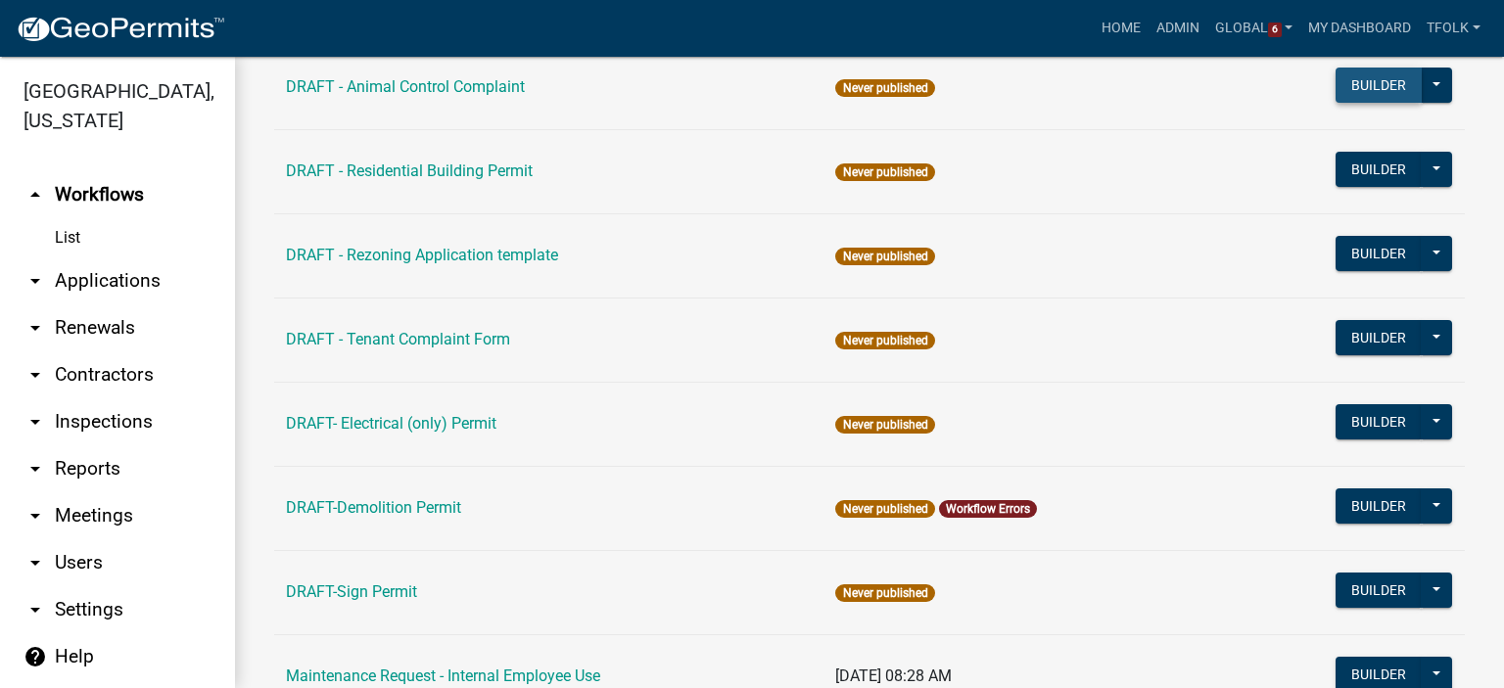
click at [1336, 85] on button "Builder" at bounding box center [1379, 85] width 86 height 35
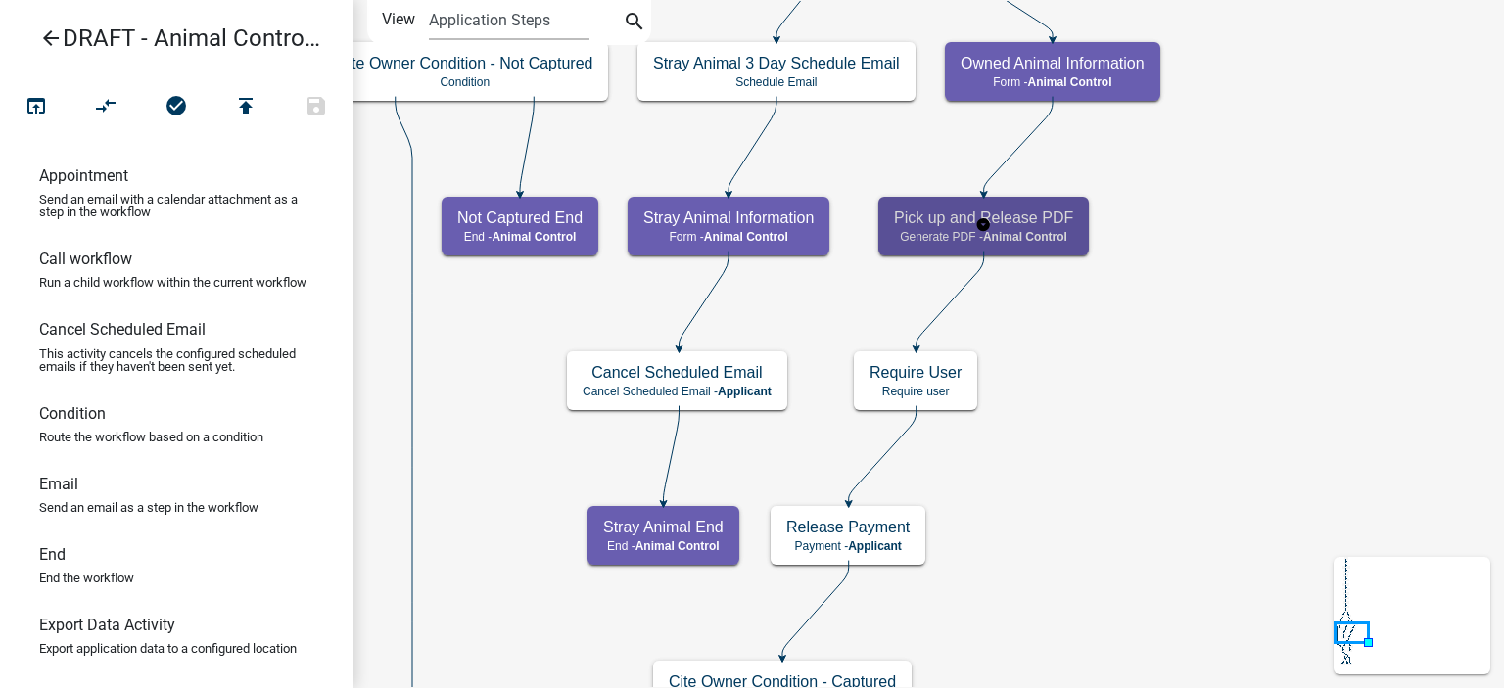
click at [1070, 235] on p "Generate PDF - Animal Control" at bounding box center [983, 237] width 179 height 14
select select "CF90C5DF-2F39-437D-9A89-1F38DA938B57"
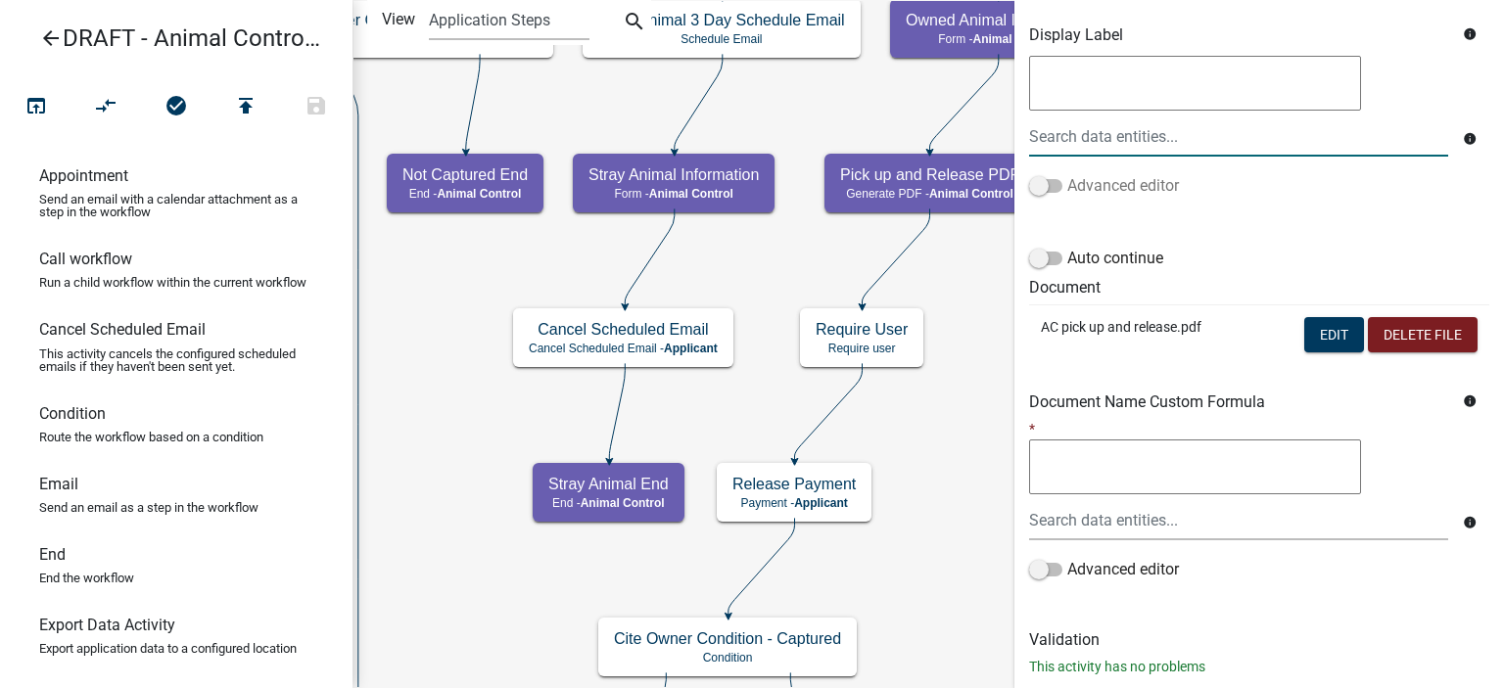
scroll to position [392, 0]
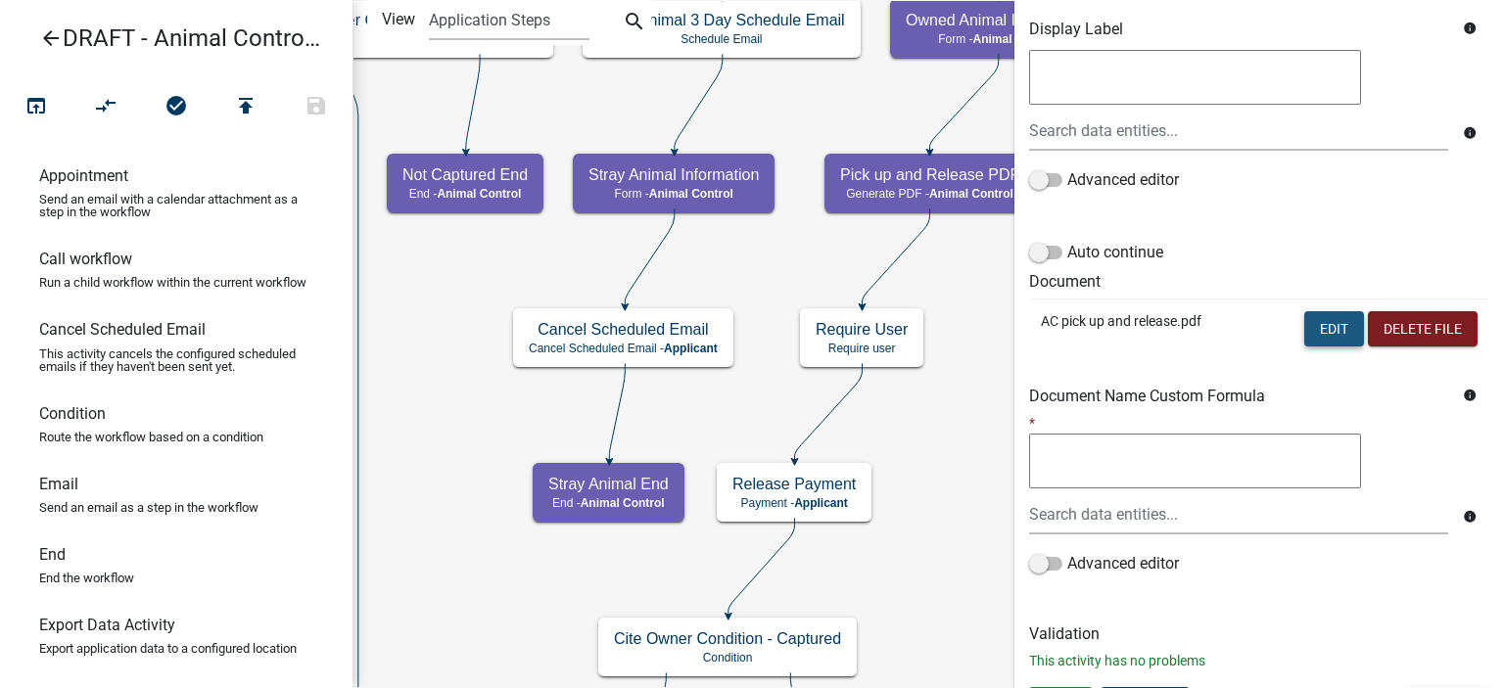
click at [1326, 333] on button "Edit" at bounding box center [1334, 328] width 60 height 35
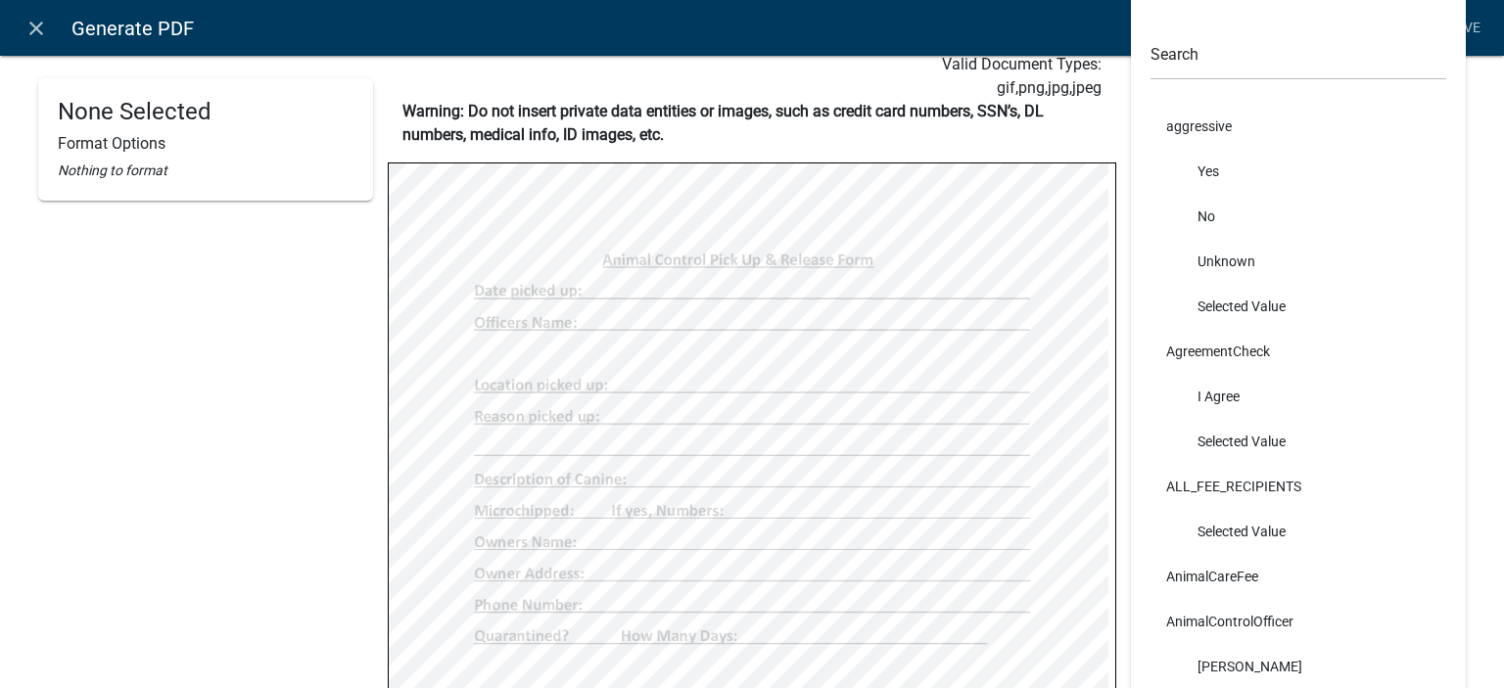
scroll to position [98, 0]
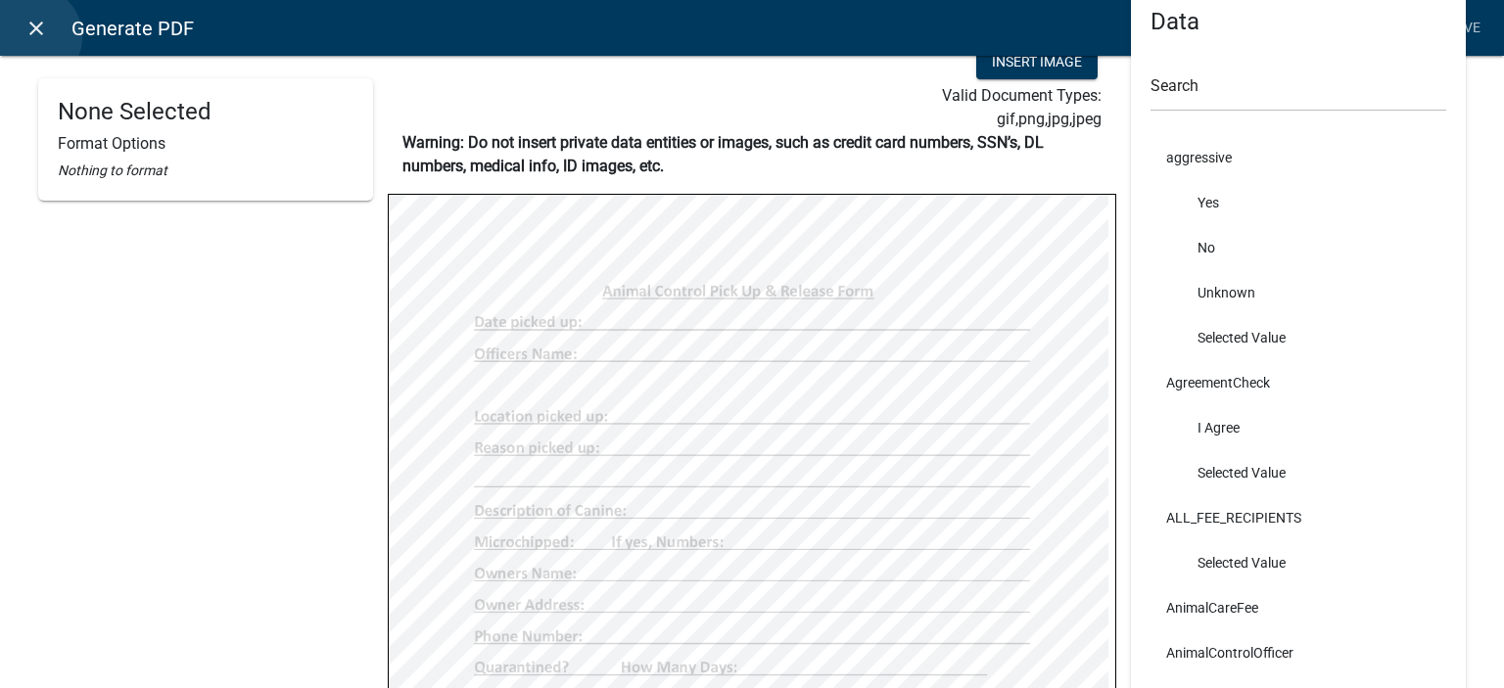
click at [32, 36] on icon "close" at bounding box center [36, 29] width 24 height 24
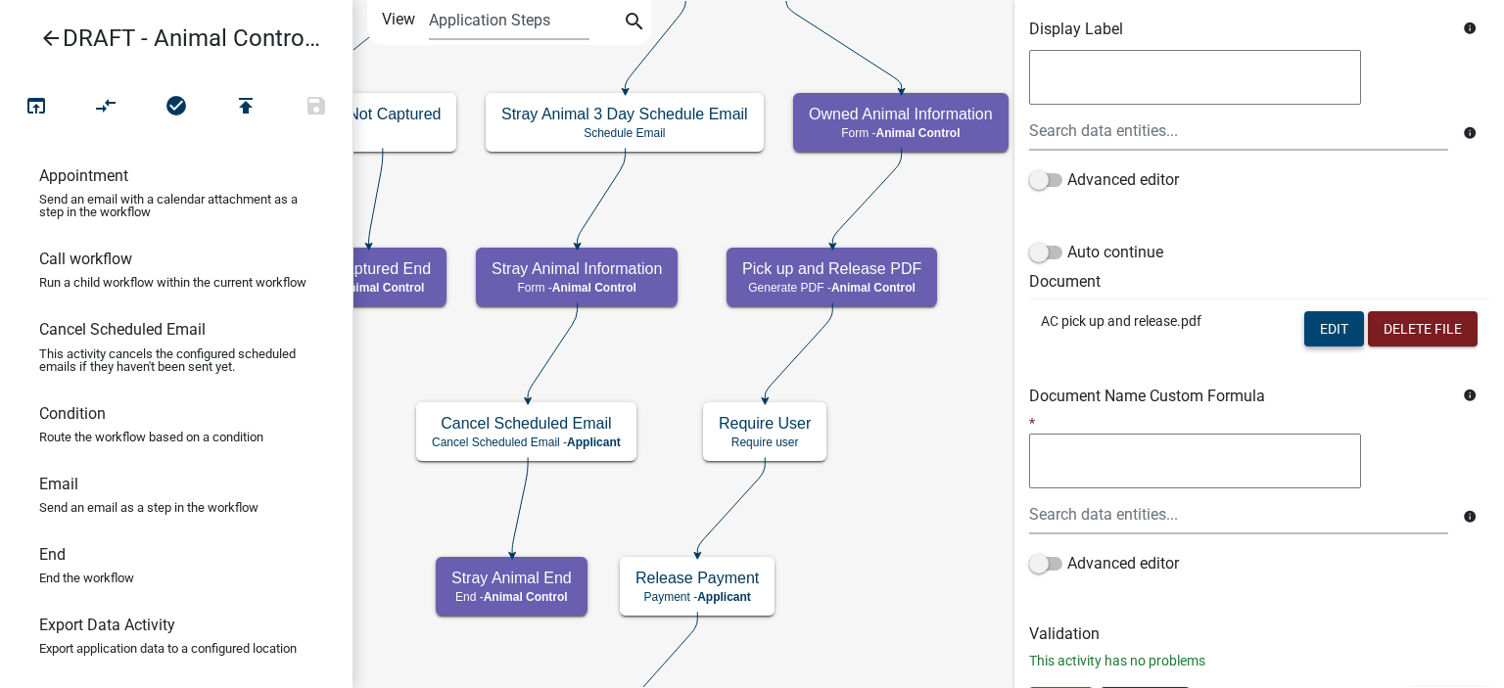
click at [1304, 319] on button "Edit" at bounding box center [1334, 328] width 60 height 35
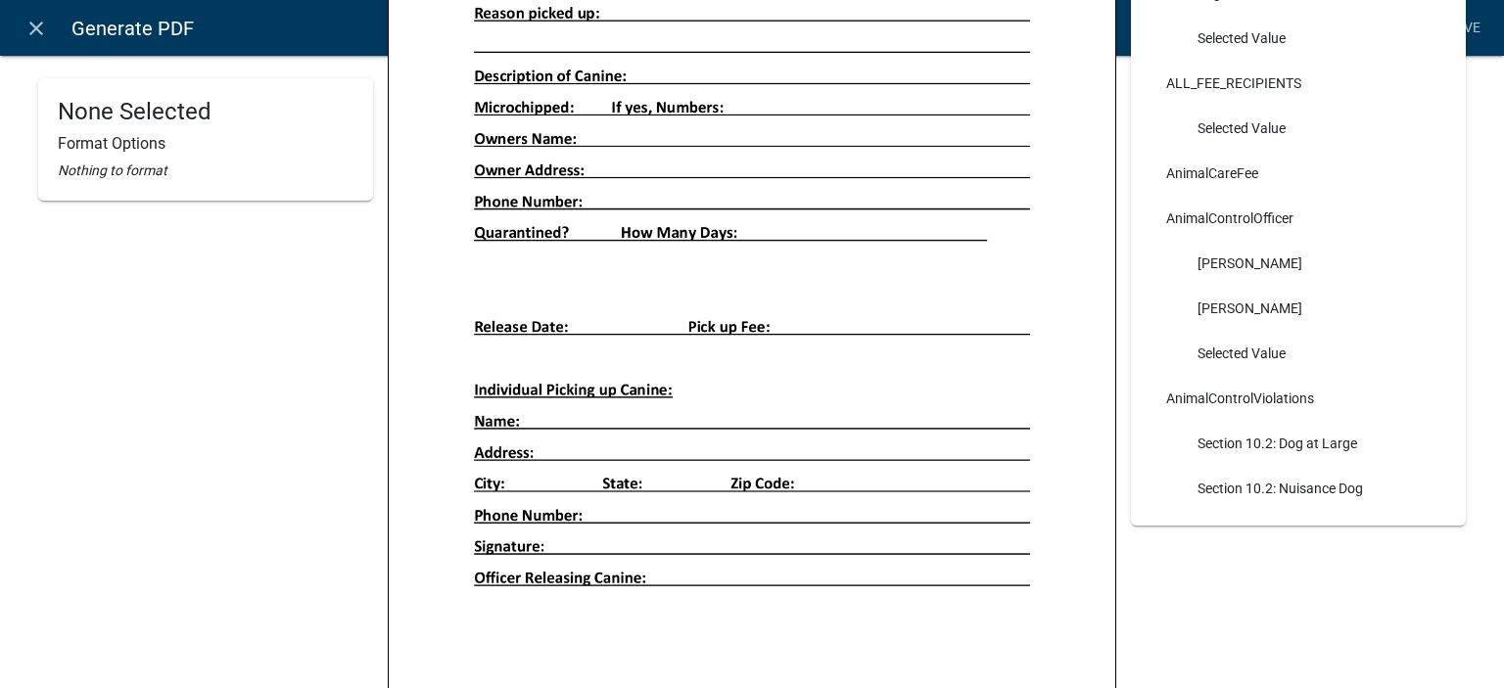
scroll to position [588, 0]
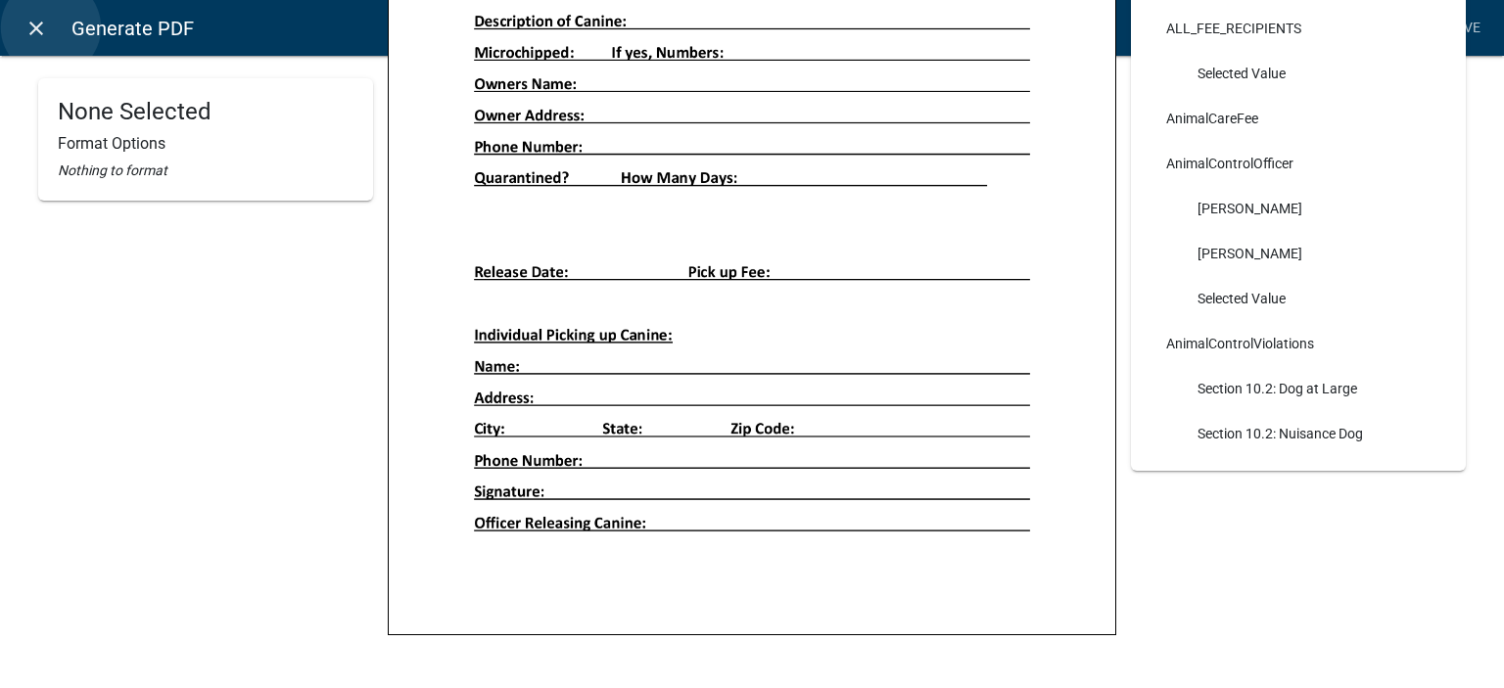
click at [51, 26] on link "close" at bounding box center [36, 28] width 40 height 40
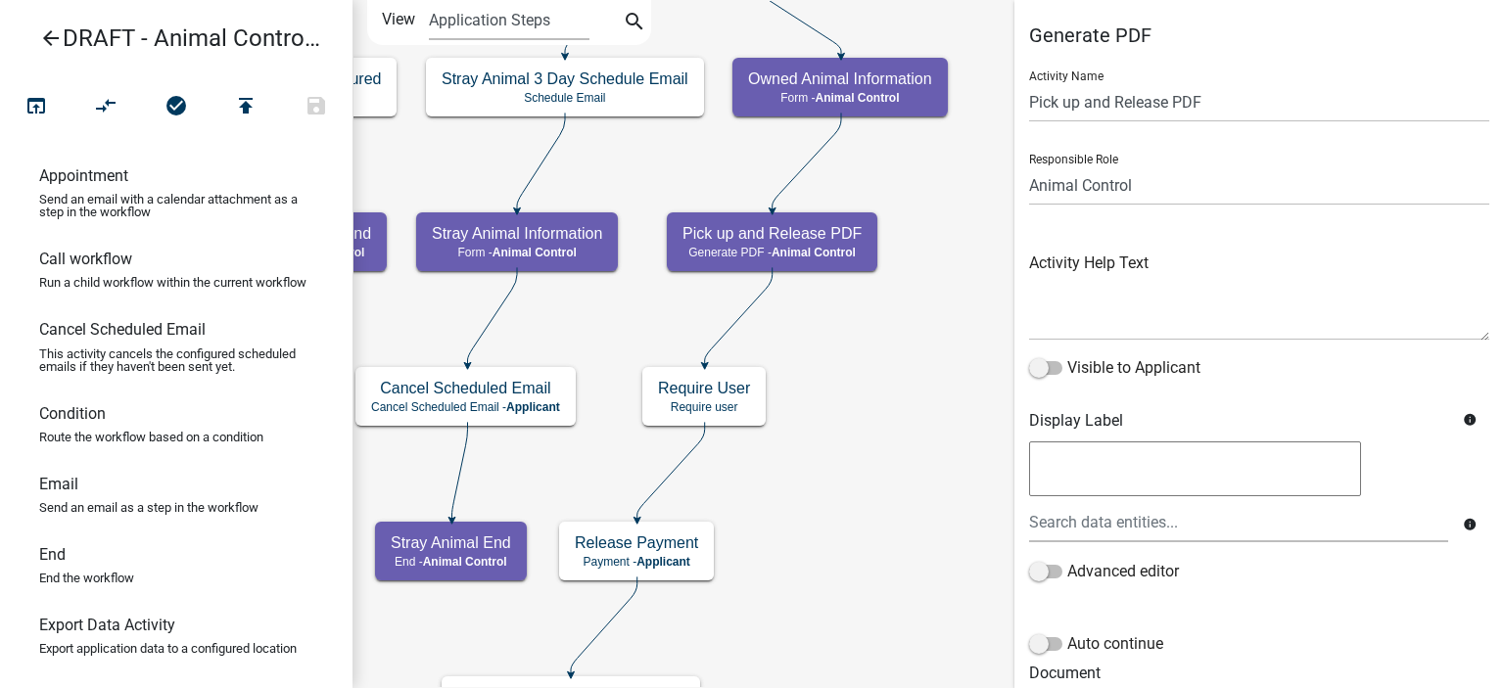
scroll to position [429, 0]
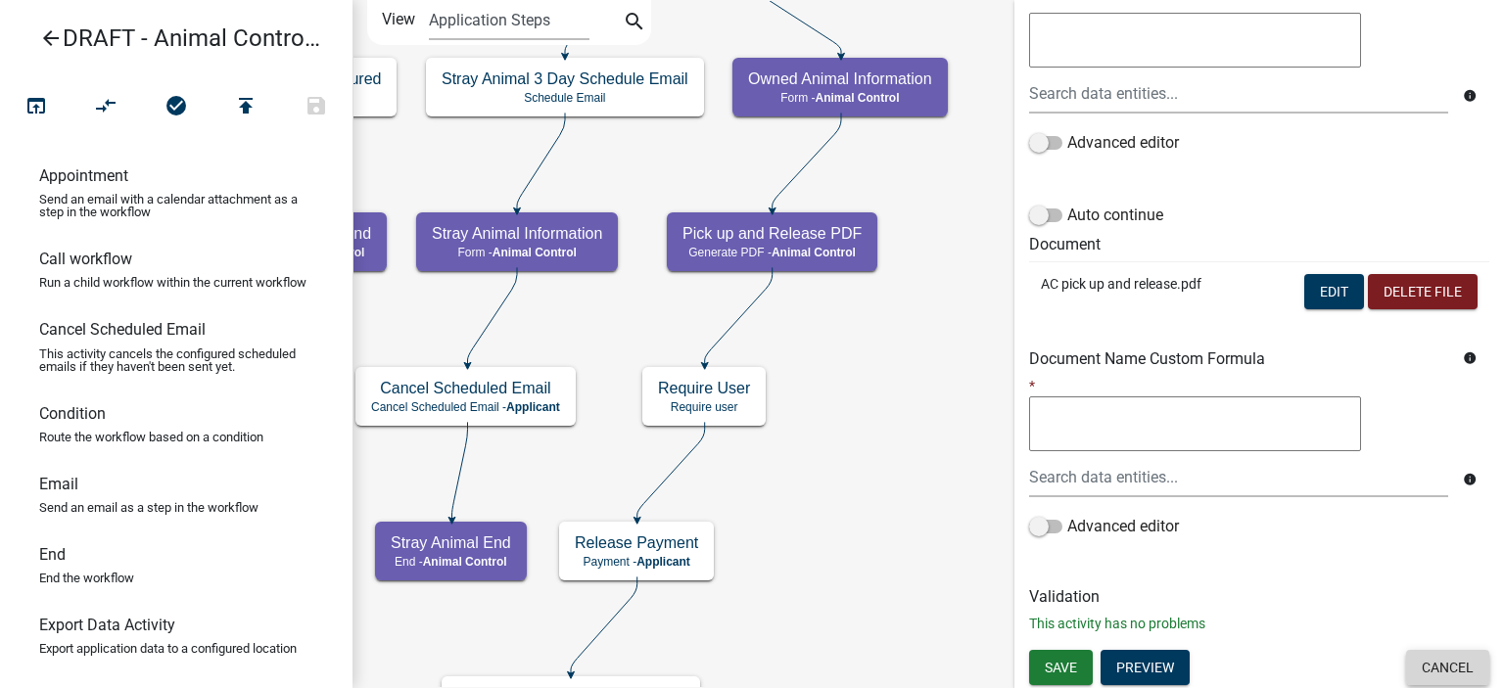
click at [1422, 665] on button "Cancel" at bounding box center [1447, 667] width 83 height 35
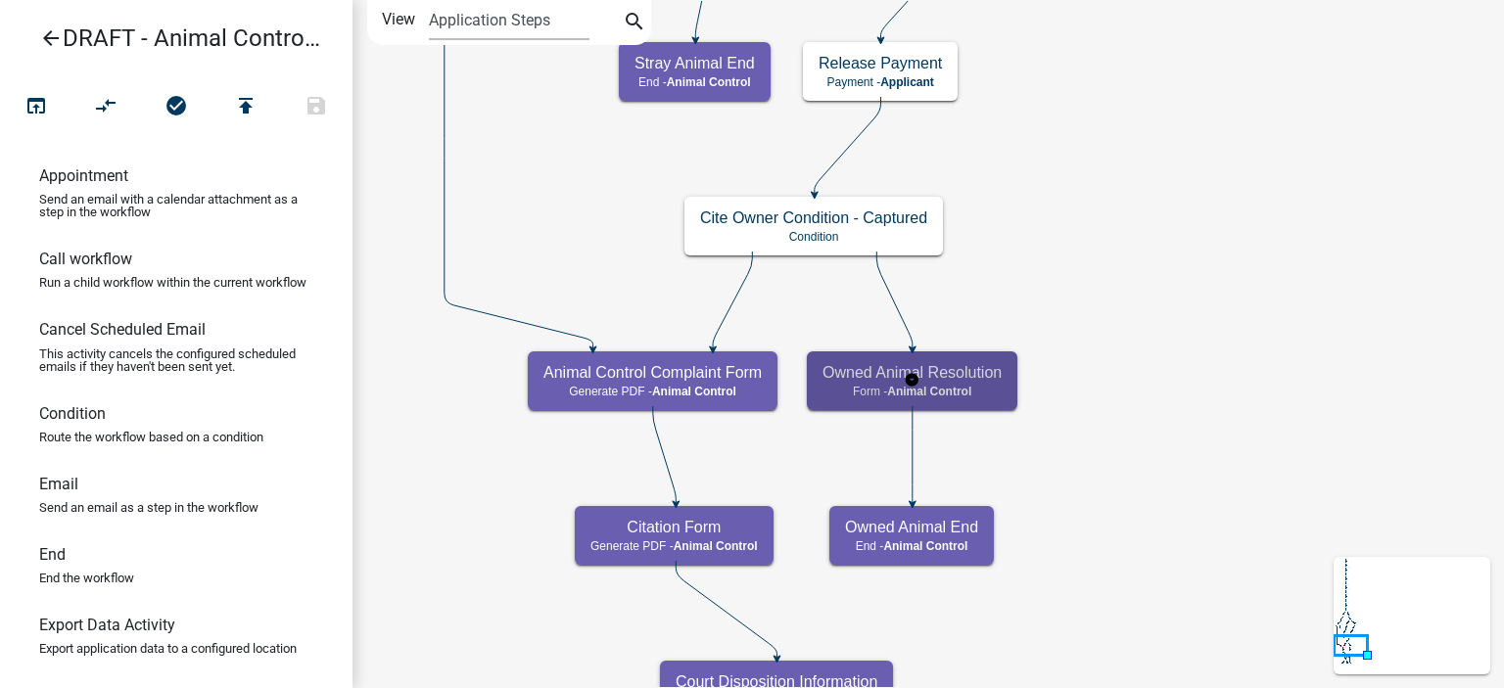
click at [968, 379] on h5 "Owned Animal Resolution" at bounding box center [912, 372] width 179 height 19
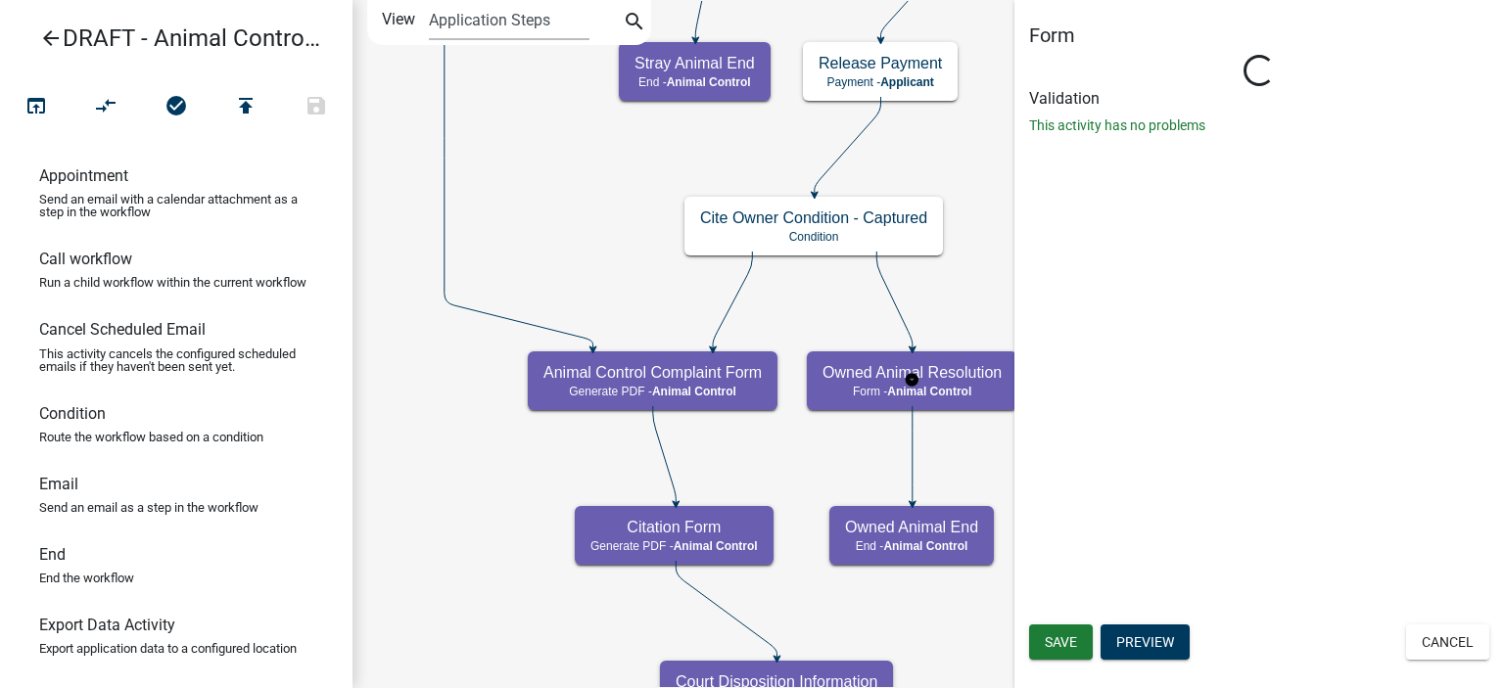
select select "CF90C5DF-2F39-437D-9A89-1F38DA938B57"
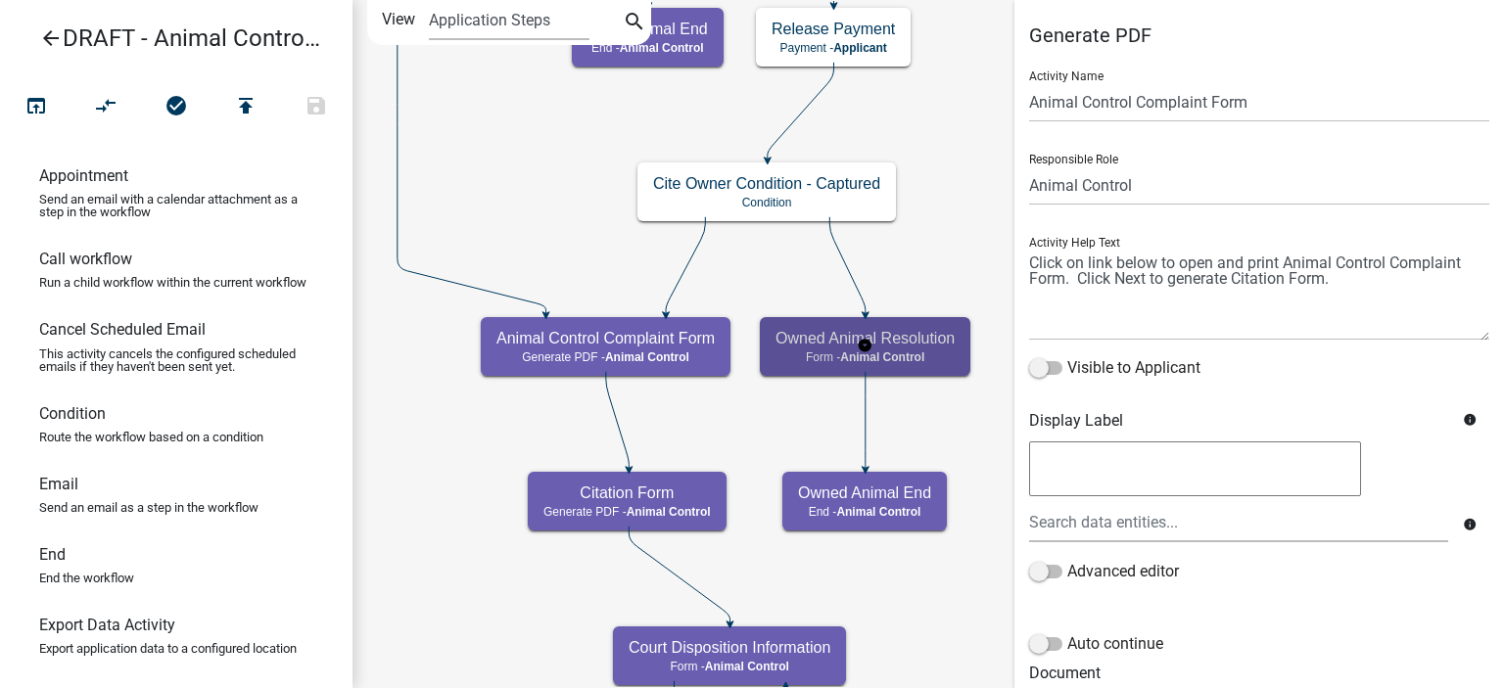
select select "CF90C5DF-2F39-437D-9A89-1F38DA938B57"
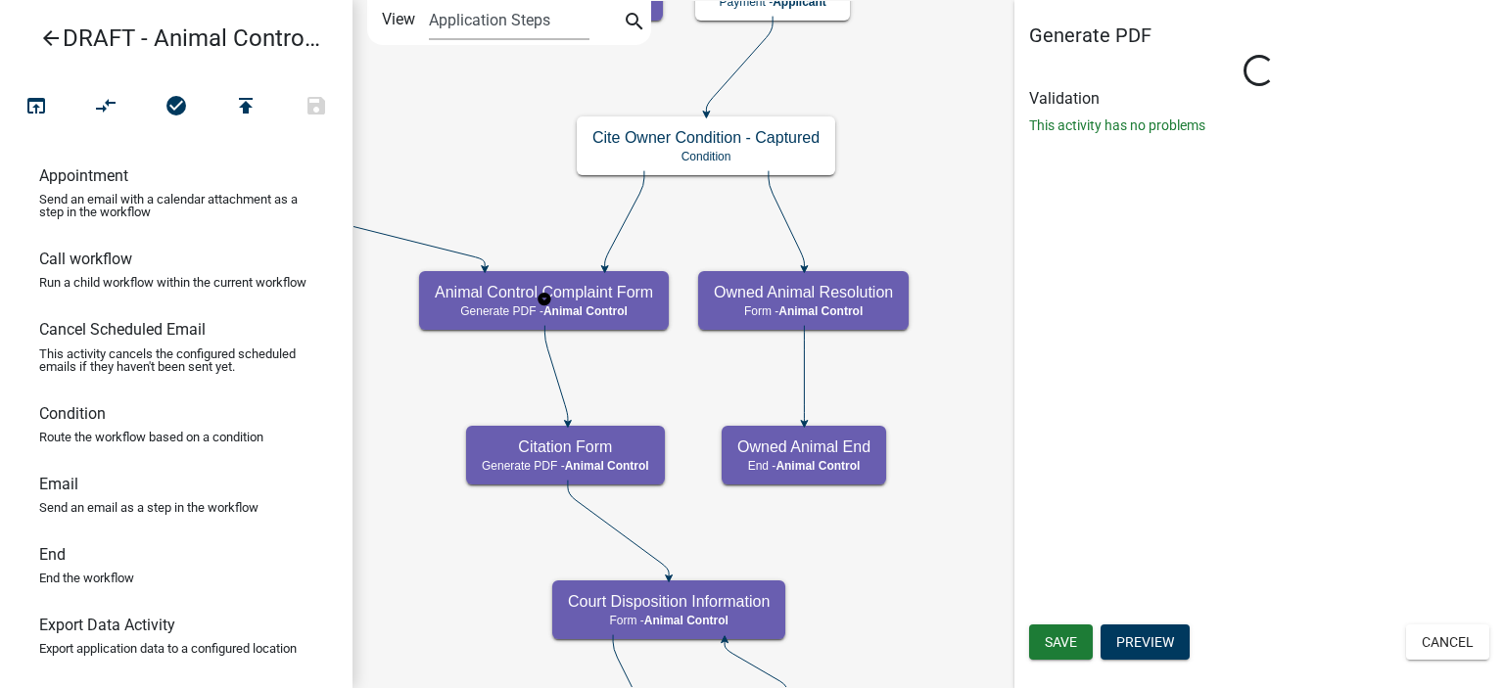
select select "CF90C5DF-2F39-437D-9A89-1F38DA938B57"
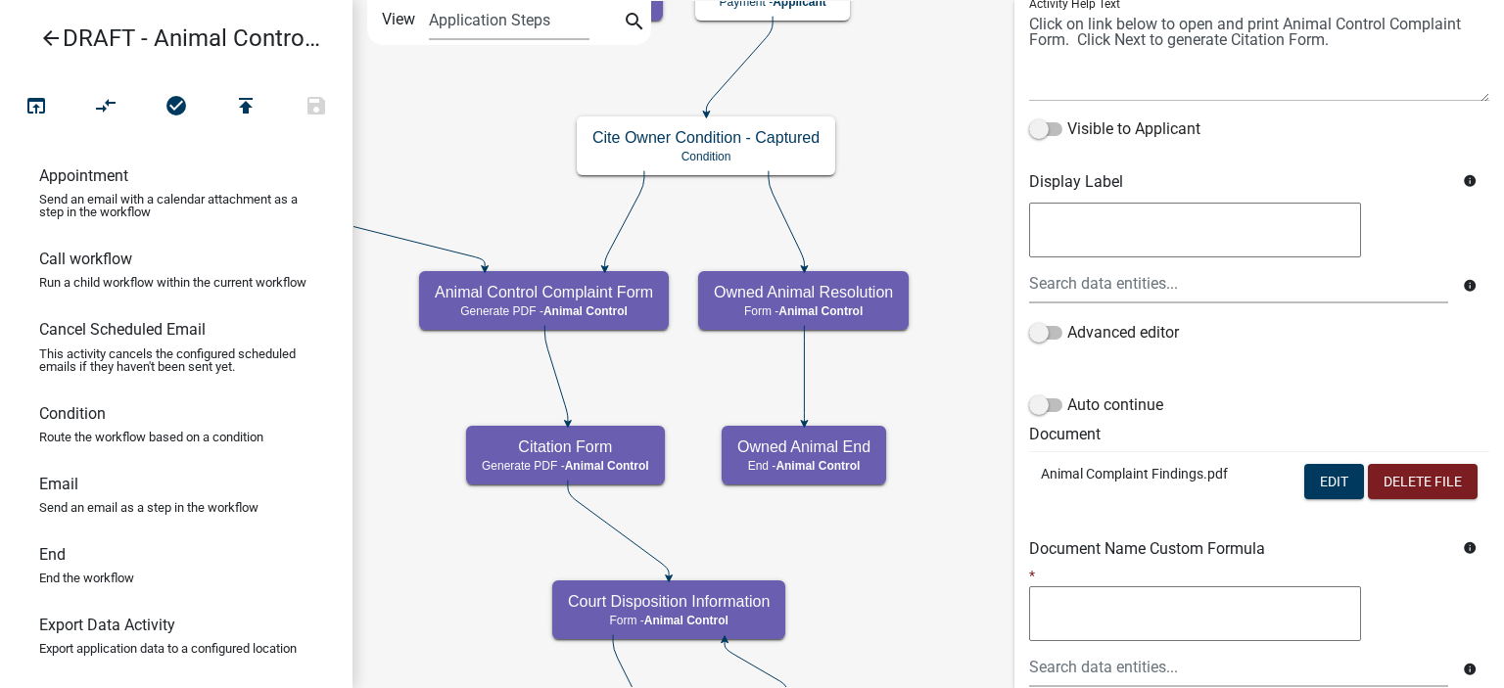
scroll to position [294, 0]
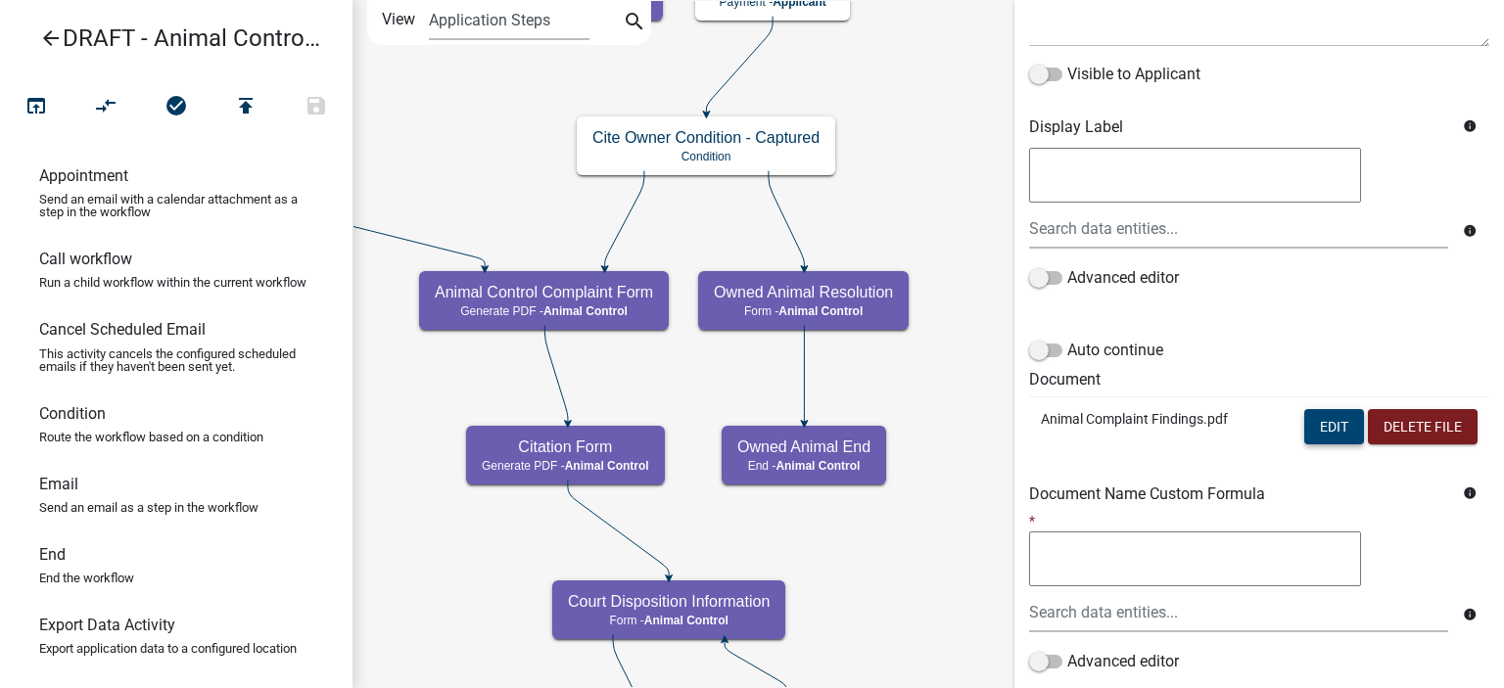
click at [1317, 437] on button "Edit" at bounding box center [1334, 426] width 60 height 35
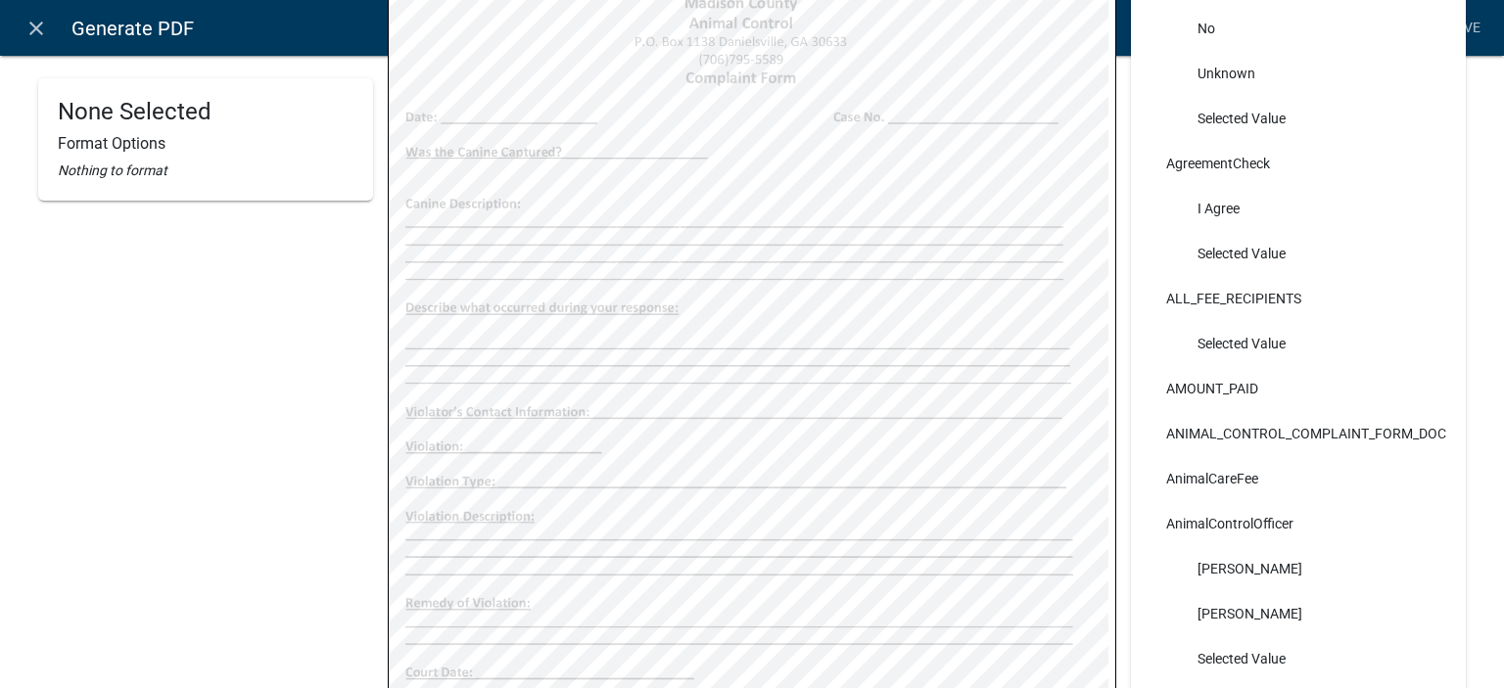
scroll to position [0, 0]
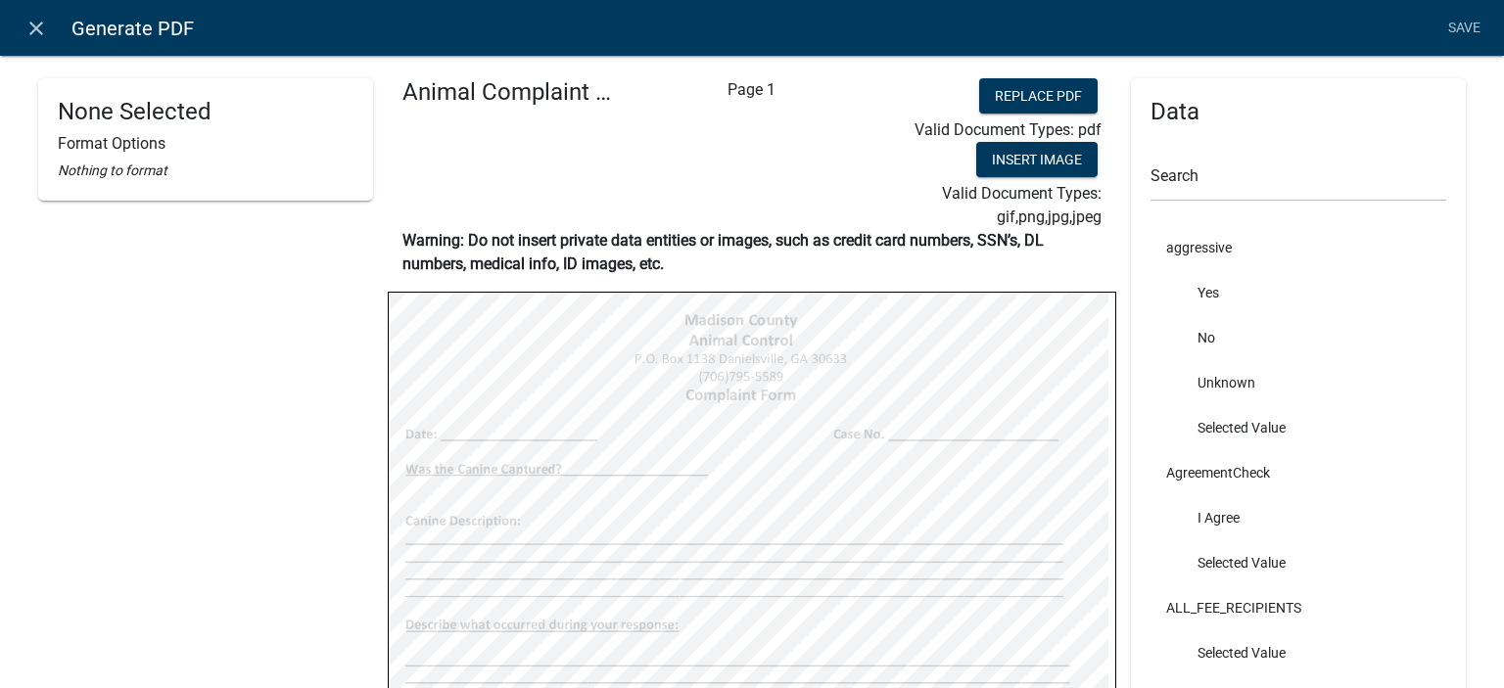
click at [39, 51] on nav "close Generate PDF Save" at bounding box center [752, 28] width 1504 height 56
click at [37, 32] on icon "close" at bounding box center [36, 29] width 24 height 24
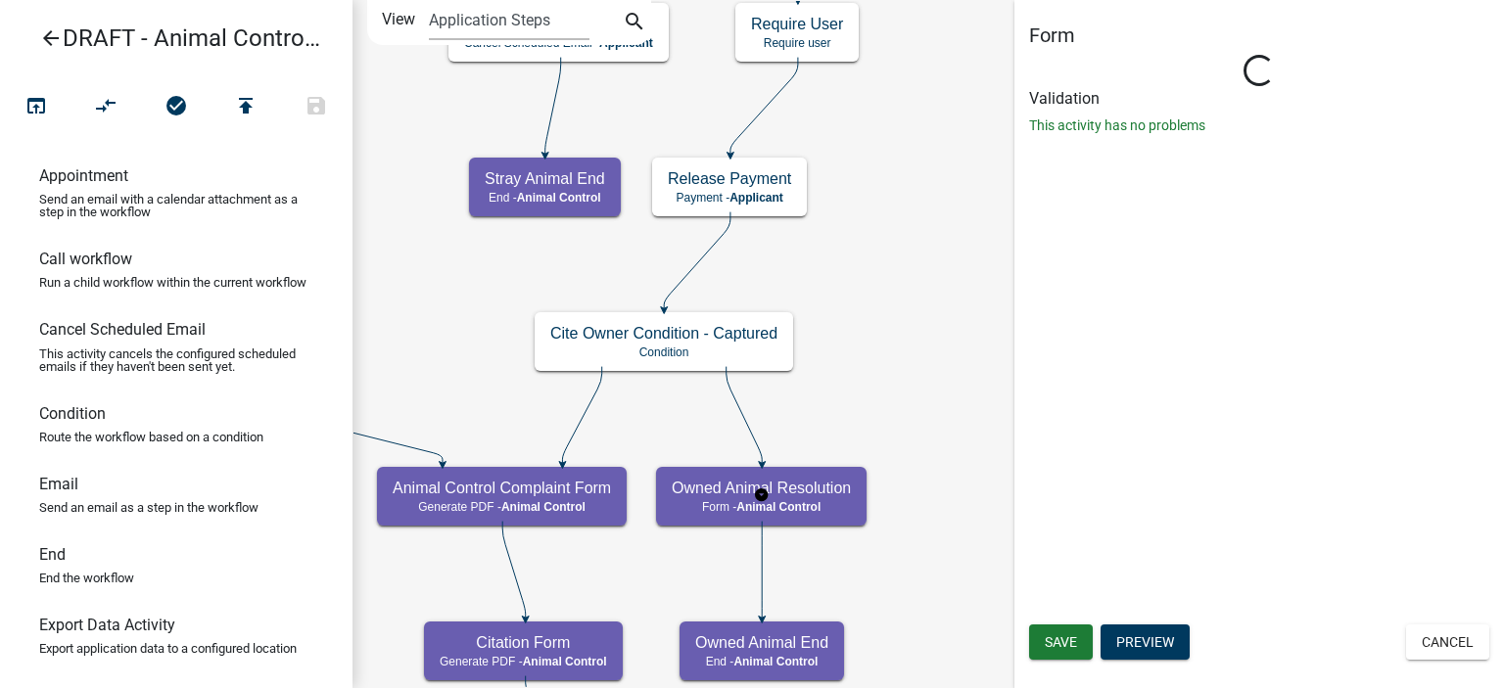
select select "CF90C5DF-2F39-437D-9A89-1F38DA938B57"
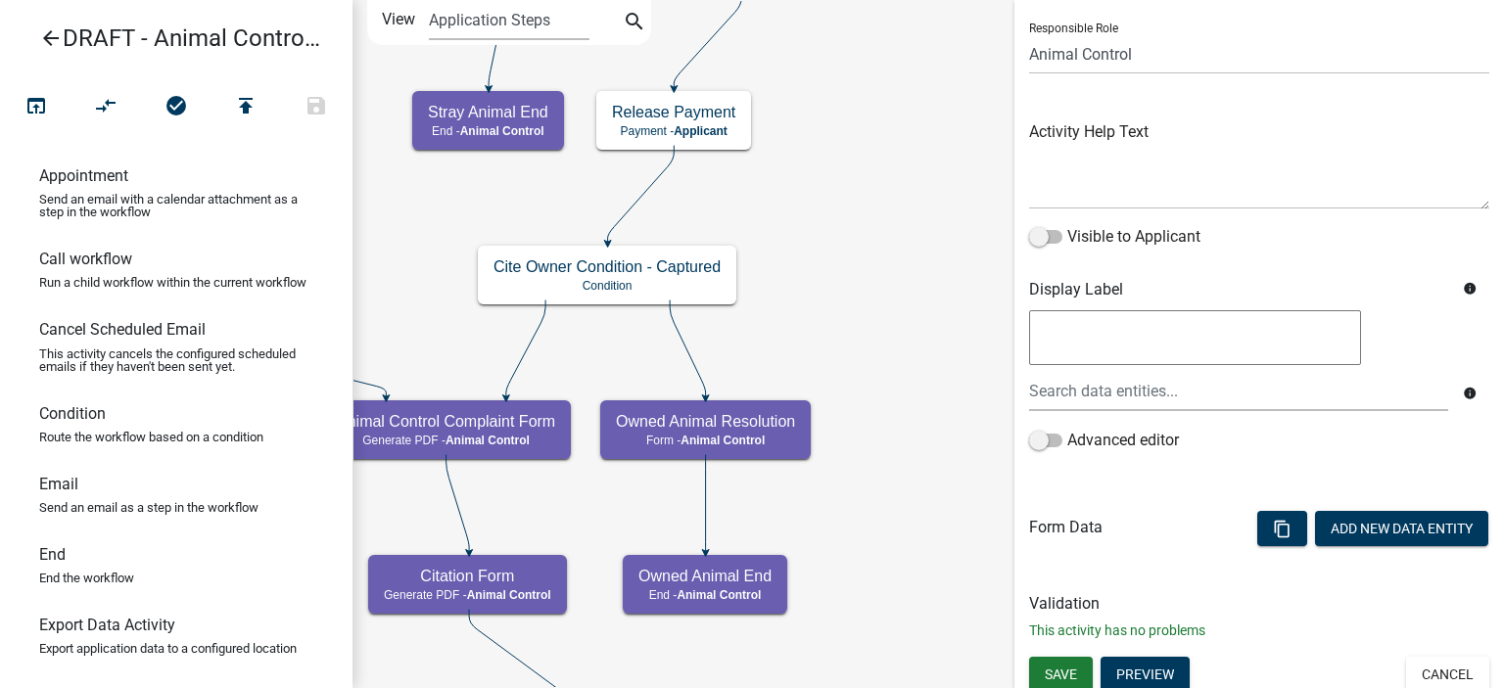
scroll to position [139, 0]
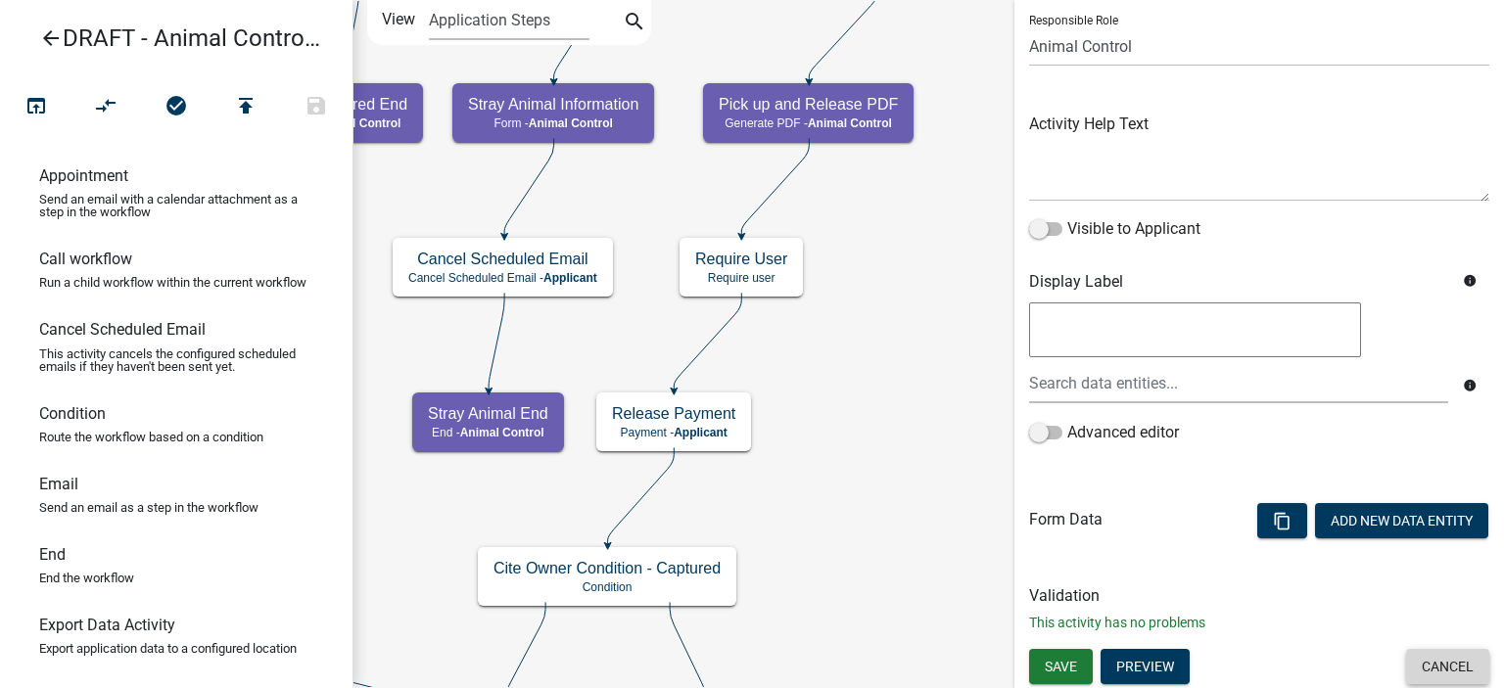
click at [1461, 673] on button "Cancel" at bounding box center [1447, 666] width 83 height 35
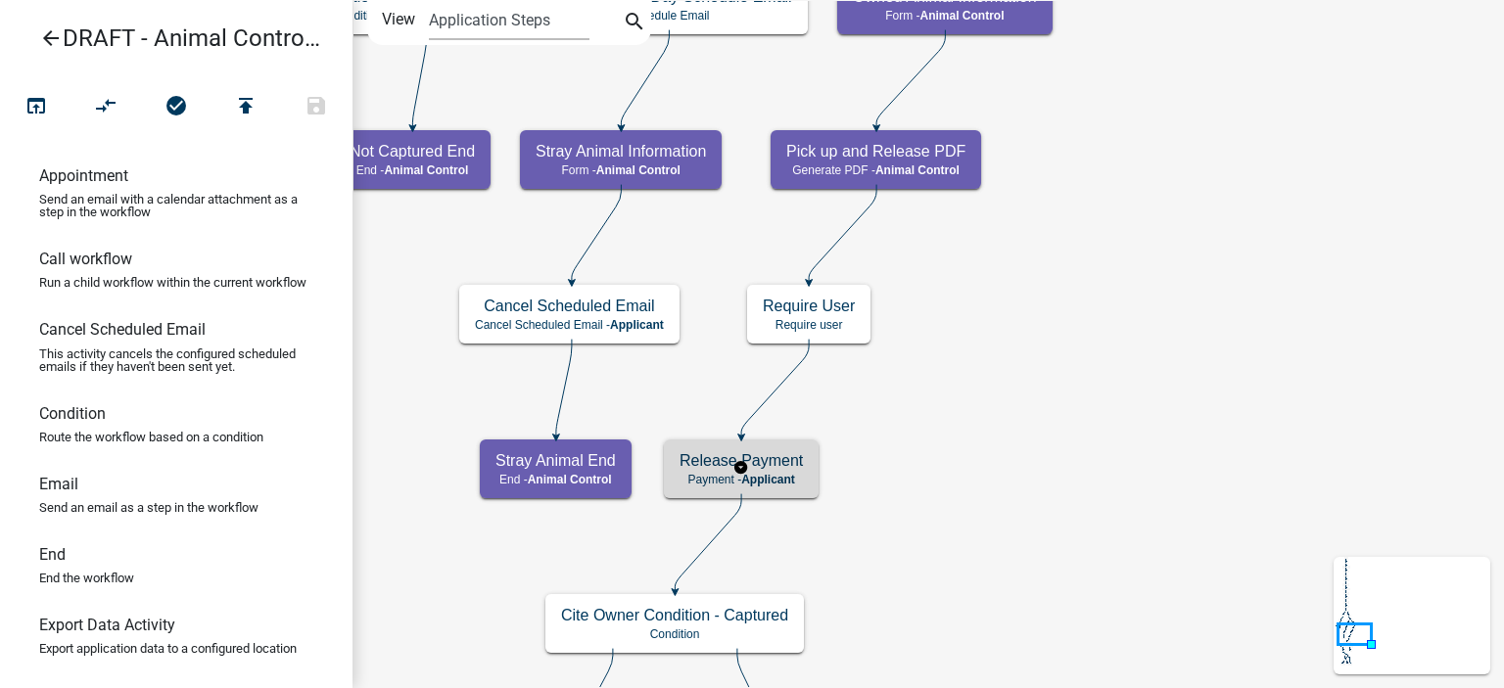
click at [807, 480] on div "Release Payment Payment - Applicant" at bounding box center [741, 469] width 155 height 59
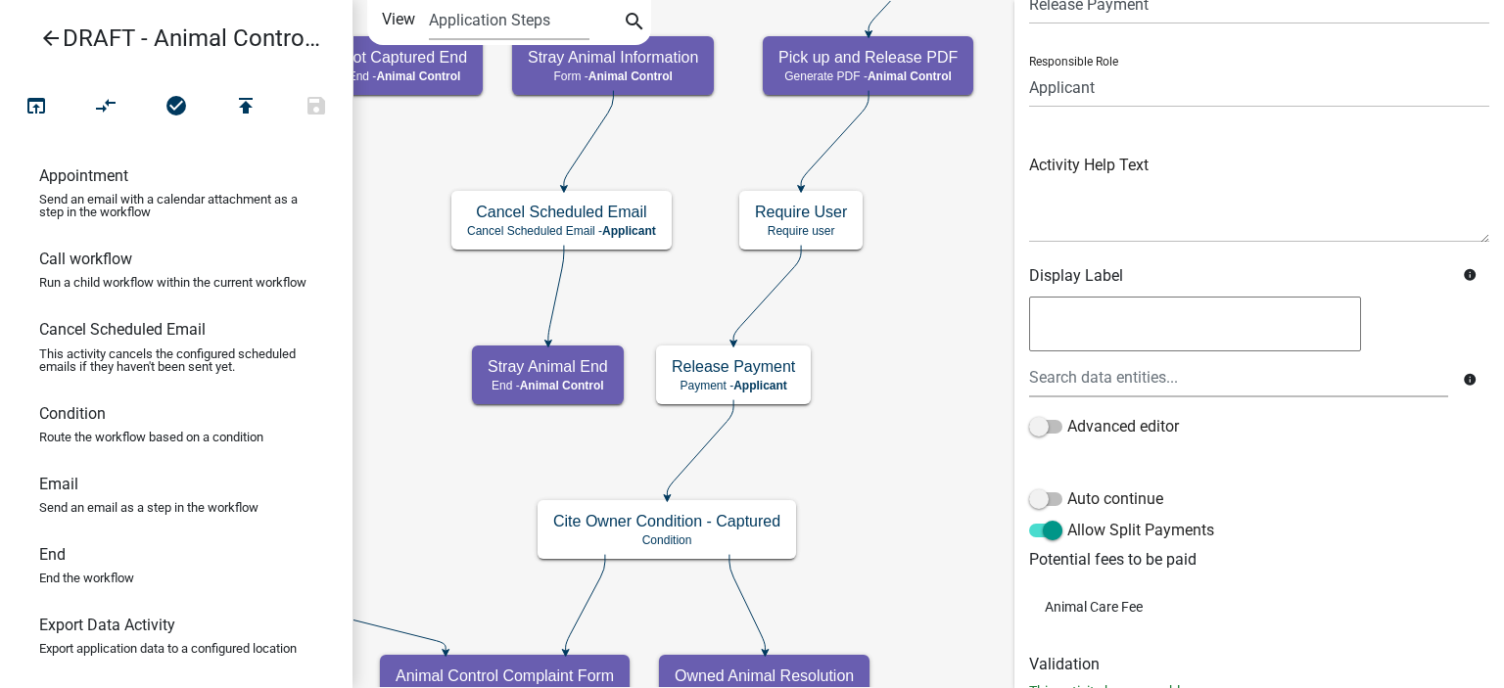
scroll to position [166, 0]
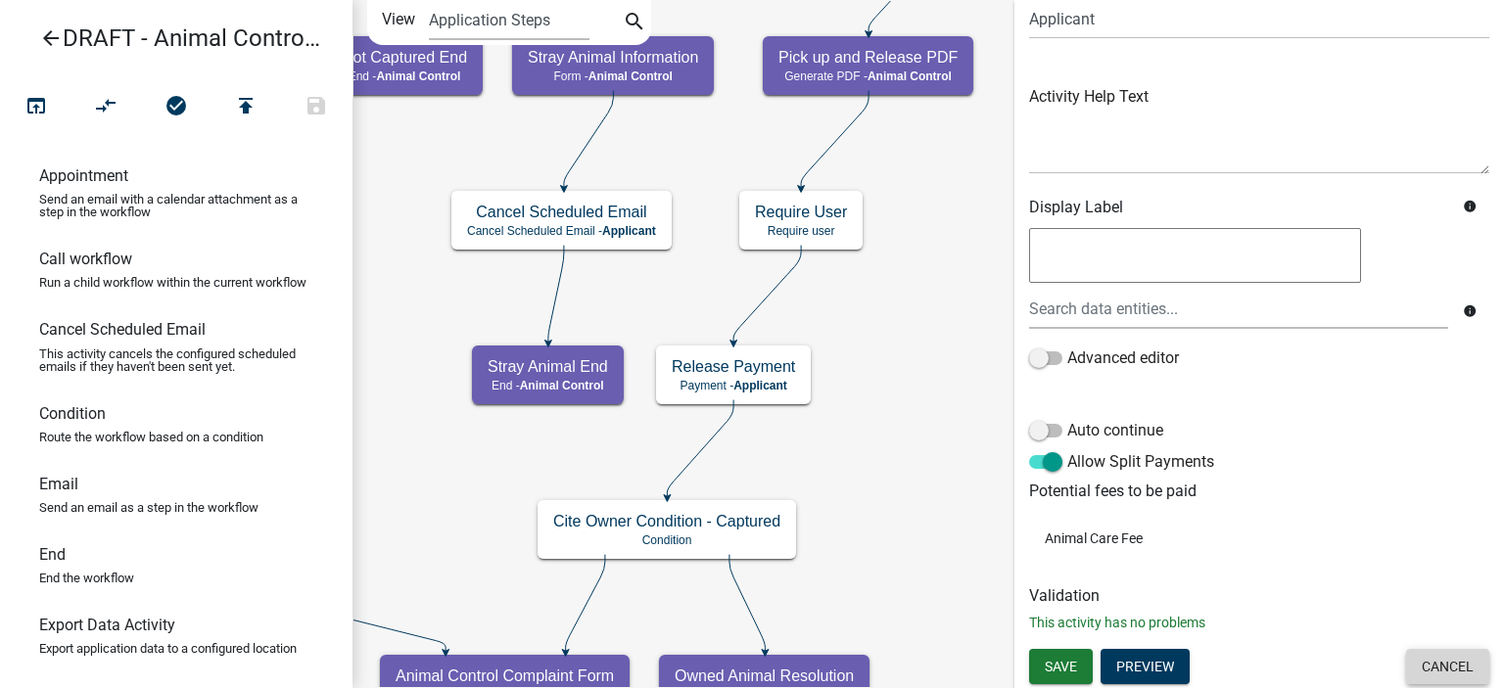
click at [1417, 657] on button "Cancel" at bounding box center [1447, 666] width 83 height 35
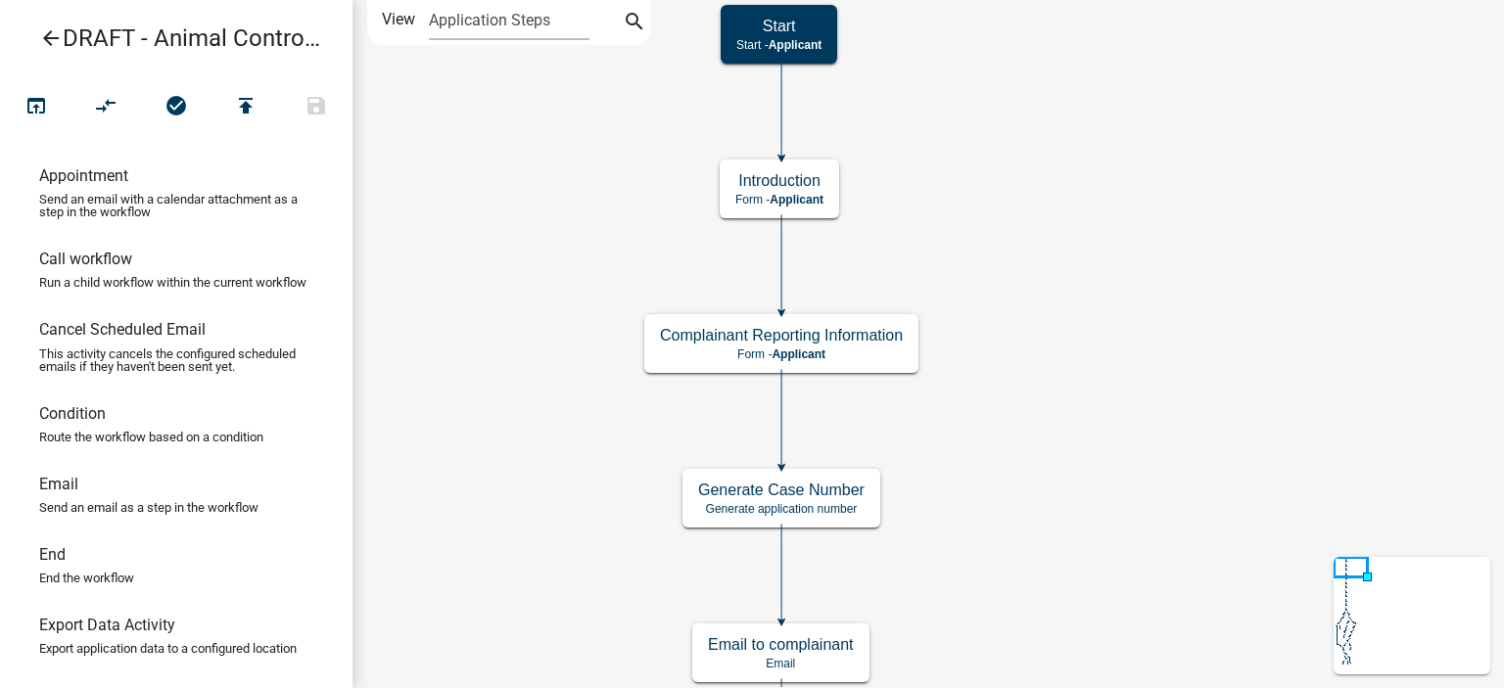
click at [43, 30] on icon "arrow_back" at bounding box center [51, 39] width 24 height 27
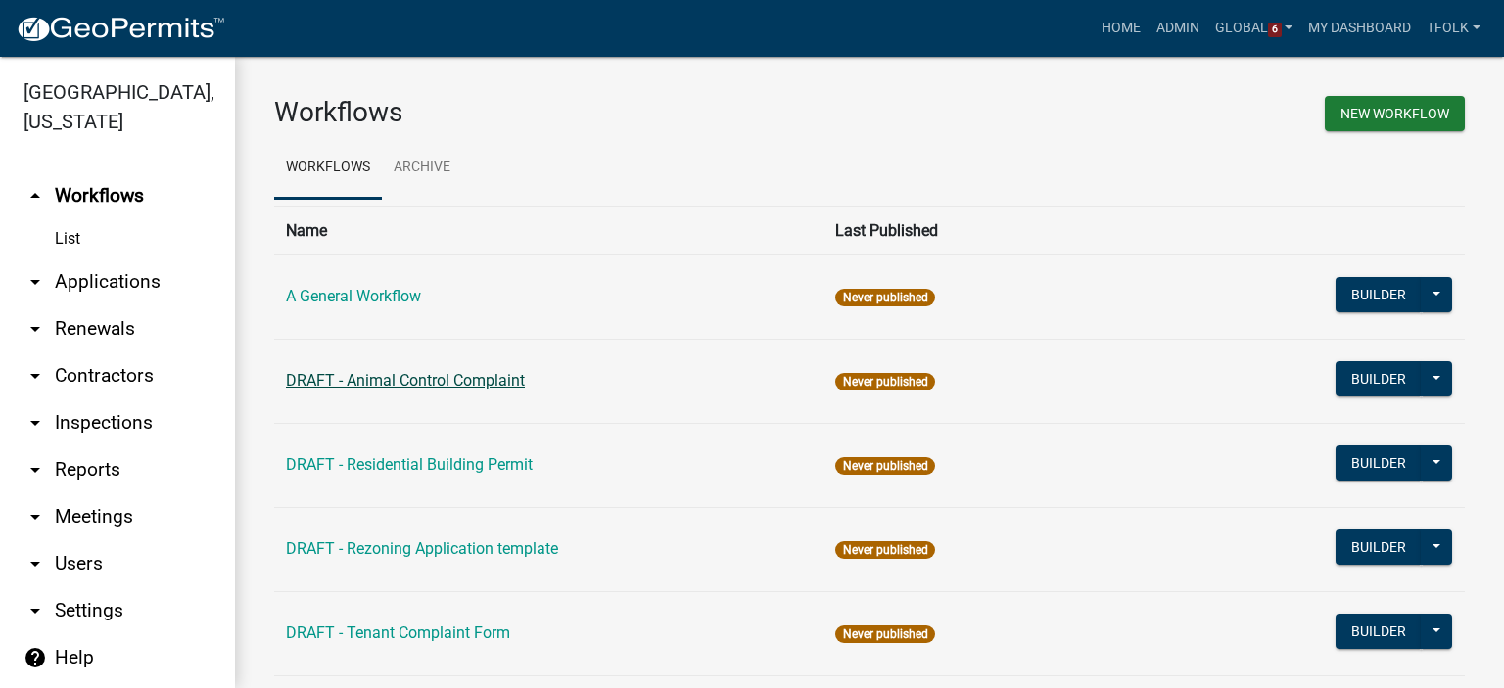
click at [327, 379] on link "DRAFT - Animal Control Complaint" at bounding box center [405, 380] width 239 height 19
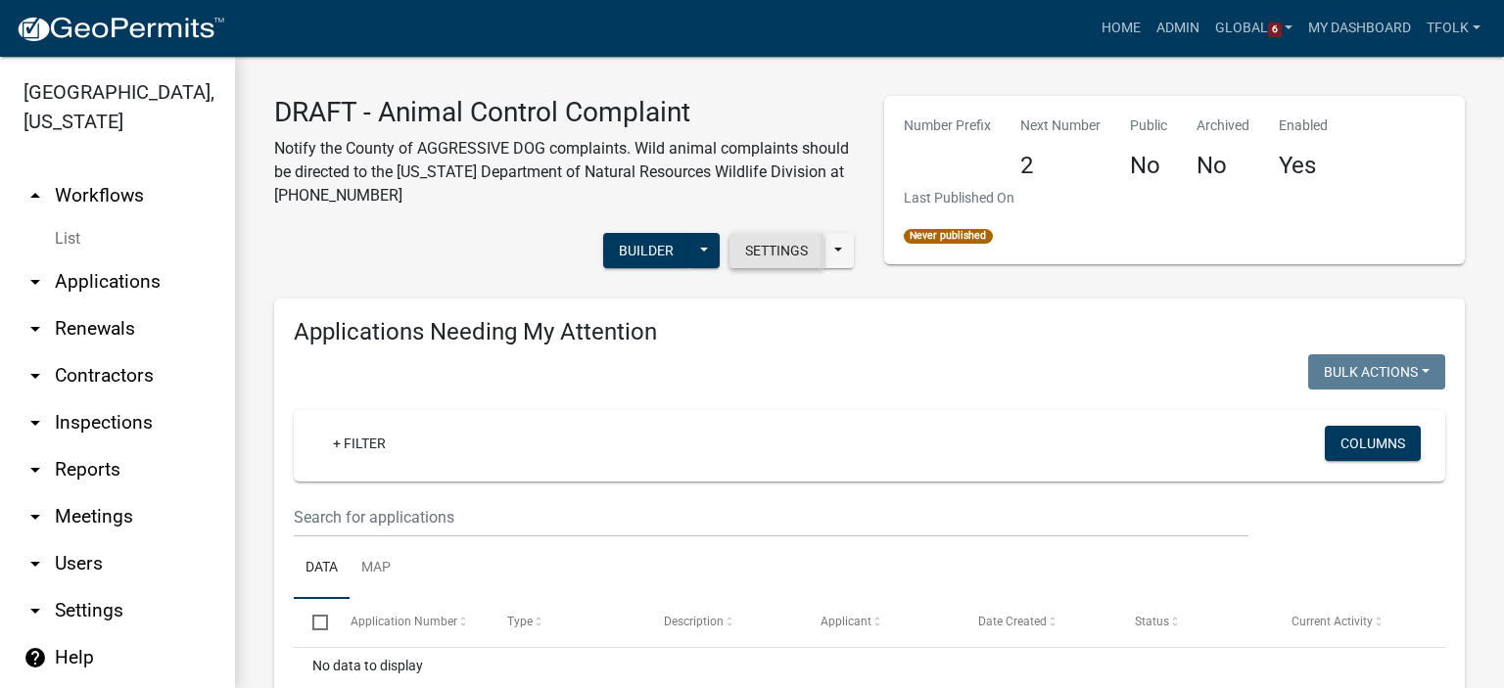
click at [736, 258] on button "Settings" at bounding box center [777, 250] width 94 height 35
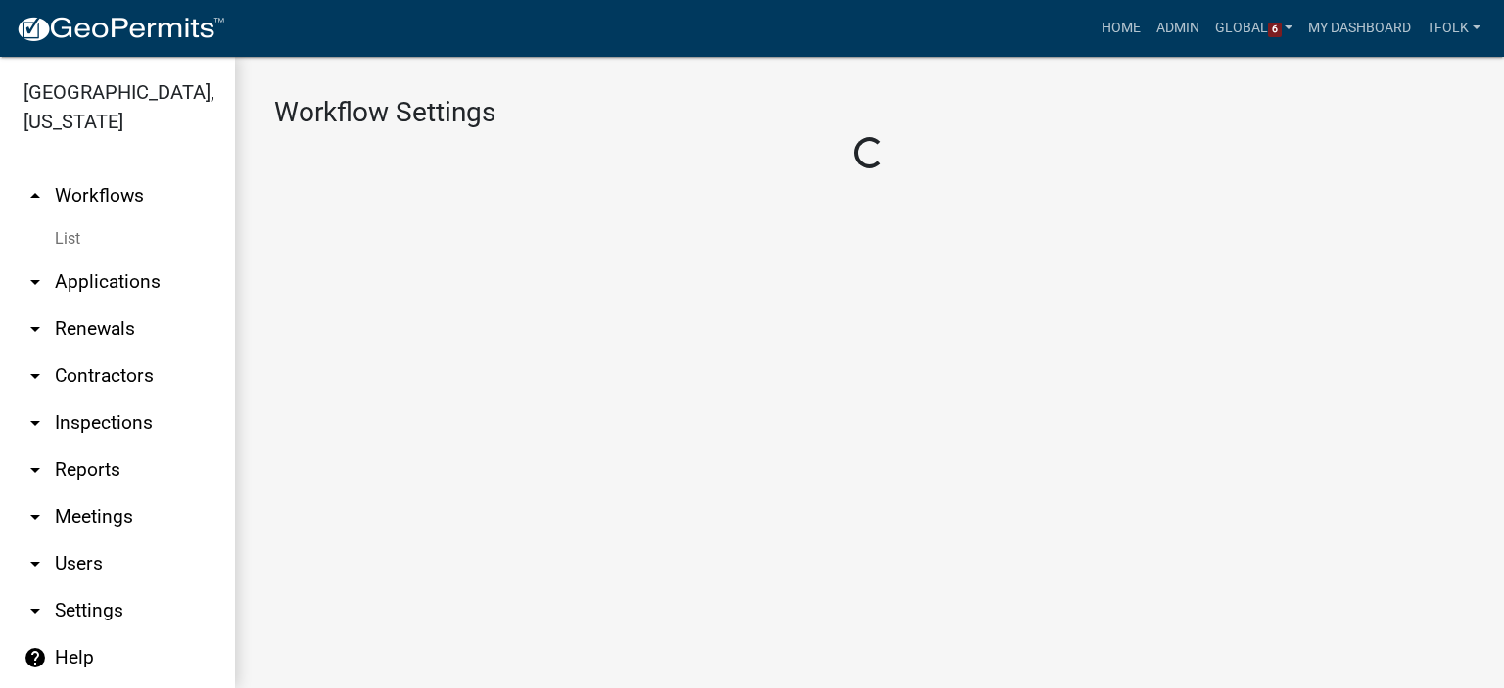
select select "1"
select select "7670adba-a95f-4cb1-9c24-effdf5e7eb9d"
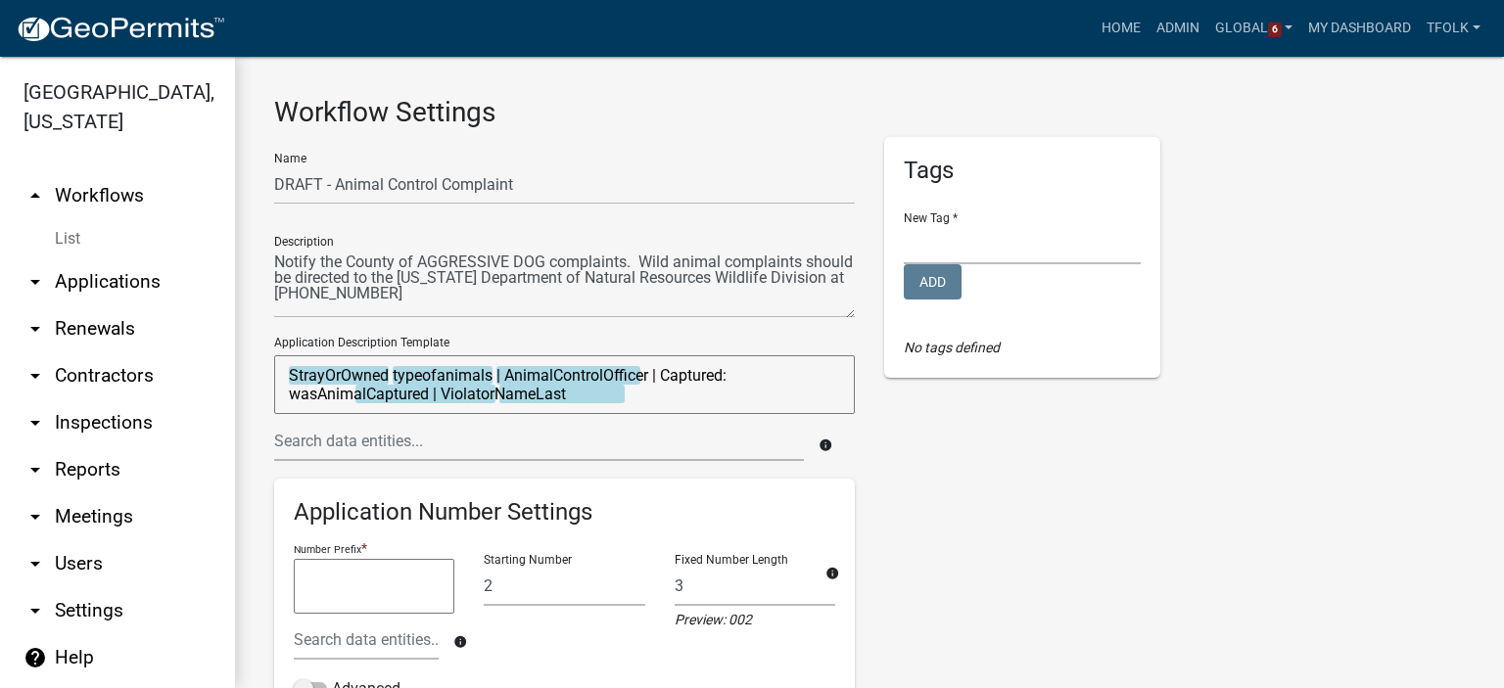
drag, startPoint x: 846, startPoint y: 290, endPoint x: 846, endPoint y: 316, distance: 26.4
click at [846, 316] on textarea at bounding box center [564, 283] width 581 height 71
click at [95, 200] on link "arrow_drop_up Workflows" at bounding box center [117, 195] width 235 height 47
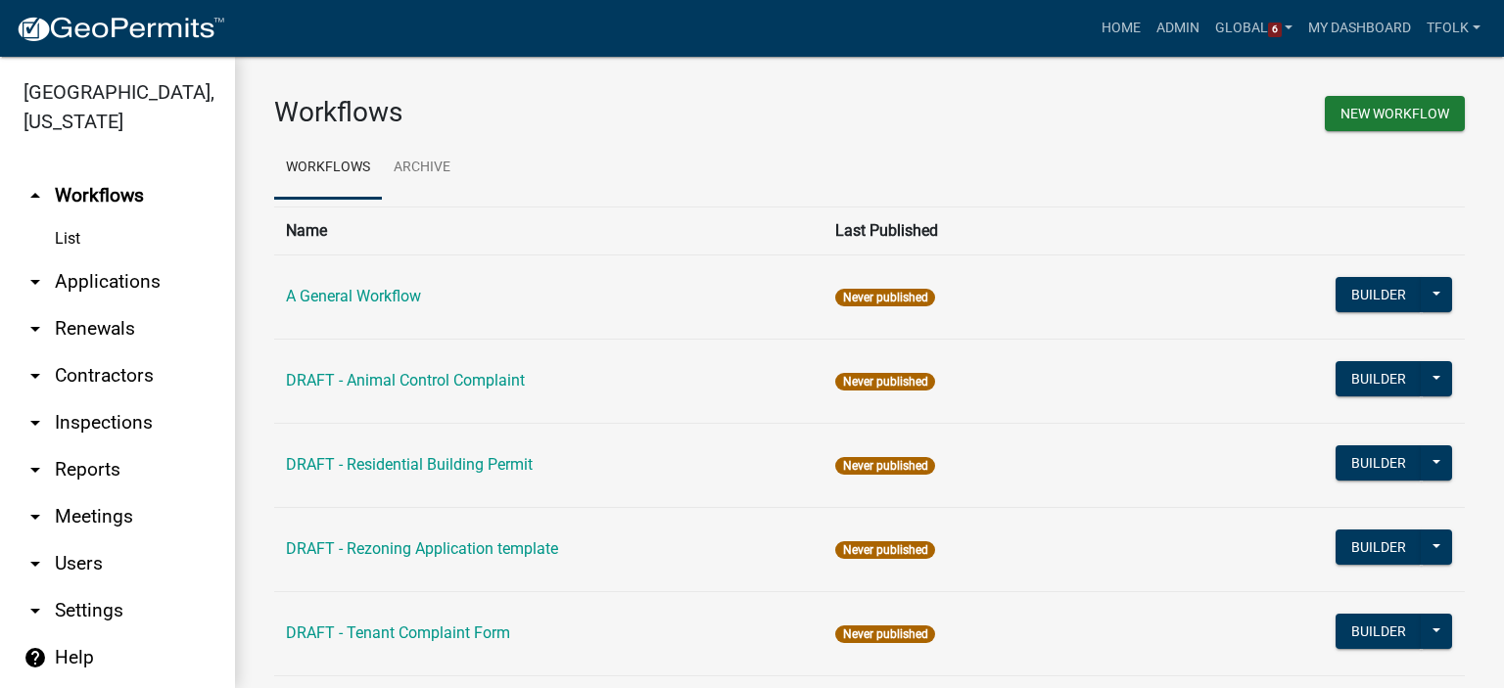
click at [394, 51] on nav "Toggle drawer menu more_horiz Home Admin Global 6 Users Roles Payment Processor…" at bounding box center [752, 28] width 1504 height 57
click at [423, 38] on div "Home Admin Global 6 Users Roles Payment Processors Workflows Contractor Documen…" at bounding box center [865, 28] width 1248 height 37
